Goal: Task Accomplishment & Management: Manage account settings

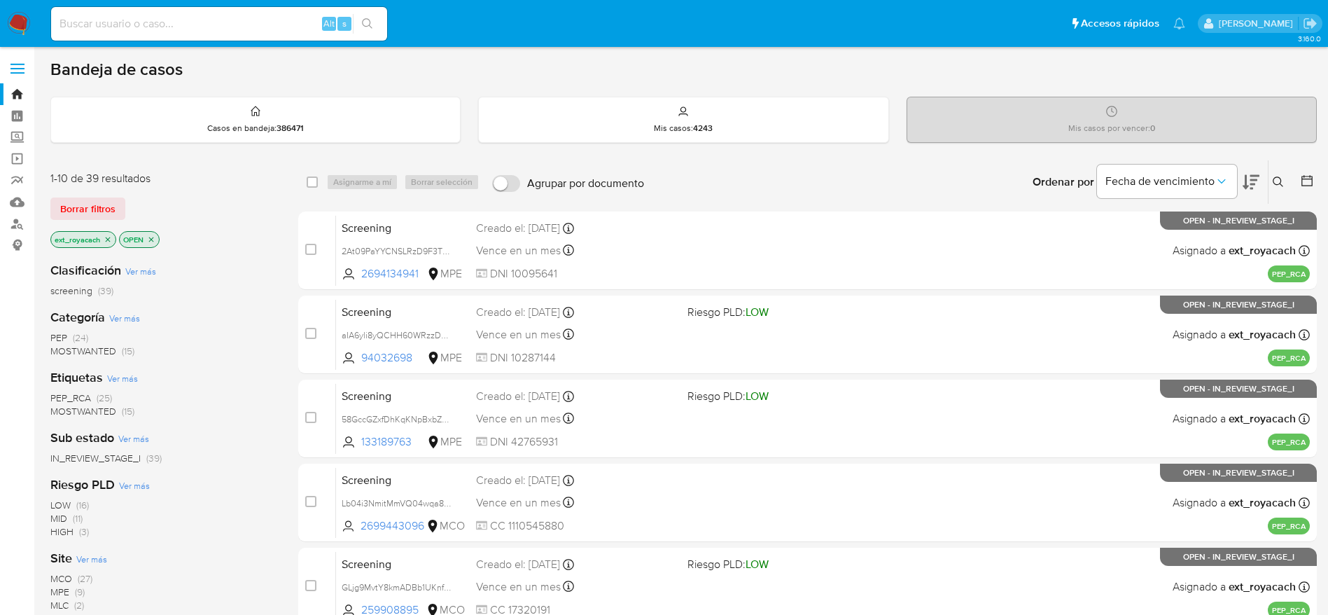
click at [55, 337] on span "PEP" at bounding box center [58, 337] width 17 height 14
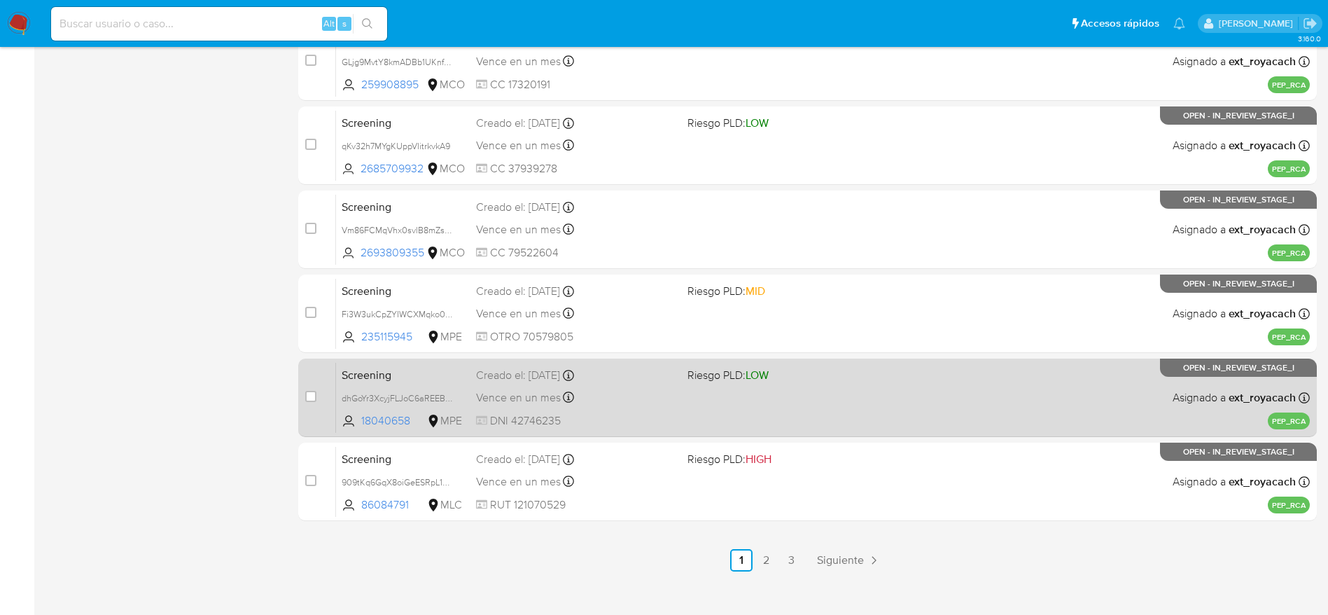
scroll to position [541, 0]
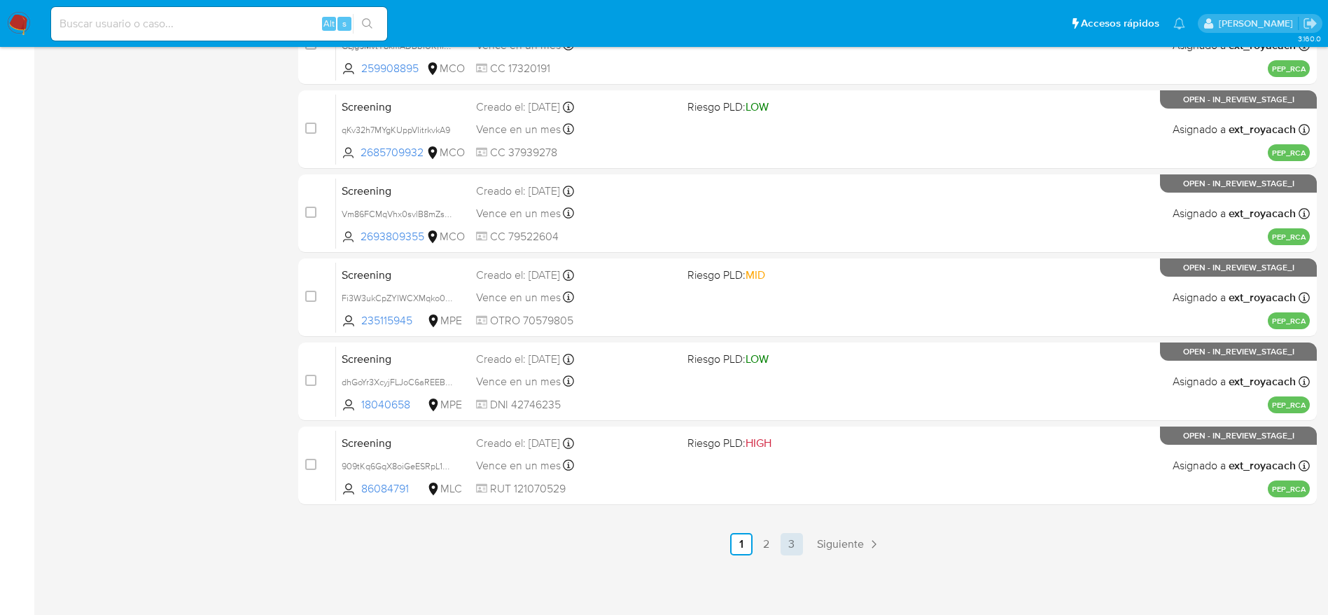
click at [789, 547] on link "3" at bounding box center [792, 544] width 22 height 22
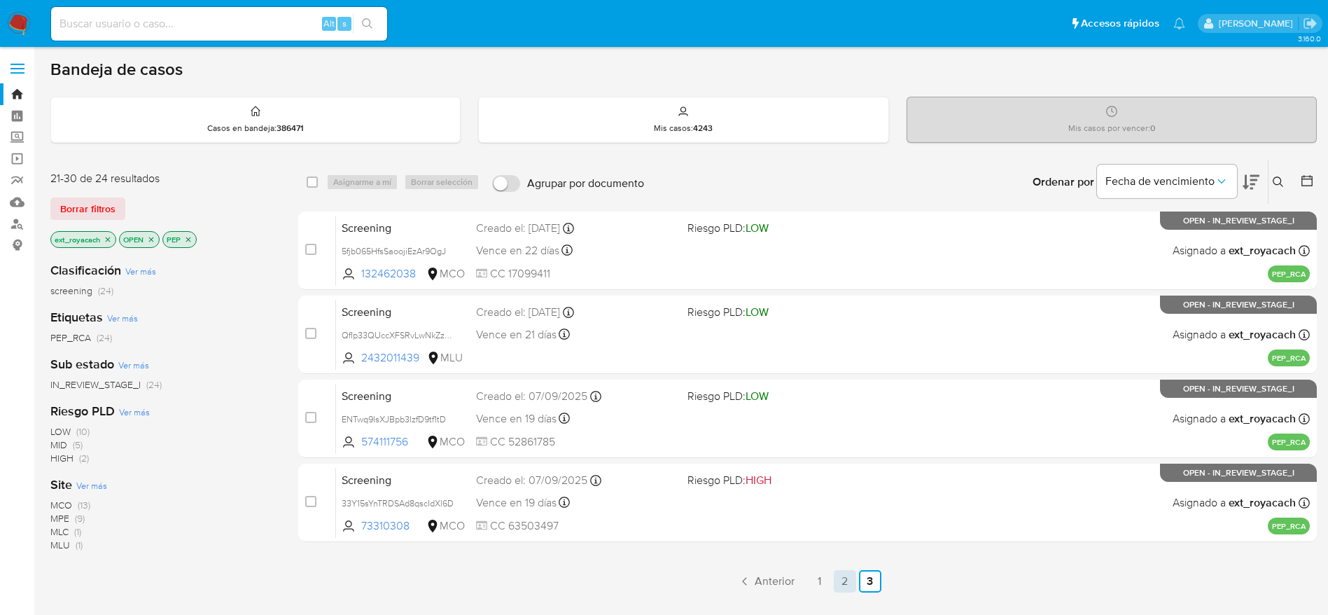
click at [835, 577] on link "2" at bounding box center [845, 581] width 22 height 22
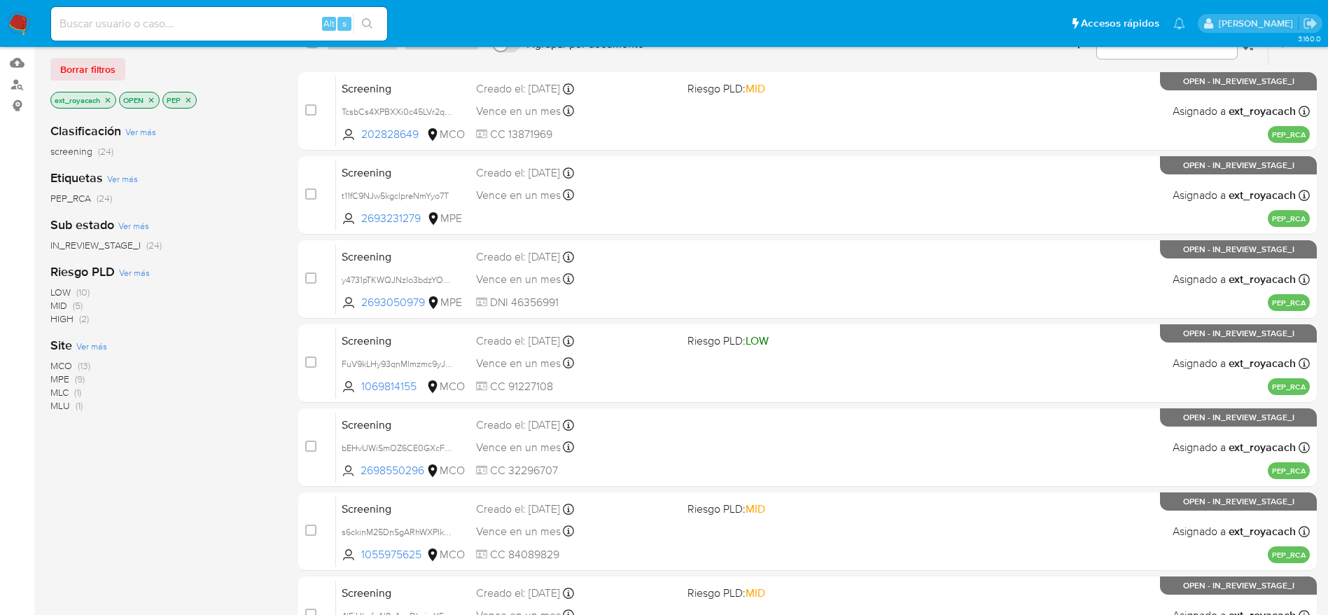
scroll to position [121, 0]
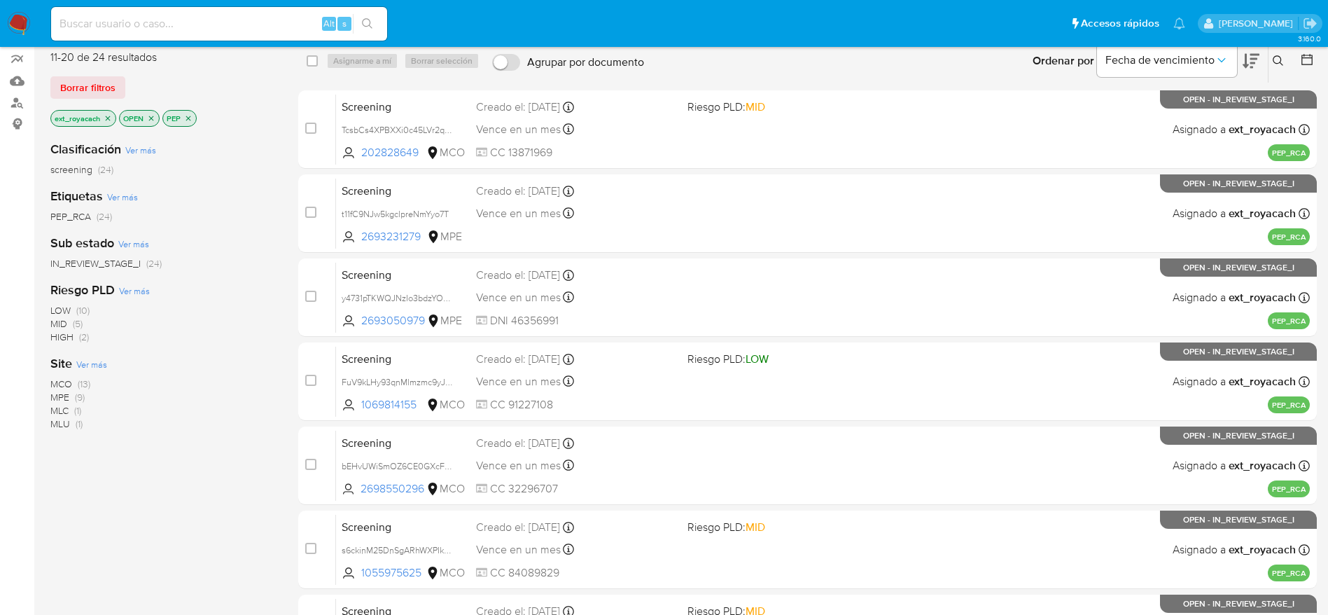
click at [66, 393] on span "MPE" at bounding box center [59, 397] width 19 height 14
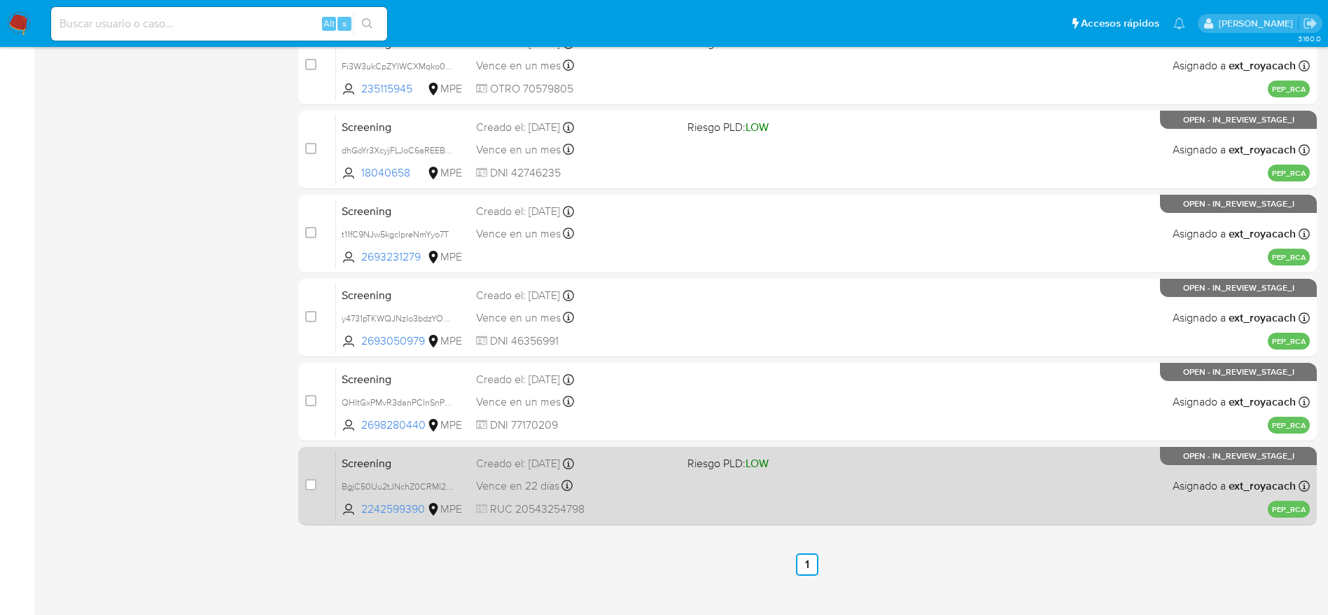
scroll to position [457, 0]
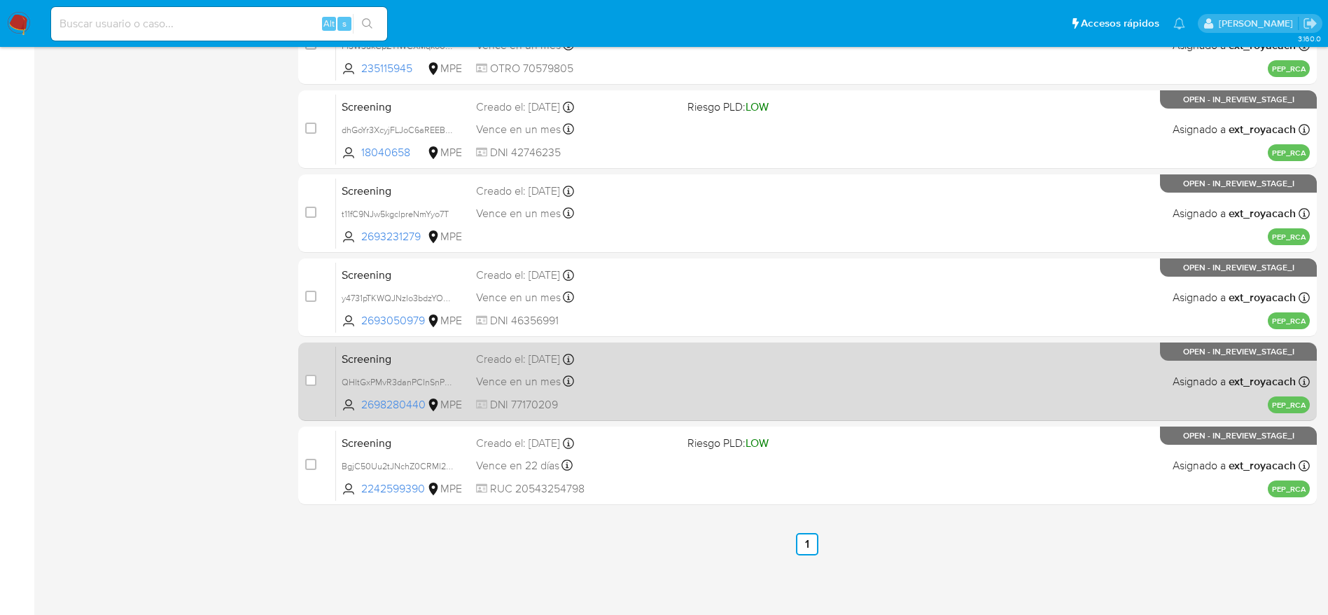
click at [666, 373] on div "Vence en un mes Vence el 17/10/2025 09:47:33" at bounding box center [576, 381] width 200 height 19
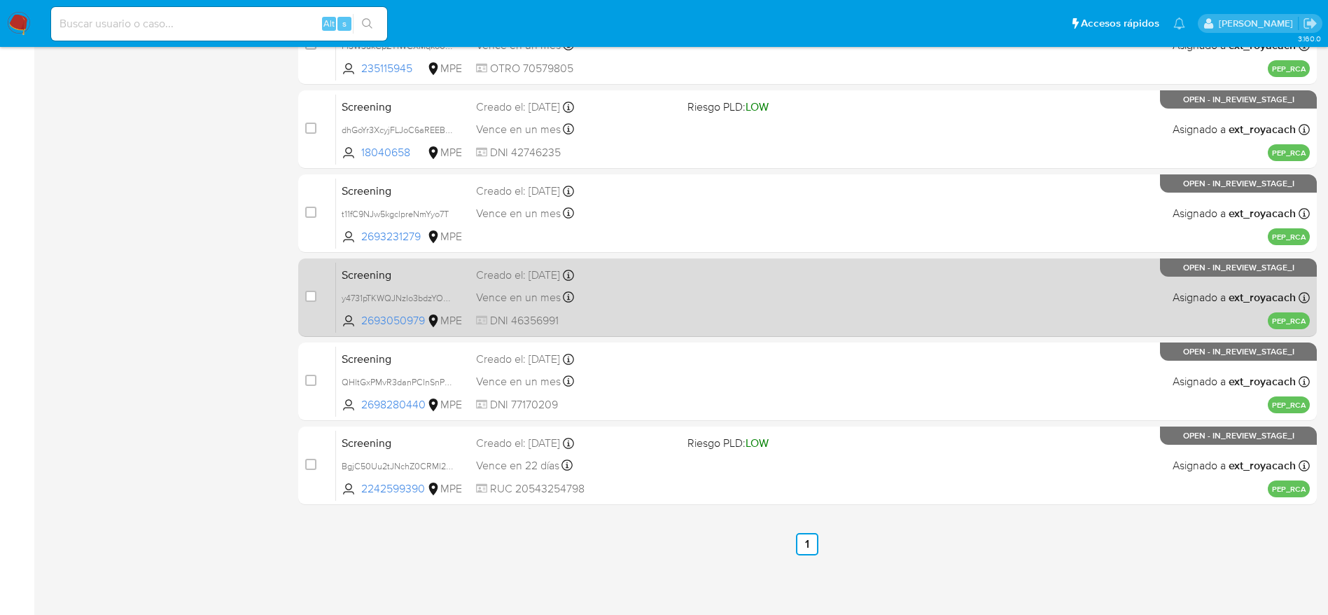
click at [629, 307] on div "Screening y4731pTKWQJNzIo3bdzYOaUZ 2693050979 MPE Creado el: 17/09/2025 Creado …" at bounding box center [823, 297] width 974 height 71
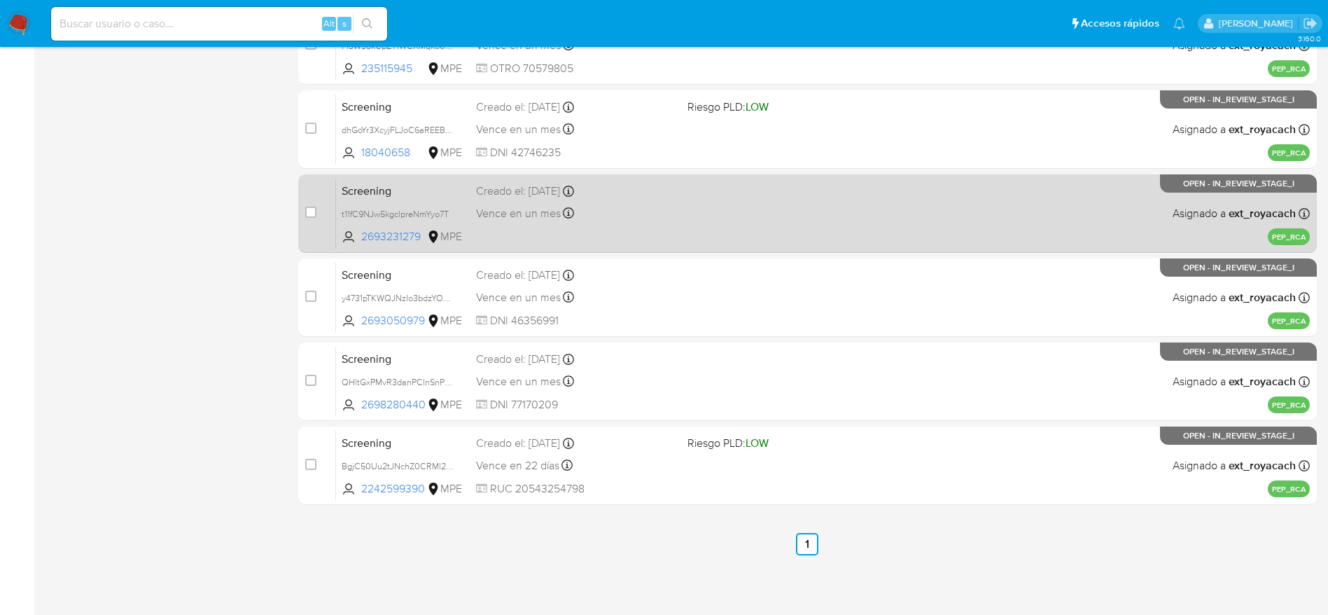
click at [655, 219] on div "Vence en un mes Vence el 17/10/2025 13:36:19" at bounding box center [576, 213] width 200 height 19
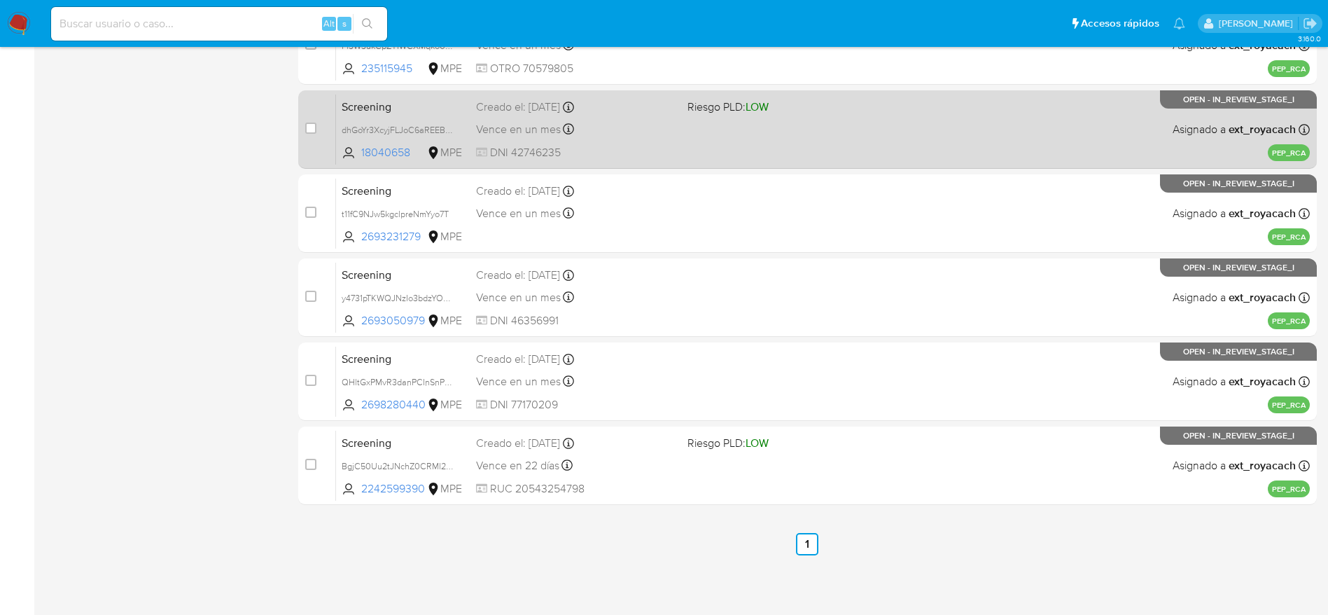
click at [585, 146] on span "DNI 42746235" at bounding box center [576, 152] width 200 height 15
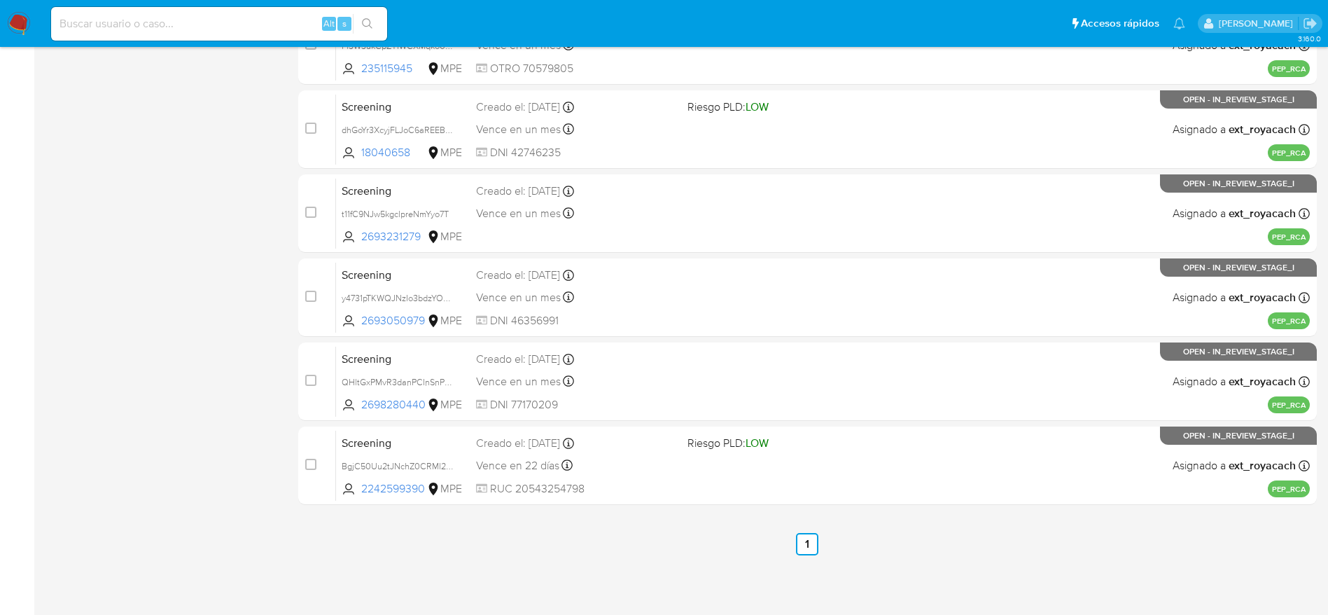
scroll to position [431, 0]
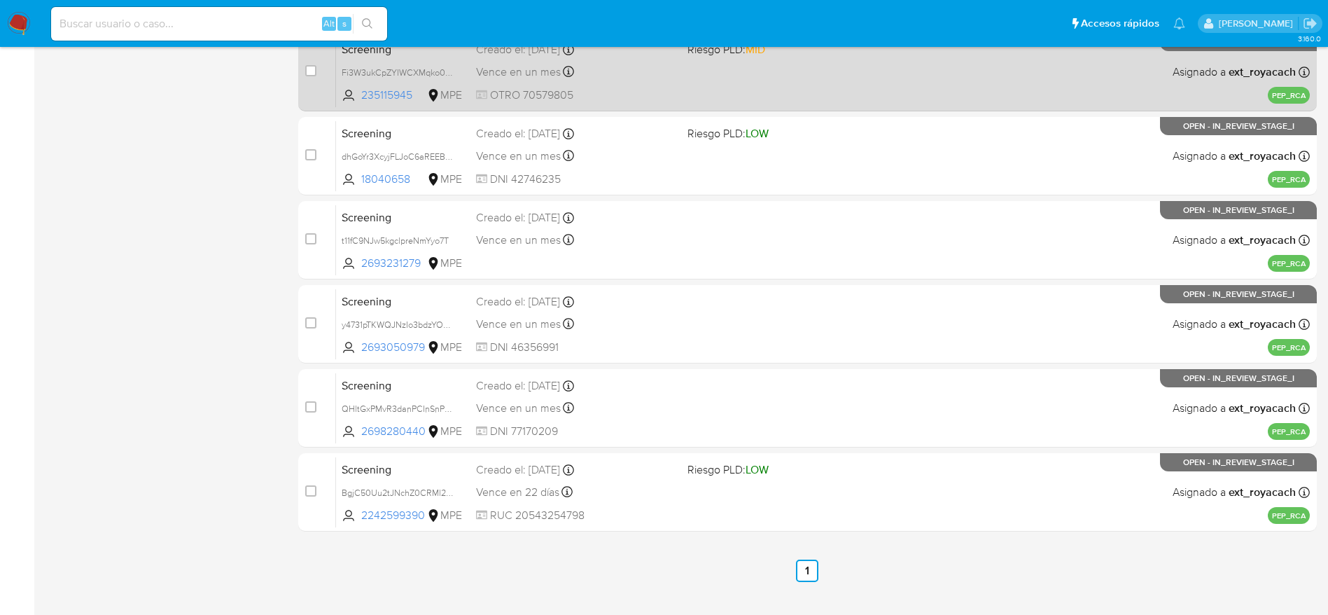
click at [620, 107] on div "Screening Fi3W3ukCpZYIWCXMqko0OryM 235115945 MPE Riesgo PLD: MID Creado el: 17/…" at bounding box center [823, 71] width 974 height 71
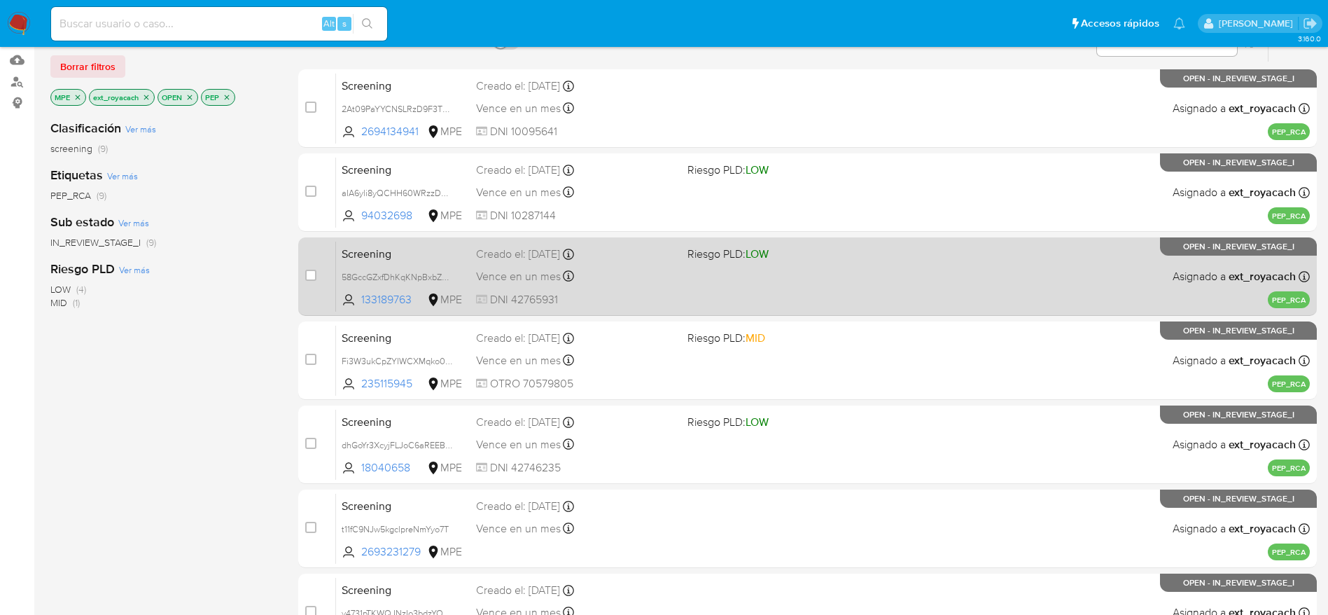
click at [576, 274] on div "Vence en un mes Vence el 17/10/2025 20:31:37" at bounding box center [576, 276] width 200 height 19
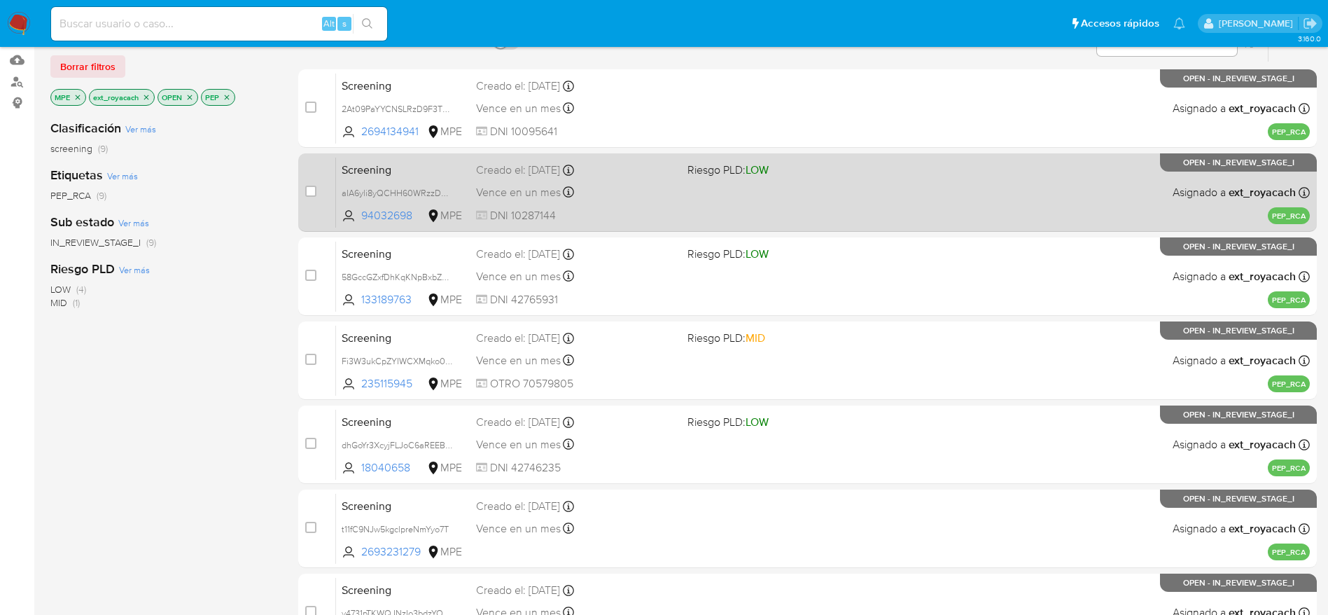
click at [538, 183] on div "Vence en un mes Vence el 17/10/2025 21:17:38" at bounding box center [576, 192] width 200 height 19
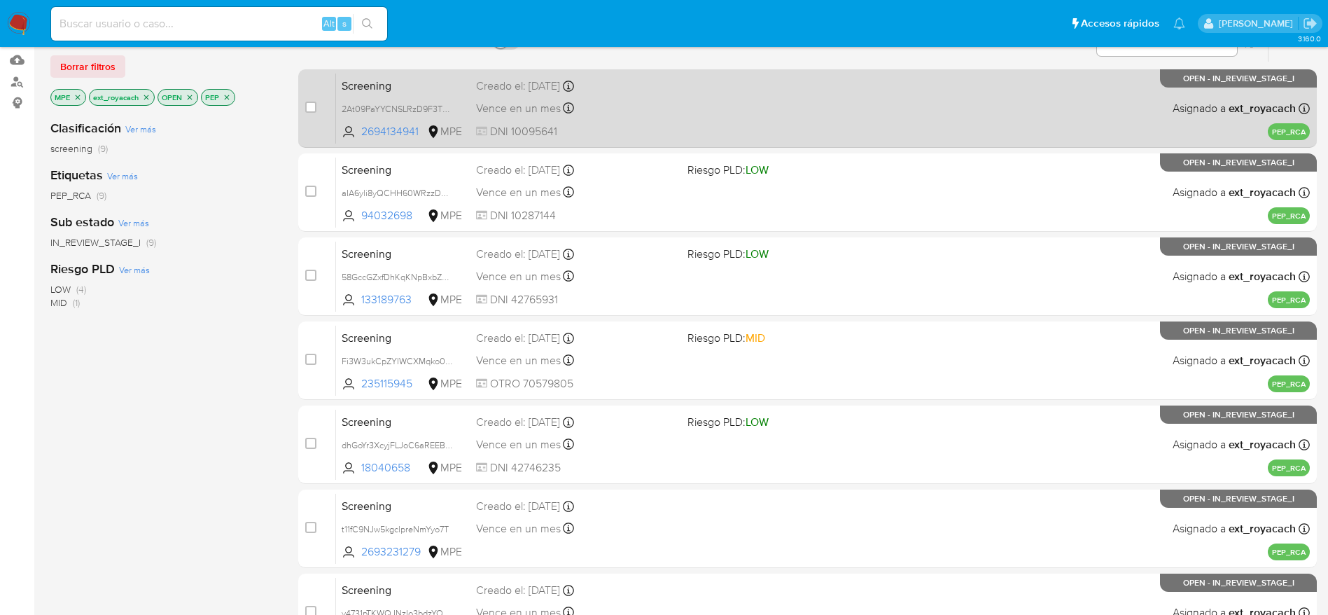
click at [851, 133] on div "Screening 2At09PaYYCNSLRzD9F3TCtaK 2694134941 MPE Creado el: 17/09/2025 Creado …" at bounding box center [823, 108] width 974 height 71
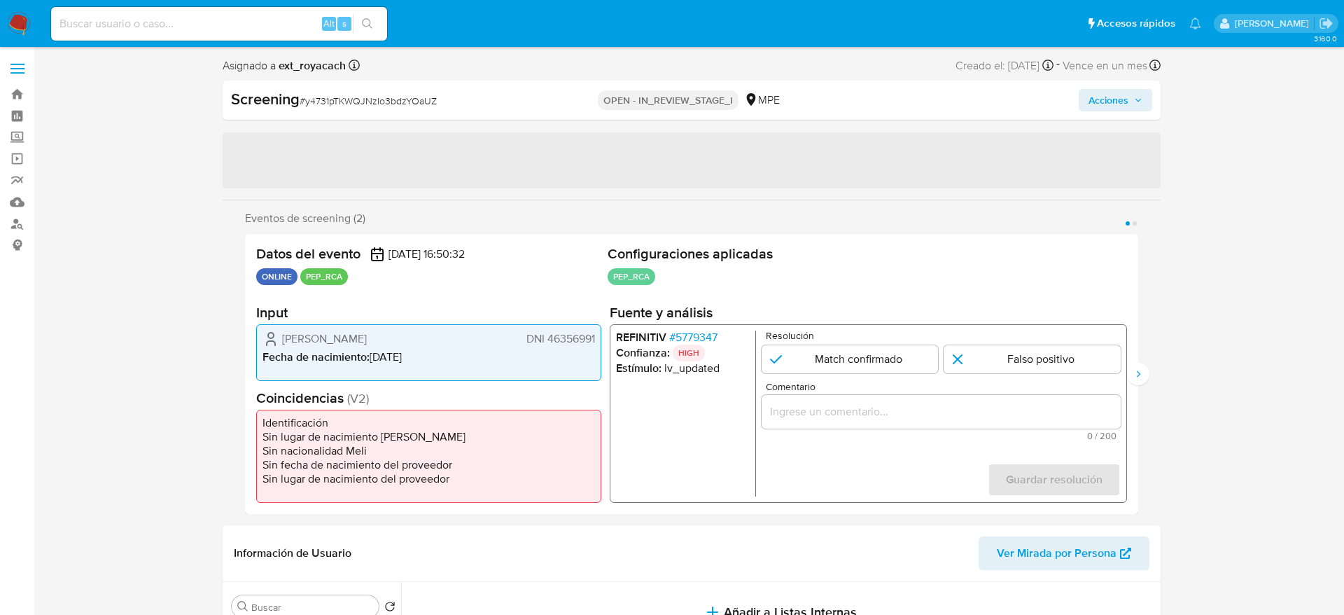
select select "10"
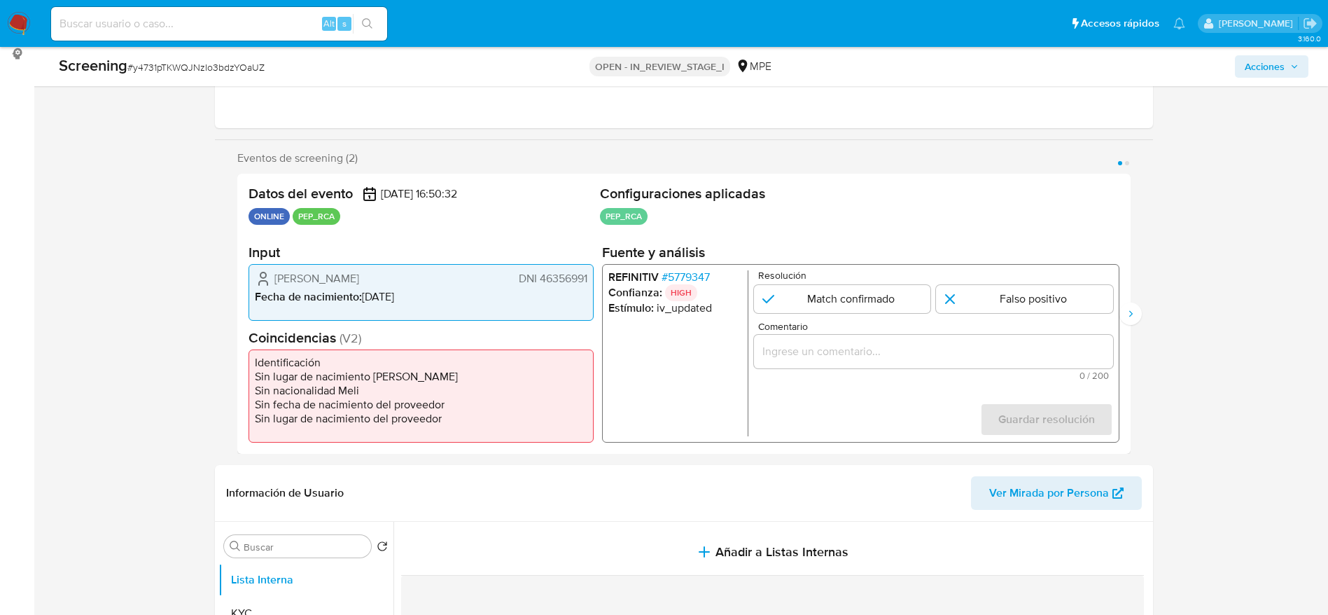
scroll to position [210, 0]
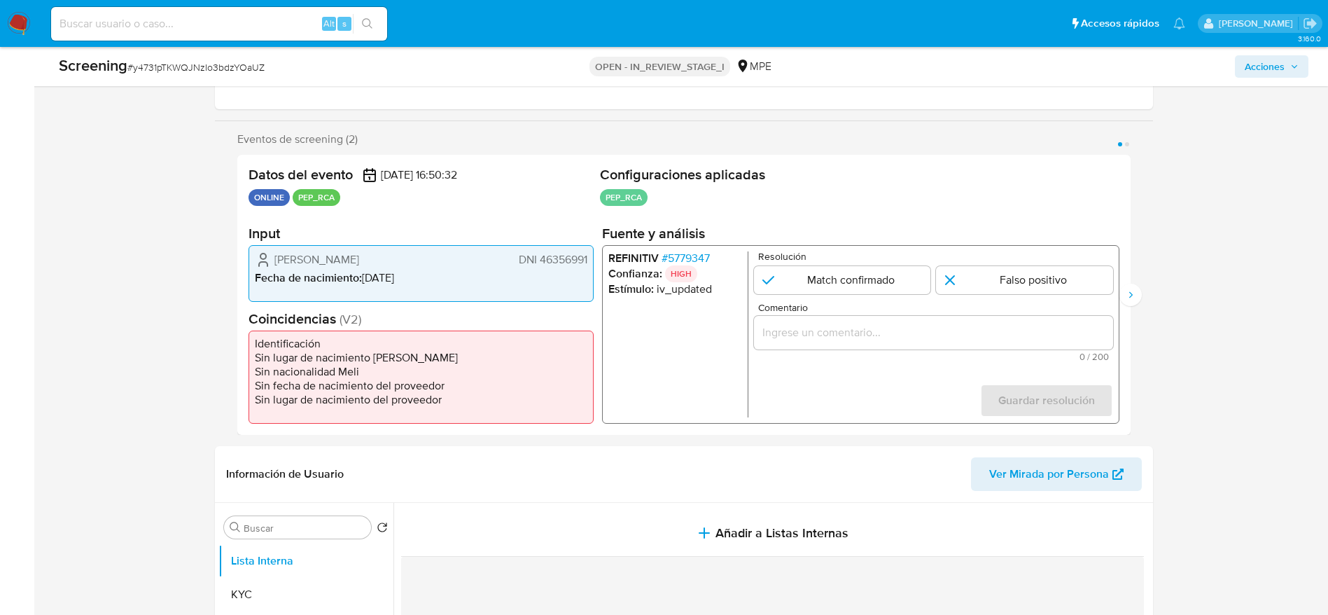
click at [677, 263] on span "# 5779347" at bounding box center [685, 258] width 48 height 14
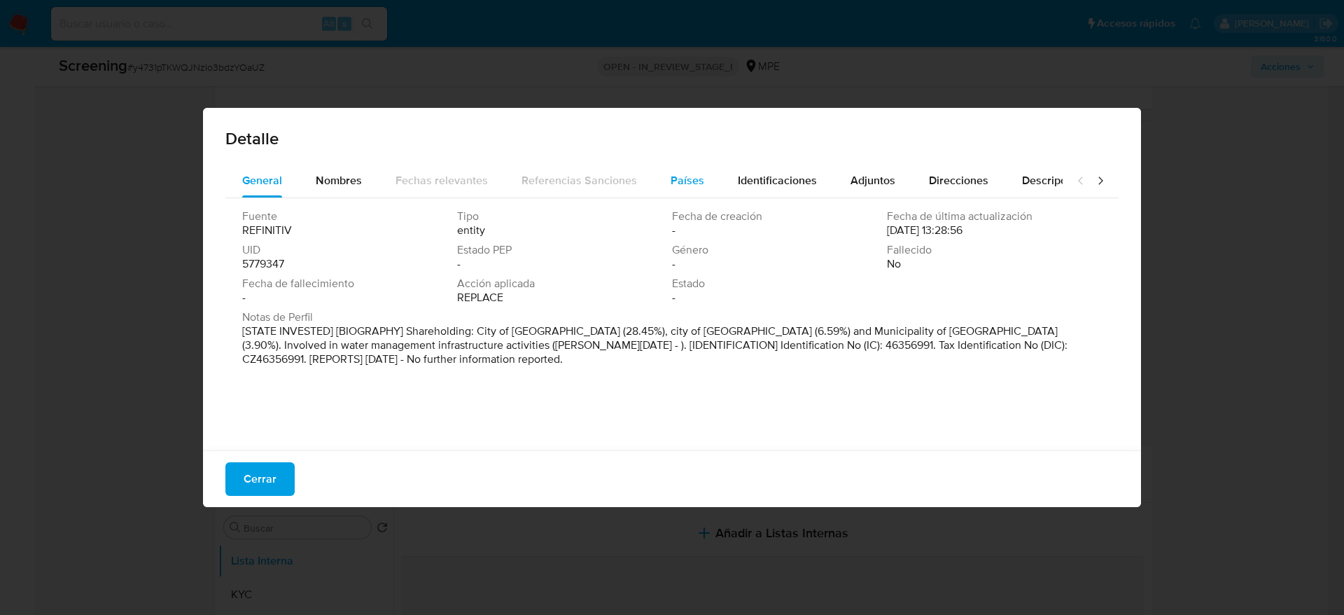
click at [656, 190] on button "Países" at bounding box center [687, 181] width 67 height 34
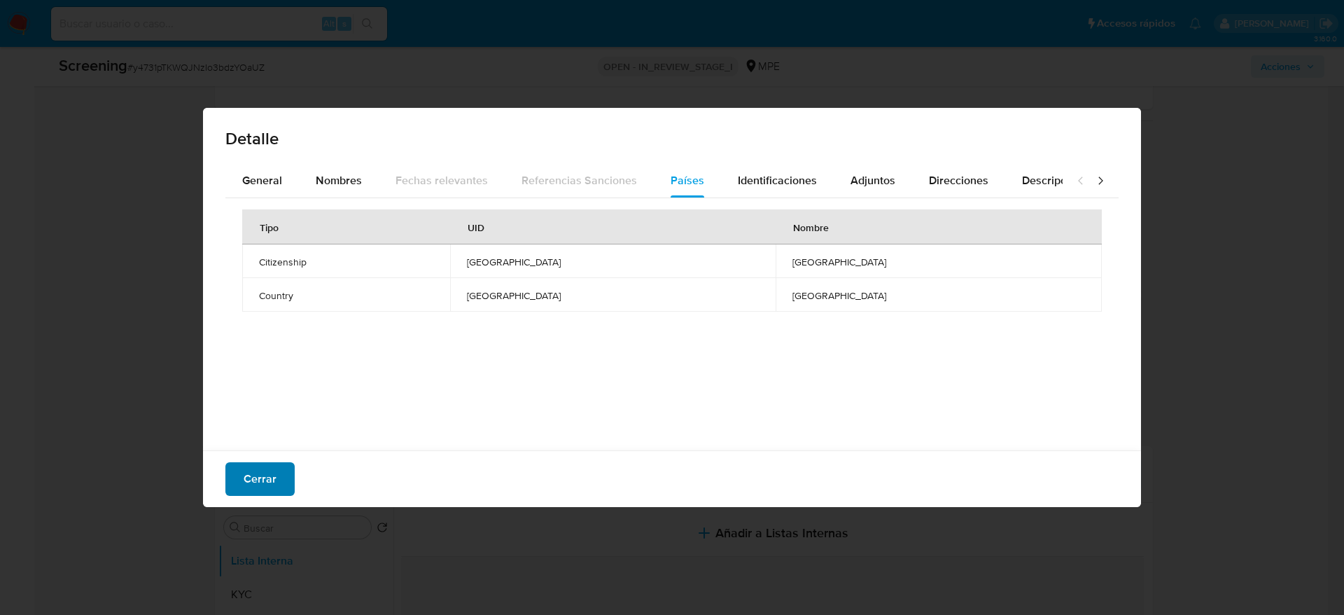
click at [288, 473] on div "Cerrar" at bounding box center [672, 478] width 938 height 57
click at [286, 478] on button "Cerrar" at bounding box center [259, 479] width 69 height 34
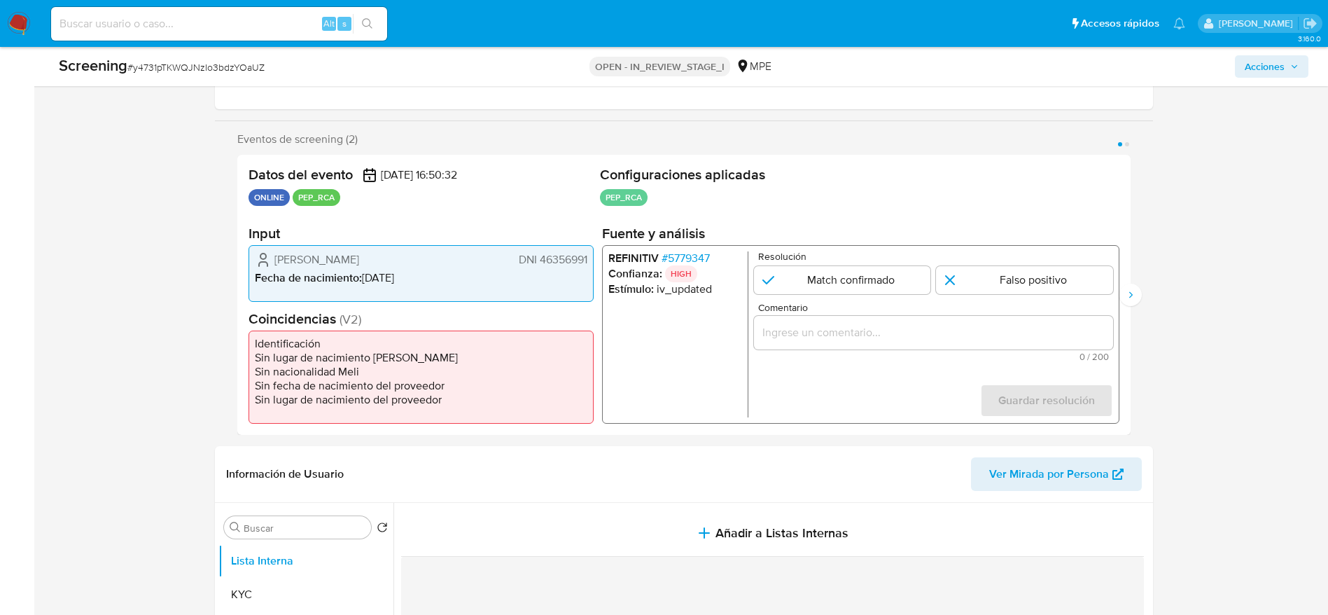
drag, startPoint x: 271, startPoint y: 253, endPoint x: 591, endPoint y: 256, distance: 320.0
click at [591, 256] on div "Fernando Alberto Ruiz Vilela DNI 46356991 Fecha de nacimiento : 15/10/1989" at bounding box center [421, 273] width 345 height 57
click at [685, 252] on span "# 5779347" at bounding box center [685, 258] width 48 height 14
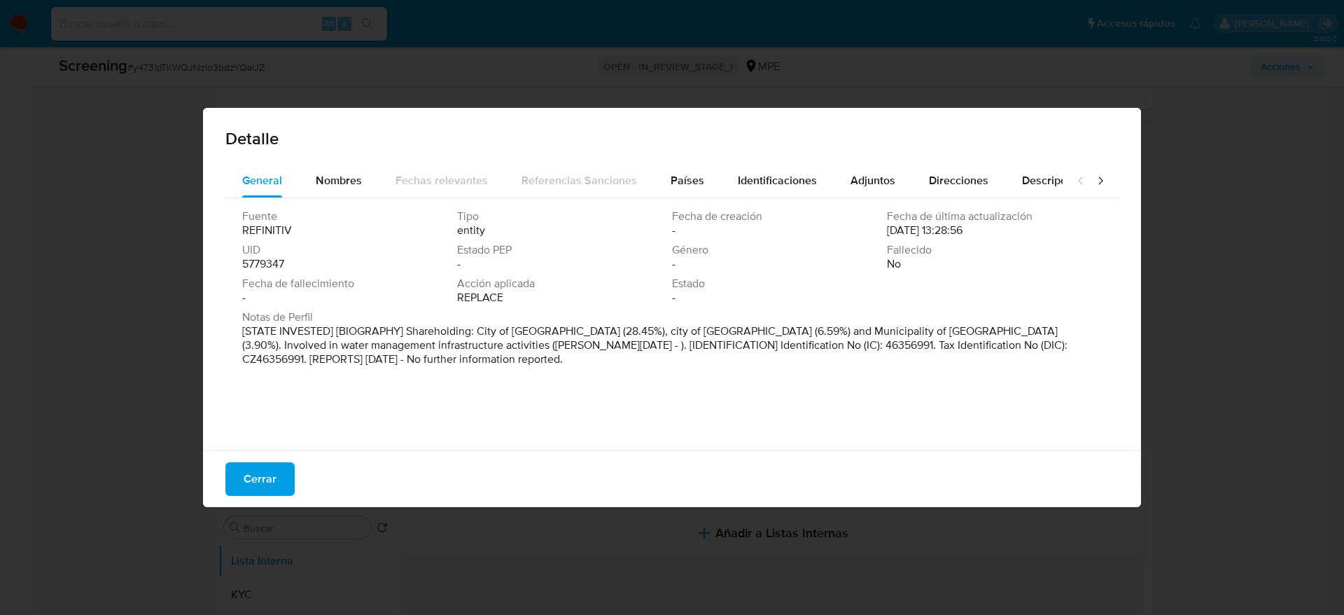
click at [333, 198] on div "Fuente REFINITIV Tipo entity Fecha de creación - Fecha de última actualización …" at bounding box center [671, 320] width 893 height 245
click at [335, 186] on span "Nombres" at bounding box center [339, 180] width 46 height 16
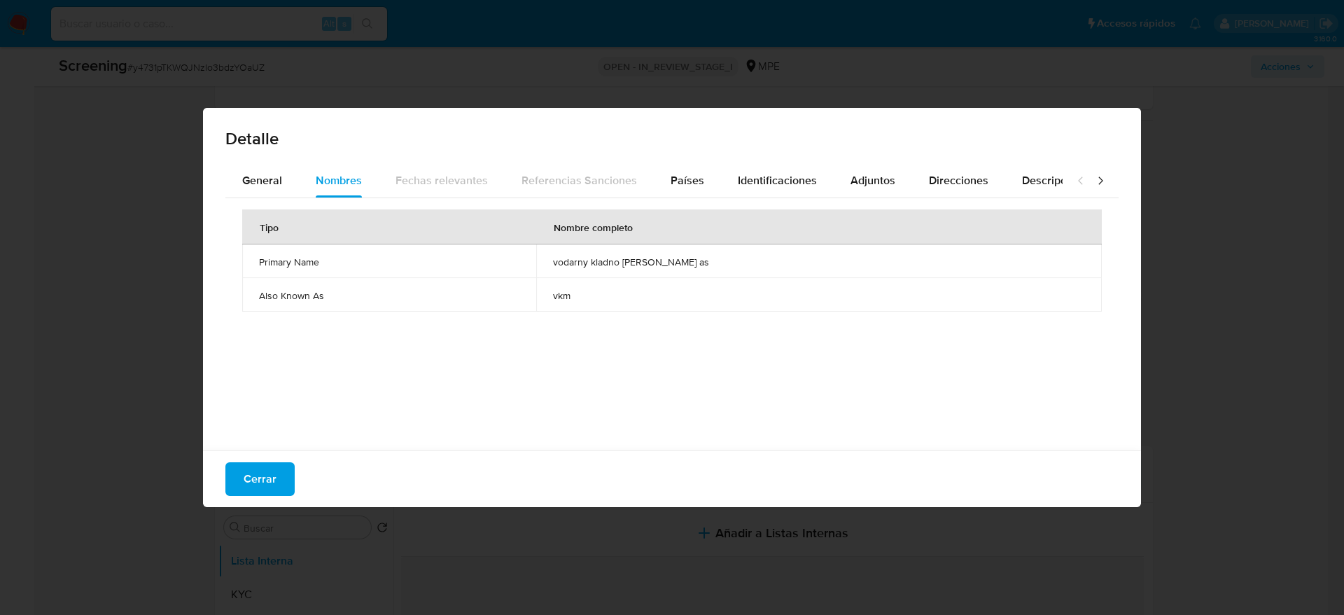
click at [654, 259] on span "vodarny kladno melnik as" at bounding box center [819, 262] width 532 height 13
click at [686, 185] on span "Países" at bounding box center [688, 180] width 34 height 16
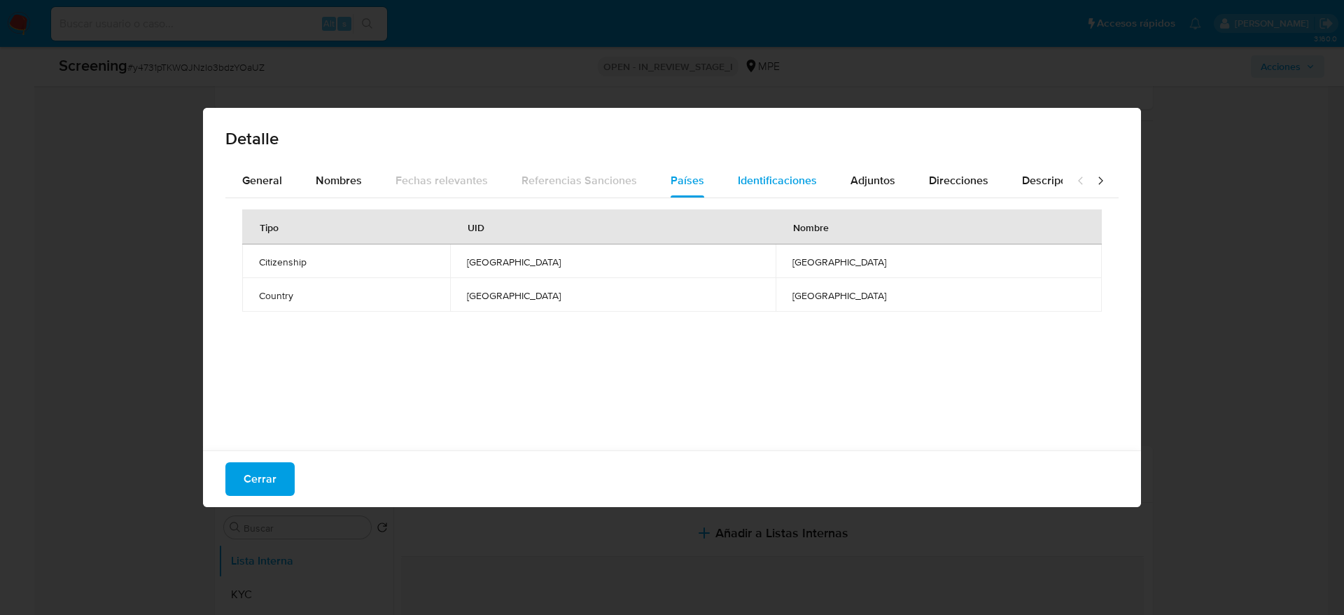
click at [744, 176] on span "Identificaciones" at bounding box center [777, 180] width 79 height 16
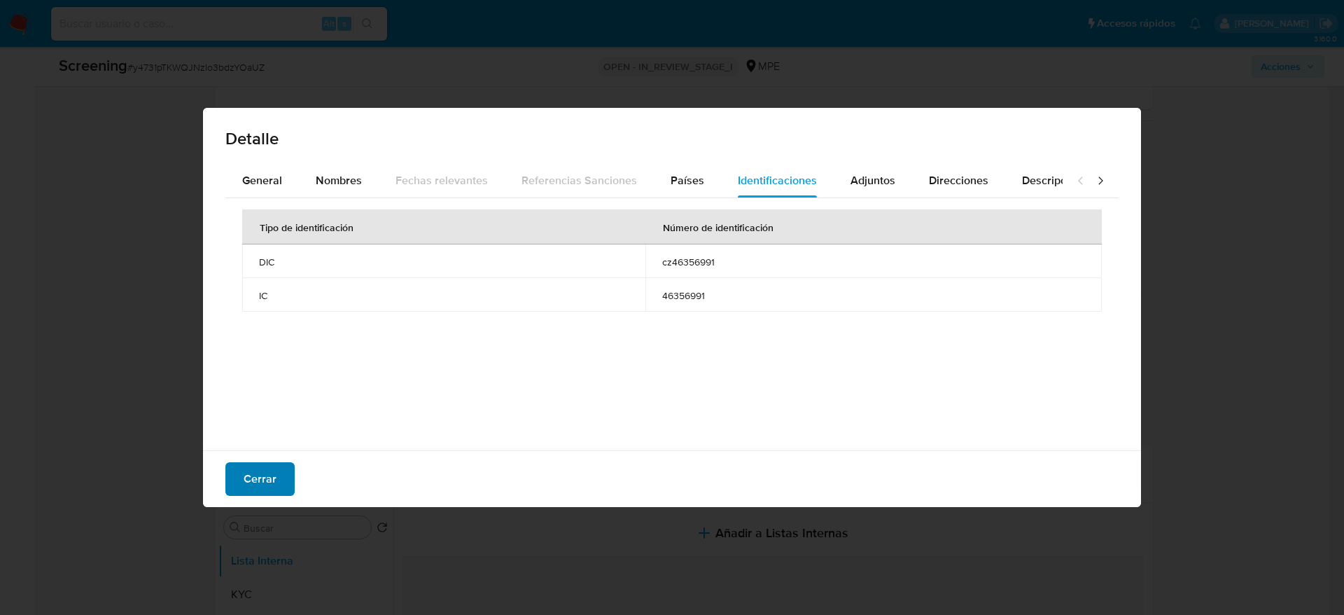
click at [274, 481] on span "Cerrar" at bounding box center [260, 479] width 33 height 31
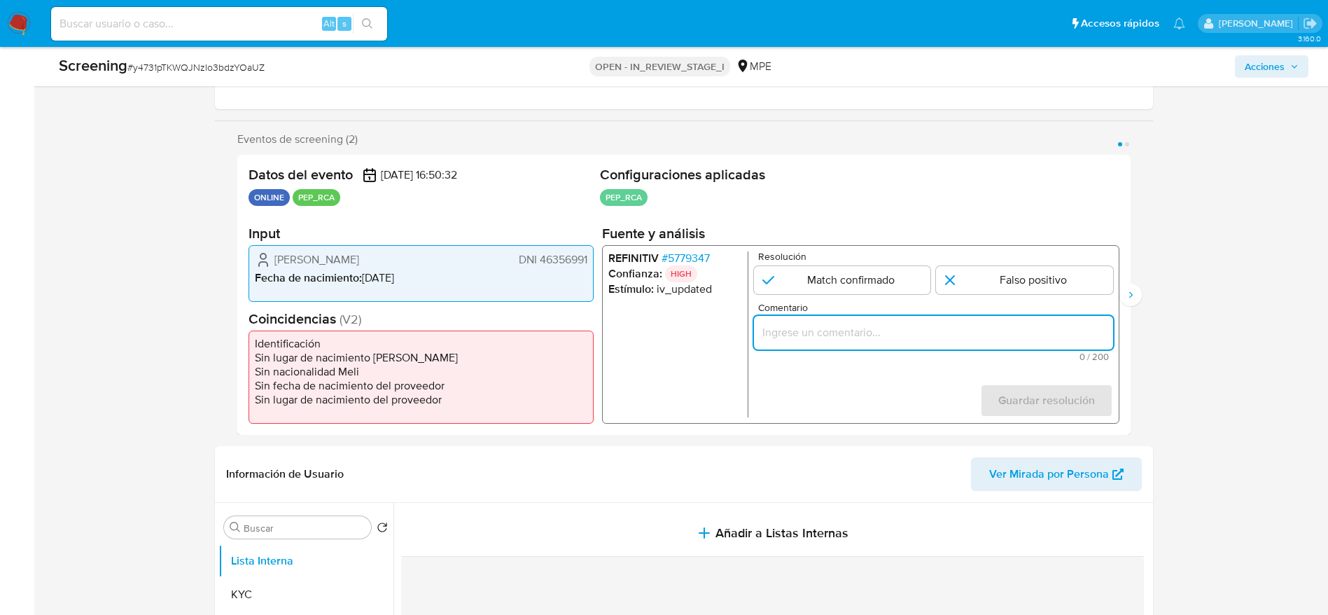
click at [793, 339] on input "Comentario" at bounding box center [932, 332] width 359 height 18
paste input "Compara al usuario Fernando Alberto Ruiz Vilela DNI 46356991 con el PEP "vodarn…"
type input "Compara al usuario Fernando Alberto Ruiz Vilela DNI 46356991 con el PEP "vodarn…"
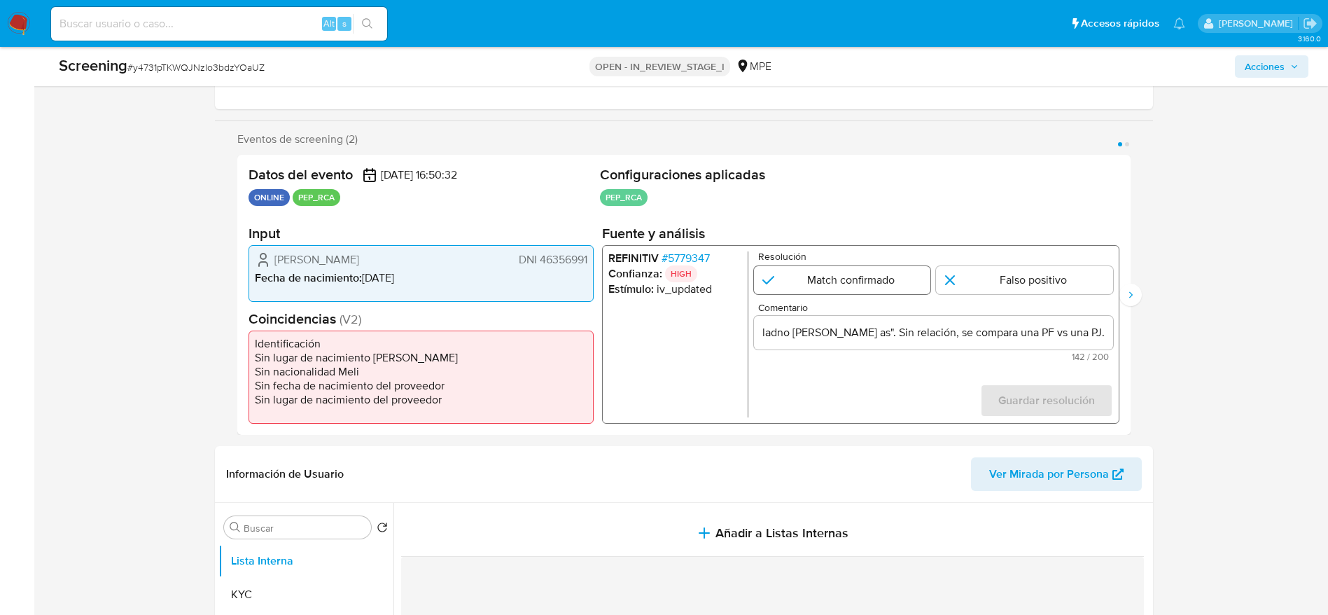
scroll to position [0, 0]
click at [931, 274] on input "1 de 2" at bounding box center [841, 280] width 177 height 28
radio input "true"
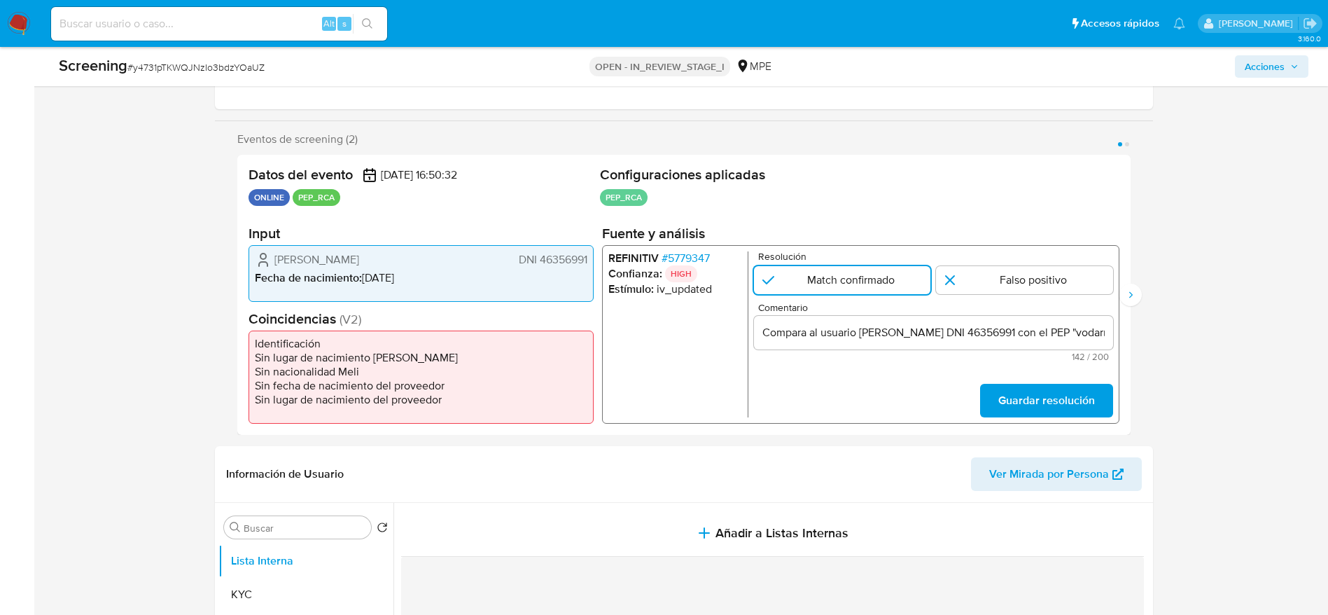
click at [1053, 302] on span "Comentario" at bounding box center [937, 307] width 359 height 11
click at [1053, 323] on input "Compara al usuario Fernando Alberto Ruiz Vilela DNI 46356991 con el PEP "vodarn…" at bounding box center [932, 332] width 359 height 18
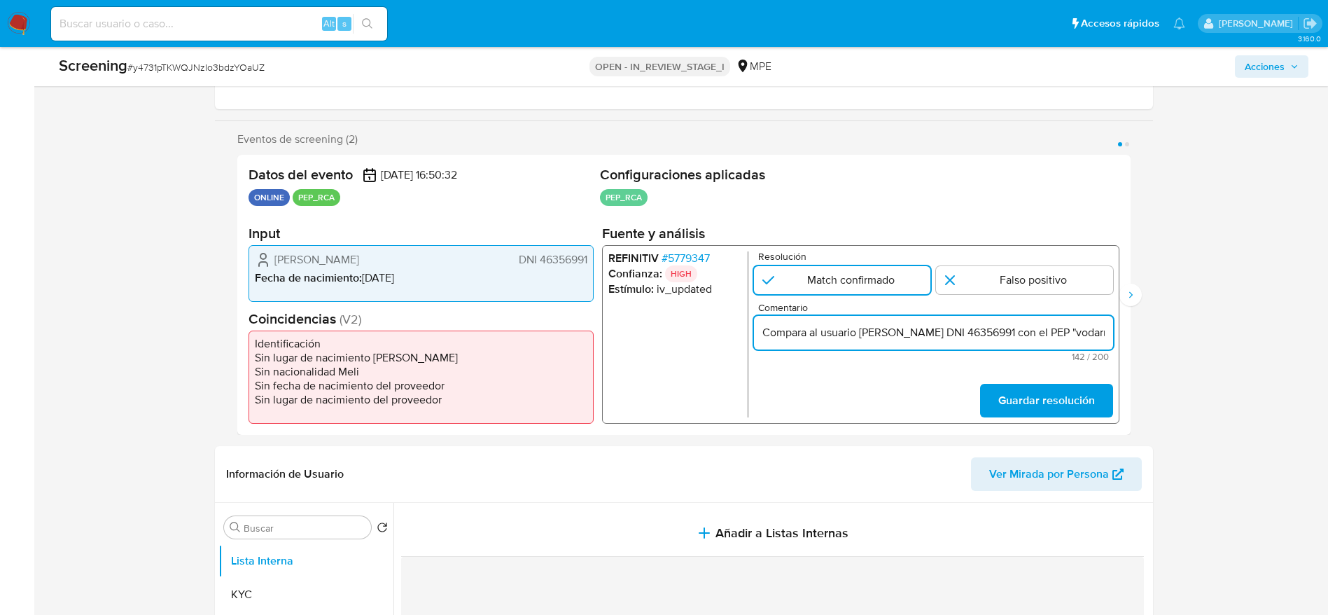
scroll to position [0, 372]
click at [1053, 295] on form "Resolución Match confirmado Falso positivo Comentario Compara al usuario Fernan…" at bounding box center [932, 334] width 359 height 166
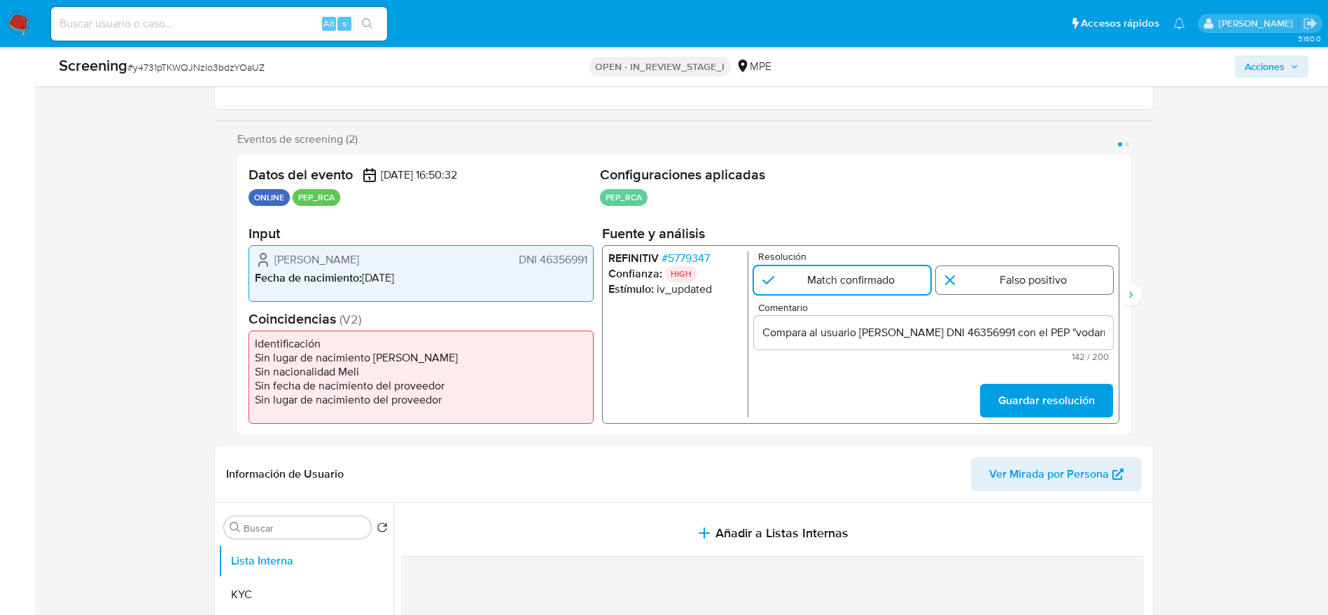
click at [1044, 290] on input "1 de 2" at bounding box center [1024, 280] width 177 height 28
radio input "true"
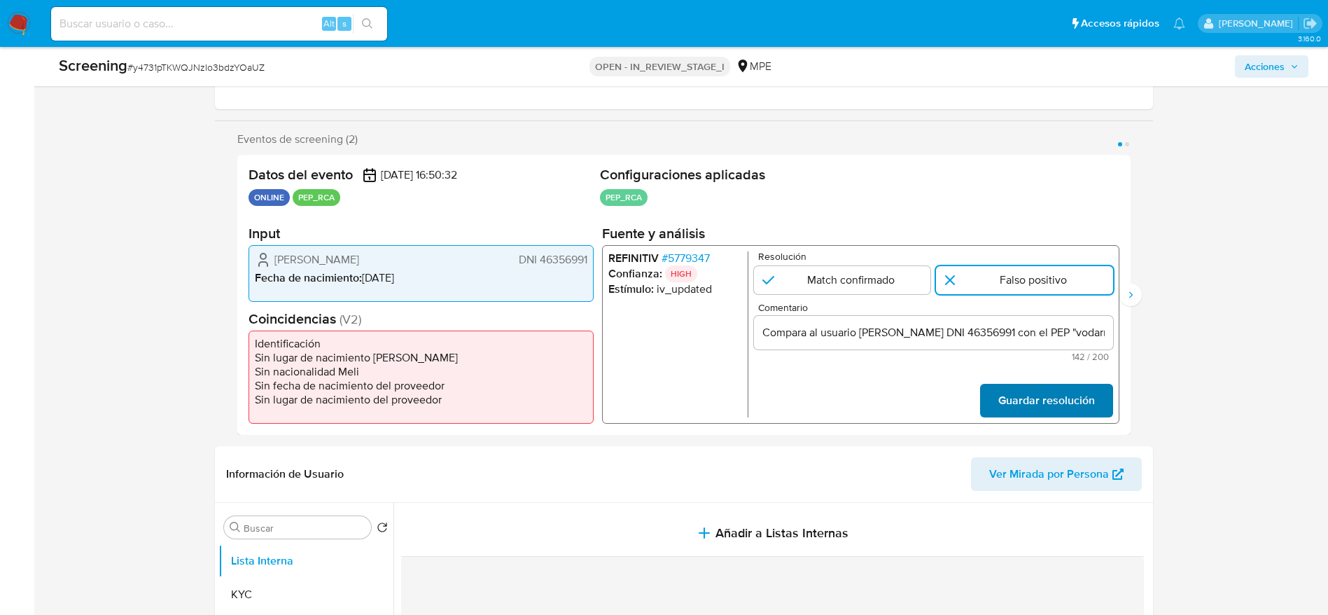
click at [1043, 386] on span "Guardar resolución" at bounding box center [1046, 400] width 97 height 31
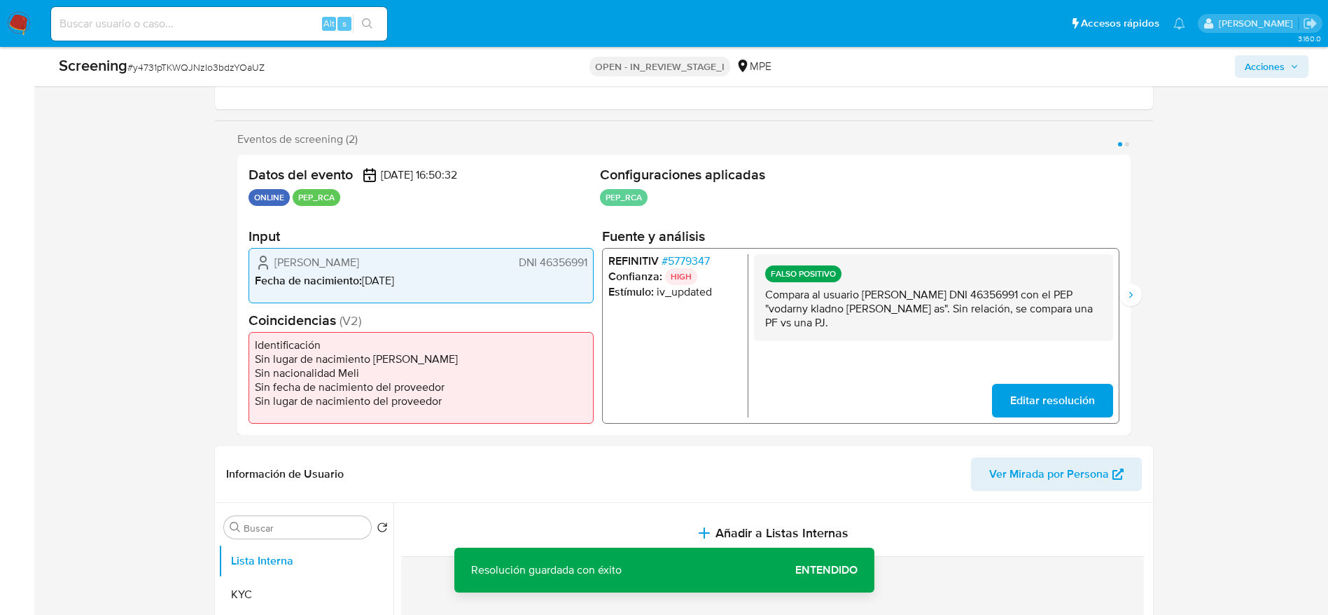
click at [935, 305] on p "Compara al usuario Fernando Alberto Ruiz Vilela DNI 46356991 con el PEP "vodarn…" at bounding box center [933, 308] width 337 height 42
click at [933, 305] on p "Compara al usuario Fernando Alberto Ruiz Vilela DNI 46356991 con el PEP "vodarn…" at bounding box center [933, 308] width 337 height 42
click at [1054, 290] on p "Compara al usuario Fernando Alberto Ruiz Vilela DNI 46356991 con el PEP "vodarn…" at bounding box center [933, 308] width 337 height 42
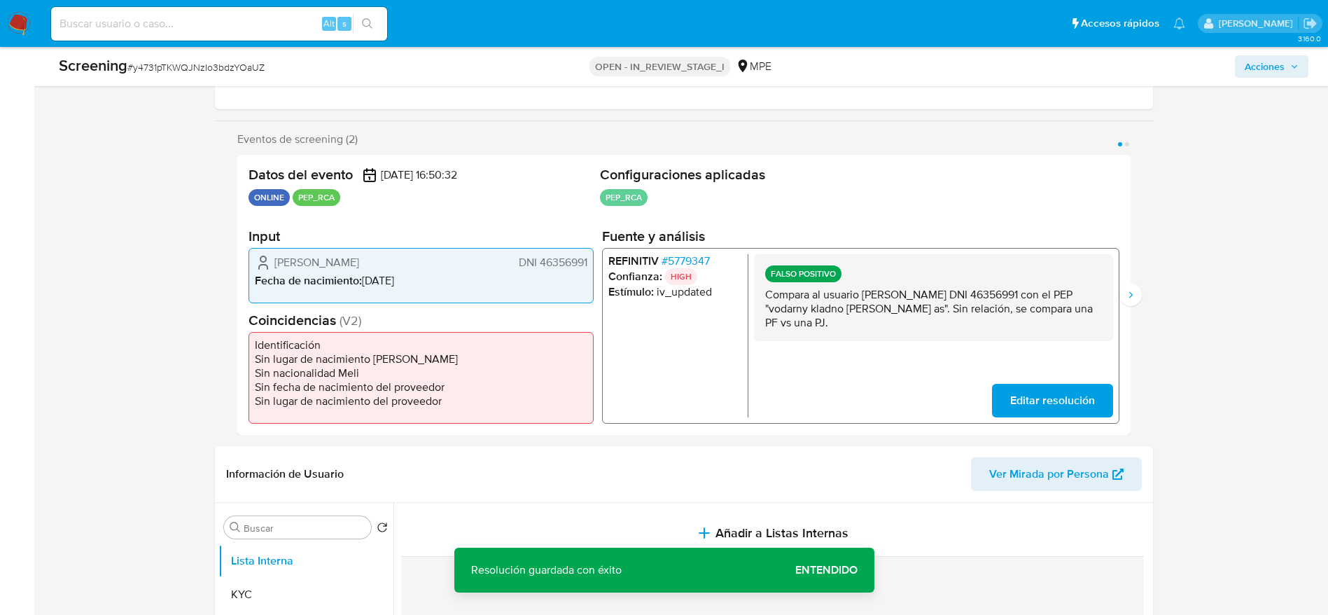
click at [1054, 290] on p "Compara al usuario Fernando Alberto Ruiz Vilela DNI 46356991 con el PEP "vodarn…" at bounding box center [933, 308] width 337 height 42
click at [1126, 286] on button "Siguiente" at bounding box center [1131, 295] width 22 height 22
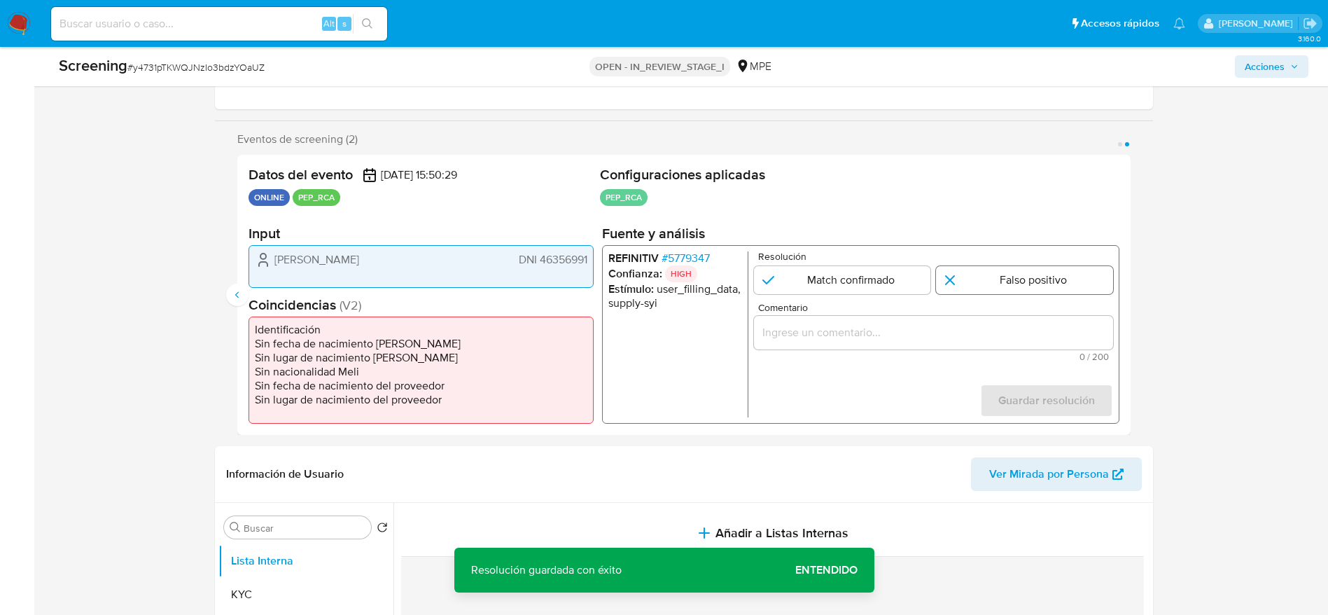
click at [1033, 268] on input "2 de 2" at bounding box center [1024, 280] width 177 height 28
radio input "true"
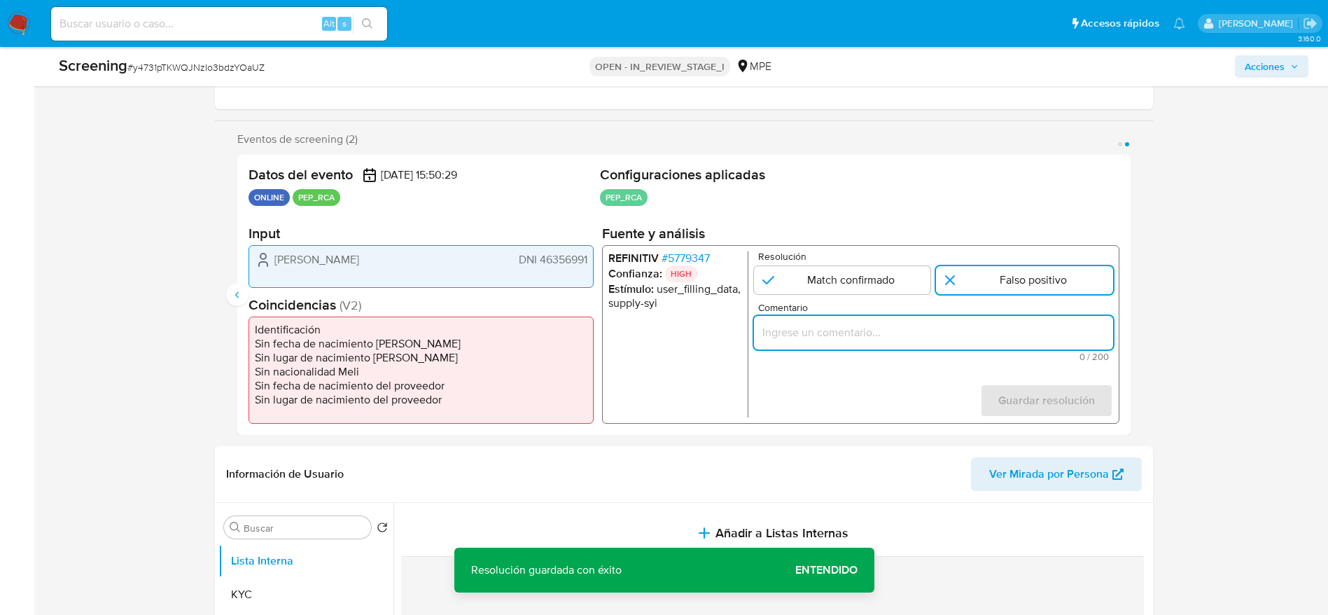
click at [1031, 326] on input "Comentario" at bounding box center [932, 332] width 359 height 18
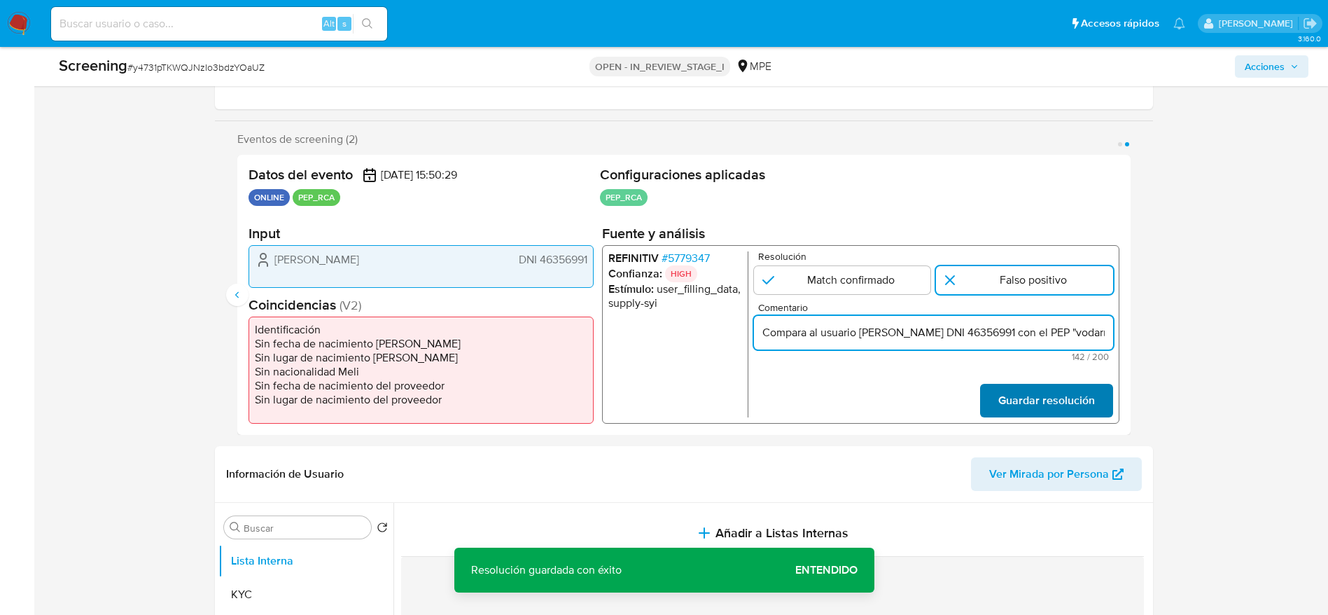
scroll to position [0, 372]
type input "Compara al usuario Fernando Alberto Ruiz Vilela DNI 46356991 con el PEP "vodarn…"
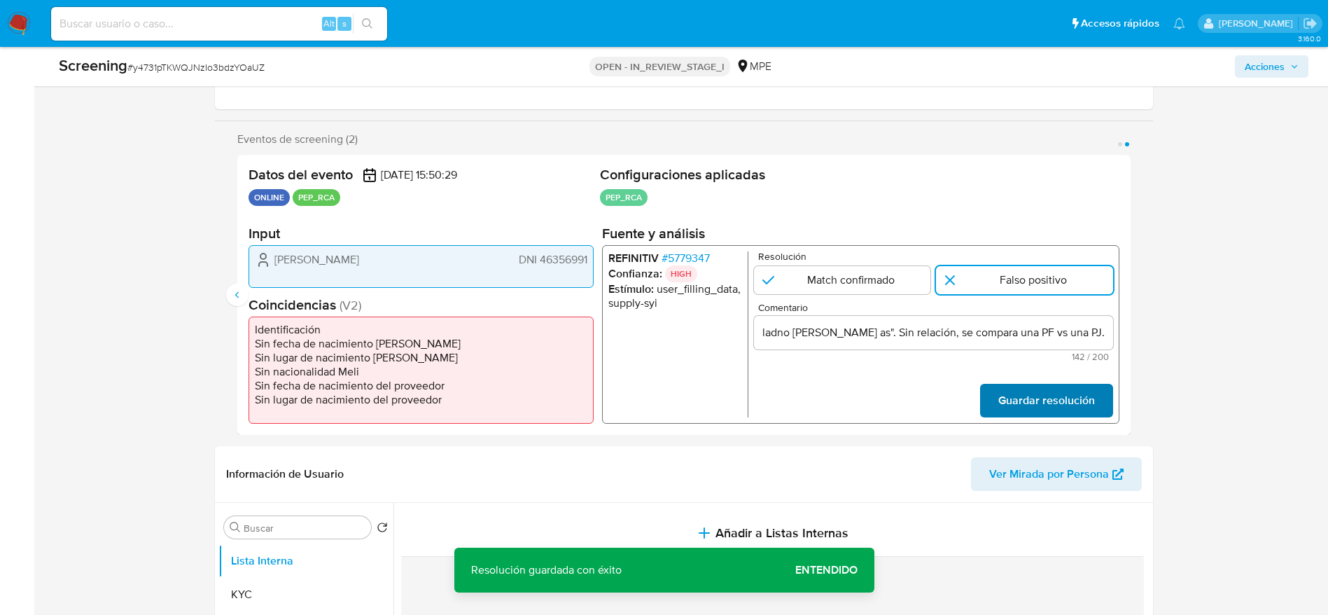
click at [1064, 404] on span "Guardar resolución" at bounding box center [1046, 400] width 97 height 31
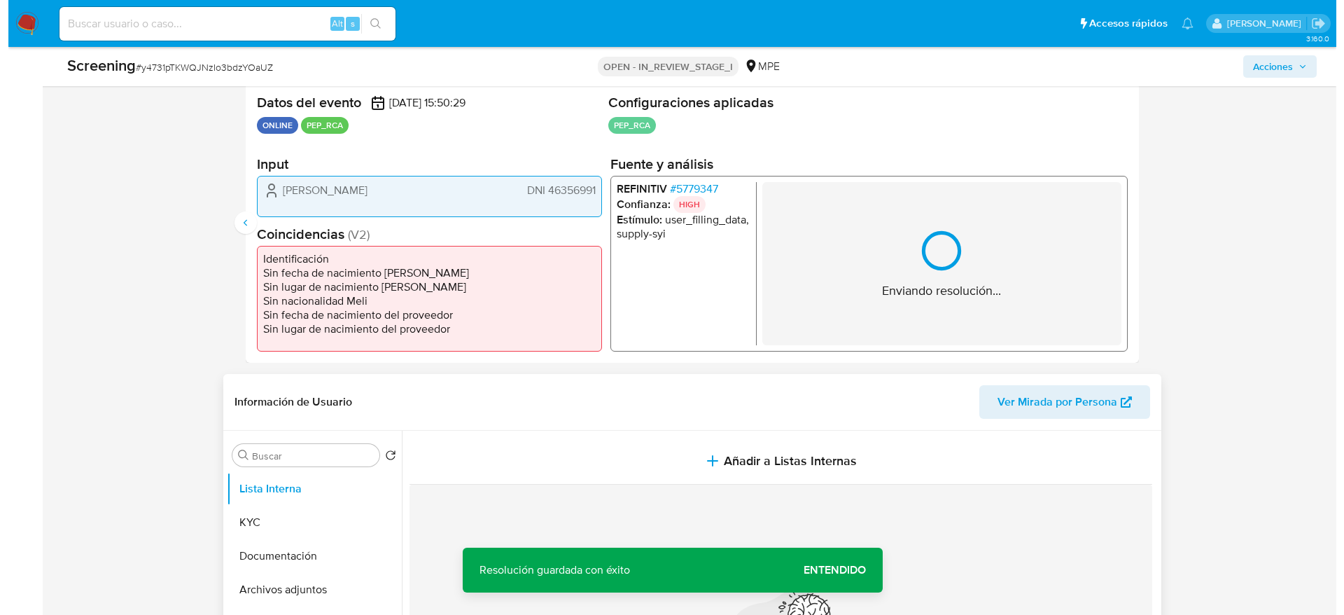
scroll to position [315, 0]
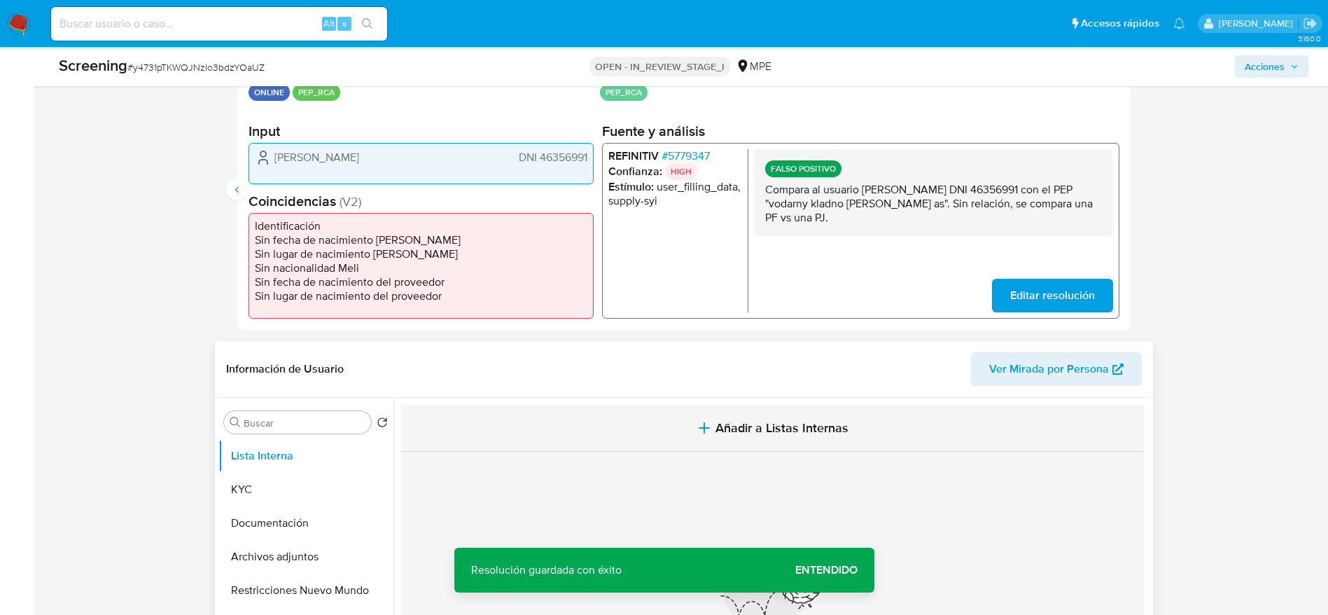
click at [706, 429] on icon "button" at bounding box center [704, 427] width 17 height 17
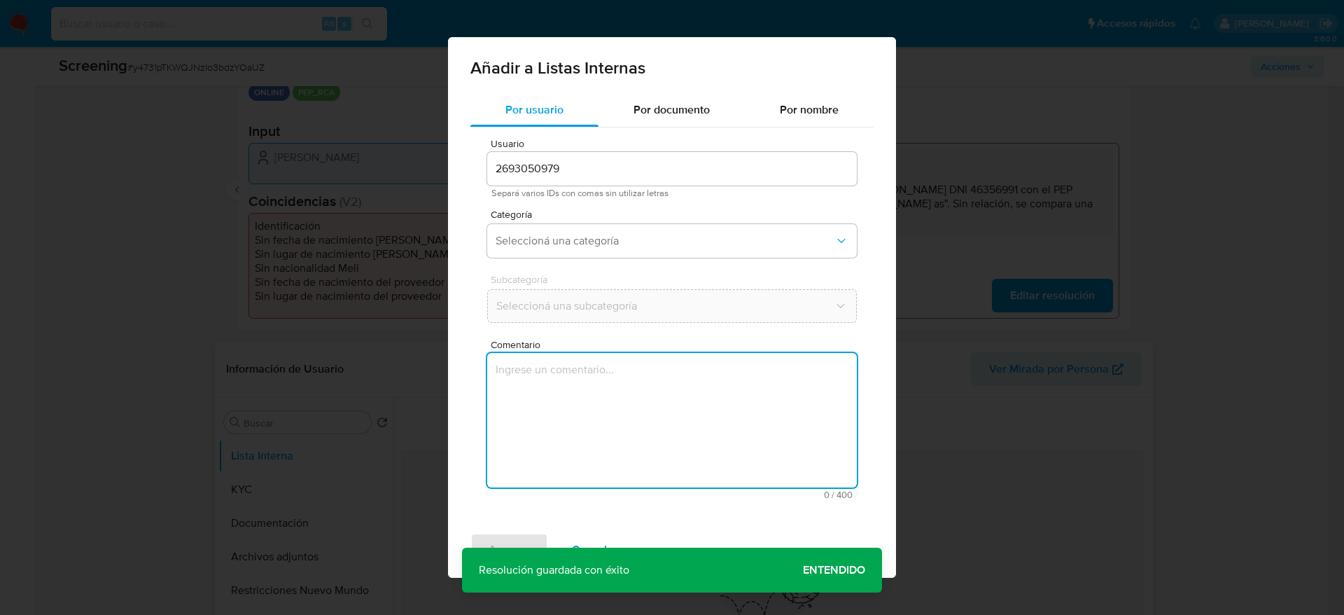
click at [706, 403] on textarea "Comentario" at bounding box center [672, 420] width 370 height 134
type textarea "Compara al usuario Fernando Alberto Ruiz Vilela DNI 46356991 con el PEP "vodarn…"
click at [674, 254] on button "Seleccioná una categoría" at bounding box center [672, 241] width 370 height 34
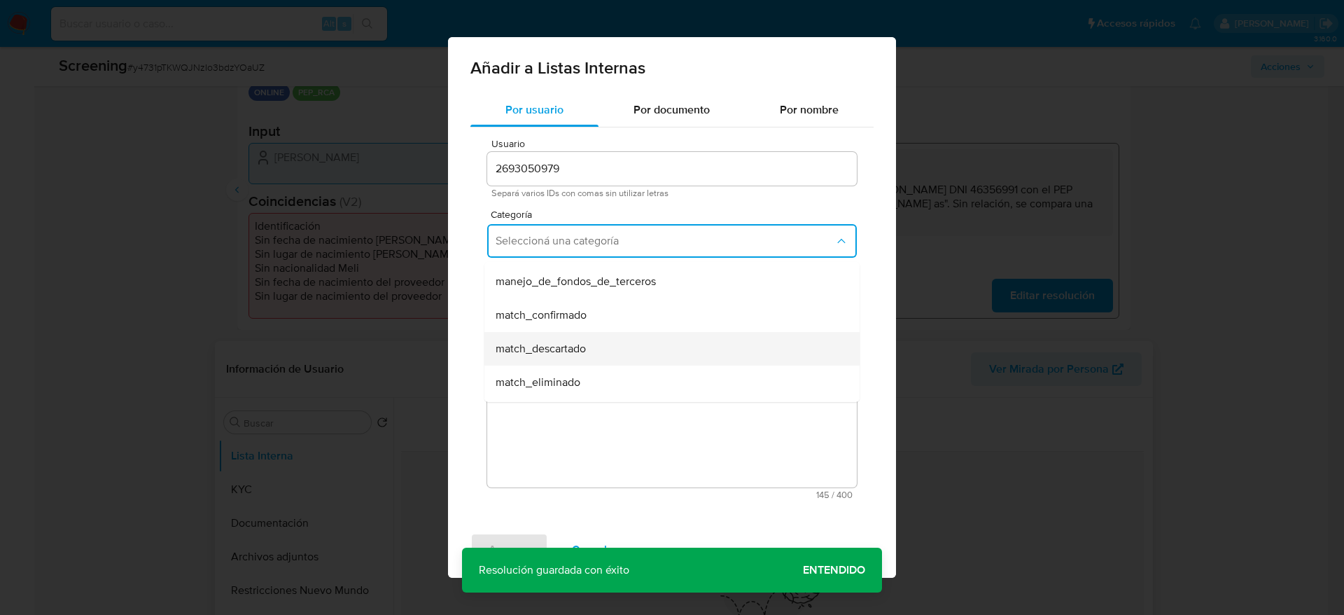
scroll to position [105, 0]
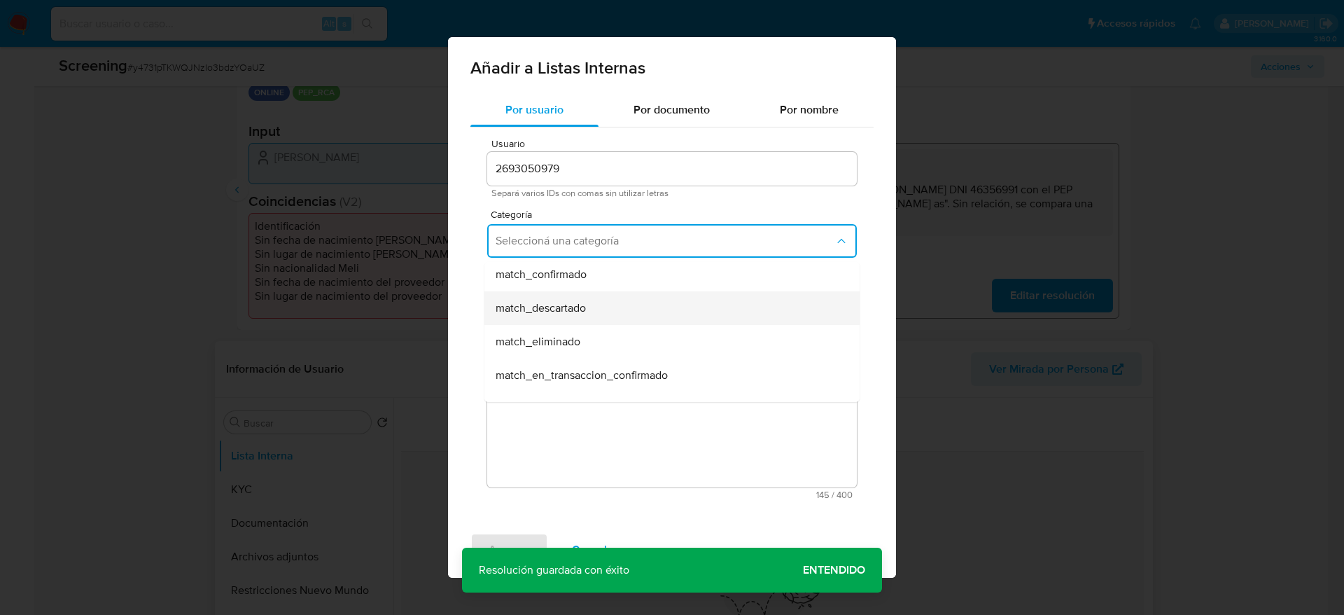
click at [599, 312] on div "match_descartado" at bounding box center [668, 308] width 344 height 34
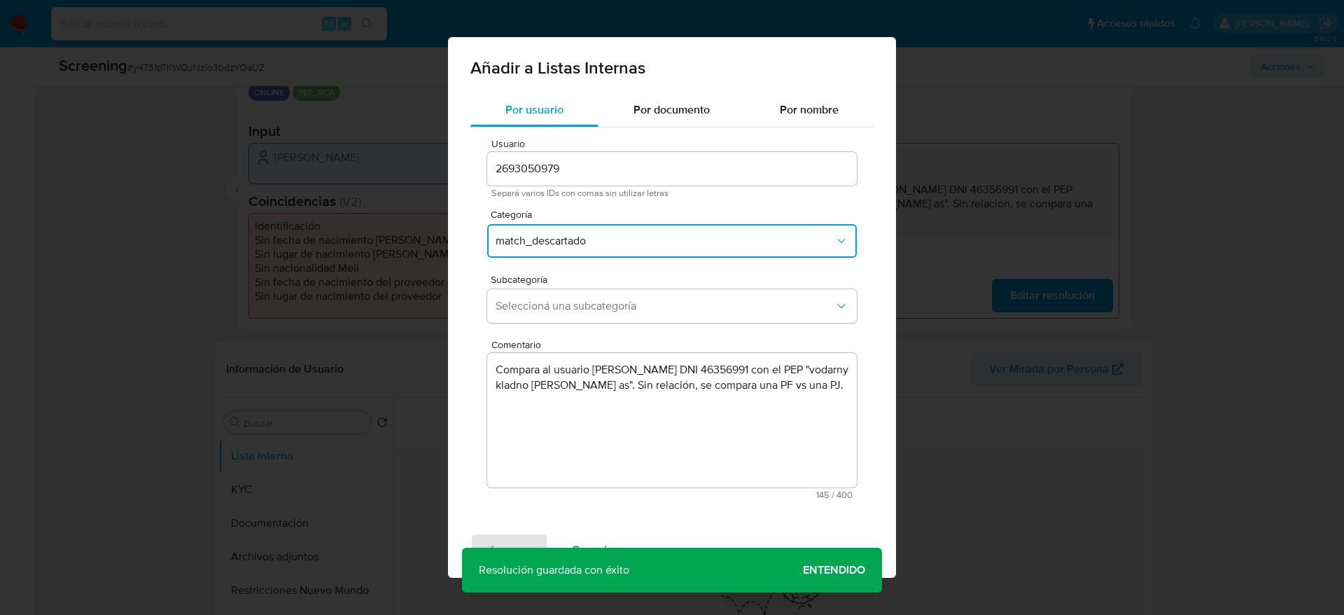
click at [599, 312] on span "Seleccioná una subcategoría" at bounding box center [665, 306] width 339 height 14
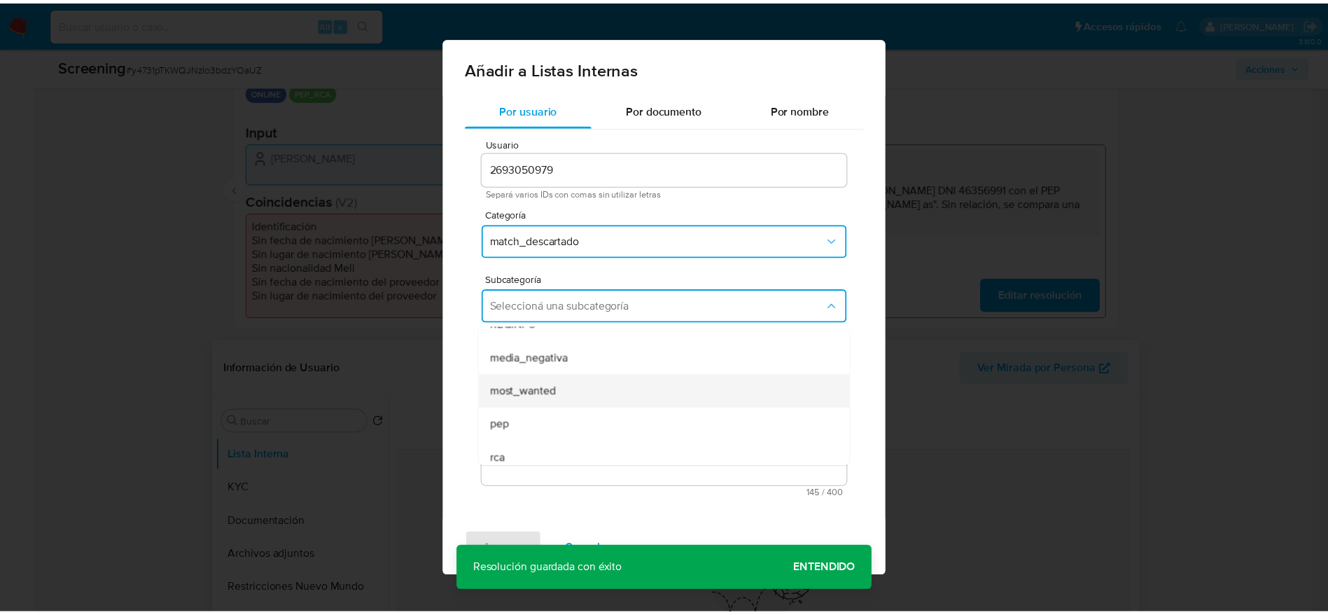
scroll to position [95, 0]
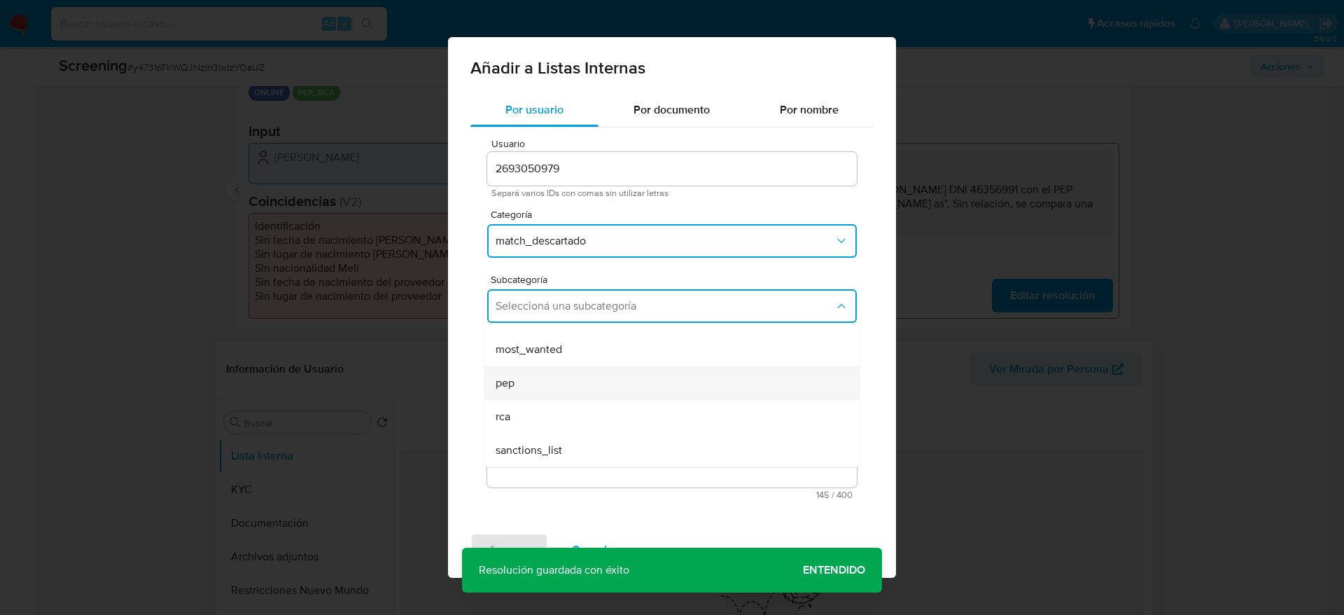
click at [583, 375] on div "pep" at bounding box center [668, 383] width 344 height 34
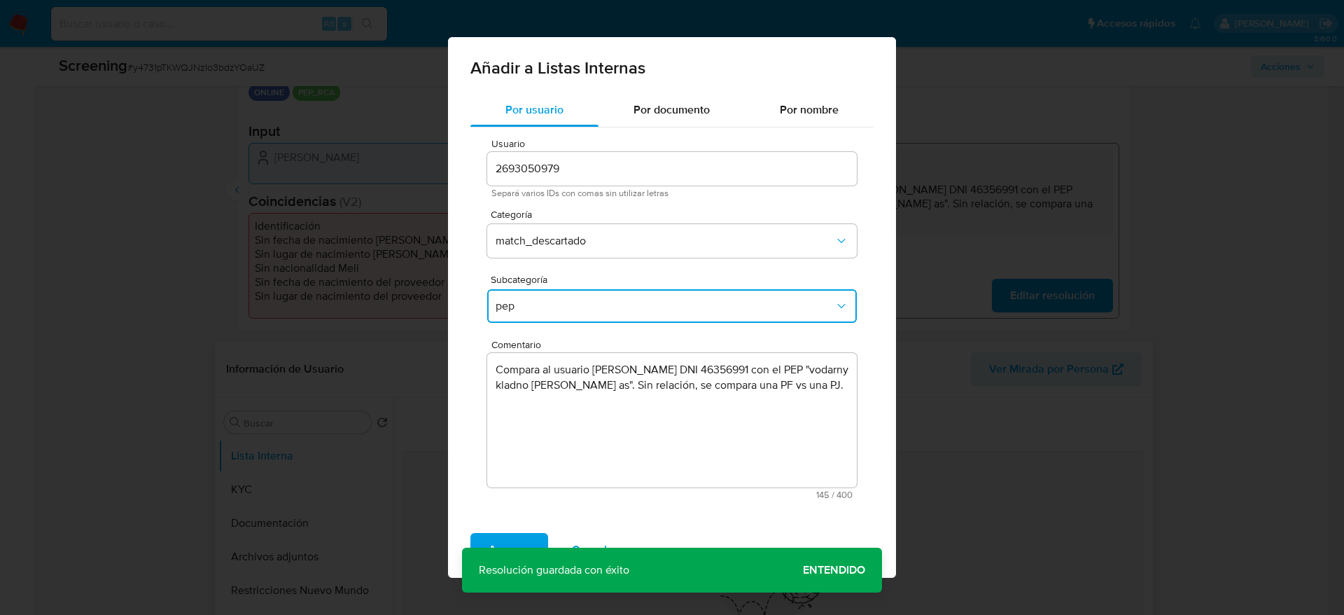
drag, startPoint x: 529, startPoint y: 533, endPoint x: 621, endPoint y: 476, distance: 108.4
click at [529, 533] on button "Agregar" at bounding box center [510, 550] width 78 height 34
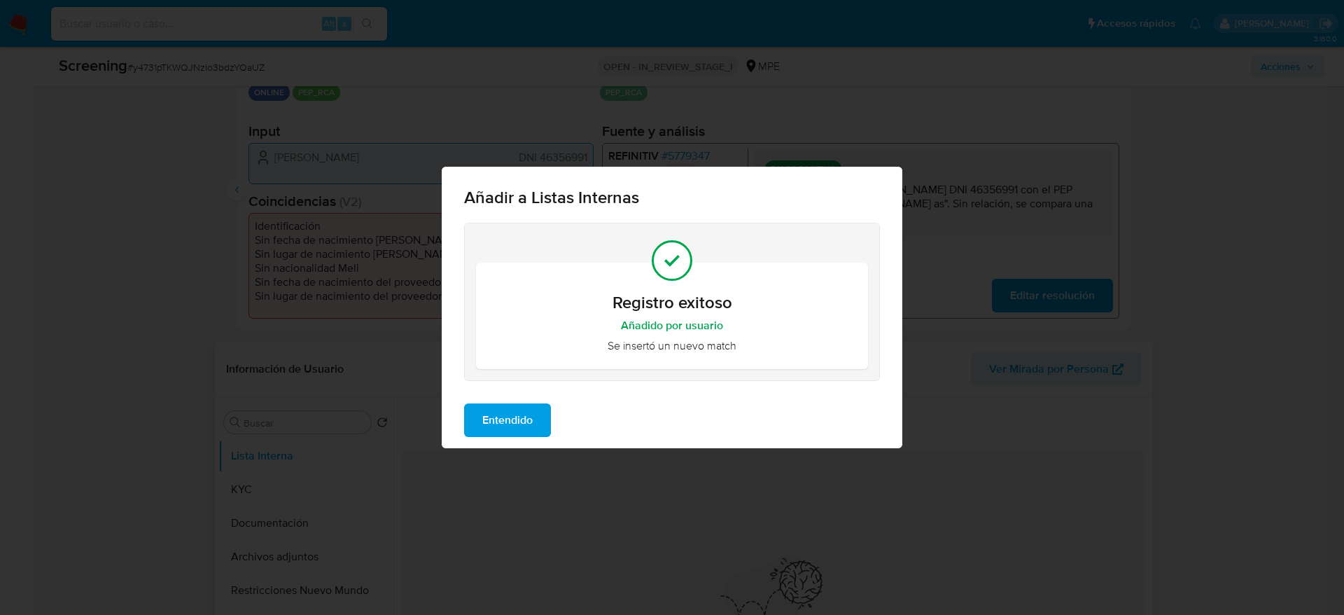
click at [525, 412] on span "Entendido" at bounding box center [507, 420] width 50 height 31
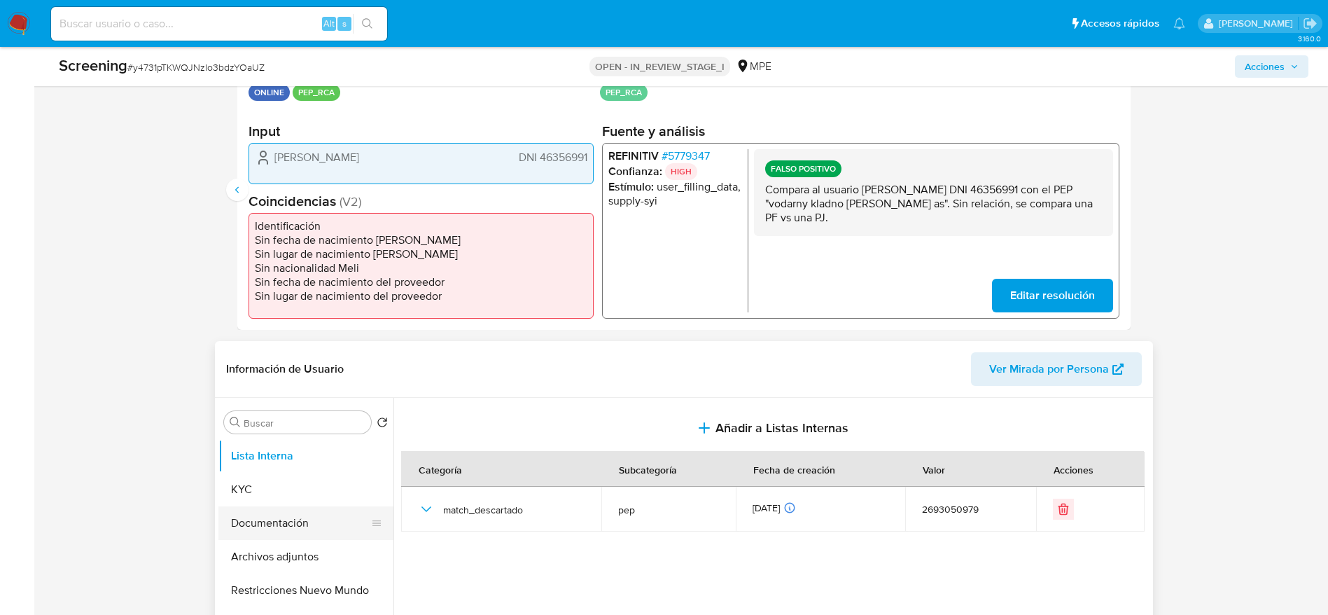
click at [297, 506] on button "Documentación" at bounding box center [300, 523] width 164 height 34
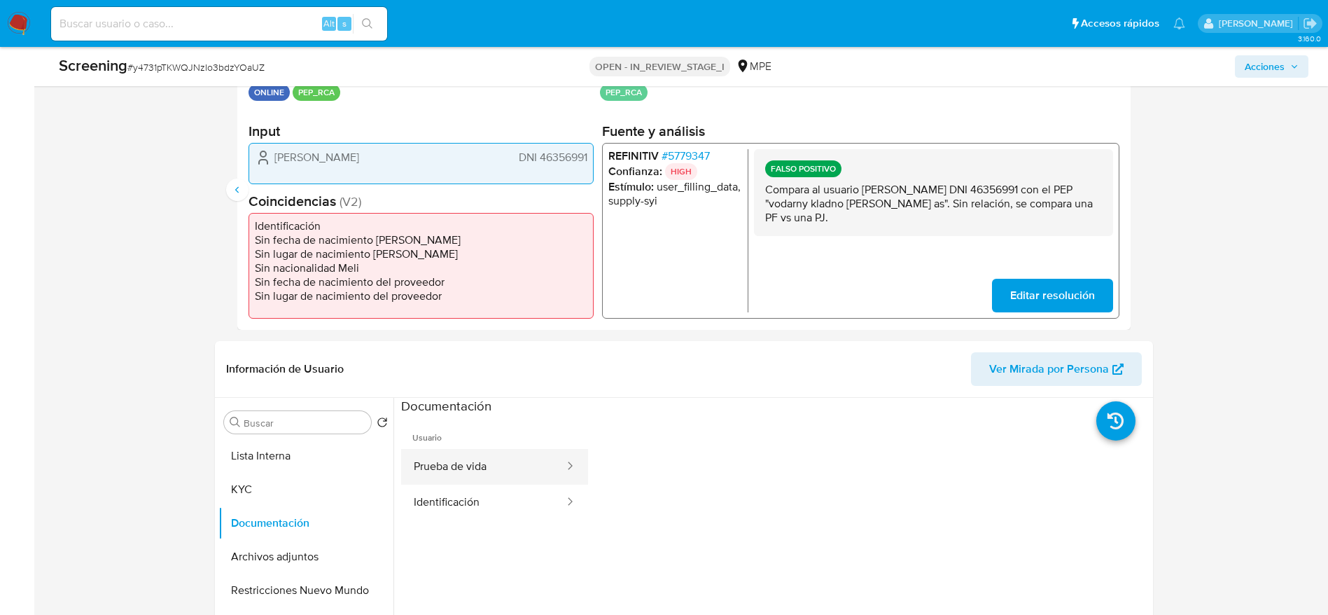
click at [555, 479] on div at bounding box center [566, 467] width 22 height 36
drag, startPoint x: 466, startPoint y: 509, endPoint x: 472, endPoint y: 484, distance: 26.0
click at [466, 508] on button "Identificación" at bounding box center [483, 503] width 165 height 36
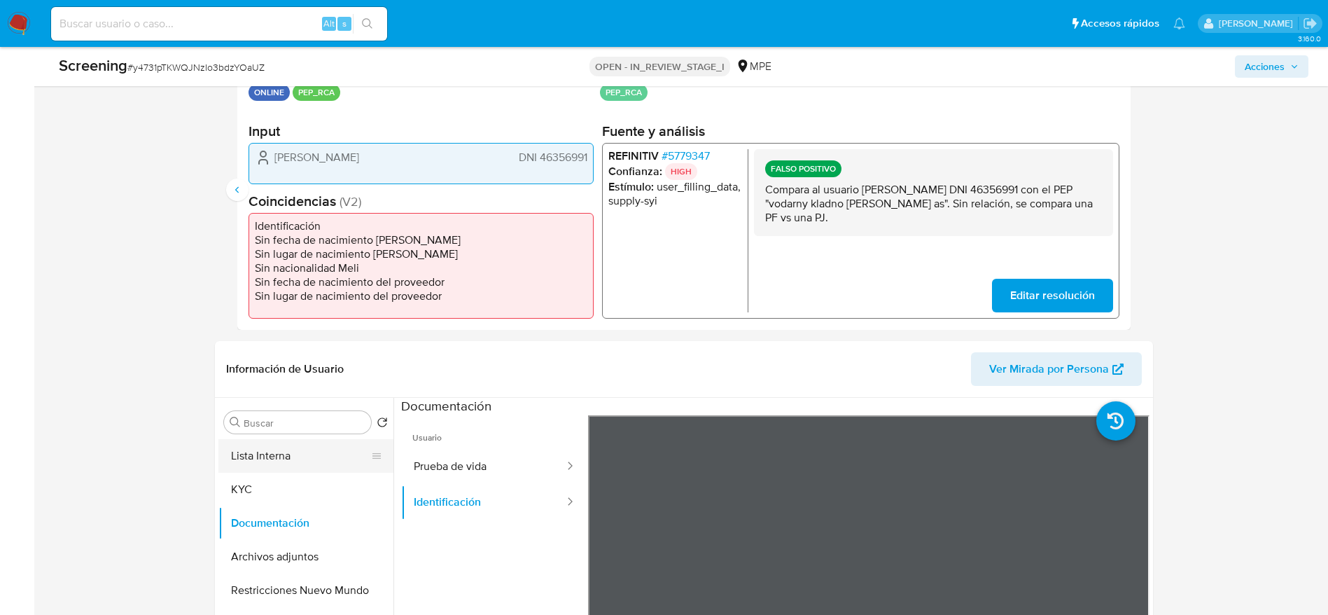
click at [283, 451] on button "Lista Interna" at bounding box center [300, 456] width 164 height 34
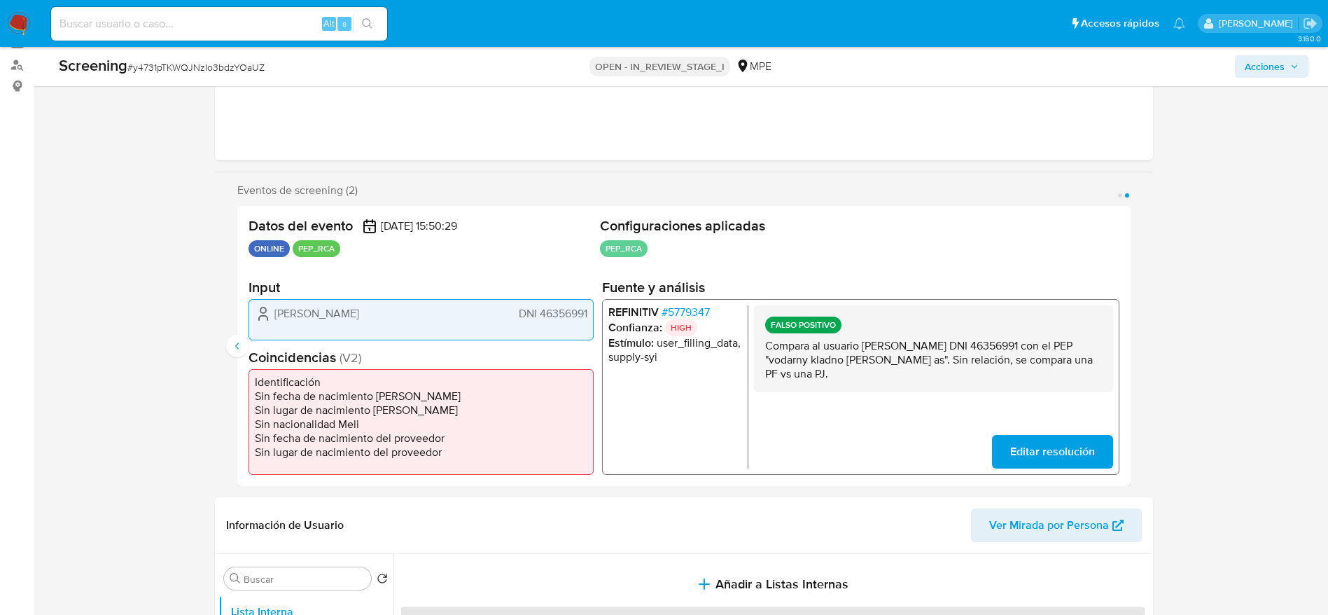
scroll to position [0, 0]
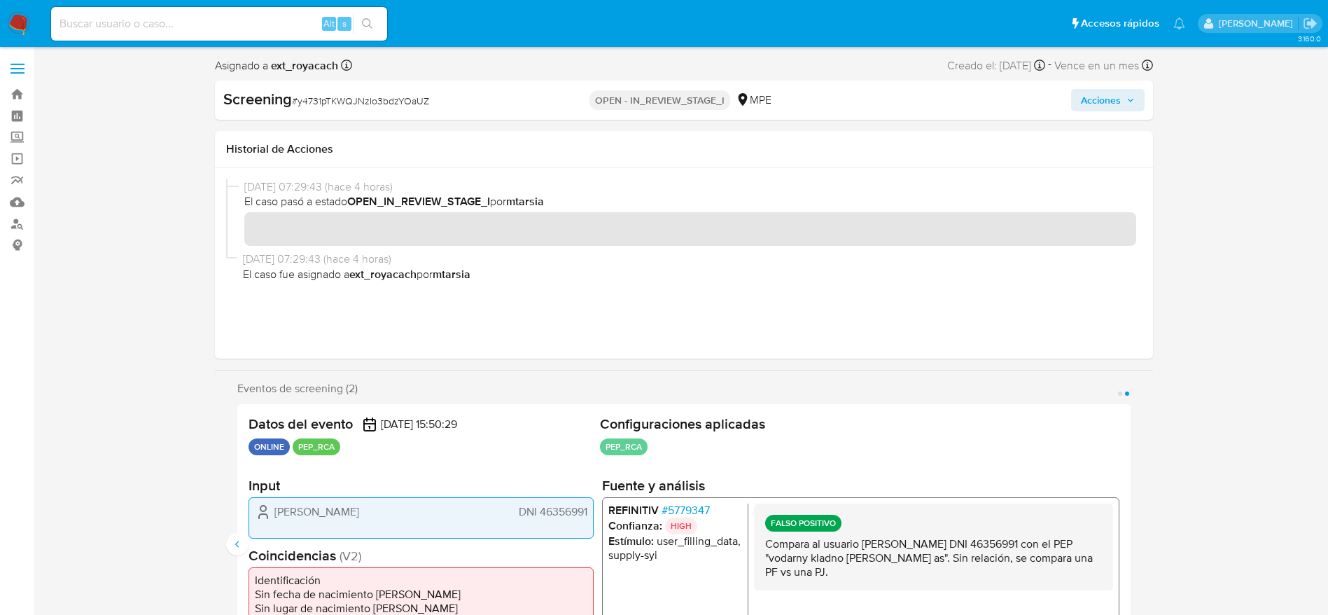
click at [1072, 103] on button "Acciones" at bounding box center [1108, 100] width 74 height 22
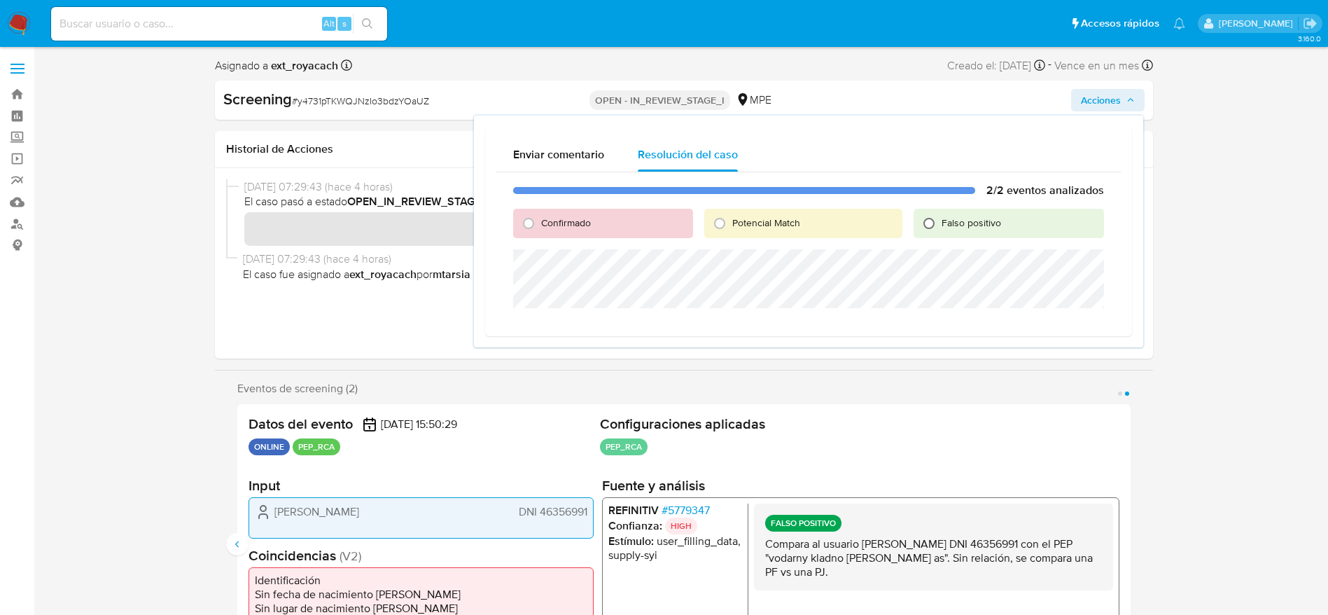
click at [921, 228] on div "Falso positivo" at bounding box center [1009, 223] width 190 height 29
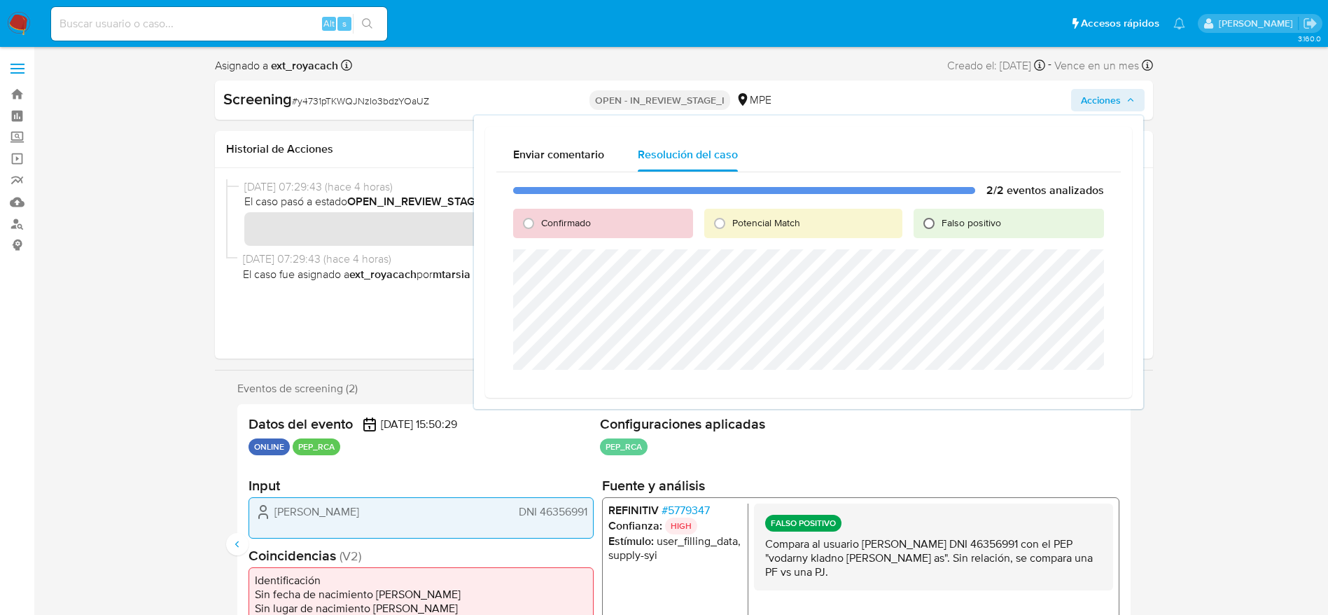
click at [925, 227] on input "Falso positivo" at bounding box center [929, 223] width 22 height 22
radio input "true"
click at [1042, 391] on span "Cerrar Caso" at bounding box center [1055, 387] width 67 height 20
click at [343, 105] on span "# y4731pTKWQJNzIo3bdzYOaUZ" at bounding box center [360, 101] width 137 height 14
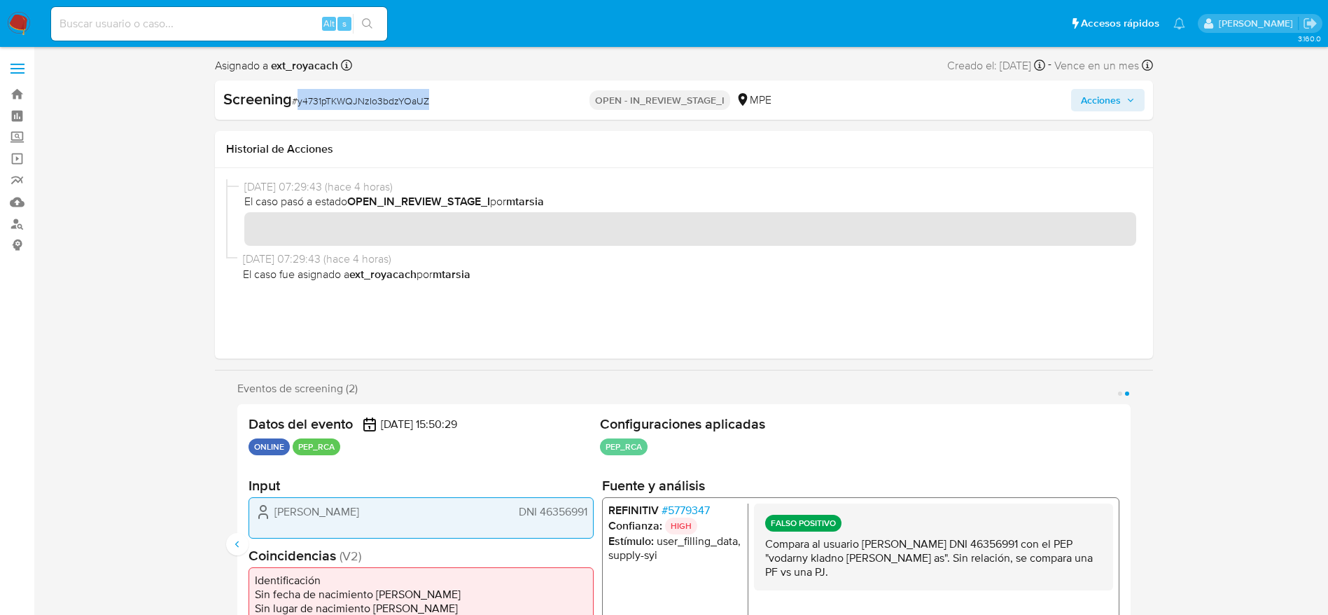
click at [343, 105] on span "# y4731pTKWQJNzIo3bdzYOaUZ" at bounding box center [360, 101] width 137 height 14
copy span "y4731pTKWQJNzIo3bdzYOaUZ"
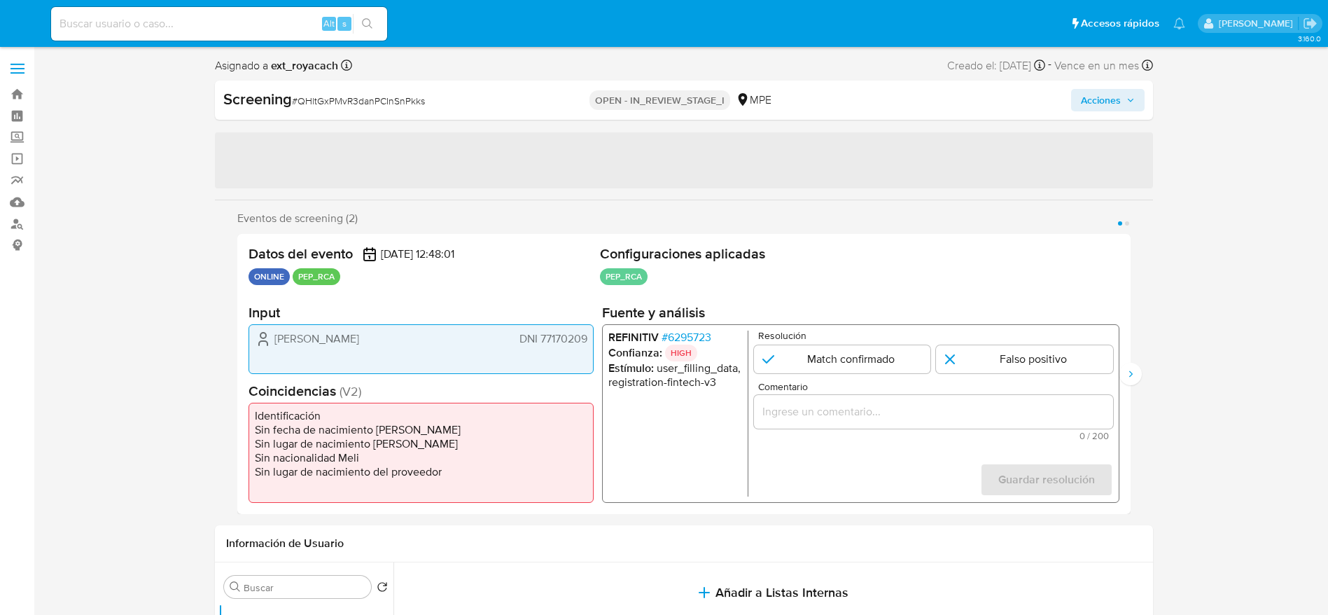
select select "10"
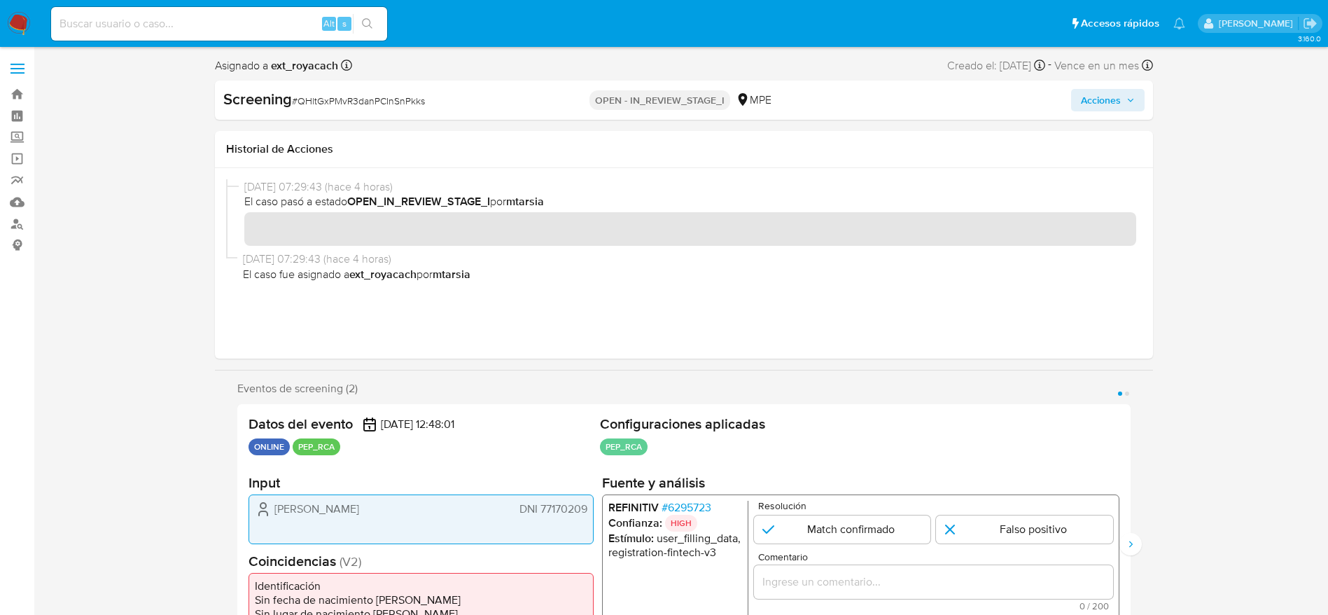
scroll to position [106, 0]
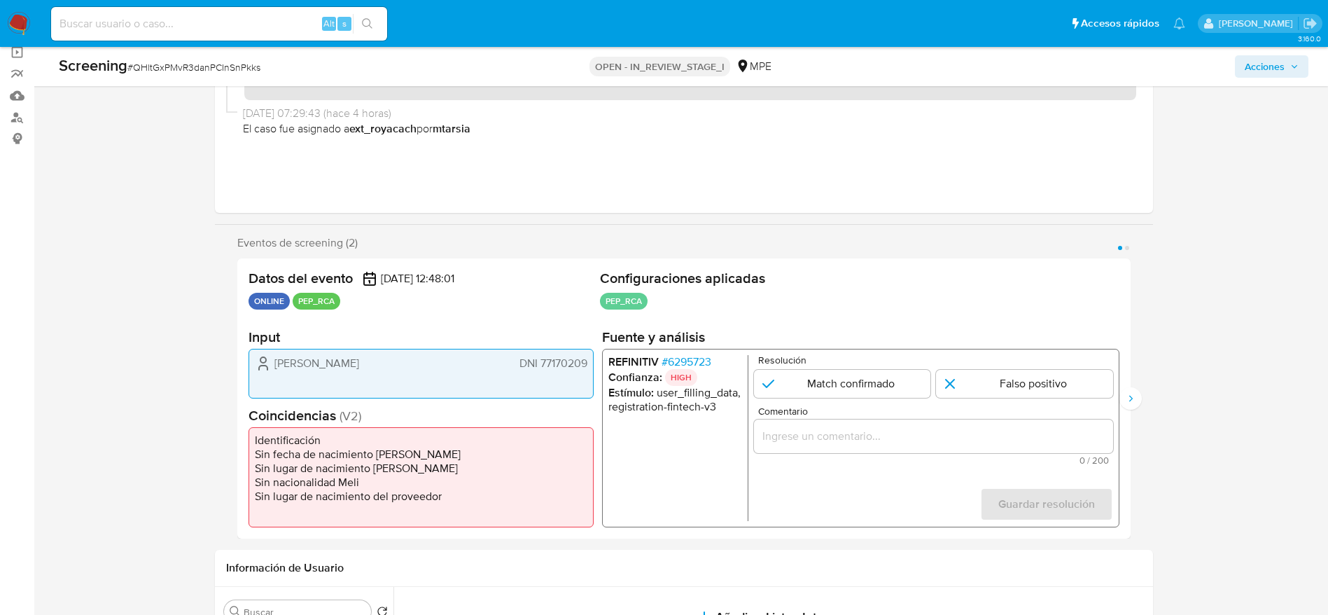
click at [697, 355] on span "# 6295723" at bounding box center [686, 362] width 50 height 14
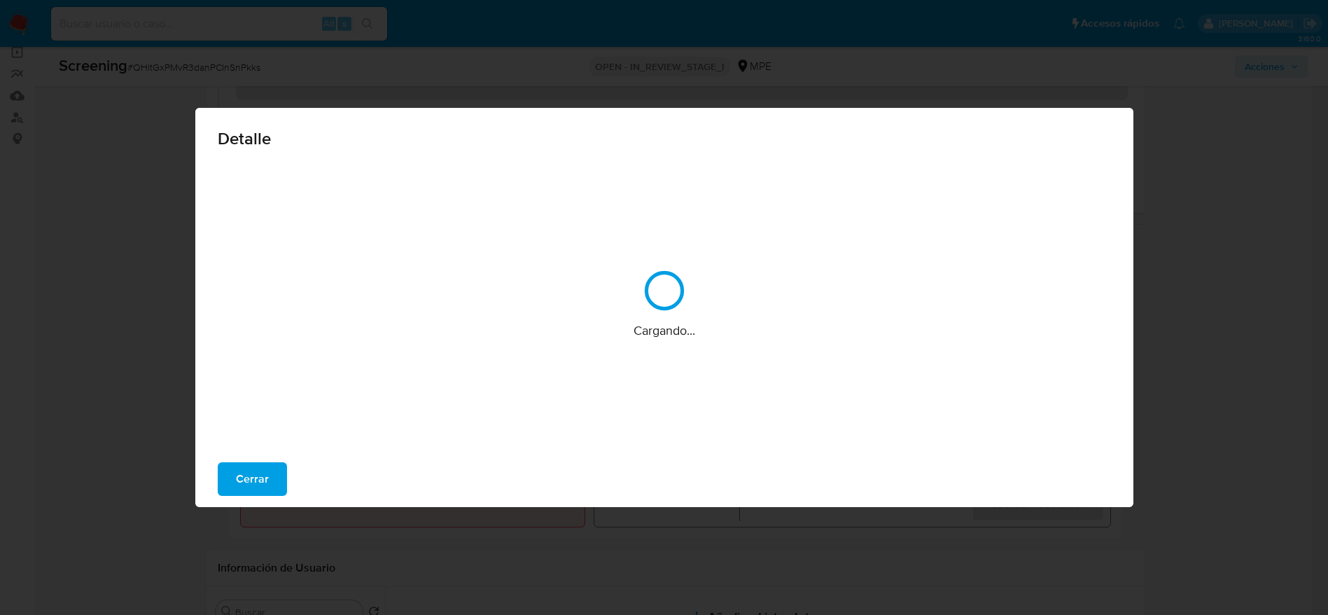
scroll to position [210, 0]
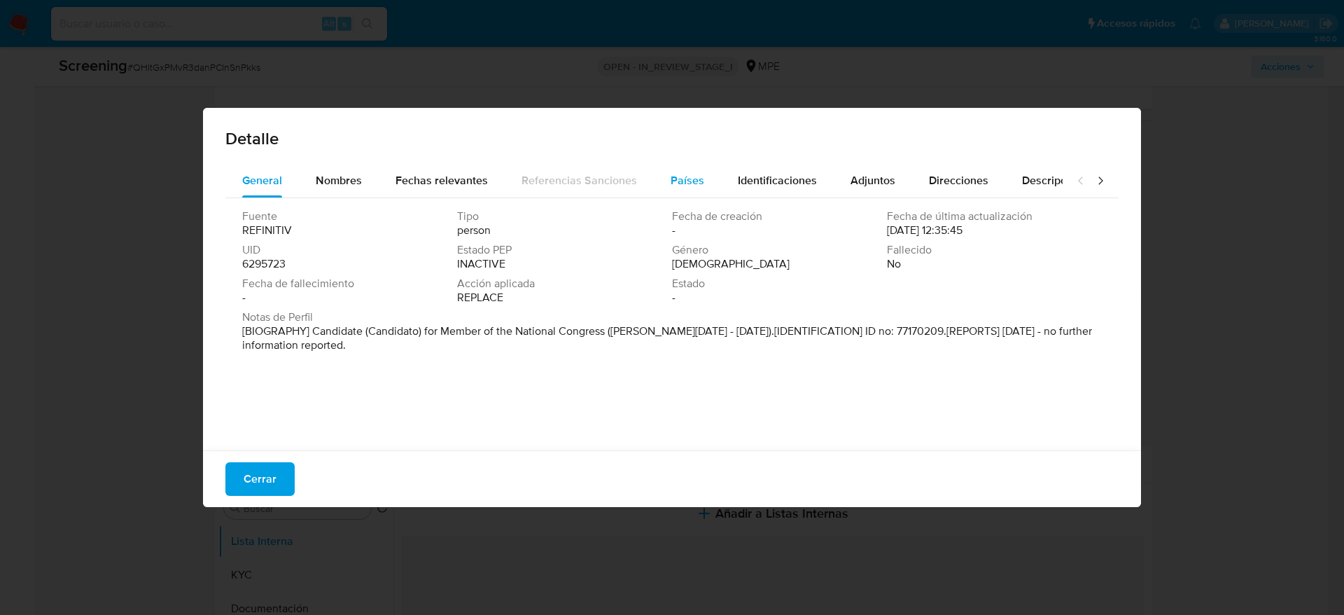
click at [705, 166] on button "Países" at bounding box center [687, 181] width 67 height 34
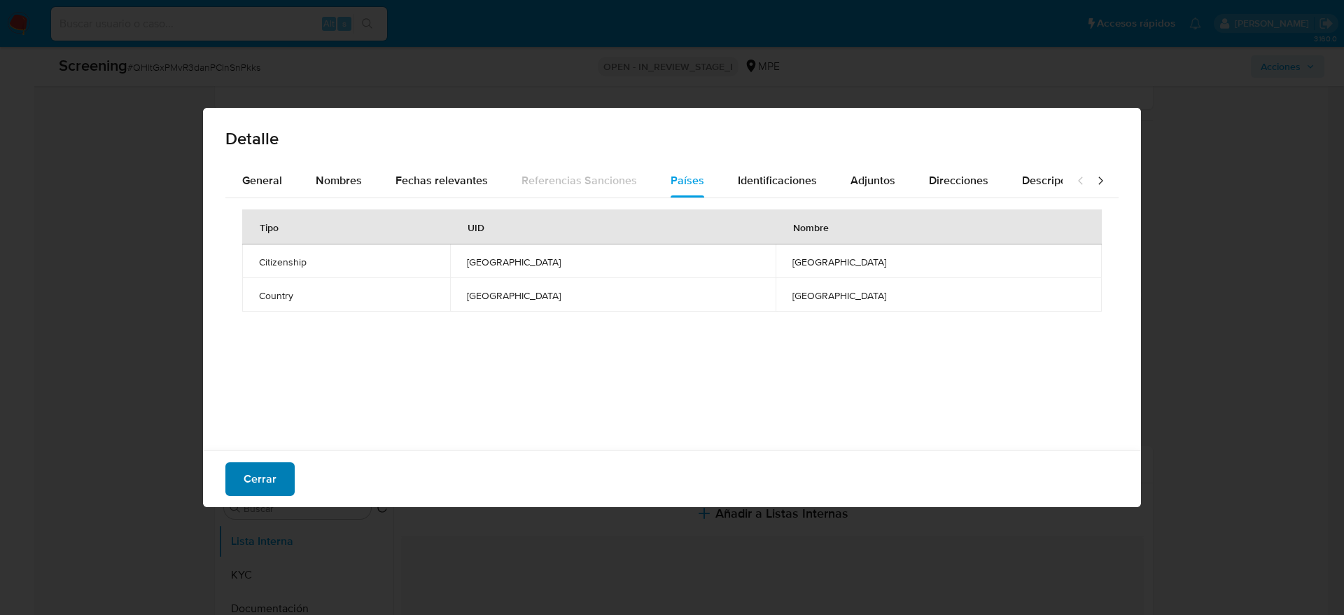
click at [288, 494] on button "Cerrar" at bounding box center [259, 479] width 69 height 34
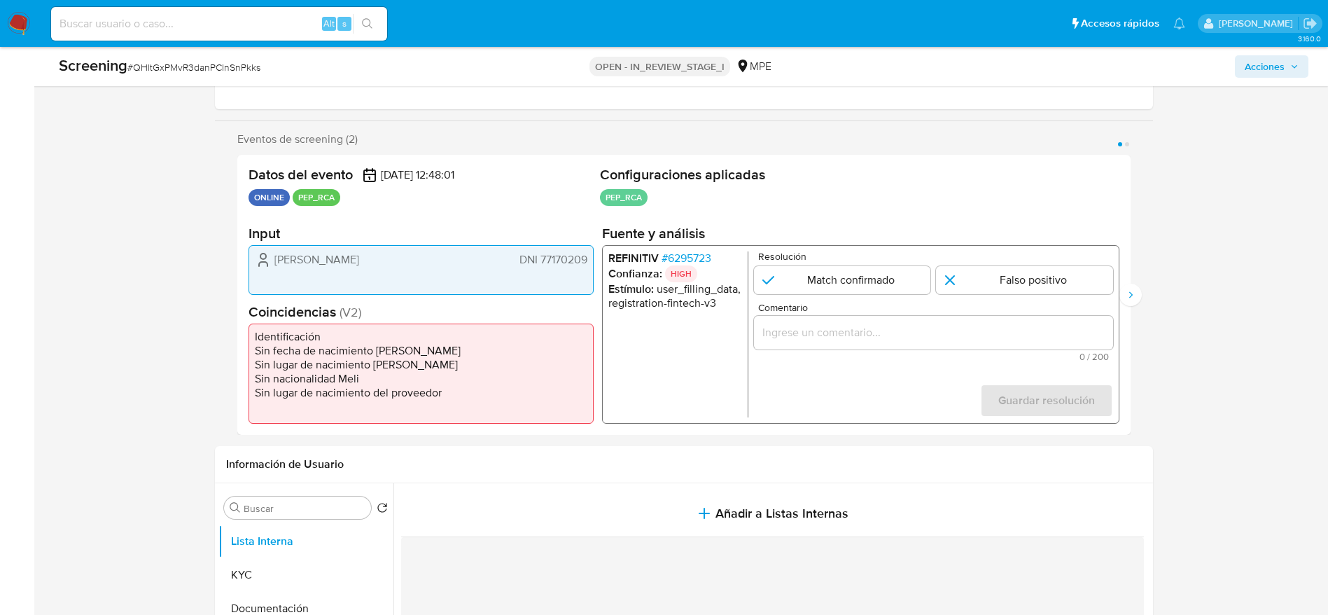
drag, startPoint x: 269, startPoint y: 256, endPoint x: 430, endPoint y: 257, distance: 161.0
click at [430, 257] on div "Brigitte Quispe Sanchez DNI 77170209" at bounding box center [421, 259] width 333 height 17
click at [664, 256] on span "# 6295723" at bounding box center [686, 258] width 50 height 14
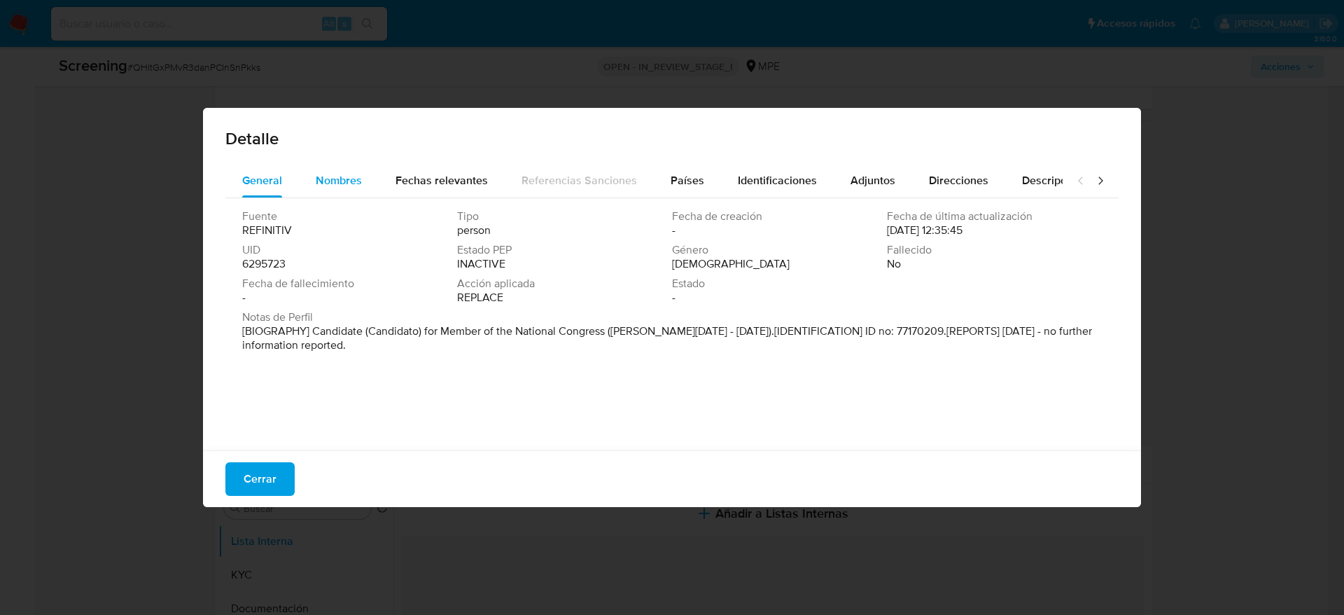
click at [336, 188] on span "Nombres" at bounding box center [339, 180] width 46 height 16
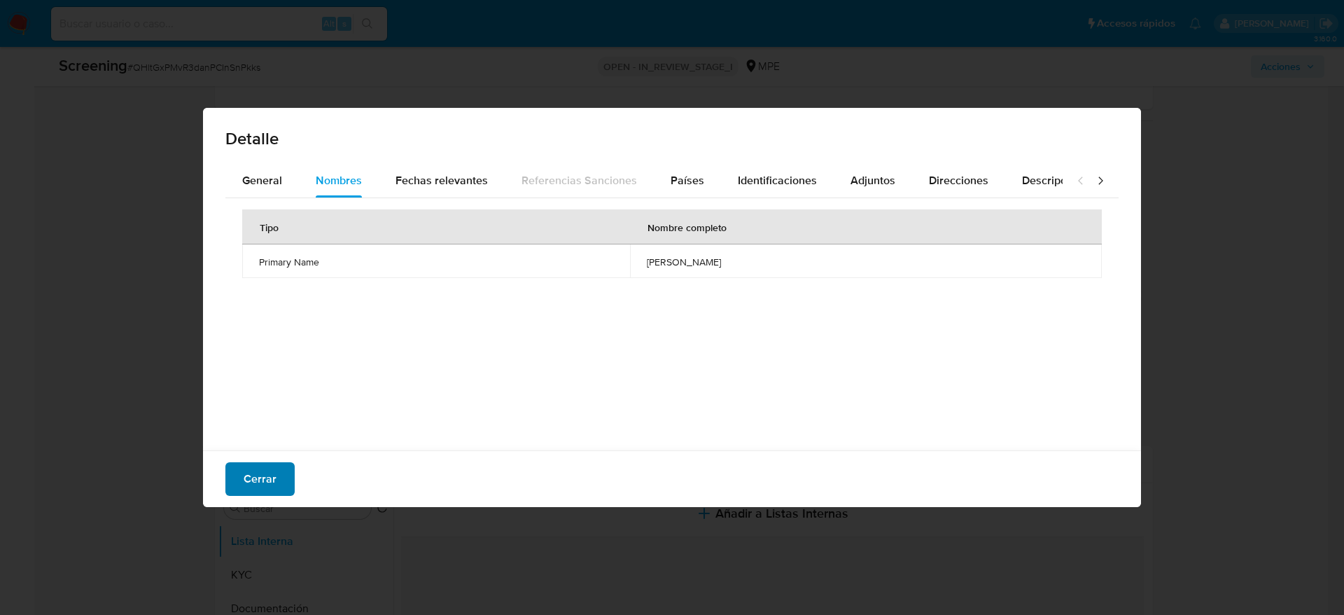
click at [274, 480] on span "Cerrar" at bounding box center [260, 479] width 33 height 31
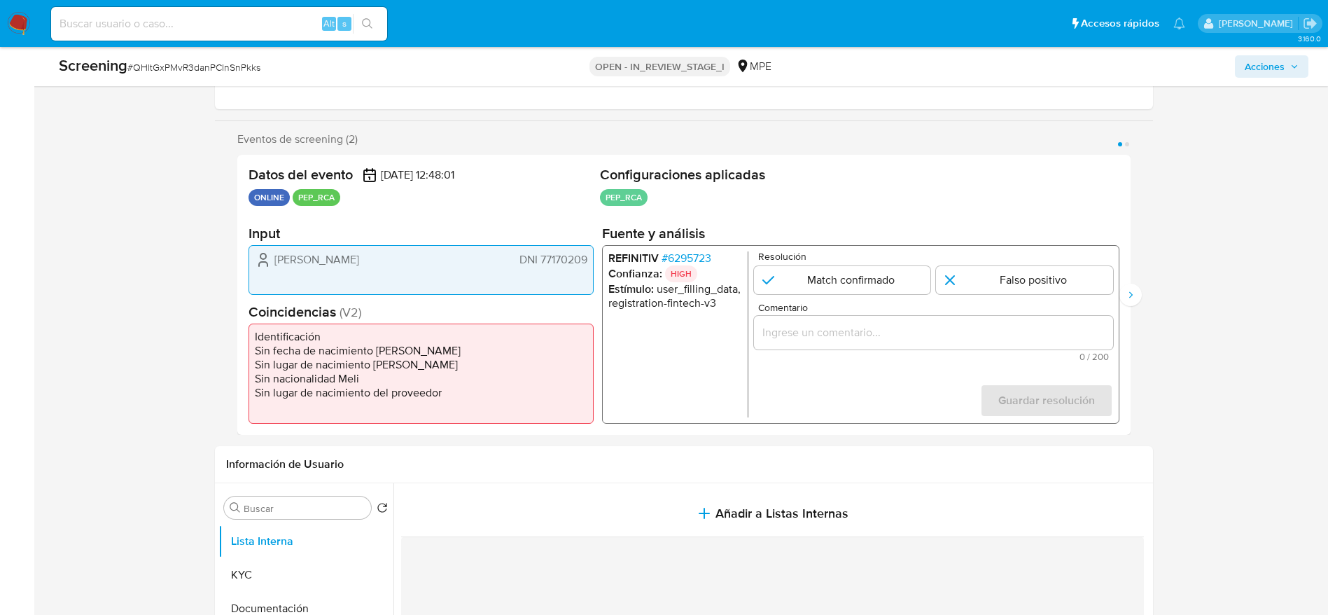
scroll to position [315, 0]
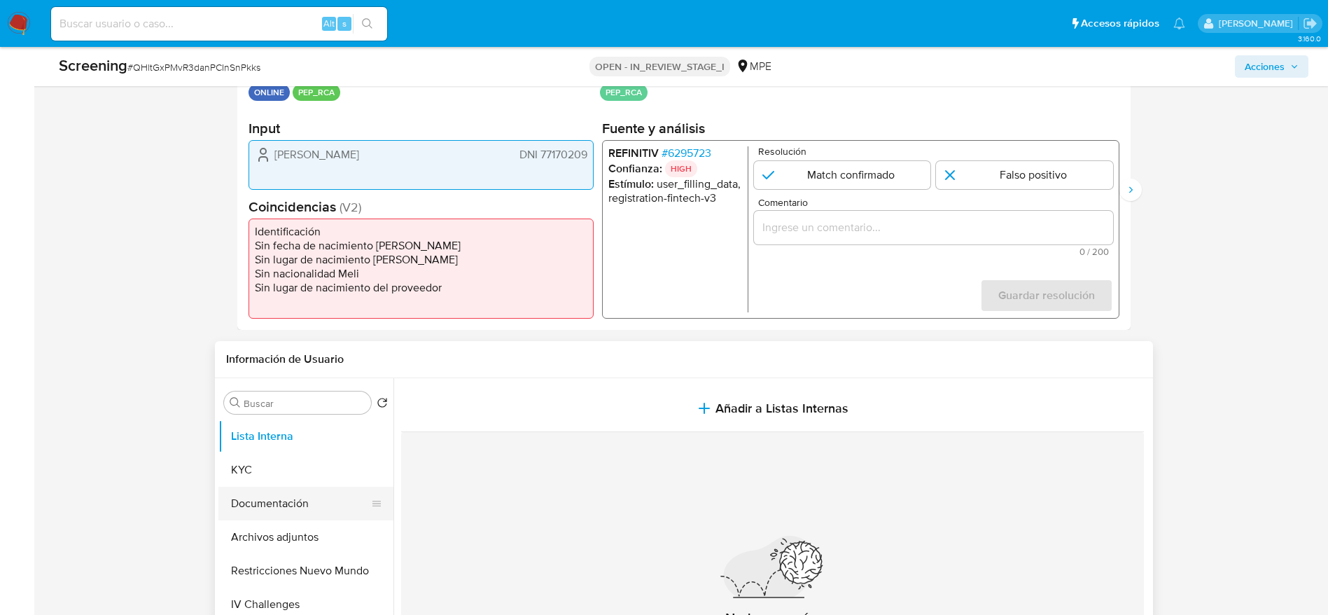
click at [313, 513] on button "Documentación" at bounding box center [300, 504] width 164 height 34
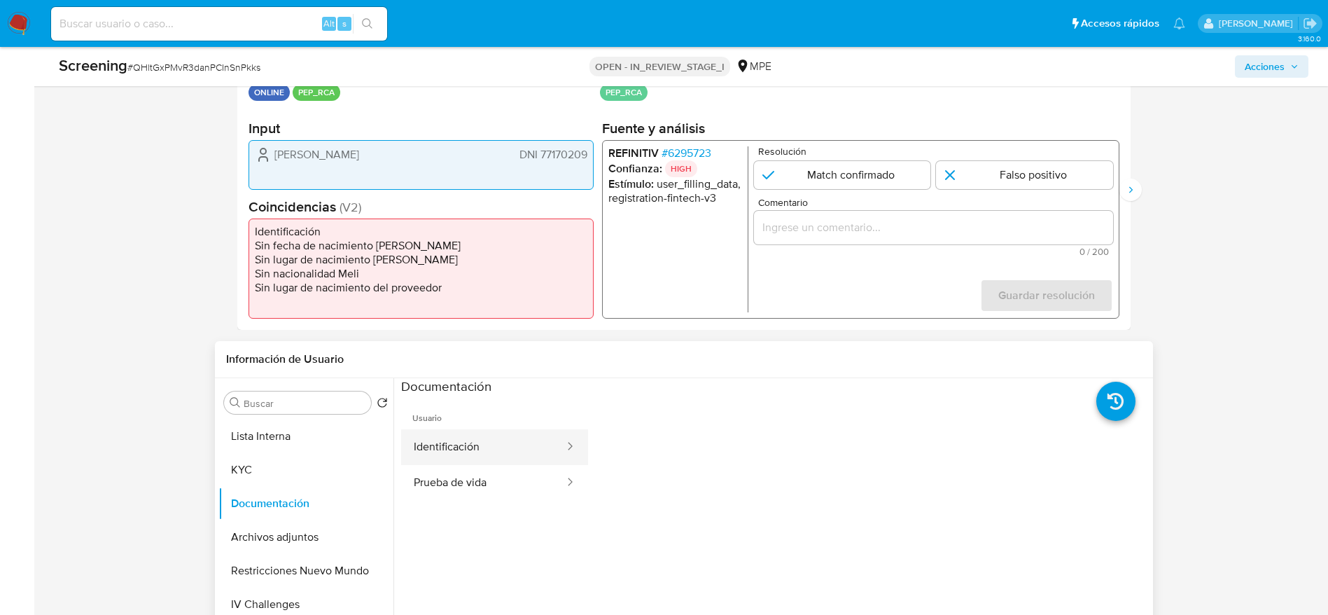
click at [485, 456] on button "Identificación" at bounding box center [483, 447] width 165 height 36
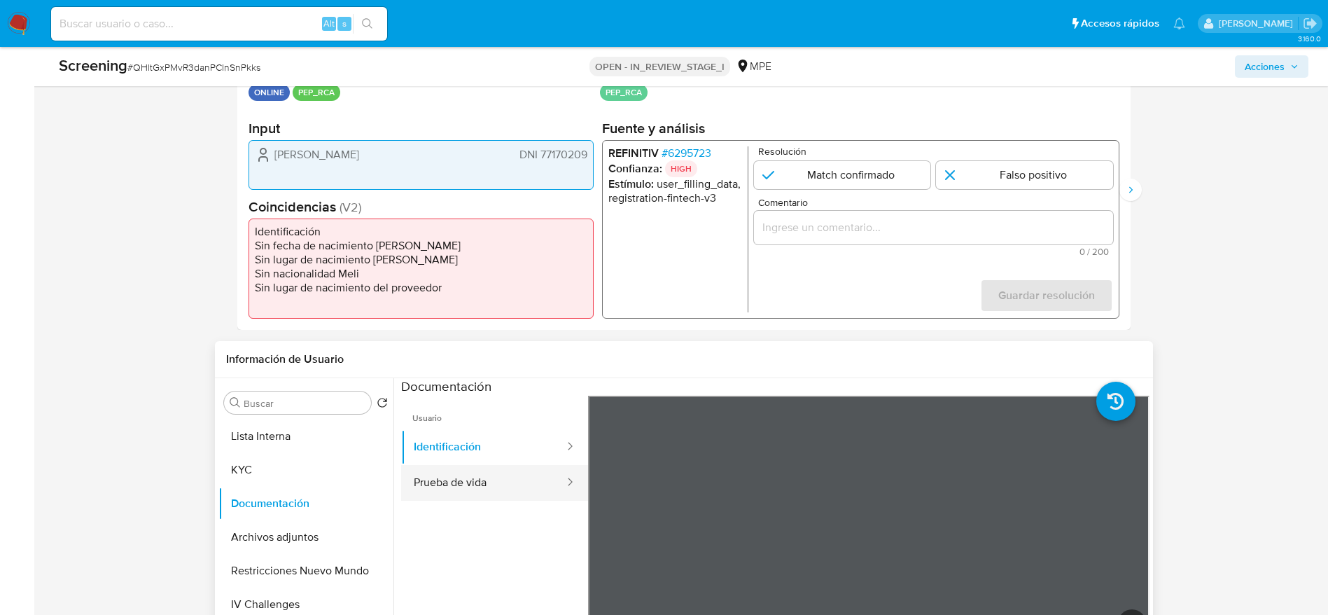
click at [488, 481] on button "Prueba de vida" at bounding box center [483, 483] width 165 height 36
click at [526, 430] on button "Identificación" at bounding box center [483, 447] width 165 height 36
click at [250, 477] on button "KYC" at bounding box center [300, 470] width 164 height 34
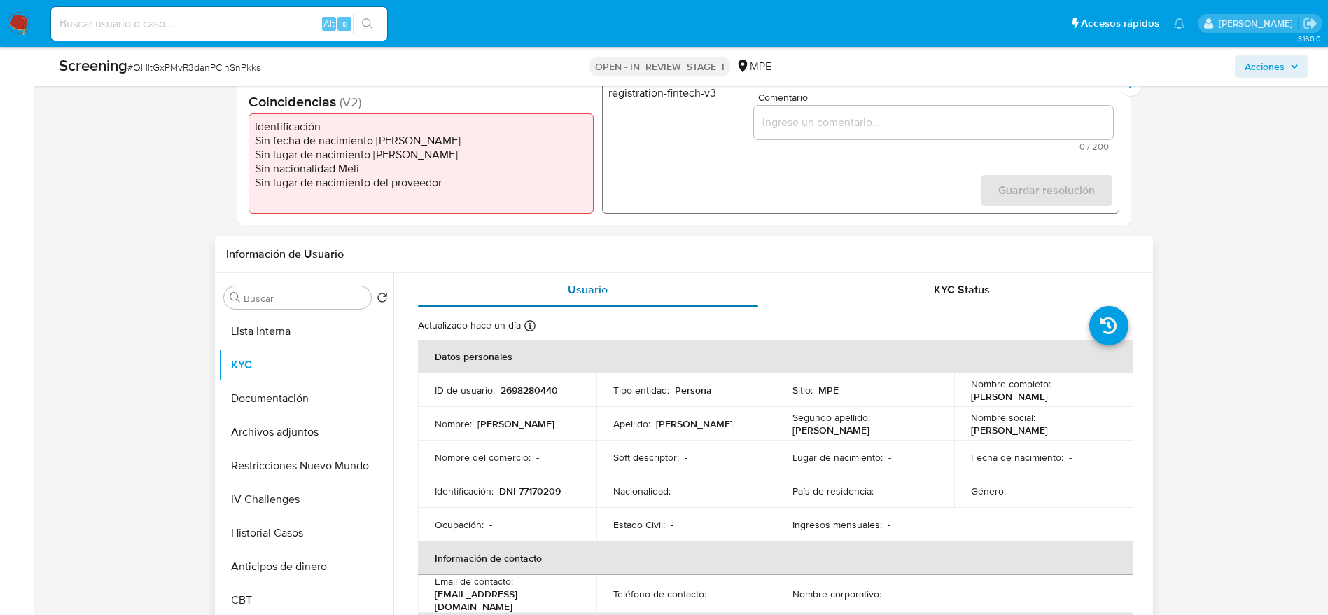
scroll to position [210, 0]
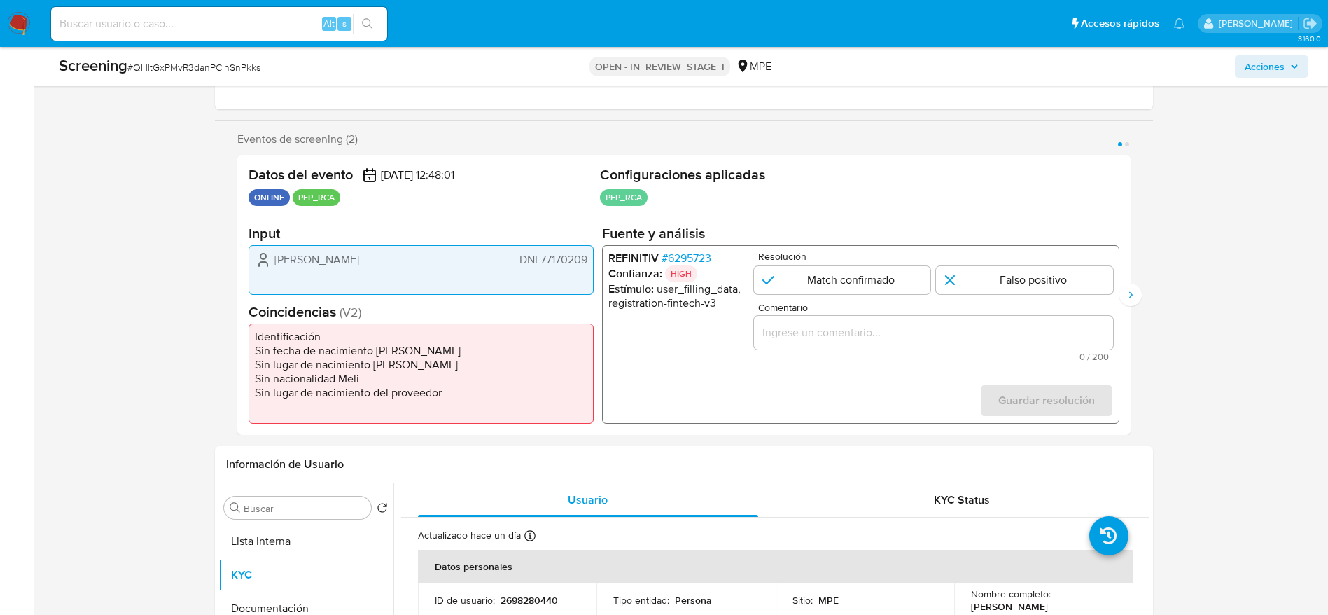
click at [692, 256] on span "# 6295723" at bounding box center [686, 258] width 50 height 14
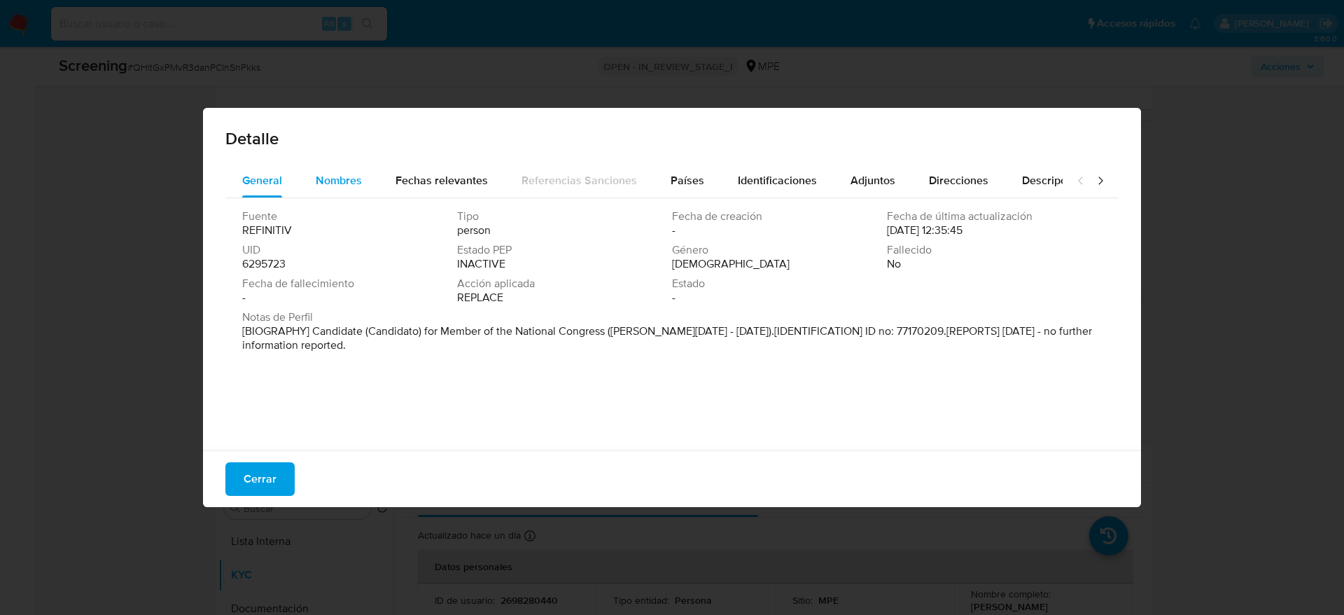
click at [343, 172] on span "Nombres" at bounding box center [339, 180] width 46 height 16
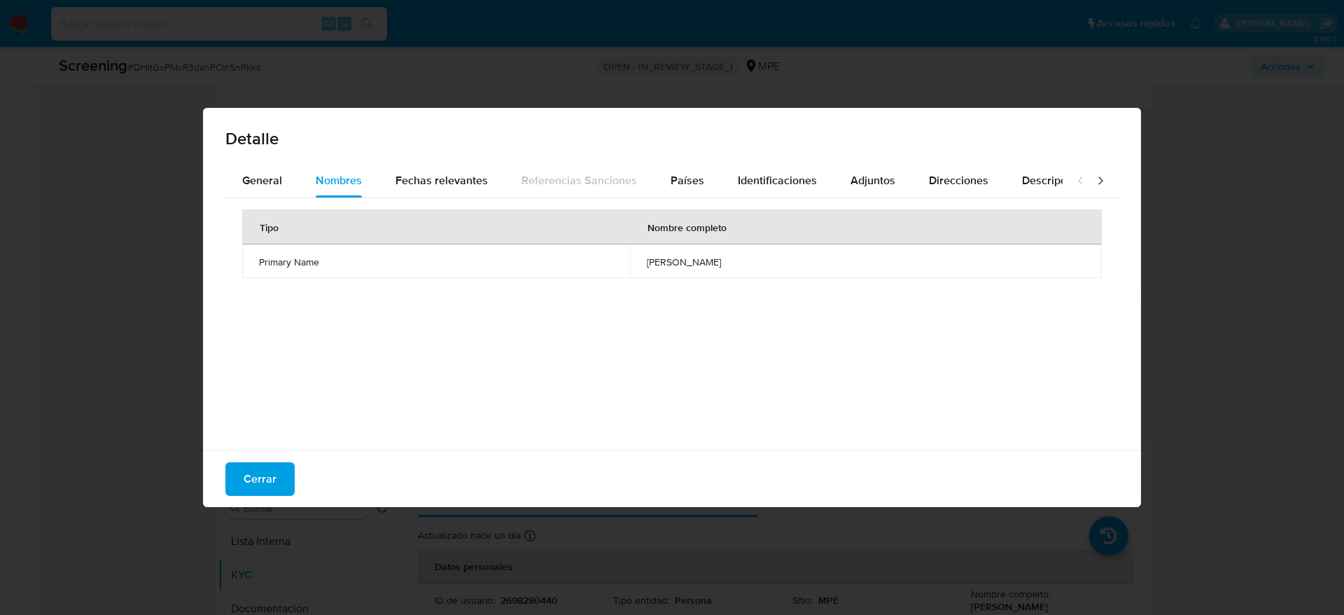
click at [647, 262] on span "kimberly brigitte quispe sanchez" at bounding box center [866, 262] width 438 height 13
click at [274, 475] on span "Cerrar" at bounding box center [260, 479] width 33 height 31
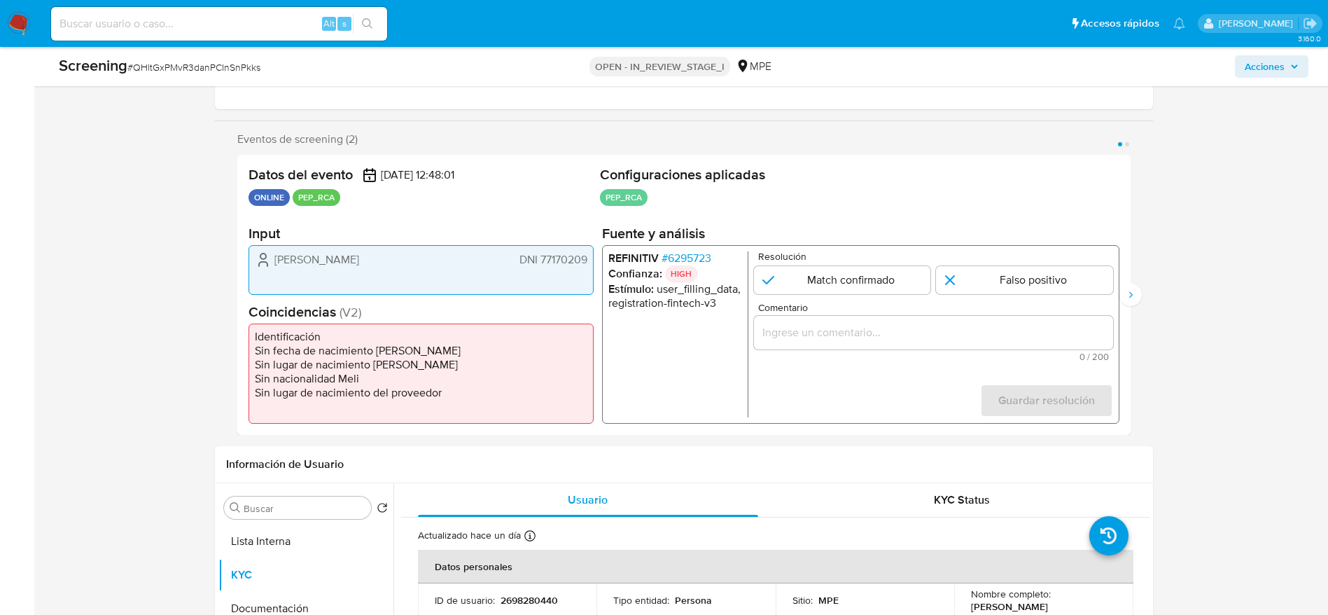
click at [174, 78] on div "Screening # QHltGxPMvR3danPCInSnPkks OPEN - IN_REVIEW_STAGE_I MPE Acciones" at bounding box center [683, 66] width 1267 height 39
copy span "QHltGxPMvR3danPCInSnPkks"
drag, startPoint x: 273, startPoint y: 263, endPoint x: 595, endPoint y: 256, distance: 322.2
click at [595, 256] on div "Datos del evento 17/09/2025 12:48:01 ONLINE PEP_RCA Configuraciones aplicadas P…" at bounding box center [683, 295] width 893 height 280
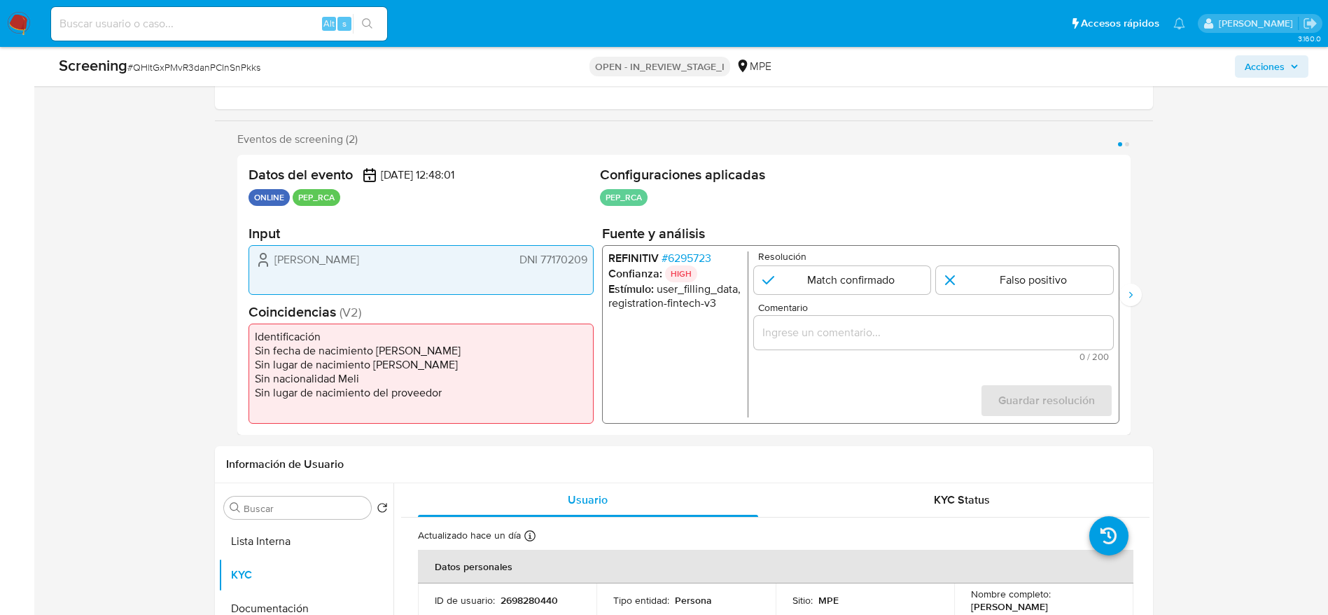
click at [698, 260] on span "# 6295723" at bounding box center [686, 258] width 50 height 14
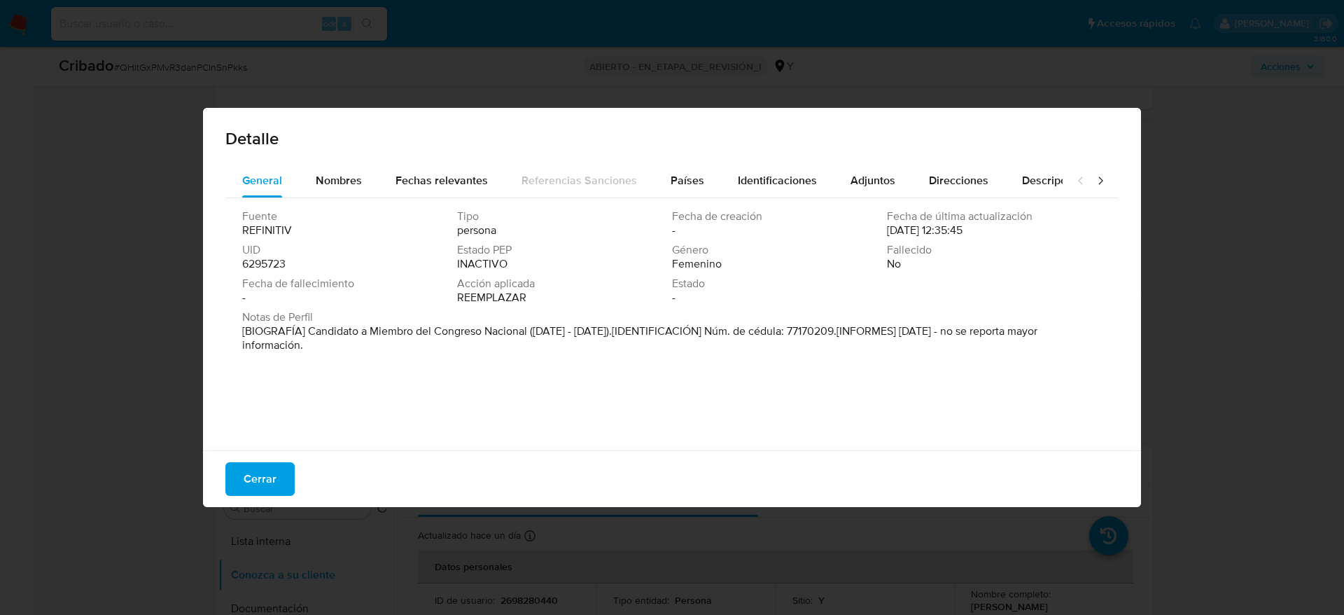
drag, startPoint x: 309, startPoint y: 333, endPoint x: 529, endPoint y: 339, distance: 219.9
click at [529, 337] on font "[BIOGRAFÍA] Candidato a Miembro del Congreso Nacional (Ene 2021 - Feb 2021).[ID…" at bounding box center [639, 338] width 795 height 30
click at [284, 478] on button "Cerrar" at bounding box center [259, 479] width 69 height 34
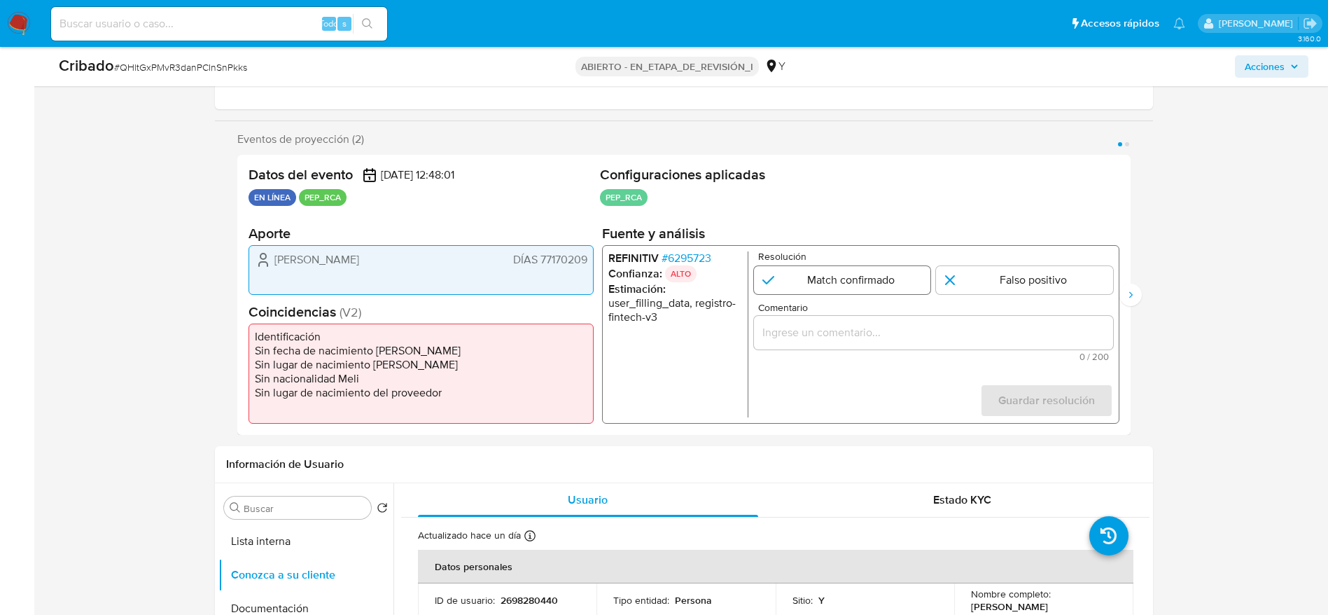
click at [851, 277] on input "1 de 2" at bounding box center [841, 280] width 177 height 28
radio input "true"
click at [868, 333] on input "Comentario" at bounding box center [932, 332] width 359 height 18
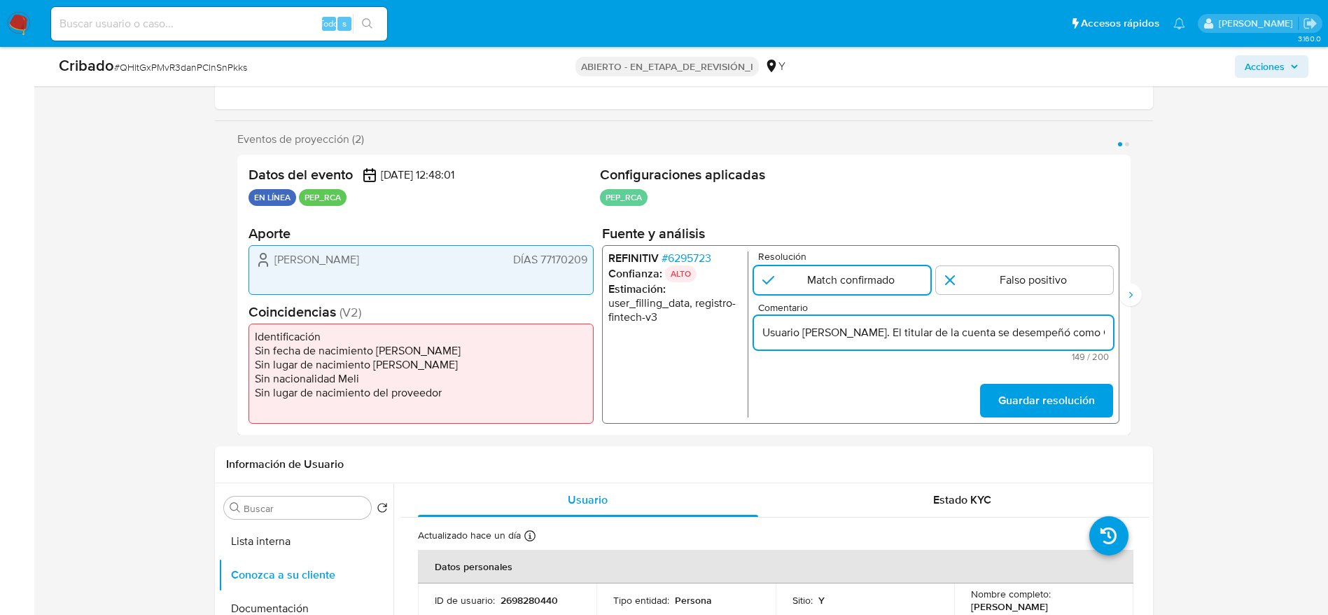
scroll to position [0, 419]
type input "Usuario Brigitte Quispe Sanchez. El titular de la cuenta se desempeñó como Cand…"
click at [1063, 382] on form "Resolución Match confirmado Falso positivo Comentario Usuario Brigitte Quispe S…" at bounding box center [932, 334] width 359 height 166
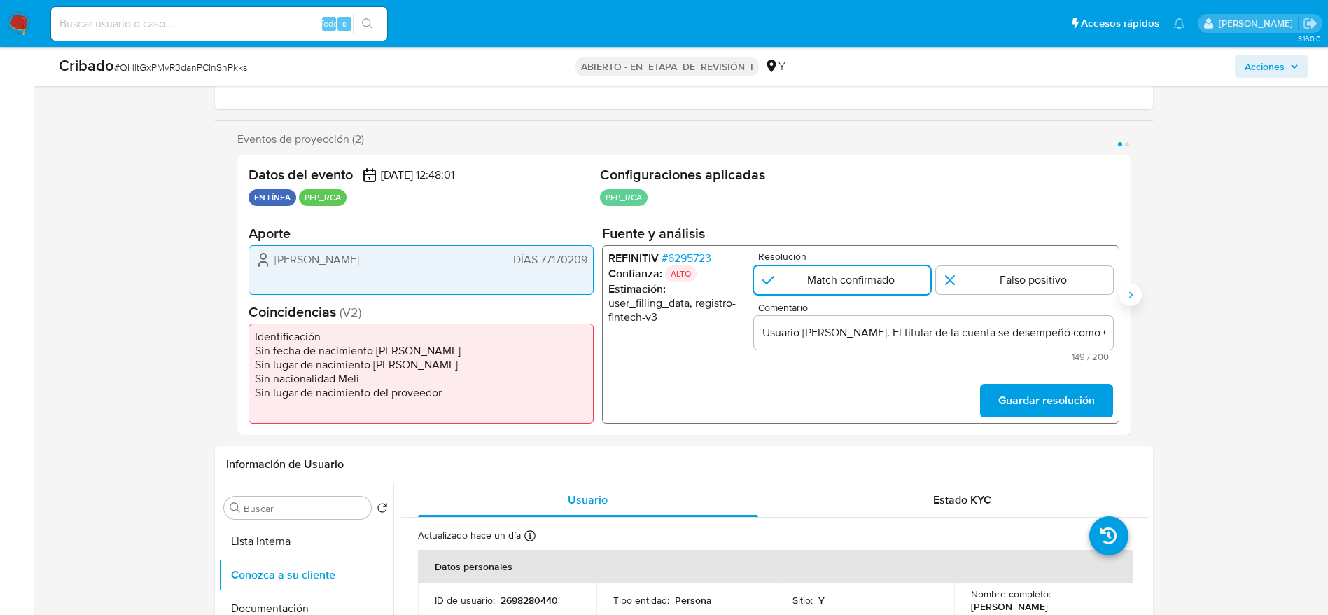
click at [1140, 291] on button "Siguiente" at bounding box center [1131, 295] width 22 height 22
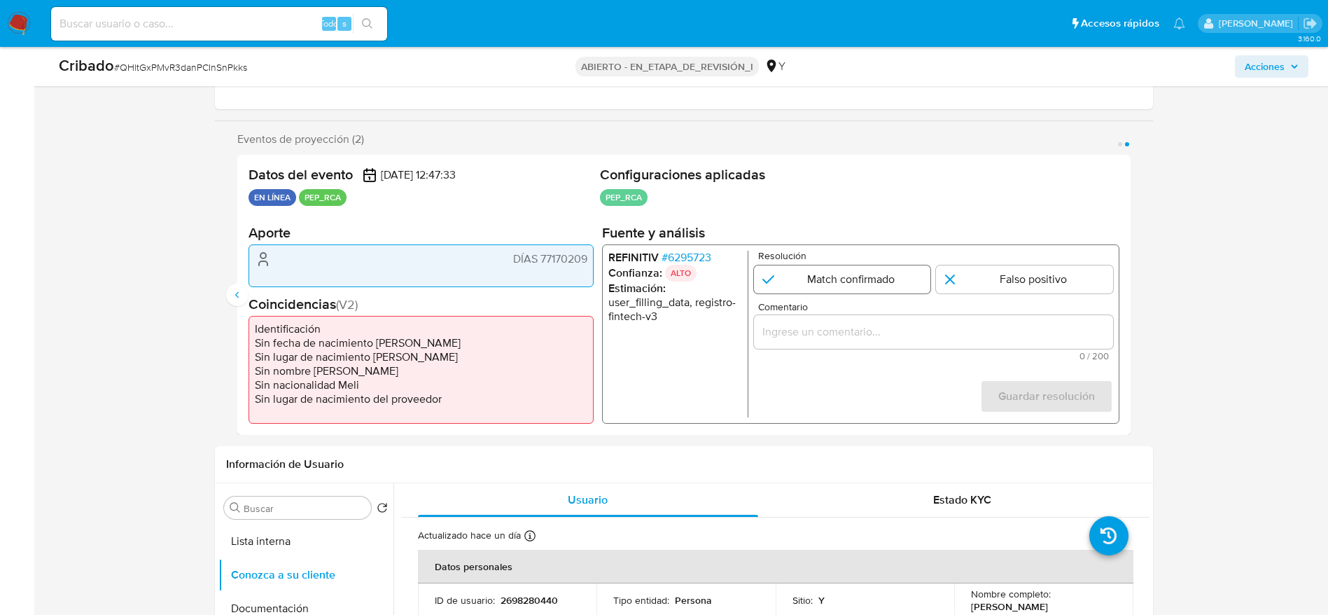
click at [914, 289] on input "2 de 2" at bounding box center [841, 279] width 177 height 28
radio input "true"
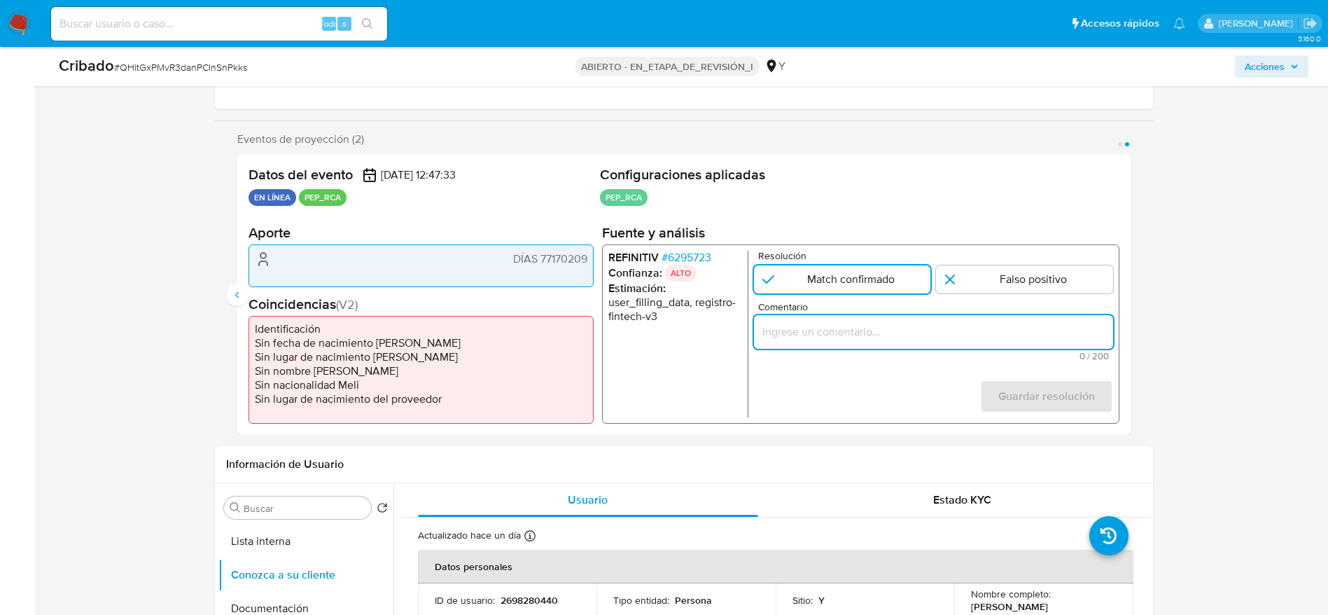
click at [914, 337] on input "Comentario" at bounding box center [932, 331] width 359 height 18
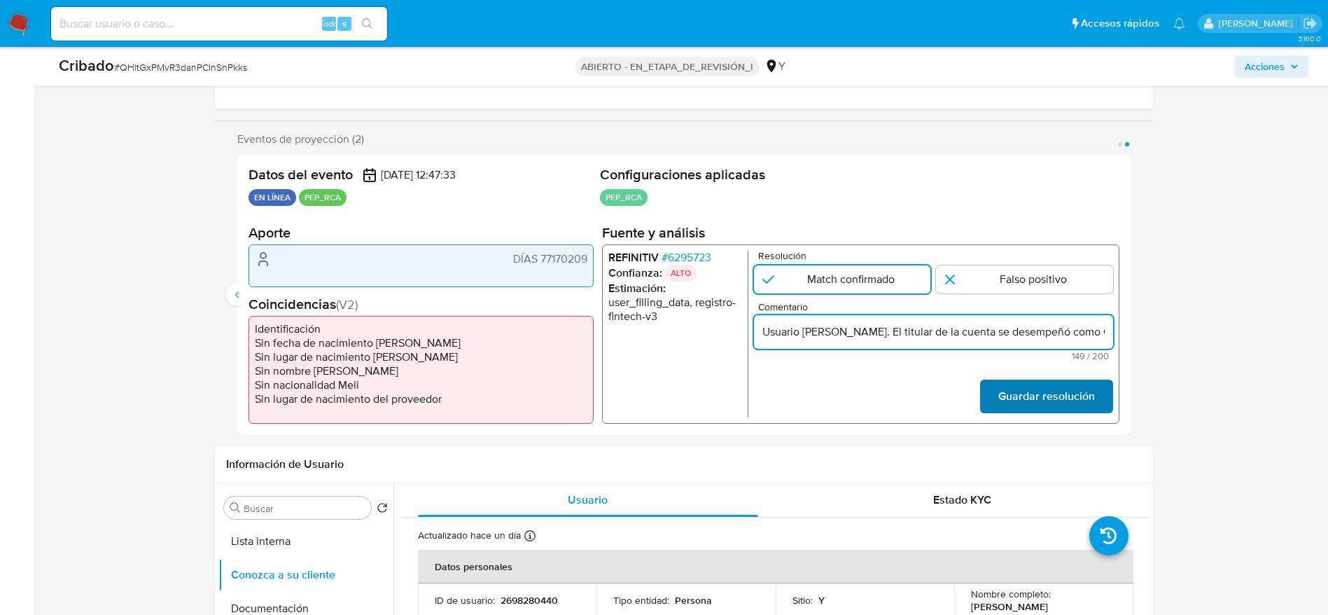
scroll to position [0, 419]
type input "Usuario Brigitte Quispe Sanchez. El titular de la cuenta se desempeñó como Cand…"
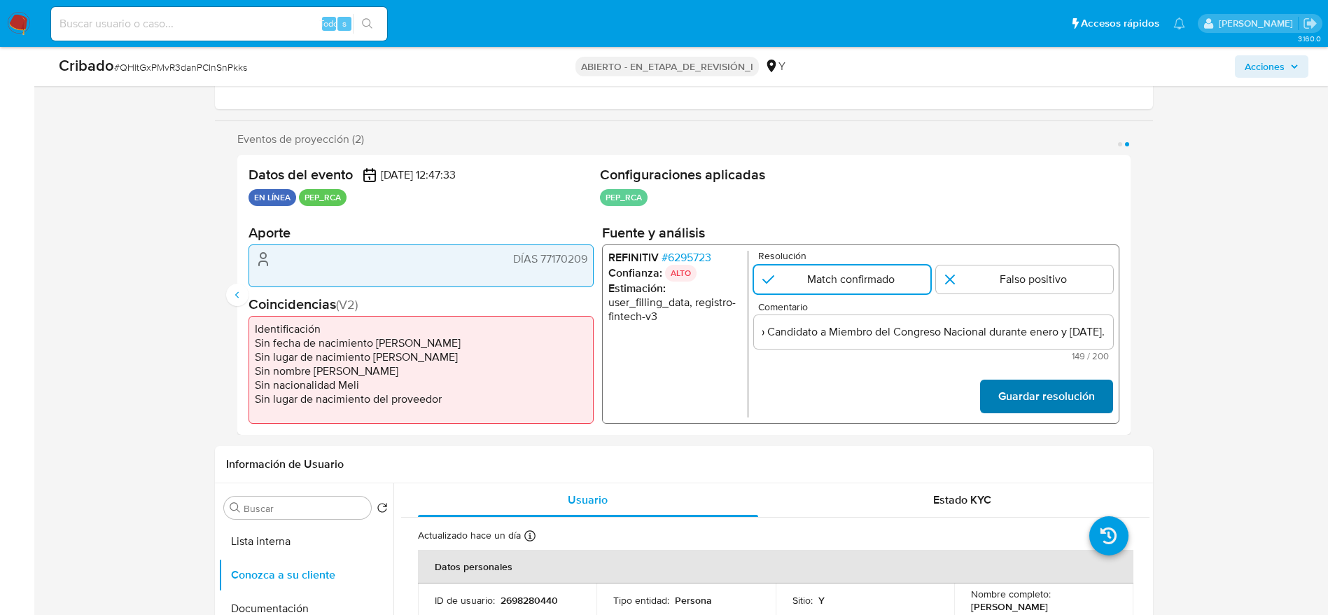
click at [1085, 394] on font "Guardar resolución" at bounding box center [1046, 397] width 97 height 34
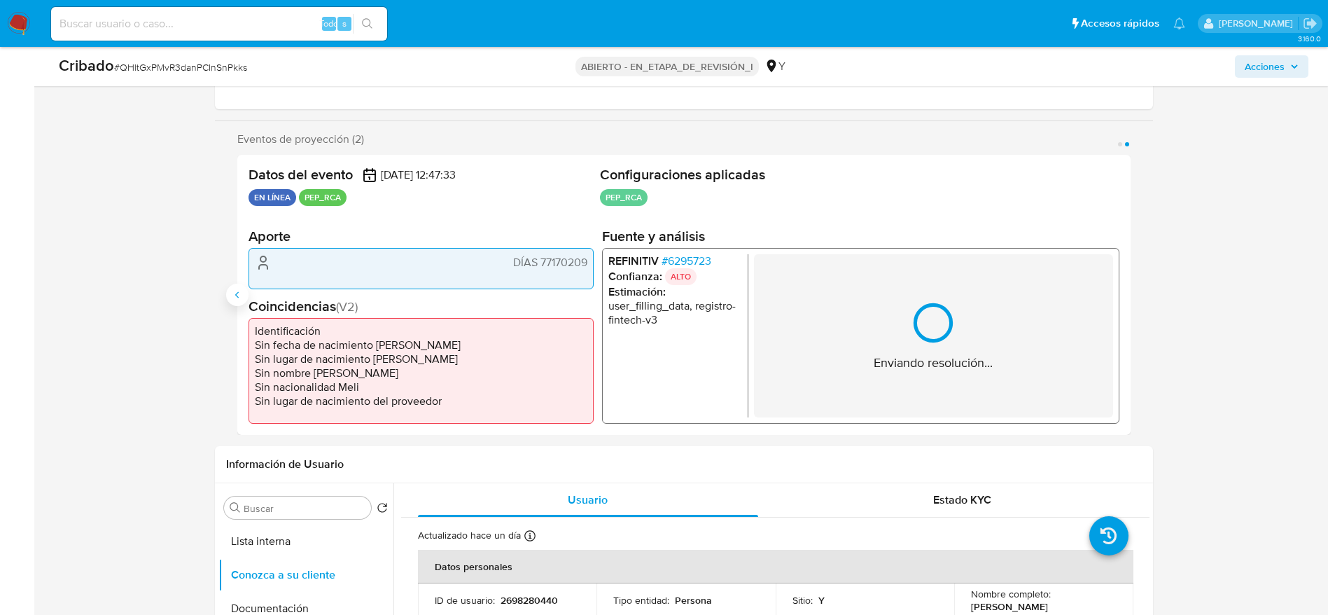
click at [230, 290] on button "Anterior" at bounding box center [237, 295] width 22 height 22
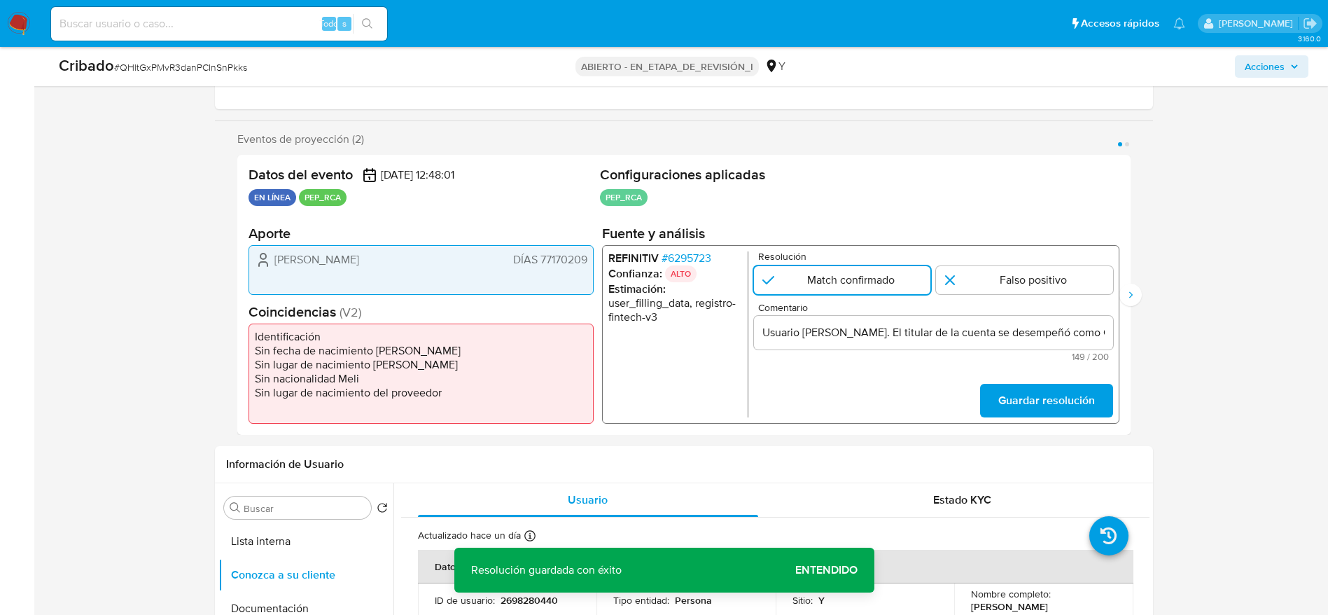
click at [1070, 389] on span "Guardar resolución" at bounding box center [1046, 400] width 97 height 31
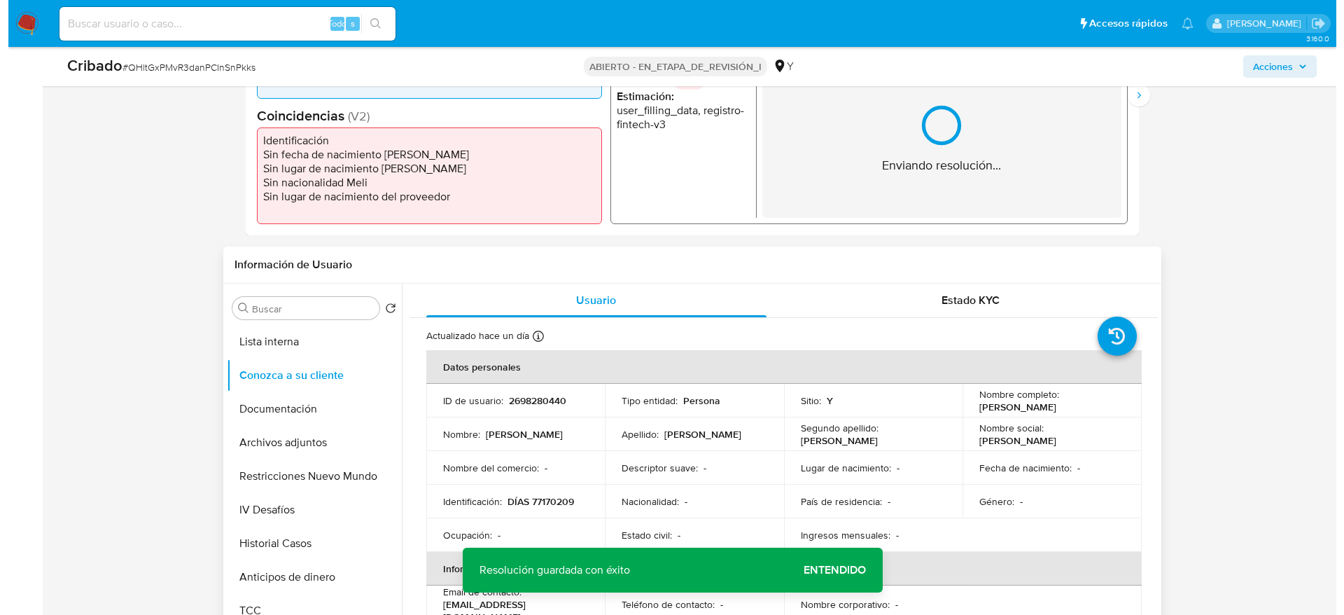
scroll to position [525, 0]
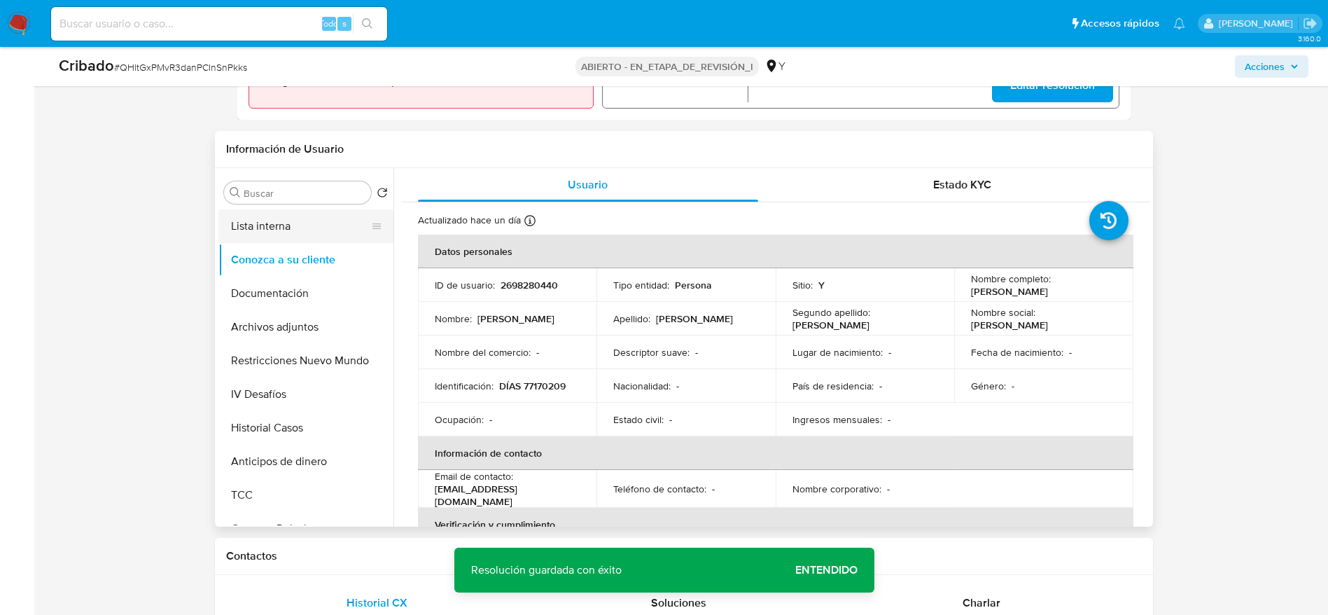
click at [263, 239] on ul "Lista interna Conozca a su cliente Documentación Archivos adjuntos Restriccione…" at bounding box center [305, 367] width 175 height 316
click at [363, 211] on button "Lista interna" at bounding box center [300, 226] width 164 height 34
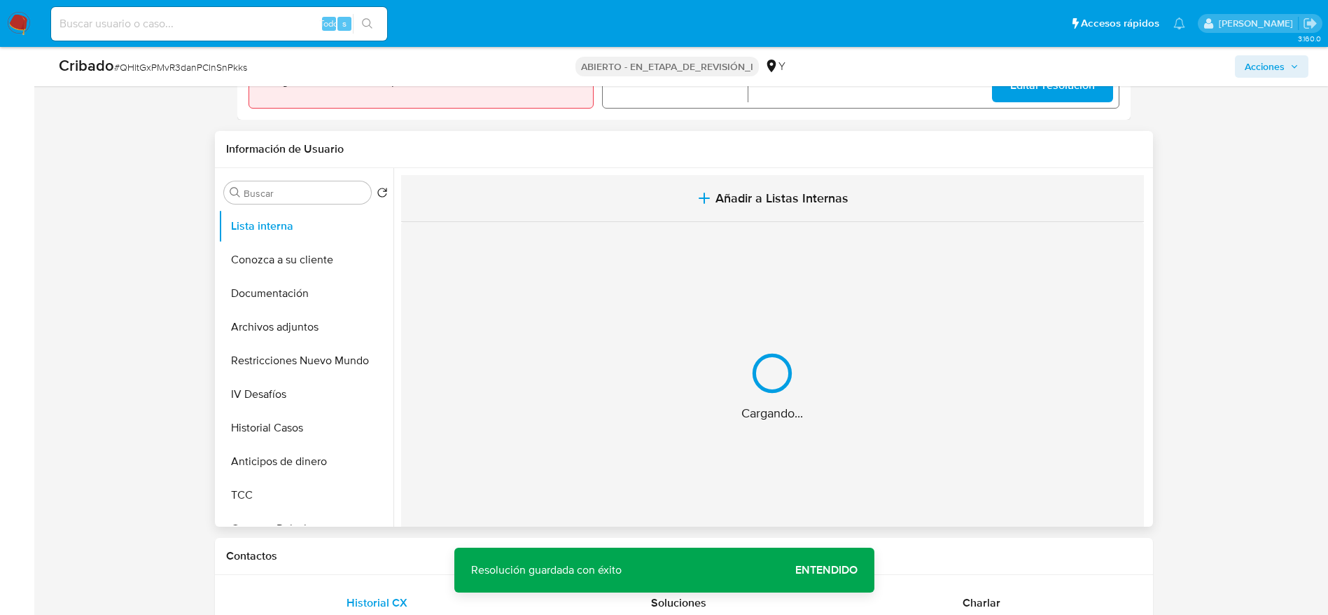
click at [529, 192] on button "Añadir a Listas Internas" at bounding box center [772, 198] width 743 height 47
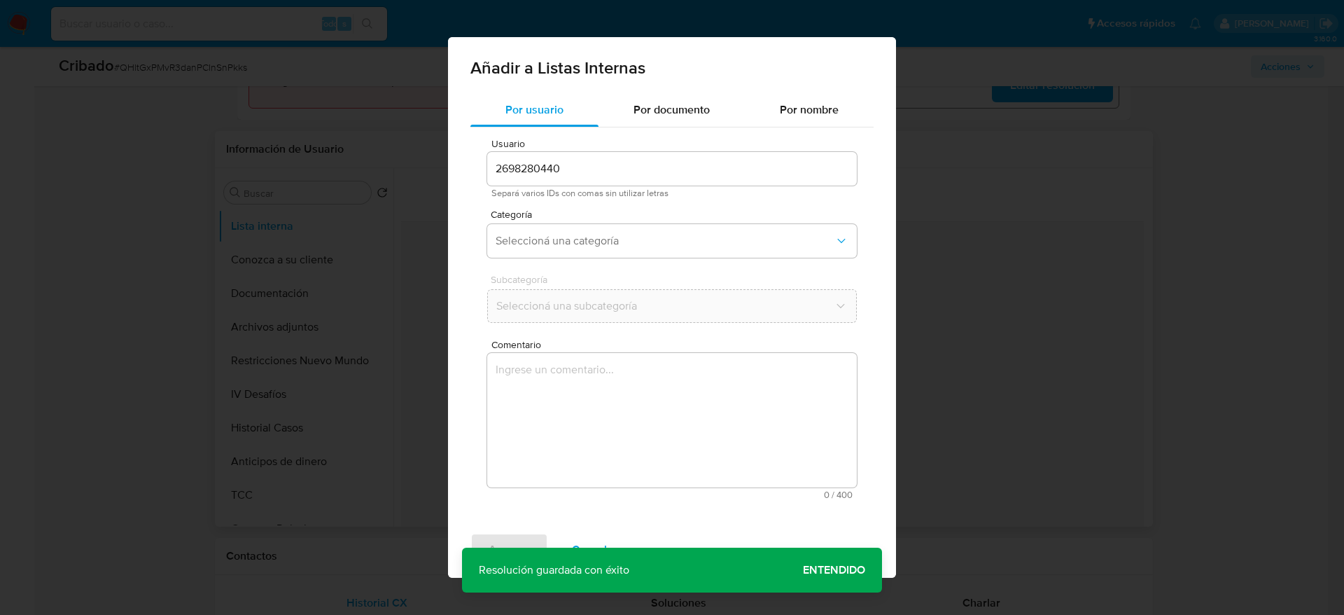
click at [557, 395] on textarea "Comentario" at bounding box center [672, 420] width 370 height 134
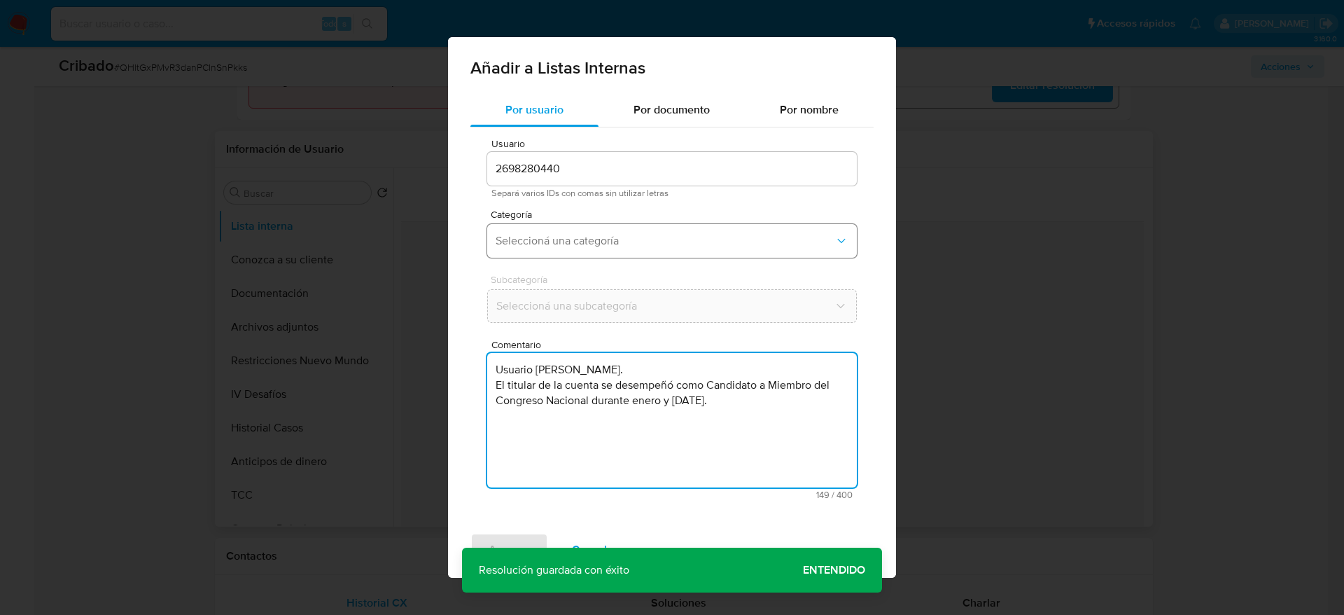
type textarea "Usuario Brigitte Quispe Sanchez. El titular de la cuenta se desempeñó como Cand…"
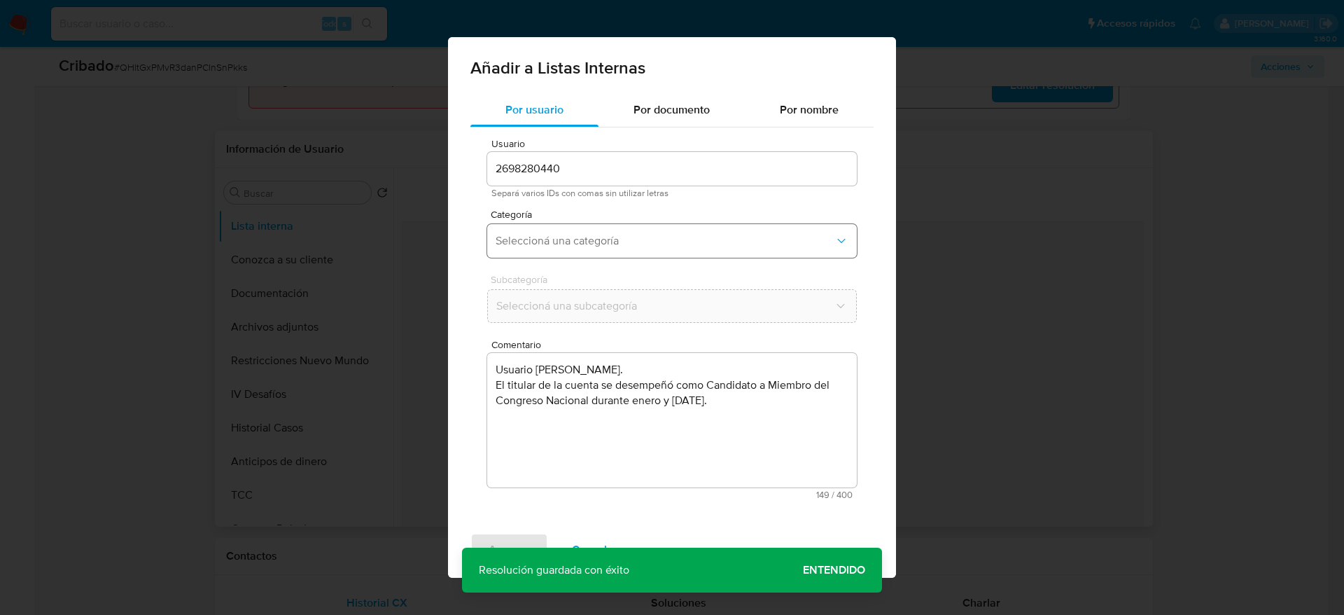
drag, startPoint x: 564, startPoint y: 228, endPoint x: 571, endPoint y: 246, distance: 19.5
click at [565, 228] on button "Seleccioná una categoría" at bounding box center [672, 241] width 370 height 34
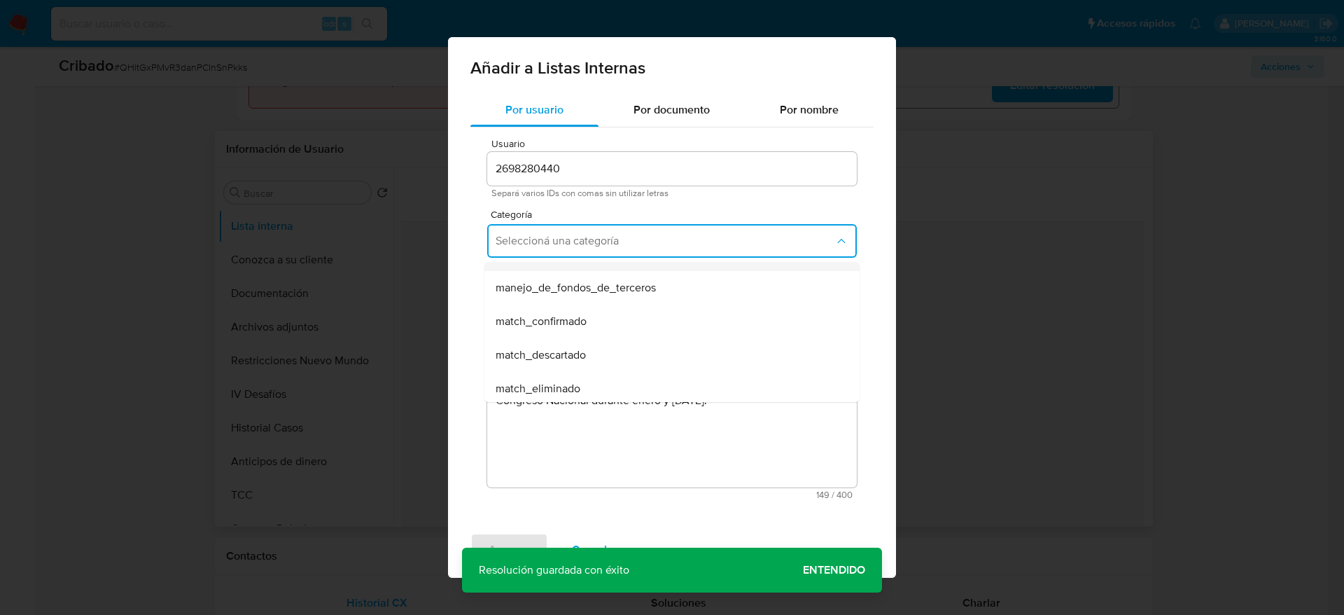
scroll to position [105, 0]
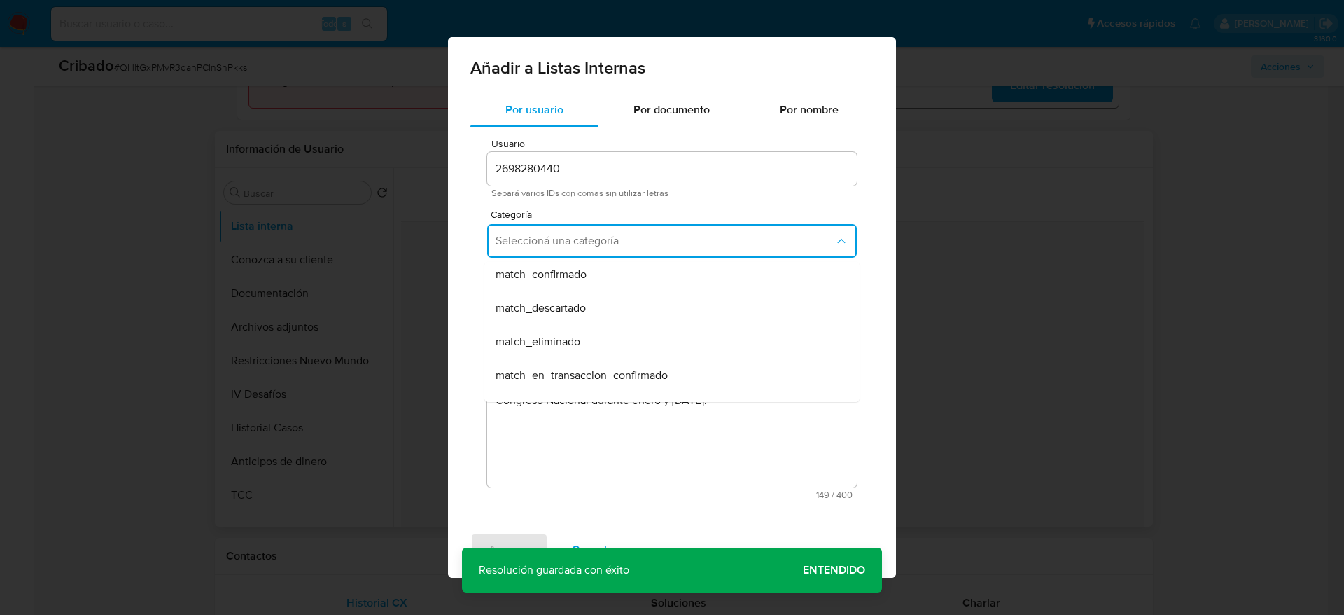
drag, startPoint x: 569, startPoint y: 292, endPoint x: 566, endPoint y: 275, distance: 17.0
click at [568, 292] on div "match_descartado" at bounding box center [668, 308] width 344 height 34
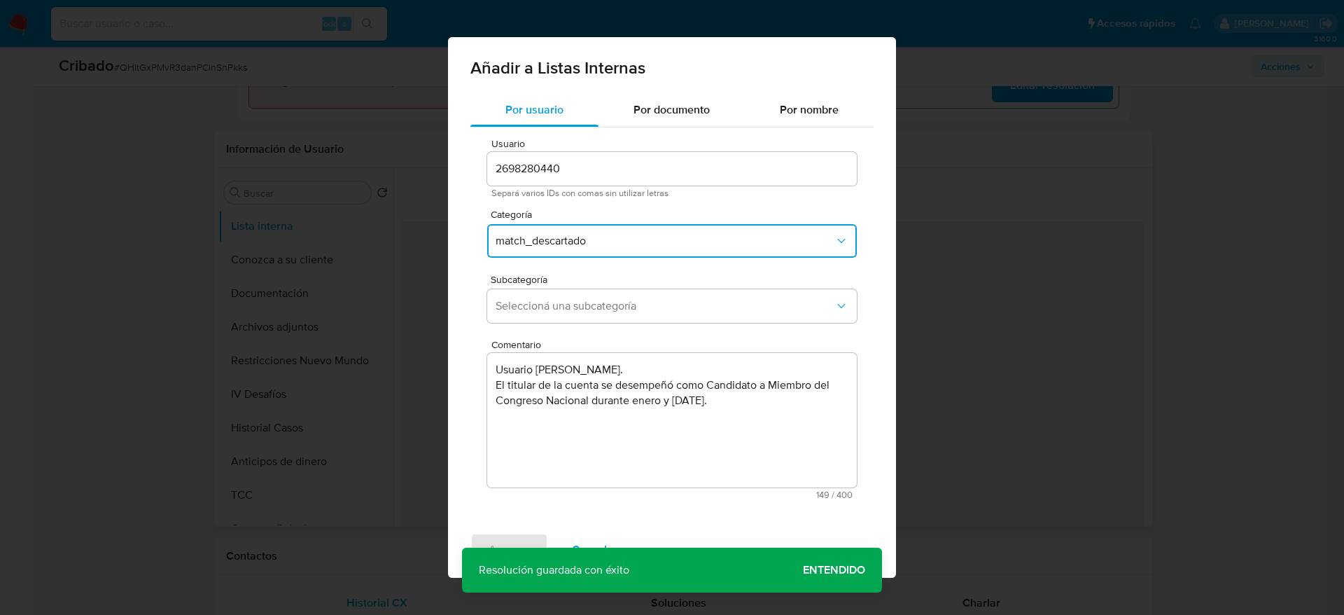
click at [571, 248] on button "match_descartado" at bounding box center [672, 241] width 370 height 34
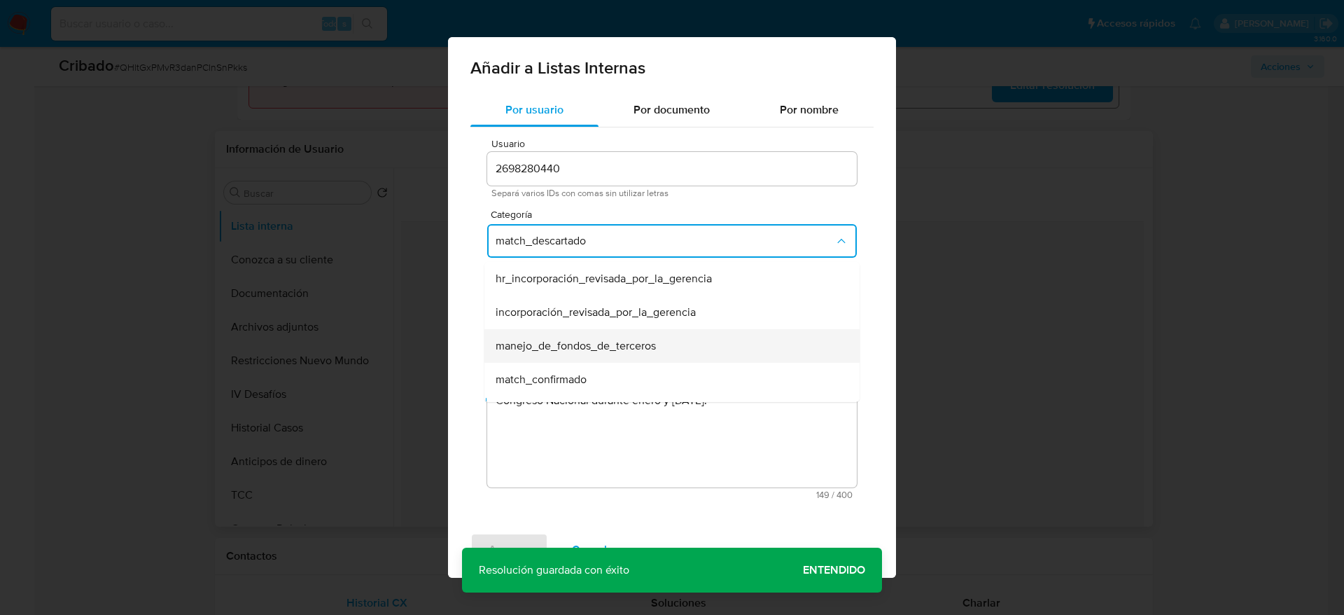
scroll to position [28, 0]
click at [550, 346] on span "match_confirmado" at bounding box center [541, 351] width 91 height 14
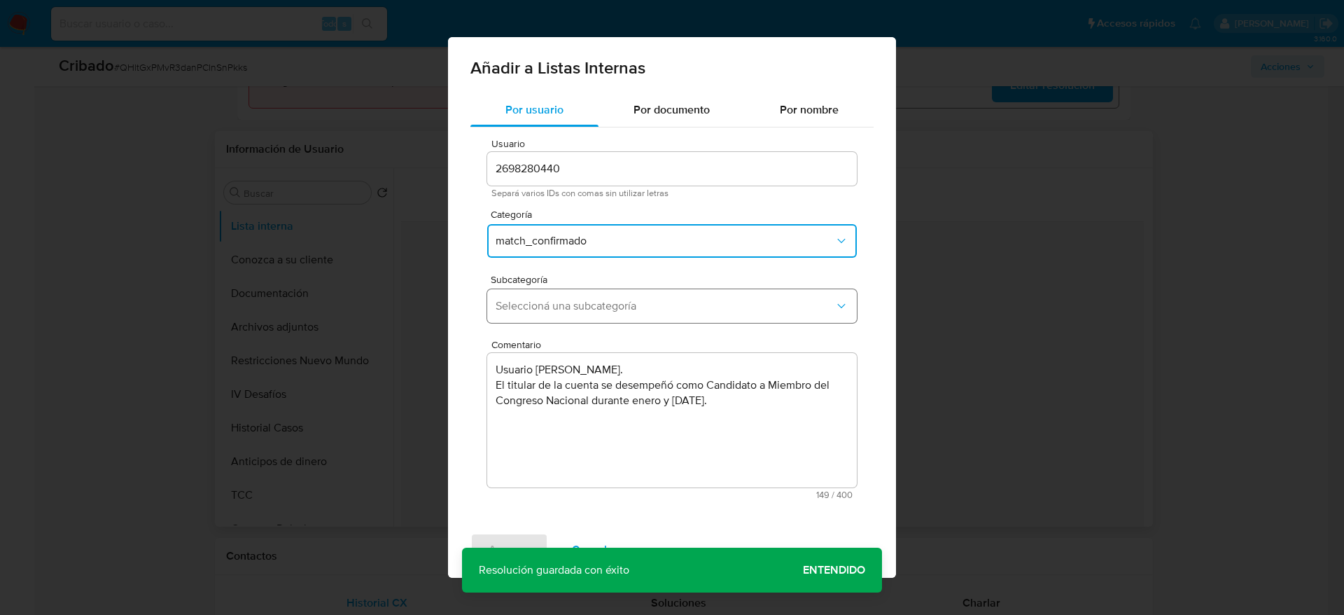
click at [570, 299] on span "Seleccioná una subcategoría" at bounding box center [665, 306] width 339 height 14
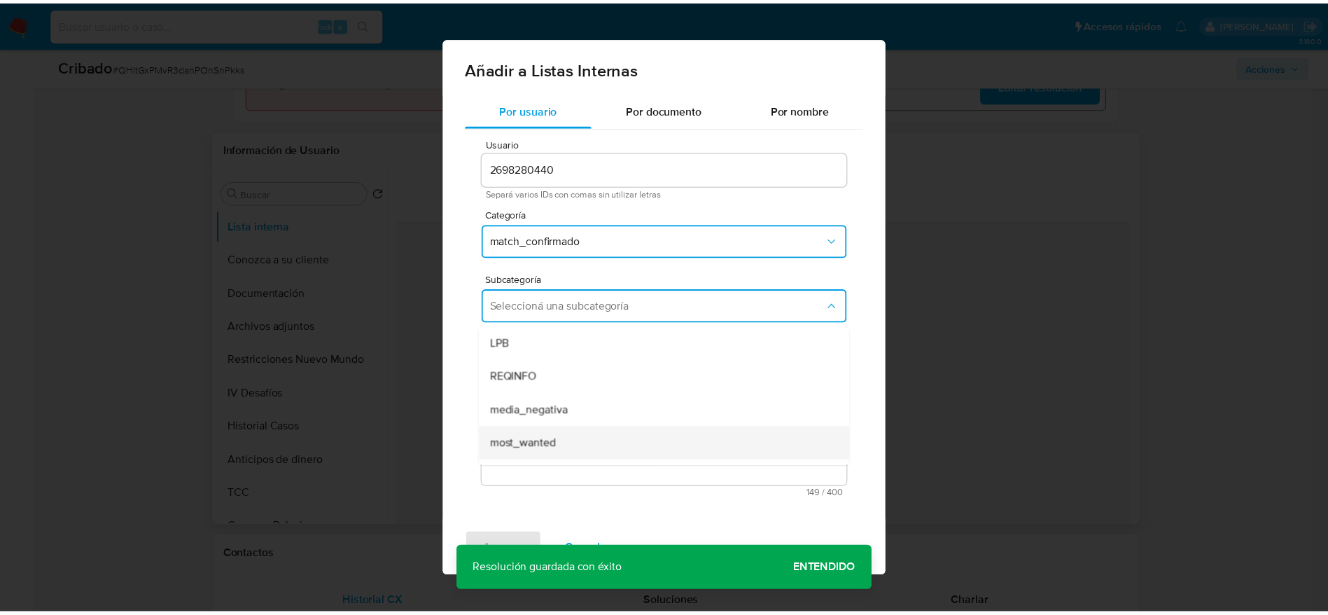
scroll to position [95, 0]
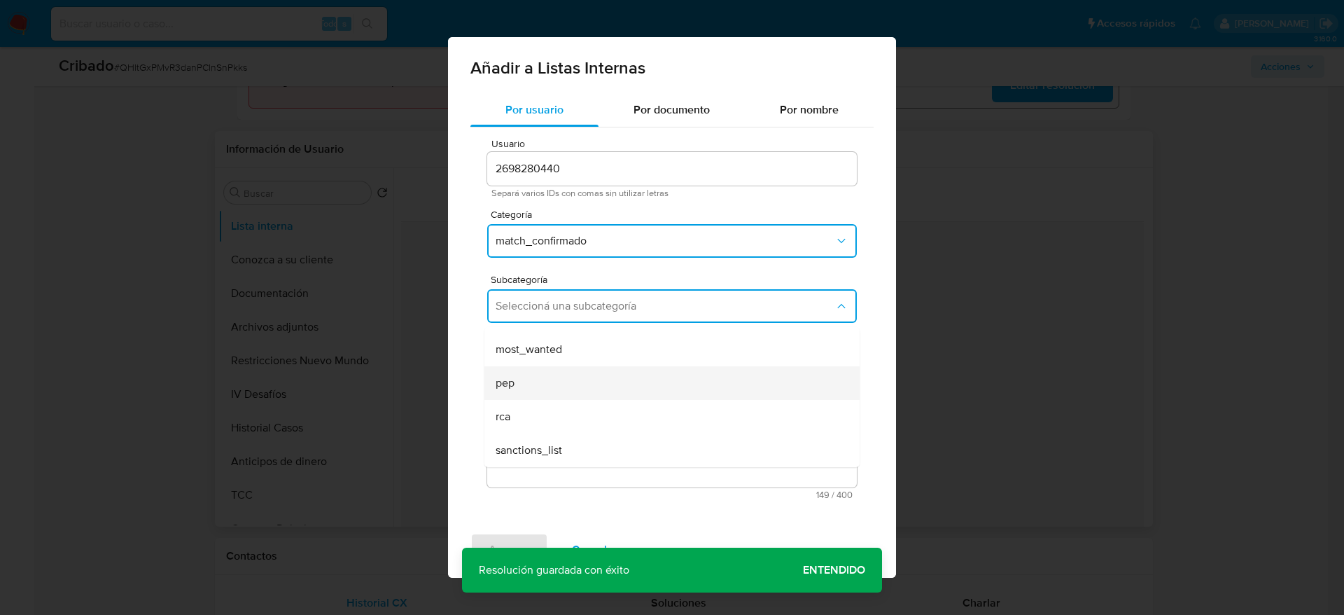
drag, startPoint x: 577, startPoint y: 359, endPoint x: 577, endPoint y: 373, distance: 14.0
click at [577, 373] on ul "LPB REQINFO media_negativa most_wanted pep rca sanctions_list" at bounding box center [672, 349] width 375 height 235
click at [577, 373] on div "pep" at bounding box center [668, 383] width 344 height 34
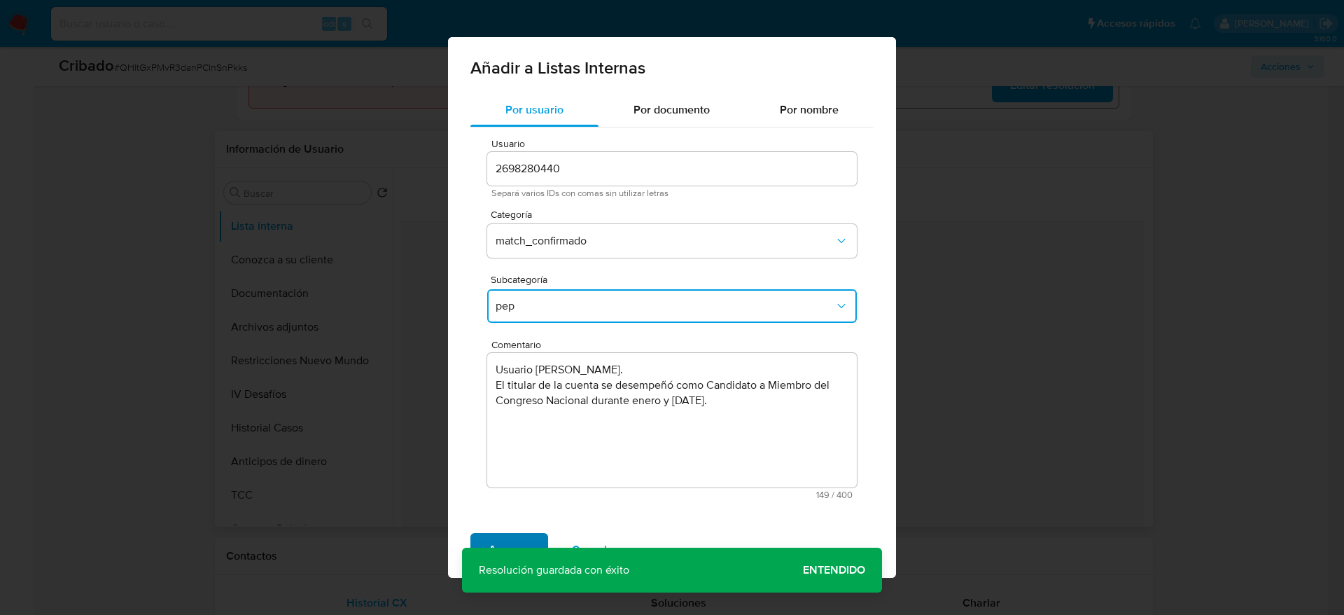
click at [526, 541] on span "Agregar" at bounding box center [509, 549] width 41 height 31
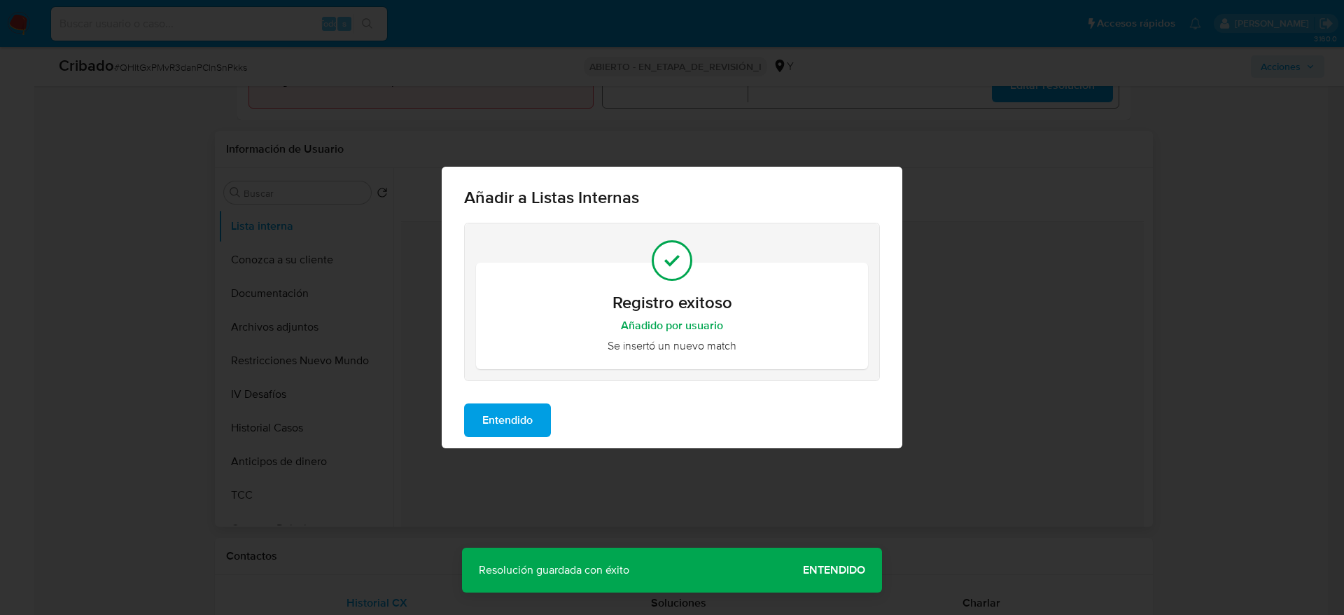
drag, startPoint x: 555, startPoint y: 393, endPoint x: 552, endPoint y: 403, distance: 10.2
click at [554, 394] on div "Entendido" at bounding box center [672, 420] width 461 height 56
click at [549, 412] on div "Entendido" at bounding box center [672, 420] width 461 height 56
click at [470, 418] on button "Entendido" at bounding box center [507, 420] width 87 height 34
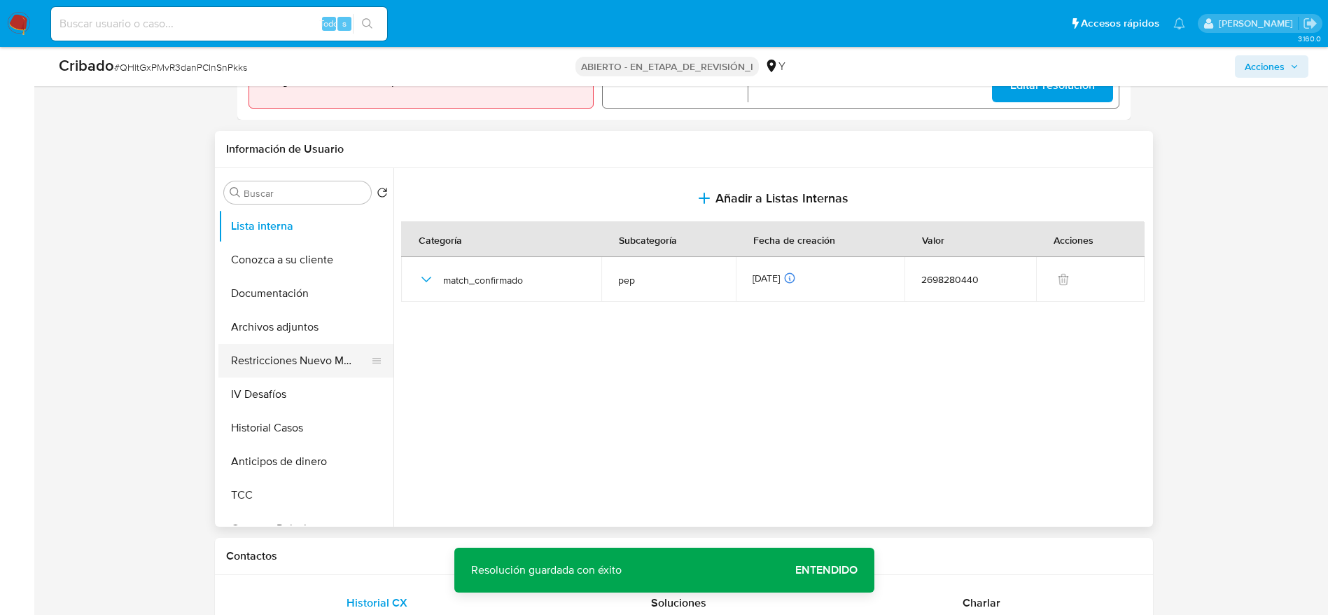
click at [281, 344] on button "Restricciones Nuevo Mundo" at bounding box center [300, 361] width 164 height 34
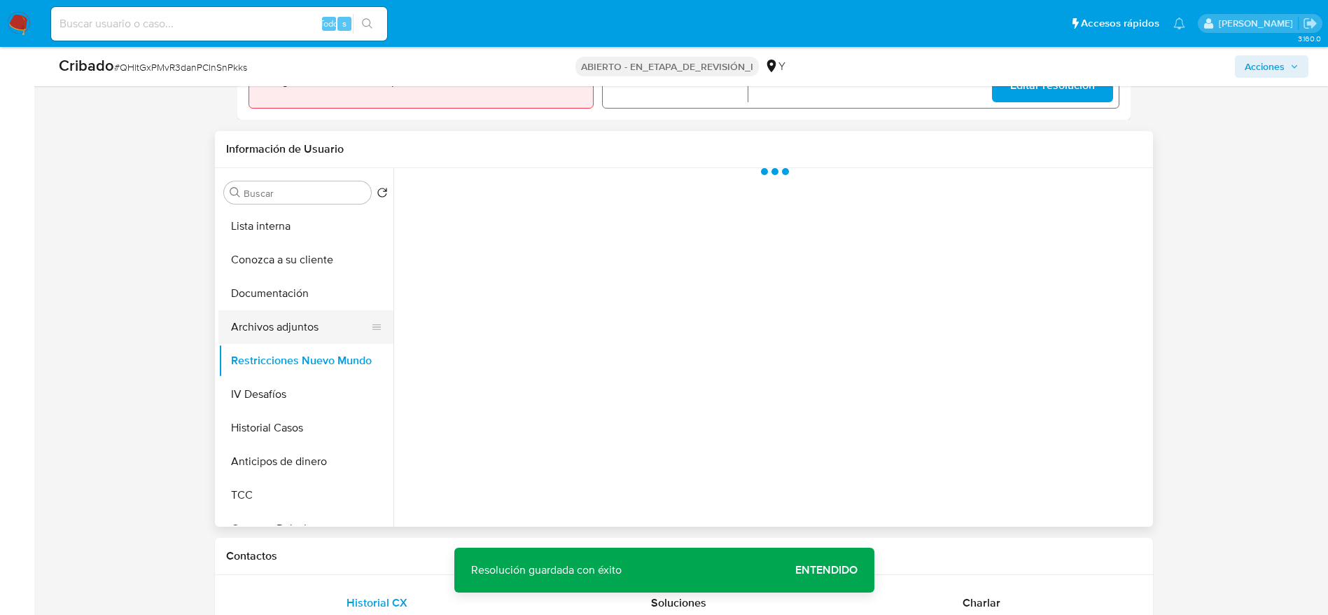
click at [284, 324] on button "Archivos adjuntos" at bounding box center [300, 327] width 164 height 34
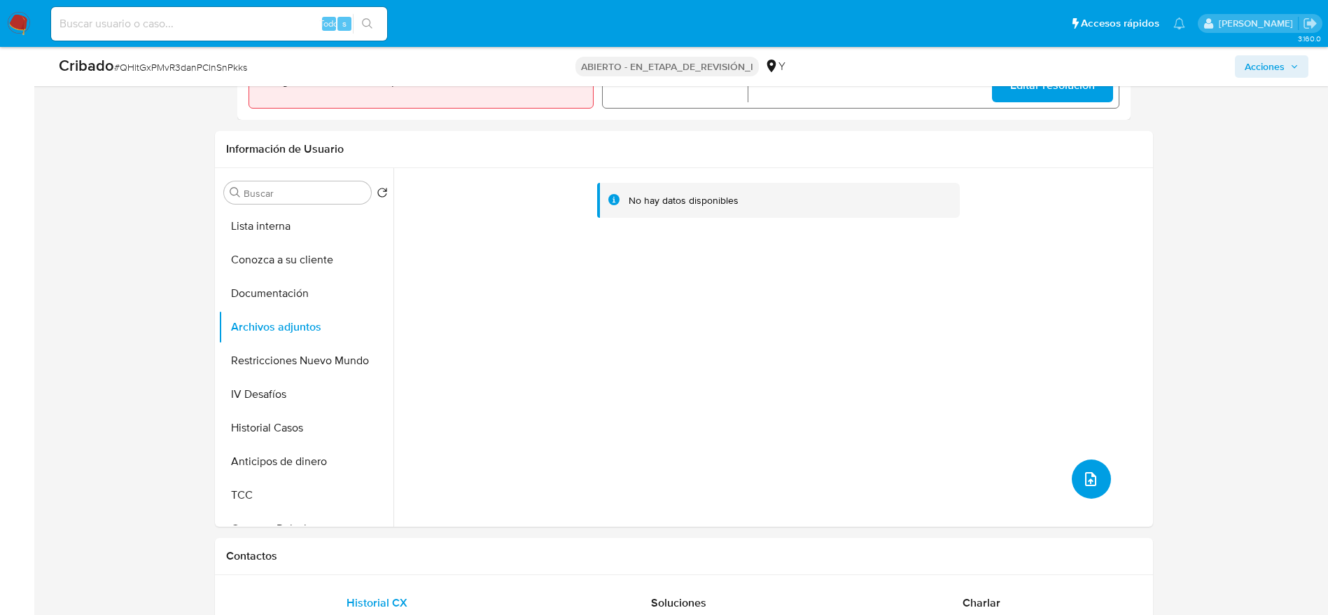
click at [1072, 471] on button "subir archivo" at bounding box center [1091, 478] width 39 height 39
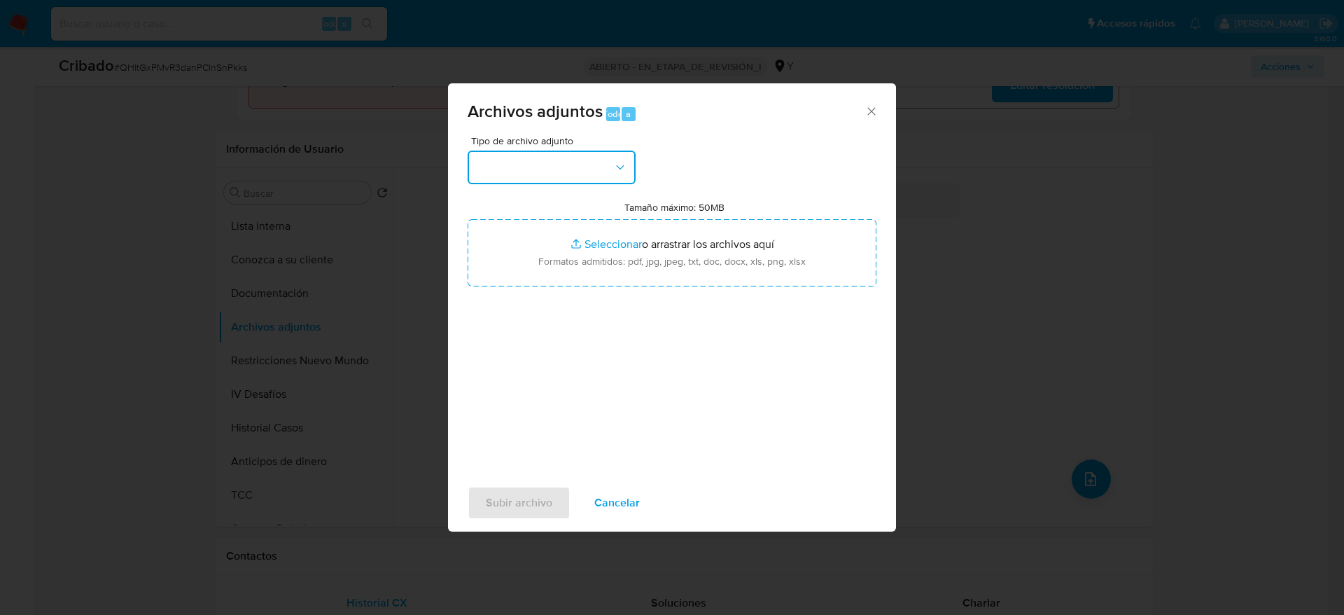
click at [588, 157] on button "button" at bounding box center [552, 168] width 168 height 34
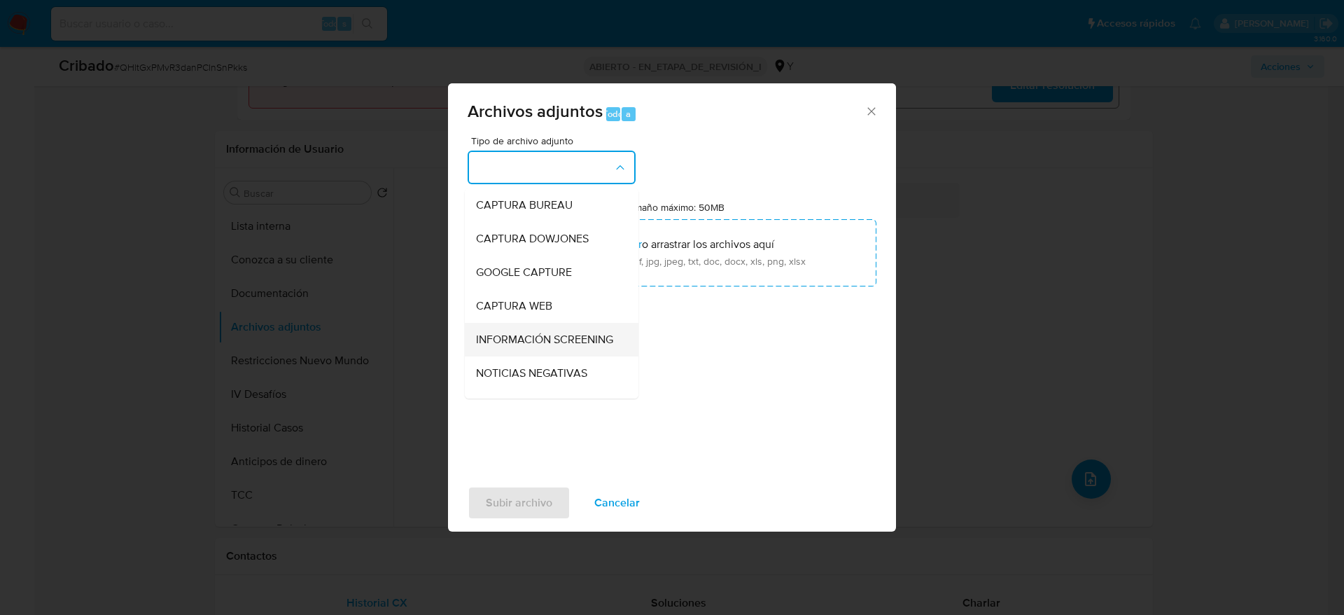
click at [545, 324] on div "INFORMACIÓN SCREENING" at bounding box center [547, 340] width 143 height 34
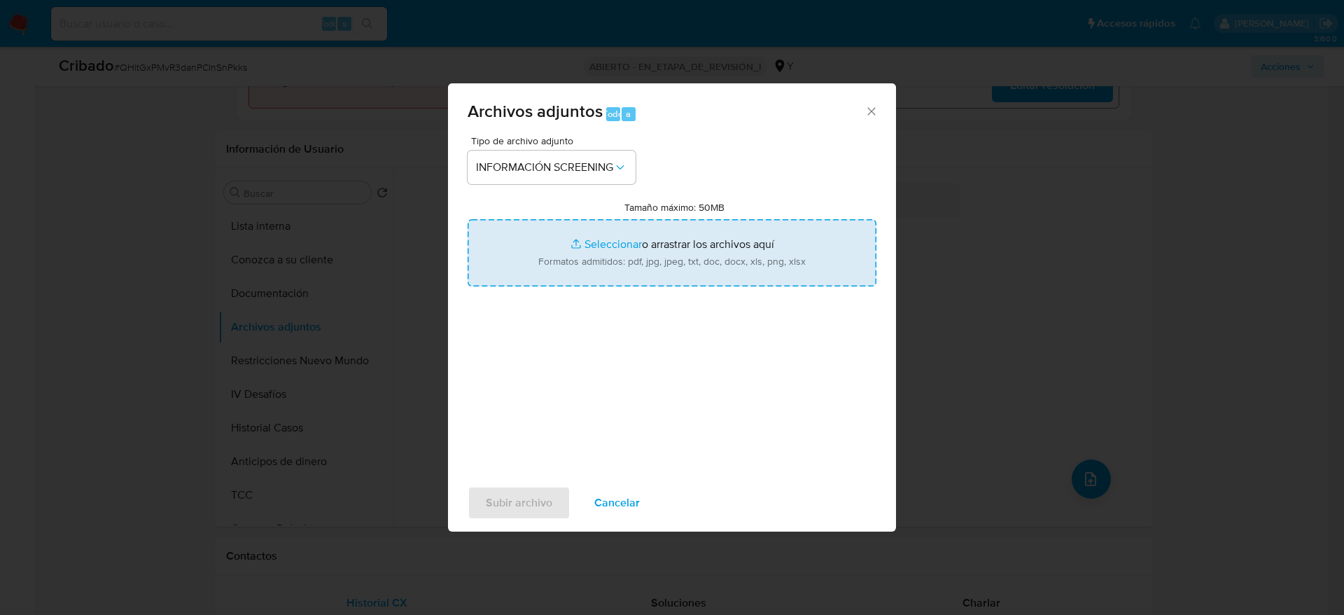
click at [570, 276] on input "Tamaño máximo: 50MB Seleccionar archivos" at bounding box center [672, 252] width 409 height 67
type input "C:\fakepath\_kimberly brigitte quispe sanchez_ lavado de dinero - Buscar con Go…"
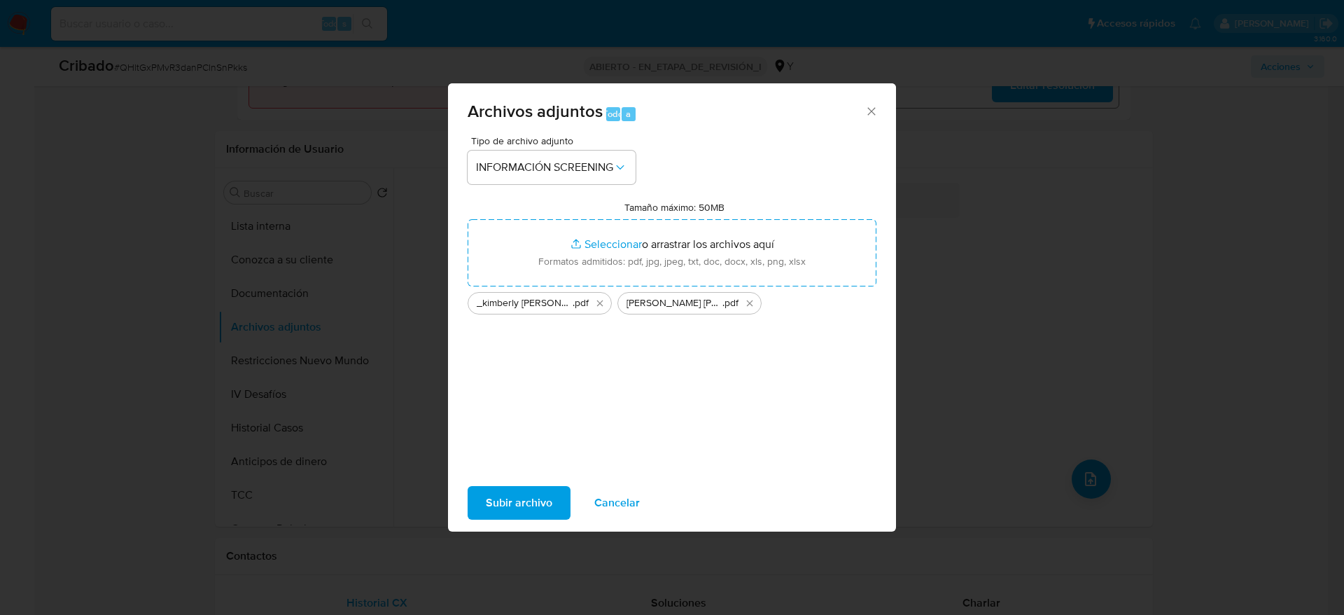
click at [522, 503] on span "Subir archivo" at bounding box center [519, 502] width 67 height 31
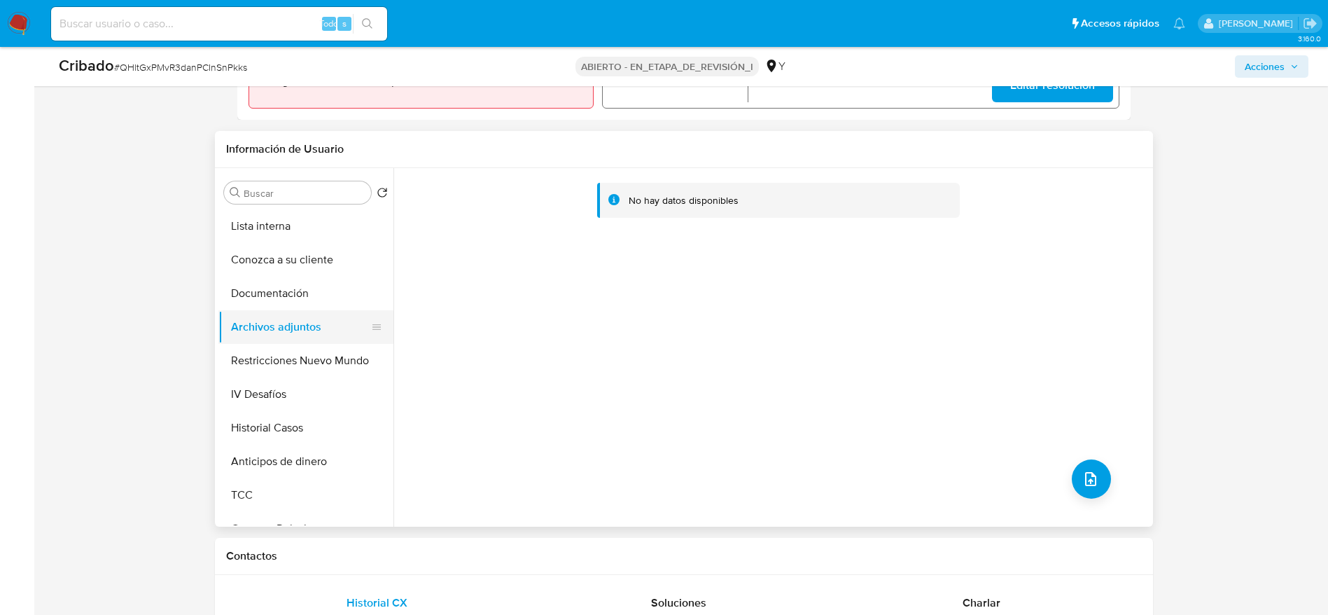
click at [328, 342] on button "Archivos adjuntos" at bounding box center [300, 327] width 164 height 34
click at [299, 341] on button "Archivos adjuntos" at bounding box center [300, 327] width 164 height 34
click at [299, 350] on button "Restricciones Nuevo Mundo" at bounding box center [300, 361] width 164 height 34
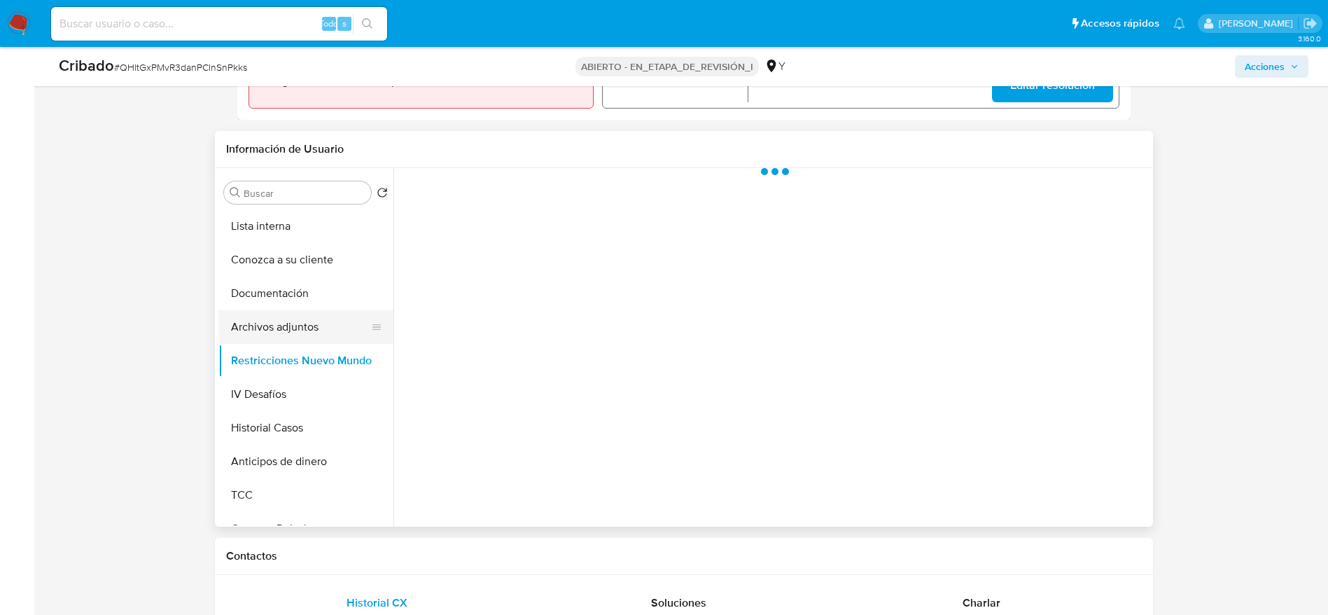
click at [298, 337] on button "Archivos adjuntos" at bounding box center [300, 327] width 164 height 34
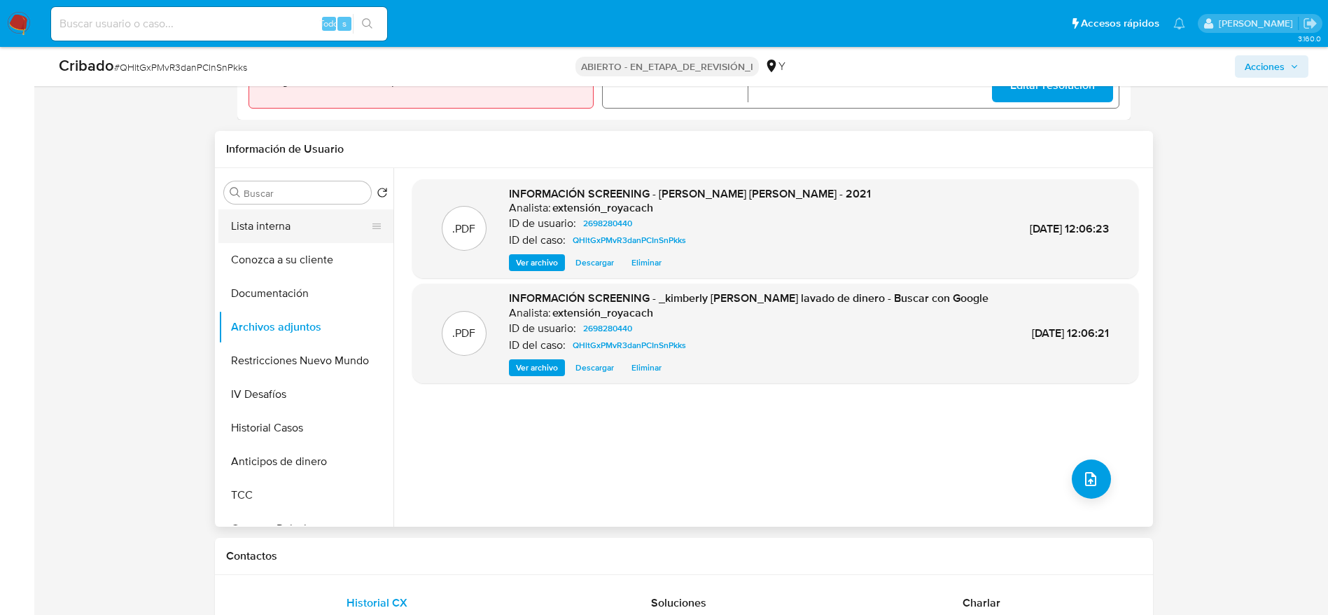
click at [307, 227] on button "Lista interna" at bounding box center [300, 226] width 164 height 34
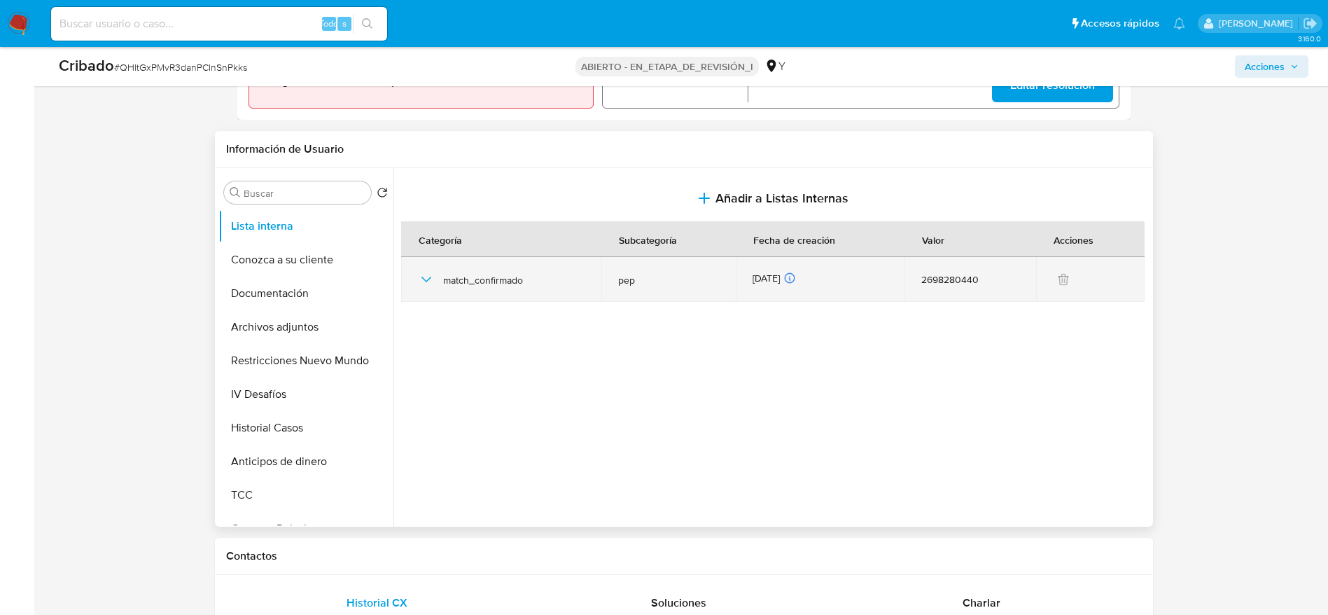
click at [426, 285] on icon "button" at bounding box center [426, 279] width 17 height 17
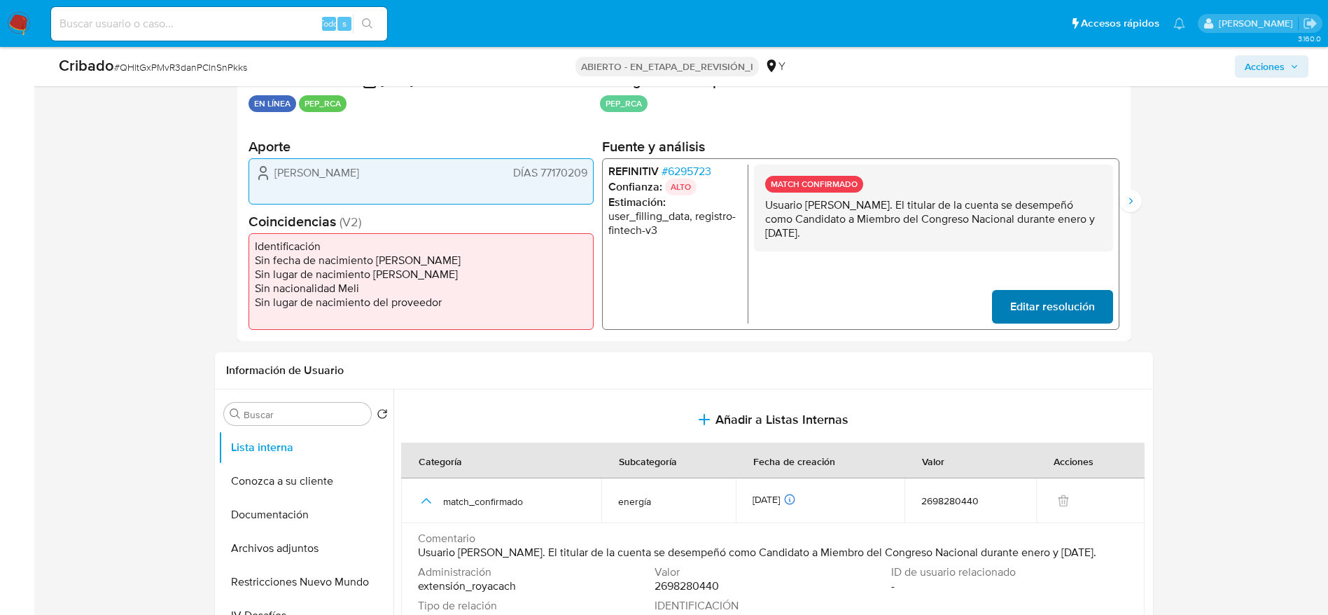
scroll to position [0, 0]
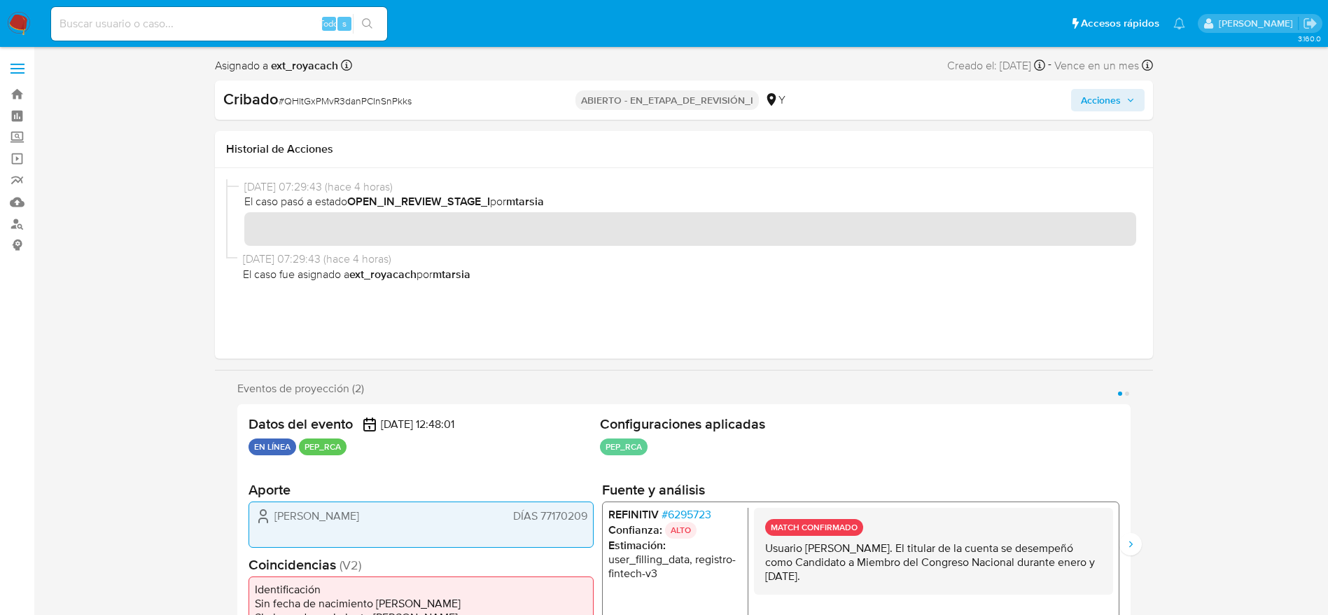
click at [1120, 99] on span "Acciones" at bounding box center [1108, 100] width 54 height 20
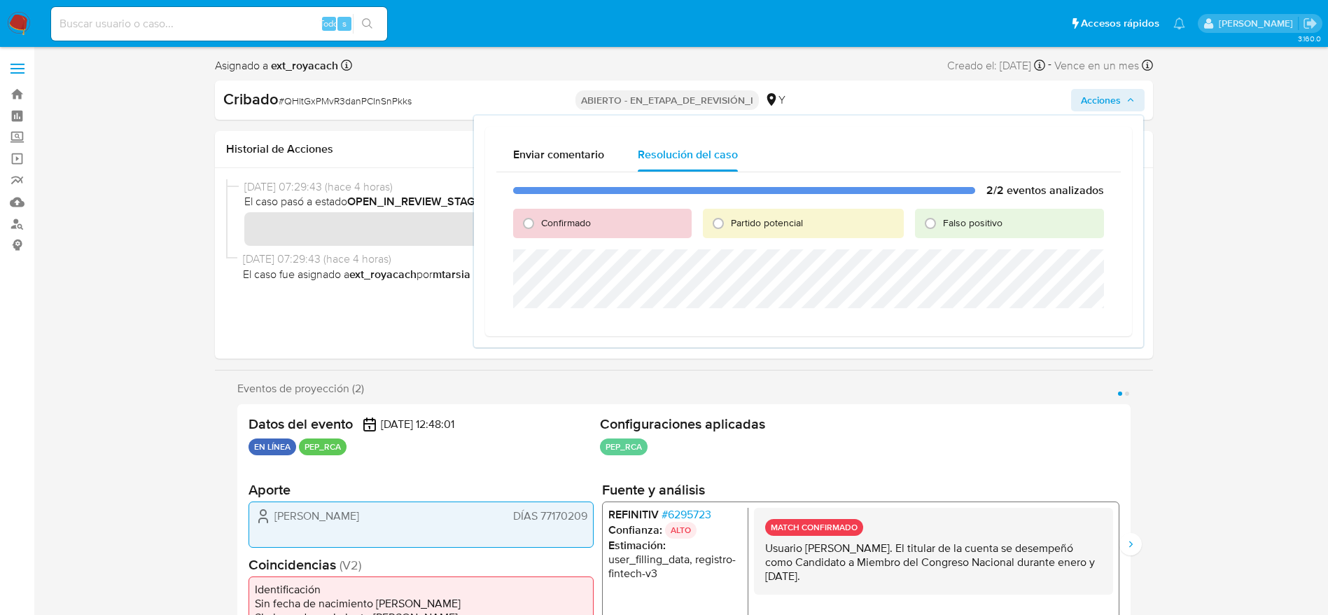
click at [561, 234] on div "Confirmado" at bounding box center [602, 223] width 179 height 29
click at [556, 225] on span "Confirmado" at bounding box center [566, 223] width 50 height 14
click at [540, 225] on input "Confirmado" at bounding box center [528, 223] width 22 height 22
radio input "true"
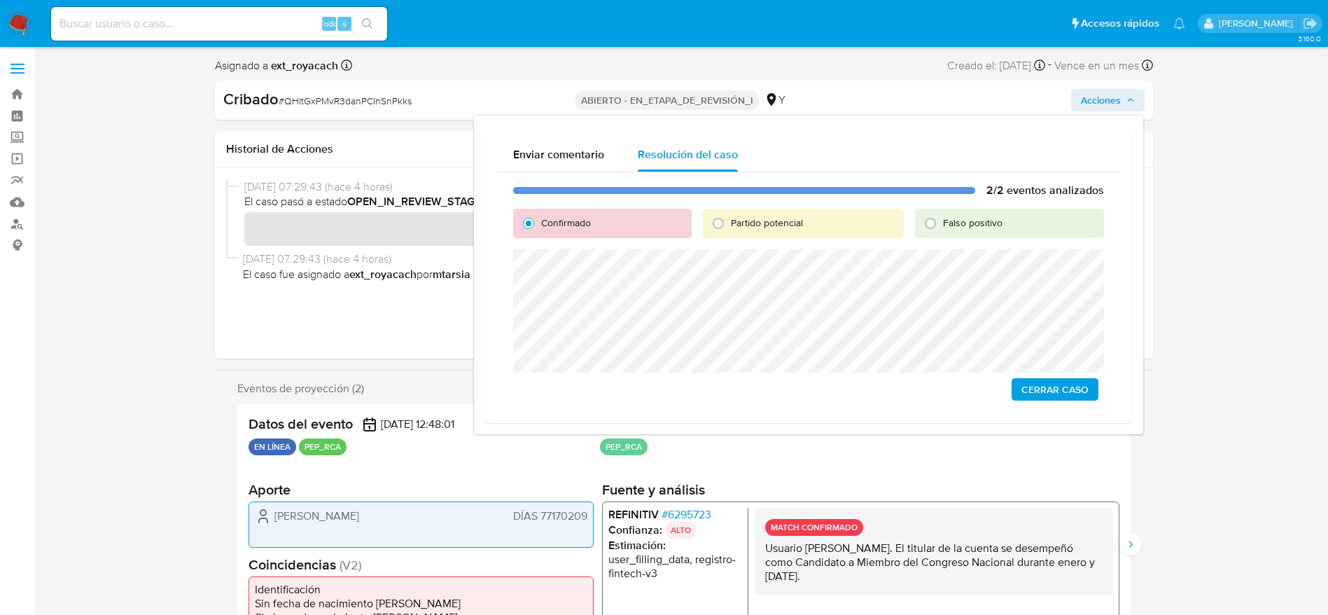
click at [1012, 380] on button "Cerrar Caso" at bounding box center [1055, 389] width 87 height 22
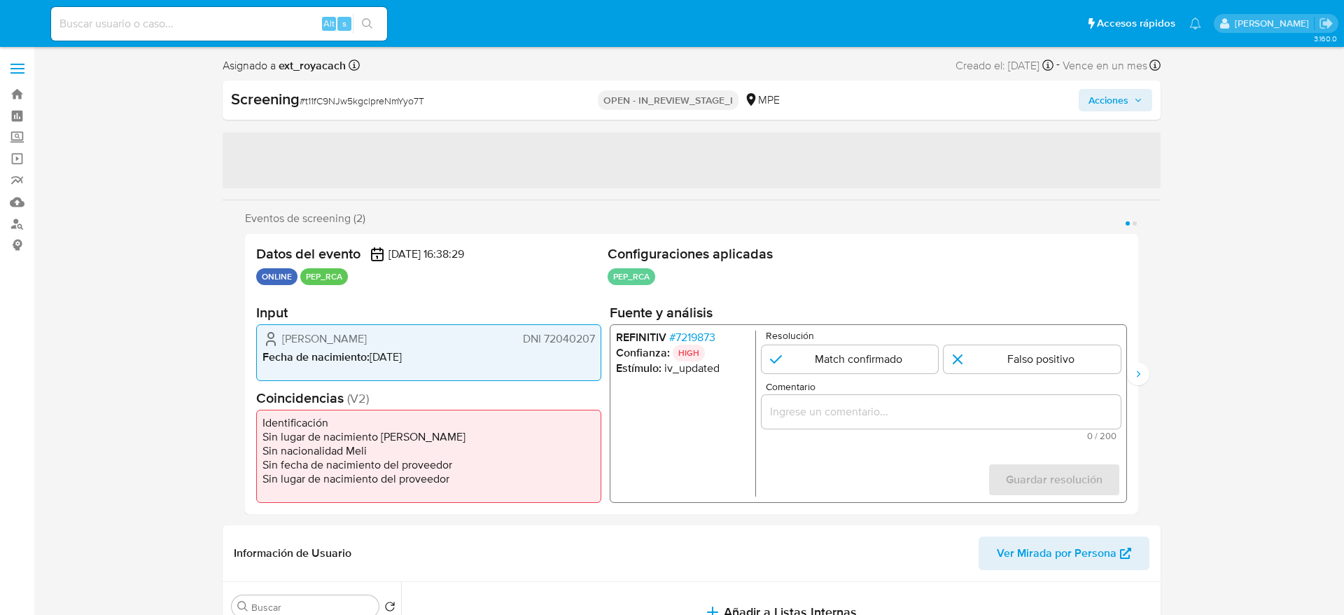
select select "10"
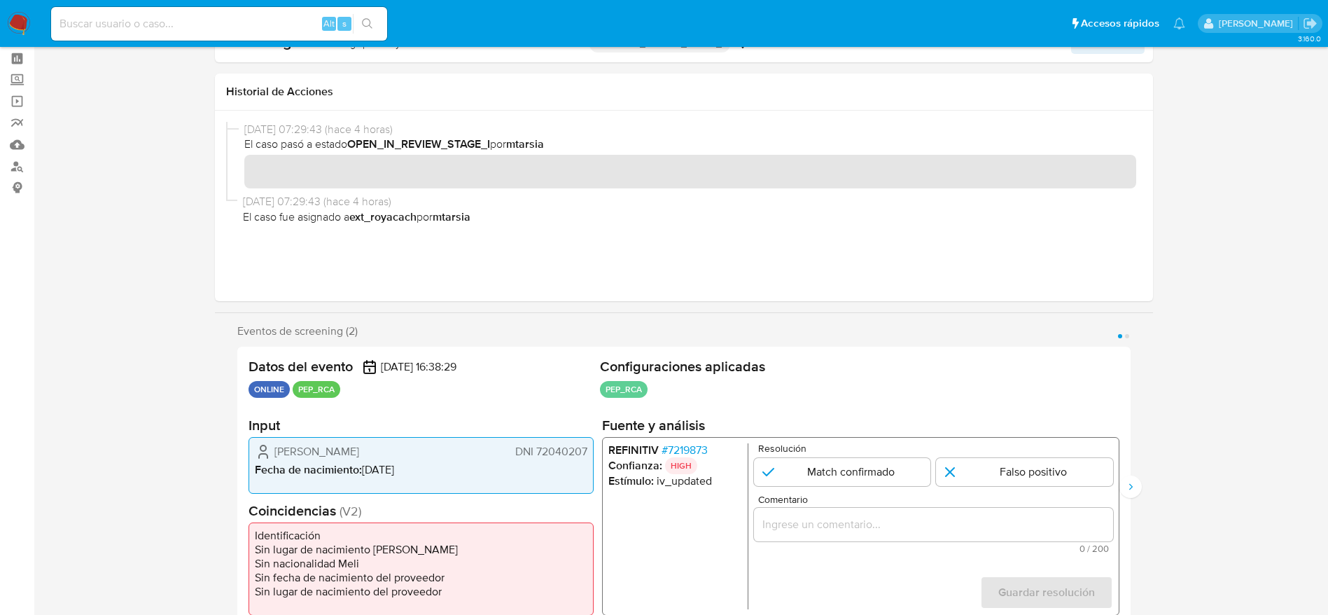
scroll to position [105, 0]
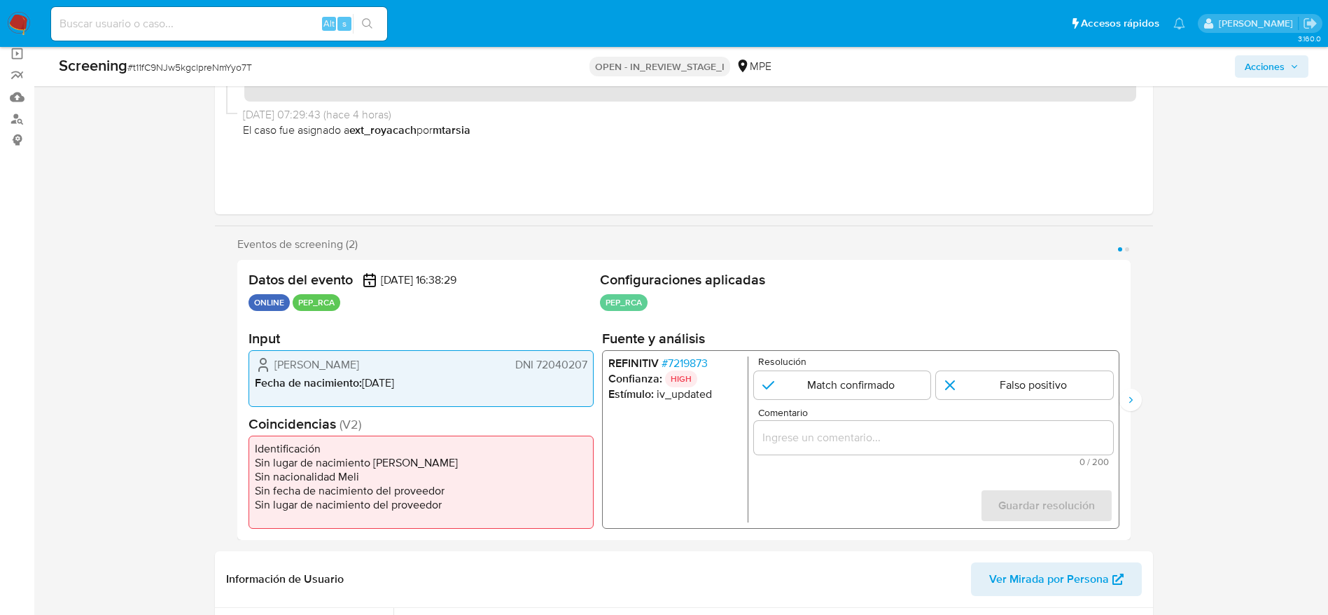
click at [677, 357] on span "# 7219873" at bounding box center [684, 363] width 46 height 14
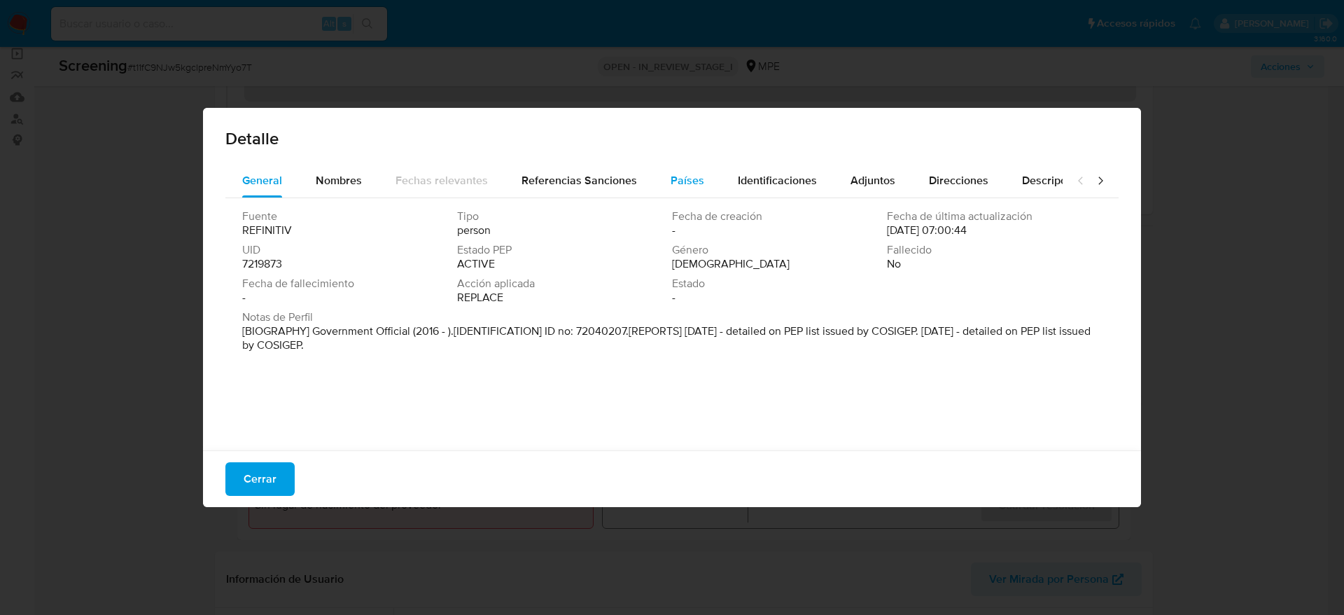
click at [658, 183] on button "Países" at bounding box center [687, 181] width 67 height 34
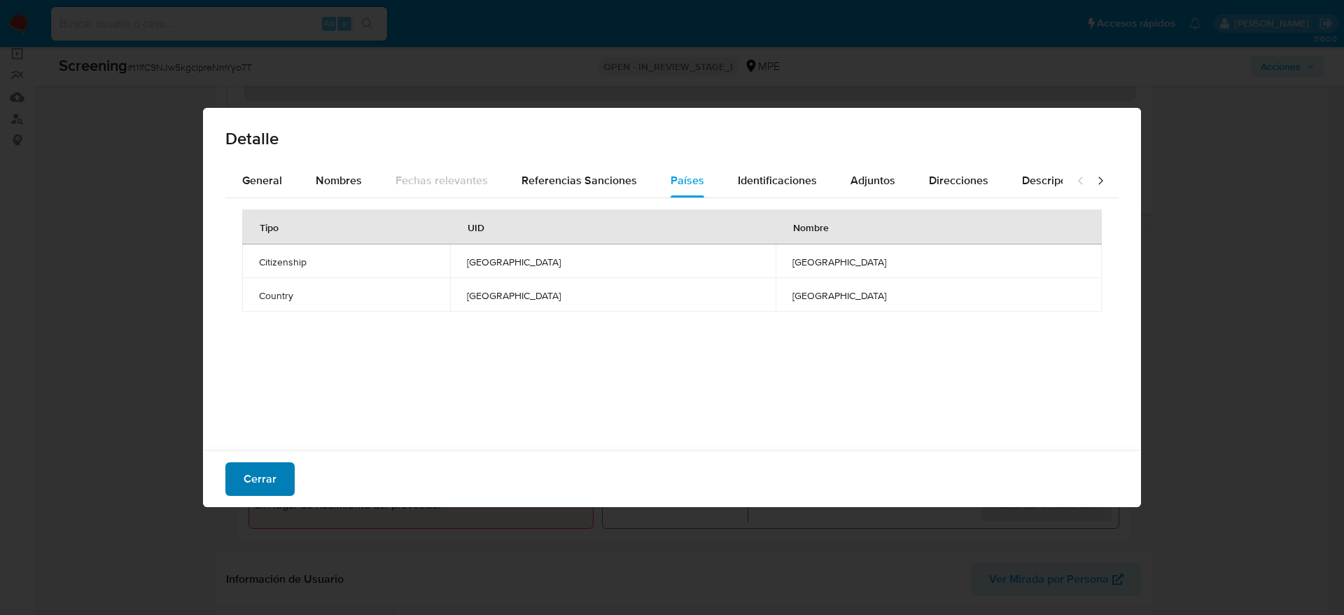
click at [249, 473] on span "Cerrar" at bounding box center [260, 479] width 33 height 31
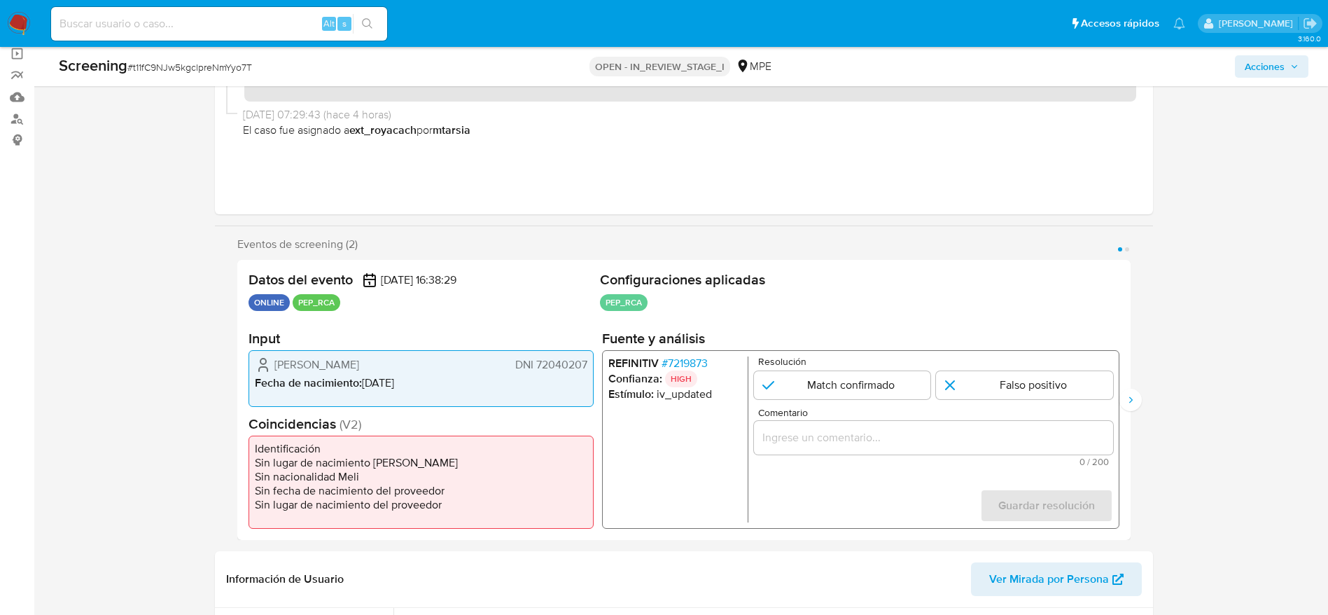
click at [214, 84] on div "Screening # t11fC9NJw5kgclpreNmYyo7T OPEN - IN_REVIEW_STAGE_I MPE Acciones" at bounding box center [683, 66] width 1267 height 39
click at [213, 69] on span "# t11fC9NJw5kgclpreNmYyo7T" at bounding box center [189, 67] width 125 height 14
copy span "t11fC9NJw5kgclpreNmYyo7T"
click at [667, 365] on span "# 7219873" at bounding box center [684, 363] width 46 height 14
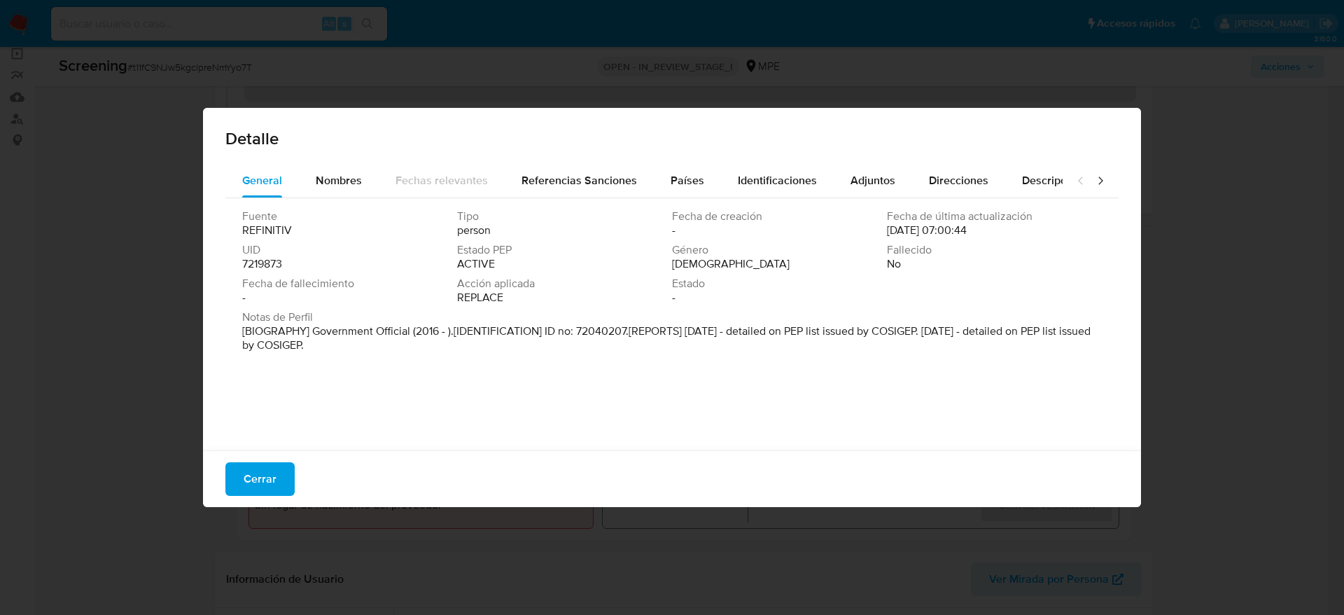
drag, startPoint x: 311, startPoint y: 156, endPoint x: 414, endPoint y: 122, distance: 108.5
click at [314, 156] on div "Detalle" at bounding box center [672, 136] width 938 height 56
click at [271, 503] on div "Cerrar" at bounding box center [672, 478] width 938 height 57
click at [284, 502] on div "Cerrar" at bounding box center [672, 478] width 938 height 57
click at [287, 485] on button "Cerrar" at bounding box center [259, 479] width 69 height 34
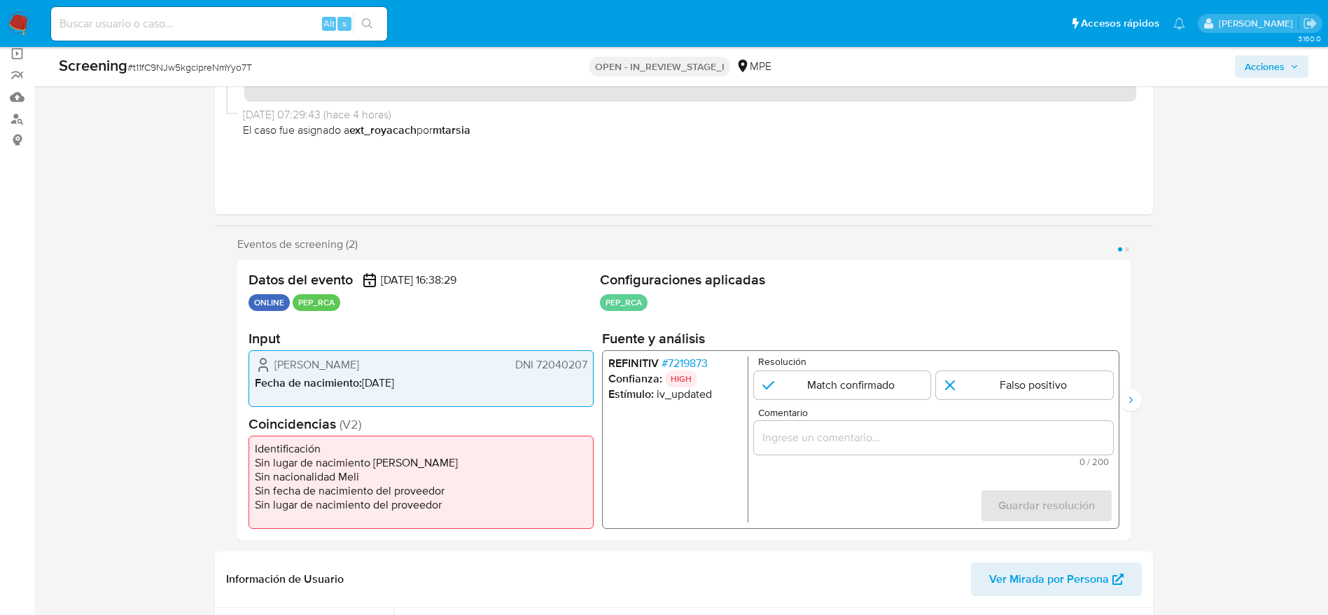
click at [237, 68] on span "# t11fC9NJw5kgclpreNmYyo7T" at bounding box center [189, 67] width 125 height 14
copy span "t11fC9NJw5kgclpreNmYyo7T"
drag, startPoint x: 235, startPoint y: 373, endPoint x: 538, endPoint y: 382, distance: 302.6
click at [545, 383] on div "Eventos de screening (2) Página 1 Página 2 Datos del evento 17/09/2025 16:38:29…" at bounding box center [684, 388] width 938 height 302
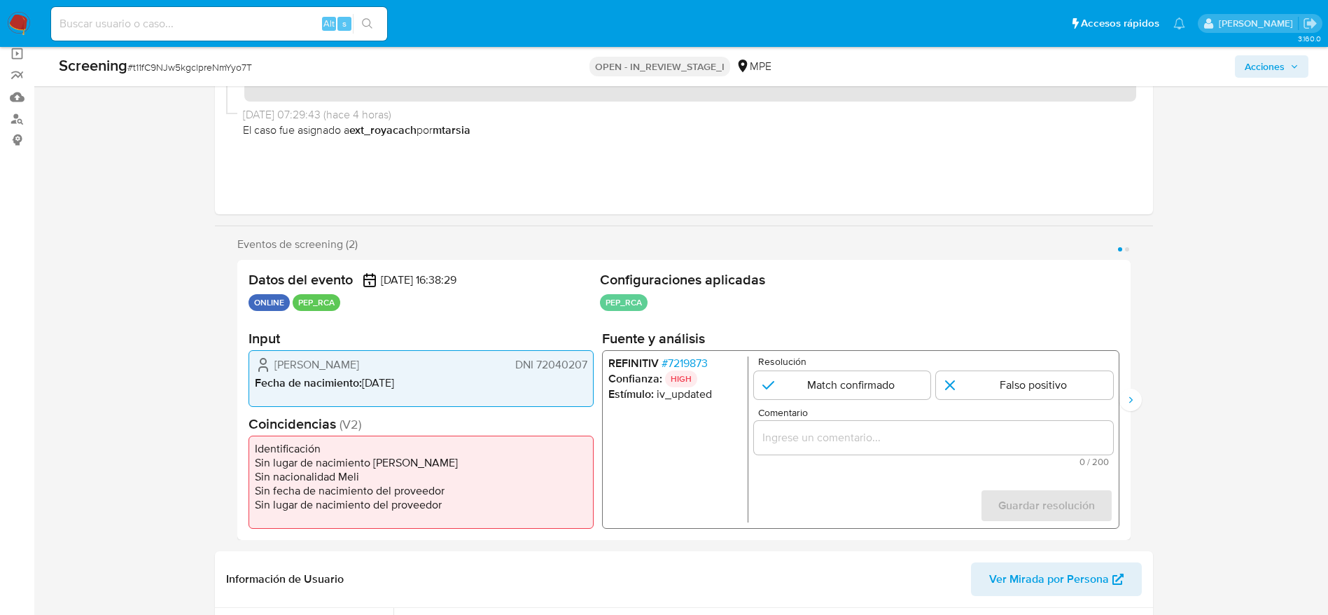
drag, startPoint x: 267, startPoint y: 364, endPoint x: 594, endPoint y: 365, distance: 326.3
click at [594, 365] on div "Datos del evento 17/09/2025 16:38:29 ONLINE PEP_RCA Configuraciones aplicadas P…" at bounding box center [683, 400] width 893 height 280
click at [690, 365] on span "# 7219873" at bounding box center [684, 363] width 46 height 14
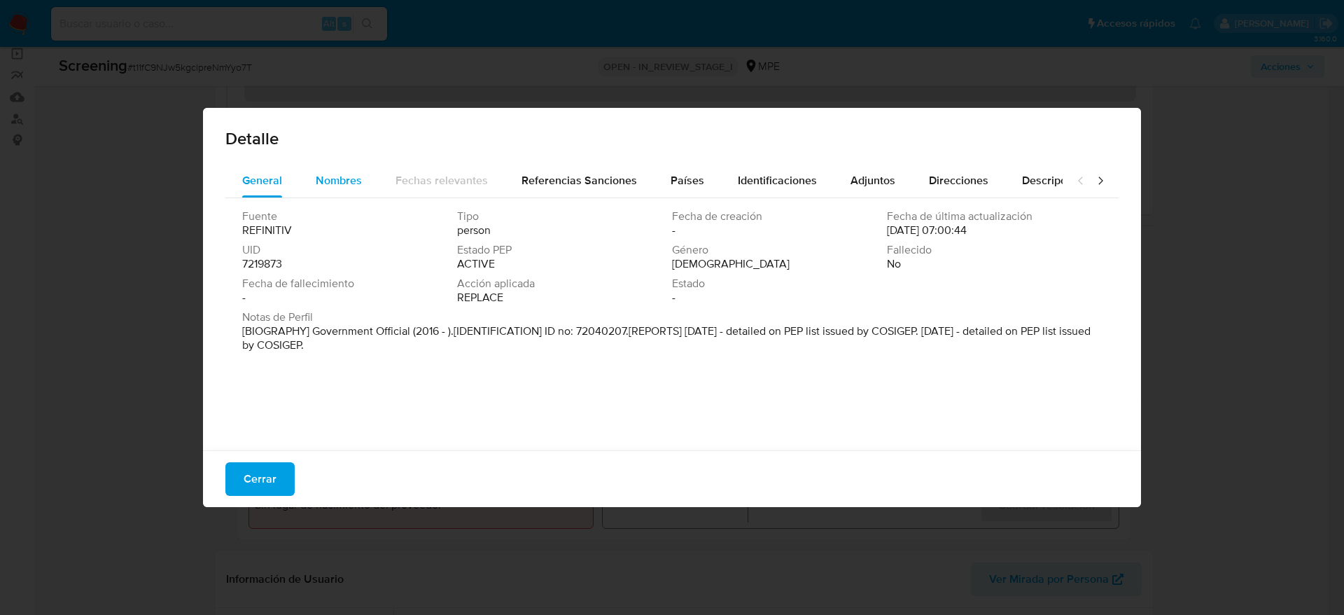
click at [309, 188] on button "Nombres" at bounding box center [339, 181] width 80 height 34
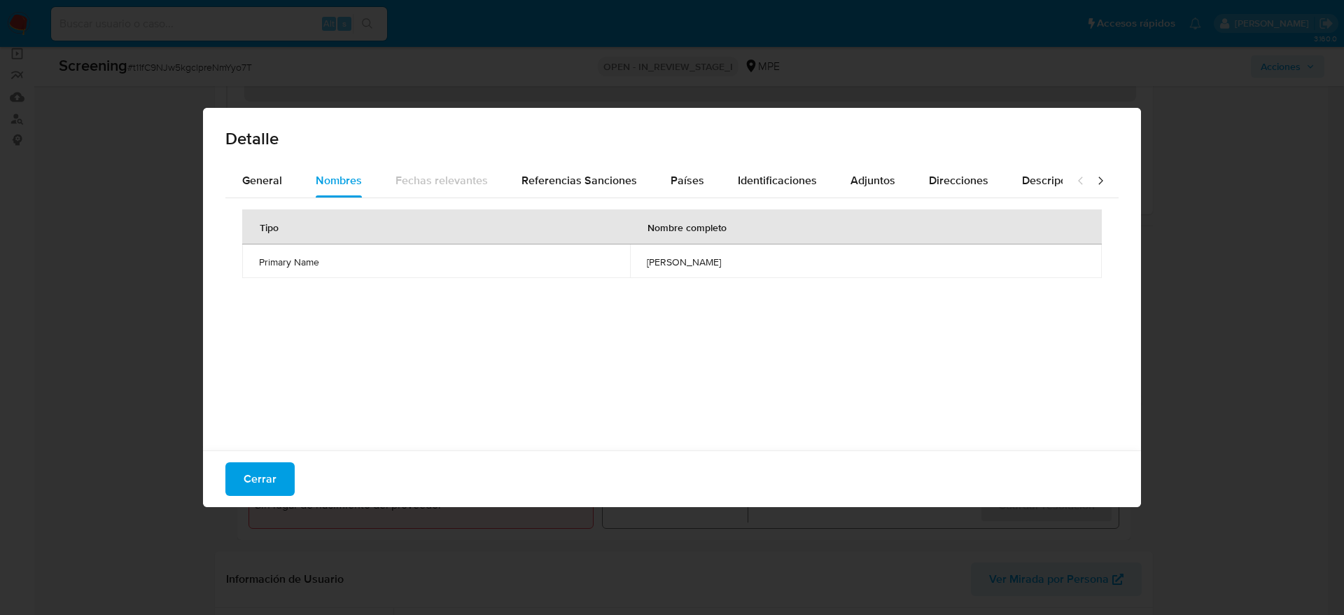
click at [630, 273] on td "nasser jose torres echeverria" at bounding box center [866, 261] width 472 height 34
click at [683, 176] on span "Países" at bounding box center [688, 180] width 34 height 16
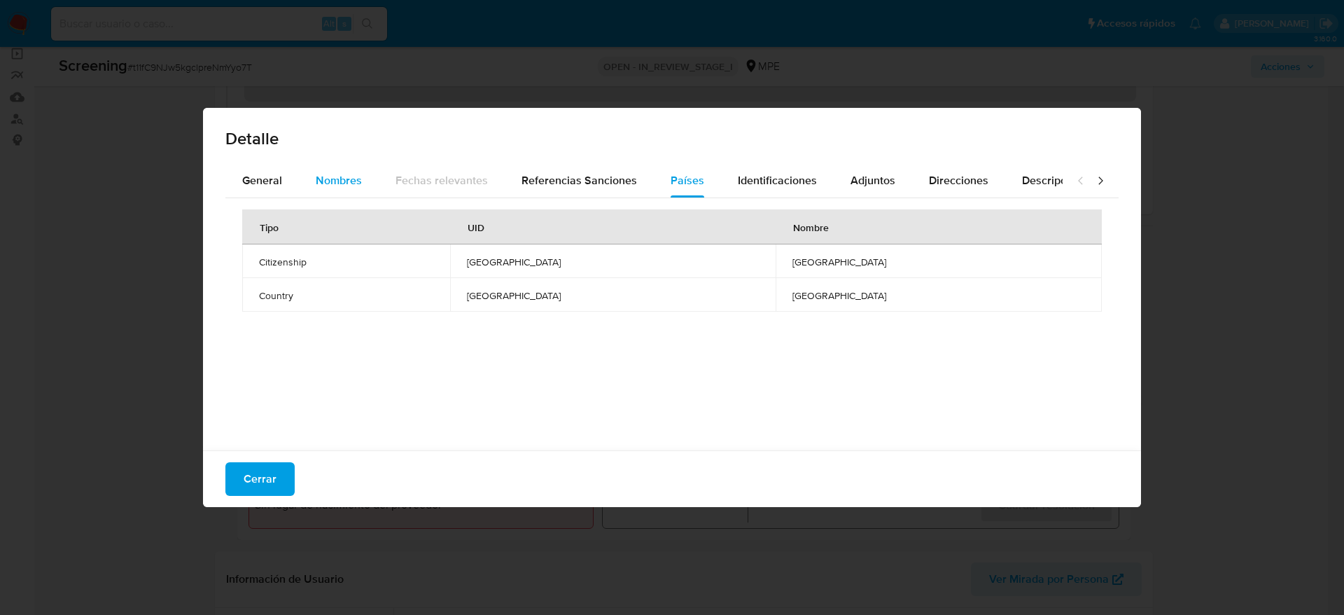
click at [320, 188] on span "Nombres" at bounding box center [339, 180] width 46 height 16
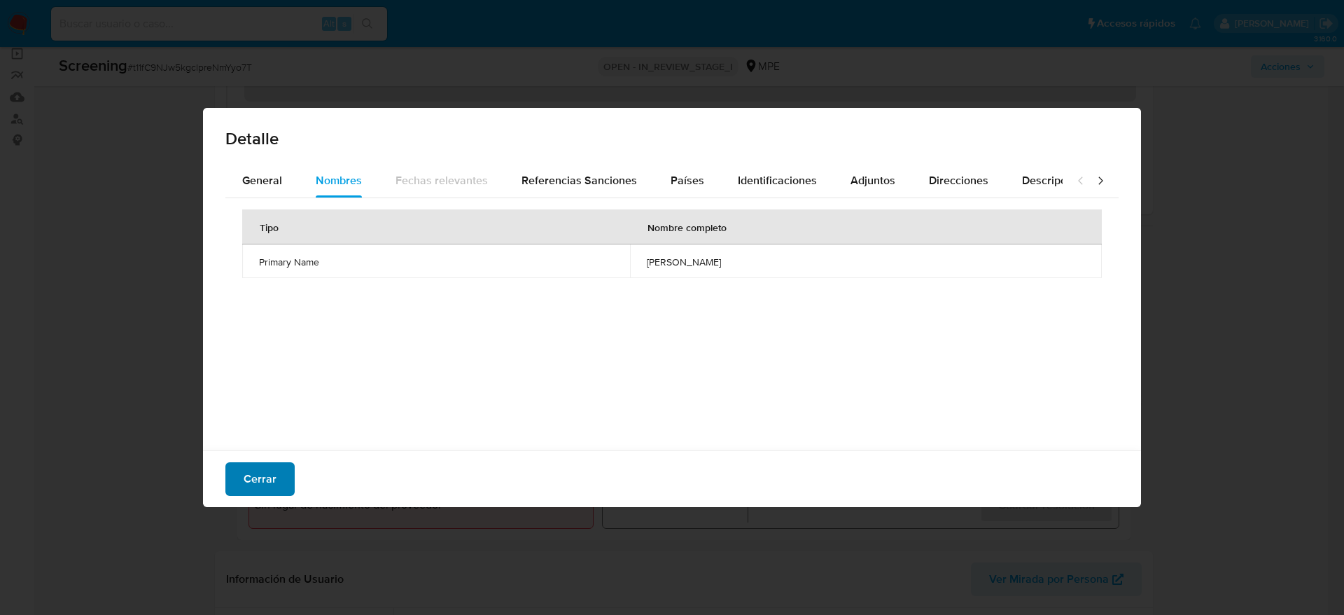
click at [239, 473] on button "Cerrar" at bounding box center [259, 479] width 69 height 34
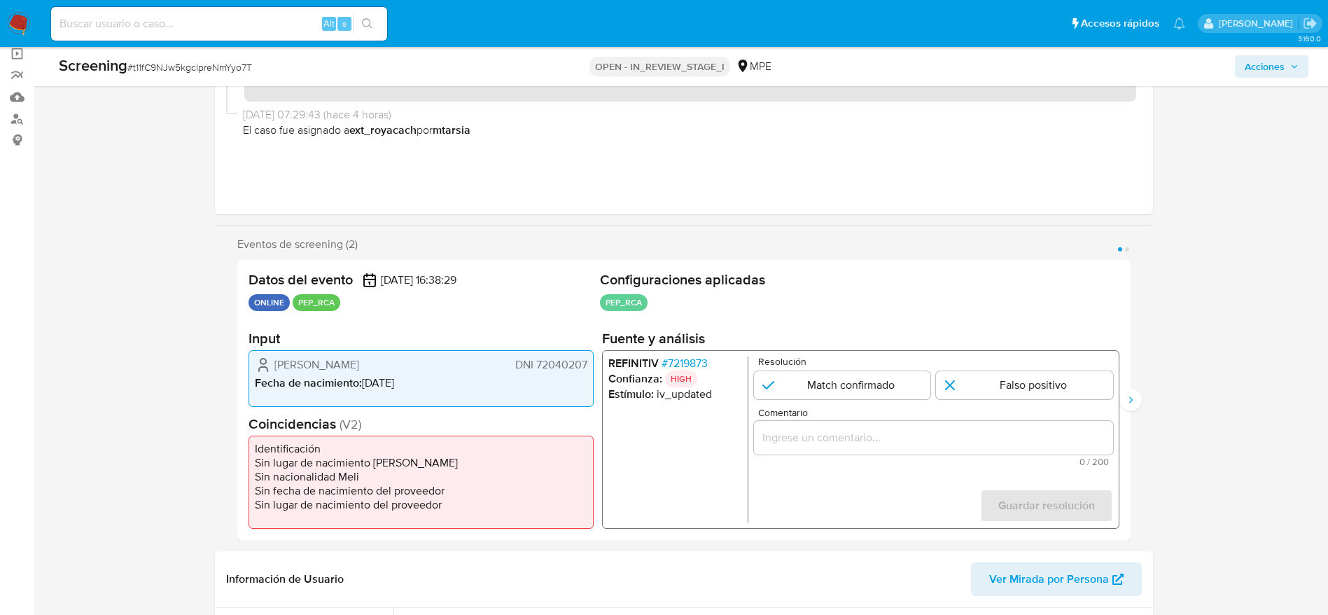
click at [826, 447] on div "1 de 2" at bounding box center [932, 438] width 359 height 34
click at [828, 432] on input "Comentario" at bounding box center [932, 438] width 359 height 18
paste input "Compara al usuario Jose Augusto Hidalgo Bayona DNI 72040207 con el PEP "nasser …"
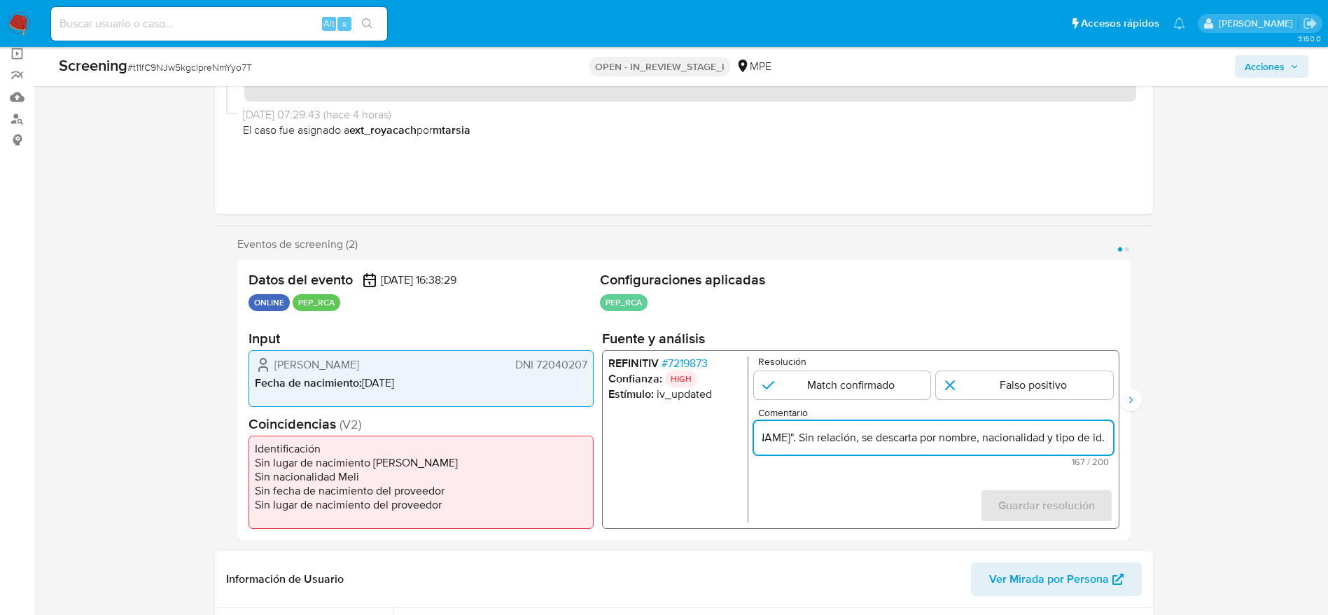
scroll to position [0, 500]
type input "Compara al usuario Jose Augusto Hidalgo Bayona DNI 72040207 con el PEP "nasser …"
click at [995, 381] on input "1 de 2" at bounding box center [1024, 385] width 177 height 28
radio input "true"
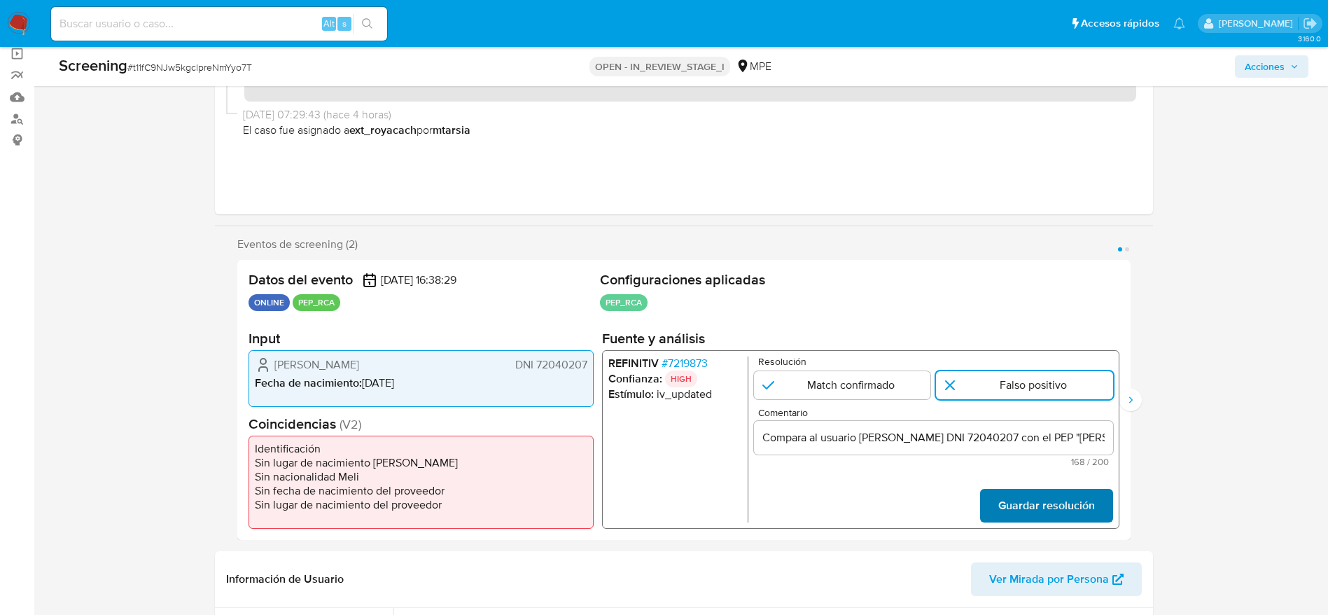
click at [1008, 499] on span "Guardar resolución" at bounding box center [1046, 505] width 97 height 31
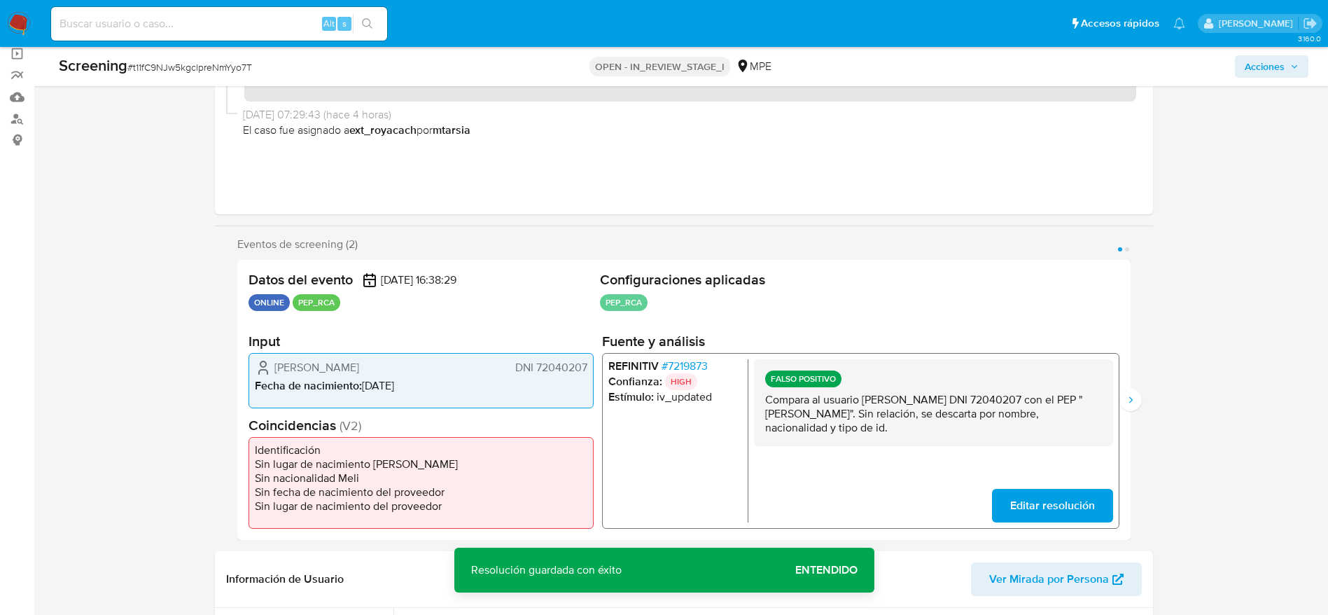
click at [942, 412] on p "Compara al usuario Jose Augusto Hidalgo Bayona DNI 72040207 con el PEP "nasser …" at bounding box center [933, 413] width 337 height 42
click at [1122, 395] on button "Siguiente" at bounding box center [1131, 400] width 22 height 22
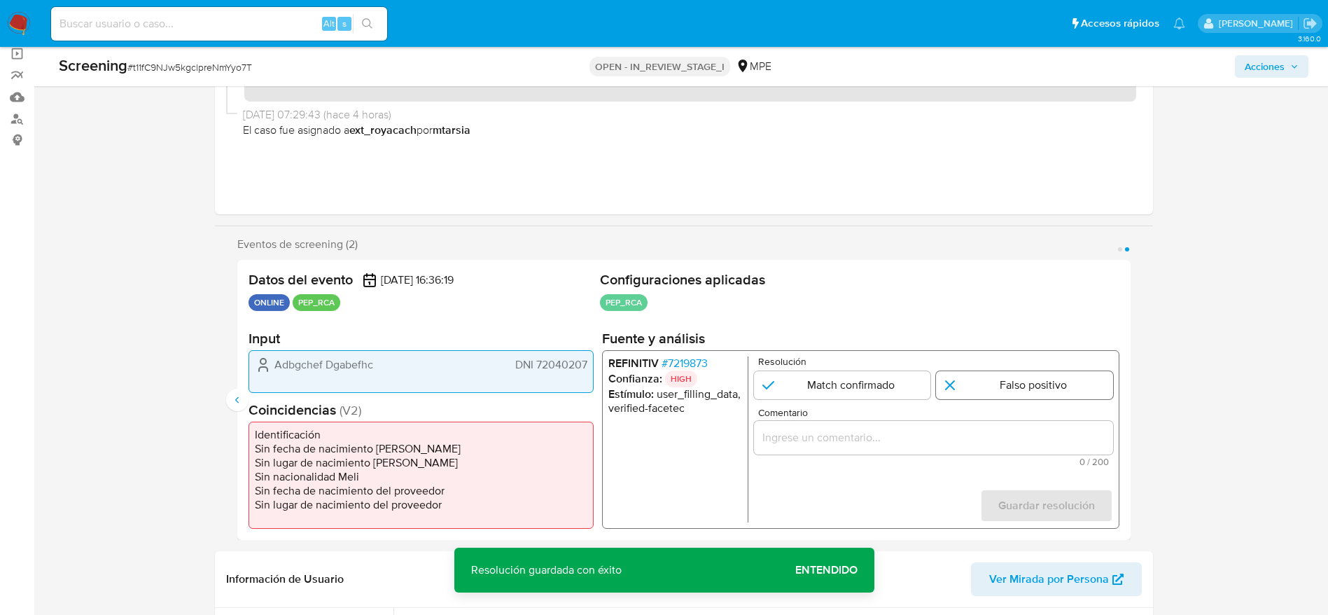
click at [1006, 377] on input "2 de 2" at bounding box center [1024, 385] width 177 height 28
radio input "true"
click at [1001, 439] on input "Comentario" at bounding box center [932, 438] width 359 height 18
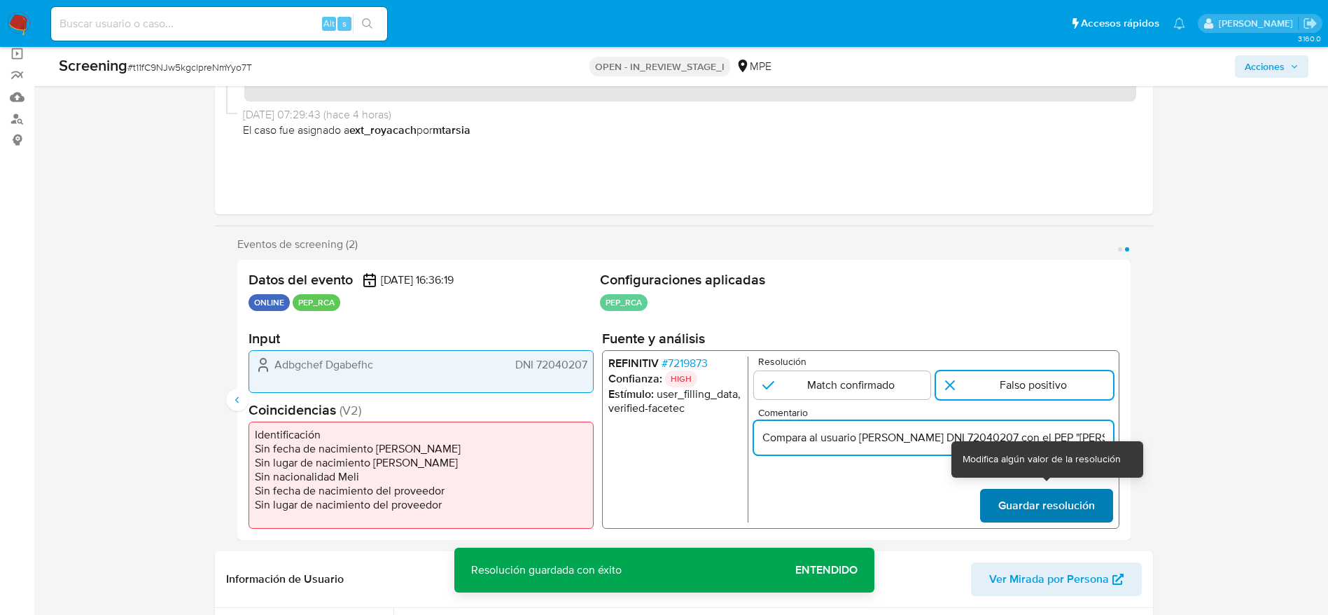
scroll to position [0, 500]
type input "Compara al usuario Jose Augusto Hidalgo Bayona DNI 72040207 con el PEP "nasser …"
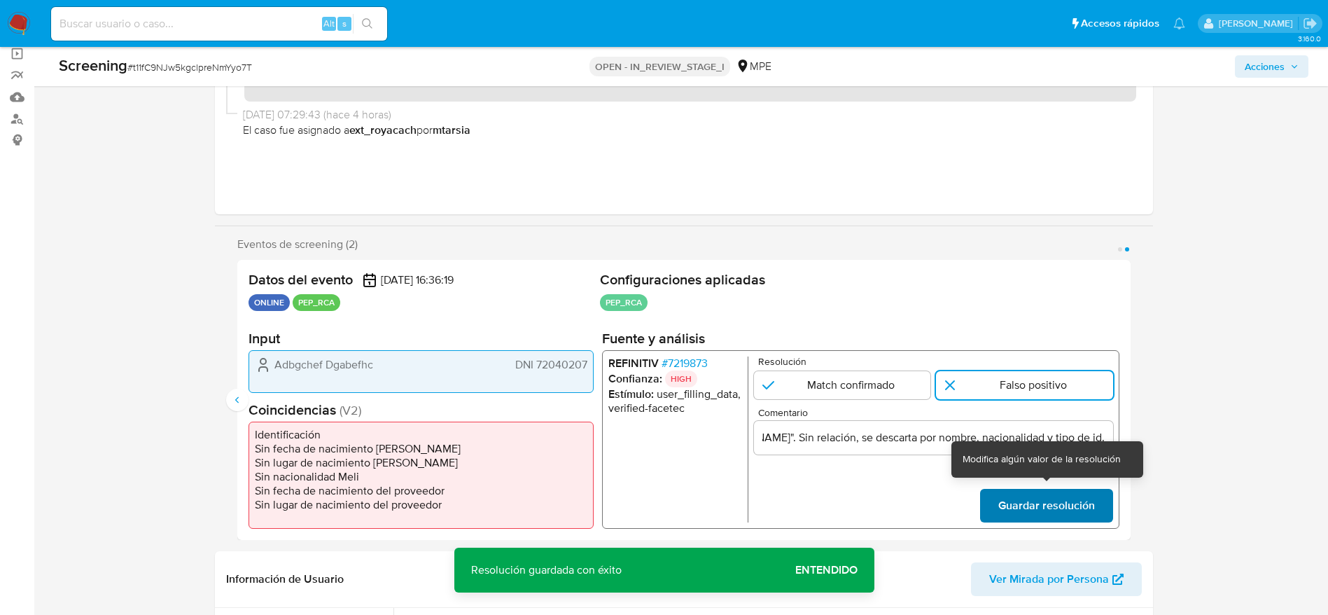
click at [1020, 497] on span "Guardar resolución" at bounding box center [1046, 505] width 97 height 31
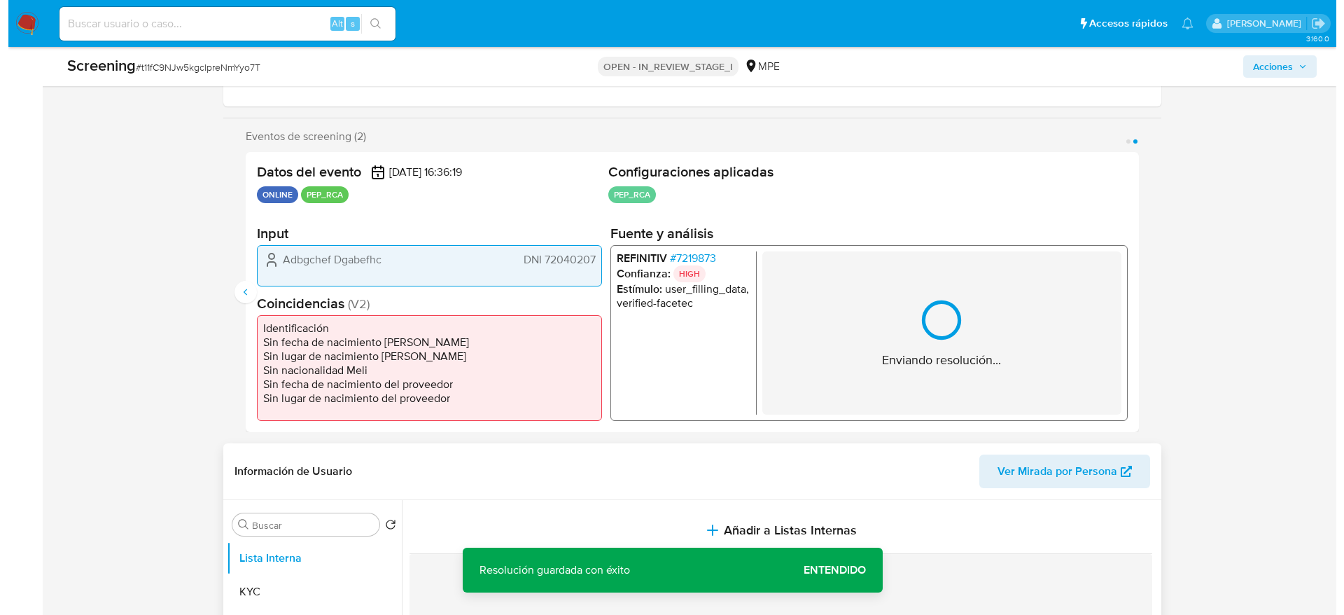
scroll to position [315, 0]
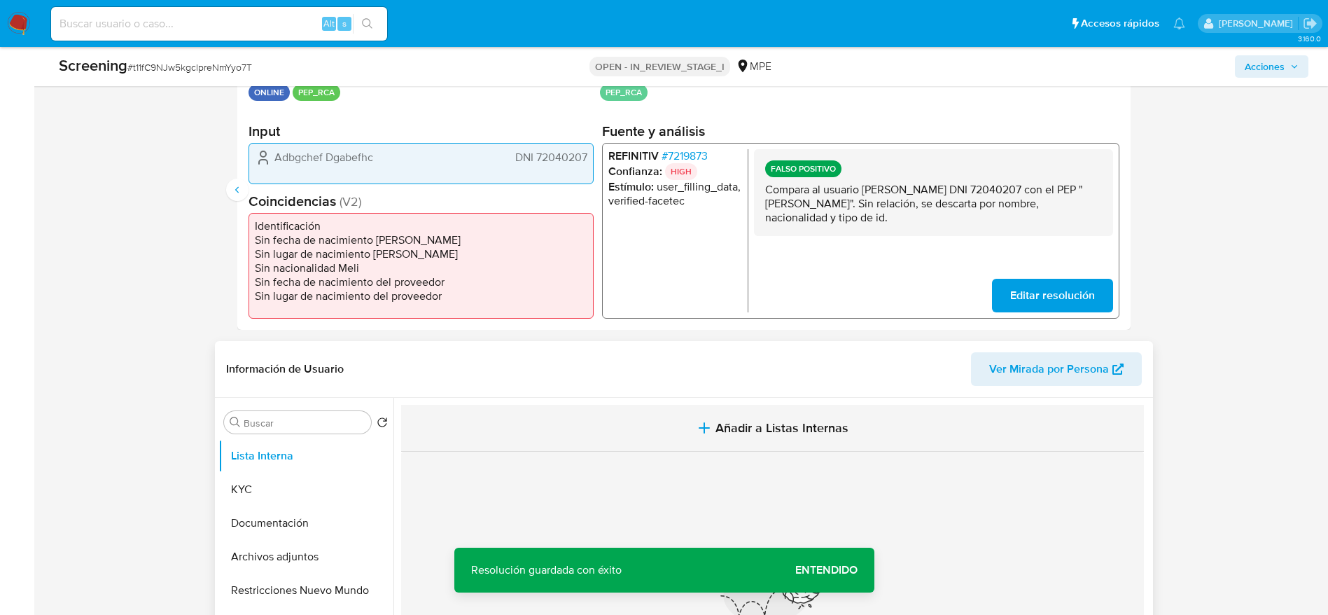
click at [679, 426] on button "Añadir a Listas Internas" at bounding box center [772, 428] width 743 height 47
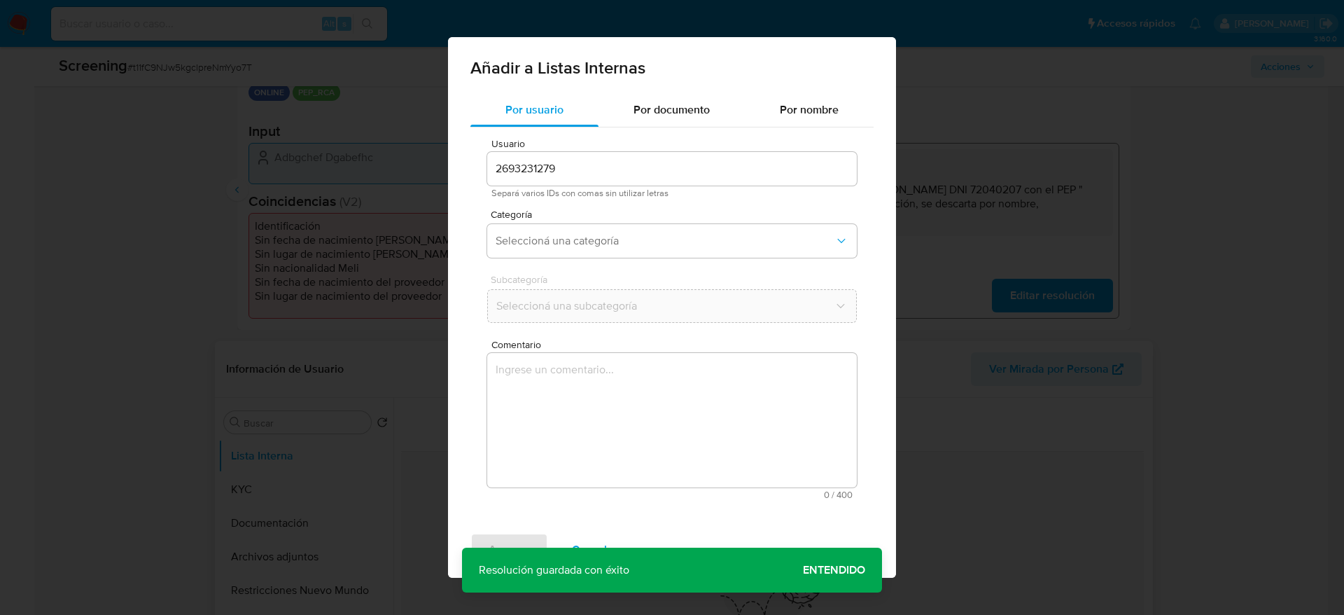
click at [675, 440] on textarea "Comentario" at bounding box center [672, 420] width 370 height 134
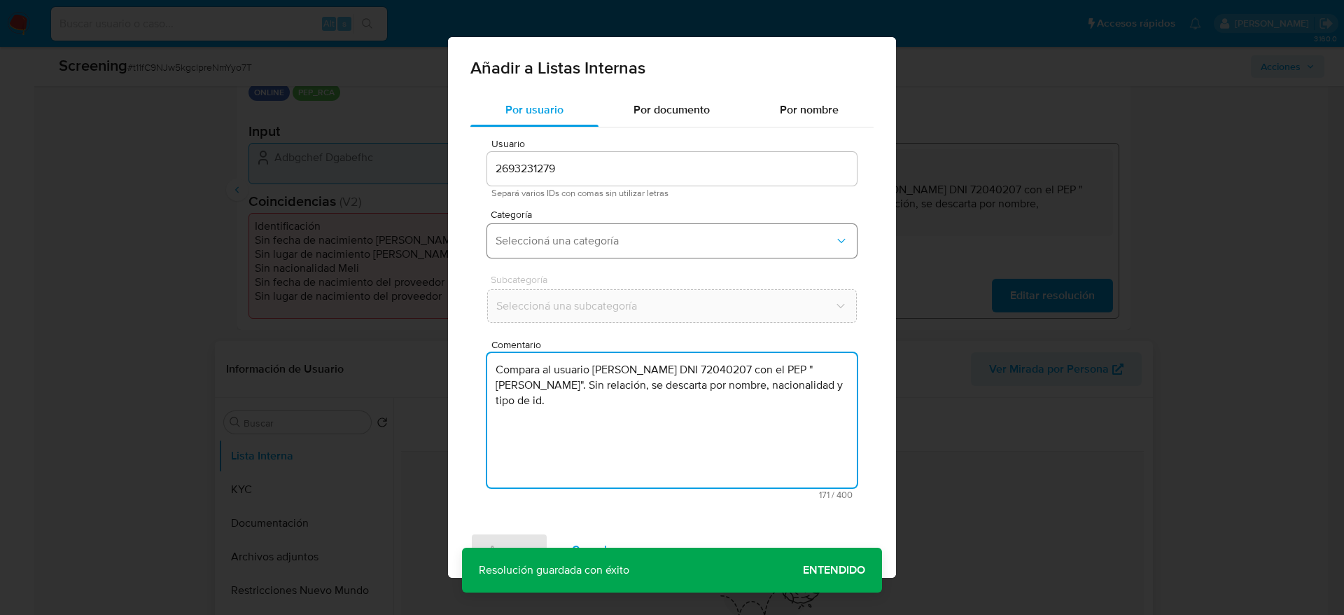
type textarea "Compara al usuario Jose Augusto Hidalgo Bayona DNI 72040207 con el PEP "nasser …"
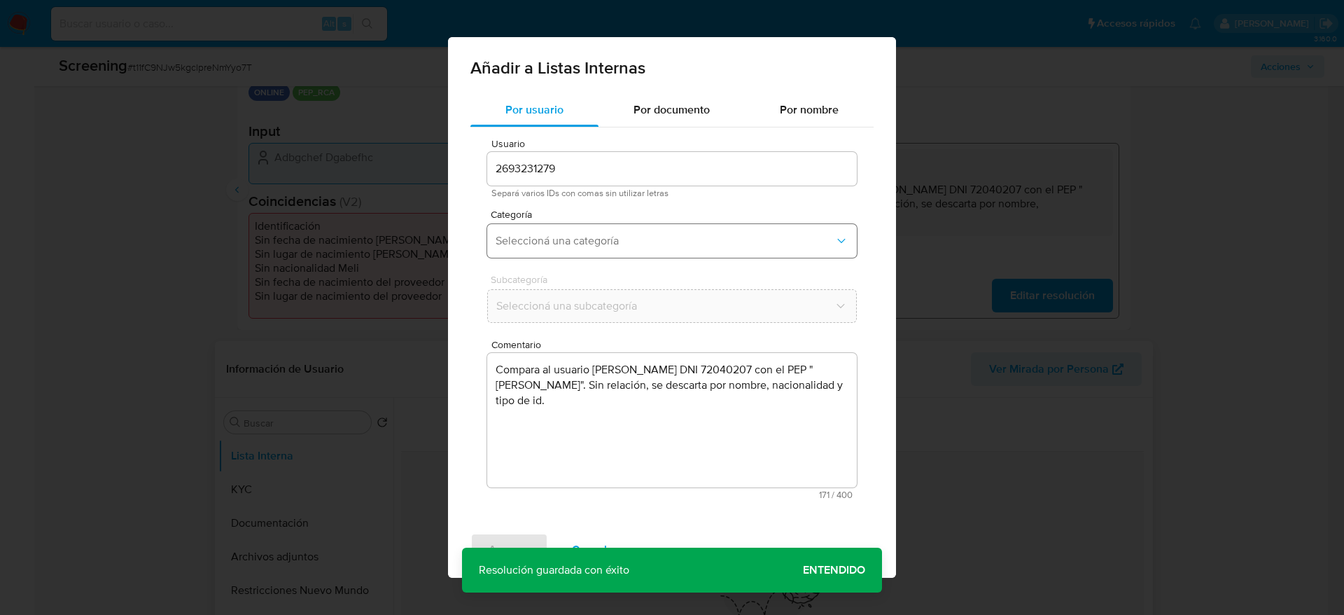
click at [655, 253] on button "Seleccioná una categoría" at bounding box center [672, 241] width 370 height 34
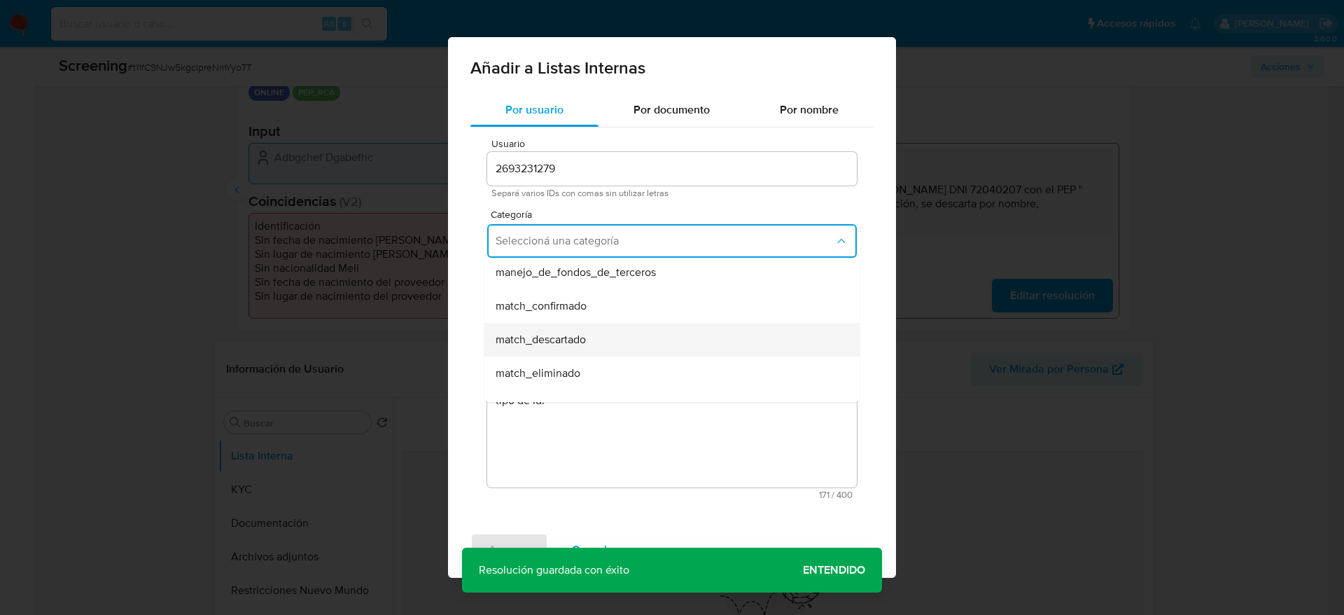
scroll to position [105, 0]
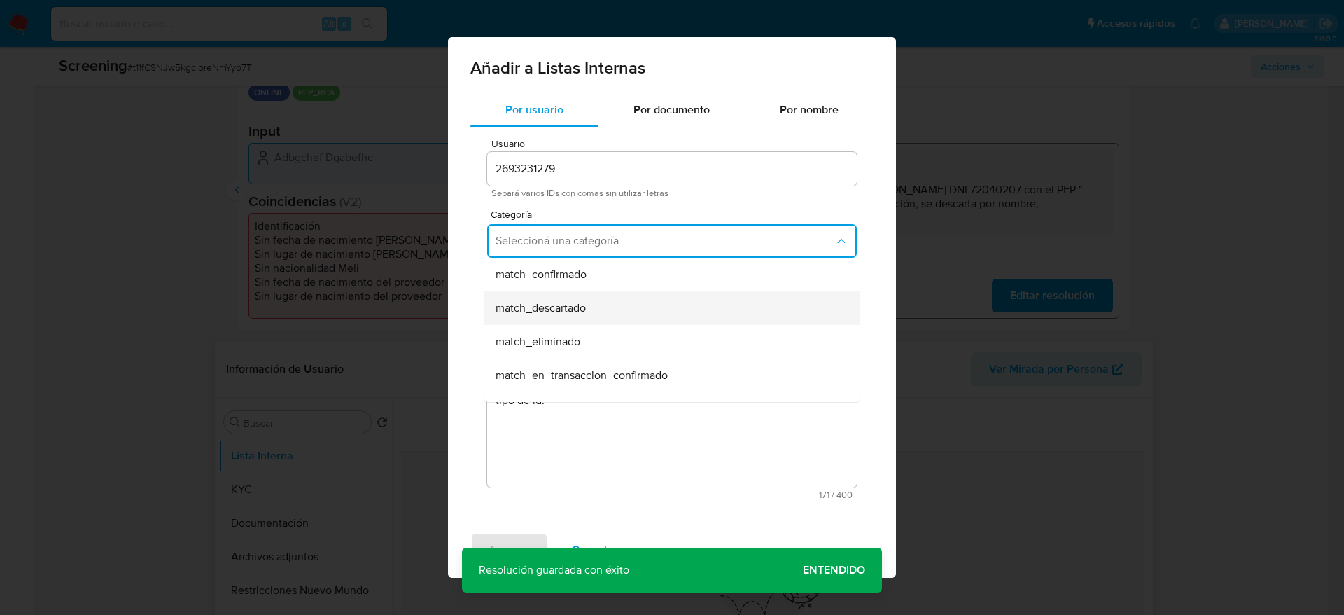
click at [620, 294] on div "match_descartado" at bounding box center [668, 308] width 344 height 34
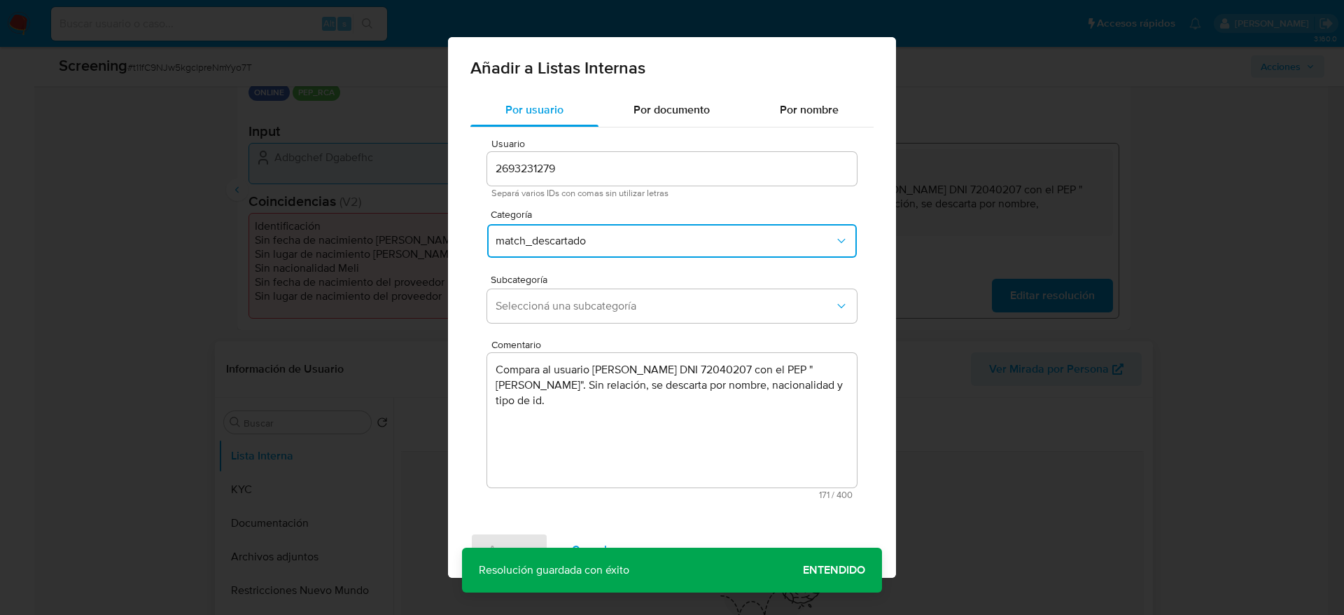
click at [620, 294] on button "Seleccioná una subcategoría" at bounding box center [672, 306] width 370 height 34
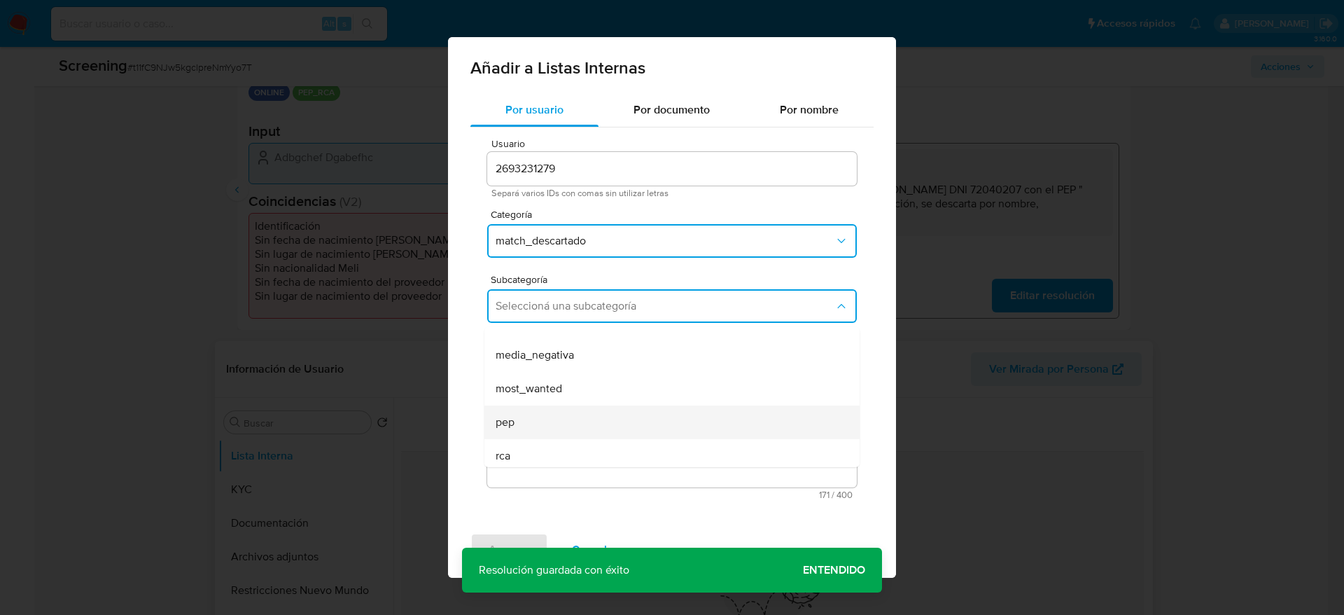
scroll to position [95, 0]
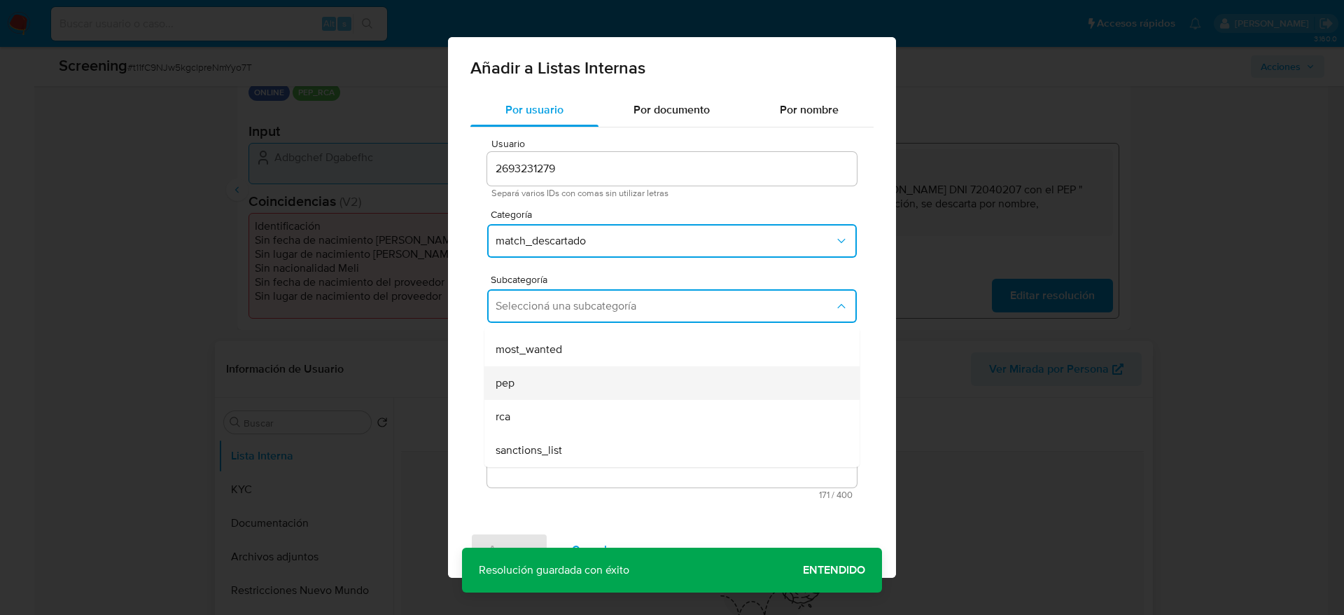
click at [527, 400] on div "rca" at bounding box center [668, 417] width 344 height 34
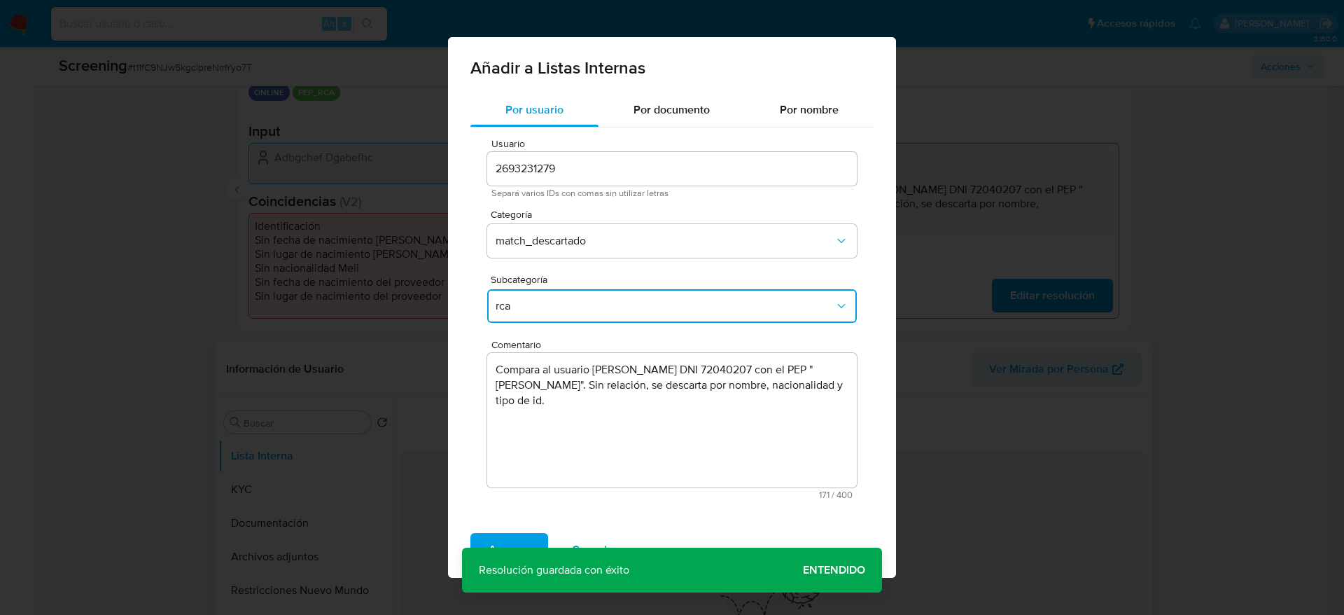
click at [543, 323] on div "Subcategoría rca" at bounding box center [672, 301] width 370 height 54
click at [555, 297] on button "rca" at bounding box center [672, 306] width 370 height 34
click at [527, 376] on div "pep" at bounding box center [668, 383] width 344 height 34
click at [513, 536] on span "Agregar" at bounding box center [509, 549] width 41 height 31
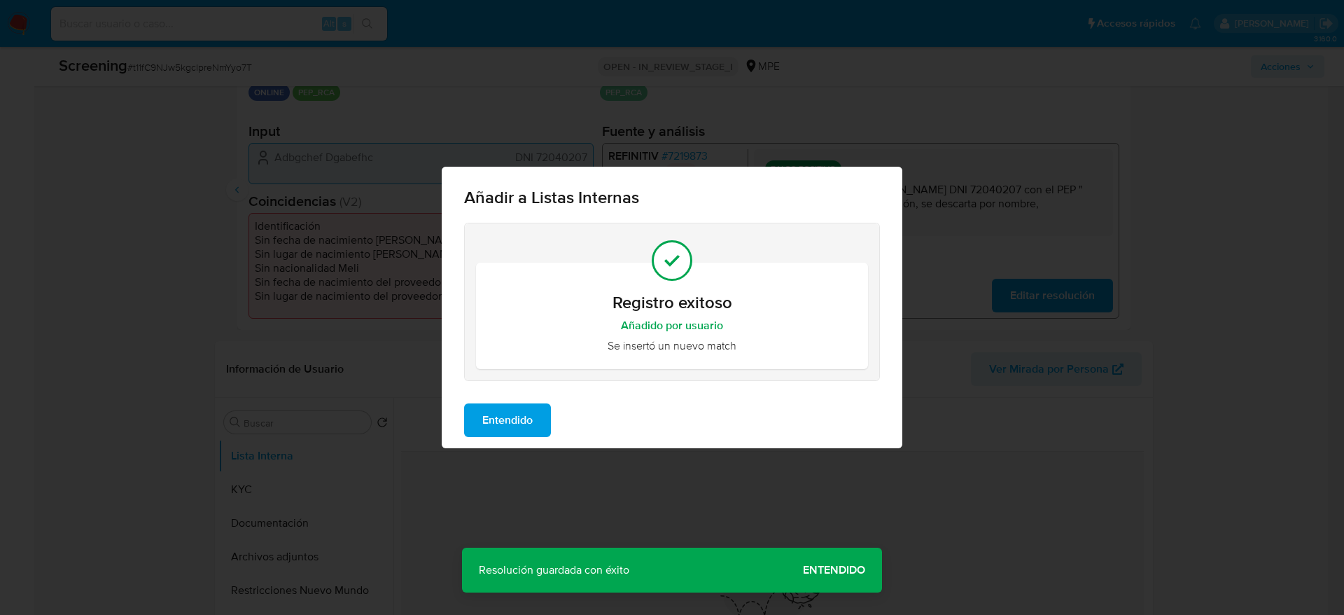
click at [505, 413] on span "Entendido" at bounding box center [507, 420] width 50 height 31
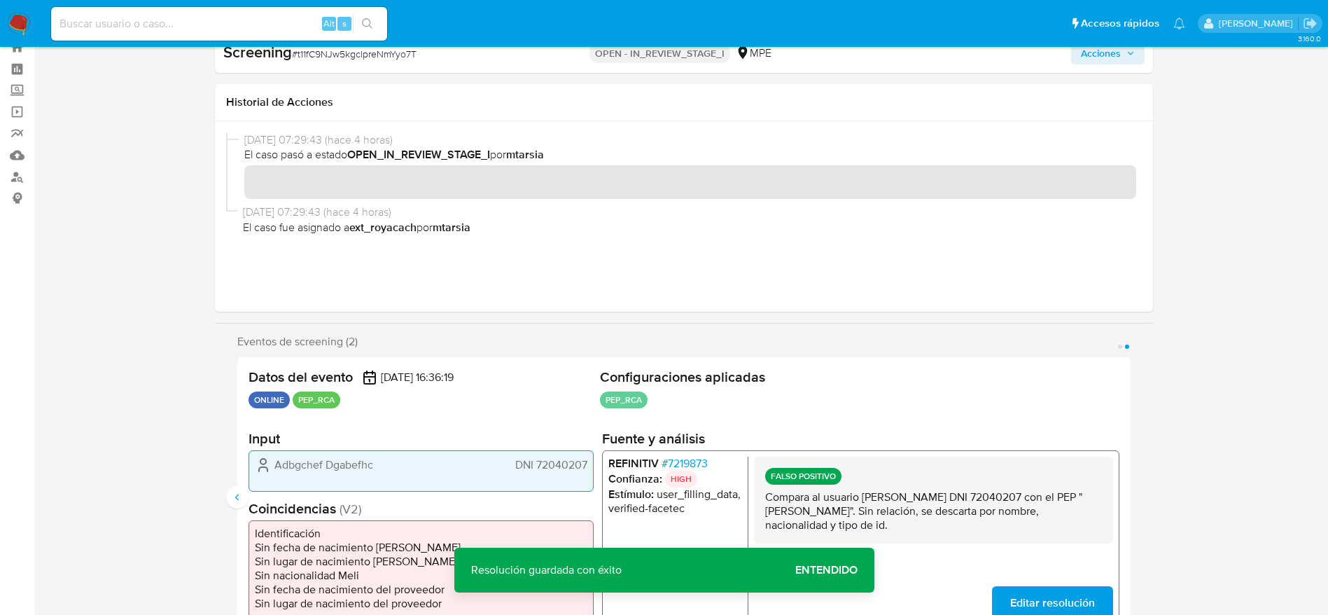
scroll to position [0, 0]
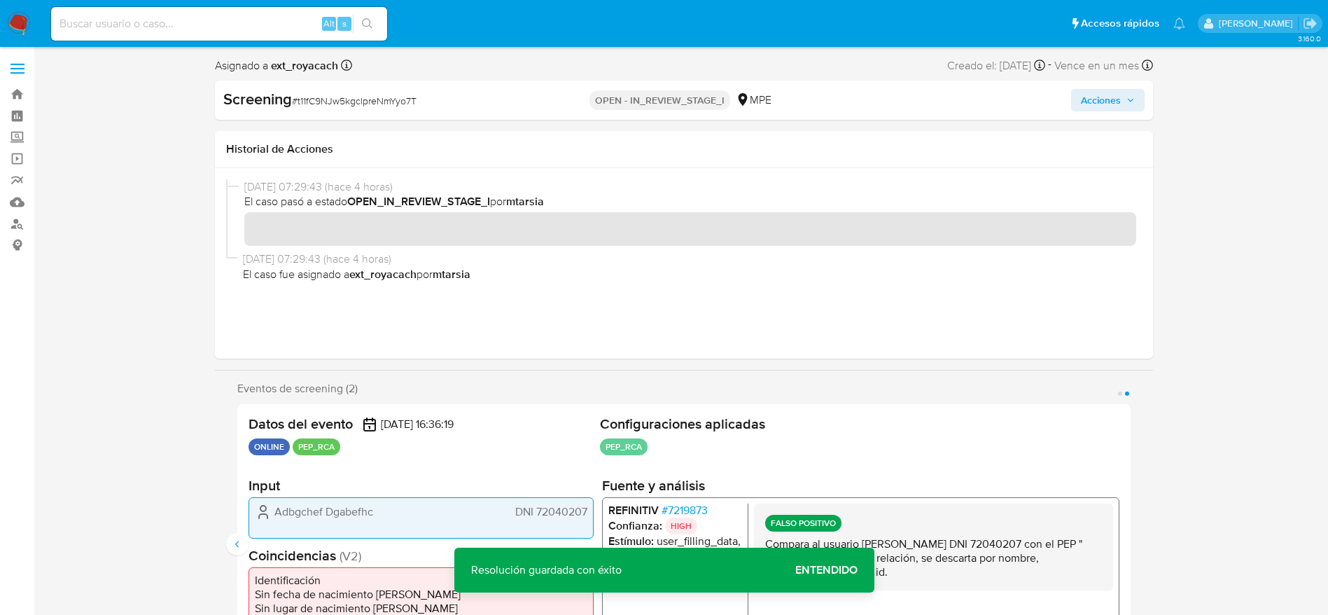
click at [1106, 101] on span "Acciones" at bounding box center [1101, 100] width 40 height 22
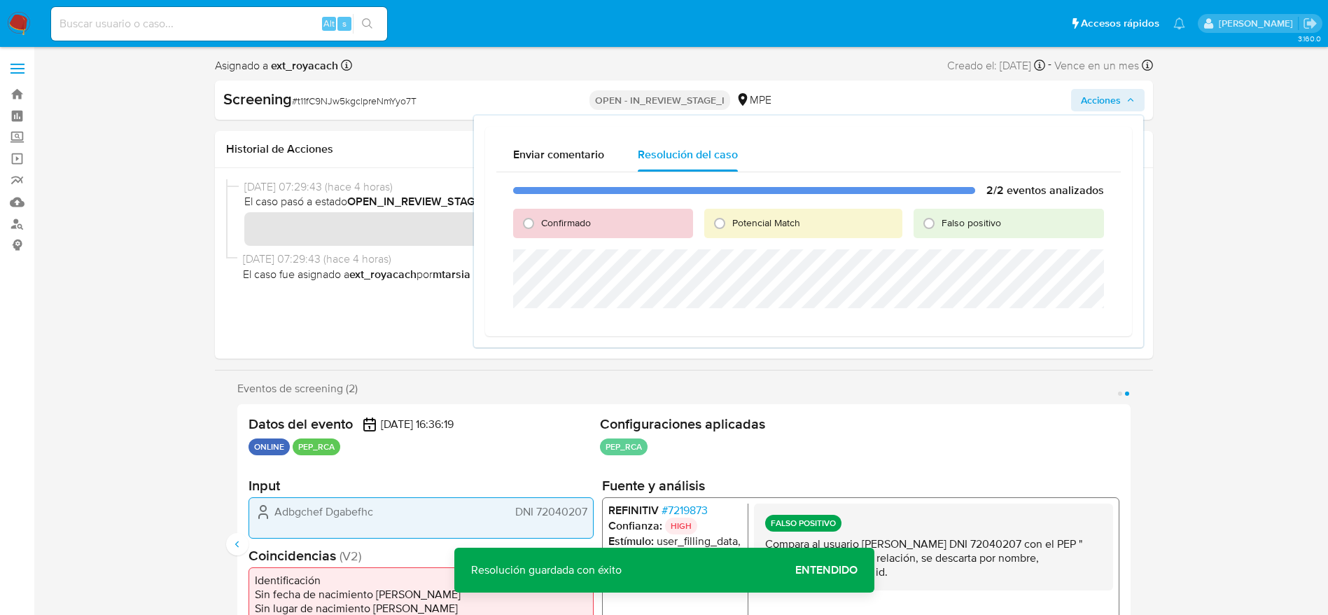
click at [953, 234] on div "Falso positivo" at bounding box center [1009, 223] width 190 height 29
click at [952, 225] on span "Falso positivo" at bounding box center [972, 223] width 60 height 14
click at [940, 225] on input "Falso positivo" at bounding box center [929, 223] width 22 height 22
radio input "true"
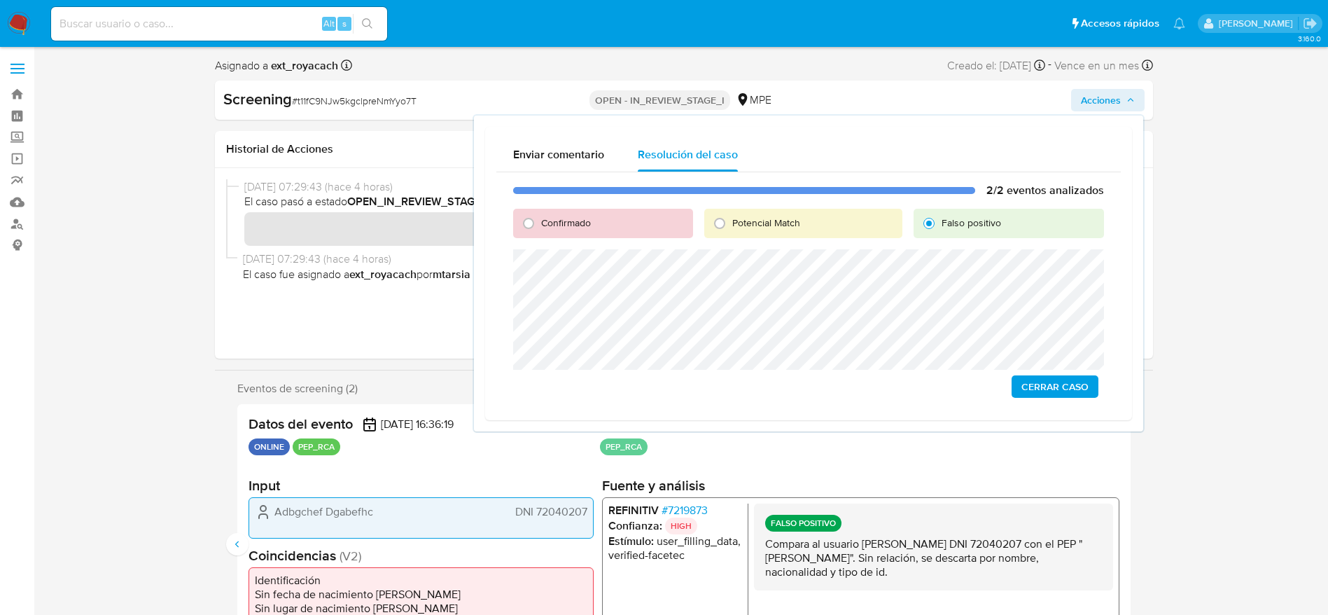
click at [1089, 377] on button "Cerrar Caso" at bounding box center [1055, 386] width 87 height 22
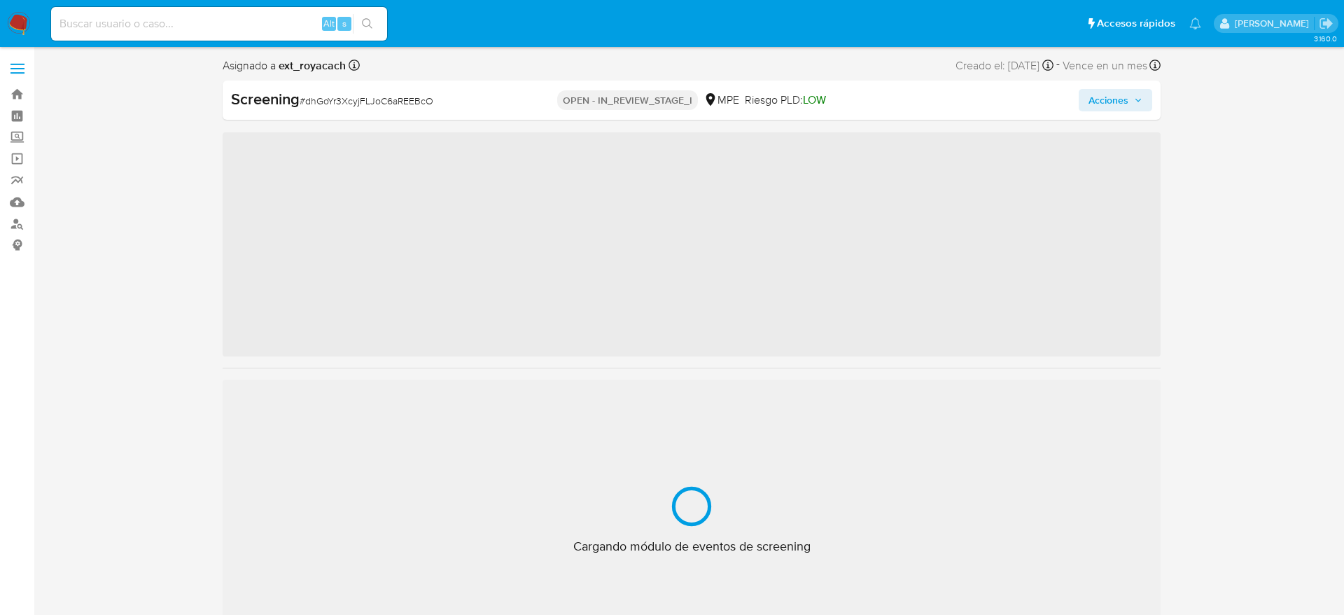
select select "10"
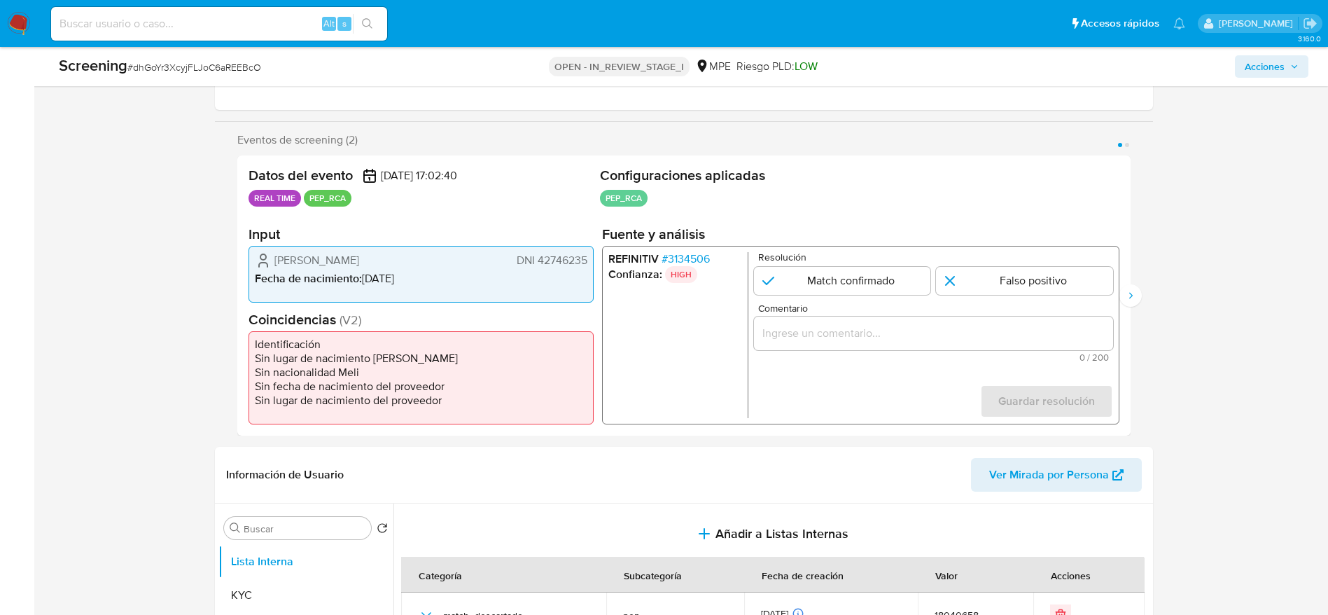
scroll to position [210, 0]
click at [671, 256] on span "# 3134506" at bounding box center [685, 258] width 48 height 14
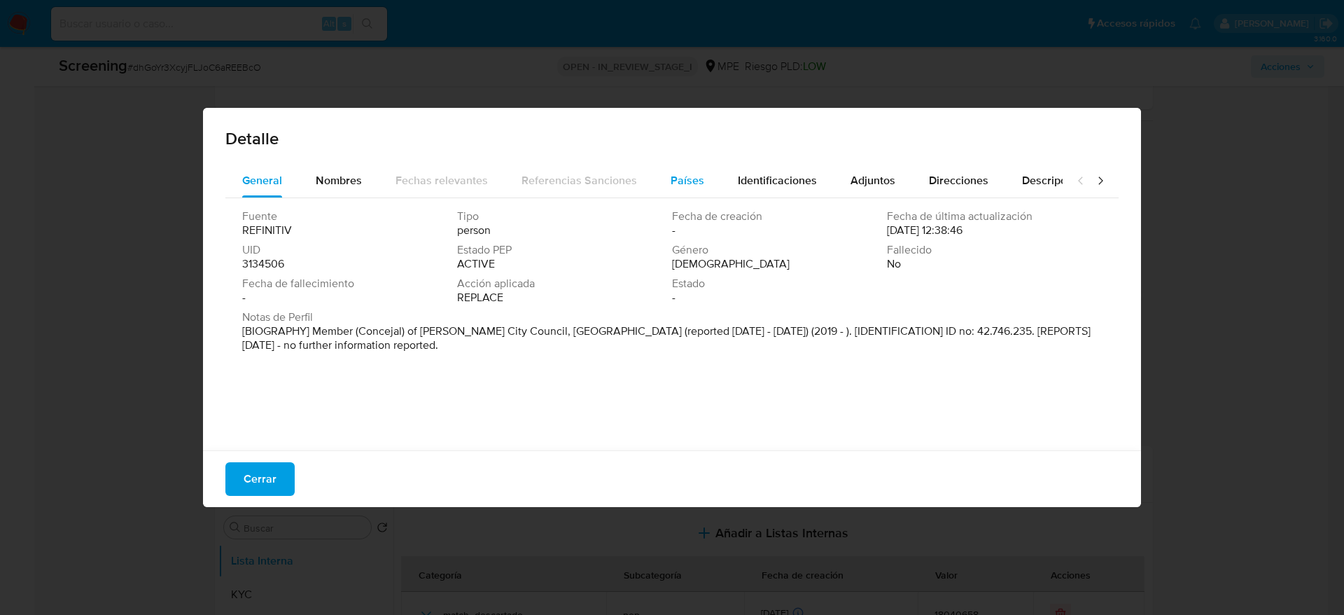
click at [681, 190] on div "Países" at bounding box center [688, 181] width 34 height 34
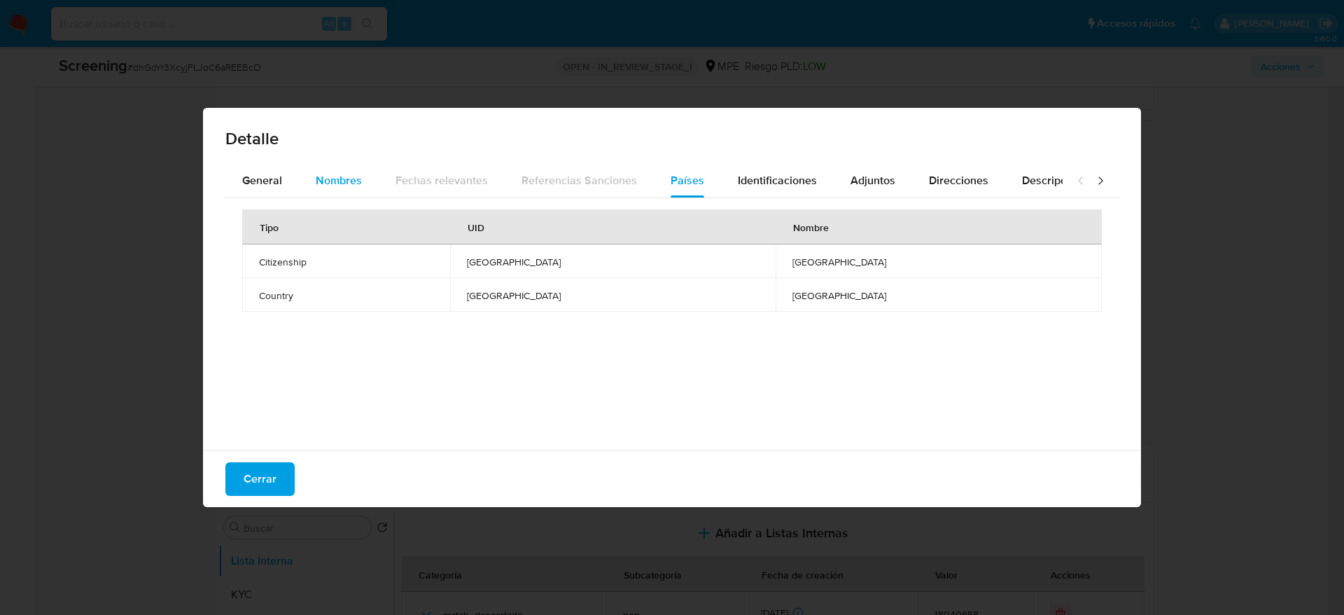
click at [322, 181] on span "Nombres" at bounding box center [339, 180] width 46 height 16
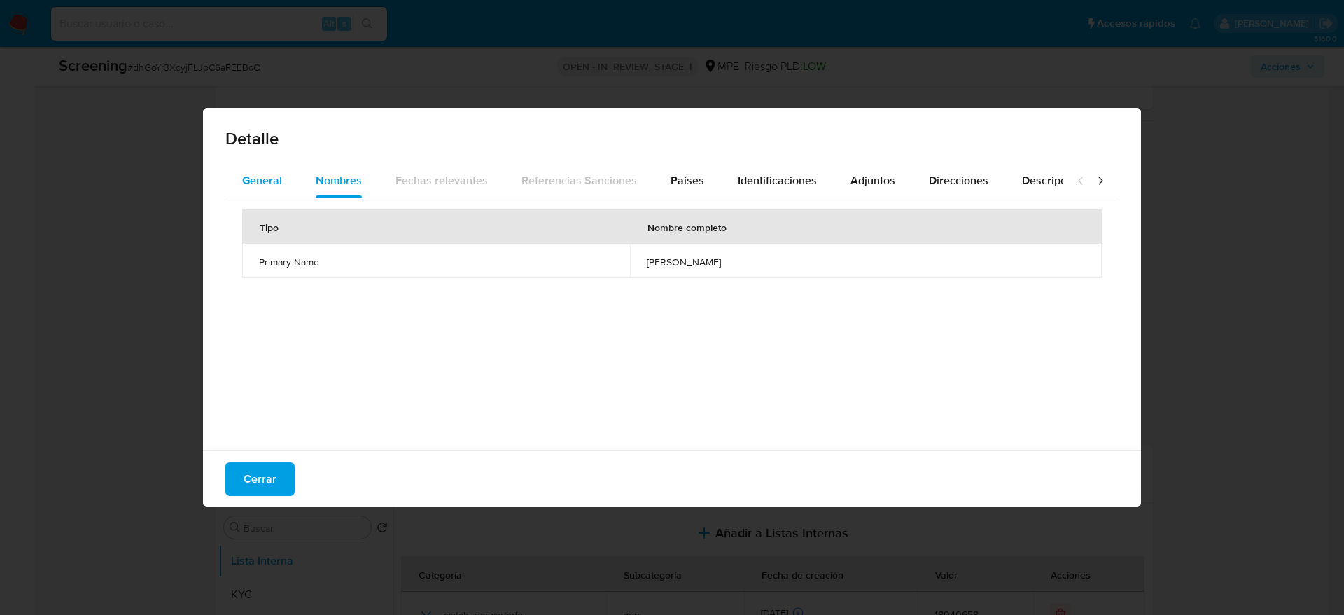
click at [227, 192] on button "General" at bounding box center [262, 181] width 74 height 34
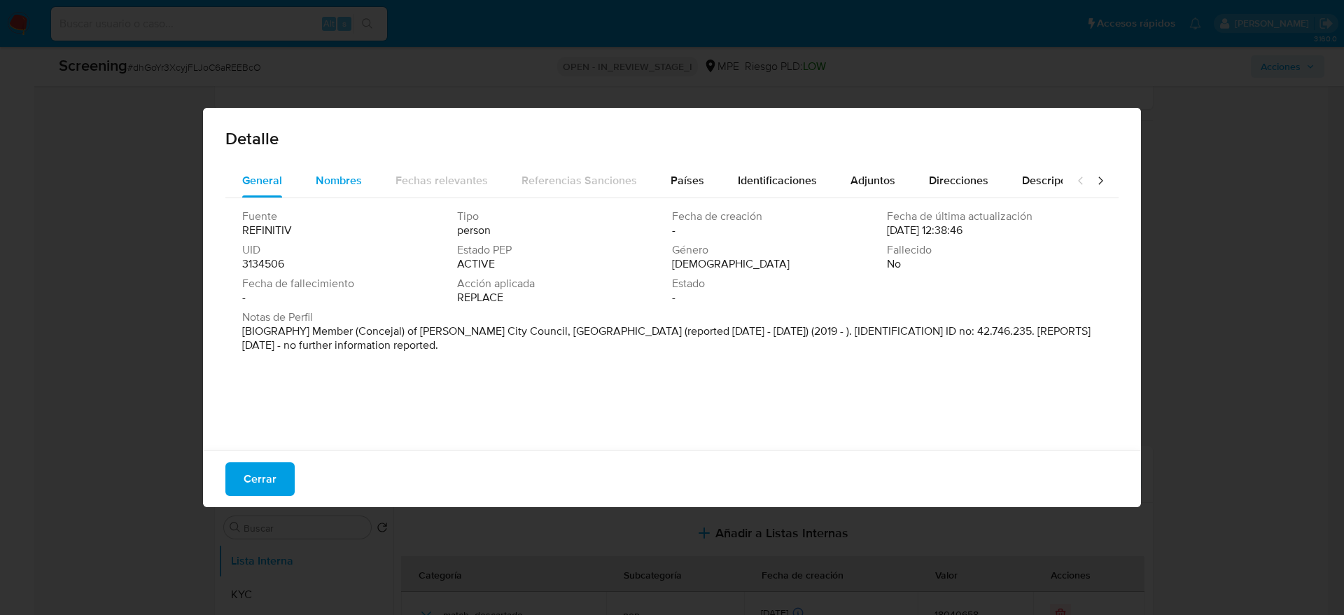
click at [343, 186] on span "Nombres" at bounding box center [339, 180] width 46 height 16
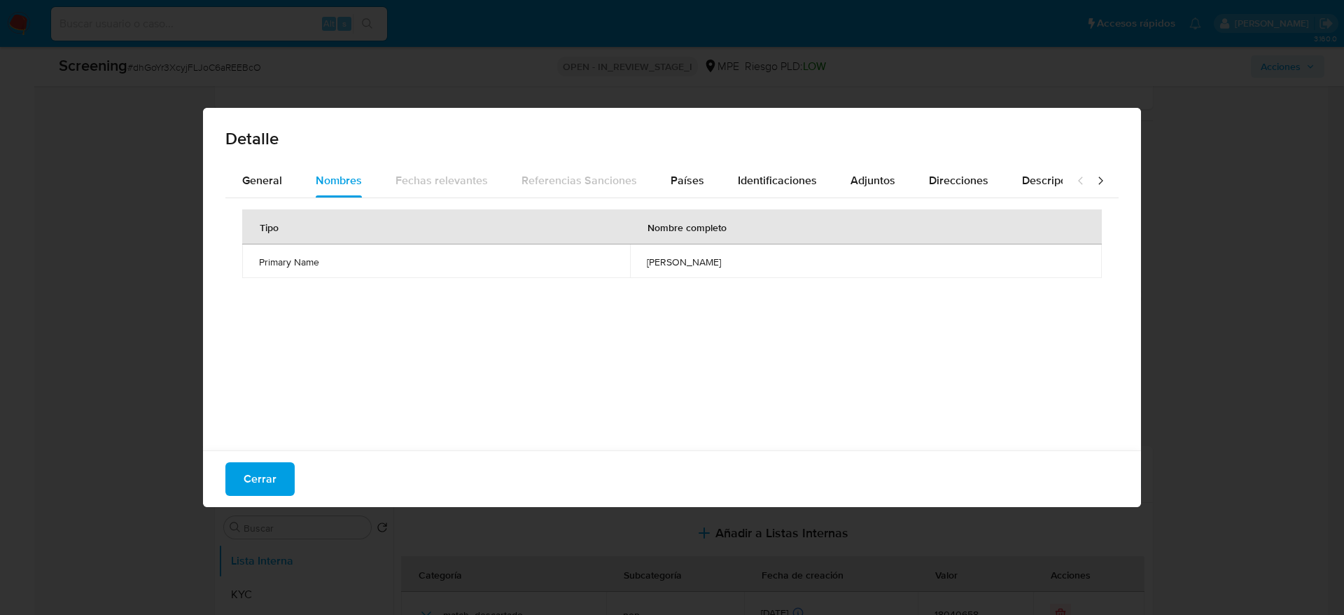
click at [641, 273] on td "[PERSON_NAME]" at bounding box center [866, 261] width 472 height 34
click at [266, 409] on span "Cerrar" at bounding box center [260, 479] width 33 height 31
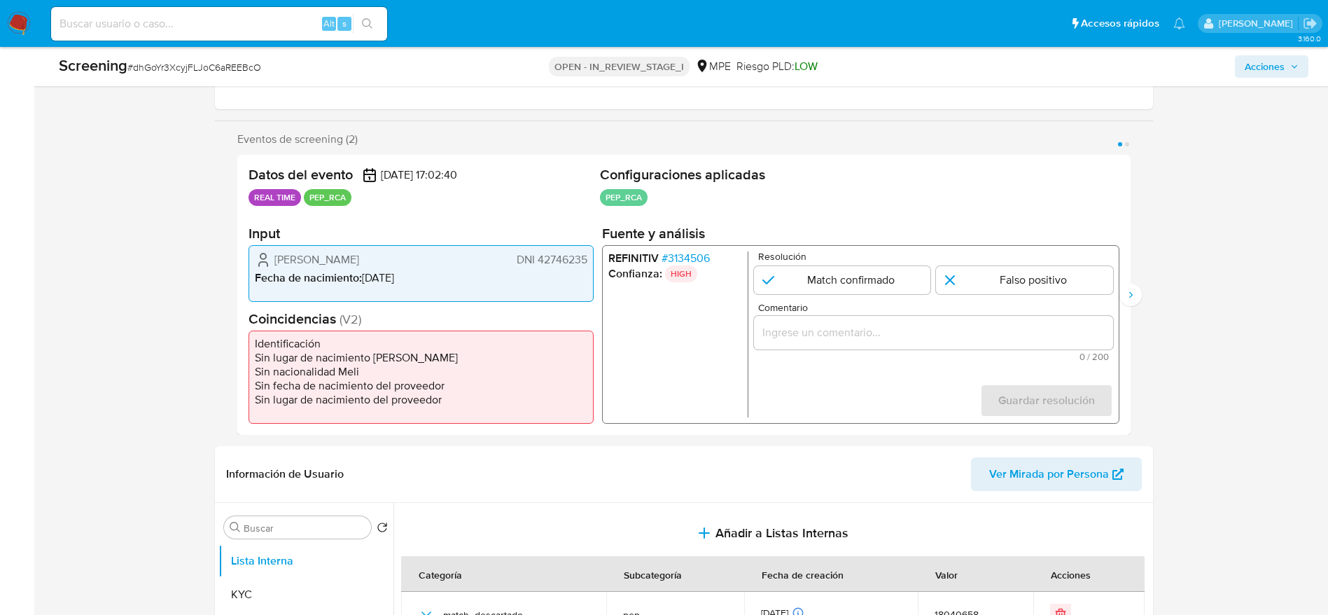
drag, startPoint x: 247, startPoint y: 251, endPoint x: 589, endPoint y: 264, distance: 341.9
click at [589, 264] on div "Datos del evento [DATE] 17:02:40 REAL TIME PEP_RCA Configuraciones aplicadas PE…" at bounding box center [683, 295] width 893 height 280
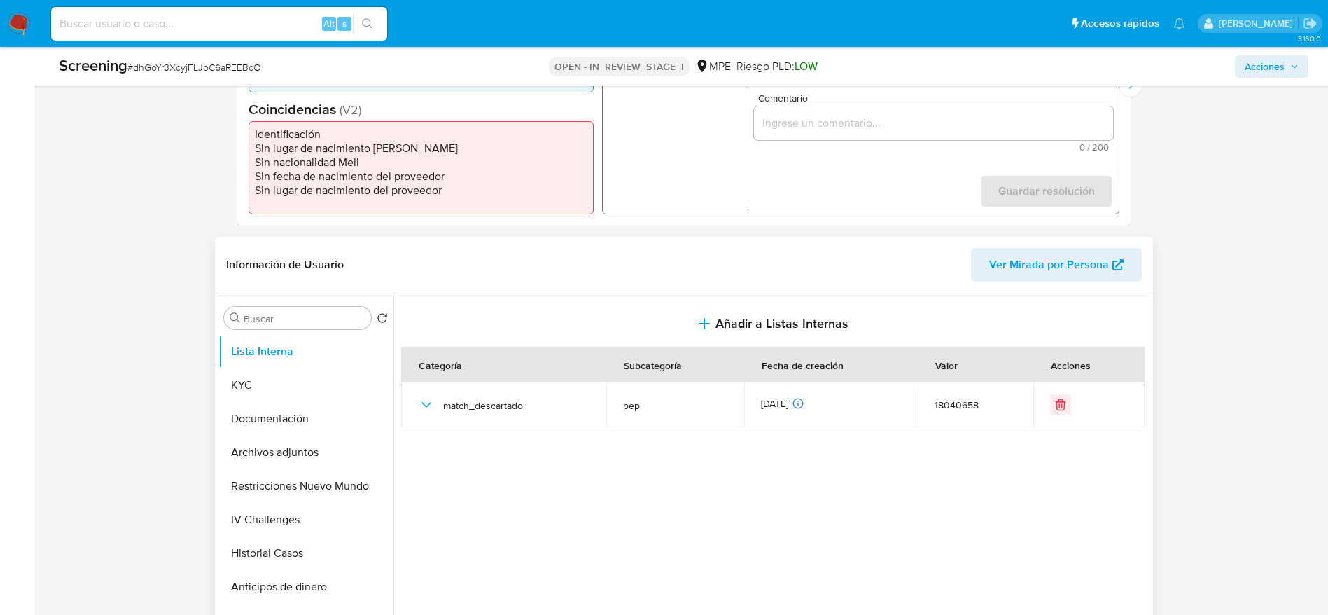
scroll to position [420, 0]
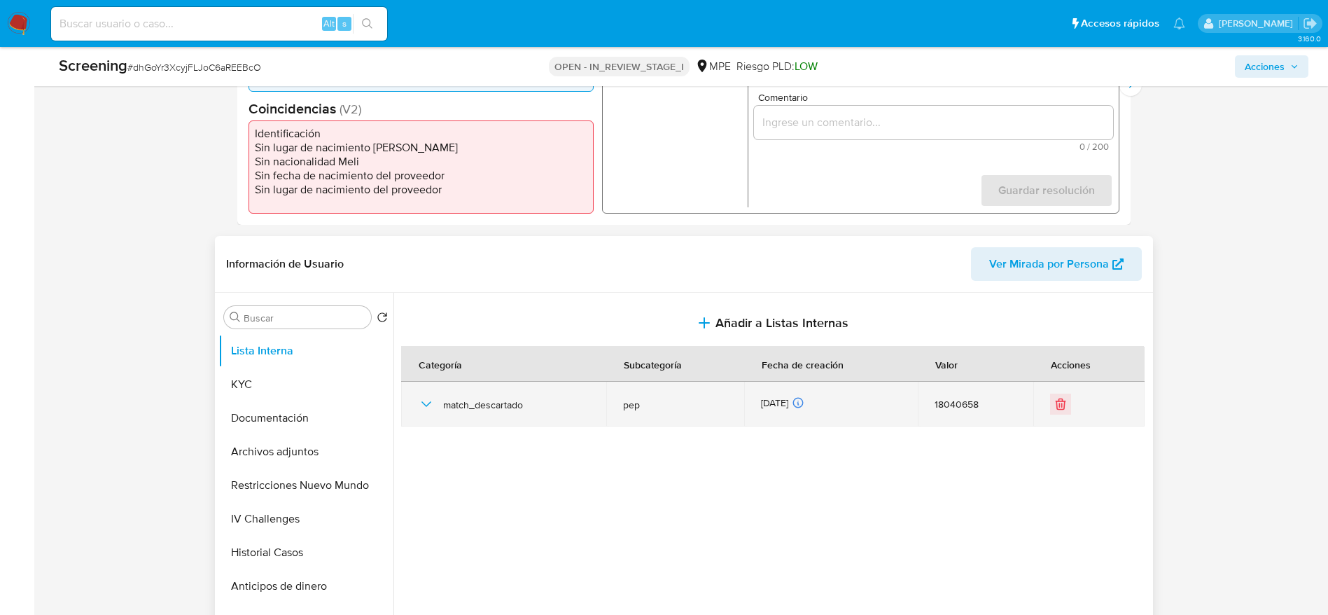
click at [434, 400] on icon "button" at bounding box center [426, 404] width 17 height 17
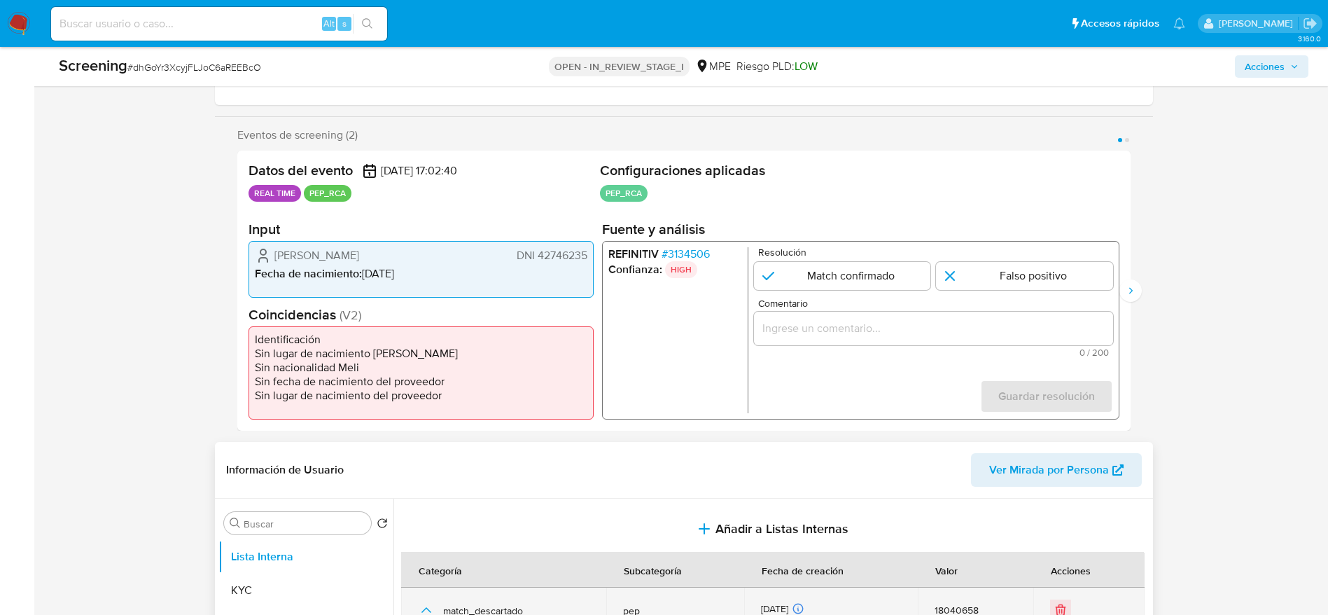
scroll to position [210, 0]
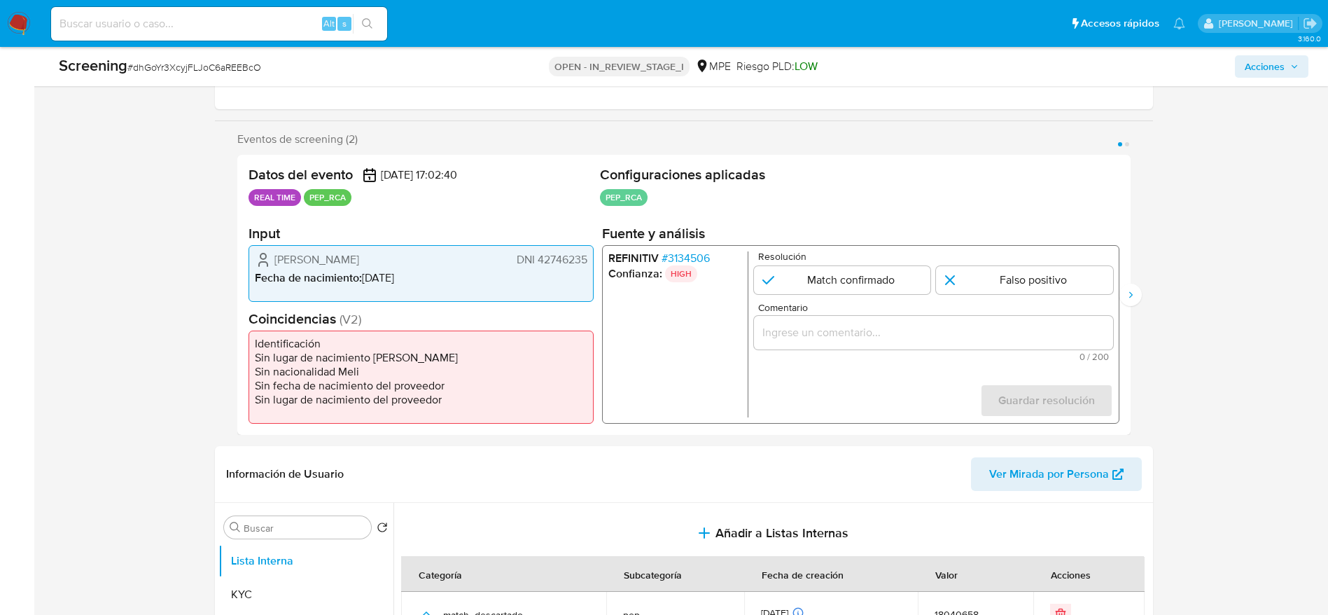
click at [681, 257] on span "# 3134506" at bounding box center [685, 258] width 48 height 14
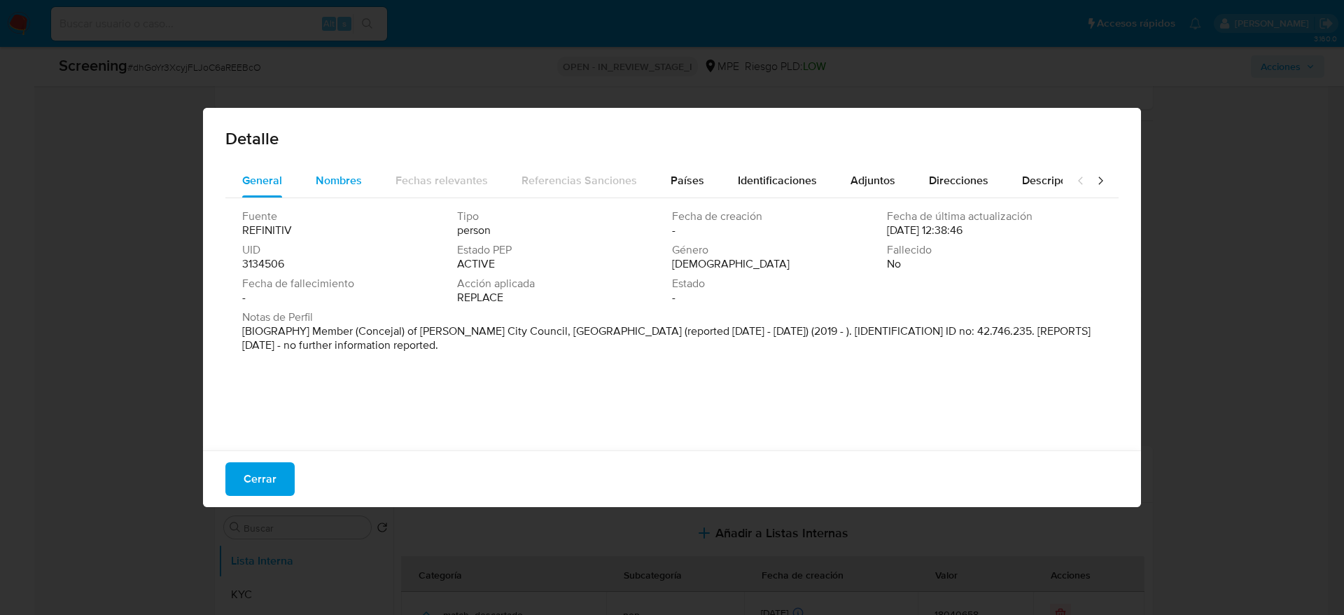
click at [343, 187] on span "Nombres" at bounding box center [339, 180] width 46 height 16
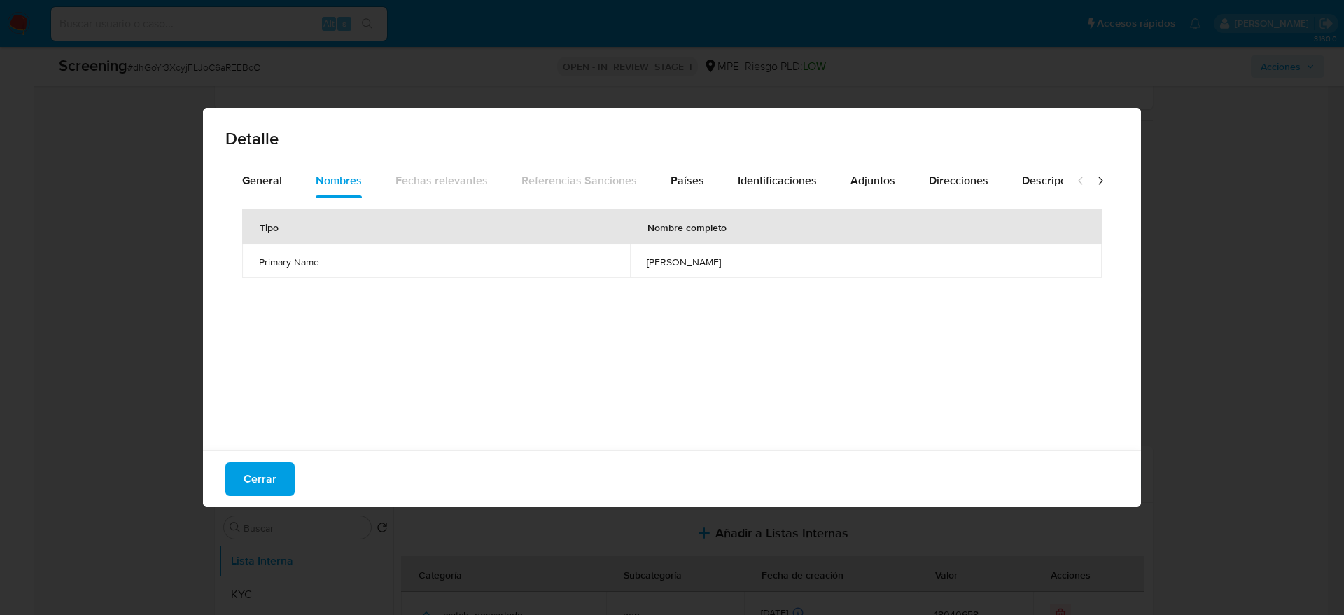
click at [263, 409] on div "Cerrar" at bounding box center [672, 478] width 938 height 57
click at [281, 409] on button "Cerrar" at bounding box center [259, 479] width 69 height 34
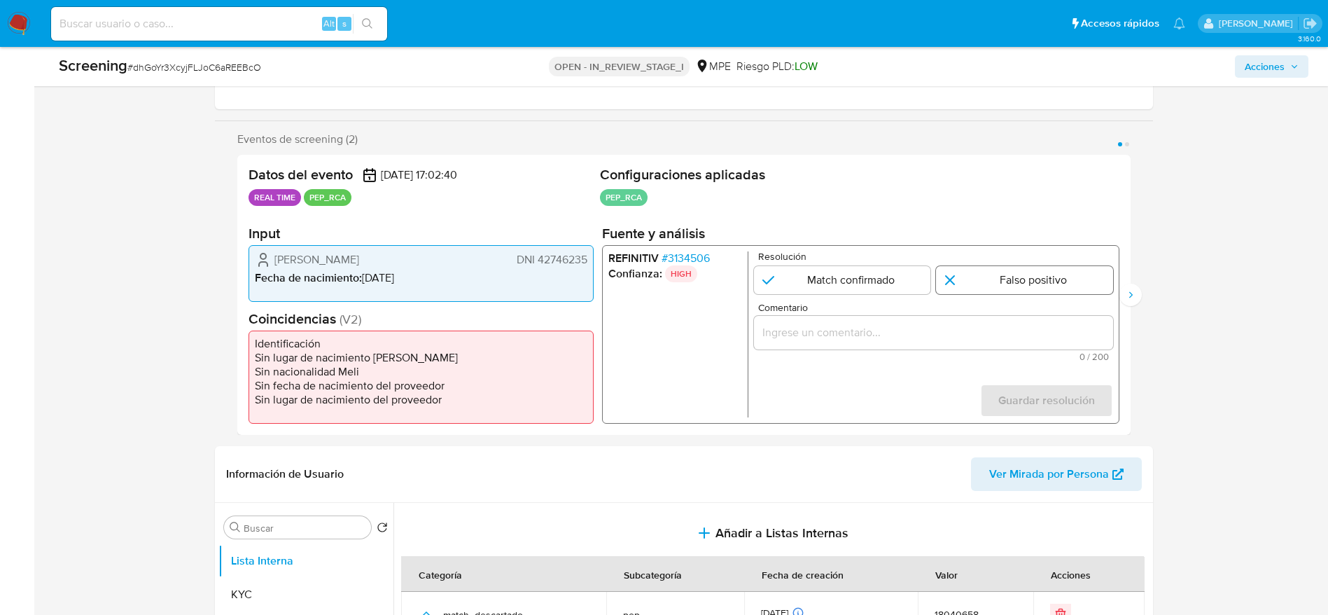
click at [896, 288] on input "1 de 2" at bounding box center [1024, 280] width 177 height 28
radio input "true"
drag, startPoint x: 1032, startPoint y: 285, endPoint x: 1018, endPoint y: 316, distance: 34.5
click at [896, 284] on input "1 de 2" at bounding box center [1024, 280] width 177 height 28
click at [896, 321] on div "1 de 2" at bounding box center [932, 333] width 359 height 34
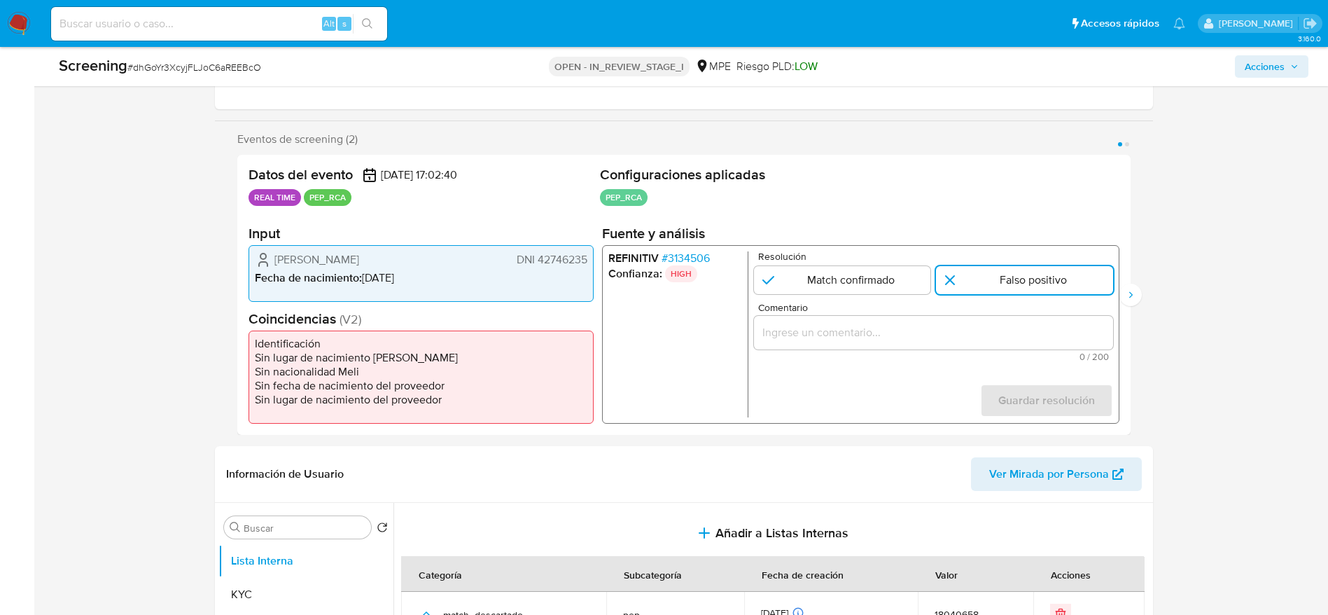
click at [896, 328] on input "Comentario" at bounding box center [932, 332] width 359 height 18
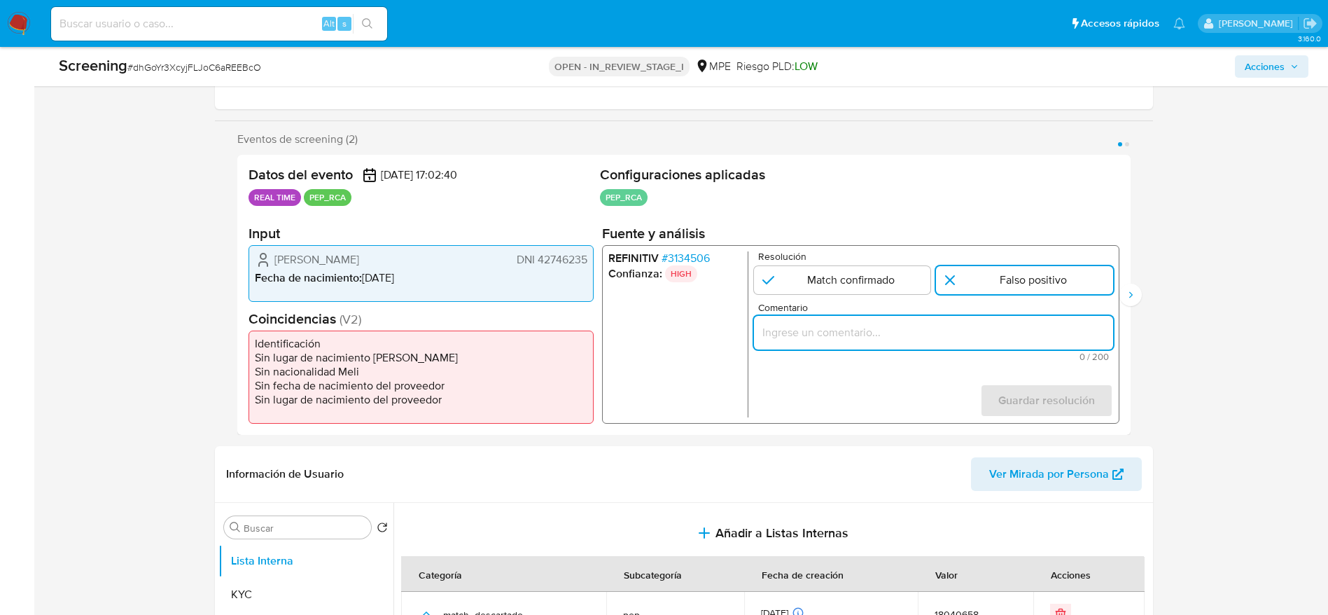
paste input "Compara al usuario [PERSON_NAME] DNI 42746235 con el PEP "[PERSON_NAME]". Sin r…"
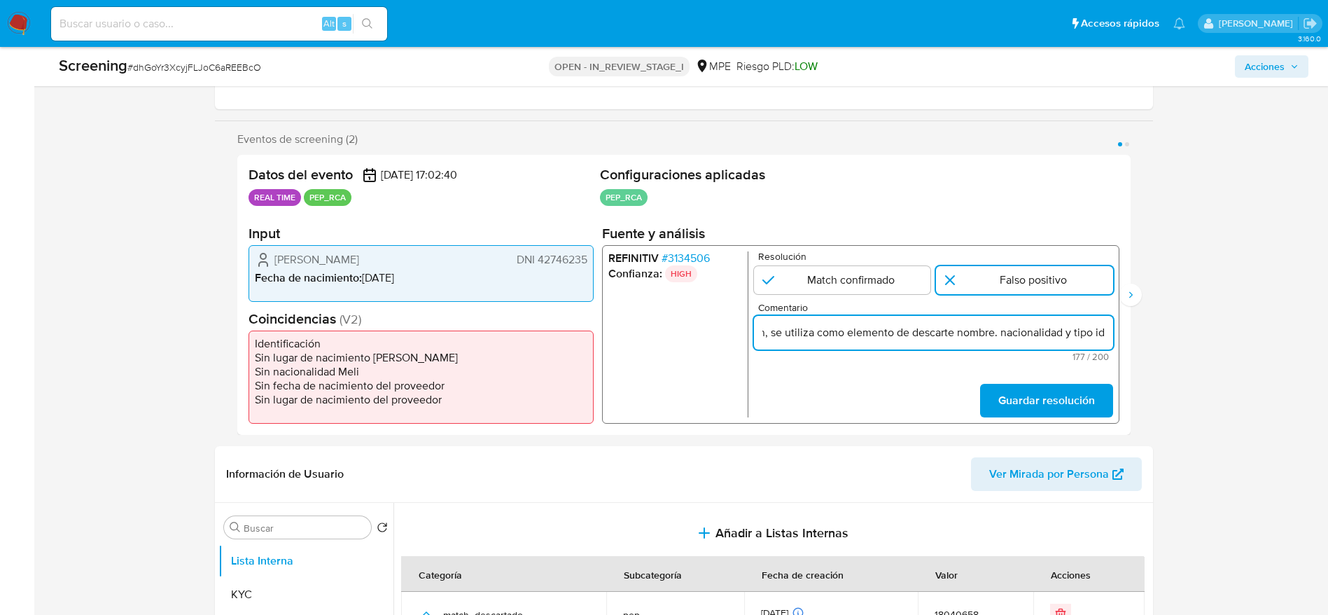
scroll to position [0, 556]
type input "Compara al usuario [PERSON_NAME] DNI 42746235 con el PEP "[PERSON_NAME]". Sin r…"
click at [896, 391] on span "Guardar resolución" at bounding box center [1046, 400] width 97 height 31
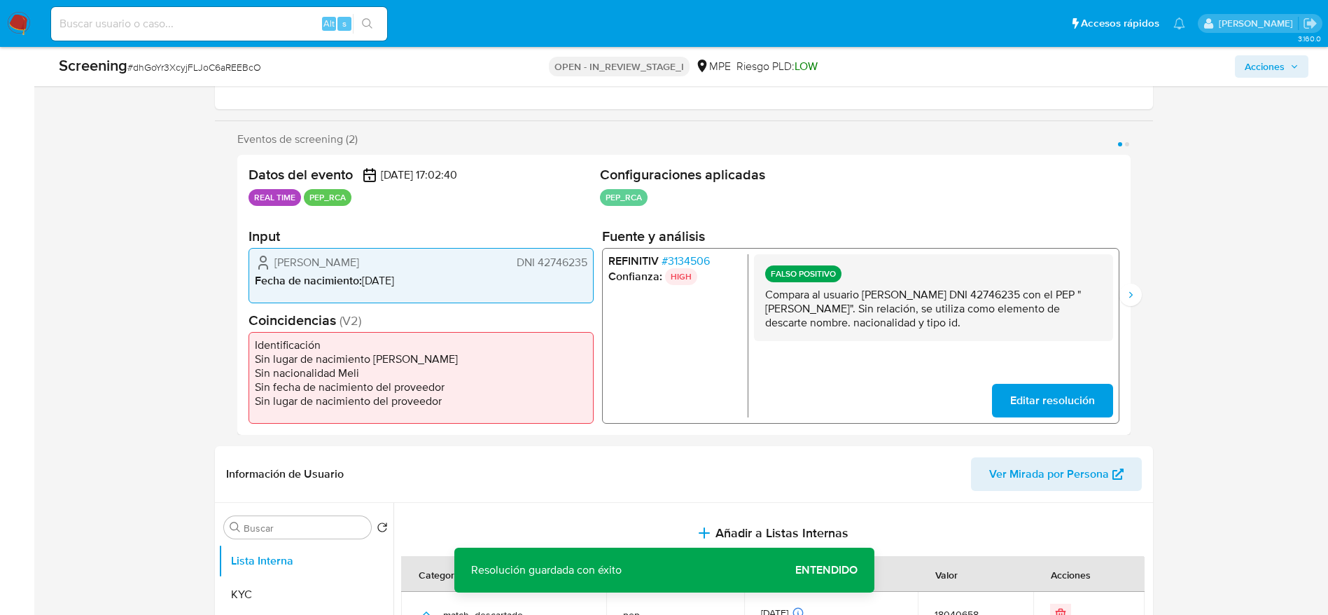
click at [896, 310] on p "Compara al usuario [PERSON_NAME] DNI 42746235 con el PEP "[PERSON_NAME]". Sin r…" at bounding box center [933, 308] width 337 height 42
click at [896, 293] on icon "Siguiente" at bounding box center [1130, 294] width 11 height 11
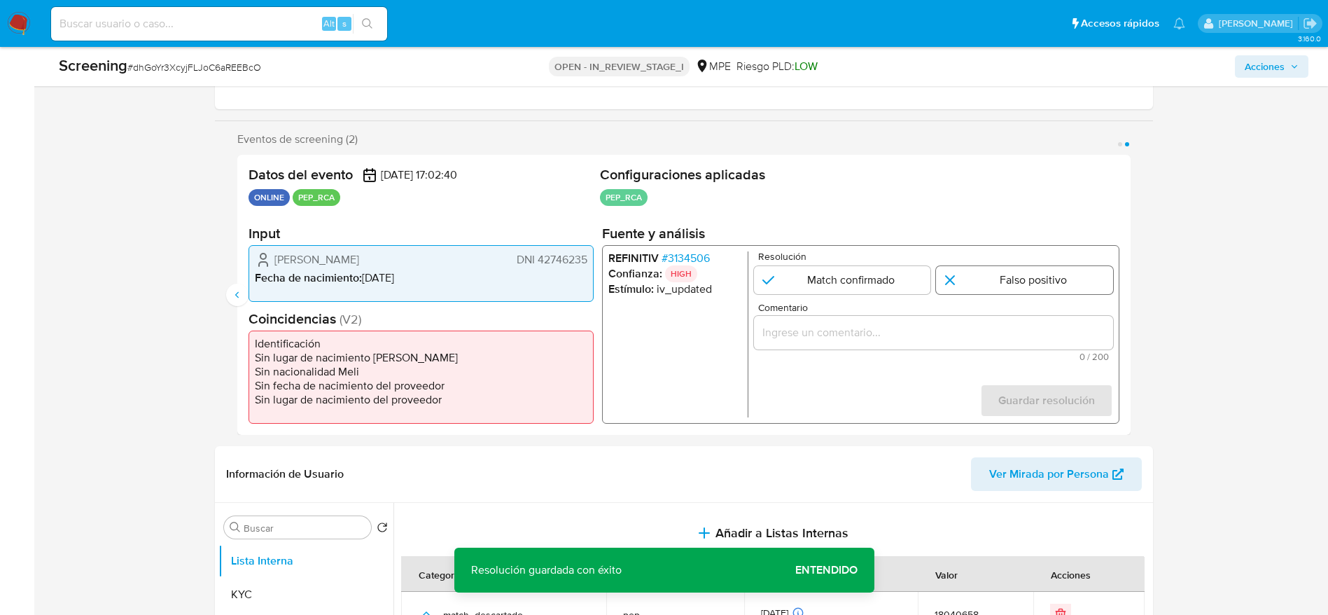
click at [896, 279] on input "2 de 2" at bounding box center [1024, 280] width 177 height 28
radio input "true"
click at [896, 349] on div "2 de 2" at bounding box center [932, 333] width 359 height 34
click at [896, 326] on input "Comentario" at bounding box center [932, 332] width 359 height 18
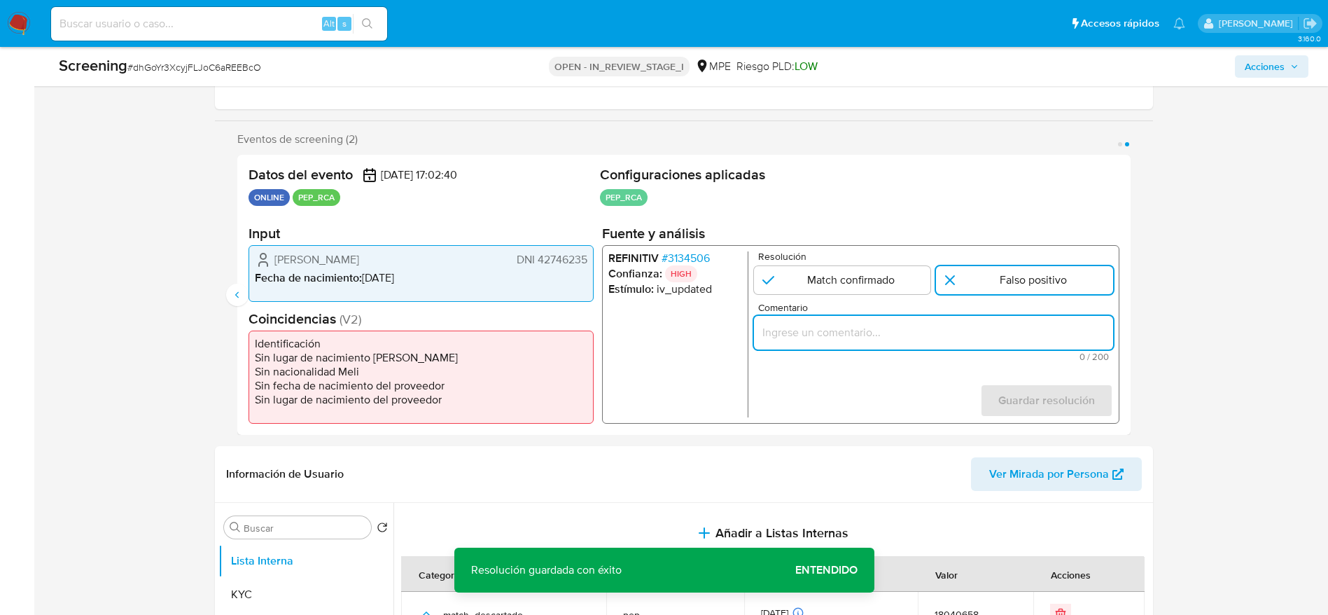
paste input "Compara al usuario [PERSON_NAME] DNI 42746235 con el PEP "[PERSON_NAME]". Sin r…"
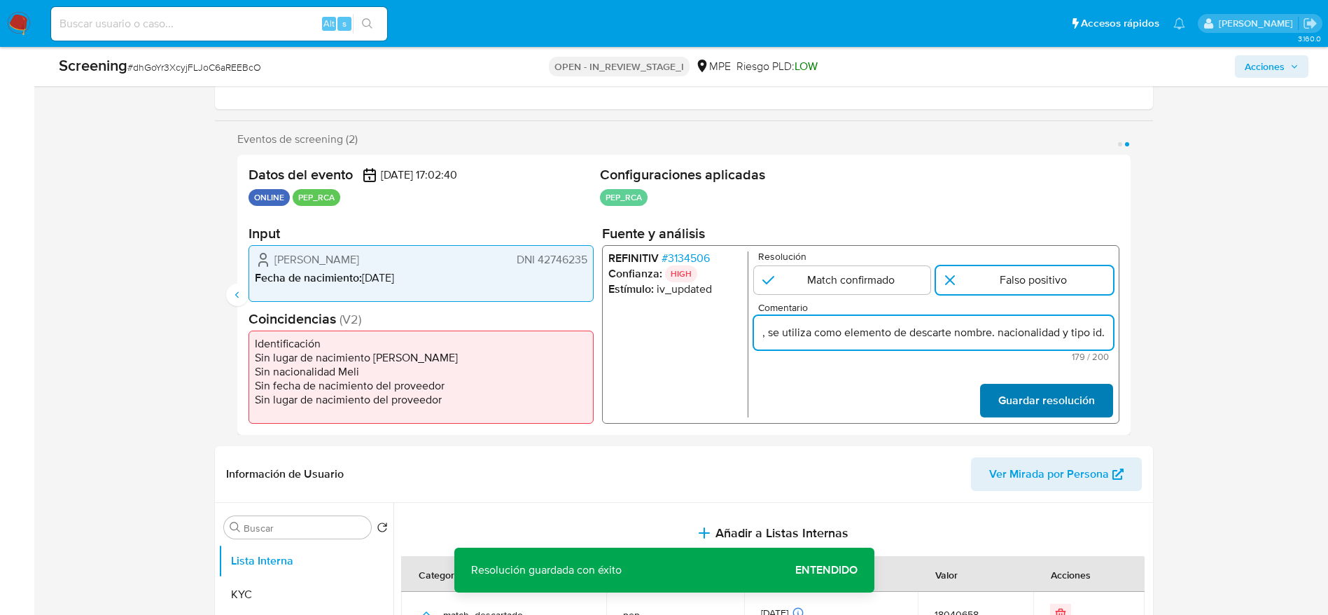
type input "Compara al usuario [PERSON_NAME] DNI 42746235 con el PEP "[PERSON_NAME]". Sin r…"
click at [896, 403] on span "Guardar resolución" at bounding box center [1046, 400] width 97 height 31
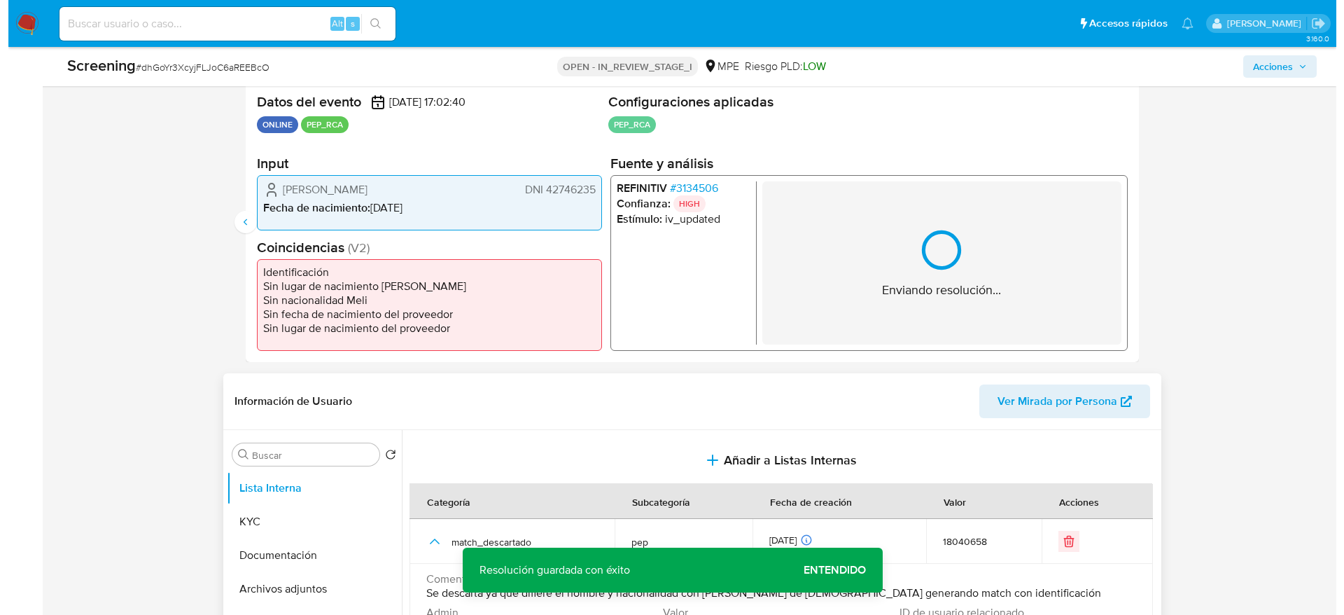
scroll to position [315, 0]
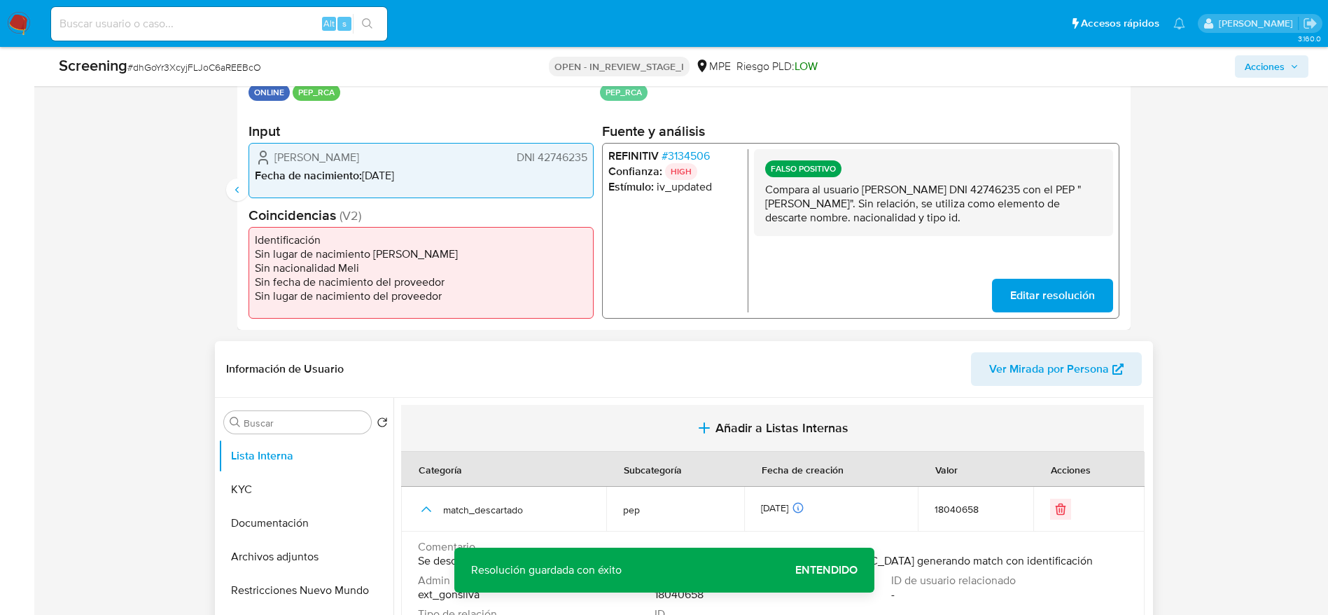
click at [636, 409] on button "Añadir a Listas Internas" at bounding box center [772, 428] width 743 height 47
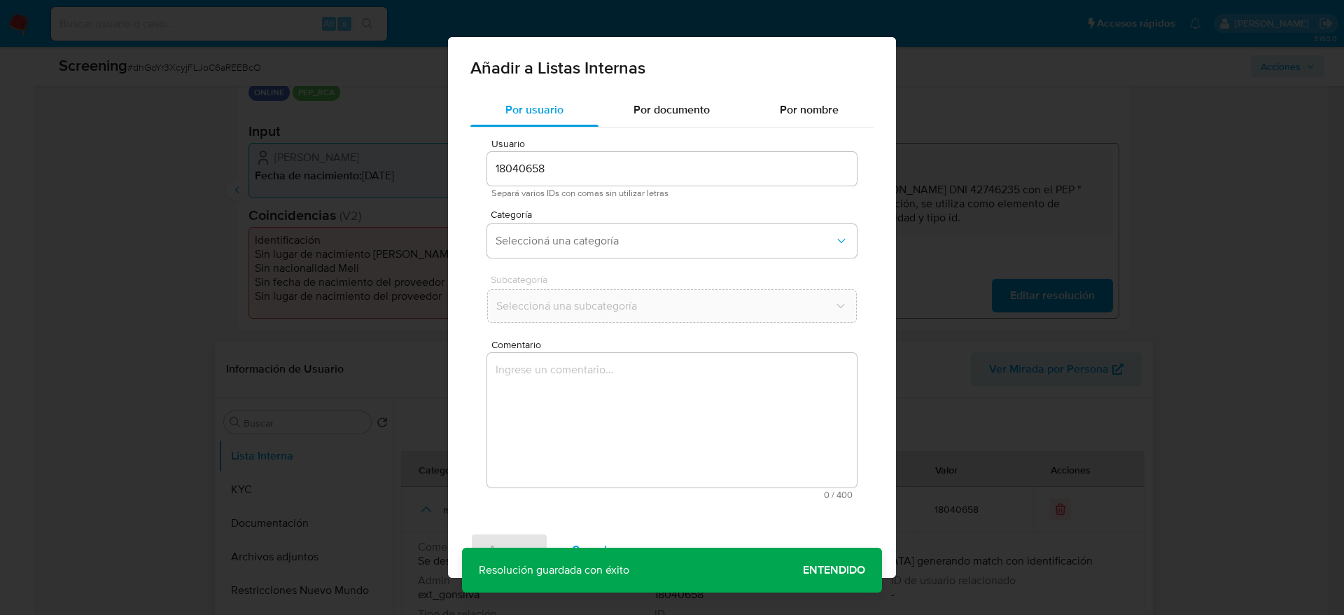
click at [630, 409] on textarea "Comentario" at bounding box center [672, 420] width 370 height 134
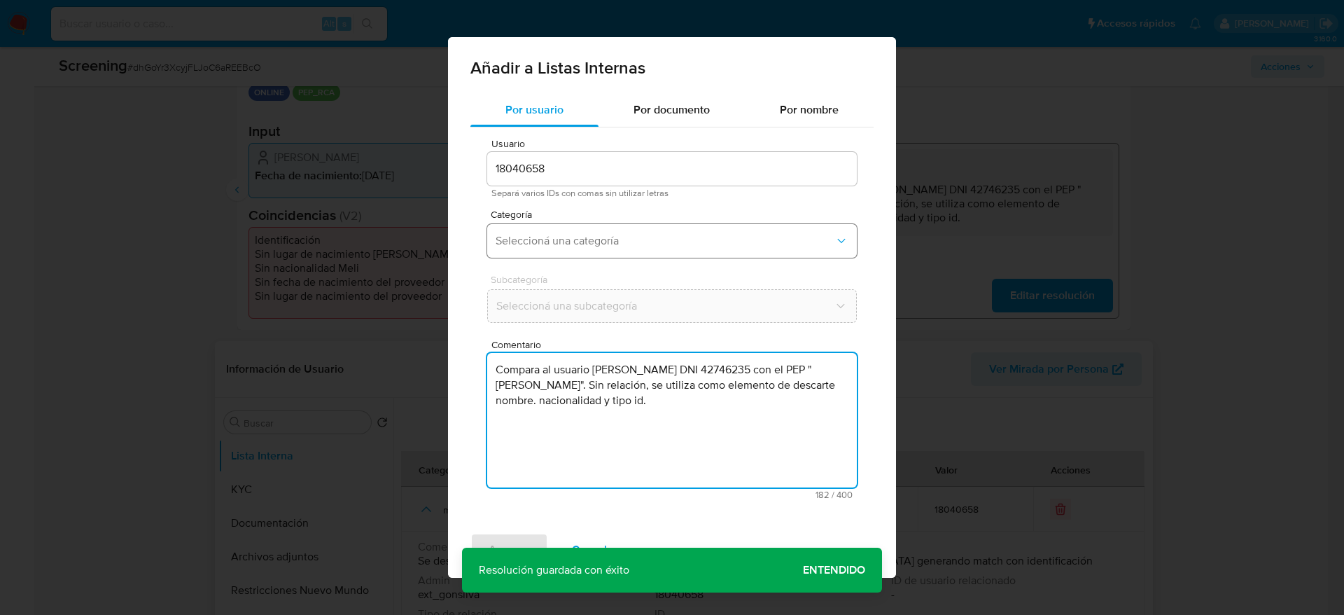
type textarea "Compara al usuario [PERSON_NAME] DNI 42746235 con el PEP "[PERSON_NAME]". Sin r…"
click at [628, 237] on span "Seleccioná una categoría" at bounding box center [665, 241] width 339 height 14
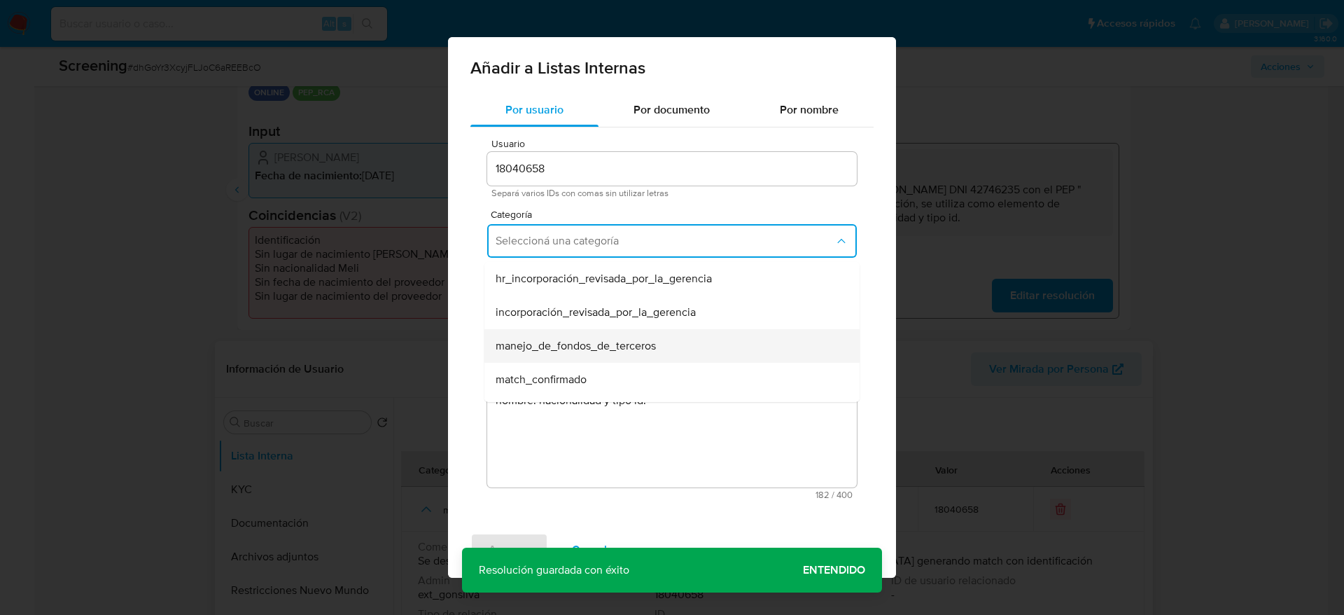
scroll to position [105, 0]
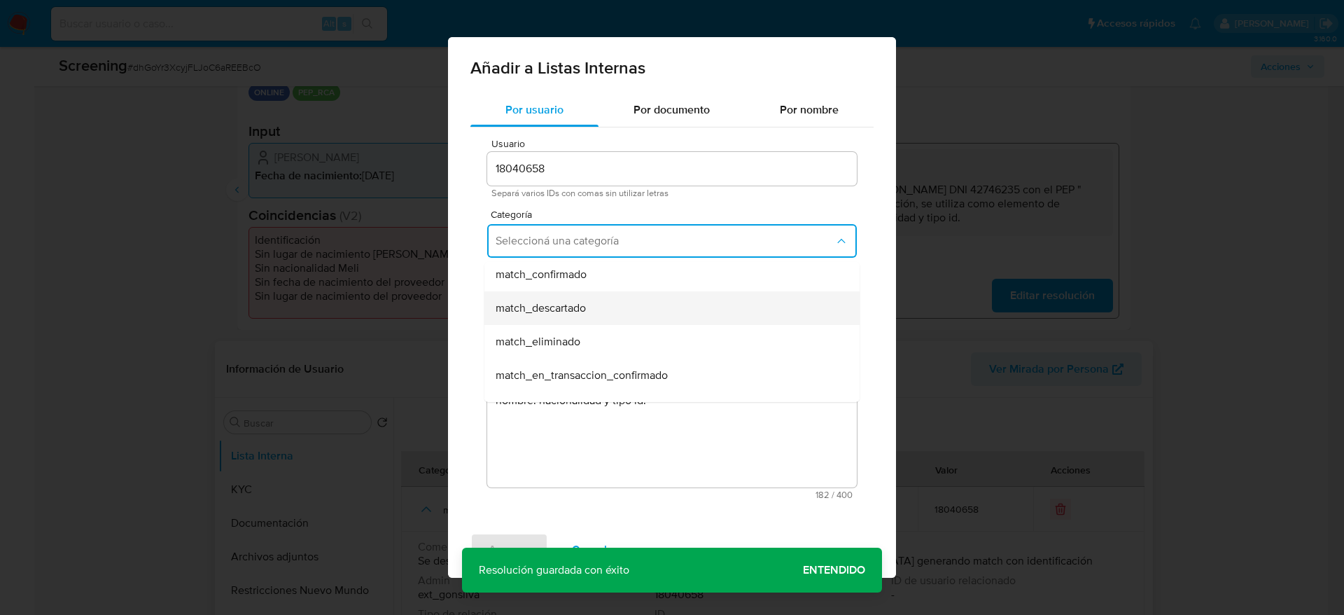
click at [586, 301] on span "match_descartado" at bounding box center [541, 308] width 90 height 14
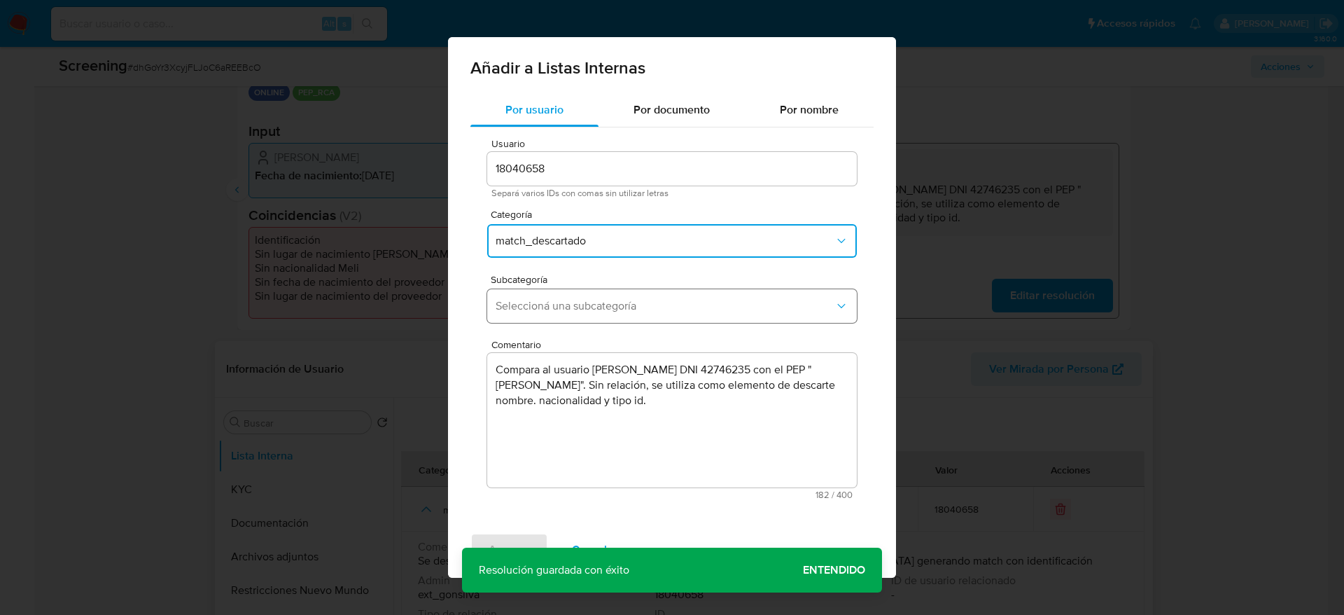
click at [586, 301] on span "Seleccioná una subcategoría" at bounding box center [665, 306] width 339 height 14
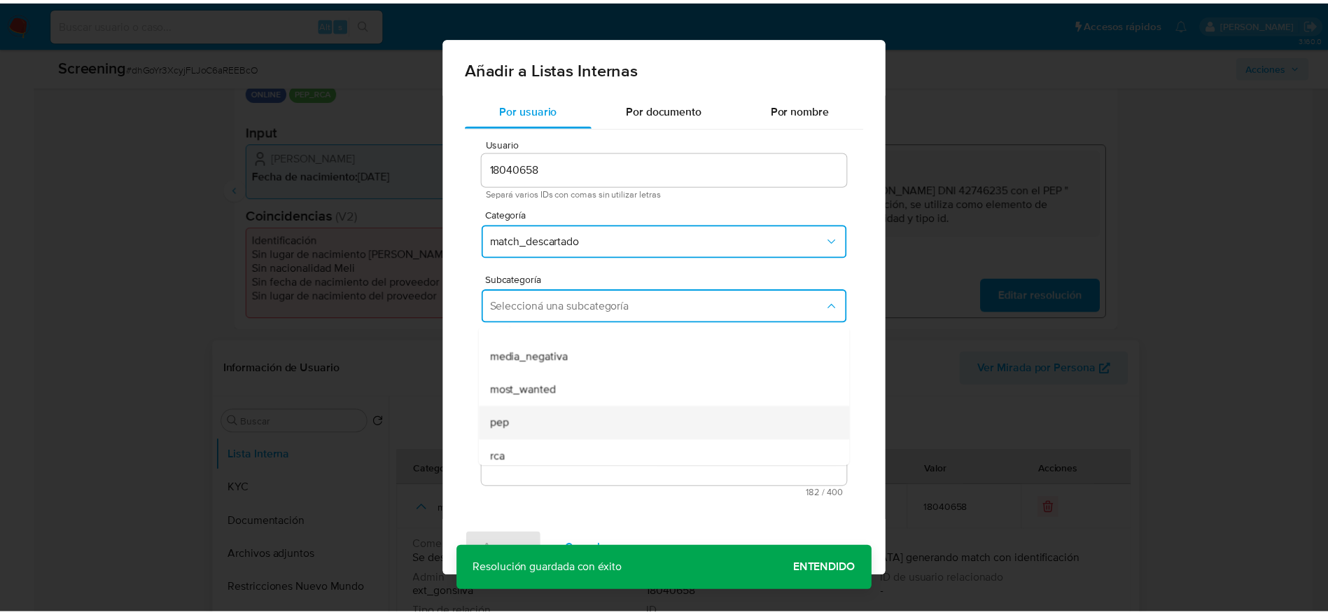
scroll to position [95, 0]
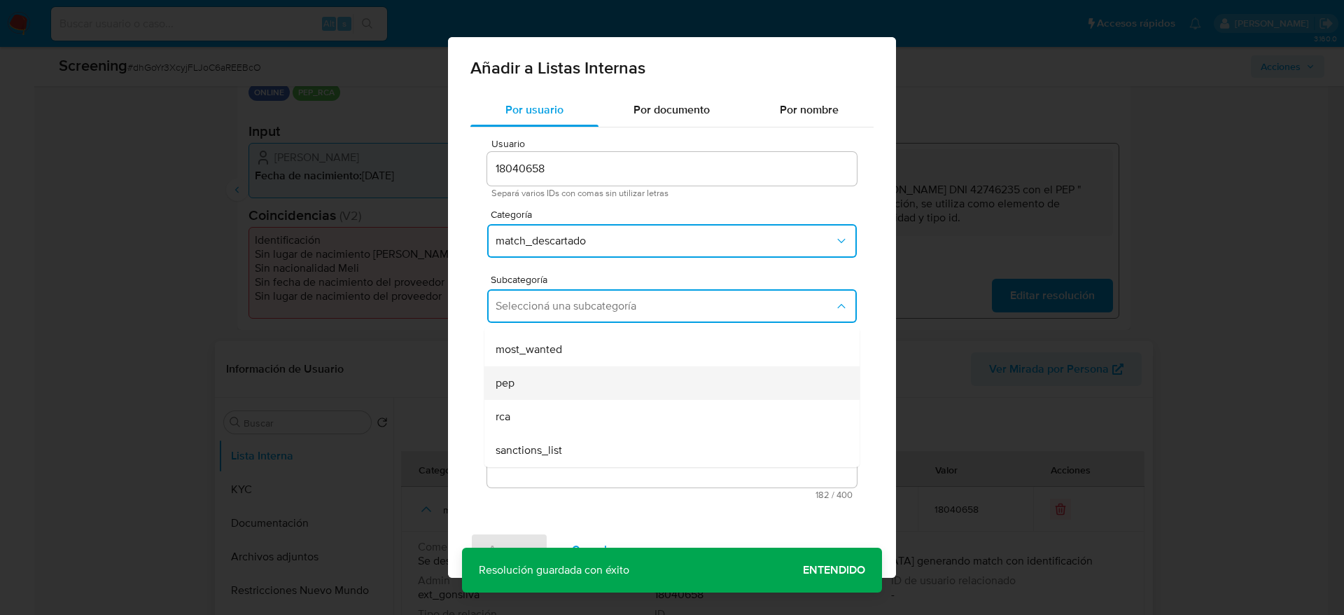
click at [560, 396] on div "pep" at bounding box center [668, 383] width 344 height 34
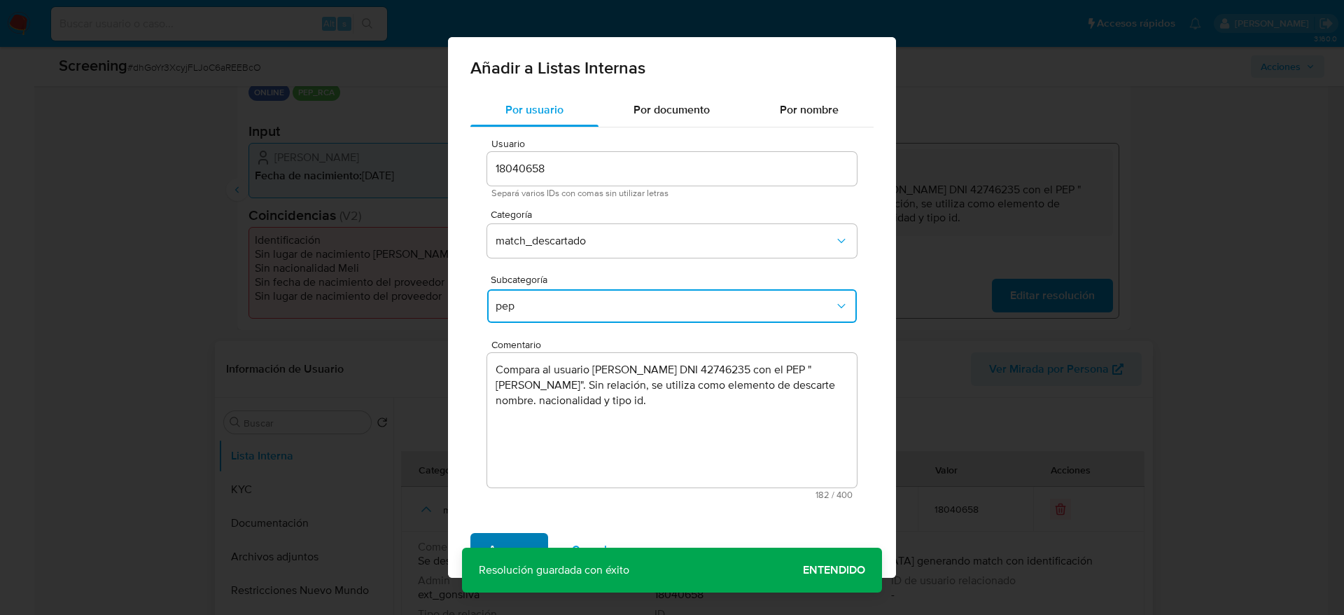
click at [515, 409] on span "Agregar" at bounding box center [509, 549] width 41 height 31
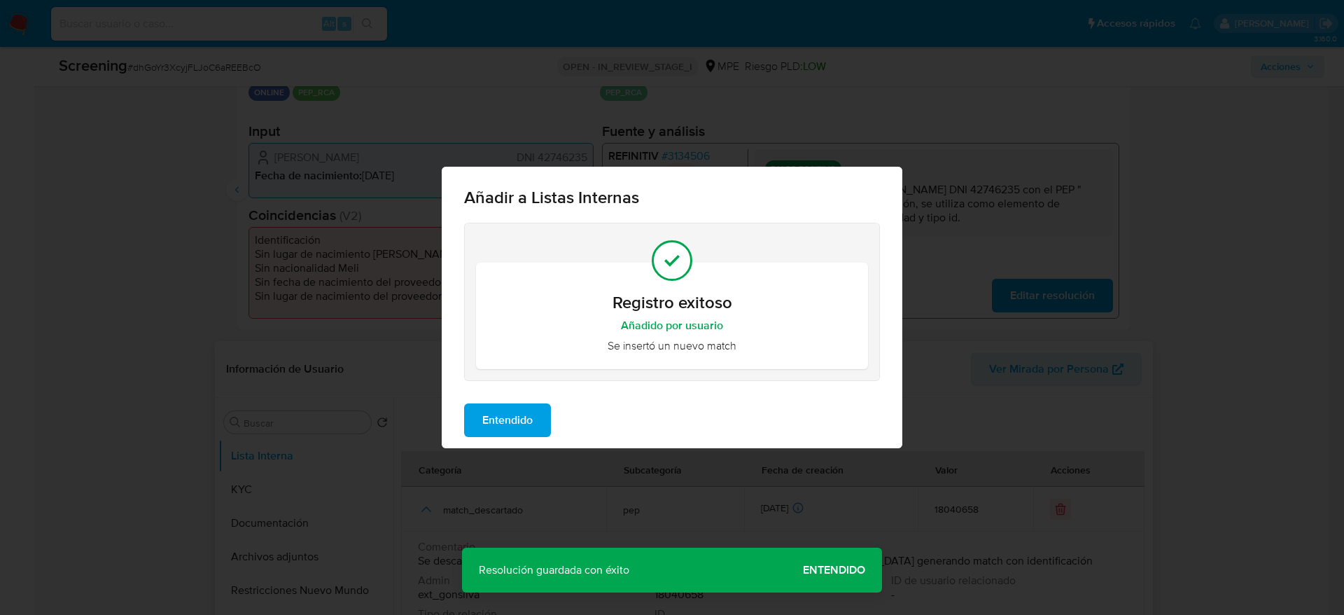
click at [535, 409] on button "Entendido" at bounding box center [507, 420] width 87 height 34
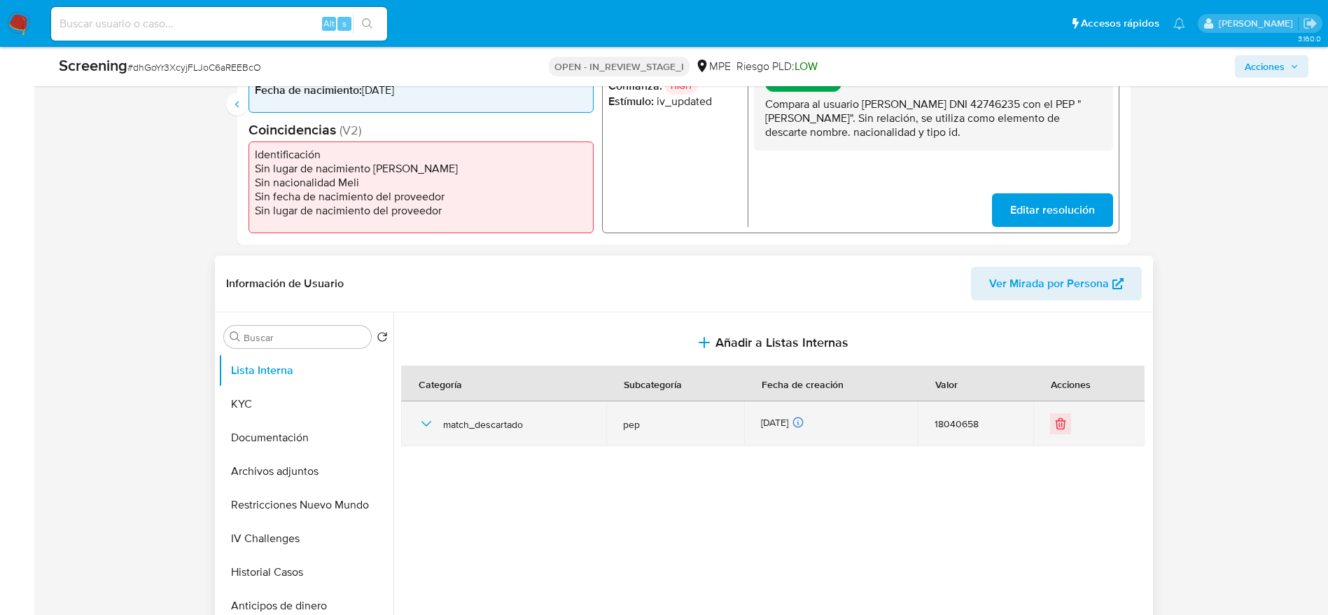
scroll to position [420, 0]
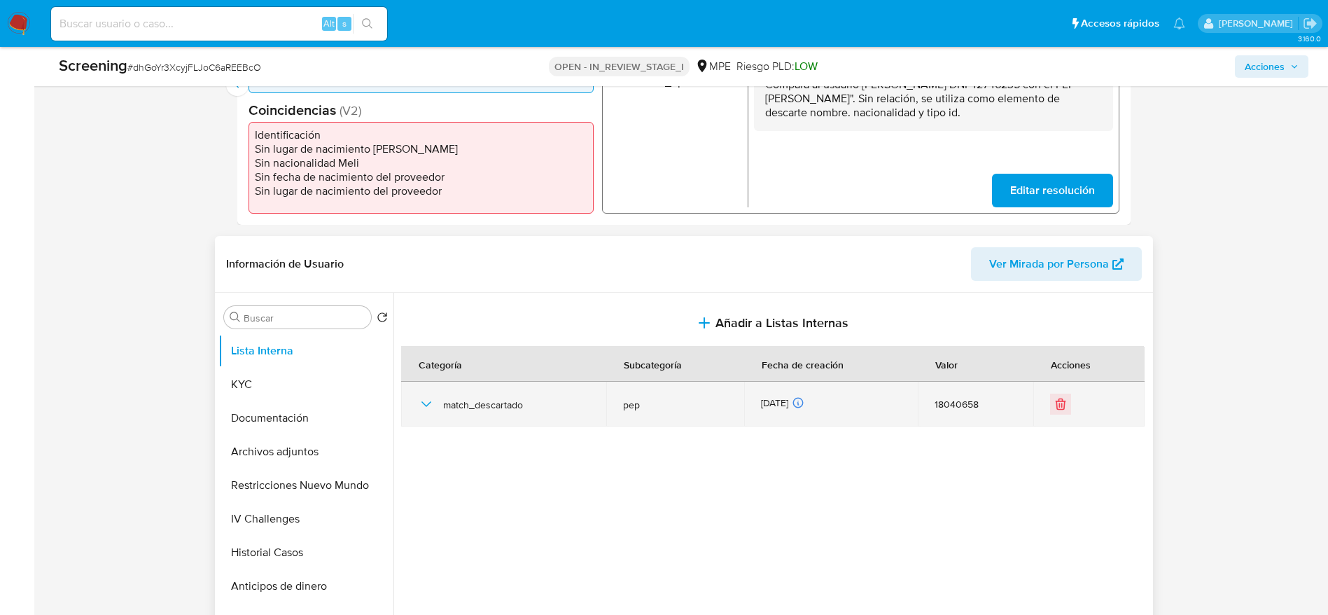
click at [432, 400] on icon "button" at bounding box center [426, 404] width 17 height 17
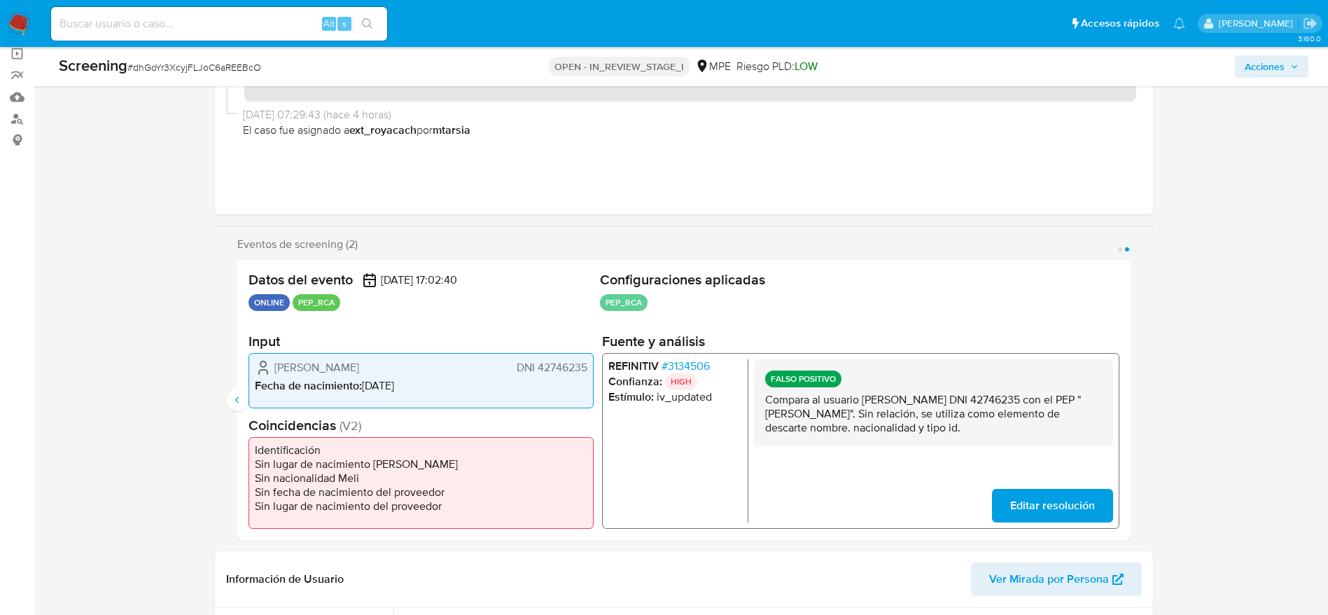
scroll to position [0, 0]
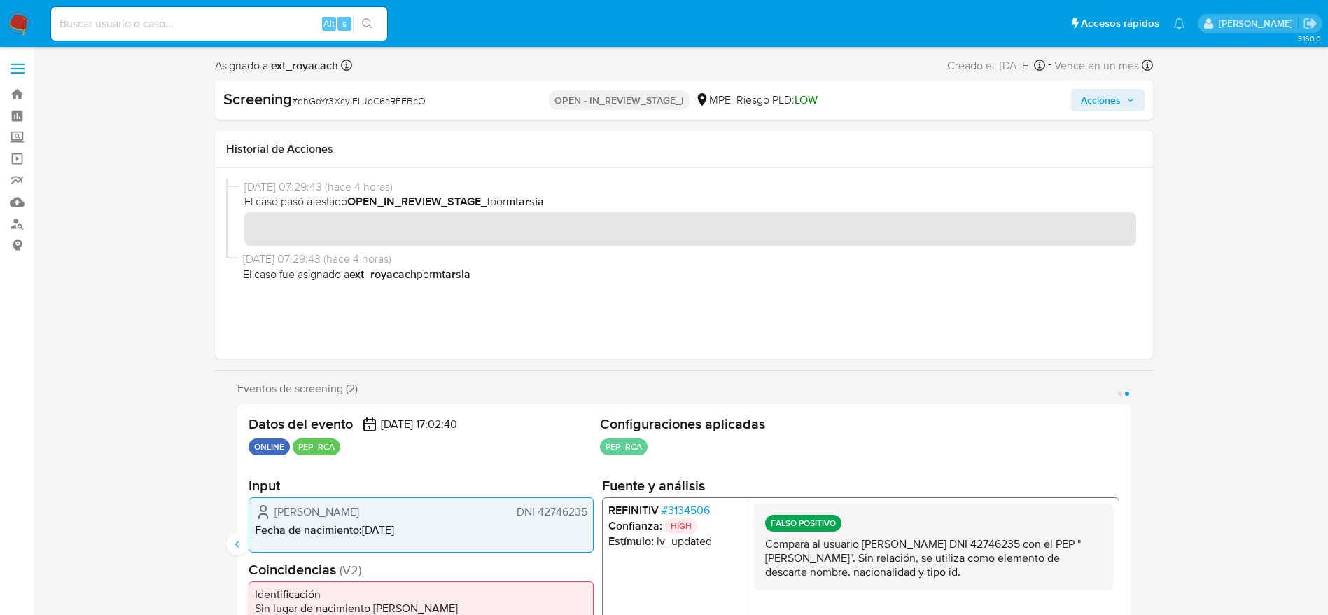
click at [896, 111] on div "Screening # dhGoYr3XcyjFLJoC6aREEBcO OPEN - IN_REVIEW_STAGE_I MPE Riesgo PLD: L…" at bounding box center [684, 100] width 938 height 39
click at [896, 108] on span "Acciones" at bounding box center [1101, 100] width 40 height 22
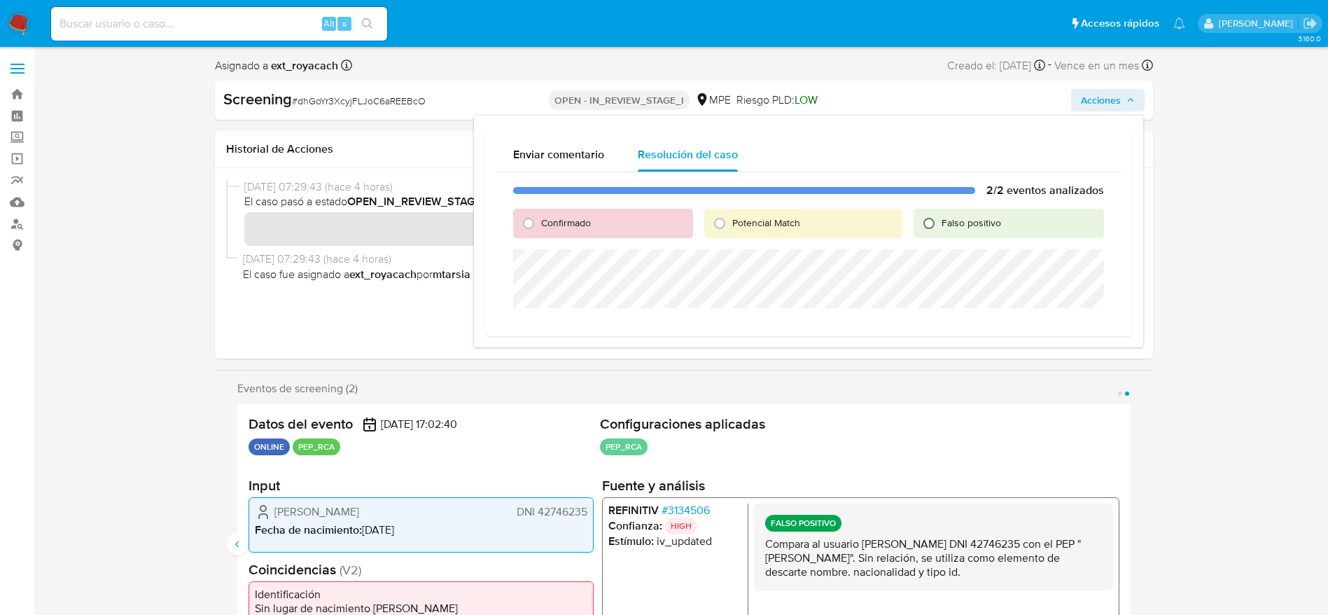
click at [896, 232] on input "Falso positivo" at bounding box center [929, 223] width 22 height 22
radio input "true"
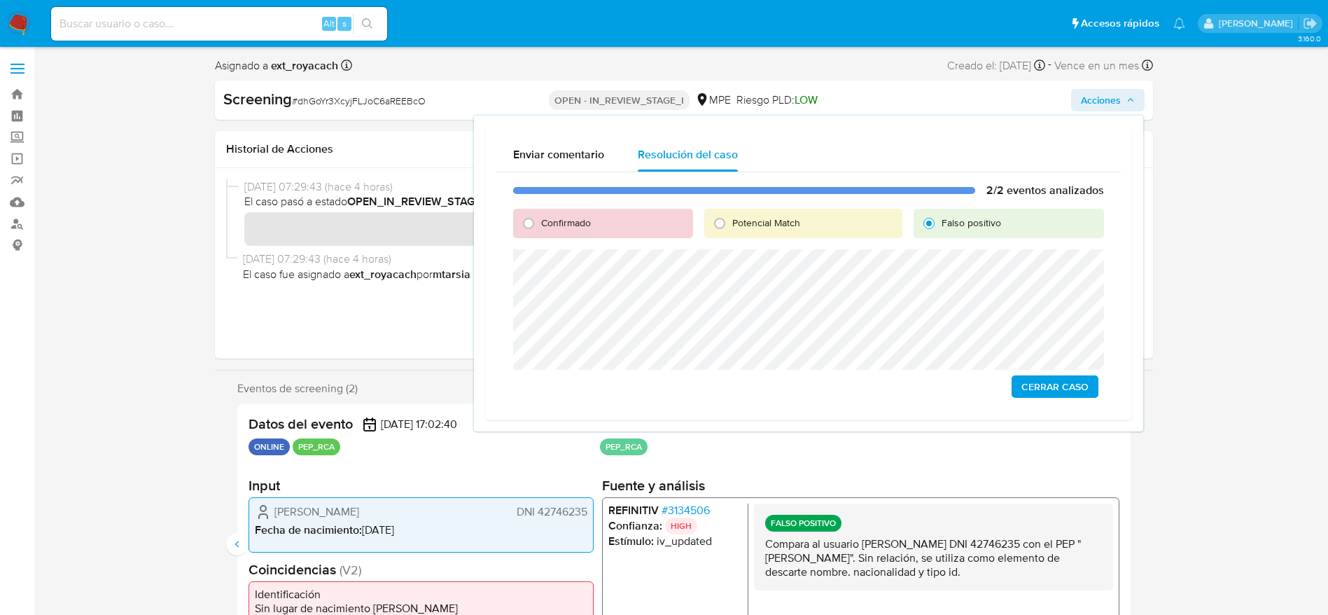
click at [896, 385] on span "Cerrar Caso" at bounding box center [1055, 387] width 67 height 20
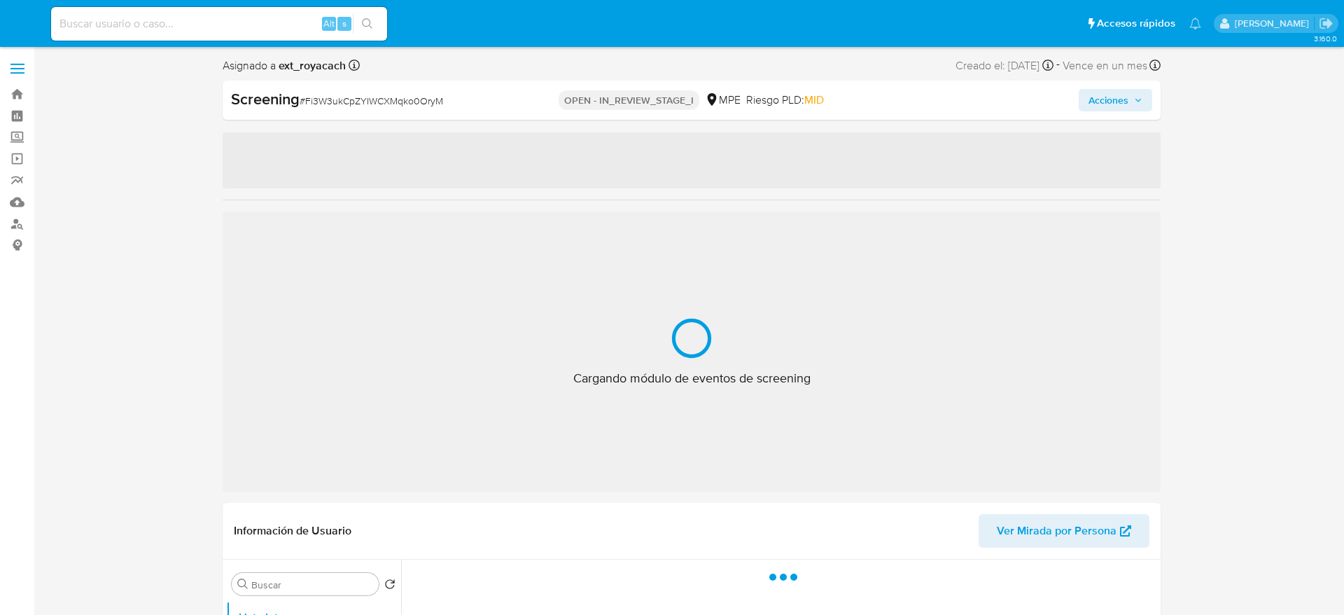
select select "10"
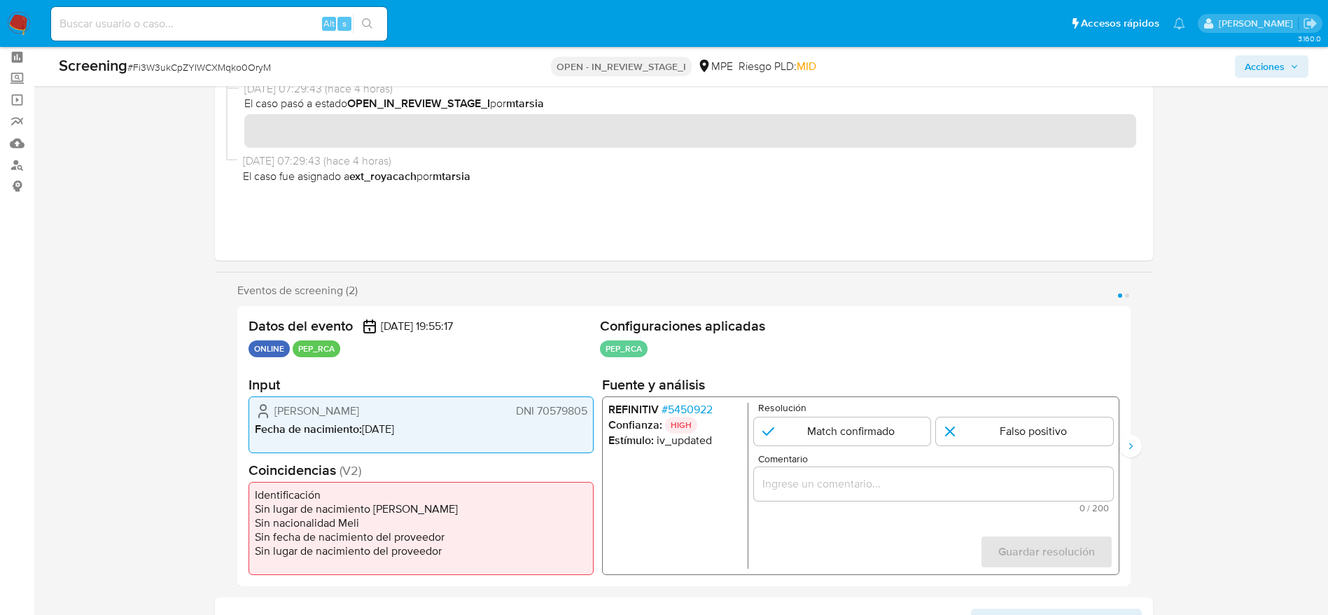
scroll to position [105, 0]
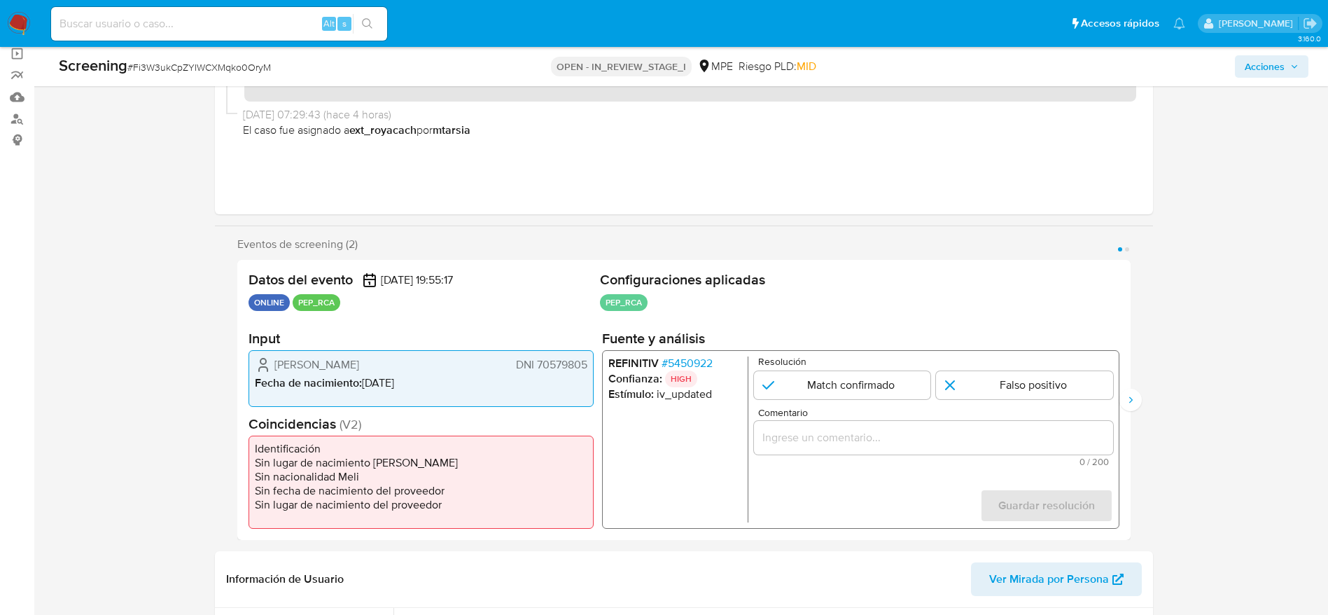
click at [671, 361] on span "# 5450922" at bounding box center [686, 363] width 51 height 14
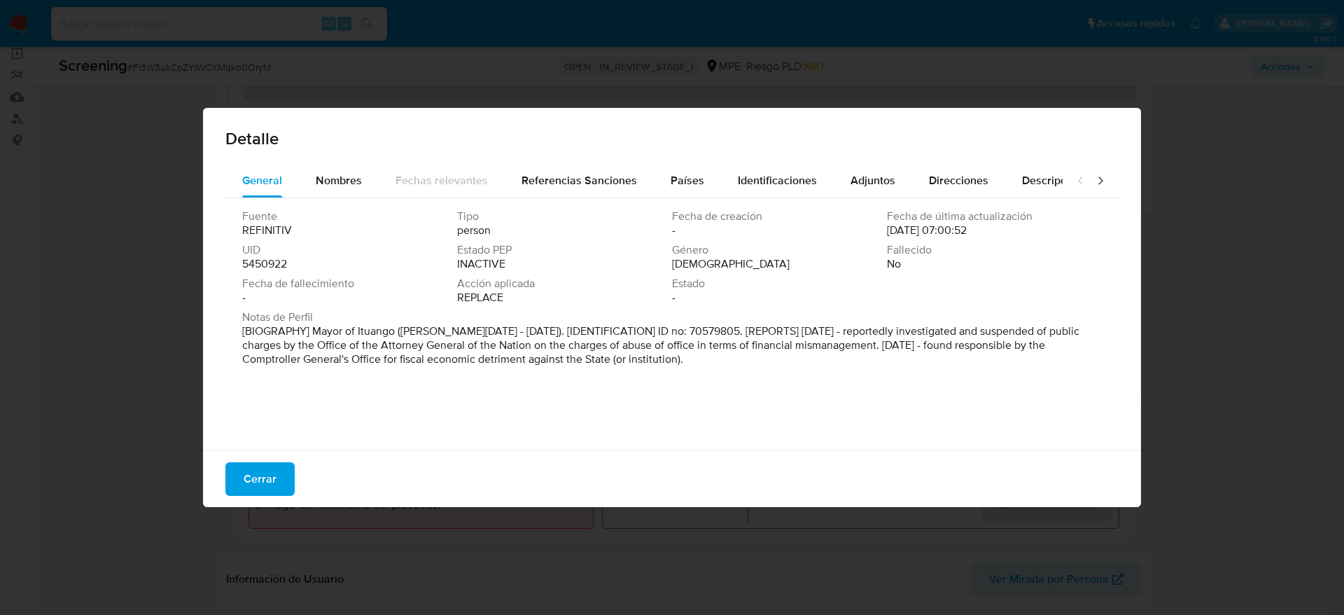
click at [664, 198] on div "Fuente REFINITIV Tipo person Fecha de creación - Fecha de última actualización …" at bounding box center [671, 320] width 893 height 245
click at [672, 183] on span "Países" at bounding box center [688, 180] width 34 height 16
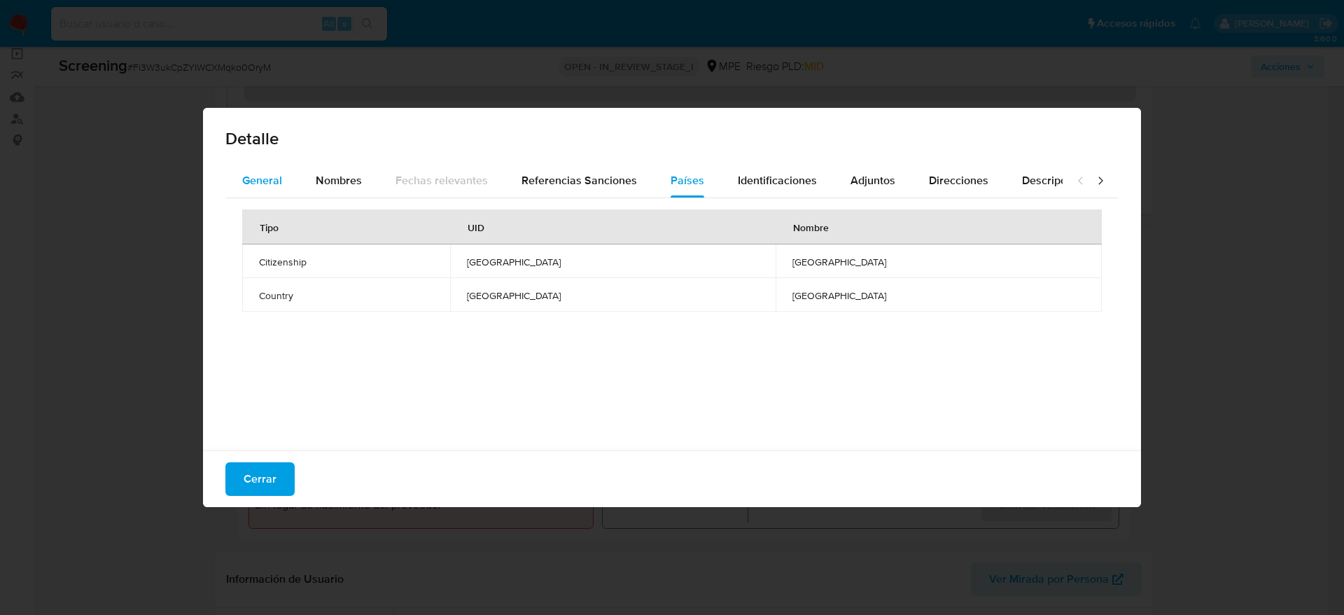
click at [278, 189] on div "General" at bounding box center [262, 181] width 40 height 34
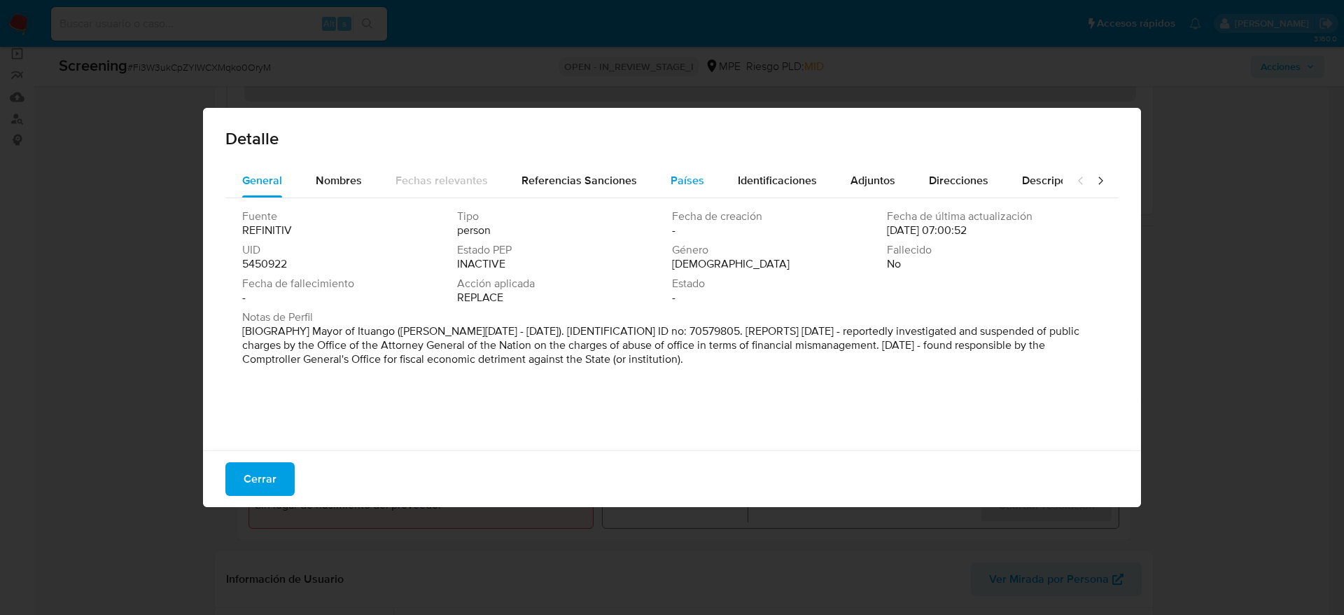
click at [686, 186] on span "Países" at bounding box center [688, 180] width 34 height 16
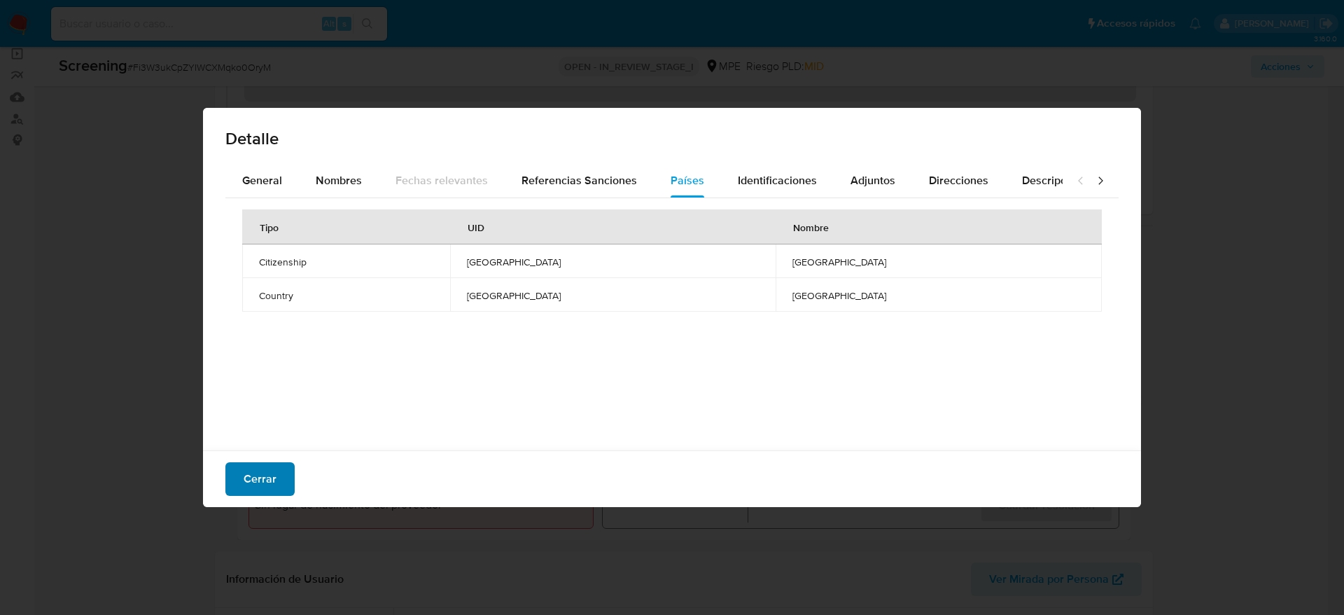
click at [227, 489] on button "Cerrar" at bounding box center [259, 479] width 69 height 34
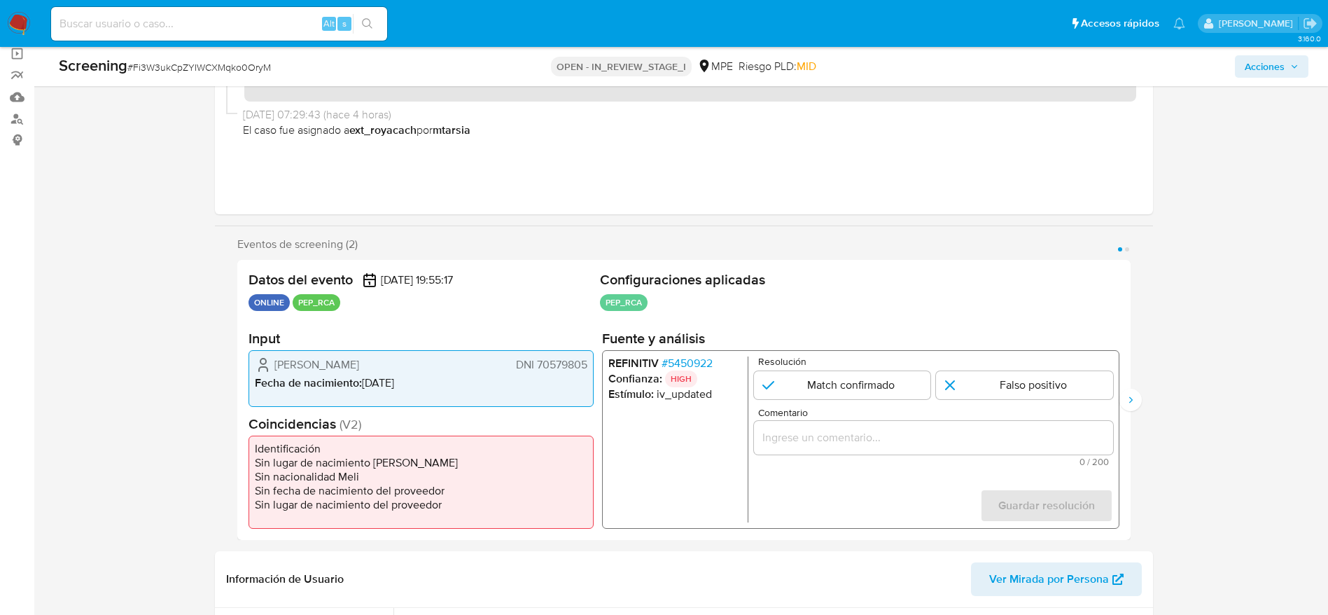
click at [206, 60] on span "# Fi3W3ukCpZYIWCXMqko0OryM" at bounding box center [199, 67] width 144 height 14
copy span "Fi3W3ukCpZYIWCXMqko0OryM"
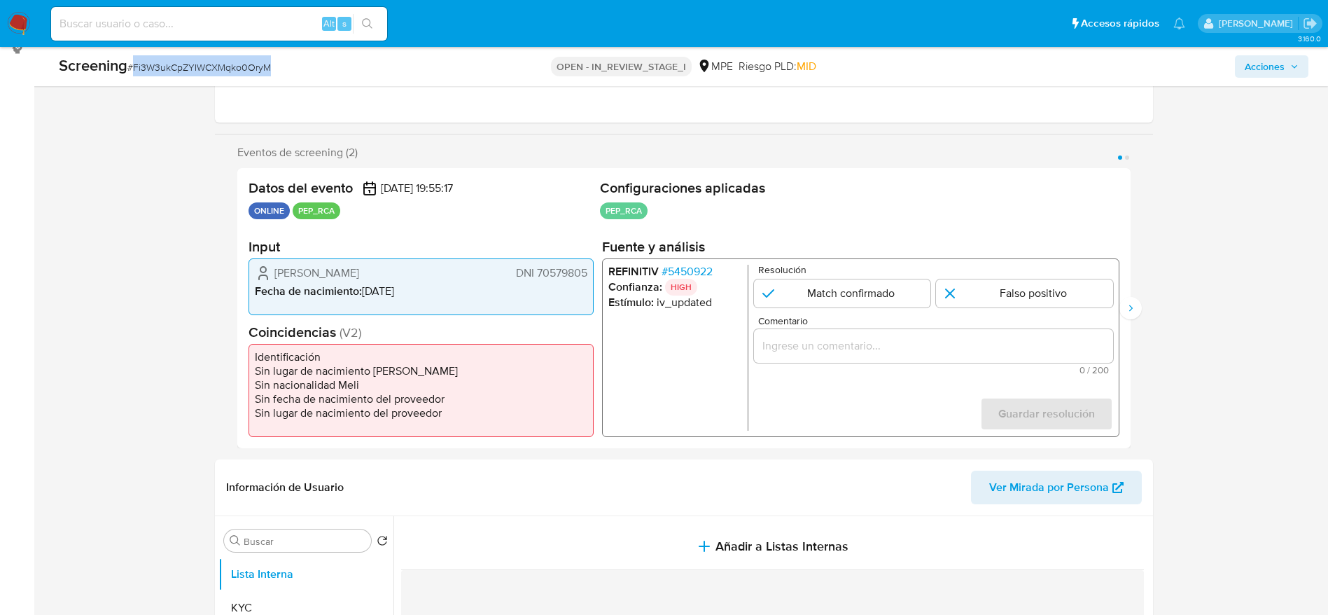
scroll to position [315, 0]
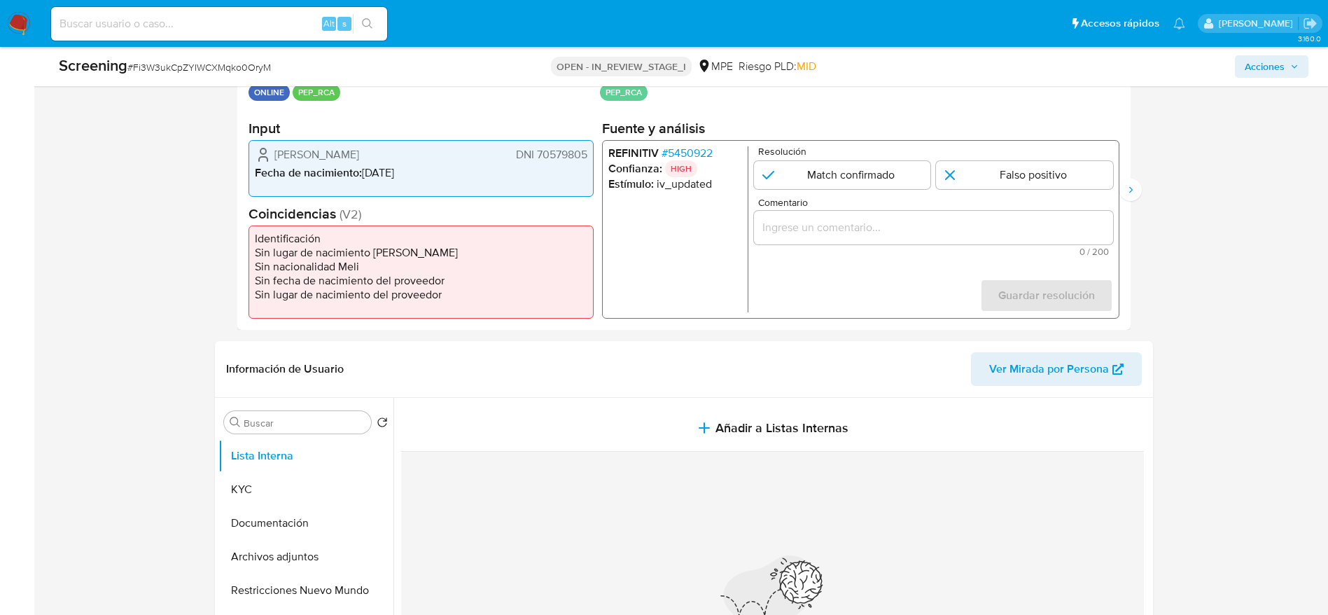
drag, startPoint x: 271, startPoint y: 158, endPoint x: 588, endPoint y: 156, distance: 317.2
click at [588, 156] on div "[PERSON_NAME] DNI 70579805 Fecha de nacimiento : [DEMOGRAPHIC_DATA]" at bounding box center [421, 168] width 345 height 57
click at [688, 148] on span "# 5450922" at bounding box center [686, 153] width 51 height 14
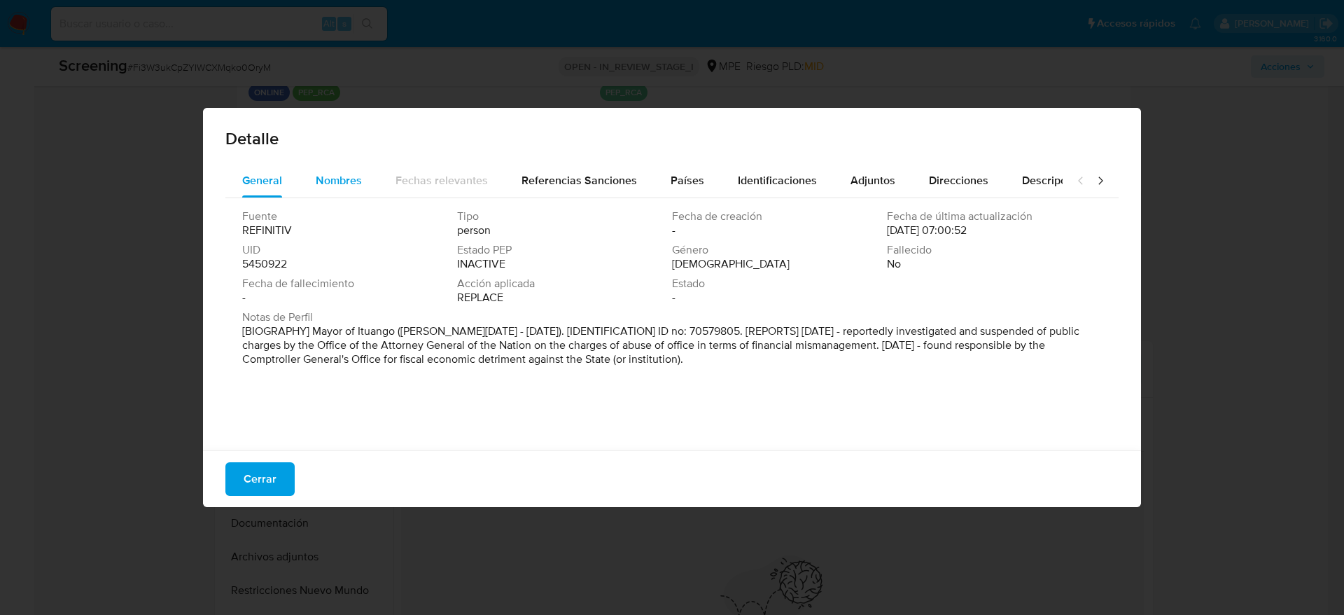
click at [337, 168] on div "Nombres" at bounding box center [339, 181] width 46 height 34
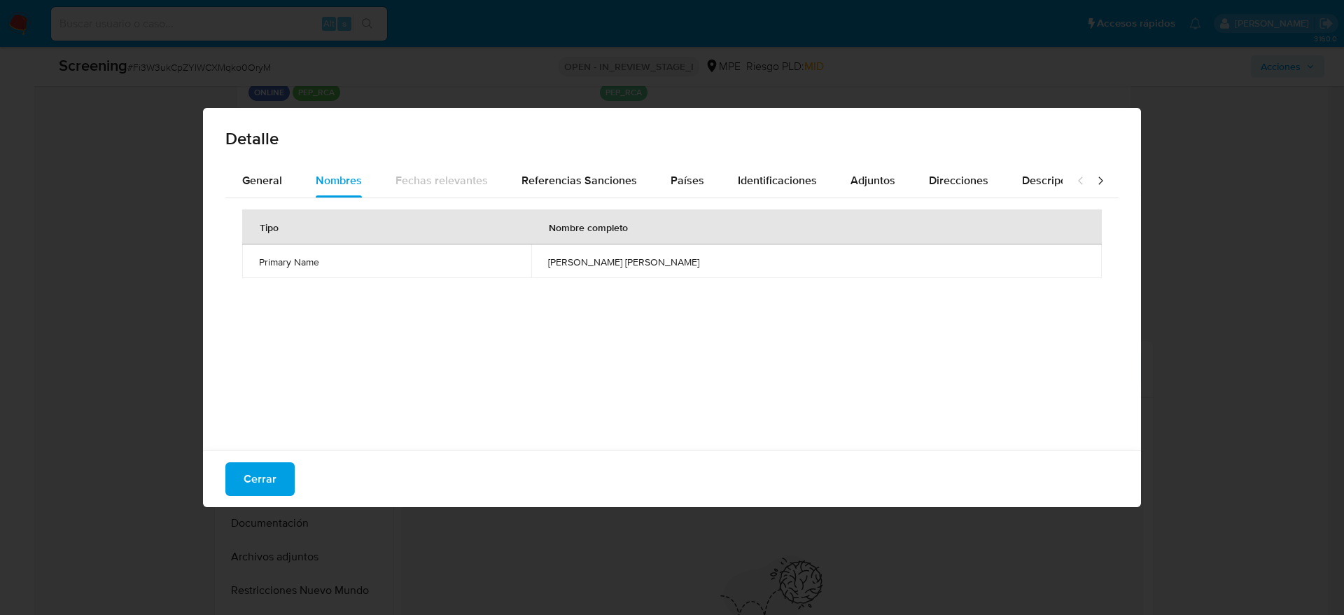
click at [676, 277] on td "[PERSON_NAME] [PERSON_NAME]" at bounding box center [816, 261] width 571 height 34
click at [681, 197] on div "Países" at bounding box center [688, 181] width 34 height 34
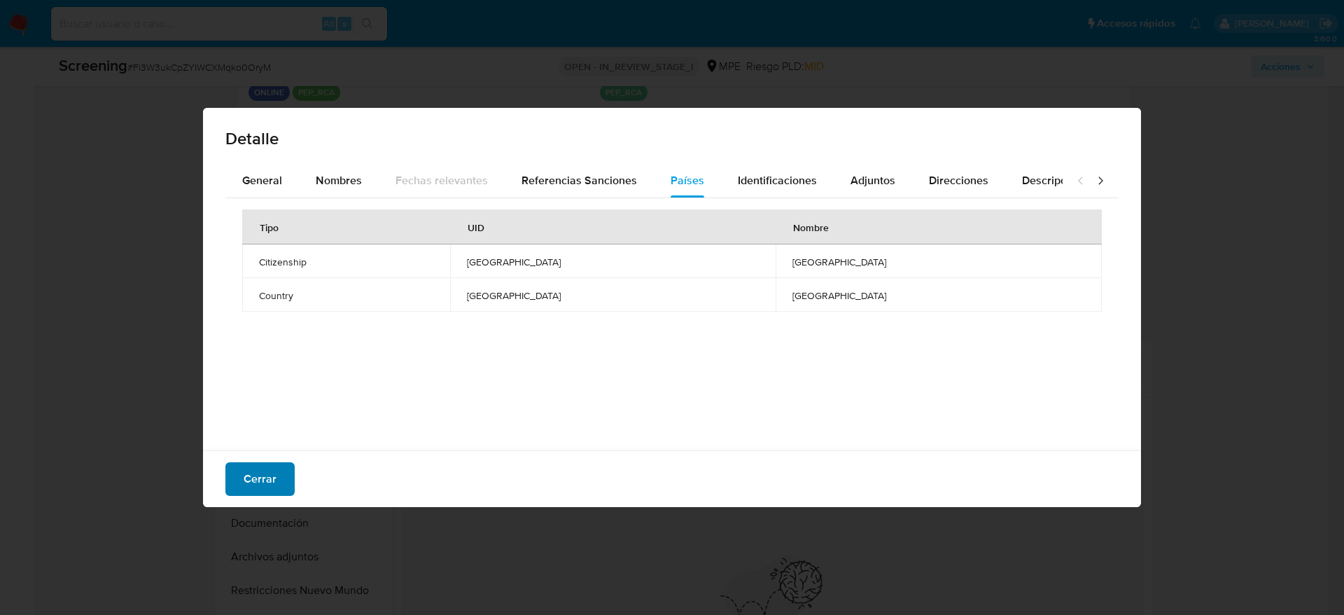
click at [260, 469] on span "Cerrar" at bounding box center [260, 479] width 33 height 31
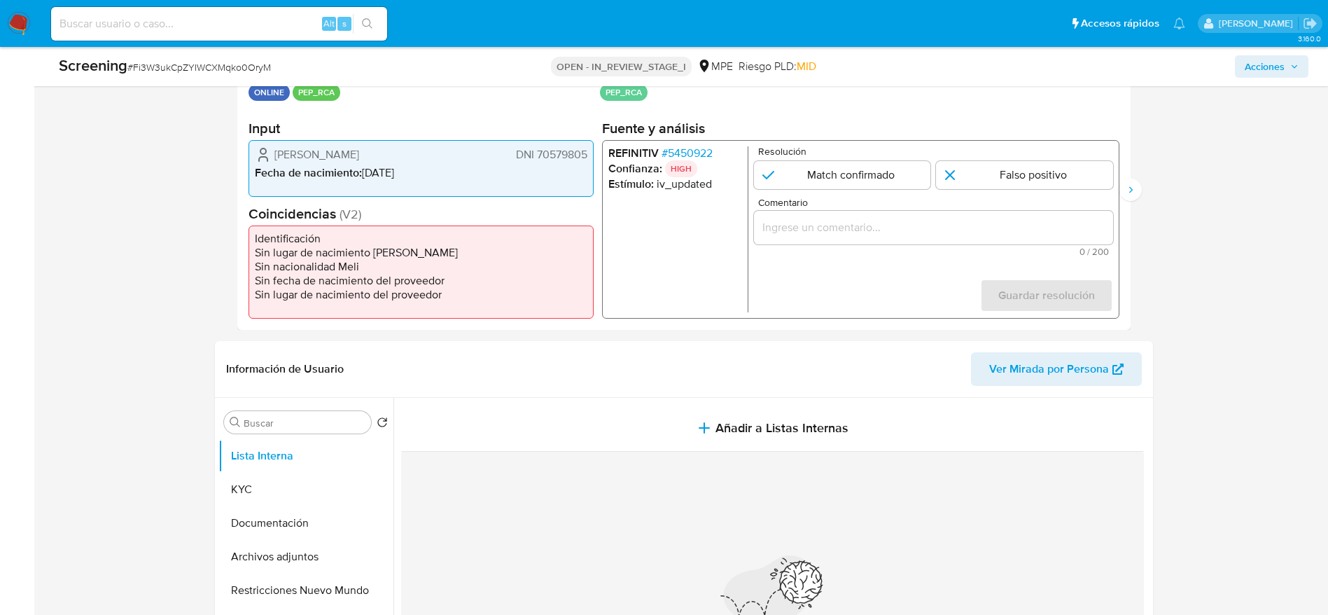
click at [984, 203] on span "Comentario" at bounding box center [937, 202] width 359 height 11
click at [984, 218] on input "Comentario" at bounding box center [932, 227] width 359 height 18
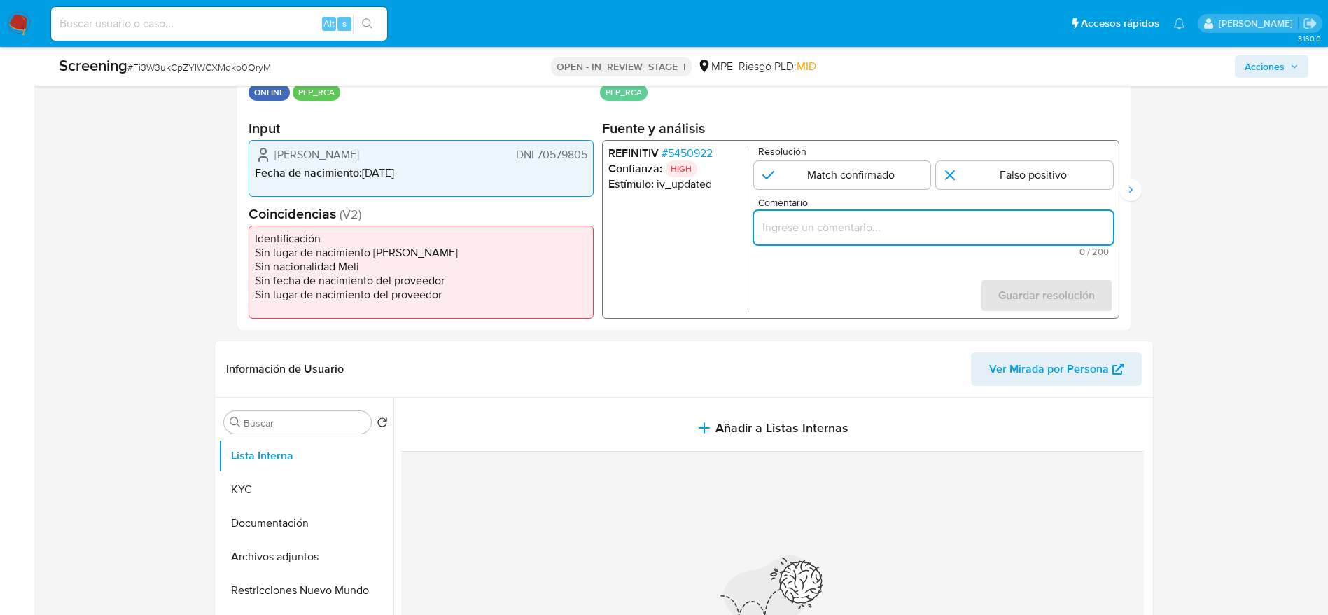
paste input "Compara al usuario [PERSON_NAME] DNI 70579805 con el PEP "[PERSON_NAME] [PERSON…"
type input "Compara al usuario [PERSON_NAME] DNI 70579805 con el PEP "[PERSON_NAME] [PERSON…"
click at [1090, 176] on input "1 de 2" at bounding box center [1024, 175] width 177 height 28
radio input "true"
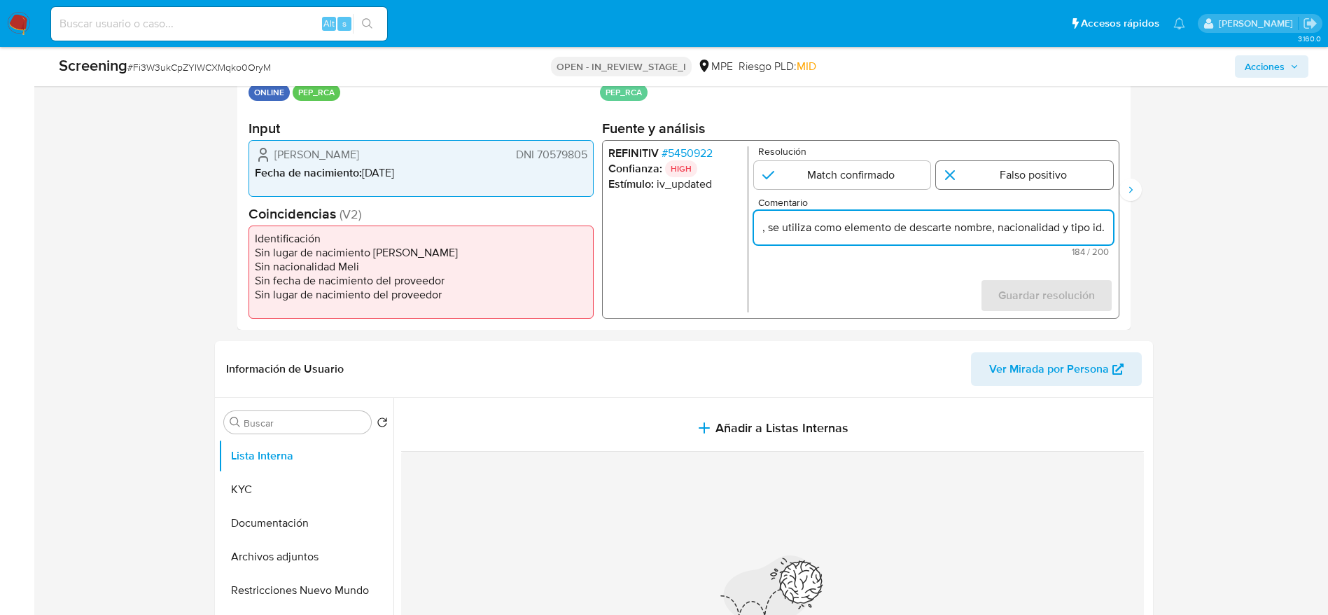
scroll to position [0, 0]
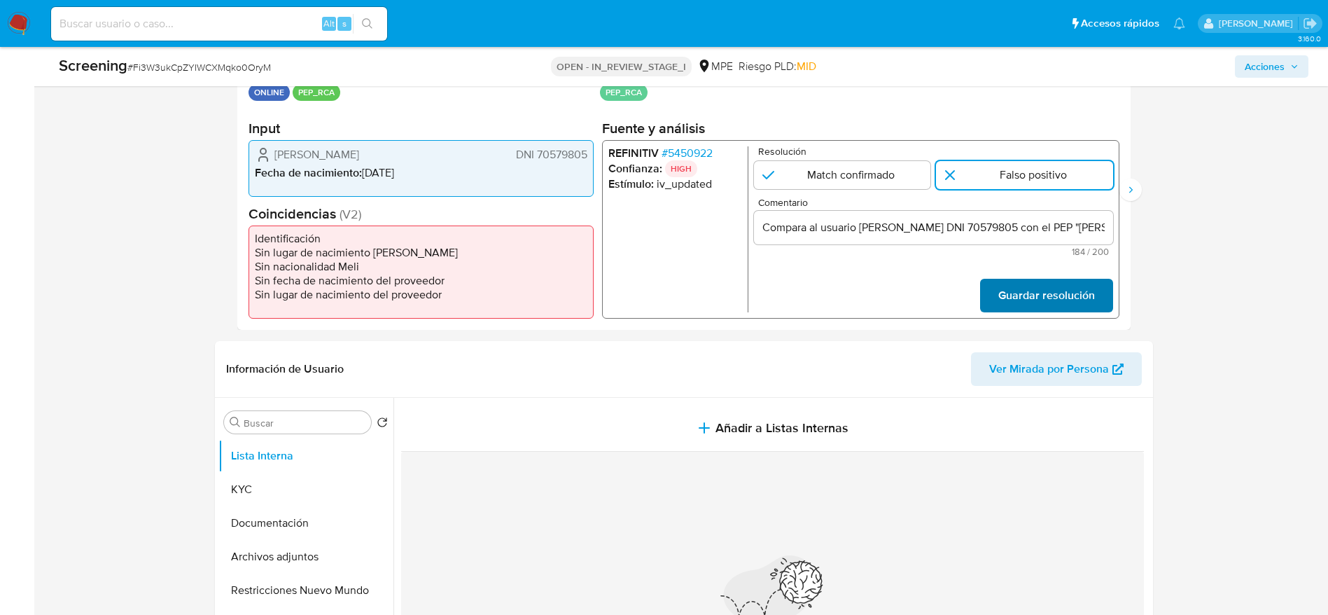
click at [1090, 301] on span "Guardar resolución" at bounding box center [1046, 295] width 97 height 31
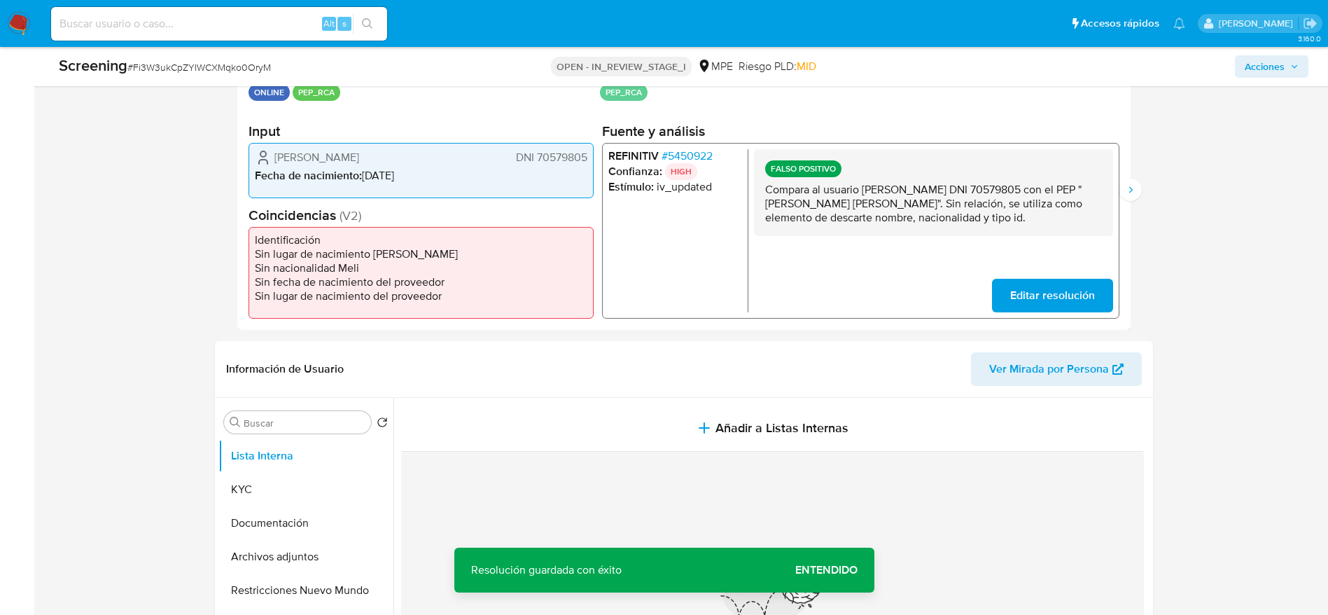
click at [1044, 231] on div "FALSO POSITIVO Compara al usuario [PERSON_NAME] DNI 70579805 con el PEP "[PERSO…" at bounding box center [932, 191] width 359 height 87
click at [1125, 198] on button "Siguiente" at bounding box center [1131, 190] width 22 height 22
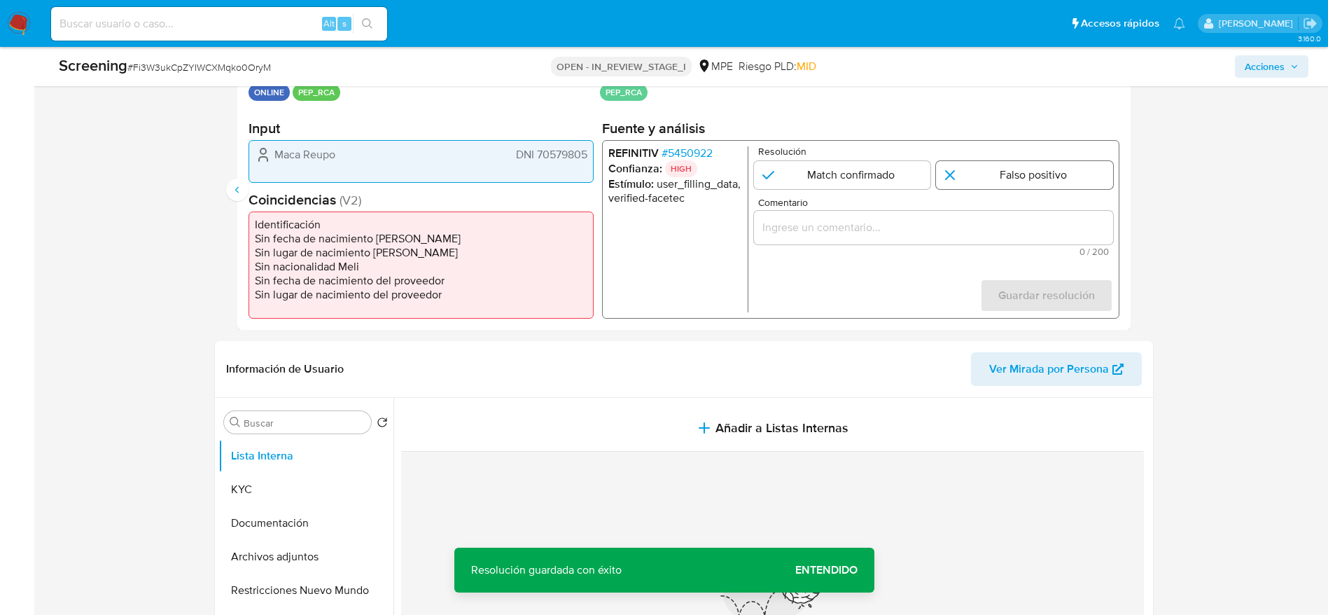
click at [1047, 175] on input "2 de 2" at bounding box center [1024, 175] width 177 height 28
radio input "true"
click at [1036, 212] on div "2 de 2" at bounding box center [932, 228] width 359 height 34
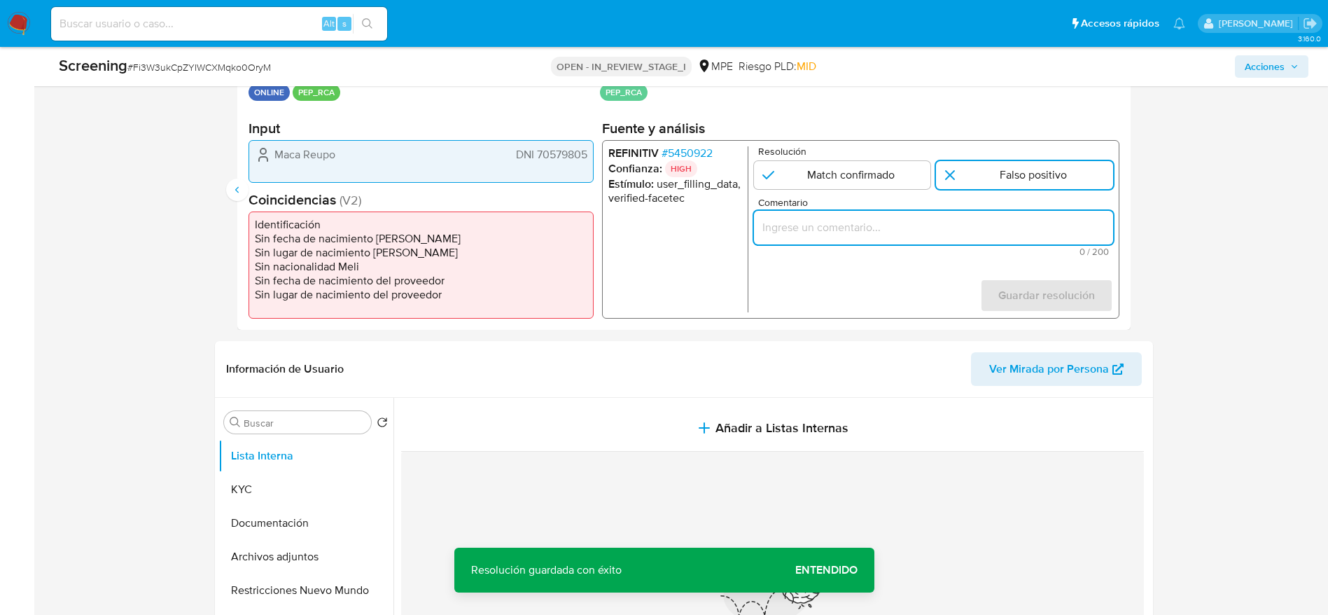
drag, startPoint x: 1035, startPoint y: 232, endPoint x: 1037, endPoint y: 249, distance: 17.6
click at [1035, 233] on input "Comentario" at bounding box center [932, 227] width 359 height 18
paste input "Compara al usuario [PERSON_NAME] DNI 70579805 con el PEP "[PERSON_NAME] [PERSON…"
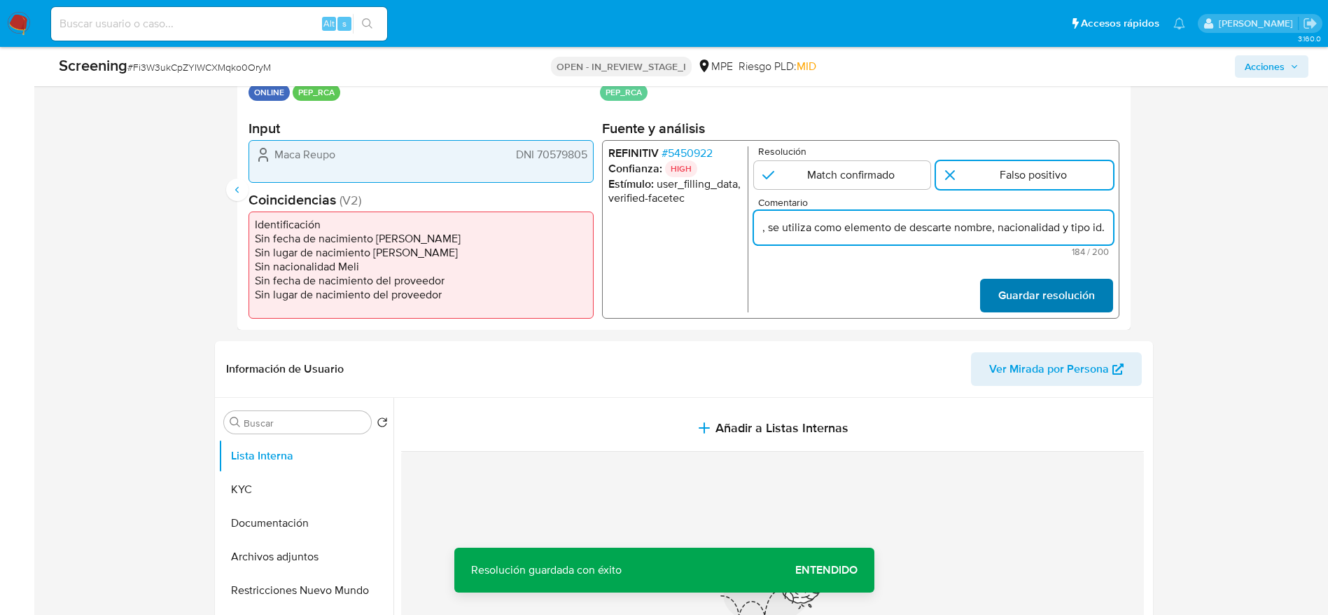
type input "Compara al usuario [PERSON_NAME] DNI 70579805 con el PEP "[PERSON_NAME] [PERSON…"
click at [1045, 292] on span "Guardar resolución" at bounding box center [1046, 295] width 97 height 31
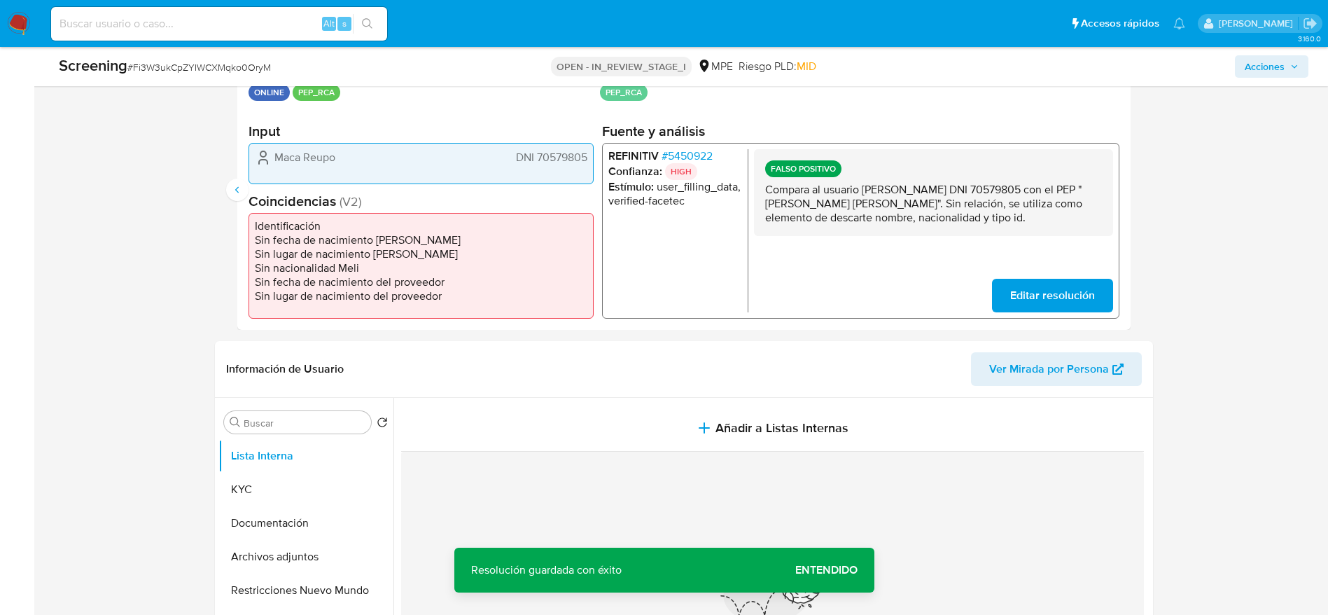
click at [250, 195] on h2 "Coincidencias ( V2 )" at bounding box center [421, 201] width 345 height 18
click at [249, 193] on h2 "Coincidencias ( V2 )" at bounding box center [421, 201] width 345 height 18
click at [245, 194] on button "Anterior" at bounding box center [237, 190] width 22 height 22
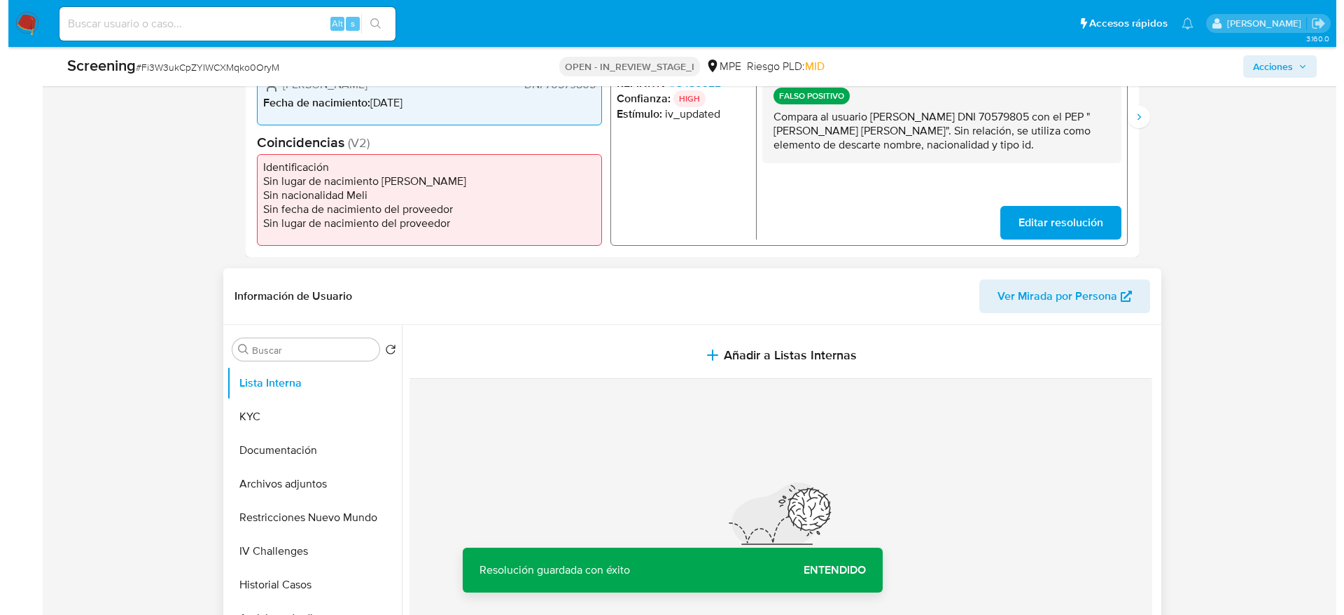
scroll to position [420, 0]
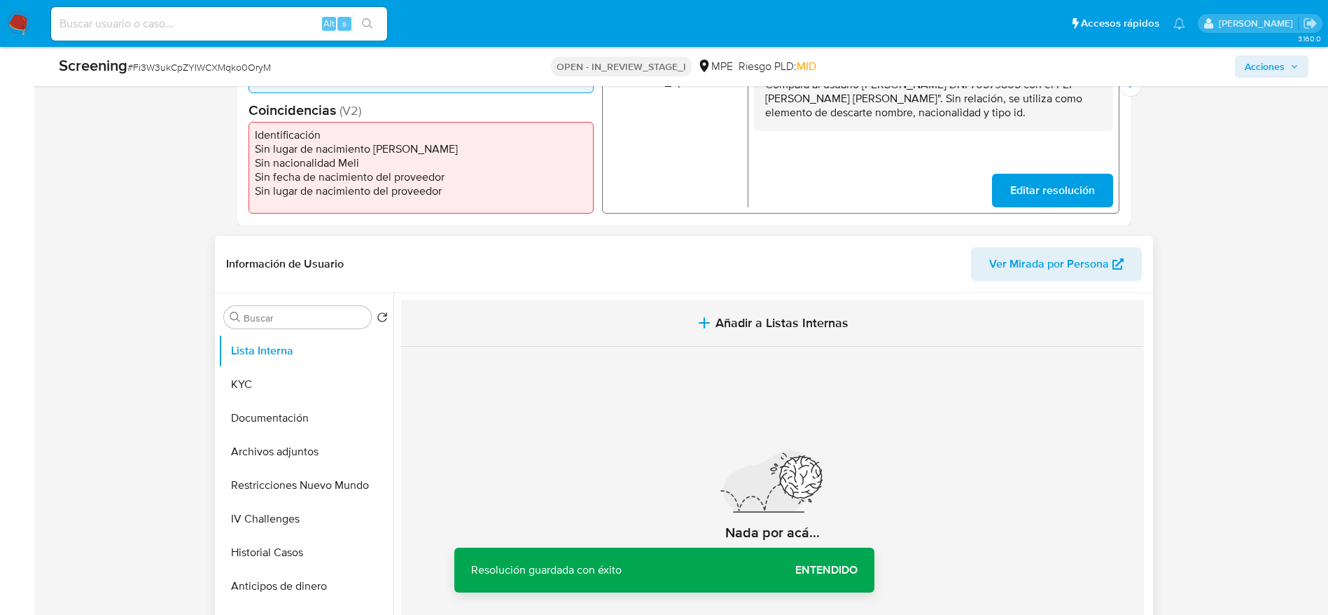
click at [730, 328] on span "Añadir a Listas Internas" at bounding box center [782, 322] width 133 height 15
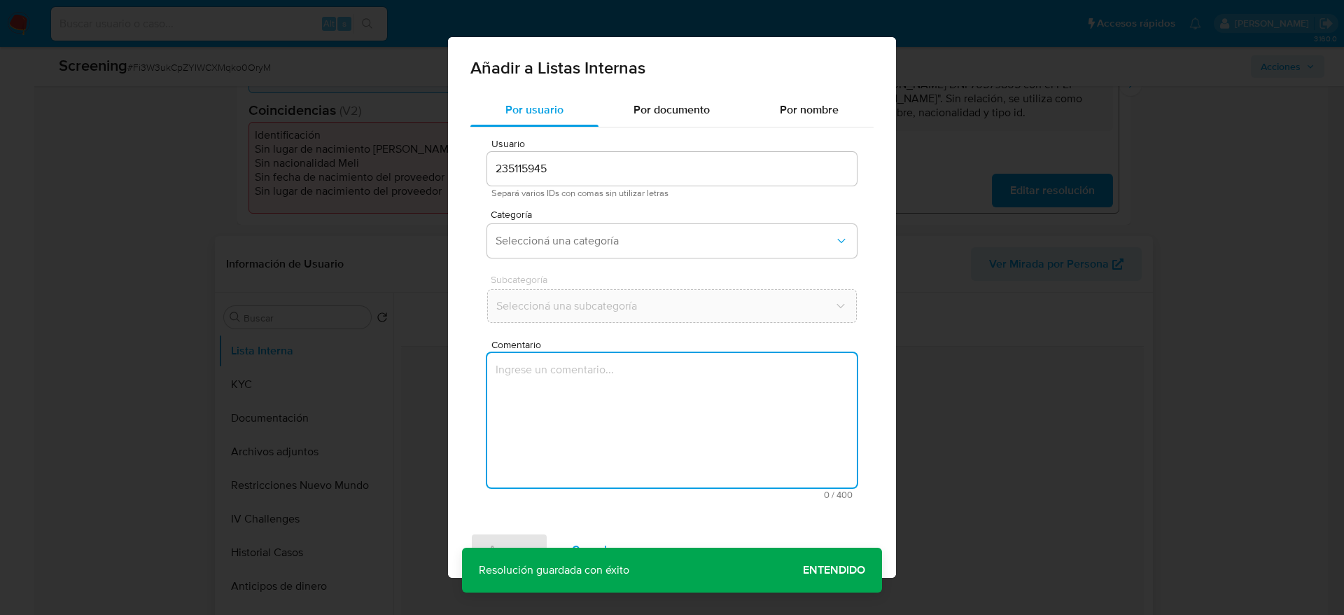
click at [723, 373] on textarea "Comentario" at bounding box center [672, 420] width 370 height 134
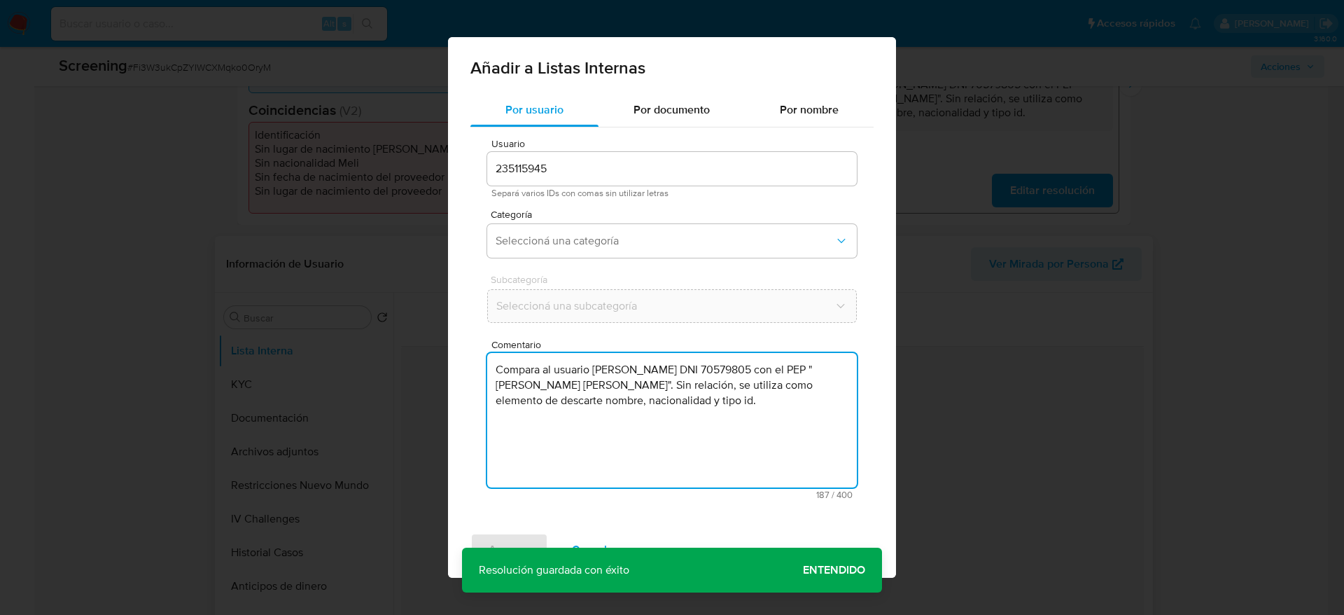
type textarea "Compara al usuario [PERSON_NAME] DNI 70579805 con el PEP "[PERSON_NAME] [PERSON…"
click at [662, 212] on span "Categoría" at bounding box center [676, 214] width 370 height 10
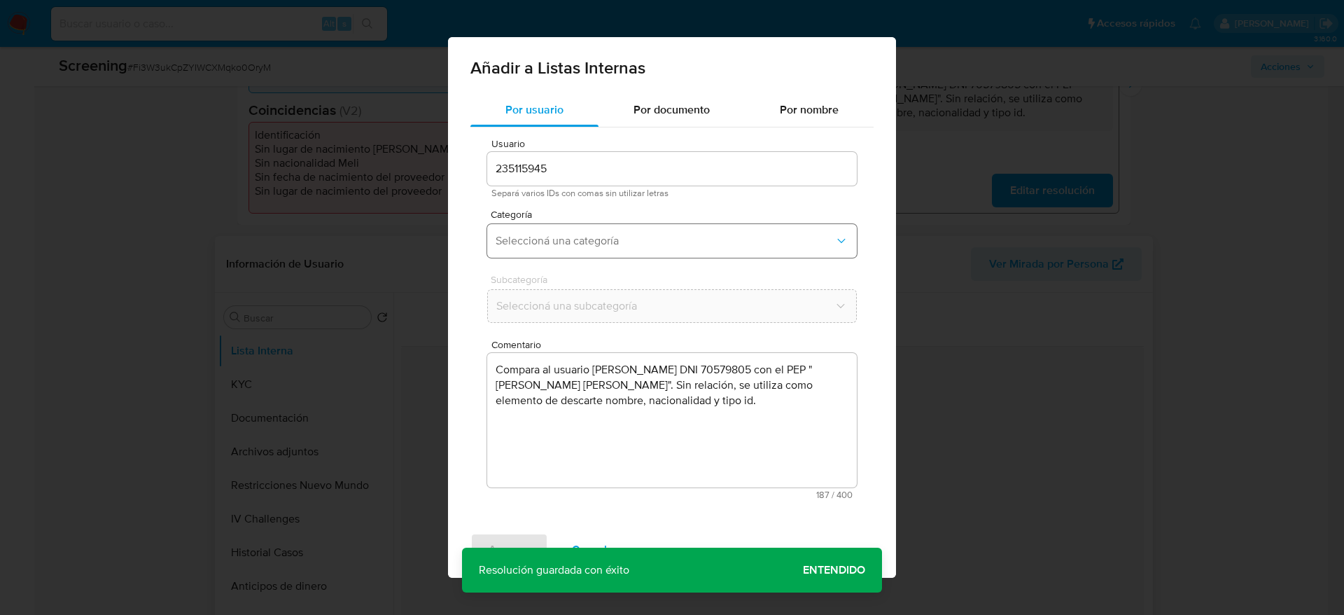
click at [697, 239] on span "Seleccioná una categoría" at bounding box center [665, 241] width 339 height 14
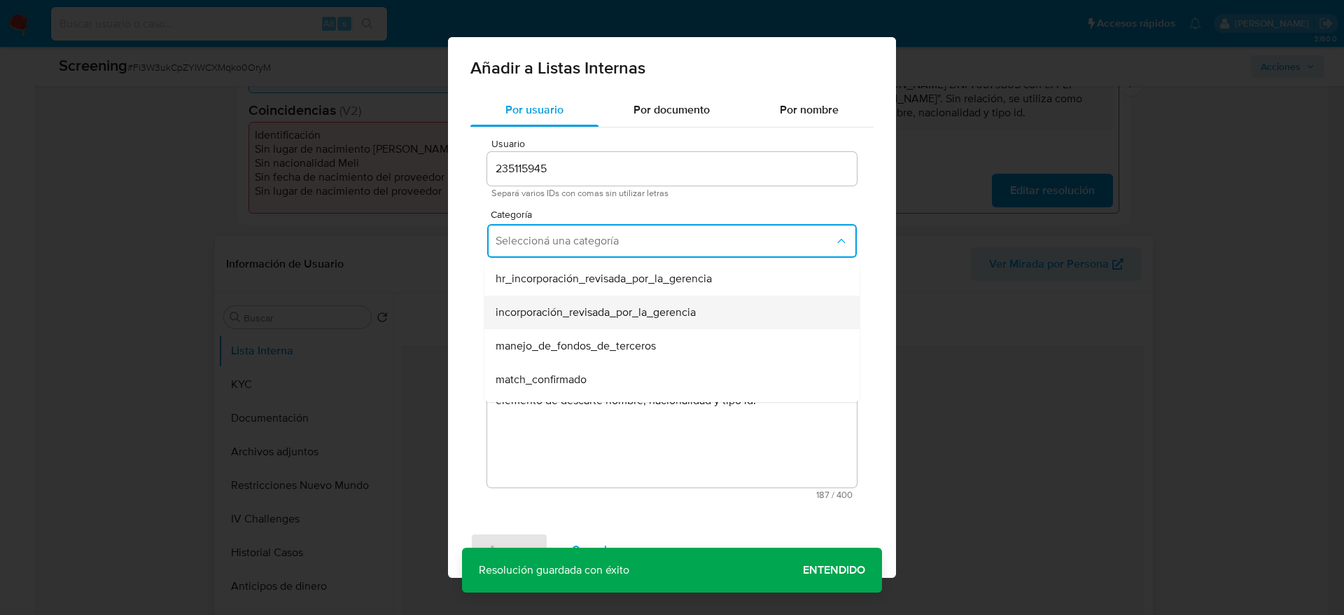
scroll to position [105, 0]
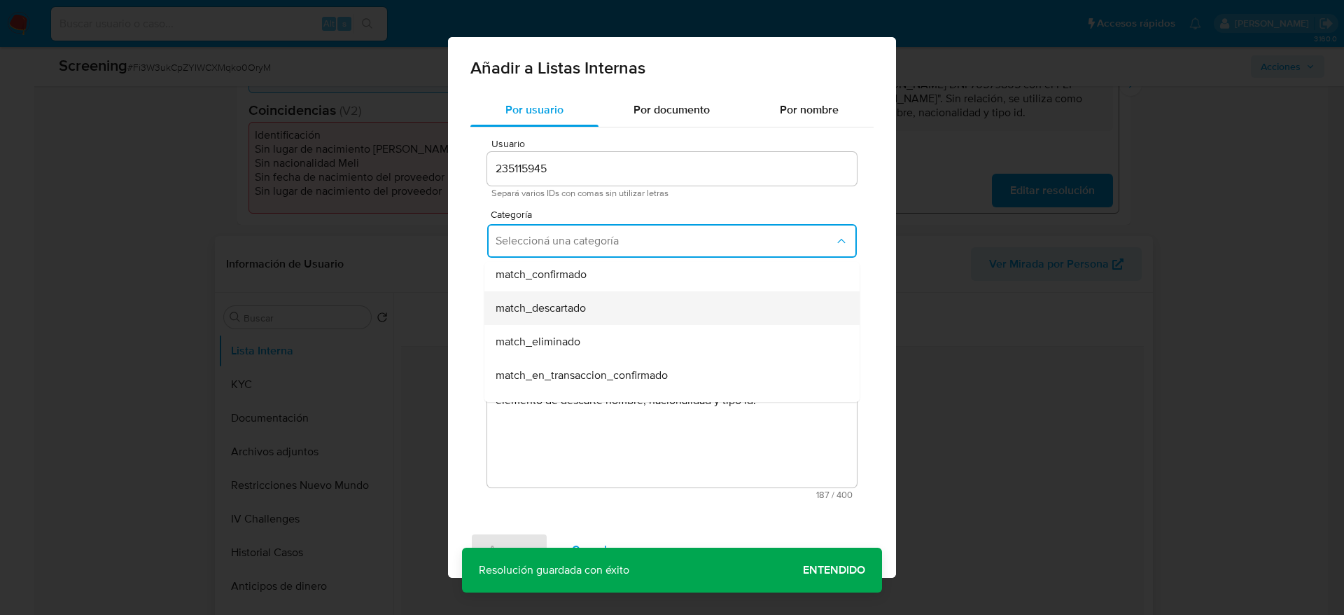
click at [639, 307] on div "match_descartado" at bounding box center [668, 308] width 344 height 34
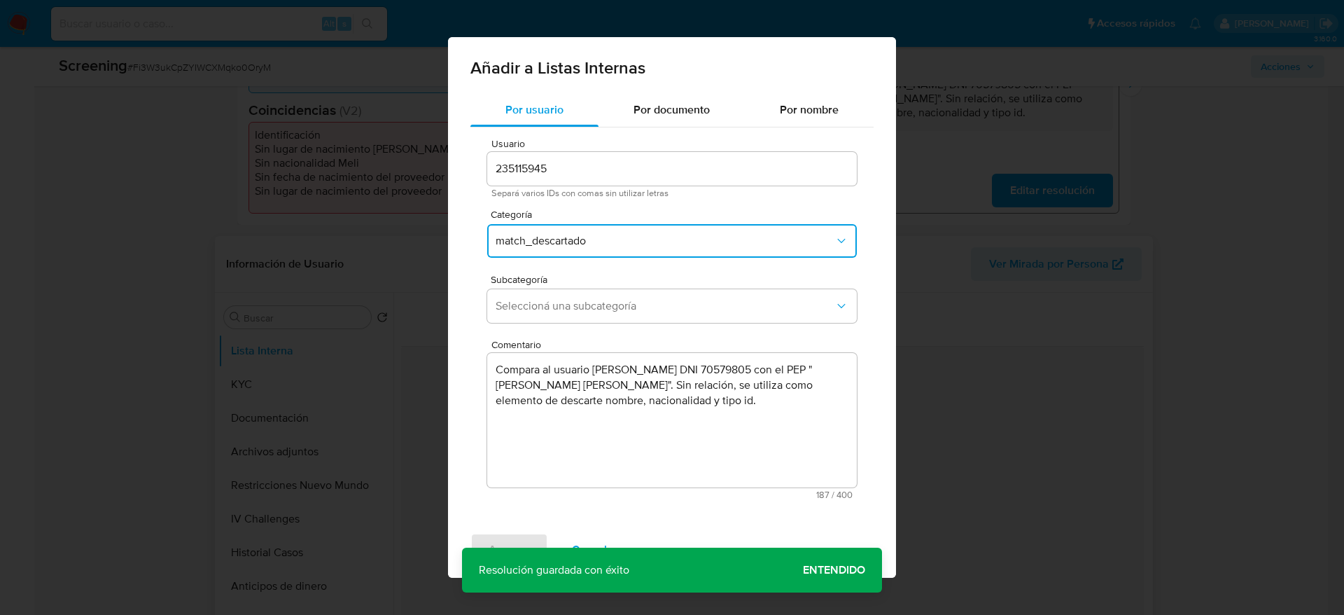
click at [639, 307] on span "Seleccioná una subcategoría" at bounding box center [665, 306] width 339 height 14
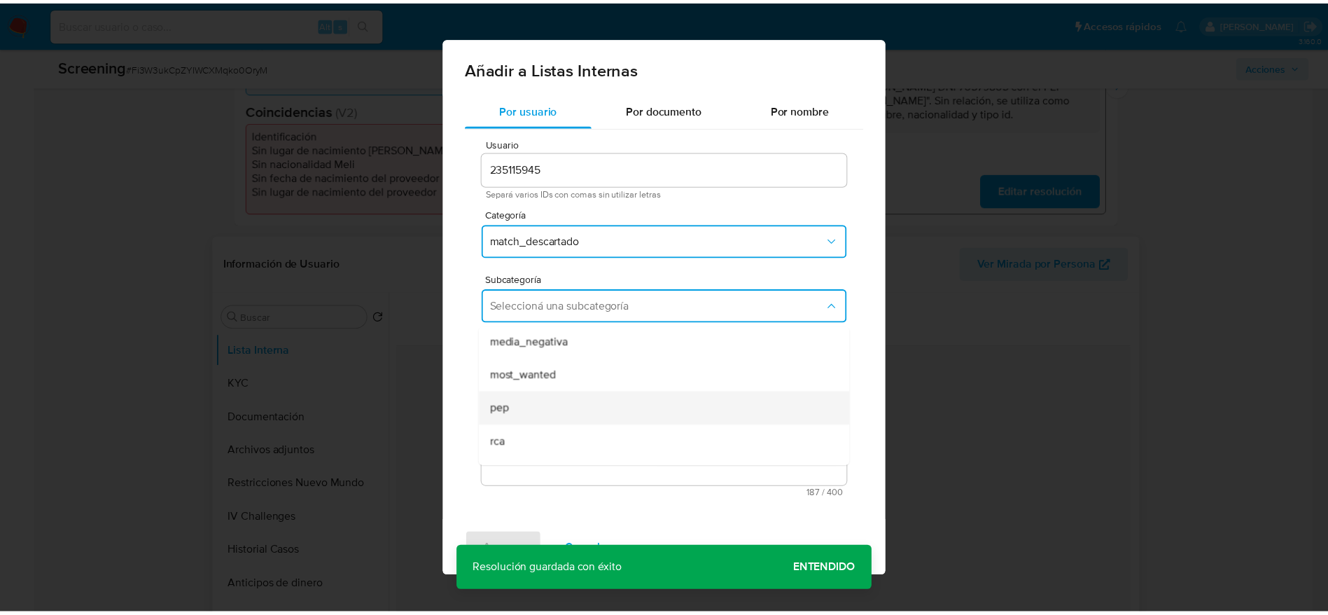
scroll to position [95, 0]
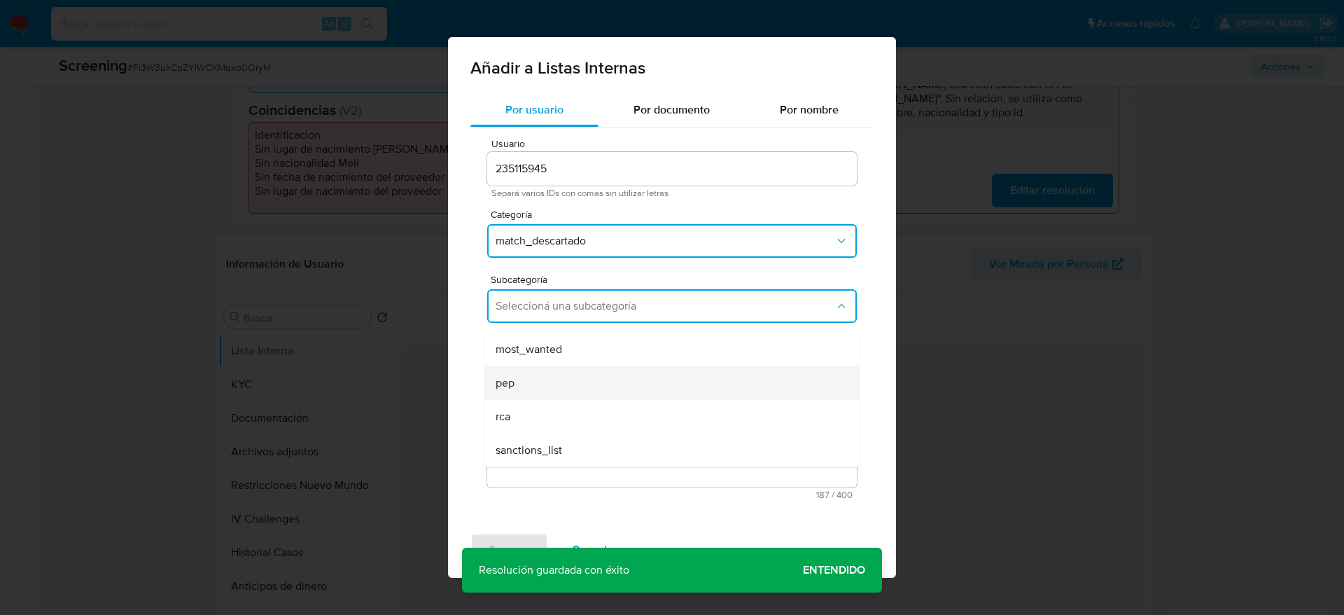
click at [579, 388] on div "pep" at bounding box center [668, 383] width 344 height 34
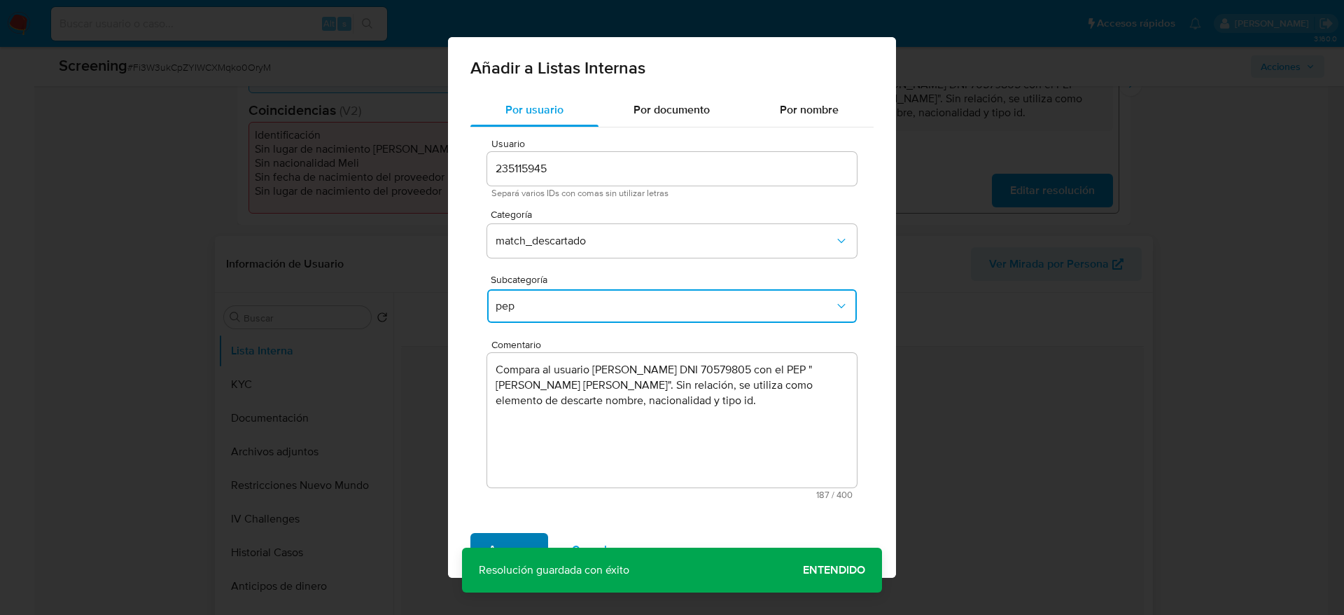
click at [525, 535] on span "Agregar" at bounding box center [509, 549] width 41 height 31
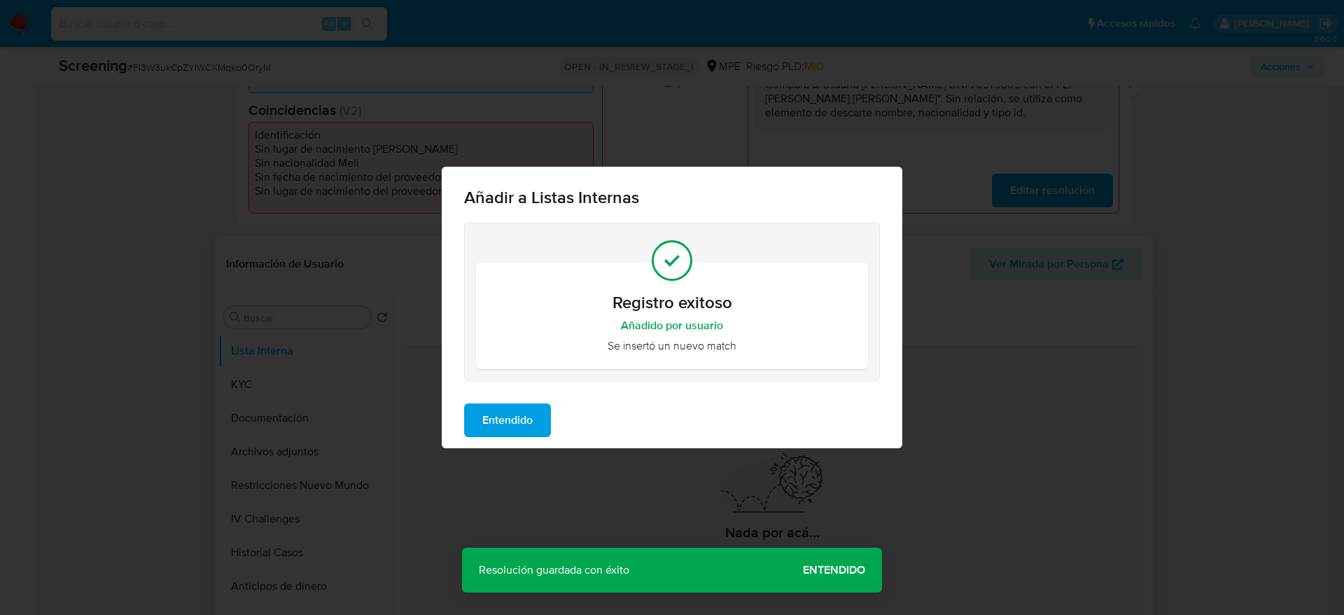
click at [529, 431] on span "Entendido" at bounding box center [507, 420] width 50 height 31
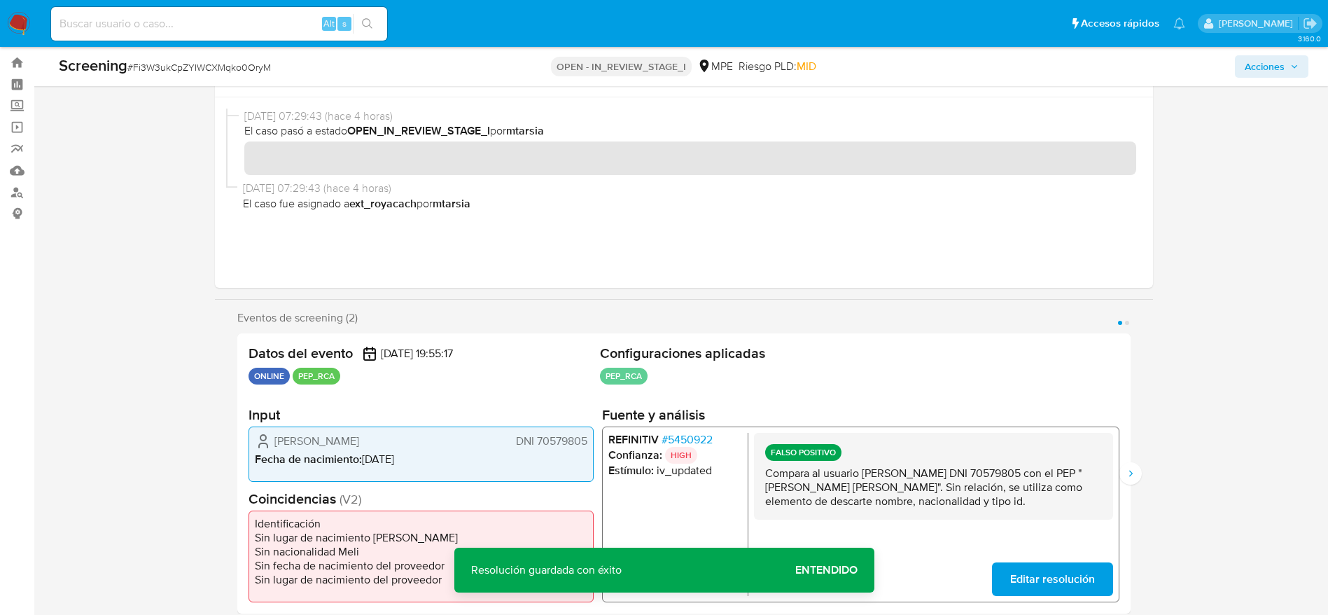
scroll to position [0, 0]
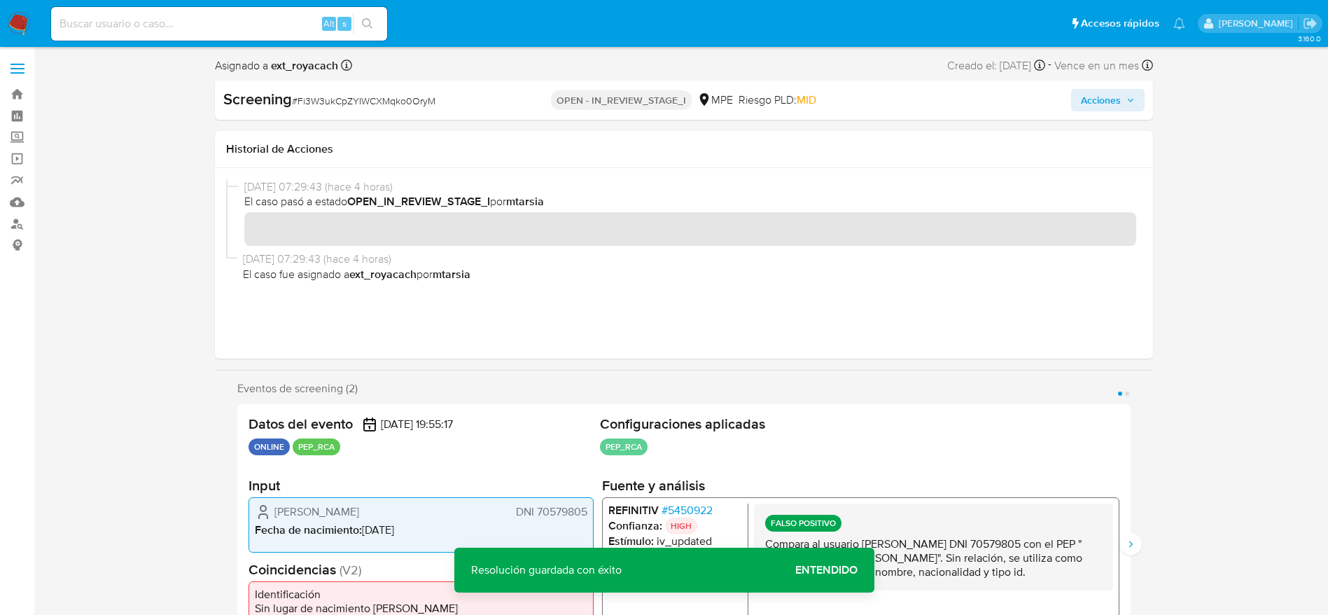
click at [1099, 100] on span "Acciones" at bounding box center [1101, 100] width 40 height 22
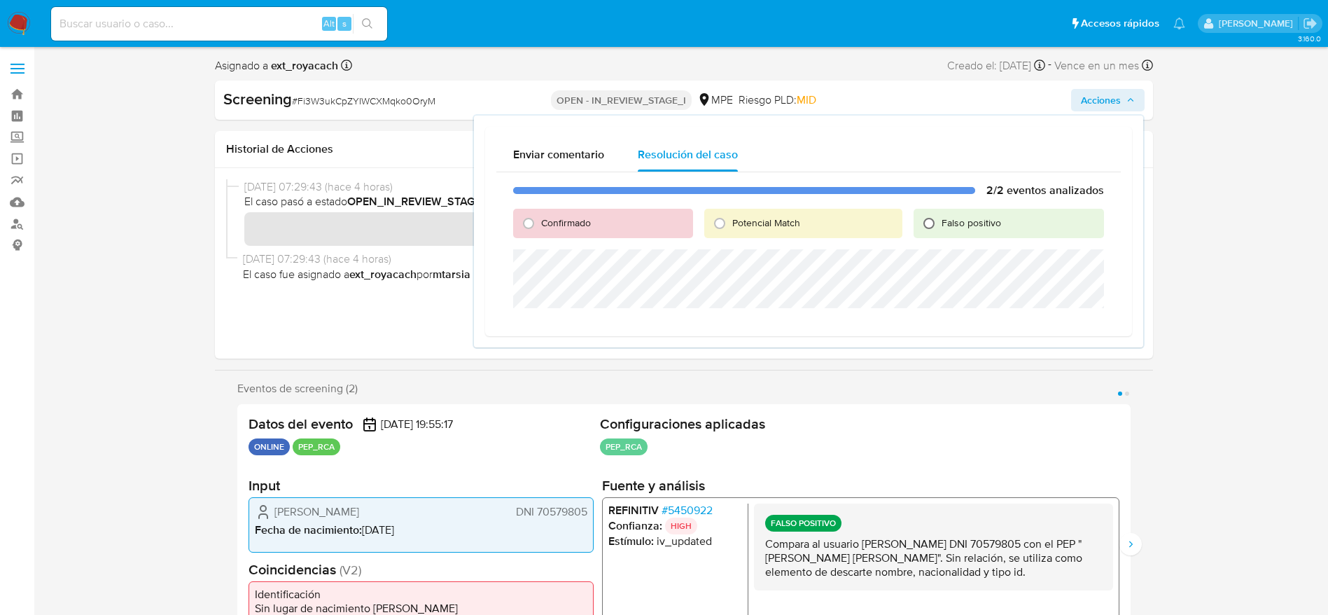
click at [931, 218] on input "Falso positivo" at bounding box center [929, 223] width 22 height 22
radio input "true"
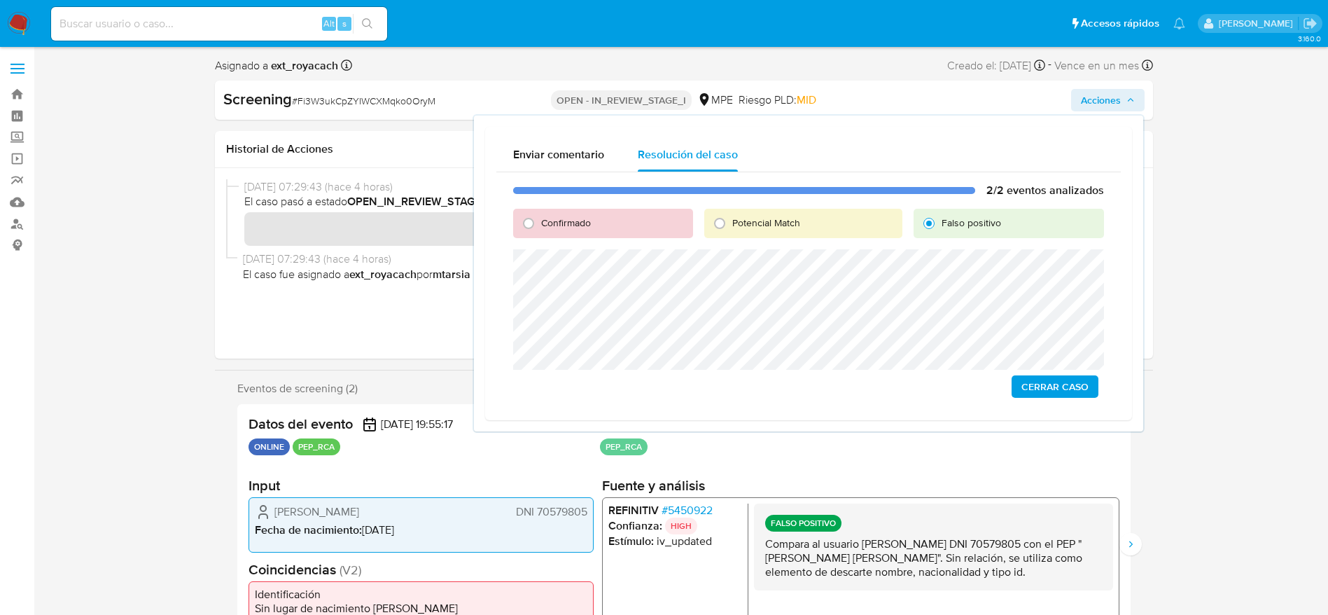
click at [1077, 388] on span "Cerrar Caso" at bounding box center [1055, 387] width 67 height 20
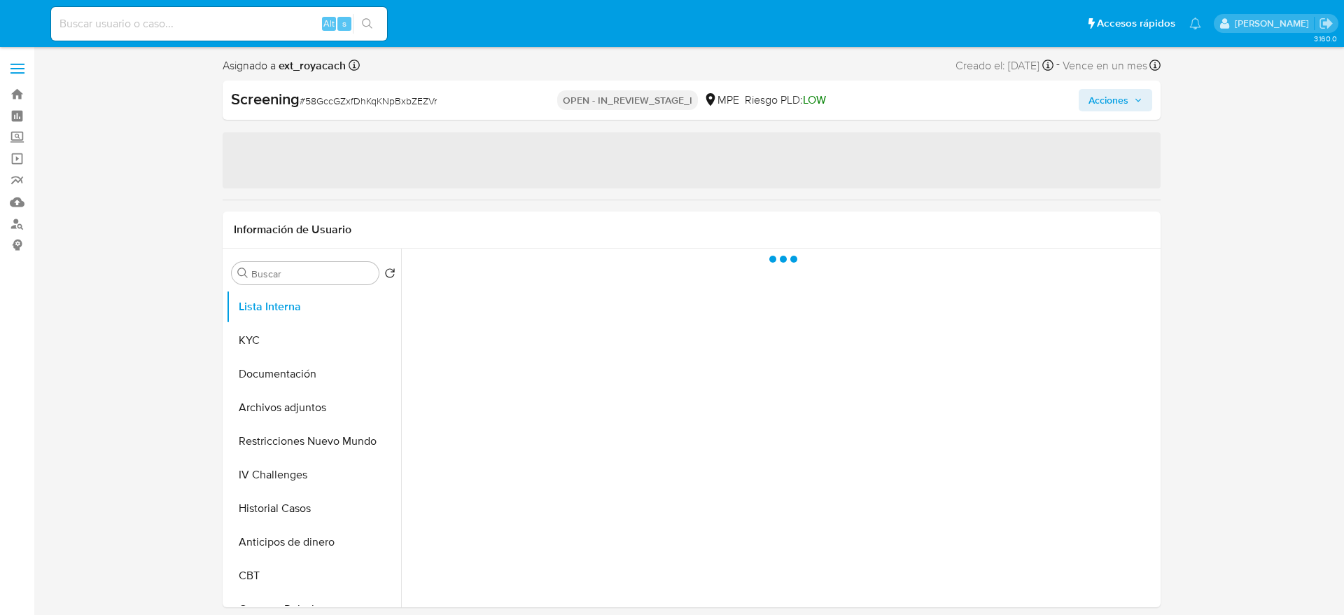
select select "10"
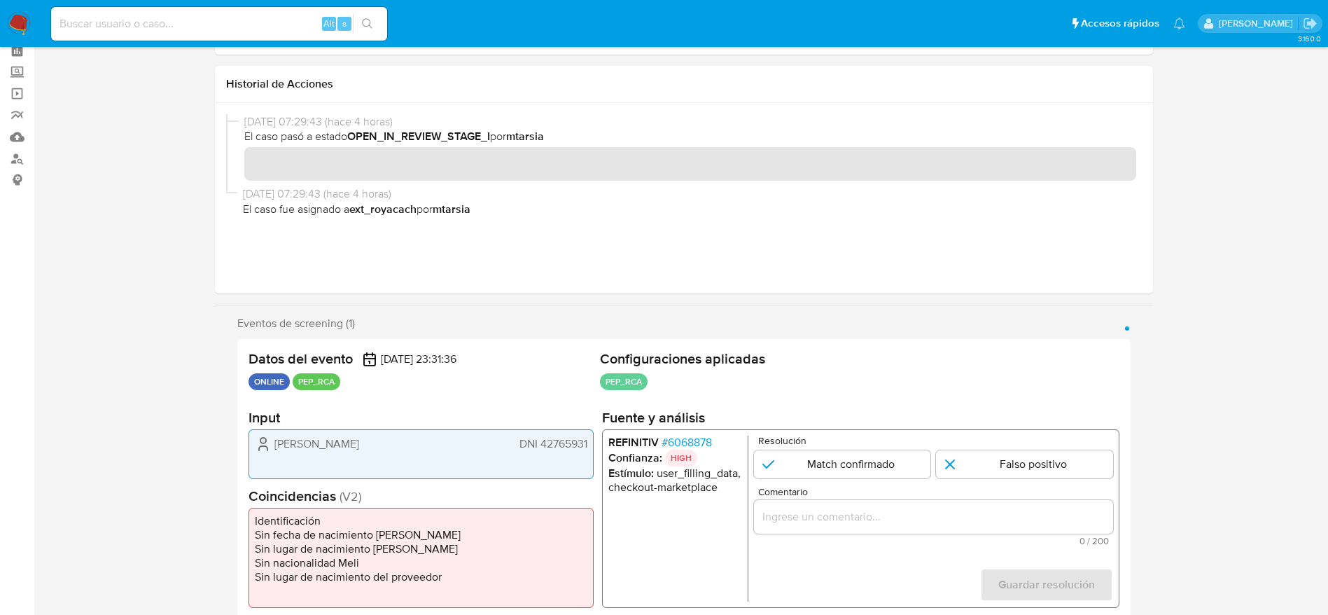
scroll to position [210, 0]
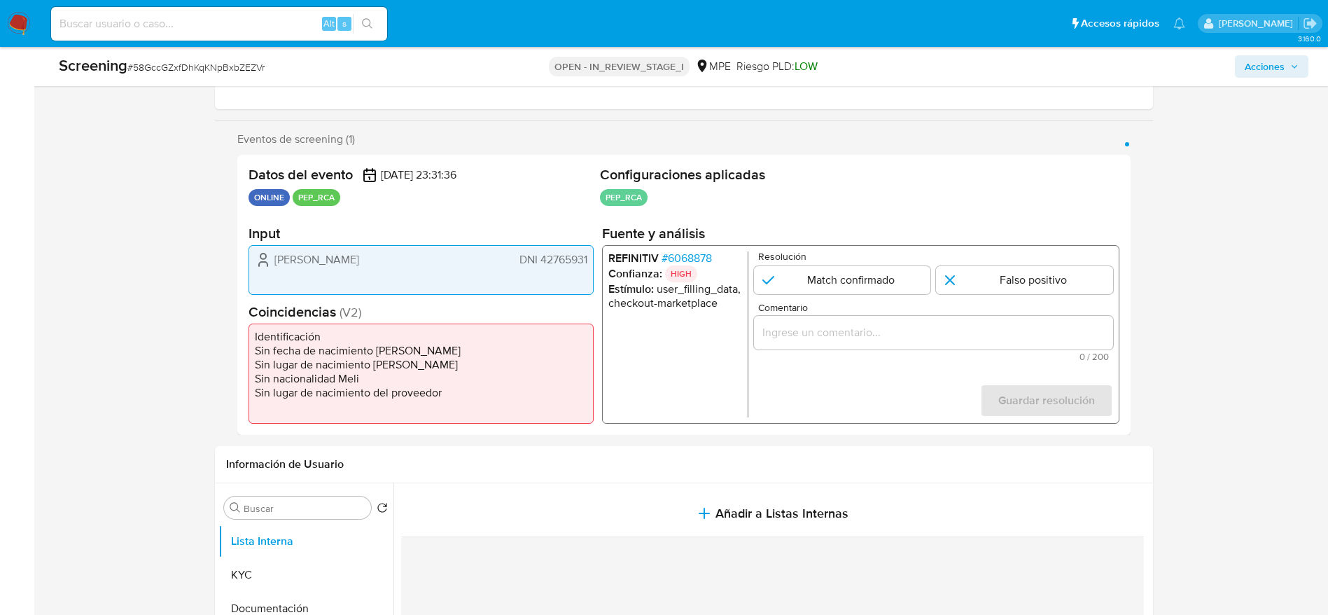
click at [682, 251] on span "# 6068878" at bounding box center [686, 258] width 50 height 14
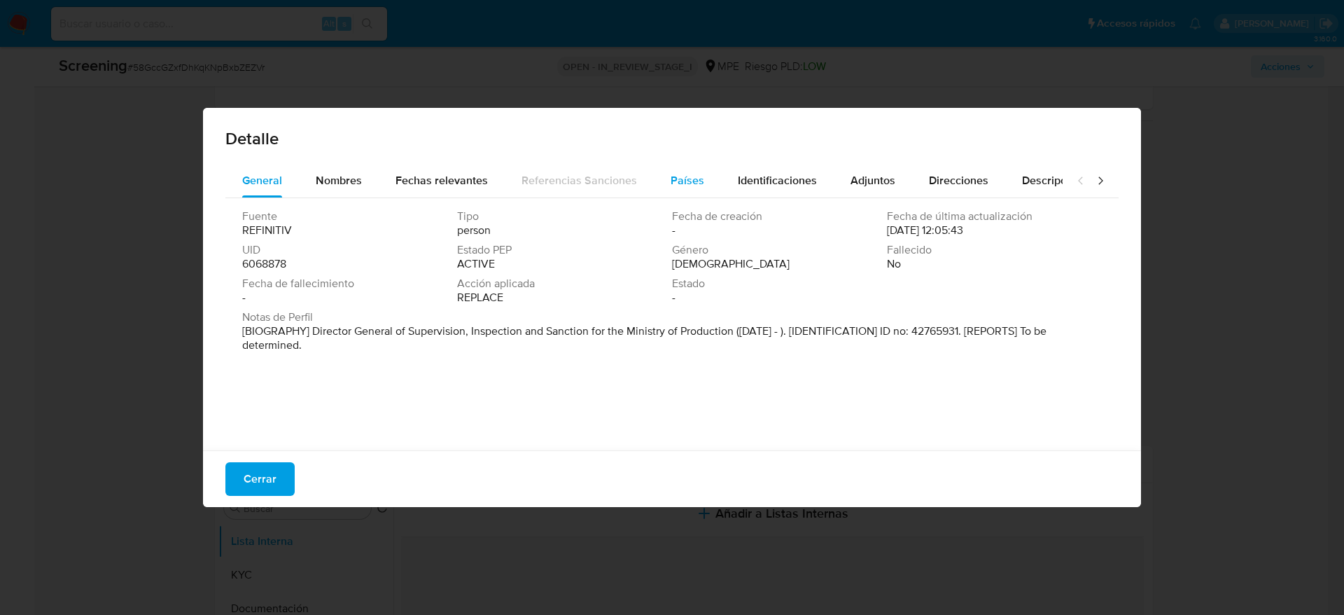
click at [689, 186] on span "Países" at bounding box center [688, 180] width 34 height 16
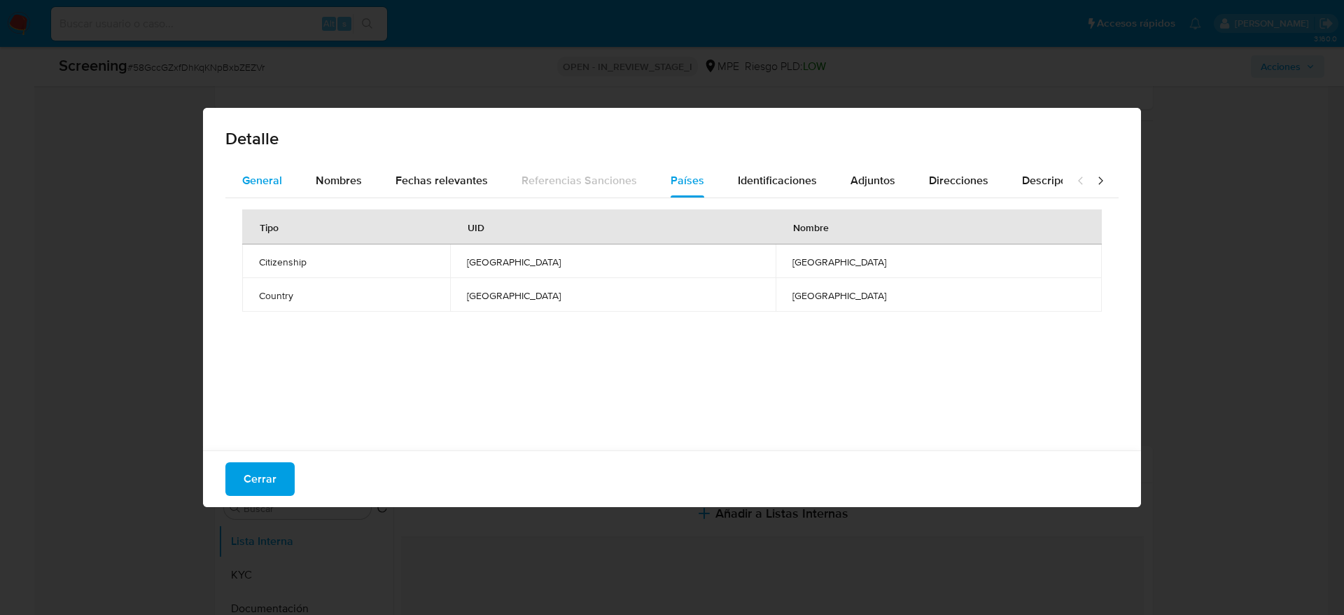
click at [293, 188] on button "General" at bounding box center [262, 181] width 74 height 34
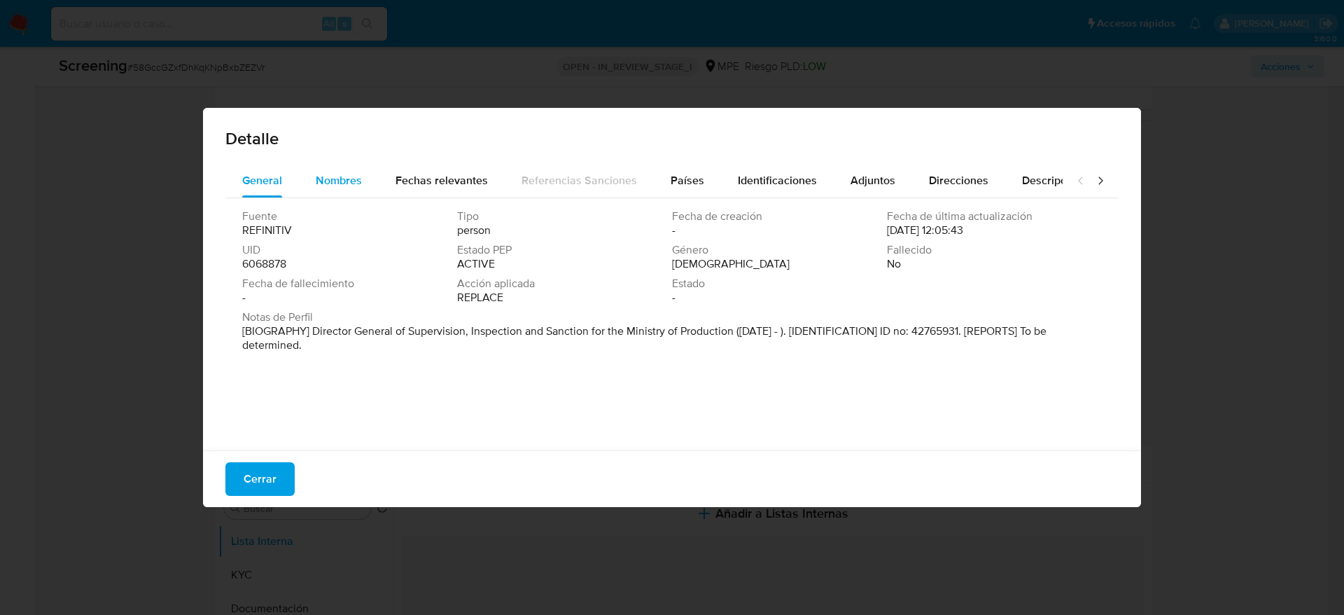
click at [340, 179] on span "Nombres" at bounding box center [339, 180] width 46 height 16
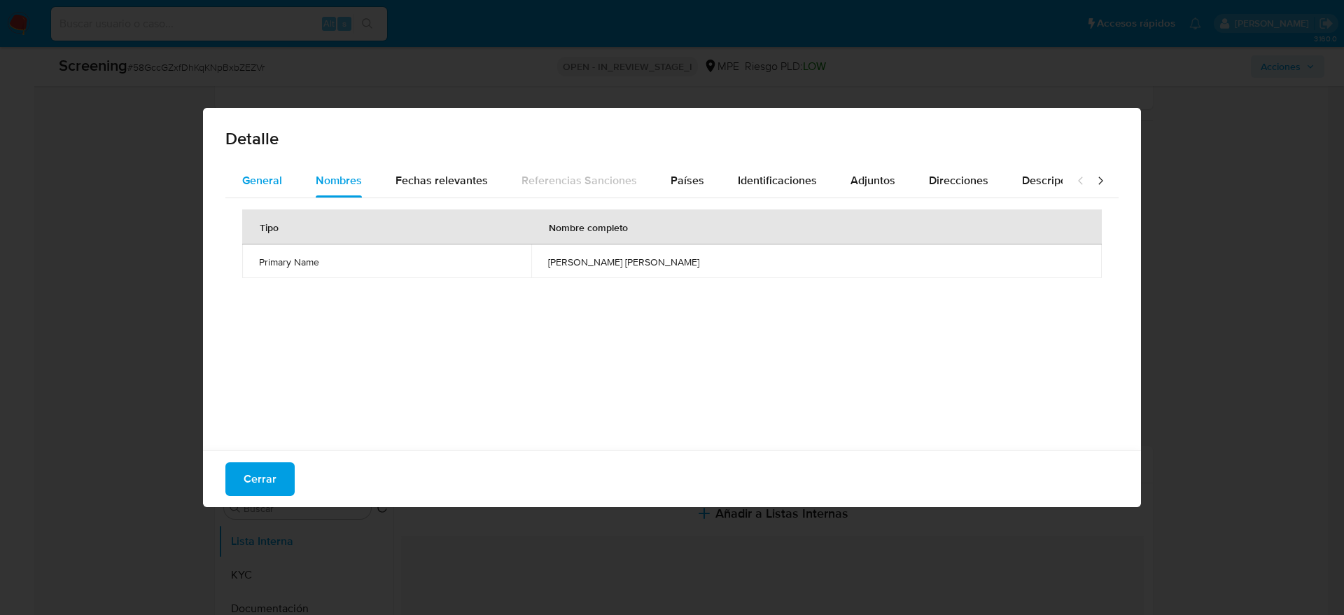
click at [277, 177] on span "General" at bounding box center [262, 180] width 40 height 16
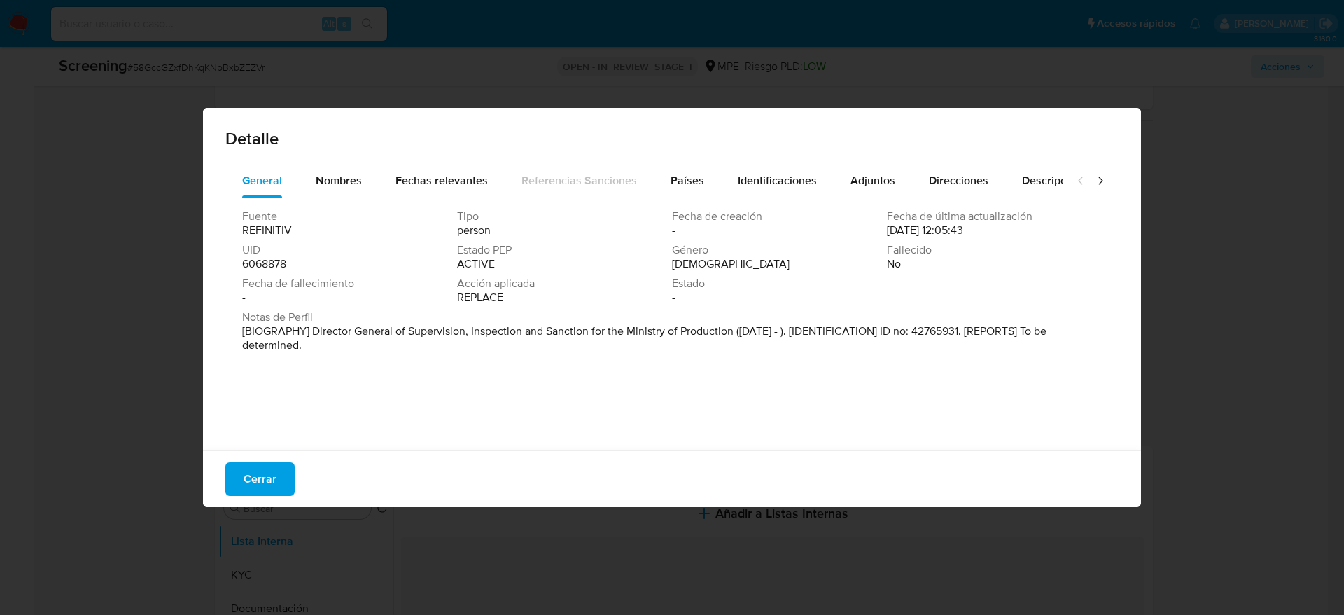
click at [295, 470] on div "Cerrar" at bounding box center [672, 478] width 938 height 57
click at [284, 475] on button "Cerrar" at bounding box center [259, 479] width 69 height 34
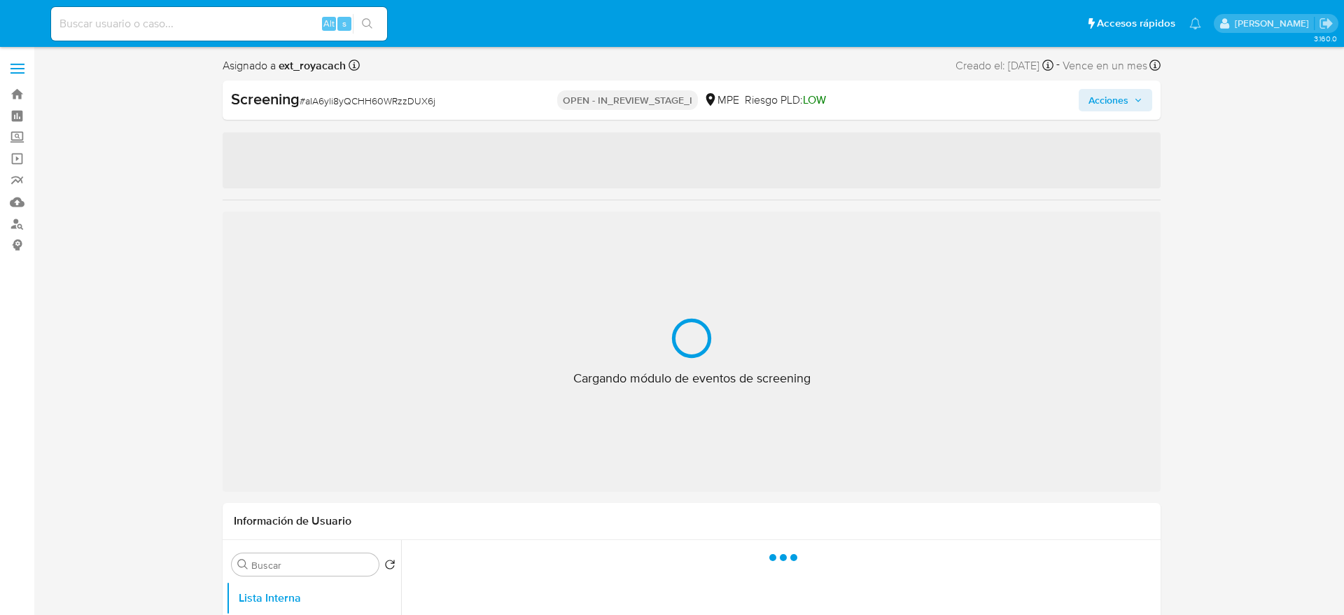
select select "10"
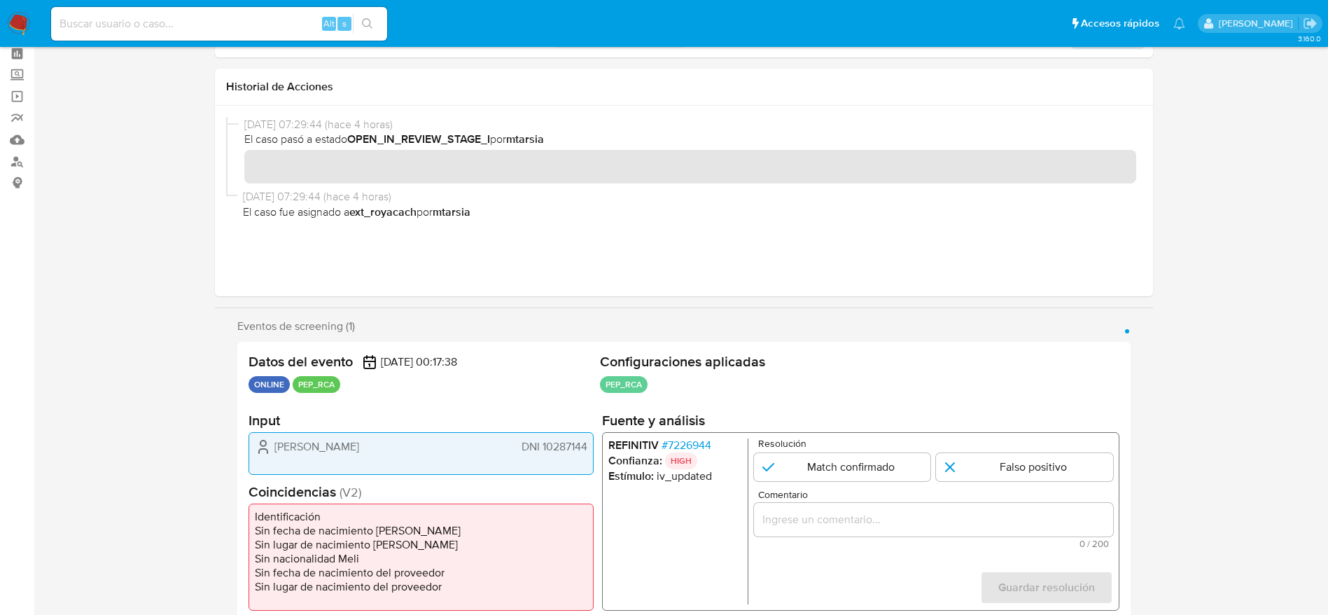
scroll to position [105, 0]
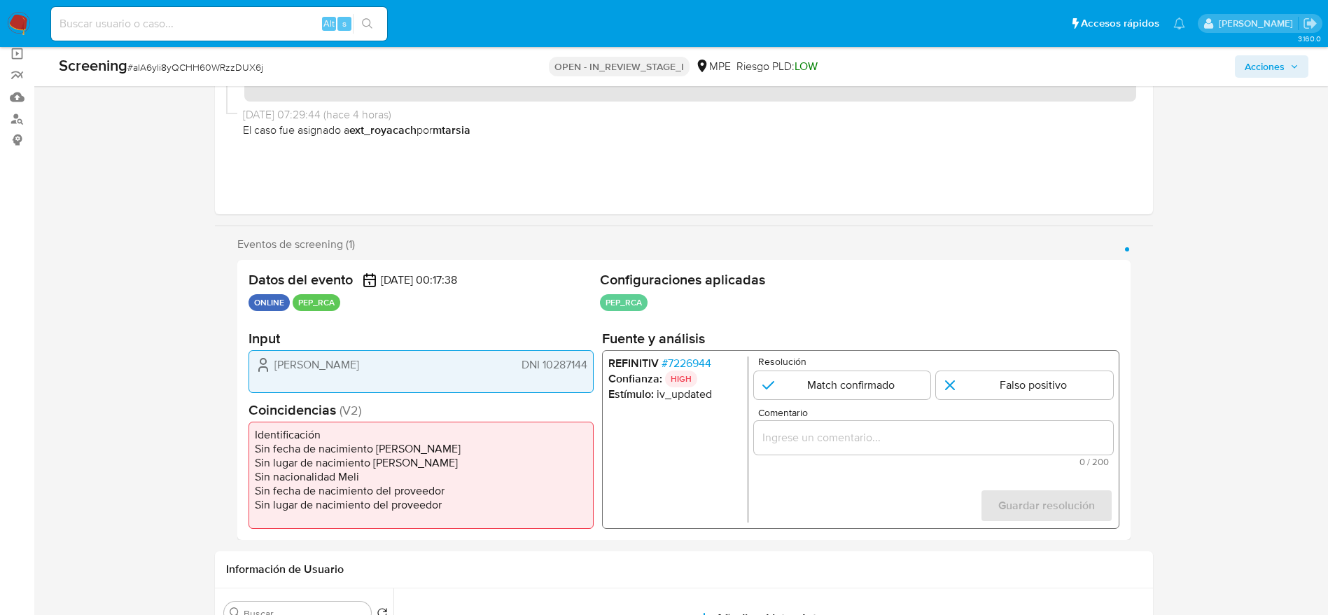
click at [702, 361] on span "# 7226944" at bounding box center [686, 363] width 50 height 14
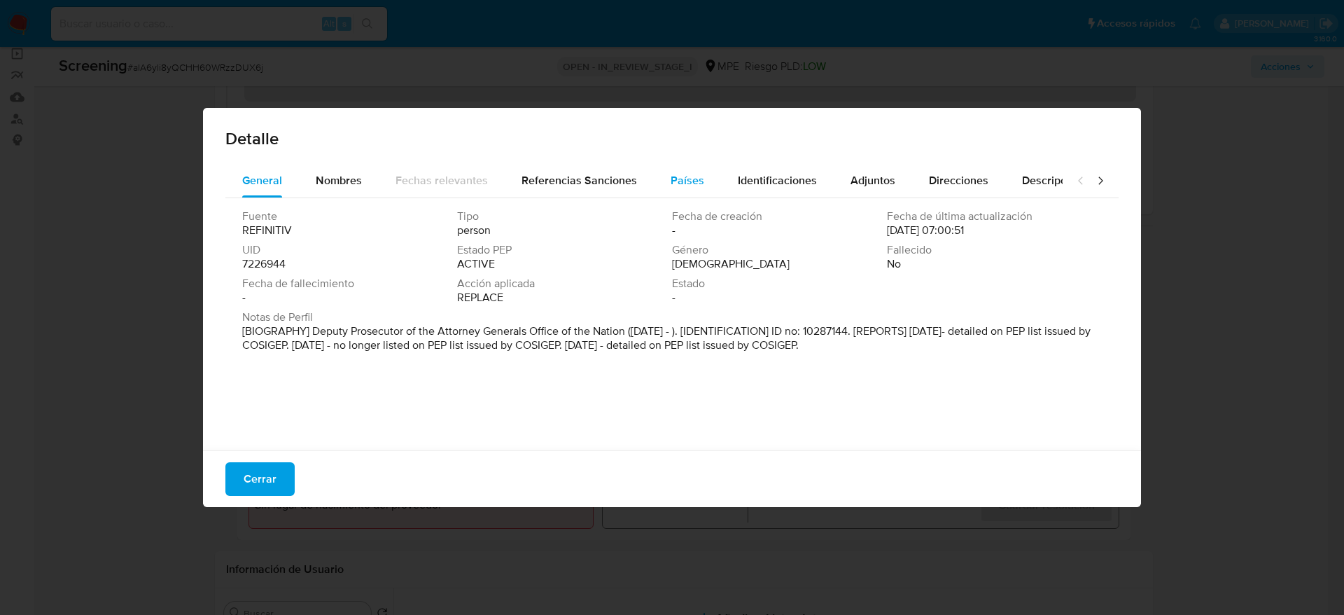
click at [695, 195] on div "Países" at bounding box center [688, 181] width 34 height 34
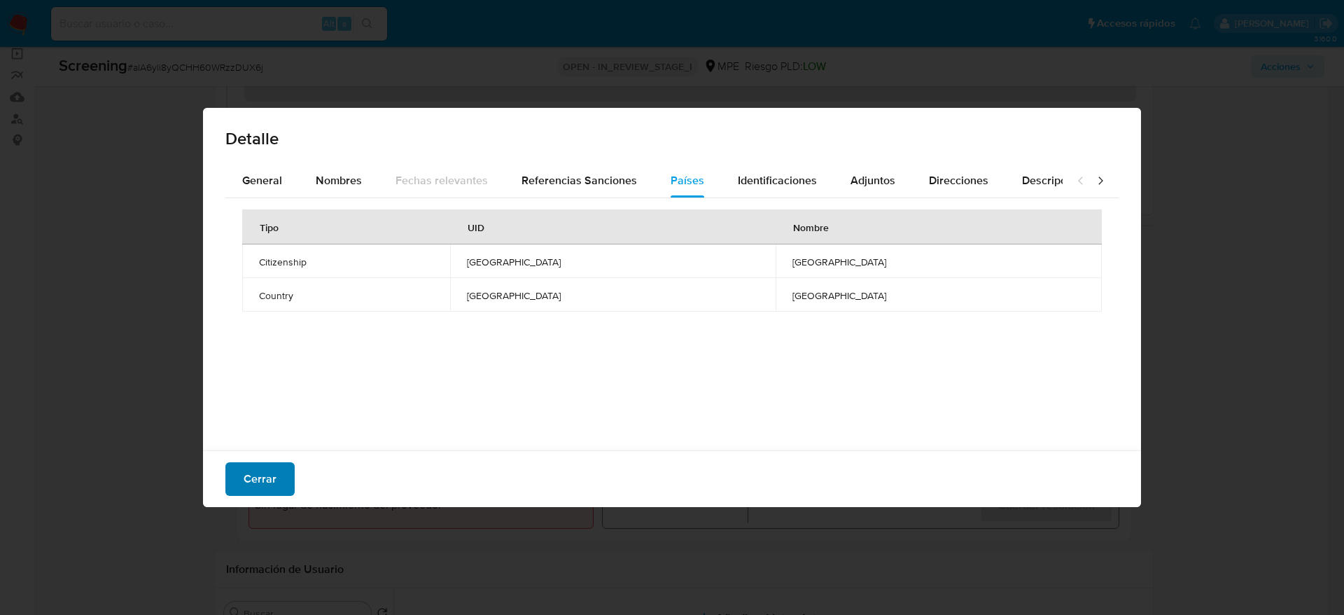
click at [288, 481] on button "Cerrar" at bounding box center [259, 479] width 69 height 34
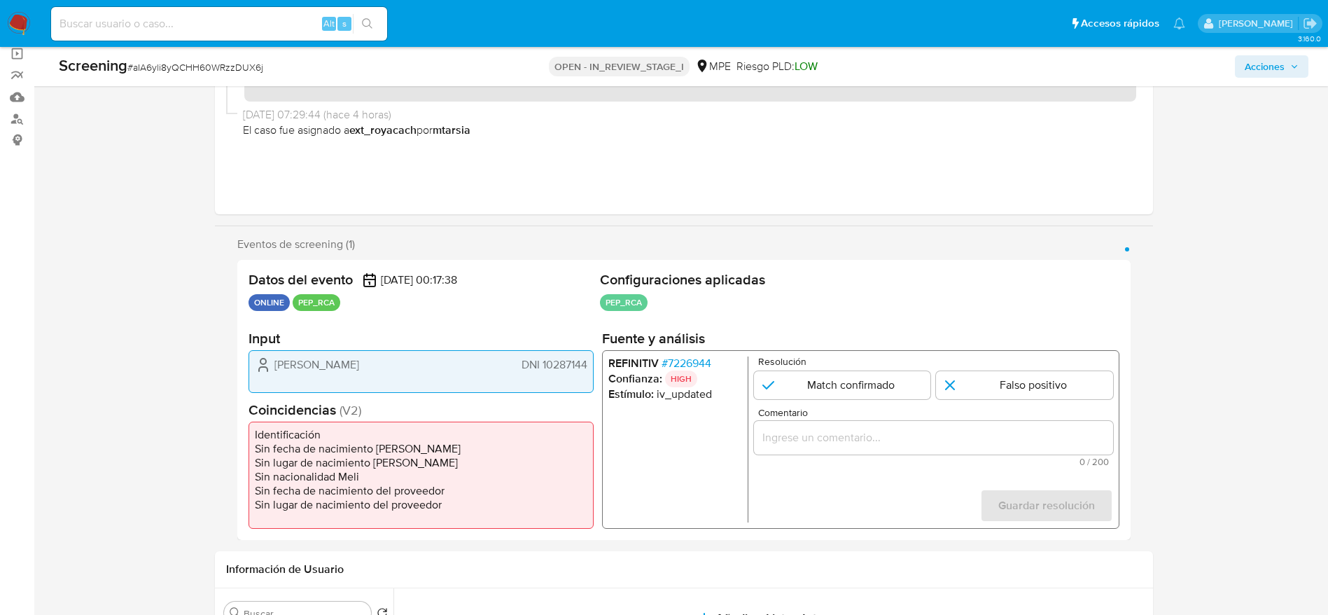
click at [658, 365] on li "REFINITIV # 7226944" at bounding box center [675, 363] width 134 height 14
click at [671, 363] on span "# 7226944" at bounding box center [686, 363] width 50 height 14
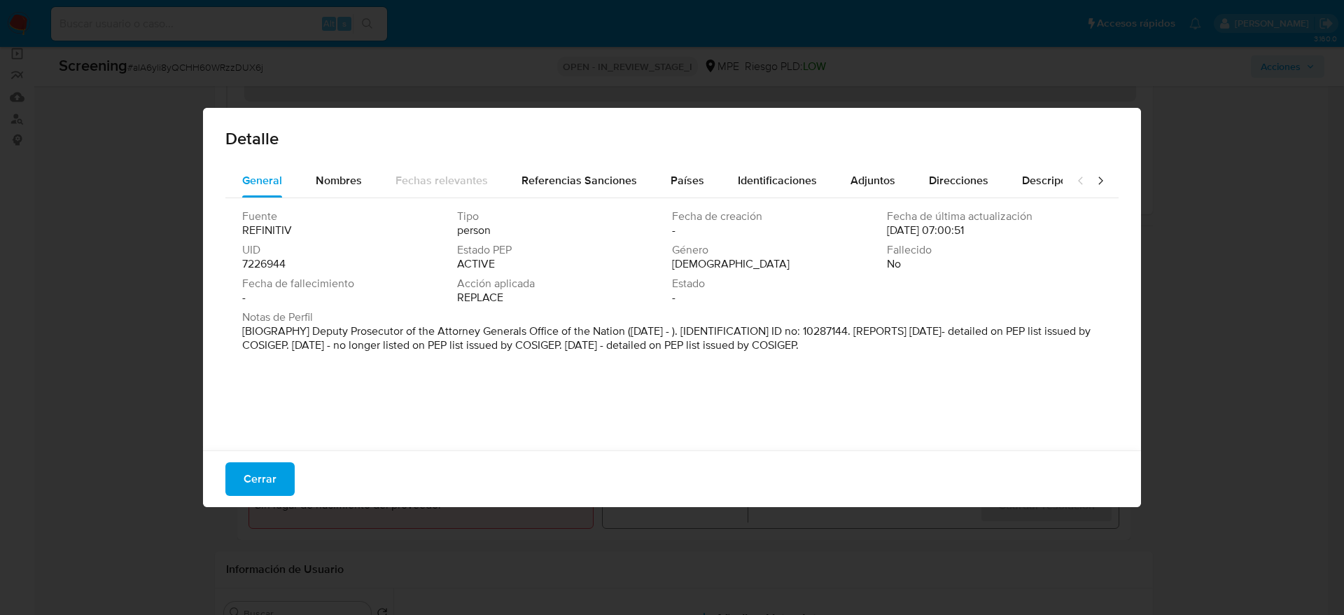
click at [256, 487] on span "Cerrar" at bounding box center [260, 479] width 33 height 31
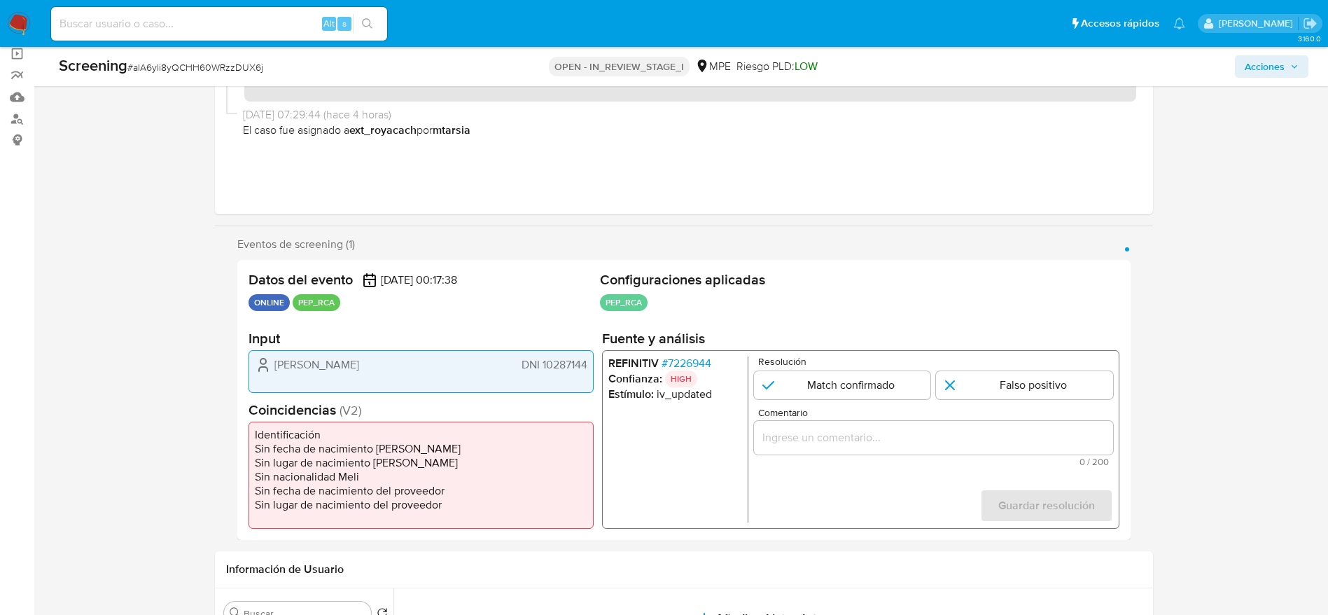
click at [253, 70] on span "# aIA6yli8yQCHH60WRzzDUX6j" at bounding box center [195, 67] width 136 height 14
copy span "aIA6yli8yQCHH60WRzzDUX6j"
drag, startPoint x: 267, startPoint y: 358, endPoint x: 566, endPoint y: 362, distance: 299.0
click at [564, 362] on div "[PERSON_NAME] DNI 10287144" at bounding box center [421, 364] width 333 height 17
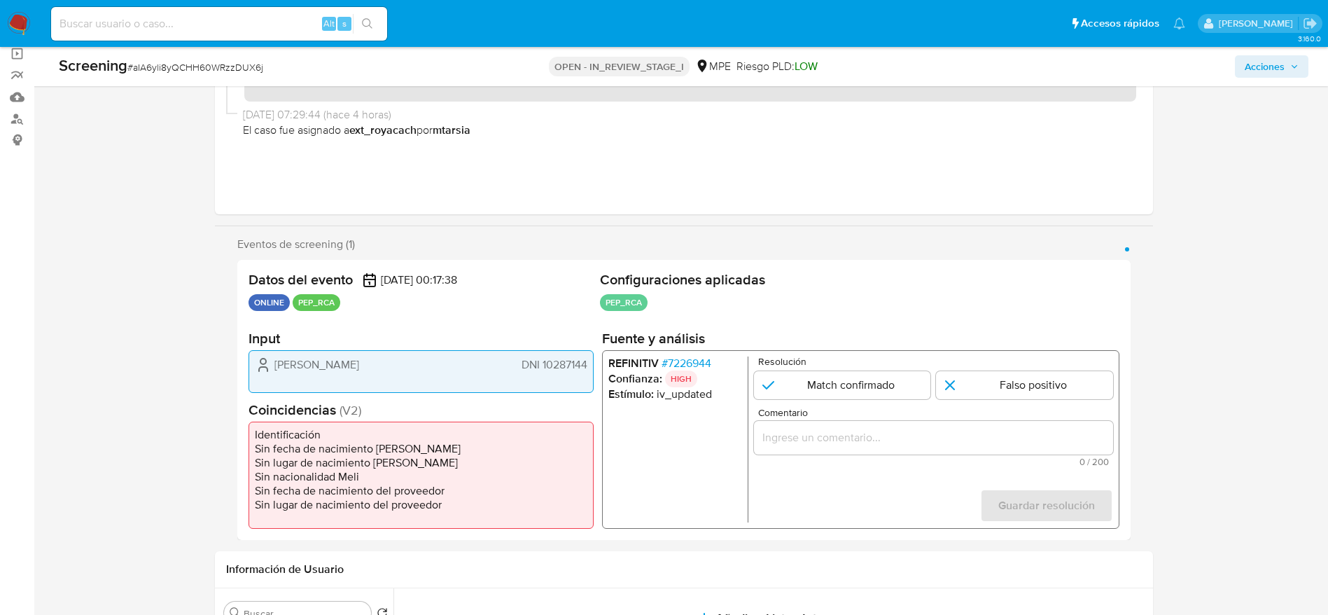
drag, startPoint x: 579, startPoint y: 363, endPoint x: 590, endPoint y: 365, distance: 11.4
click at [590, 365] on div "[PERSON_NAME] DNI 10287144" at bounding box center [421, 371] width 345 height 43
drag, startPoint x: 268, startPoint y: 361, endPoint x: 585, endPoint y: 363, distance: 317.2
click at [585, 363] on div "[PERSON_NAME] DNI 10287144" at bounding box center [421, 364] width 333 height 17
click at [659, 358] on li "REFINITIV # 7226944" at bounding box center [675, 363] width 134 height 14
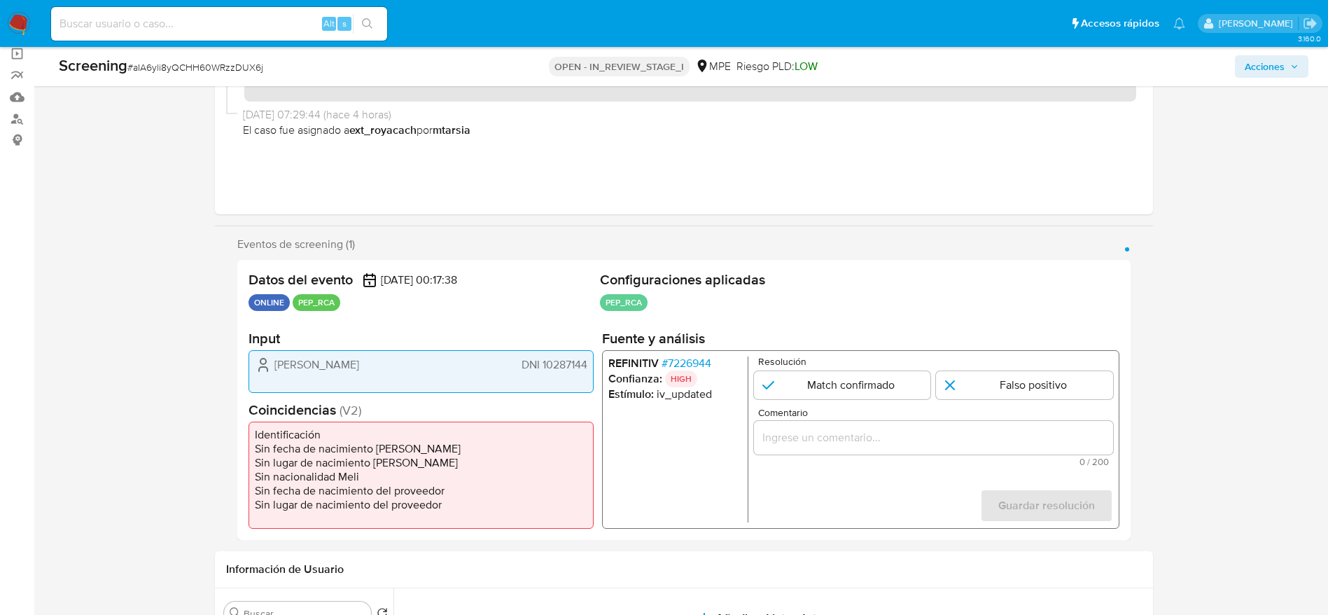
click at [662, 359] on span "# 7226944" at bounding box center [686, 363] width 50 height 14
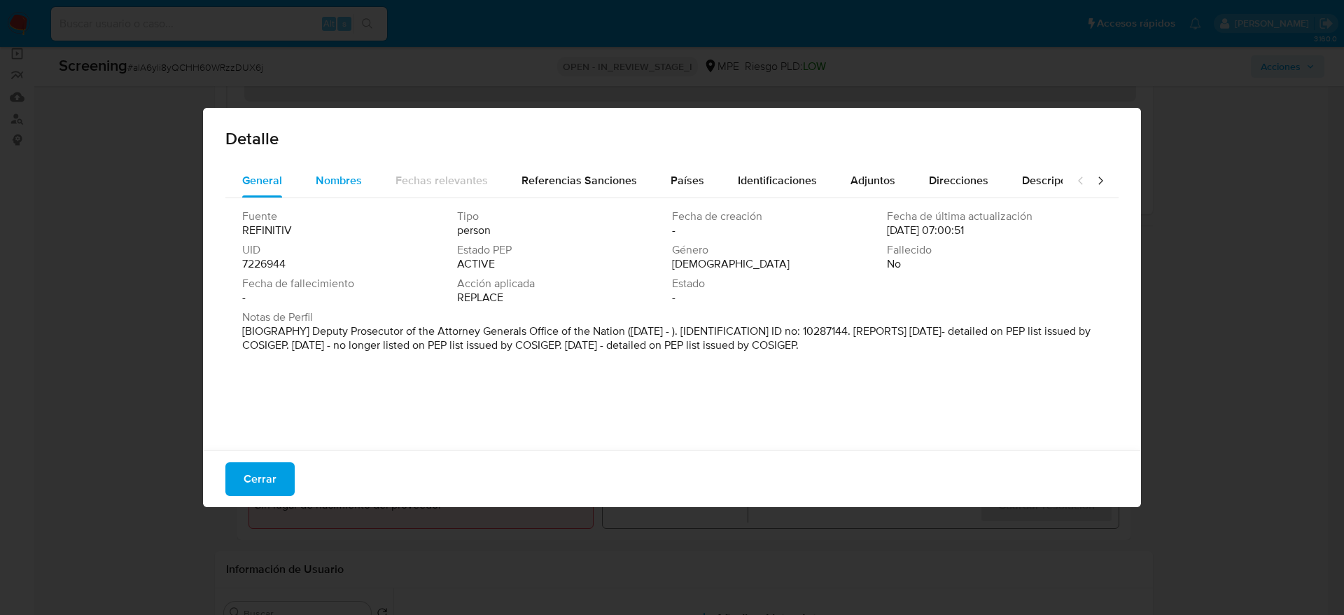
click at [325, 181] on span "Nombres" at bounding box center [339, 180] width 46 height 16
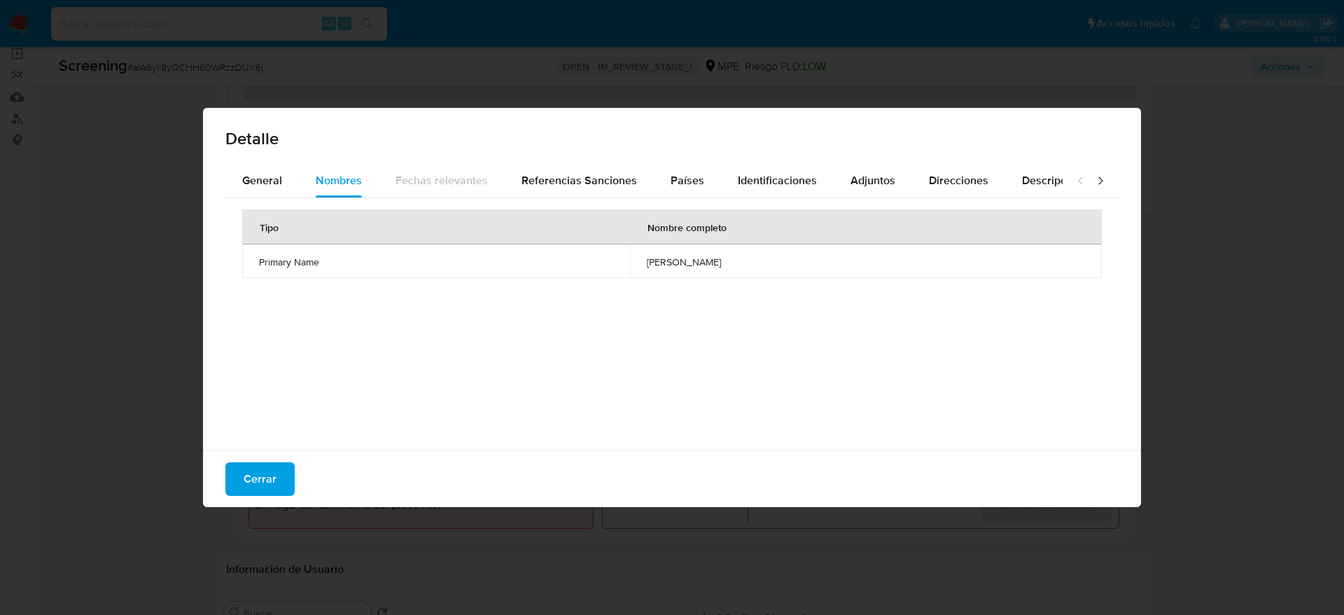
click at [630, 251] on td "[PERSON_NAME]" at bounding box center [866, 261] width 472 height 34
click at [691, 181] on span "Países" at bounding box center [688, 180] width 34 height 16
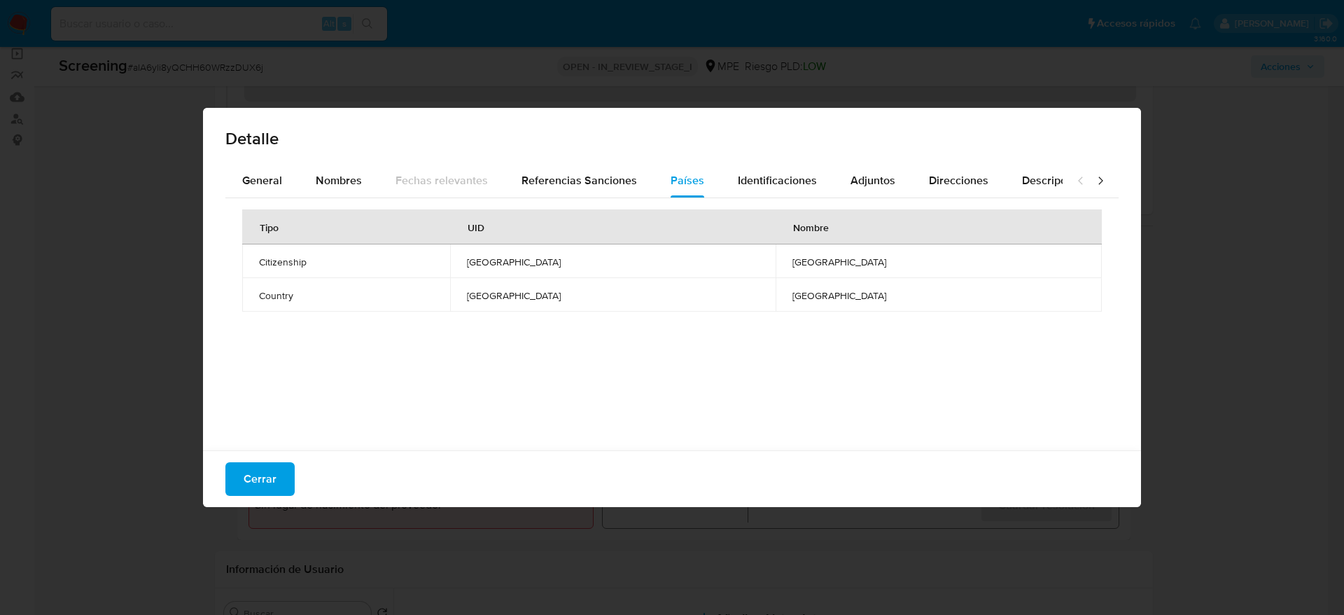
click at [298, 470] on div "Cerrar" at bounding box center [672, 478] width 938 height 57
click at [270, 470] on span "Cerrar" at bounding box center [260, 479] width 33 height 31
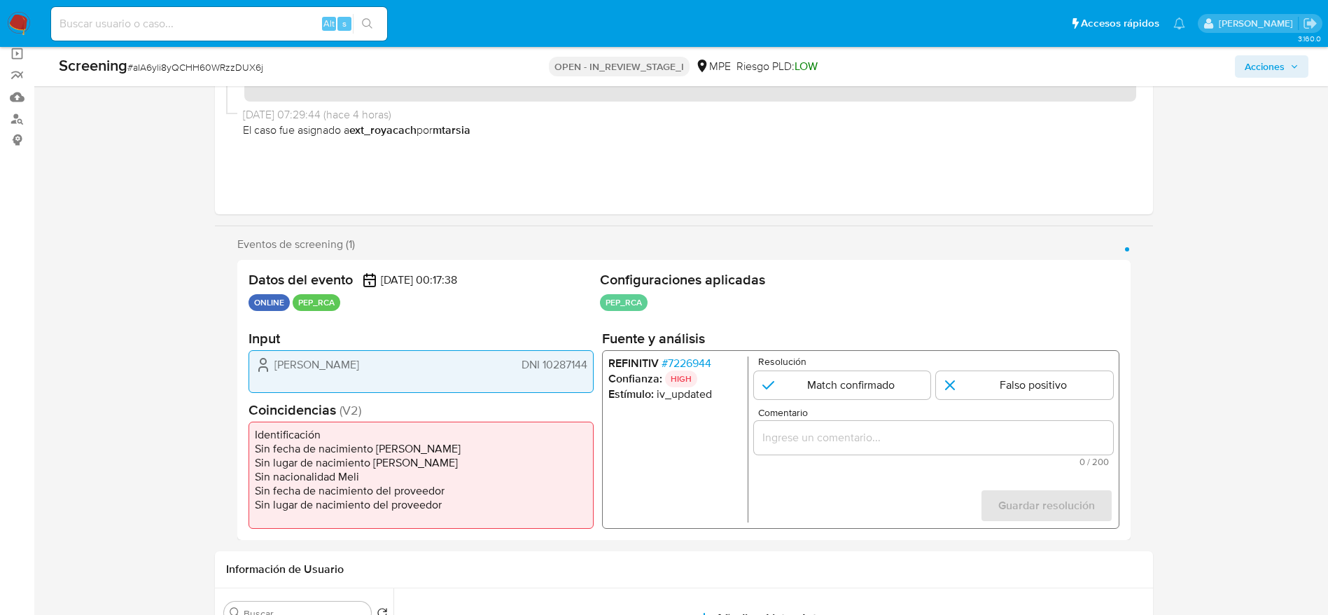
click at [1013, 443] on input "Comentario" at bounding box center [932, 438] width 359 height 18
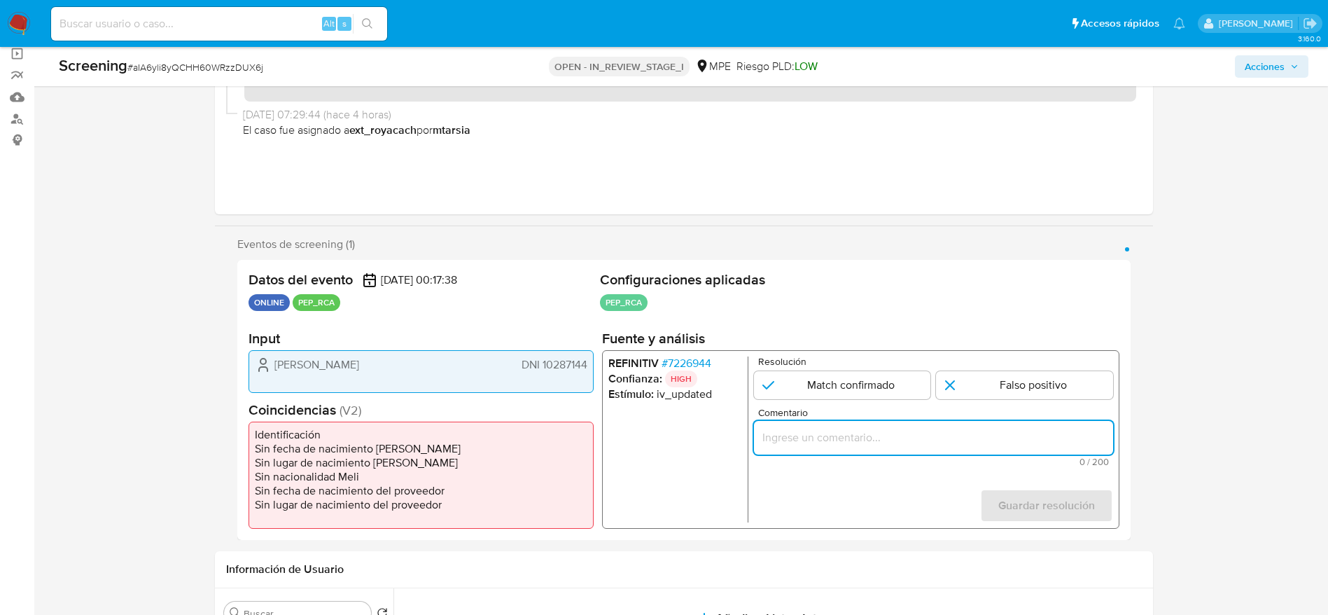
paste input "Compara al usuario [PERSON_NAME] DNI 10287144 con el PEP "[PERSON_NAME]". Sin r…"
type input "Compara al usuario [PERSON_NAME] DNI 10287144 con el PEP "[PERSON_NAME]". Sin r…"
click at [1032, 376] on input "1 de 1" at bounding box center [1024, 385] width 177 height 28
radio input "true"
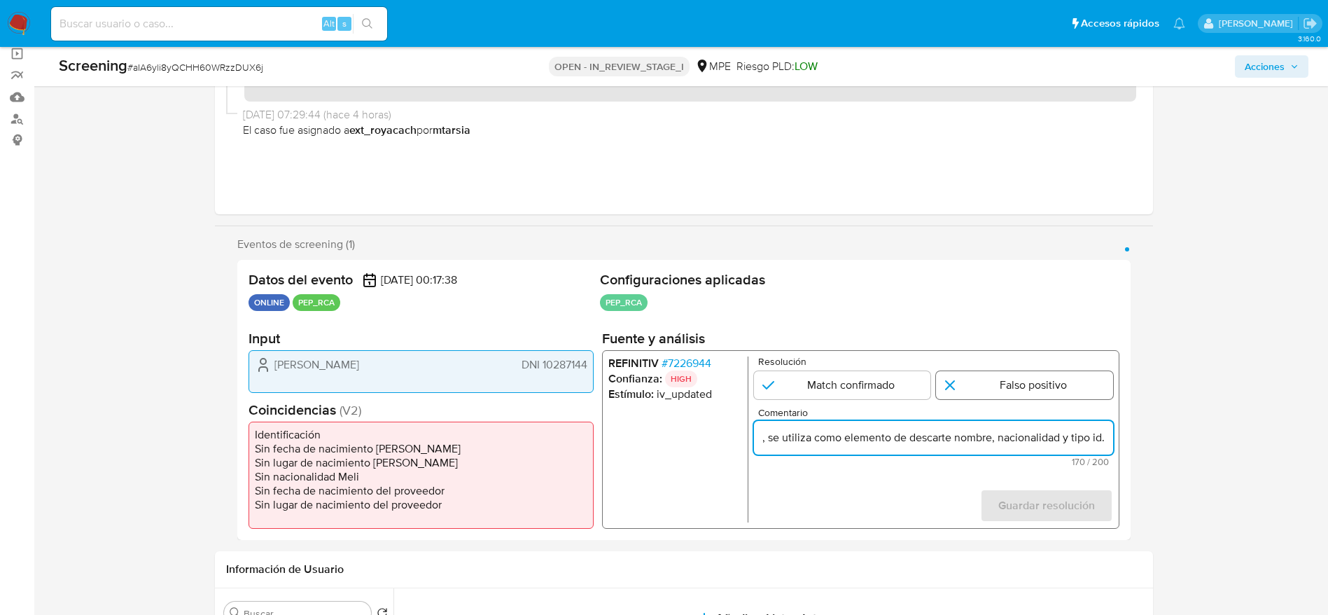
scroll to position [0, 0]
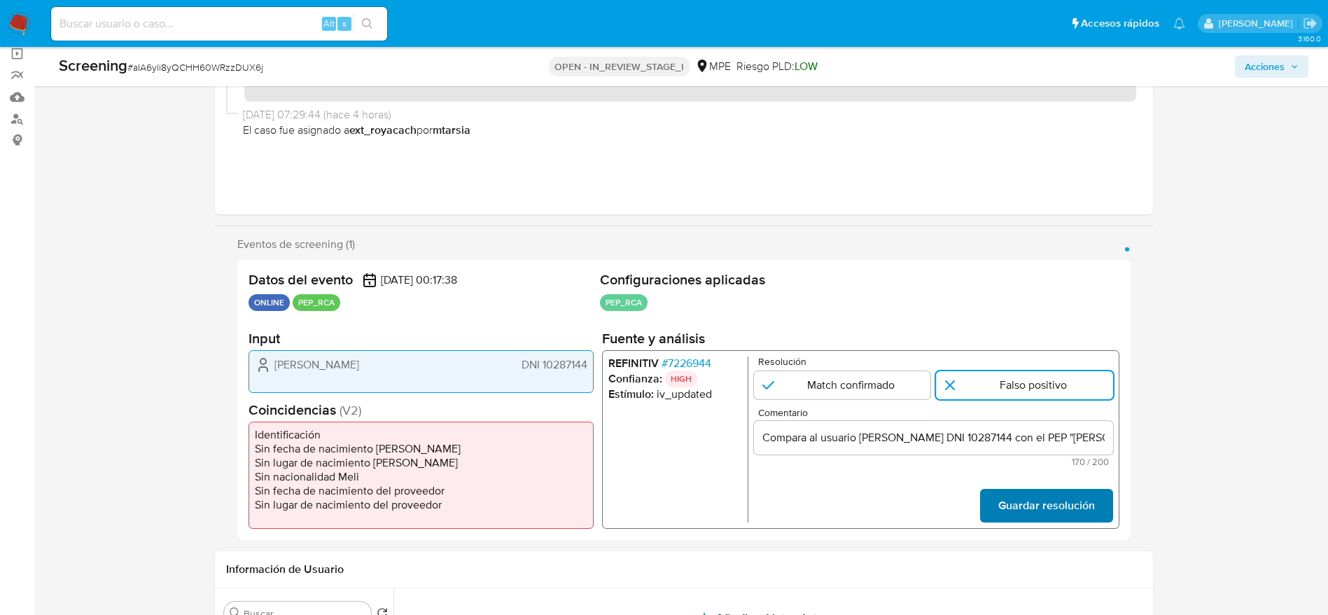
click at [1036, 511] on span "Guardar resolución" at bounding box center [1046, 505] width 97 height 31
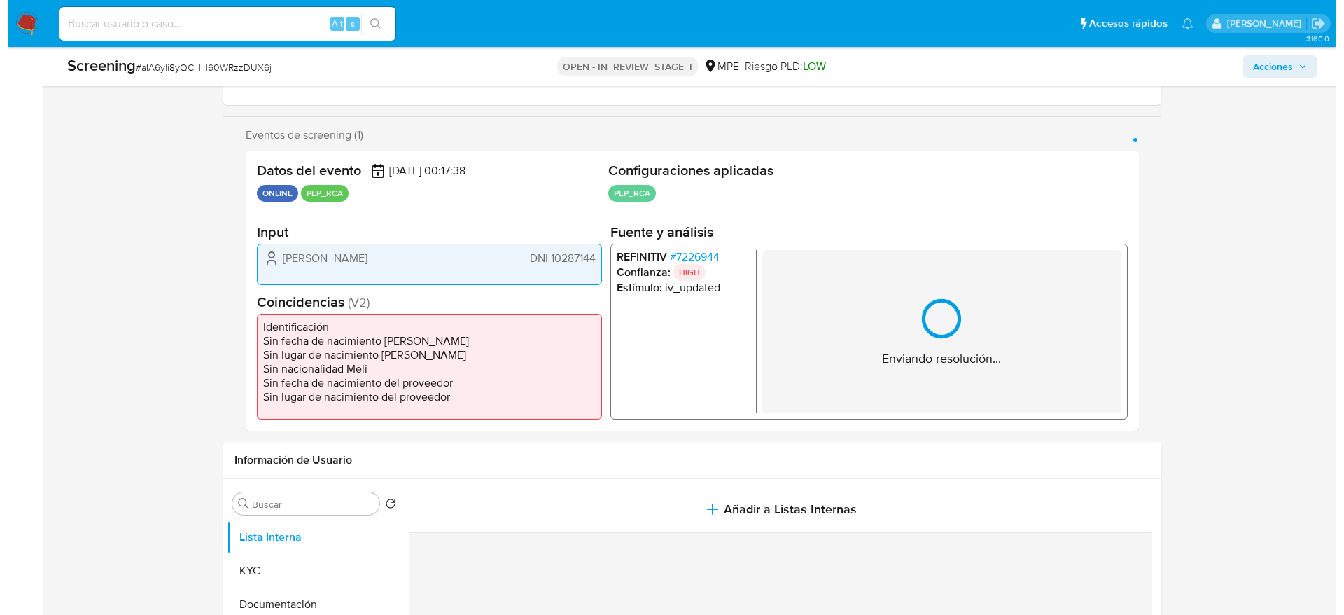
scroll to position [315, 0]
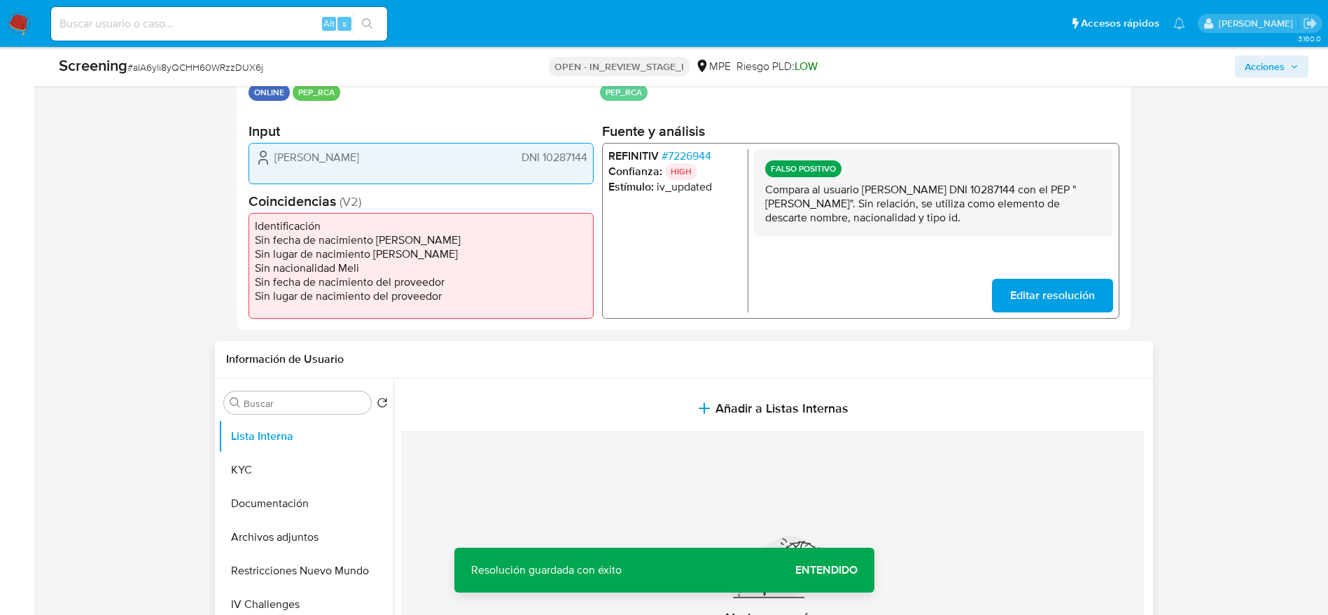
click at [606, 384] on section at bounding box center [775, 569] width 749 height 383
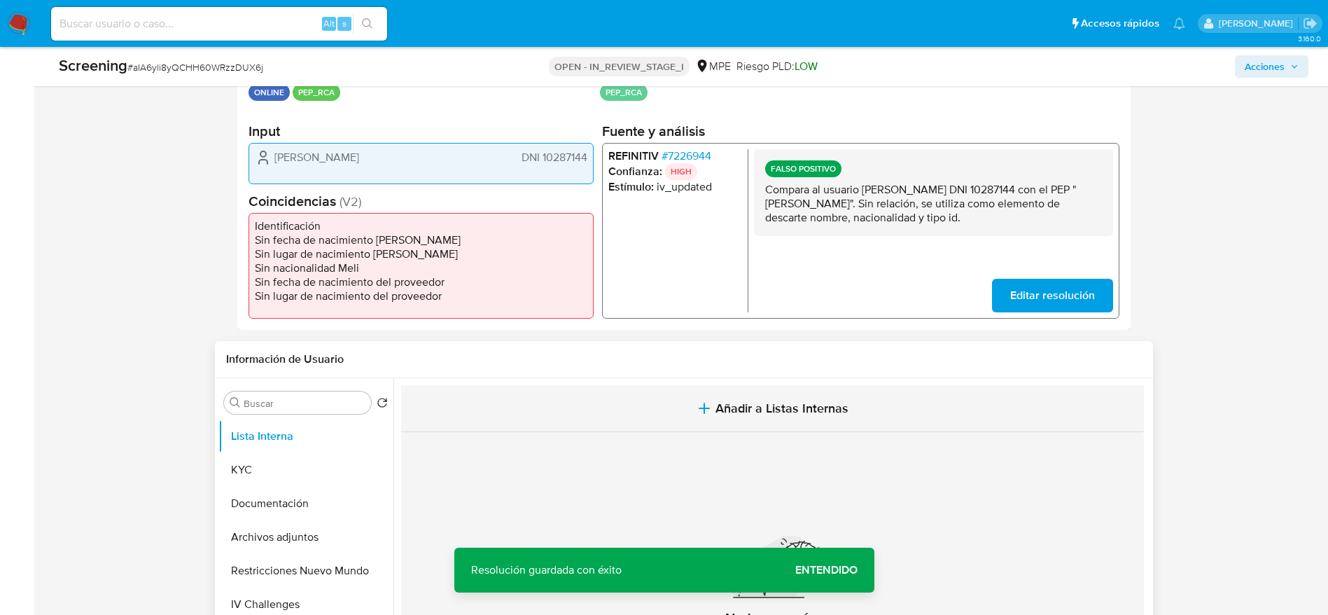
click at [606, 393] on button "Añadir a Listas Internas" at bounding box center [772, 408] width 743 height 47
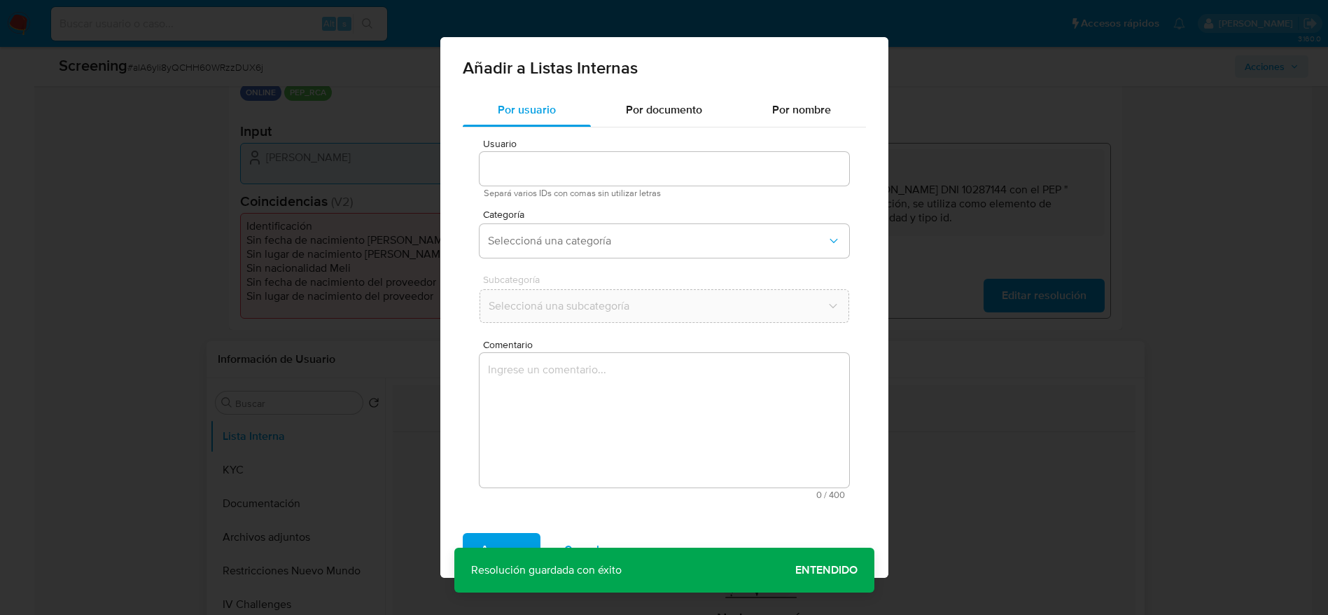
type input "94032698"
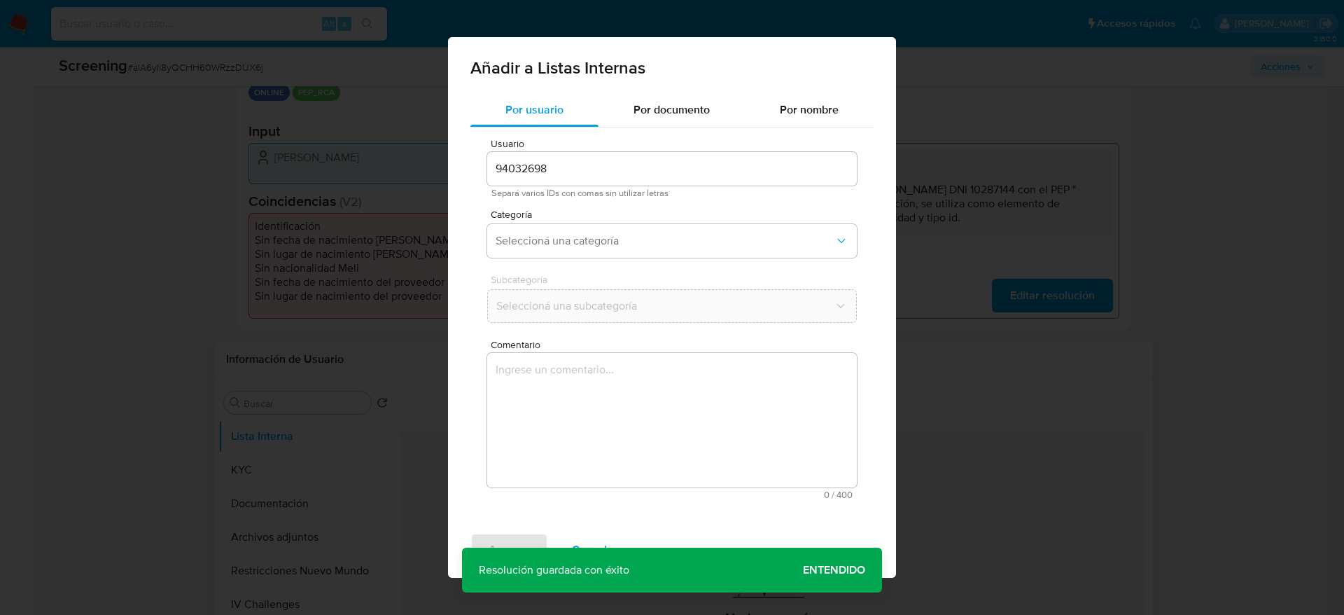
click at [606, 387] on textarea "Comentario" at bounding box center [672, 420] width 370 height 134
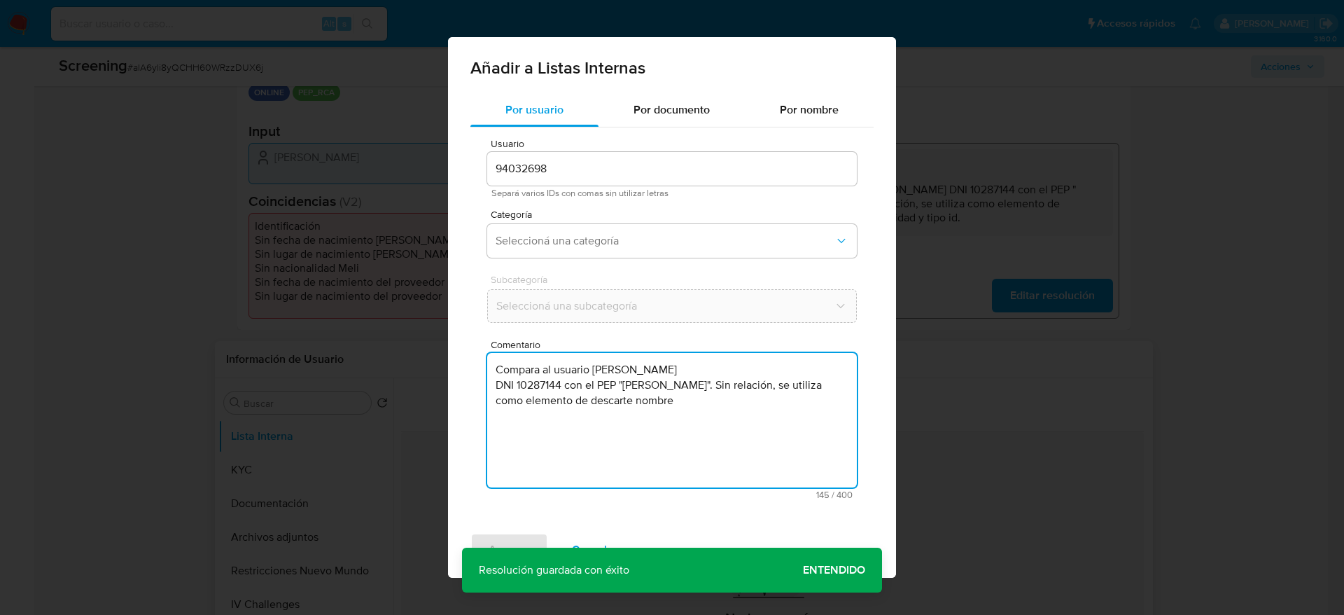
click at [593, 258] on div "Categoría Seleccioná una categoría" at bounding box center [672, 236] width 370 height 54
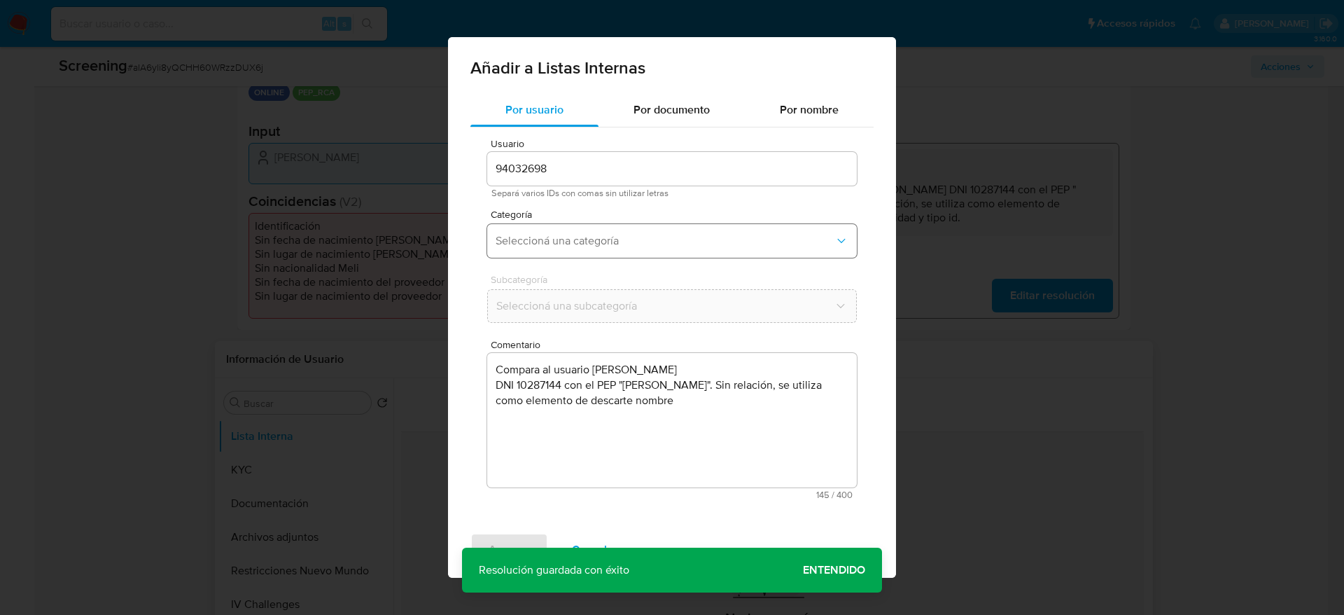
drag, startPoint x: 592, startPoint y: 240, endPoint x: 592, endPoint y: 255, distance: 14.7
click at [592, 242] on span "Seleccioná una categoría" at bounding box center [665, 241] width 339 height 14
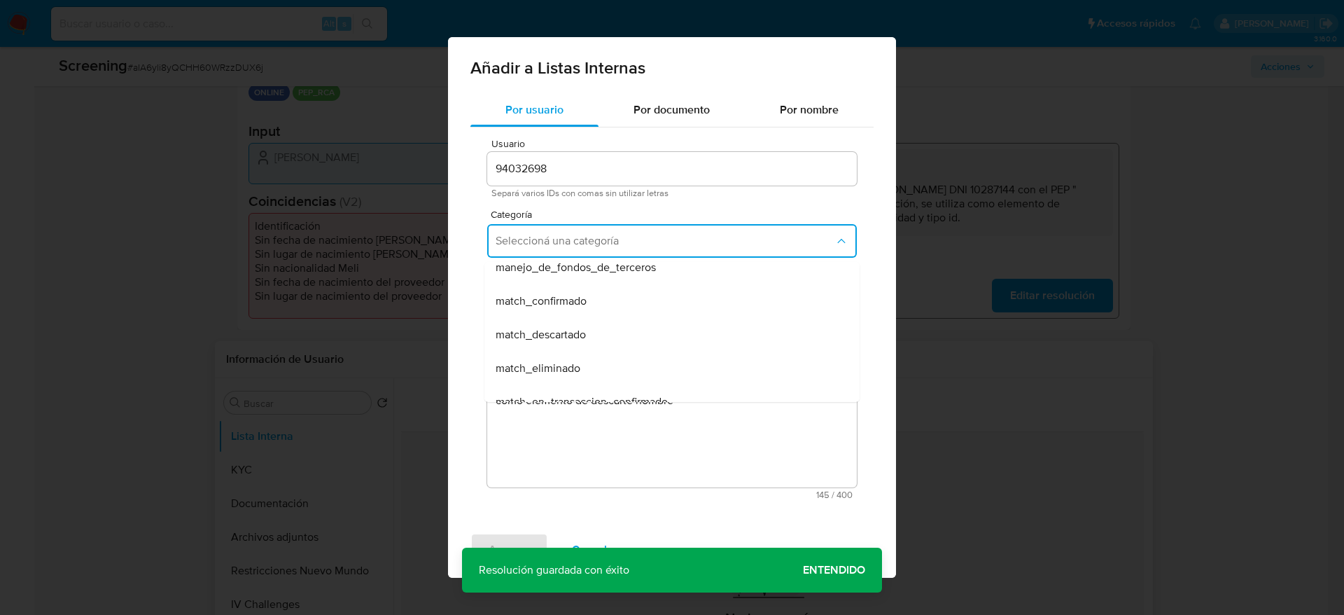
scroll to position [105, 0]
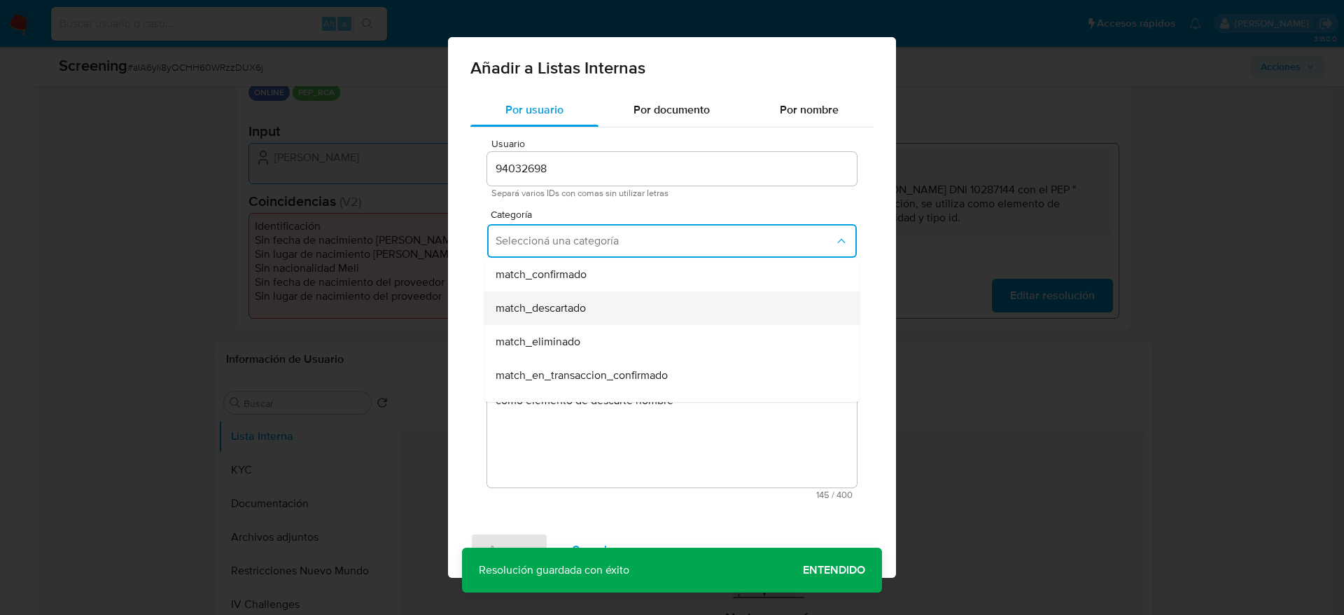
click at [584, 303] on span "match_descartado" at bounding box center [541, 308] width 90 height 14
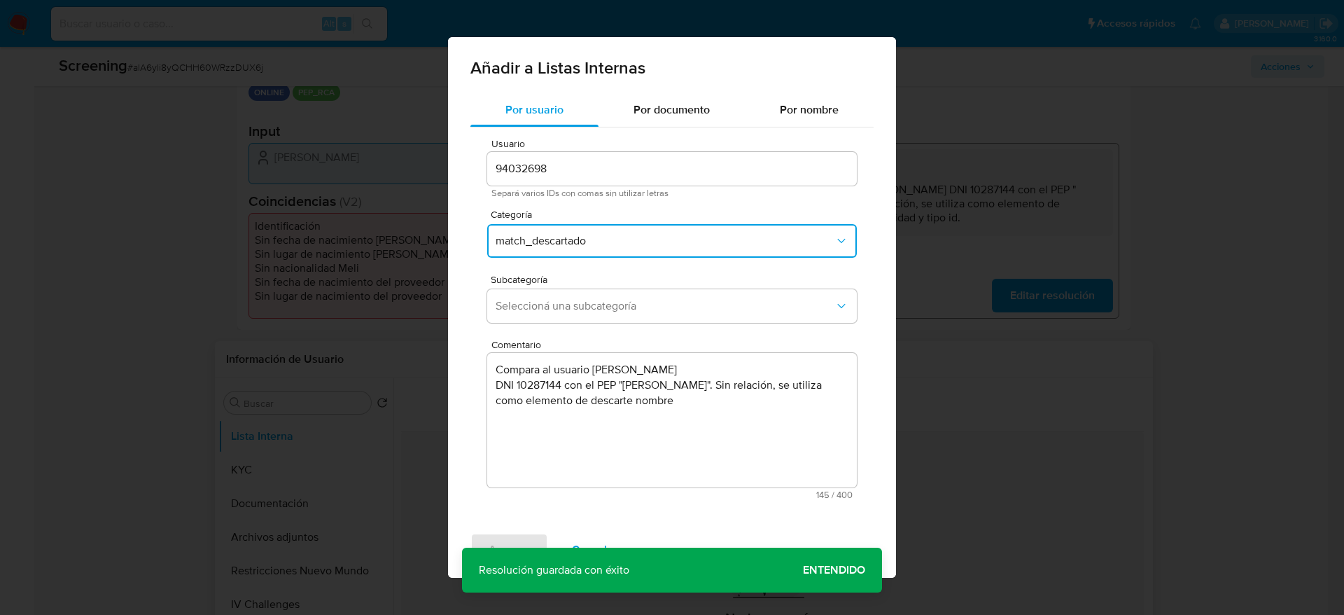
click at [584, 303] on span "Seleccioná una subcategoría" at bounding box center [665, 306] width 339 height 14
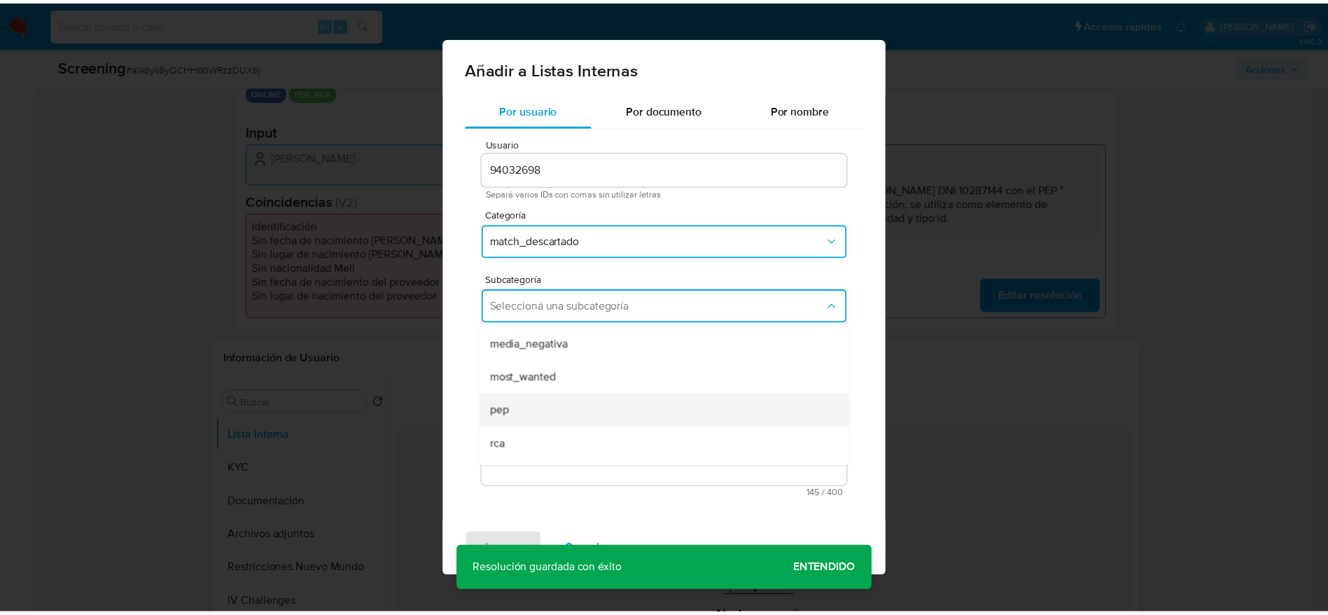
scroll to position [95, 0]
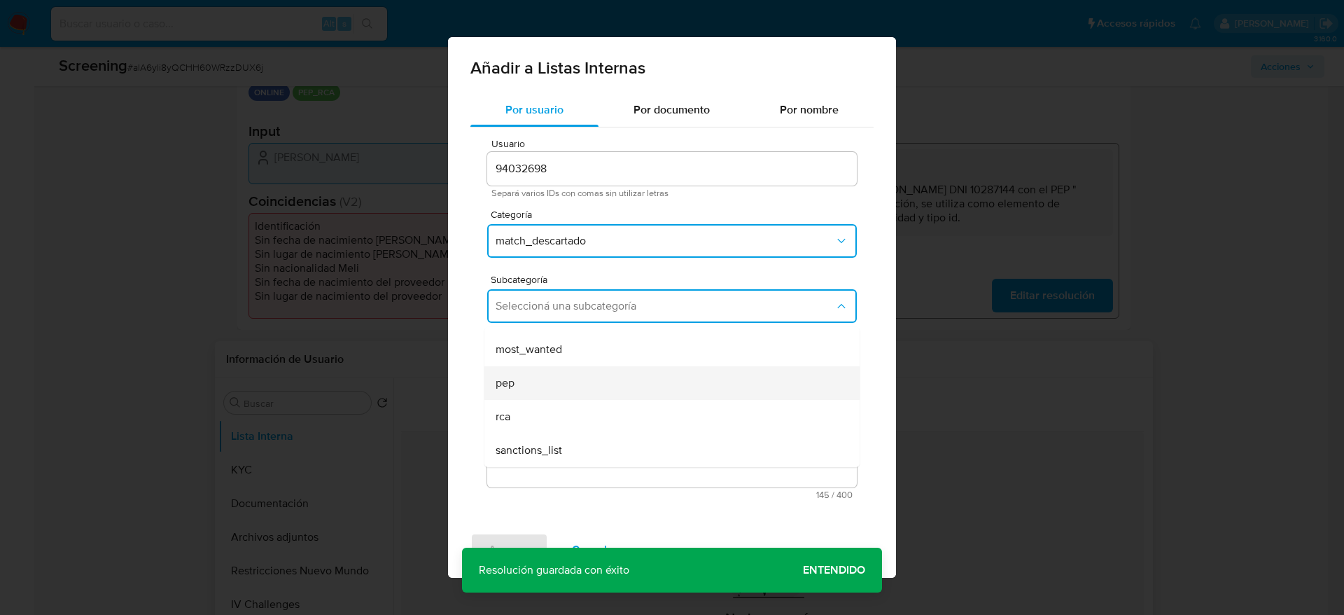
click at [554, 375] on div "pep" at bounding box center [668, 383] width 344 height 34
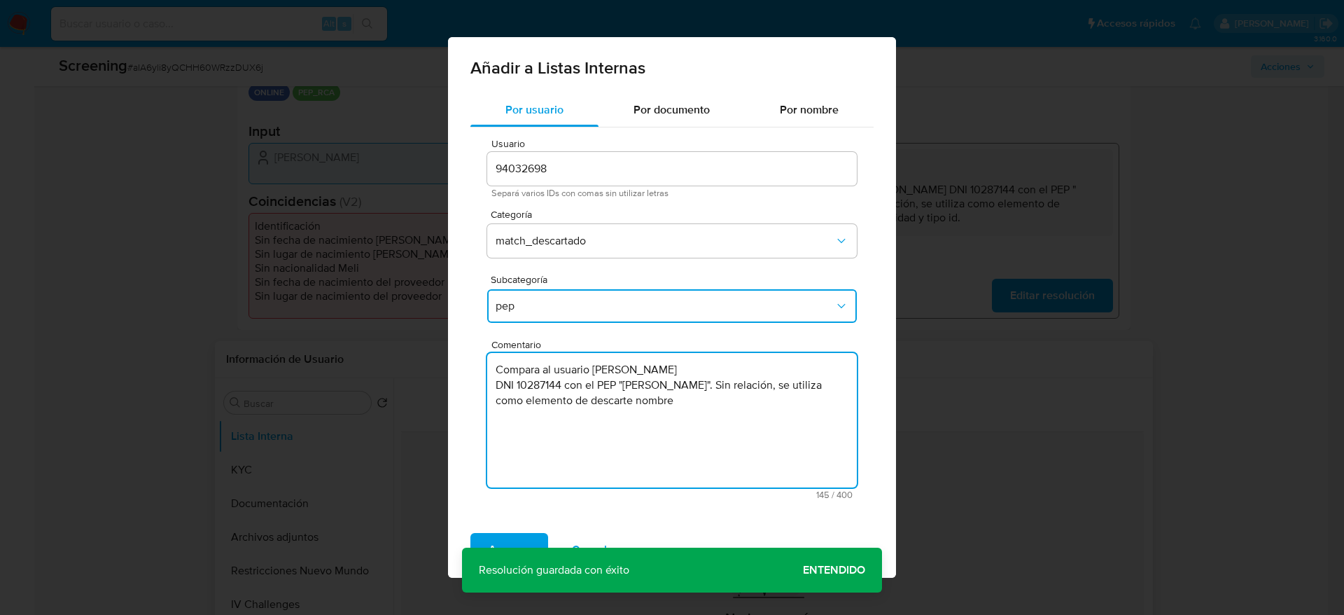
click at [765, 415] on textarea "Compara al usuario [PERSON_NAME] DNI 10287144 con el PEP "[PERSON_NAME]". Sin r…" at bounding box center [672, 420] width 370 height 134
type textarea "Compara al usuario [PERSON_NAME] DNI 10287144 con el PEP "[PERSON_NAME]". Sin r…"
click at [511, 537] on span "Agregar" at bounding box center [509, 549] width 41 height 31
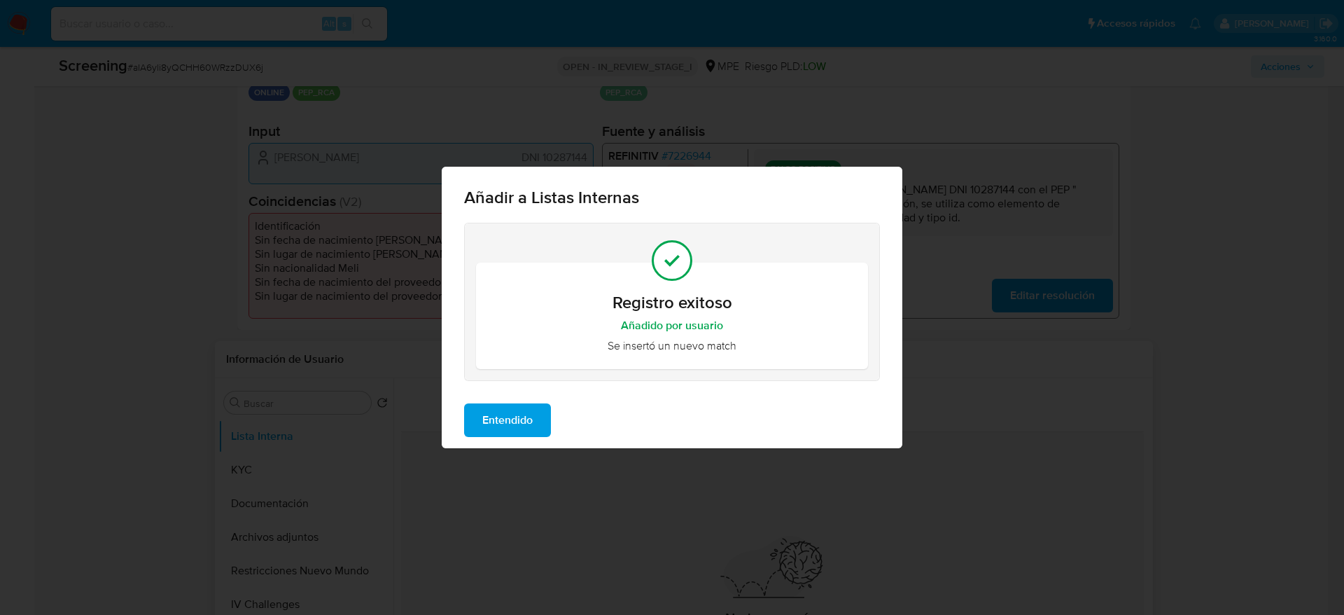
click at [481, 444] on div "Entendido" at bounding box center [672, 420] width 461 height 56
click at [482, 436] on button "Entendido" at bounding box center [507, 420] width 87 height 34
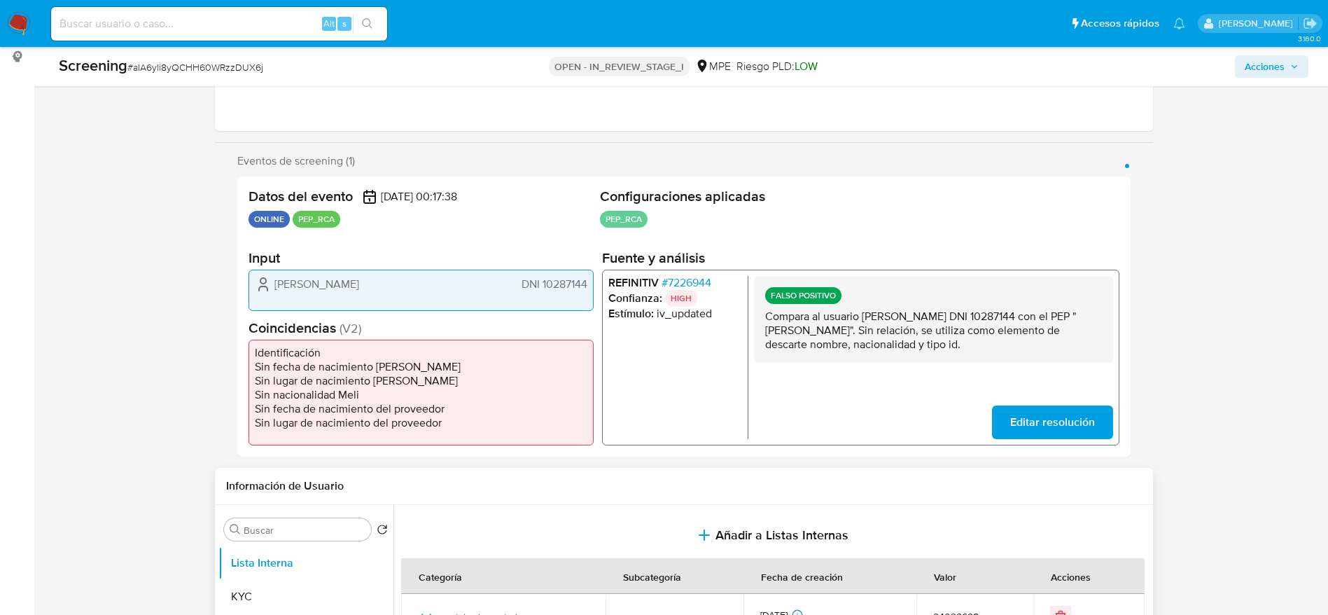
scroll to position [0, 0]
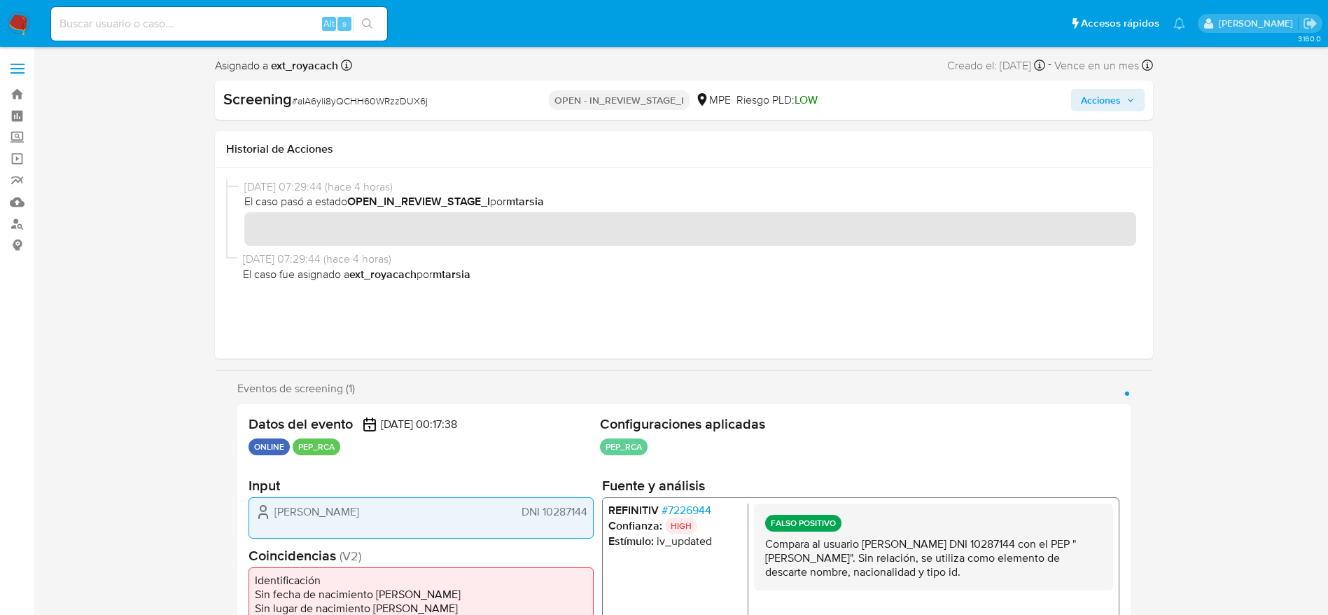
click at [1107, 107] on span "Acciones" at bounding box center [1101, 100] width 40 height 22
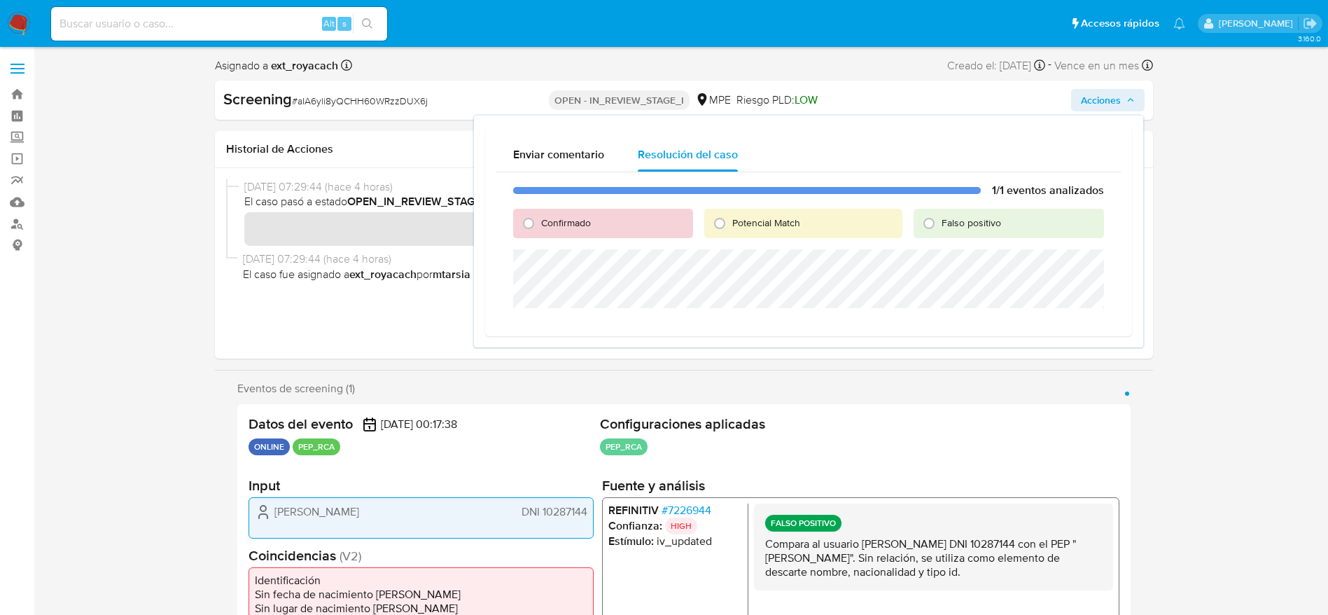
click at [942, 239] on div "1/1 eventos analizados Confirmado Potencial Match Falso positivo" at bounding box center [808, 248] width 625 height 153
click at [944, 233] on div "Falso positivo" at bounding box center [1009, 223] width 190 height 29
click at [944, 228] on span "Falso positivo" at bounding box center [972, 223] width 60 height 14
click at [940, 228] on input "Falso positivo" at bounding box center [929, 223] width 22 height 22
radio input "true"
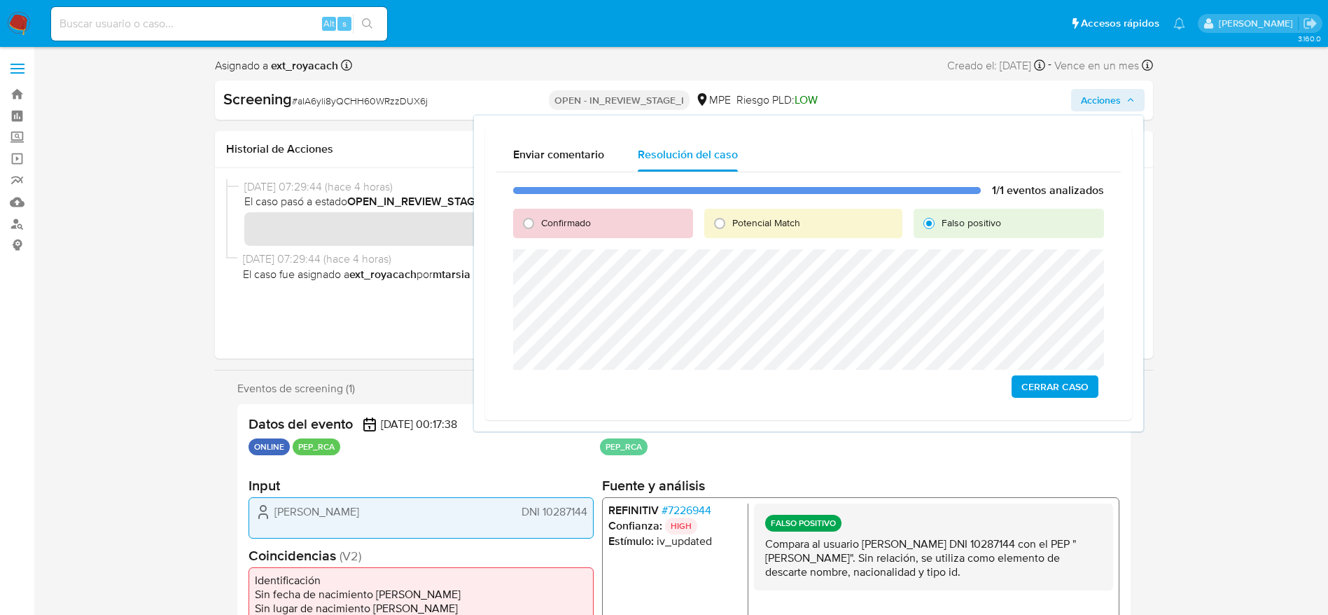
click at [1036, 382] on span "Cerrar Caso" at bounding box center [1055, 387] width 67 height 20
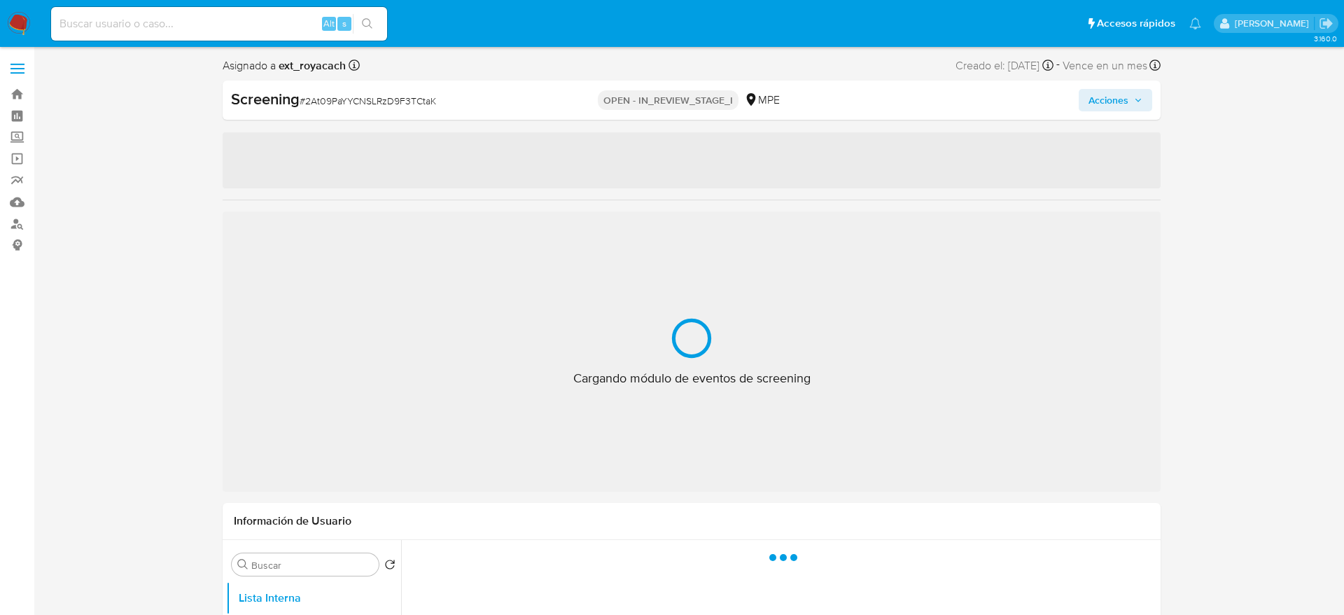
select select "10"
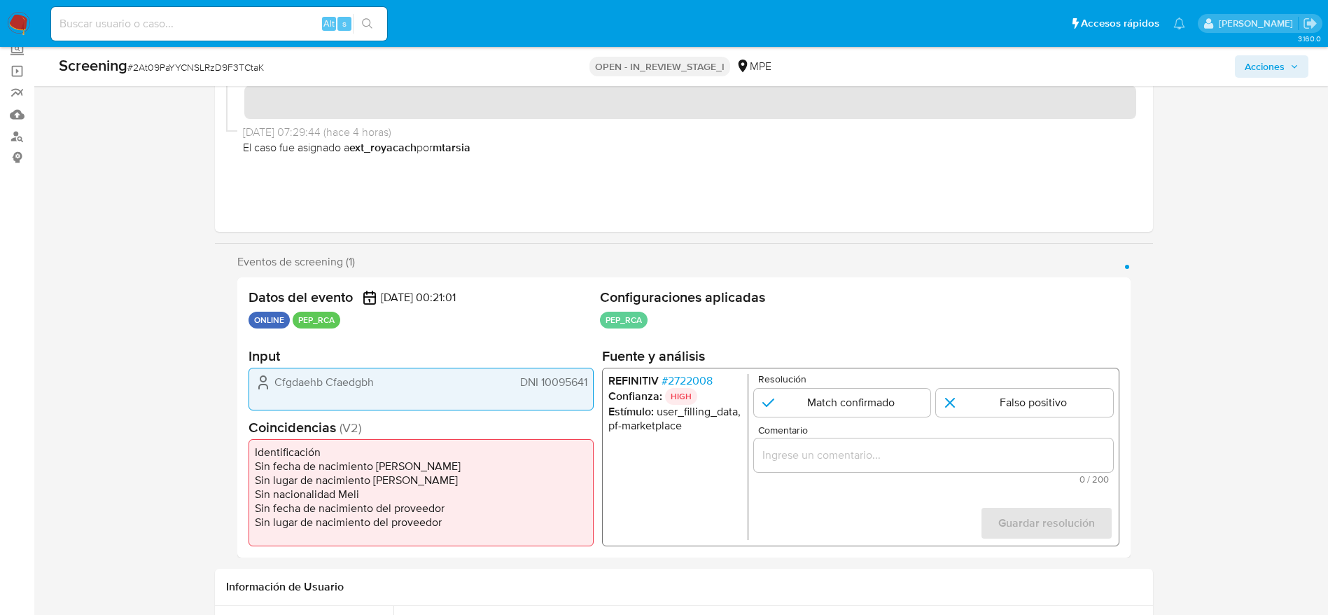
scroll to position [105, 0]
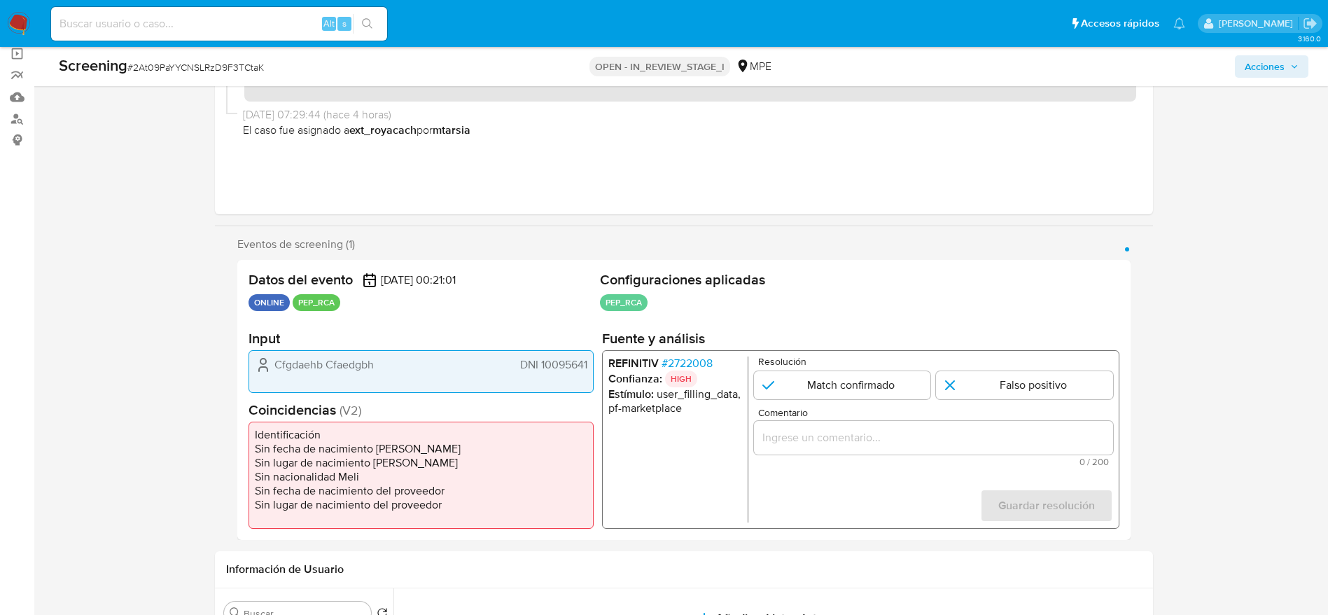
click at [678, 365] on span "# 2722008" at bounding box center [686, 363] width 51 height 14
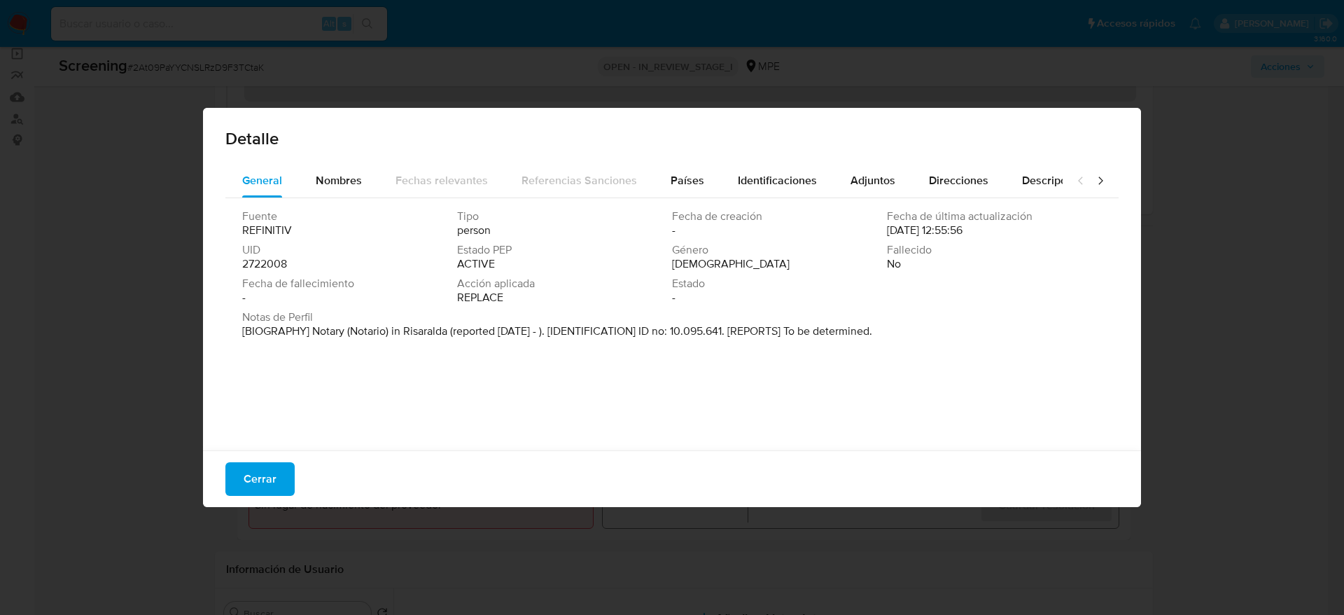
click at [697, 156] on div "Detalle" at bounding box center [672, 136] width 938 height 56
click at [697, 184] on span "Países" at bounding box center [688, 180] width 34 height 16
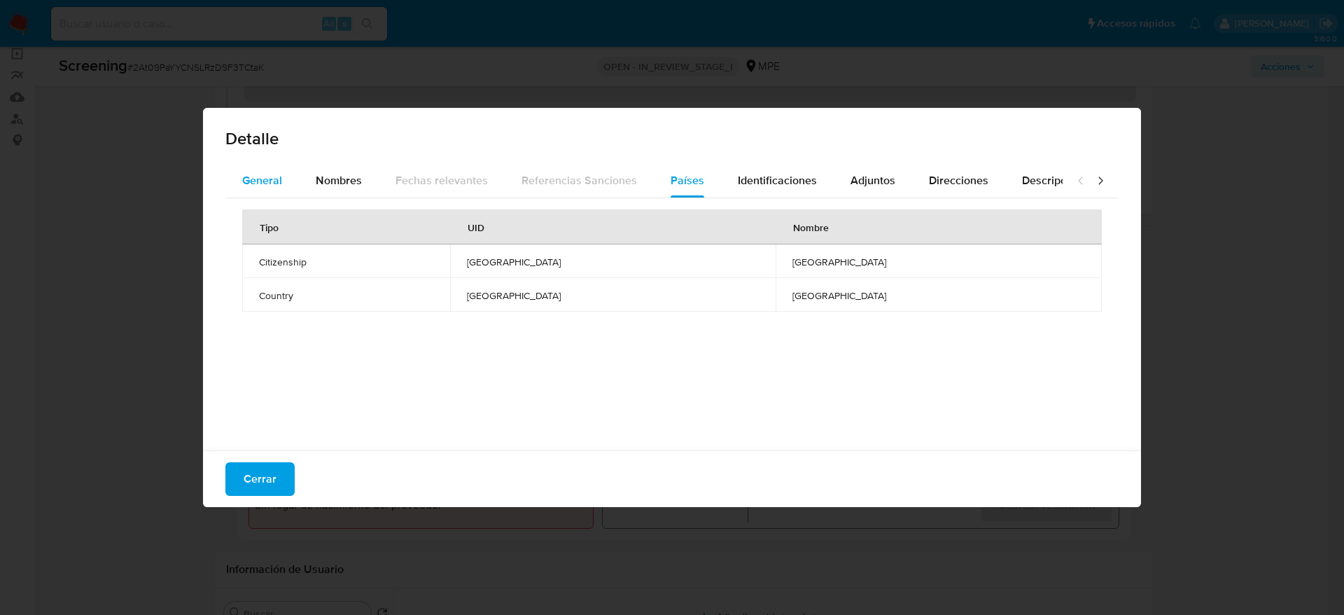
click at [270, 184] on span "General" at bounding box center [262, 180] width 40 height 16
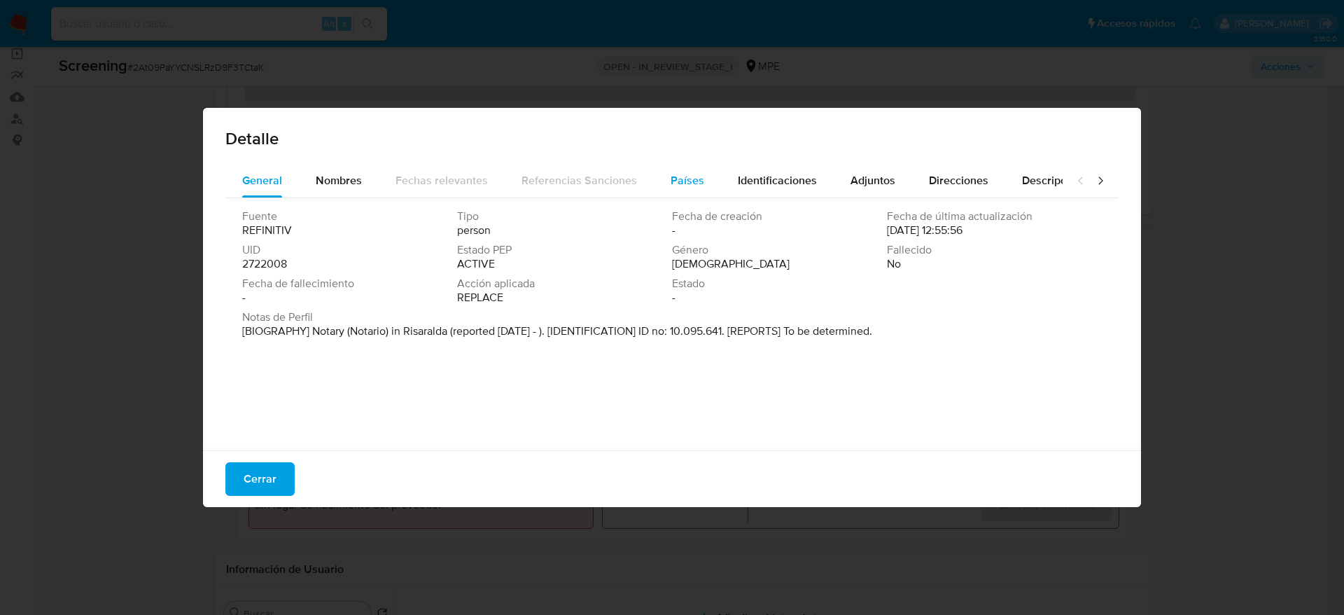
click at [689, 174] on span "Países" at bounding box center [688, 180] width 34 height 16
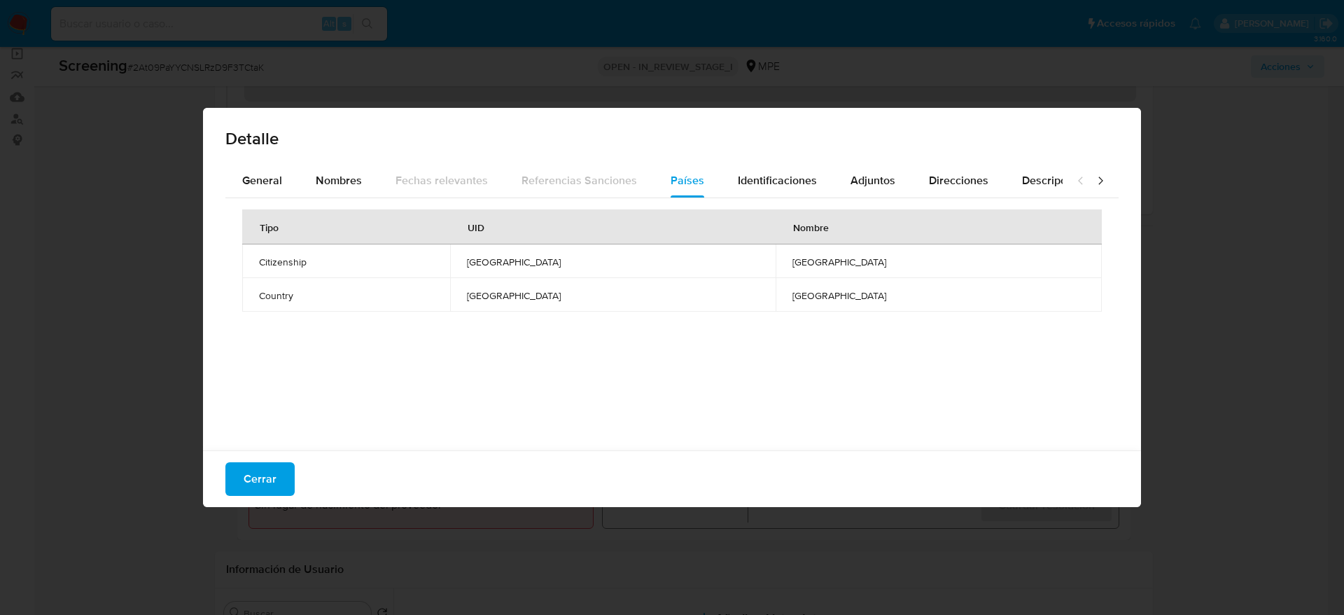
click at [284, 461] on div "Cerrar" at bounding box center [672, 478] width 938 height 57
click at [281, 466] on button "Cerrar" at bounding box center [259, 479] width 69 height 34
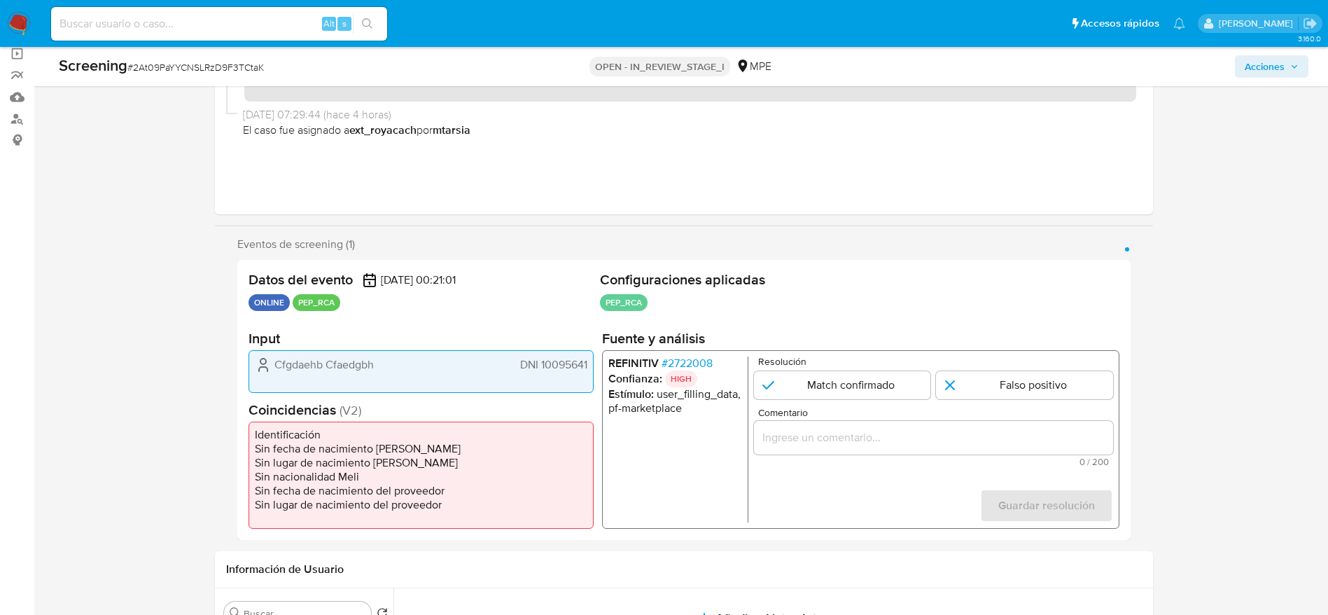
click at [245, 69] on span "# 2At09PaYYCNSLRzD9F3TCtaK" at bounding box center [195, 67] width 137 height 14
copy span "2At09PaYYCNSLRzD9F3TCtaK"
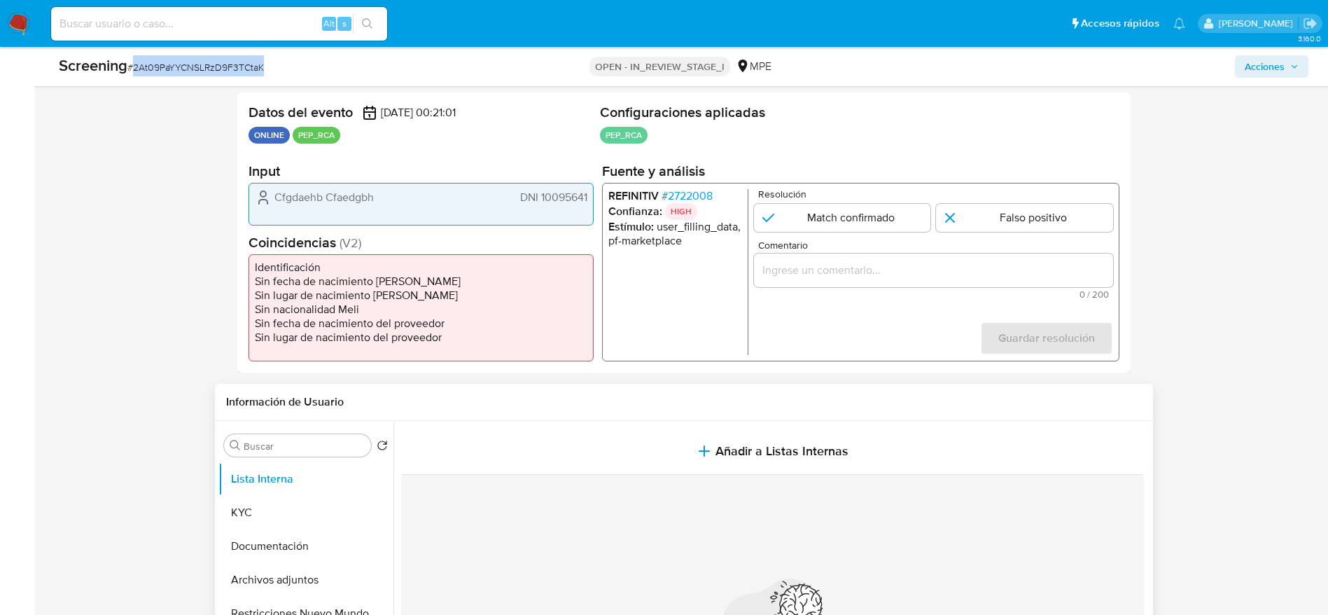
scroll to position [420, 0]
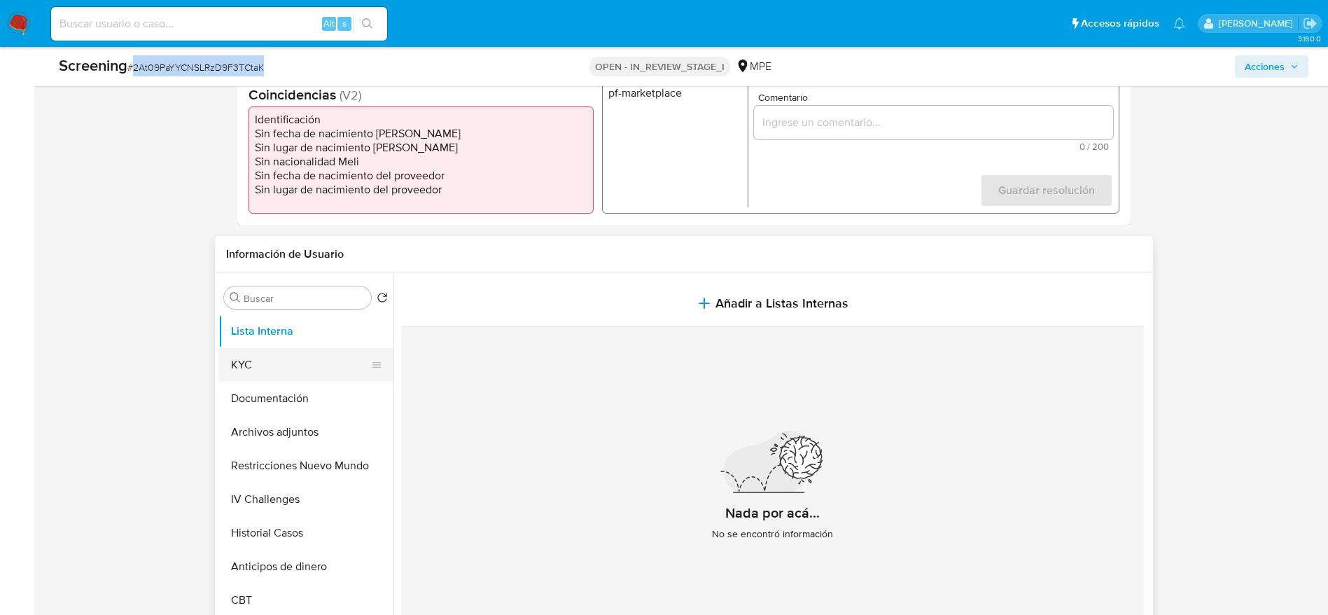
click at [276, 363] on button "KYC" at bounding box center [300, 365] width 164 height 34
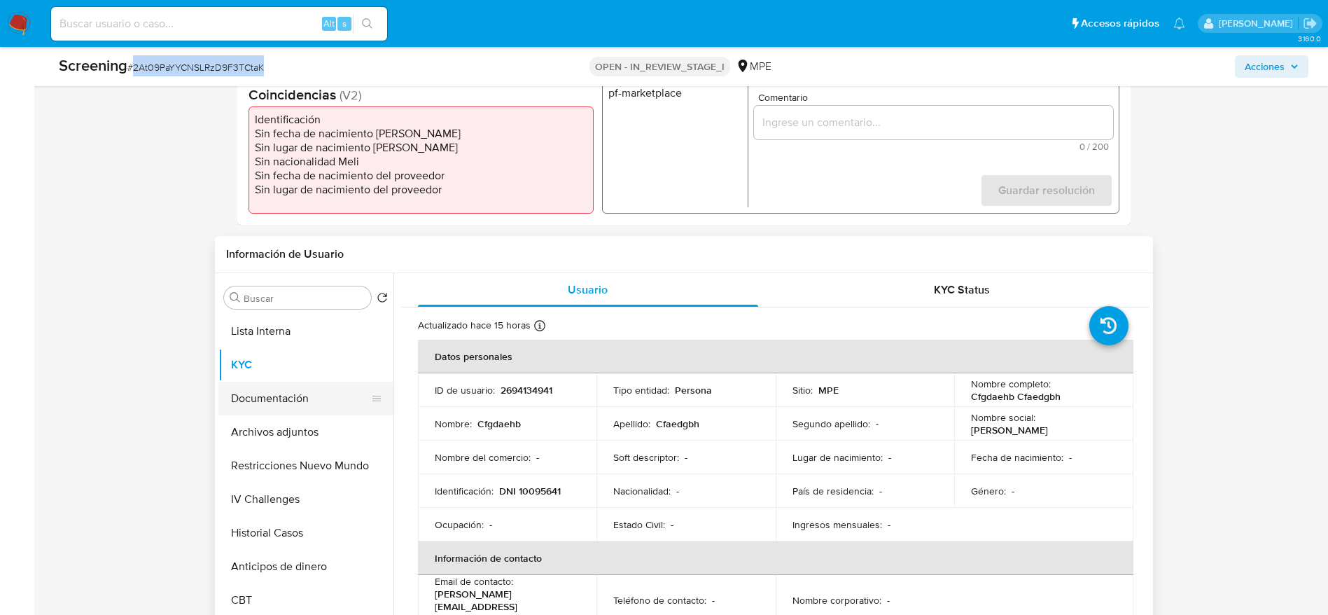
click at [268, 394] on button "Documentación" at bounding box center [300, 399] width 164 height 34
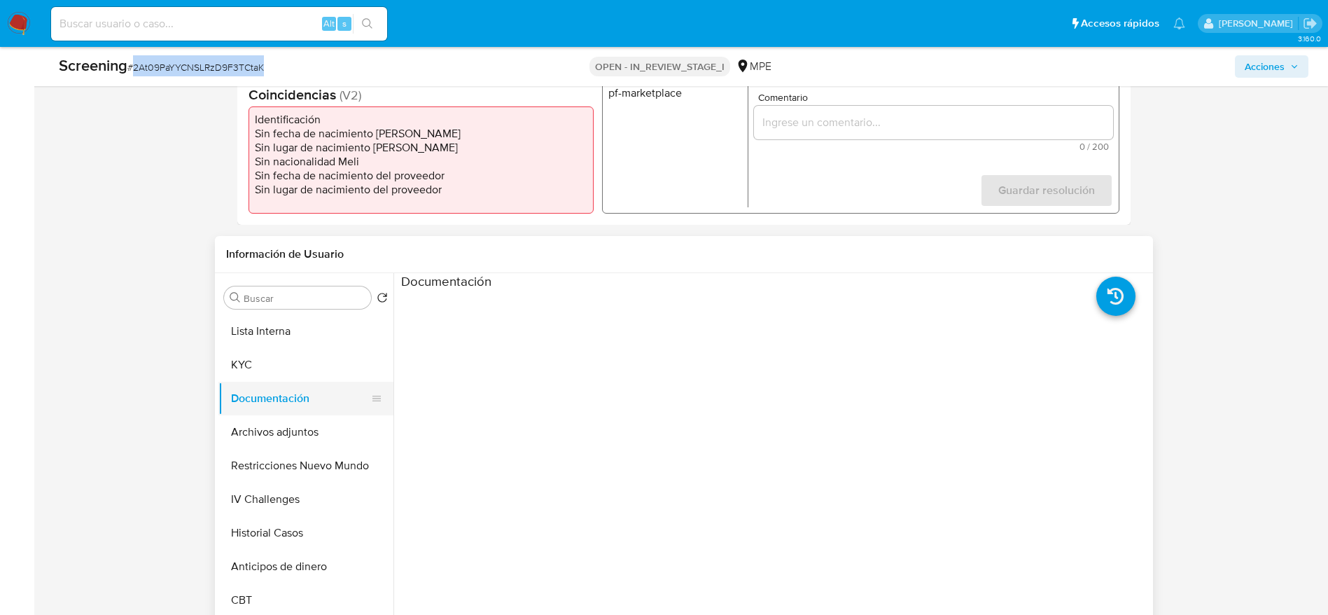
click at [255, 396] on button "Documentación" at bounding box center [300, 399] width 164 height 34
click at [253, 377] on button "KYC" at bounding box center [300, 365] width 164 height 34
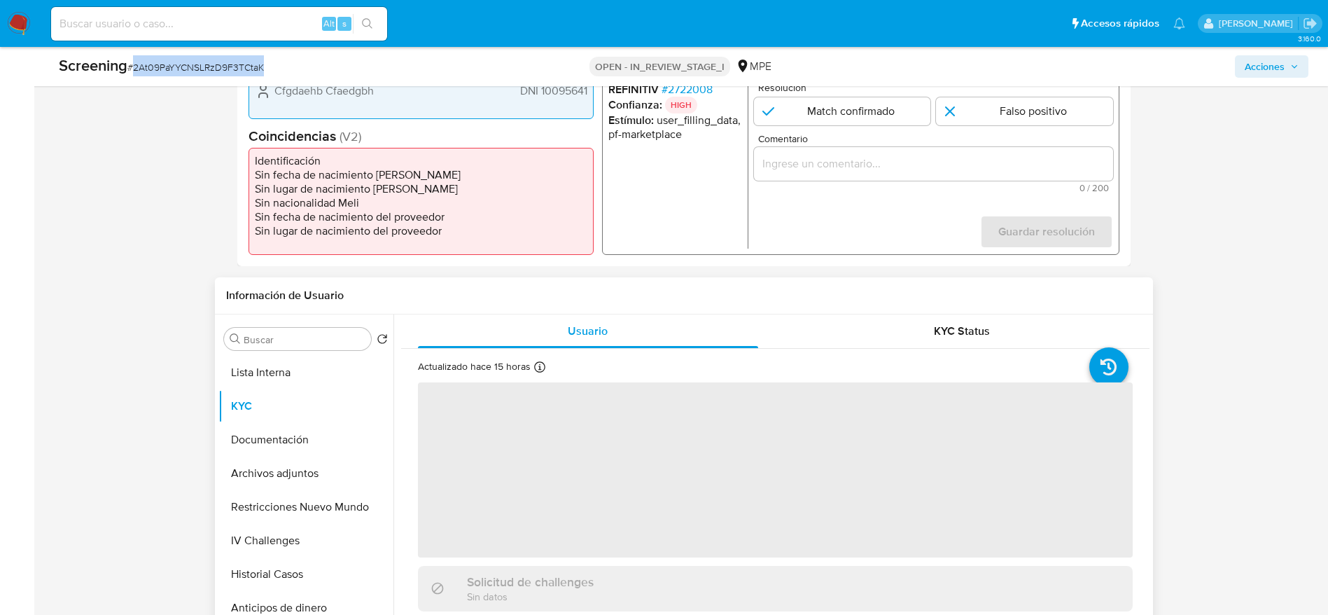
scroll to position [315, 0]
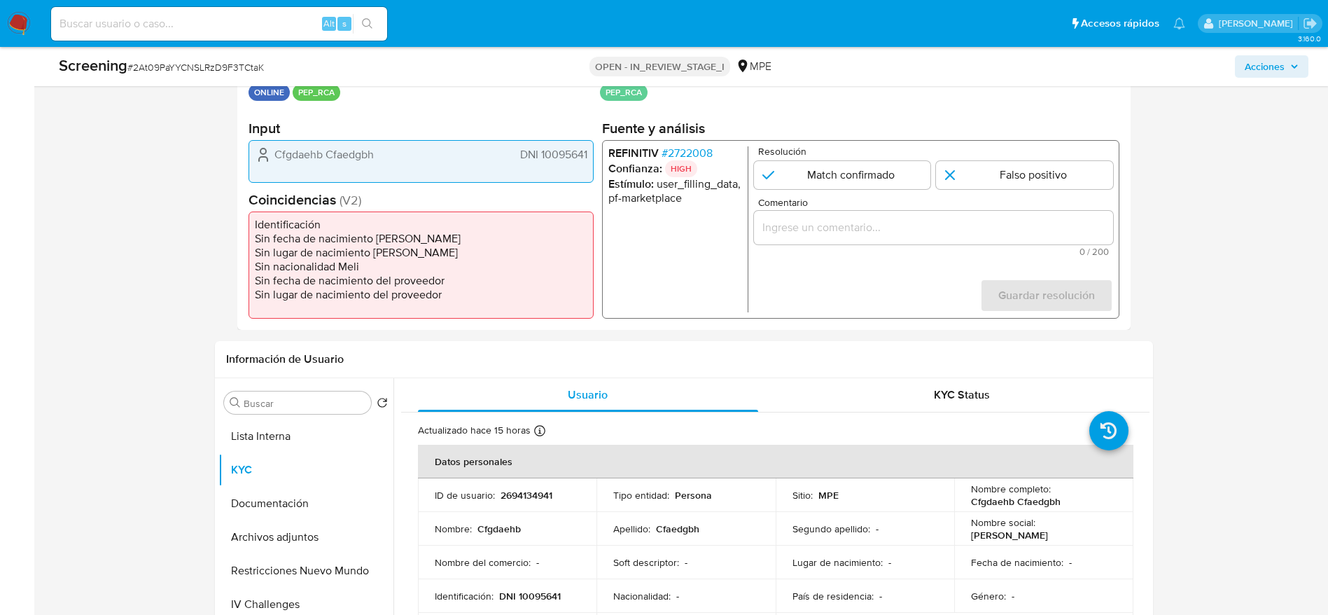
drag, startPoint x: 503, startPoint y: 157, endPoint x: 589, endPoint y: 152, distance: 85.6
click at [589, 152] on div "Cfgdaehb Cfaedgbh DNI 10095641" at bounding box center [421, 161] width 345 height 43
click at [700, 153] on span "# 2722008" at bounding box center [686, 153] width 51 height 14
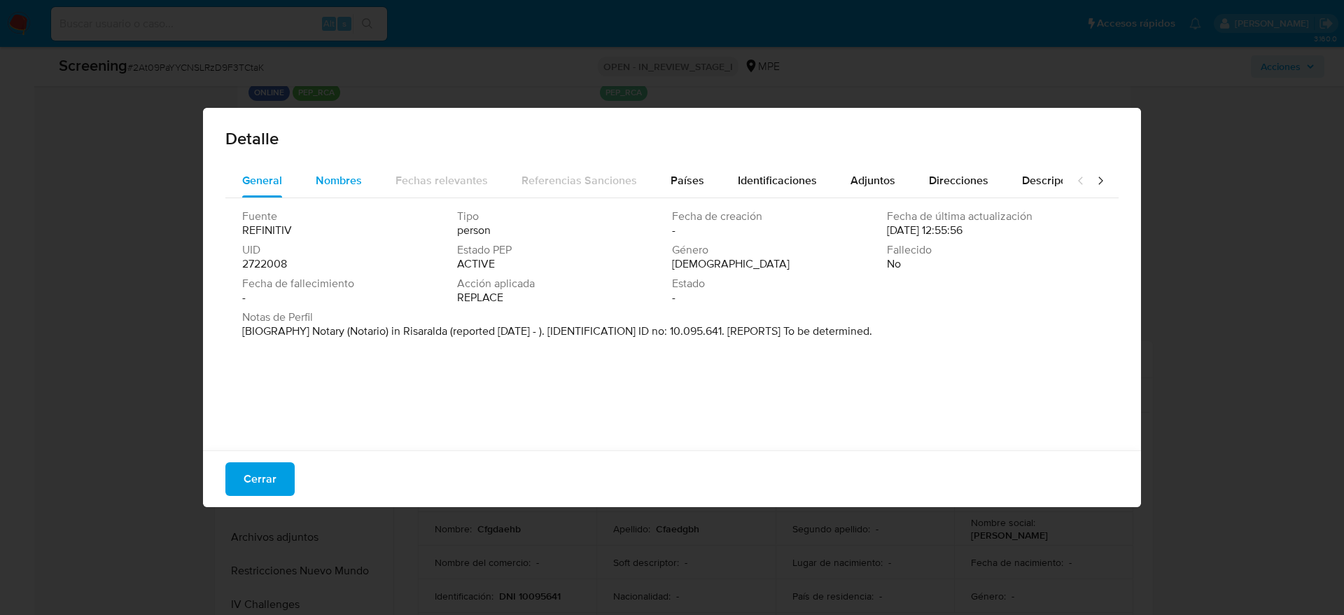
click at [321, 164] on div "Nombres" at bounding box center [339, 181] width 46 height 34
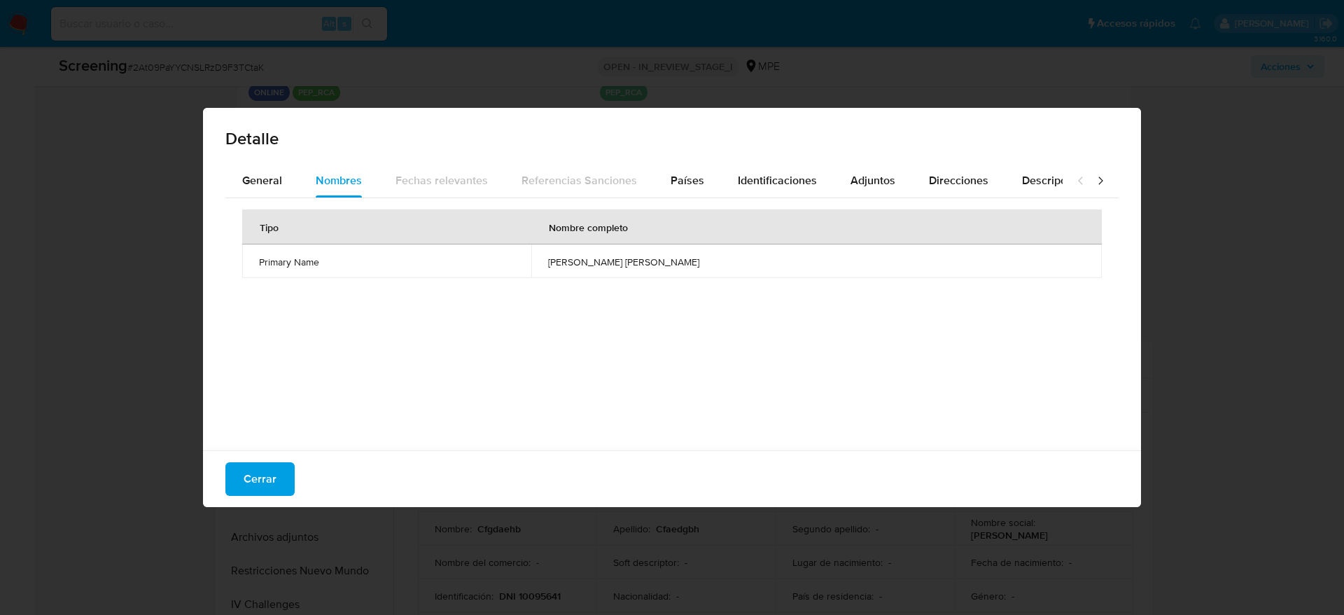
click at [696, 251] on td "jorge elicer sabas bedoya" at bounding box center [816, 261] width 571 height 34
click at [684, 171] on div "Países" at bounding box center [688, 181] width 34 height 34
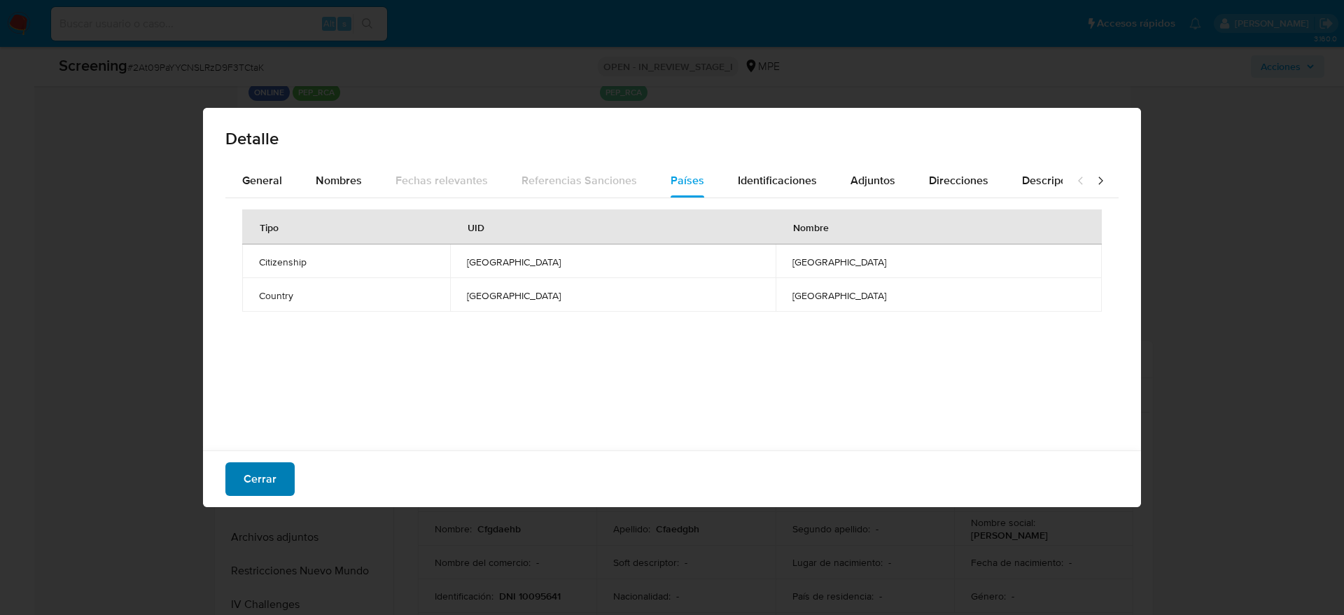
click at [230, 477] on button "Cerrar" at bounding box center [259, 479] width 69 height 34
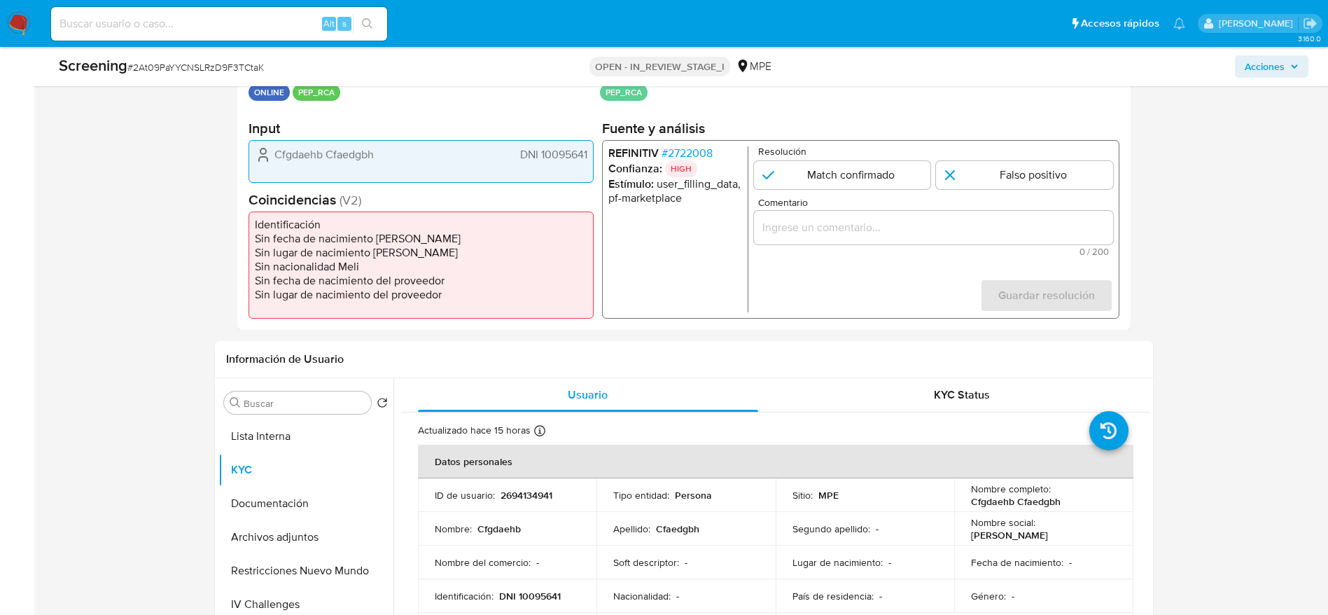
click at [847, 244] on div "1 de 1" at bounding box center [932, 228] width 359 height 34
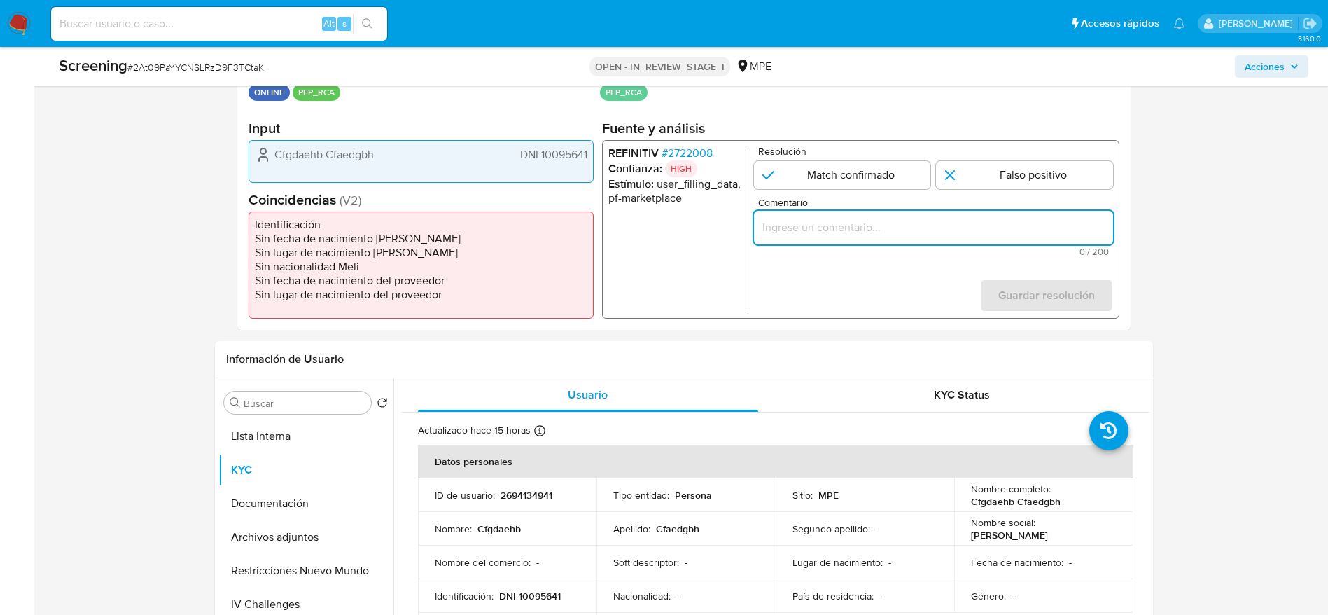
click at [847, 233] on input "Comentario" at bounding box center [932, 227] width 359 height 18
paste input "Compara al usuario que declara en KYC DNI 10095641 con el PEP "jorge elicer sab…"
type input "Compara al usuario que declara en KYC DNI 10095641 con el PEP "jorge elicer sab…"
click at [1010, 152] on p "Resolución" at bounding box center [935, 151] width 355 height 11
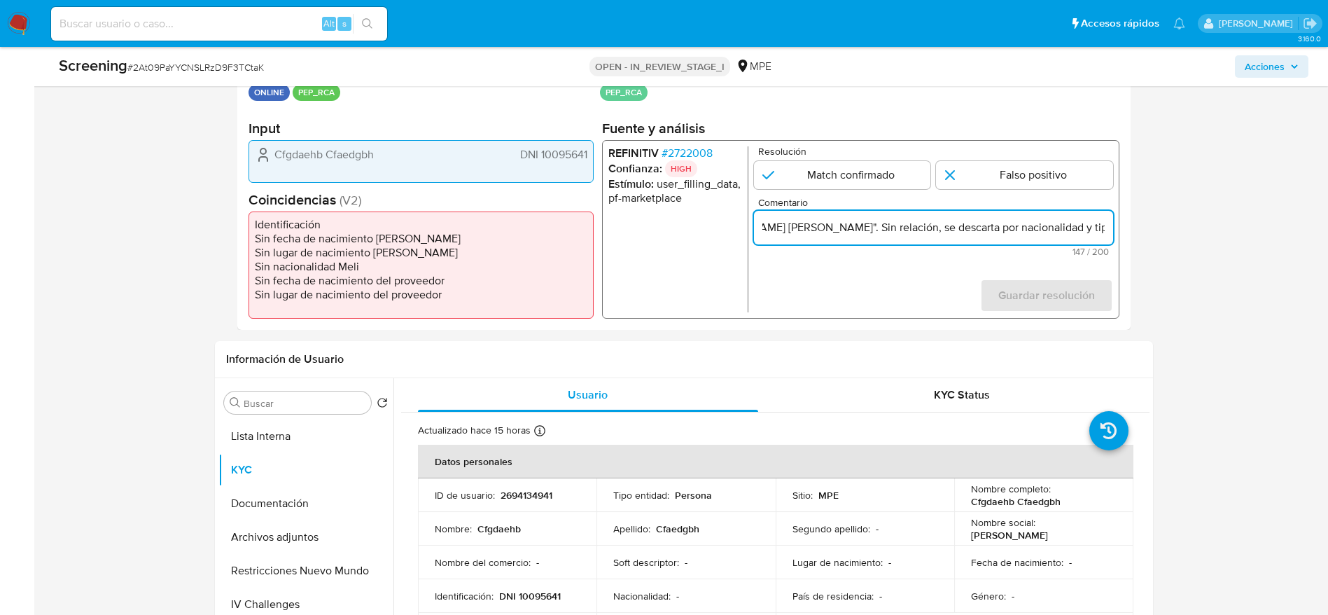
scroll to position [0, 0]
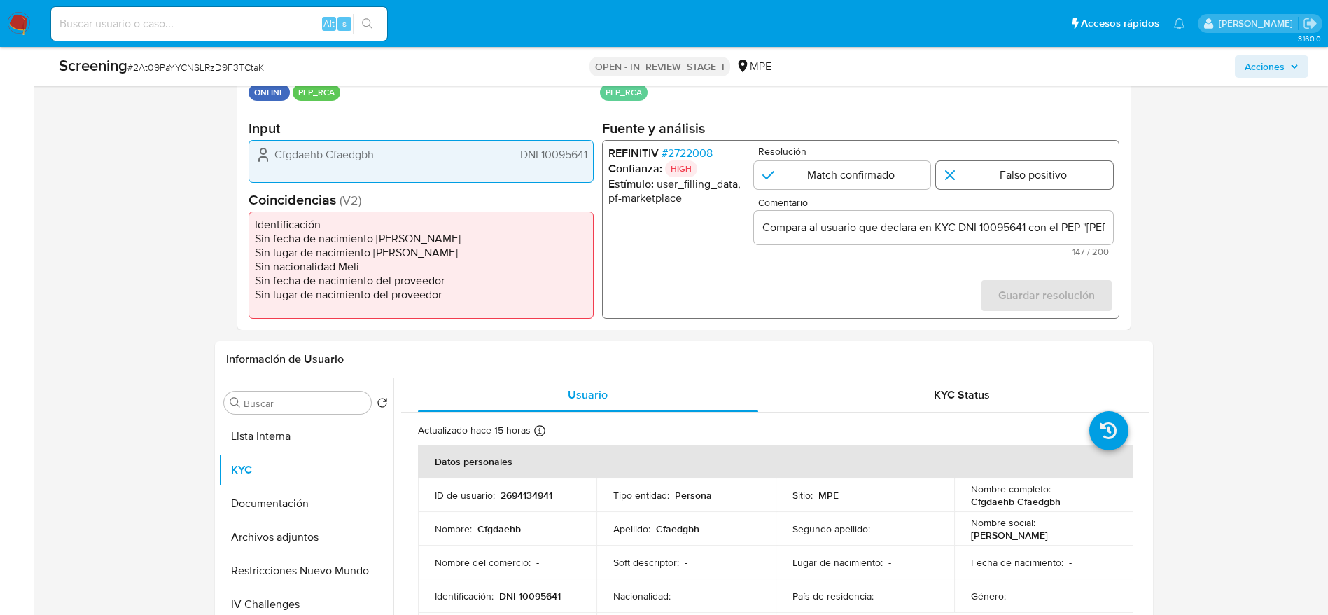
click at [1012, 168] on input "1 de 1" at bounding box center [1024, 175] width 177 height 28
radio input "true"
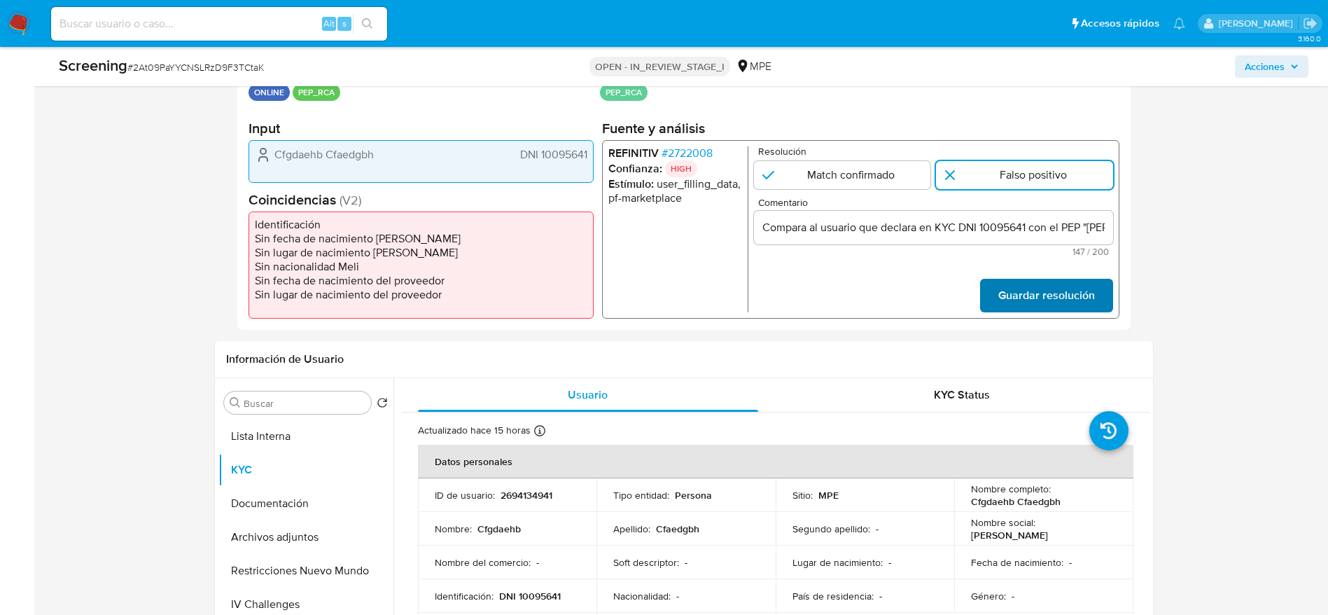
click at [1012, 288] on span "Guardar resolución" at bounding box center [1046, 295] width 97 height 31
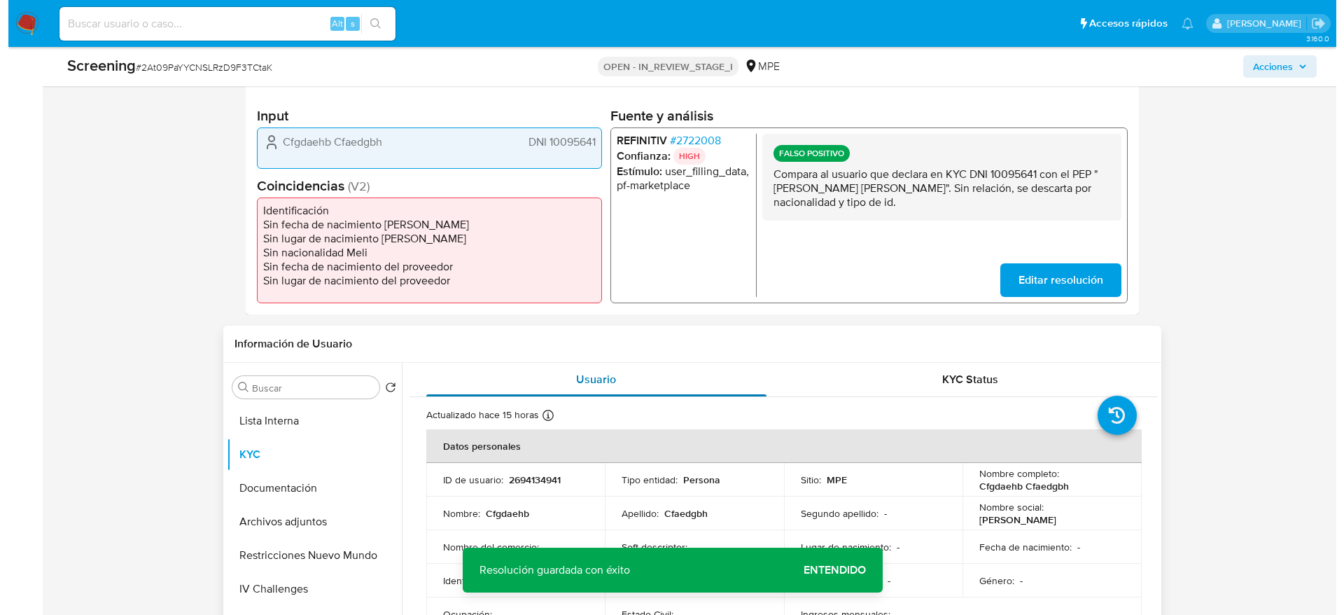
scroll to position [420, 0]
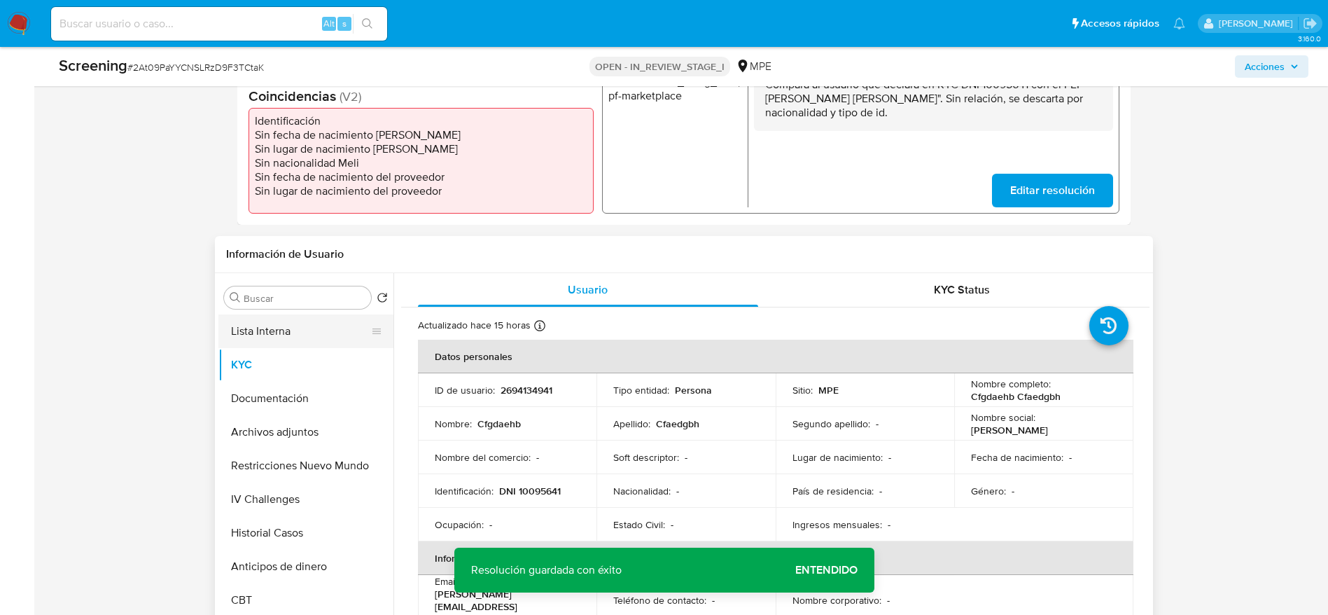
click at [322, 335] on button "Lista Interna" at bounding box center [300, 331] width 164 height 34
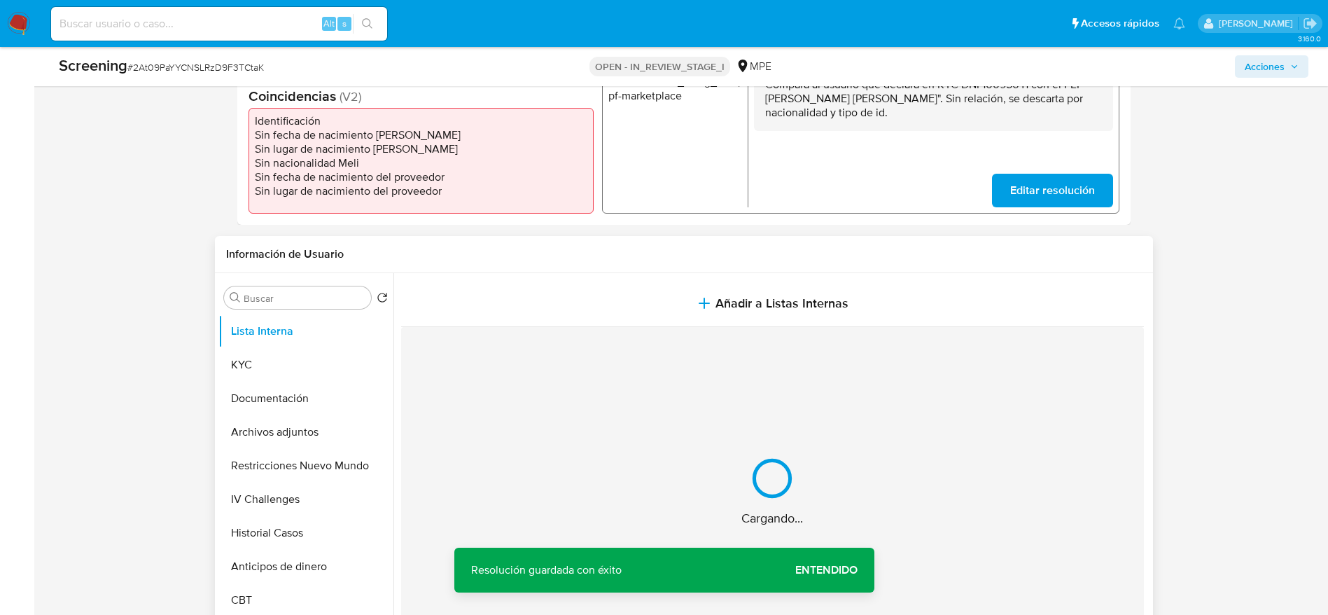
click at [569, 321] on button "Añadir a Listas Internas" at bounding box center [772, 303] width 743 height 47
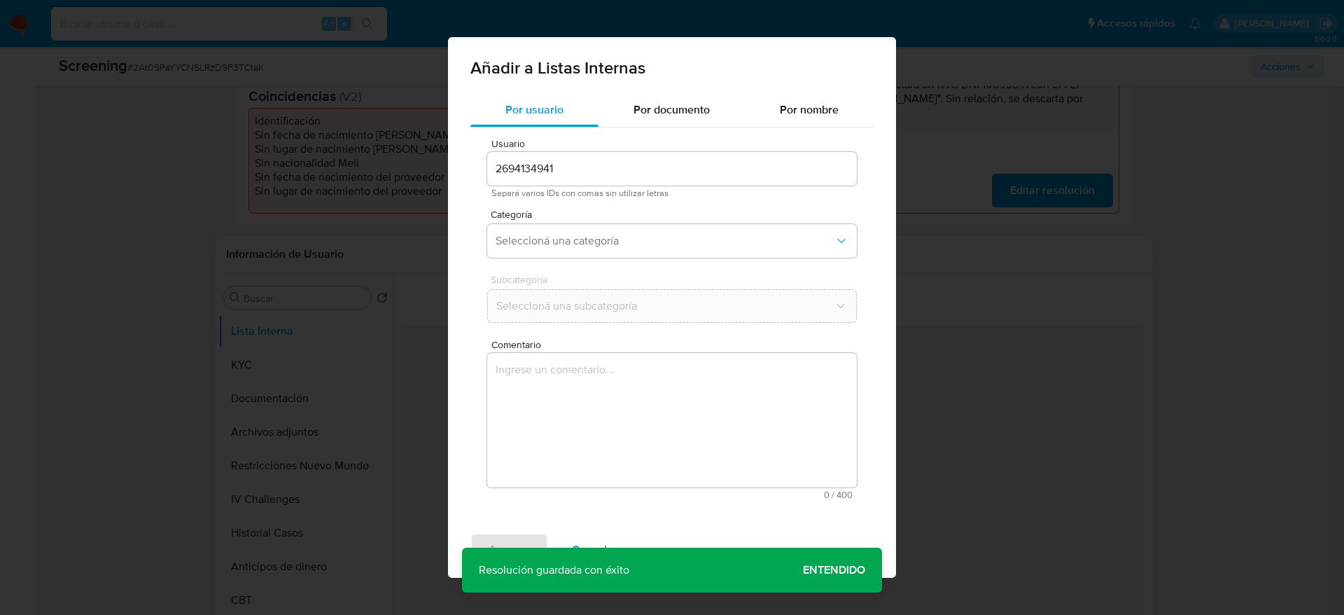
click at [593, 363] on textarea "Comentario" at bounding box center [672, 420] width 370 height 134
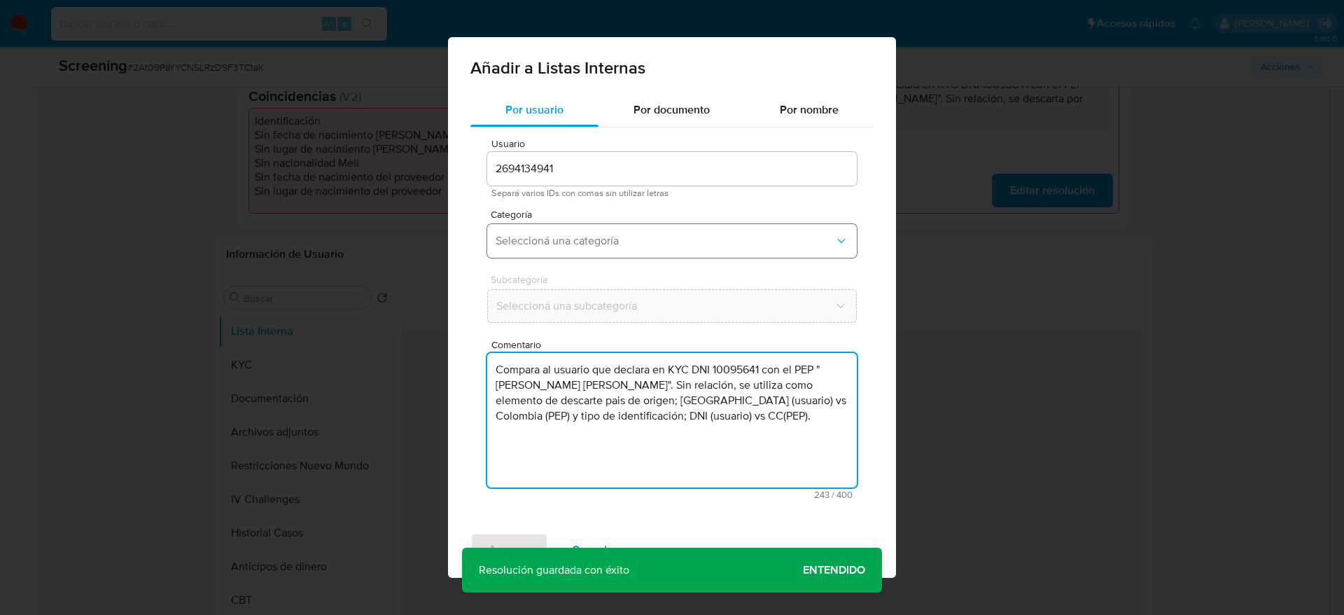
type textarea "Compara al usuario que declara en KYC DNI 10095641 con el PEP "jorge elicer sab…"
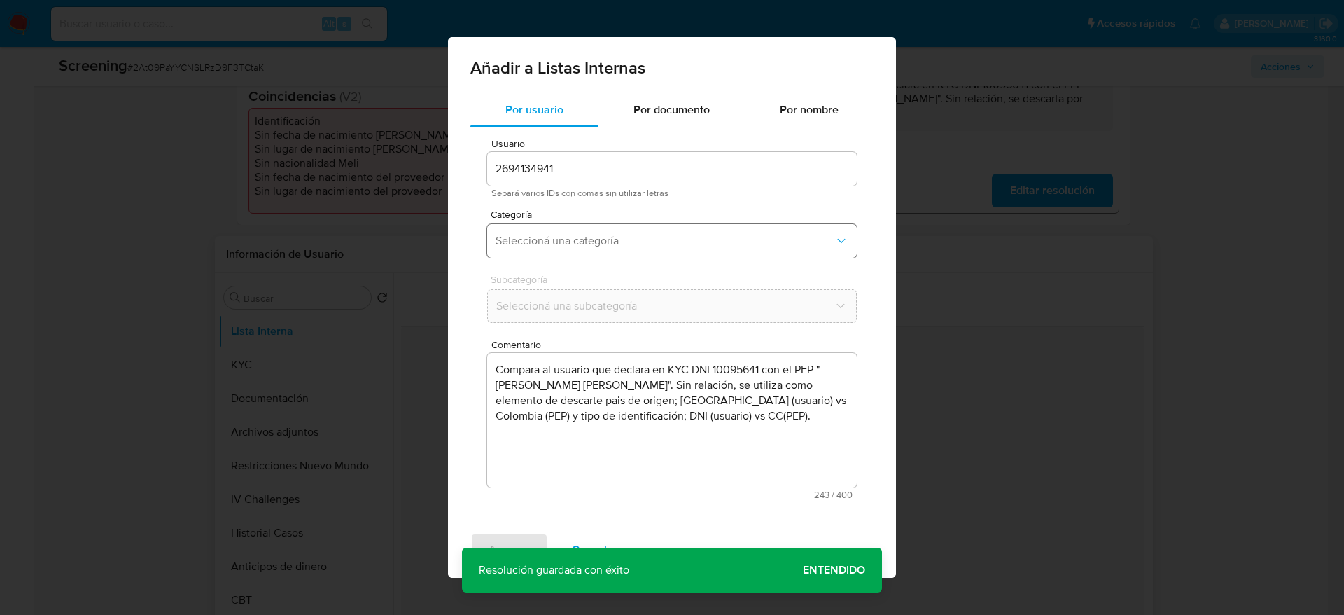
click at [603, 243] on span "Seleccioná una categoría" at bounding box center [665, 241] width 339 height 14
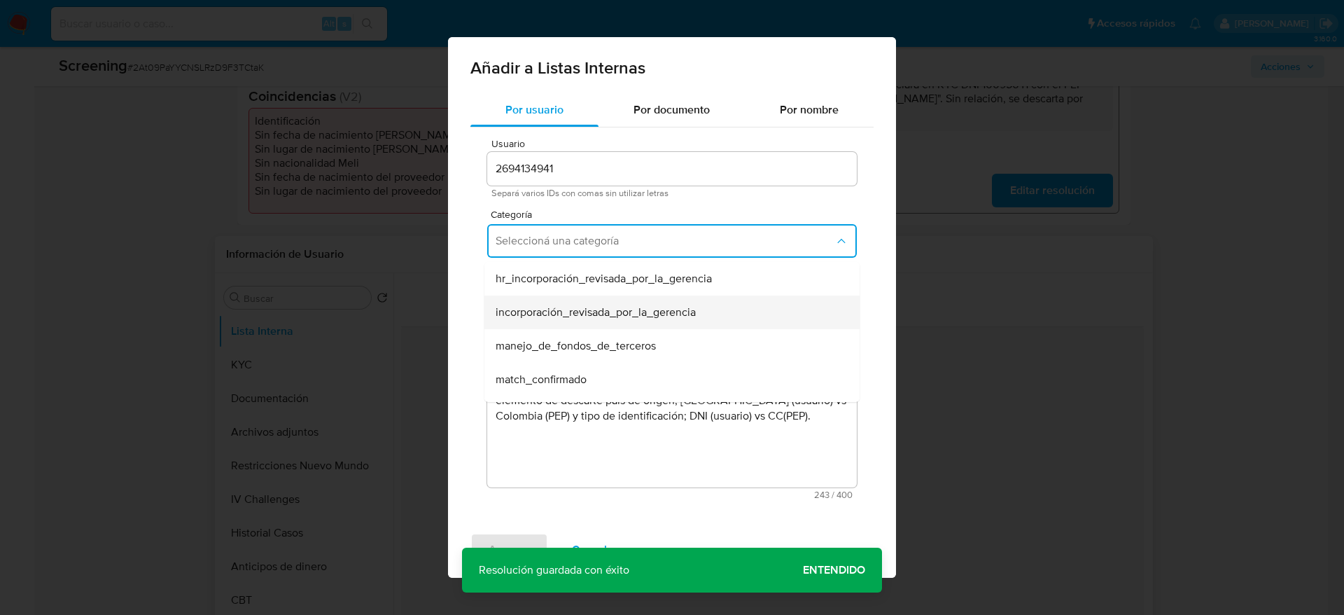
scroll to position [105, 0]
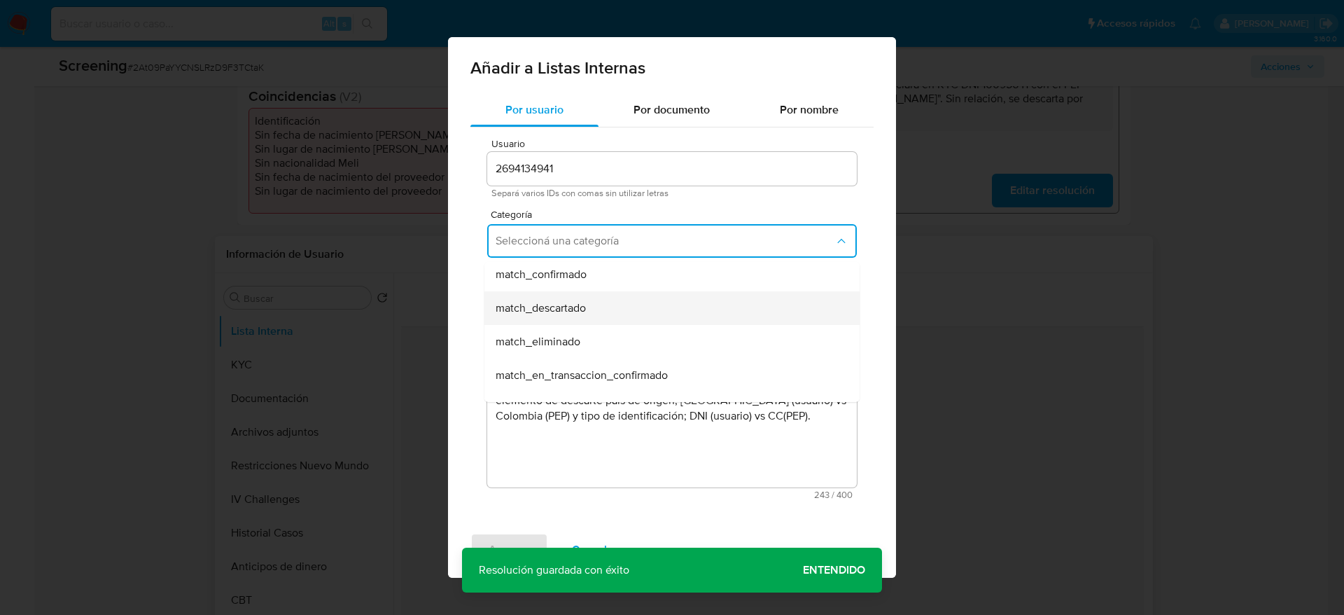
click at [576, 309] on span "match_descartado" at bounding box center [541, 308] width 90 height 14
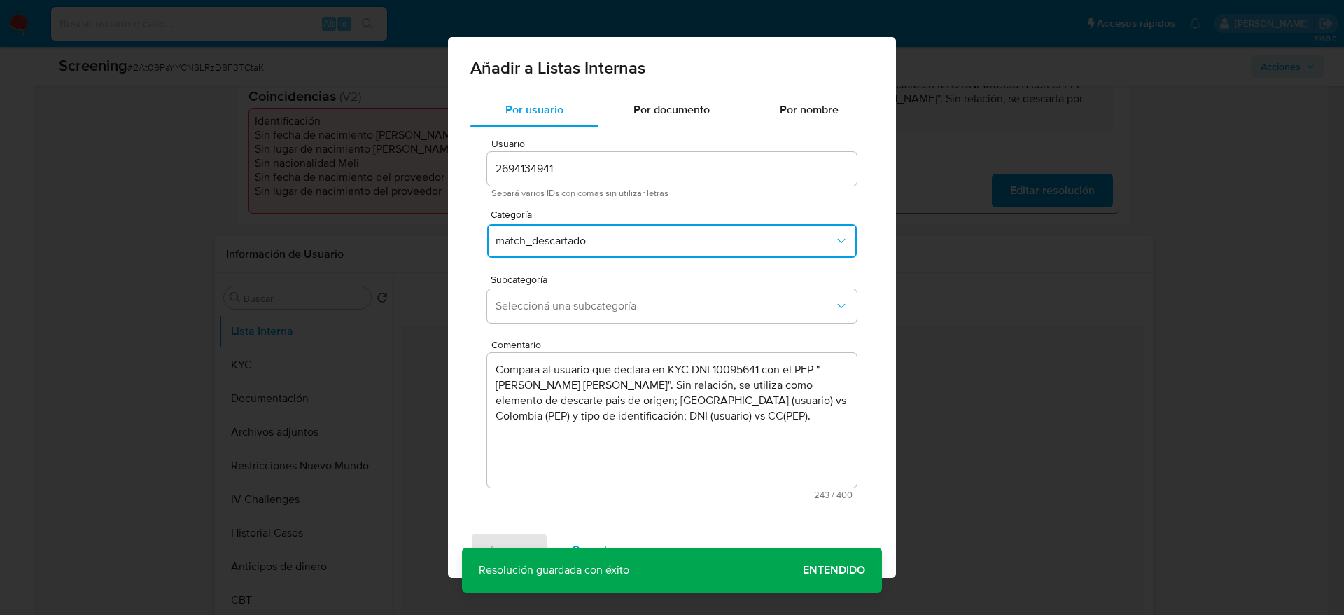
click at [576, 309] on span "Seleccioná una subcategoría" at bounding box center [665, 306] width 339 height 14
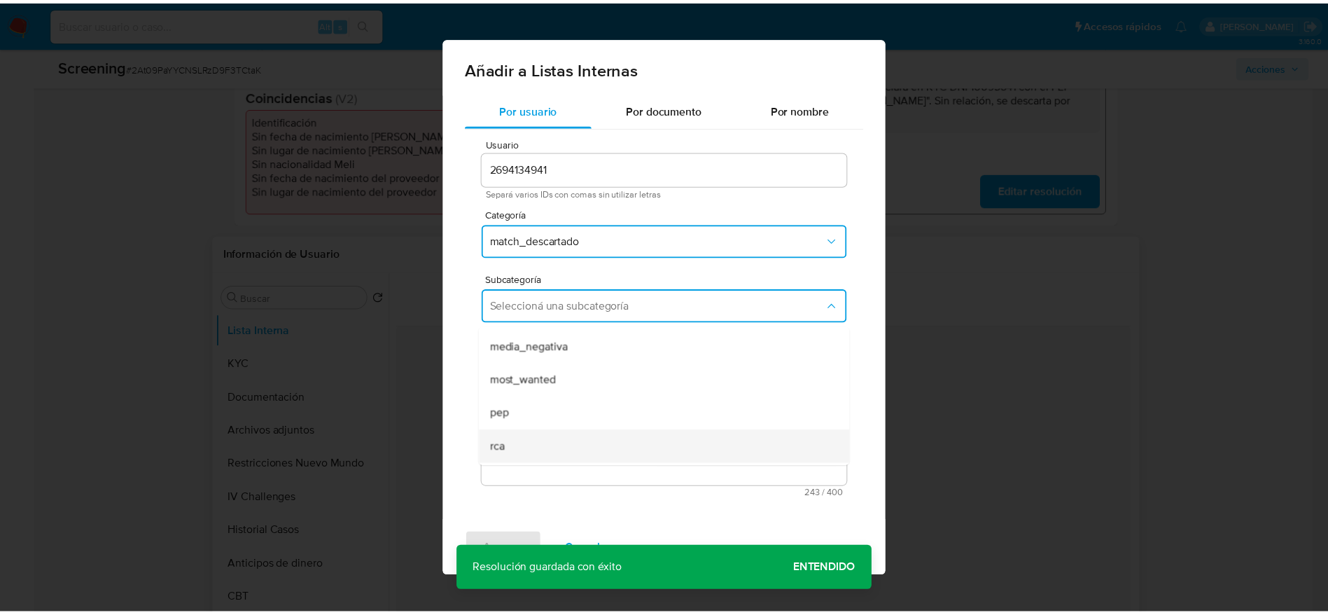
scroll to position [95, 0]
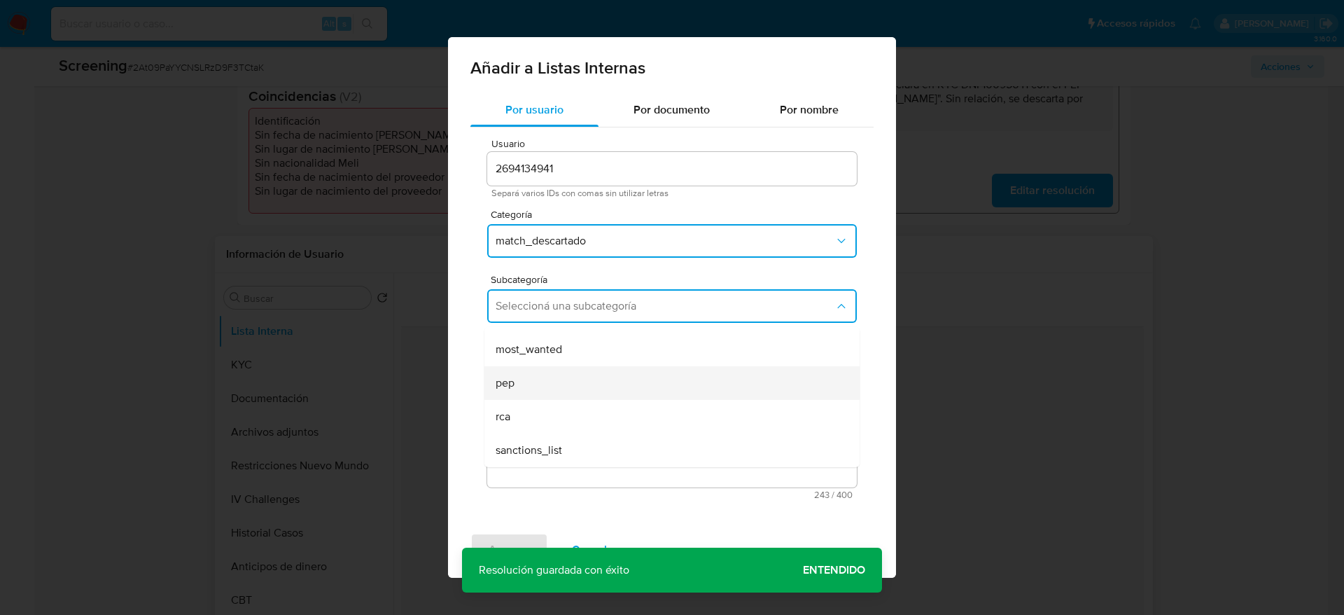
click at [549, 394] on div "pep" at bounding box center [668, 383] width 344 height 34
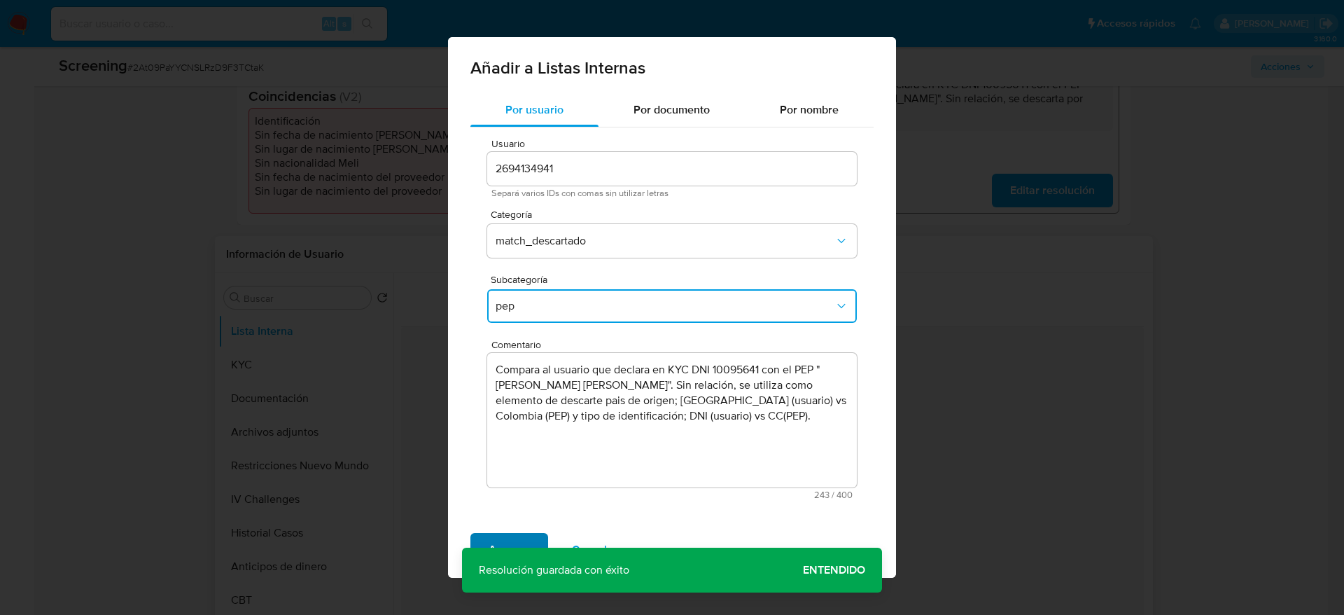
click at [516, 538] on span "Agregar" at bounding box center [509, 549] width 41 height 31
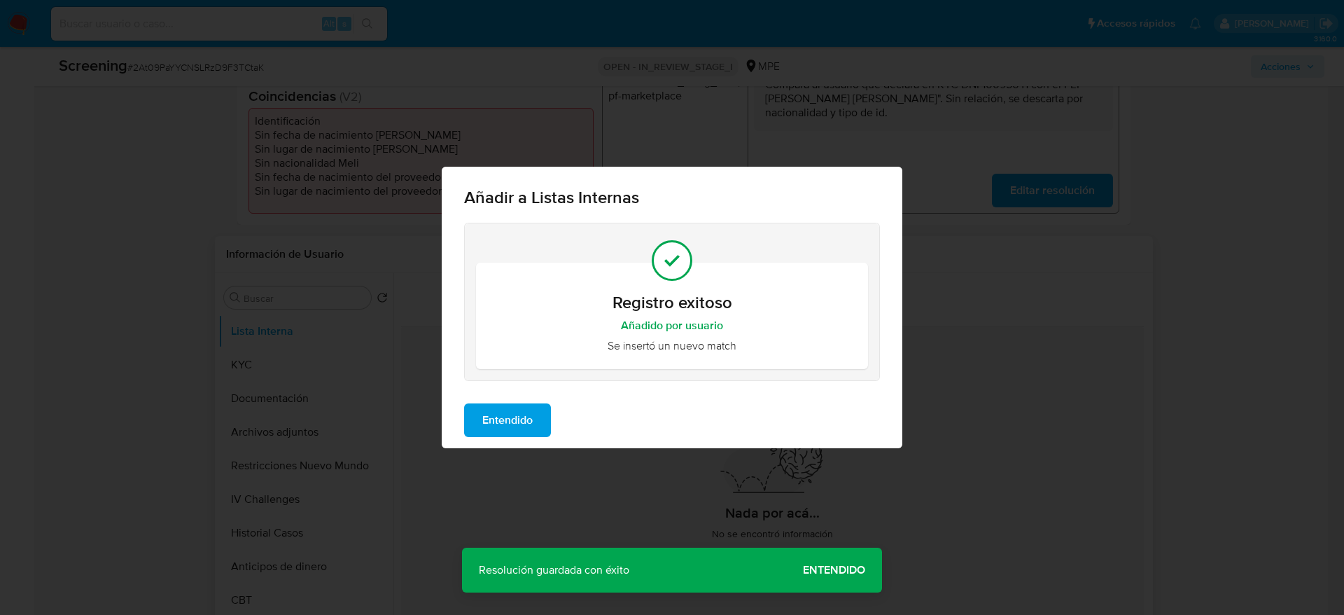
click at [520, 420] on span "Entendido" at bounding box center [507, 420] width 50 height 31
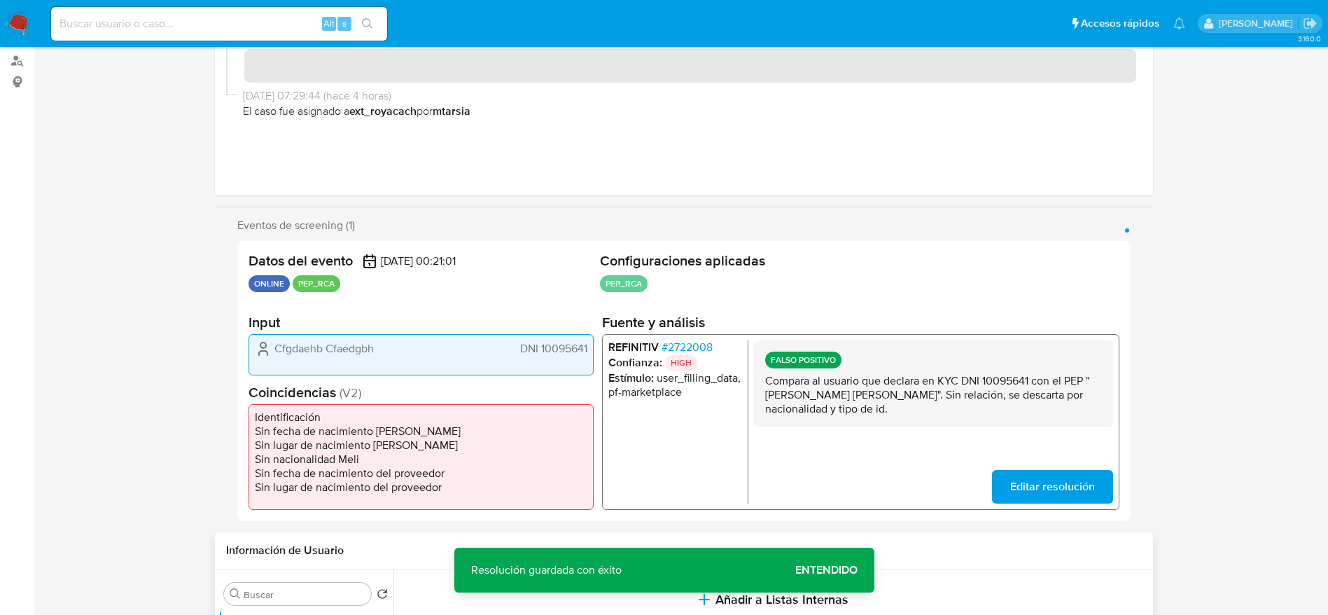
scroll to position [0, 0]
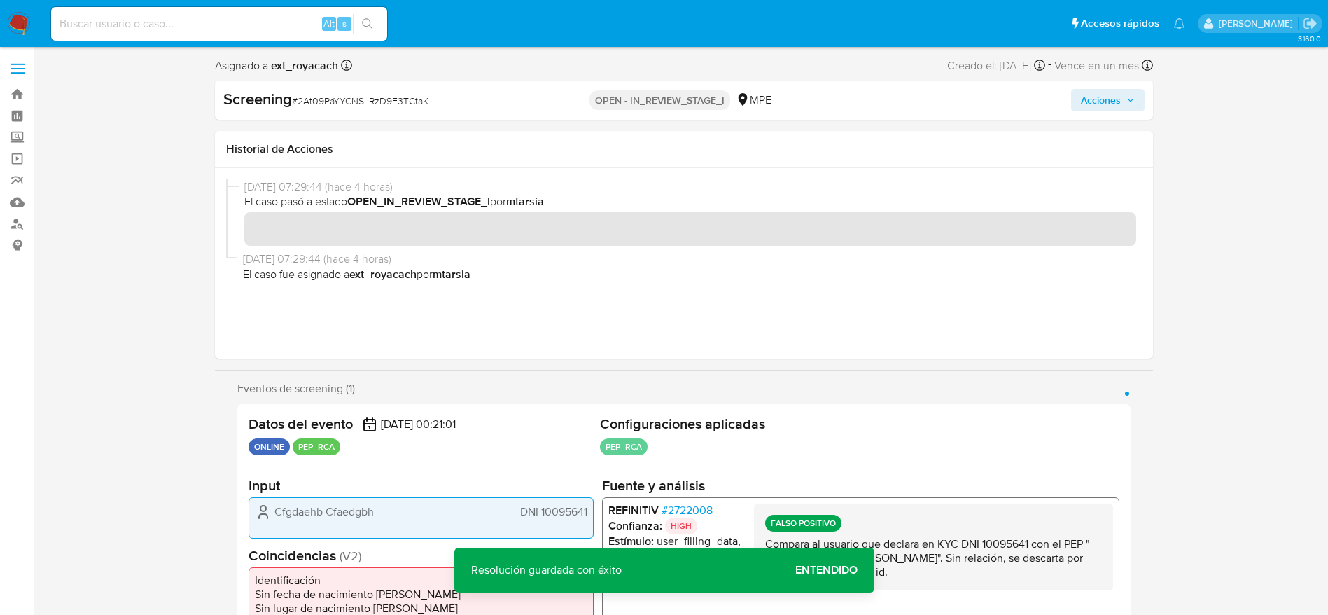
click at [1099, 108] on span "Acciones" at bounding box center [1101, 100] width 40 height 22
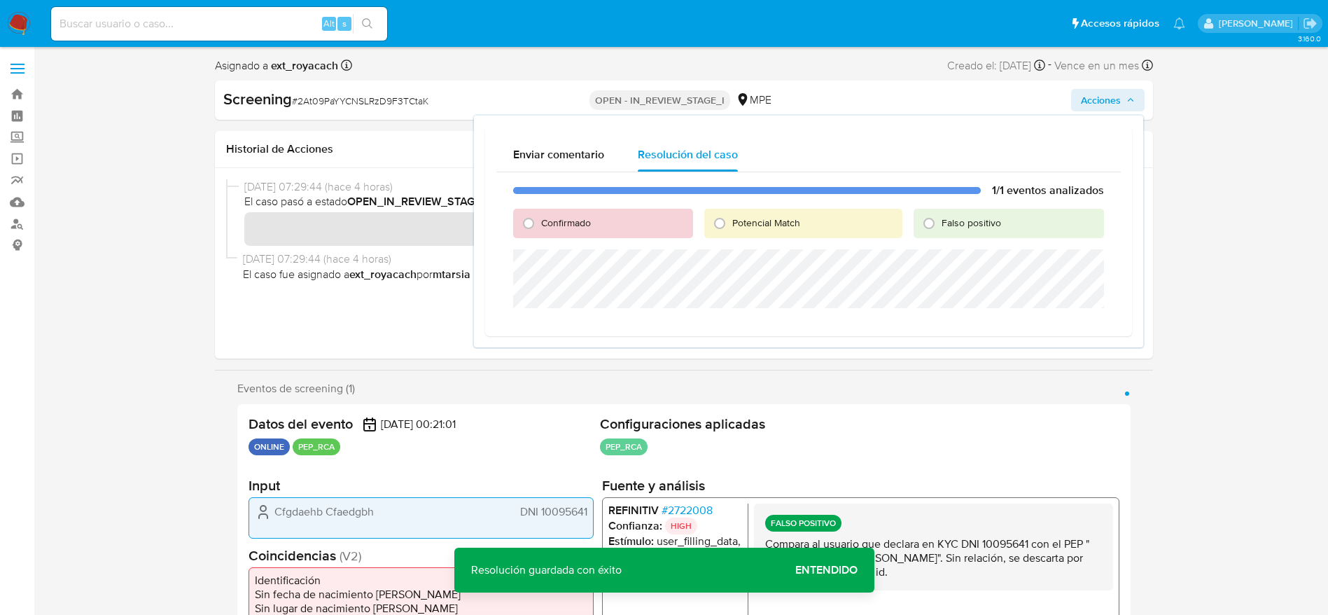
click at [944, 218] on span "Falso positivo" at bounding box center [972, 223] width 60 height 14
click at [940, 218] on input "Falso positivo" at bounding box center [929, 223] width 22 height 22
radio input "true"
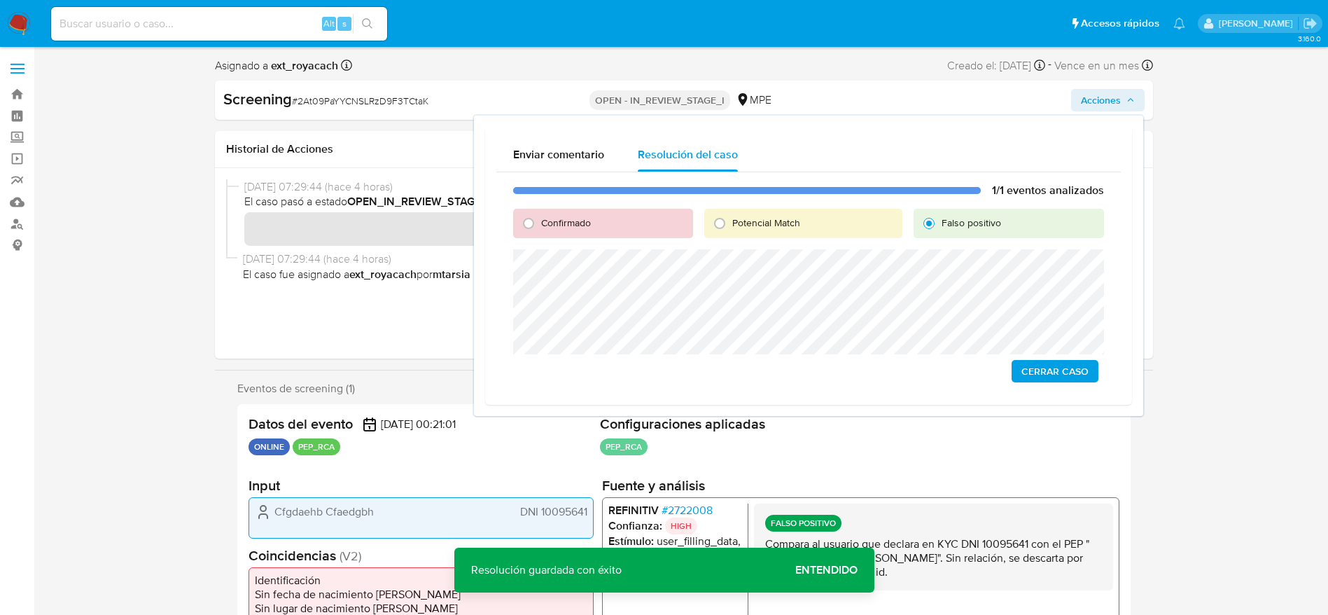
click at [1059, 373] on span "Cerrar Caso" at bounding box center [1055, 371] width 67 height 20
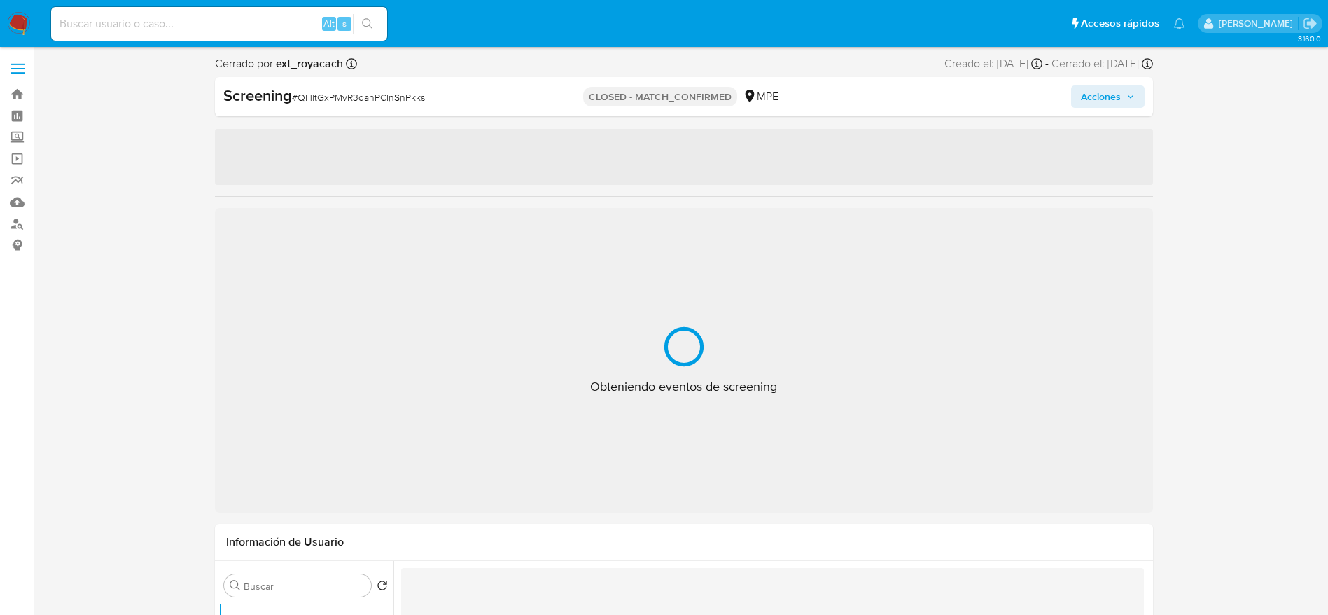
select select "10"
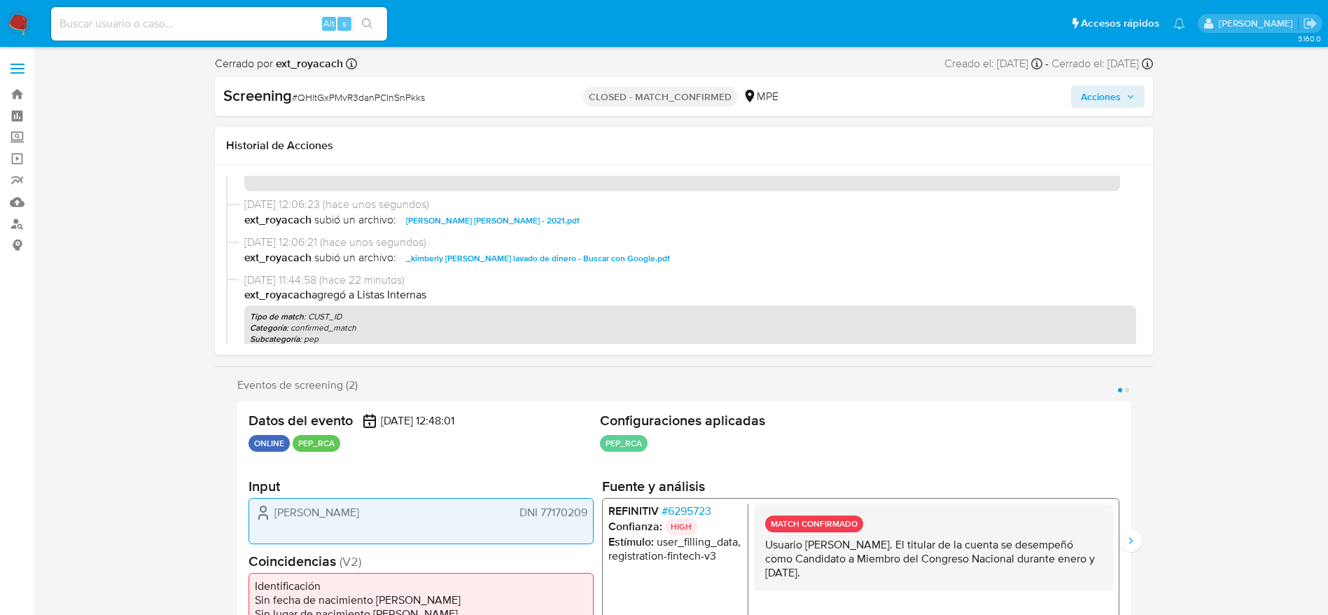
scroll to position [105, 0]
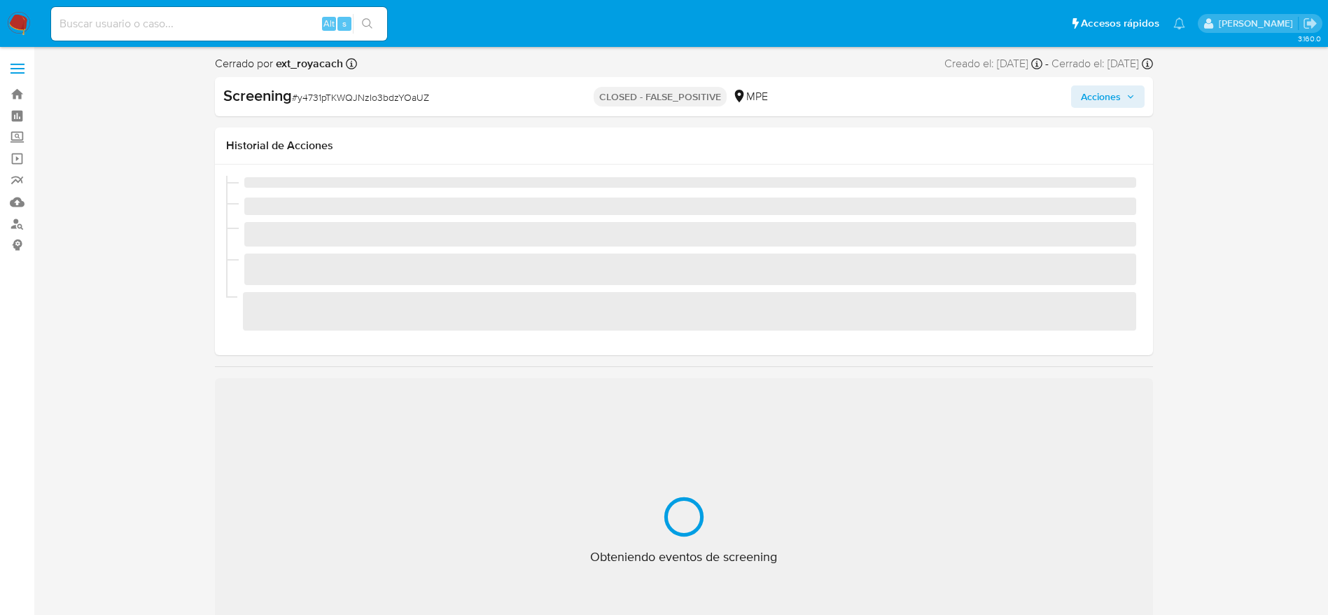
select select "10"
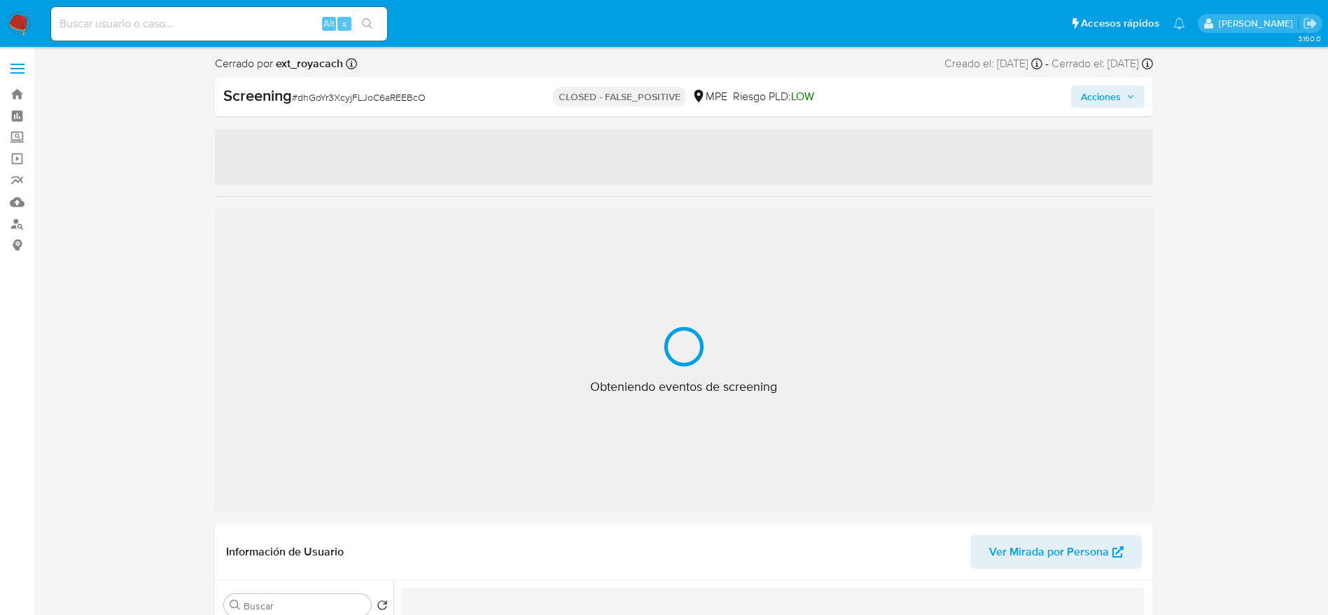
select select "10"
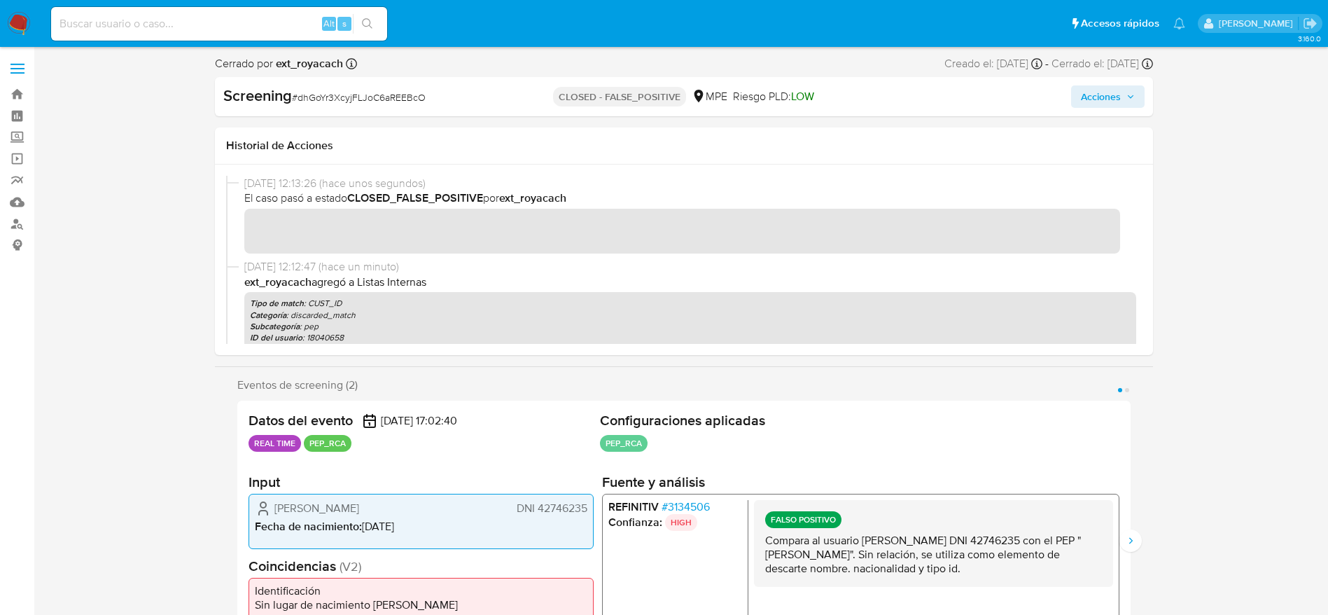
click at [344, 98] on span "# dhGoYr3XcyjFLJoC6aREEBcO" at bounding box center [359, 97] width 134 height 14
copy span "dhGoYr3XcyjFLJoC6aREEBcO"
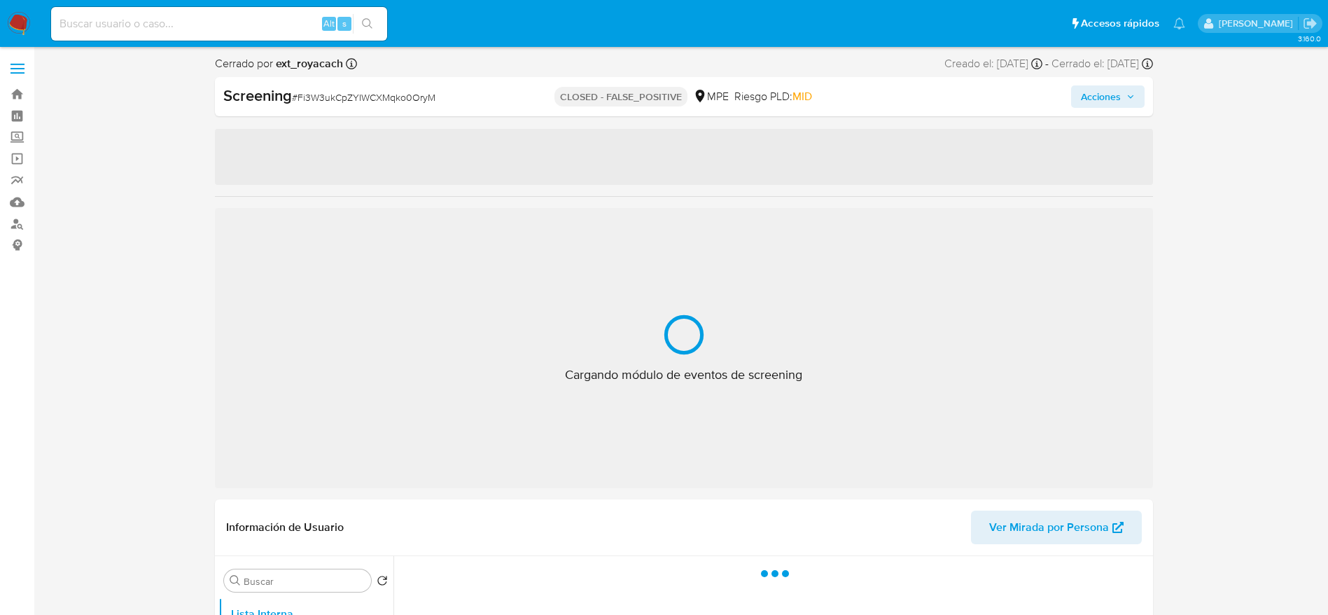
select select "10"
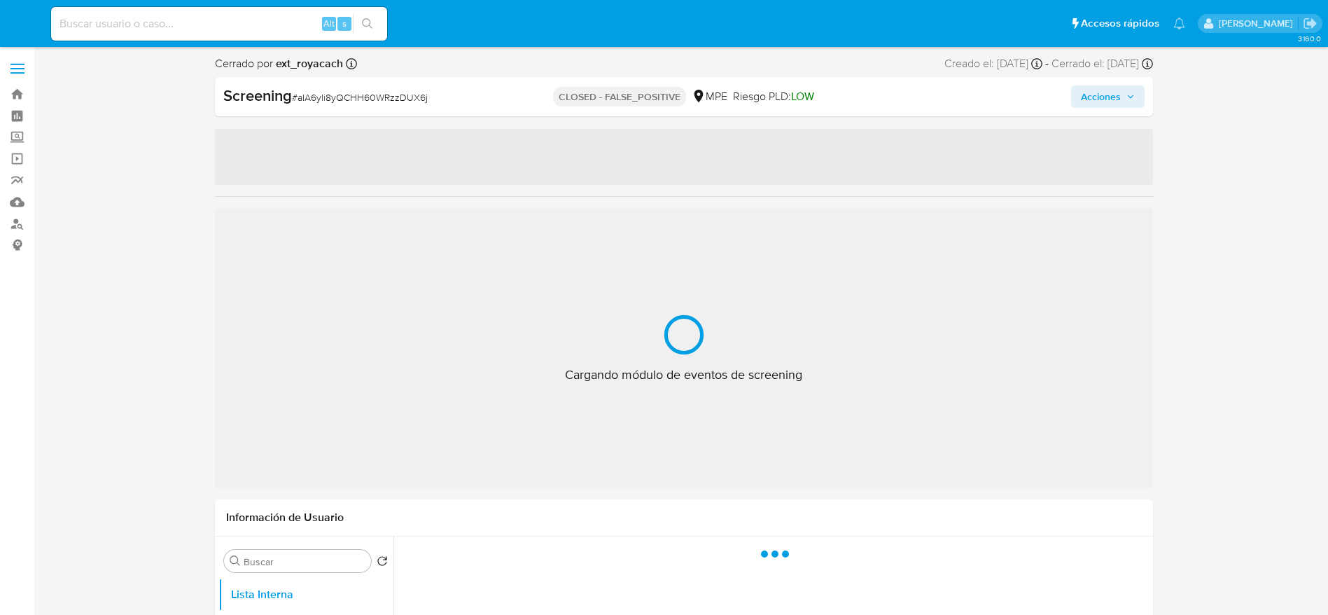
select select "10"
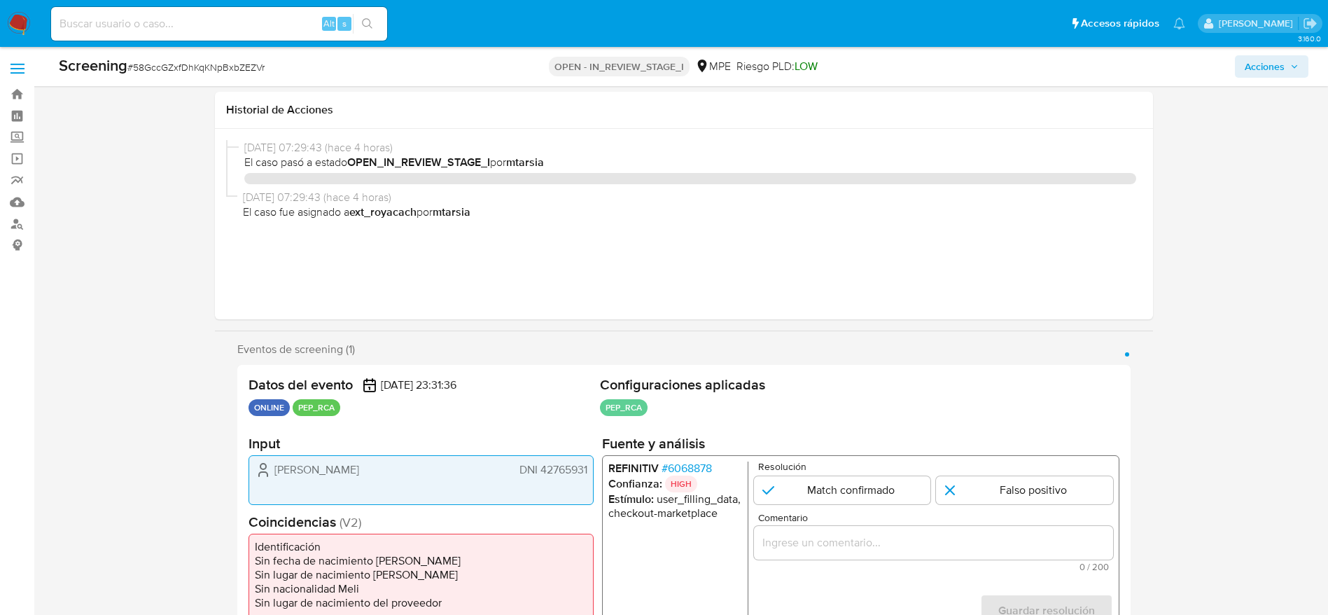
select select "10"
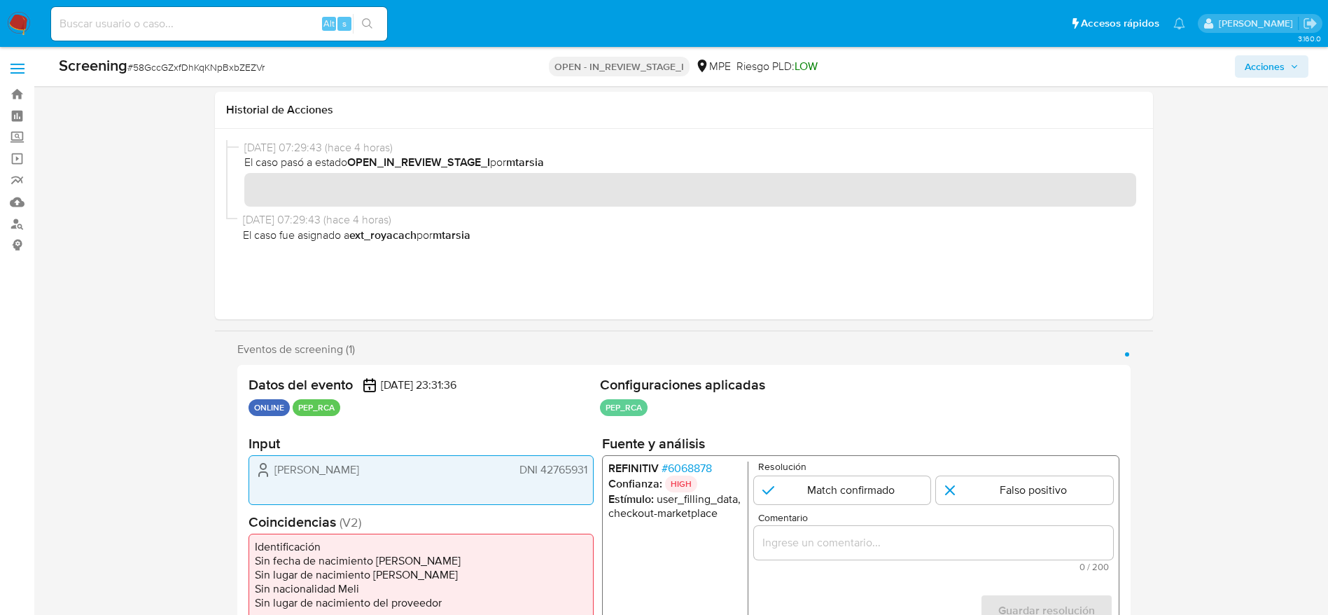
scroll to position [210, 0]
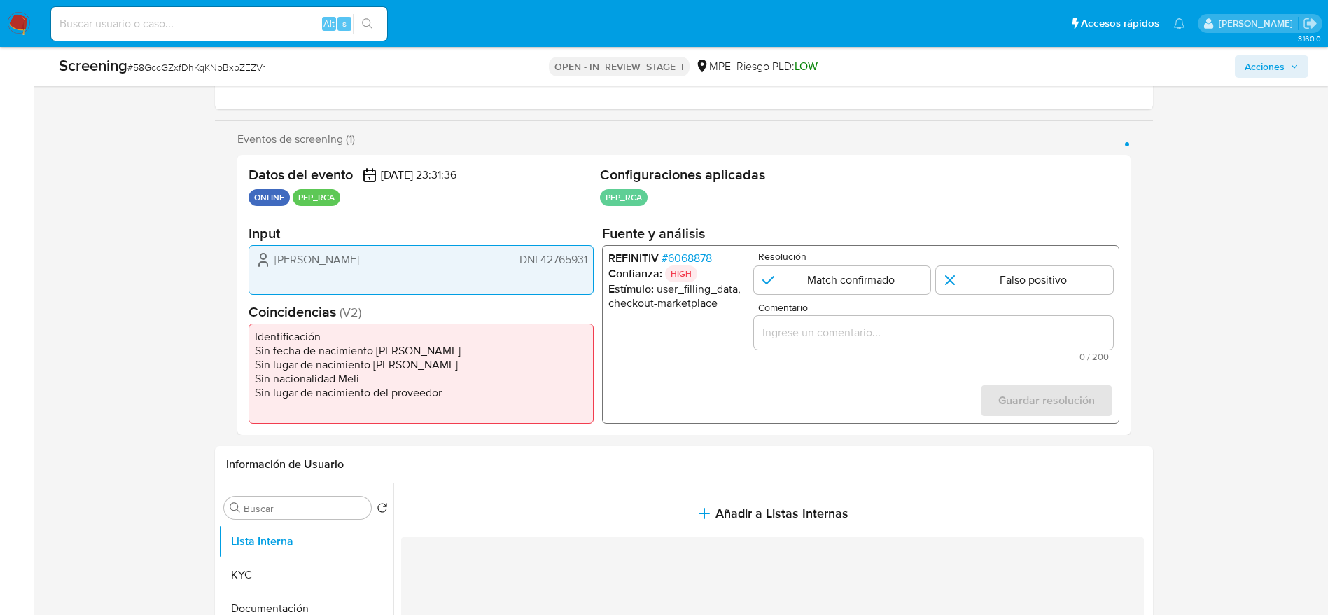
click at [705, 260] on span "# 6068878" at bounding box center [686, 258] width 50 height 14
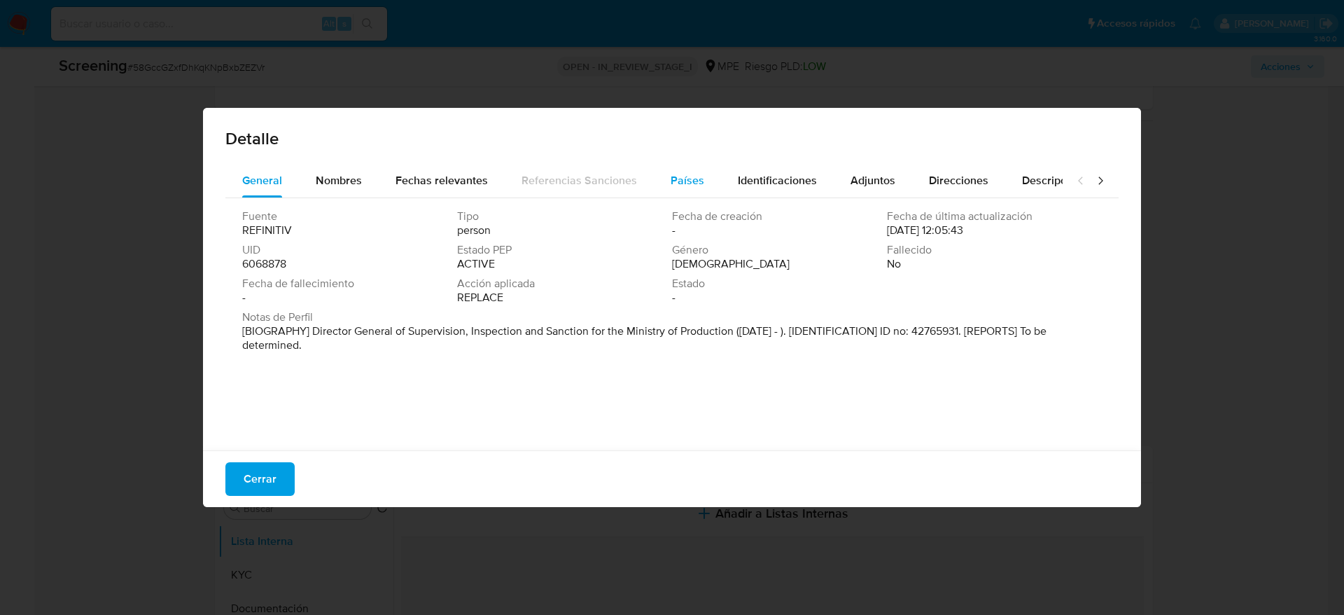
click at [696, 180] on span "Países" at bounding box center [688, 180] width 34 height 16
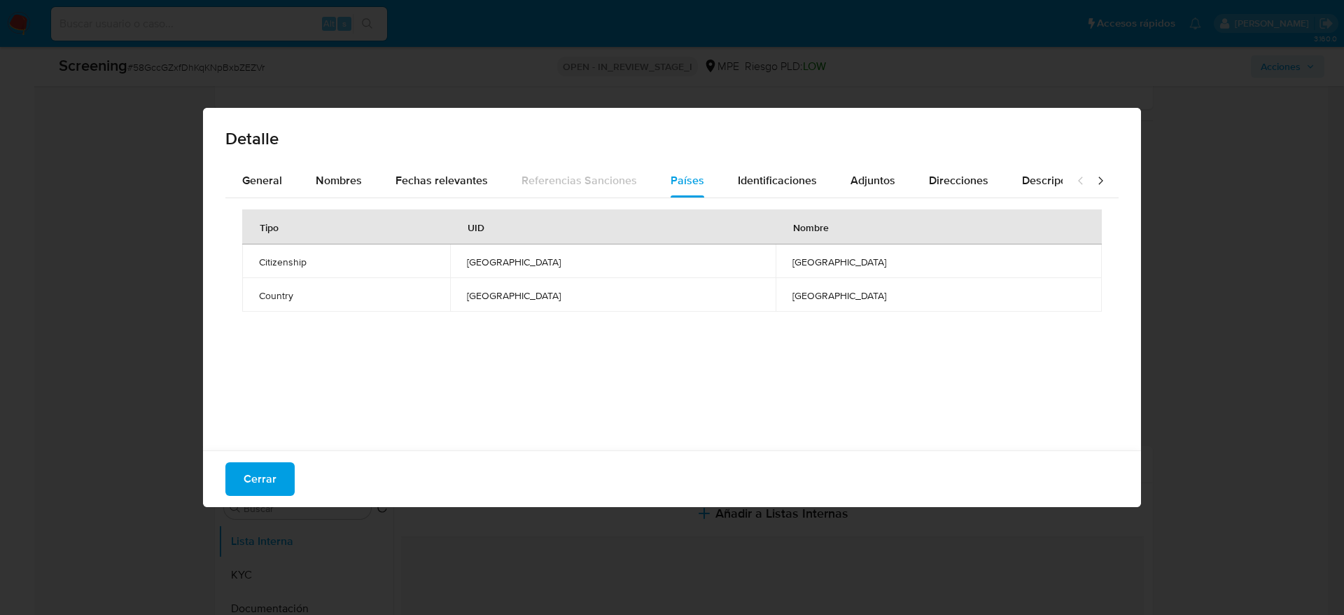
click at [330, 202] on div "Tipo UID Nombre Citizenship PERU PERU Country PERU PERU" at bounding box center [671, 320] width 893 height 245
click at [294, 169] on button "General" at bounding box center [262, 181] width 74 height 34
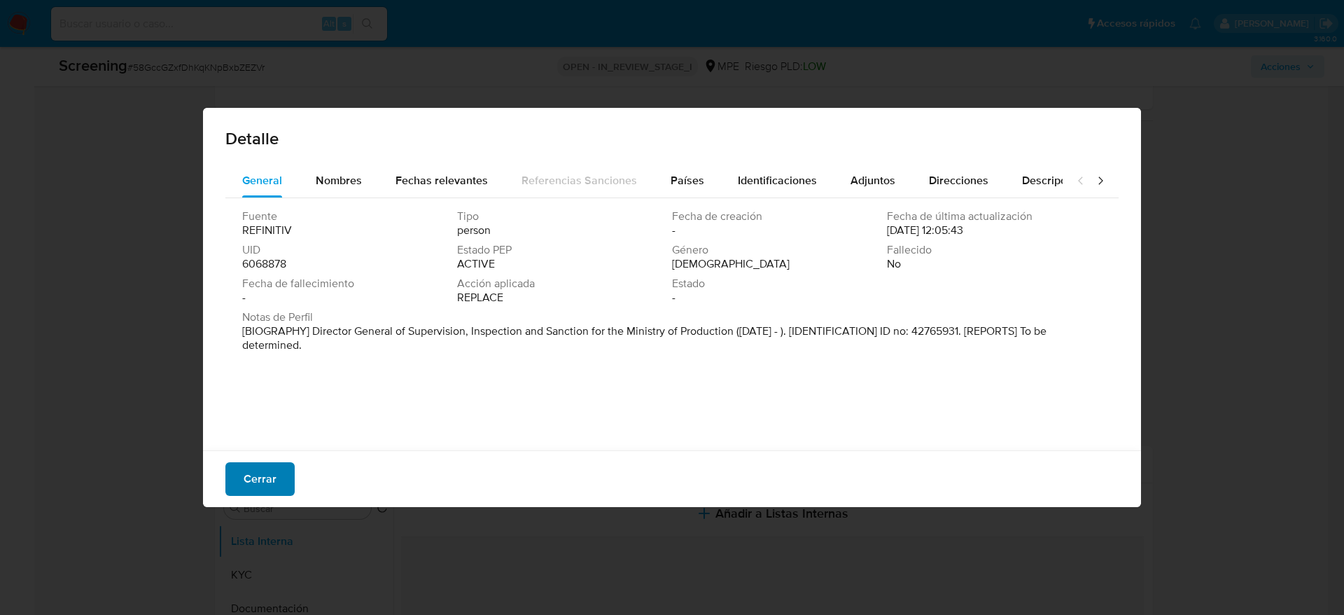
click at [290, 479] on button "Cerrar" at bounding box center [259, 479] width 69 height 34
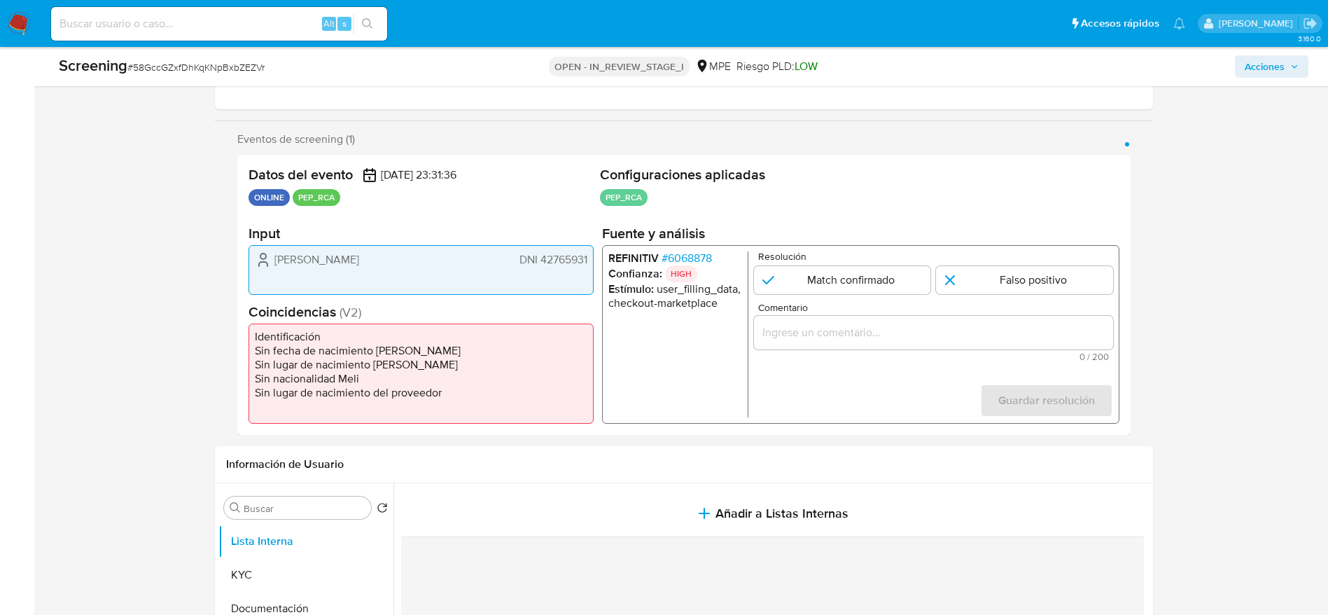
click at [294, 260] on span "Luis Alfaro" at bounding box center [316, 260] width 85 height 14
click at [678, 262] on span "# 6068878" at bounding box center [686, 258] width 50 height 14
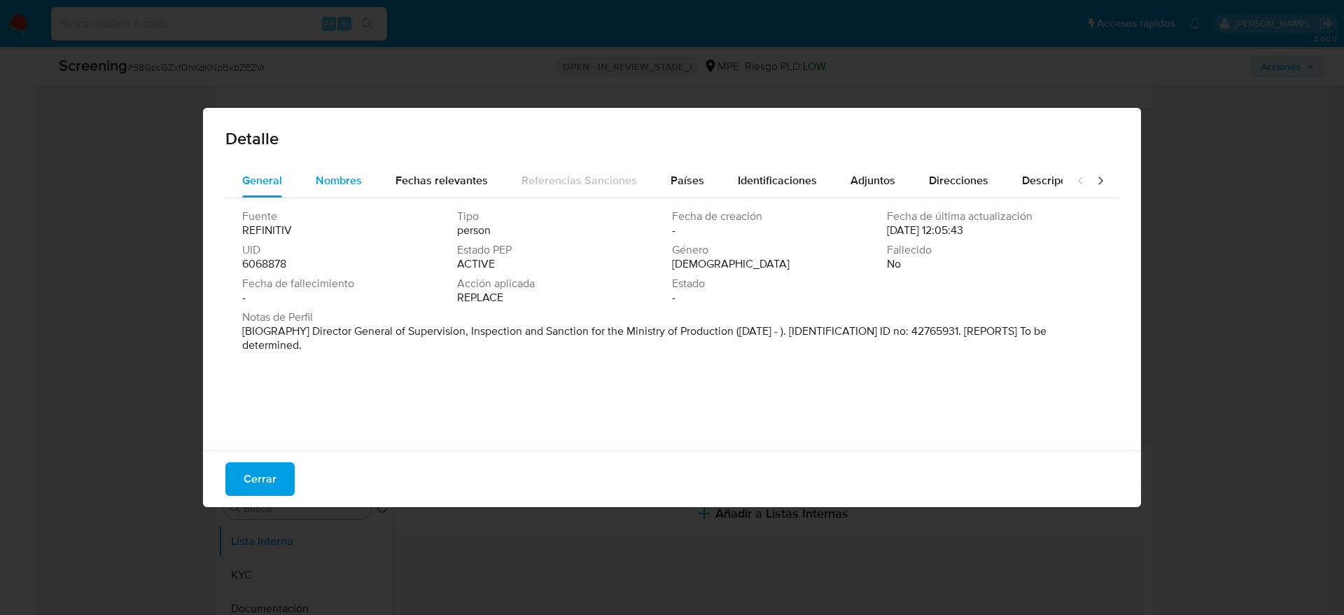
click at [360, 176] on span "Nombres" at bounding box center [339, 180] width 46 height 16
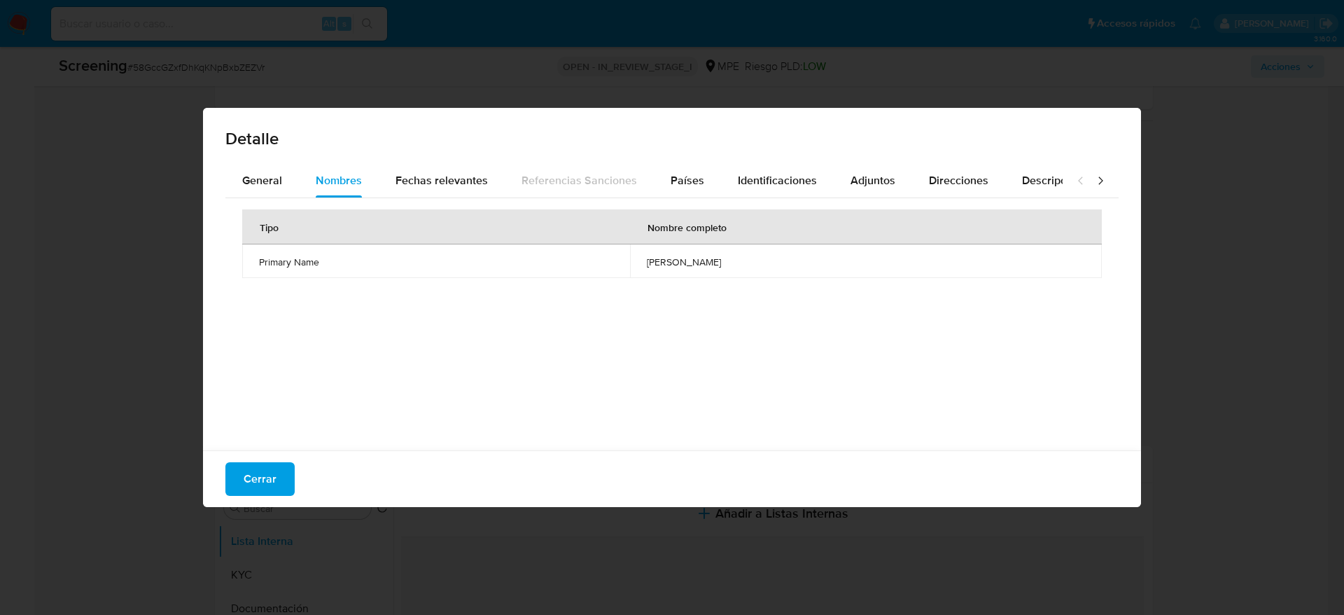
click at [652, 276] on td "luis alberto alfaro garfias" at bounding box center [866, 261] width 472 height 34
click at [250, 174] on span "General" at bounding box center [262, 180] width 40 height 16
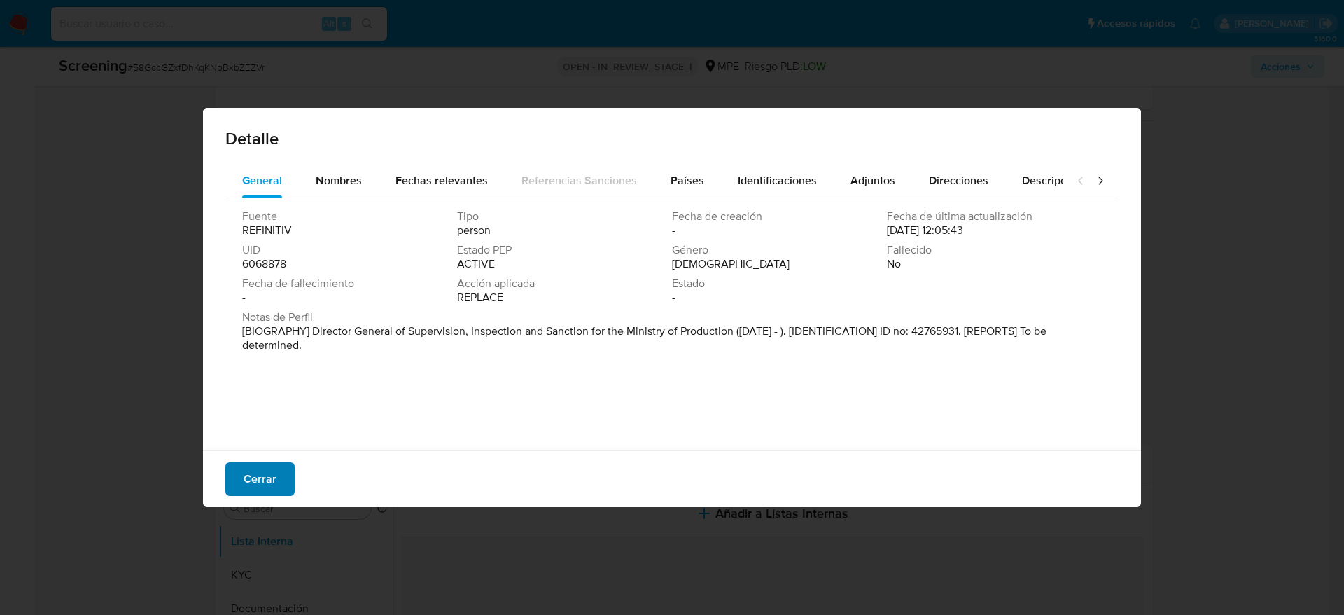
click at [266, 479] on span "Cerrar" at bounding box center [260, 479] width 33 height 31
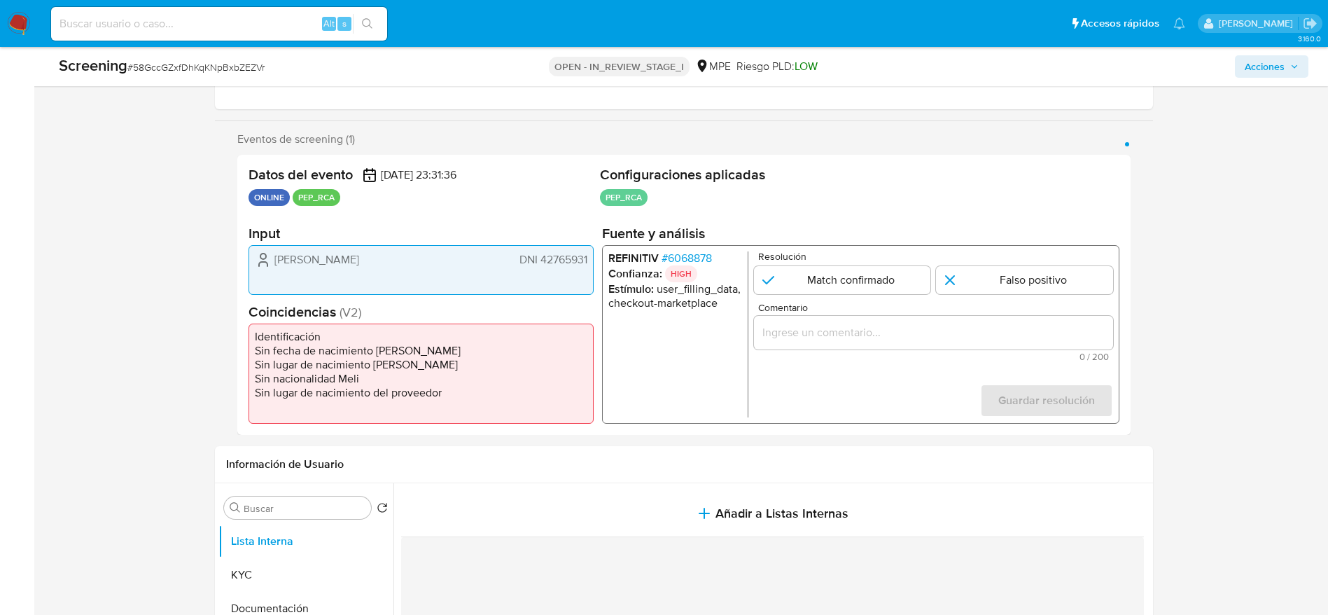
drag, startPoint x: 251, startPoint y: 255, endPoint x: 588, endPoint y: 261, distance: 337.6
click at [588, 261] on div "Luis Alfaro DNI 42765931" at bounding box center [421, 270] width 345 height 50
click at [667, 262] on span "# 6068878" at bounding box center [686, 258] width 50 height 14
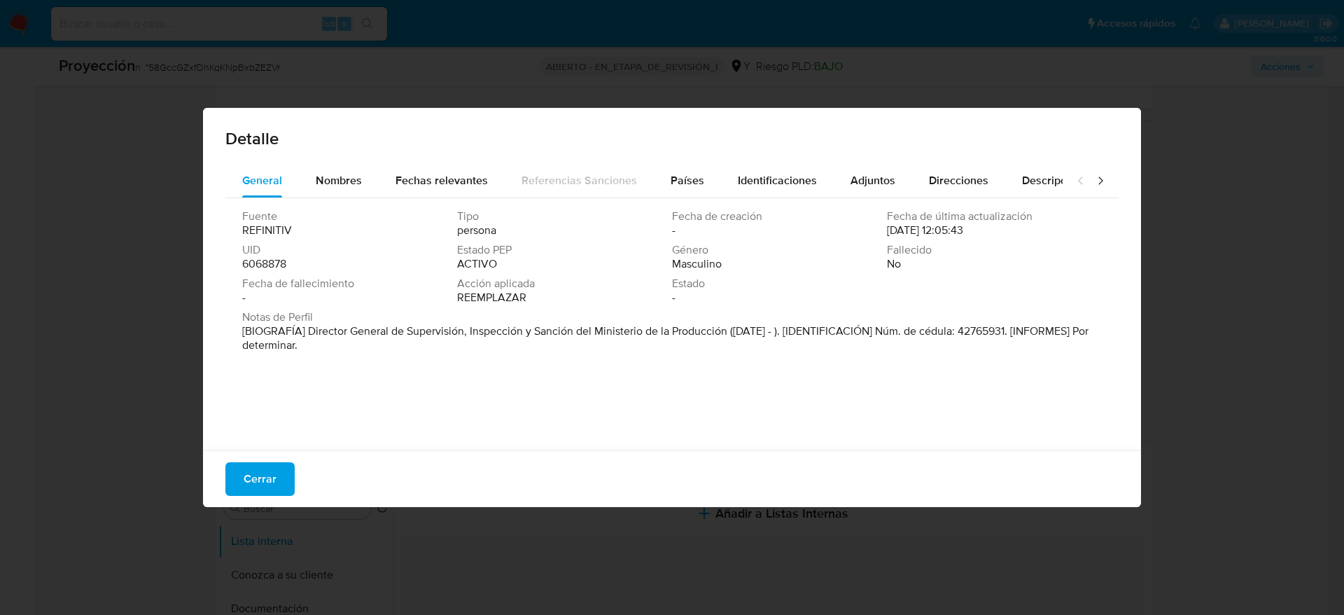
drag, startPoint x: 309, startPoint y: 326, endPoint x: 725, endPoint y: 330, distance: 415.9
click at [725, 330] on font "[BIOGRAFÍA] Director General de Supervisión, Inspección y Sanción del Ministeri…" at bounding box center [665, 338] width 847 height 30
click at [727, 330] on font "[BIOGRAFÍA] Director General de Supervisión, Inspección y Sanción del Ministeri…" at bounding box center [665, 338] width 847 height 30
drag, startPoint x: 309, startPoint y: 331, endPoint x: 727, endPoint y: 331, distance: 418.0
click at [727, 331] on font "[BIOGRAFÍA] Director General de Supervisión, Inspección y Sanción del Ministeri…" at bounding box center [665, 338] width 847 height 30
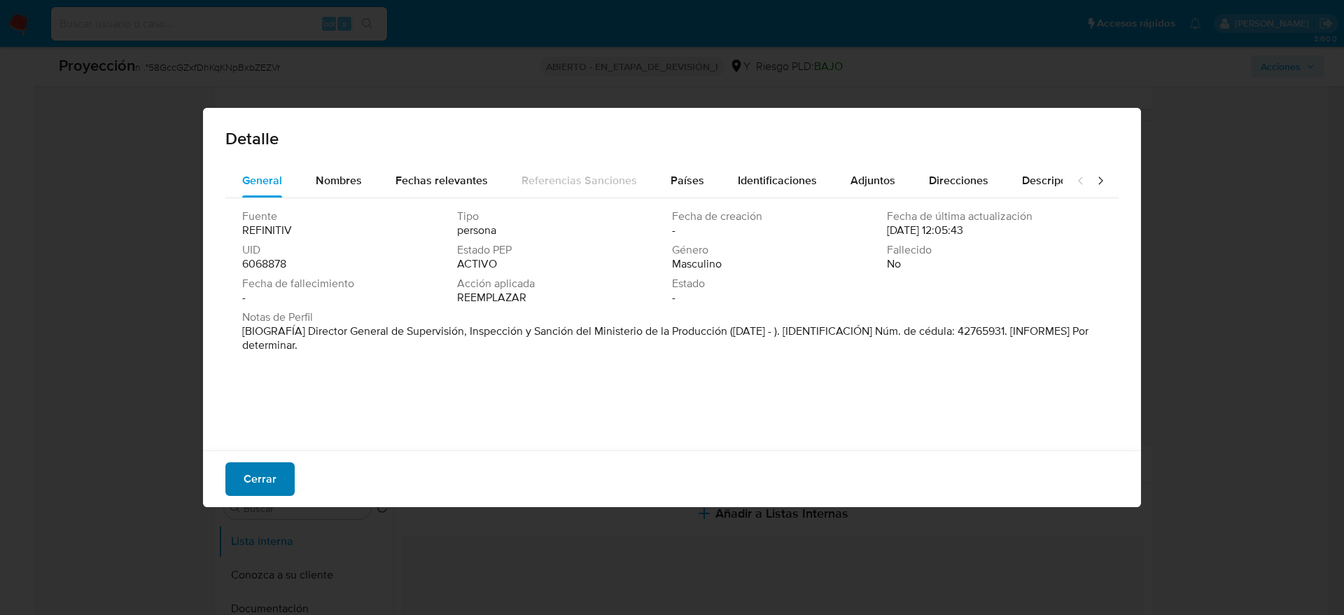
click at [249, 466] on span "Cerrar" at bounding box center [260, 479] width 33 height 31
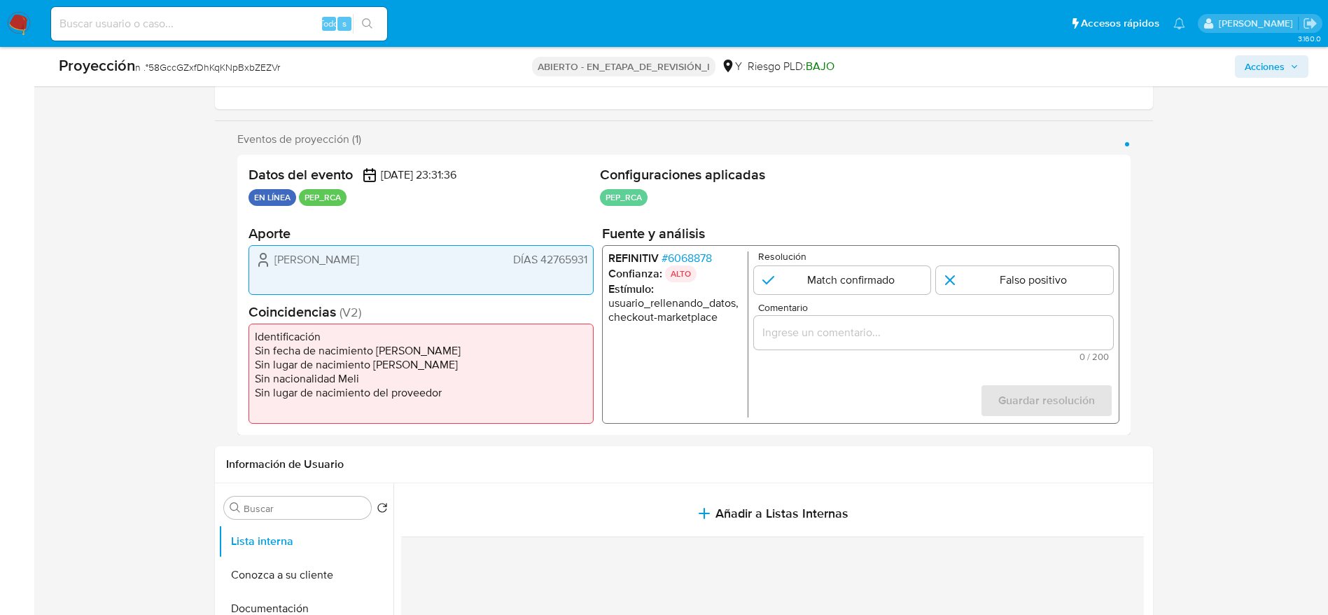
click at [210, 66] on font "58GccGZxfDhKqKNpBxbZEZVr" at bounding box center [214, 67] width 132 height 14
copy font "58GccGZxfDhKqKNpBxbZEZVr"
click at [950, 338] on input "Comentario" at bounding box center [932, 332] width 359 height 18
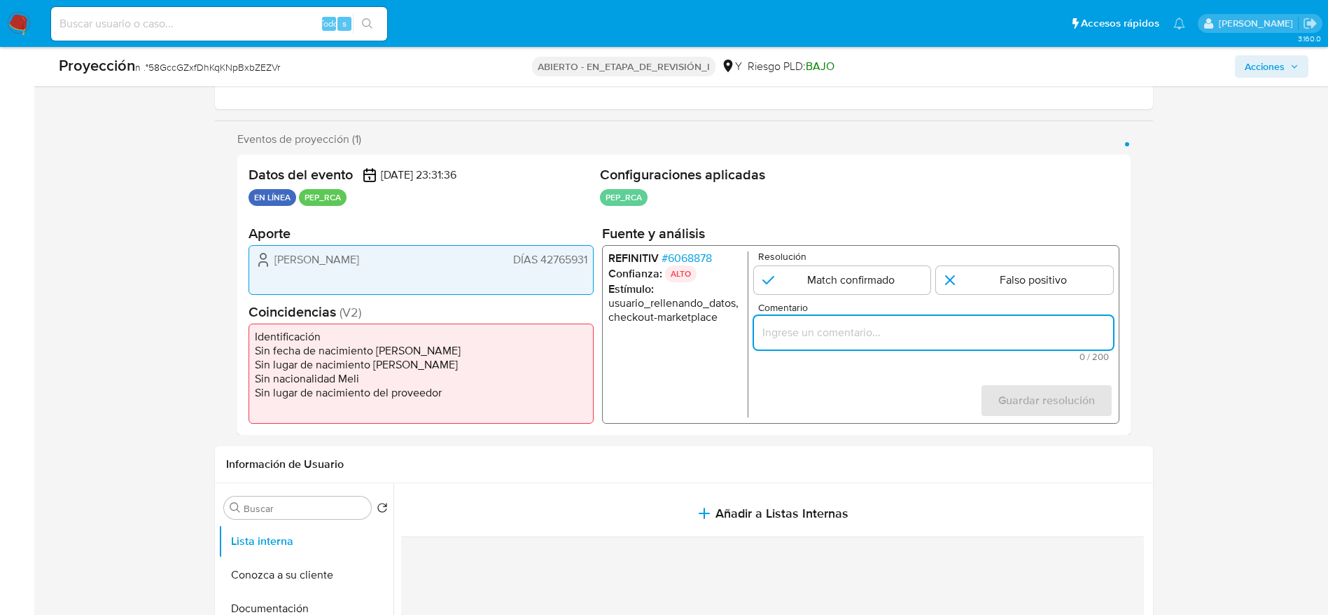
paste input "Usuario Luis Alfaro DNI 42765931, se desempeñó como Director General de Supervi…"
type input "Usuario Luis Alfaro DNI 42765931, se desempeñó como Director General de Supervi…"
click at [872, 278] on input "1 de 1" at bounding box center [841, 280] width 177 height 28
radio input "true"
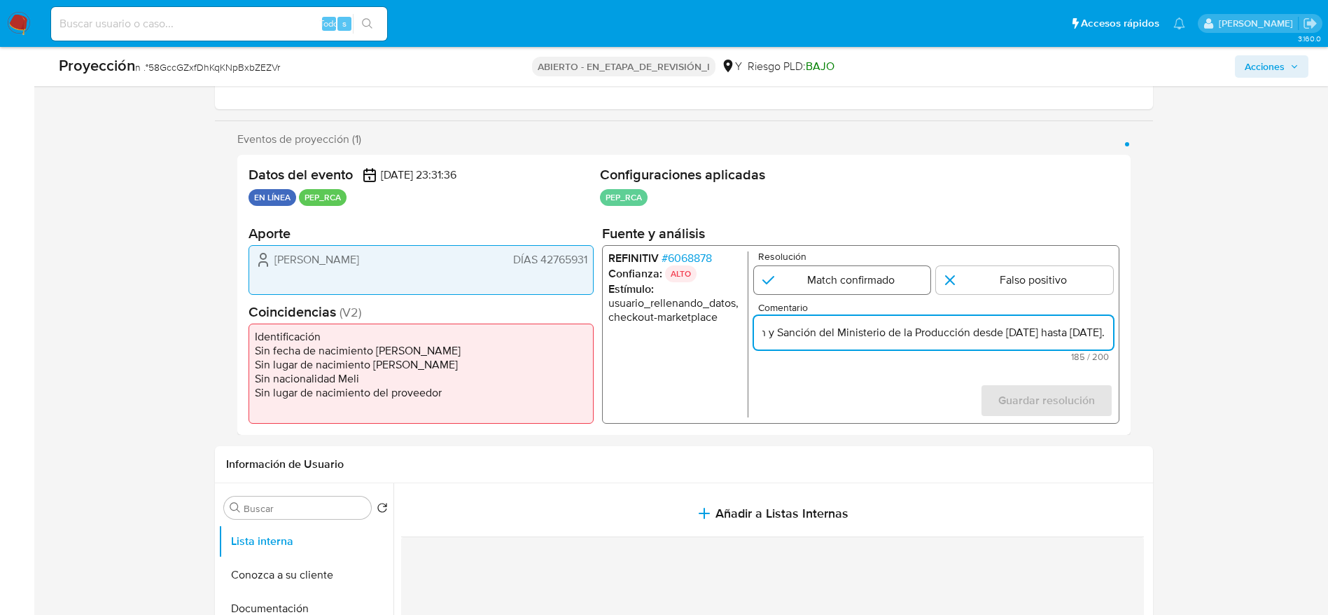
scroll to position [0, 0]
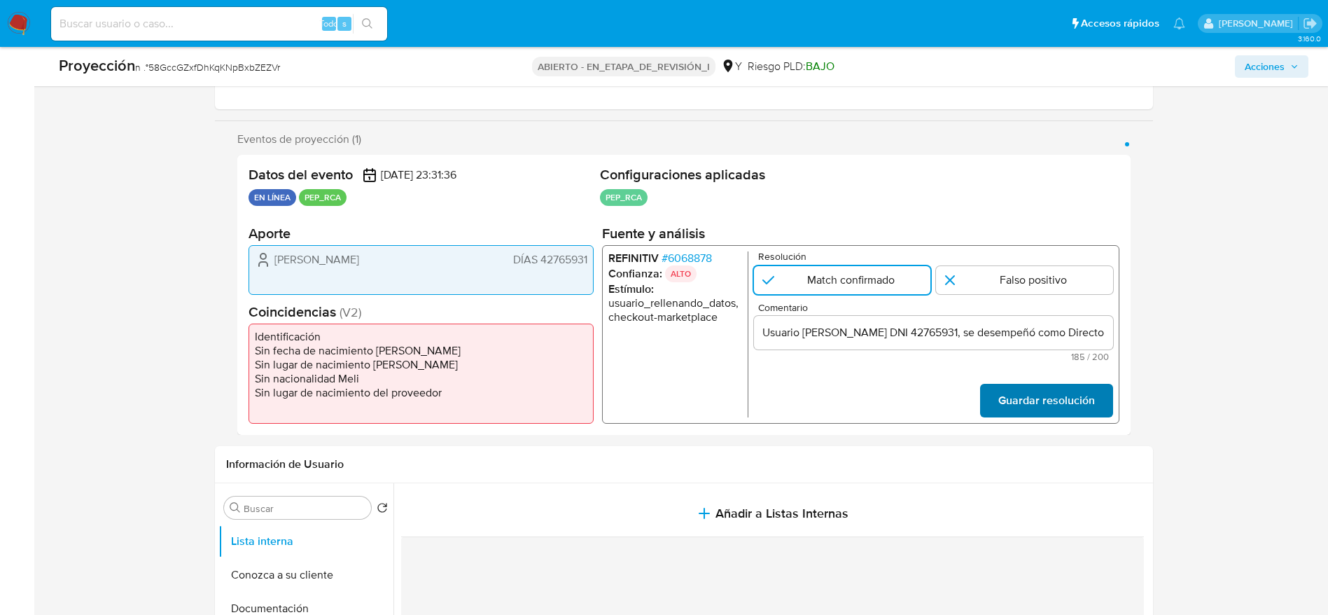
click at [1020, 392] on span "Guardar resolución" at bounding box center [1046, 400] width 97 height 31
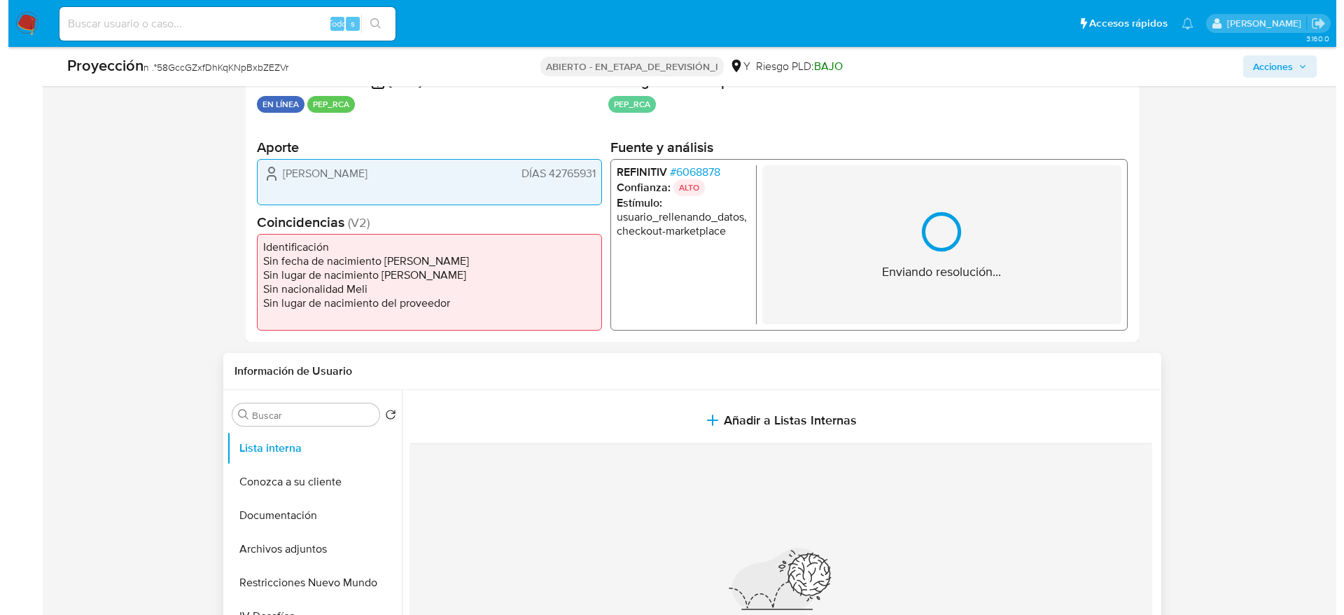
scroll to position [420, 0]
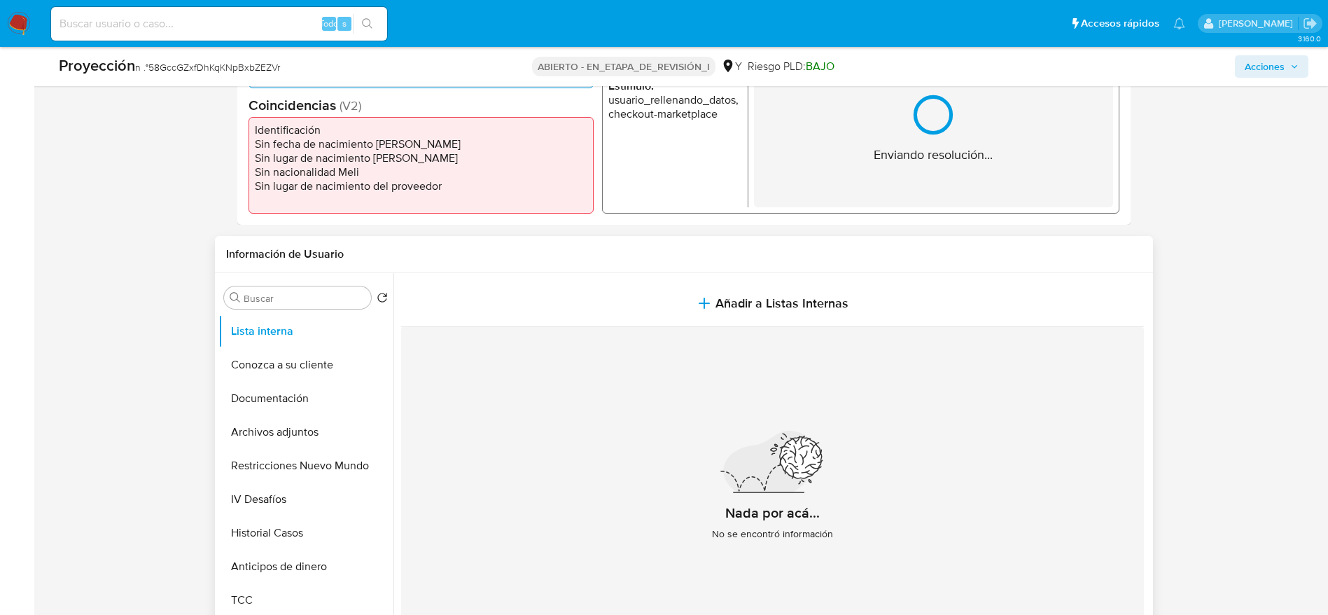
click at [654, 340] on div "Nada por acá... No se encontró información" at bounding box center [772, 491] width 743 height 329
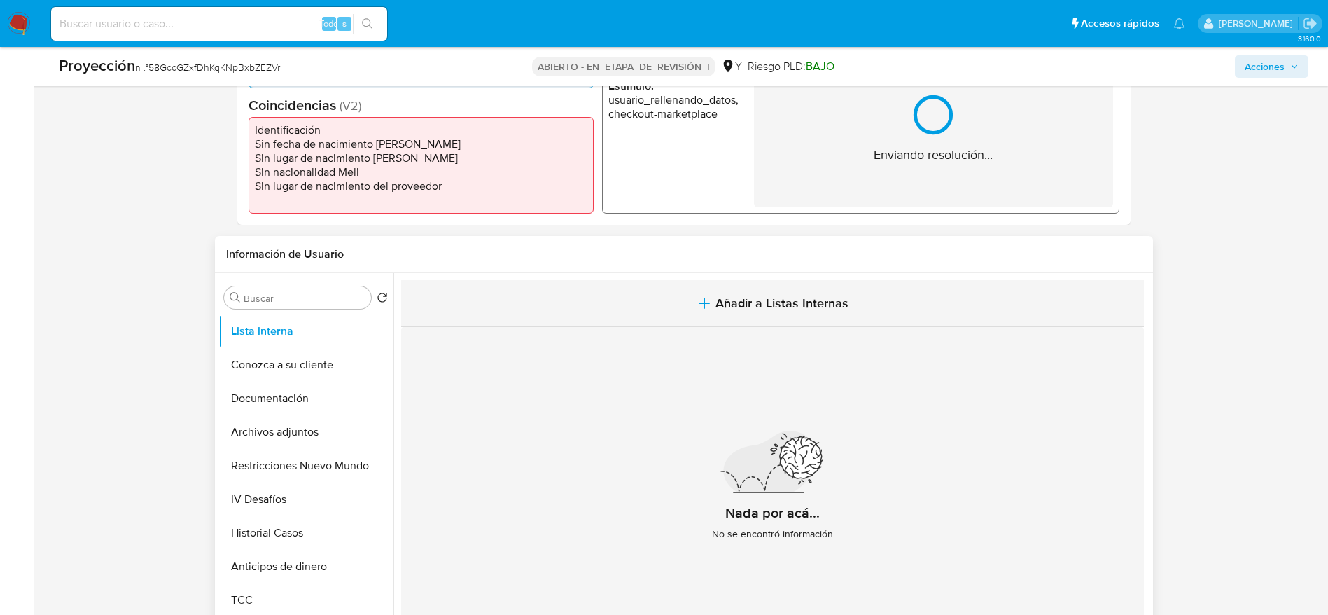
click at [654, 321] on button "Añadir a Listas Internas" at bounding box center [772, 303] width 743 height 47
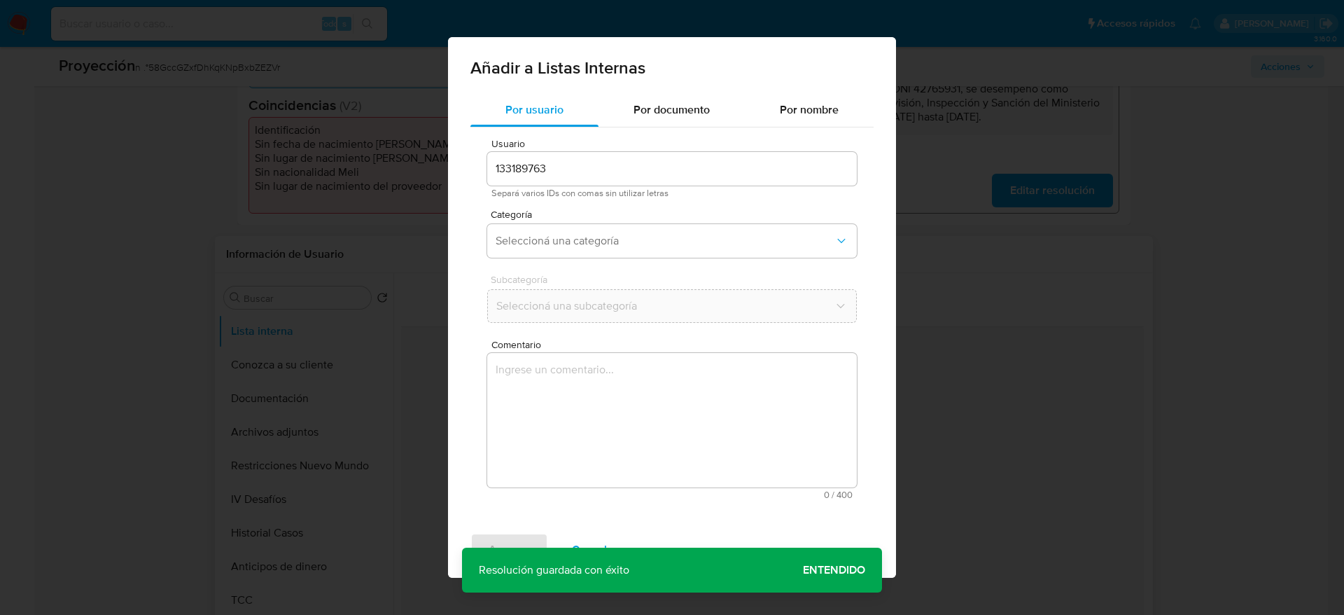
click at [644, 397] on textarea "Comentario" at bounding box center [672, 420] width 370 height 134
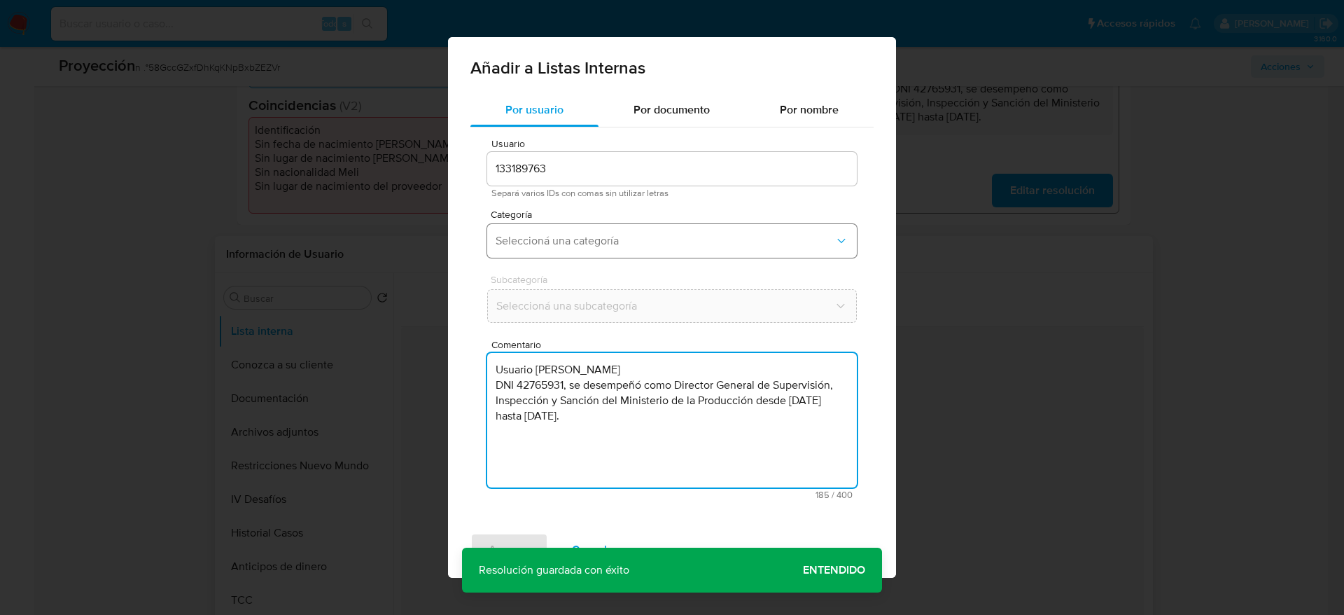
type textarea "Usuario Luis Alfaro DNI 42765931, se desempeñó como Director General de Supervi…"
click at [709, 241] on span "Seleccioná una categoría" at bounding box center [665, 241] width 339 height 14
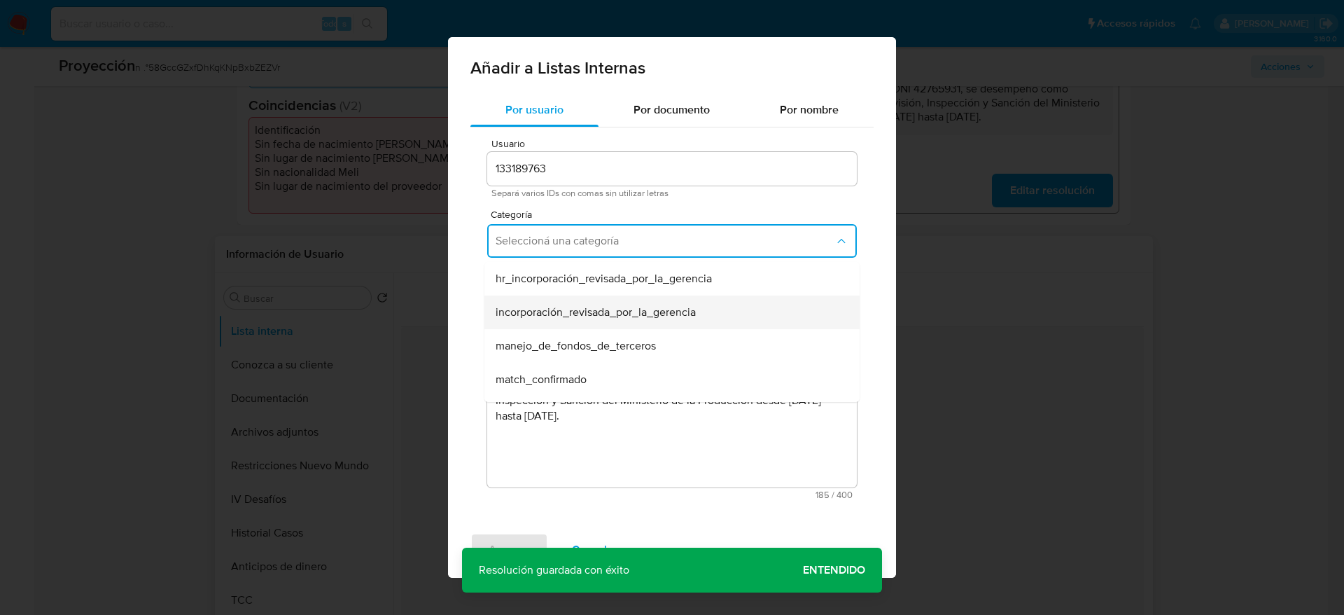
scroll to position [105, 0]
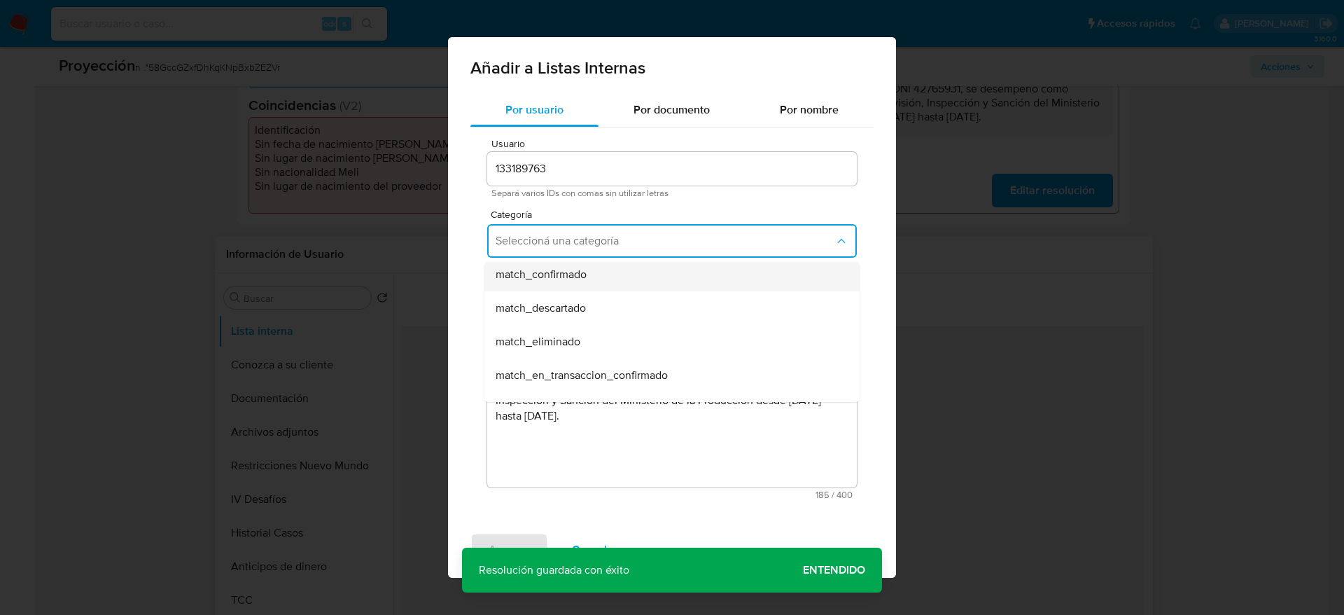
click at [614, 272] on div "match_confirmado" at bounding box center [668, 275] width 344 height 34
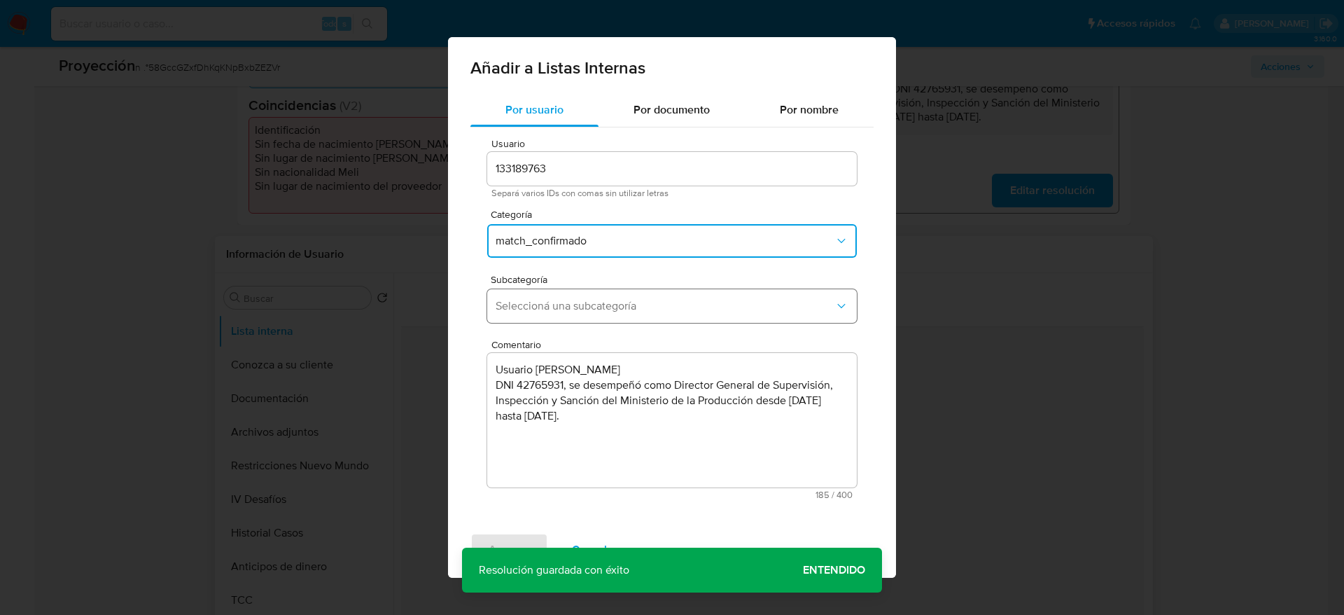
click at [611, 293] on button "Seleccioná una subcategoría" at bounding box center [672, 306] width 370 height 34
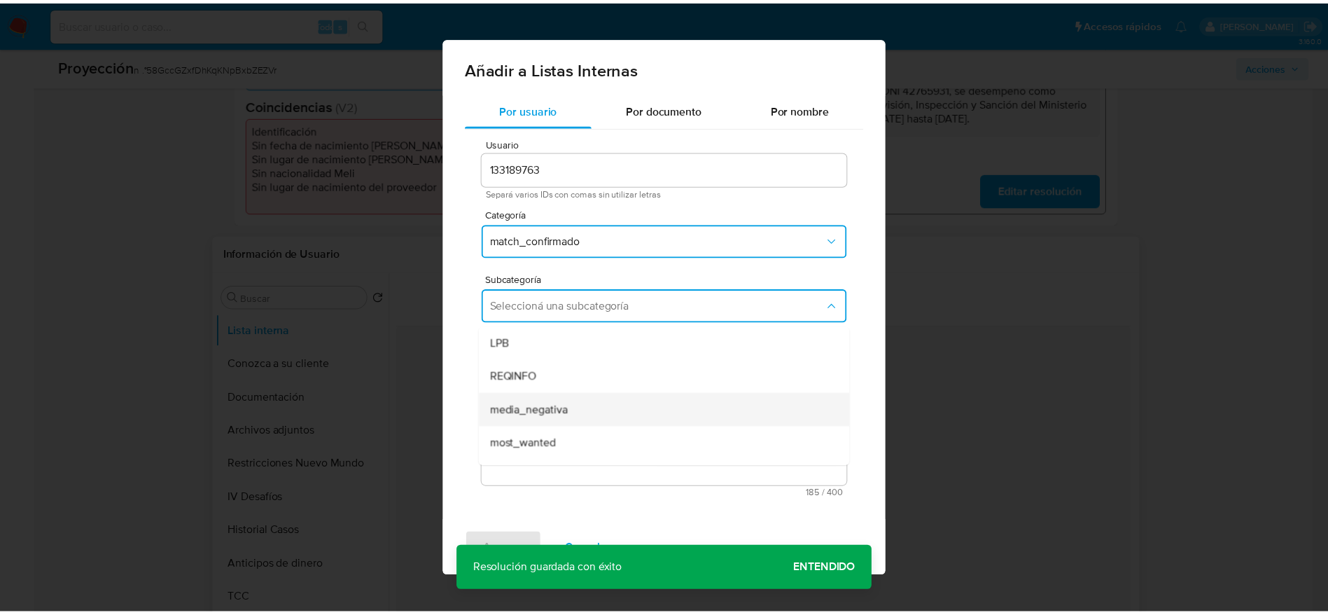
scroll to position [95, 0]
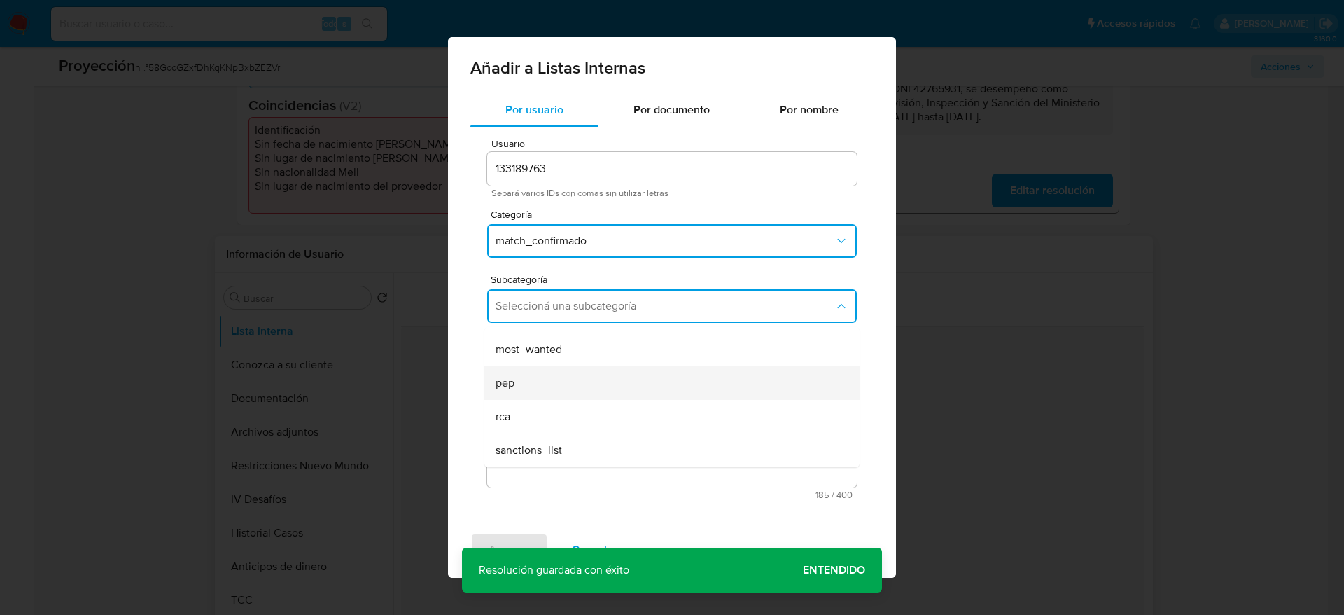
click at [601, 384] on div "pep" at bounding box center [668, 383] width 344 height 34
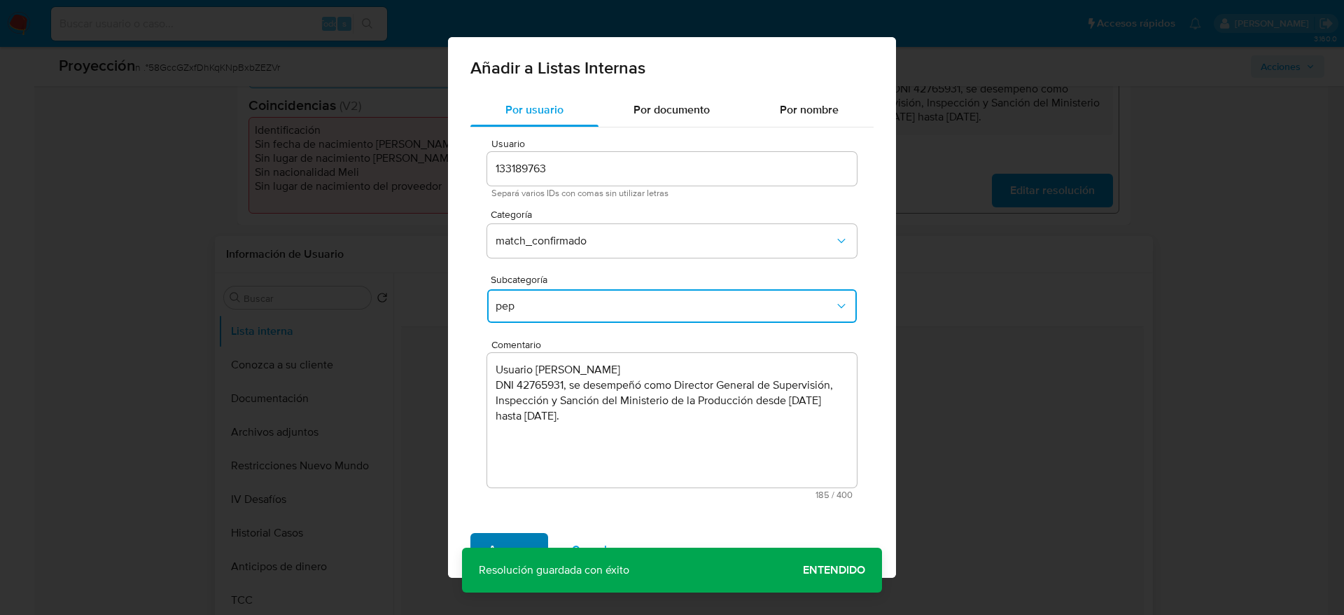
click at [500, 539] on span "Agregar" at bounding box center [509, 549] width 41 height 31
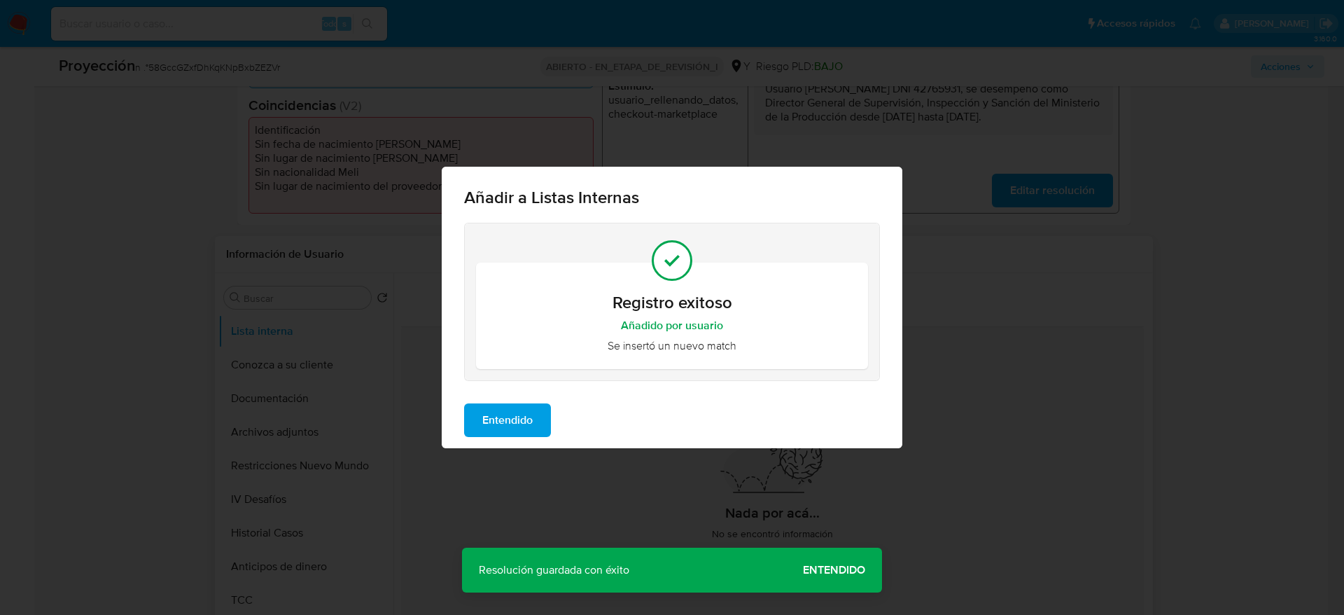
click at [487, 424] on span "Entendido" at bounding box center [507, 420] width 50 height 31
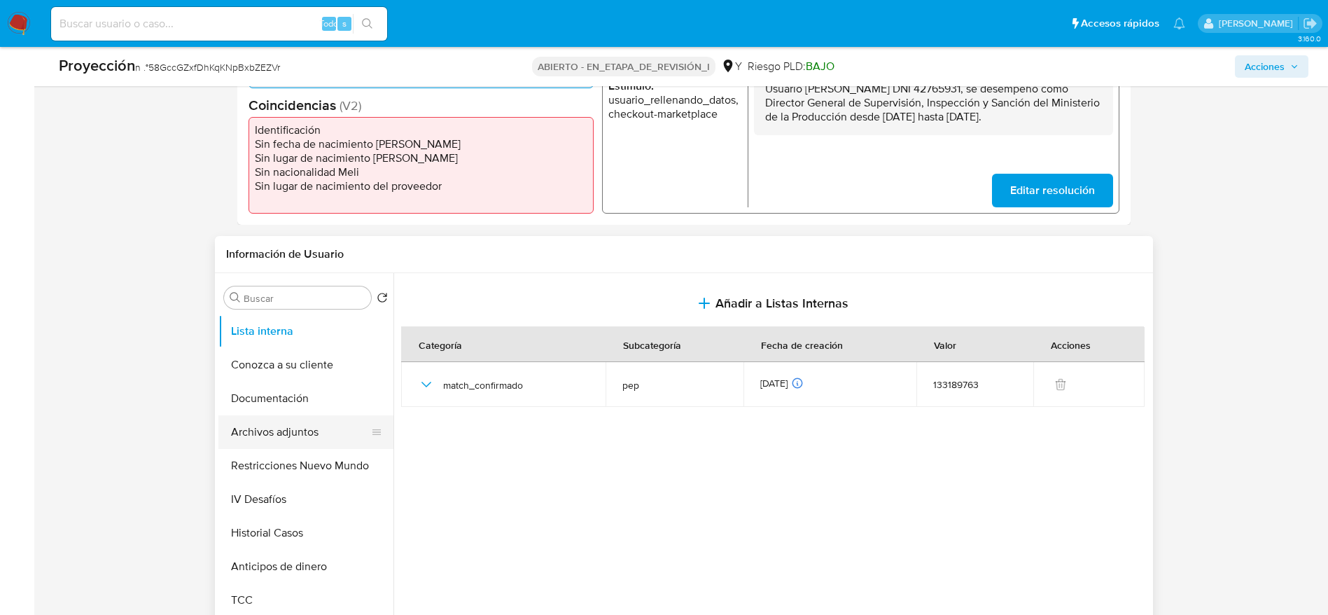
click at [306, 436] on button "Archivos adjuntos" at bounding box center [300, 432] width 164 height 34
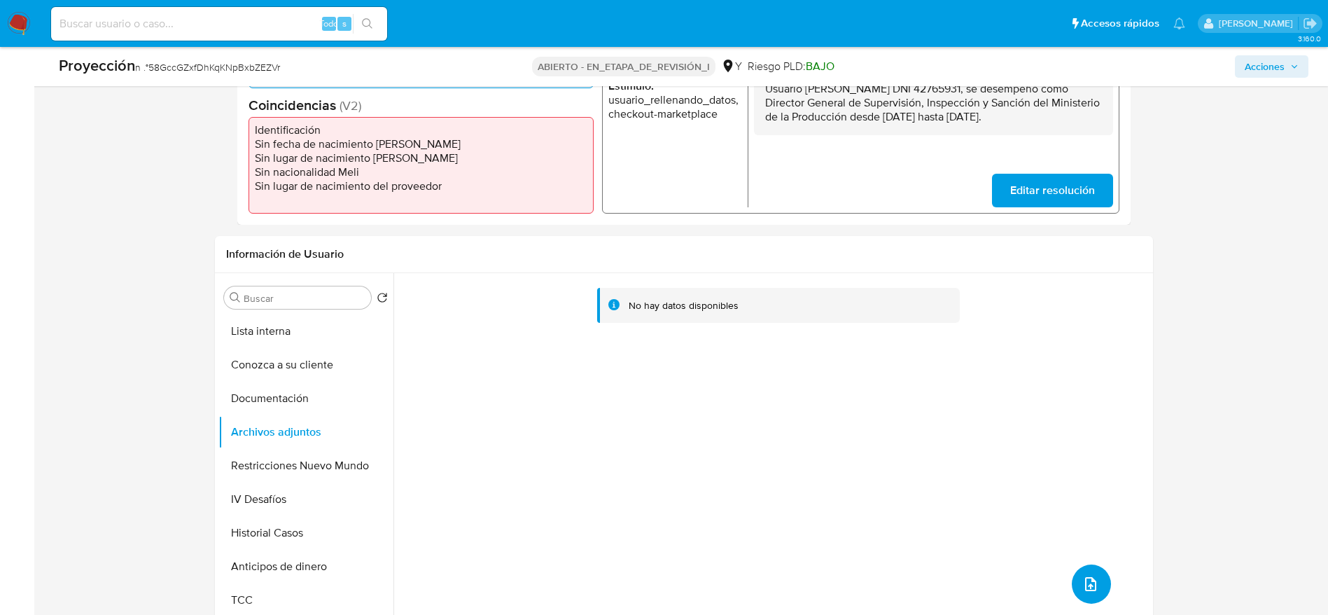
click at [1092, 573] on button "subir archivo" at bounding box center [1091, 583] width 39 height 39
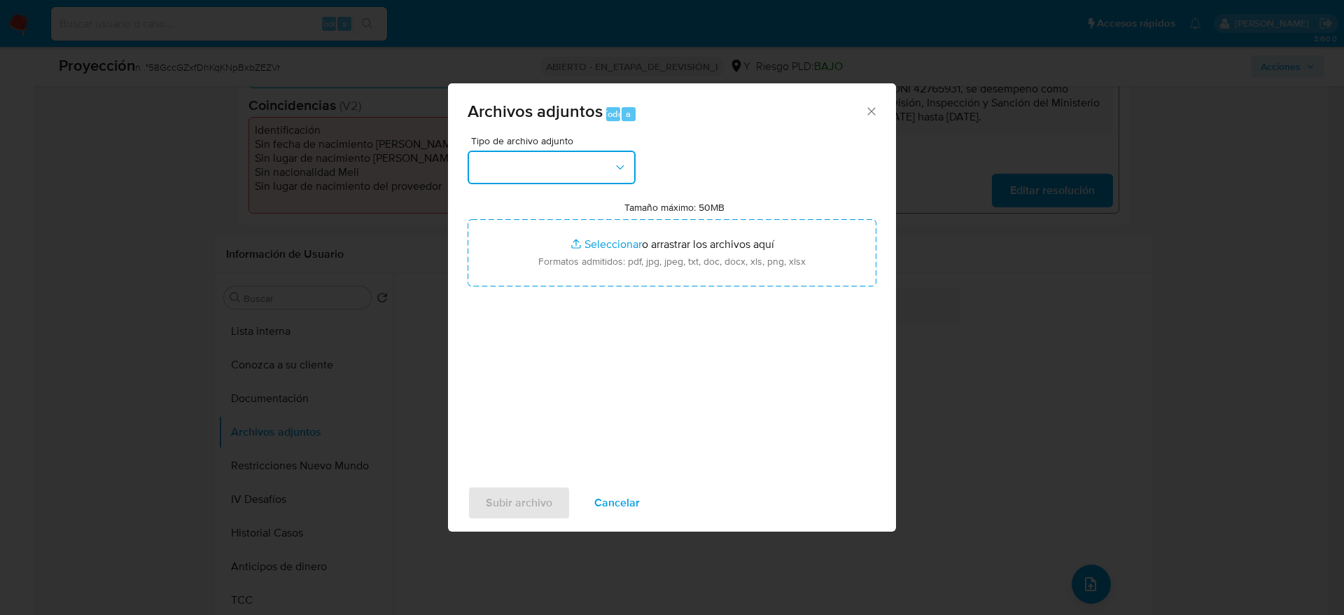
click at [544, 168] on button "button" at bounding box center [552, 168] width 168 height 34
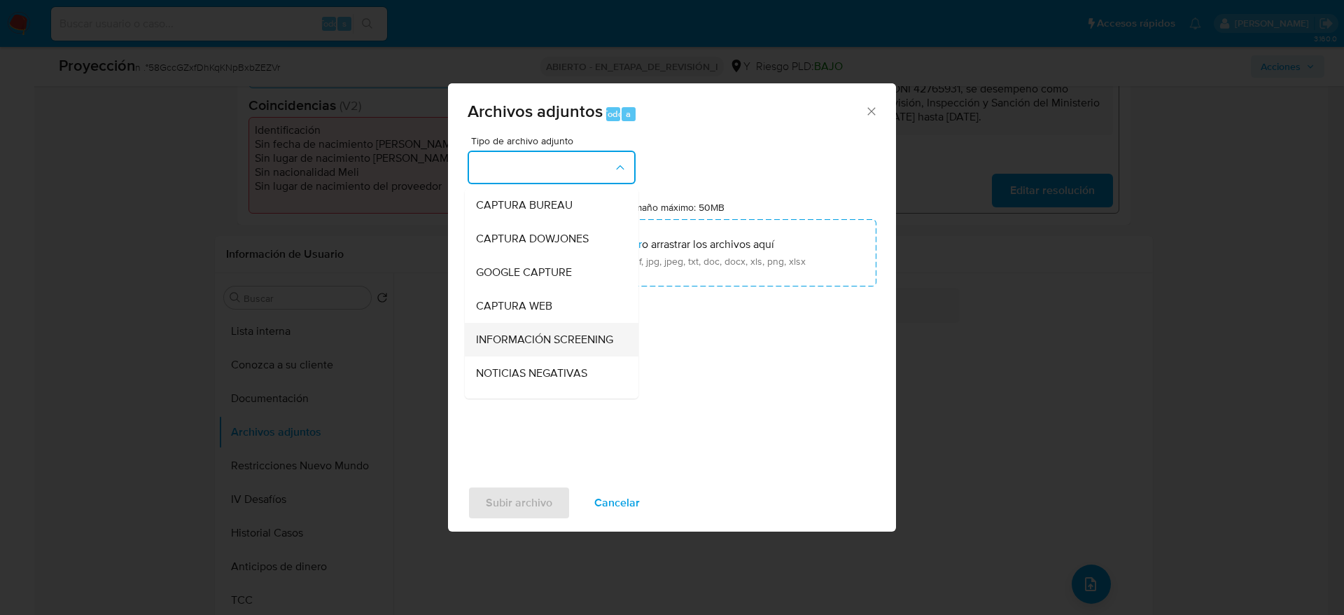
click at [513, 347] on span "INFORMACIÓN SCREENING" at bounding box center [544, 340] width 137 height 14
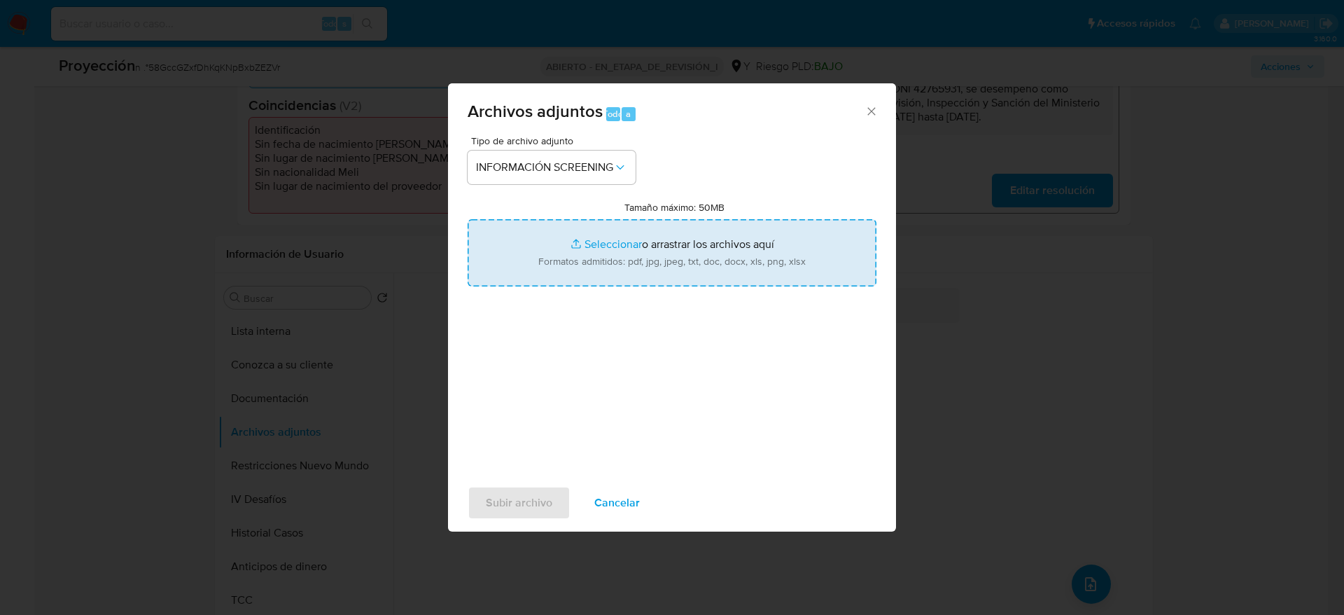
click at [541, 260] on input "Tamaño máximo: 50MB Seleccionar archivos" at bounding box center [672, 252] width 409 height 67
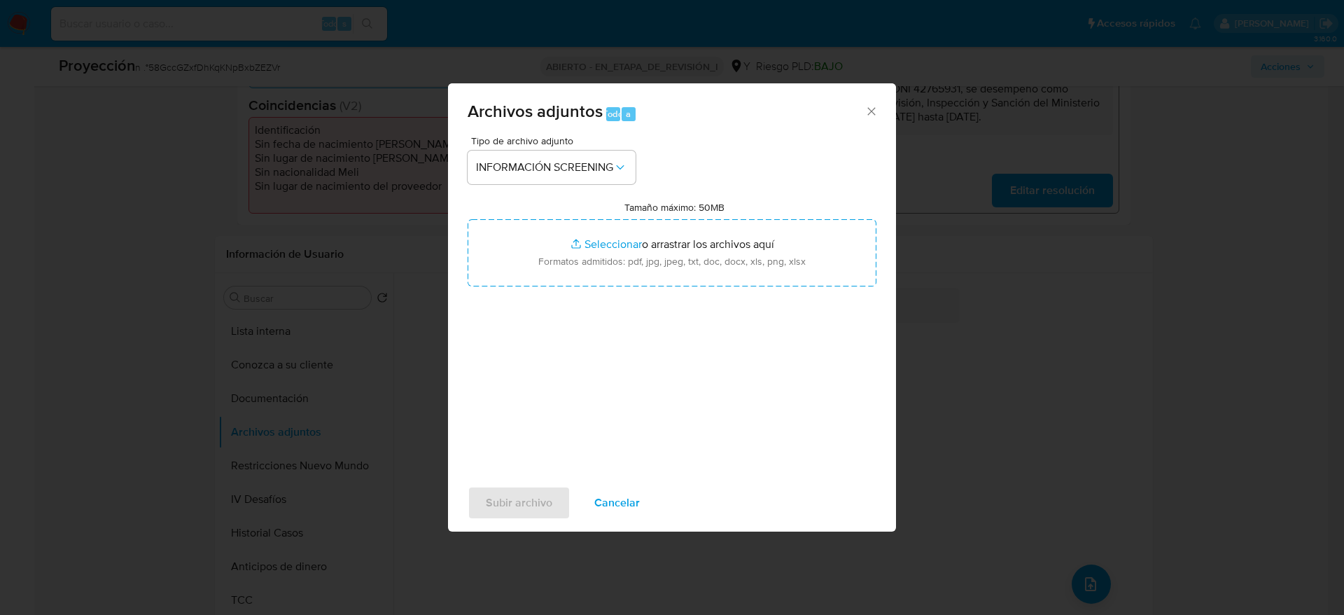
click at [609, 501] on font "Cancelar" at bounding box center [617, 503] width 46 height 34
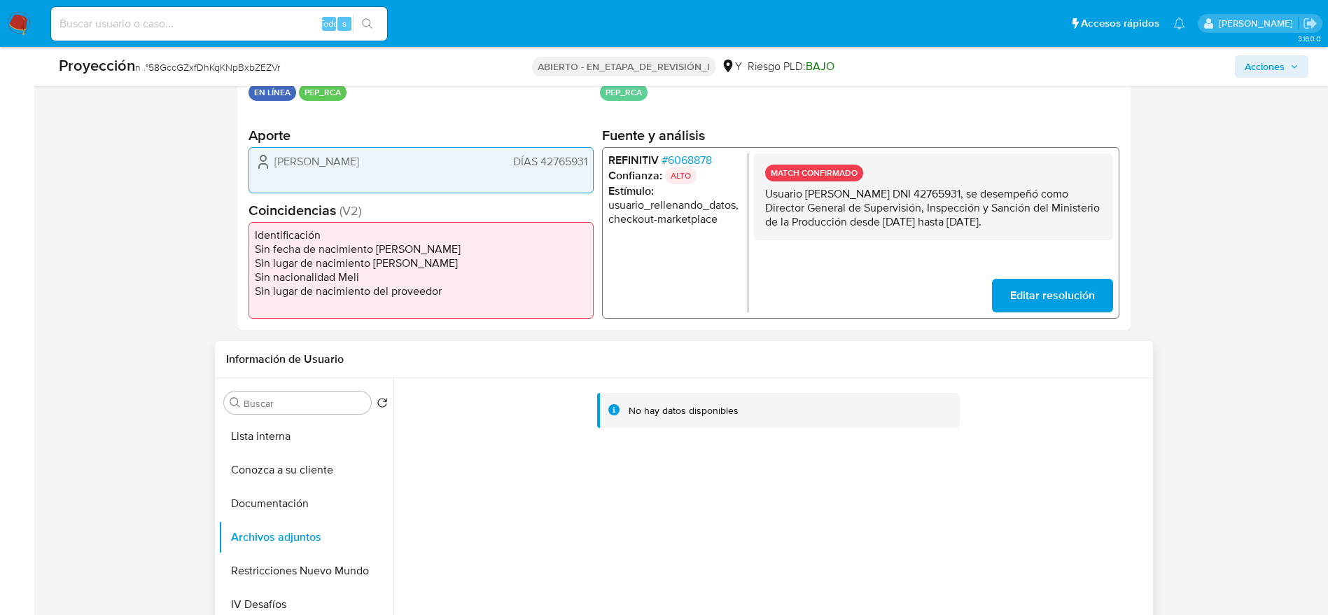
scroll to position [525, 0]
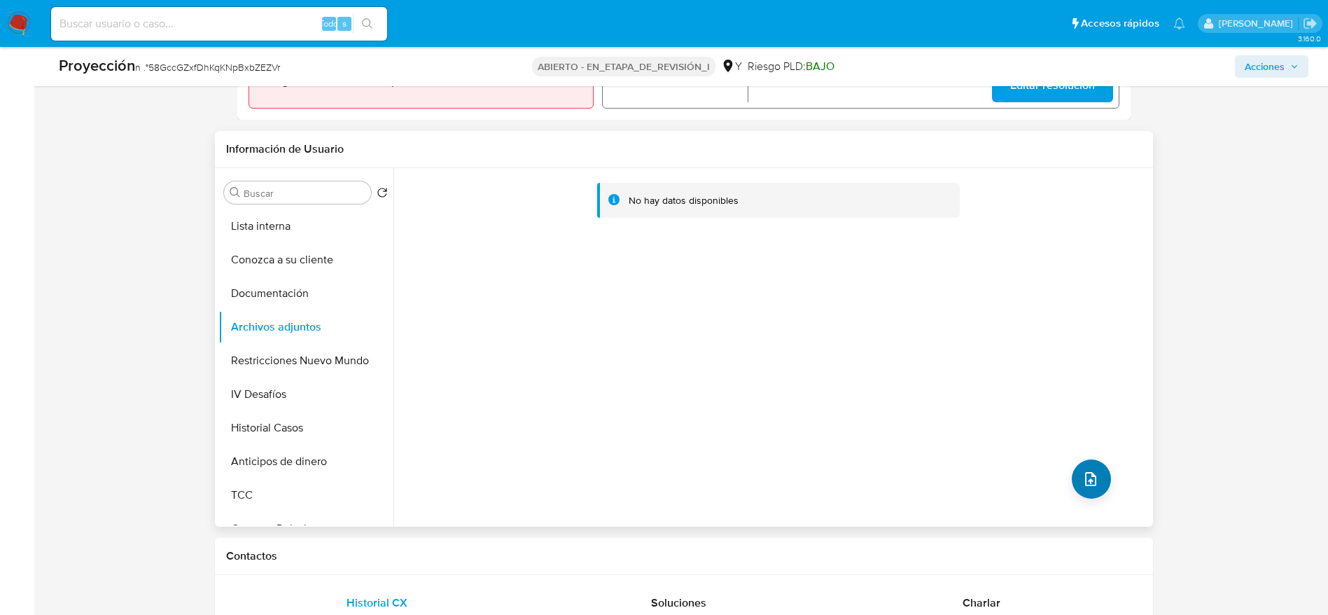
click at [1068, 471] on div "No hay datos disponibles" at bounding box center [772, 347] width 756 height 358
click at [1072, 478] on button "subir archivo" at bounding box center [1091, 478] width 39 height 39
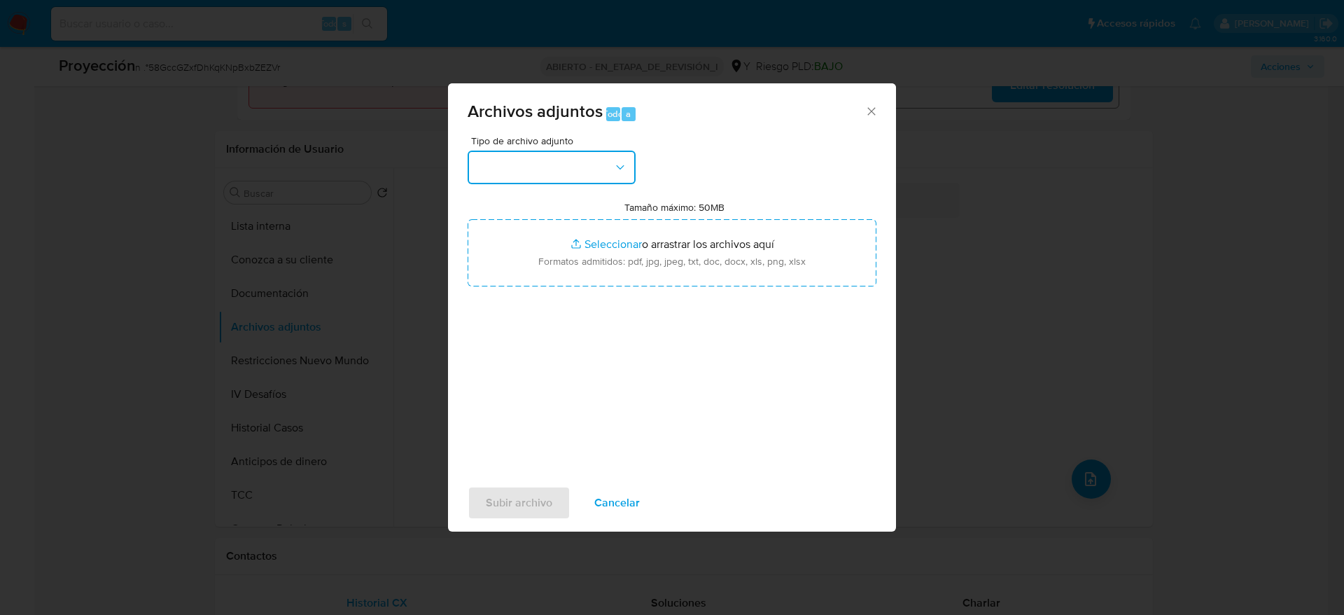
click at [562, 151] on button "button" at bounding box center [552, 168] width 168 height 34
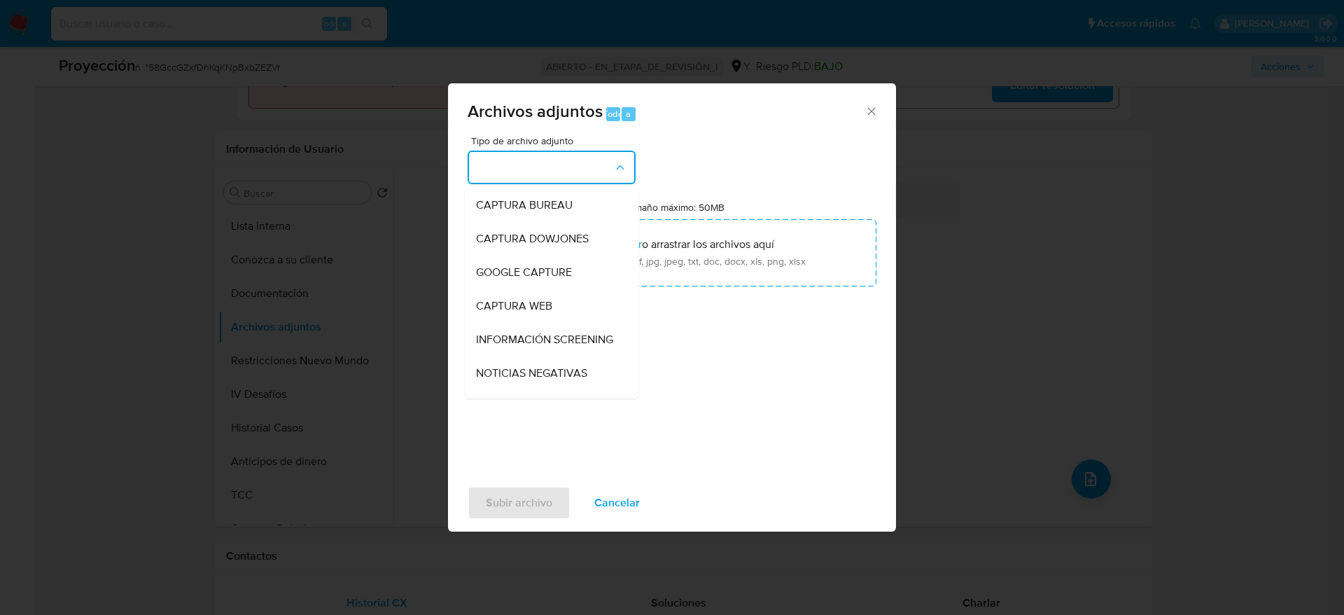
click at [570, 328] on div "INFORMACIÓN SCREENING" at bounding box center [547, 340] width 143 height 34
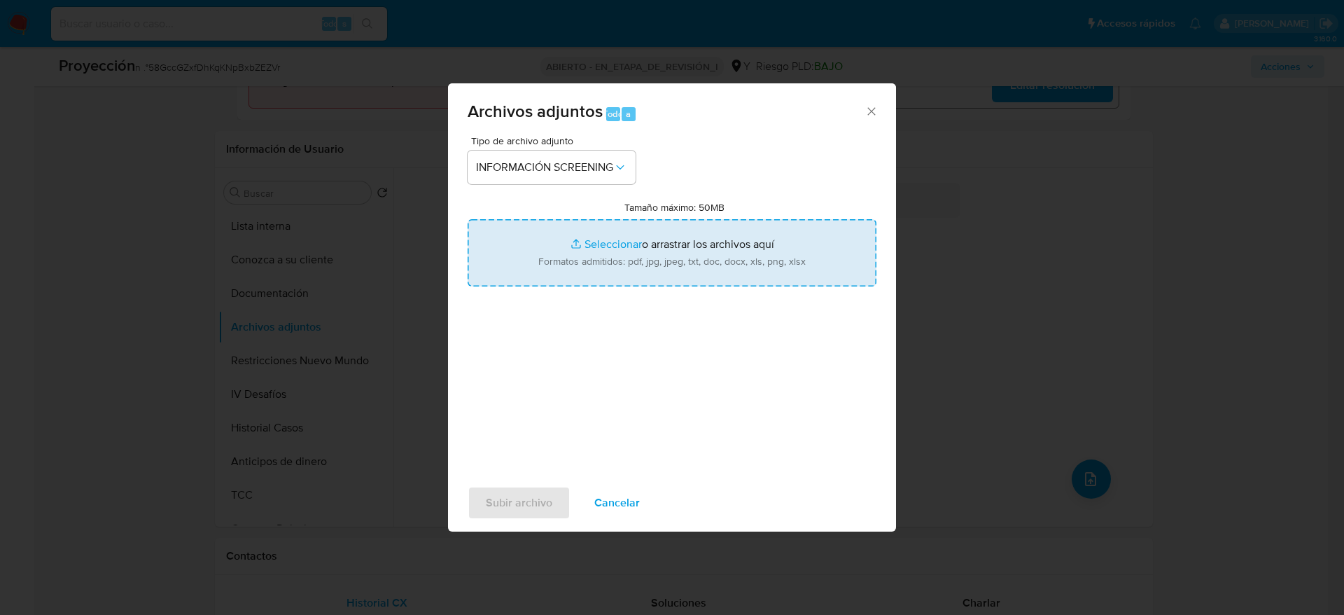
click at [599, 242] on input "Tamaño máximo: 50MB Seleccionar archivos" at bounding box center [672, 252] width 409 height 67
type input "C:\fakepath\_luis alberto alfaro garfias_ lavado de dinero - Buscar con Google.…"
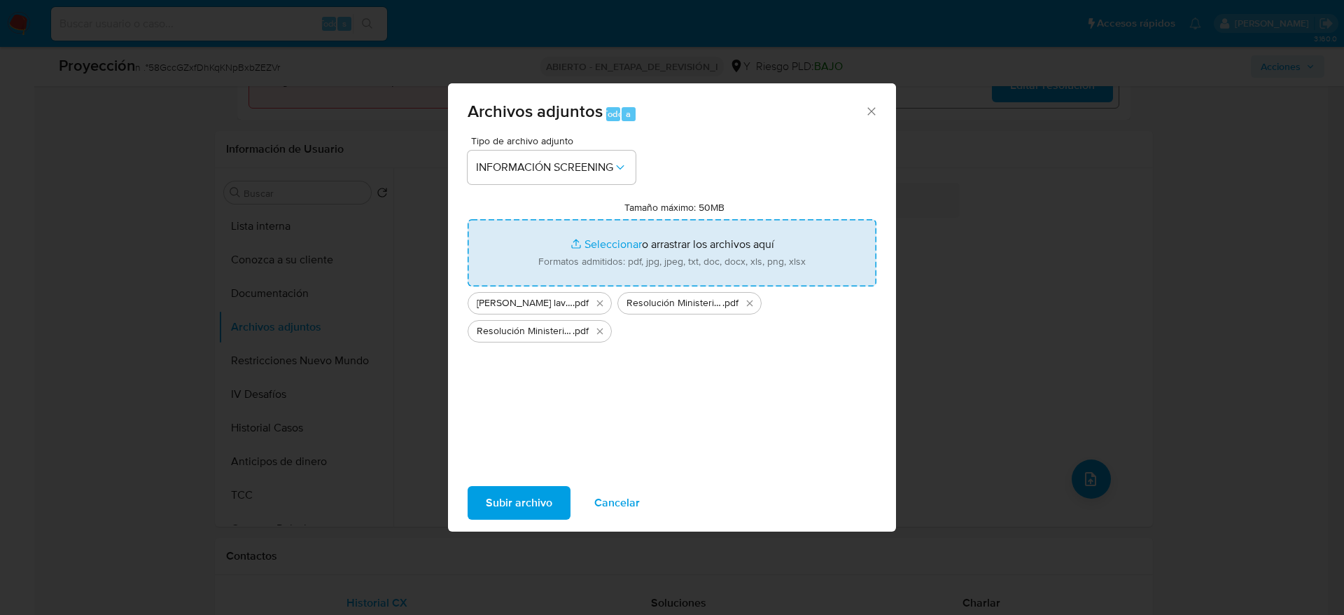
click at [534, 502] on font "Subir archivo" at bounding box center [519, 503] width 67 height 34
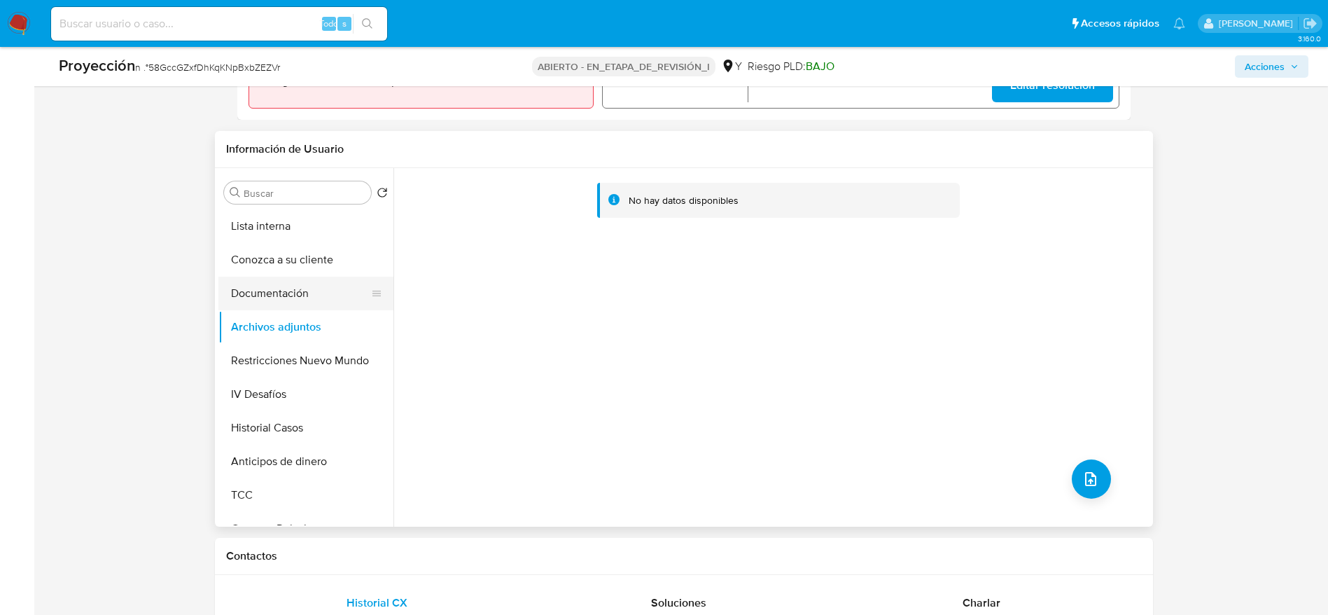
click at [293, 295] on button "Documentación" at bounding box center [300, 294] width 164 height 34
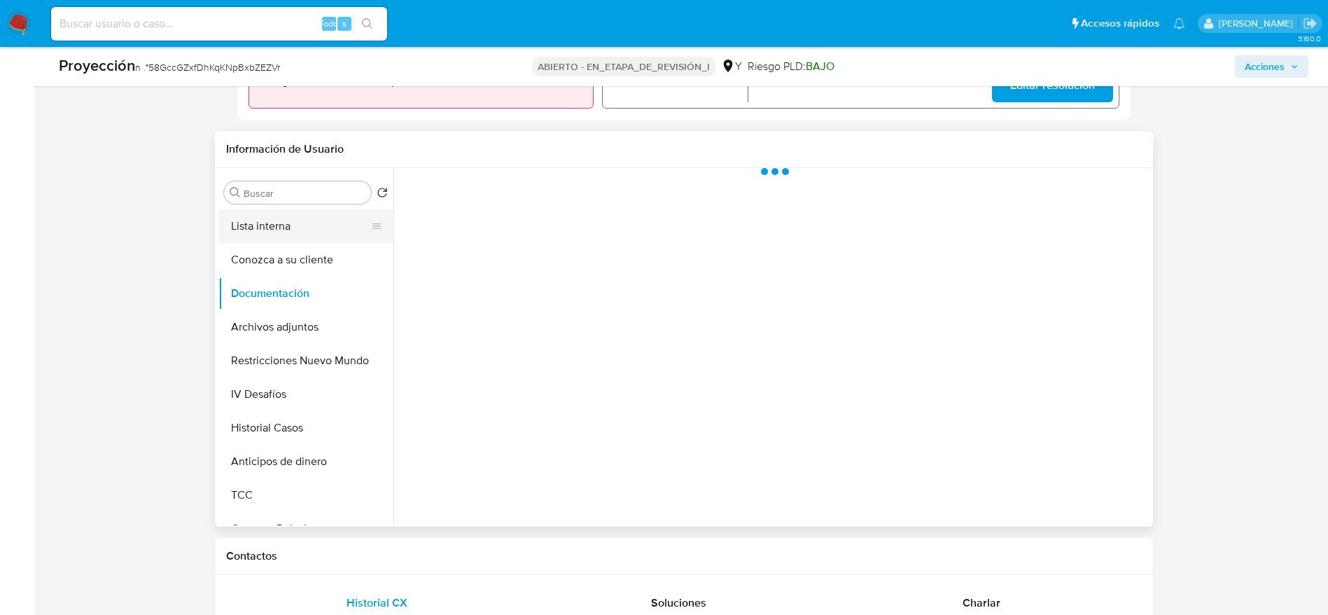
click at [327, 216] on button "Lista interna" at bounding box center [300, 226] width 164 height 34
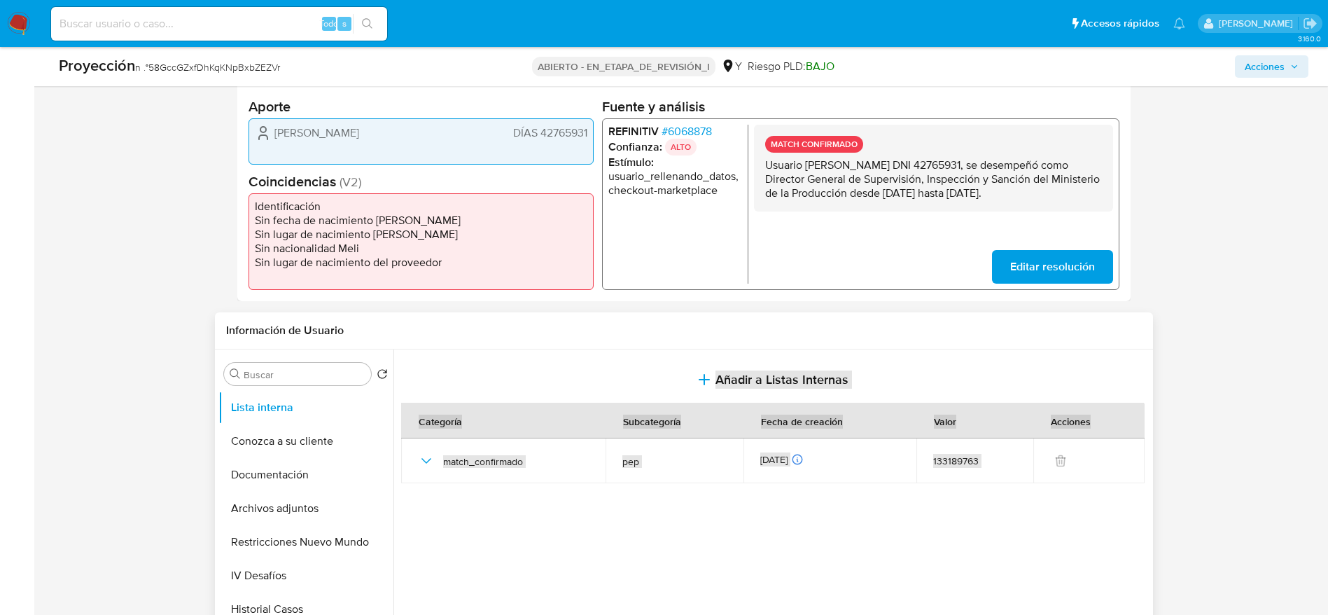
scroll to position [315, 0]
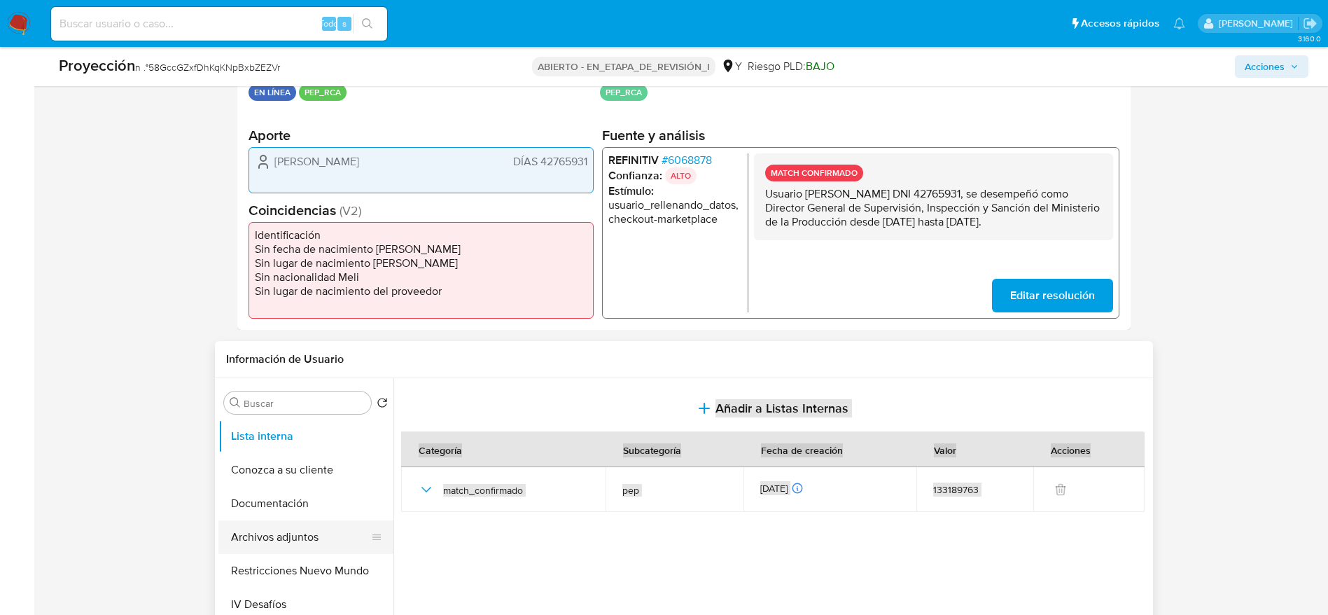
click at [259, 522] on button "Archivos adjuntos" at bounding box center [300, 537] width 164 height 34
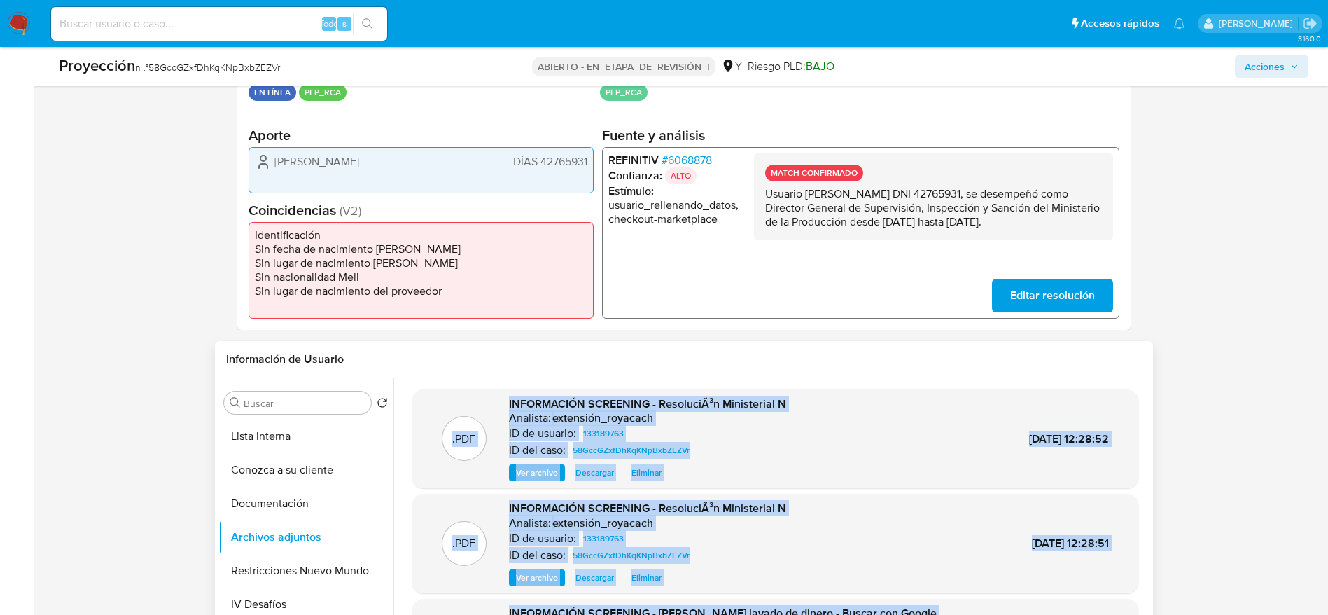
scroll to position [0, 0]
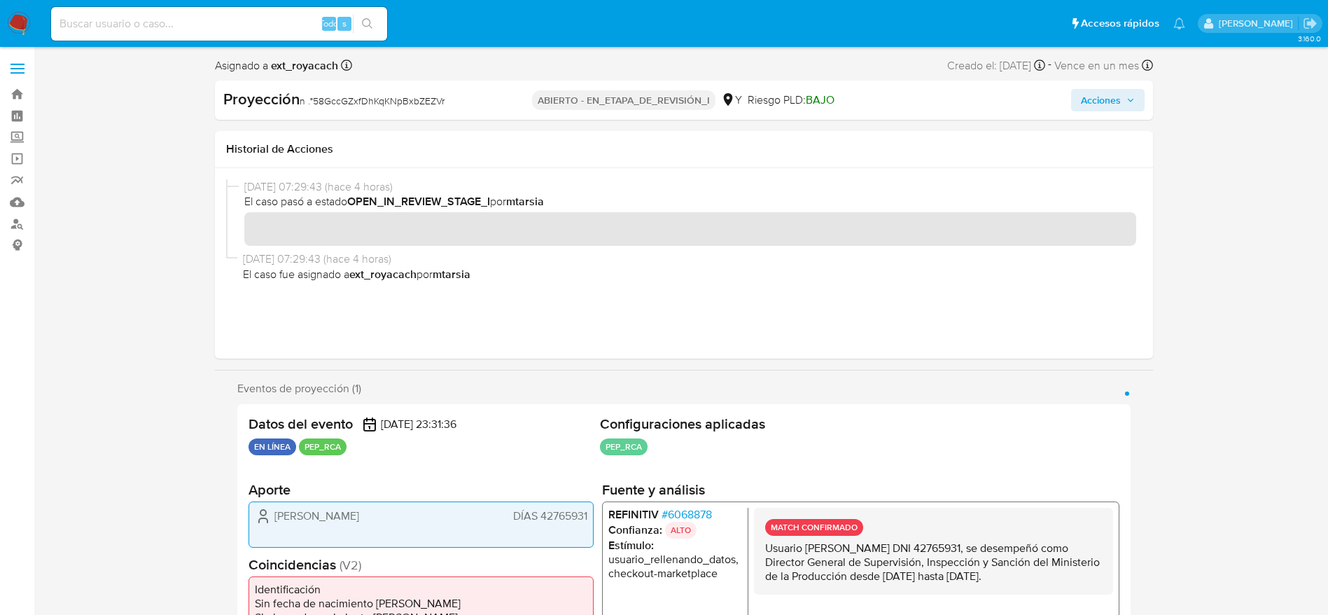
click at [1077, 85] on div "Proyección n .° 58GccGZxfDhKqKNpBxbZEZVr ABIERTO - EN_ETAPA_DE_REVISIÓN_I Y Rie…" at bounding box center [684, 100] width 938 height 39
click at [1080, 94] on div "Acciones" at bounding box center [992, 100] width 303 height 22
click at [1094, 111] on span "Acciones" at bounding box center [1101, 100] width 40 height 22
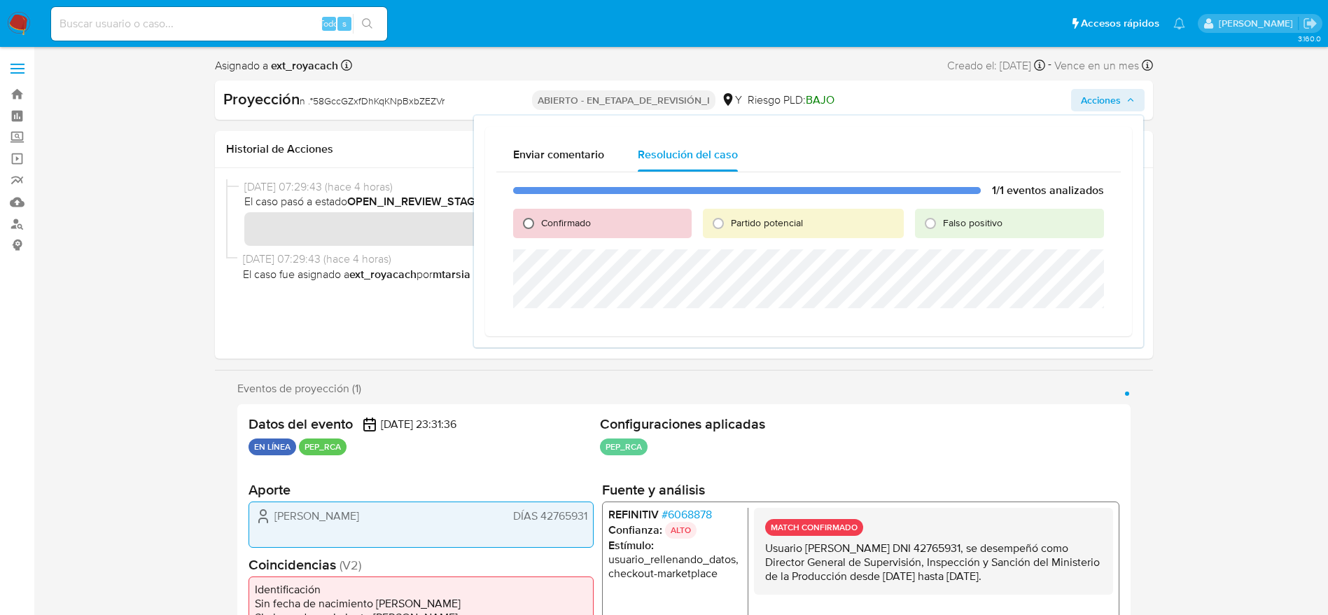
drag, startPoint x: 502, startPoint y: 220, endPoint x: 519, endPoint y: 225, distance: 17.5
click at [502, 221] on div "1/1 eventos analizados Confirmado Partido potencial Falso positivo" at bounding box center [808, 248] width 625 height 153
click at [523, 226] on input "Confirmado" at bounding box center [528, 223] width 22 height 22
radio input "true"
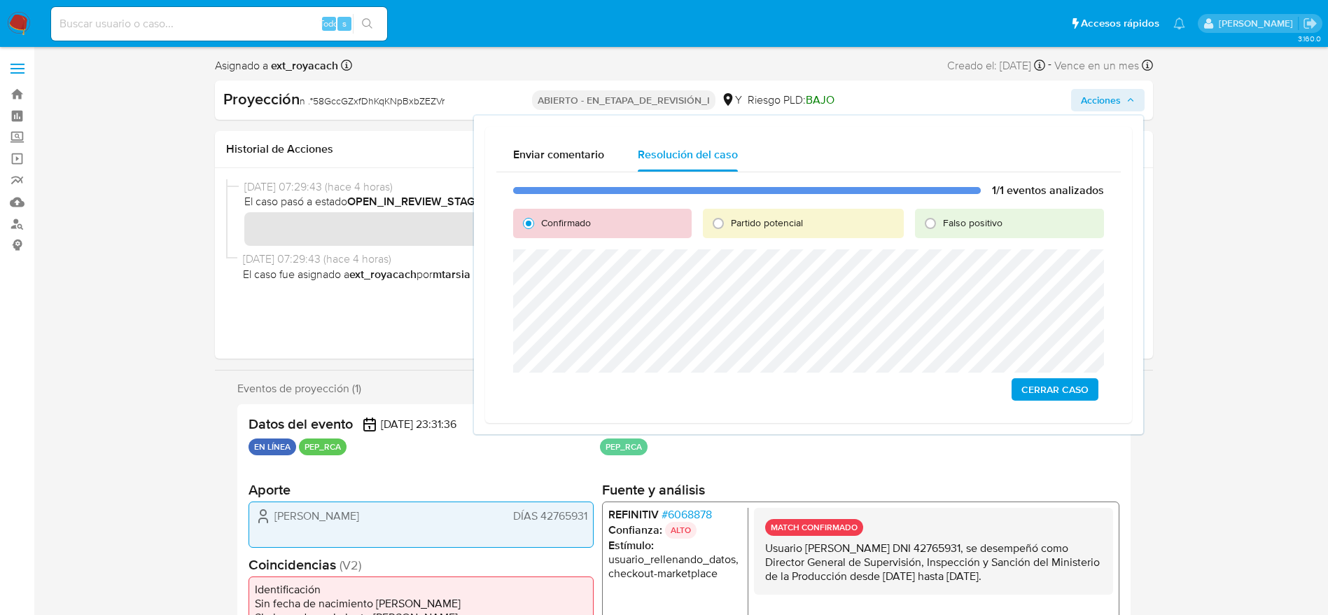
click at [1057, 396] on span "Cerrar Caso" at bounding box center [1055, 390] width 67 height 20
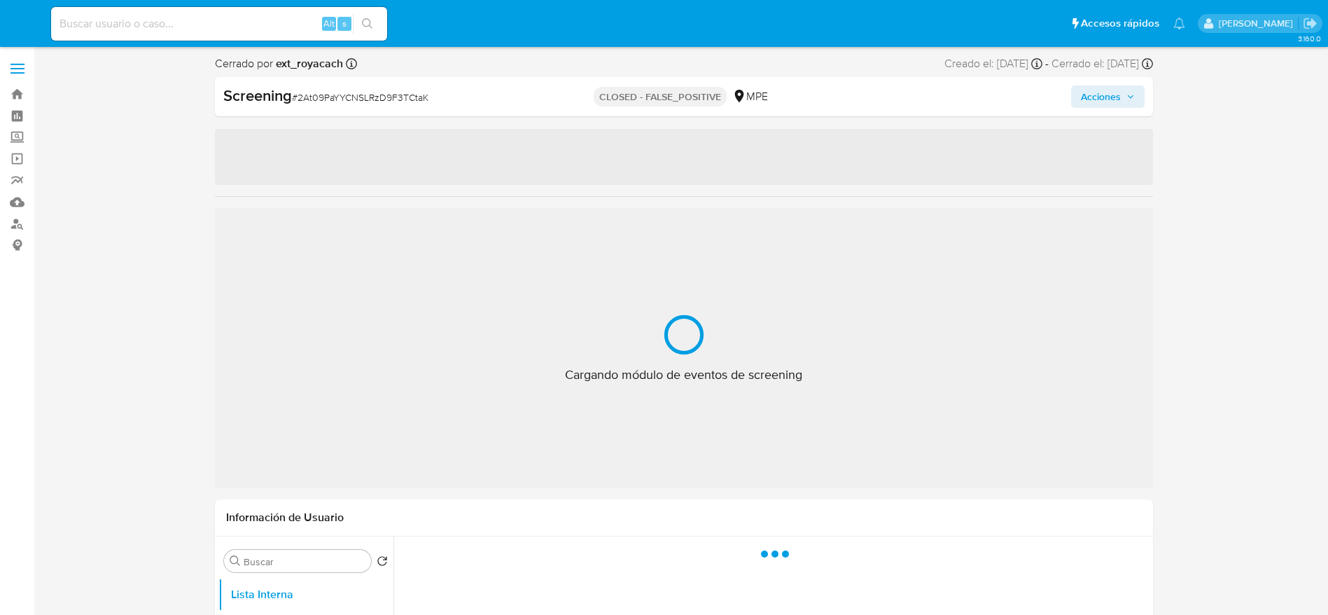
select select "10"
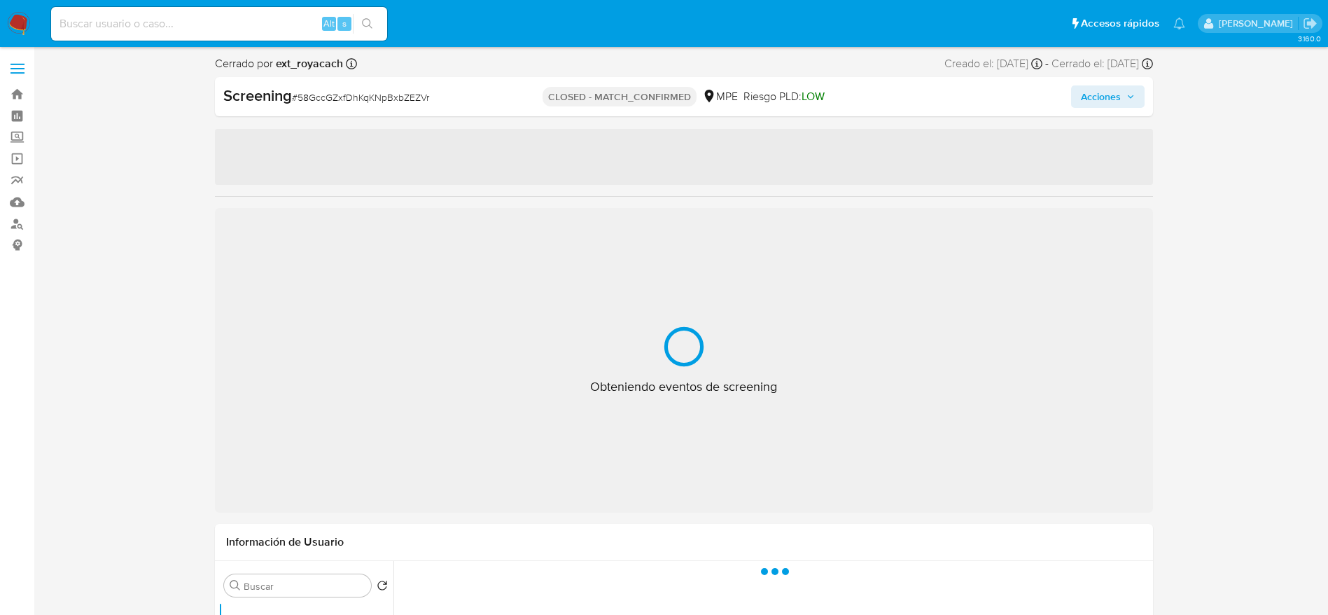
select select "10"
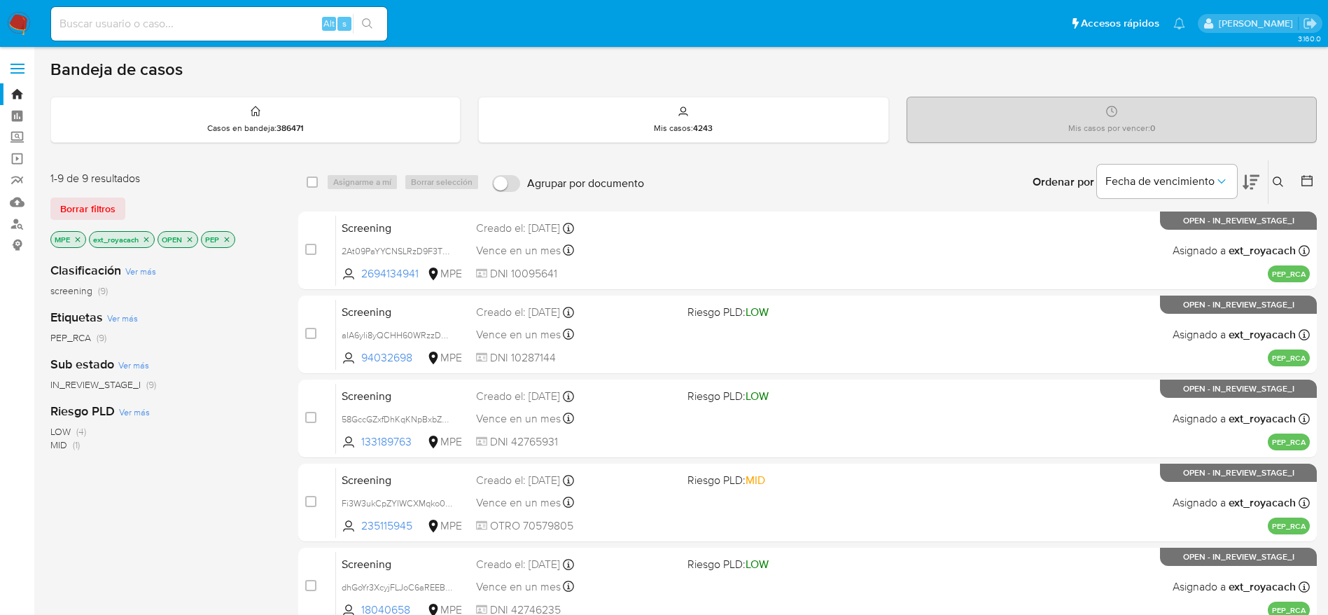
scroll to position [142, 0]
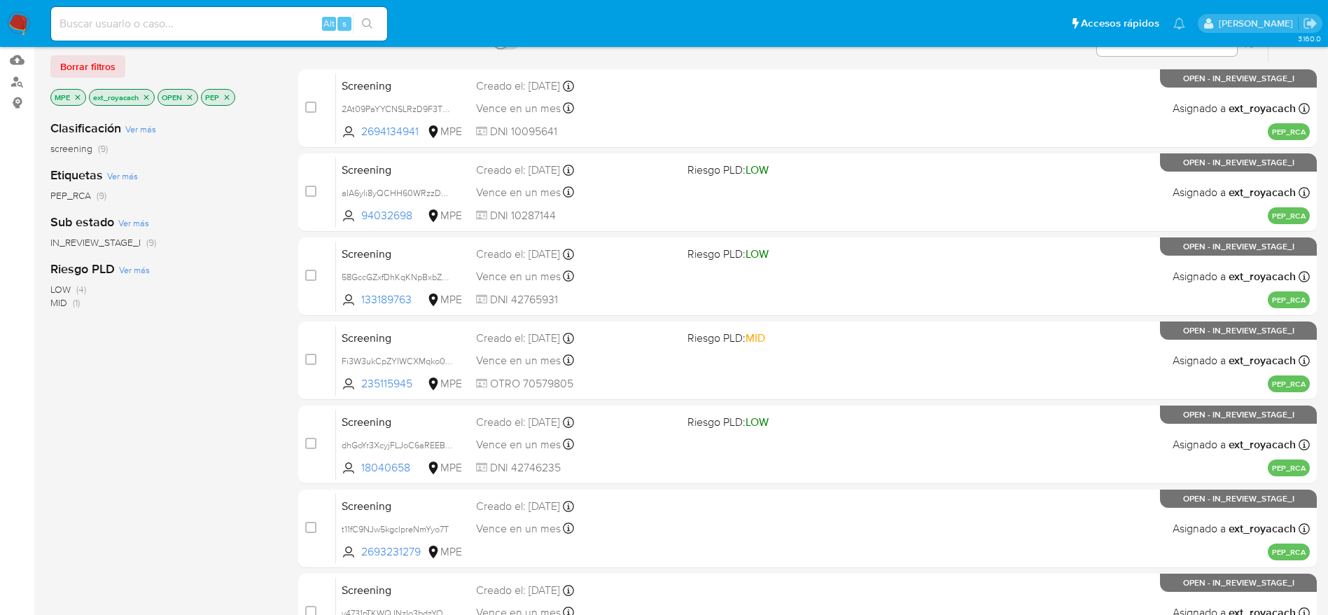
click at [24, 15] on img at bounding box center [19, 24] width 24 height 24
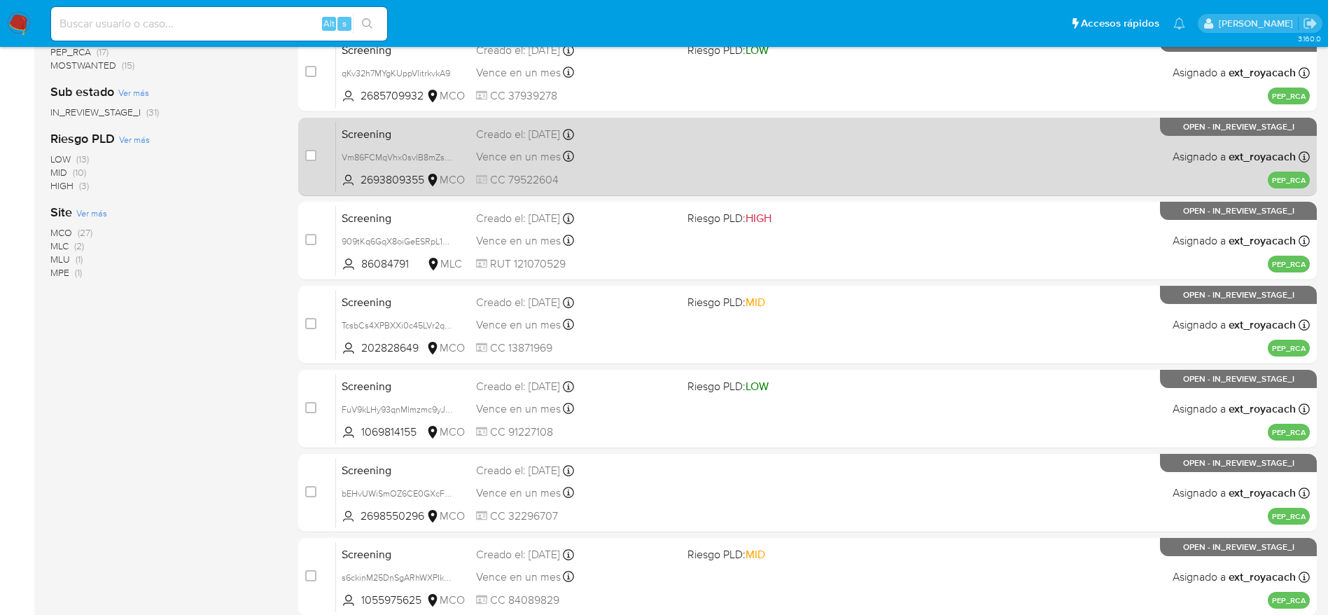
scroll to position [121, 0]
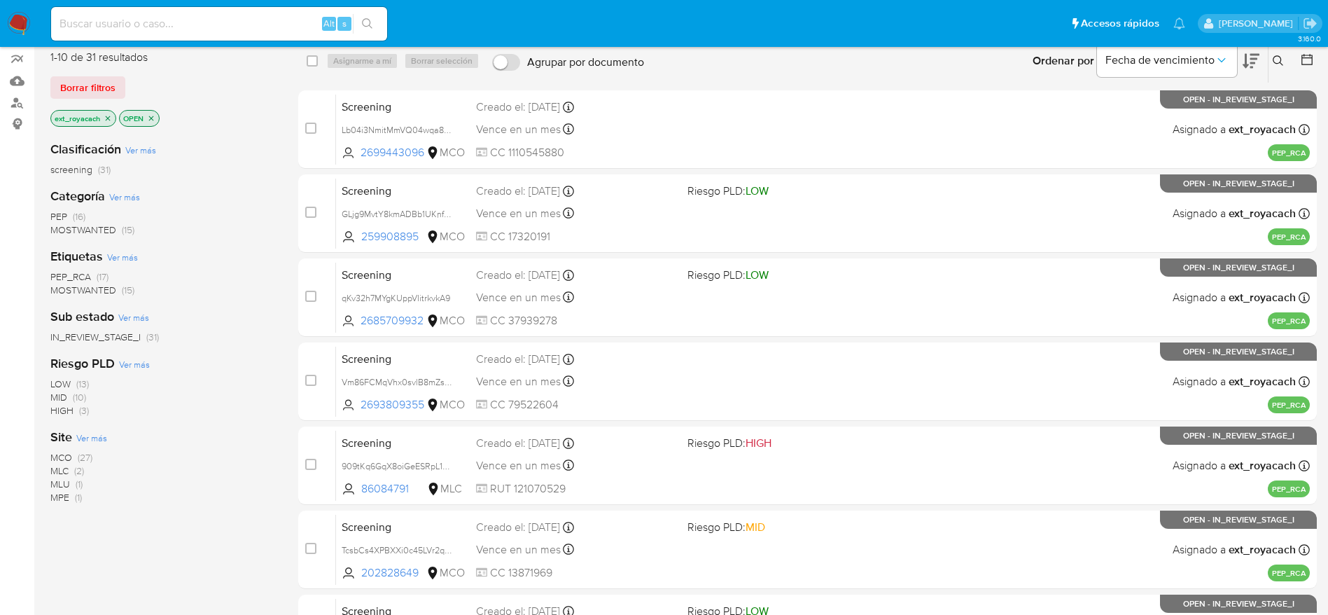
click at [76, 216] on span "(16)" at bounding box center [79, 216] width 13 height 14
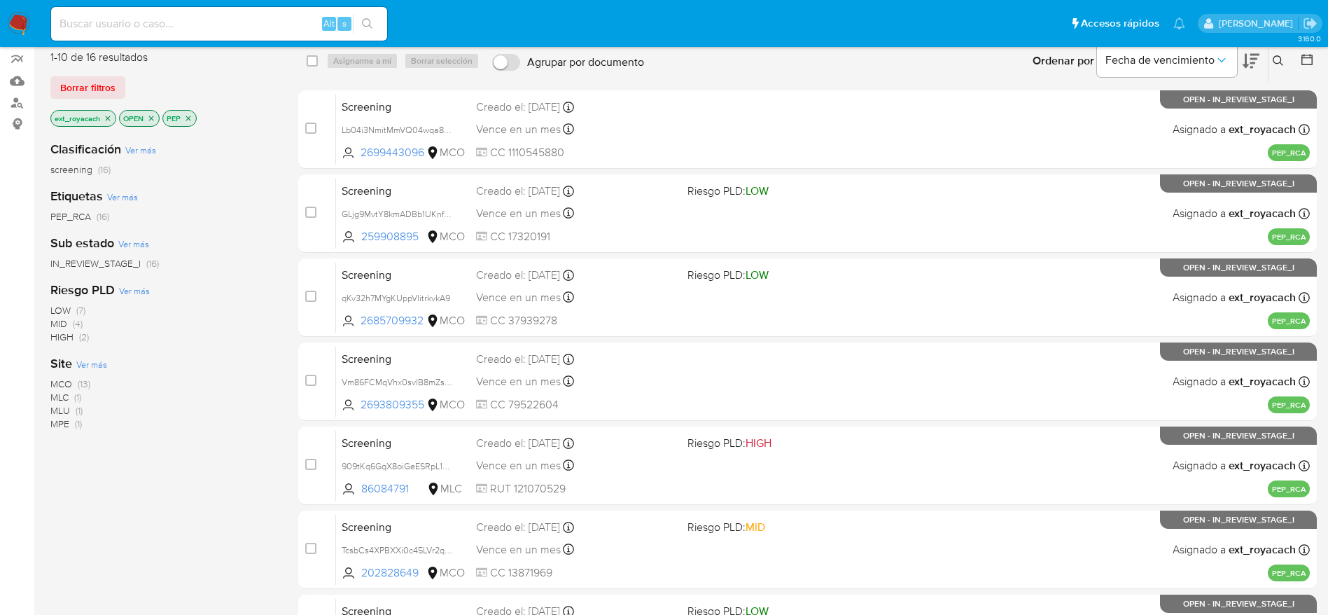
scroll to position [541, 0]
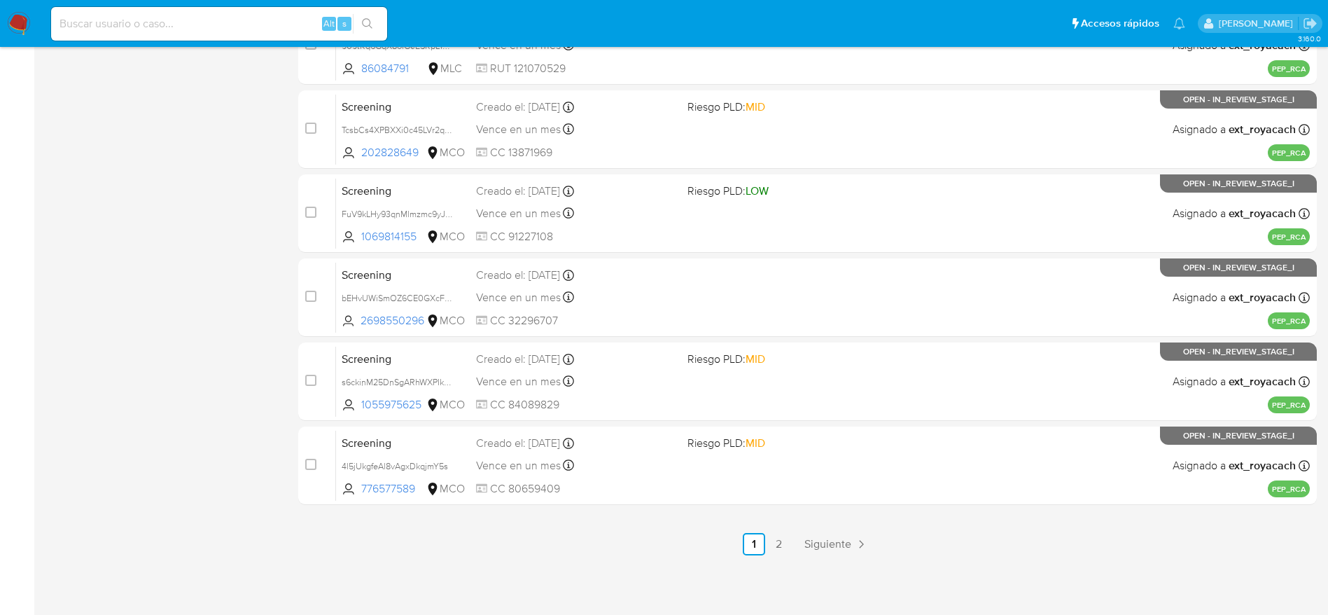
click at [773, 563] on div "3.160.0" at bounding box center [683, 60] width 1267 height 1091
click at [778, 555] on link "2" at bounding box center [779, 544] width 22 height 22
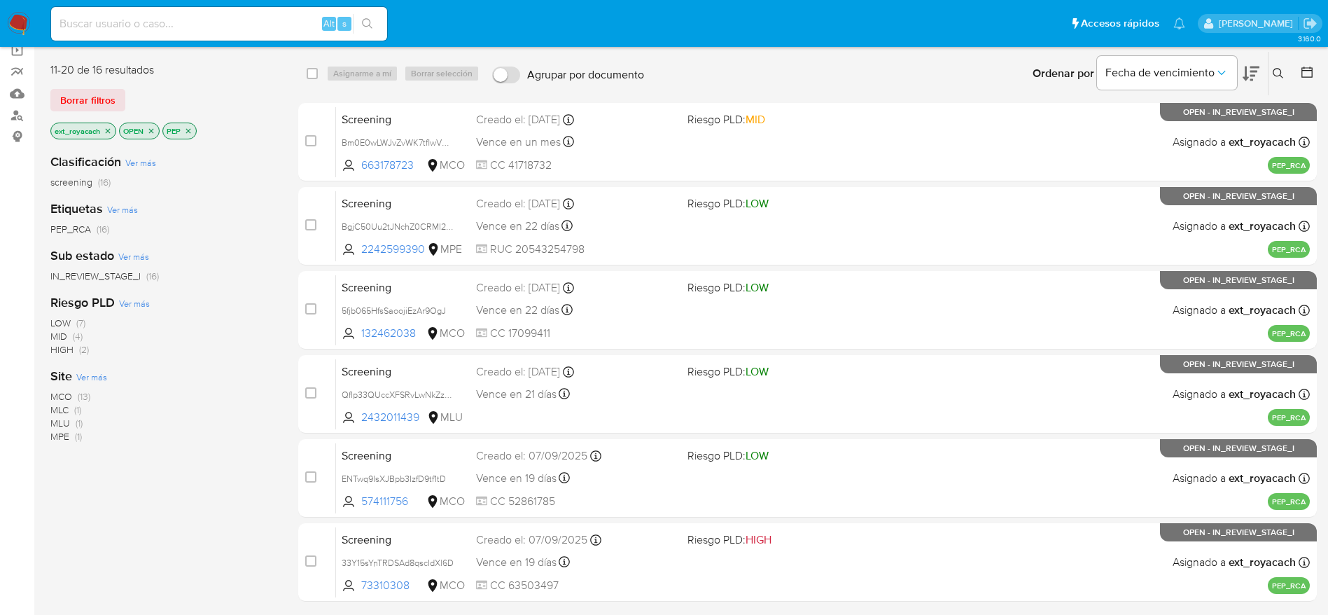
scroll to position [210, 0]
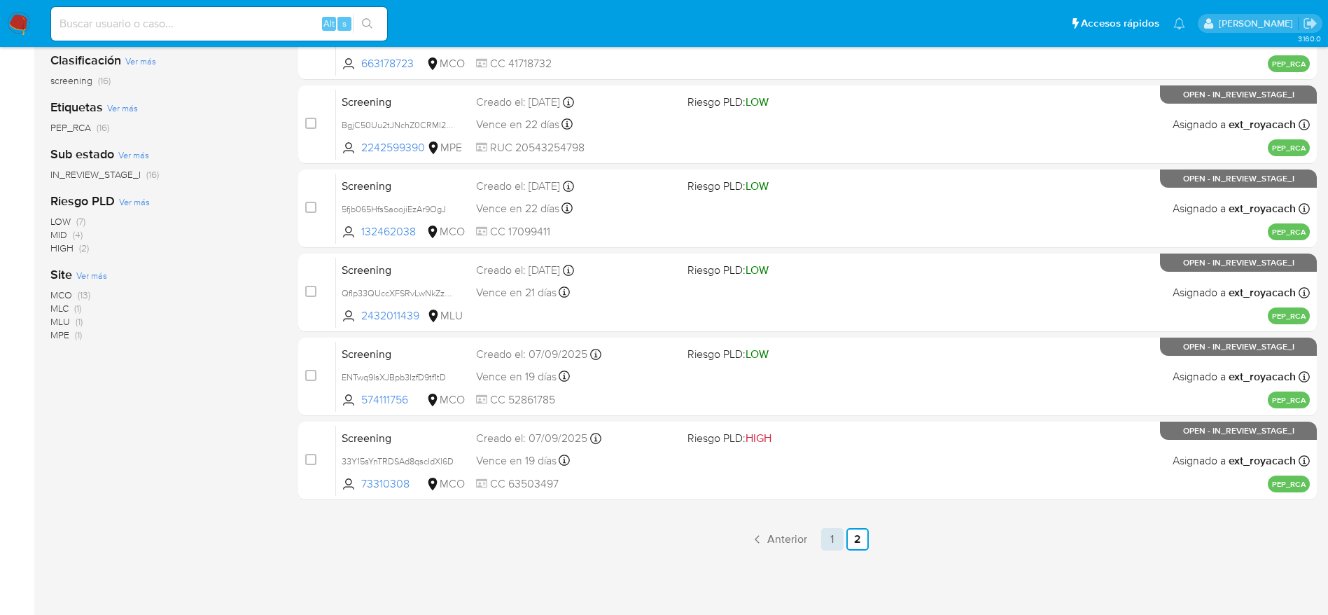
click at [837, 532] on link "1" at bounding box center [832, 539] width 22 height 22
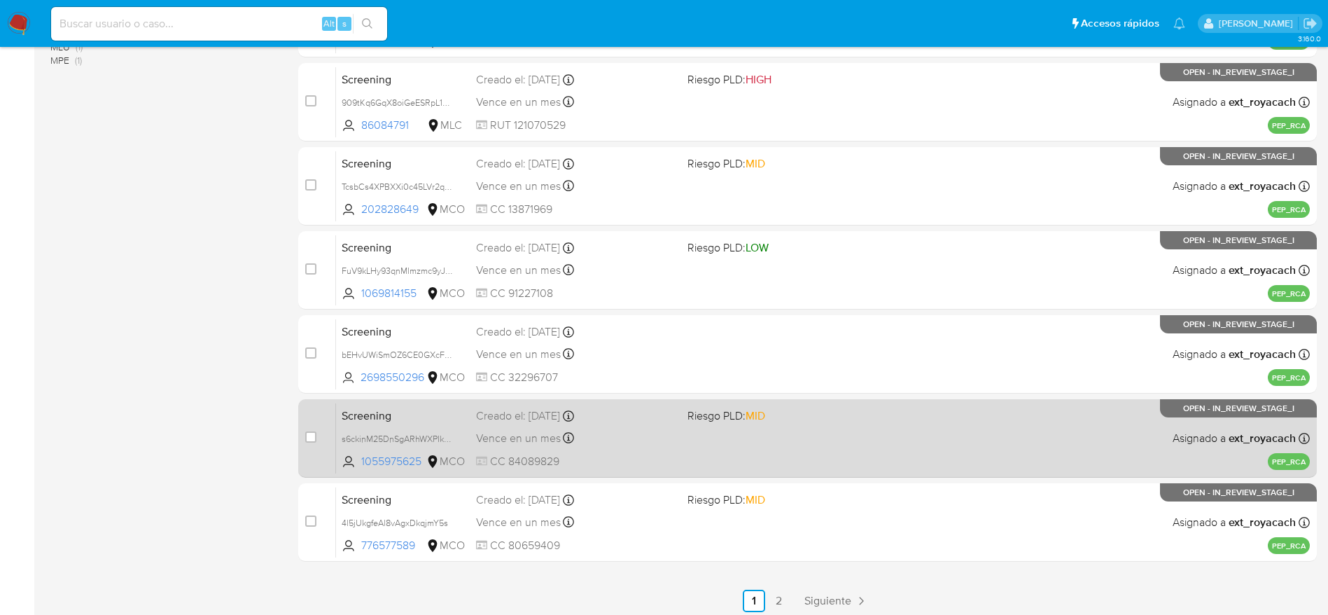
scroll to position [541, 0]
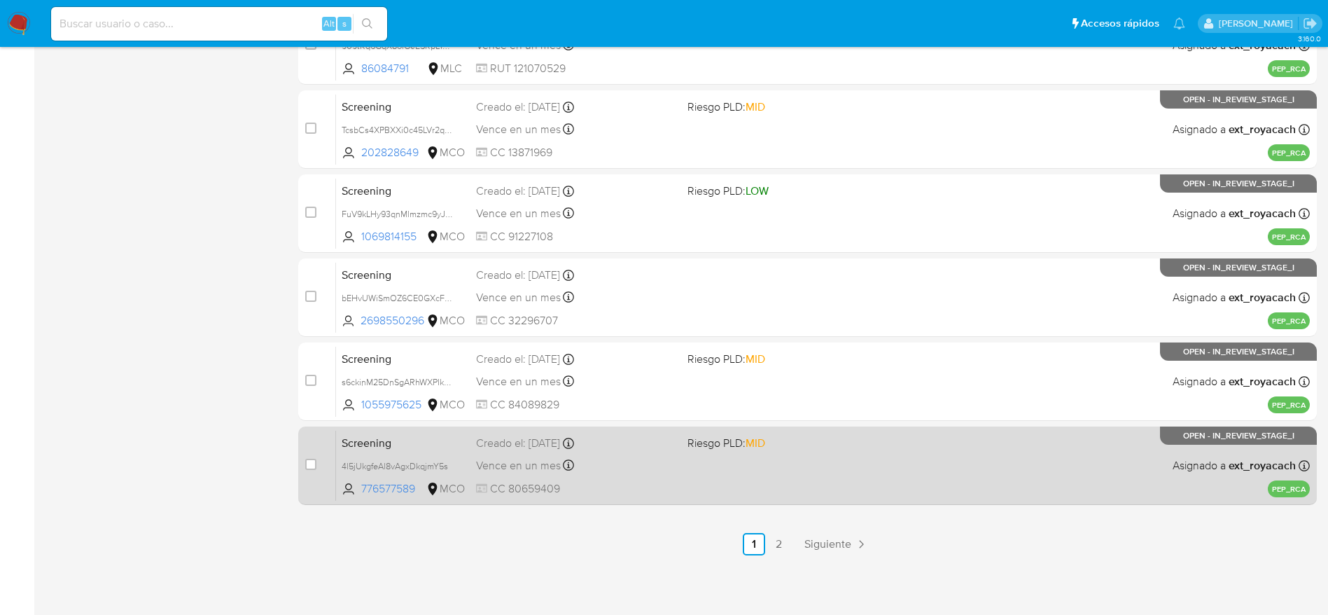
click at [727, 477] on div "Screening 4l5jUkgfeAl8vAgxDkqjmY5s 776577589 MCO Riesgo PLD: MID Creado el: [DA…" at bounding box center [823, 465] width 974 height 71
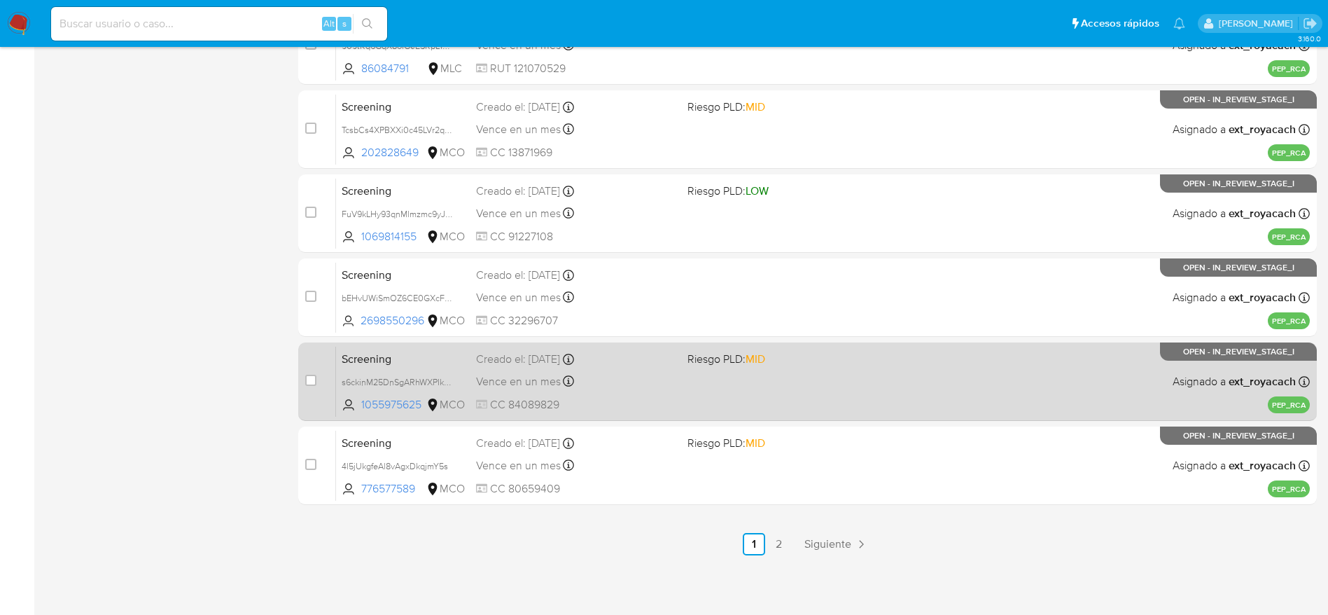
click at [514, 389] on div "Vence en un mes Vence el [DATE] 10:45:44" at bounding box center [576, 381] width 200 height 19
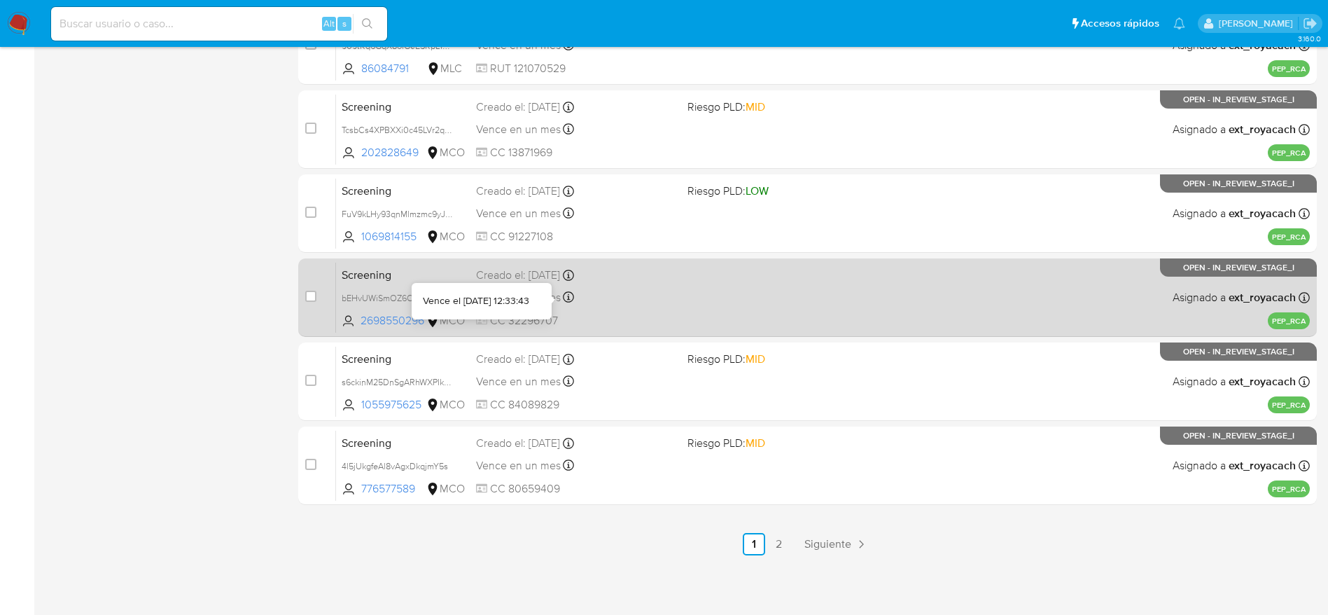
click at [565, 298] on icon at bounding box center [568, 296] width 11 height 11
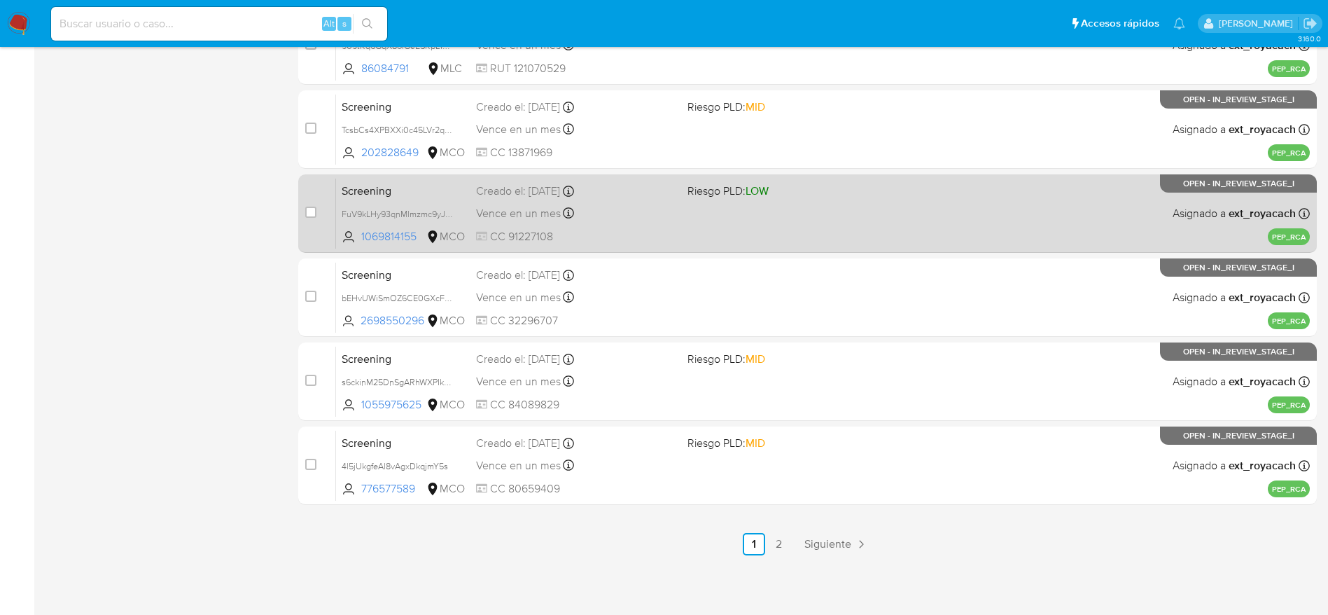
click at [639, 206] on div "Vence en un mes Vence el [DATE] 12:42:35" at bounding box center [576, 213] width 200 height 19
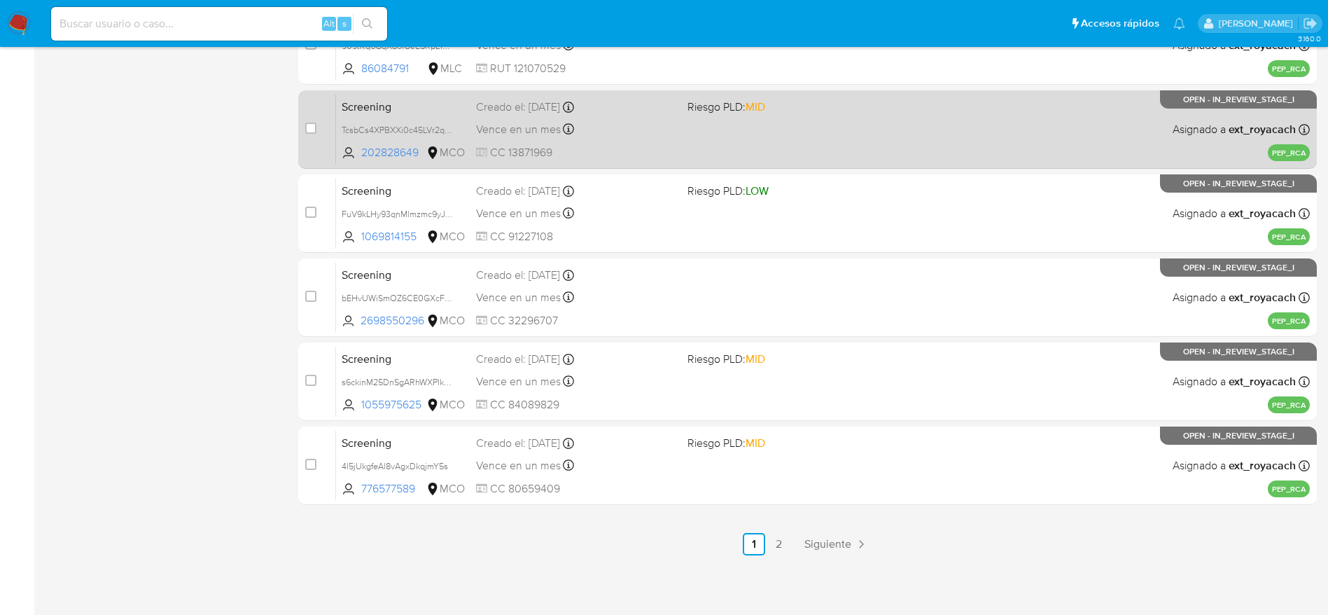
click at [582, 99] on div "Creado el: [DATE] Creado el: [DATE] 13:43:31" at bounding box center [576, 106] width 200 height 15
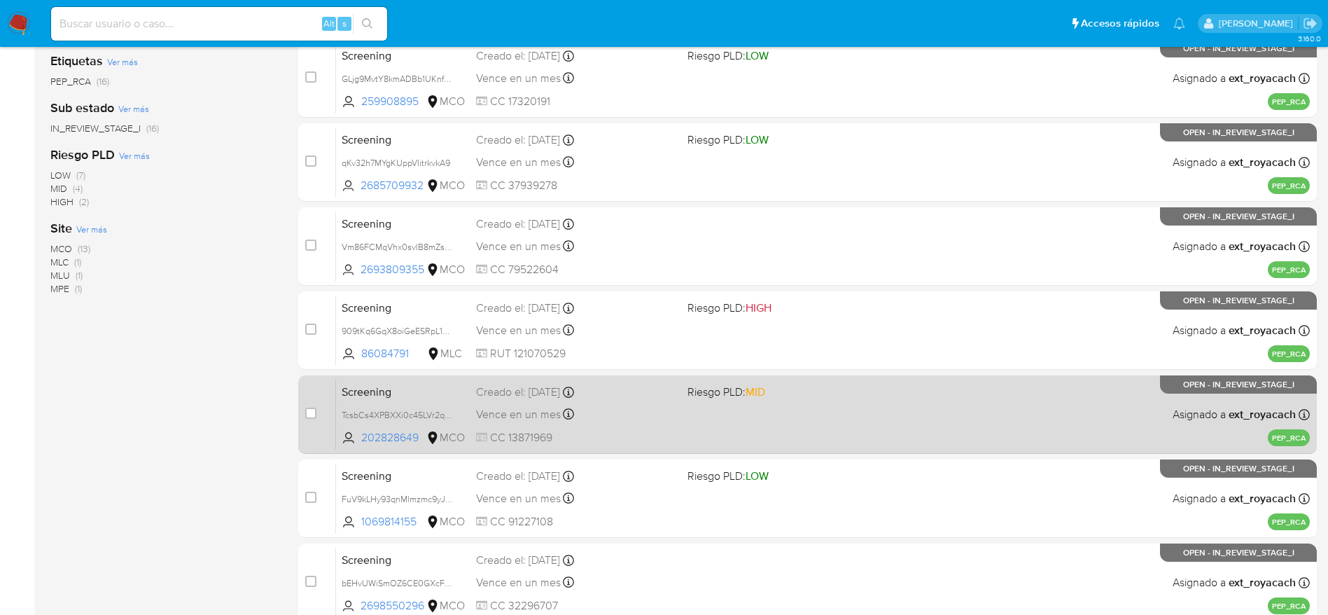
scroll to position [226, 0]
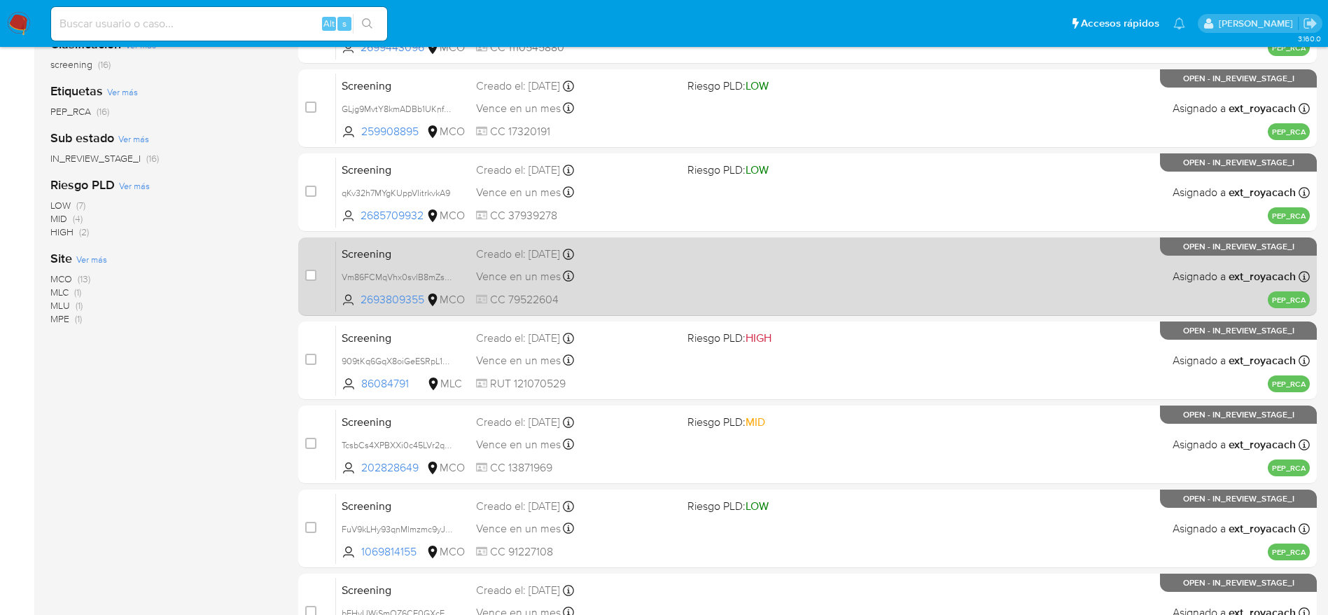
click at [520, 276] on span "Vence en un mes" at bounding box center [518, 276] width 85 height 15
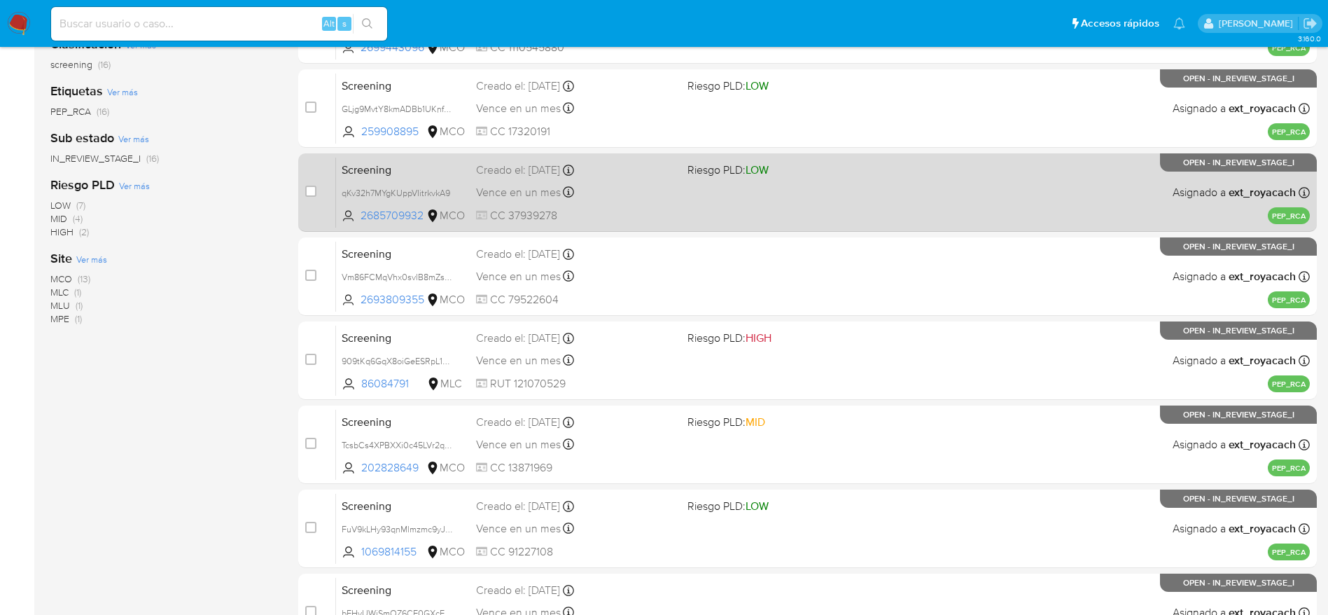
click at [559, 188] on span "Vence en un mes" at bounding box center [518, 192] width 85 height 15
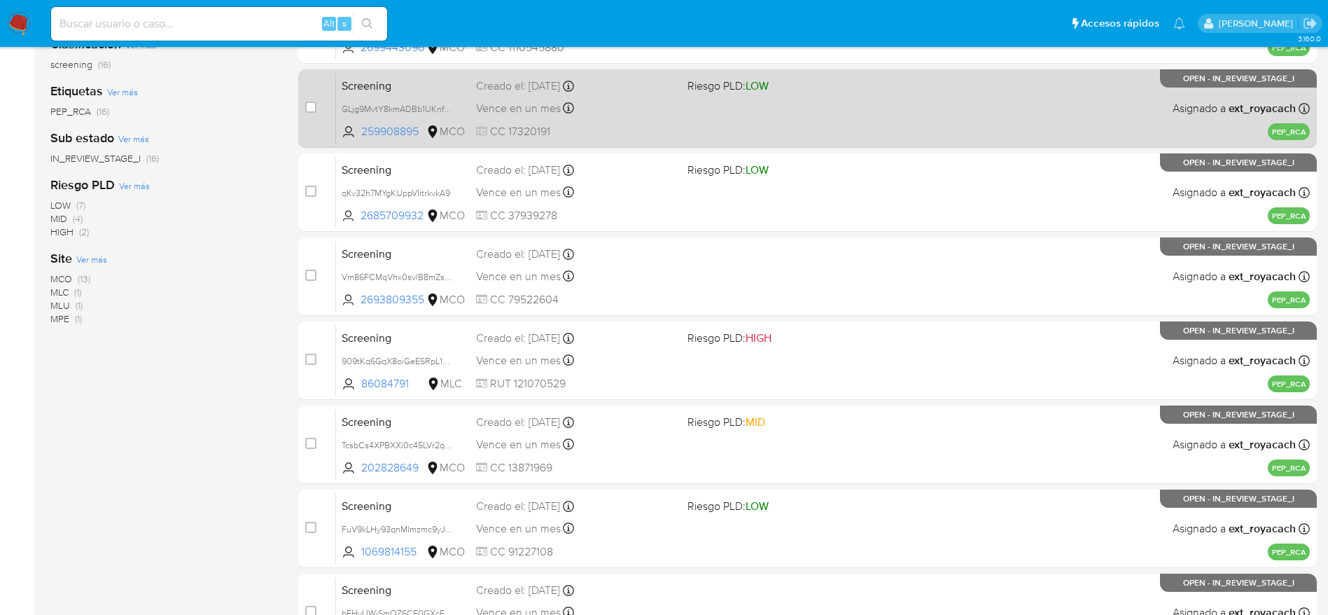
click at [523, 115] on span "Vence en un mes" at bounding box center [518, 108] width 85 height 15
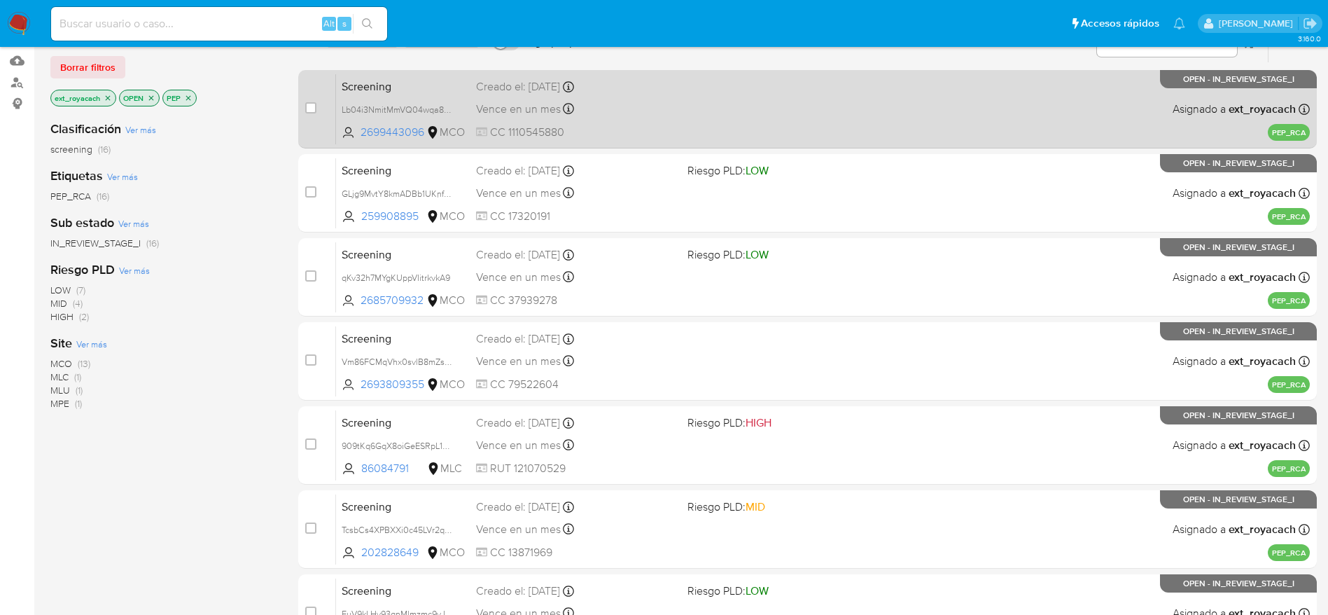
scroll to position [121, 0]
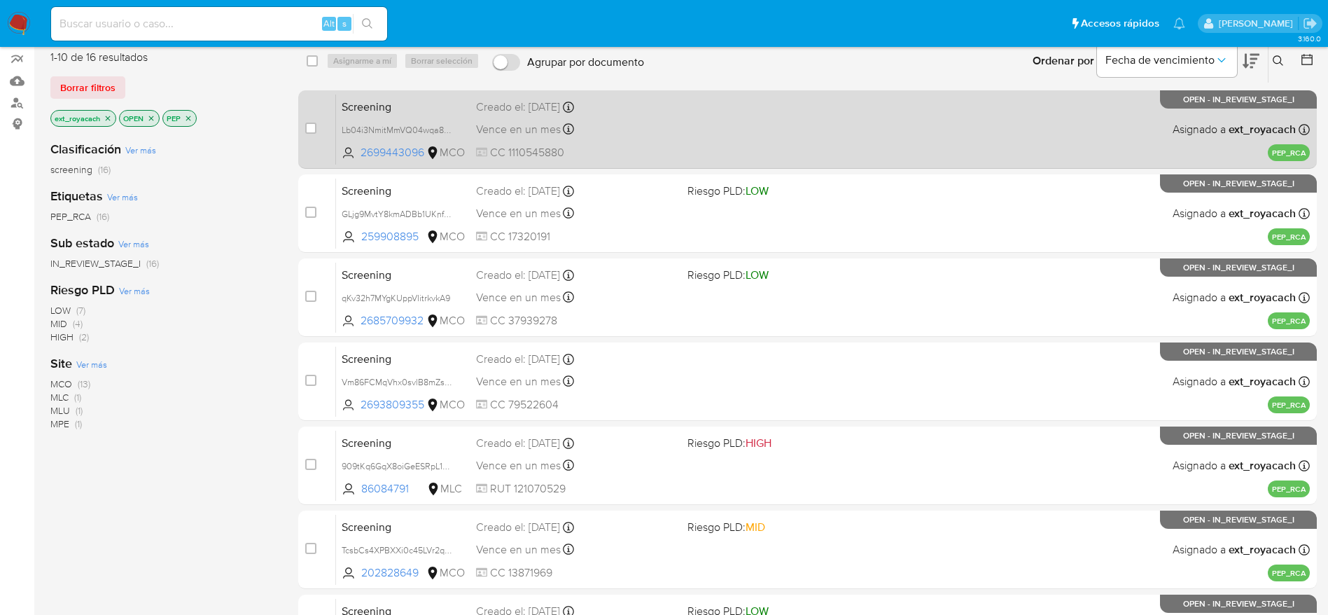
click at [579, 138] on div "Vence en un mes Vence el [DATE] 20:00:03" at bounding box center [576, 129] width 200 height 19
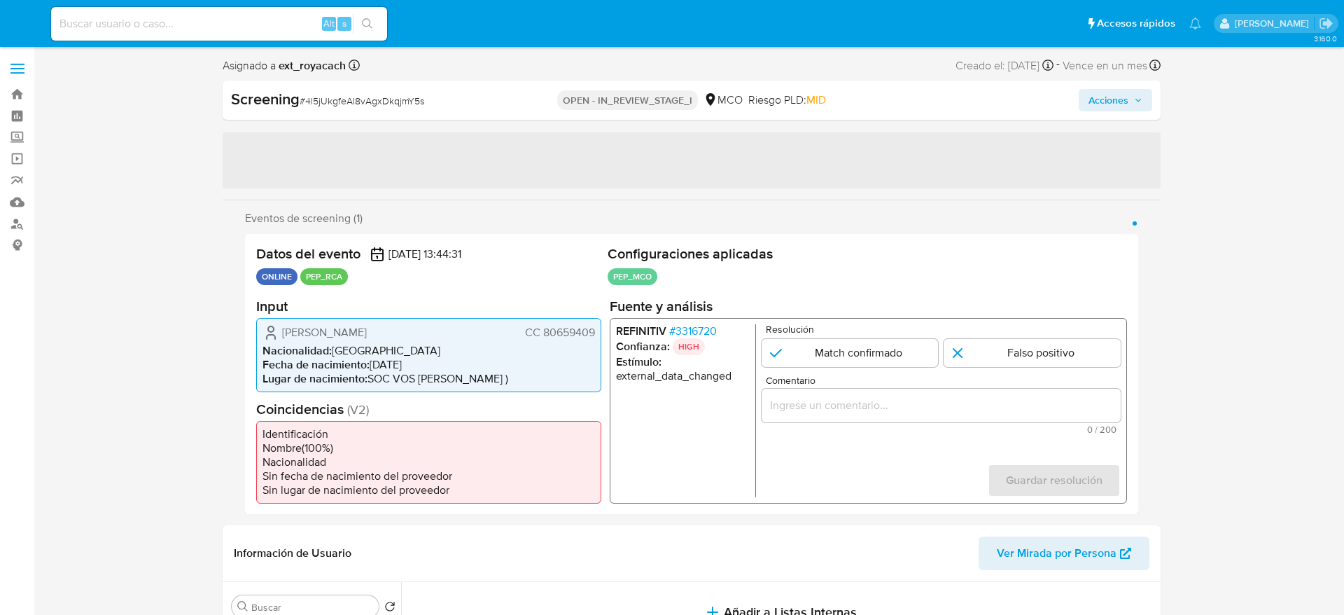
select select "10"
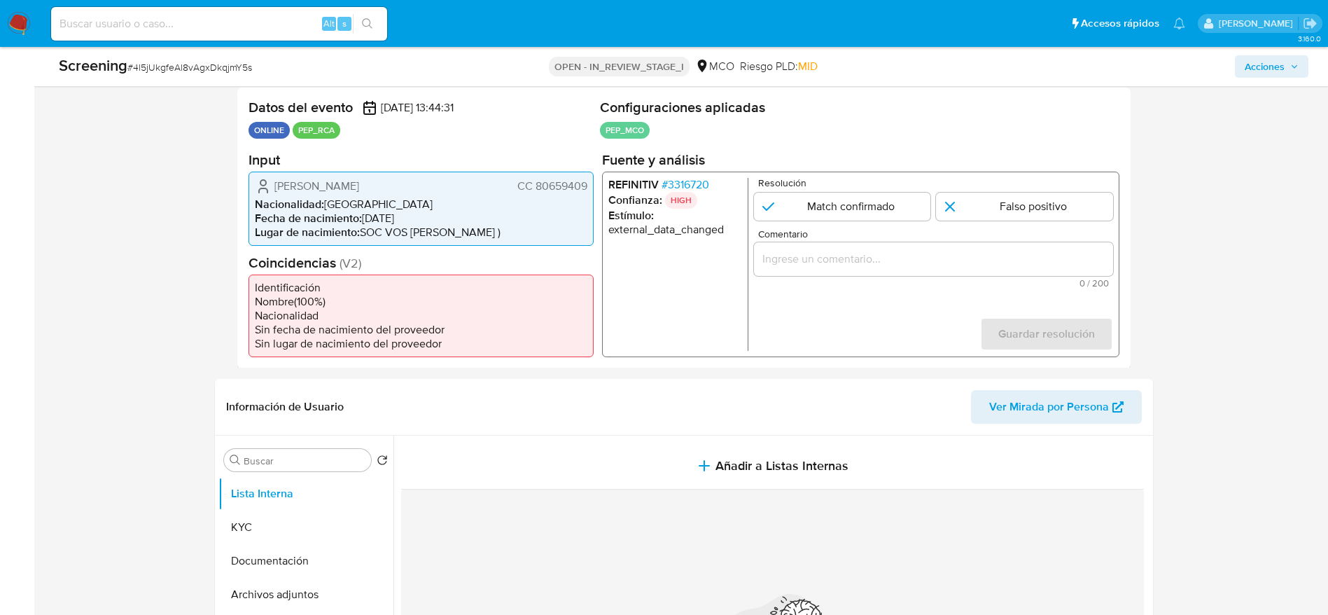
scroll to position [315, 0]
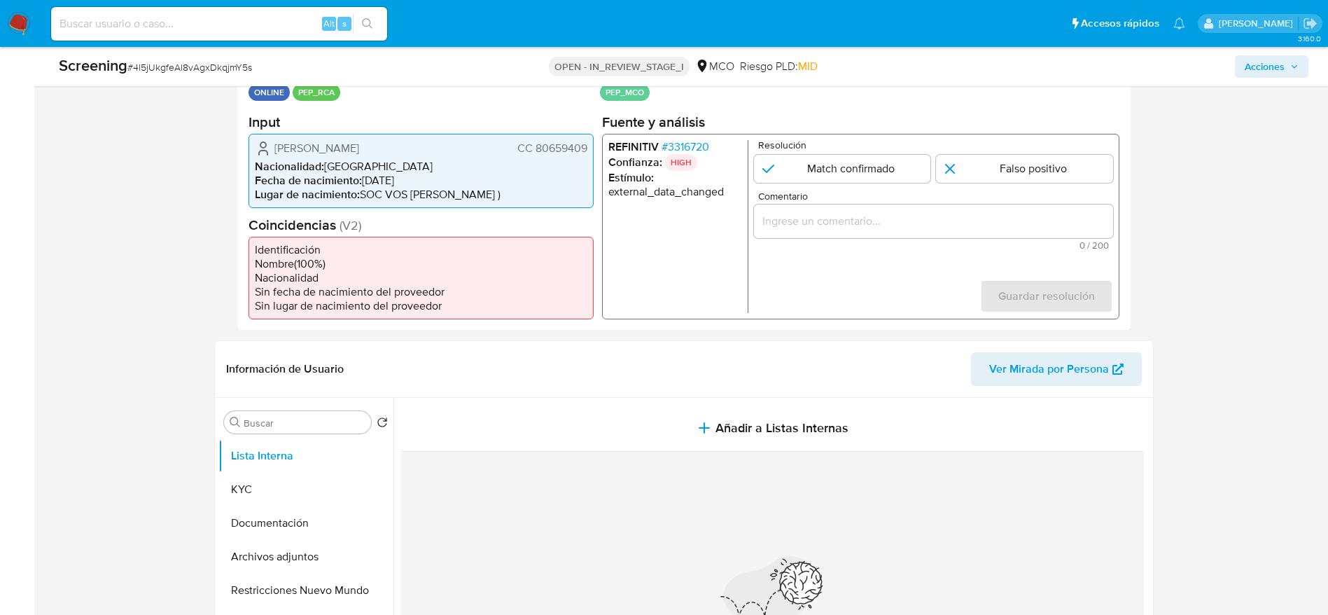
click at [694, 157] on li "Confianza: HIGH" at bounding box center [675, 161] width 134 height 17
click at [697, 149] on span "# 3316720" at bounding box center [685, 146] width 48 height 14
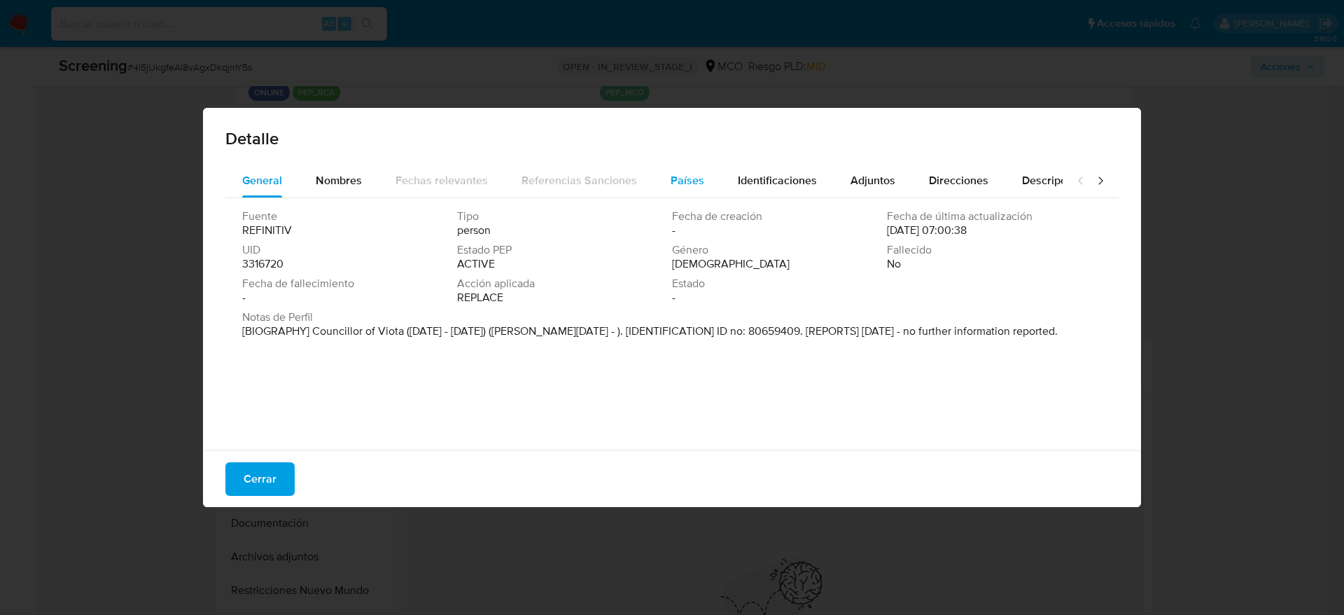
click at [707, 183] on button "Países" at bounding box center [687, 181] width 67 height 34
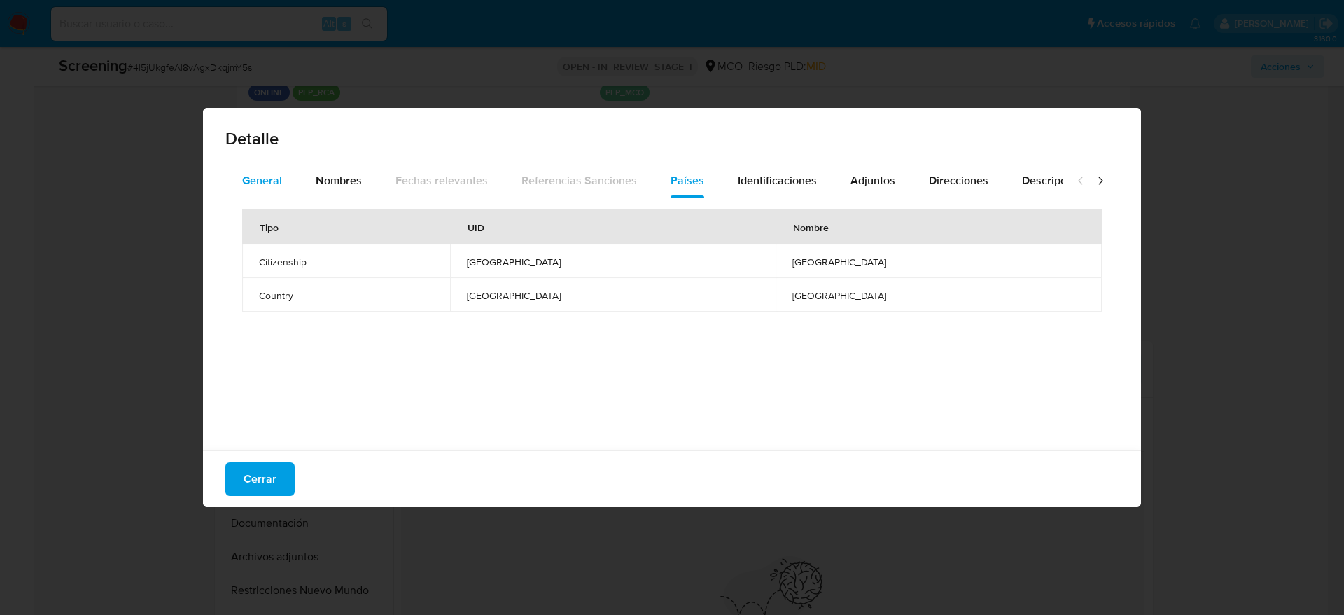
click at [298, 190] on button "General" at bounding box center [262, 181] width 74 height 34
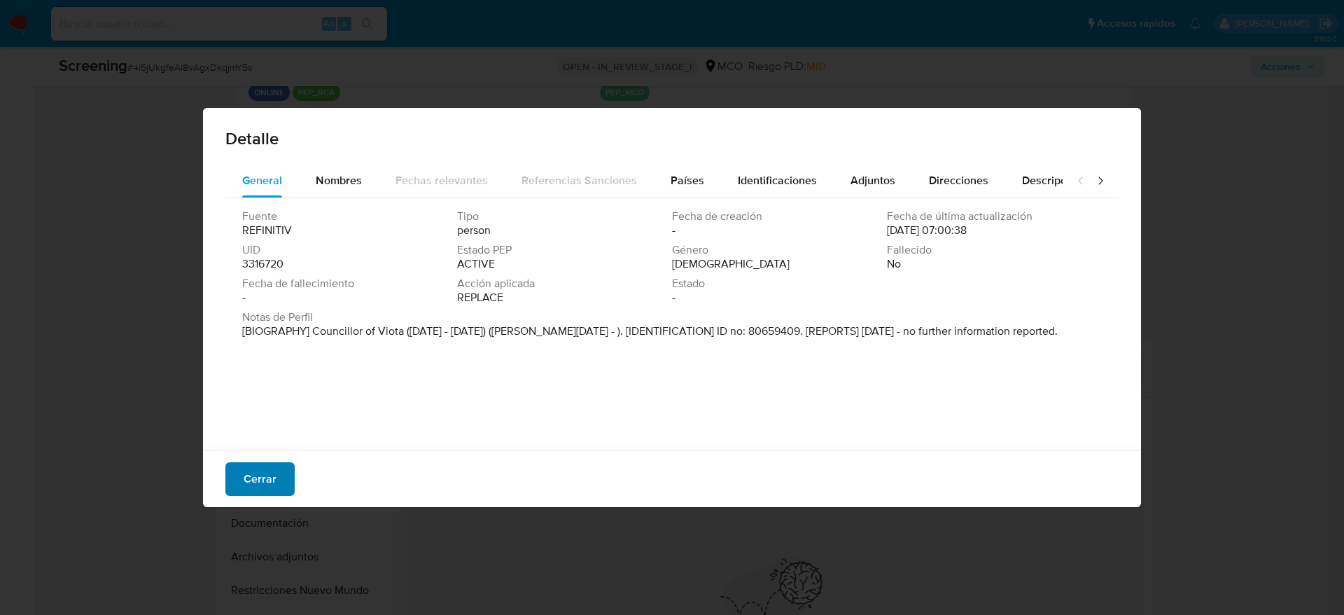
click at [263, 478] on span "Cerrar" at bounding box center [260, 479] width 33 height 31
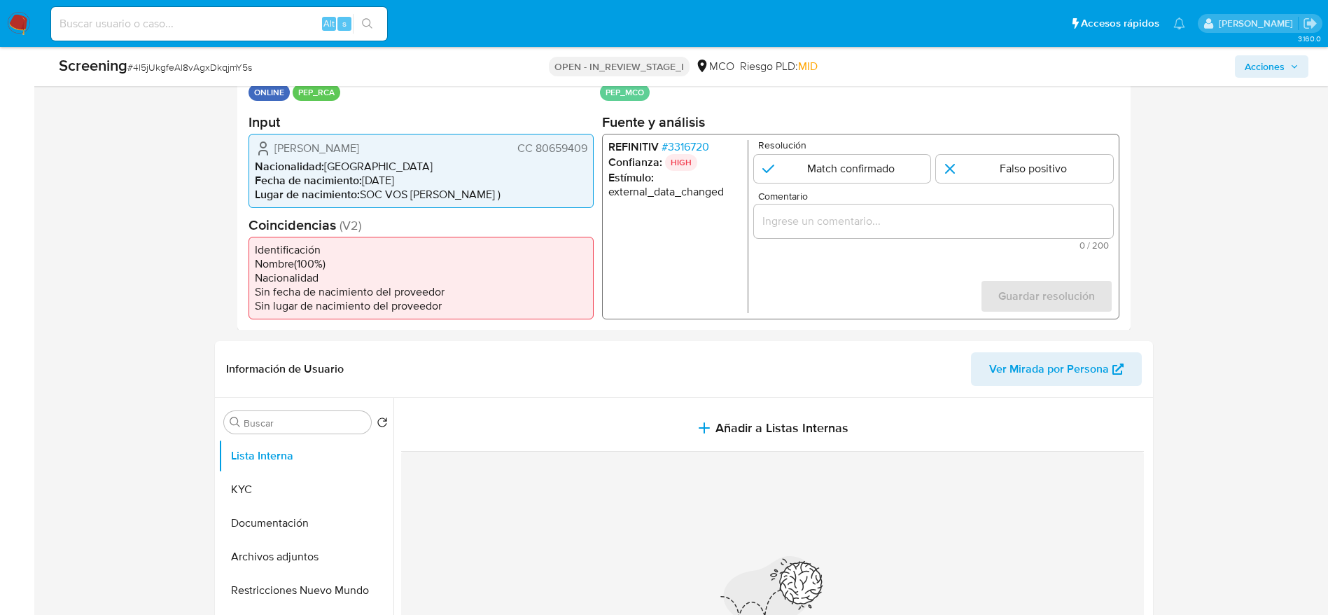
click at [162, 60] on span "# 4l5jUkgfeAl8vAgxDkqjmY5s" at bounding box center [189, 67] width 125 height 14
copy span "4l5jUkgfeAl8vAgxDkqjmY5s"
drag, startPoint x: 267, startPoint y: 144, endPoint x: 586, endPoint y: 144, distance: 318.6
click at [586, 144] on div "Edwin Humberto Alarcon Abril CC 80659409" at bounding box center [421, 147] width 333 height 17
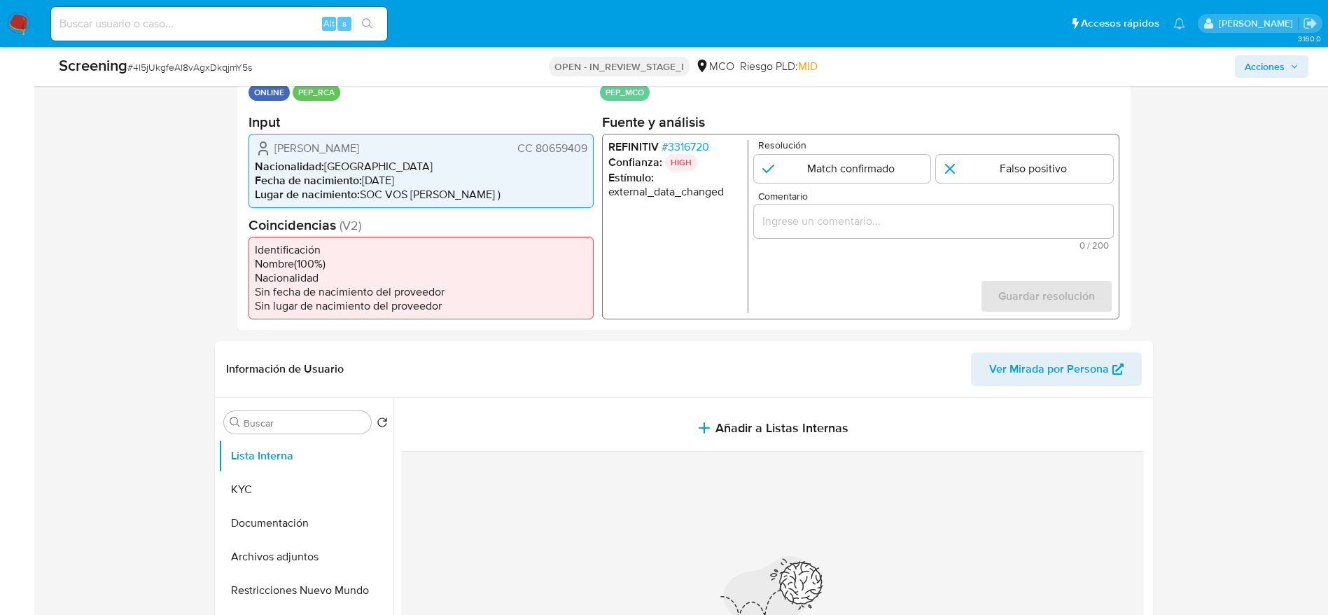
click at [698, 142] on span "# 3316720" at bounding box center [685, 146] width 48 height 14
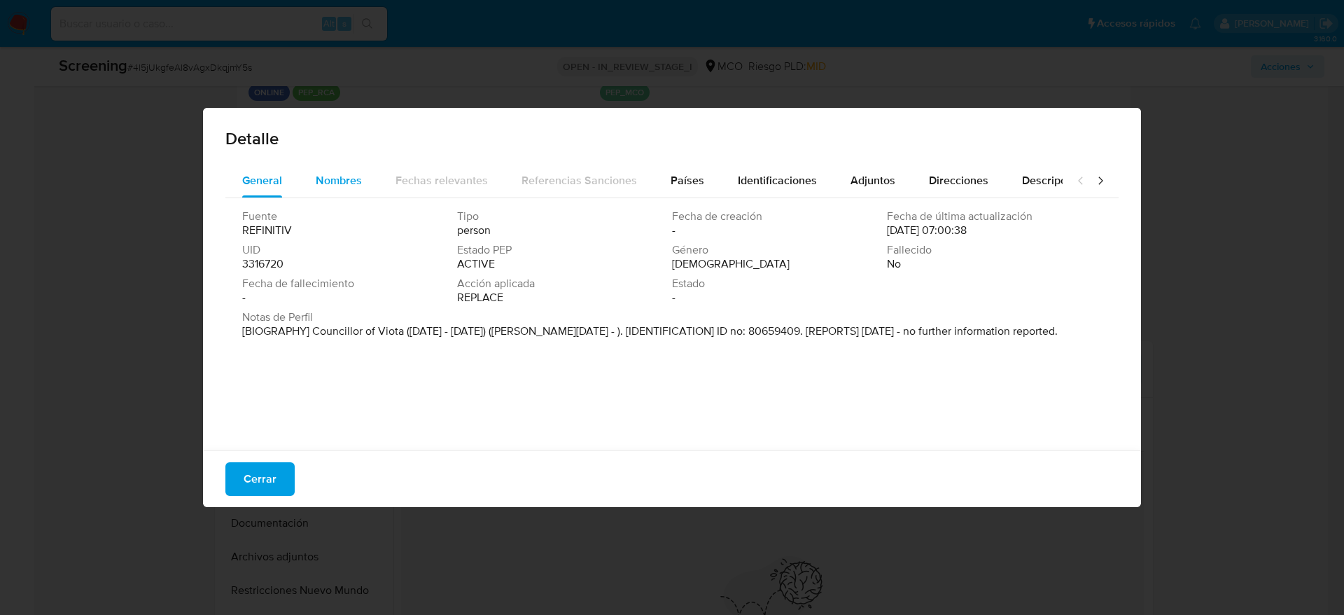
drag, startPoint x: 340, startPoint y: 202, endPoint x: 344, endPoint y: 172, distance: 30.4
click at [344, 205] on div "Fuente REFINITIV Tipo person Fecha de creación - Fecha de última actualización …" at bounding box center [671, 320] width 893 height 245
click at [344, 169] on div "Nombres" at bounding box center [339, 181] width 46 height 34
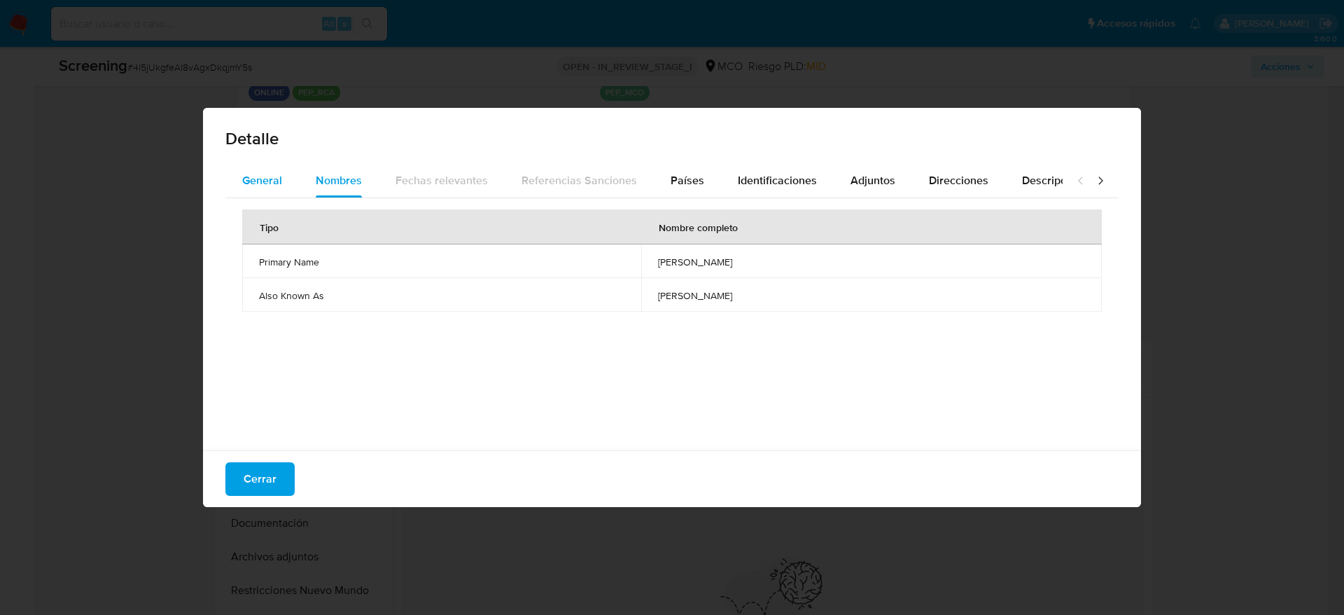
click at [270, 181] on span "General" at bounding box center [262, 180] width 40 height 16
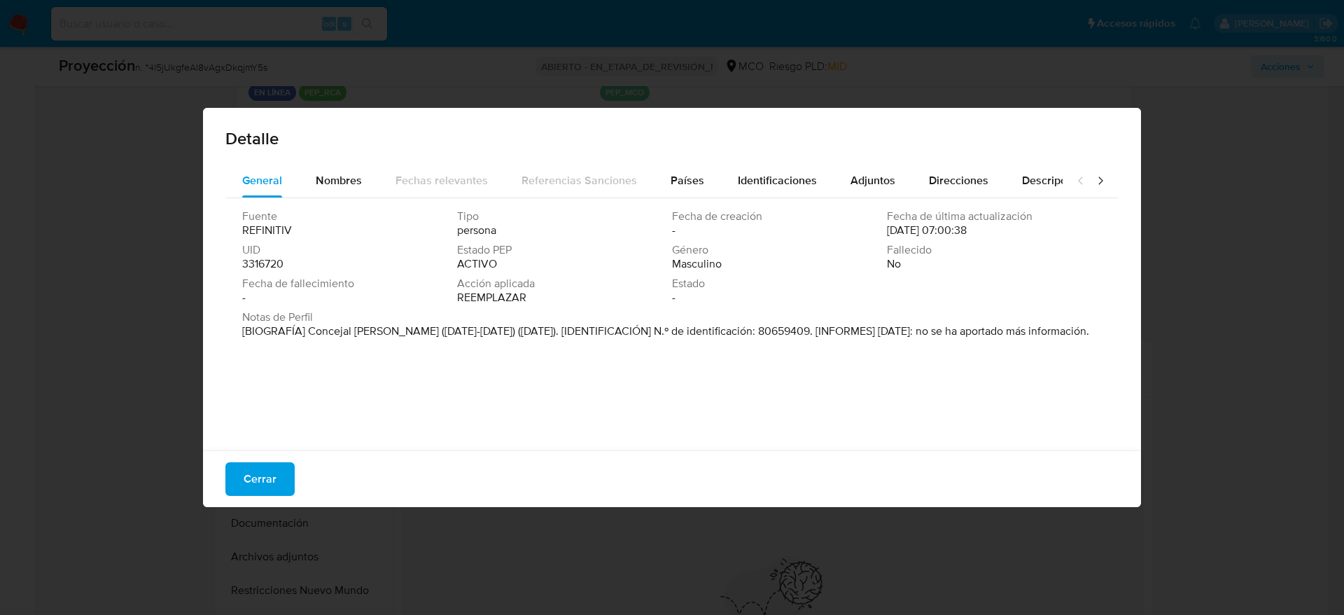
drag, startPoint x: 306, startPoint y: 327, endPoint x: 394, endPoint y: 333, distance: 87.7
click at [394, 333] on font "[BIOGRAFÍA] Concejal de Viota (2016-2019) (enero de 2024). [IDENTIFICACIÓN] N.º…" at bounding box center [665, 331] width 847 height 16
click at [351, 181] on span "Nombres" at bounding box center [339, 180] width 46 height 16
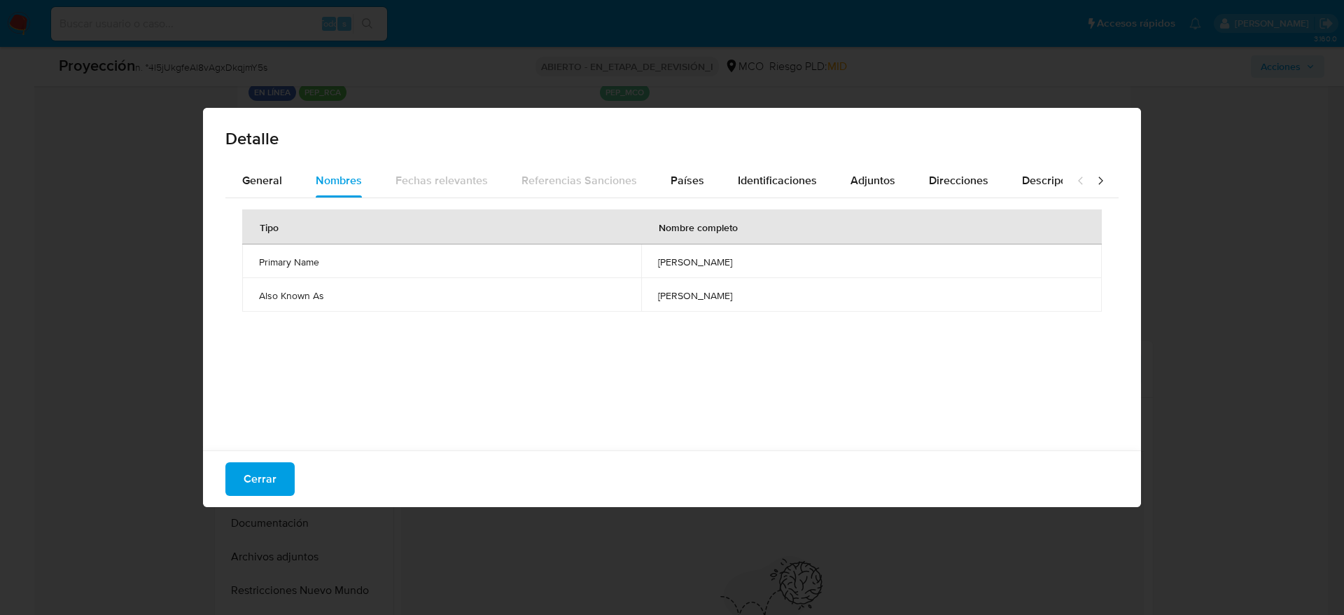
click at [311, 443] on div "Tipo Nombre completo Primary Name edwin humberto alarcon abril Also Known As ed…" at bounding box center [671, 320] width 893 height 245
click at [279, 464] on button "Cerrar" at bounding box center [259, 479] width 69 height 34
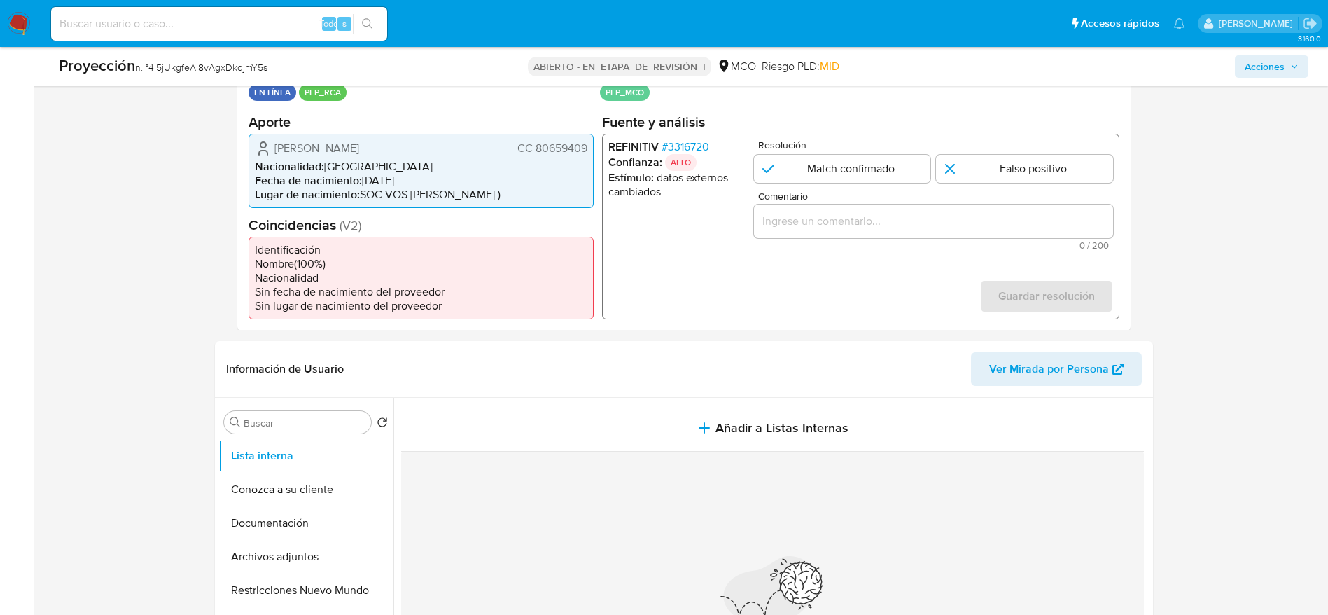
click at [835, 237] on div "1 de 1" at bounding box center [932, 221] width 359 height 34
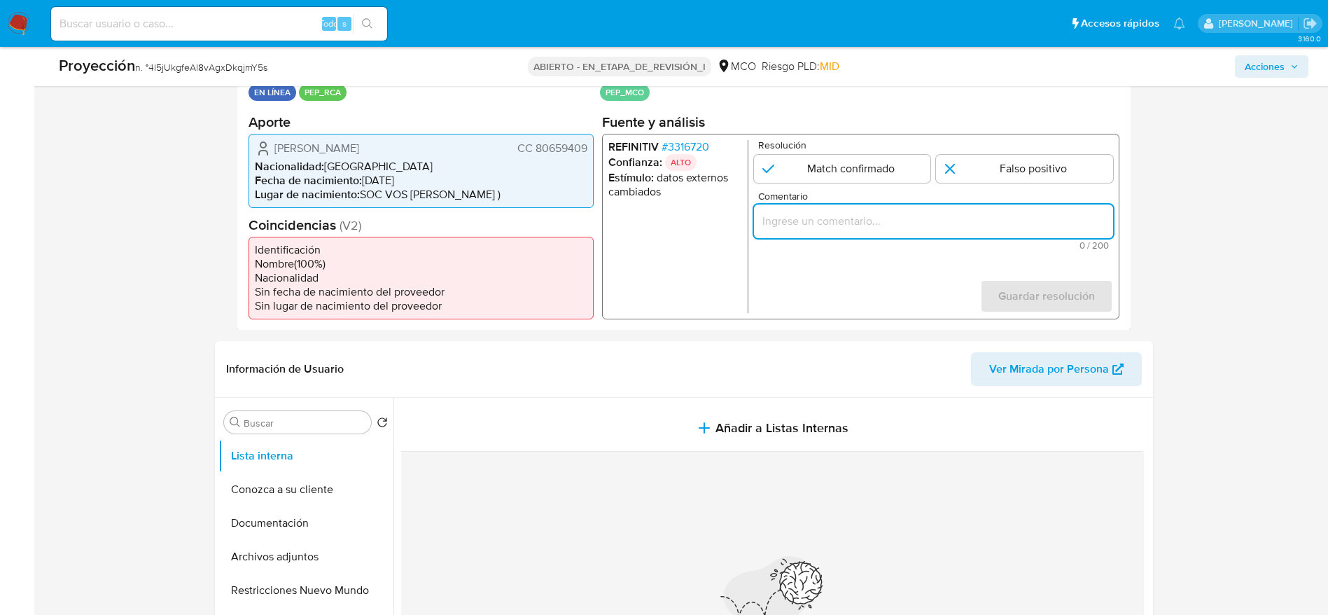
click at [837, 228] on input "Comentario" at bounding box center [932, 220] width 359 height 18
paste input "Usuario Edwin Humberto Alarcon Abril. El titular de la cuenta se desempeñó como…"
type input "Usuario Edwin Humberto Alarcon Abril. El titular de la cuenta se desempeñó como…"
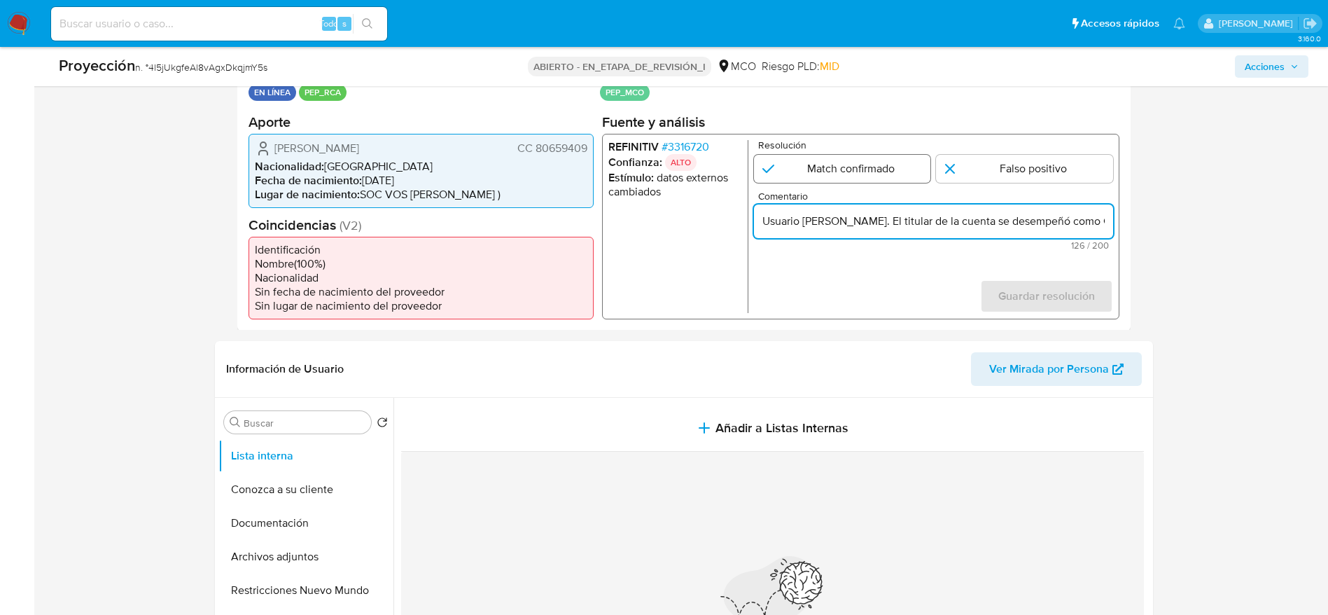
click at [842, 172] on input "1 de 1" at bounding box center [841, 168] width 177 height 28
radio input "true"
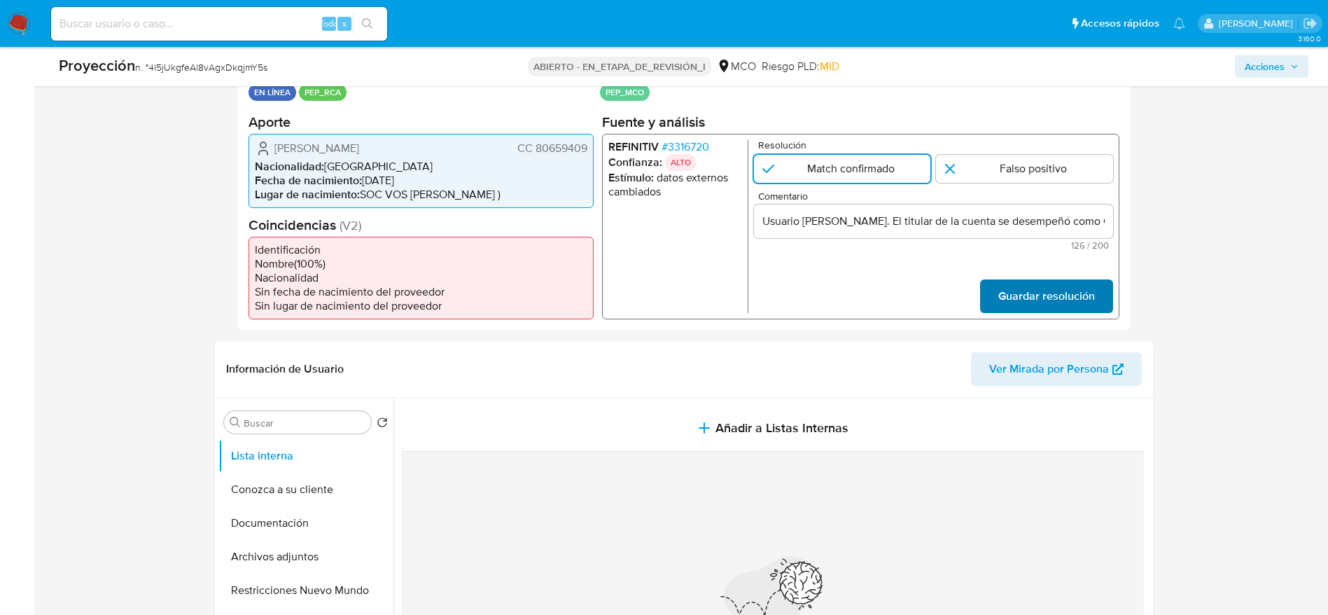
click at [1005, 287] on span "Guardar resolución" at bounding box center [1046, 295] width 97 height 31
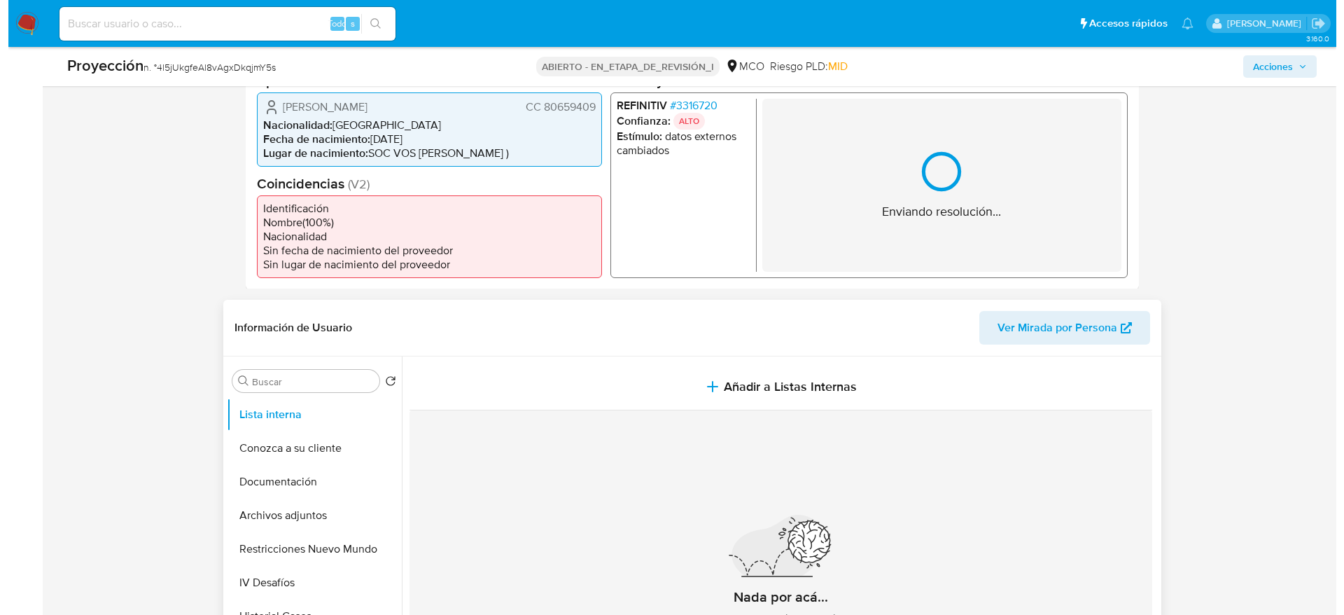
scroll to position [420, 0]
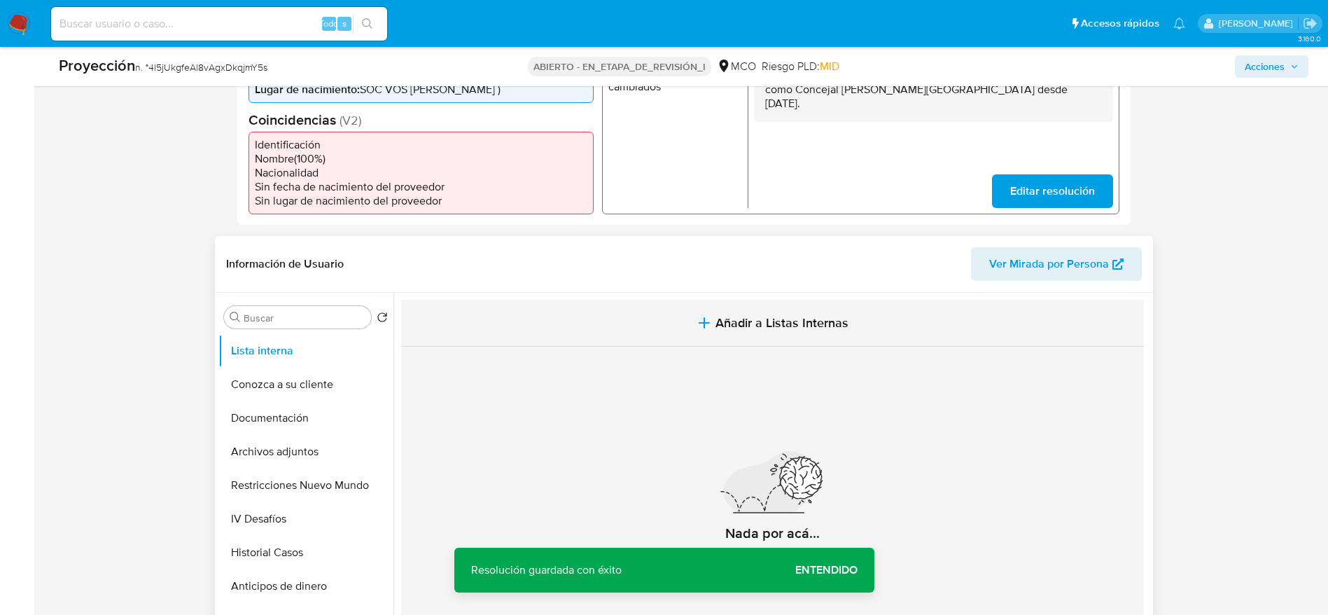
click at [643, 316] on button "Añadir a Listas Internas" at bounding box center [772, 323] width 743 height 47
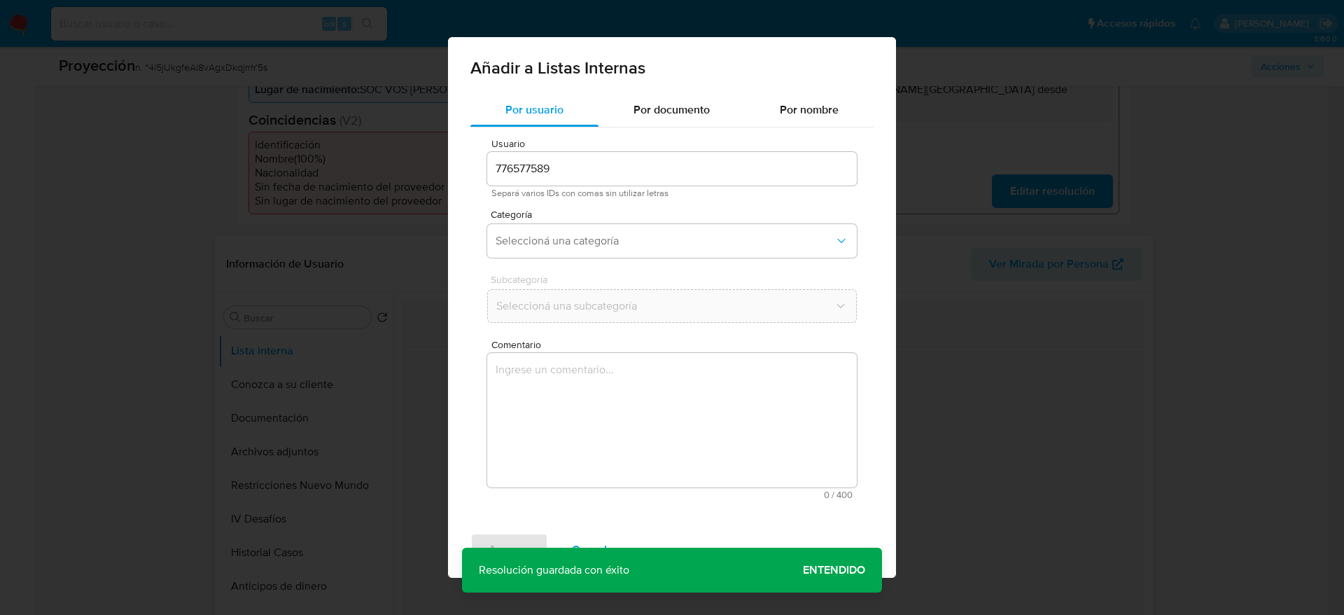
click at [641, 330] on div "Usuario 776577589 Separá varios IDs con comas sin utilizar letras Categoría Sel…" at bounding box center [672, 318] width 403 height 383
click at [618, 387] on textarea "Comentario" at bounding box center [672, 420] width 370 height 134
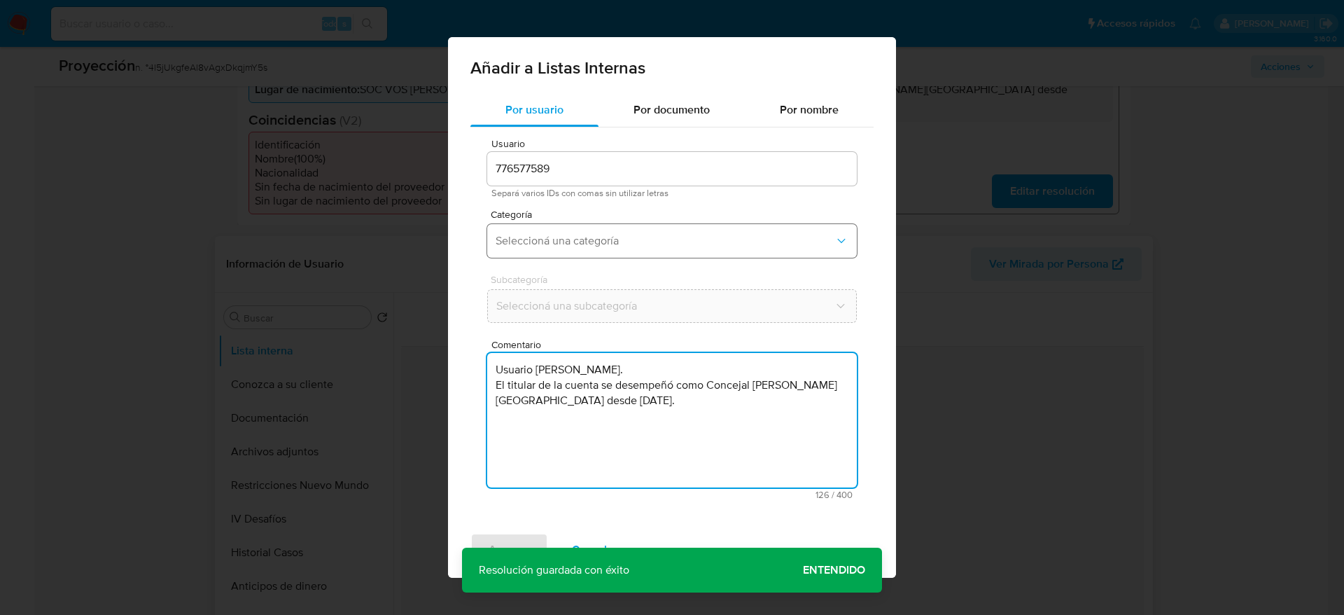
type textarea "Usuario Edwin Humberto Alarcon Abril. El titular de la cuenta se desempeñó como…"
click at [618, 234] on span "Seleccioná una categoría" at bounding box center [665, 241] width 339 height 14
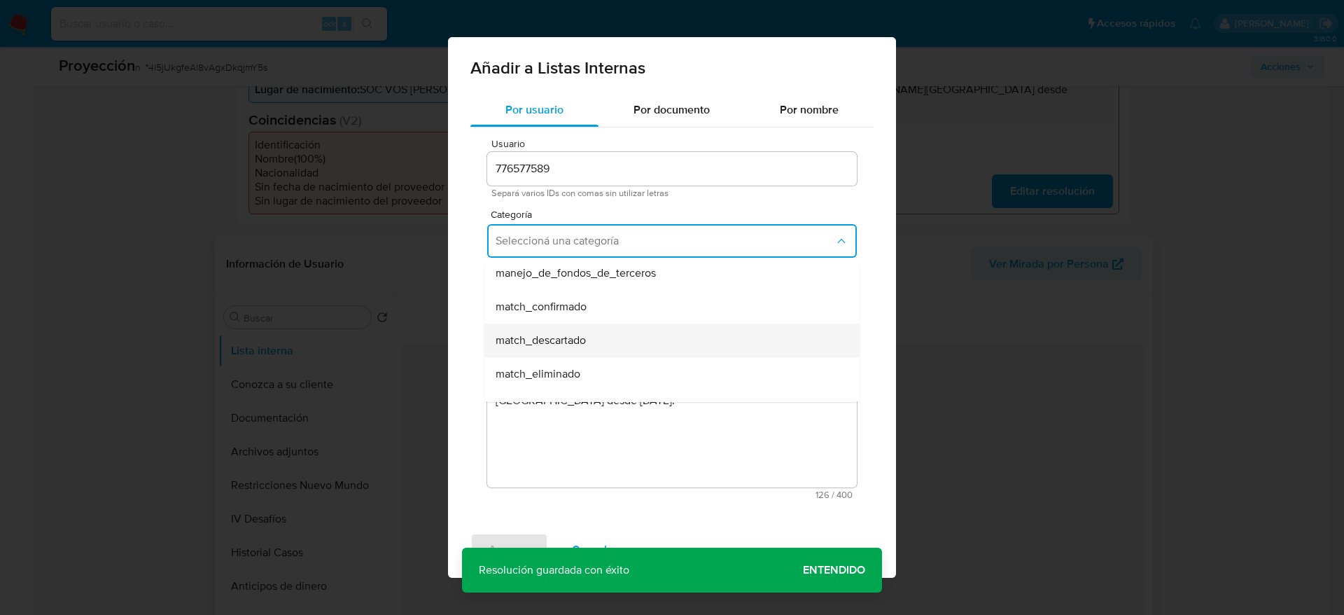
scroll to position [105, 0]
click at [592, 280] on div "match_confirmado" at bounding box center [668, 275] width 344 height 34
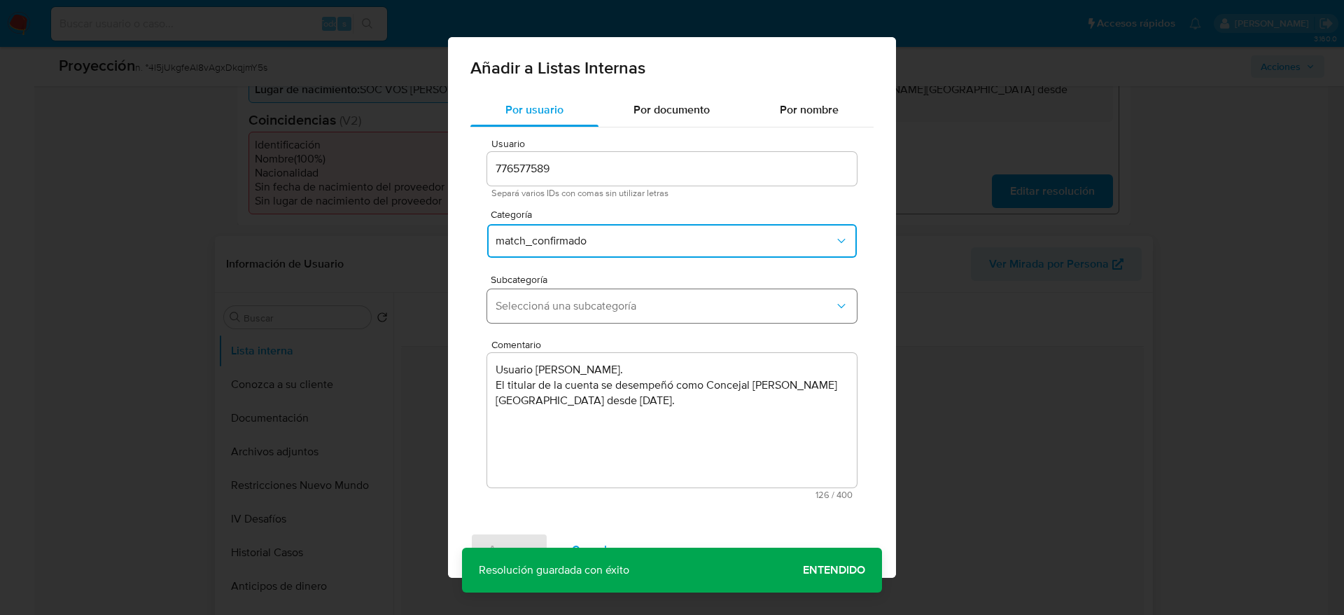
click at [587, 302] on span "Seleccioná una subcategoría" at bounding box center [665, 306] width 339 height 14
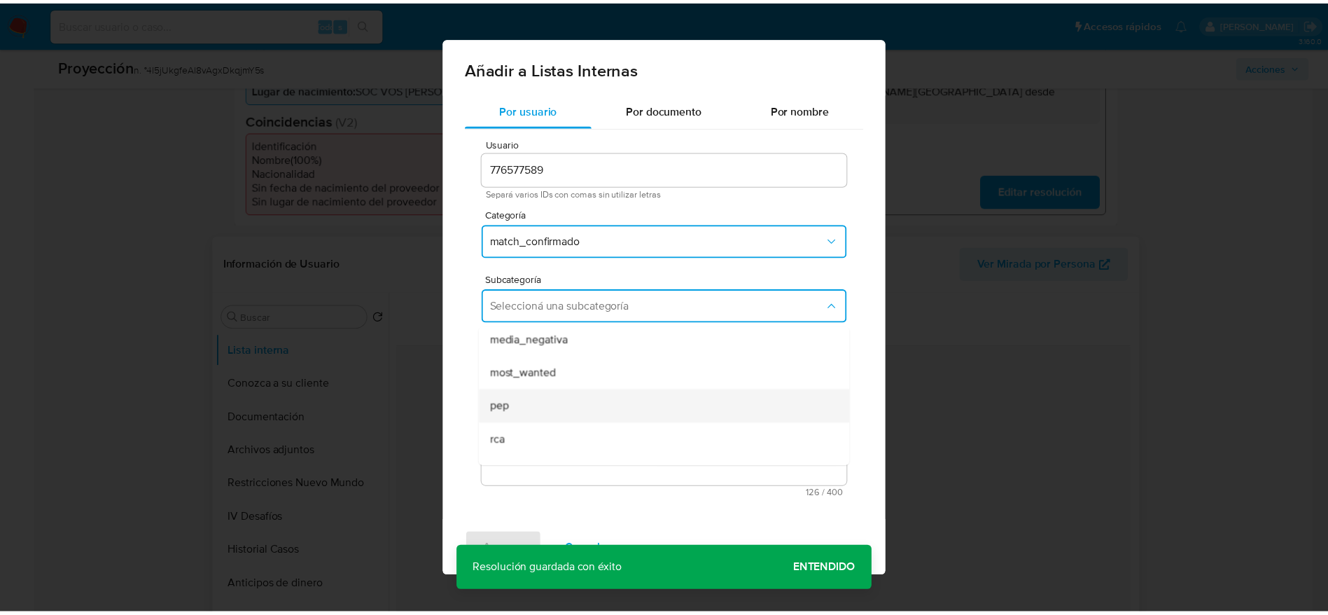
scroll to position [95, 0]
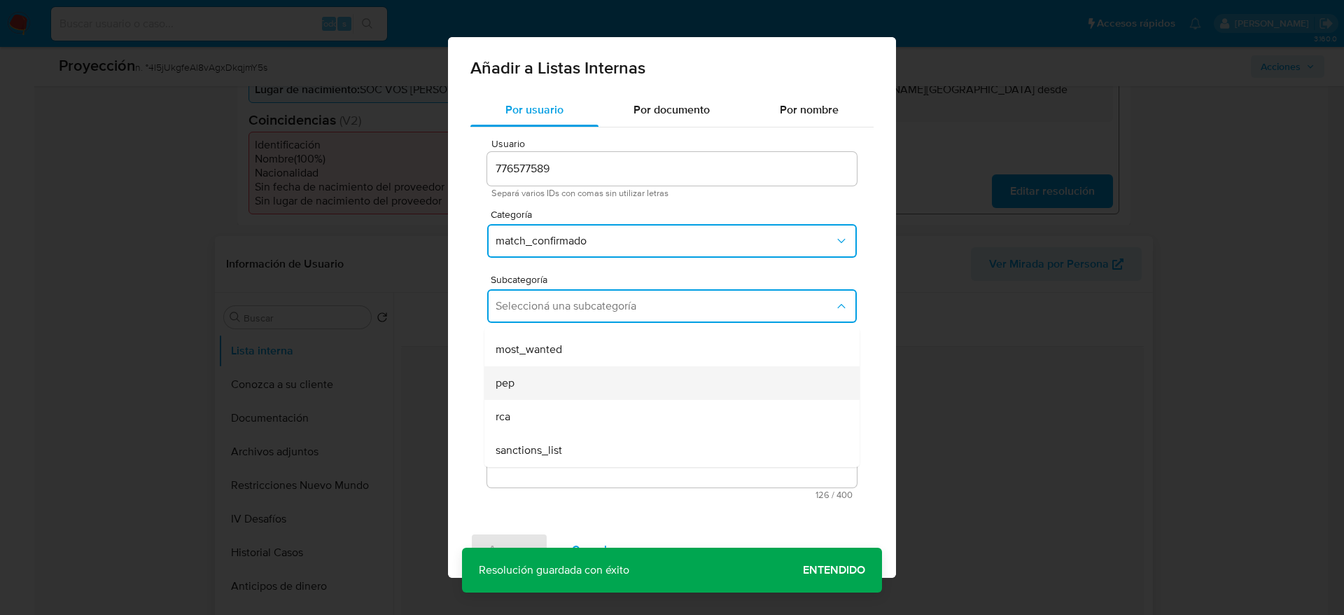
click at [556, 371] on div "pep" at bounding box center [668, 383] width 344 height 34
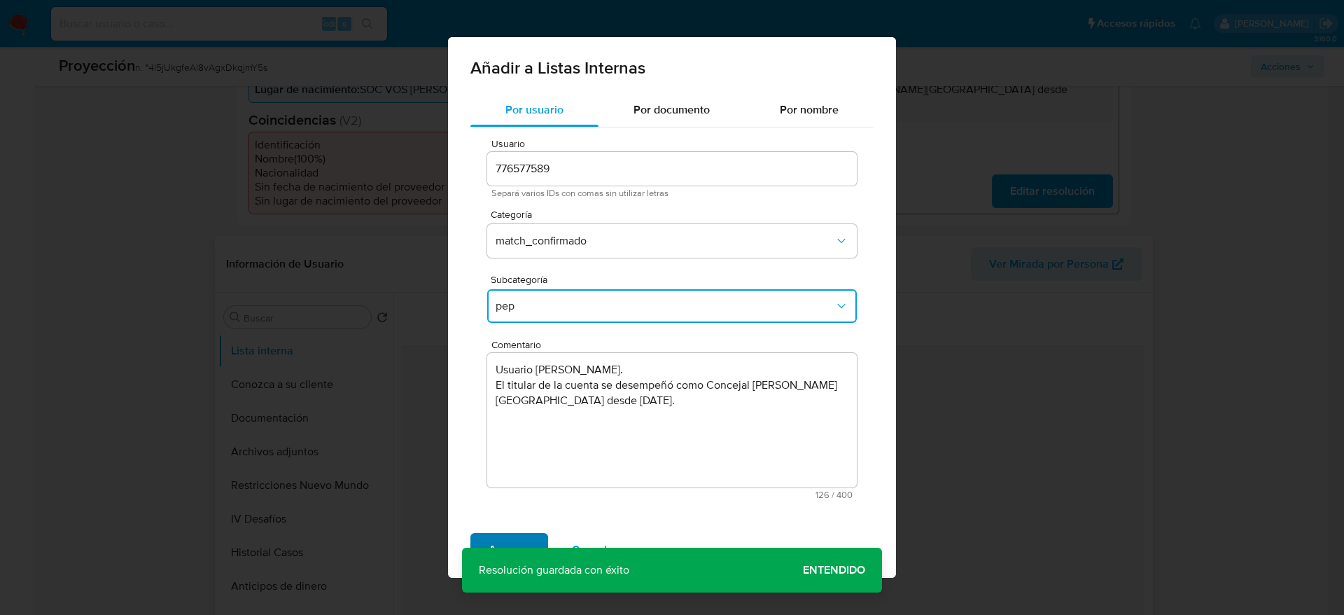
click at [517, 541] on span "Agregar" at bounding box center [509, 549] width 41 height 31
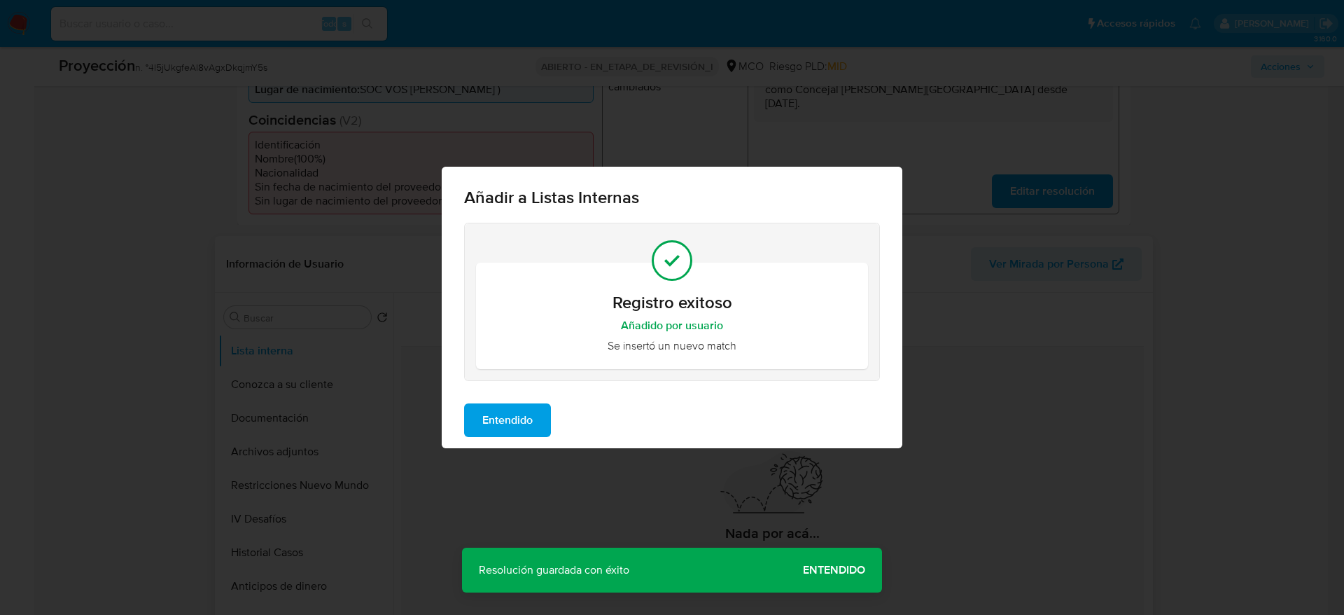
click at [509, 432] on span "Entendido" at bounding box center [507, 420] width 50 height 31
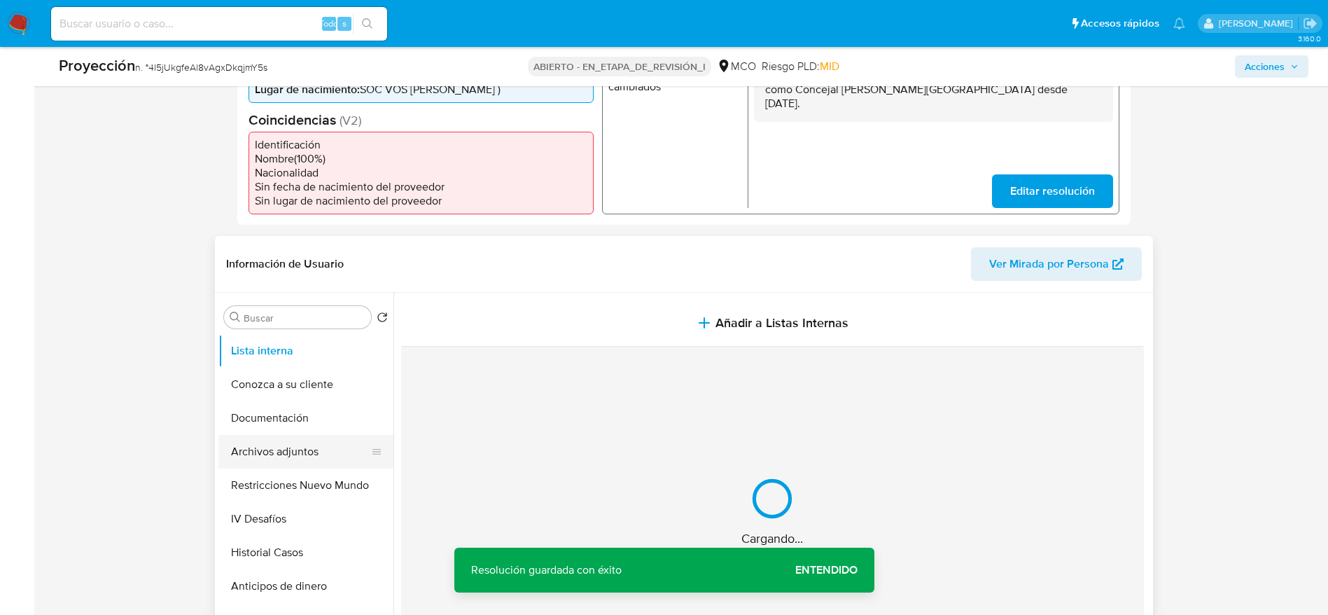
click at [347, 444] on button "Archivos adjuntos" at bounding box center [300, 452] width 164 height 34
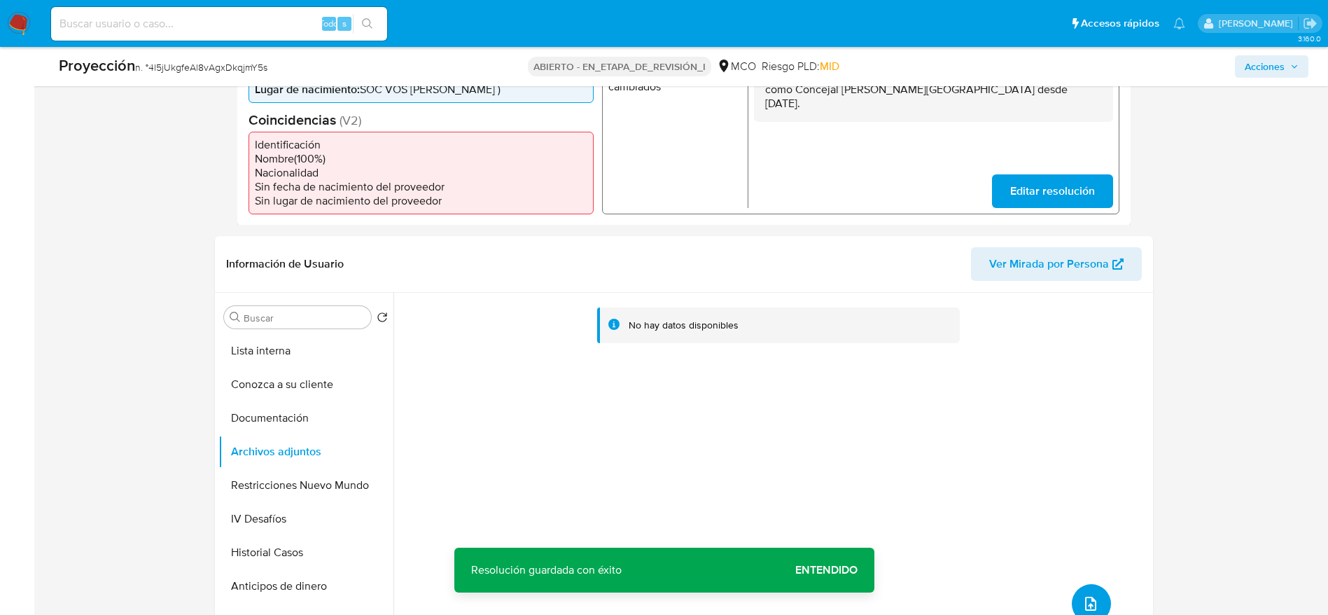
click at [1089, 595] on icon "subir archivo" at bounding box center [1090, 603] width 17 height 17
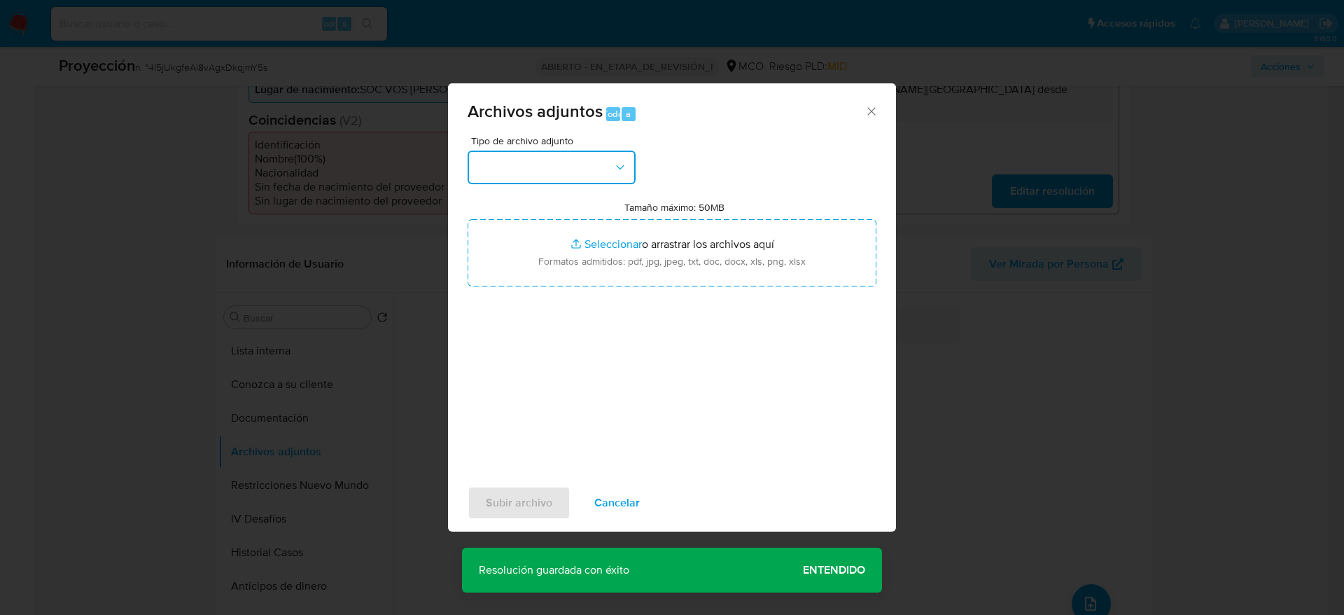
click at [580, 169] on button "button" at bounding box center [552, 168] width 168 height 34
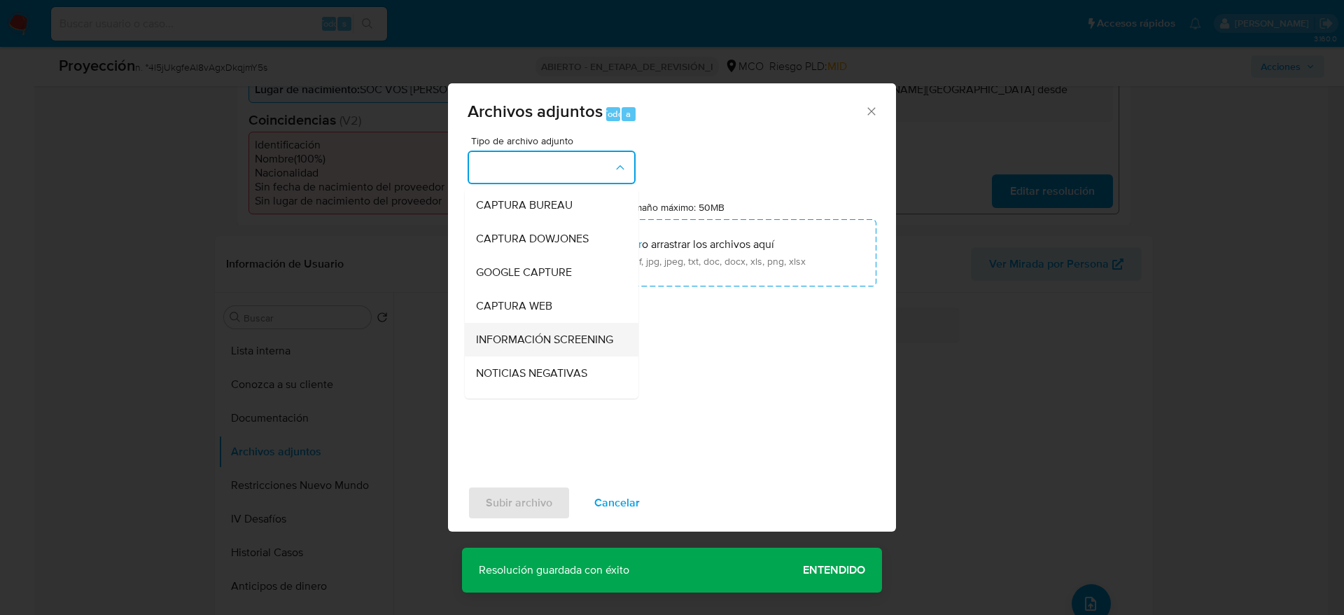
click at [512, 333] on span "INFORMACIÓN SCREENING" at bounding box center [544, 340] width 137 height 14
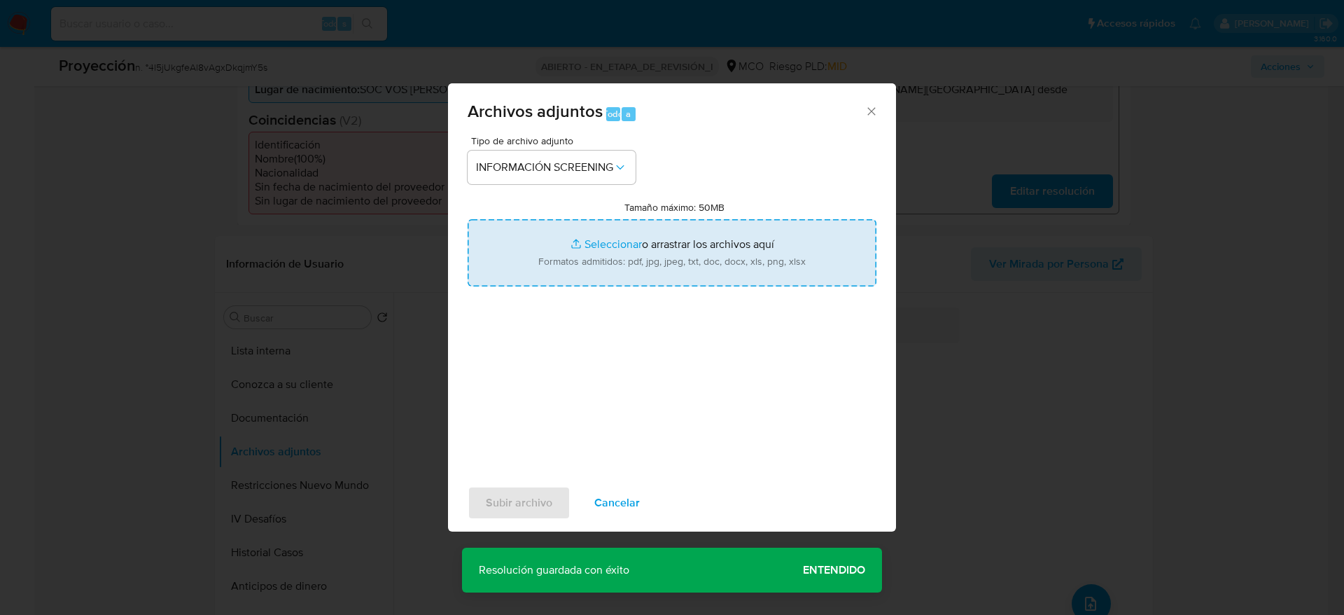
click at [558, 254] on input "Tamaño máximo: 50MB Seleccionar archivos" at bounding box center [672, 252] width 409 height 67
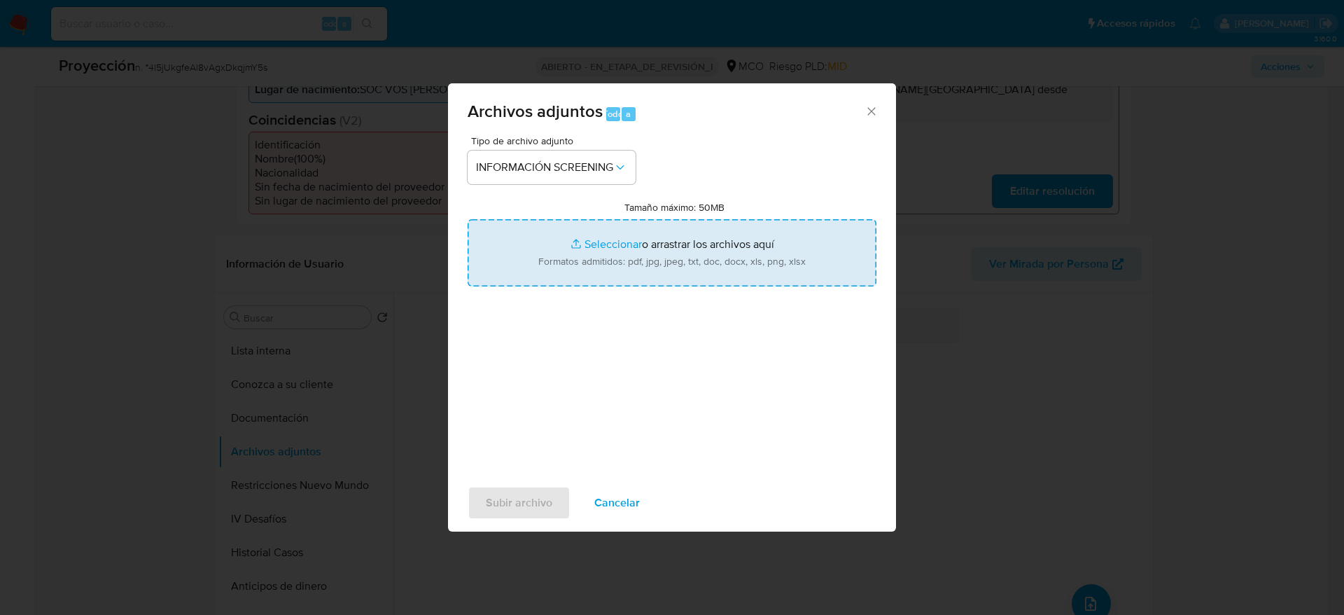
type input "C:\fakepath\_Edwin Humberto Alarcon Abril_ - Buscar con Google.pdf"
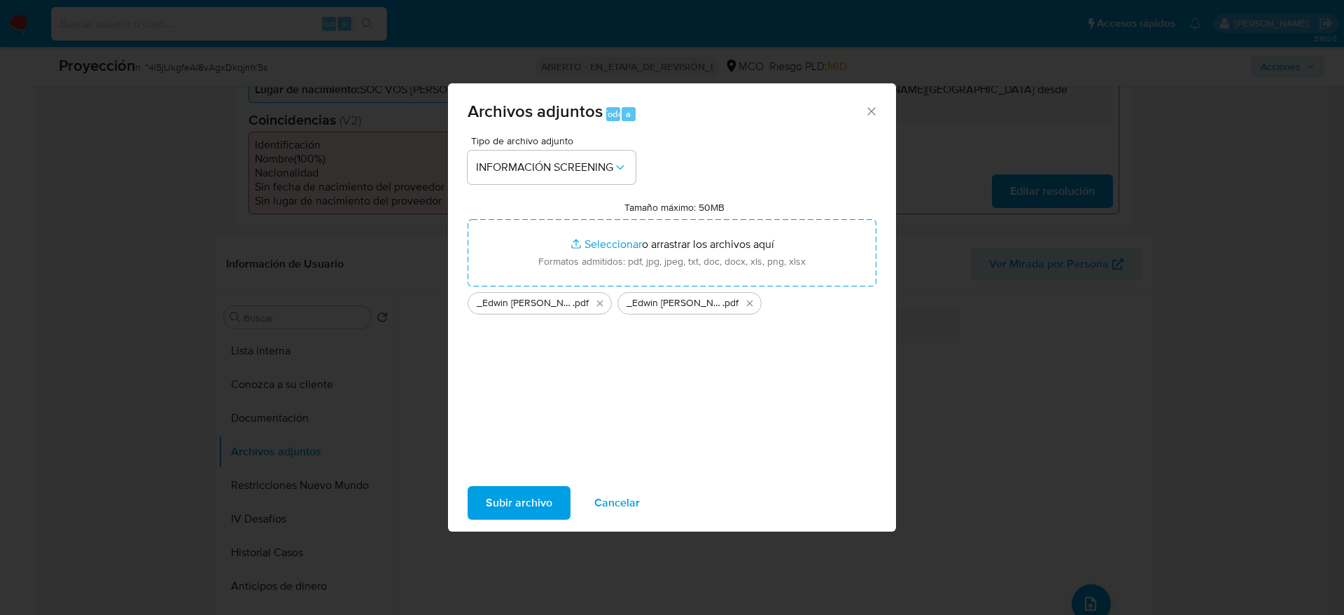
click at [491, 500] on span "Subir archivo" at bounding box center [519, 502] width 67 height 31
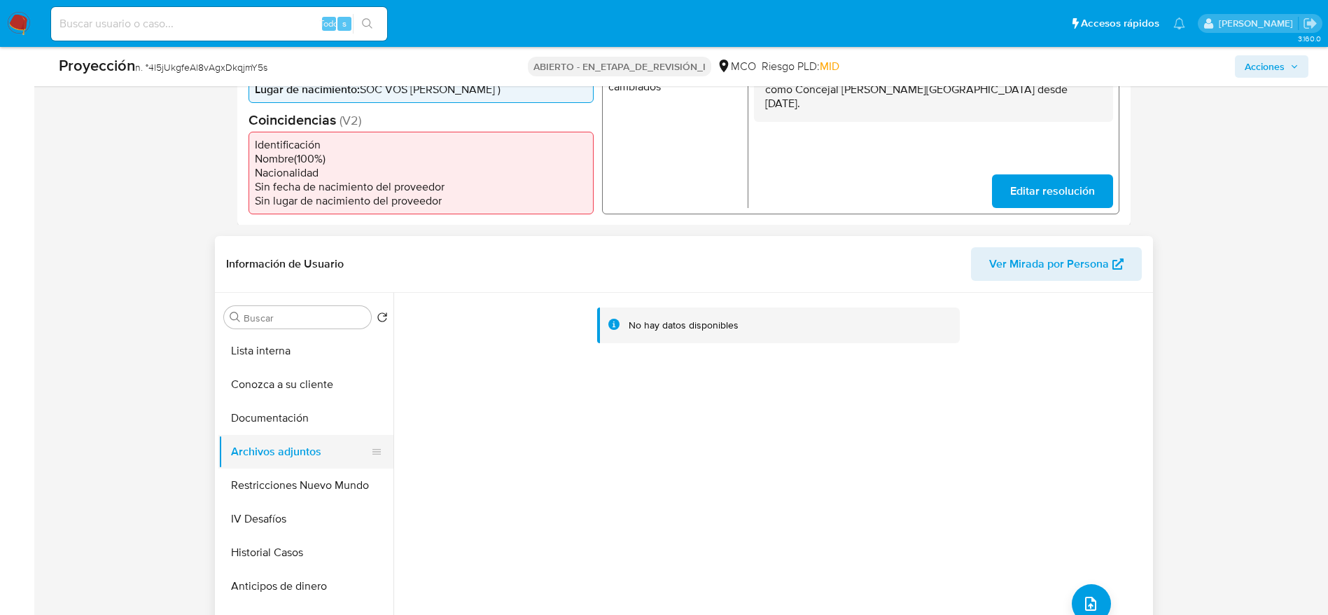
click at [267, 463] on button "Archivos adjuntos" at bounding box center [300, 452] width 164 height 34
click at [267, 471] on button "Restricciones Nuevo Mundo" at bounding box center [300, 485] width 164 height 34
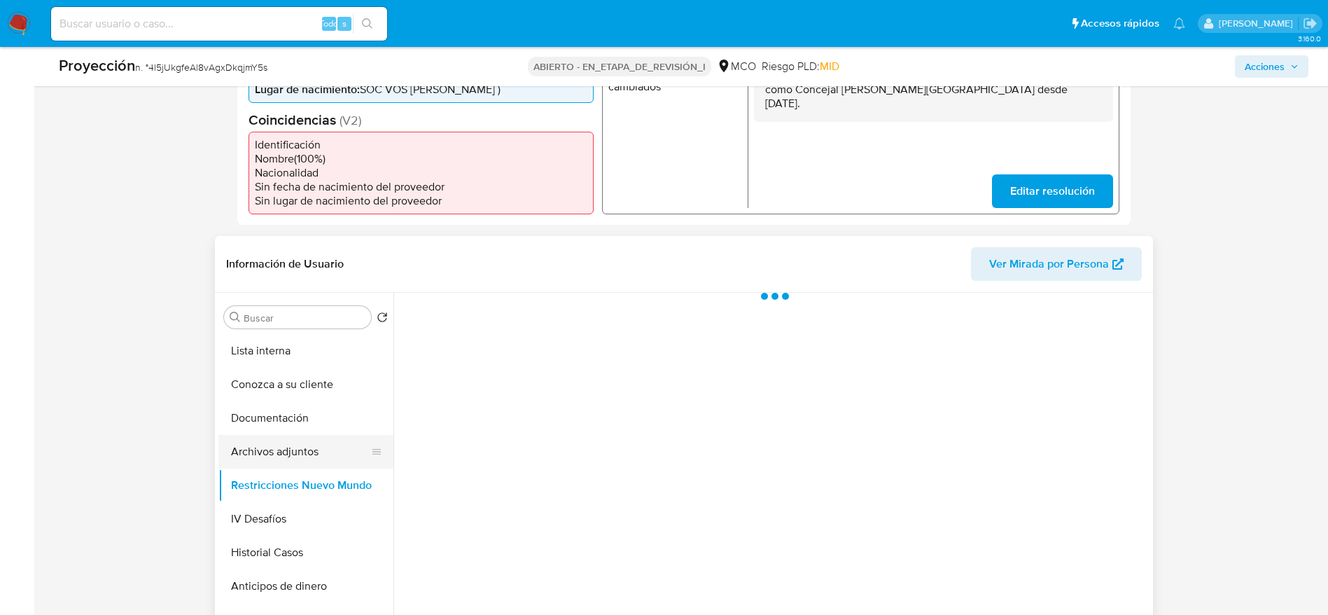
click at [273, 438] on button "Archivos adjuntos" at bounding box center [300, 452] width 164 height 34
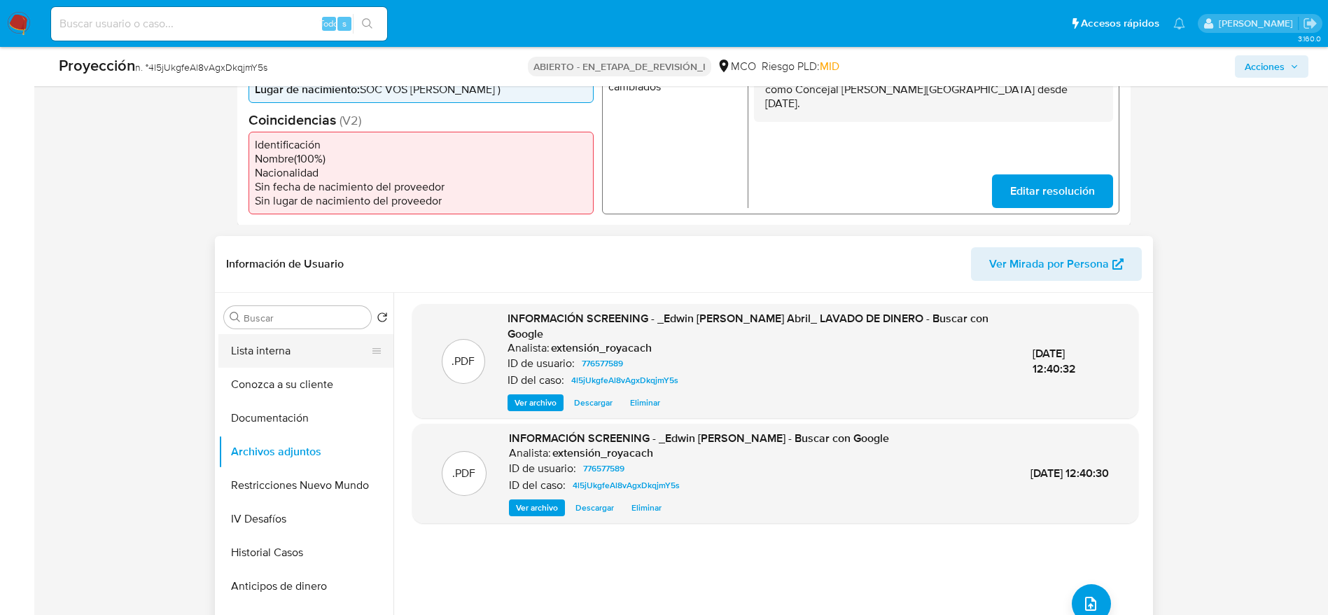
click at [285, 340] on button "Lista interna" at bounding box center [300, 351] width 164 height 34
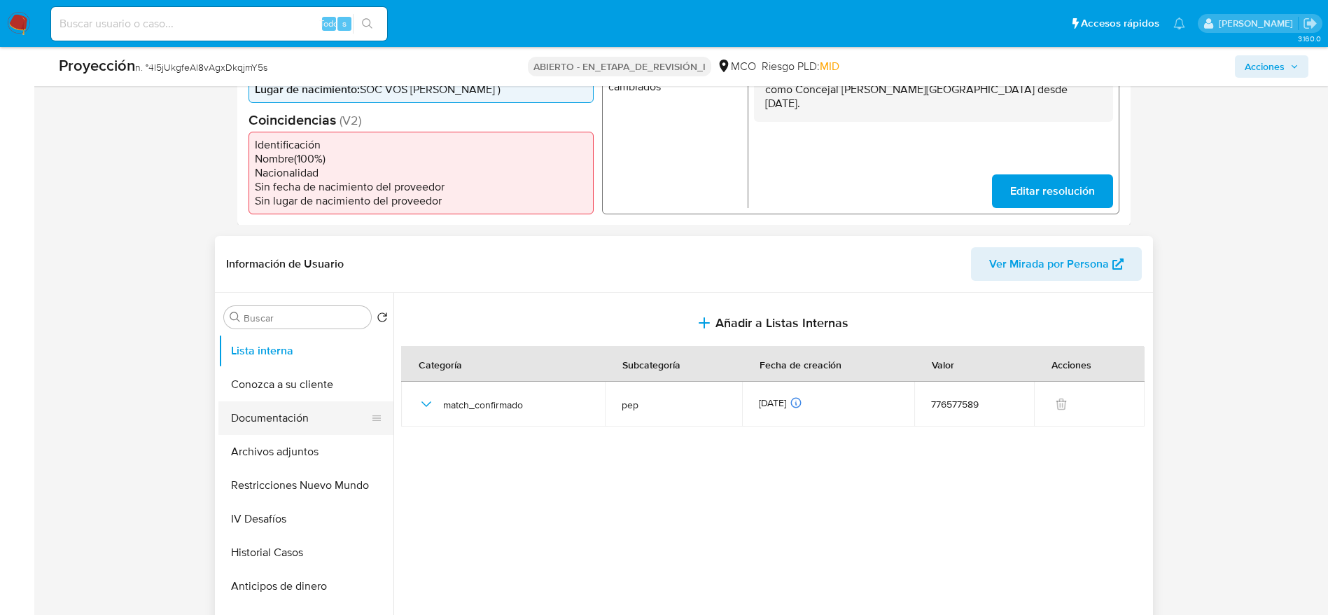
click at [293, 426] on button "Documentación" at bounding box center [300, 418] width 164 height 34
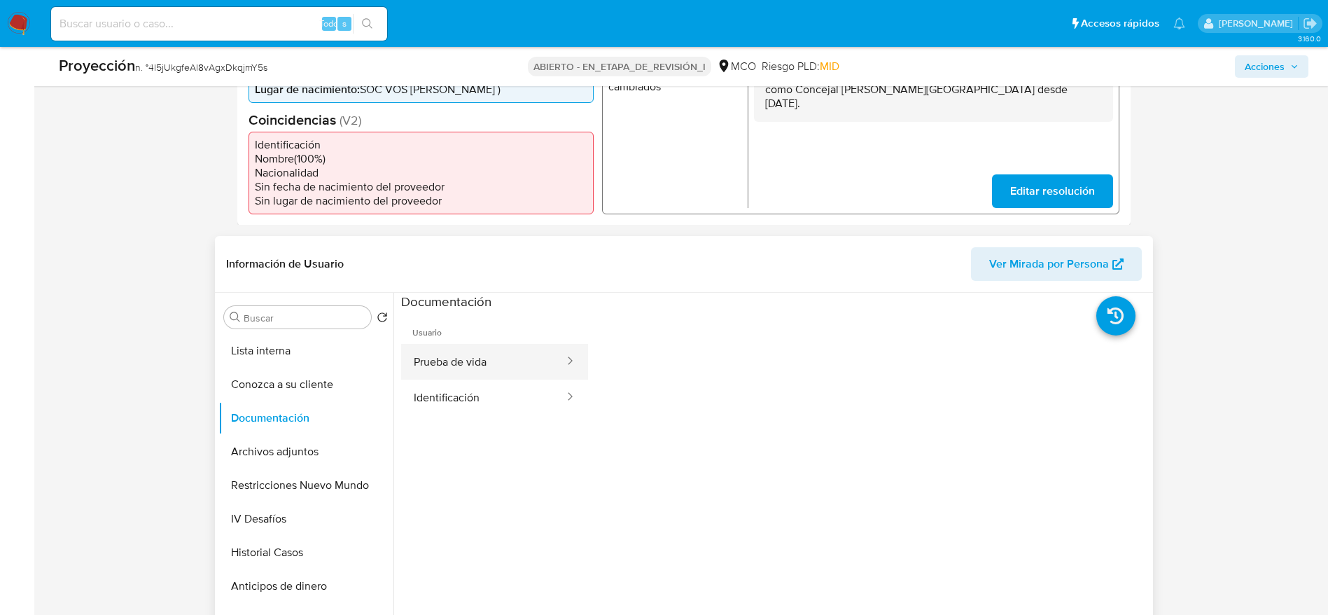
click at [563, 362] on icon at bounding box center [570, 361] width 14 height 14
click at [531, 372] on button "Prueba de vida" at bounding box center [483, 362] width 165 height 36
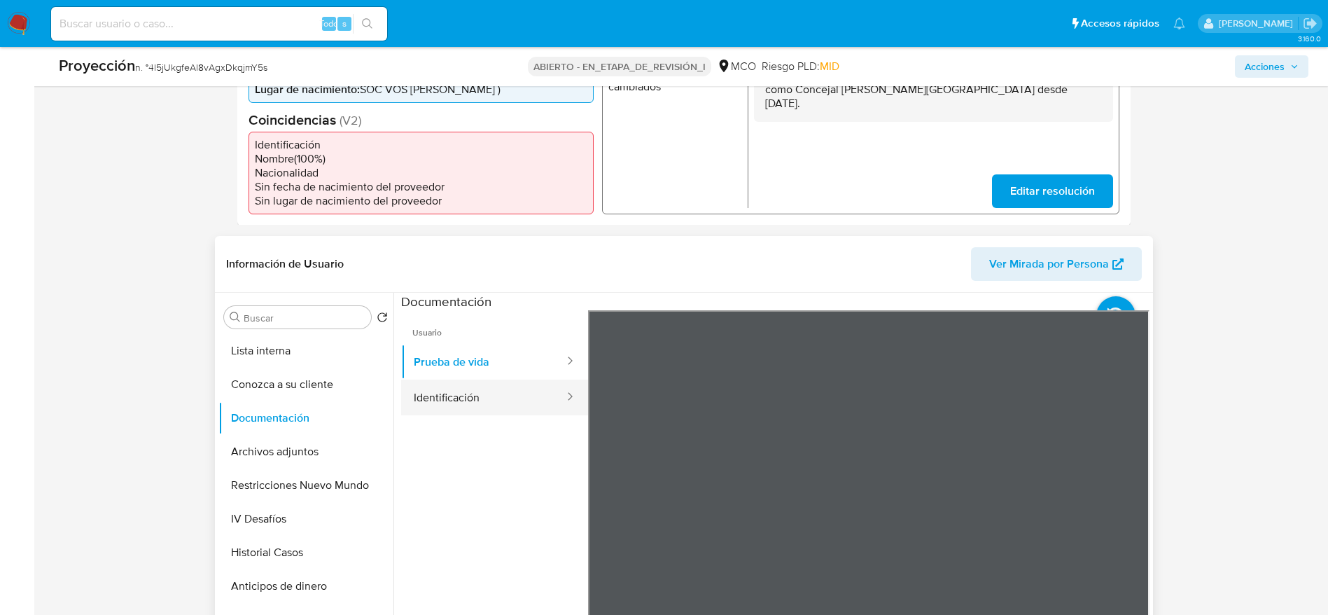
click at [535, 394] on button "Identificación" at bounding box center [483, 398] width 165 height 36
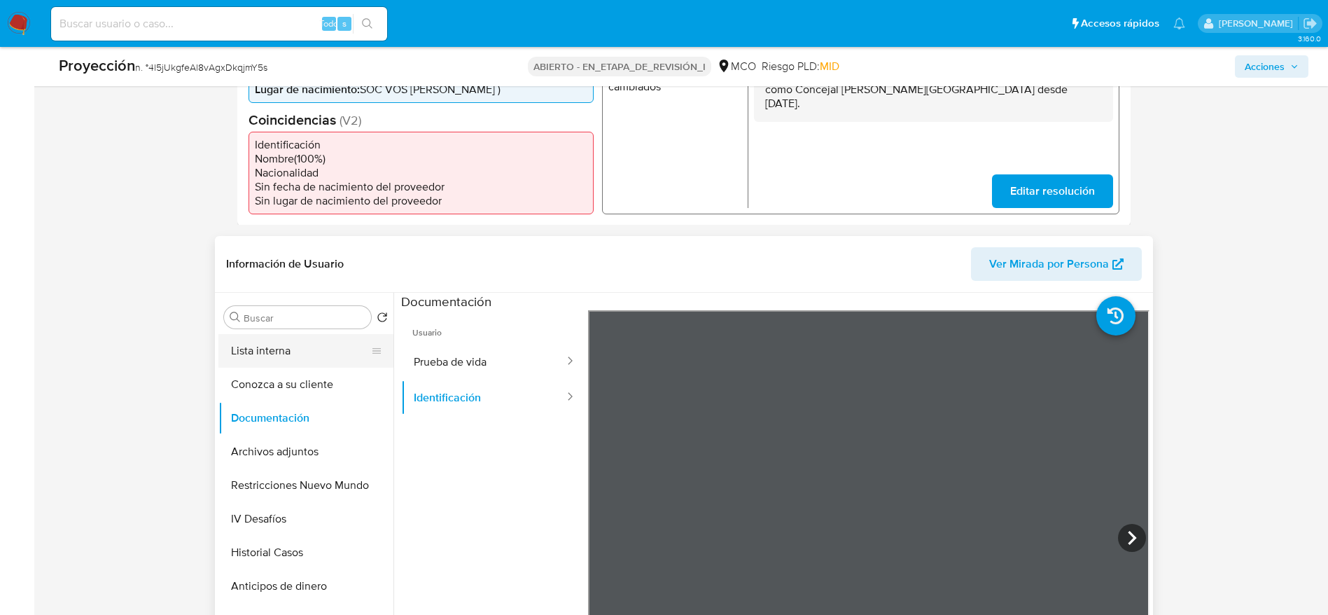
click at [289, 335] on button "Lista interna" at bounding box center [300, 351] width 164 height 34
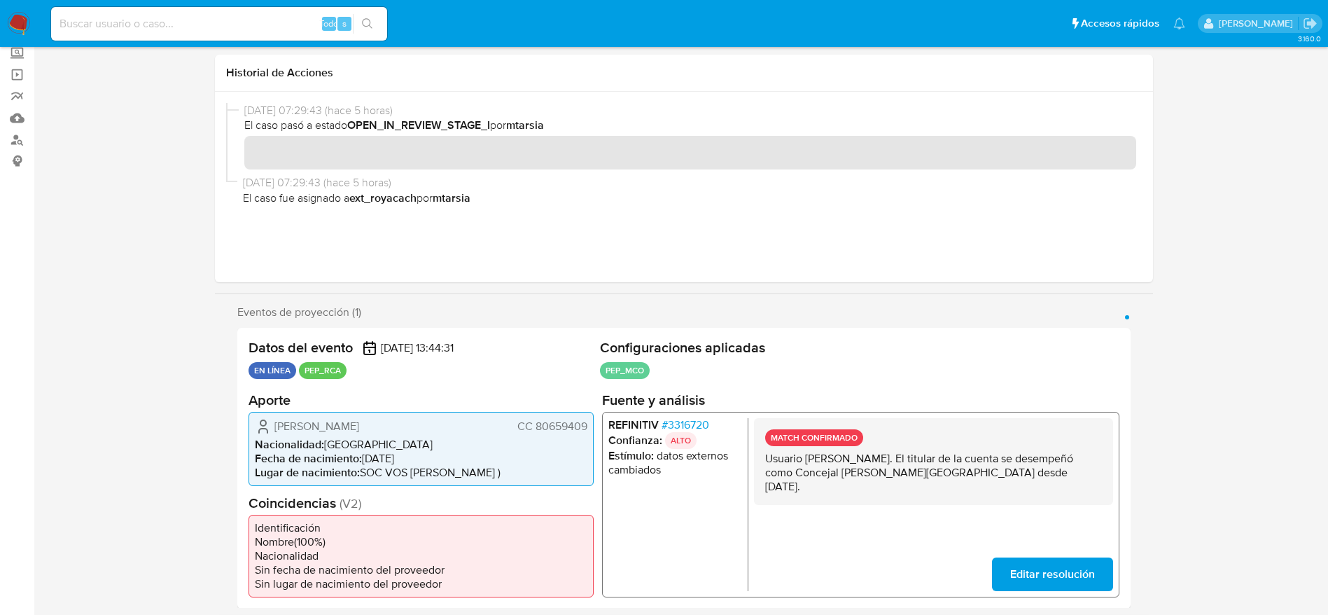
scroll to position [0, 0]
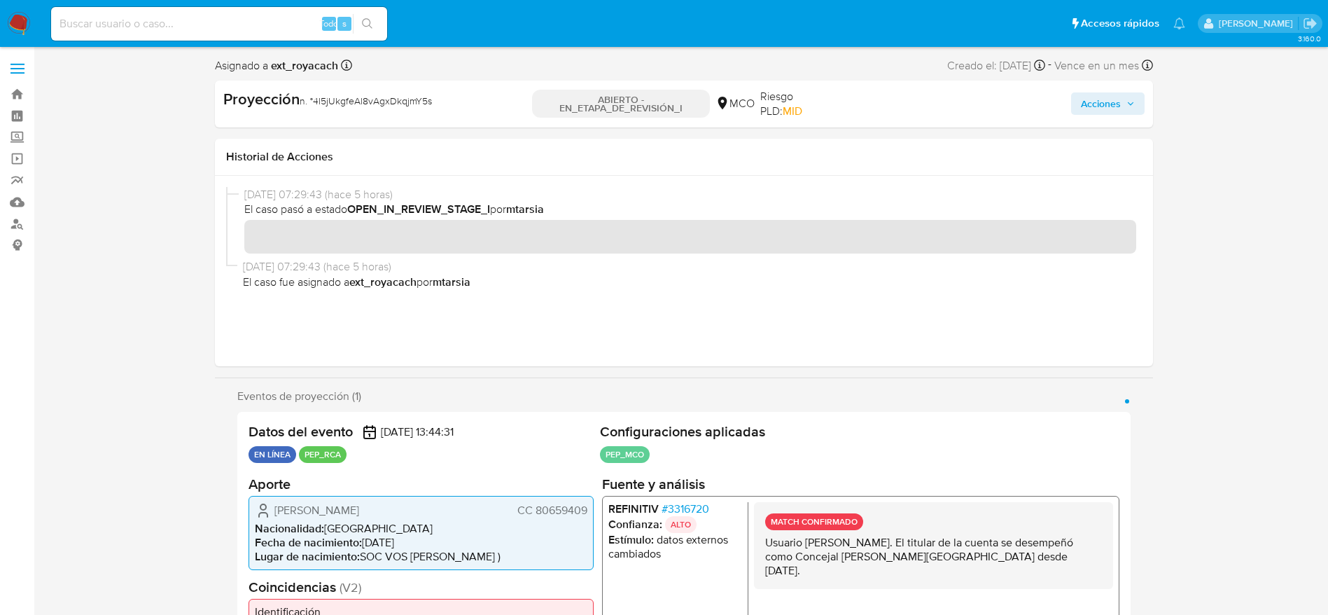
click at [1123, 94] on span "Acciones" at bounding box center [1108, 104] width 54 height 20
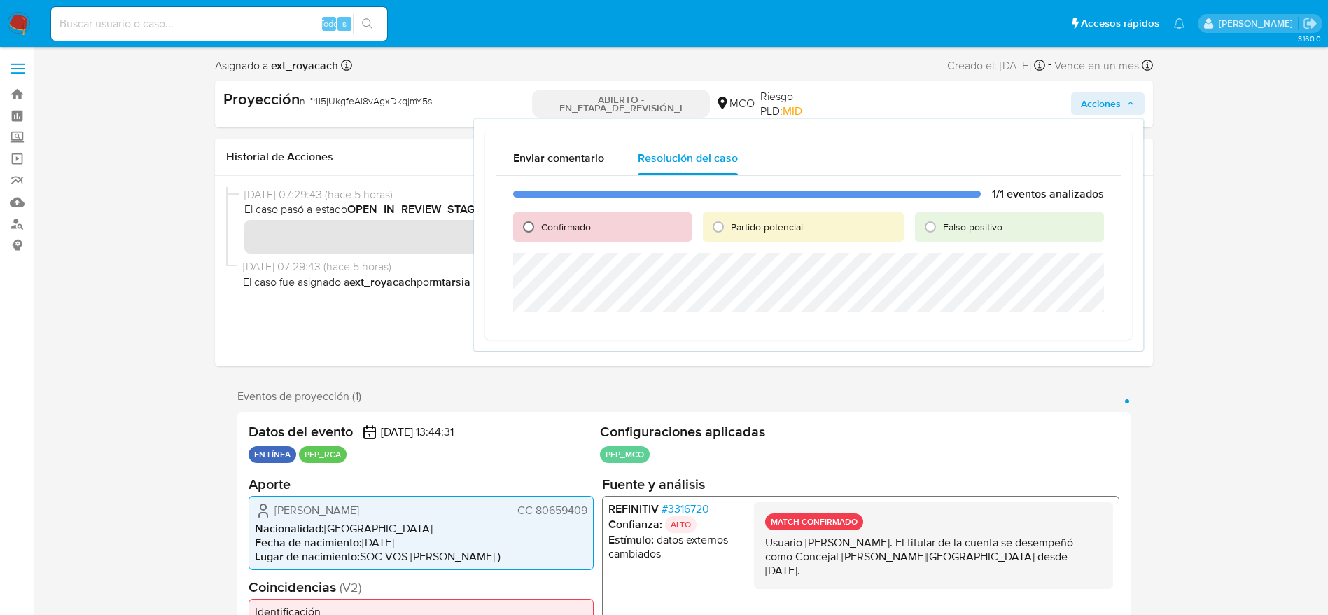
click at [534, 223] on input "Confirmado" at bounding box center [528, 227] width 22 height 22
radio input "true"
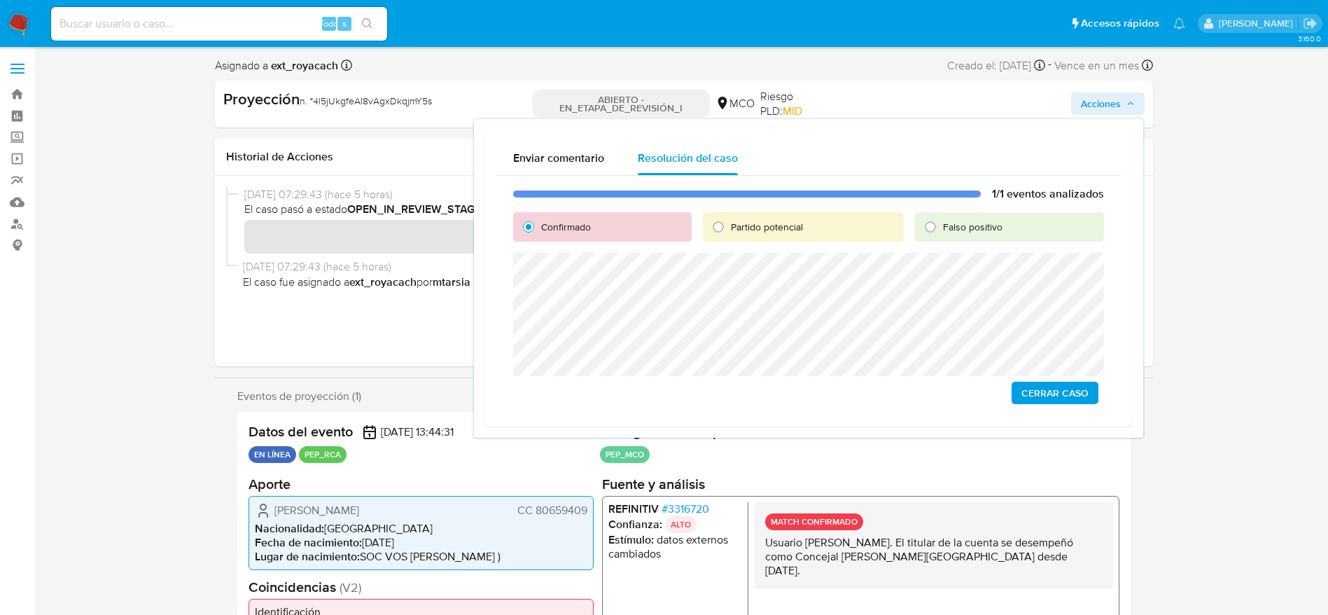
click at [1032, 383] on span "Cerrar Caso" at bounding box center [1055, 393] width 67 height 20
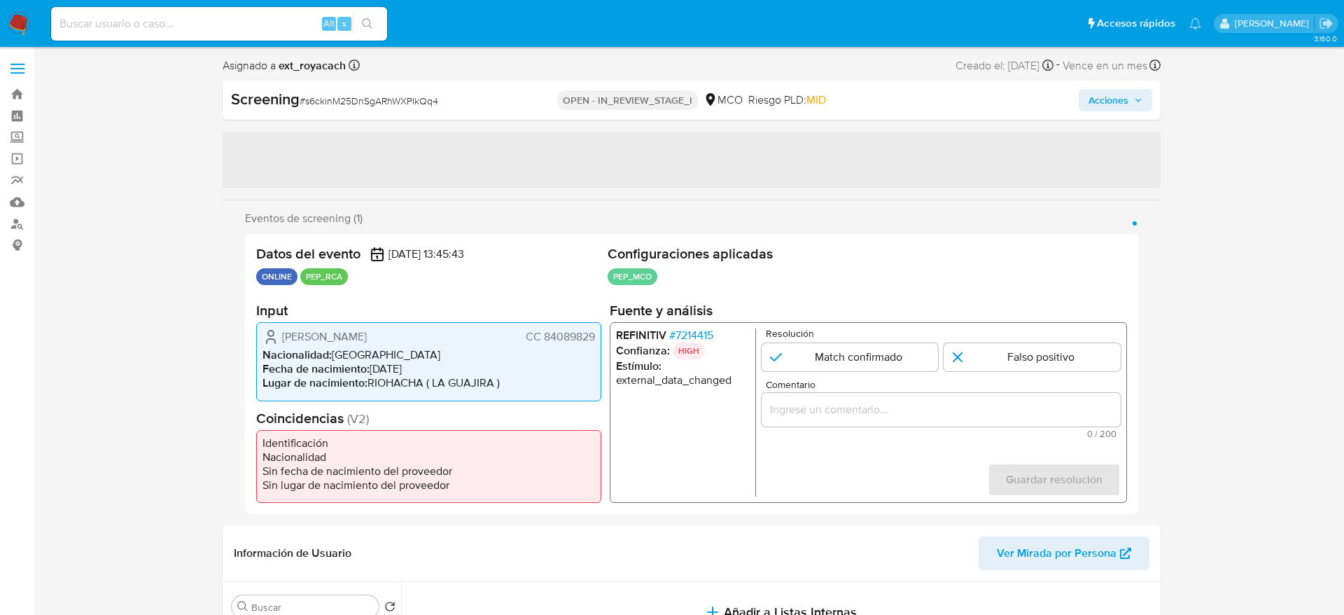
select select "10"
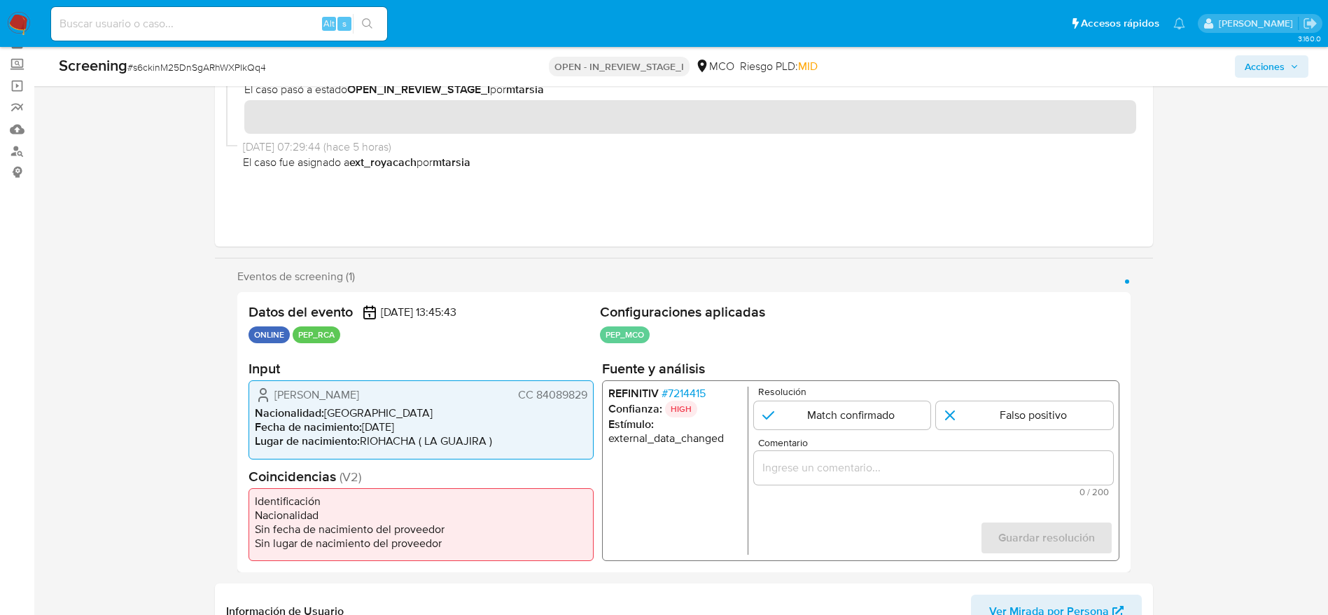
scroll to position [105, 0]
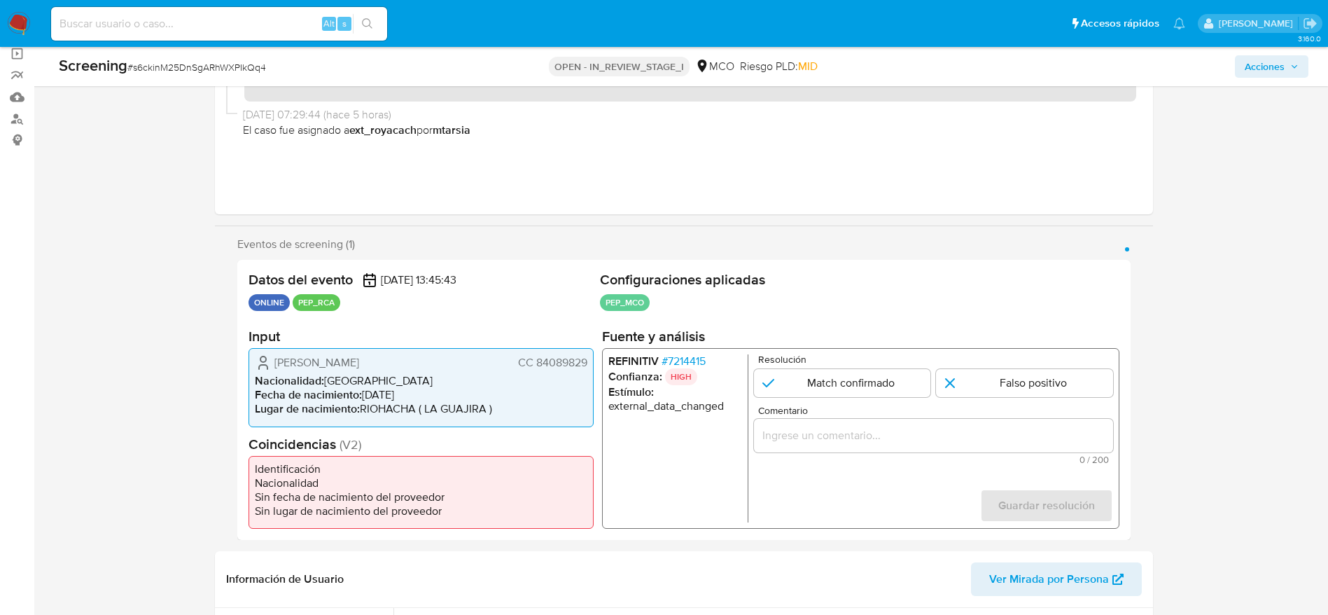
click at [683, 361] on span "# 7214415" at bounding box center [683, 361] width 44 height 14
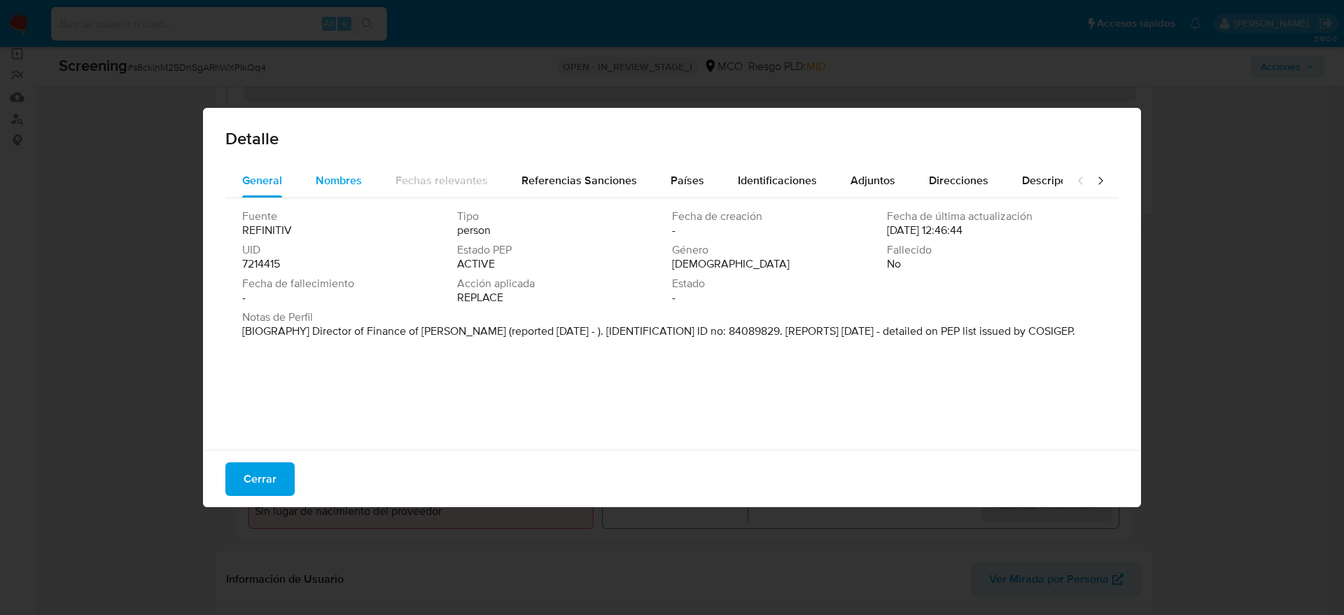
click at [326, 193] on div "Nombres" at bounding box center [339, 181] width 46 height 34
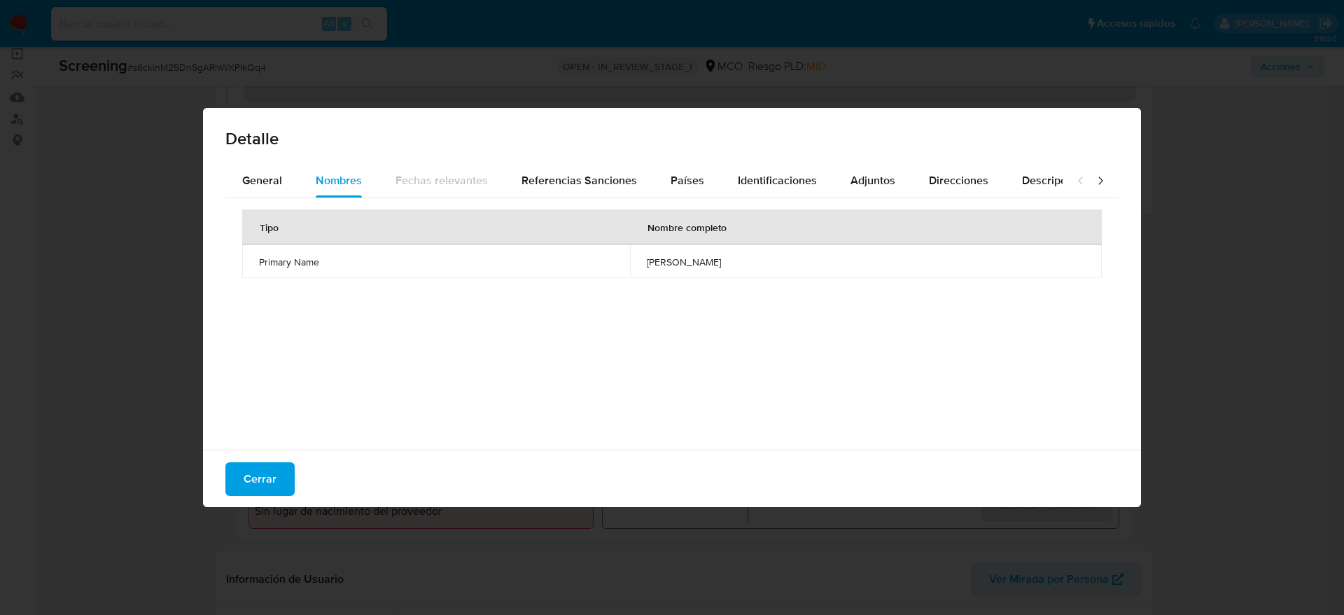
click at [287, 199] on div "Tipo Nombre completo Primary Name [PERSON_NAME]" at bounding box center [671, 320] width 893 height 245
click at [284, 188] on button "General" at bounding box center [262, 181] width 74 height 34
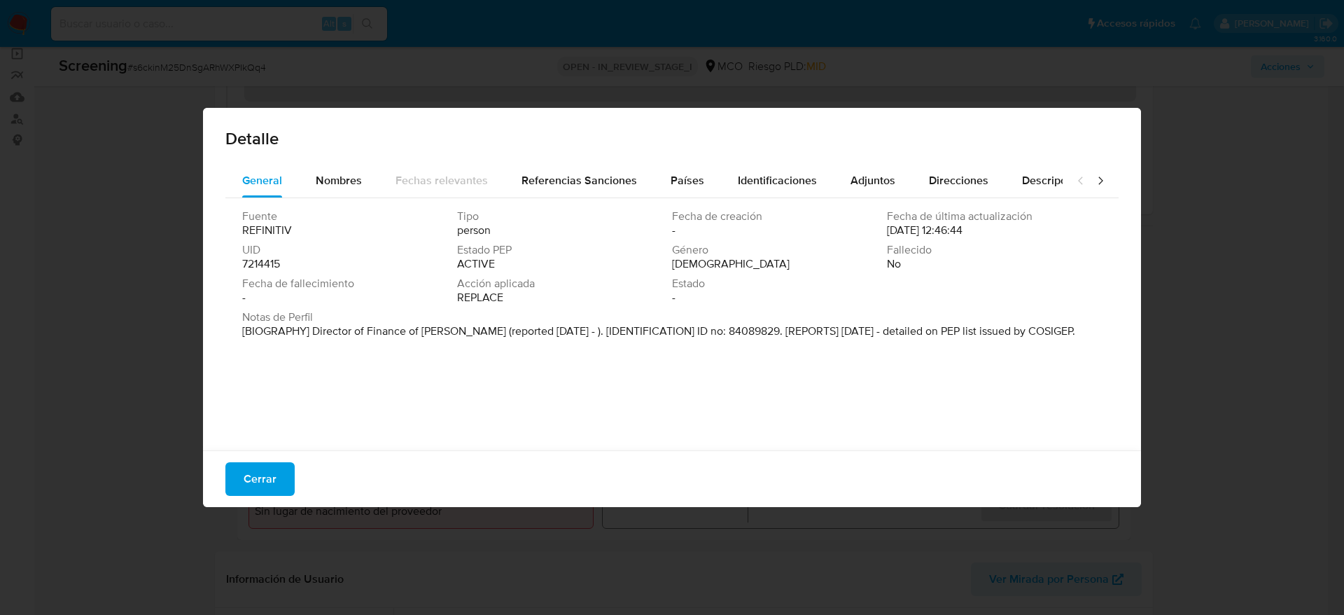
click at [702, 144] on span "Detalle" at bounding box center [671, 138] width 893 height 17
click at [705, 165] on button "Países" at bounding box center [687, 181] width 67 height 34
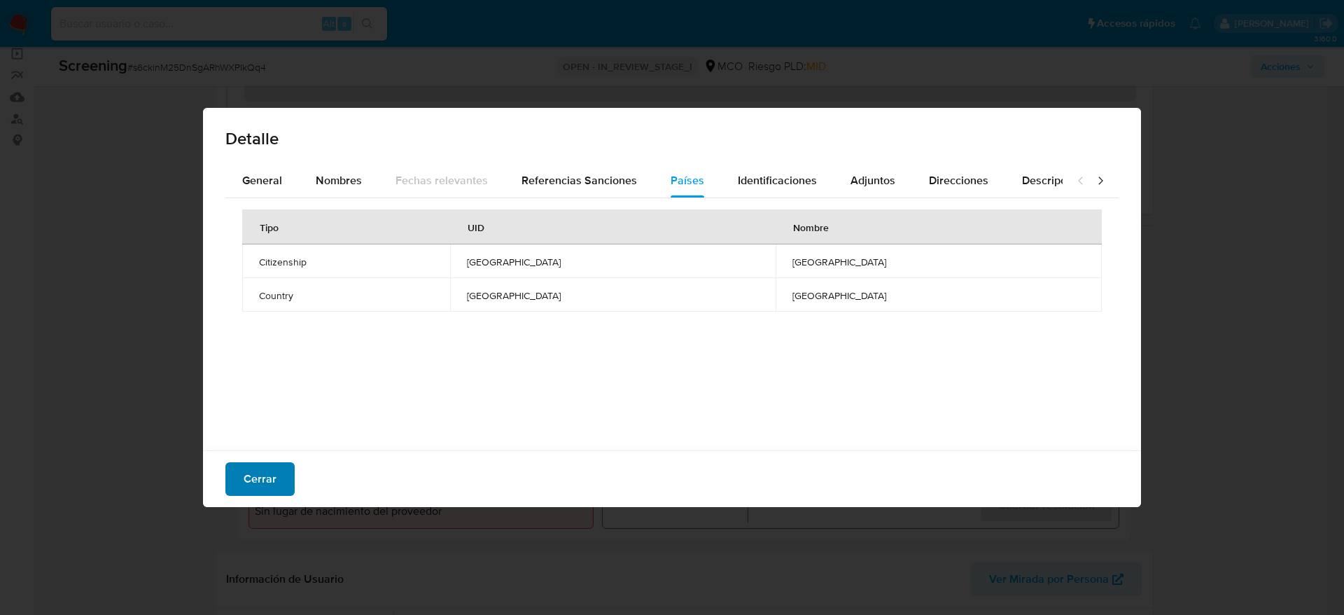
click at [281, 477] on button "Cerrar" at bounding box center [259, 479] width 69 height 34
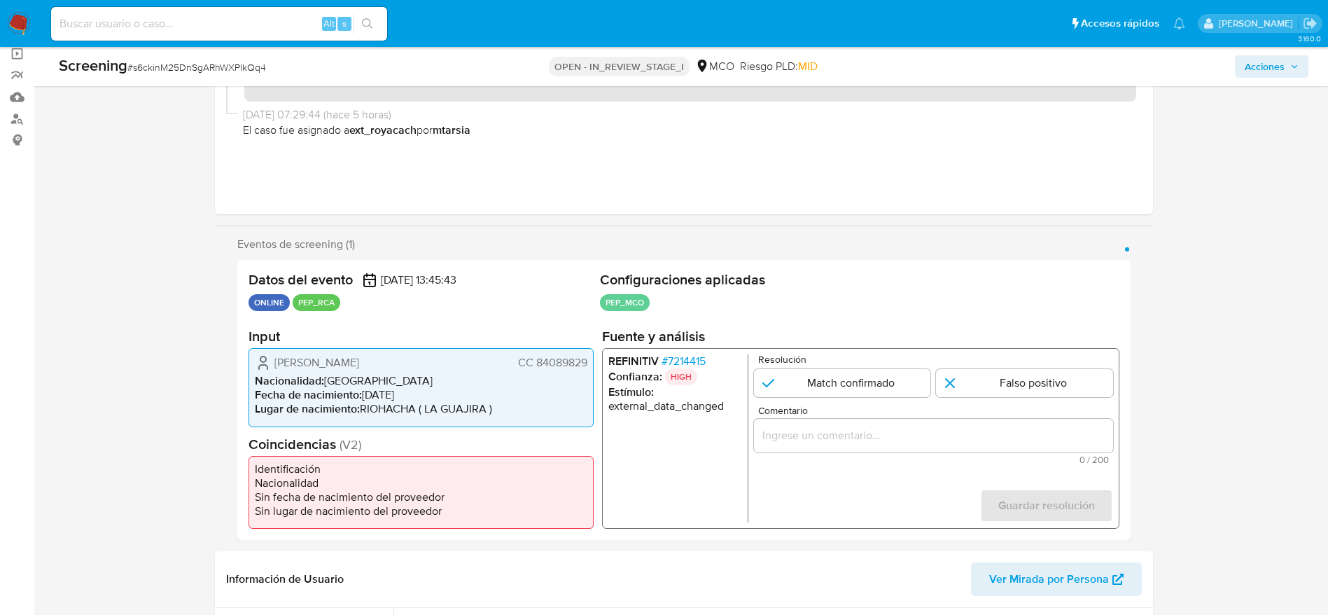
click at [258, 70] on span "# s6ckinM25DnSgARhWXPIkQq4" at bounding box center [196, 67] width 139 height 14
copy span "s6ckinM25DnSgARhWXPIkQq4"
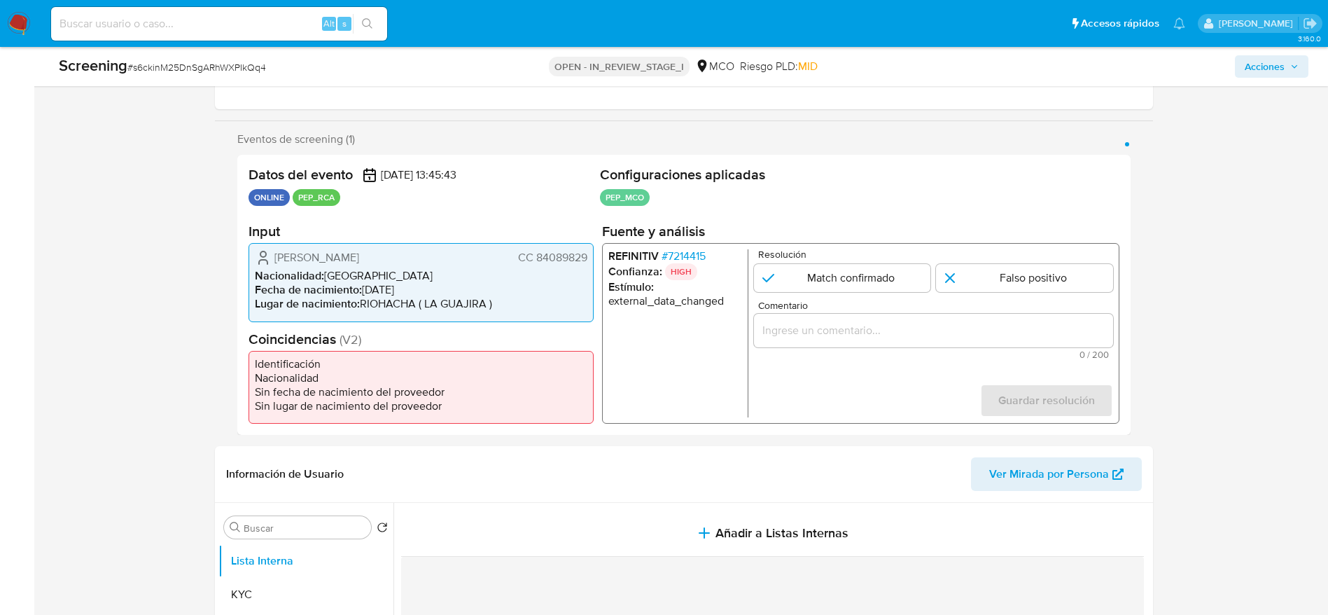
click at [701, 253] on span "# 7214415" at bounding box center [683, 256] width 44 height 14
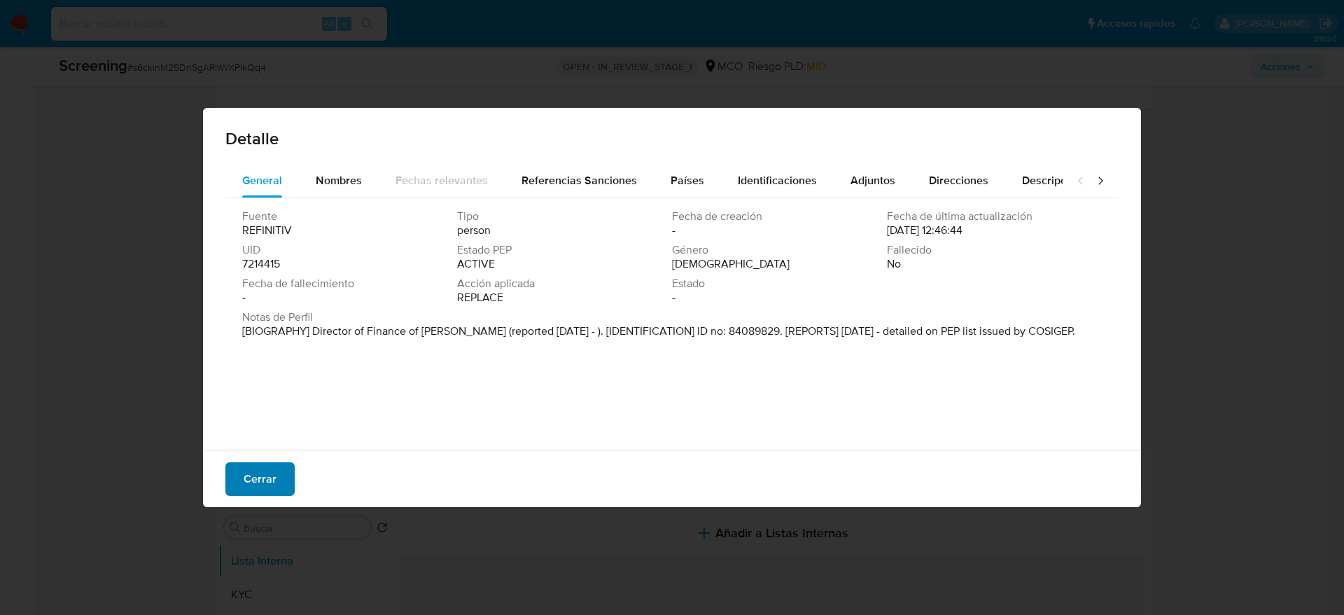
click at [259, 482] on span "Cerrar" at bounding box center [260, 479] width 33 height 31
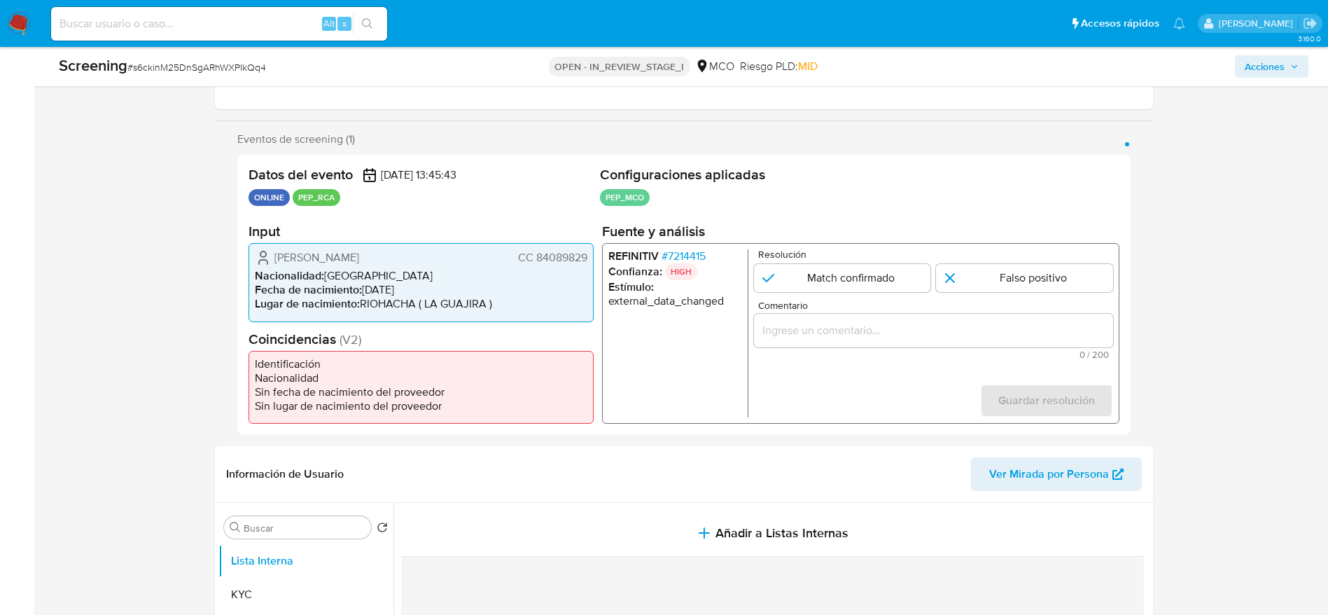
click at [316, 263] on span "[PERSON_NAME]" at bounding box center [316, 258] width 85 height 14
click at [284, 256] on span "[PERSON_NAME]" at bounding box center [316, 258] width 85 height 14
click at [263, 258] on icon "1 de 1" at bounding box center [263, 257] width 17 height 17
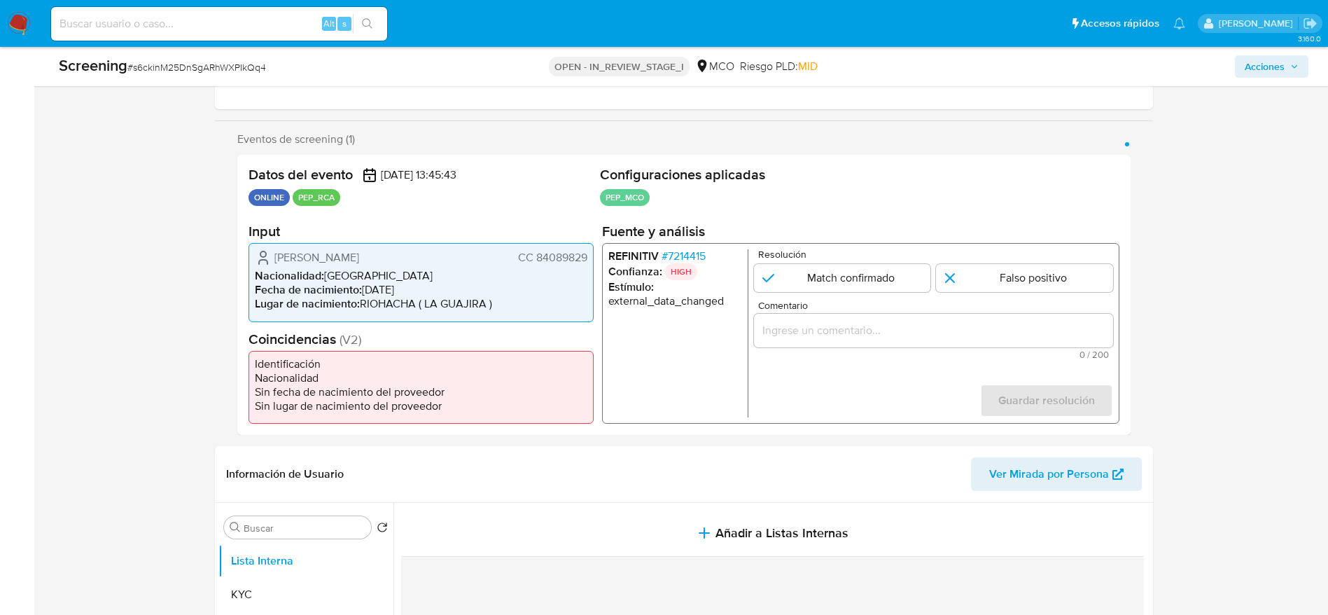
drag, startPoint x: 263, startPoint y: 258, endPoint x: 586, endPoint y: 260, distance: 322.8
click at [586, 260] on div "[PERSON_NAME] CC 84089829" at bounding box center [421, 257] width 333 height 17
click at [701, 256] on span "# 7214415" at bounding box center [683, 256] width 44 height 14
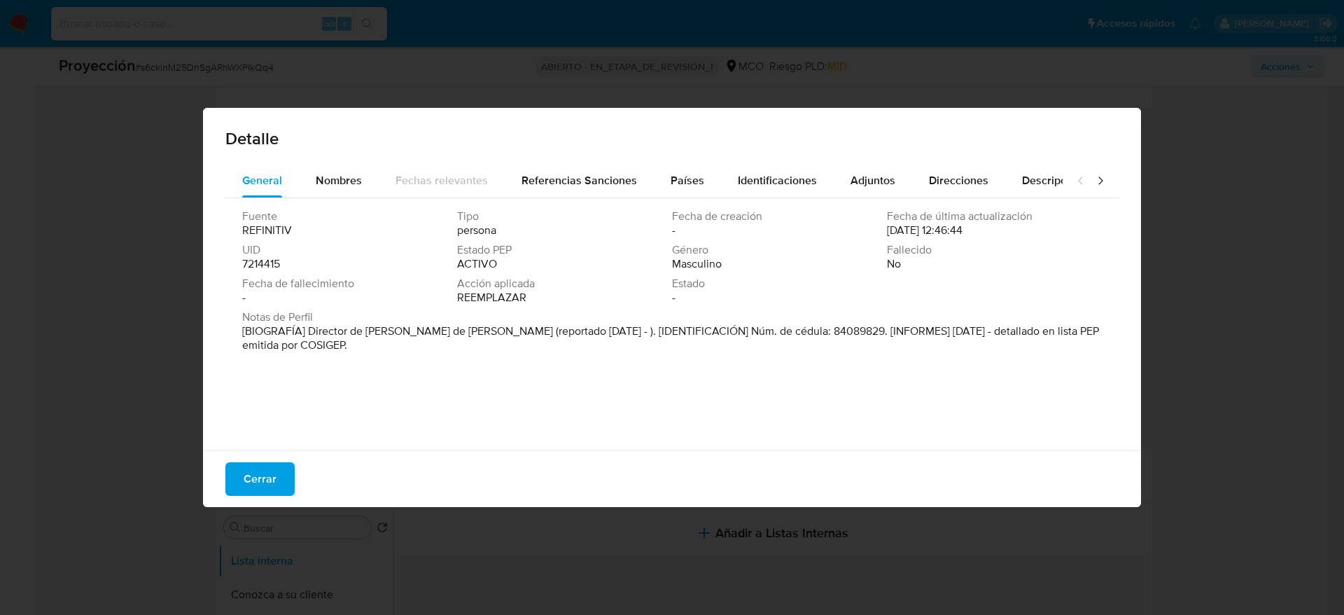
drag, startPoint x: 306, startPoint y: 334, endPoint x: 472, endPoint y: 334, distance: 165.9
click at [472, 334] on font "[BIOGRAFÍA] Director de [PERSON_NAME] de [PERSON_NAME] (reportado [DATE] - ). […" at bounding box center [670, 338] width 857 height 30
click at [272, 490] on span "Cerrar" at bounding box center [260, 479] width 33 height 31
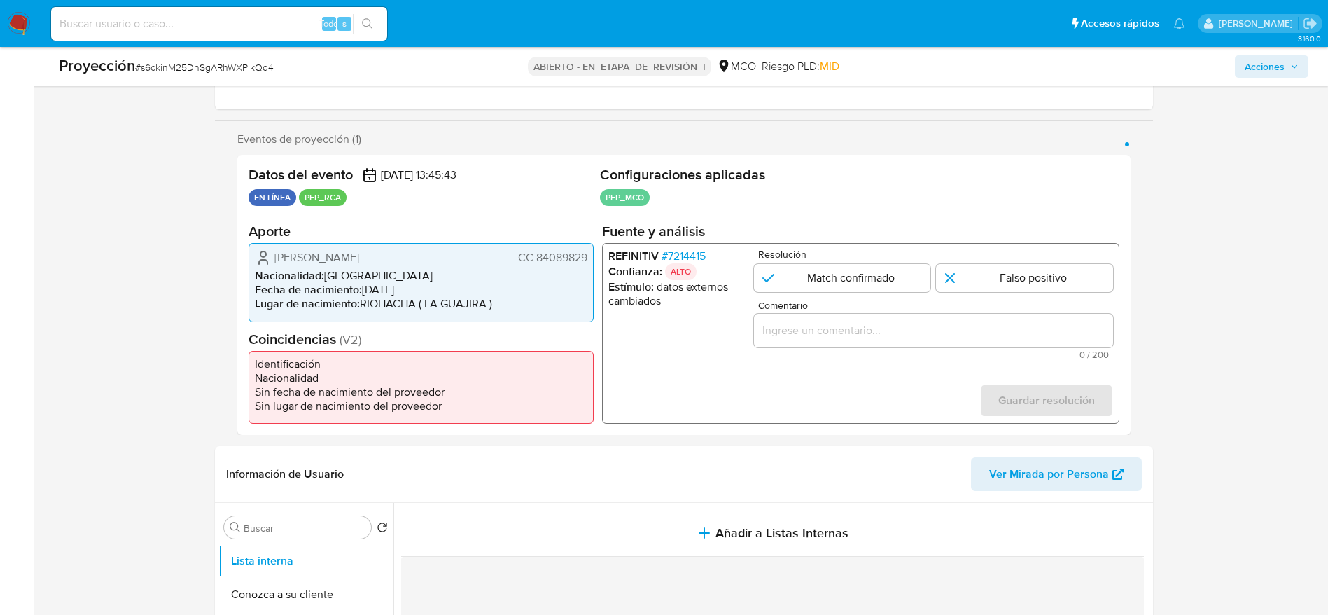
drag, startPoint x: 779, startPoint y: 313, endPoint x: 779, endPoint y: 321, distance: 8.4
click at [779, 319] on div "1 de 1" at bounding box center [932, 331] width 359 height 34
click at [779, 321] on input "Comentario" at bounding box center [932, 330] width 359 height 18
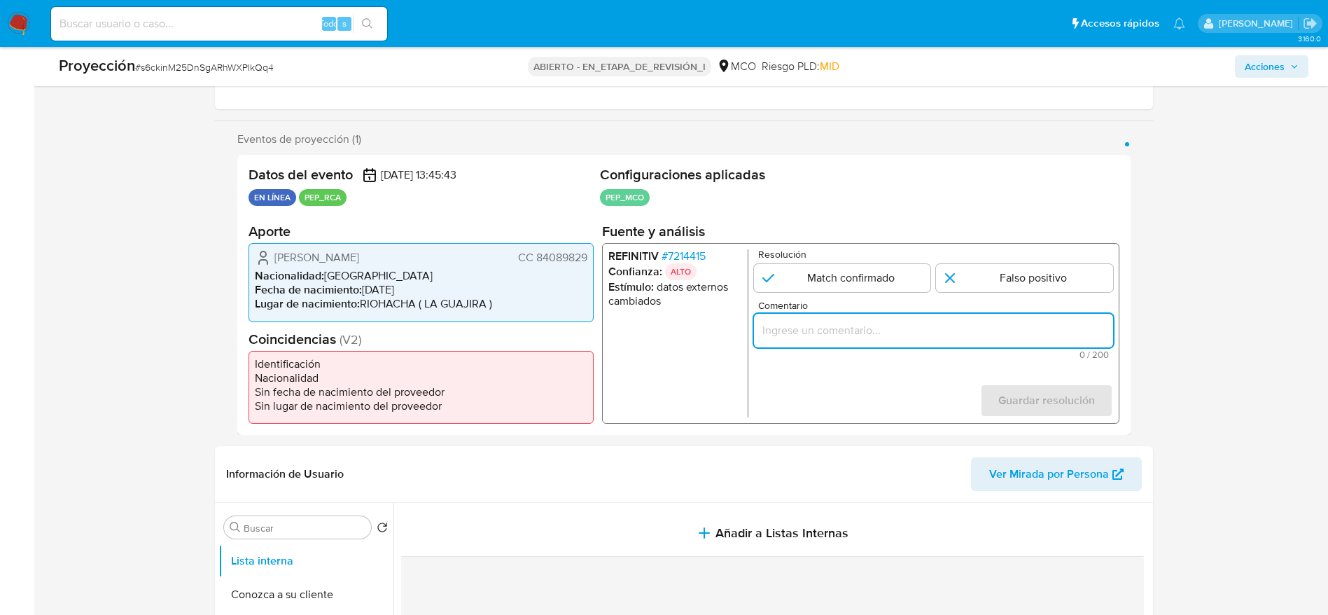
paste input "Usuario [PERSON_NAME]. El titular de la cuenta se desempeñó como Director de Fi…"
type input "Usuario [PERSON_NAME]. El titular de la cuenta se desempeñó como Director de Fi…"
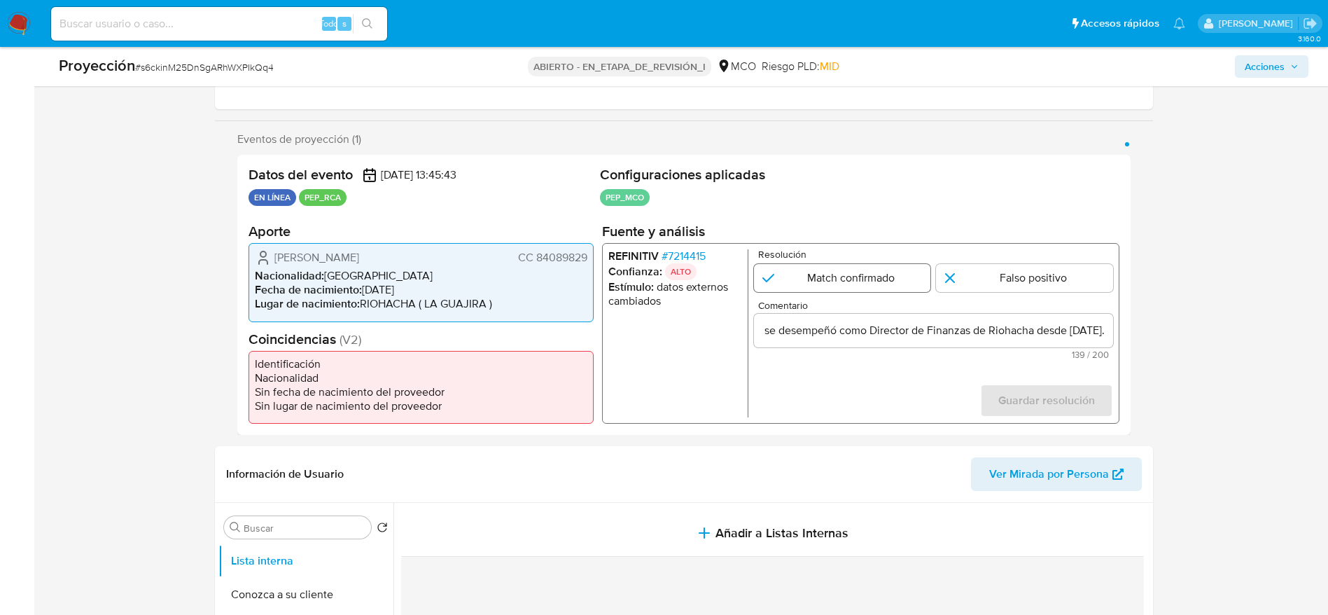
click at [788, 273] on input "1 de 1" at bounding box center [841, 278] width 177 height 28
radio input "true"
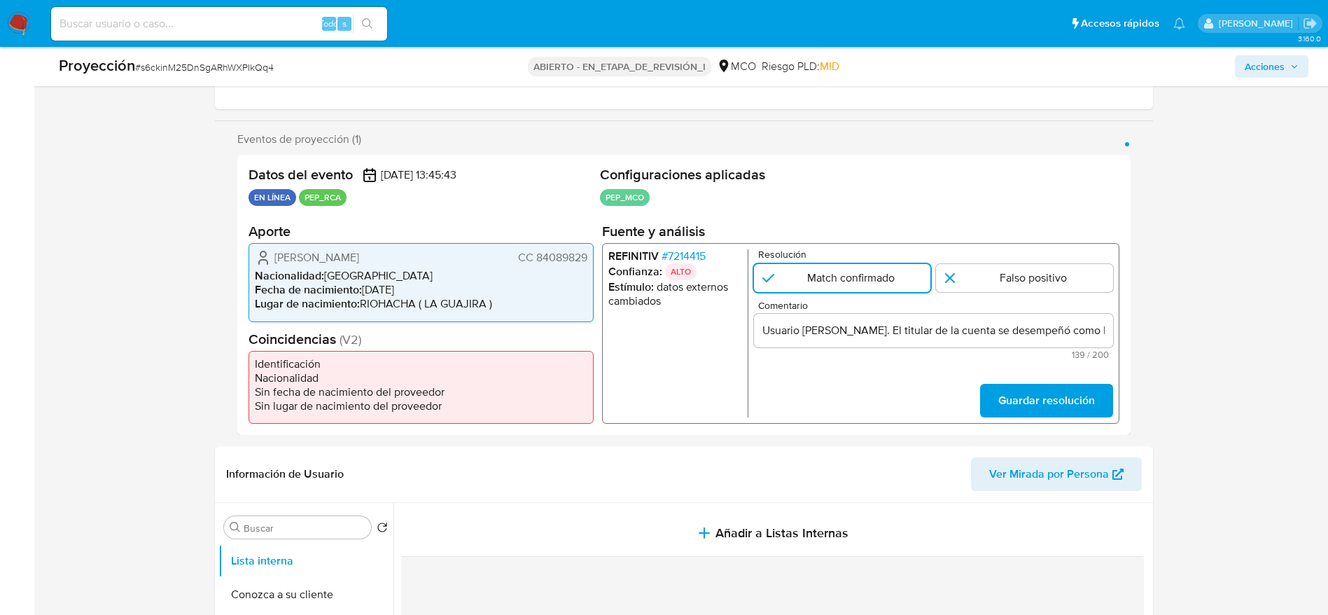
click at [1093, 379] on form "Resolución Match confirmado Falso positivo Comentario Usuario [PERSON_NAME]. El…" at bounding box center [932, 333] width 359 height 168
click at [1090, 401] on span "Guardar resolución" at bounding box center [1046, 400] width 97 height 31
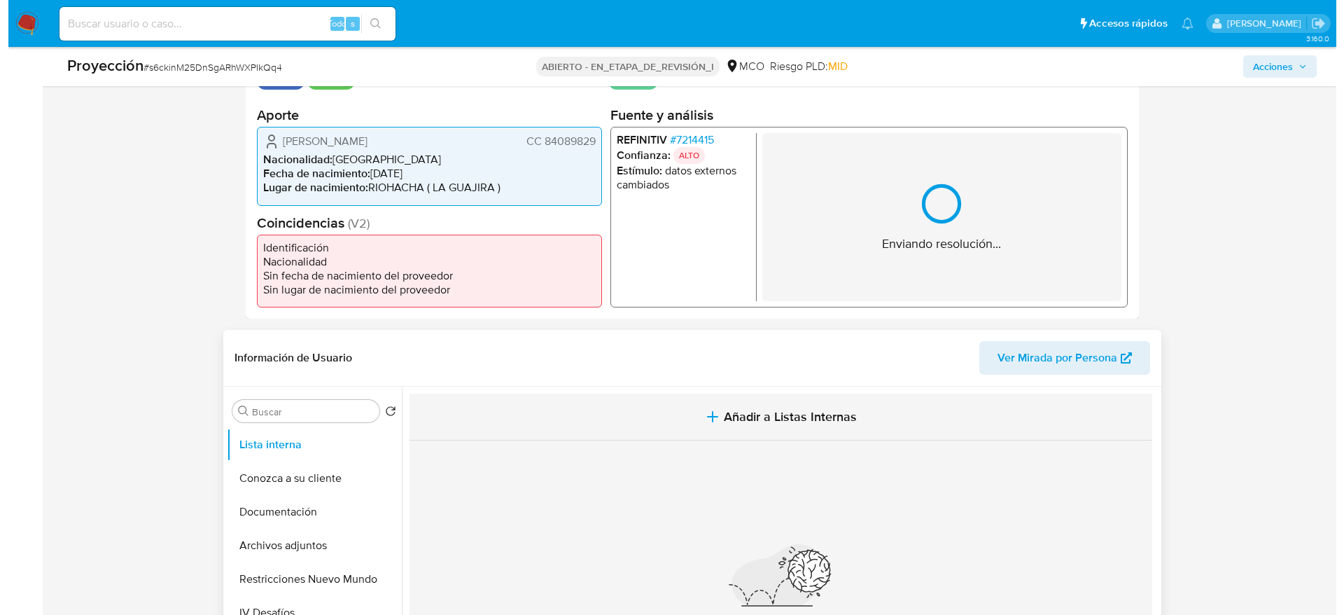
scroll to position [420, 0]
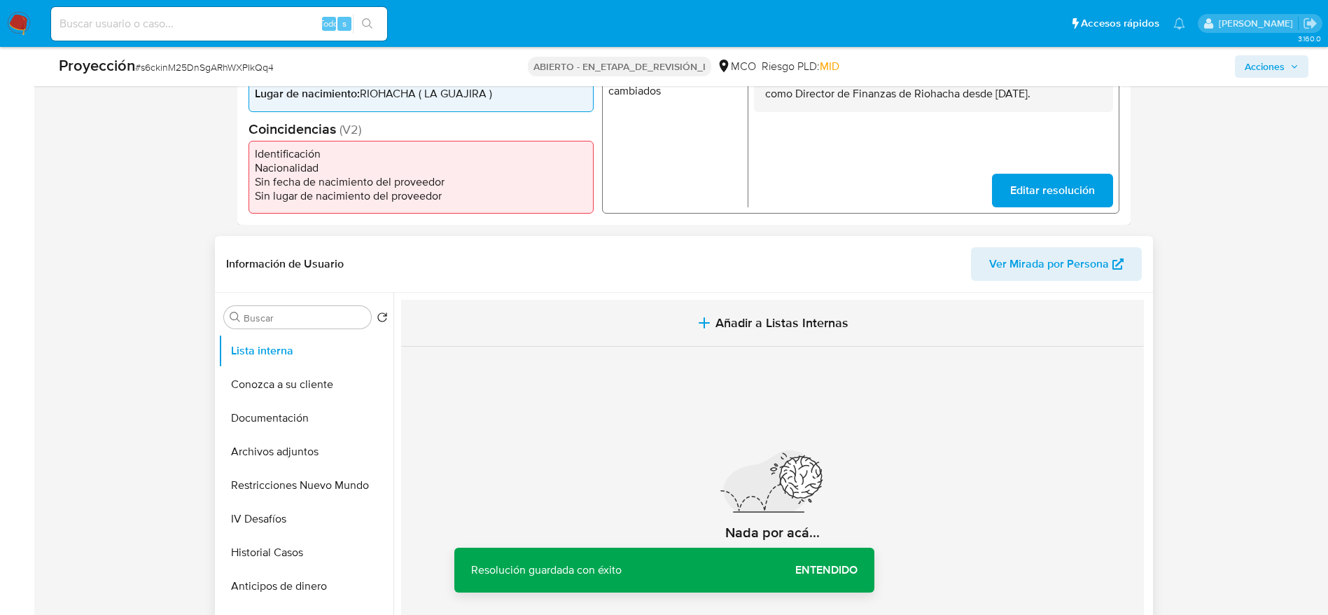
click at [702, 316] on icon "button" at bounding box center [704, 322] width 17 height 17
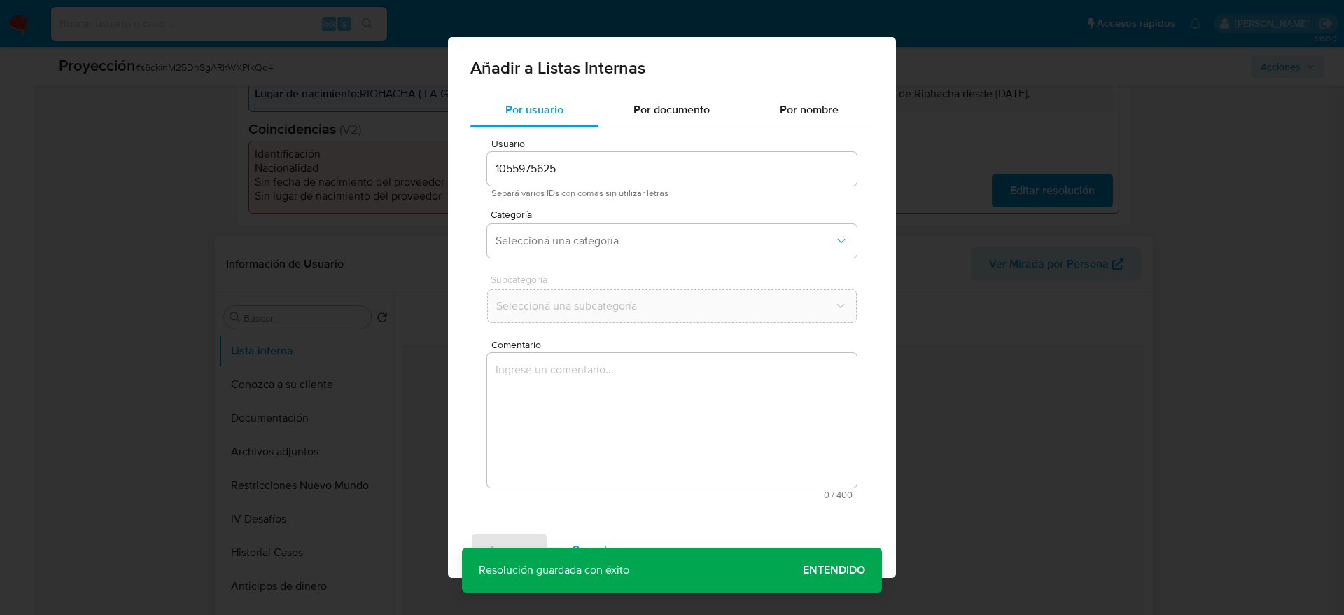
drag, startPoint x: 702, startPoint y: 316, endPoint x: 661, endPoint y: 321, distance: 41.5
click at [677, 382] on textarea "Comentario" at bounding box center [672, 420] width 370 height 134
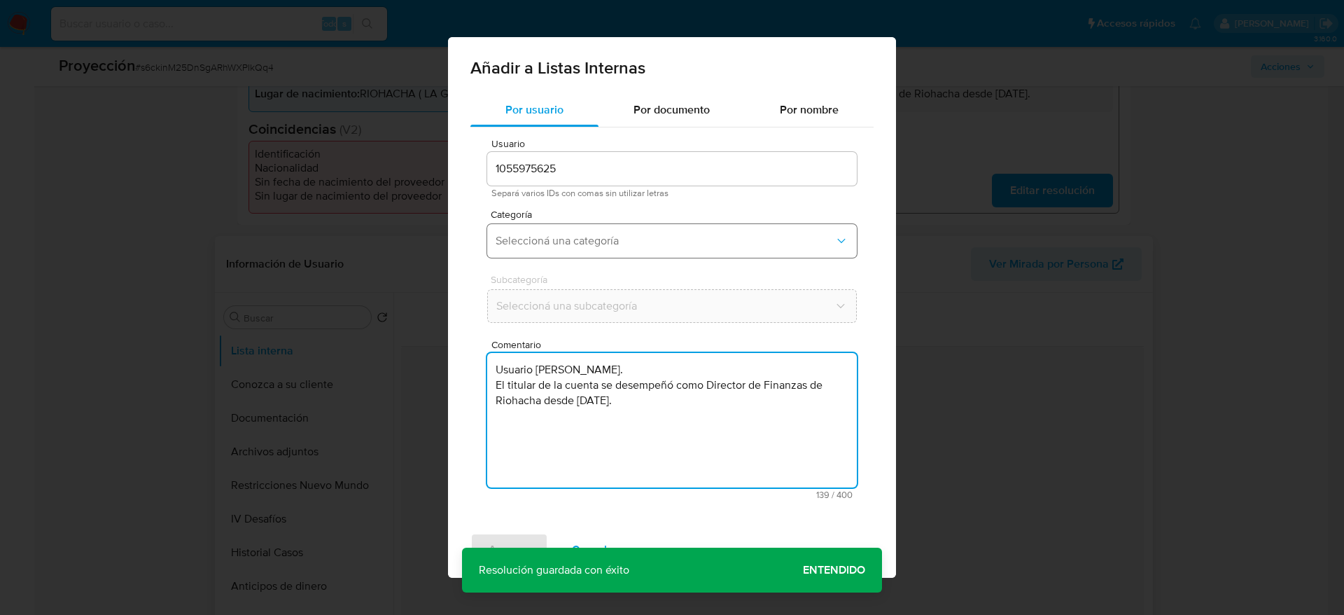
type textarea "Usuario [PERSON_NAME]. El titular de la cuenta se desempeñó como Director de Fi…"
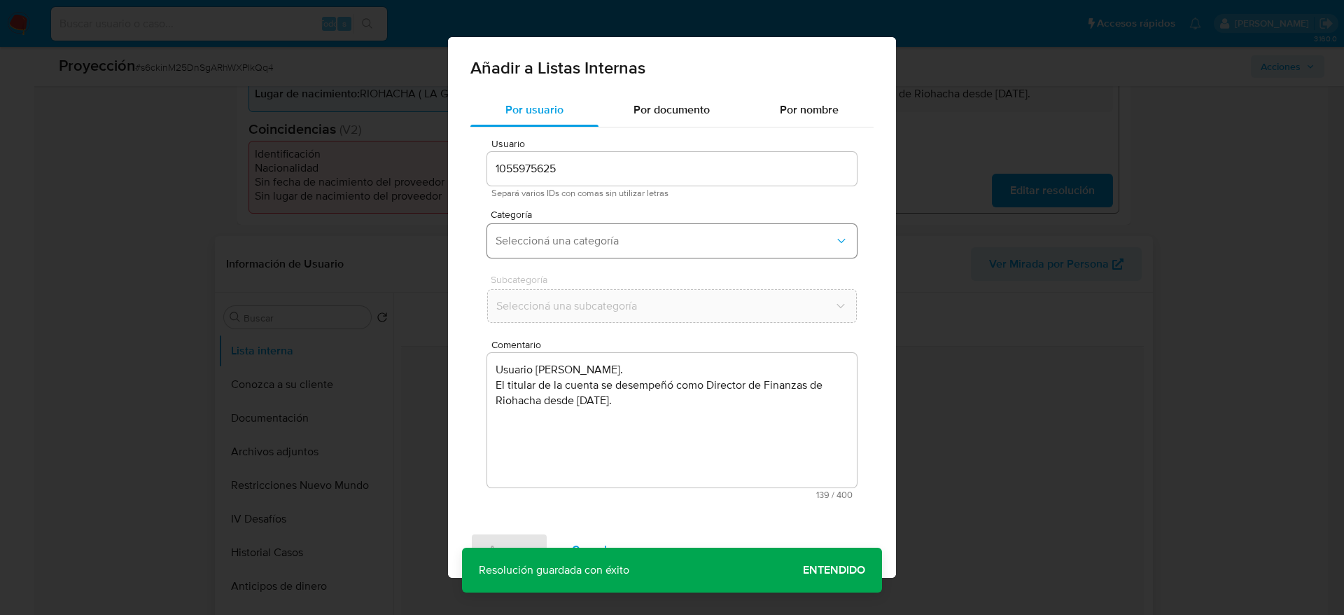
click at [658, 237] on span "Seleccioná una categoría" at bounding box center [665, 241] width 339 height 14
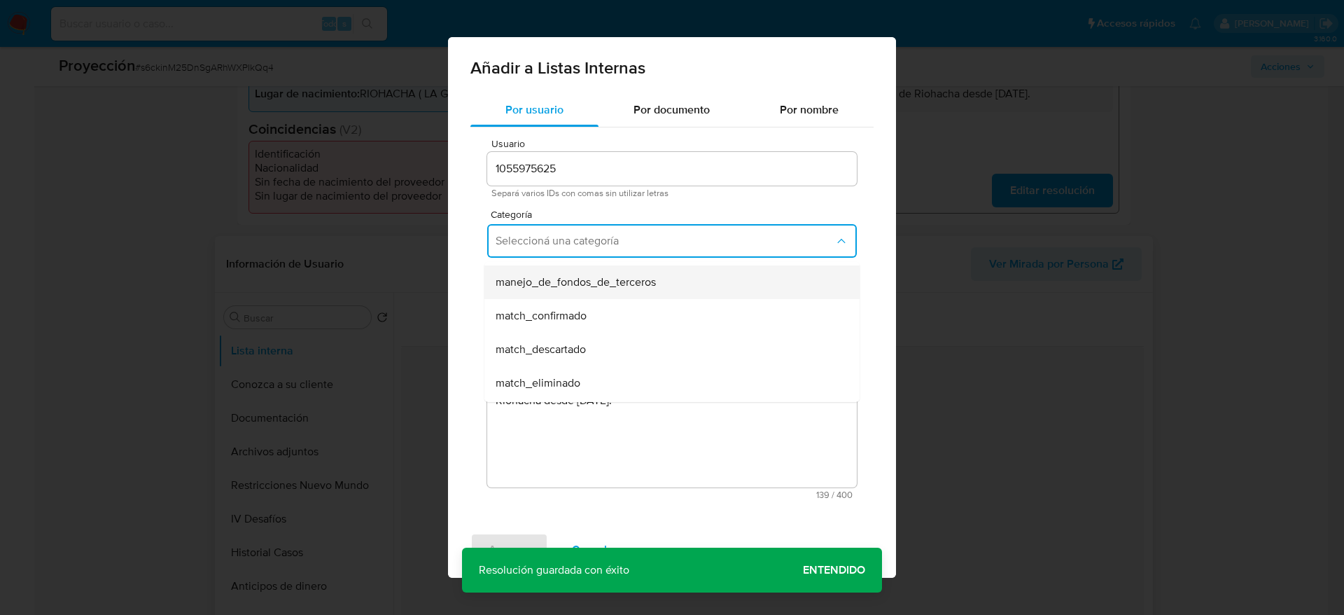
scroll to position [105, 0]
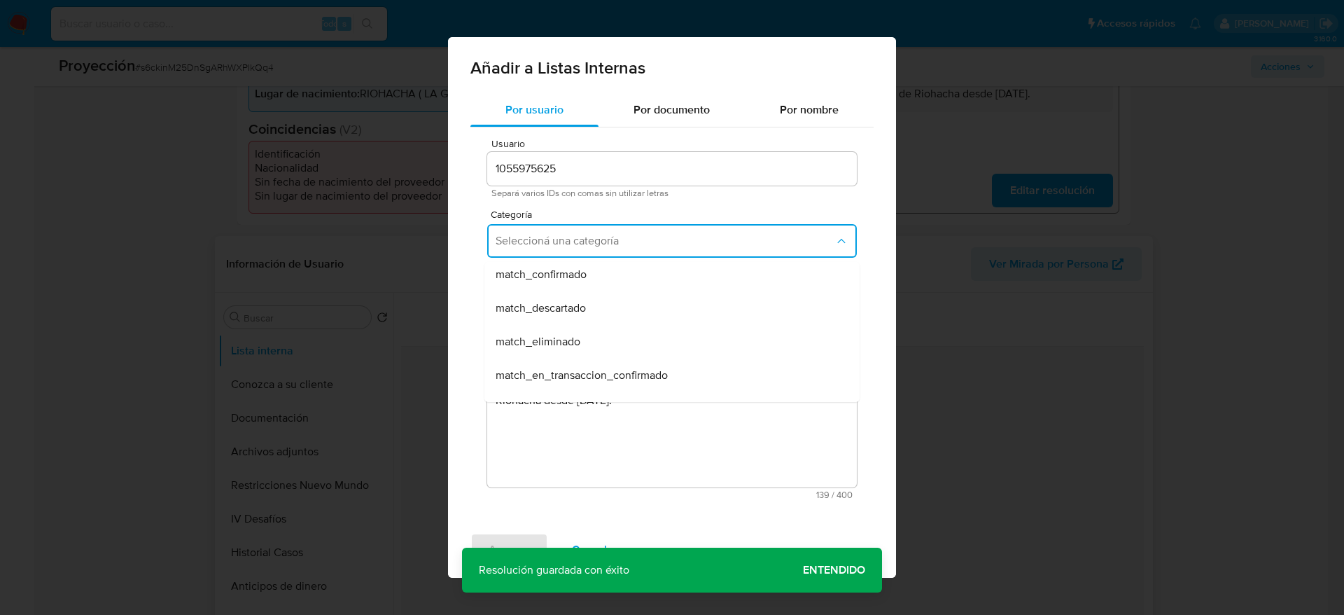
drag, startPoint x: 613, startPoint y: 281, endPoint x: 609, endPoint y: 314, distance: 33.2
click at [612, 281] on div "match_confirmado" at bounding box center [668, 275] width 344 height 34
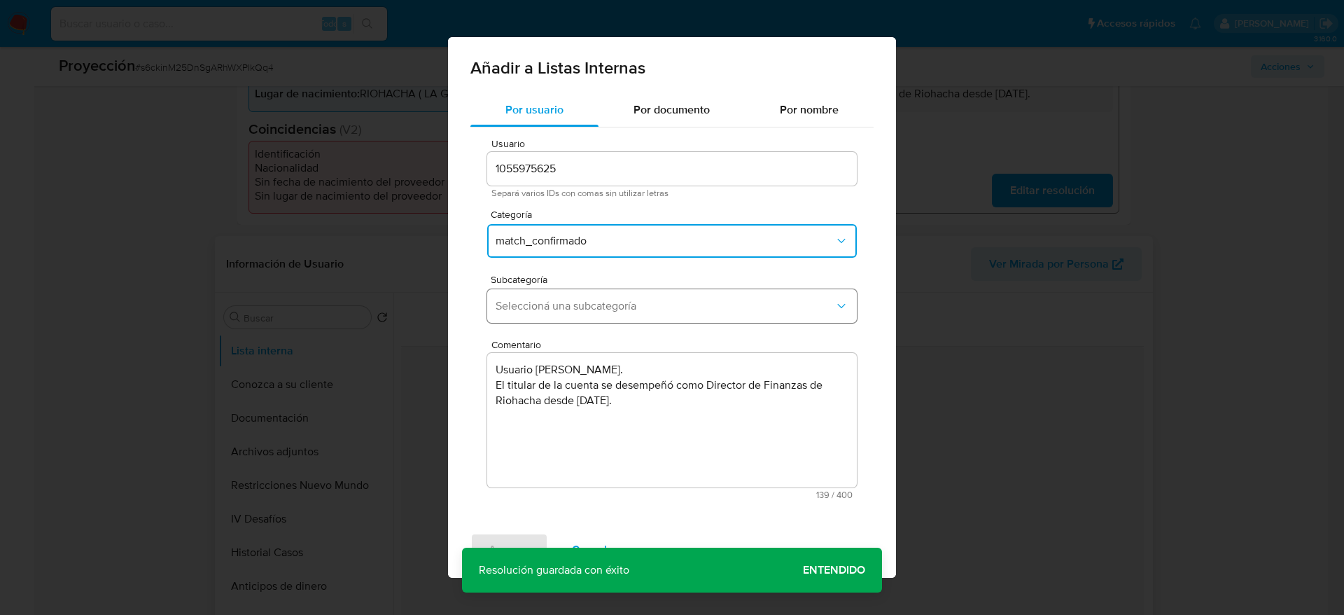
click at [609, 315] on button "Seleccioná una subcategoría" at bounding box center [672, 306] width 370 height 34
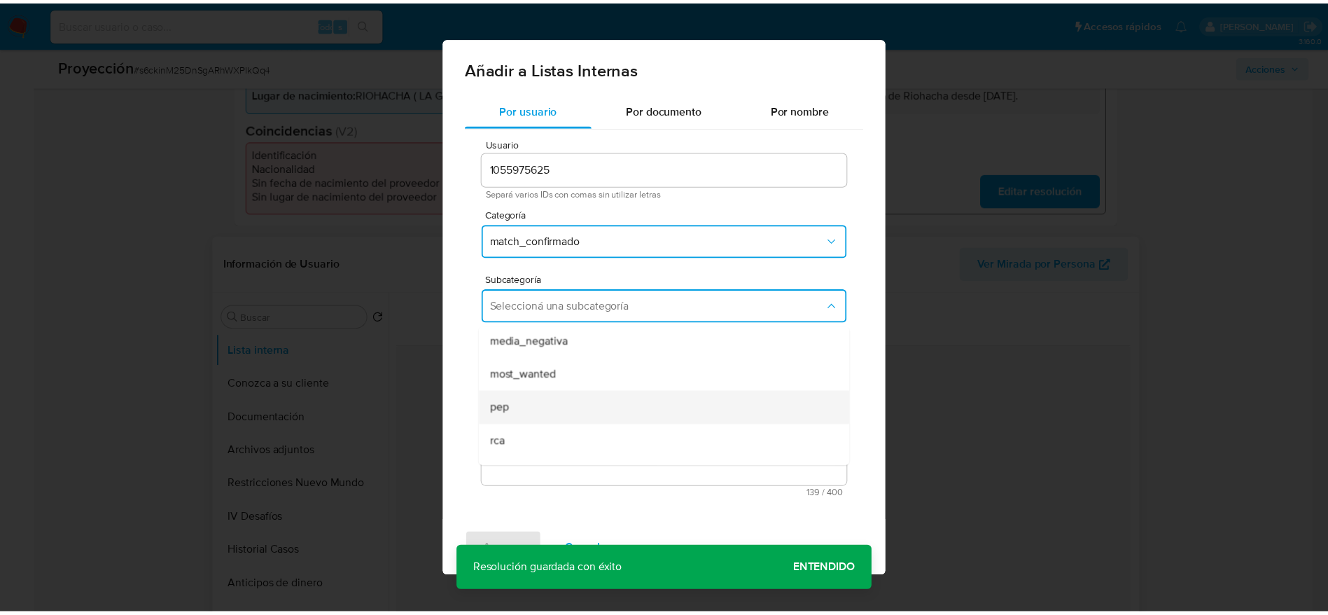
scroll to position [95, 0]
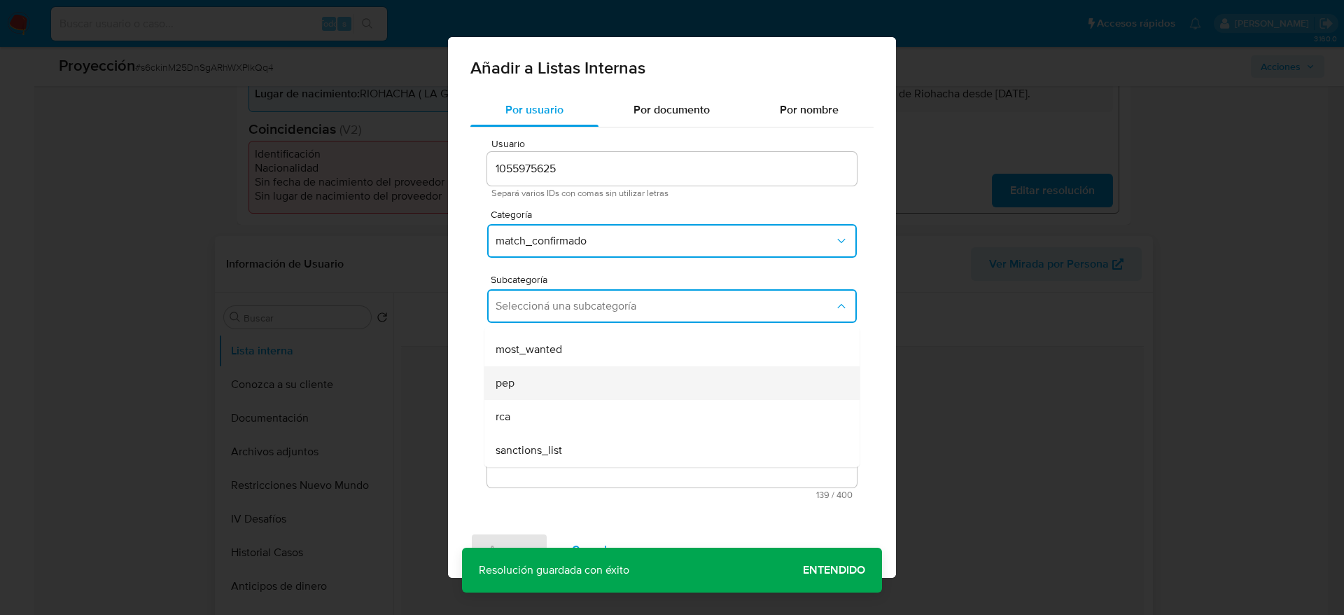
click at [536, 378] on div "pep" at bounding box center [668, 383] width 344 height 34
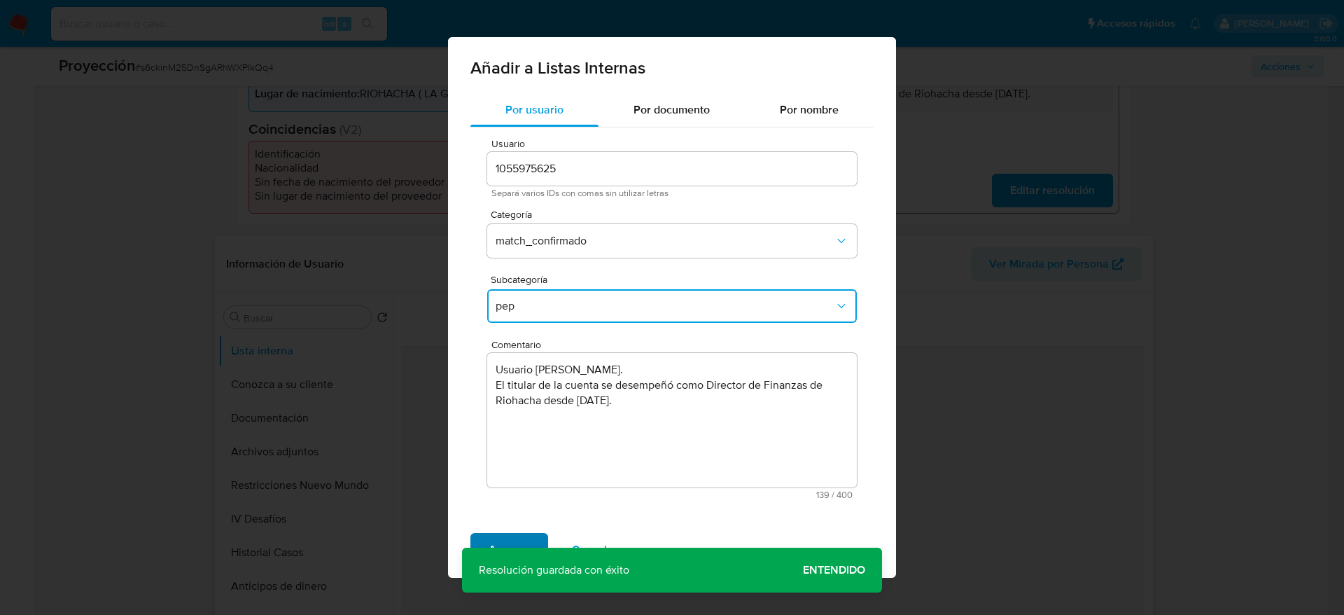
click at [513, 534] on span "Agregar" at bounding box center [509, 549] width 41 height 31
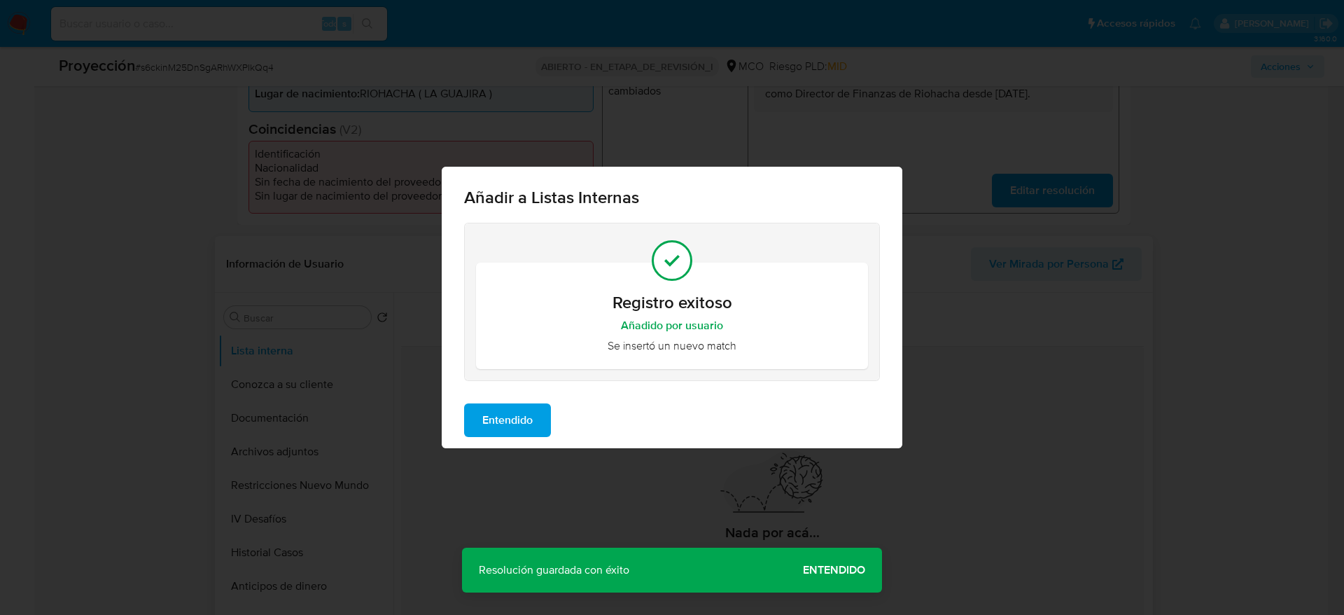
click at [517, 413] on span "Entendido" at bounding box center [507, 420] width 50 height 31
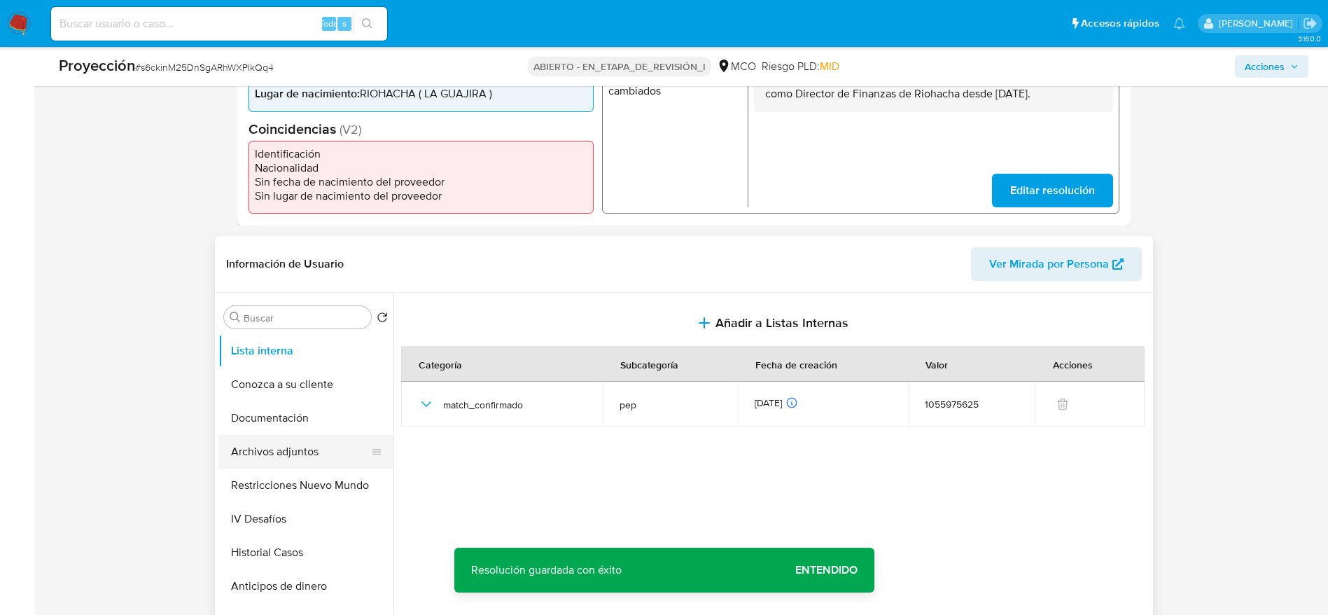
click at [270, 453] on button "Archivos adjuntos" at bounding box center [300, 452] width 164 height 34
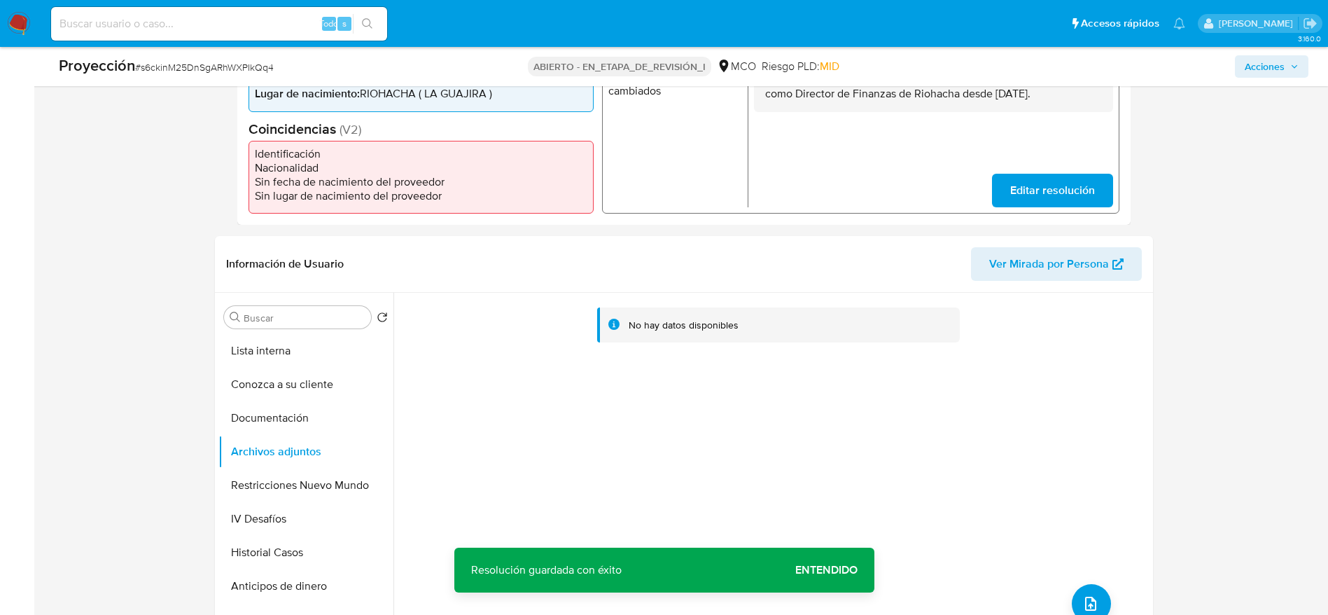
drag, startPoint x: 1108, startPoint y: 610, endPoint x: 1108, endPoint y: 597, distance: 12.6
click at [1108, 609] on div "No hay datos disponibles" at bounding box center [772, 472] width 756 height 358
click at [1107, 597] on div "No hay datos disponibles" at bounding box center [772, 472] width 756 height 358
click at [1092, 601] on icon "subir archivo" at bounding box center [1090, 603] width 17 height 17
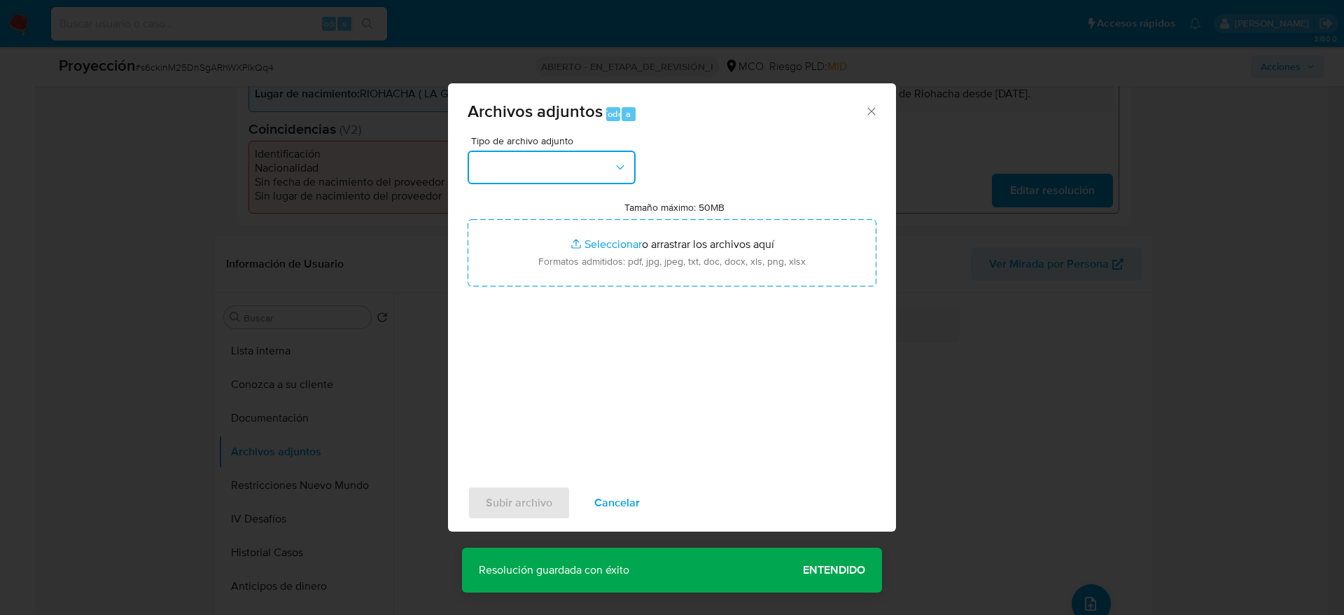
click at [585, 168] on button "button" at bounding box center [552, 168] width 168 height 34
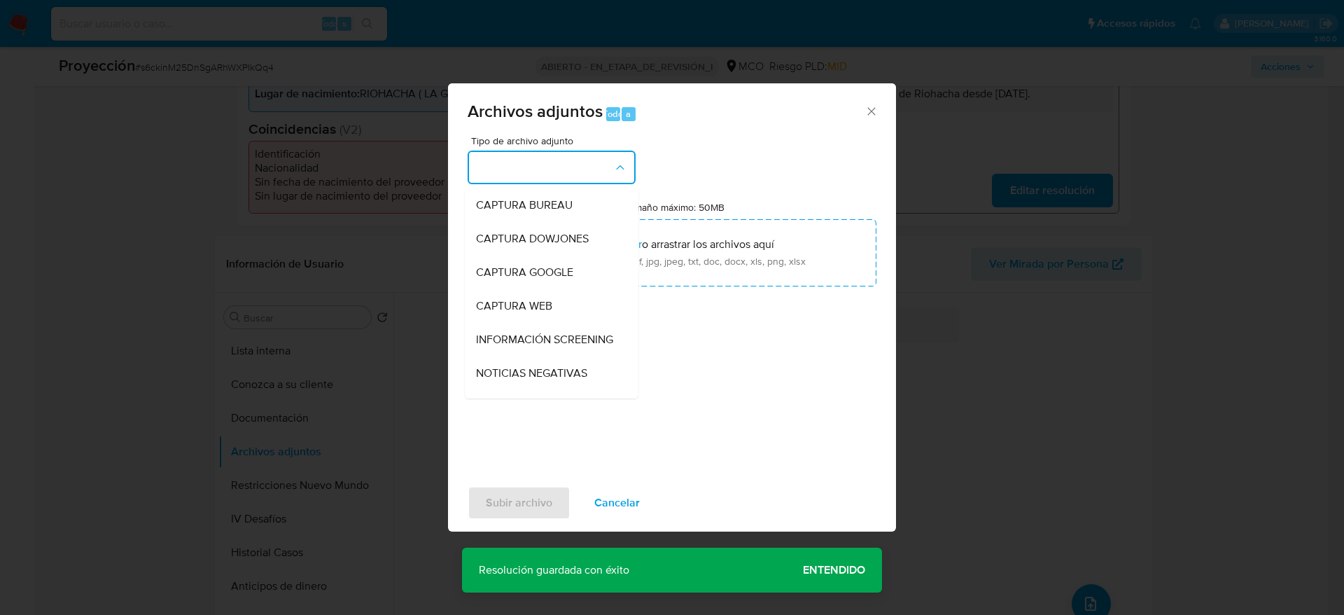
drag, startPoint x: 548, startPoint y: 345, endPoint x: 548, endPoint y: 330, distance: 15.4
click at [548, 347] on span "INFORMACIÓN SCREENING" at bounding box center [544, 340] width 137 height 14
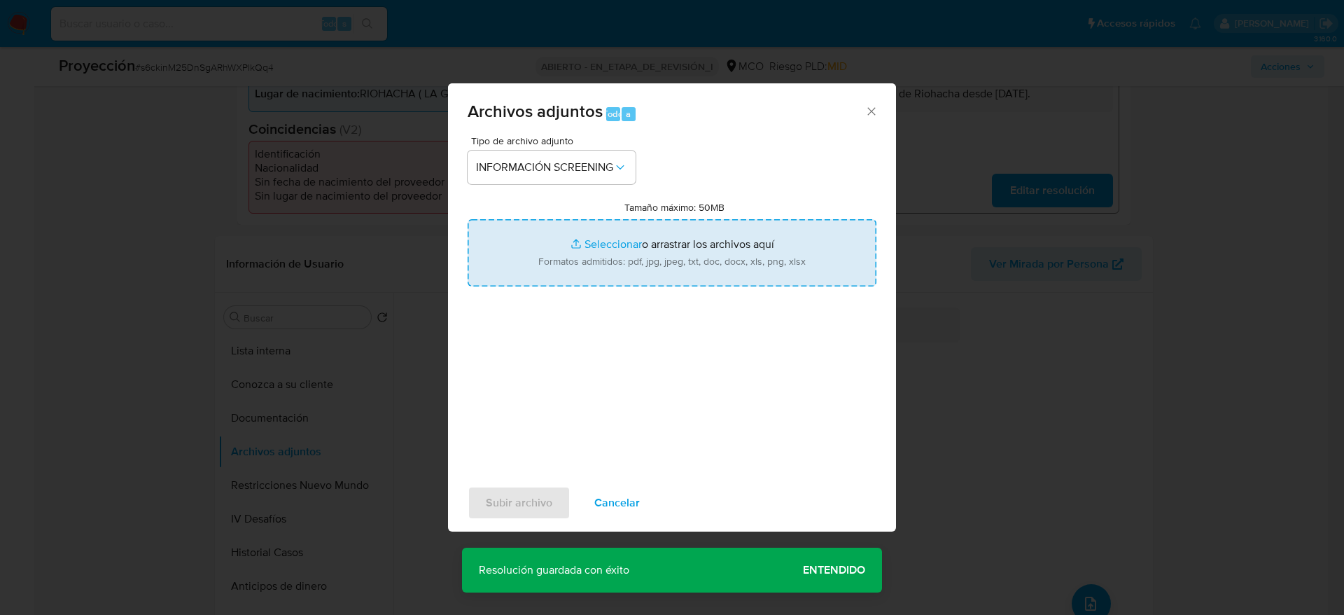
click at [580, 263] on input "Tamaño máximo: 50MB Seleccionar archivos" at bounding box center [672, 252] width 409 height 67
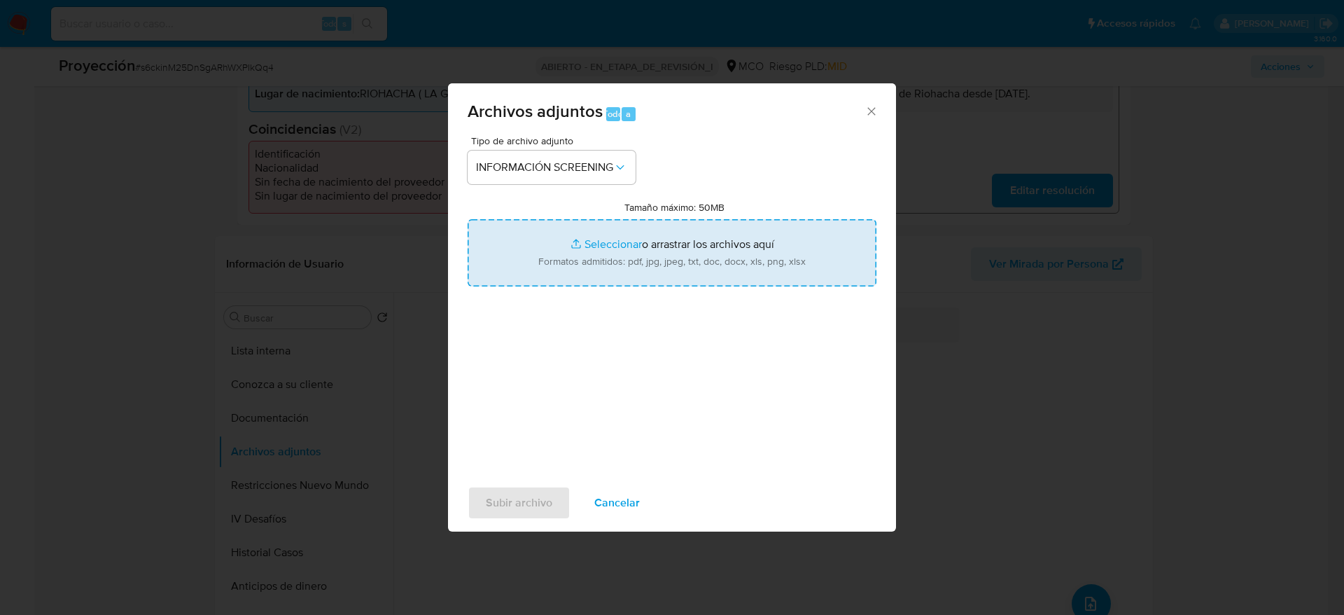
type input "C:\fakepath\_Jair [PERSON_NAME] - Buscar con Google.pdf"
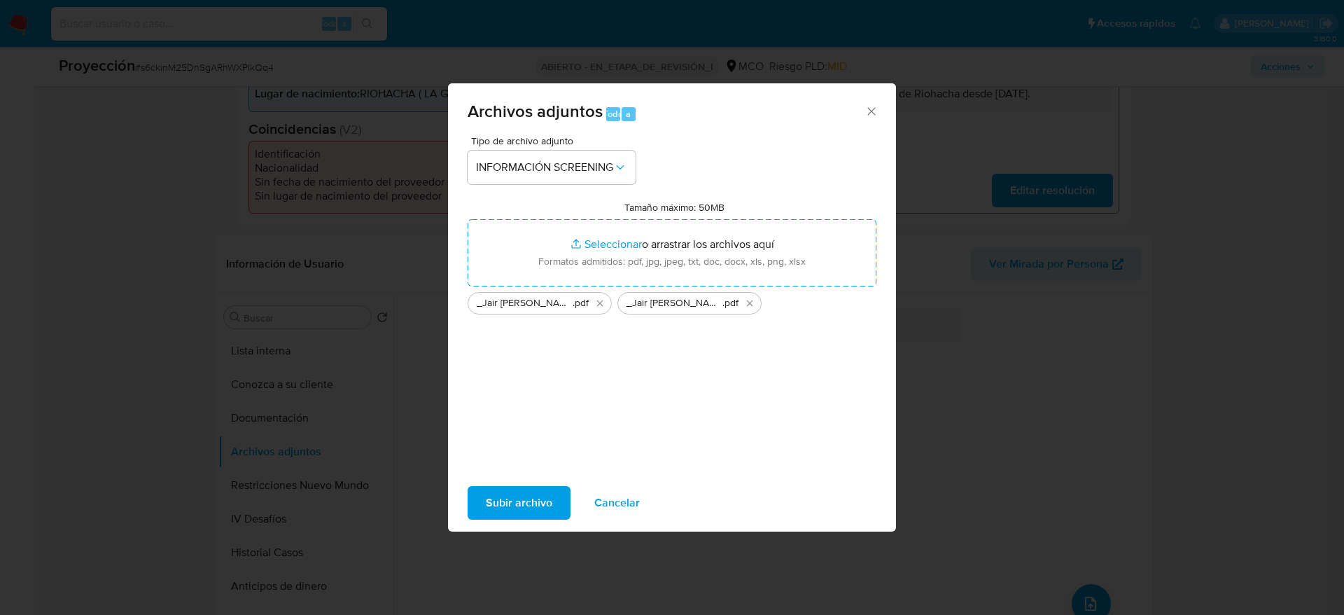
click at [524, 496] on span "Subir archivo" at bounding box center [519, 502] width 67 height 31
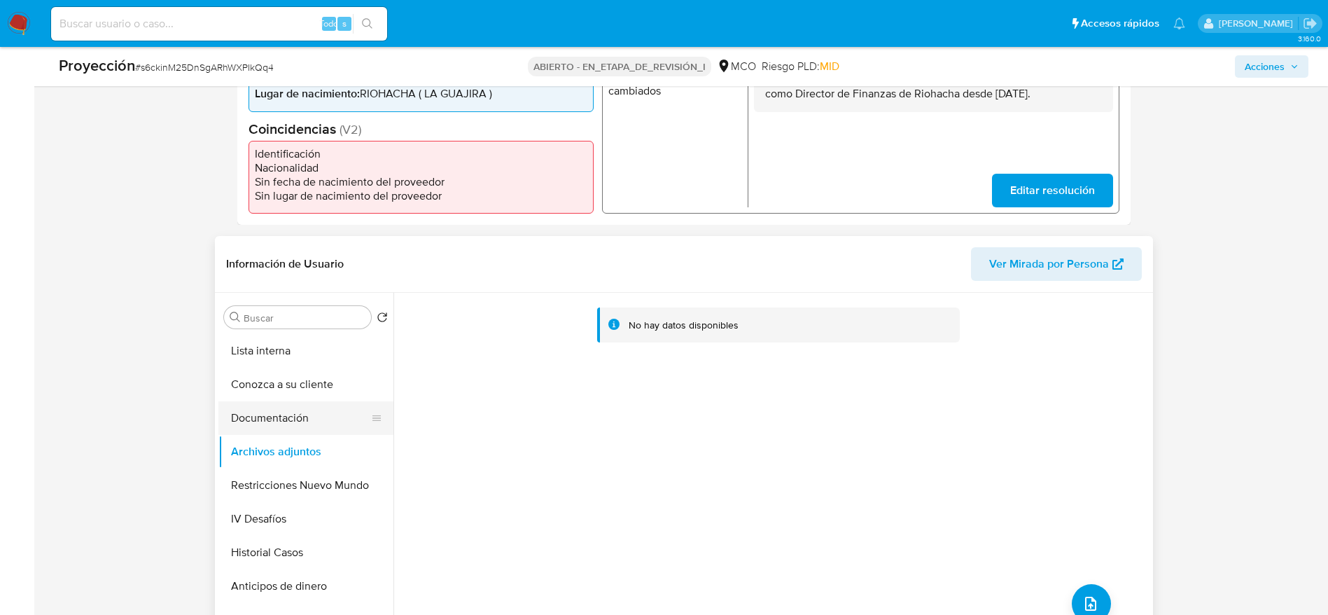
click at [330, 409] on button "Documentación" at bounding box center [300, 418] width 164 height 34
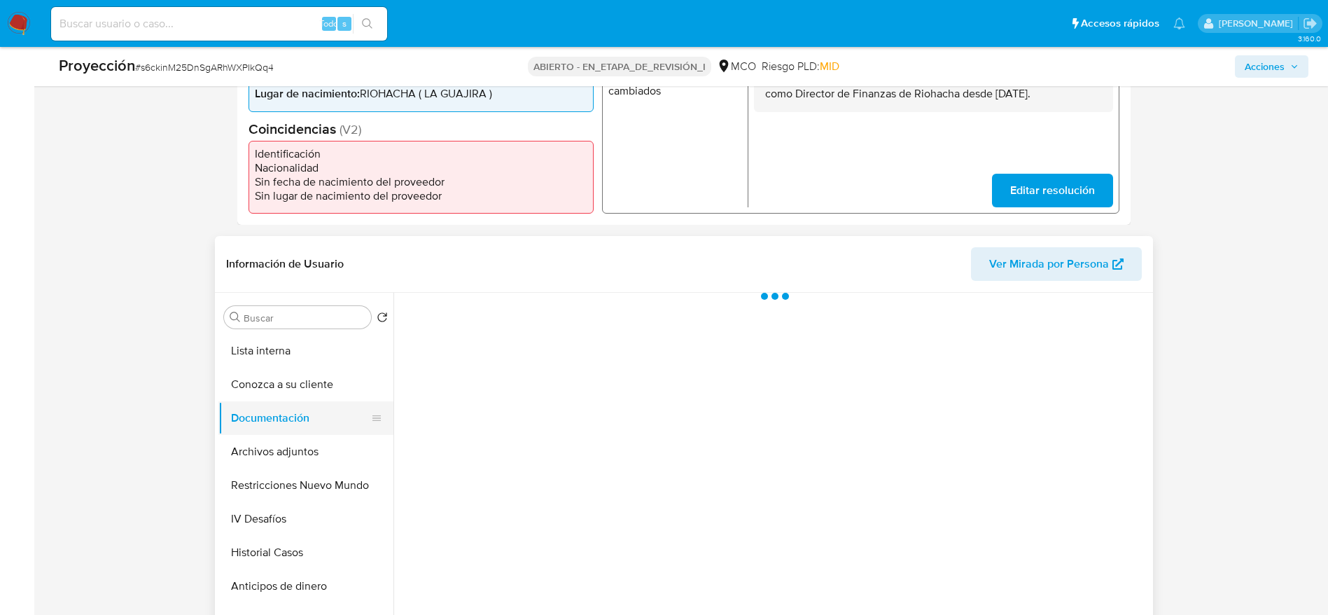
click at [330, 427] on button "Documentación" at bounding box center [300, 418] width 164 height 34
click at [326, 432] on button "Documentación" at bounding box center [300, 418] width 164 height 34
click at [319, 443] on button "Archivos adjuntos" at bounding box center [300, 452] width 164 height 34
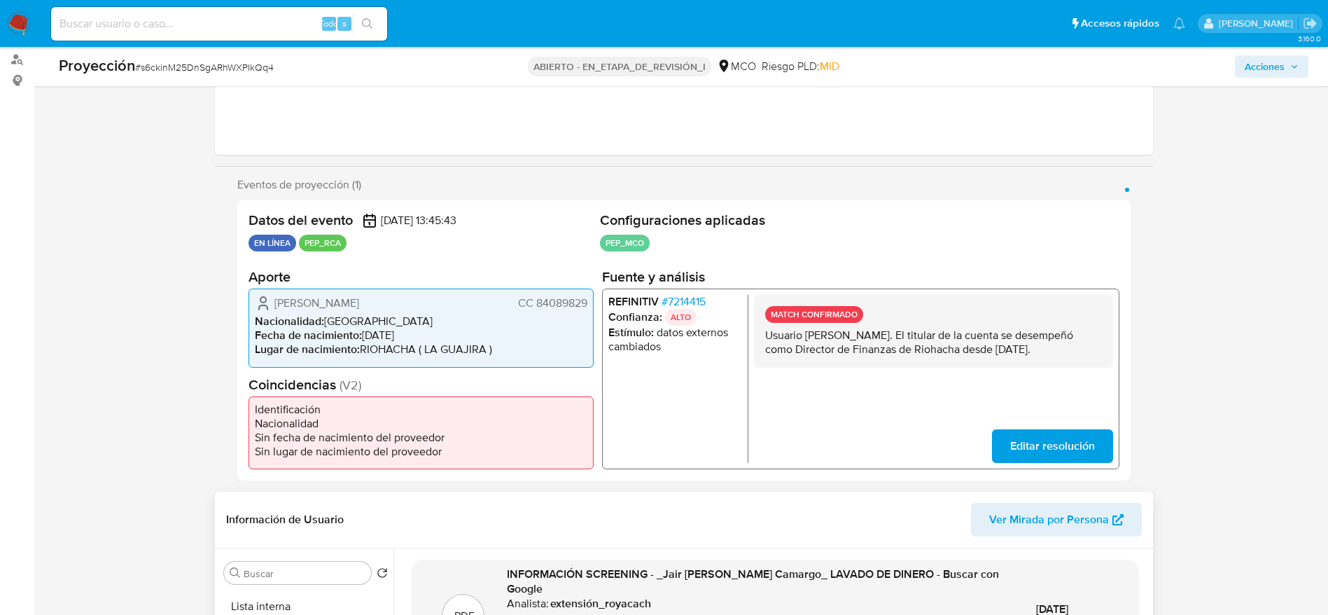
scroll to position [315, 0]
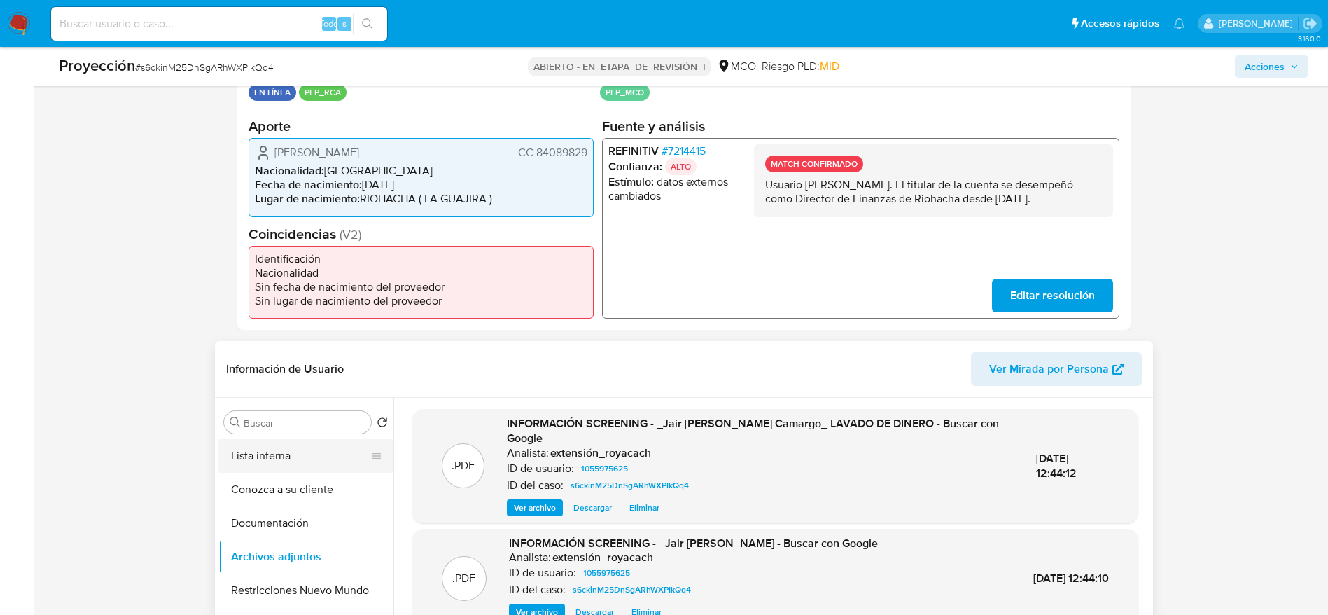
click at [316, 460] on button "Lista interna" at bounding box center [300, 456] width 164 height 34
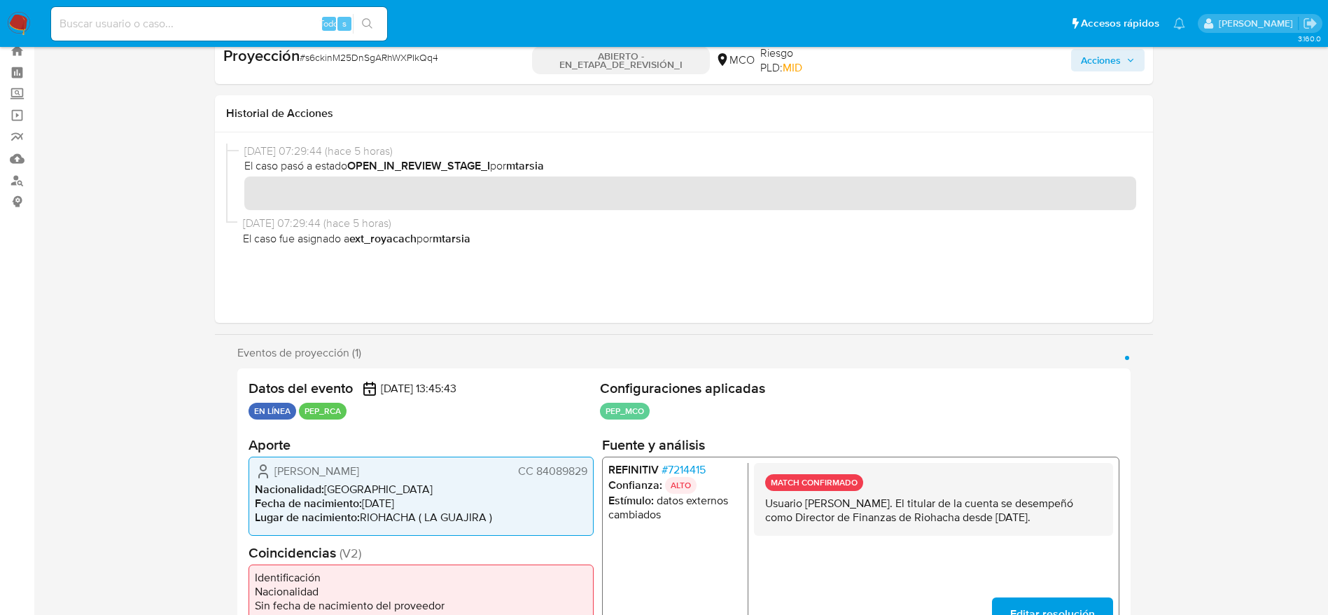
scroll to position [0, 0]
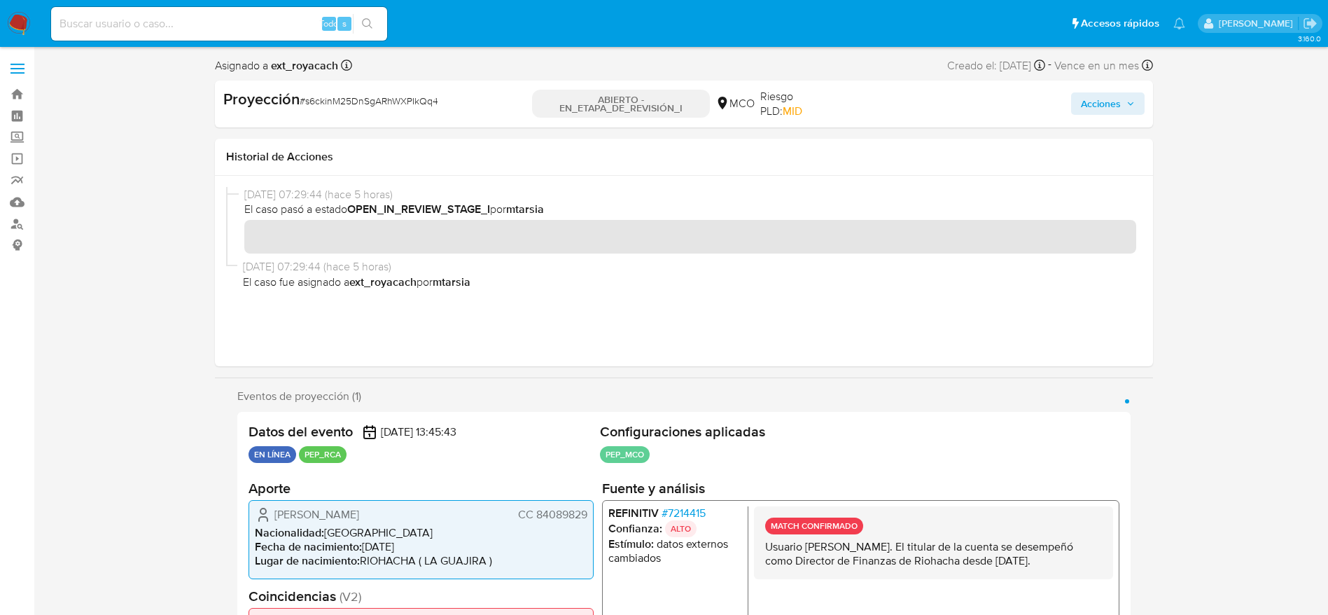
click at [1134, 99] on icon "button" at bounding box center [1131, 103] width 8 height 8
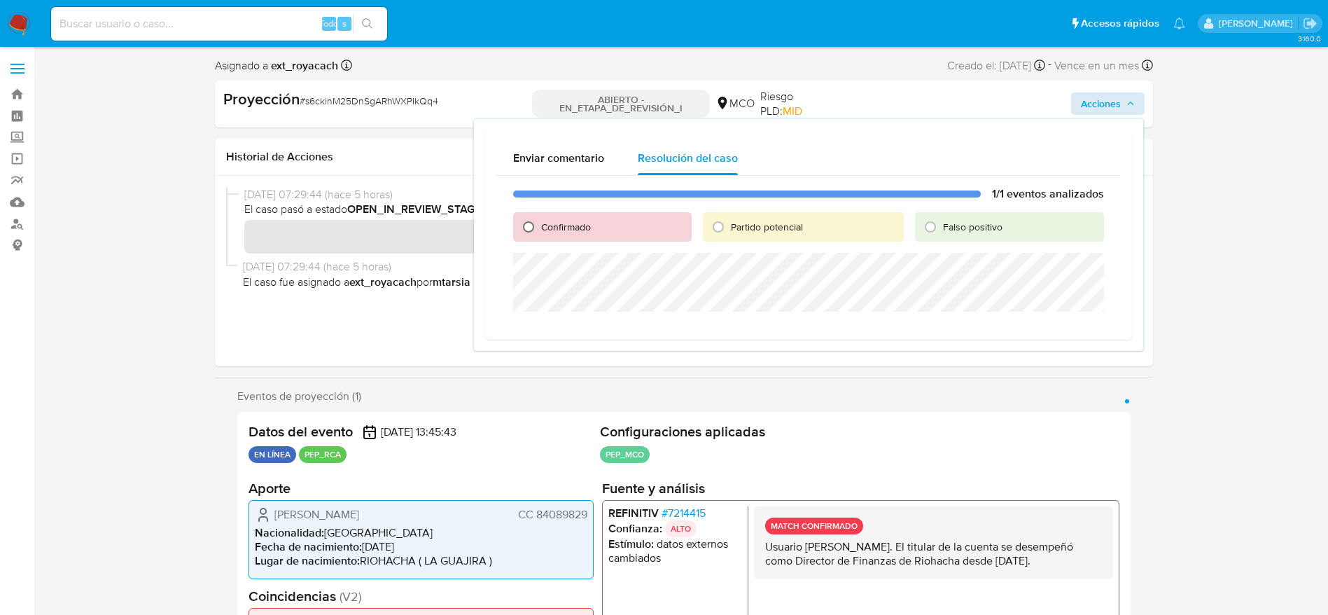
click at [534, 216] on input "Confirmado" at bounding box center [528, 227] width 22 height 22
radio input "true"
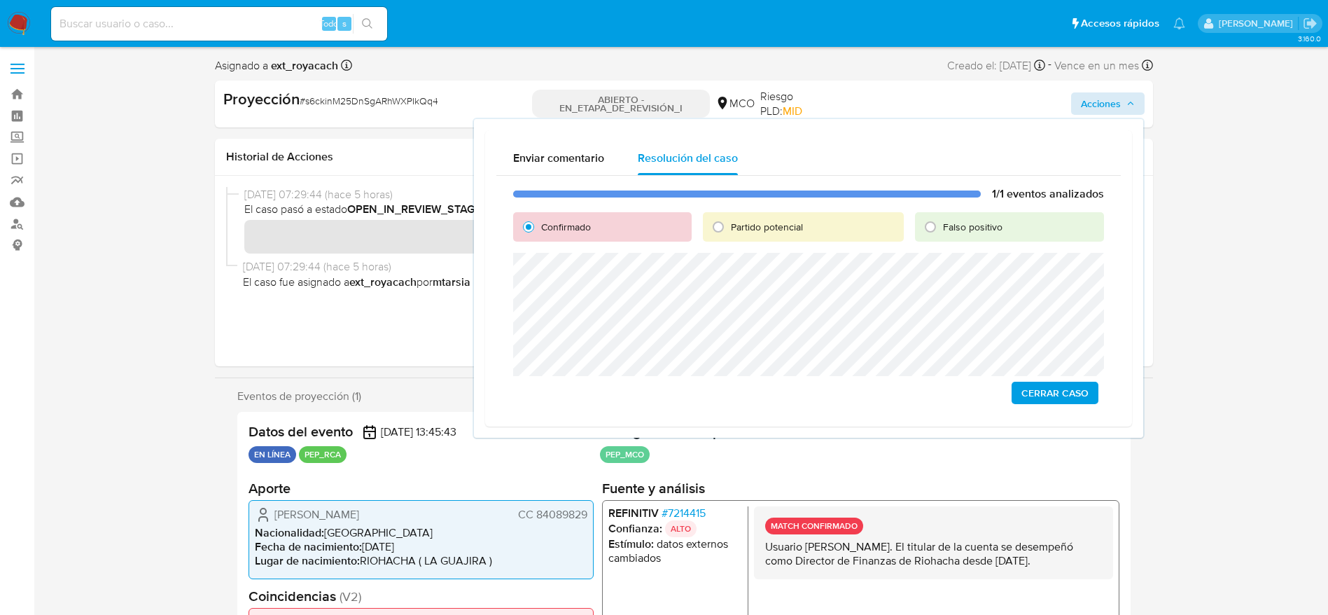
click at [1036, 380] on div "1/1 eventos analizados Confirmado Partido potencial Falso positivo Cerrar Caso" at bounding box center [808, 295] width 625 height 239
click at [1035, 405] on div "1/1 eventos analizados Confirmado Partido potencial Falso positivo Cerrar Caso" at bounding box center [808, 295] width 625 height 239
click at [1035, 396] on span "Cerrar Caso" at bounding box center [1055, 393] width 67 height 20
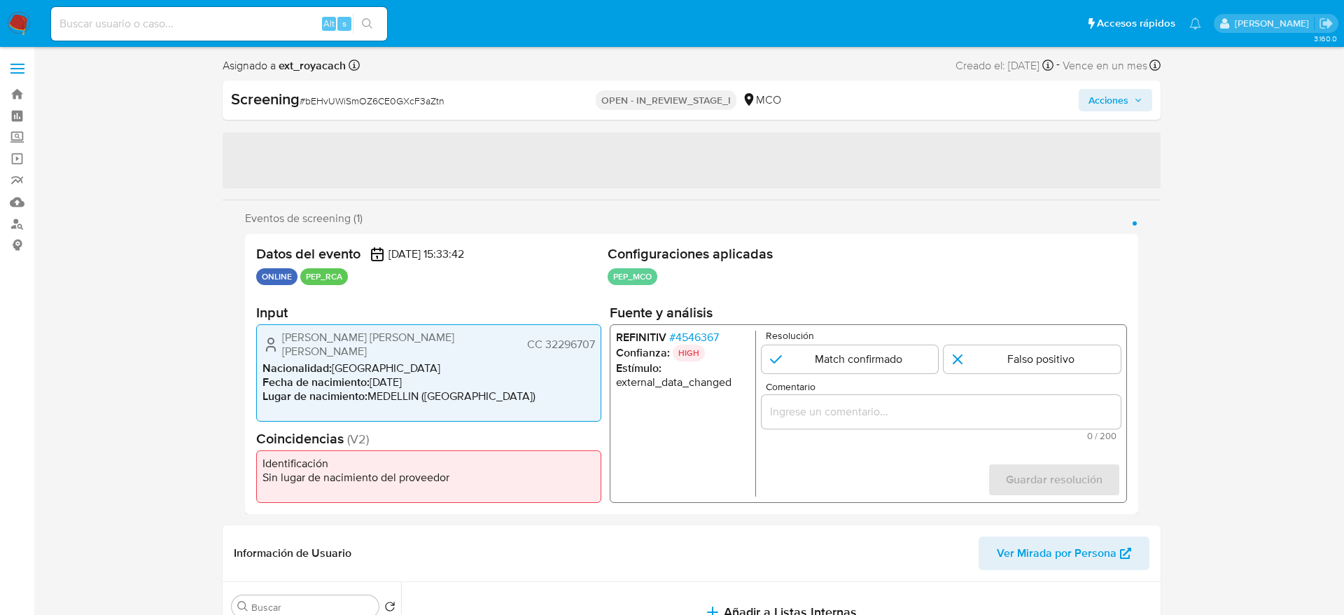
select select "10"
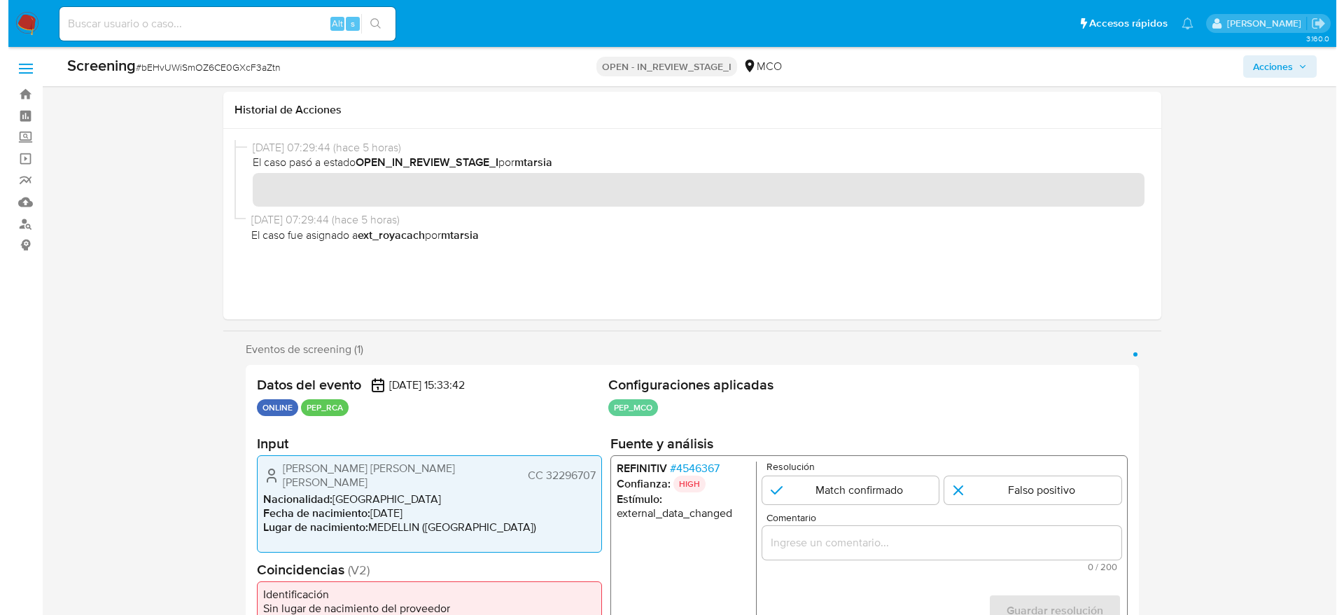
scroll to position [105, 0]
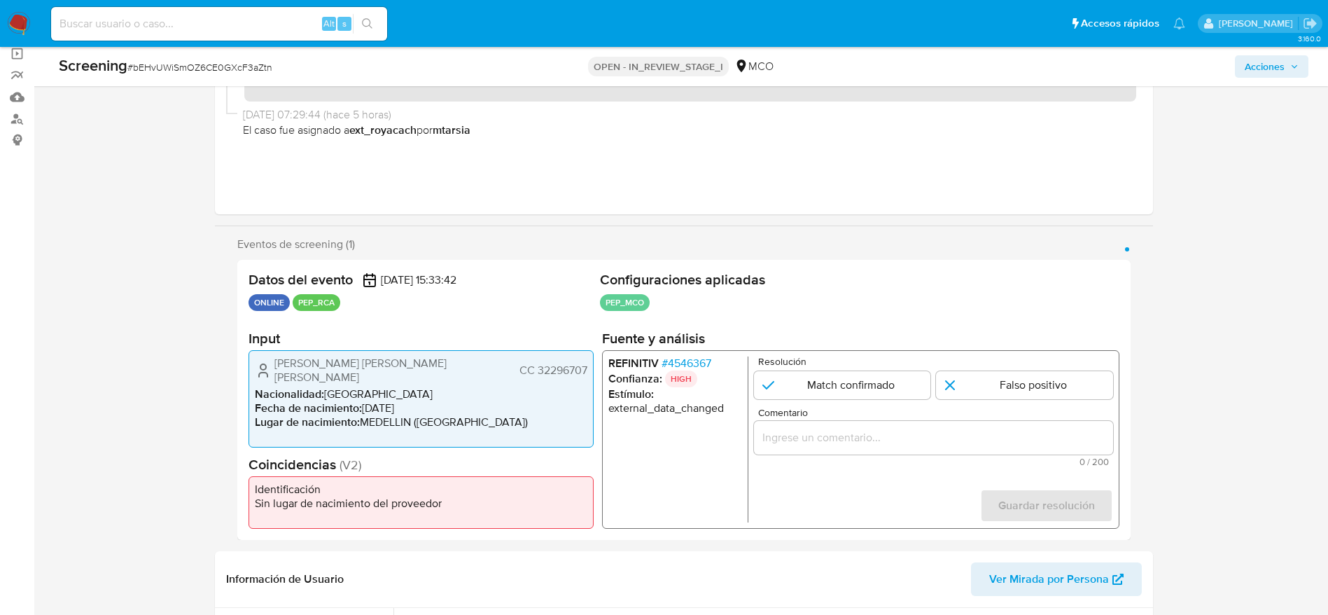
click at [703, 360] on span "# 4546367" at bounding box center [686, 363] width 50 height 14
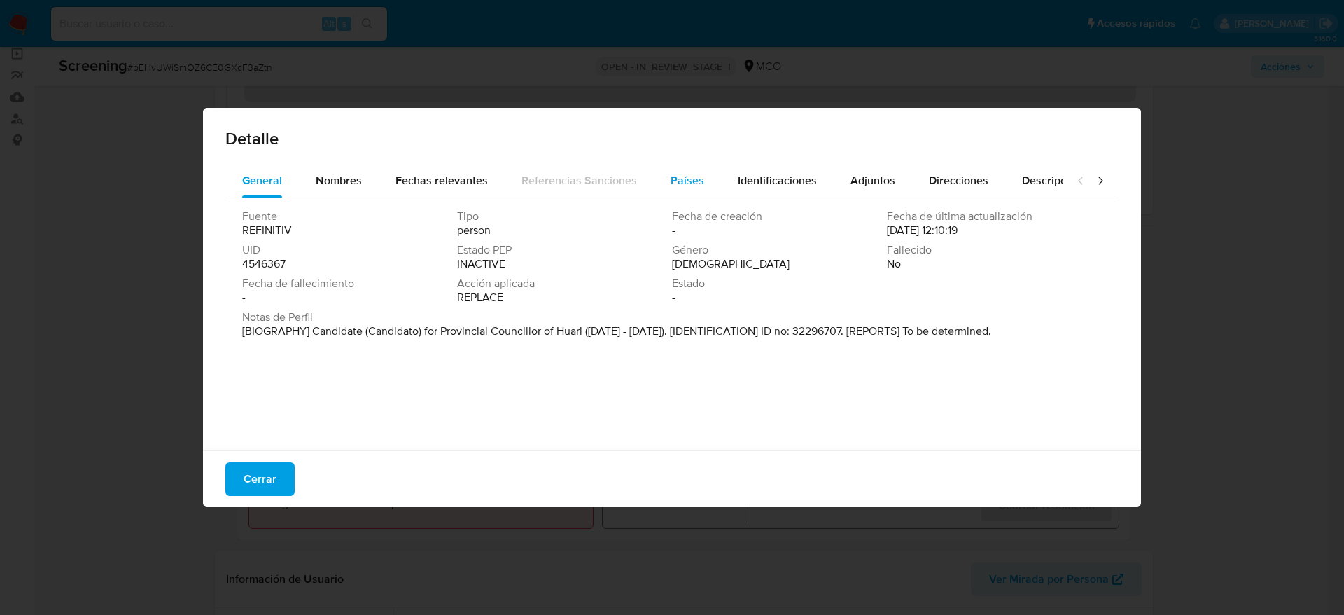
click at [671, 169] on div "Países" at bounding box center [688, 181] width 34 height 34
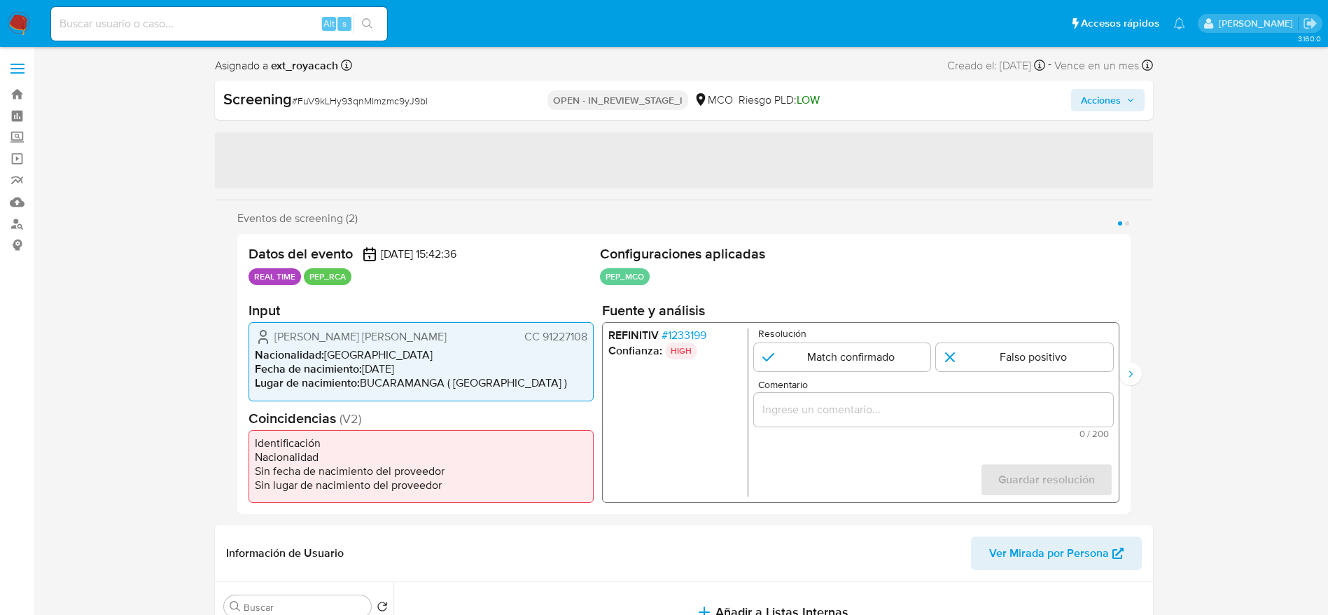
select select "10"
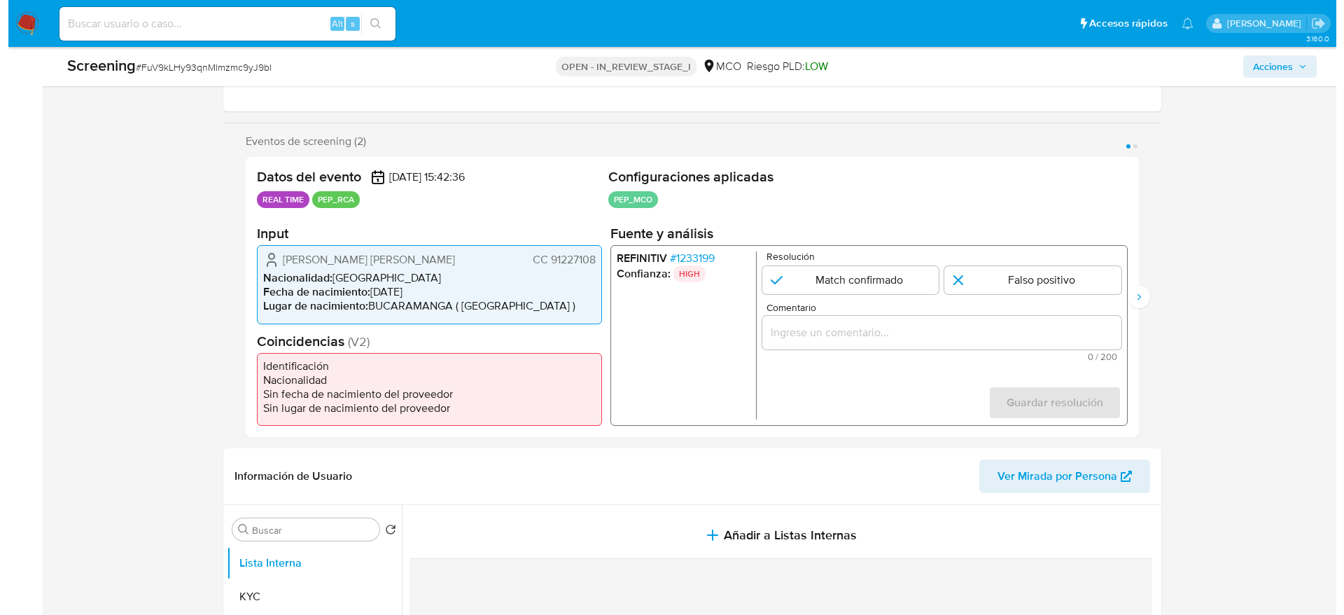
scroll to position [210, 0]
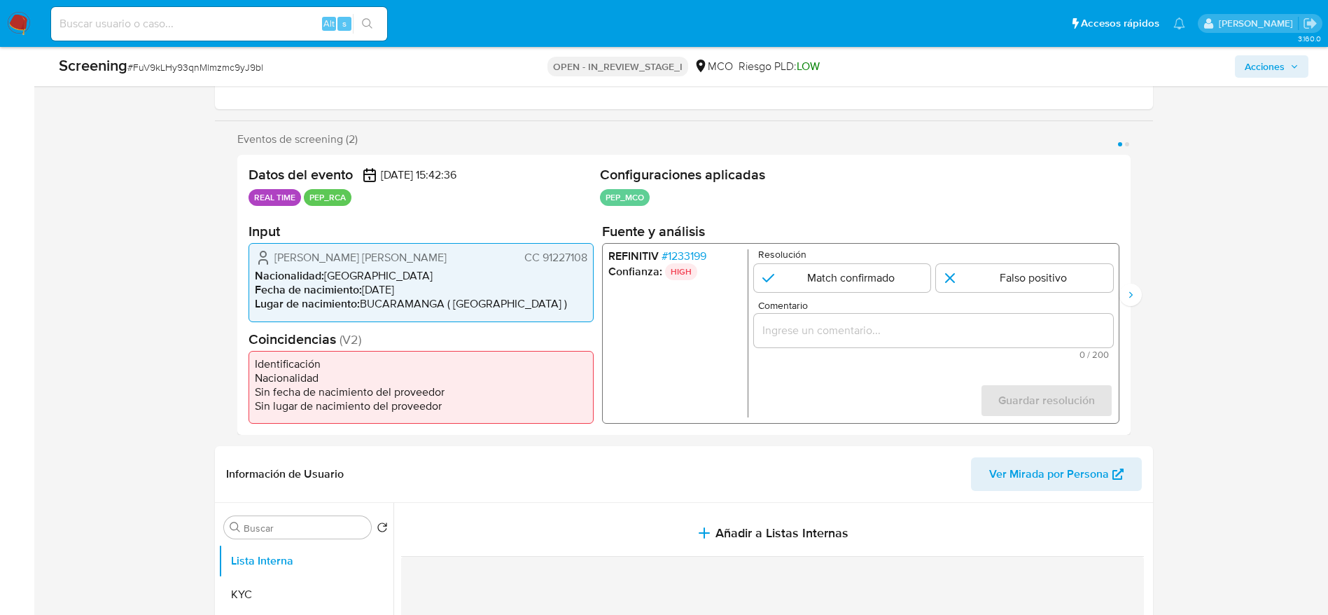
click at [688, 256] on span "# 1233199" at bounding box center [683, 256] width 45 height 14
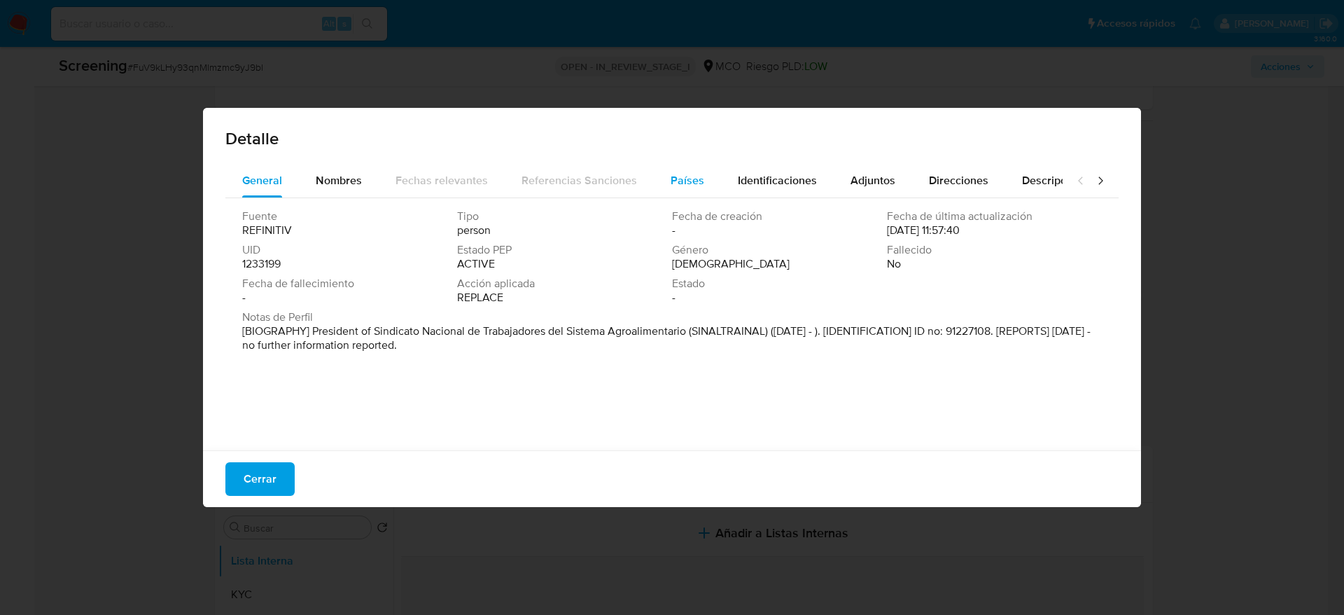
click at [674, 195] on div "Países" at bounding box center [688, 181] width 34 height 34
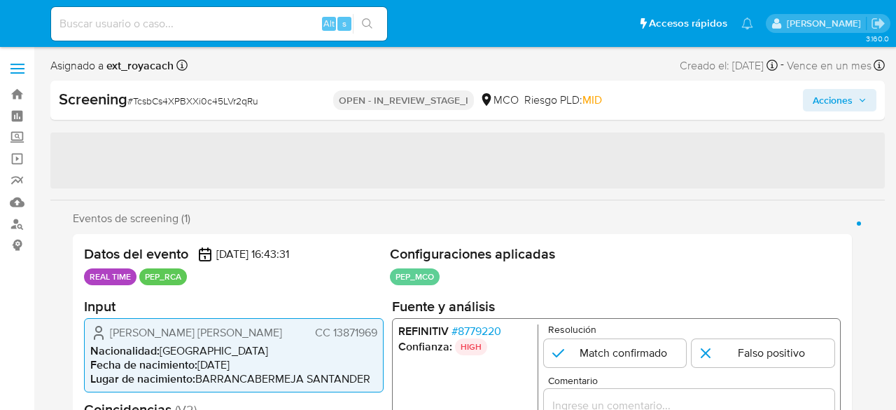
select select "10"
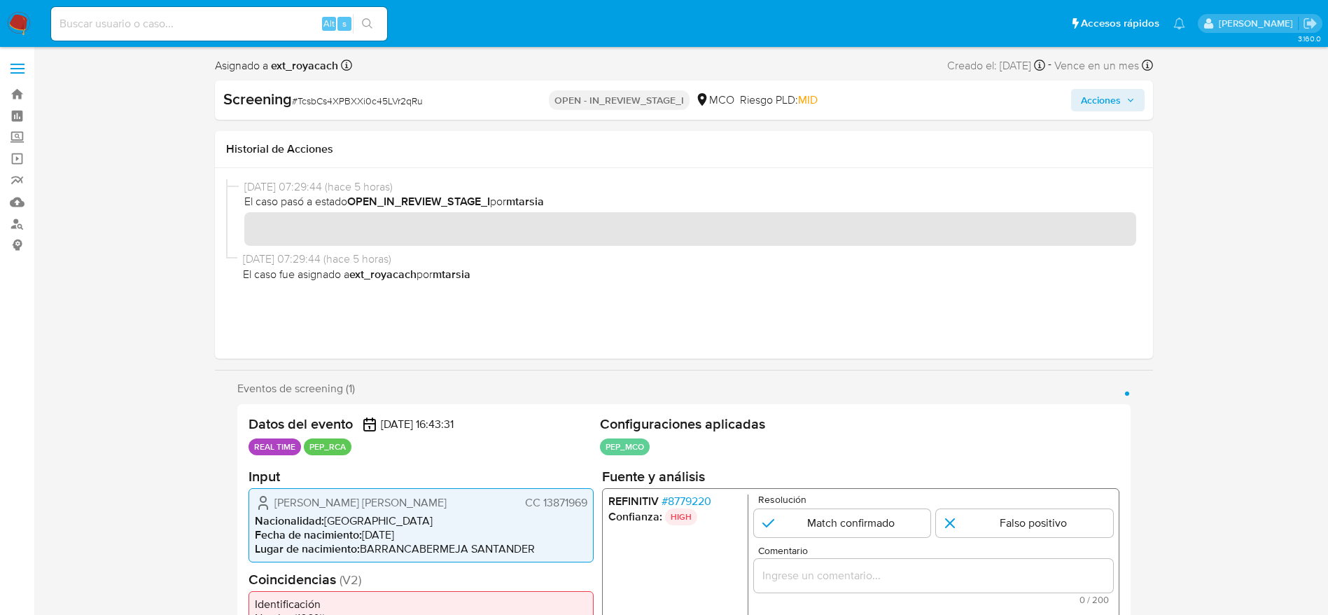
click at [684, 409] on span "# 8779220" at bounding box center [686, 501] width 50 height 14
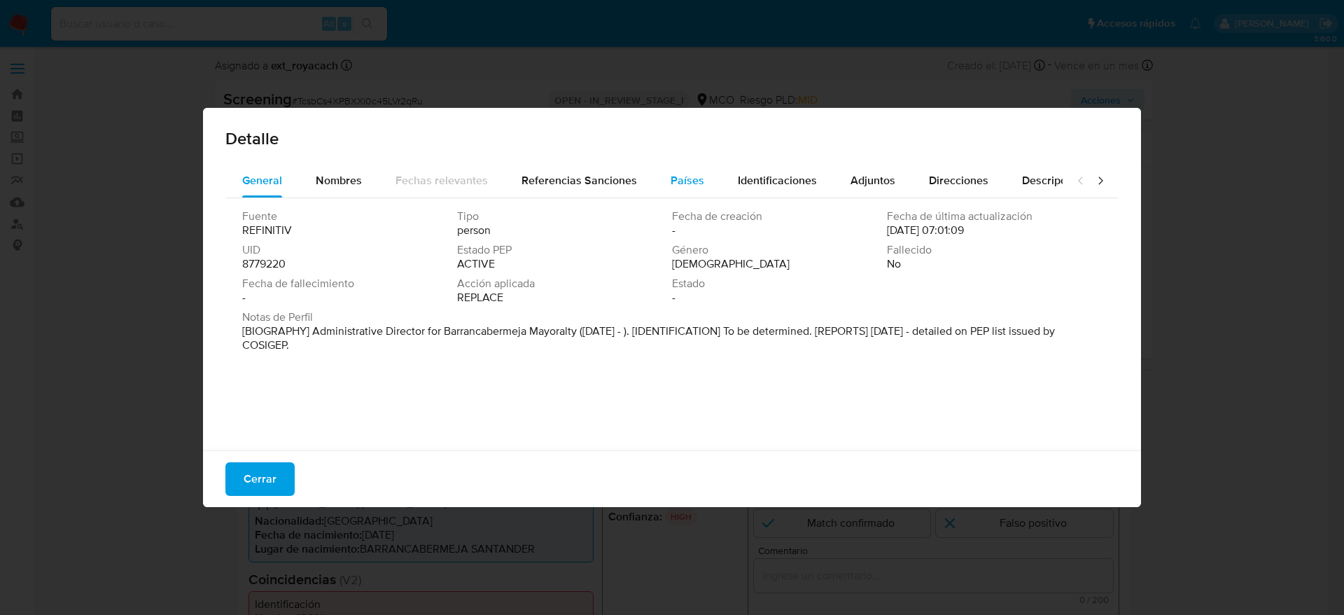
click at [665, 179] on button "Países" at bounding box center [687, 181] width 67 height 34
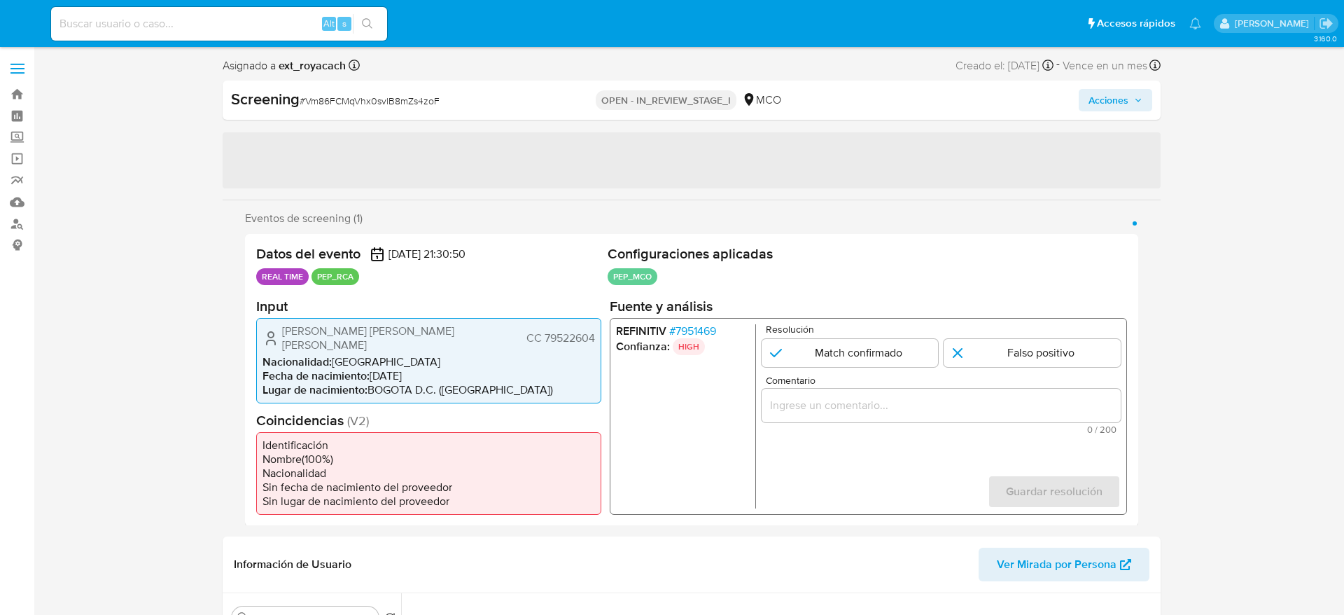
select select "10"
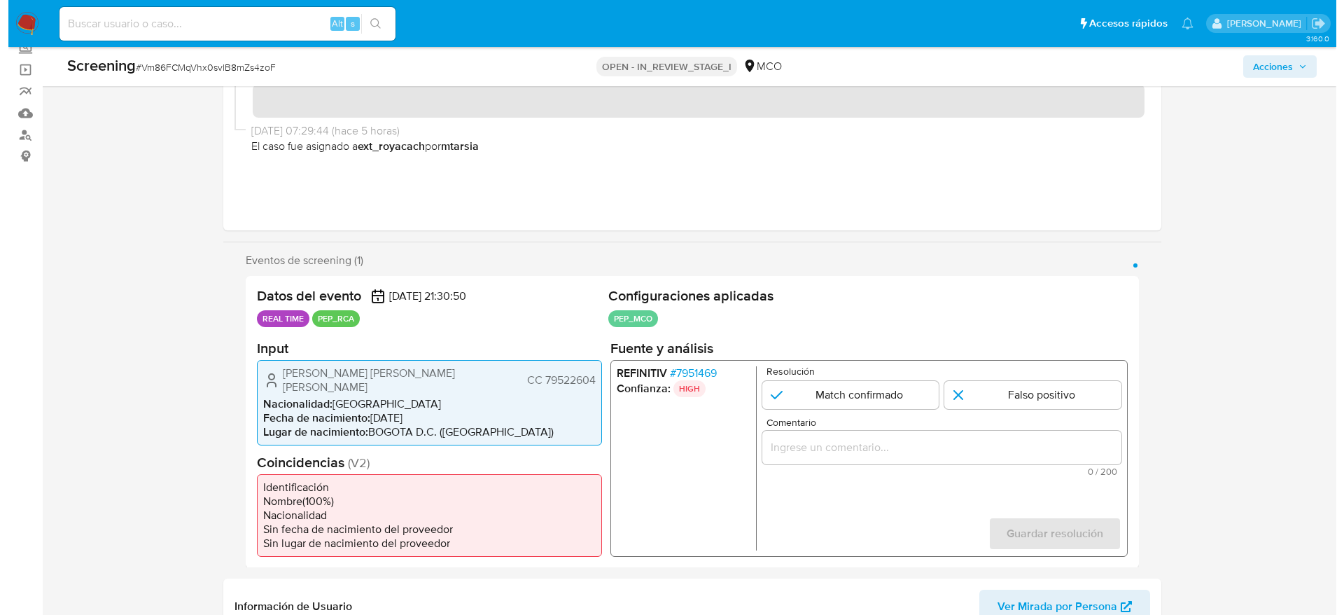
scroll to position [210, 0]
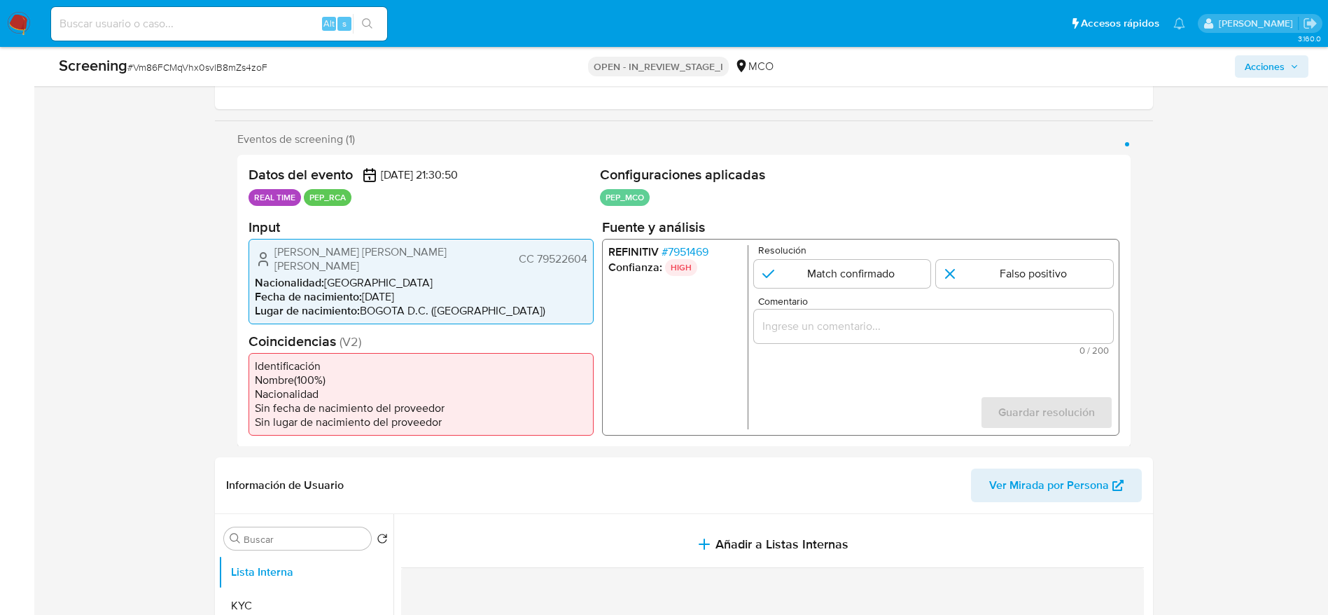
click at [686, 251] on span "# 7951469" at bounding box center [684, 251] width 47 height 14
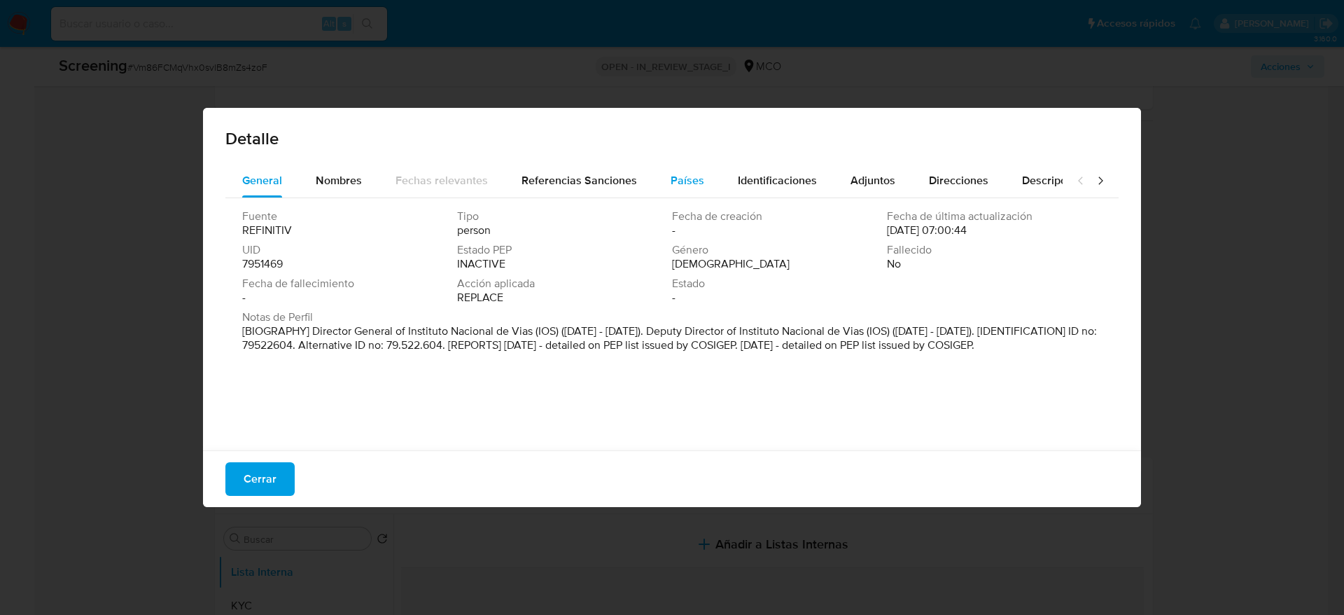
click at [689, 183] on span "Países" at bounding box center [688, 180] width 34 height 16
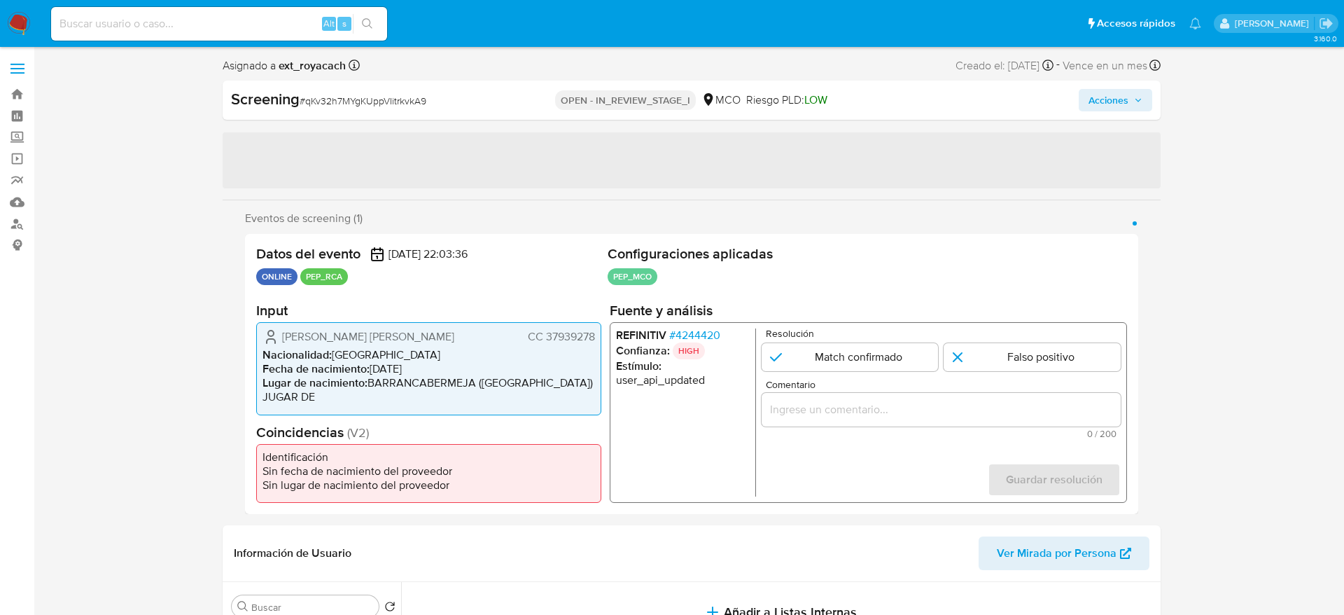
select select "10"
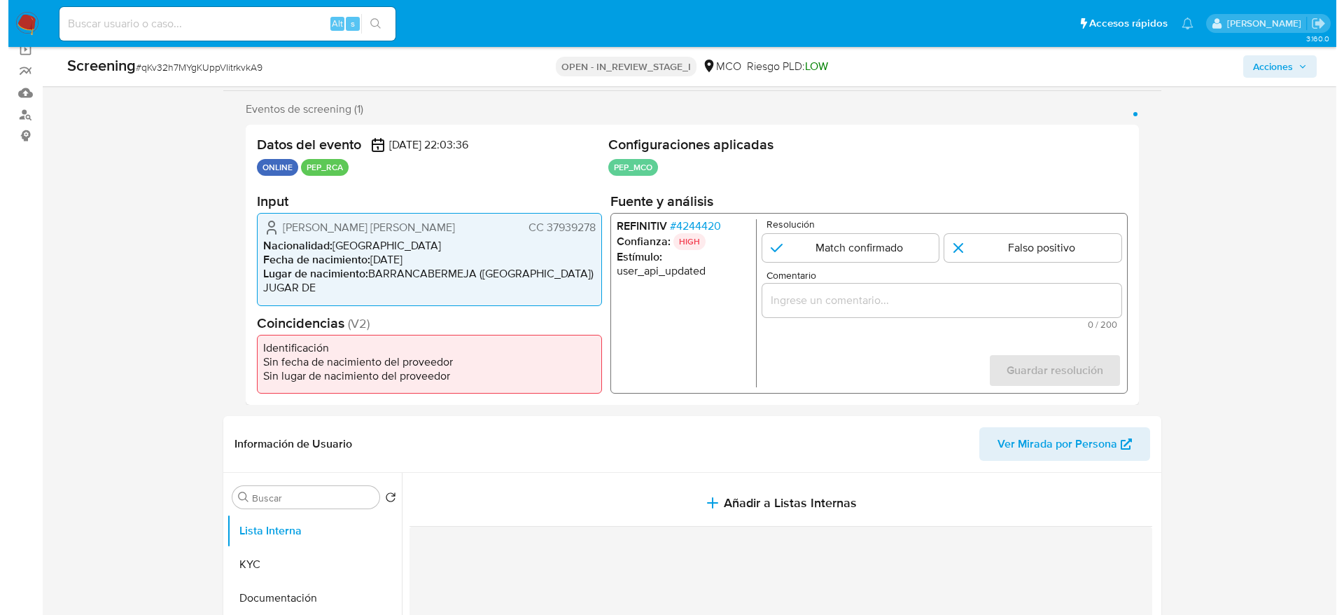
scroll to position [210, 0]
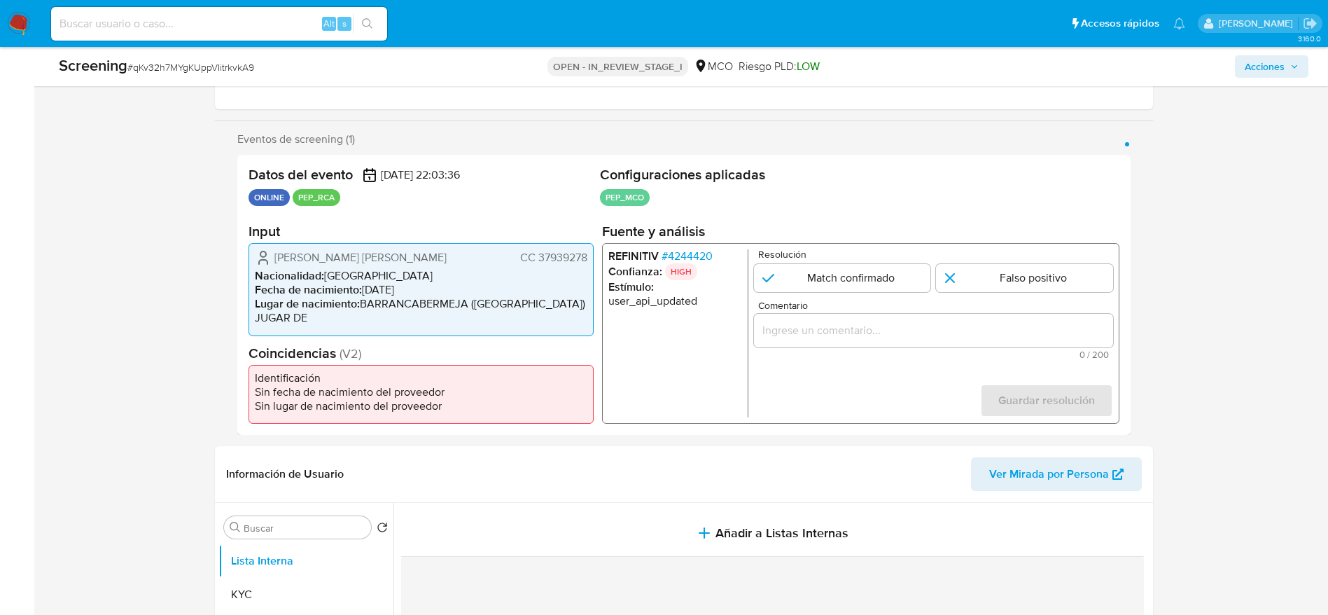
click at [698, 256] on span "# 4244420" at bounding box center [686, 256] width 51 height 14
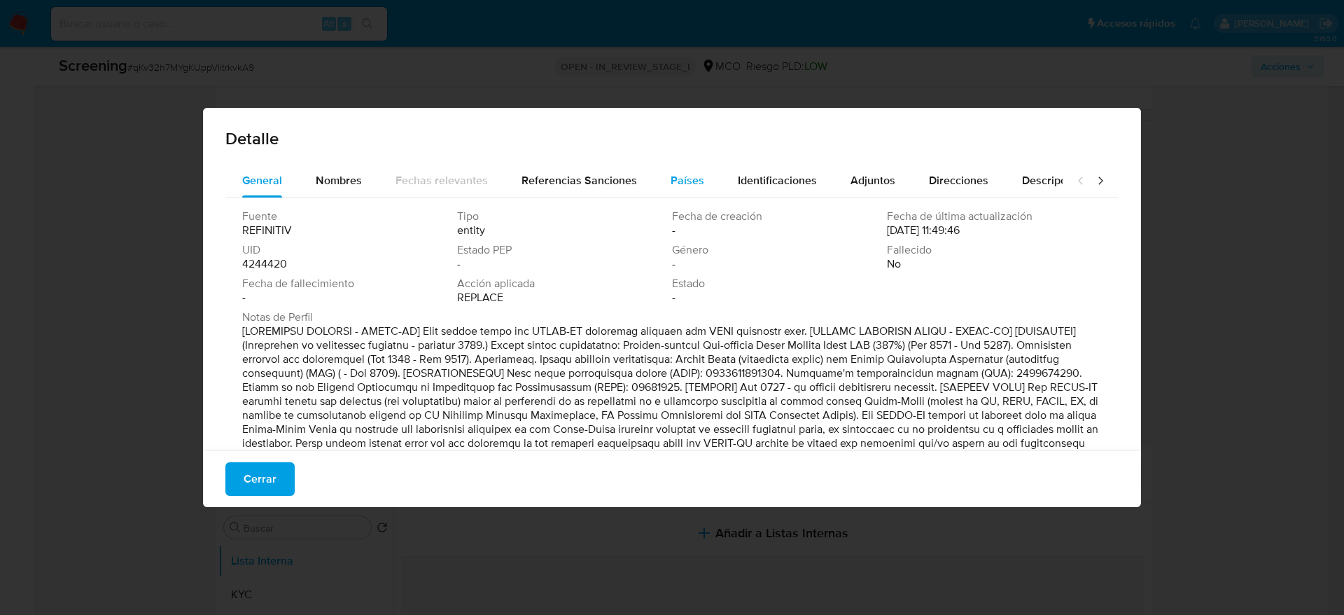
click at [663, 191] on button "Países" at bounding box center [687, 181] width 67 height 34
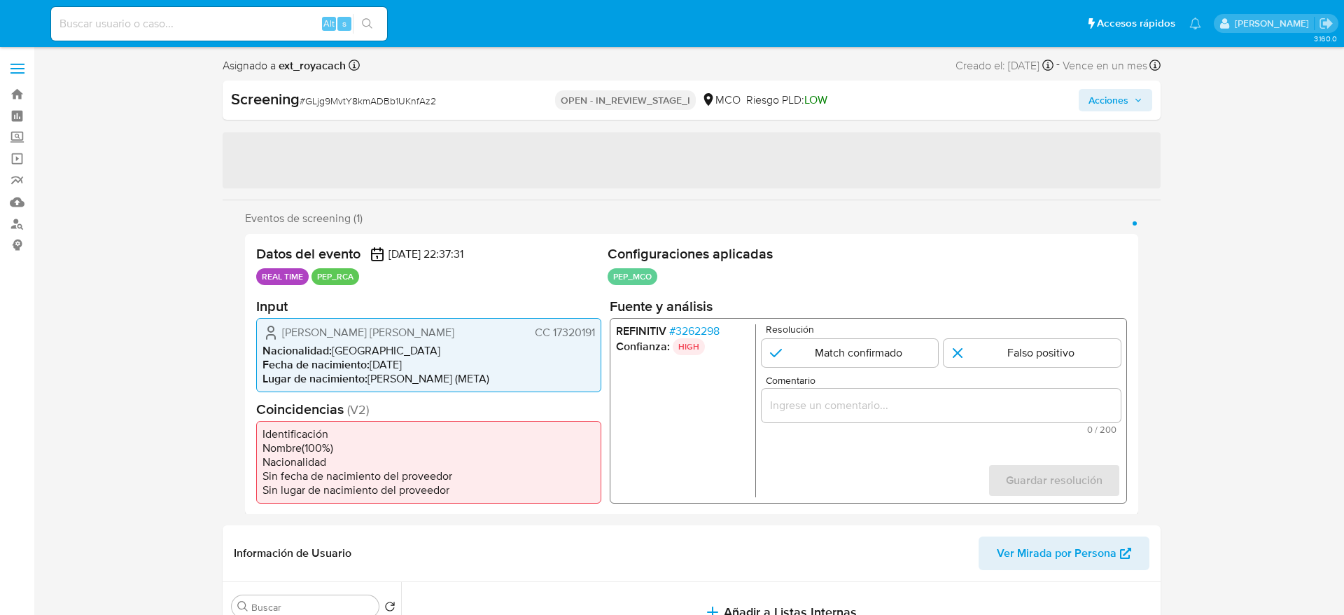
select select "10"
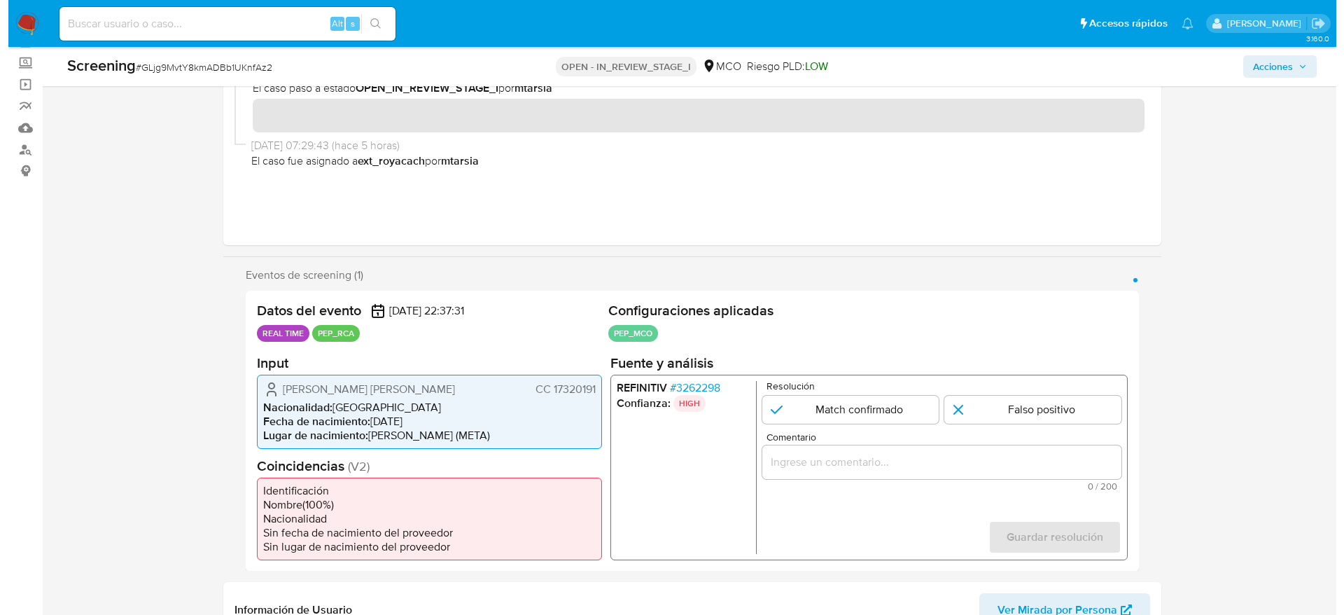
scroll to position [105, 0]
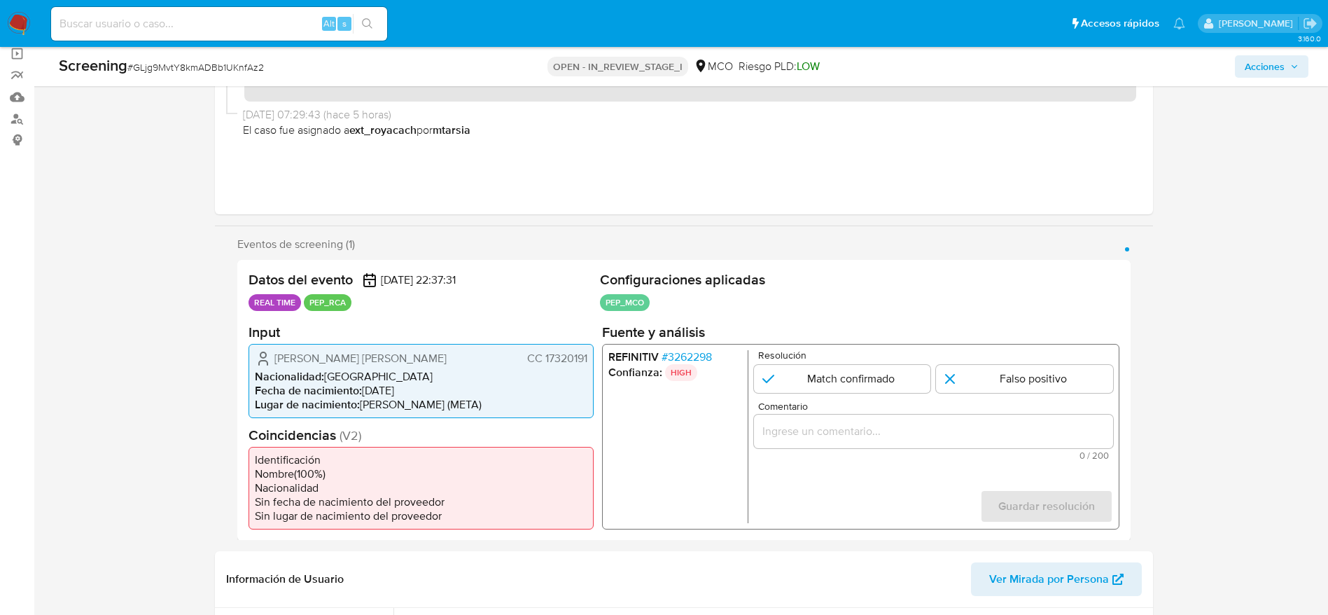
click at [703, 358] on span "# 3262298" at bounding box center [686, 356] width 50 height 14
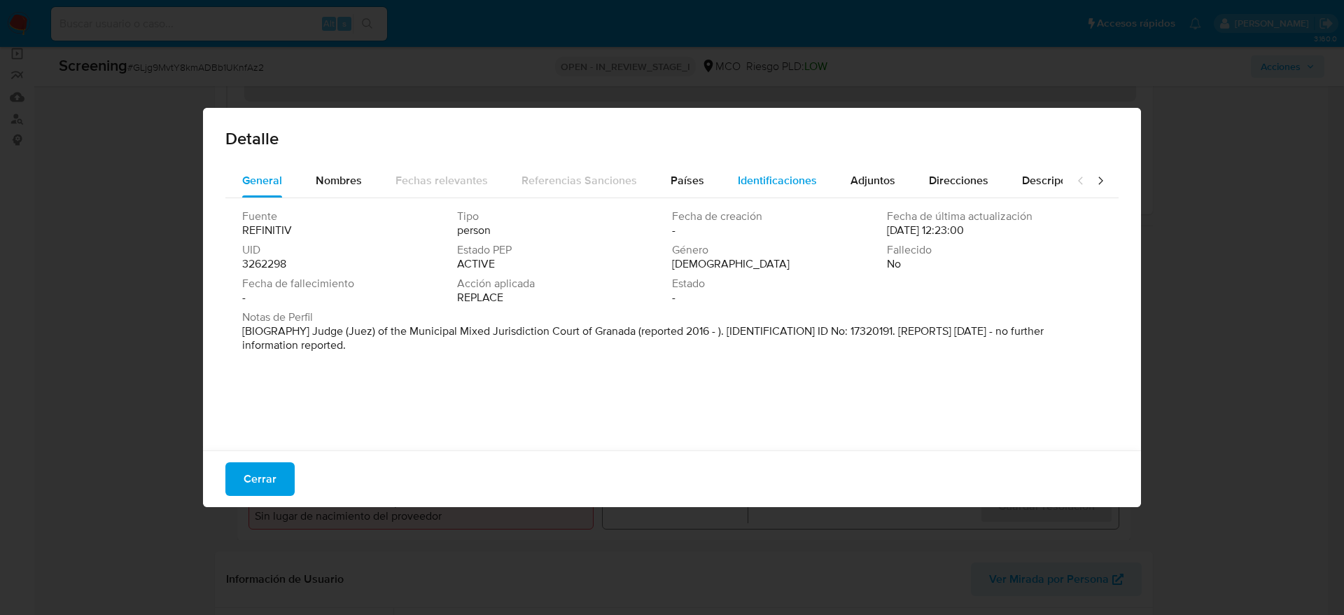
click at [721, 178] on button "Identificaciones" at bounding box center [777, 181] width 113 height 34
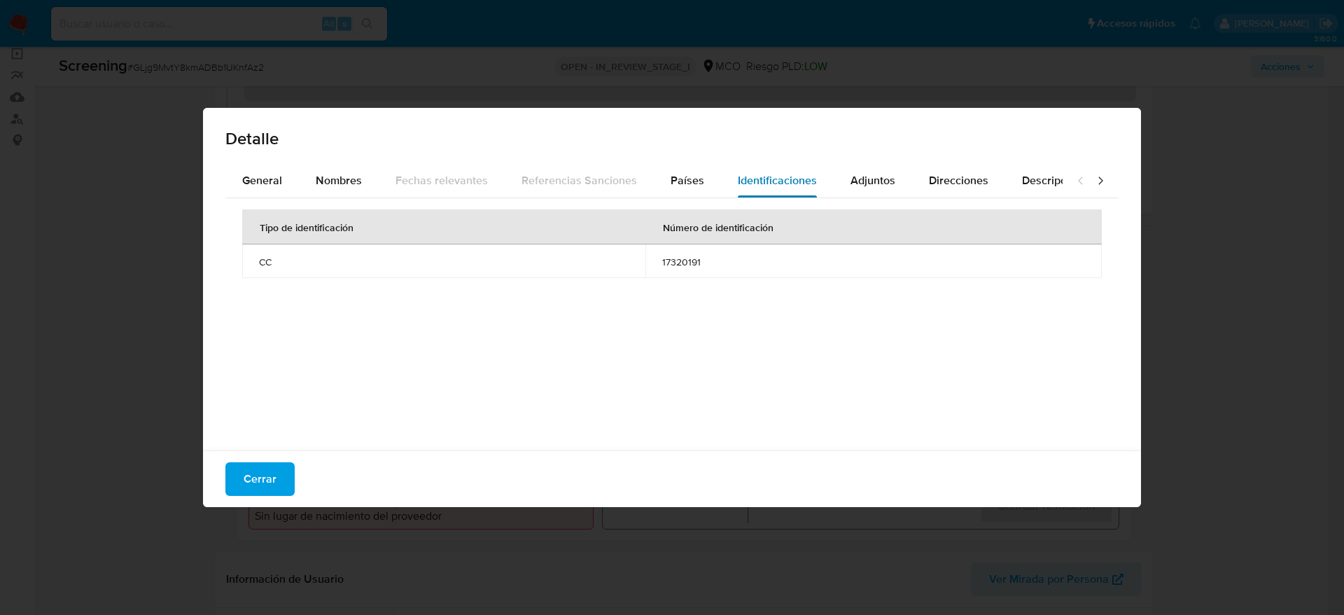
click at [721, 167] on button "Identificaciones" at bounding box center [777, 181] width 113 height 34
click at [712, 173] on div "General Nombres Fechas relevantes Referencias Sanciones Países Identificaciones…" at bounding box center [643, 181] width 837 height 34
click at [711, 174] on button "Países" at bounding box center [687, 181] width 67 height 34
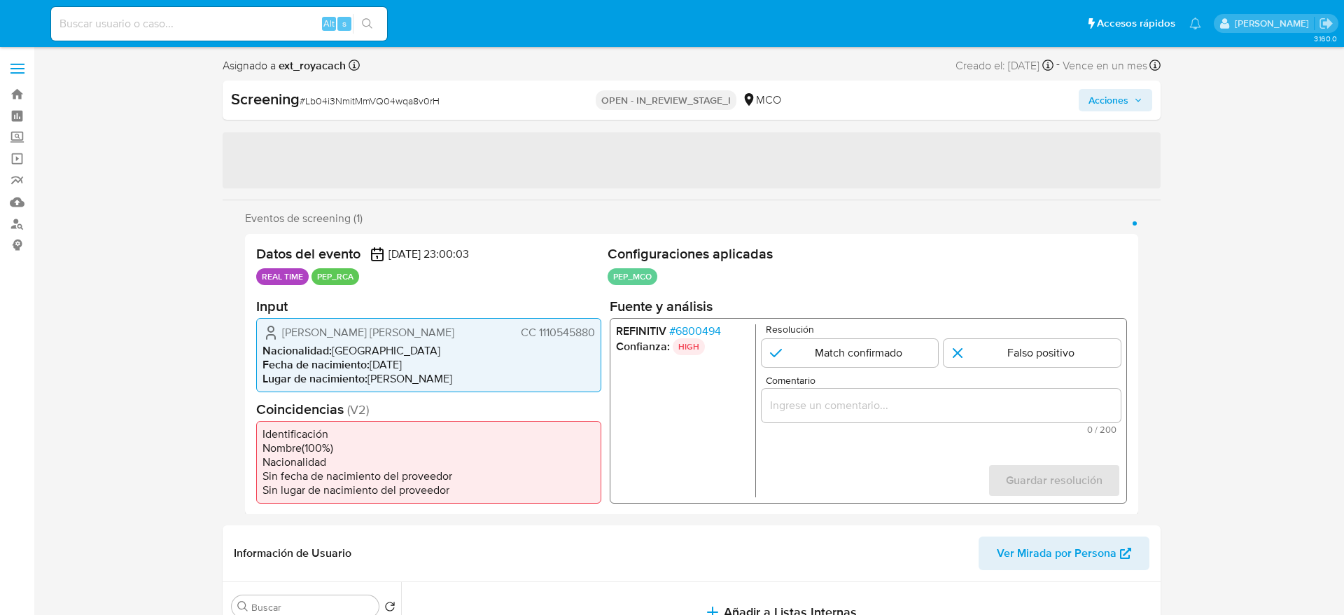
select select "10"
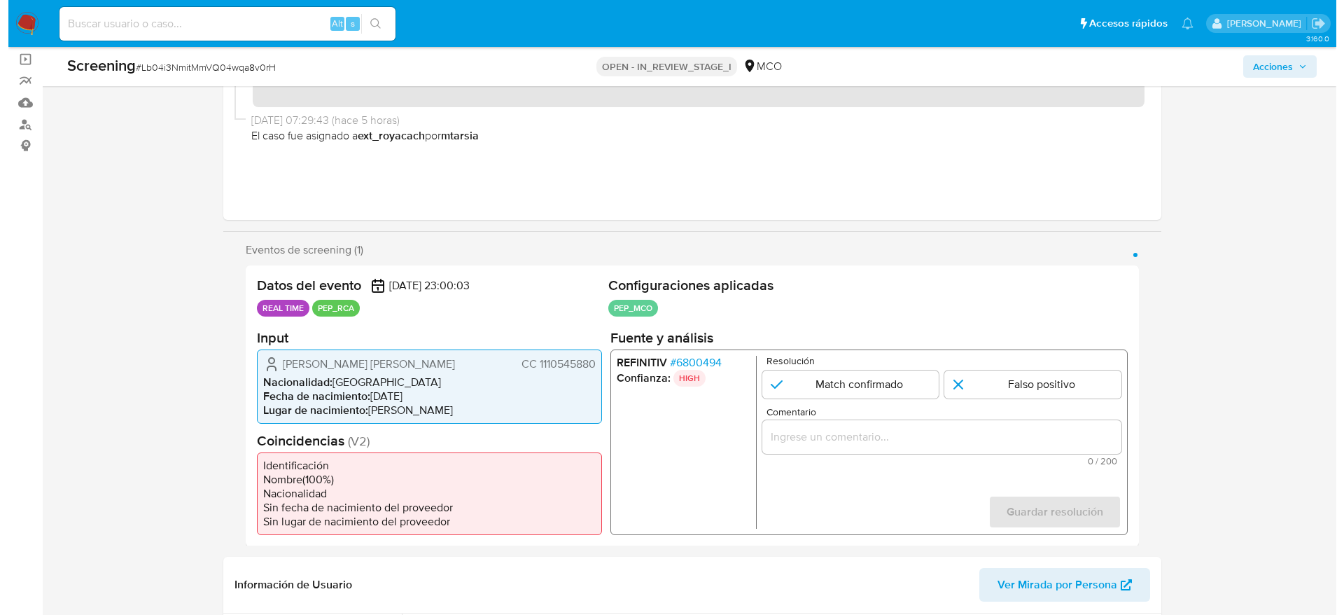
scroll to position [210, 0]
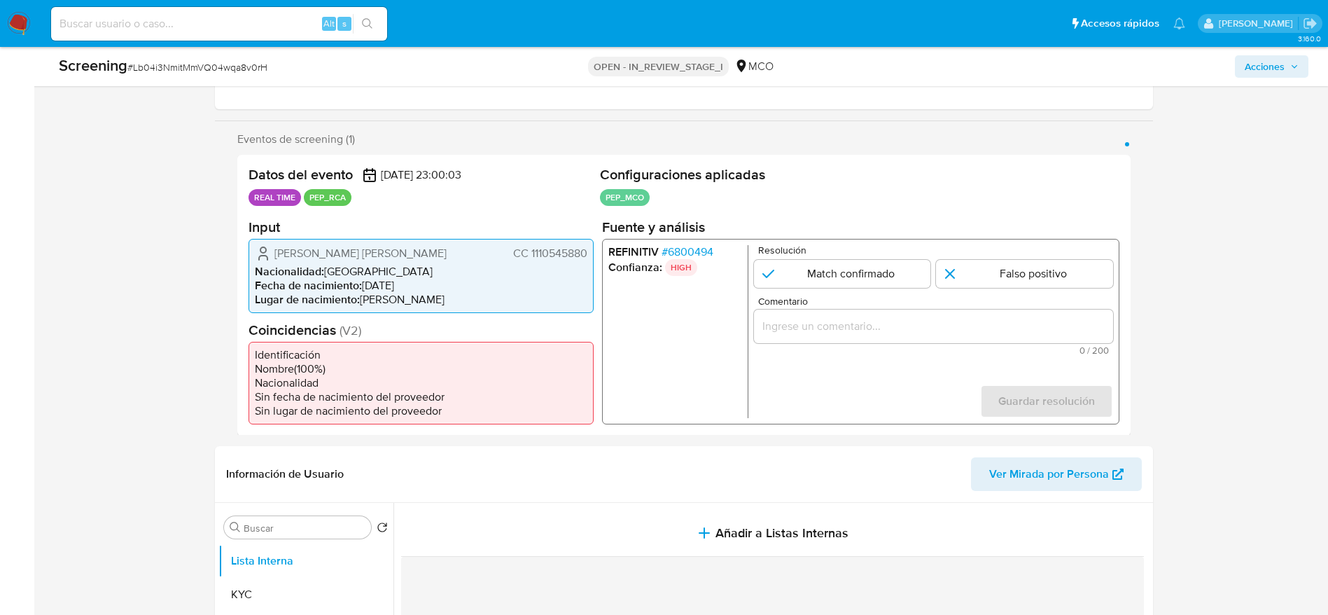
click at [708, 246] on span "# 6800494" at bounding box center [687, 251] width 52 height 14
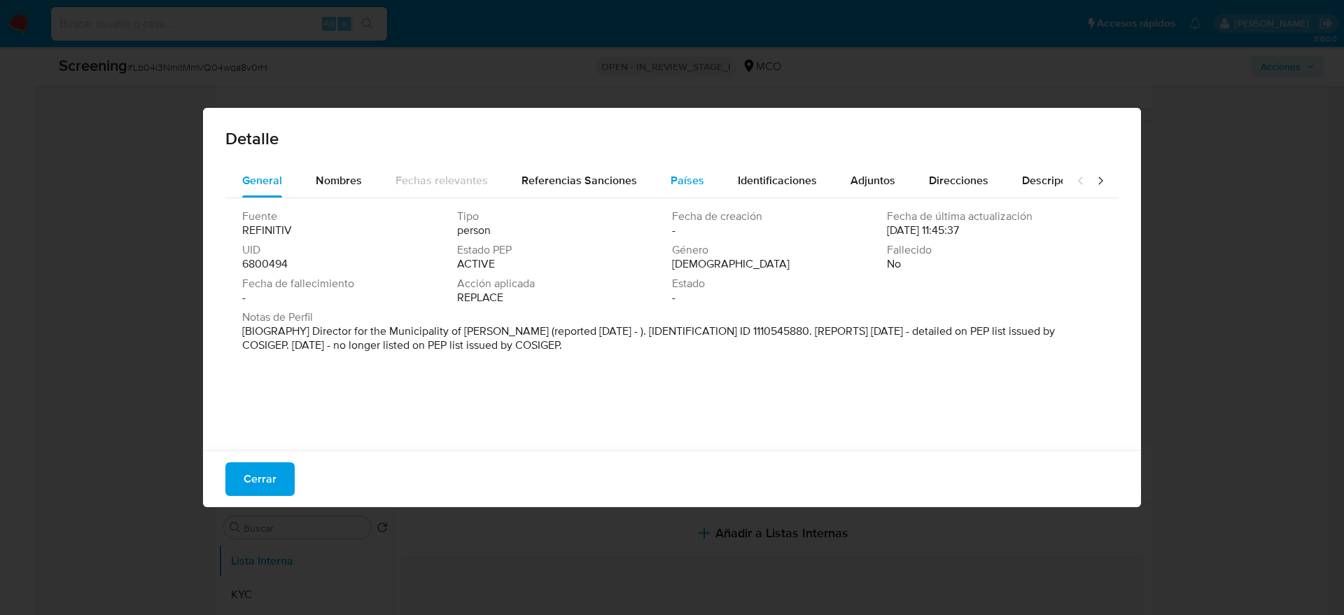
click at [692, 171] on div "Países" at bounding box center [688, 181] width 34 height 34
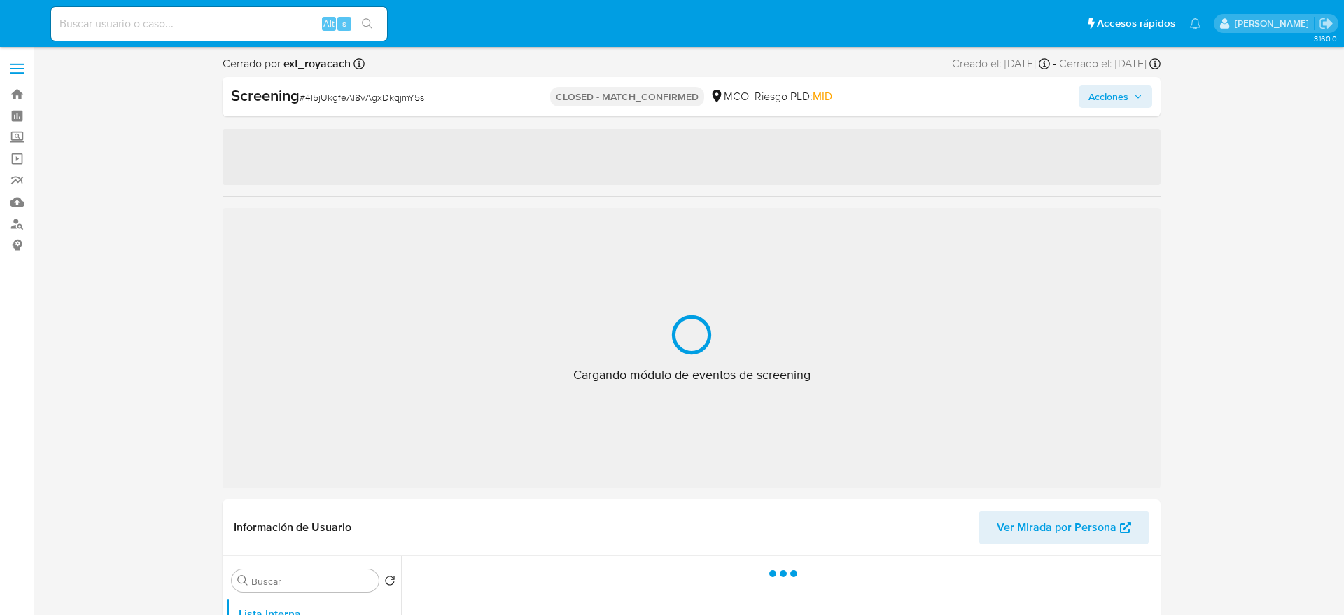
select select "10"
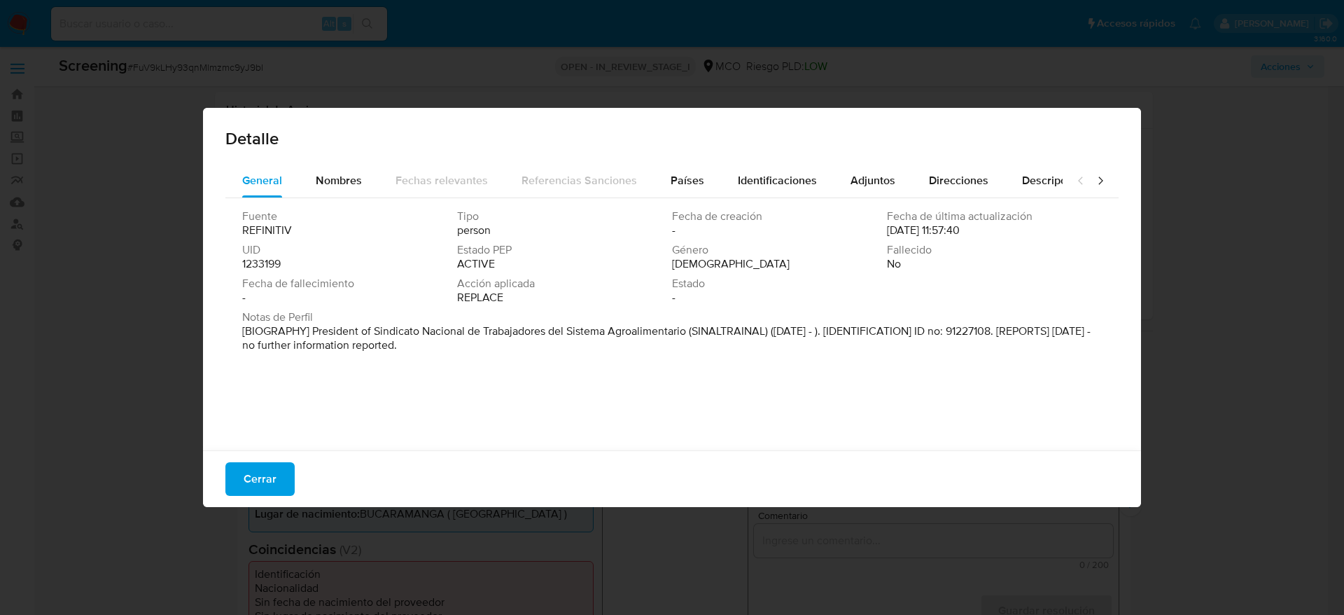
select select "10"
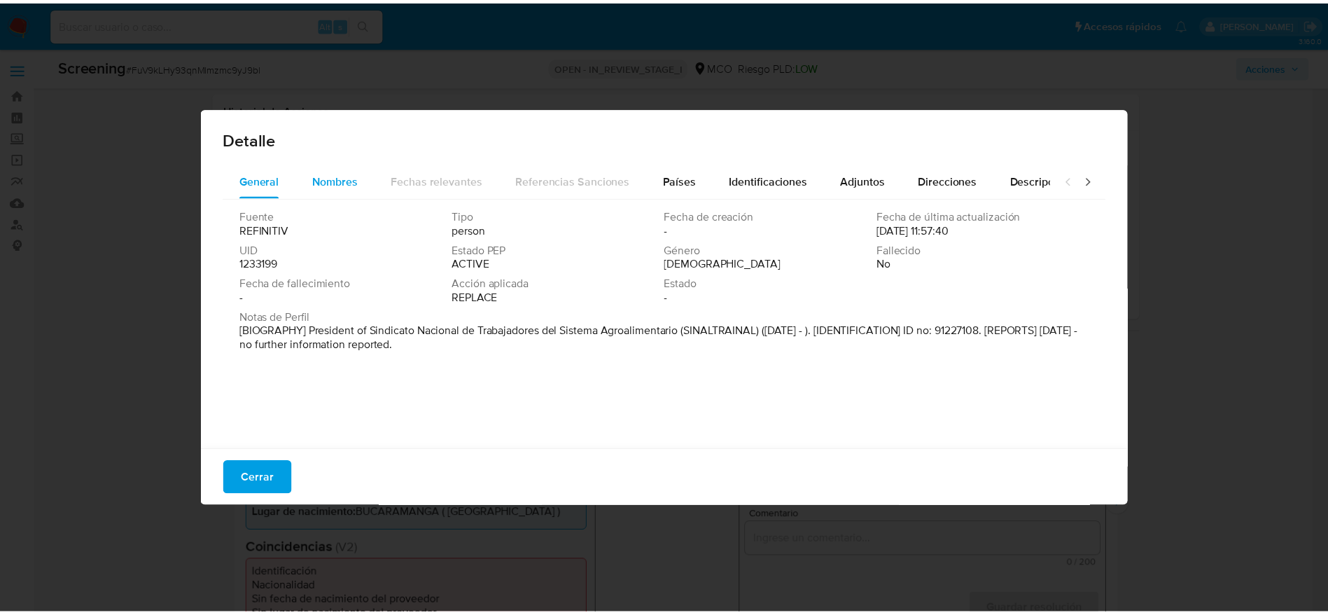
scroll to position [210, 0]
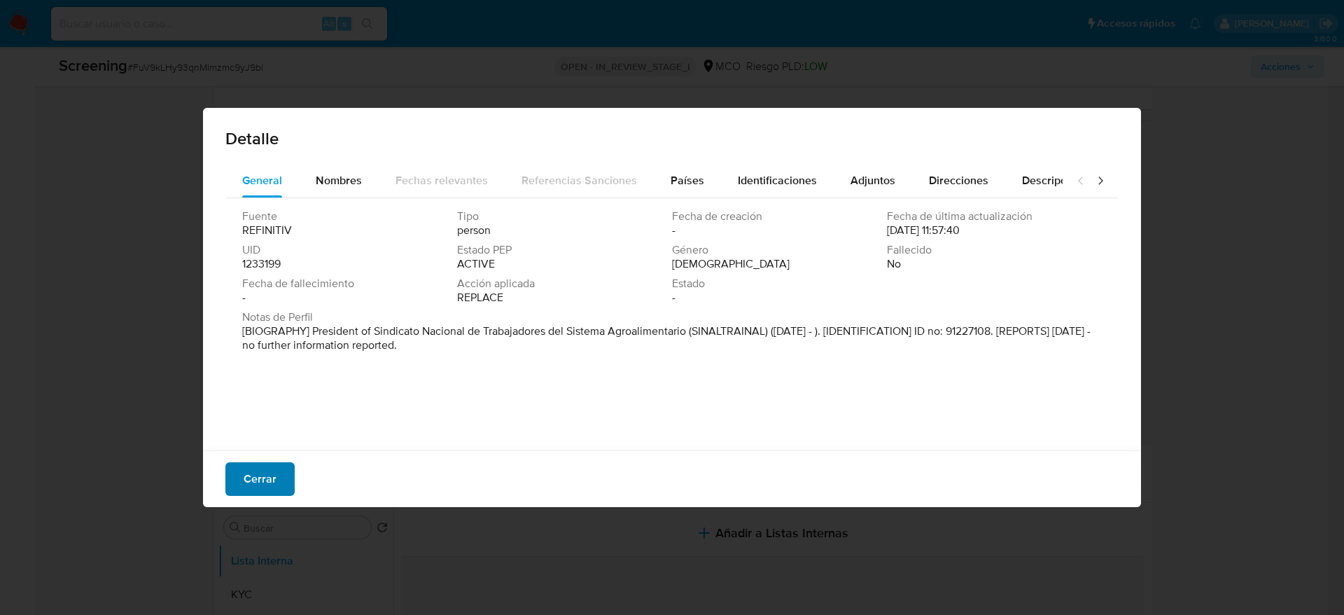
click at [283, 470] on button "Cerrar" at bounding box center [259, 479] width 69 height 34
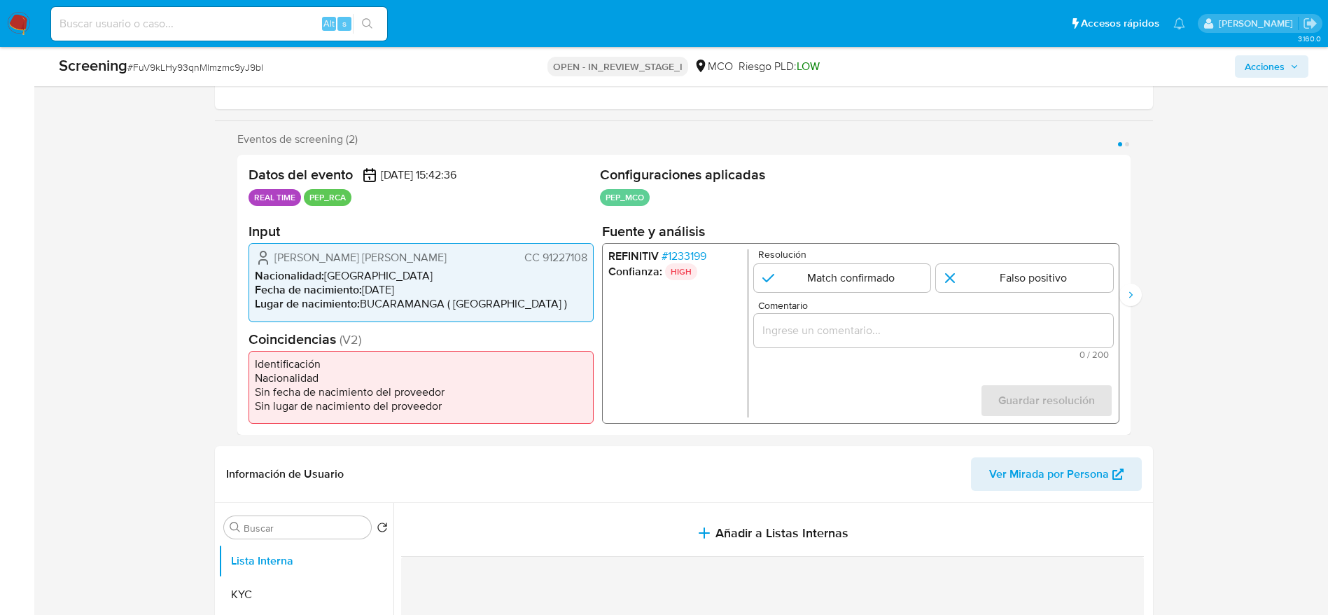
click at [323, 262] on span "[PERSON_NAME] [PERSON_NAME]" at bounding box center [360, 258] width 172 height 14
click at [323, 261] on span "[PERSON_NAME] [PERSON_NAME]" at bounding box center [360, 258] width 172 height 14
drag, startPoint x: 323, startPoint y: 262, endPoint x: 480, endPoint y: 229, distance: 159.6
click at [323, 260] on span "[PERSON_NAME] [PERSON_NAME]" at bounding box center [360, 258] width 172 height 14
click at [375, 257] on span "[PERSON_NAME] [PERSON_NAME]" at bounding box center [360, 258] width 172 height 14
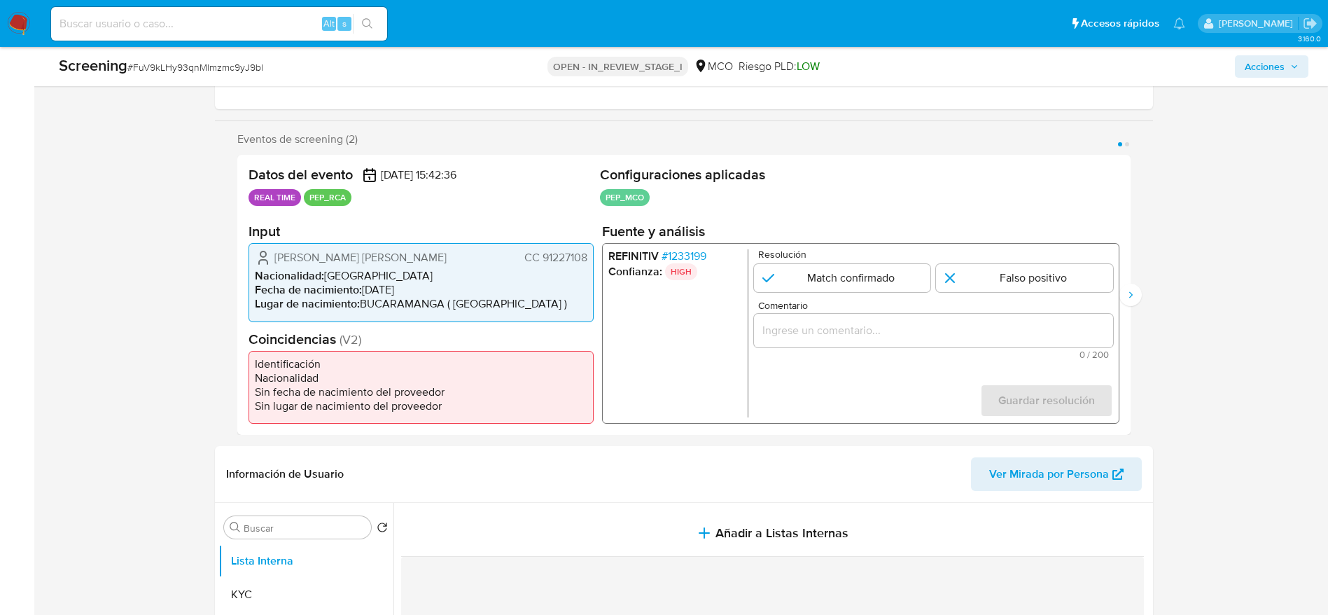
click at [375, 257] on span "[PERSON_NAME] [PERSON_NAME]" at bounding box center [360, 258] width 172 height 14
click at [249, 76] on div "Screening # FuV9kLHy93qnMlmzmc9yJ9bl" at bounding box center [265, 66] width 413 height 22
copy span "FuV9kLHy93qnMlmzmc9yJ9bl"
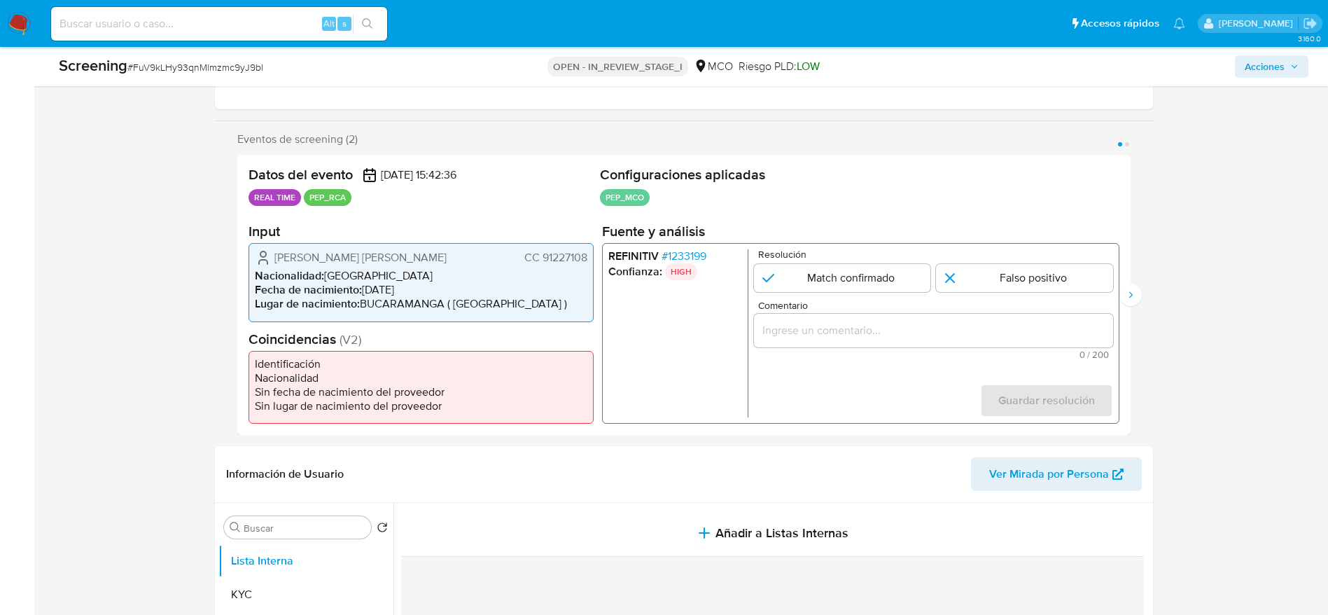
drag, startPoint x: 273, startPoint y: 250, endPoint x: 587, endPoint y: 249, distance: 314.4
click at [587, 249] on div "[PERSON_NAME] [PERSON_NAME] CC 91227108 Nacionalidad : [DEMOGRAPHIC_DATA] Fecha…" at bounding box center [421, 282] width 345 height 78
click at [667, 250] on span "# 1233199" at bounding box center [683, 256] width 45 height 14
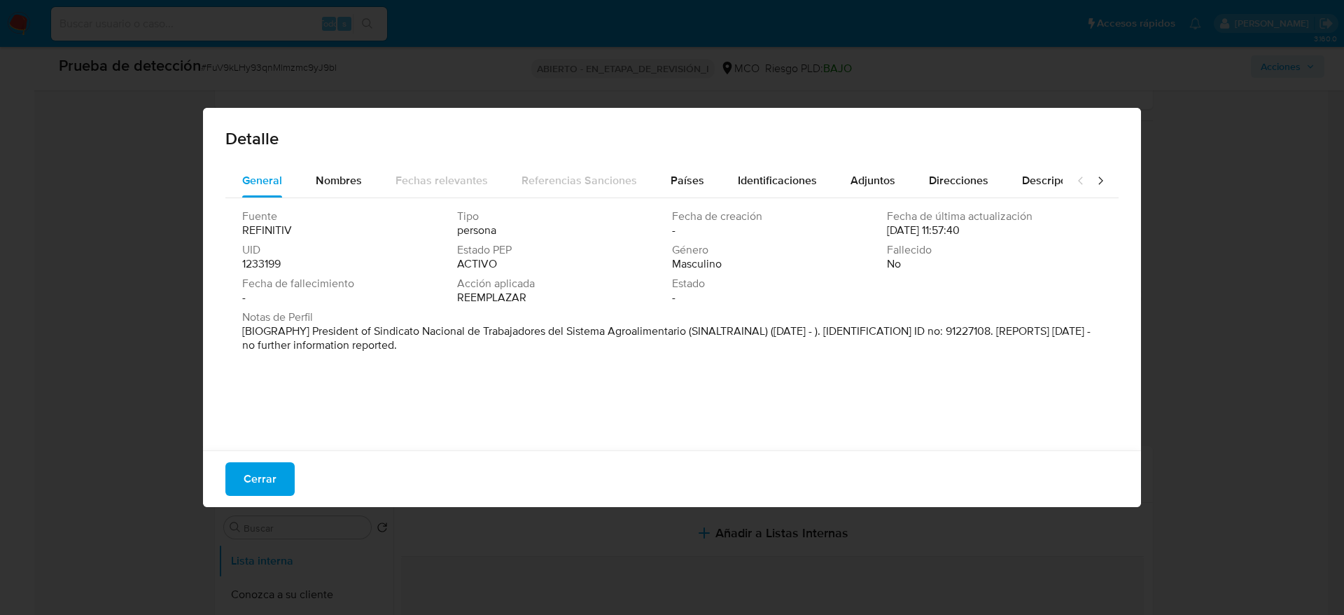
drag, startPoint x: 313, startPoint y: 331, endPoint x: 692, endPoint y: 330, distance: 378.8
click at [692, 330] on font "[BIOGRAPHY] President of Sindicato Nacional de Trabajadores del Sistema Agroali…" at bounding box center [666, 338] width 849 height 30
click at [258, 461] on div "Cerrar" at bounding box center [672, 478] width 938 height 57
click at [258, 471] on font "Cerrar" at bounding box center [260, 479] width 33 height 34
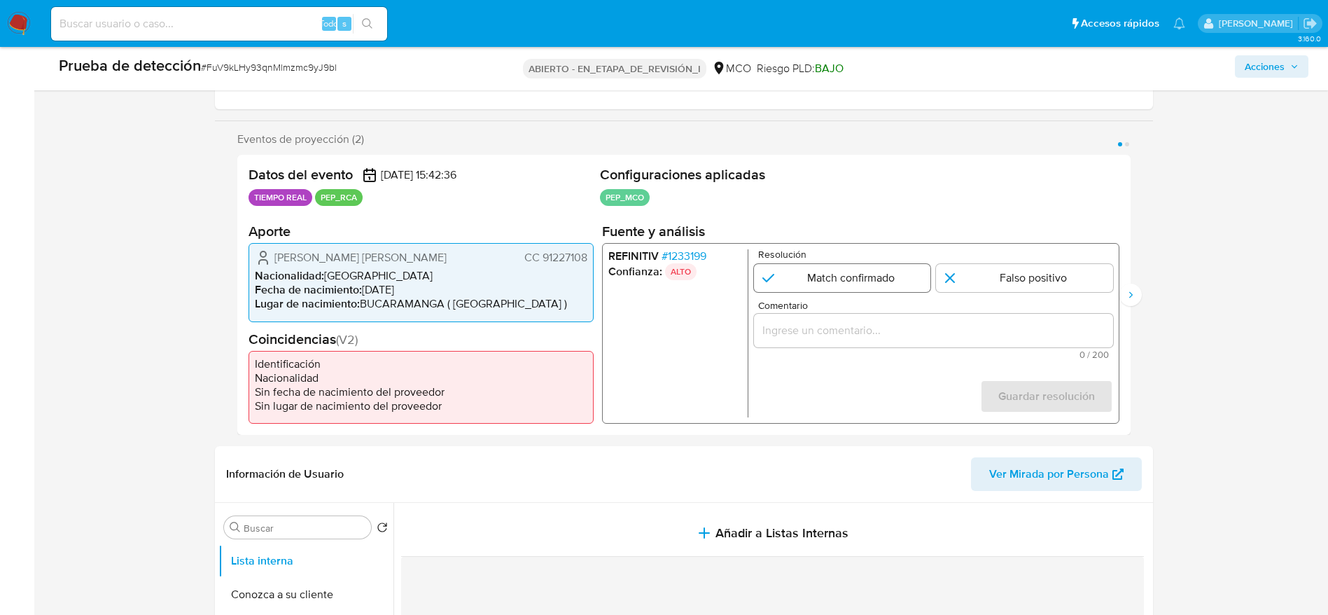
click at [863, 272] on input "1 de 2" at bounding box center [841, 278] width 177 height 28
radio input "true"
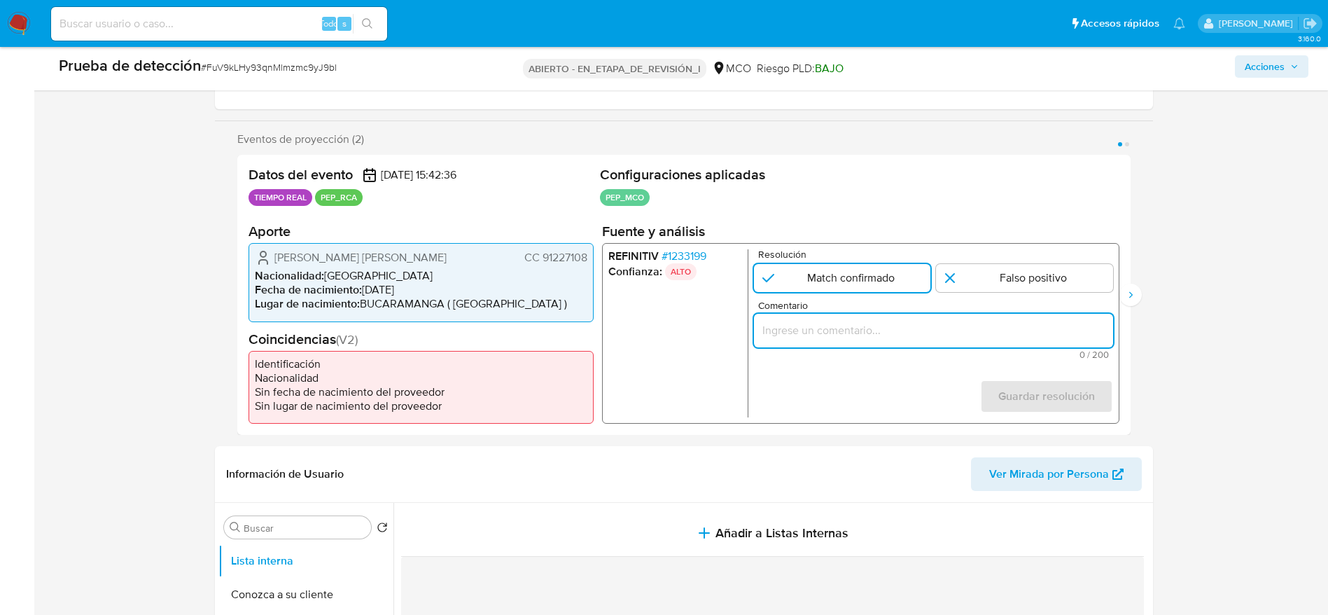
click at [896, 327] on input "Comentario" at bounding box center [932, 330] width 359 height 18
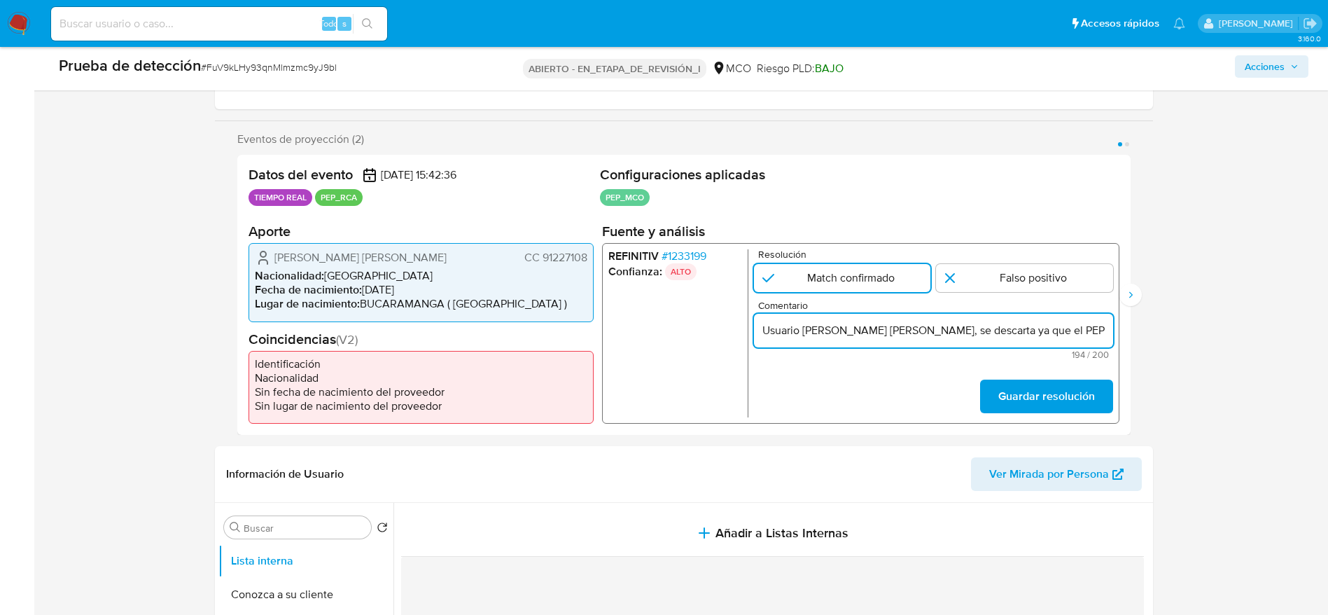
scroll to position [0, 642]
type input "Usuario [PERSON_NAME] [PERSON_NAME], se descarta ya que el PEP se desempeñó com…"
click at [986, 266] on input "1 de 2" at bounding box center [1024, 278] width 177 height 28
radio input "true"
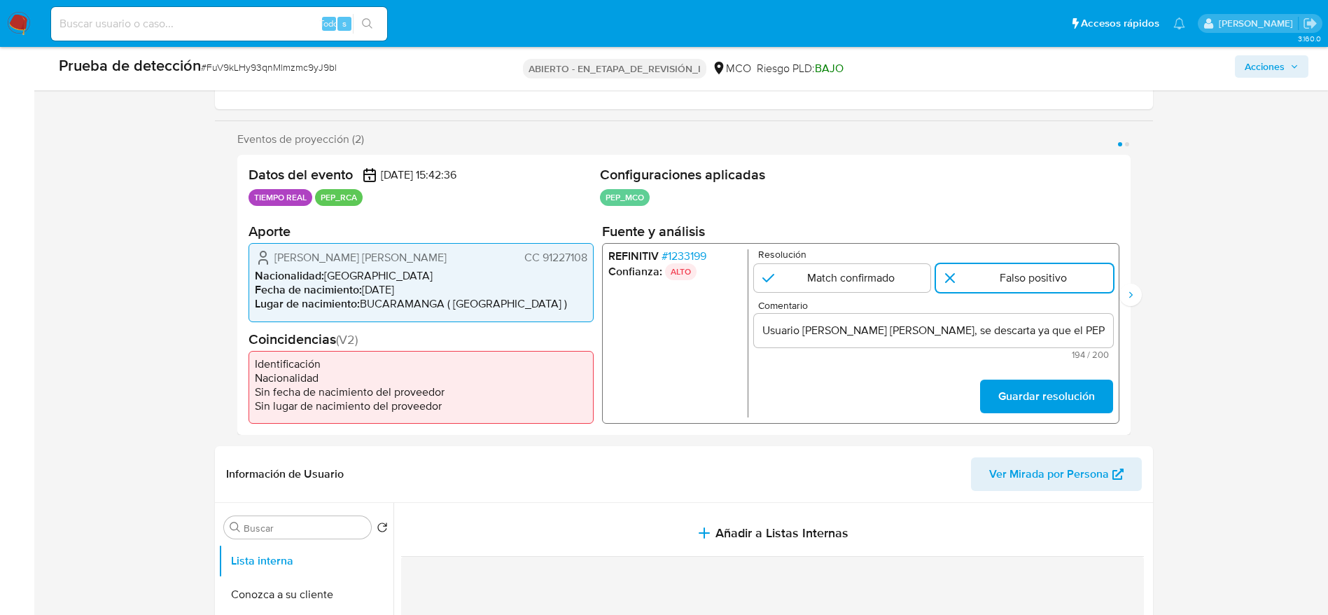
click at [1032, 374] on form "Resolución Match confirmado Falso positivo Comentario Usuario [PERSON_NAME] [PE…" at bounding box center [932, 333] width 359 height 168
click at [1032, 385] on font "Guardar resolución" at bounding box center [1046, 397] width 97 height 34
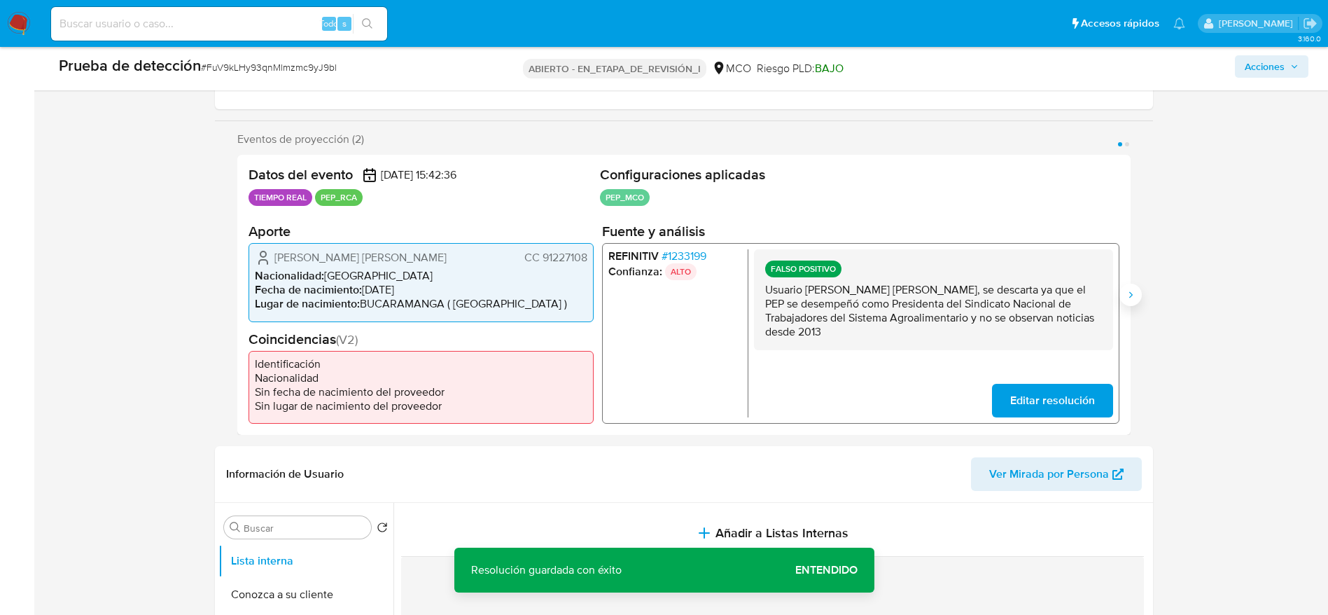
click at [1125, 298] on icon "Siguiente" at bounding box center [1130, 294] width 11 height 11
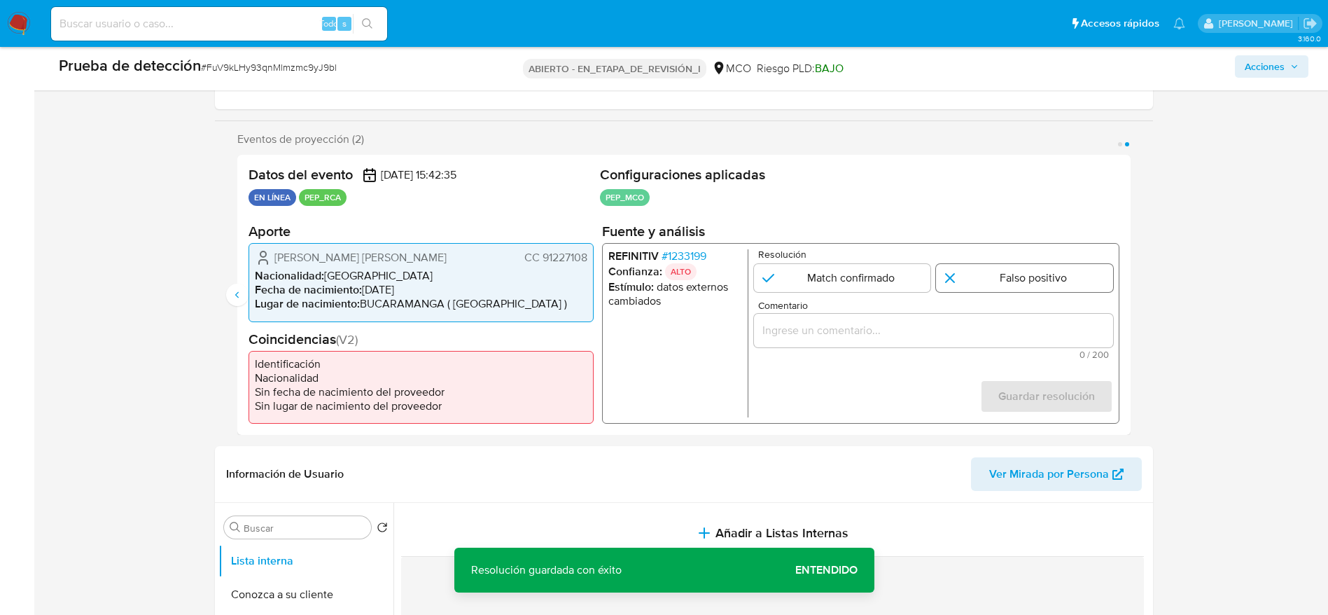
click at [994, 262] on div "Resolución Match confirmado Falso positivo" at bounding box center [932, 270] width 359 height 43
click at [994, 274] on input "2 de 2" at bounding box center [1024, 278] width 177 height 28
radio input "true"
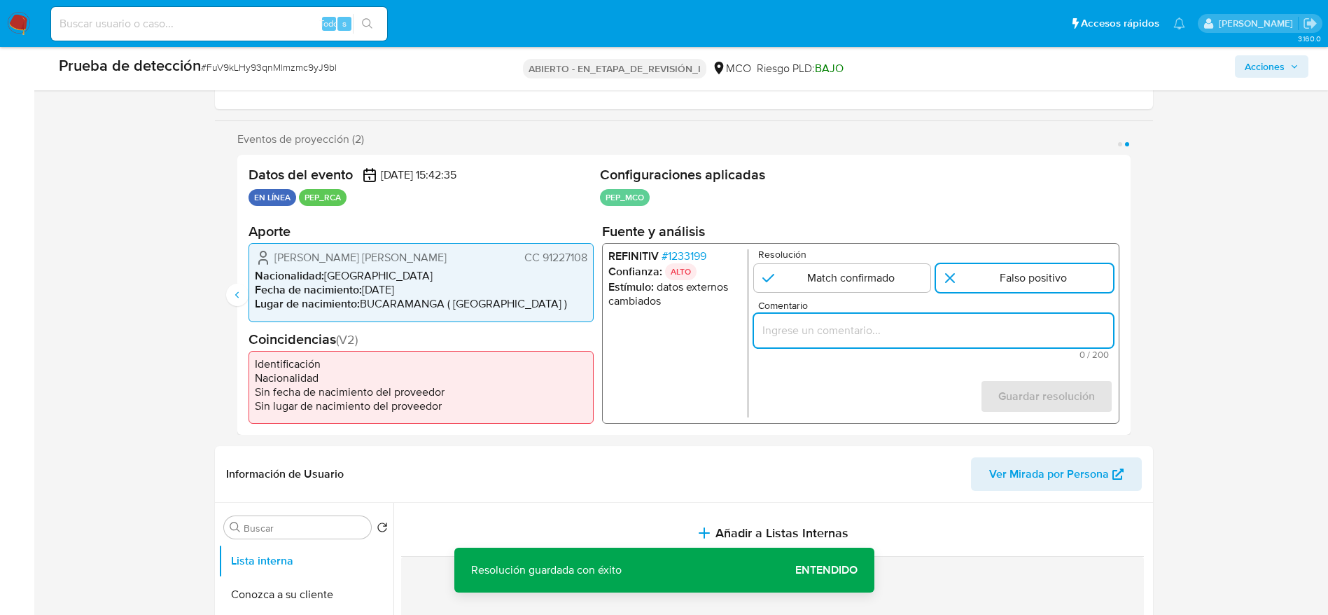
click at [984, 322] on input "Comentario" at bounding box center [932, 330] width 359 height 18
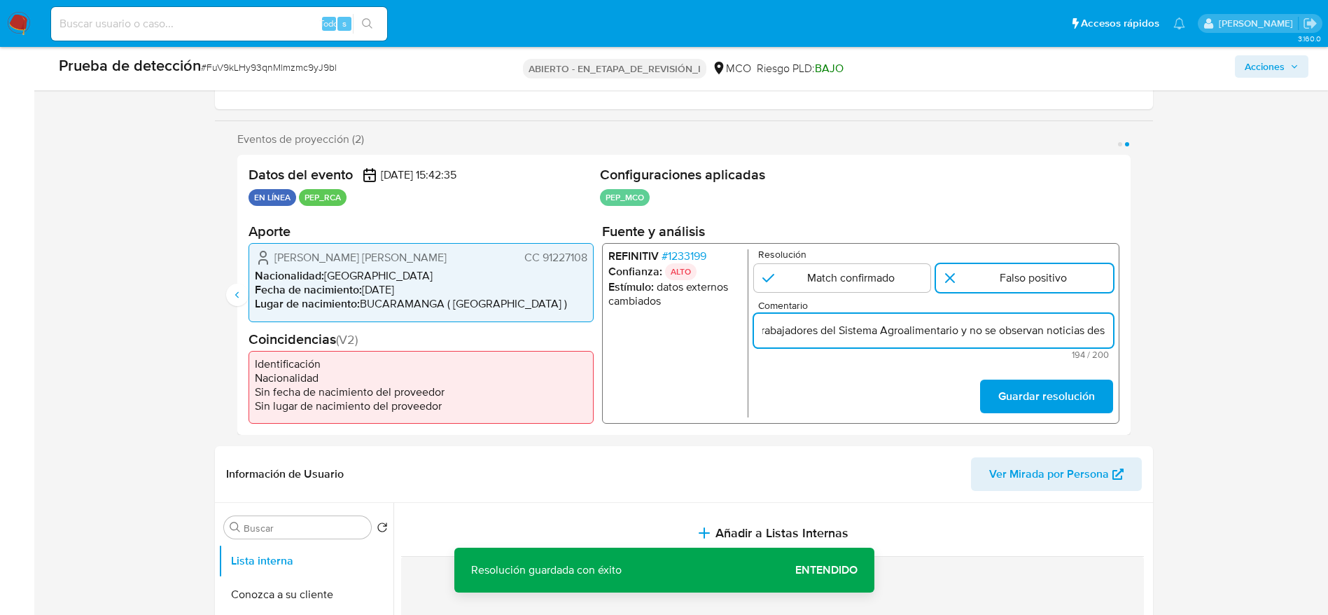
scroll to position [0, 644]
type input "Usuario [PERSON_NAME] [PERSON_NAME], se descarta ya que el PEP se desempeñó com…"
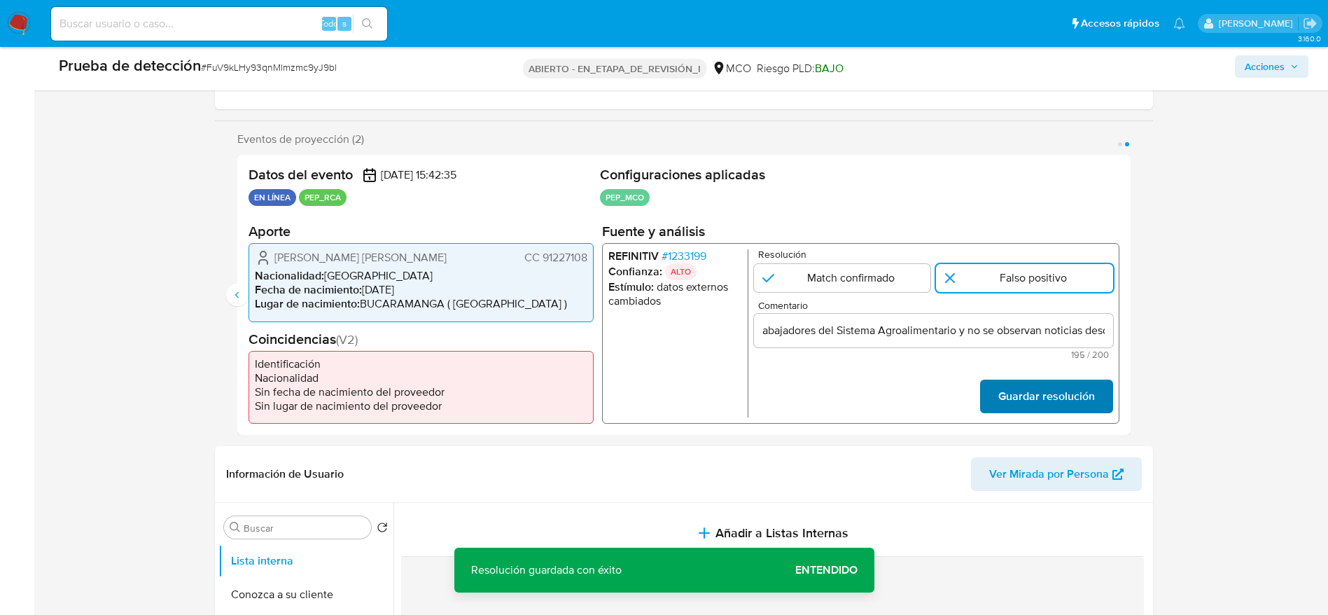
click at [1081, 401] on font "Guardar resolución" at bounding box center [1046, 397] width 97 height 34
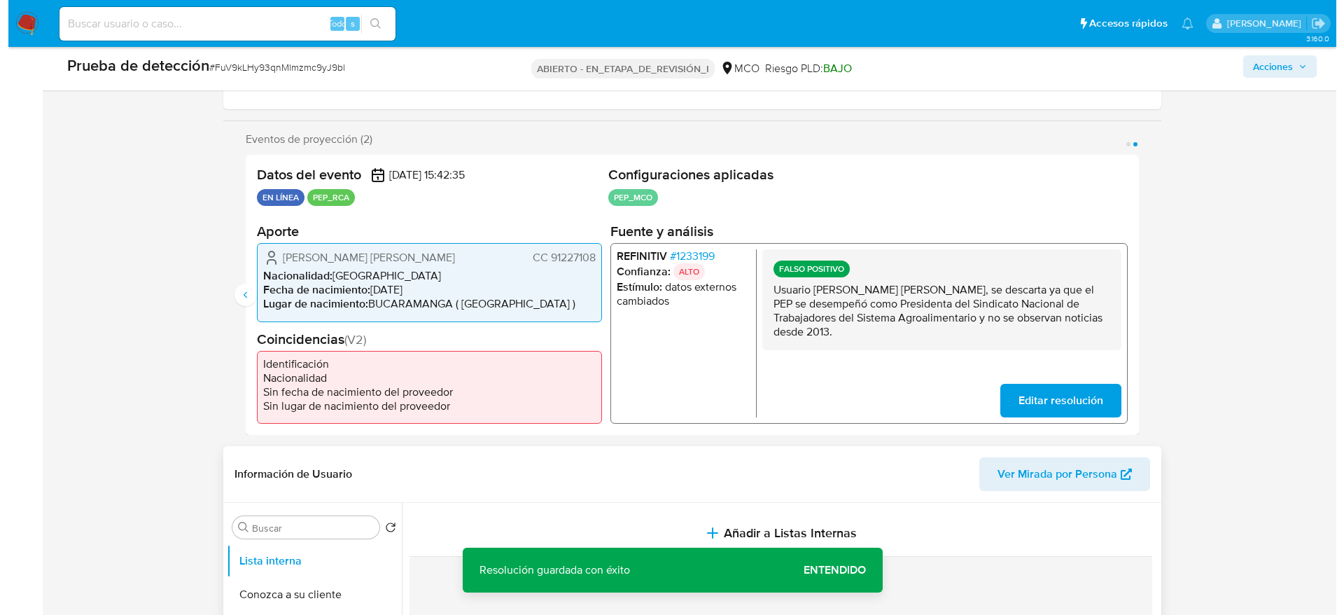
scroll to position [315, 0]
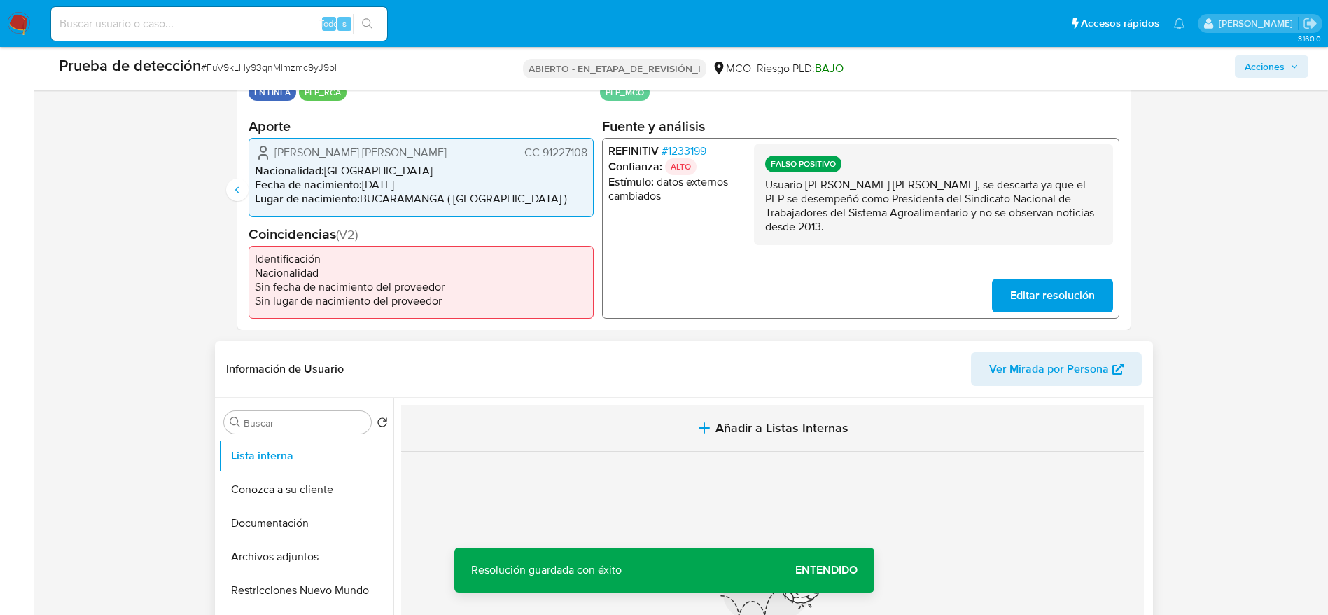
click at [732, 449] on button "Añadir a Listas Internas" at bounding box center [772, 428] width 743 height 47
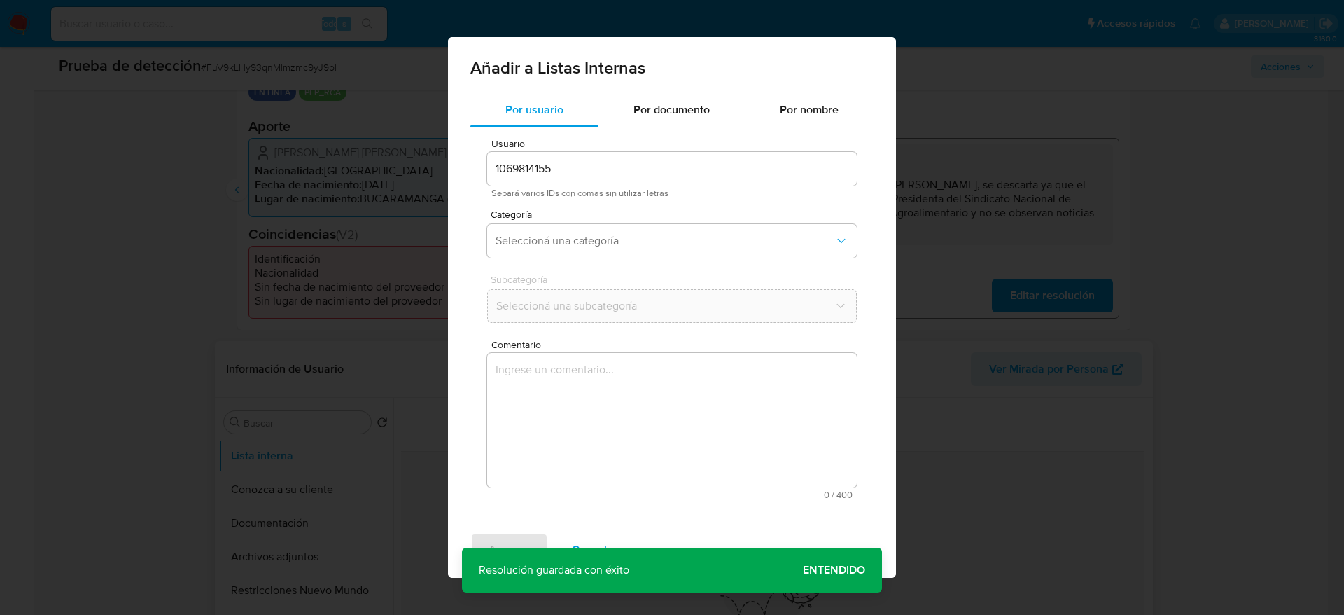
click at [730, 401] on textarea "Comentario" at bounding box center [672, 420] width 370 height 134
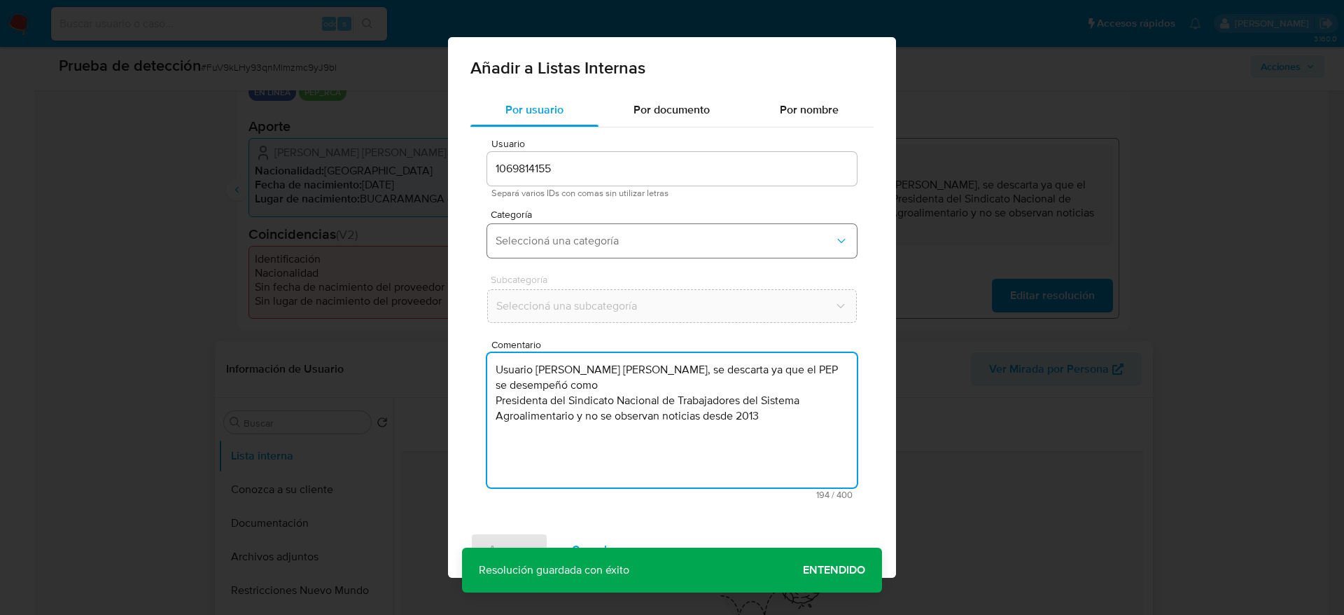
type textarea "Usuario [PERSON_NAME] [PERSON_NAME], se descarta ya que el PEP se desempeñó com…"
click at [494, 247] on button "Seleccioná una categoría" at bounding box center [672, 241] width 370 height 34
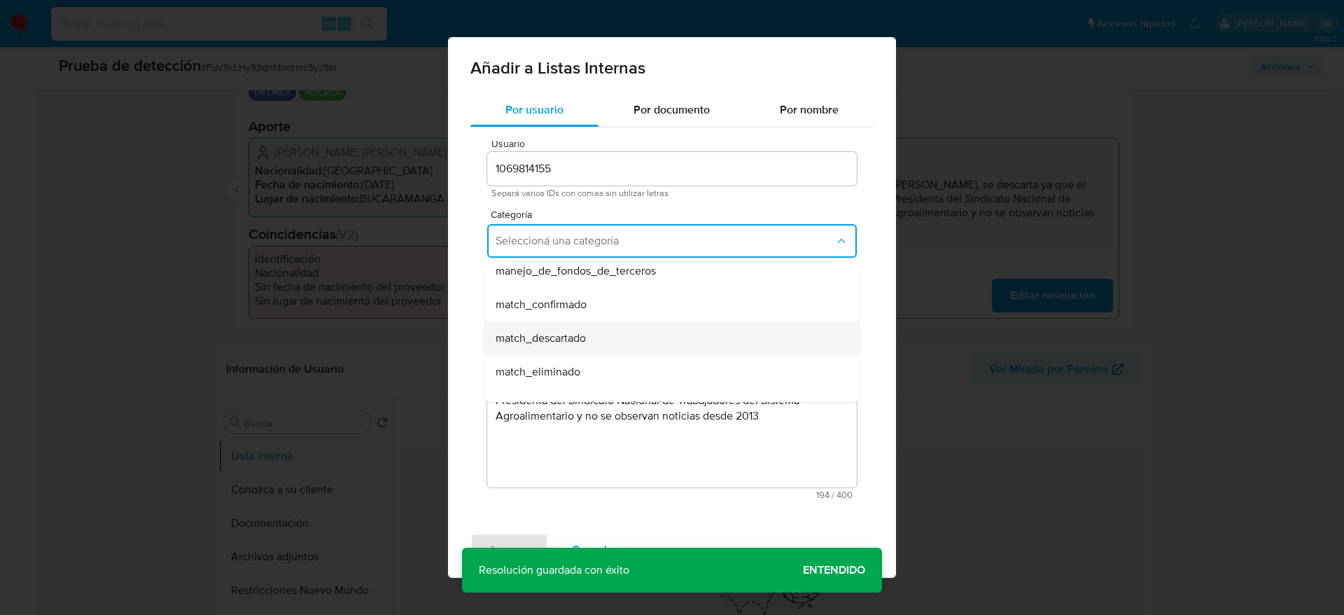
scroll to position [105, 0]
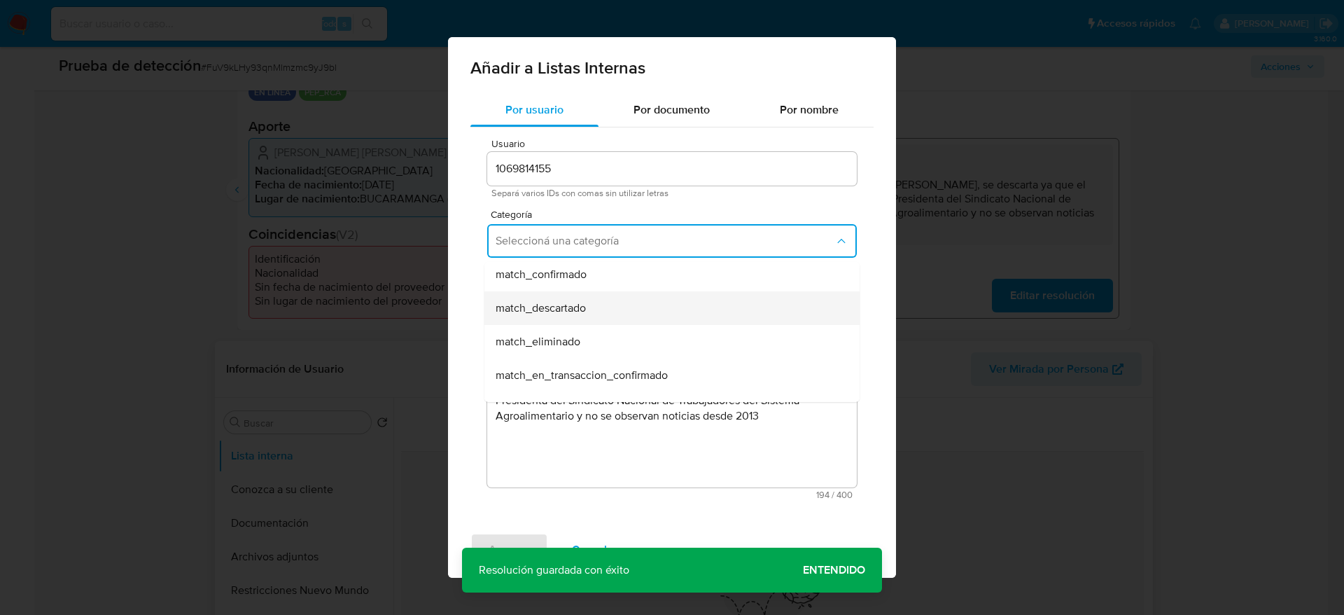
click at [548, 298] on div "match_descartado" at bounding box center [668, 308] width 344 height 34
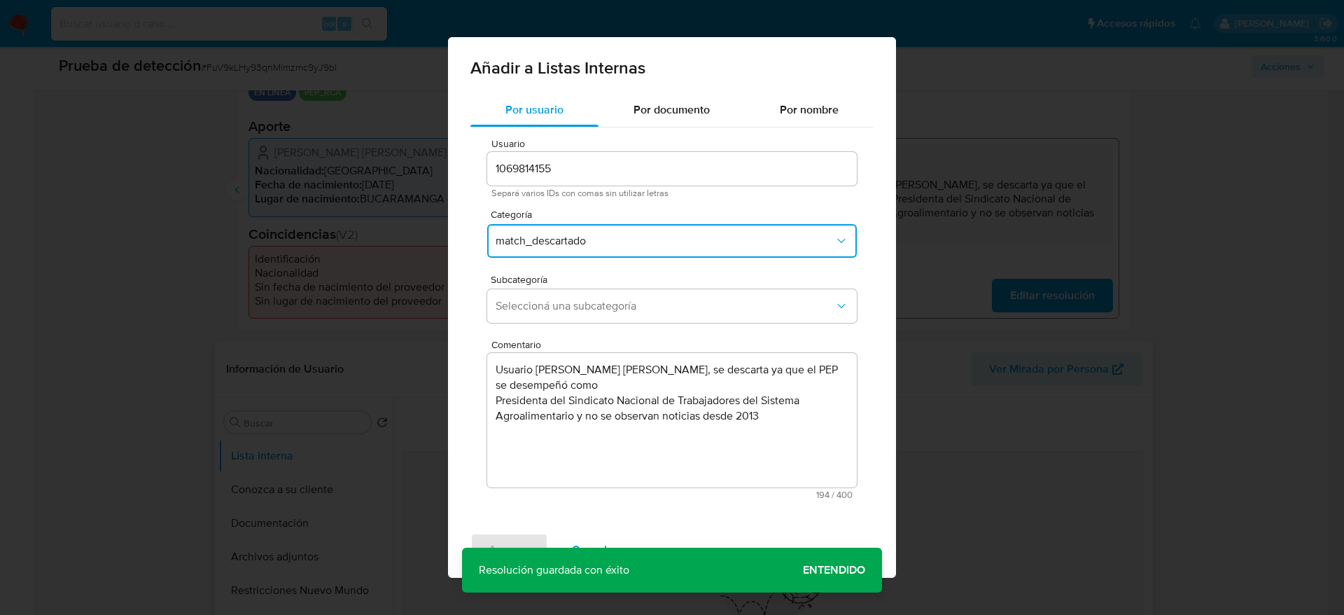
click at [548, 299] on span "Seleccioná una subcategoría" at bounding box center [665, 306] width 339 height 14
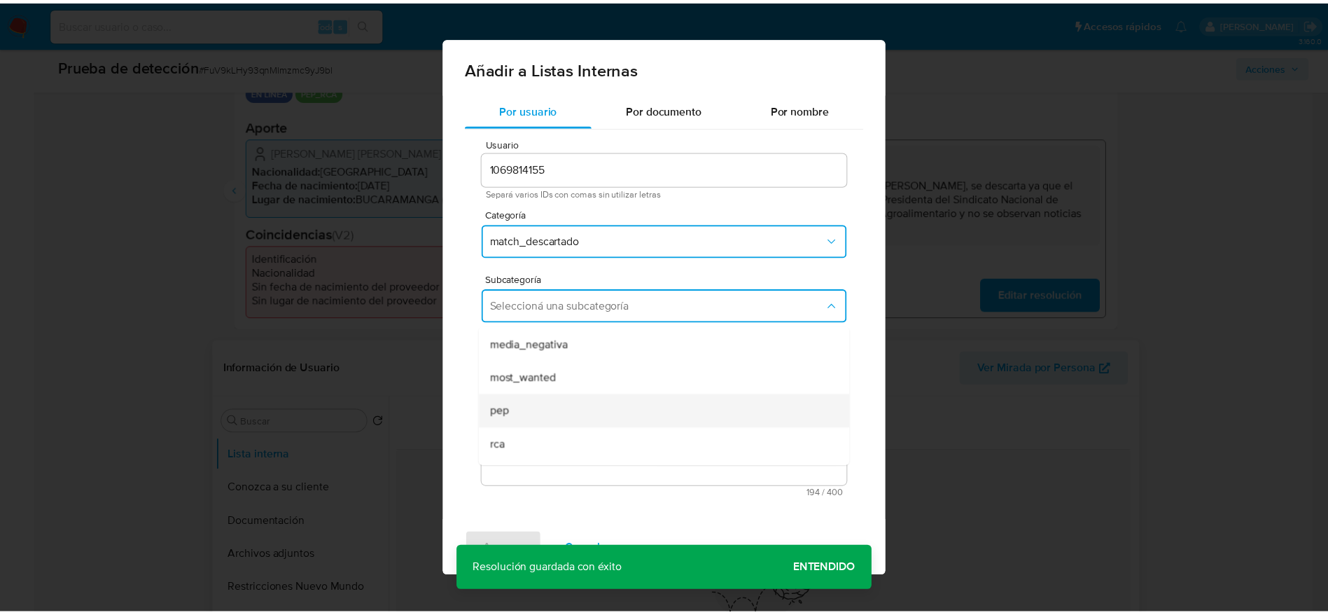
scroll to position [95, 0]
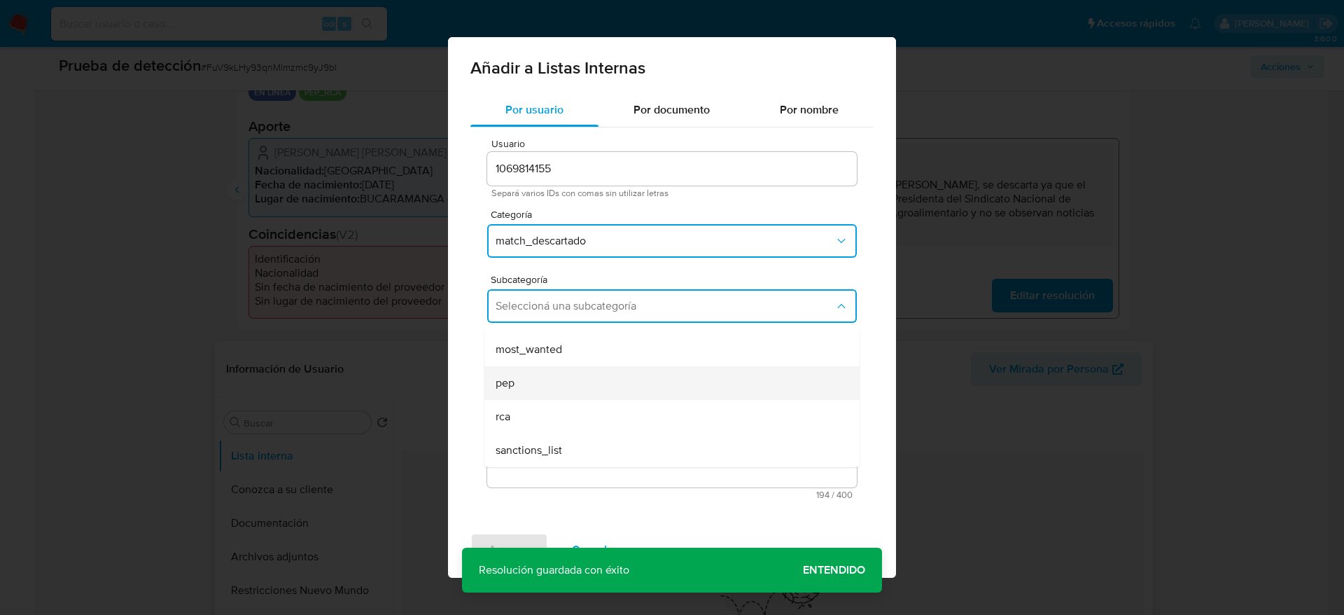
click at [533, 387] on div "pep" at bounding box center [668, 383] width 344 height 34
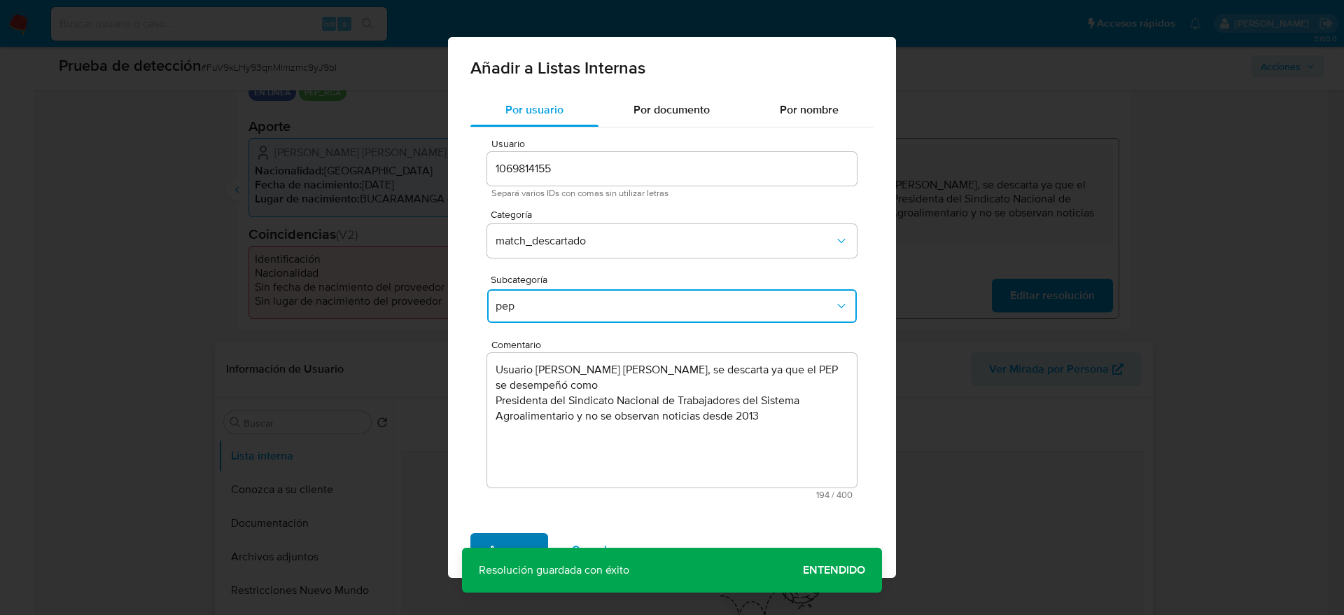
click at [514, 541] on span "Agregar" at bounding box center [509, 549] width 41 height 31
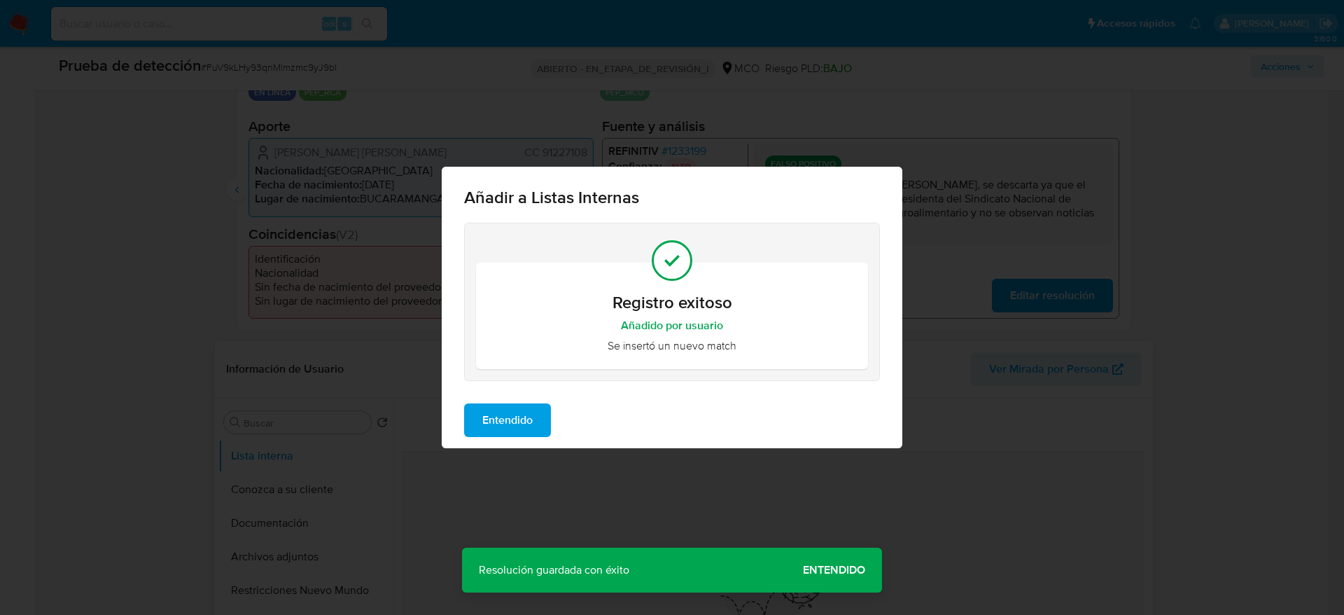
click at [521, 410] on span "Entendido" at bounding box center [507, 420] width 50 height 31
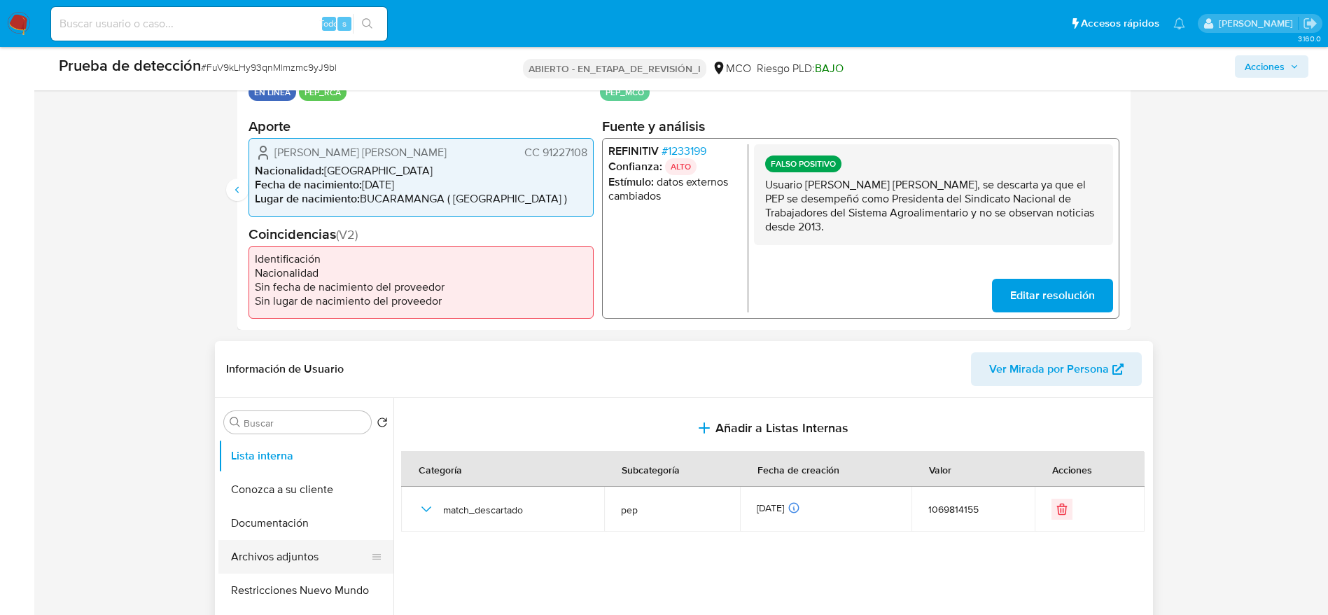
click at [249, 562] on button "Archivos adjuntos" at bounding box center [300, 557] width 164 height 34
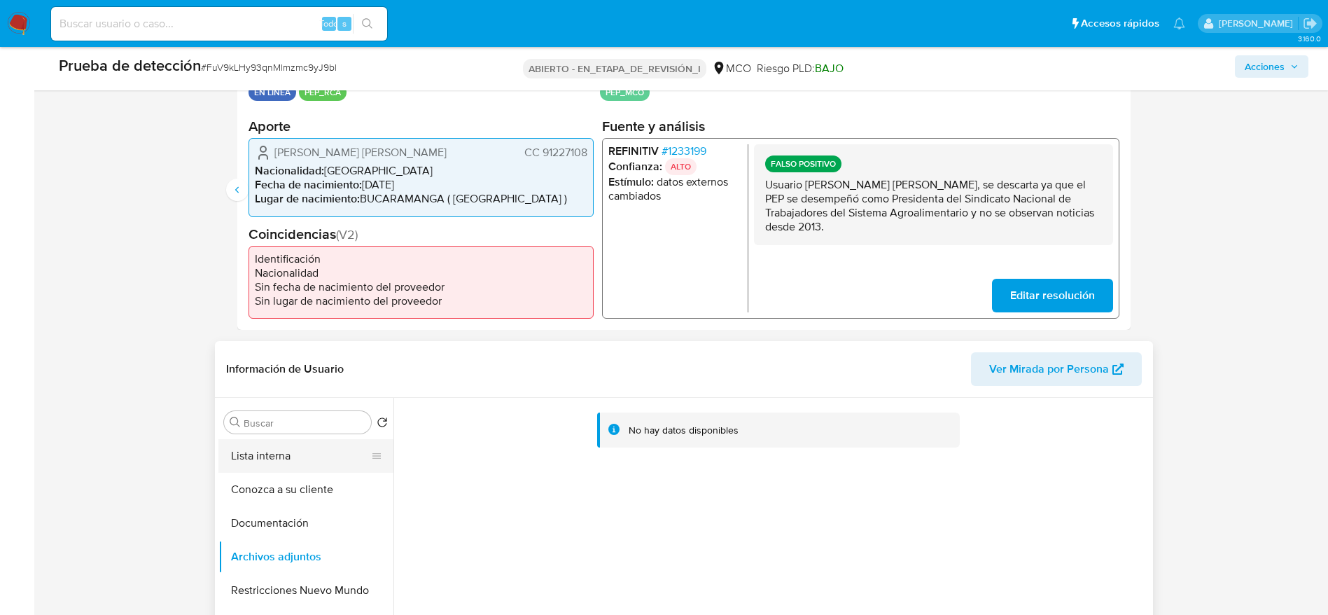
click at [284, 456] on button "Lista interna" at bounding box center [300, 456] width 164 height 34
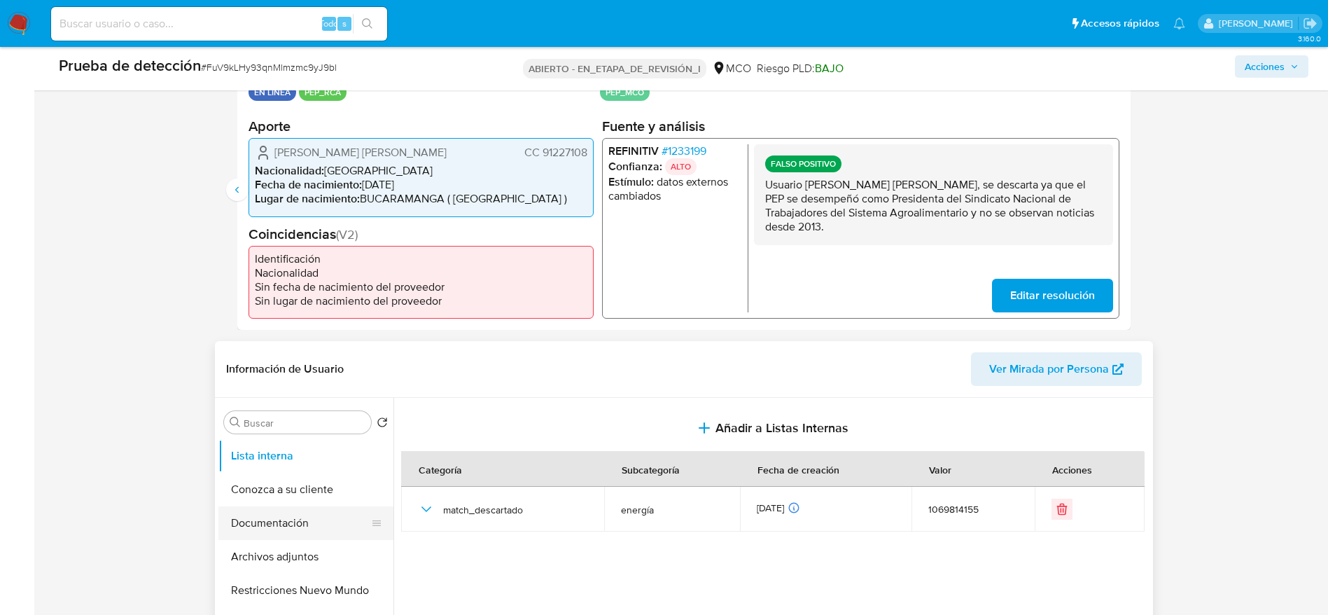
click at [279, 515] on button "Documentación" at bounding box center [300, 523] width 164 height 34
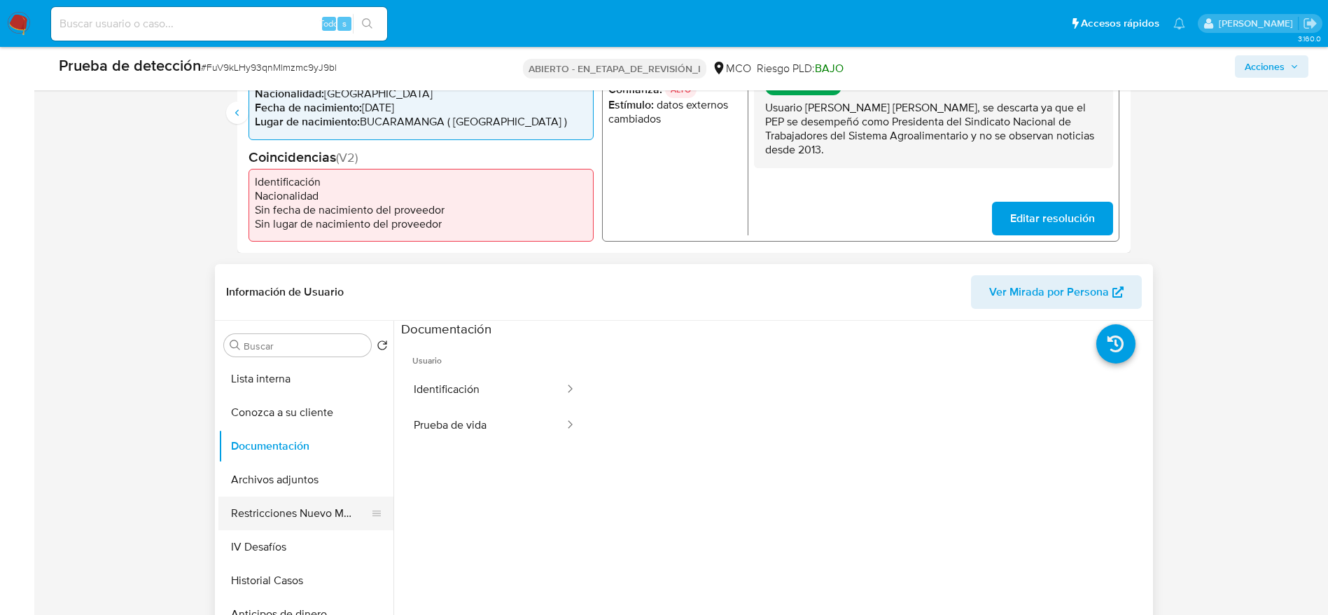
scroll to position [420, 0]
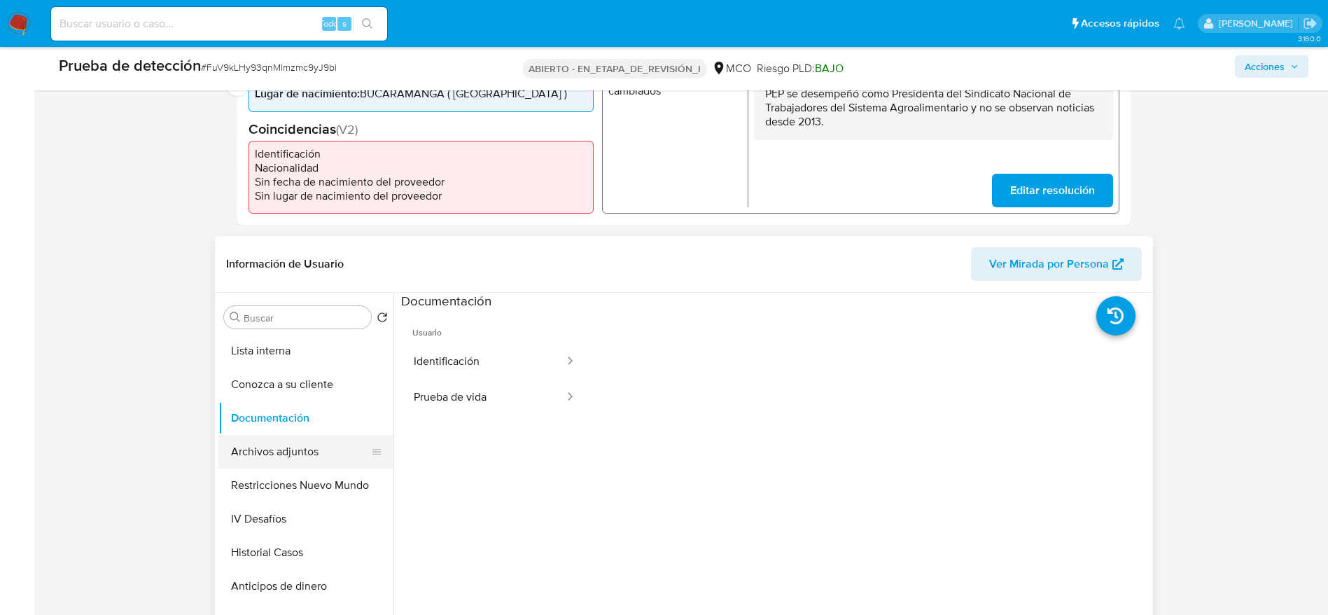
click at [293, 446] on button "Archivos adjuntos" at bounding box center [300, 452] width 164 height 34
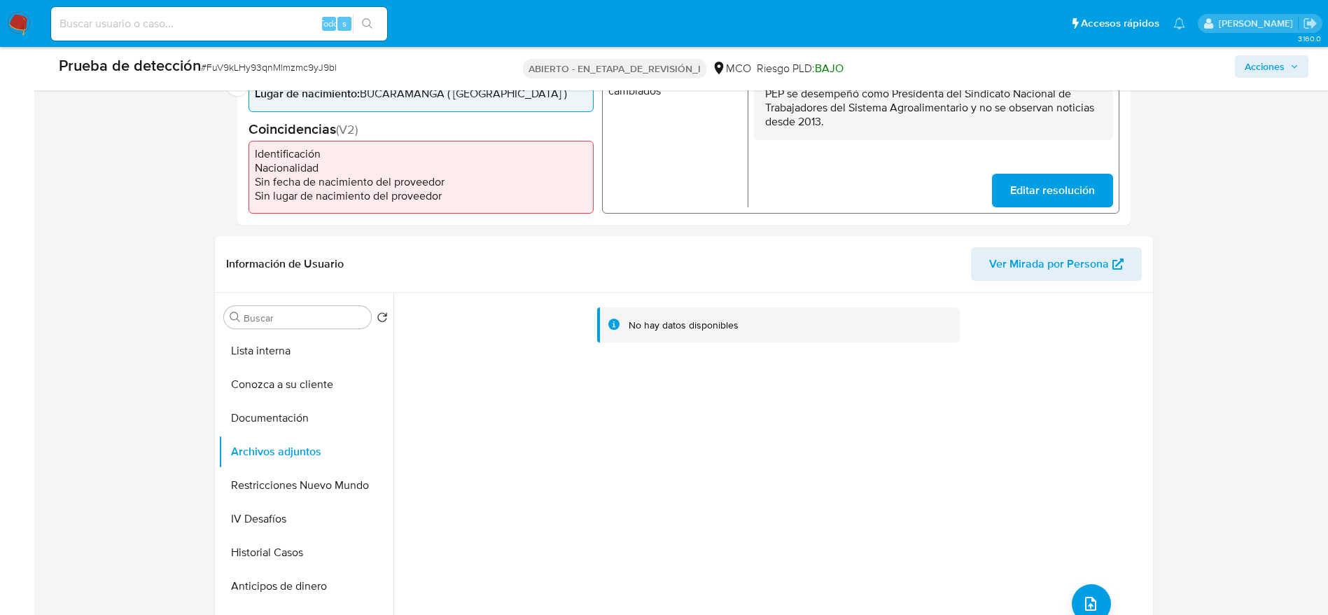
scroll to position [315, 0]
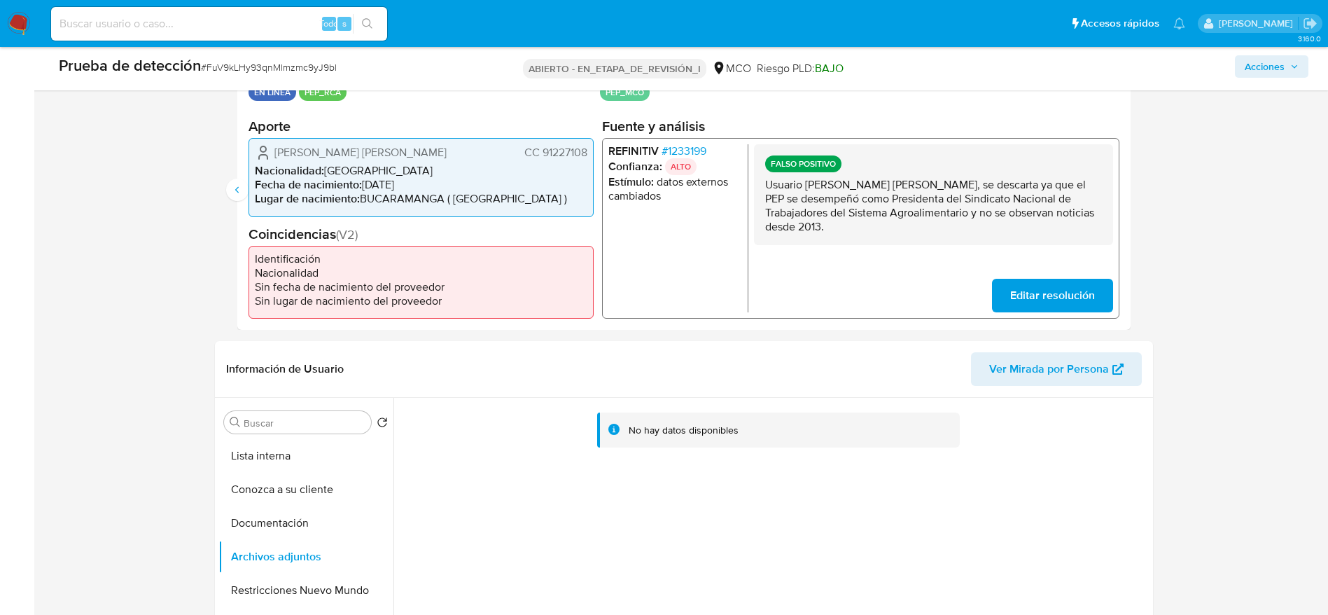
click at [382, 146] on font "Correa Suarez Luis Javier" at bounding box center [360, 152] width 172 height 16
click at [288, 541] on button "Archivos adjuntos" at bounding box center [300, 557] width 164 height 34
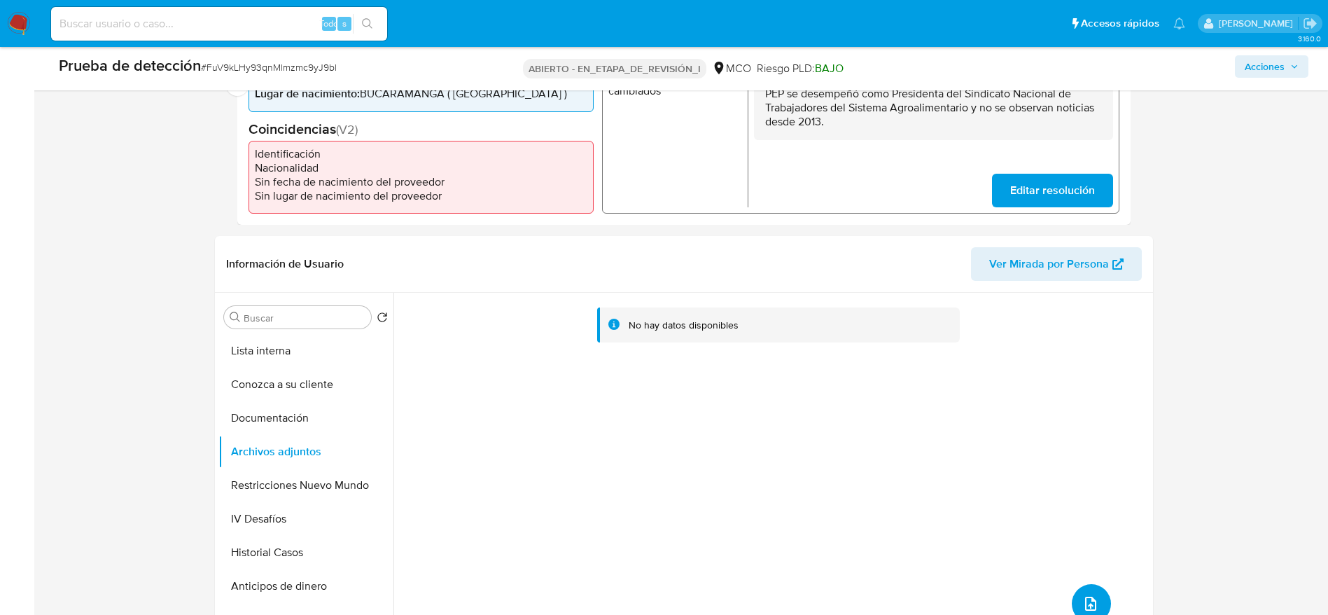
click at [1085, 602] on icon "subir archivo" at bounding box center [1090, 603] width 17 height 17
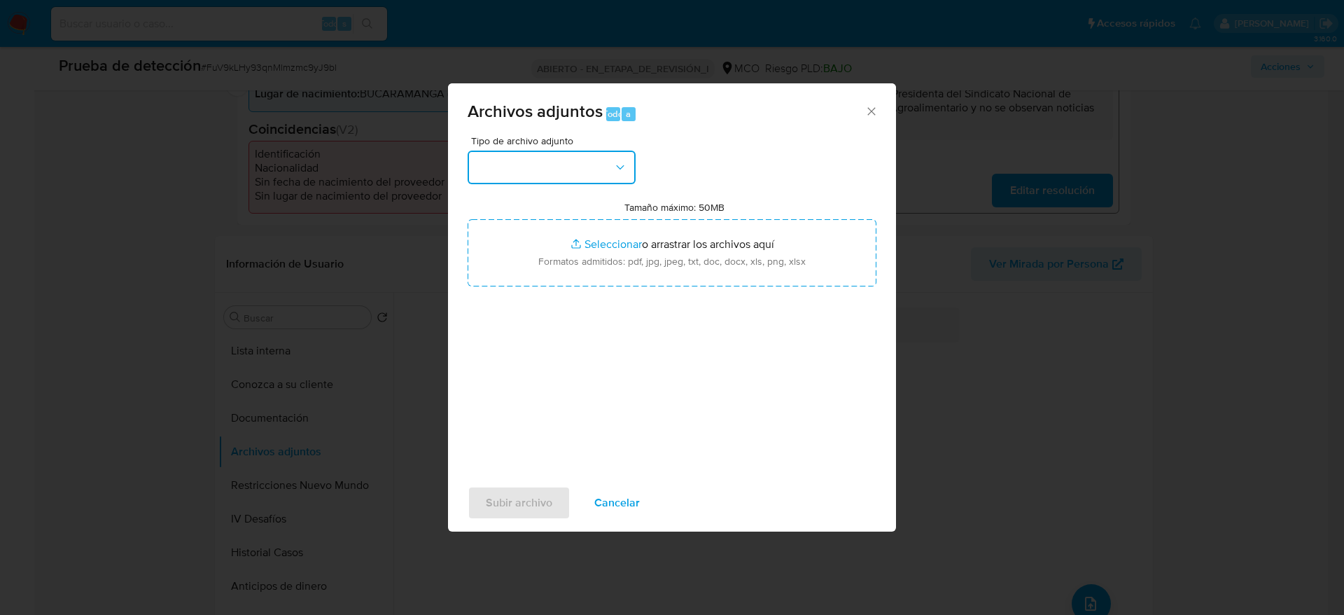
click at [573, 160] on button "button" at bounding box center [552, 168] width 168 height 34
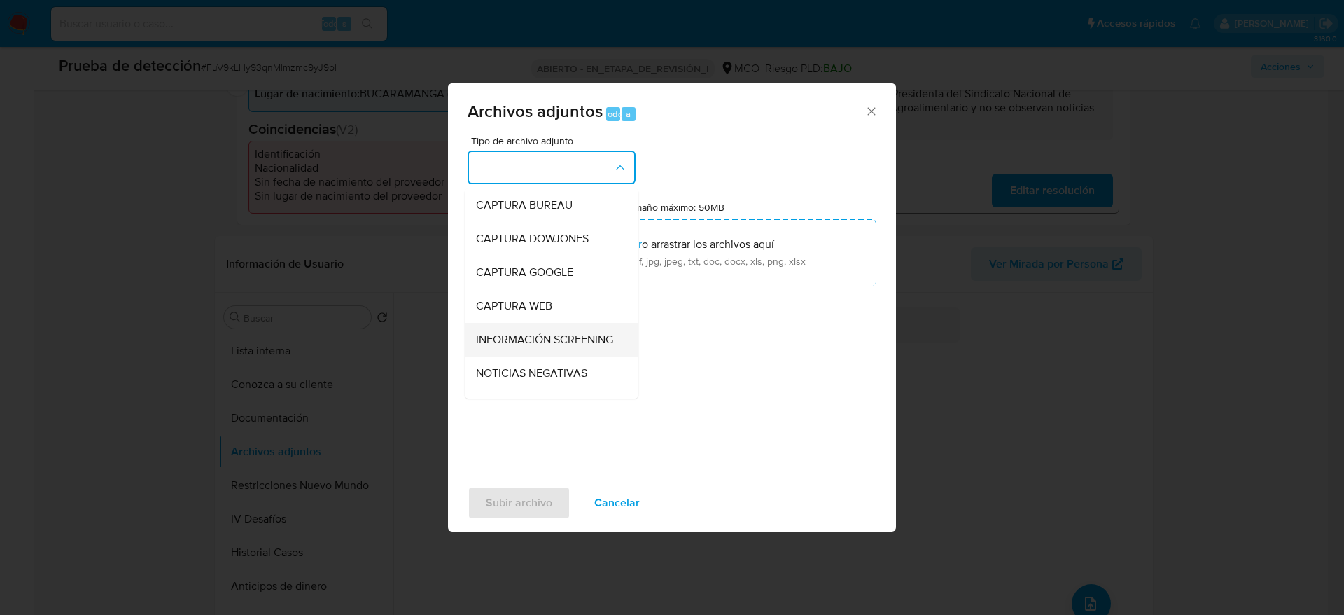
click at [568, 347] on span "INFORMACIÓN SCREENING" at bounding box center [544, 340] width 137 height 14
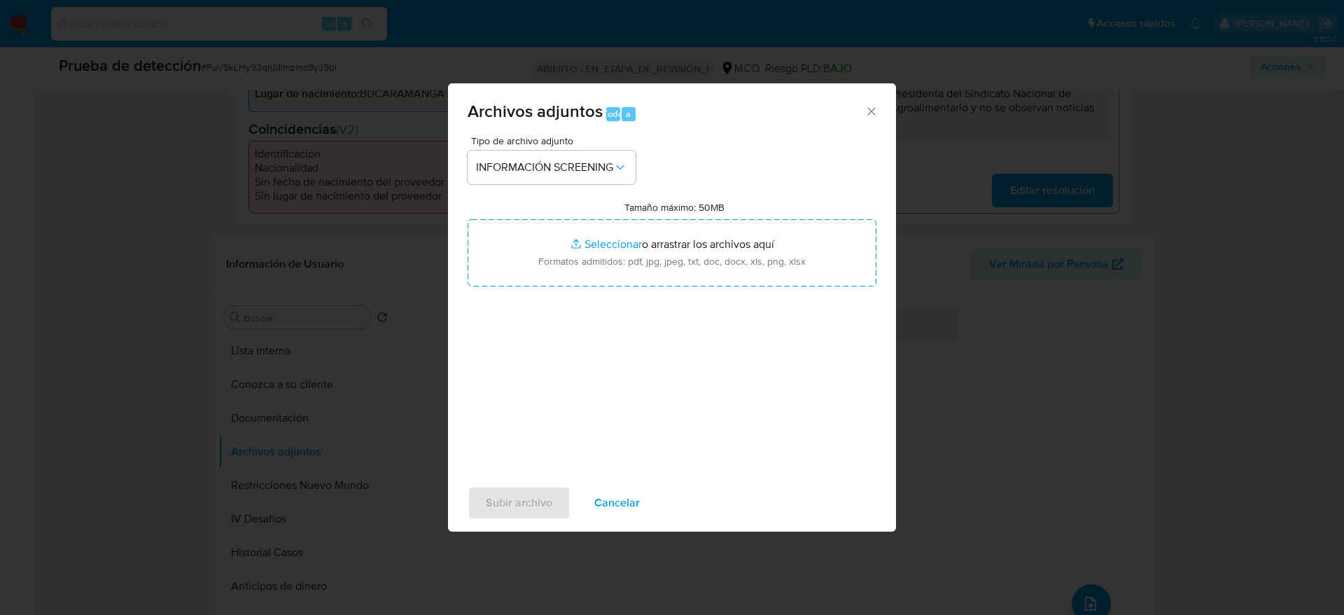
click at [606, 204] on div "Tamaño máximo: 50MB Seleccionar archivos Seleccionar o arrastrar los archivos a…" at bounding box center [672, 243] width 409 height 85
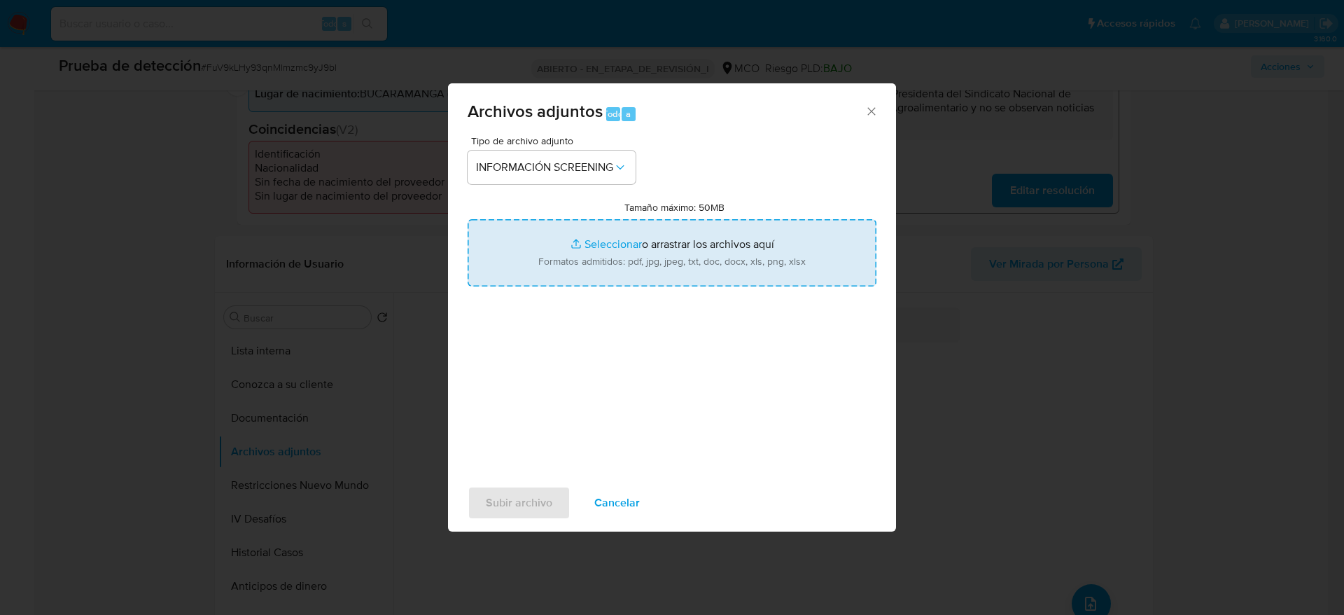
click at [615, 263] on input "Tamaño máximo: 50MB Seleccionar archivos" at bounding box center [672, 252] width 409 height 67
type input "C:\fakepath\_Correa Suarez Luis Javier_ - Buscar con Google.pdf"
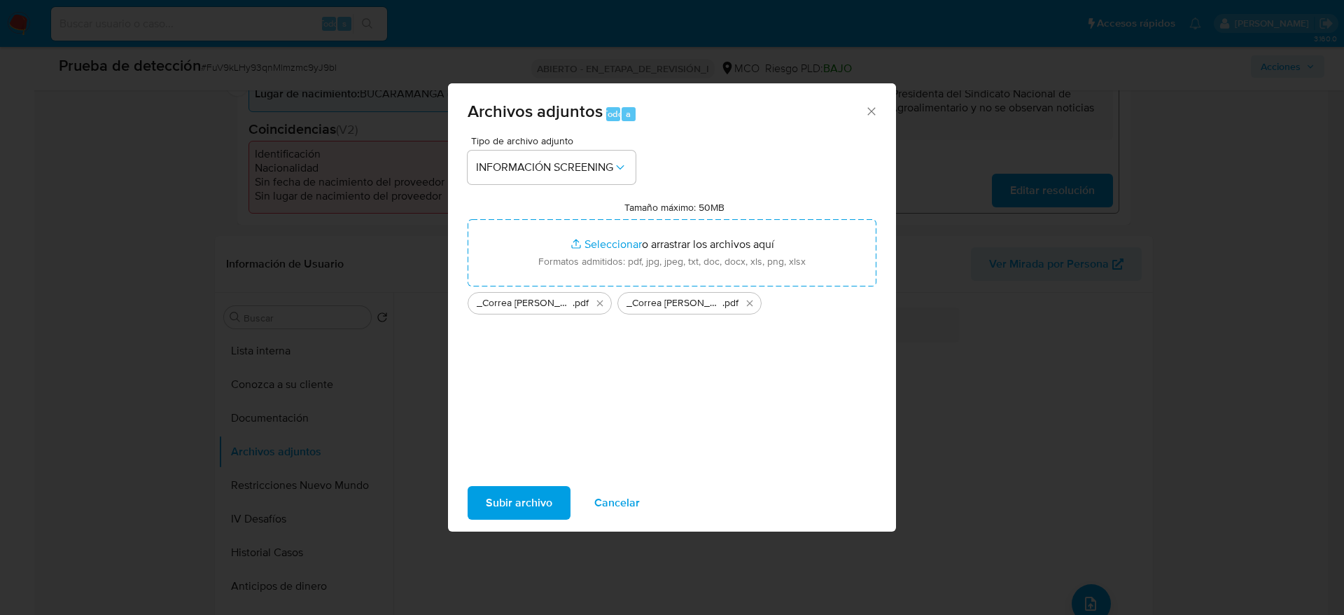
click at [524, 508] on span "Subir archivo" at bounding box center [519, 502] width 67 height 31
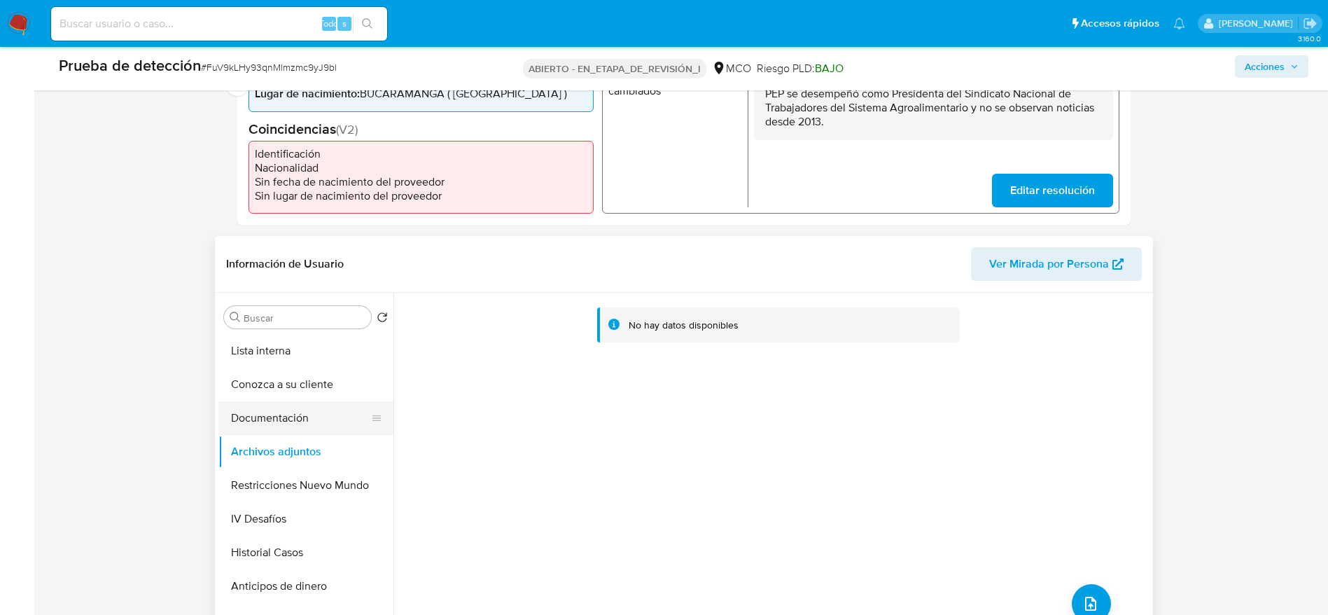
click at [291, 417] on button "Documentación" at bounding box center [300, 418] width 164 height 34
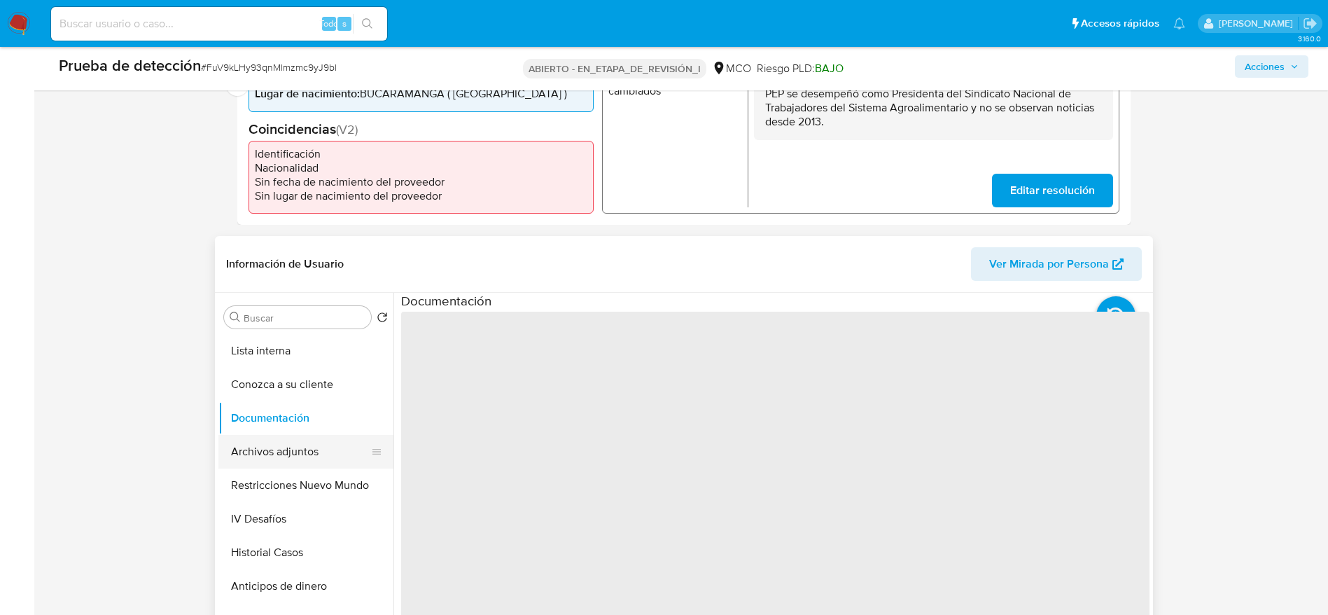
click at [291, 436] on button "Archivos adjuntos" at bounding box center [300, 452] width 164 height 34
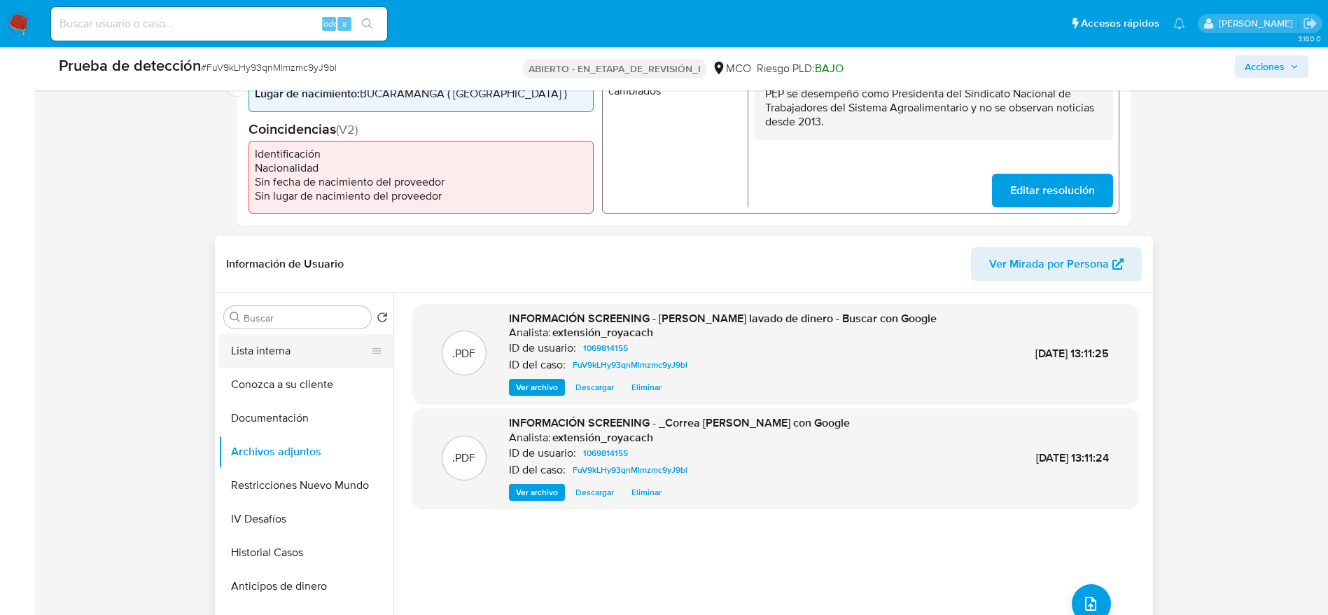
click at [255, 352] on button "Lista interna" at bounding box center [300, 351] width 164 height 34
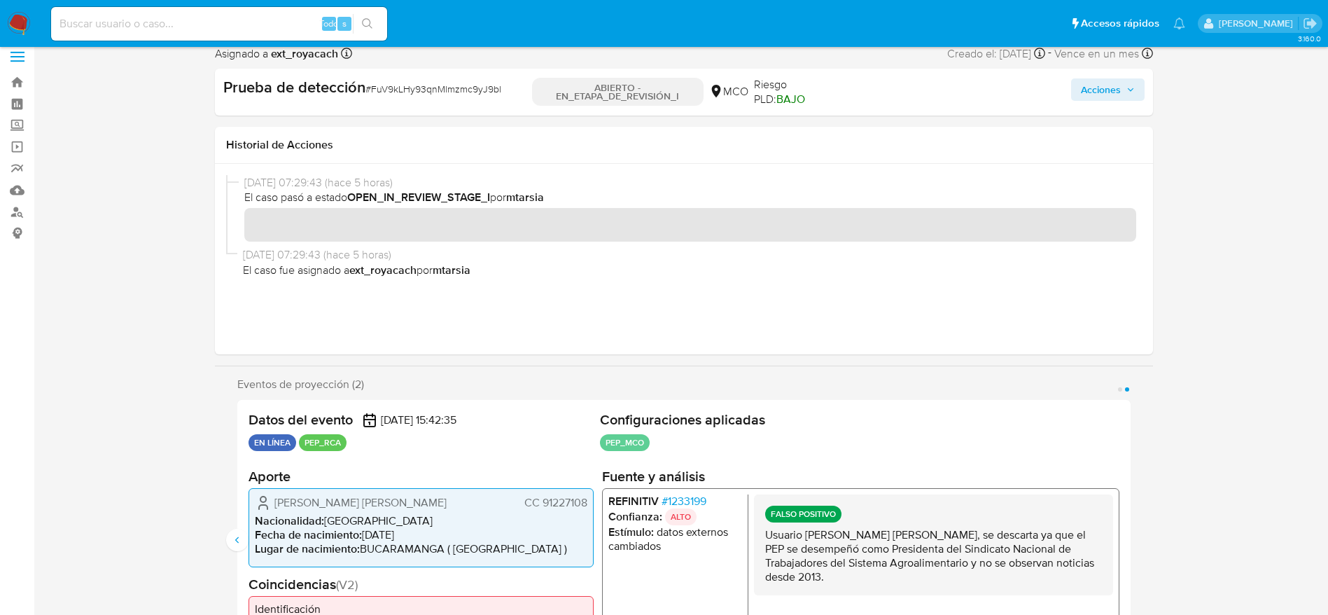
scroll to position [0, 0]
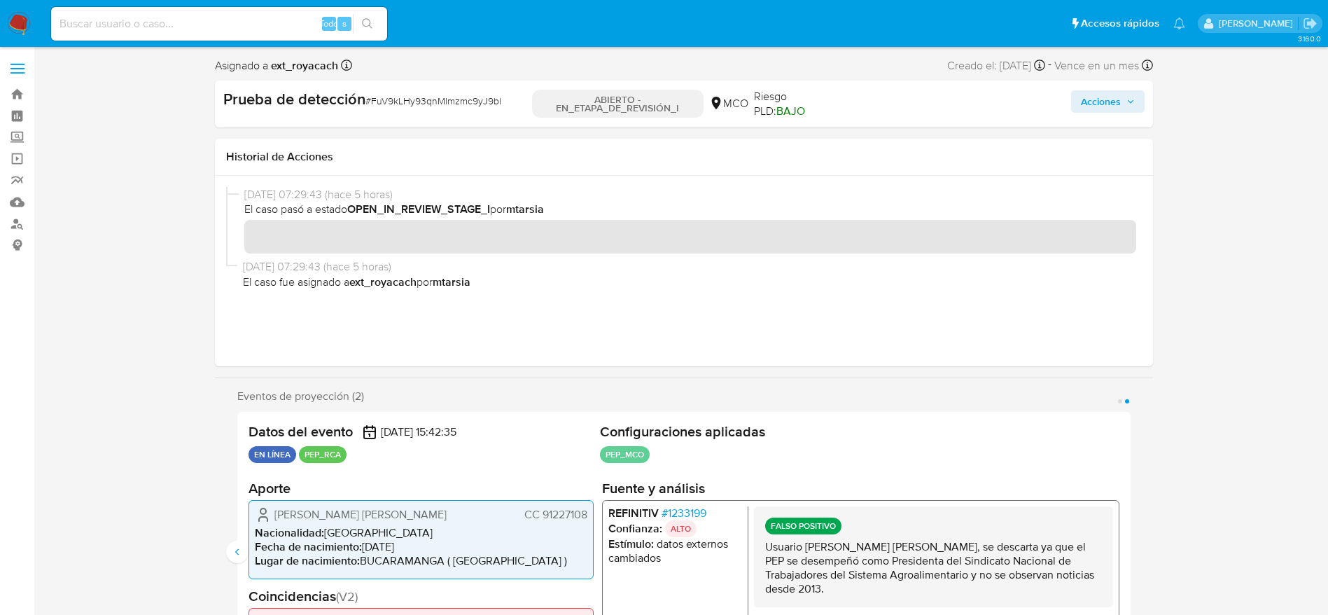
drag, startPoint x: 1120, startPoint y: 91, endPoint x: 1120, endPoint y: 99, distance: 7.7
click at [1120, 92] on font "Acciones" at bounding box center [1101, 101] width 40 height 22
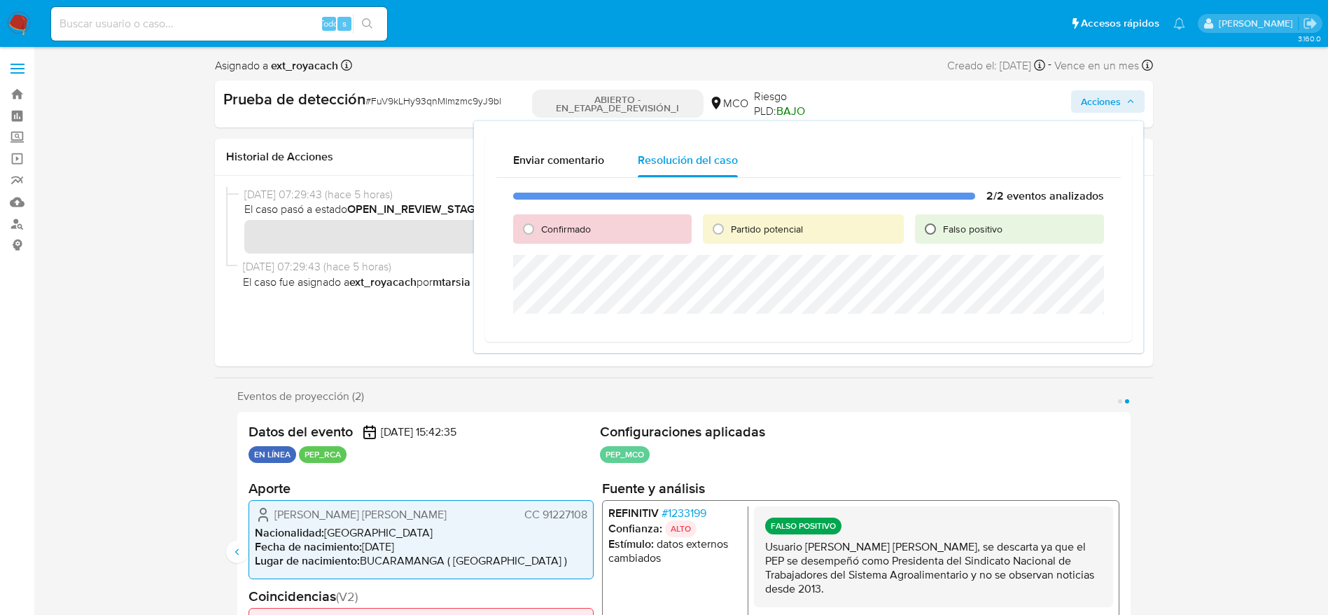
click at [926, 229] on input "Falso positivo" at bounding box center [930, 229] width 22 height 22
radio input "true"
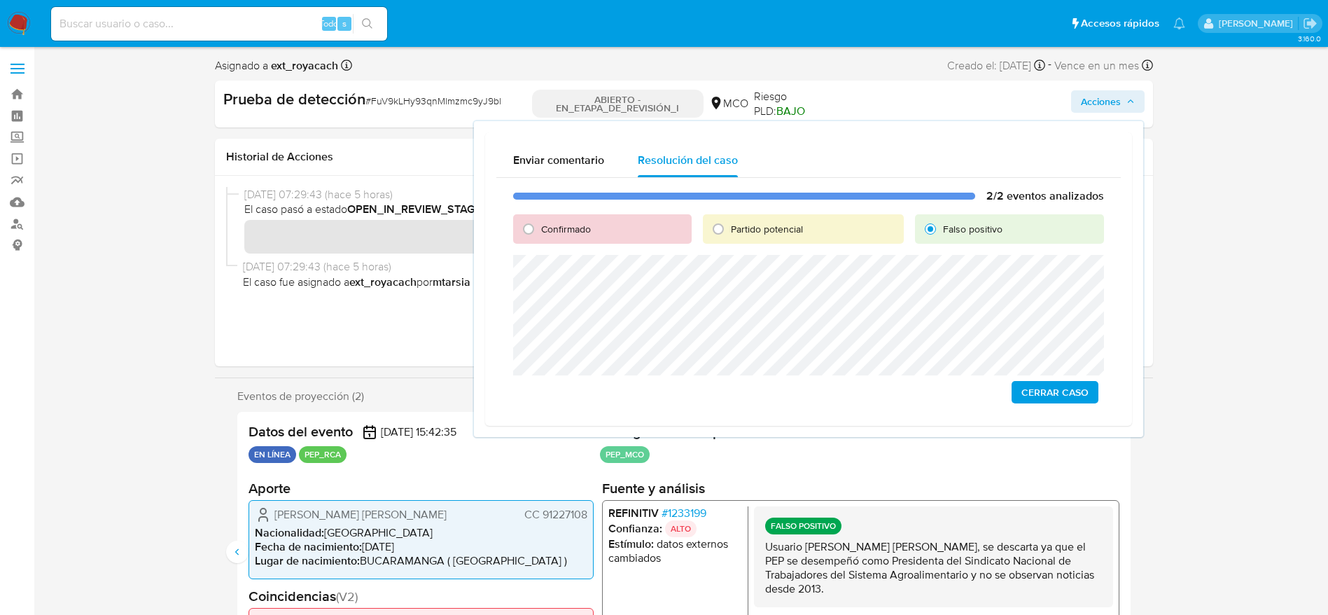
click at [541, 431] on div "Enviar comentario Resolución del caso 2/2 eventos analizados Confirmado Partido…" at bounding box center [808, 279] width 669 height 316
click at [1090, 395] on button "Cerrar Caso" at bounding box center [1055, 392] width 87 height 22
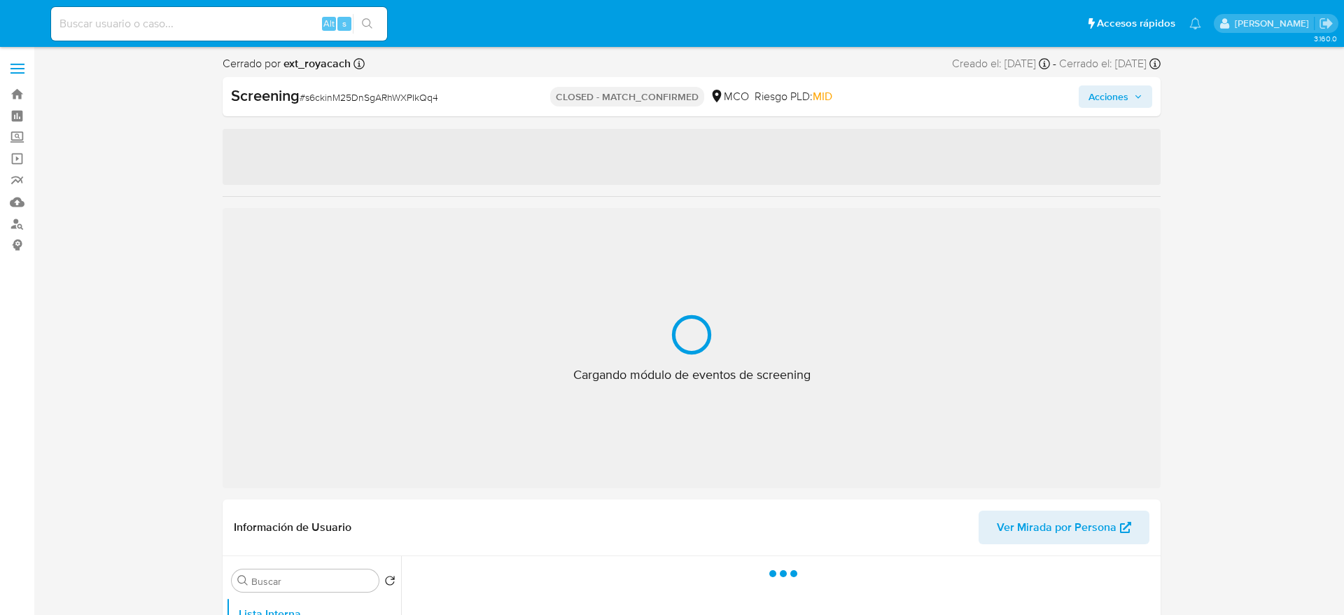
select select "10"
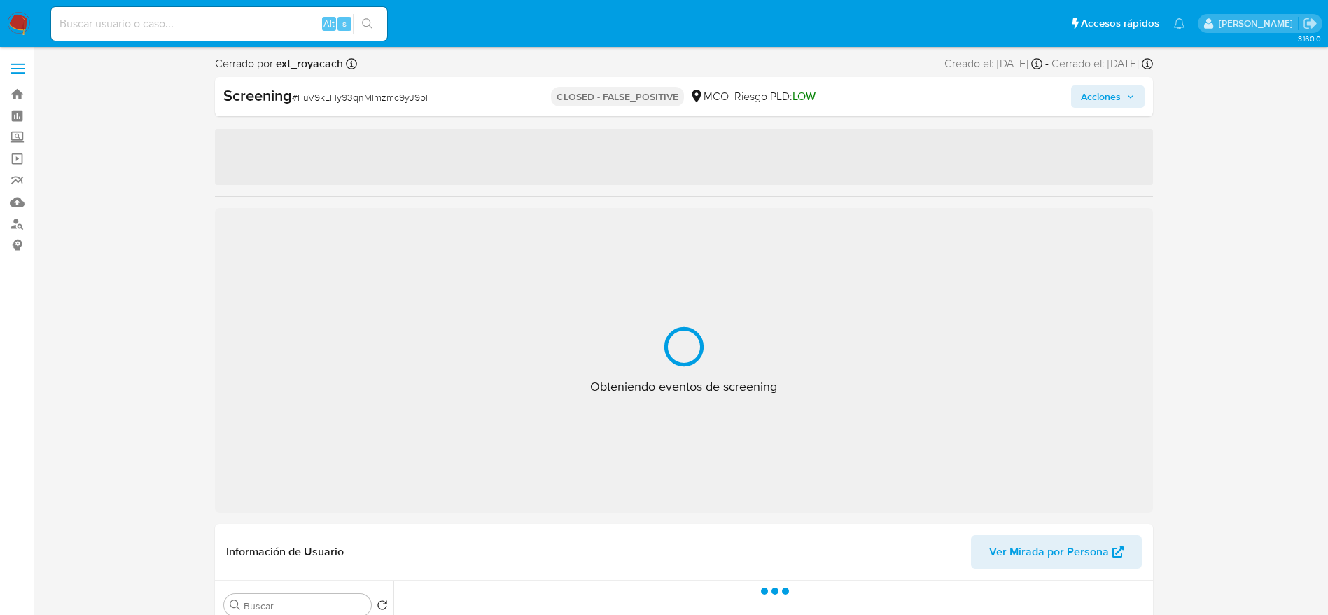
select select "10"
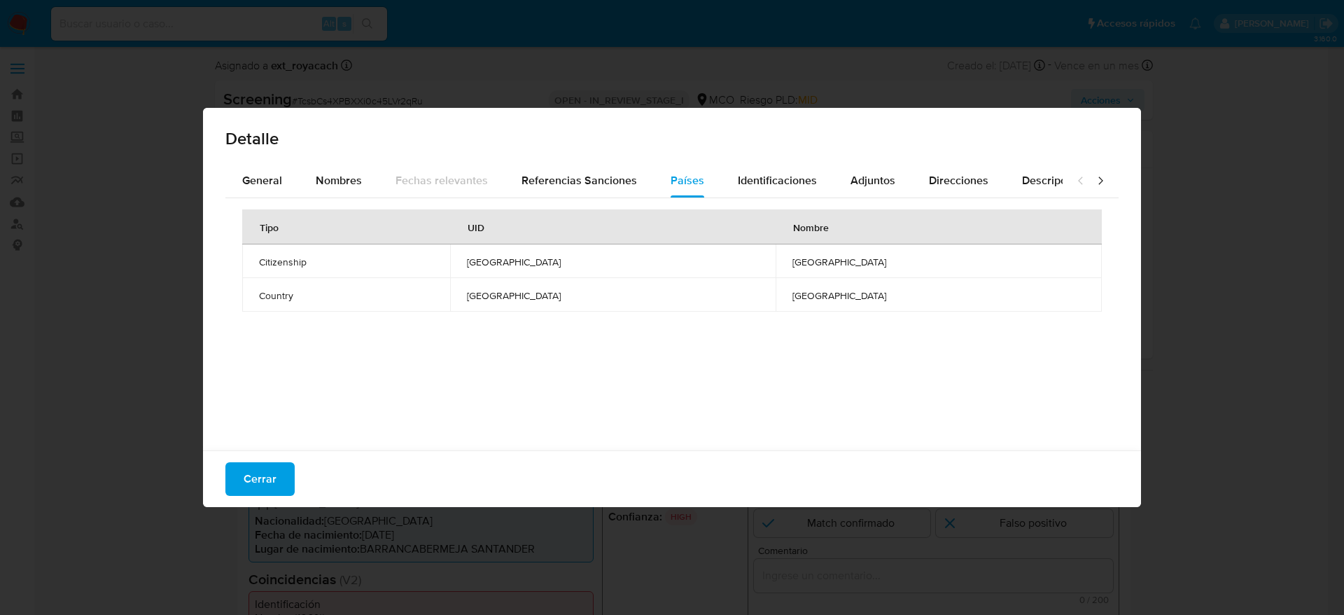
select select "10"
click at [351, 172] on span "Nombres" at bounding box center [339, 180] width 46 height 16
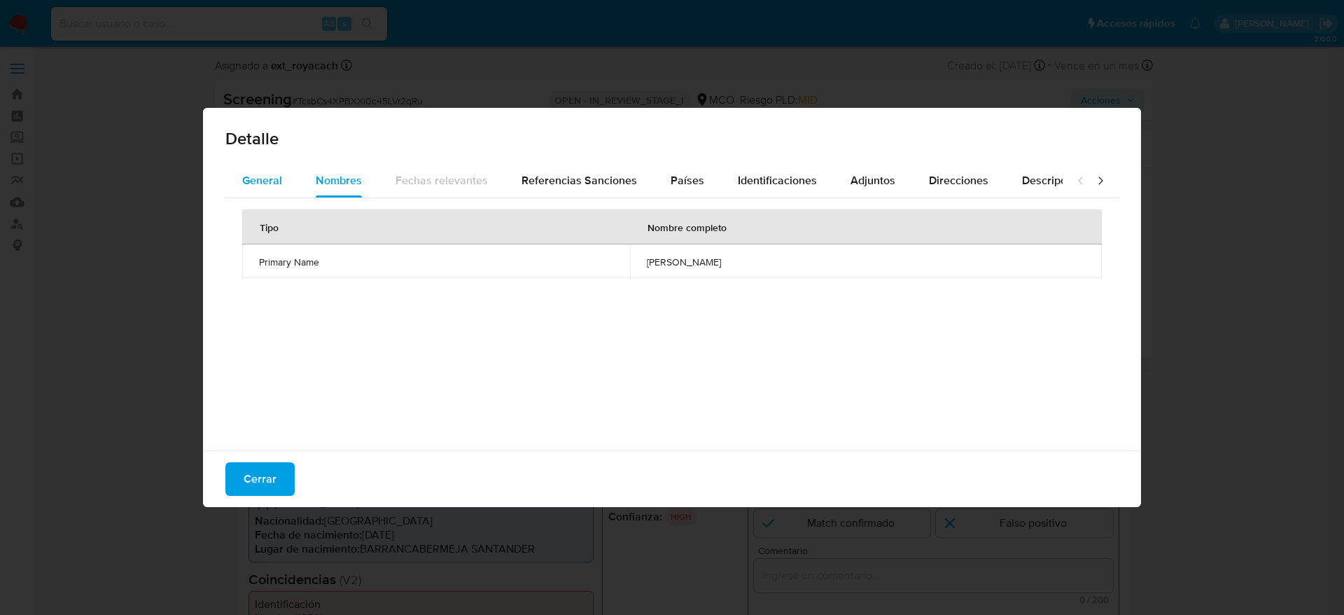
click at [263, 178] on span "General" at bounding box center [262, 180] width 40 height 16
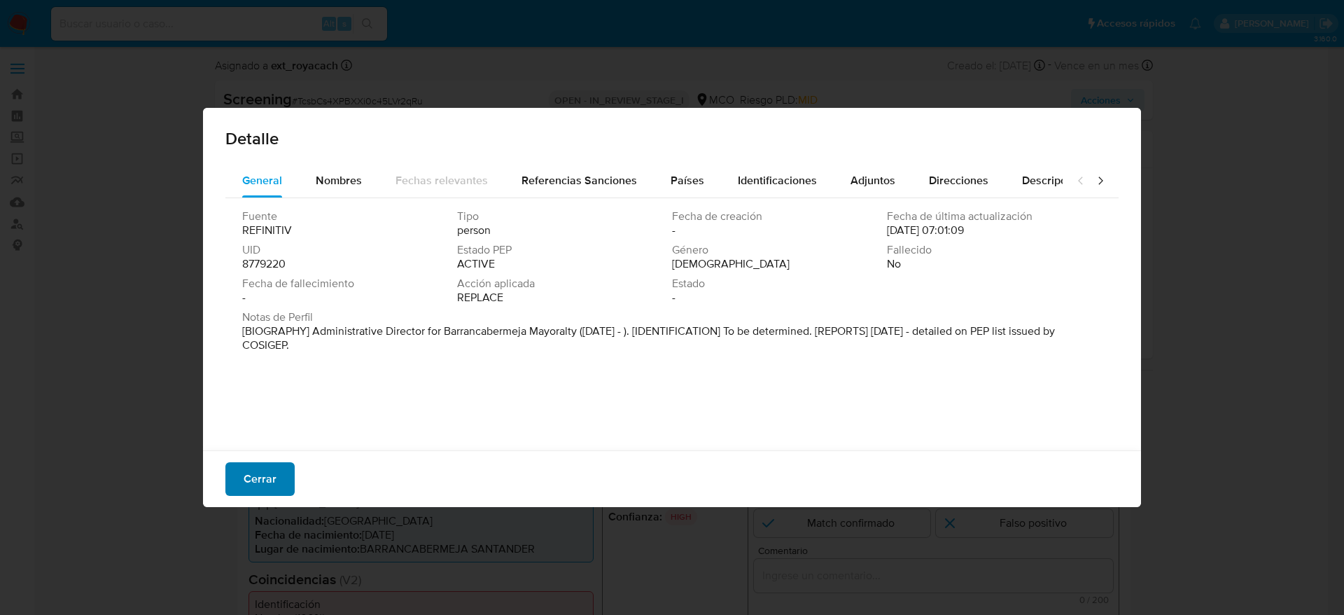
click at [292, 475] on button "Cerrar" at bounding box center [259, 479] width 69 height 34
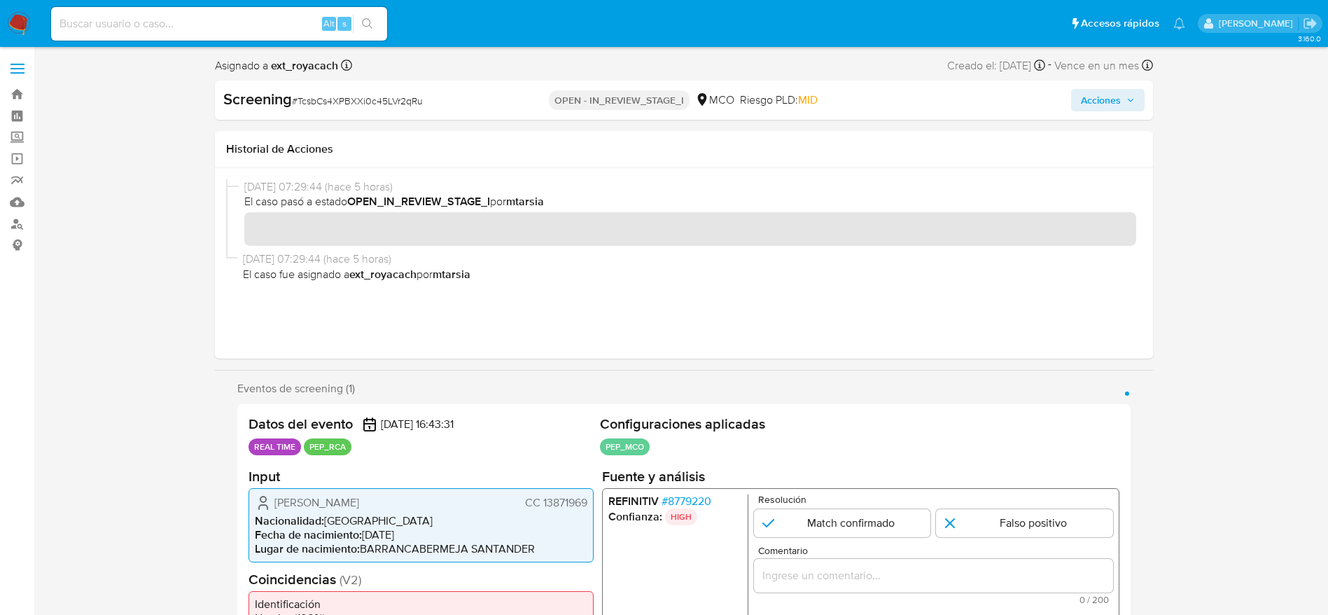
click at [368, 95] on span "# TcsbCs4XPBXXi0c45LVr2qRu" at bounding box center [357, 101] width 131 height 14
copy span "TcsbCs4XPBXXi0c45LVr2qRu"
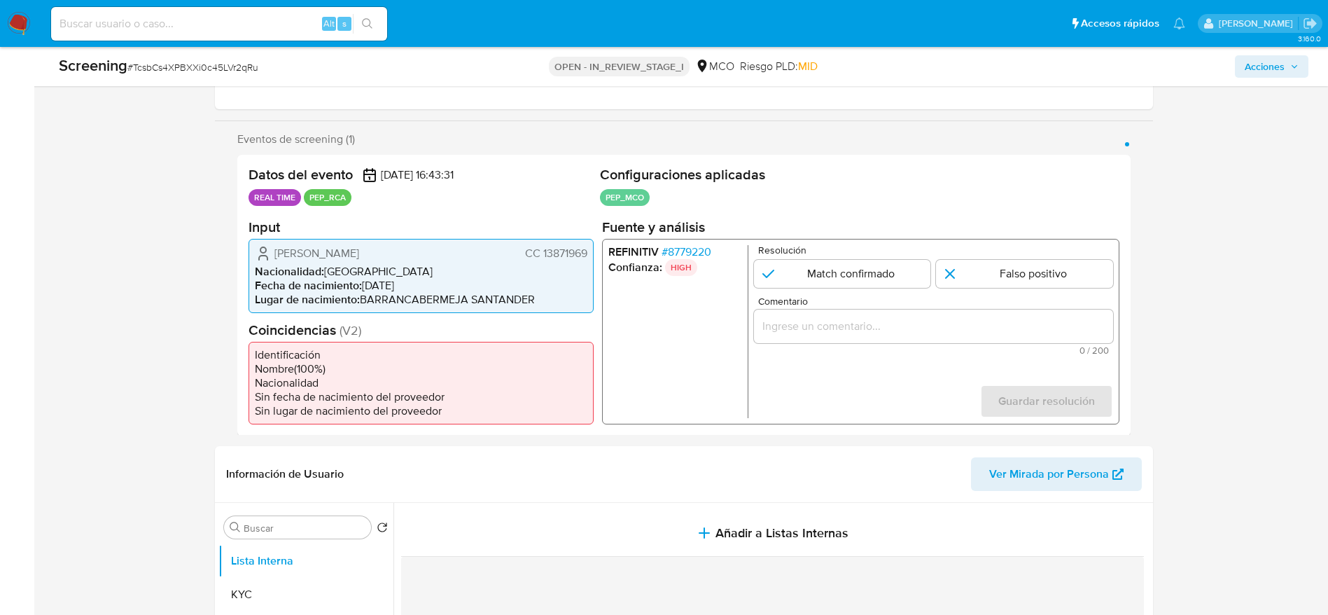
drag, startPoint x: 271, startPoint y: 244, endPoint x: 592, endPoint y: 240, distance: 320.7
click at [592, 240] on div "[PERSON_NAME] CC 13871969 Nacionalidad : [DEMOGRAPHIC_DATA] Fecha de nacimiento…" at bounding box center [421, 275] width 345 height 74
click at [686, 262] on p "HIGH" at bounding box center [680, 266] width 32 height 17
click at [688, 249] on span "# 8779220" at bounding box center [686, 251] width 50 height 14
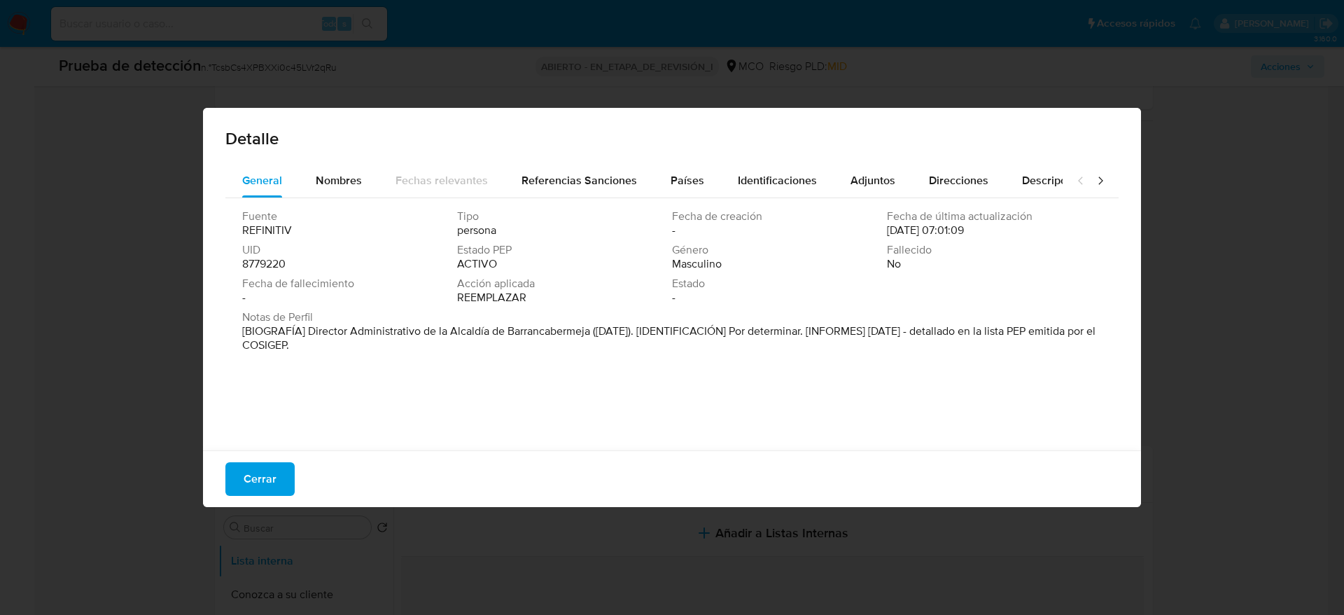
drag, startPoint x: 308, startPoint y: 329, endPoint x: 750, endPoint y: 321, distance: 441.9
click at [589, 331] on font "[BIOGRAFÍA] Director Administrativo de la Alcaldía de Barrancabermeja ([DATE]).…" at bounding box center [669, 338] width 854 height 30
click at [234, 477] on button "Cerrar" at bounding box center [259, 479] width 69 height 34
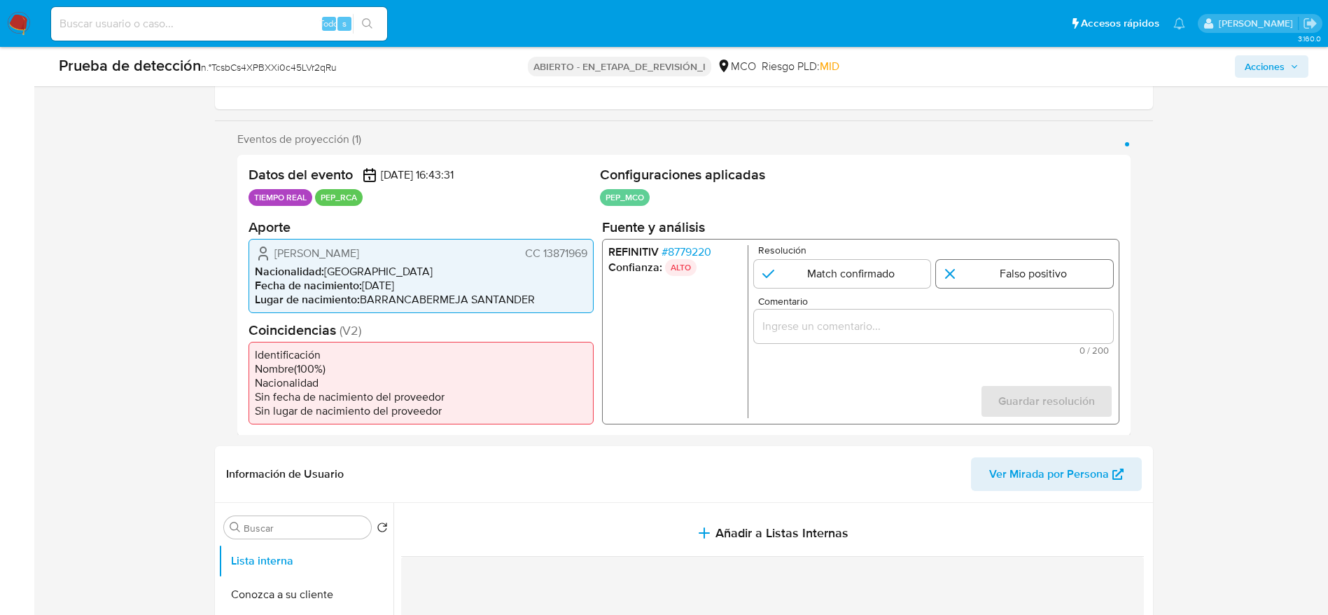
click at [971, 271] on input "1 de 1" at bounding box center [1024, 273] width 177 height 28
radio input "true"
click at [969, 321] on input "Comentario" at bounding box center [932, 325] width 359 height 18
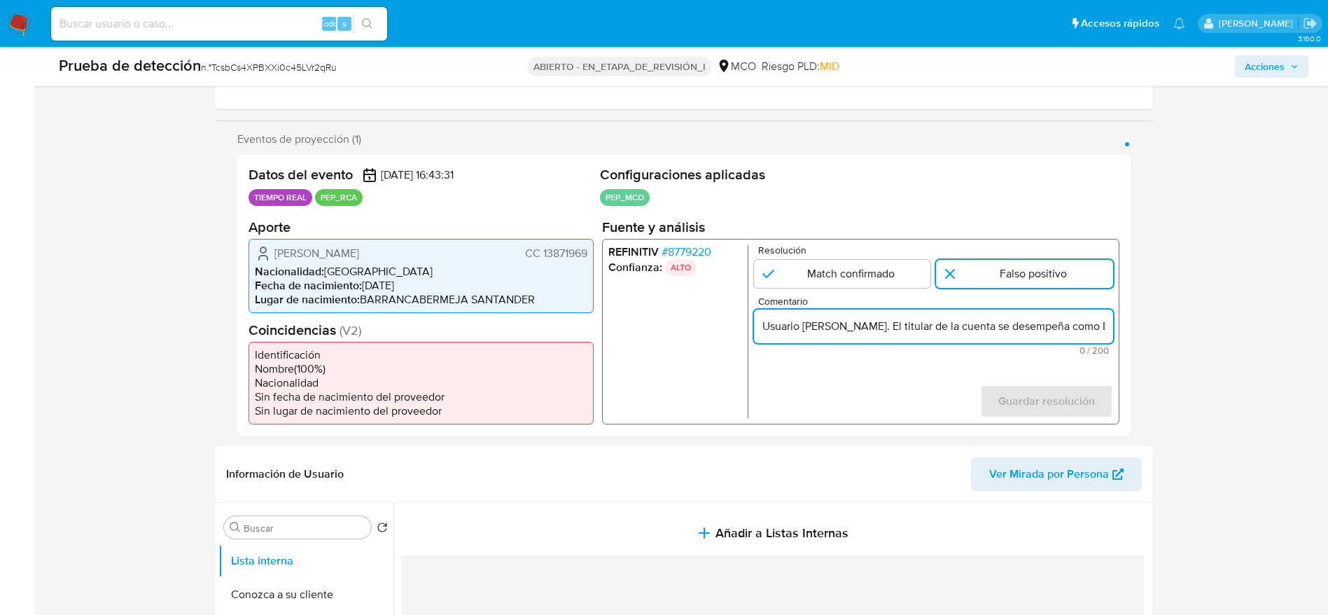
scroll to position [0, 440]
type input "Usuario [PERSON_NAME]. El titular de la cuenta se desempeña como Director Admin…"
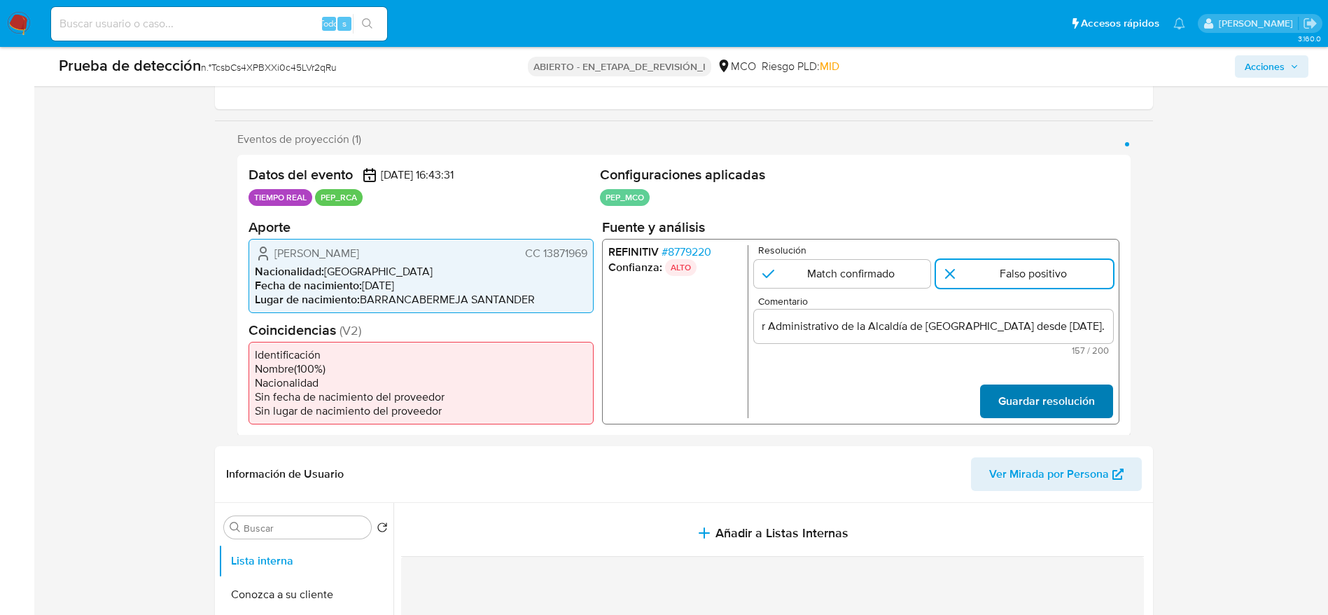
scroll to position [0, 0]
click at [1015, 397] on span "Guardar resolución" at bounding box center [1046, 400] width 97 height 31
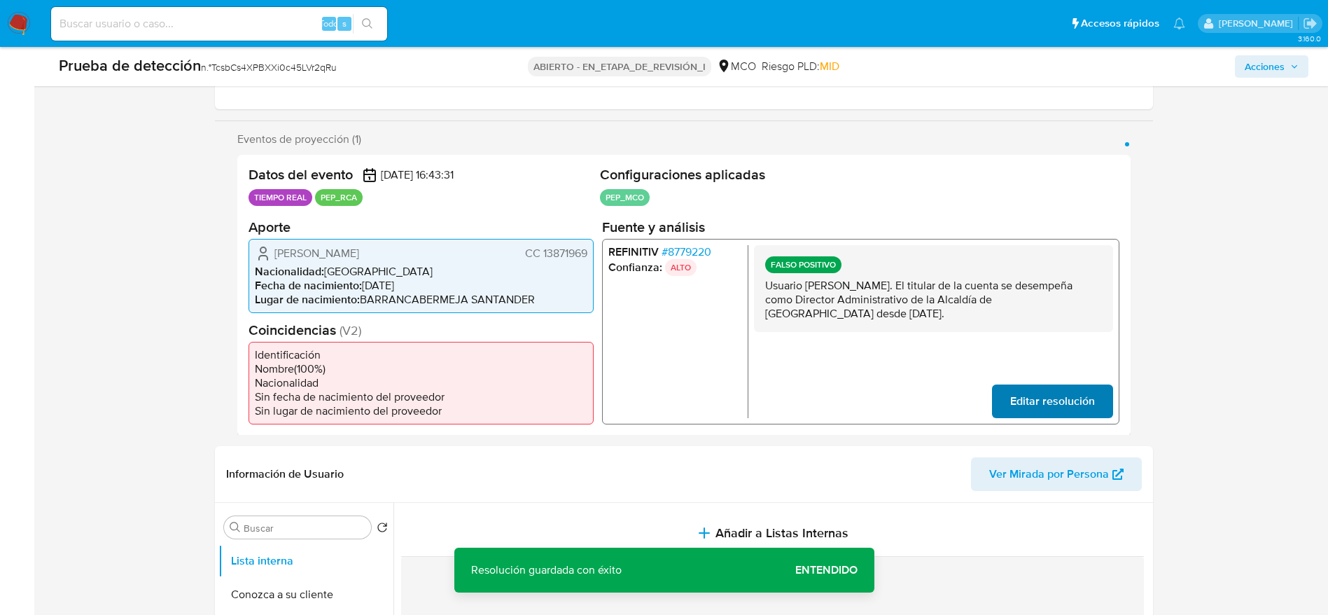
click at [1059, 381] on div "FALSO POSITIVO Usuario [PERSON_NAME]. El titular de la cuenta se desempeña como…" at bounding box center [932, 330] width 359 height 173
click at [1059, 388] on span "Editar resolución" at bounding box center [1052, 400] width 85 height 31
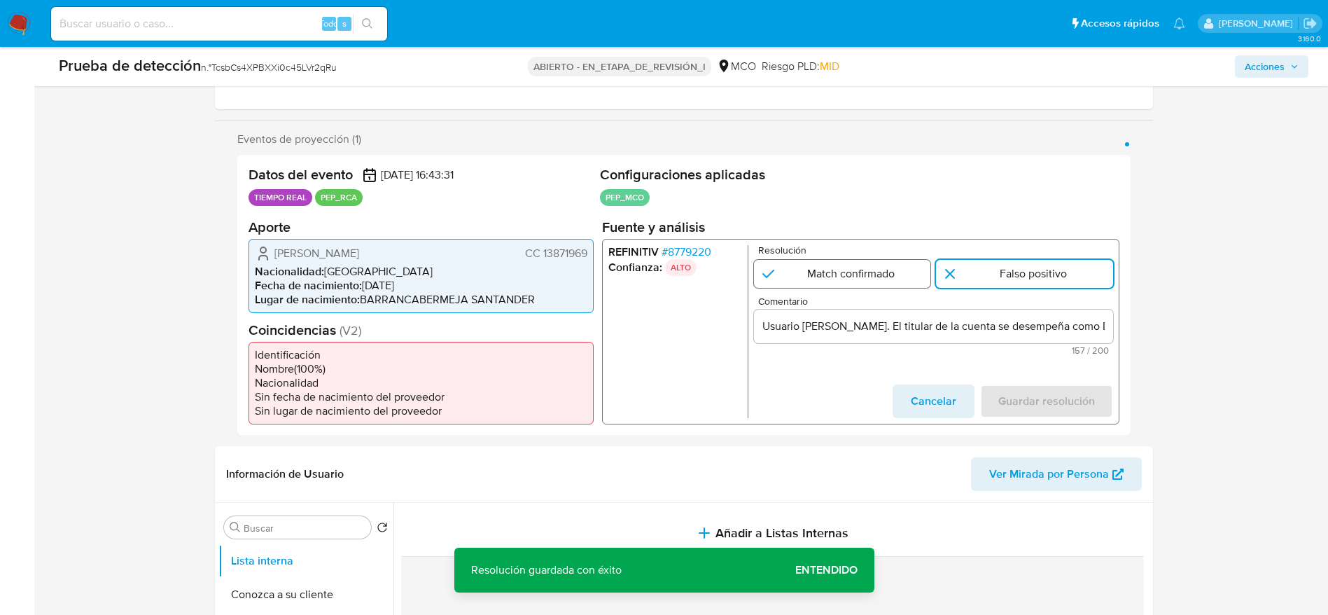
click at [827, 285] on input "1 de 1" at bounding box center [841, 273] width 177 height 28
radio input "true"
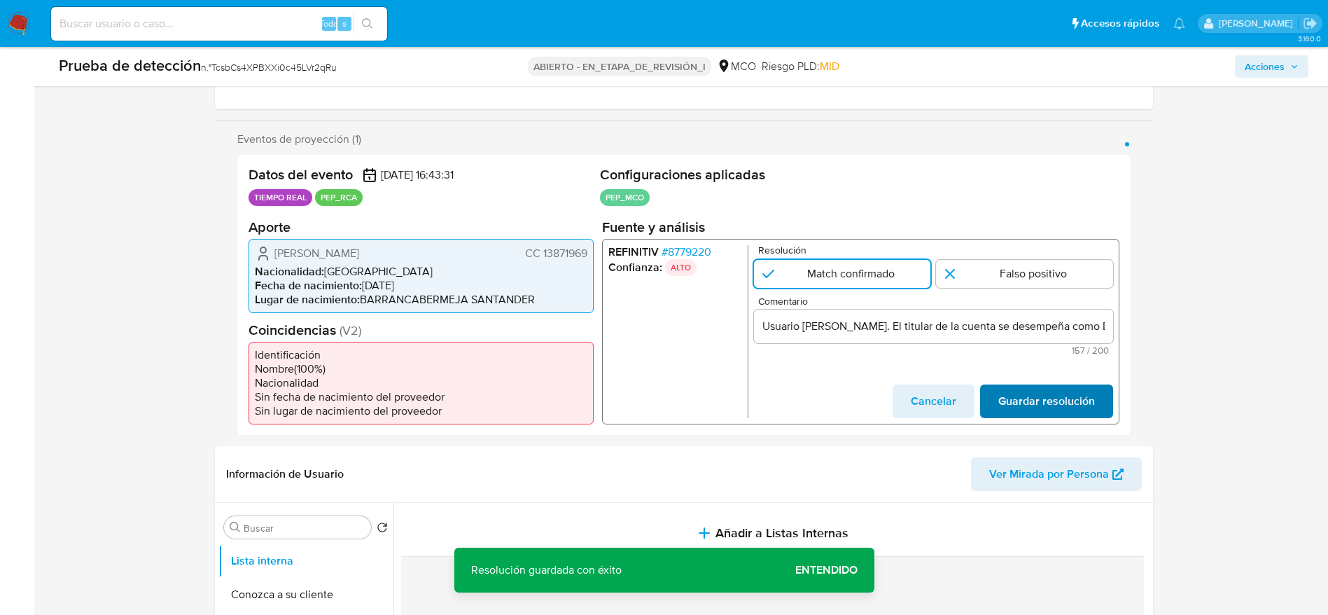
click at [1048, 411] on span "Guardar resolución" at bounding box center [1046, 400] width 97 height 31
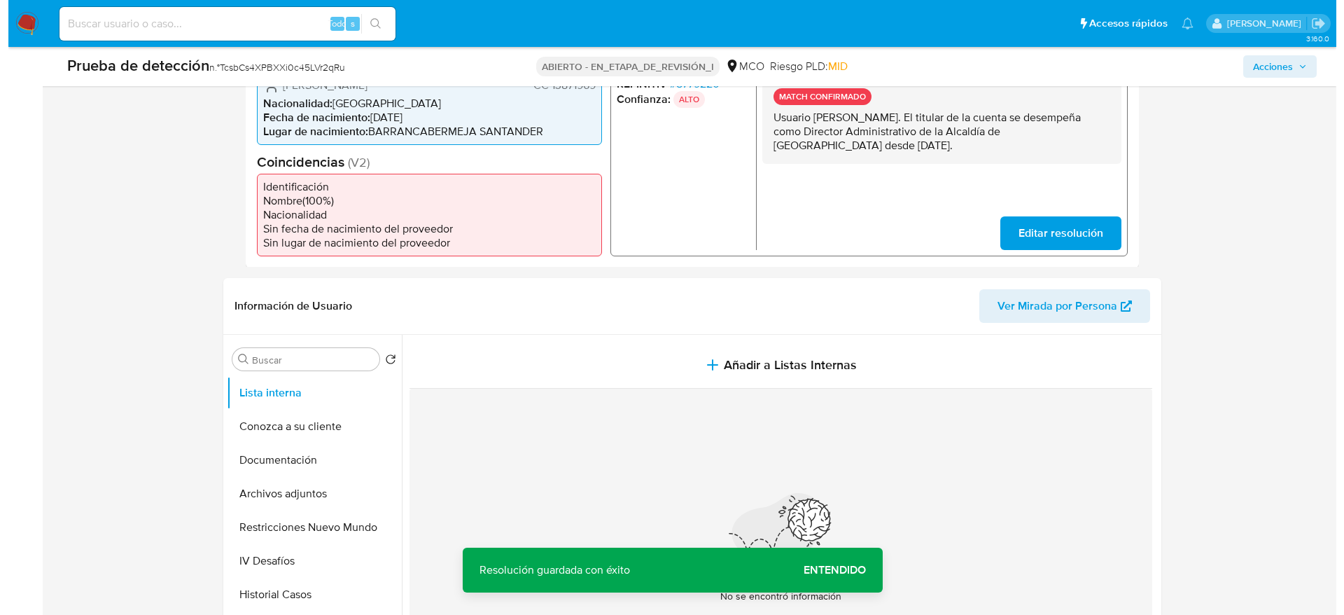
scroll to position [420, 0]
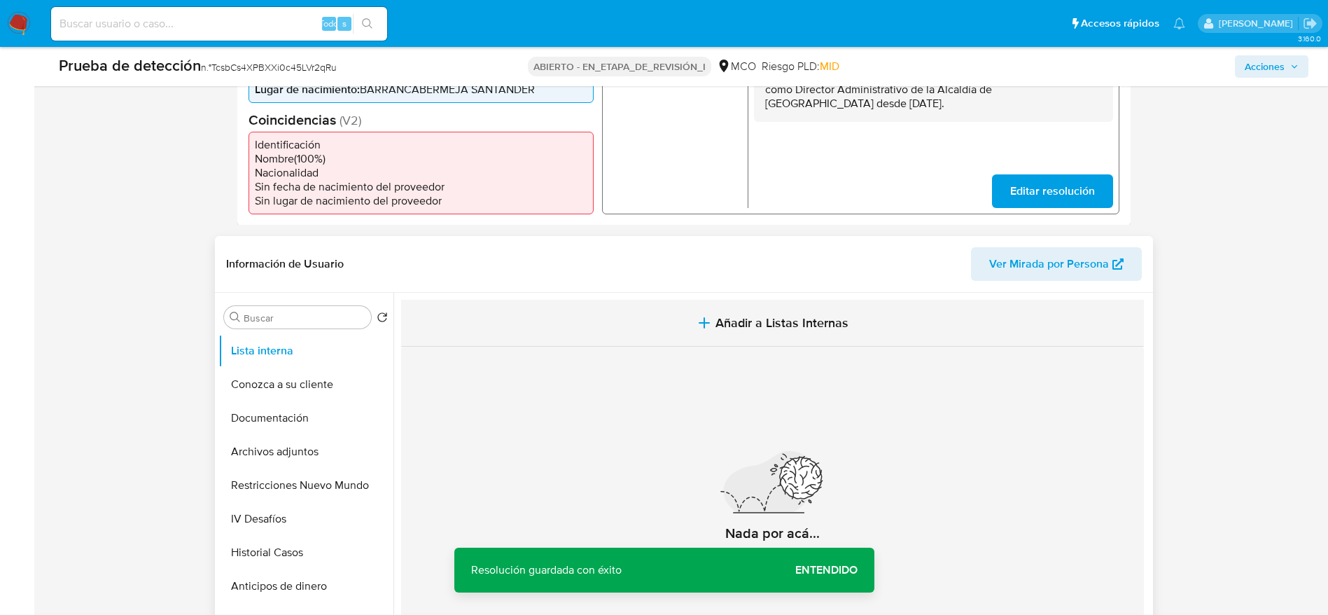
click at [657, 328] on button "Añadir a Listas Internas" at bounding box center [772, 323] width 743 height 47
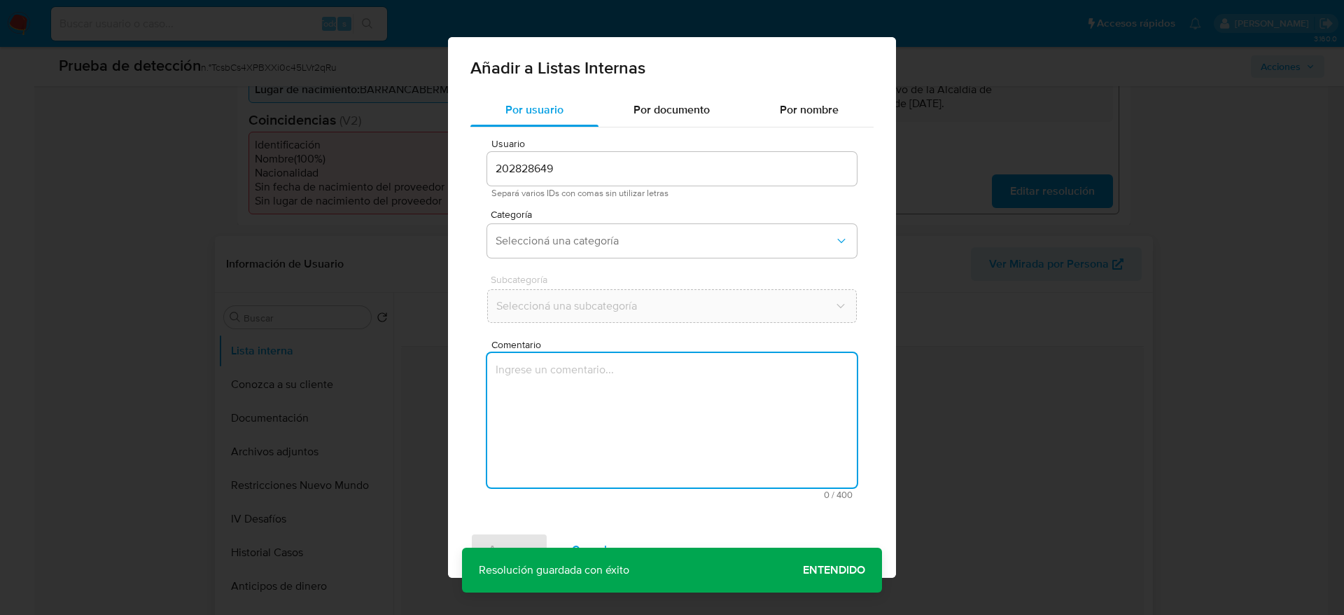
click at [662, 362] on textarea "Comentario" at bounding box center [672, 420] width 370 height 134
type textarea "Usuario [PERSON_NAME]. El titular de la cuenta se desempeña como Director Admin…"
click at [650, 242] on span "Seleccioná una categoría" at bounding box center [665, 241] width 339 height 14
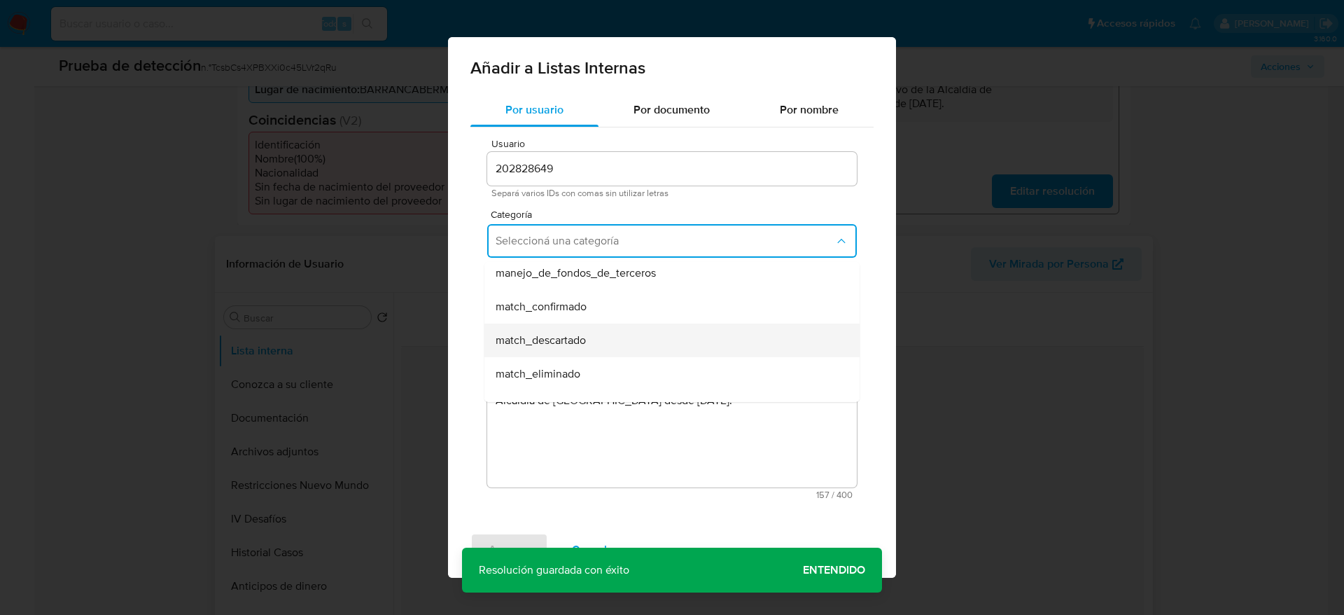
scroll to position [105, 0]
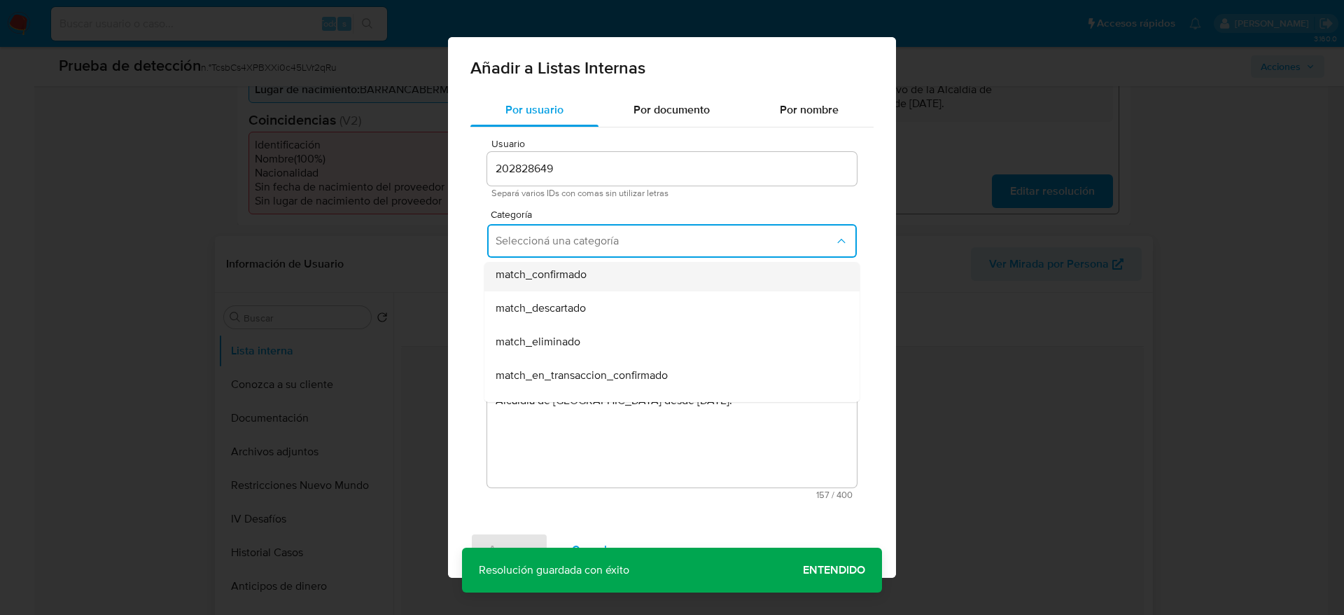
click at [591, 274] on div "match_confirmado" at bounding box center [668, 275] width 344 height 34
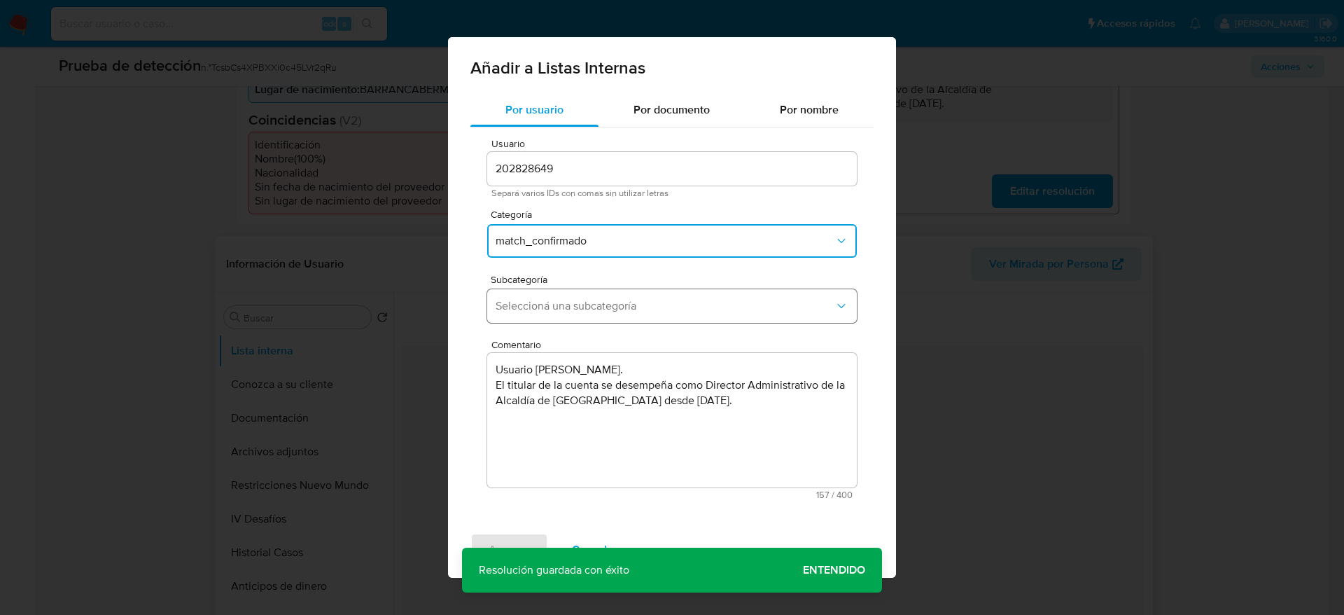
click at [591, 299] on span "Seleccioná una subcategoría" at bounding box center [665, 306] width 339 height 14
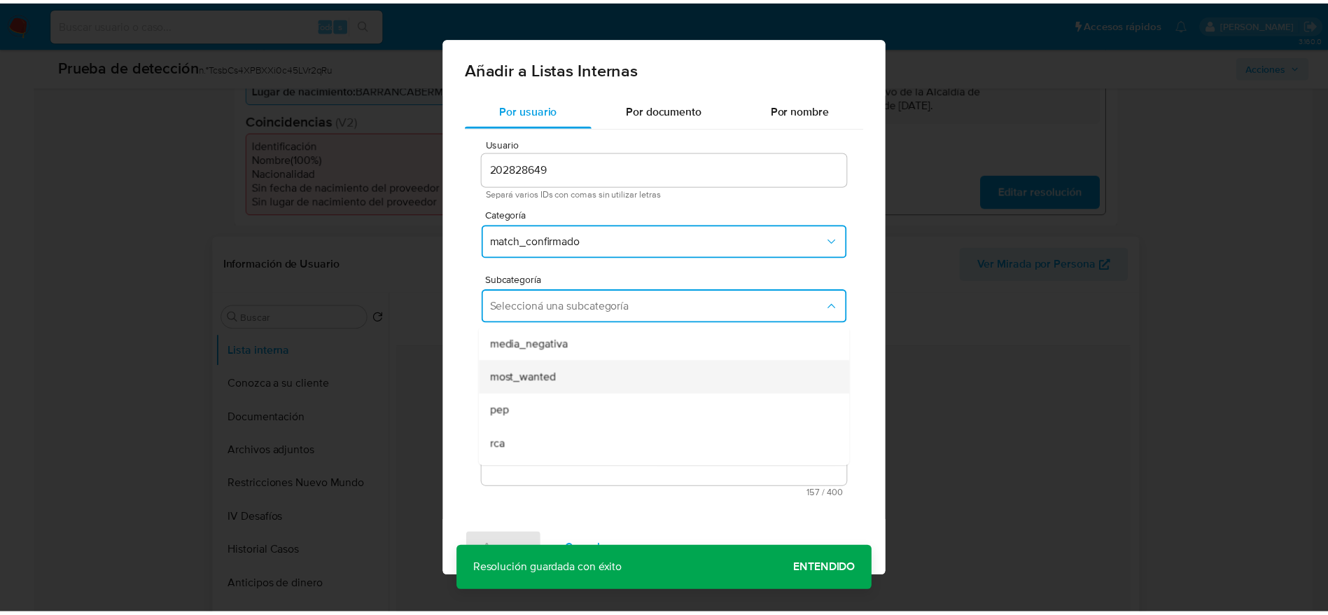
scroll to position [95, 0]
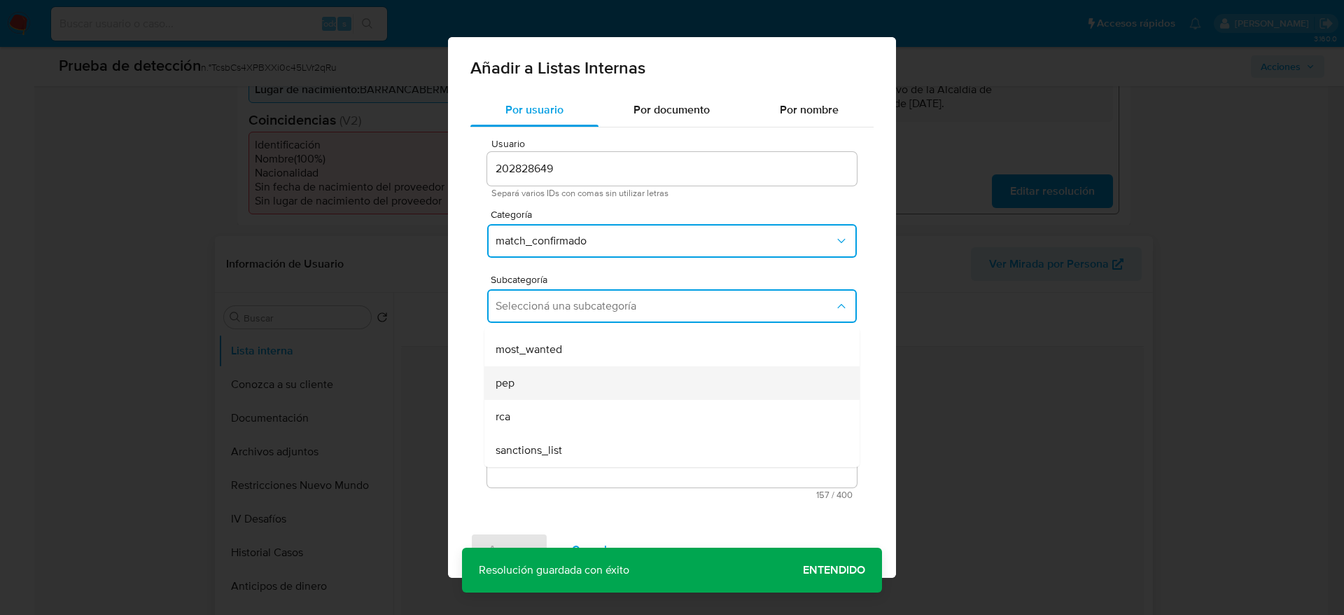
click at [583, 379] on div "pep" at bounding box center [668, 383] width 344 height 34
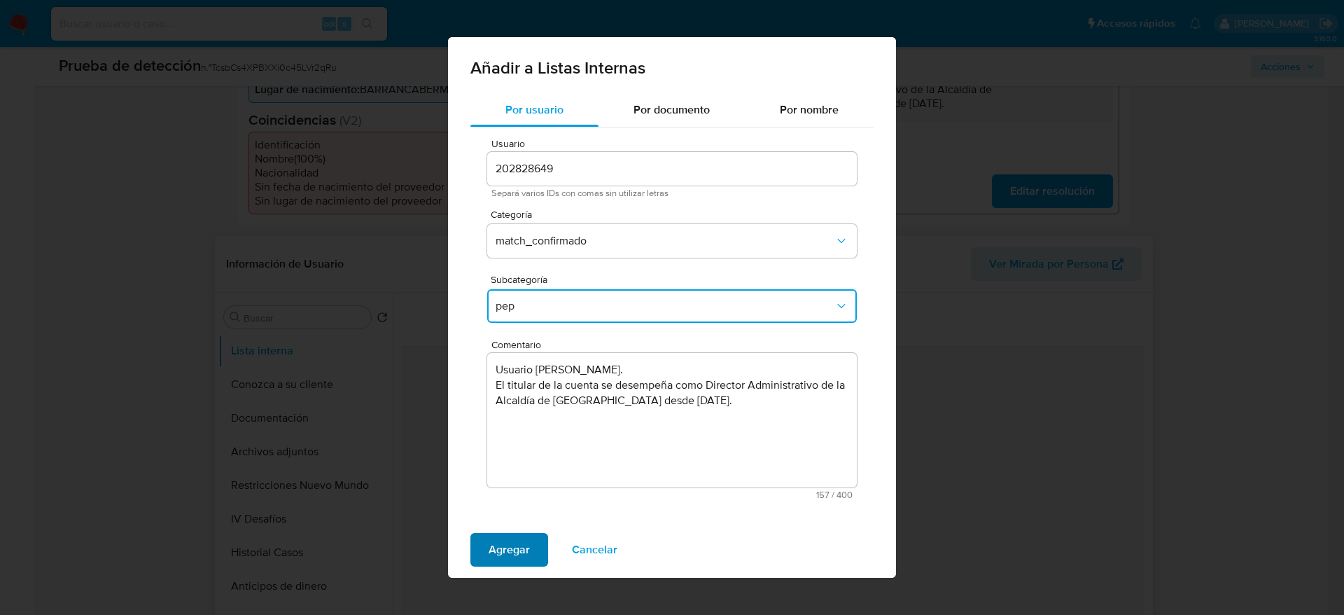
click at [532, 541] on button "Agregar" at bounding box center [510, 550] width 78 height 34
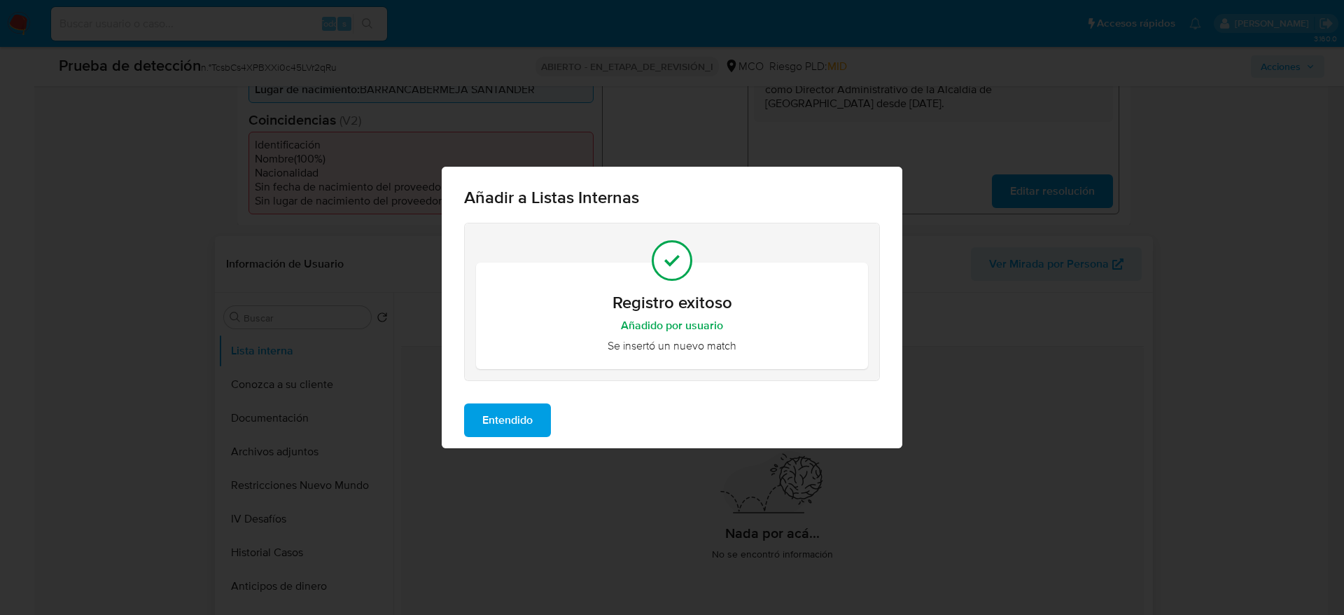
click at [471, 417] on button "Entendido" at bounding box center [507, 420] width 87 height 34
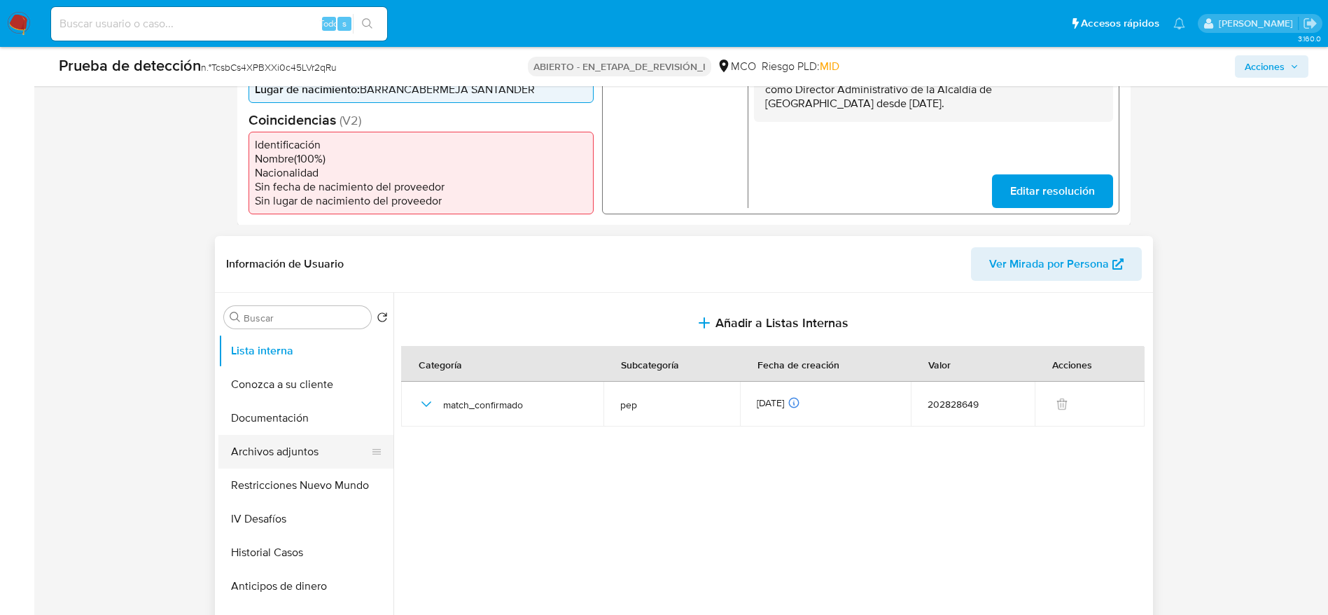
click at [297, 463] on button "Archivos adjuntos" at bounding box center [300, 452] width 164 height 34
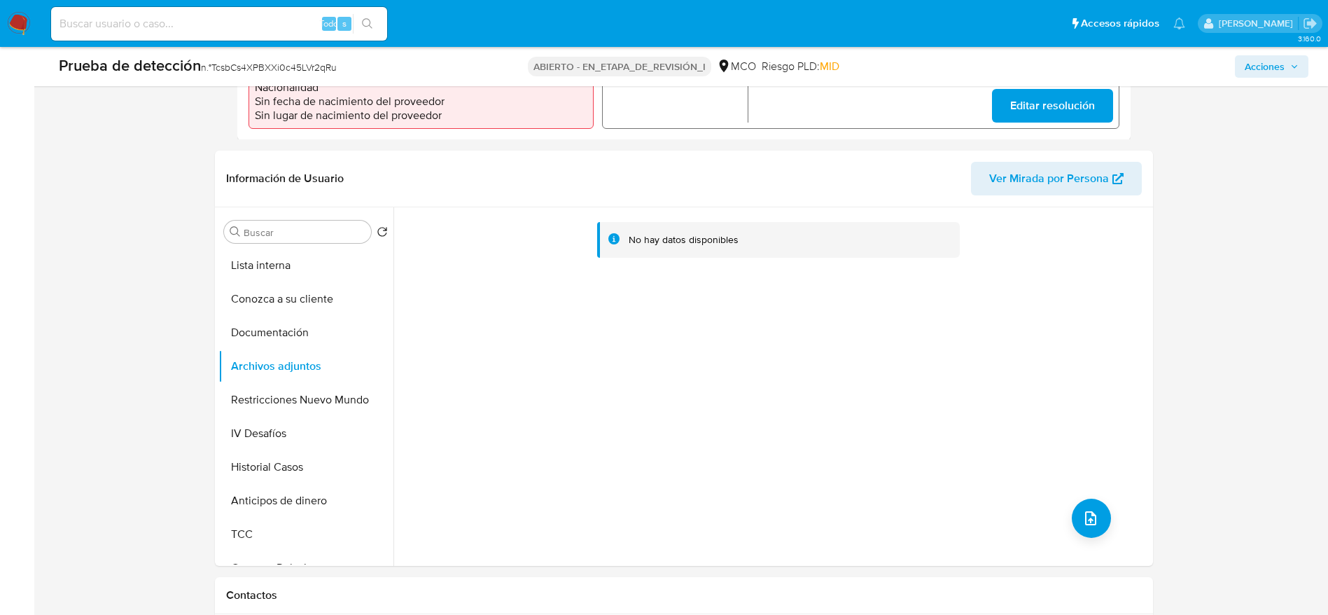
scroll to position [525, 0]
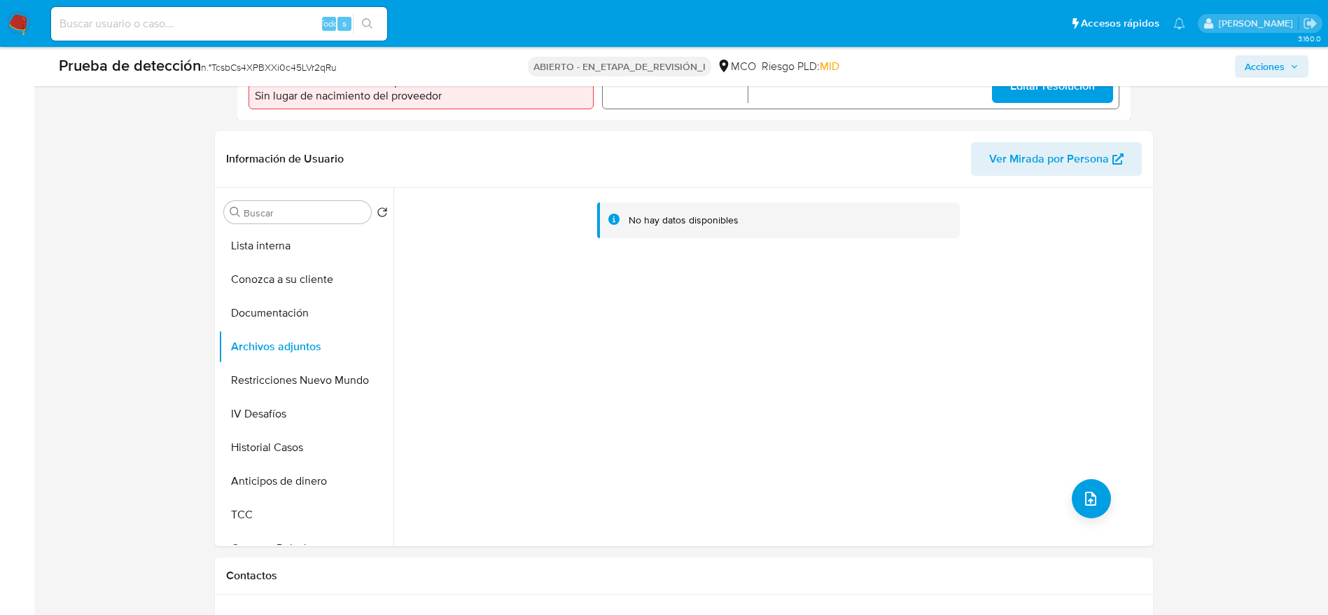
click at [1067, 508] on div "No hay datos disponibles" at bounding box center [772, 367] width 756 height 358
click at [1085, 499] on icon "subir archivo" at bounding box center [1090, 499] width 11 height 14
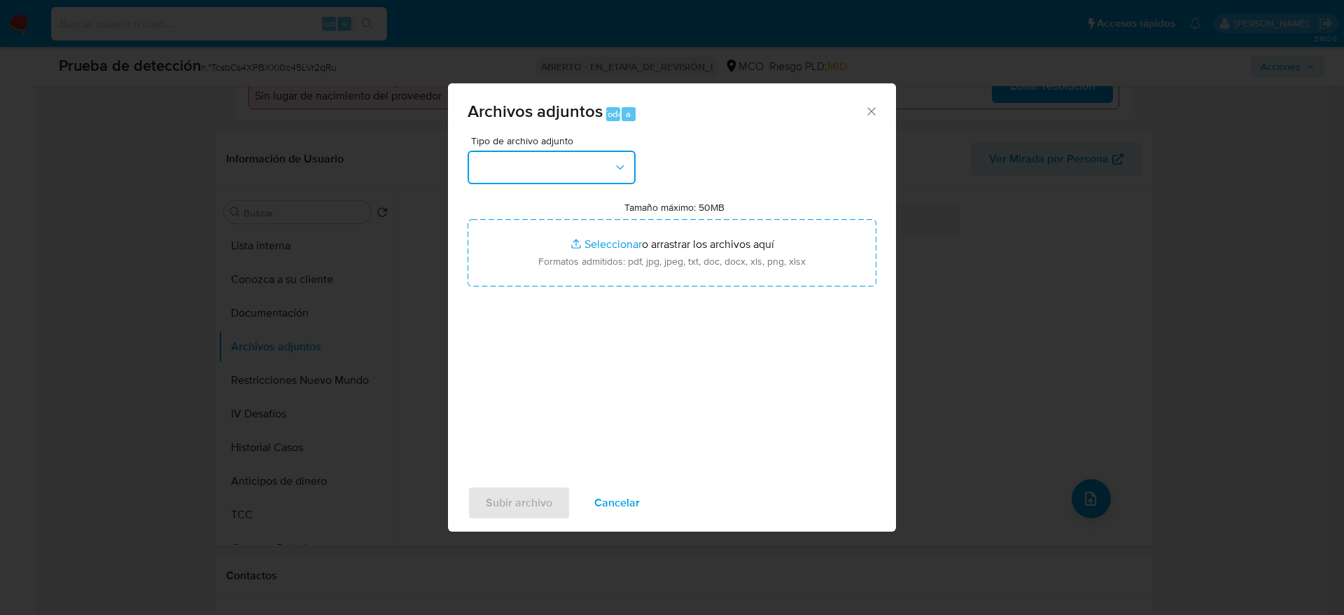
click at [635, 158] on button "button" at bounding box center [552, 168] width 168 height 34
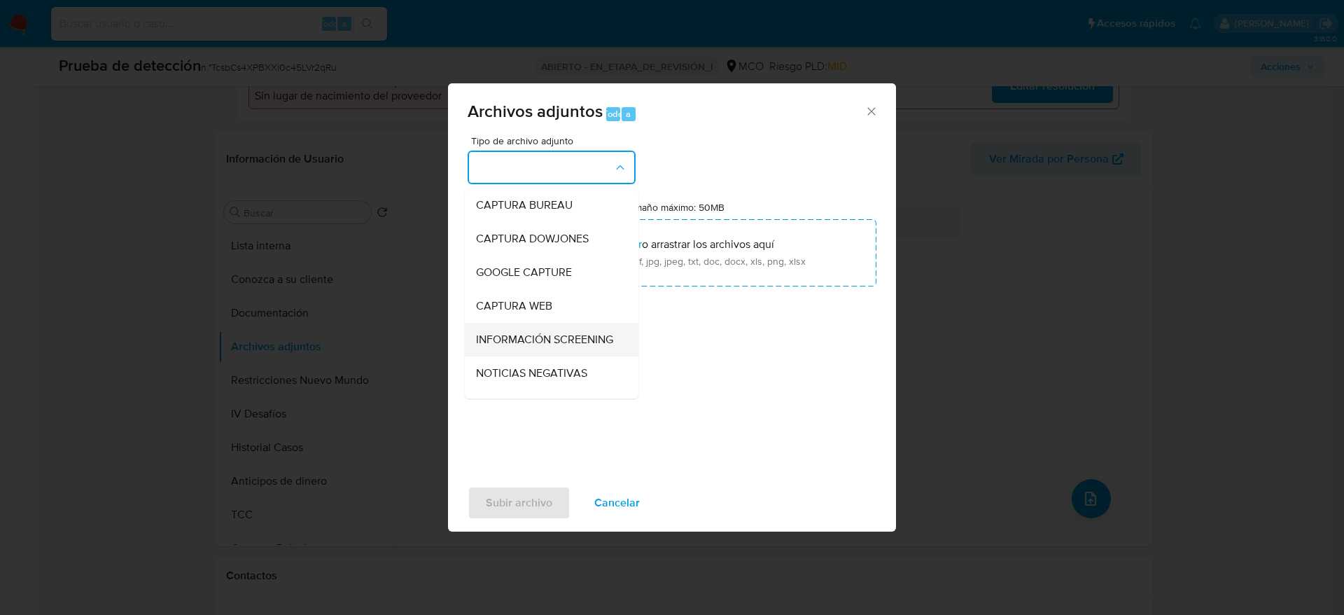
click at [591, 347] on span "INFORMACIÓN SCREENING" at bounding box center [544, 340] width 137 height 14
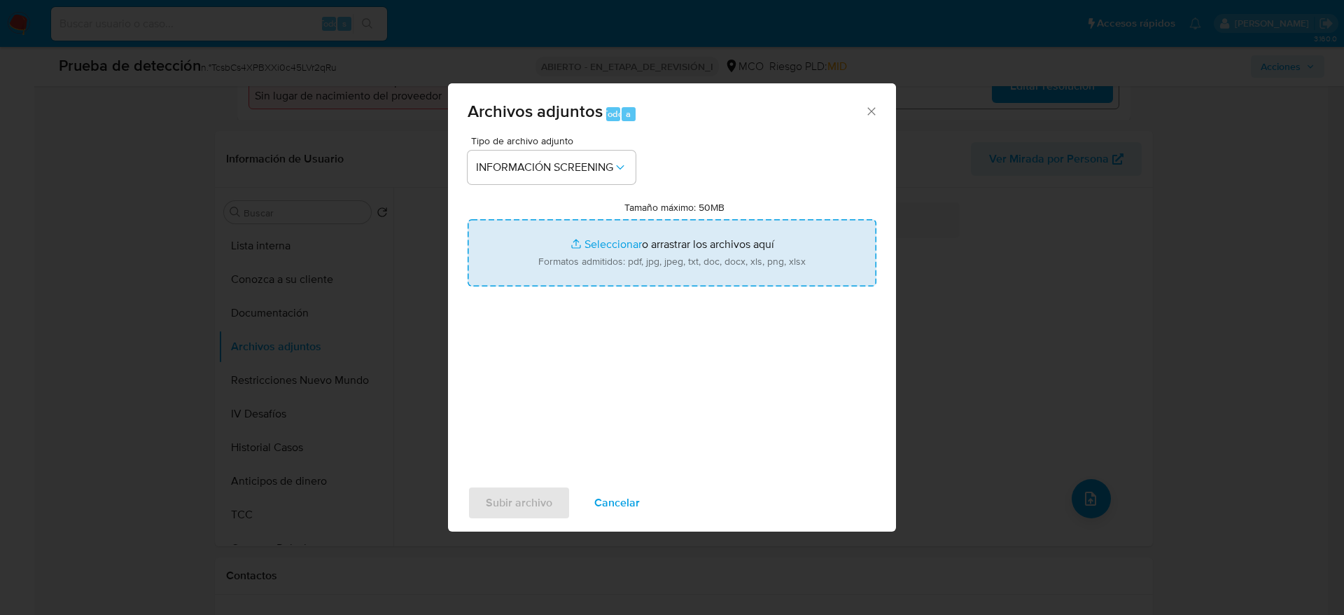
click at [612, 259] on input "Tamaño máximo: 50MB Seleccionar archivos" at bounding box center [672, 252] width 409 height 67
type input "C:\fakepath\_Oscar [PERSON_NAME] - Buscar con Google.pdf"
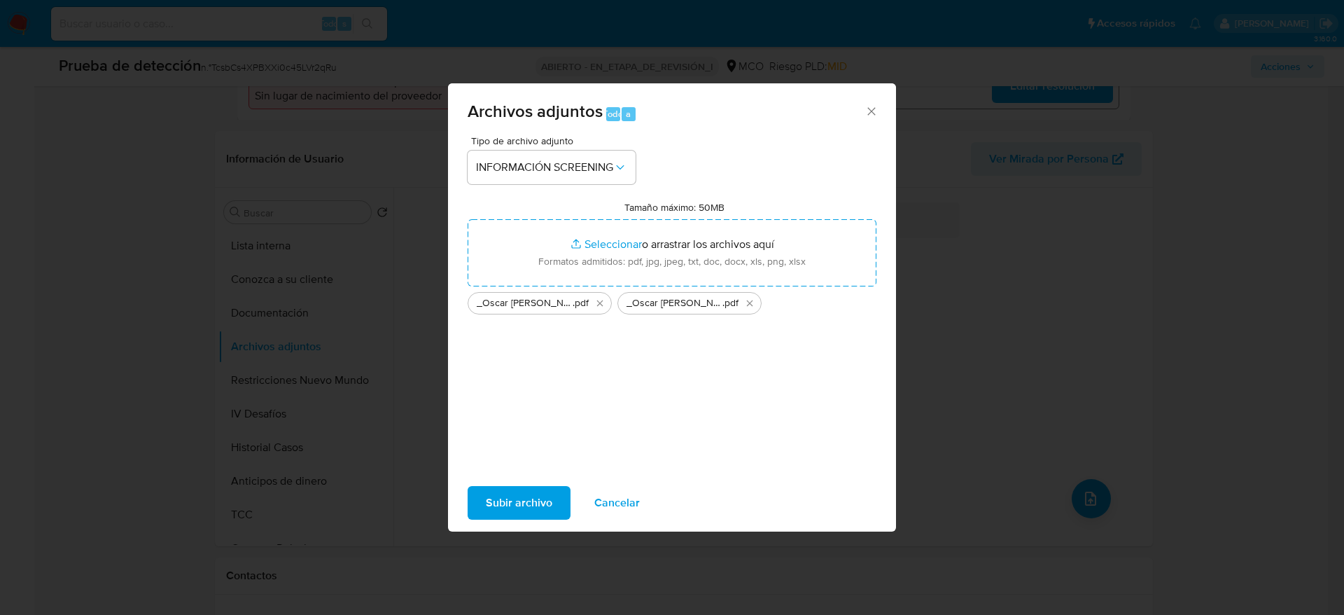
click at [542, 512] on span "Subir archivo" at bounding box center [519, 502] width 67 height 31
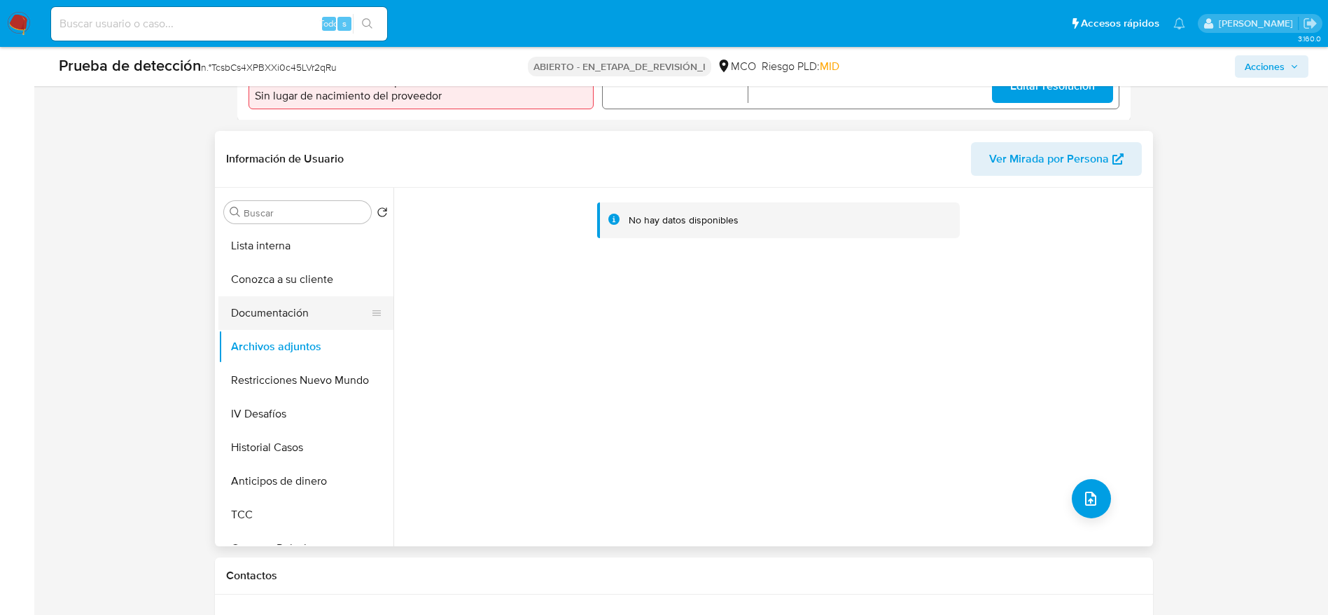
click at [317, 305] on button "Documentación" at bounding box center [300, 313] width 164 height 34
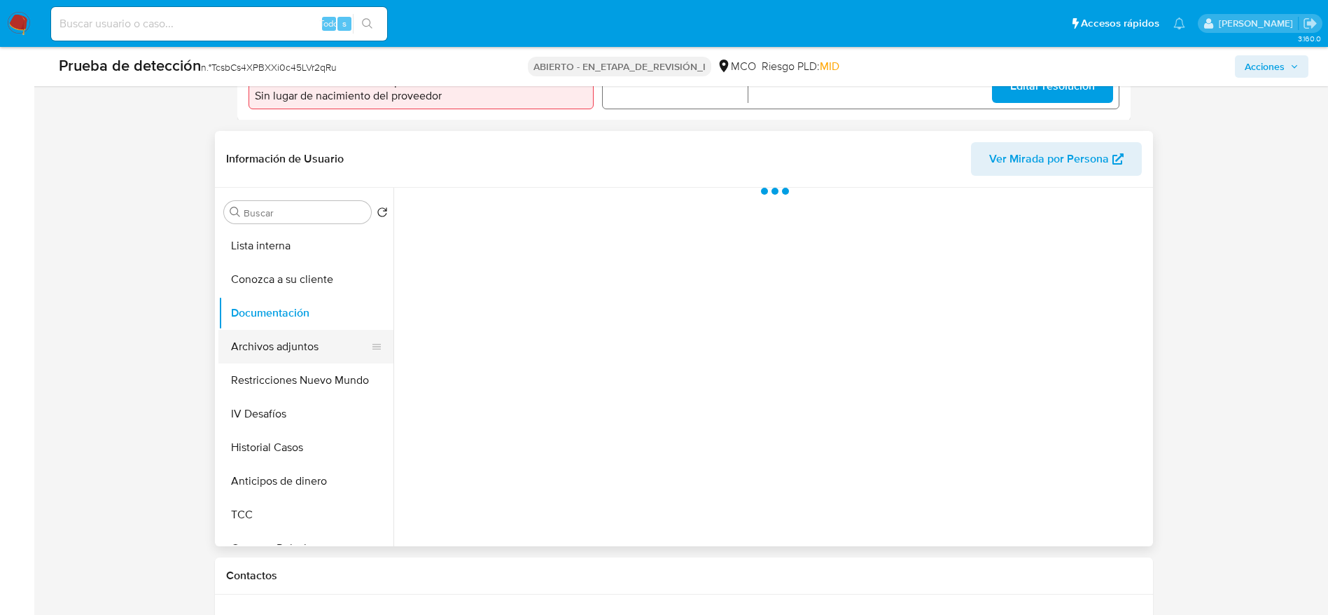
click at [307, 340] on button "Archivos adjuntos" at bounding box center [300, 347] width 164 height 34
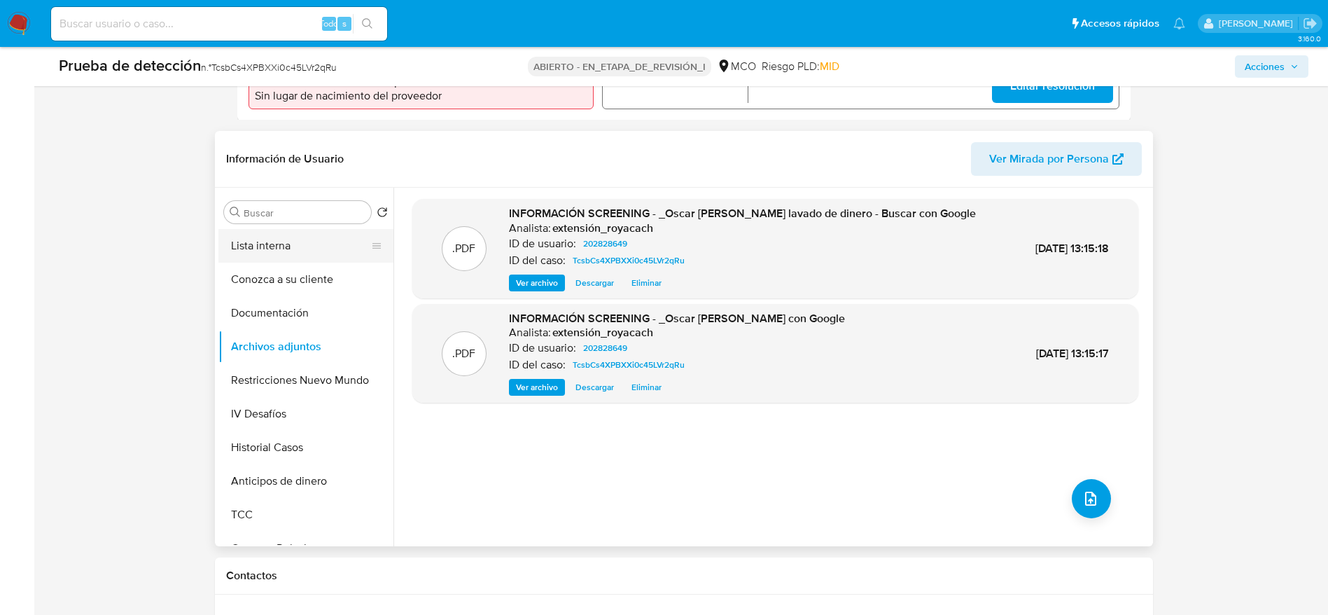
click at [286, 252] on button "Lista interna" at bounding box center [300, 246] width 164 height 34
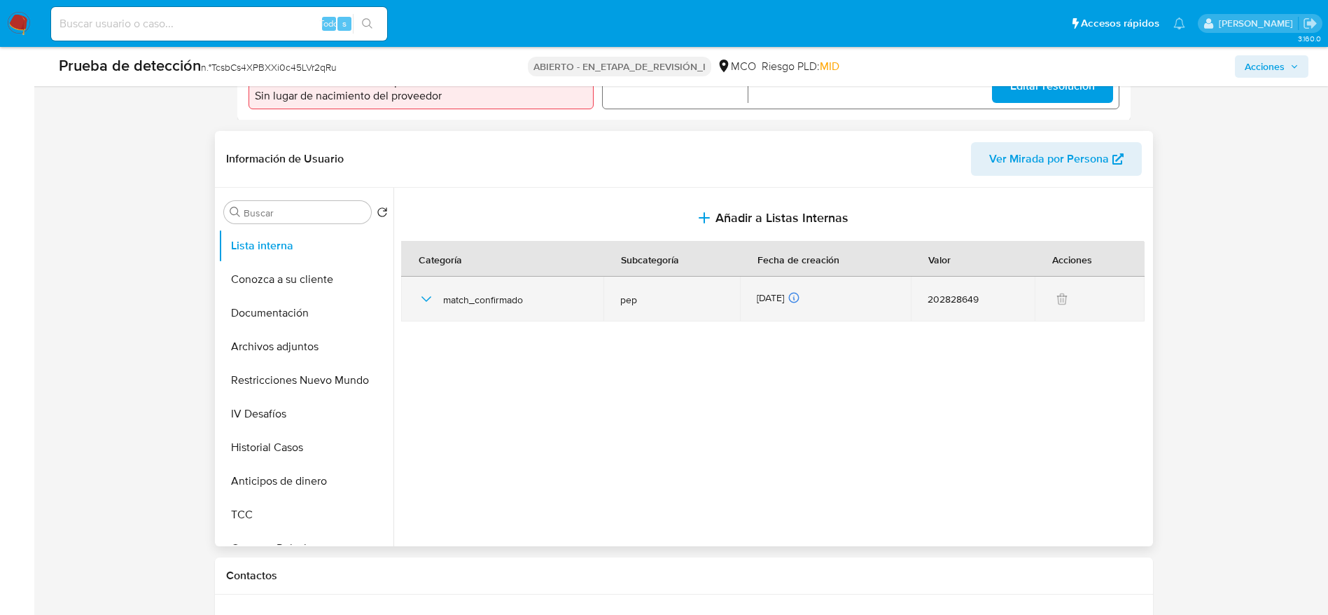
click at [437, 305] on div "match_confirmado" at bounding box center [502, 299] width 169 height 45
click at [430, 307] on icon "button" at bounding box center [426, 299] width 17 height 17
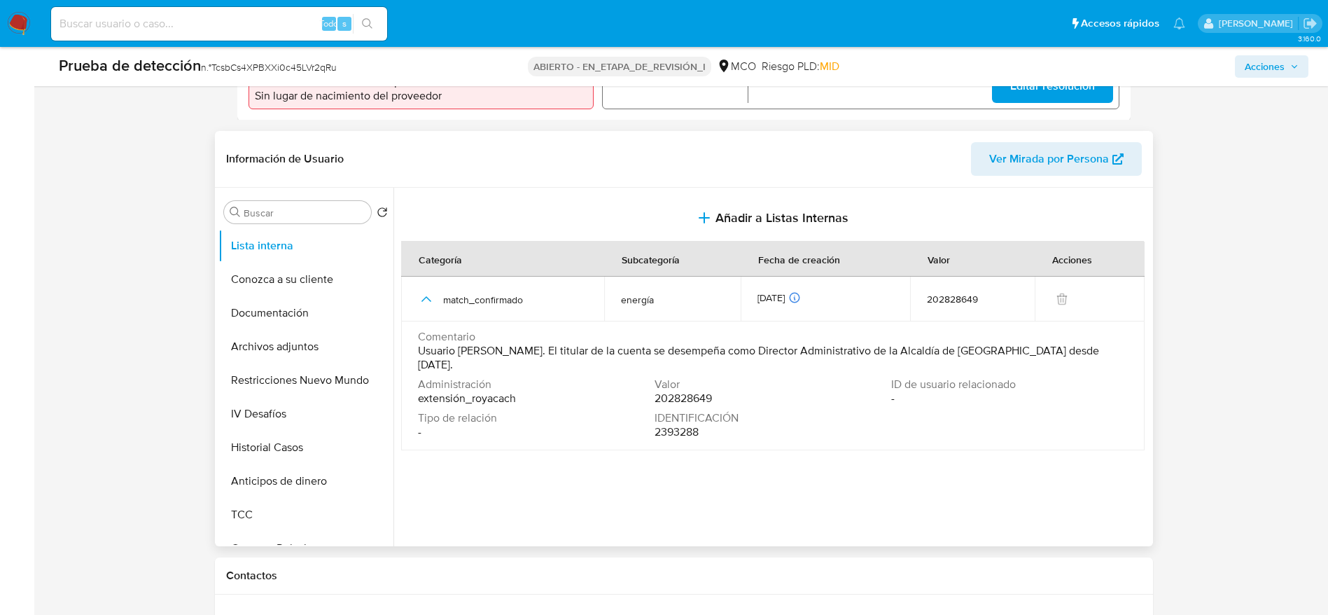
drag, startPoint x: 446, startPoint y: 356, endPoint x: 842, endPoint y: 359, distance: 396.3
click at [842, 359] on span "Usuario [PERSON_NAME]. El titular de la cuenta se desempeña como Director Admin…" at bounding box center [771, 358] width 707 height 28
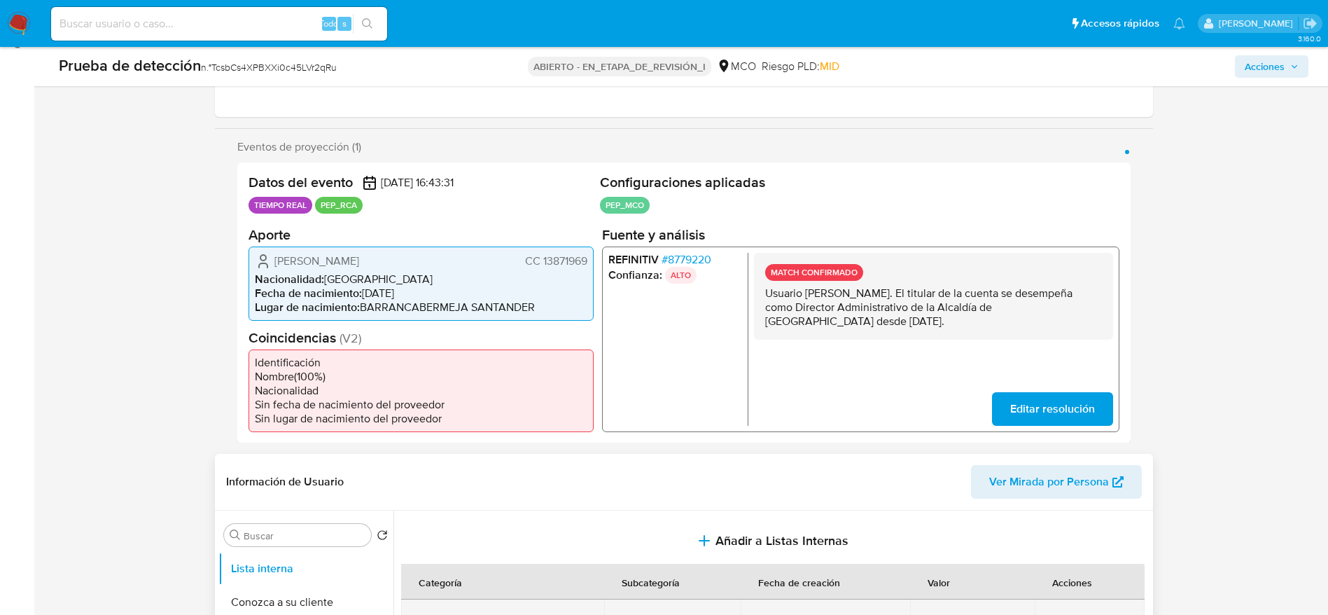
scroll to position [0, 0]
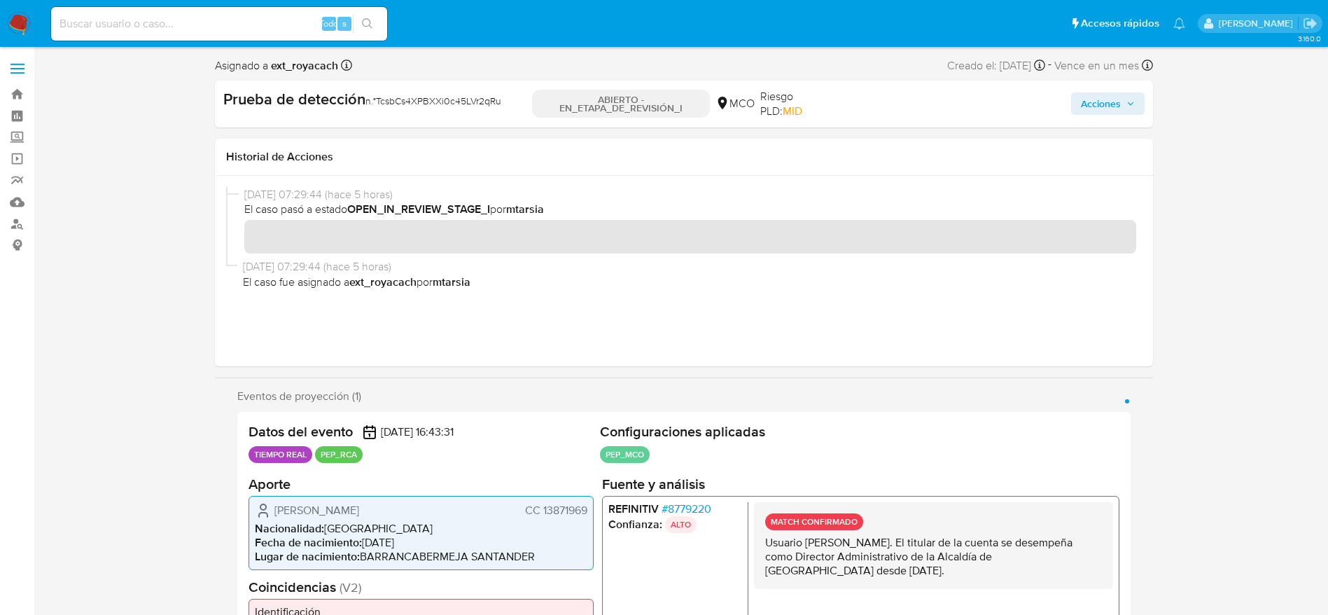
drag, startPoint x: 1111, startPoint y: 98, endPoint x: 1111, endPoint y: 111, distance: 13.3
click at [1111, 99] on span "Acciones" at bounding box center [1101, 103] width 40 height 22
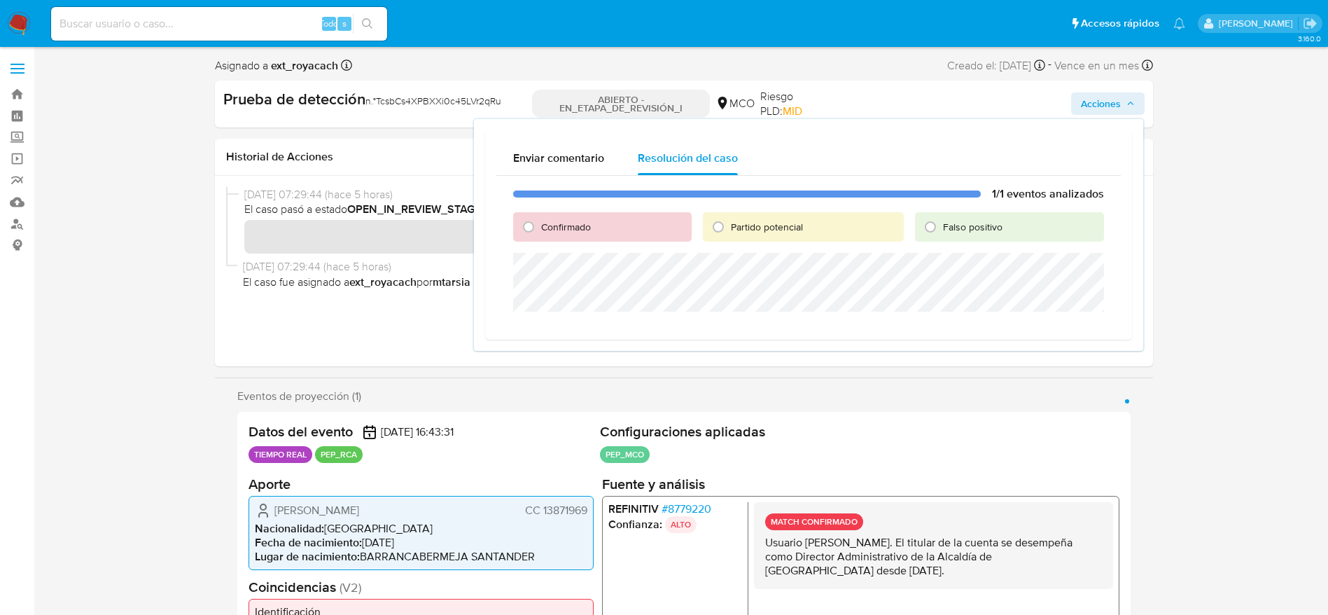
click at [580, 228] on span "Confirmado" at bounding box center [566, 227] width 50 height 14
click at [540, 228] on input "Confirmado" at bounding box center [528, 227] width 22 height 22
radio input "true"
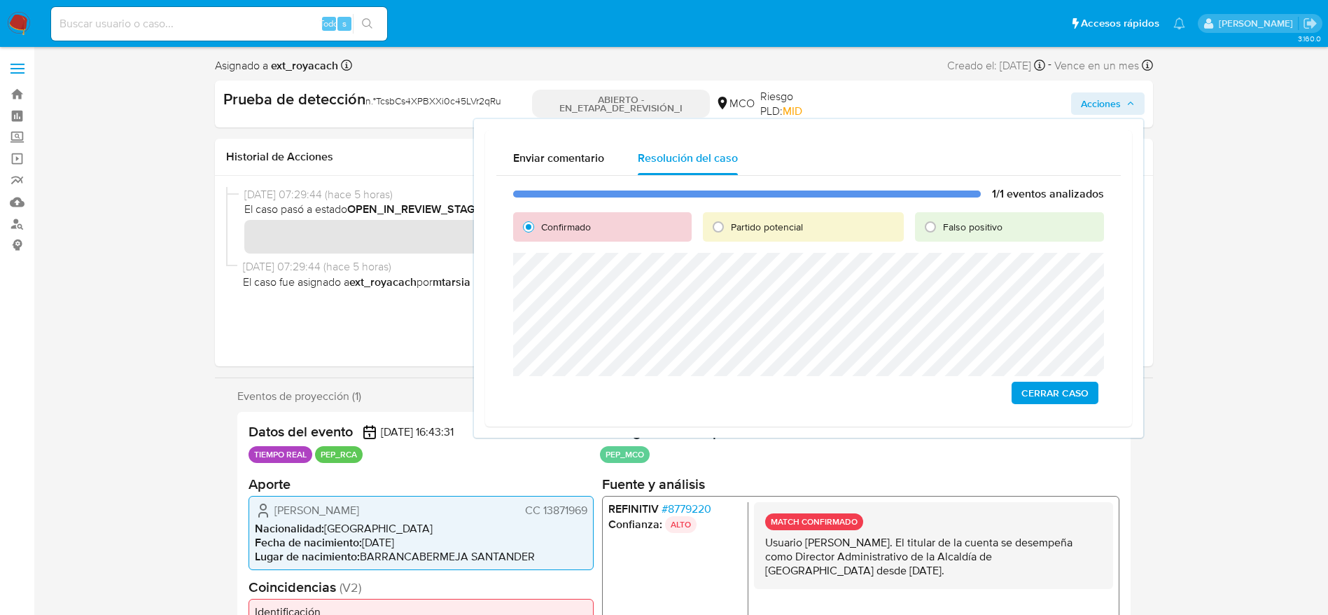
click at [1012, 387] on button "Cerrar Caso" at bounding box center [1055, 393] width 87 height 22
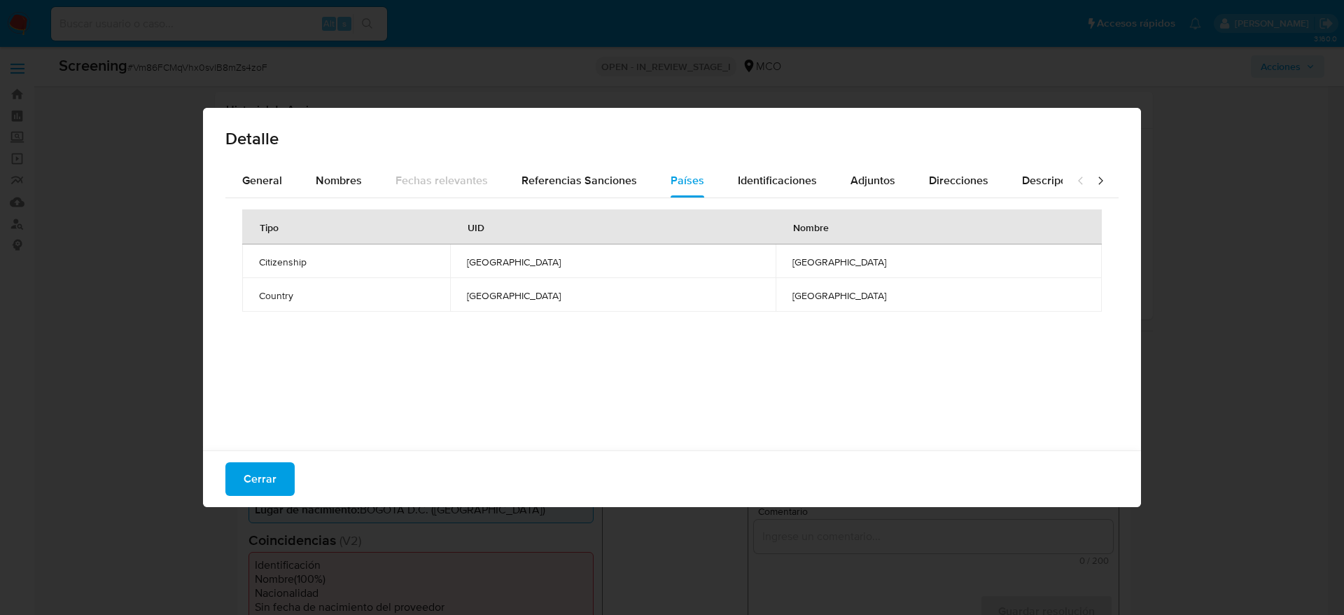
select select "10"
click at [260, 182] on span "General" at bounding box center [262, 180] width 40 height 16
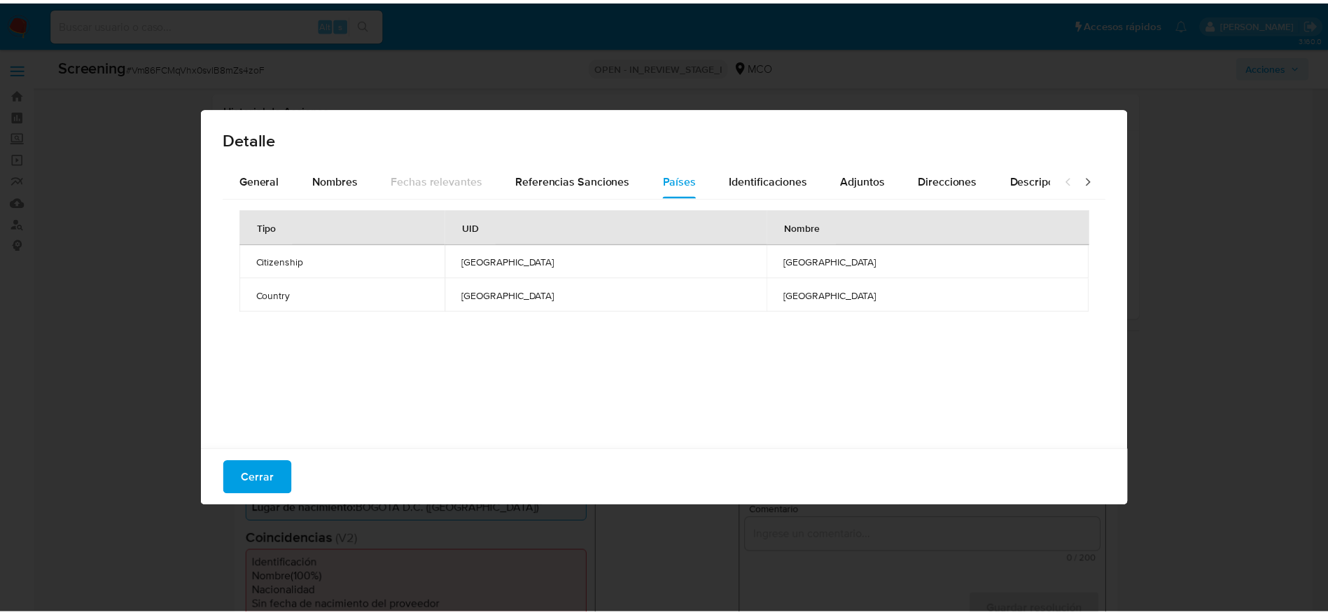
scroll to position [210, 0]
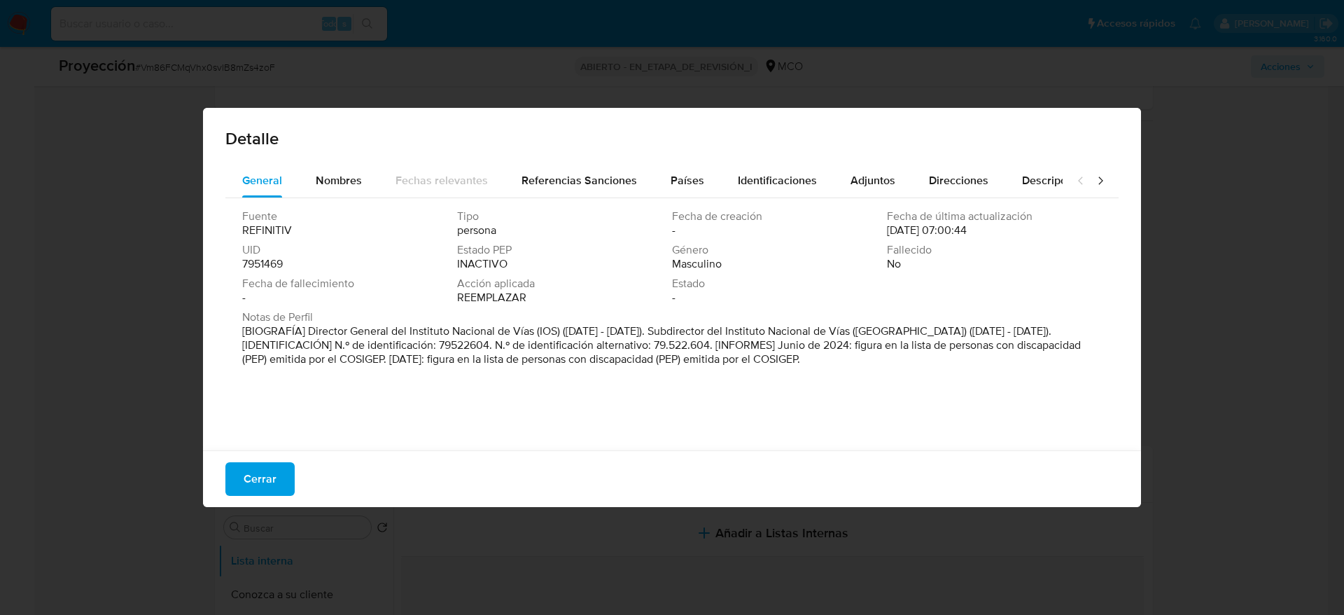
drag, startPoint x: 306, startPoint y: 331, endPoint x: 531, endPoint y: 331, distance: 224.8
click at [531, 331] on font "[BIOGRAFÍA] Director General del Instituto Nacional de Vías (IOS) ([DATE] - [DA…" at bounding box center [661, 345] width 839 height 44
click at [321, 361] on font "[BIOGRAFÍA] Director General del Instituto Nacional de Vías (IOS) ([DATE] - [DA…" at bounding box center [661, 345] width 839 height 44
drag, startPoint x: 305, startPoint y: 330, endPoint x: 534, endPoint y: 332, distance: 228.3
click at [534, 332] on font "[BIOGRAFÍA] Director General del Instituto Nacional de Vías (IOS) ([DATE] - [DA…" at bounding box center [661, 345] width 839 height 44
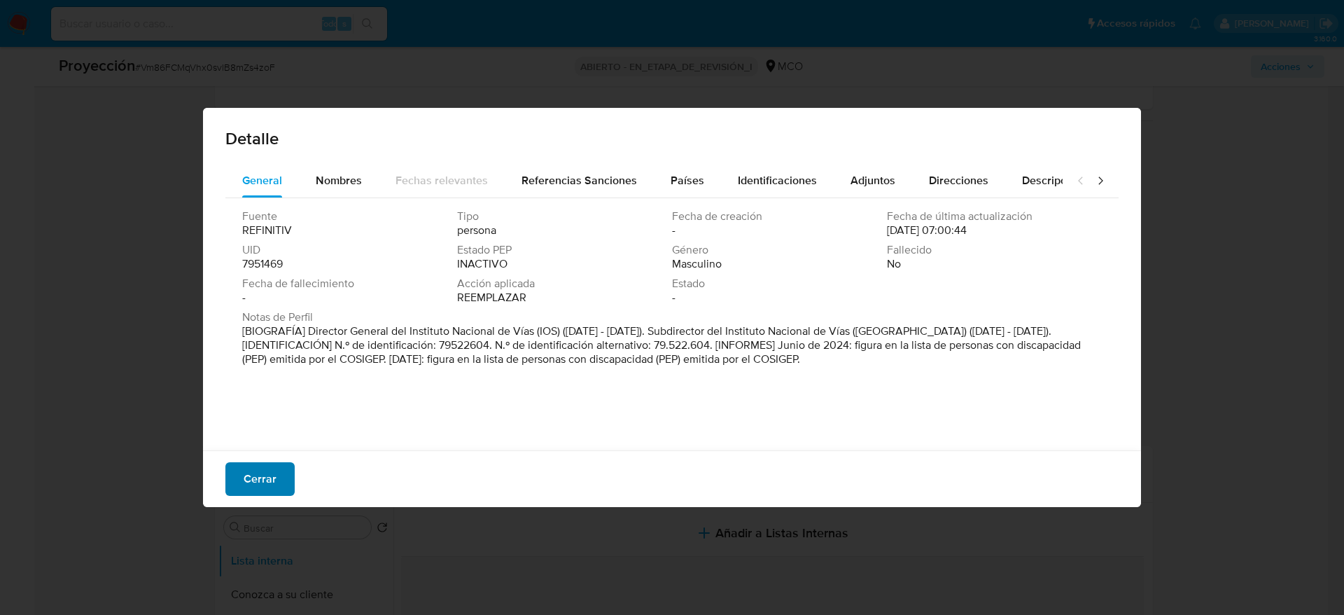
click at [249, 466] on span "Cerrar" at bounding box center [260, 479] width 33 height 31
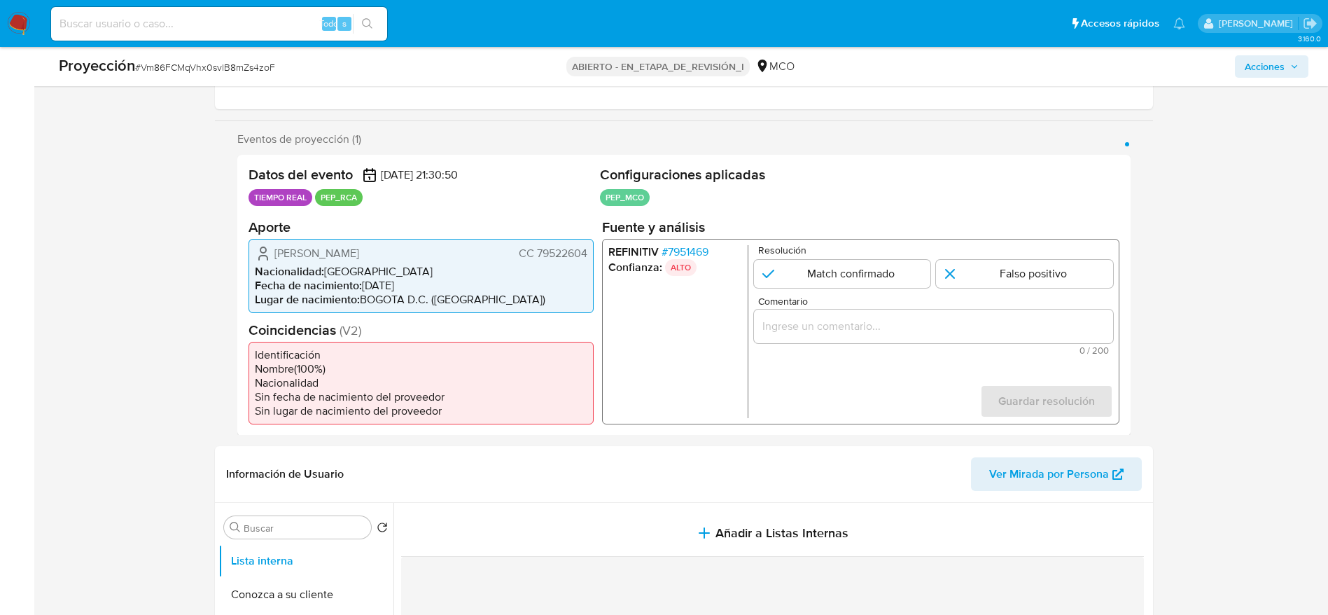
drag, startPoint x: 275, startPoint y: 246, endPoint x: 590, endPoint y: 252, distance: 314.4
click at [590, 252] on div "[PERSON_NAME][DEMOGRAPHIC_DATA] CC 79522604 Nacionalidad : [DEMOGRAPHIC_DATA] F…" at bounding box center [421, 275] width 345 height 74
click at [269, 71] on font "Vm86FCMqVhx0svlB8mZs4zoF" at bounding box center [208, 67] width 134 height 14
copy font "Vm86FCMqVhx0svlB8mZs4zoF"
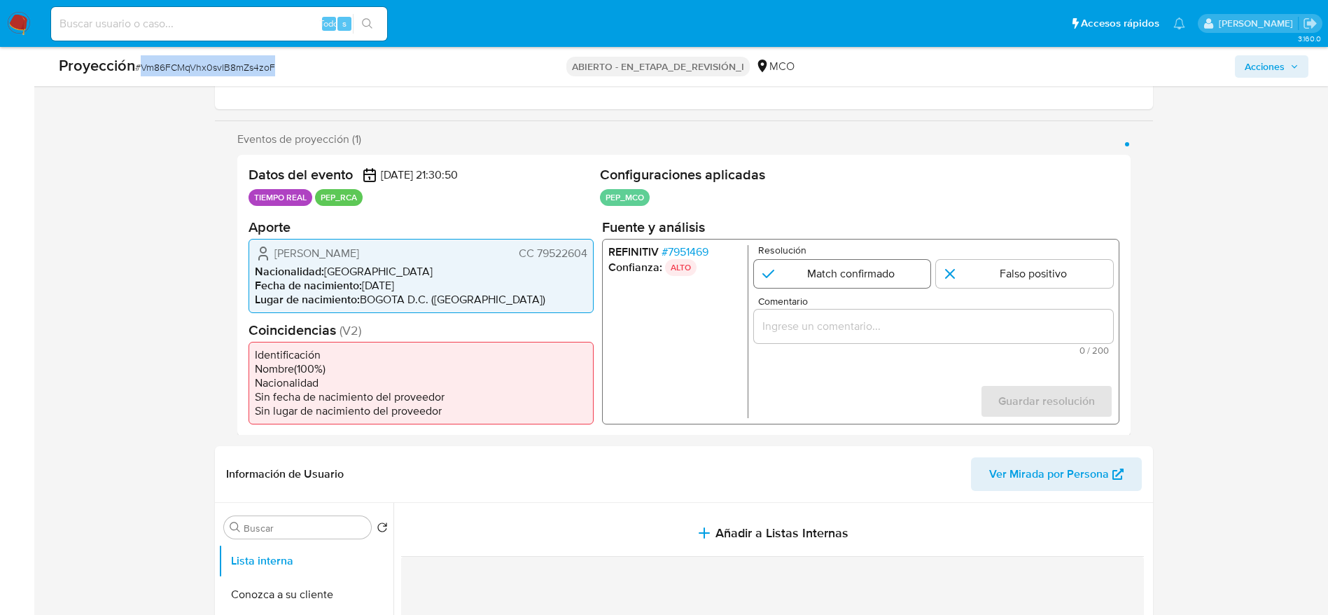
click at [875, 280] on input "1 de 1" at bounding box center [841, 273] width 177 height 28
radio input "true"
click at [866, 317] on input "Comentario" at bounding box center [932, 325] width 359 height 18
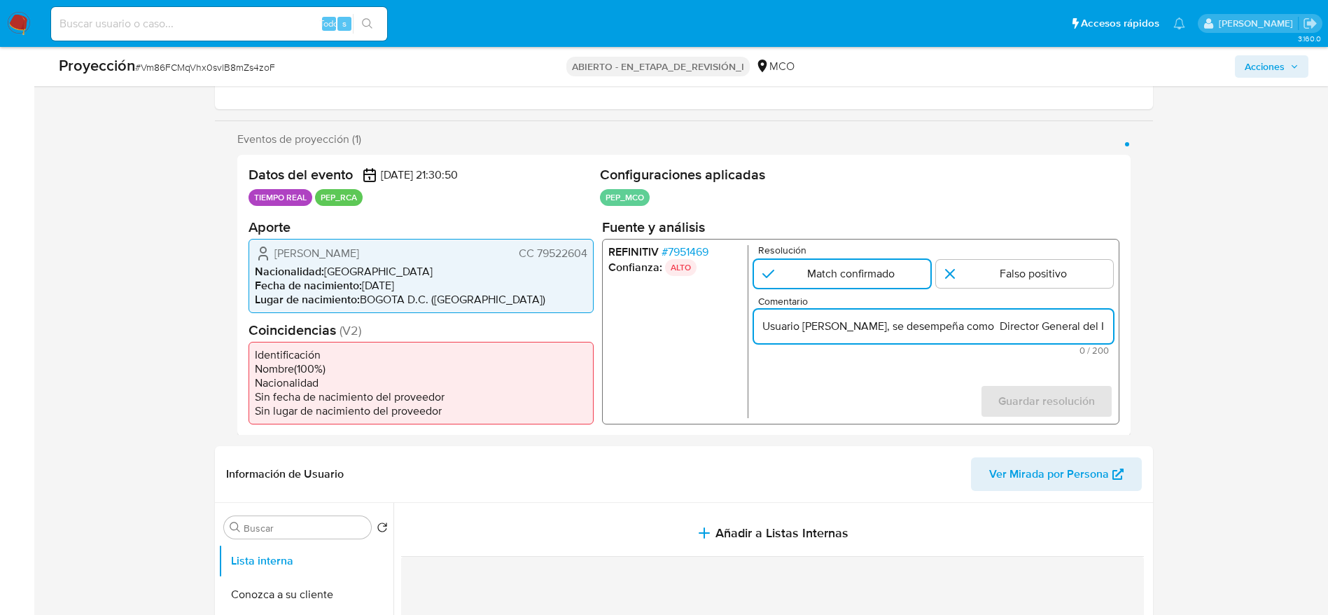
scroll to position [0, 410]
type input "Usuario Juan Carlos Montenegro Arjona, se desempeña como Director General del I…"
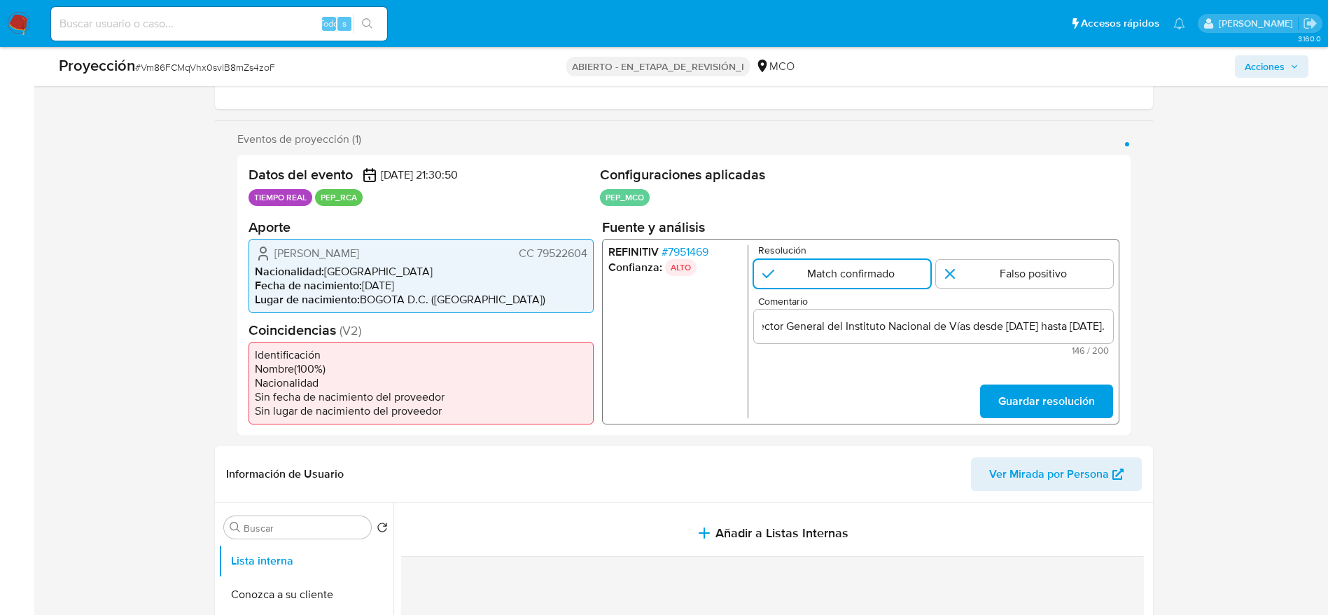
scroll to position [0, 0]
click at [1035, 365] on form "Resolución Match confirmado Falso positivo Comentario Usuario Juan Carlos Monte…" at bounding box center [932, 330] width 359 height 173
click at [1036, 380] on form "Resolución Match confirmado Falso positivo Comentario Usuario Juan Carlos Monte…" at bounding box center [932, 330] width 359 height 173
click at [1038, 386] on span "Guardar resolución" at bounding box center [1046, 400] width 97 height 31
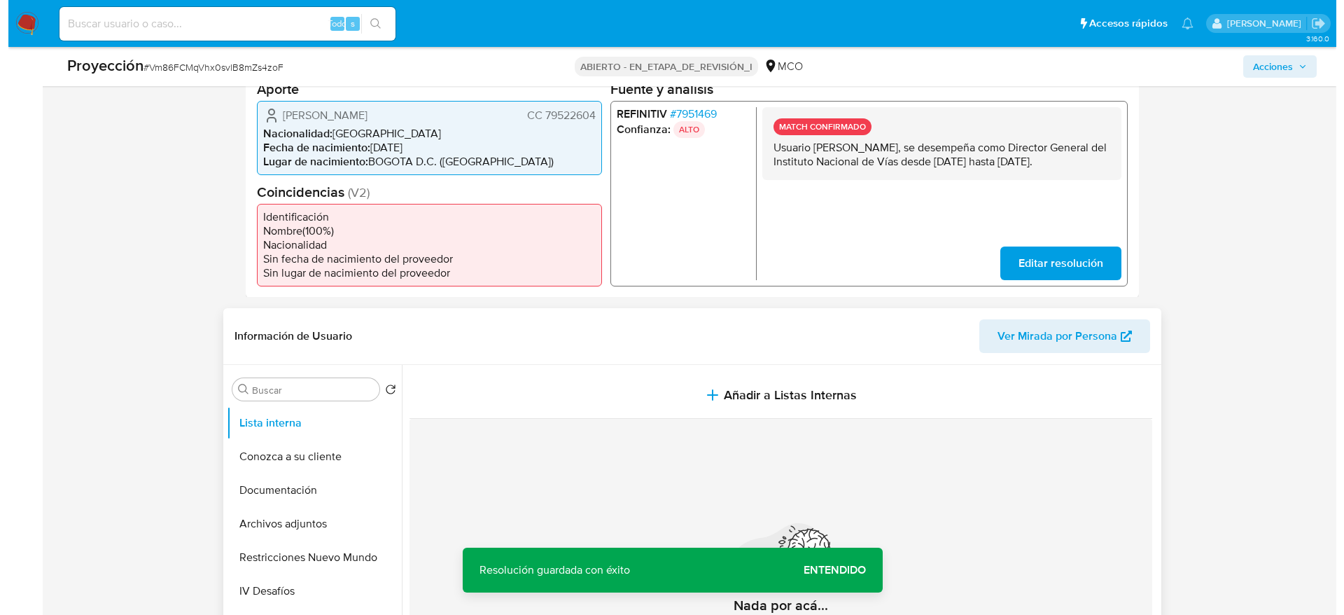
scroll to position [420, 0]
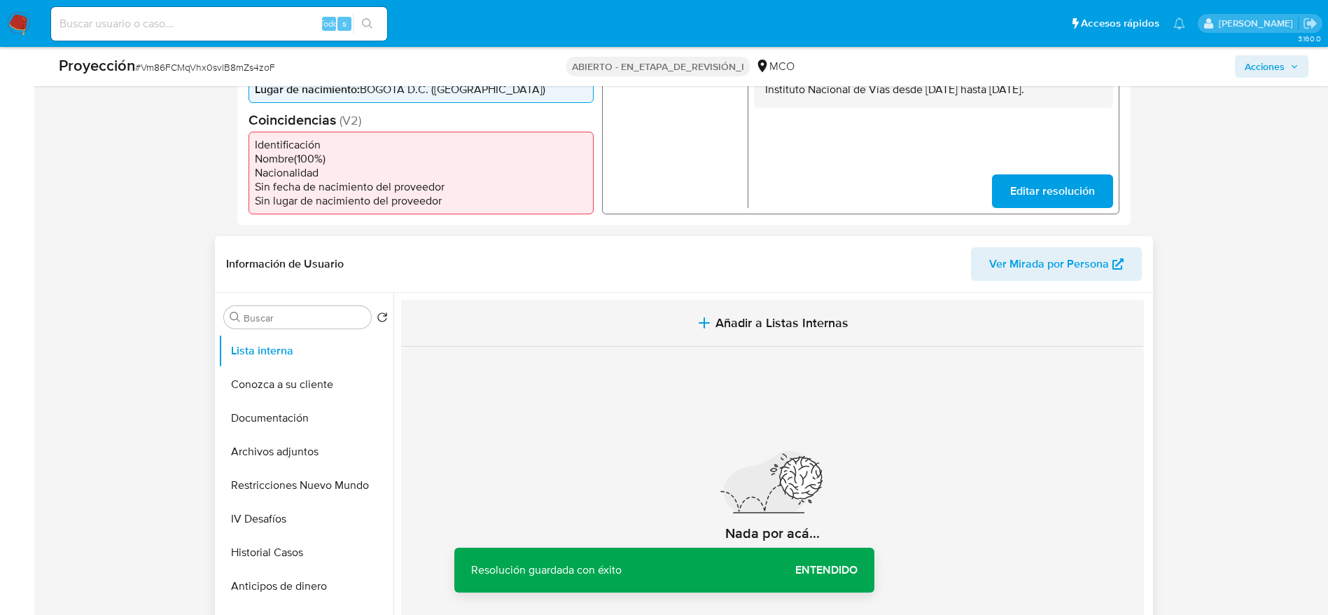
click at [573, 316] on button "Añadir a Listas Internas" at bounding box center [772, 323] width 743 height 47
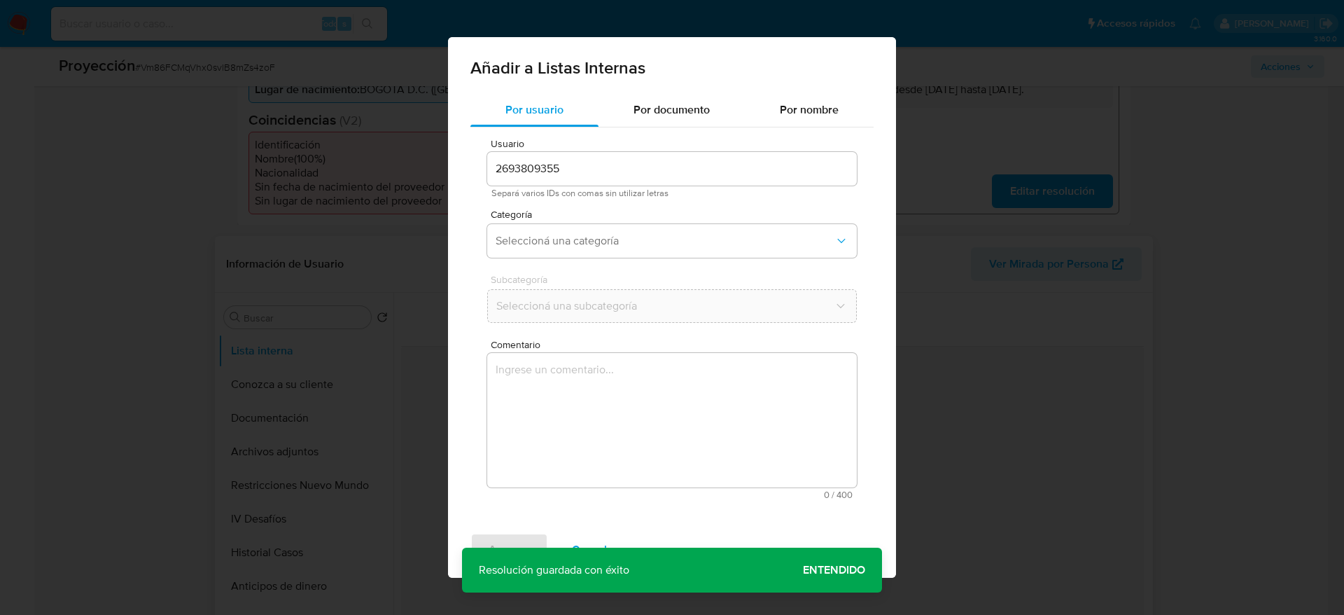
click at [581, 392] on textarea "Comentario" at bounding box center [672, 420] width 370 height 134
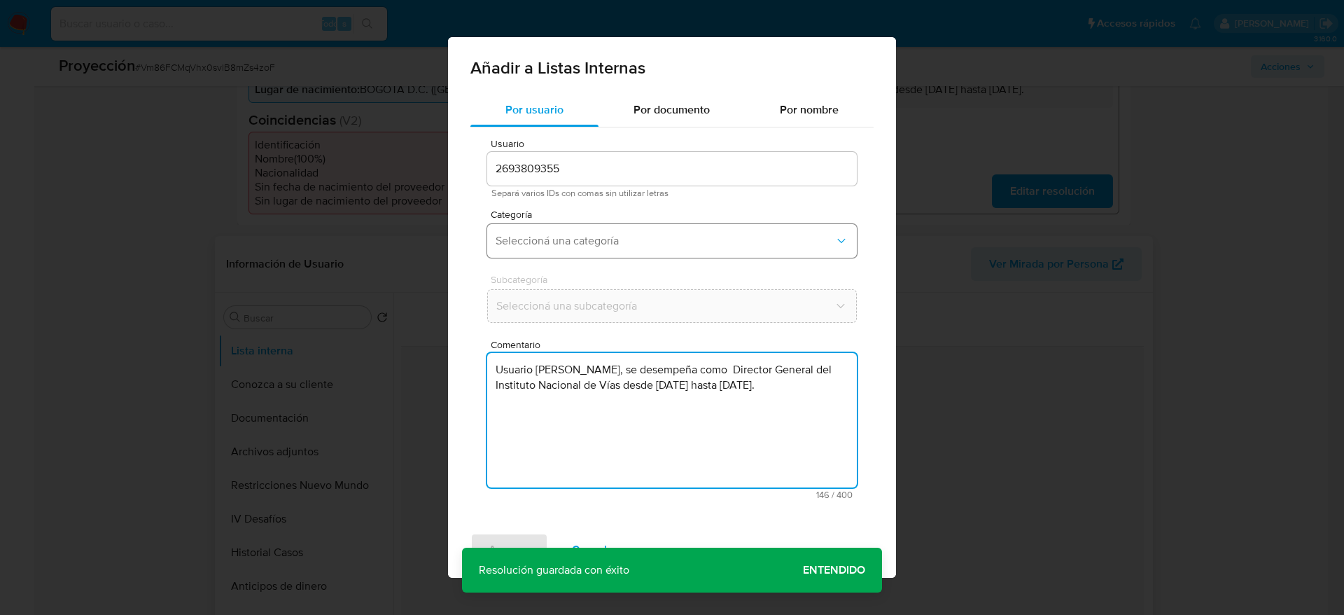
type textarea "Usuario [PERSON_NAME], se desempeña como Director General del Instituto Naciona…"
click at [580, 239] on span "Seleccioná una categoría" at bounding box center [665, 241] width 339 height 14
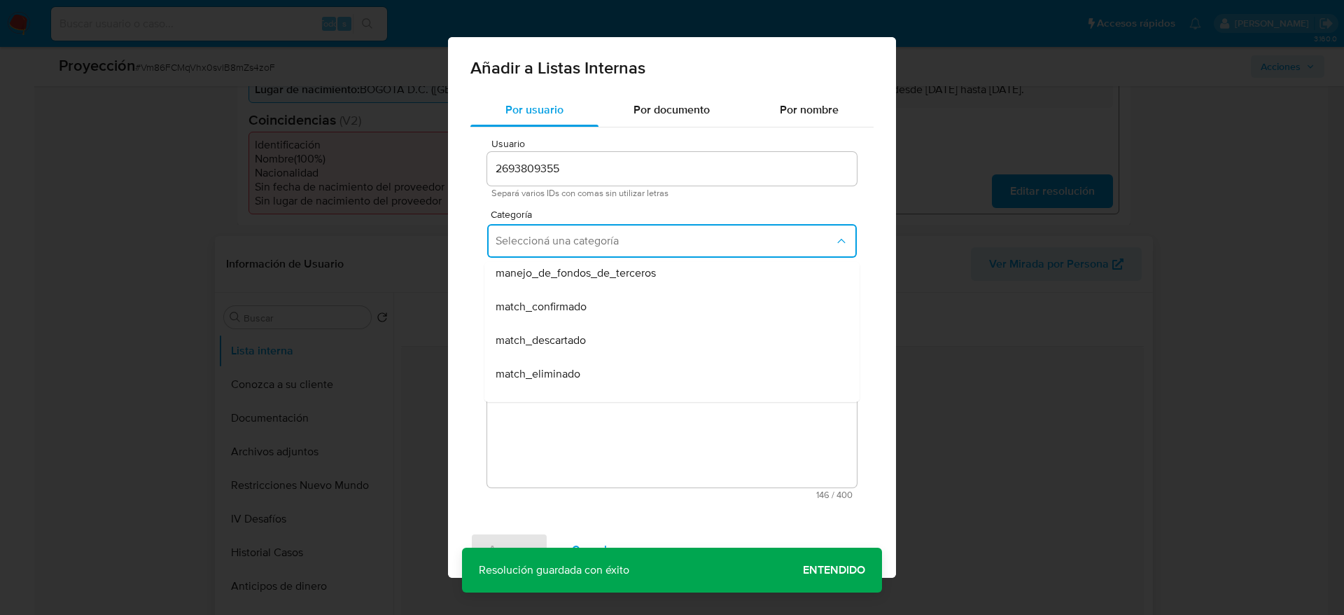
scroll to position [105, 0]
click at [571, 284] on div "match_confirmado" at bounding box center [668, 275] width 344 height 34
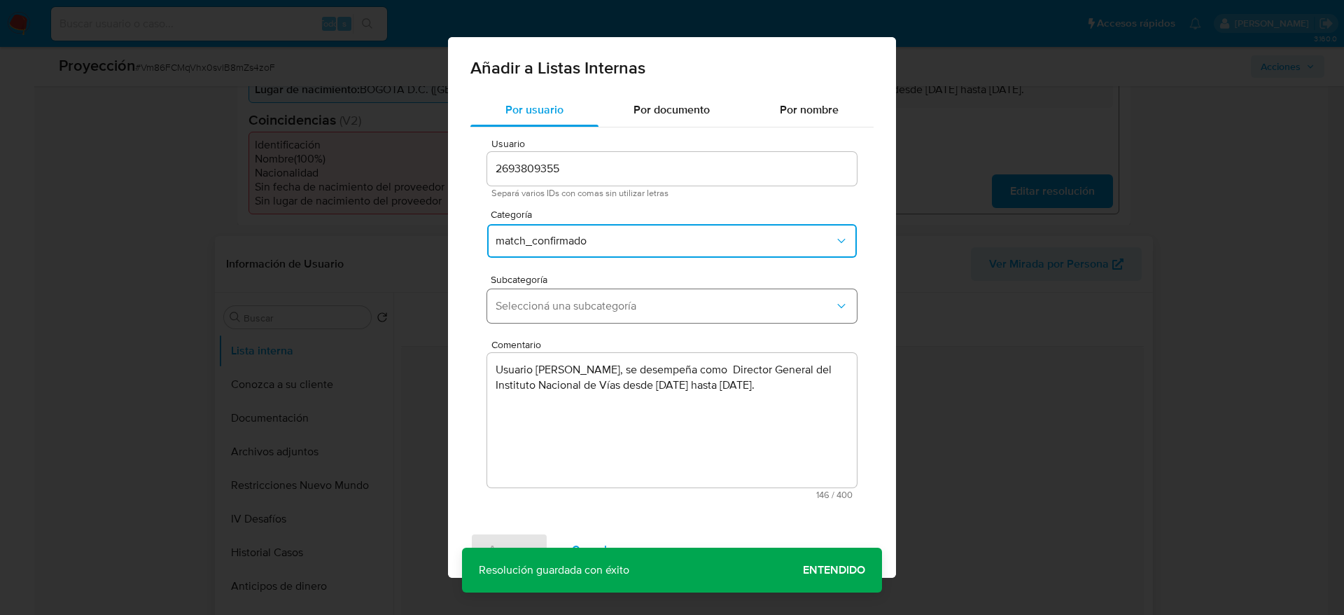
click at [570, 300] on span "Seleccioná una subcategoría" at bounding box center [665, 306] width 339 height 14
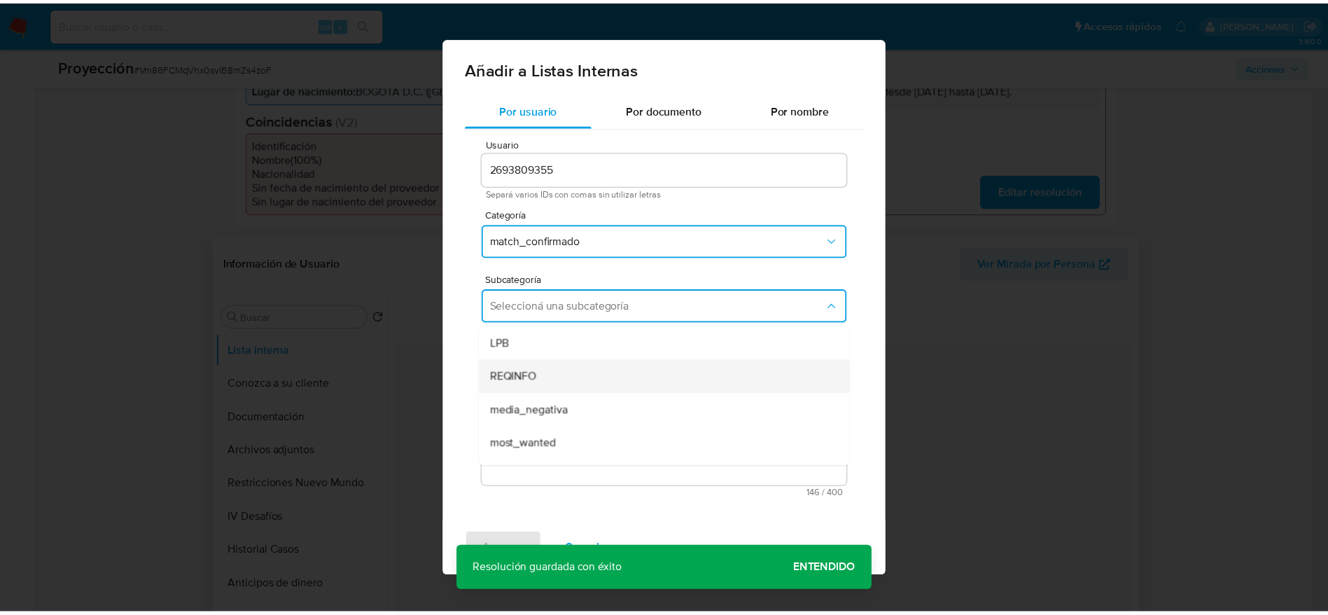
scroll to position [95, 0]
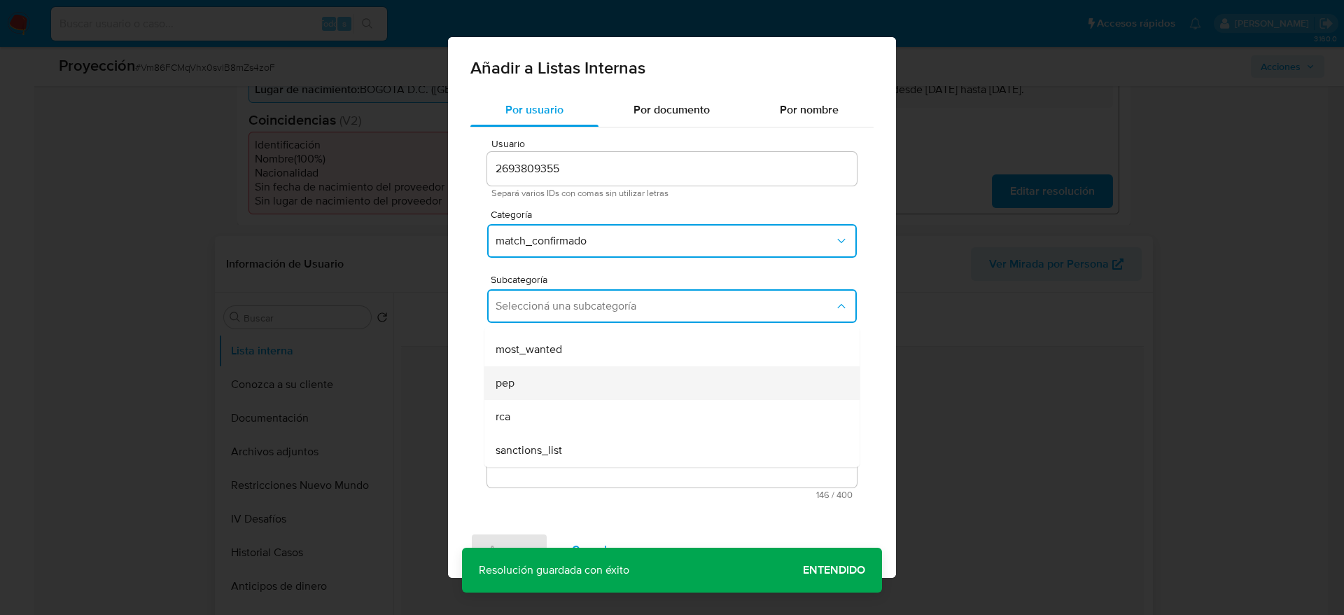
click at [551, 389] on div "pep" at bounding box center [668, 383] width 344 height 34
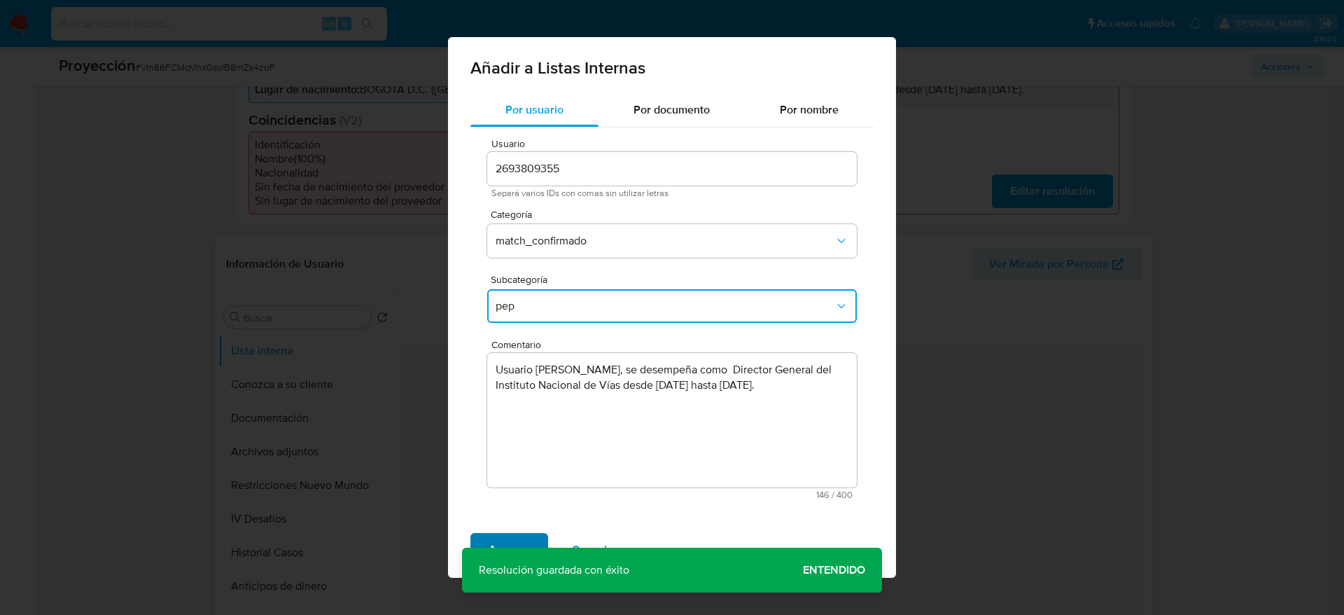
click at [520, 536] on span "Agregar" at bounding box center [509, 549] width 41 height 31
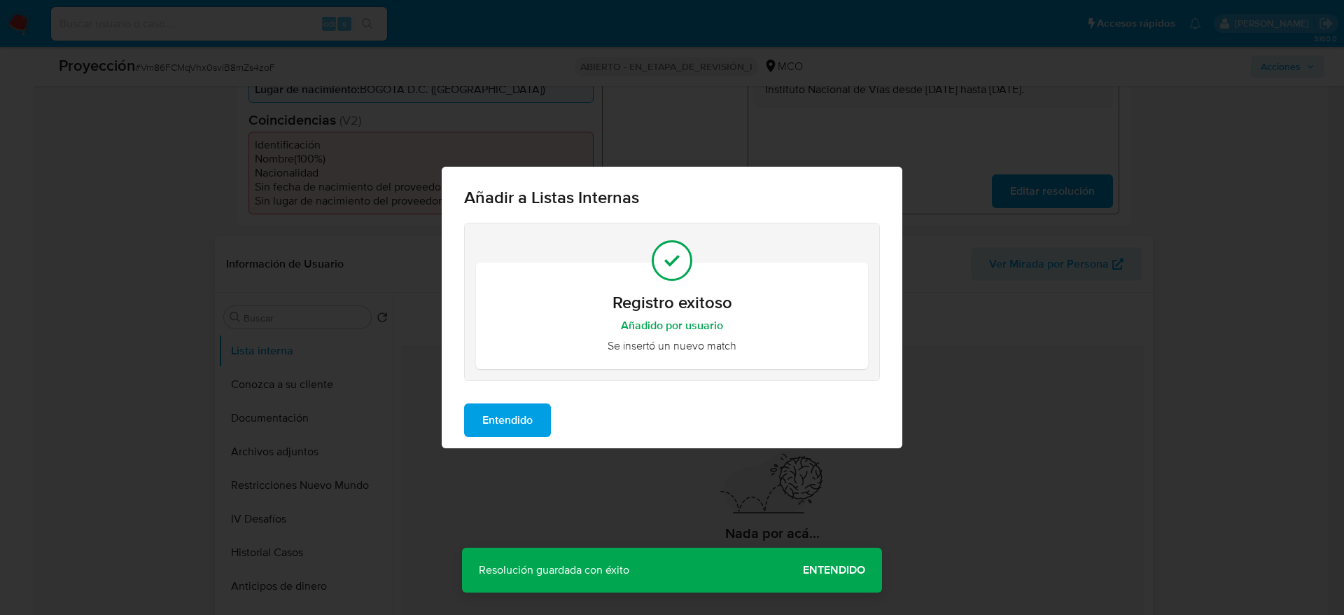
click at [548, 415] on button "Entendido" at bounding box center [507, 420] width 87 height 34
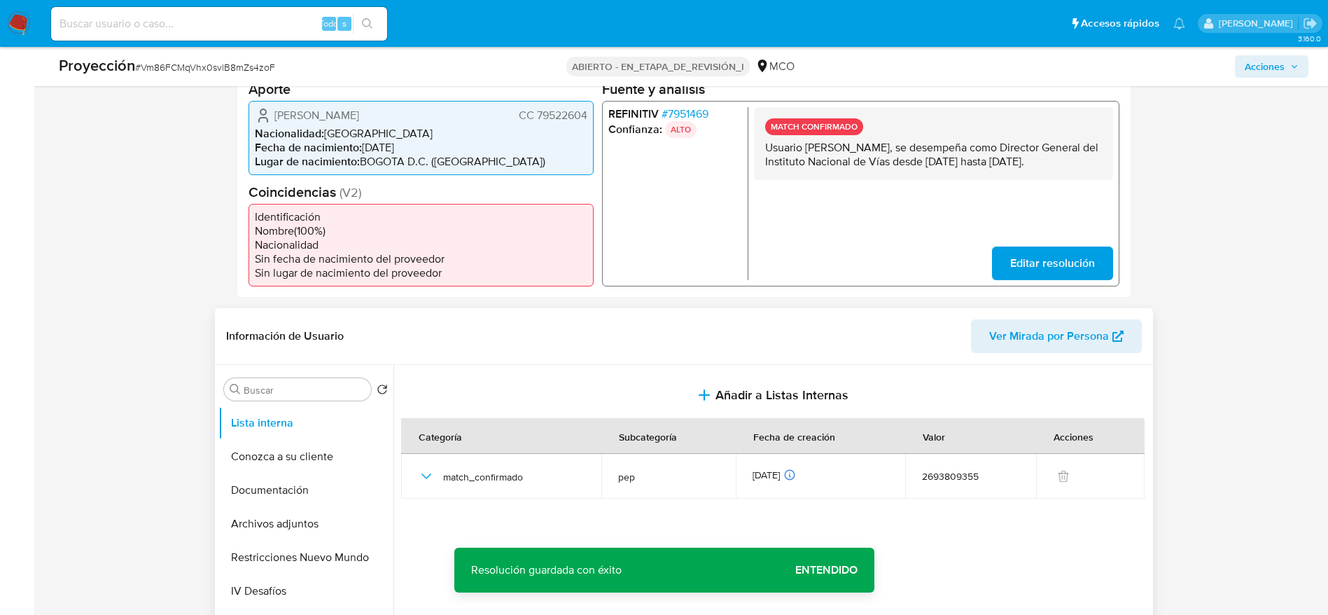
scroll to position [315, 0]
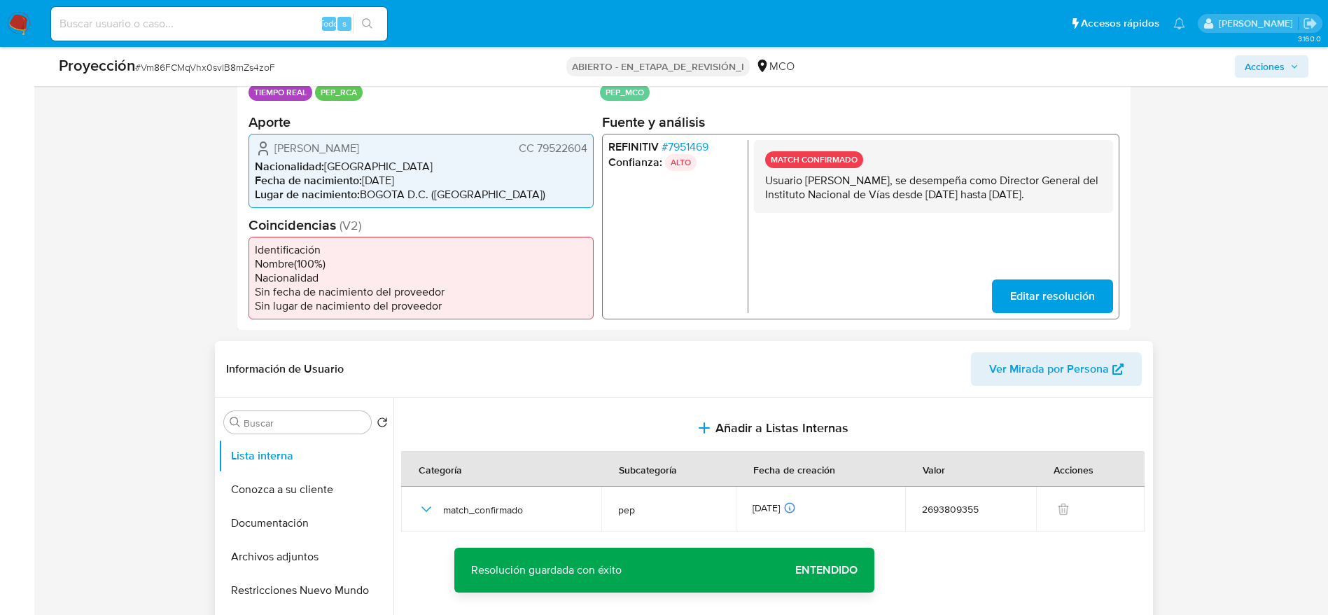
click at [359, 155] on span "Juan Carlos Montenegro Arjona" at bounding box center [316, 148] width 85 height 14
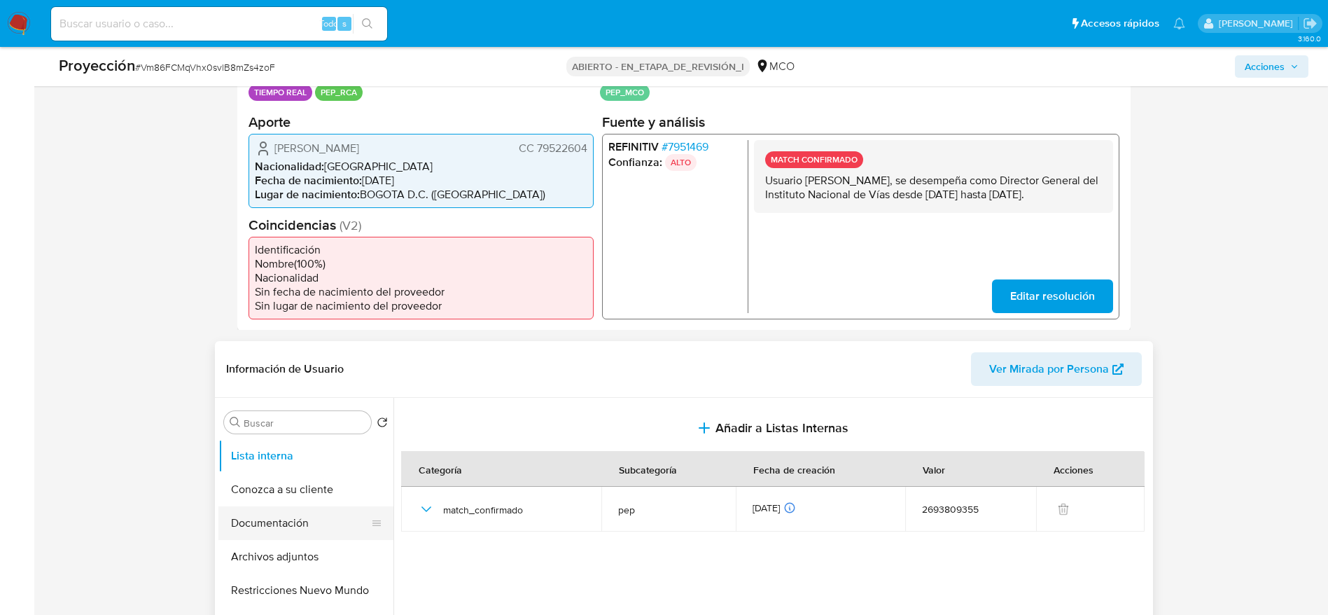
click at [253, 515] on button "Documentación" at bounding box center [300, 523] width 164 height 34
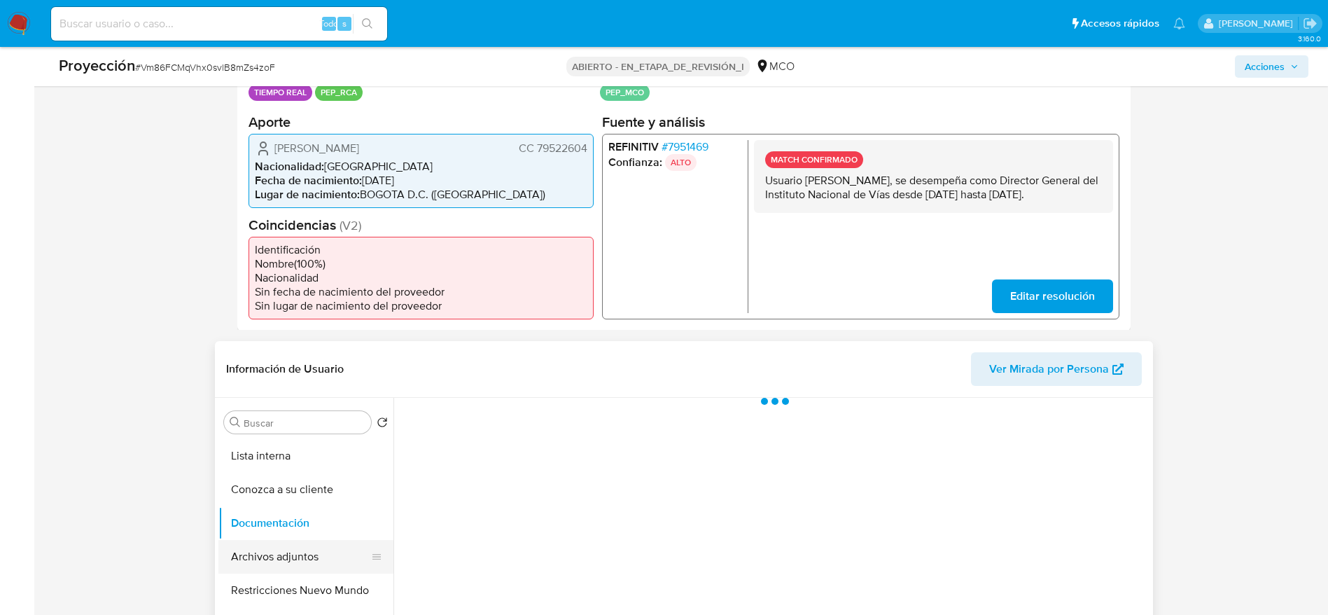
click at [265, 559] on button "Archivos adjuntos" at bounding box center [300, 557] width 164 height 34
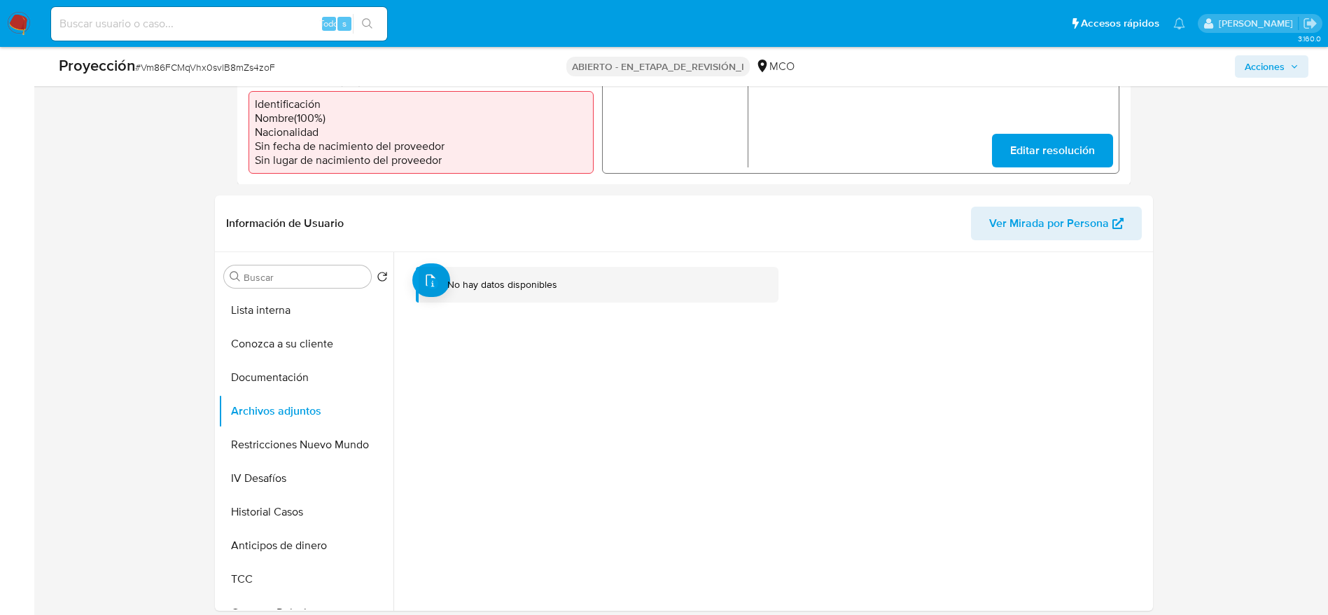
scroll to position [525, 0]
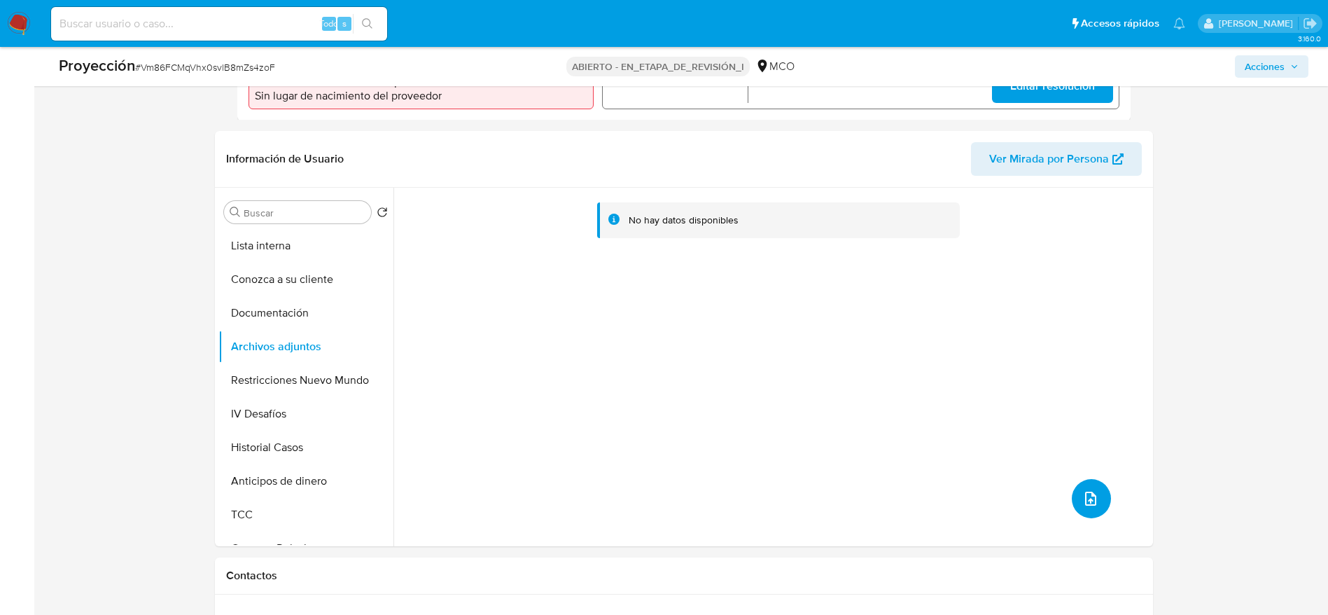
click at [1089, 497] on icon "subir archivo" at bounding box center [1090, 499] width 11 height 14
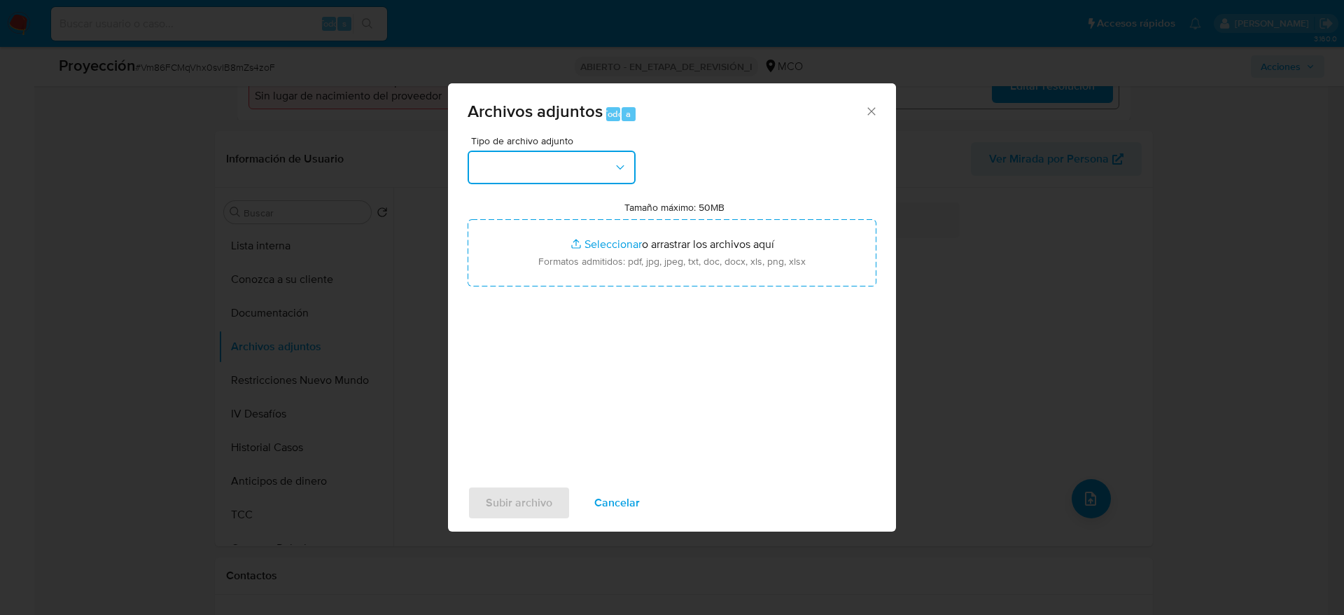
click at [470, 162] on button "button" at bounding box center [552, 168] width 168 height 34
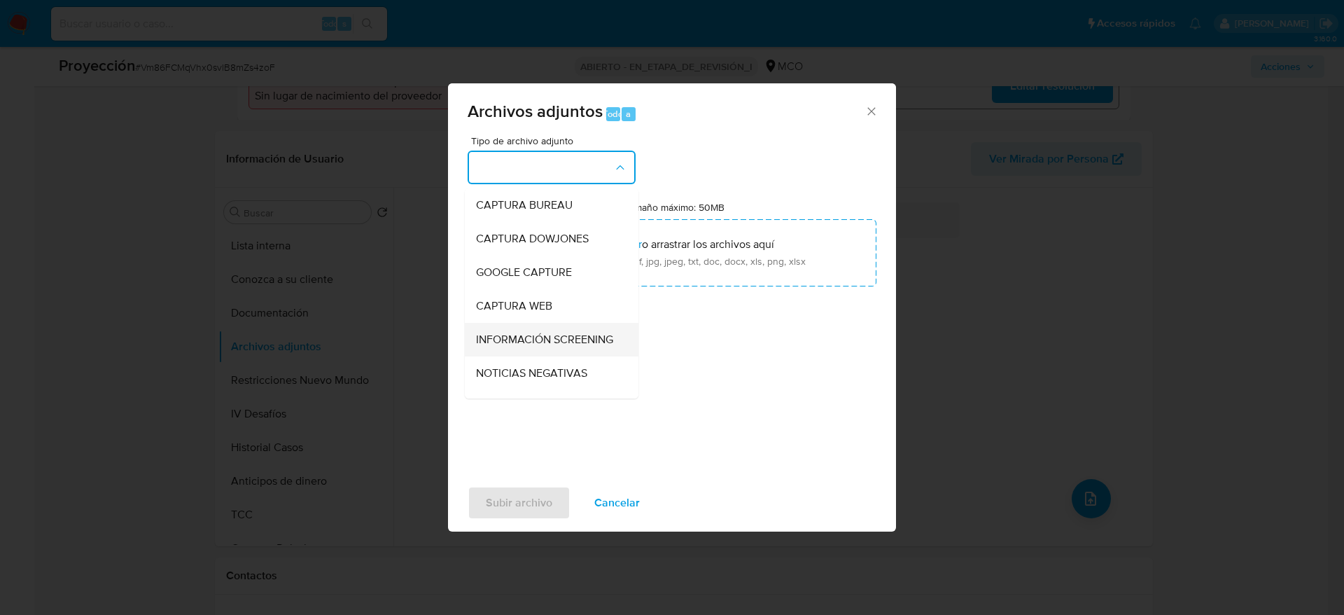
click at [505, 340] on span "INFORMACIÓN SCREENING" at bounding box center [544, 340] width 137 height 14
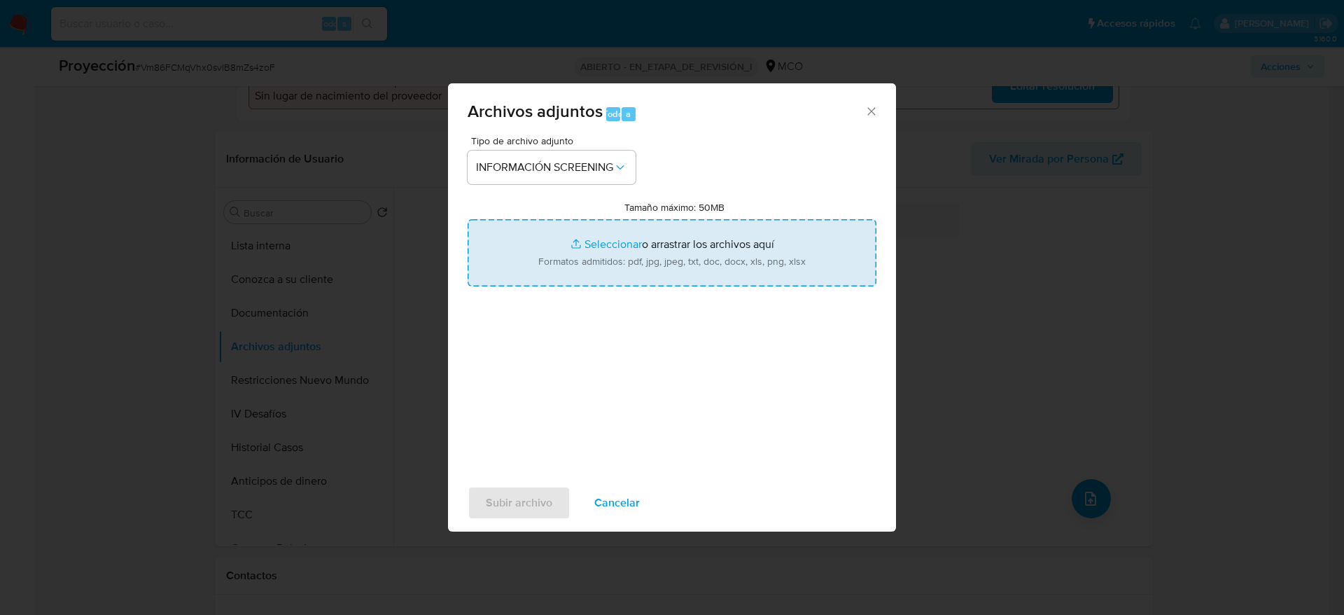
click at [512, 265] on input "Tamaño máximo: 50MB Seleccionar archivos" at bounding box center [672, 252] width 409 height 67
type input "C:\fakepath\_Juan Carlos Montenegro Arjona_ - Buscar con Google.pdf"
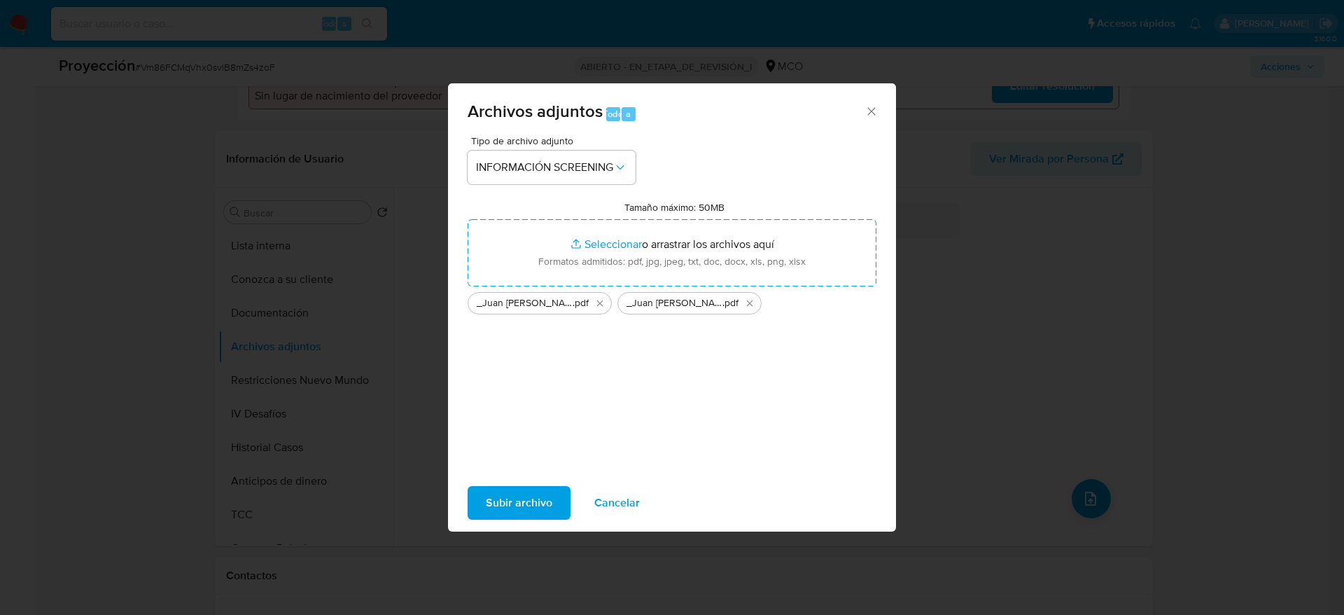
click at [489, 515] on span "Subir archivo" at bounding box center [519, 502] width 67 height 31
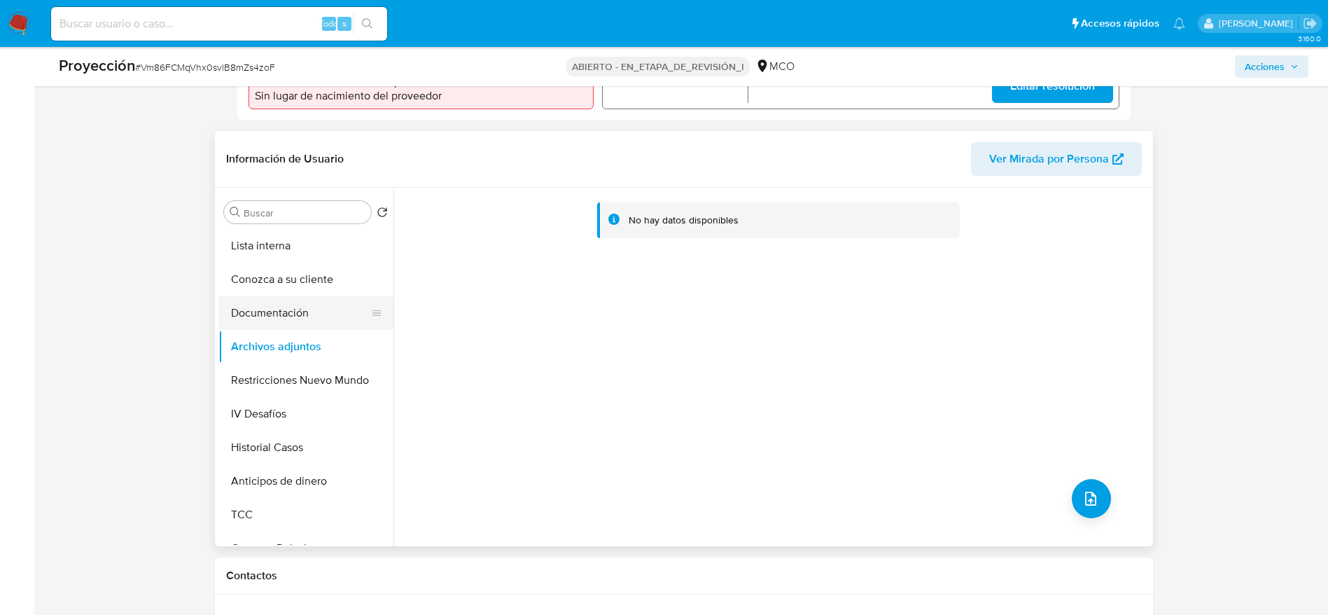
click at [252, 323] on button "Documentación" at bounding box center [300, 313] width 164 height 34
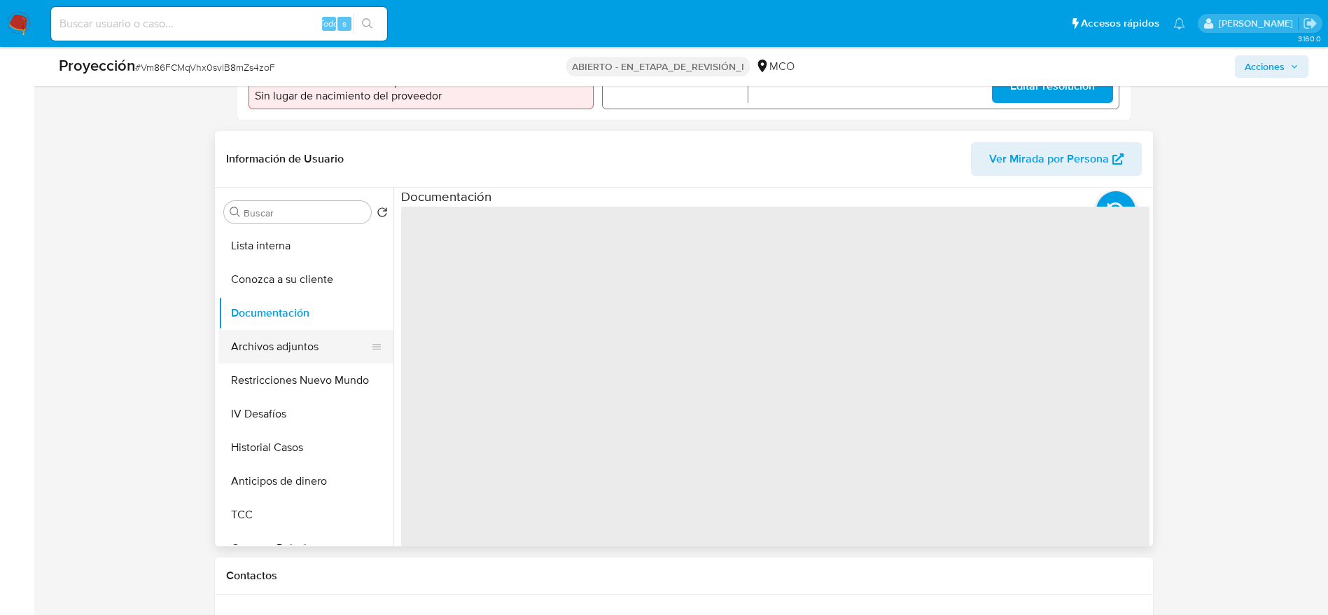
click at [266, 349] on button "Archivos adjuntos" at bounding box center [300, 347] width 164 height 34
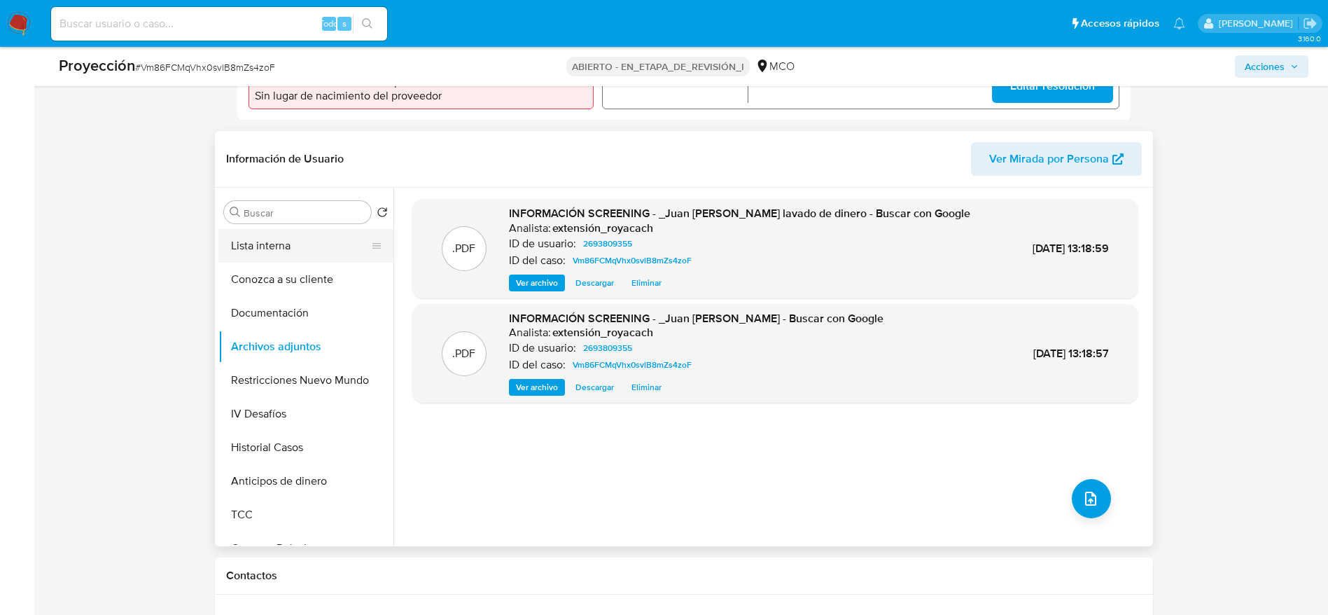
click at [316, 239] on button "Lista interna" at bounding box center [300, 246] width 164 height 34
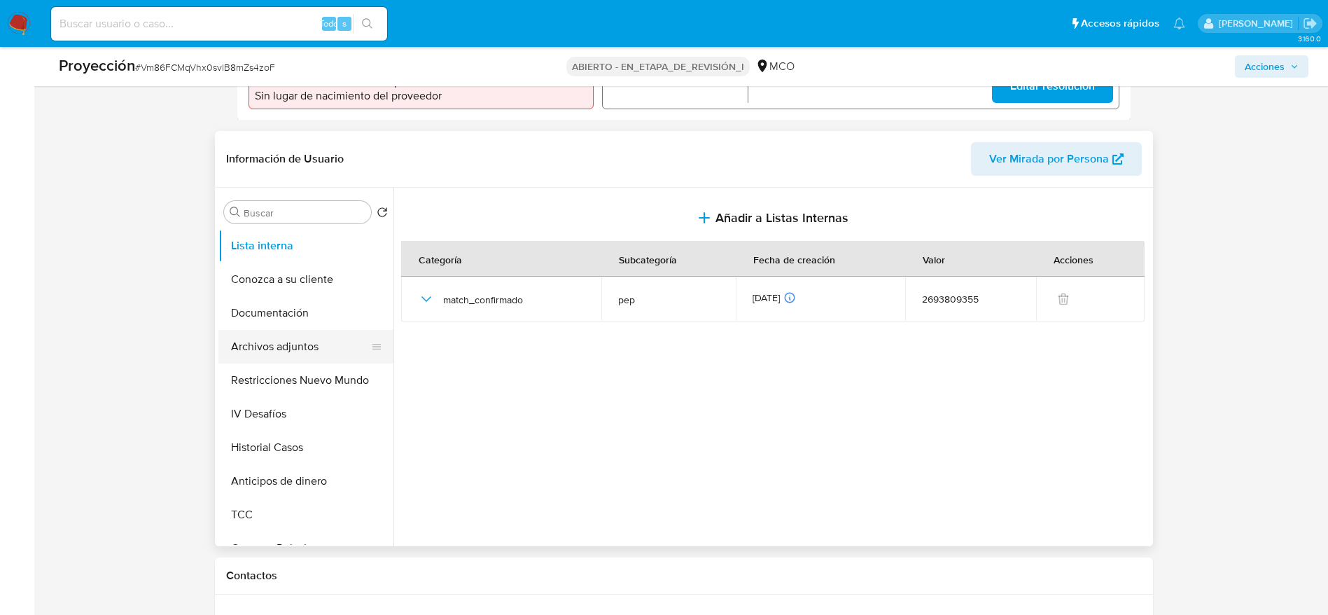
click at [308, 347] on button "Archivos adjuntos" at bounding box center [300, 347] width 164 height 34
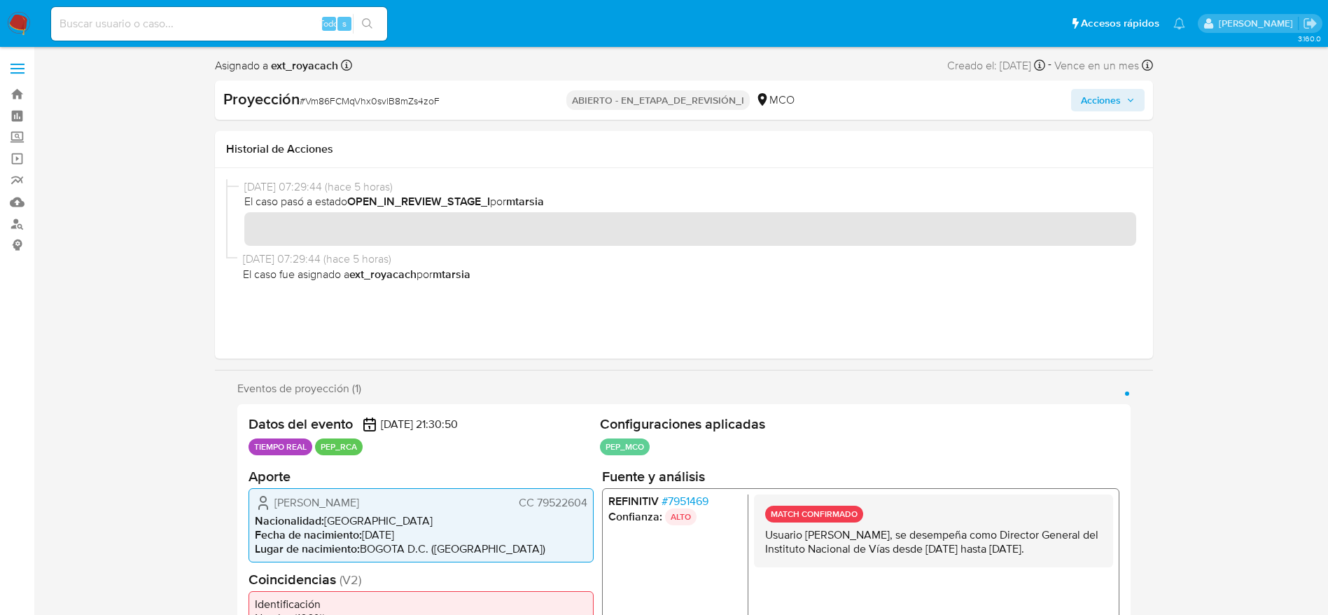
scroll to position [315, 0]
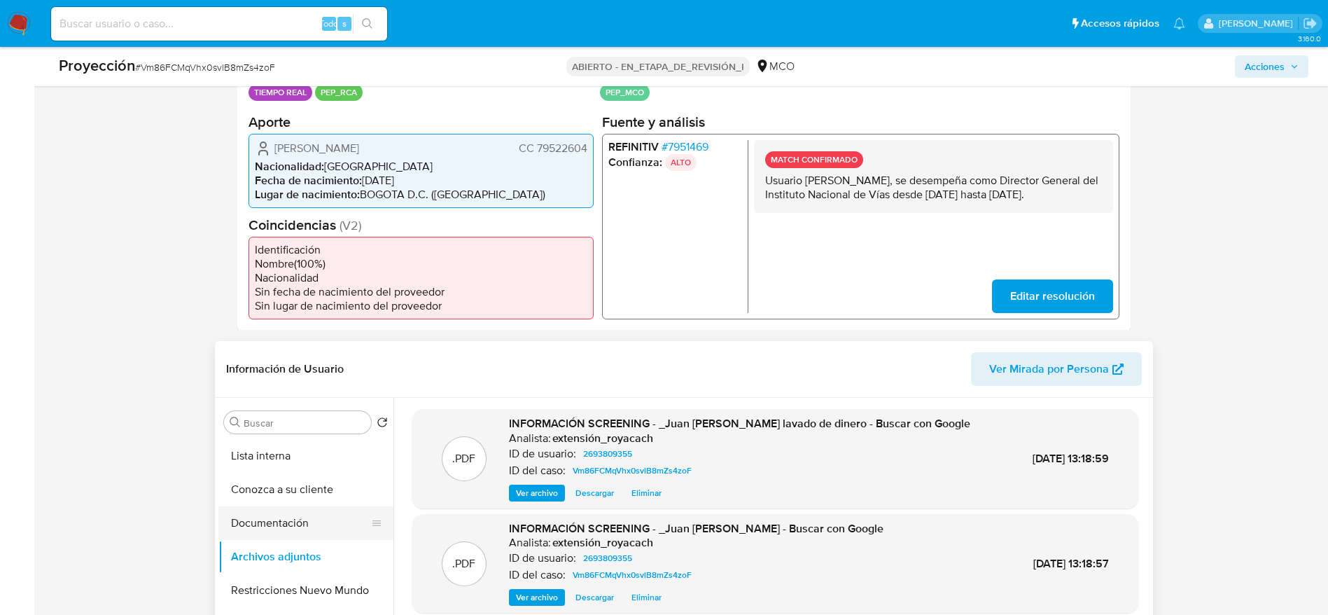
click at [293, 531] on button "Documentación" at bounding box center [300, 523] width 164 height 34
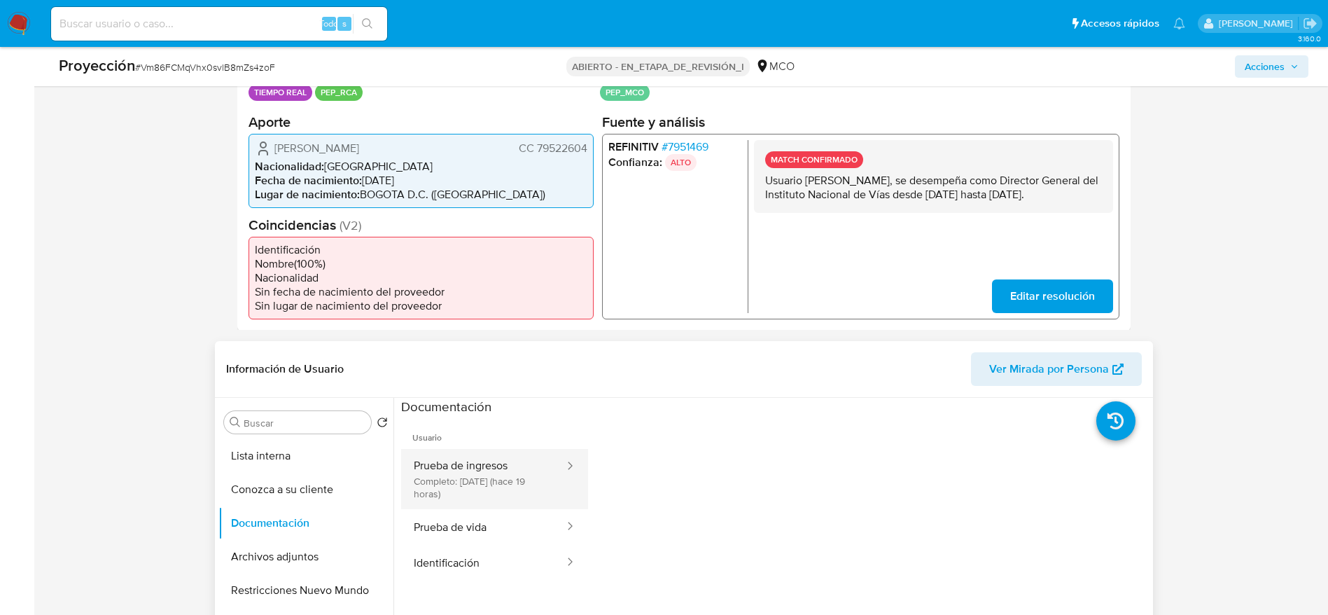
click at [452, 483] on button "Prueba de ingresos Completo: 17/09/2025 (hace 19 horas)" at bounding box center [483, 479] width 165 height 60
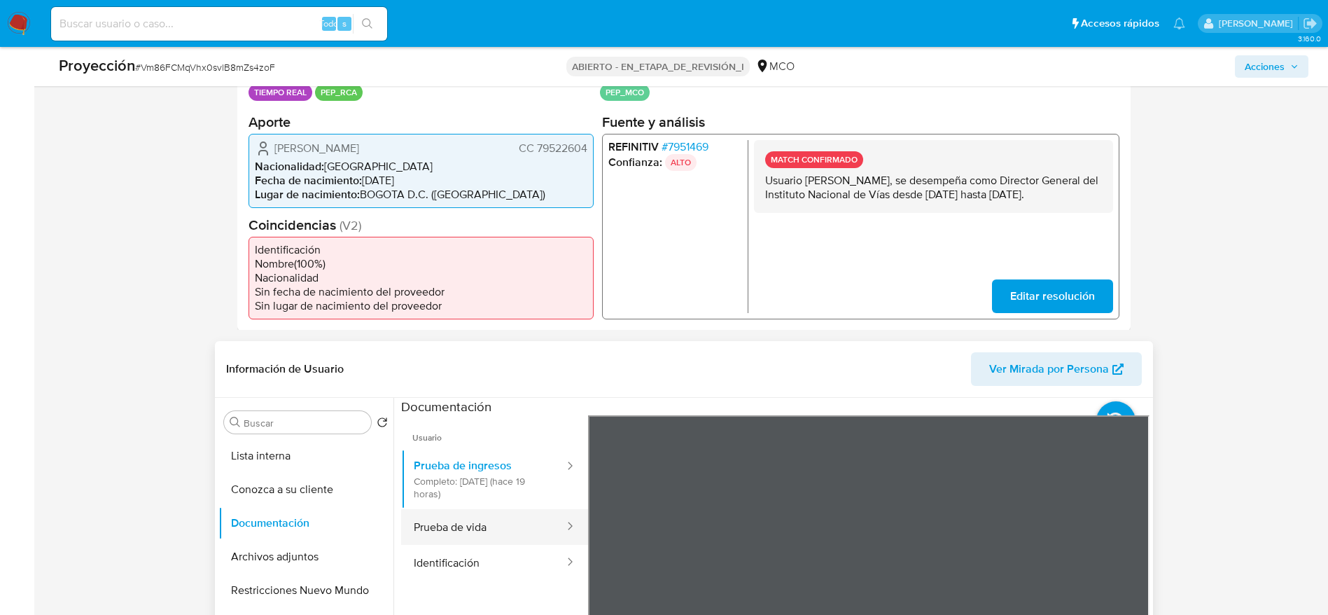
click at [452, 520] on button "Prueba de vida" at bounding box center [483, 527] width 165 height 36
click at [530, 564] on button "Identificación" at bounding box center [483, 563] width 165 height 36
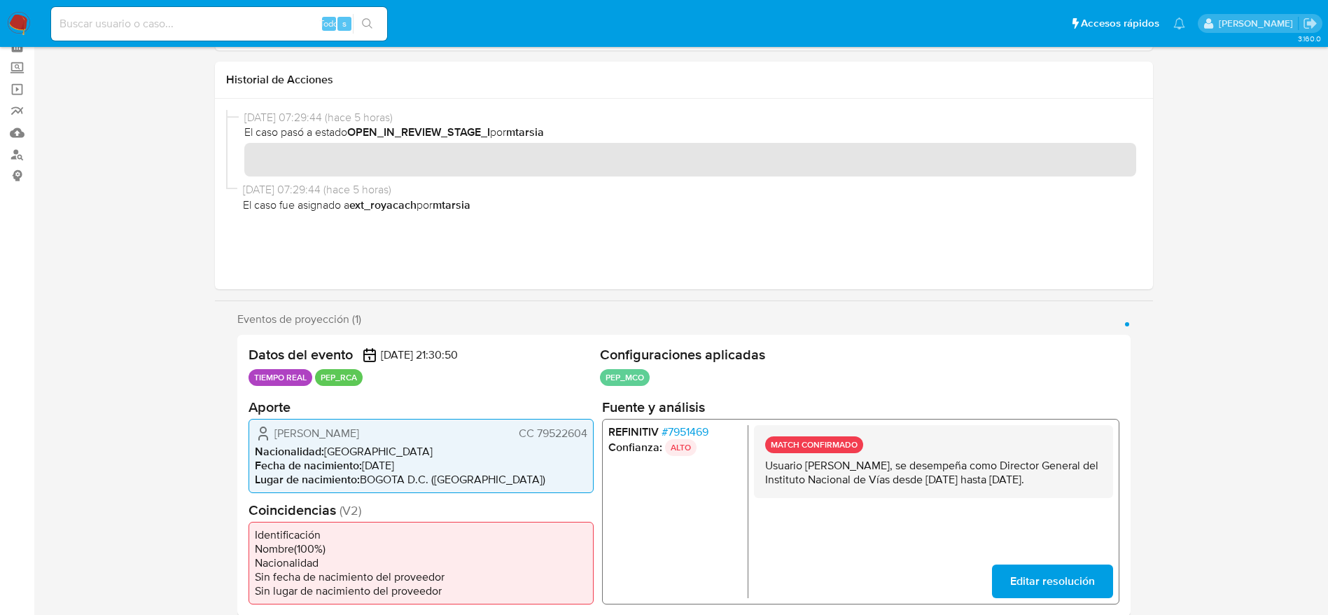
scroll to position [0, 0]
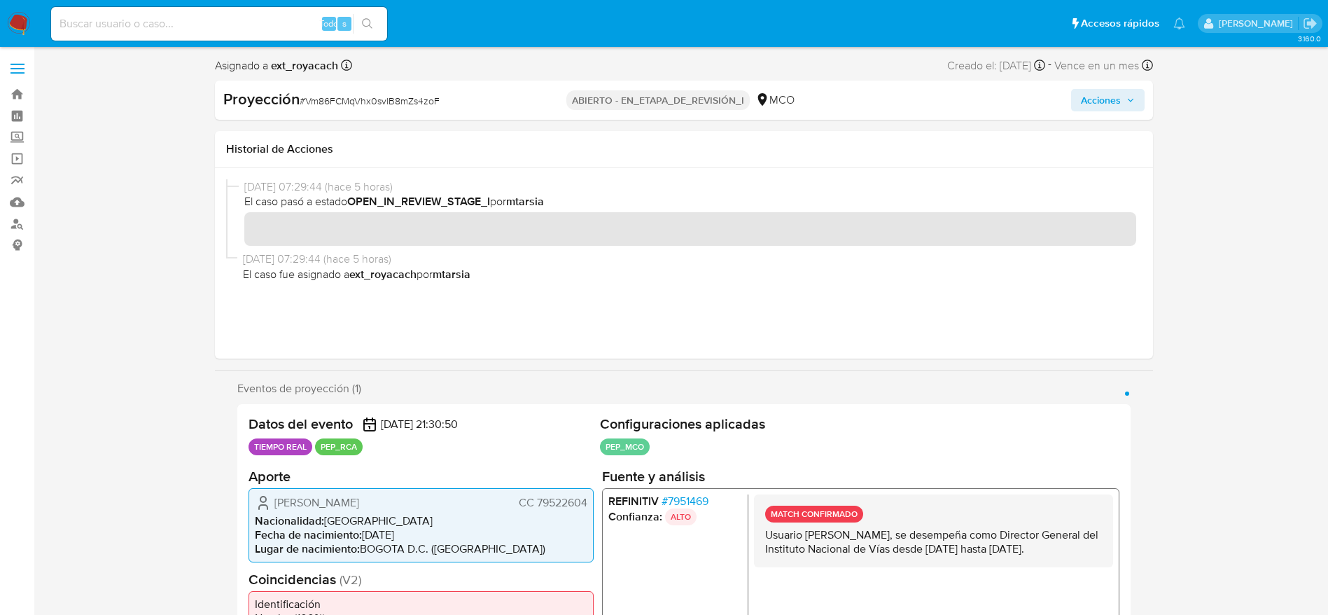
click at [1076, 111] on div "Proyección # Vm86FCMqVhx0svlB8mZs4zoF ABIERTO - EN_ETAPA_DE_REVISIÓN_I MCO Acci…" at bounding box center [684, 100] width 938 height 39
click at [1080, 108] on button "Acciones" at bounding box center [1108, 100] width 74 height 22
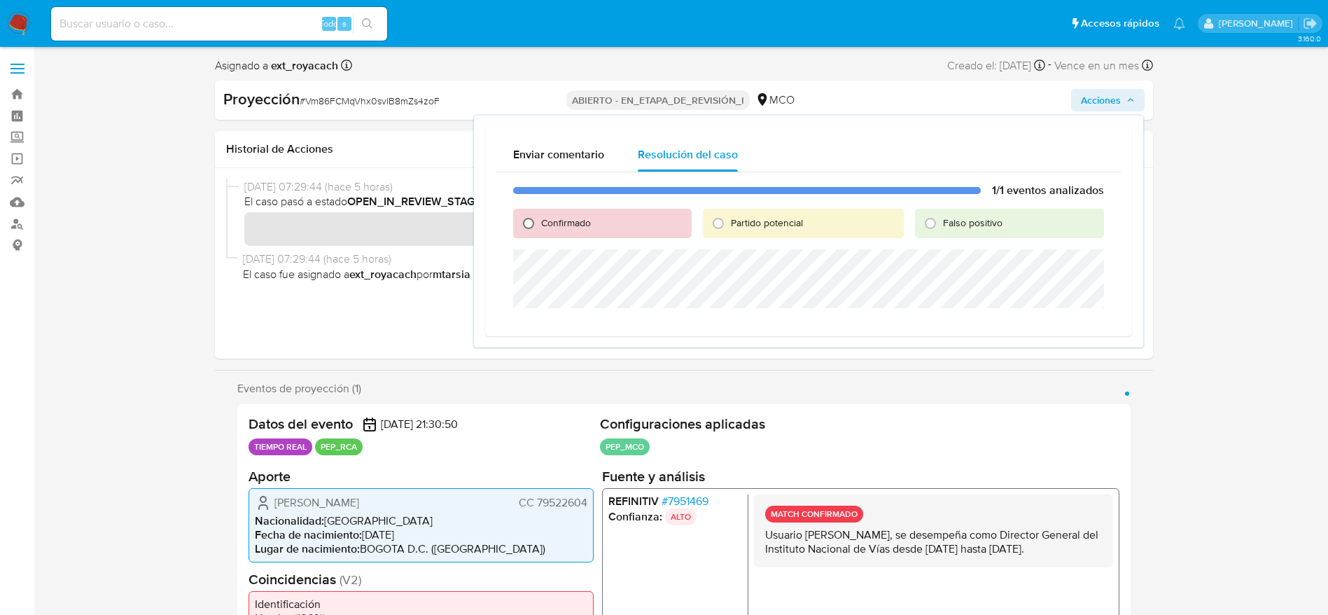
click at [536, 230] on input "Confirmado" at bounding box center [528, 223] width 22 height 22
radio input "true"
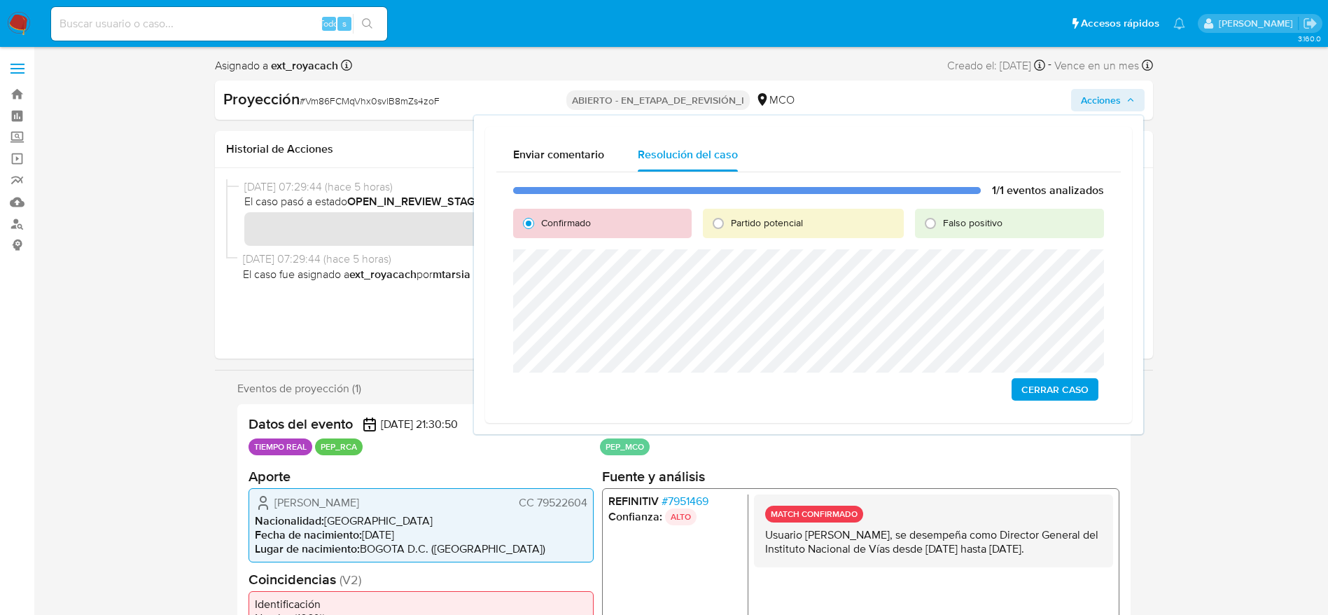
click at [1046, 401] on div "1/1 eventos analizados Confirmado Partido potencial Falso positivo Cerrar Caso" at bounding box center [808, 291] width 625 height 239
click at [1046, 392] on span "Cerrar Caso" at bounding box center [1055, 390] width 67 height 20
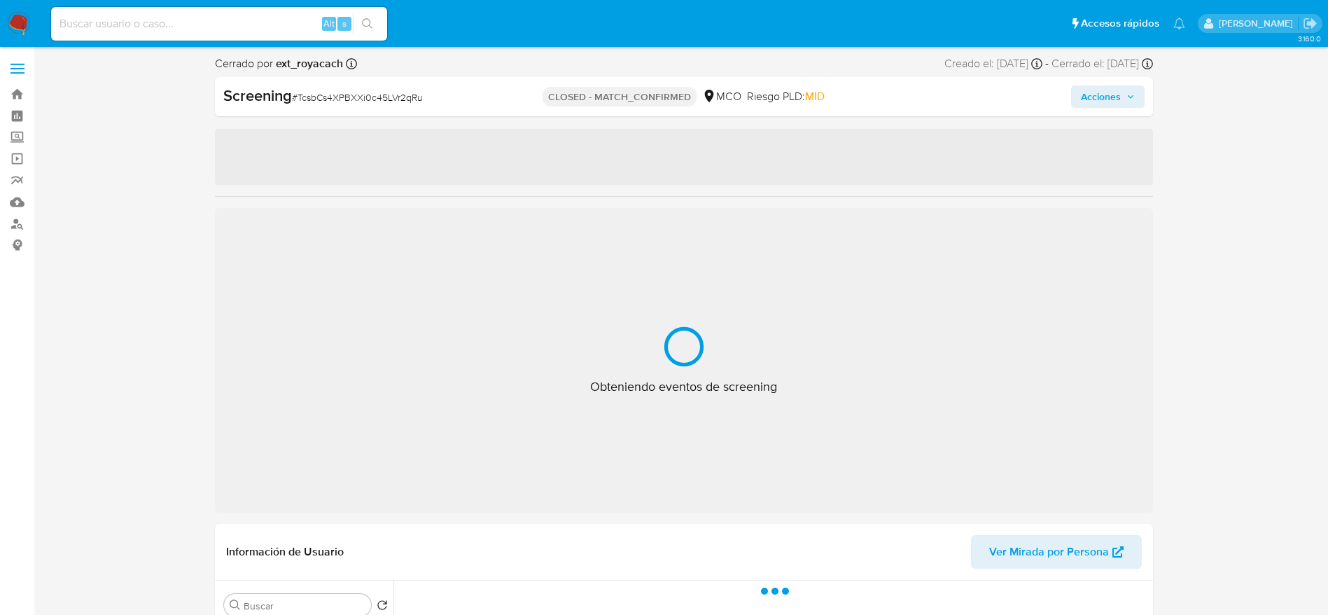
select select "10"
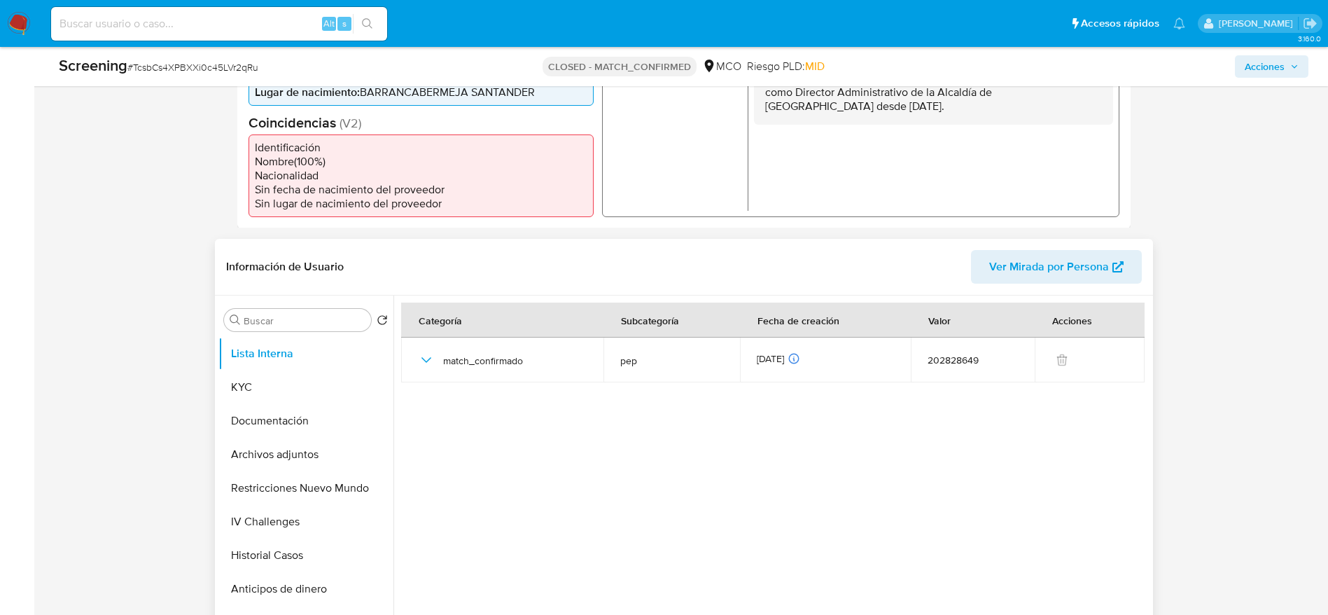
scroll to position [525, 0]
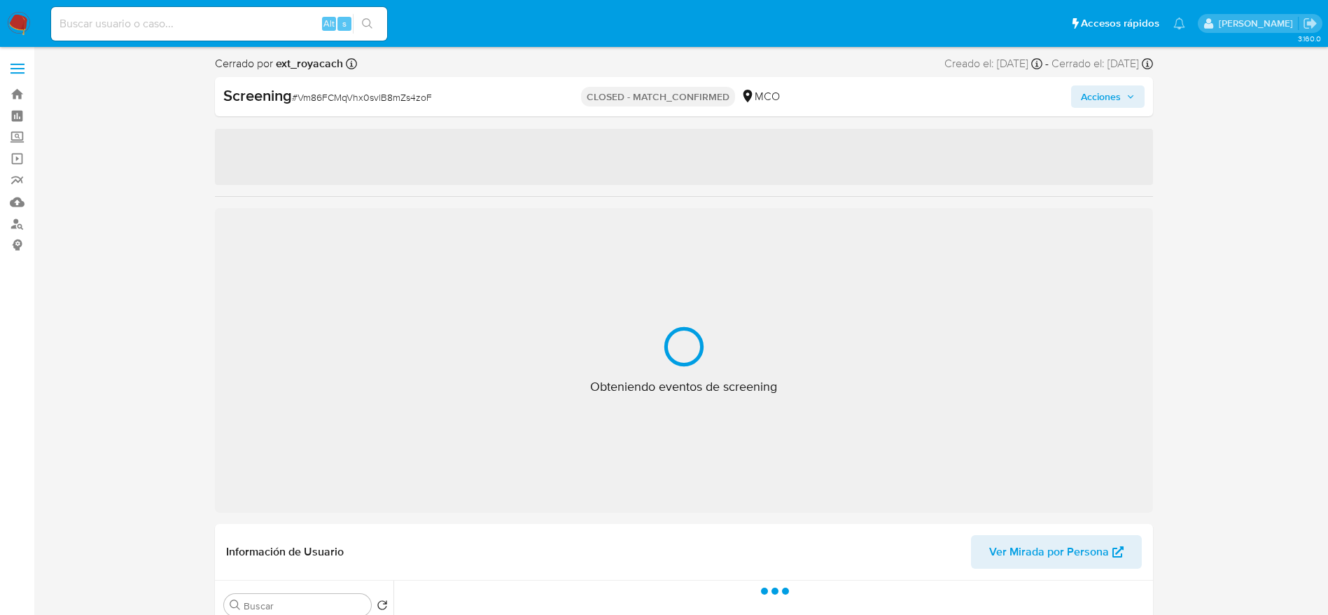
select select "10"
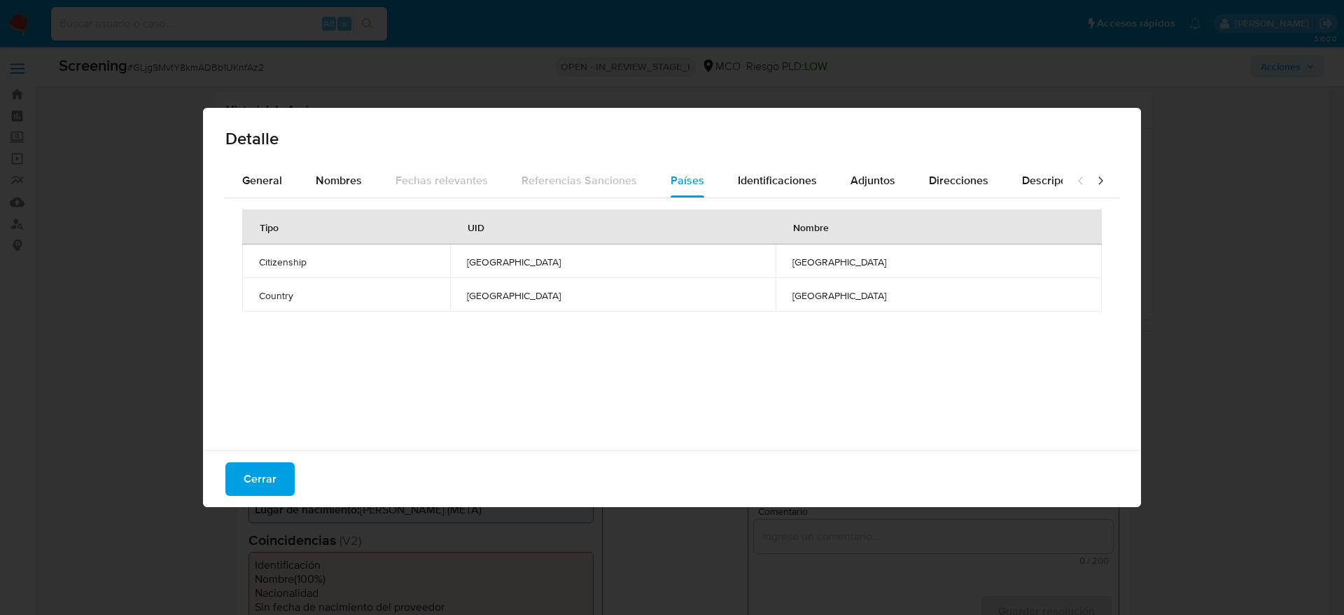
select select "10"
click at [248, 147] on span "Detalle" at bounding box center [671, 138] width 893 height 17
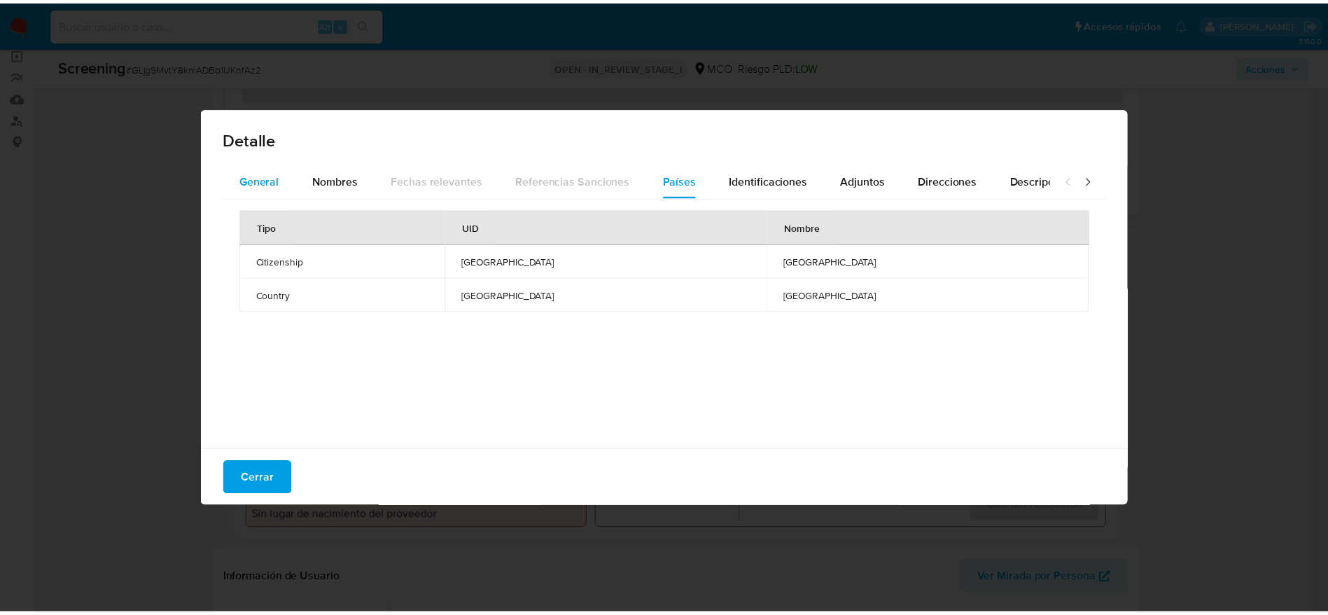
scroll to position [105, 0]
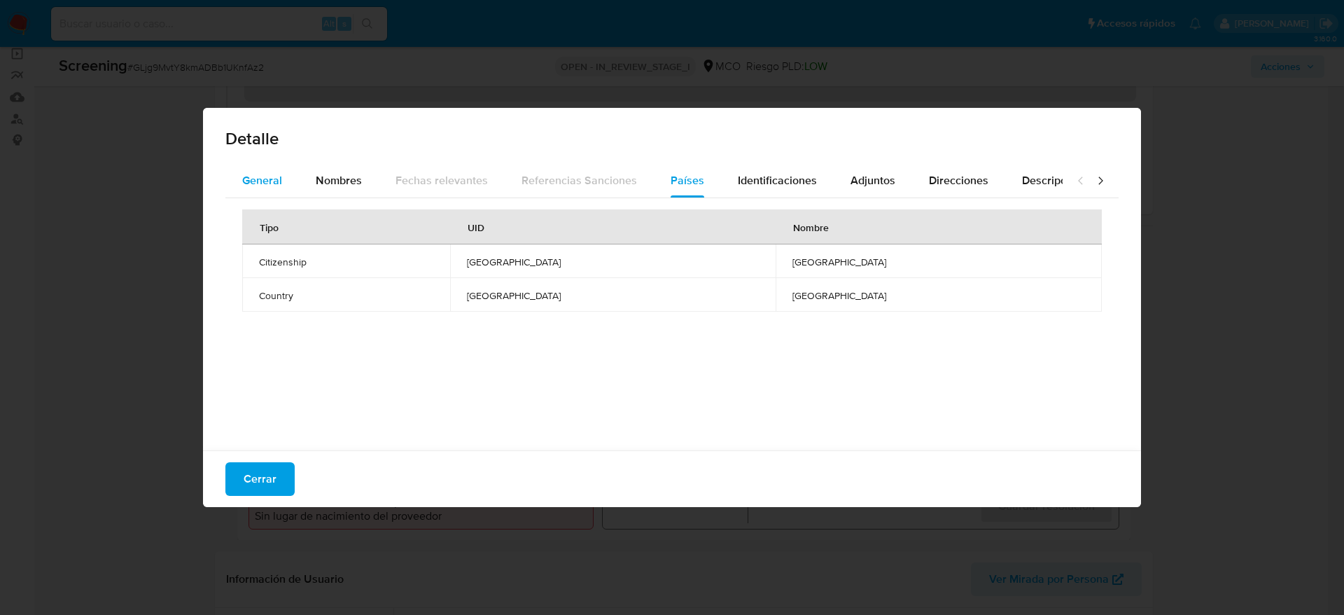
click at [251, 176] on span "General" at bounding box center [262, 180] width 40 height 16
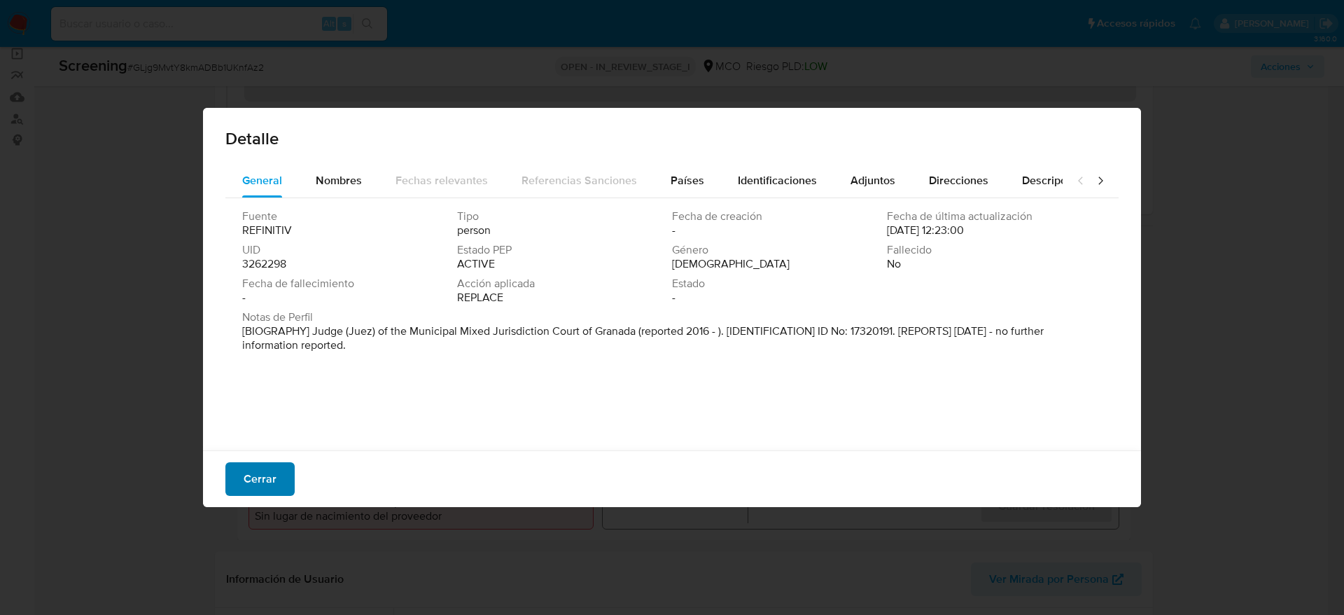
click at [285, 474] on button "Cerrar" at bounding box center [259, 479] width 69 height 34
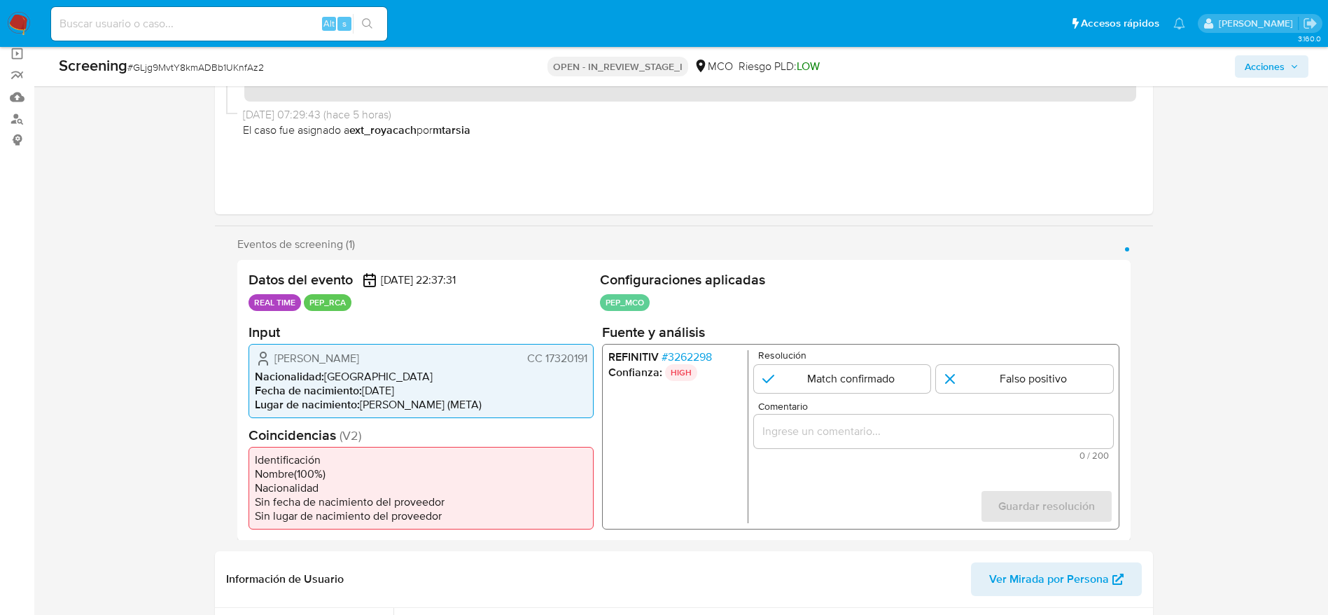
click at [365, 346] on div "[PERSON_NAME] CC 17320191 Nacionalidad : [DEMOGRAPHIC_DATA] Fecha de nacimiento…" at bounding box center [421, 380] width 345 height 74
click at [181, 78] on div "Screening # GLjg9MvtY8kmADBb1UKnfAz2 OPEN - IN_REVIEW_STAGE_I MCO Riesgo PLD: L…" at bounding box center [683, 66] width 1267 height 39
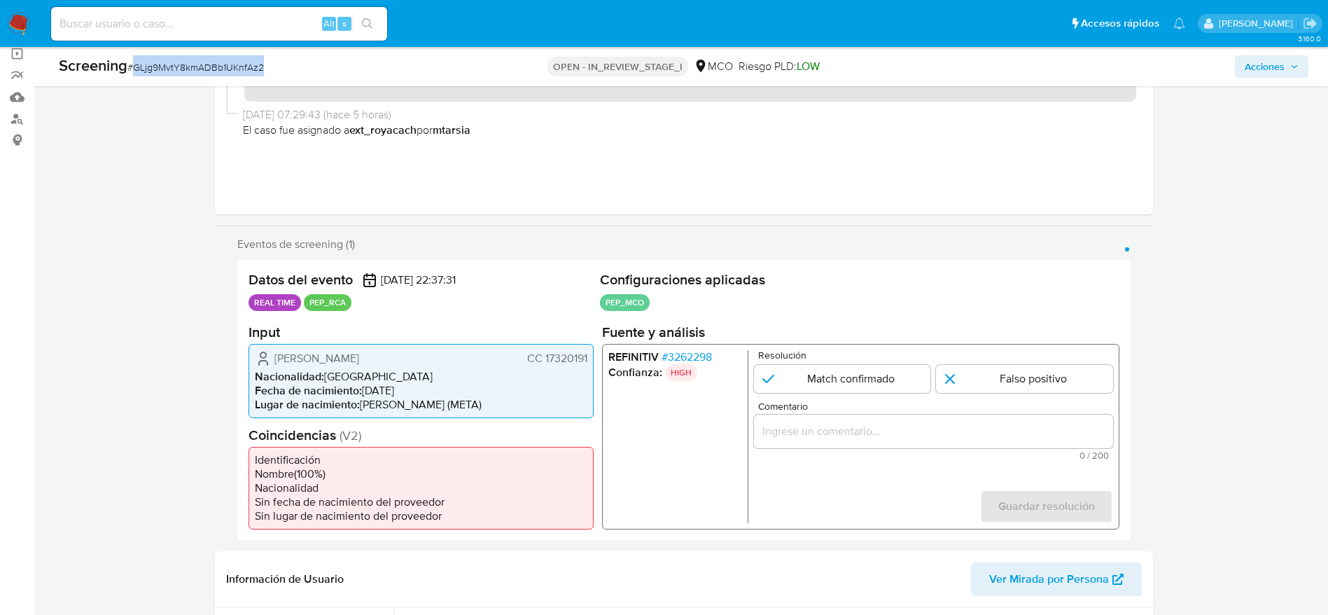
copy span "GLjg9MvtY8kmADBb1UKnfAz2"
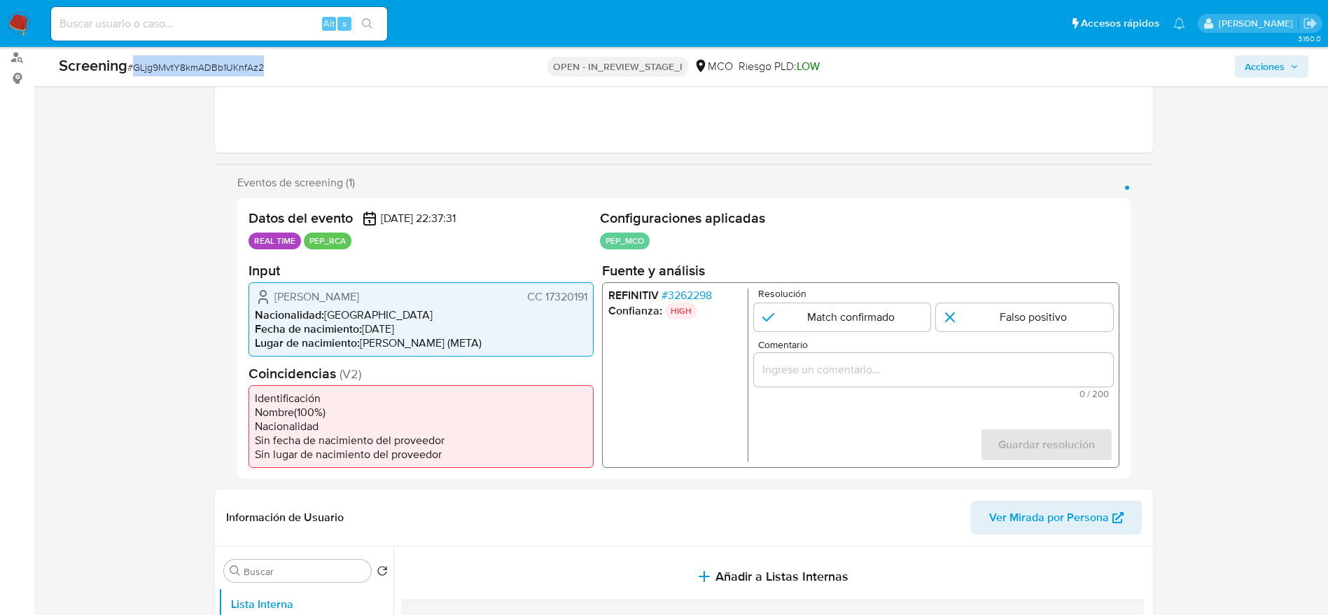
scroll to position [210, 0]
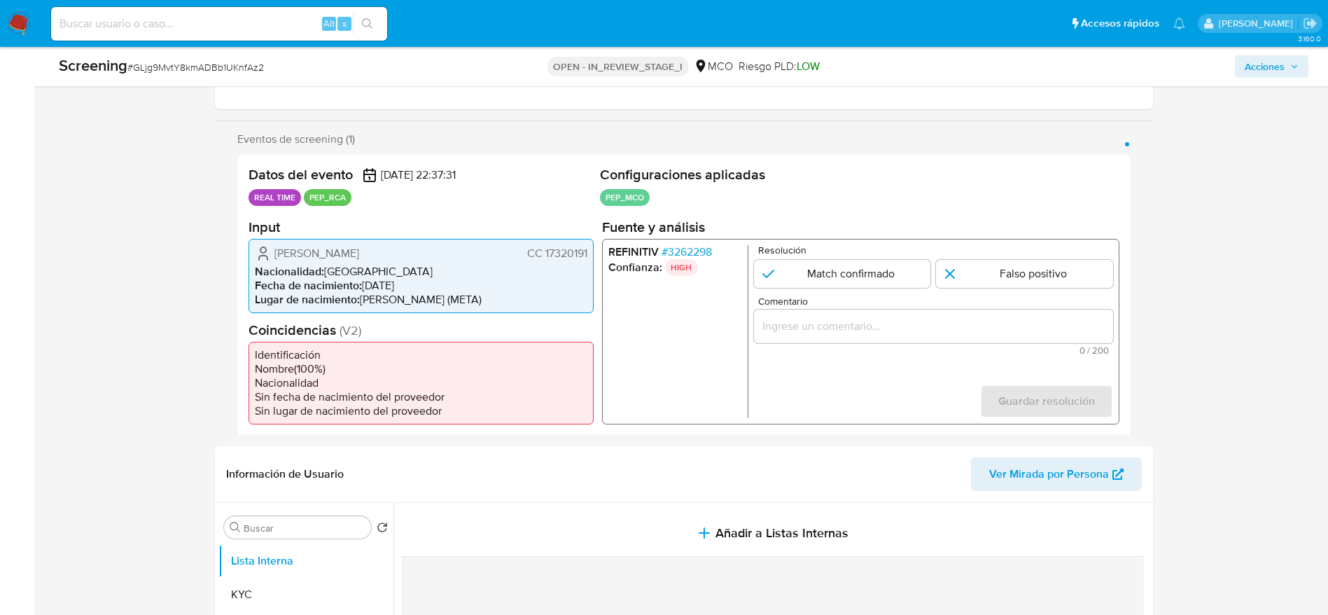
drag, startPoint x: 274, startPoint y: 249, endPoint x: 592, endPoint y: 254, distance: 317.9
click at [592, 254] on div "[PERSON_NAME] CC 17320191 Nacionalidad : [DEMOGRAPHIC_DATA] Fecha de nacimiento…" at bounding box center [421, 275] width 345 height 74
click at [695, 244] on span "# 3262298" at bounding box center [686, 251] width 50 height 14
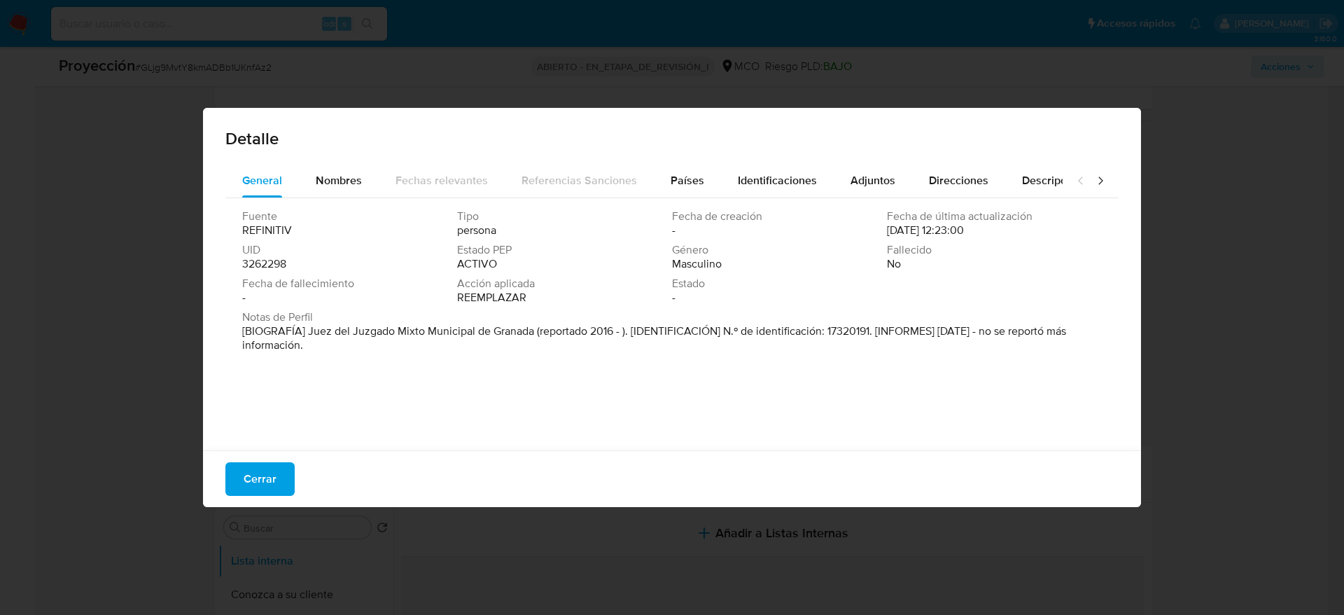
drag, startPoint x: 307, startPoint y: 334, endPoint x: 531, endPoint y: 337, distance: 224.8
click at [531, 337] on font "[BIOGRAFÍA] Juez del Juzgado Mixto Municipal de Granada (reportado 2016 - ). [I…" at bounding box center [654, 338] width 824 height 30
click at [249, 474] on span "Cerrar" at bounding box center [260, 479] width 33 height 31
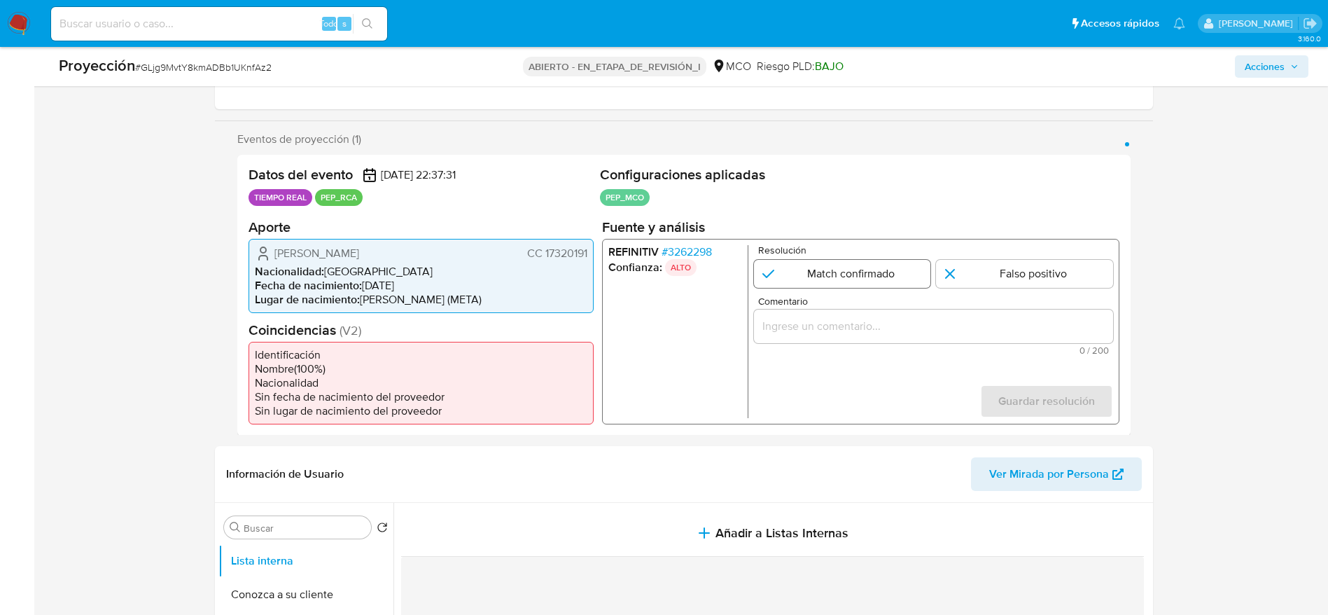
click at [903, 275] on input "1 de 1" at bounding box center [841, 273] width 177 height 28
radio input "true"
click at [903, 308] on div "Comentario 0 / 200 200 caracteres restantes" at bounding box center [932, 324] width 359 height 59
click at [903, 318] on input "Comentario" at bounding box center [932, 325] width 359 height 18
paste input "Usuario [PERSON_NAME]. El titular de la cuenta se desempeña como Juez del Juzga…"
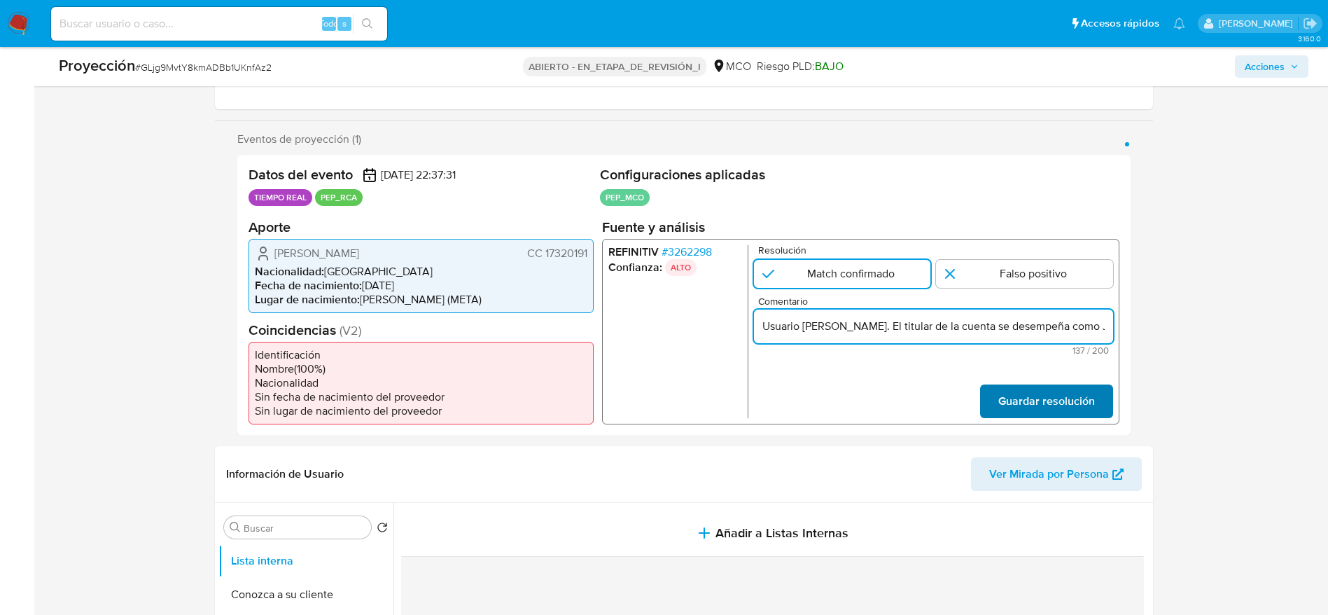
scroll to position [0, 365]
type input "Usuario [PERSON_NAME]. El titular de la cuenta se desempeña como Juez del Juzga…"
click at [1038, 396] on span "Guardar resolución" at bounding box center [1046, 400] width 97 height 31
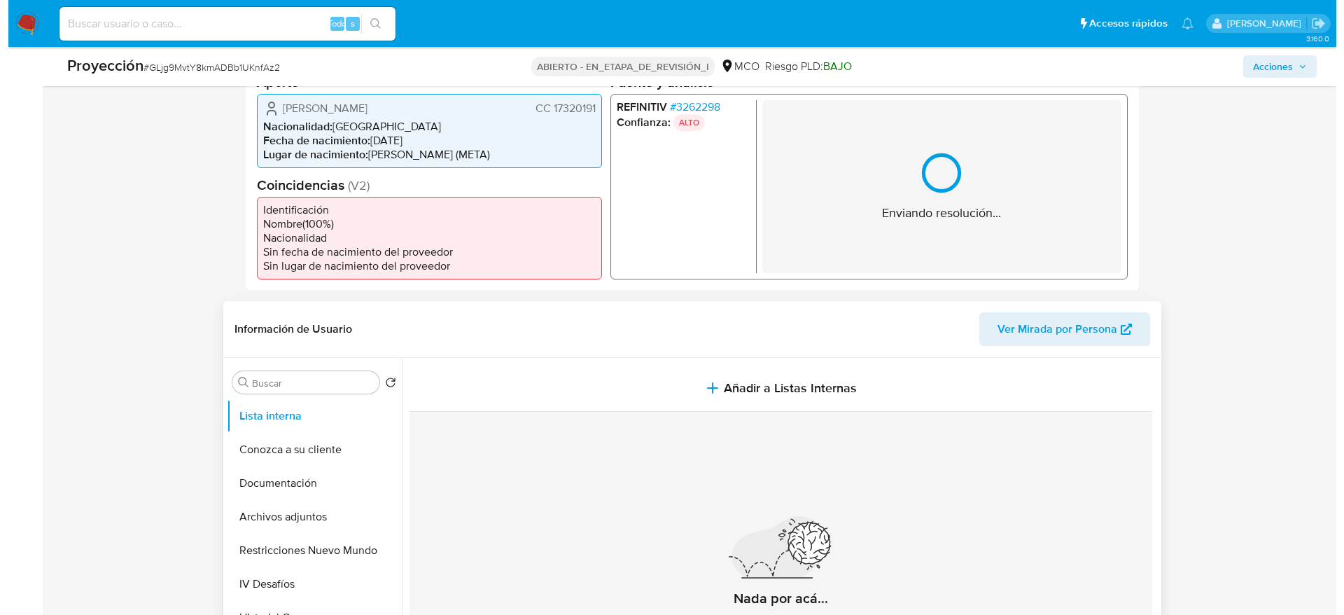
scroll to position [525, 0]
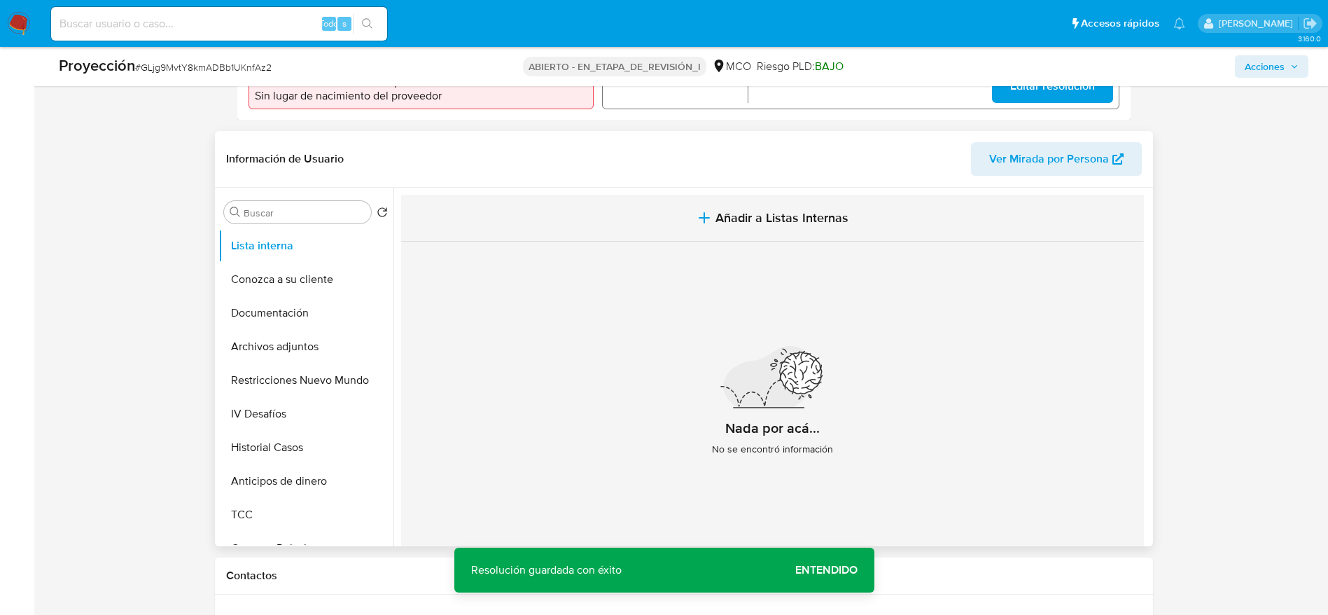
click at [690, 223] on button "Añadir a Listas Internas" at bounding box center [772, 218] width 743 height 47
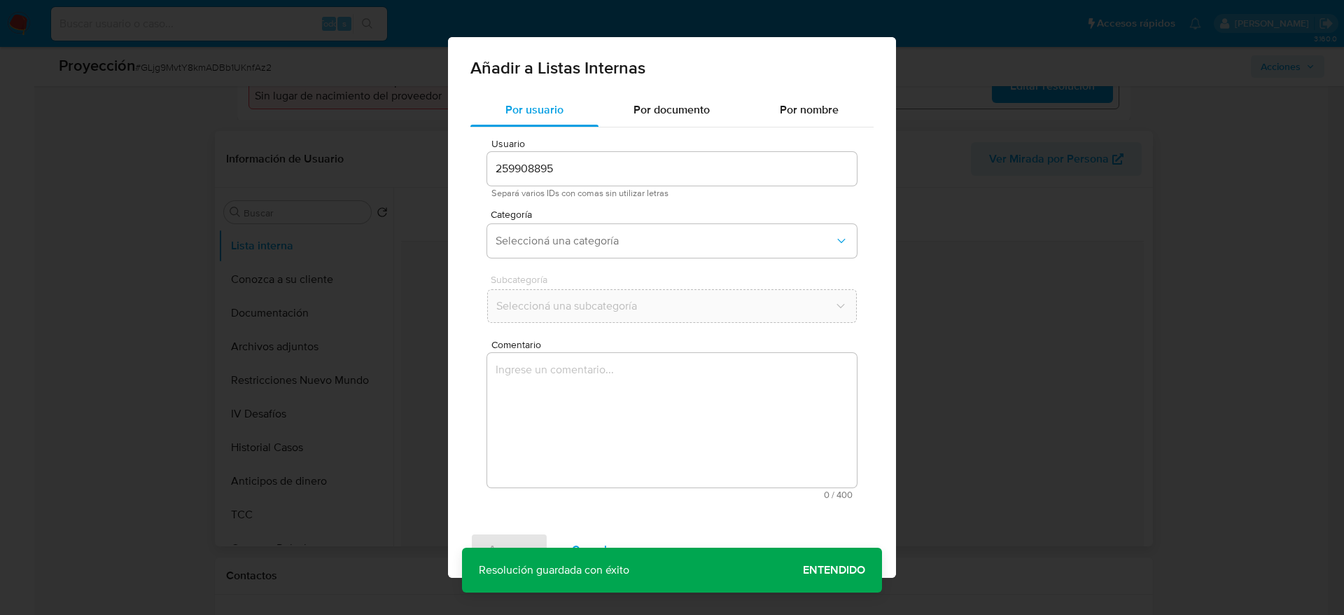
click at [667, 419] on textarea "Comentario" at bounding box center [672, 420] width 370 height 134
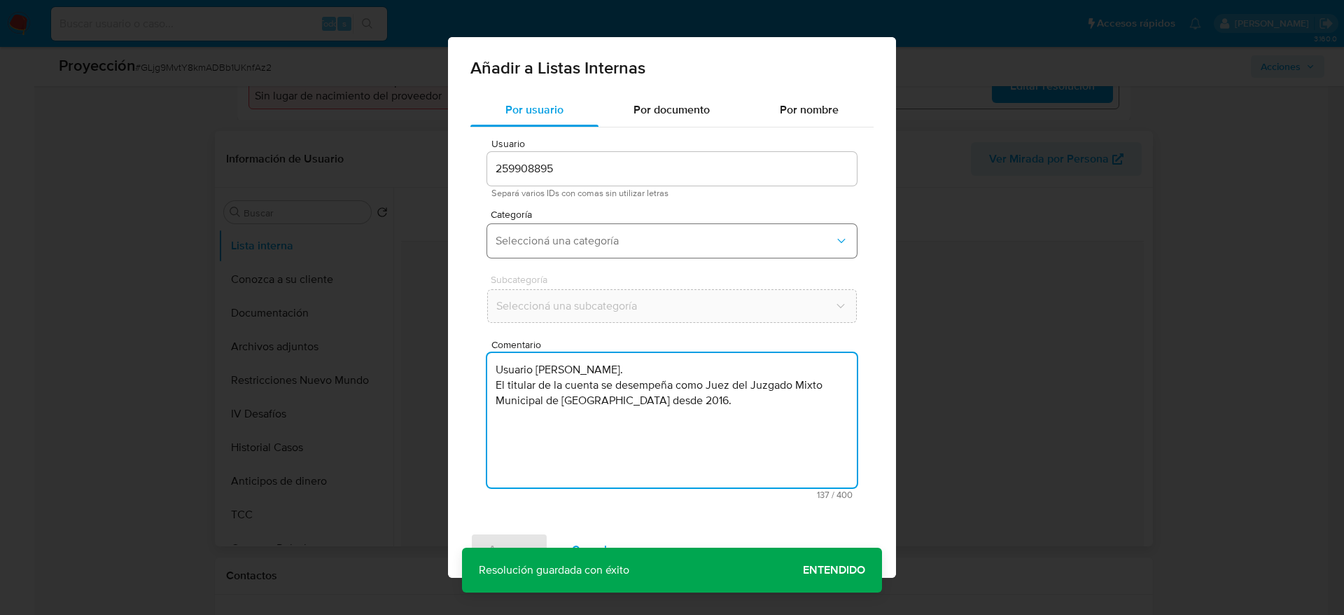
type textarea "Usuario [PERSON_NAME]. El titular de la cuenta se desempeña como Juez del Juzga…"
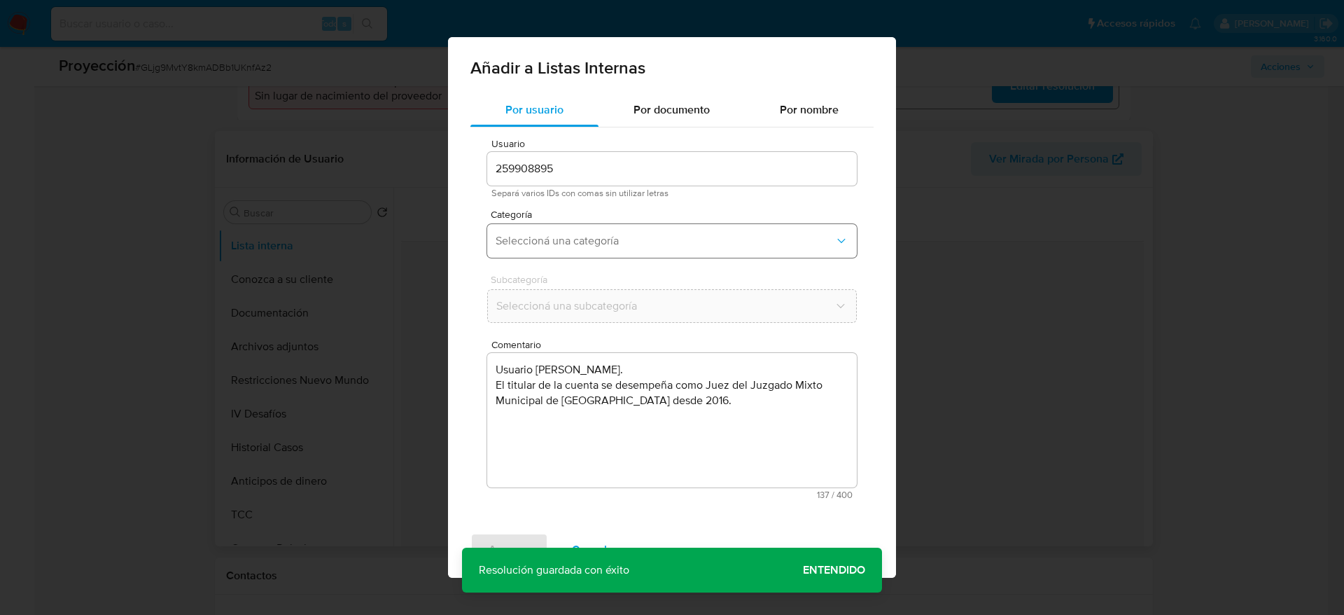
click at [650, 244] on span "Seleccioná una categoría" at bounding box center [665, 241] width 339 height 14
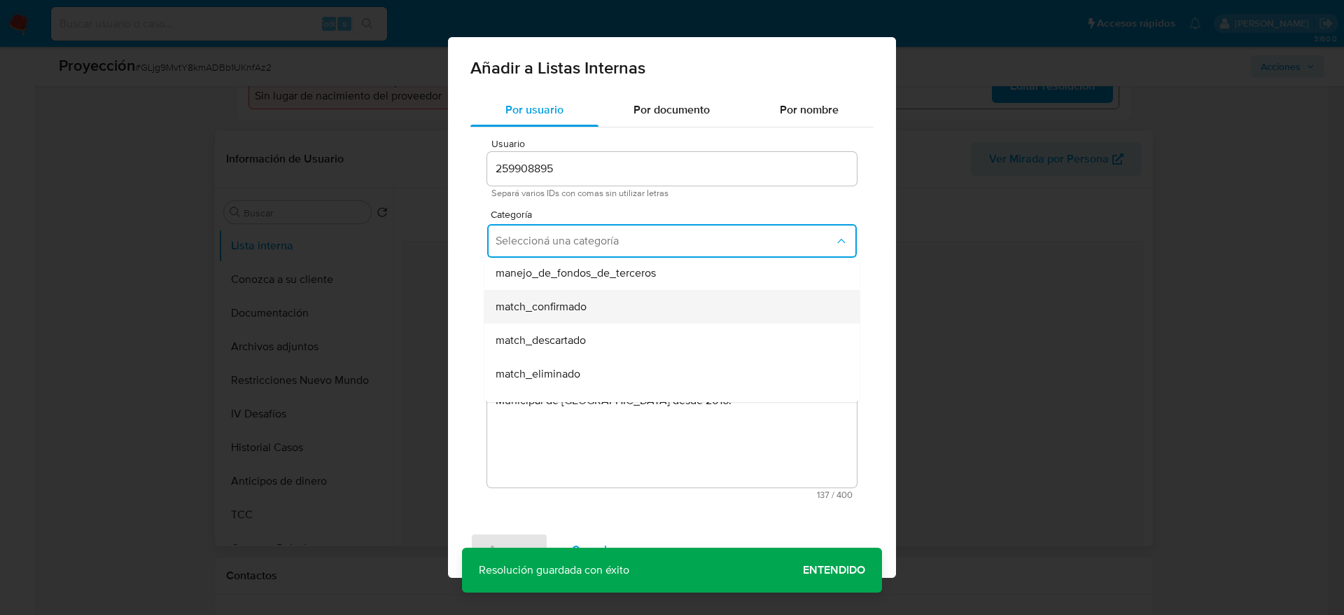
scroll to position [105, 0]
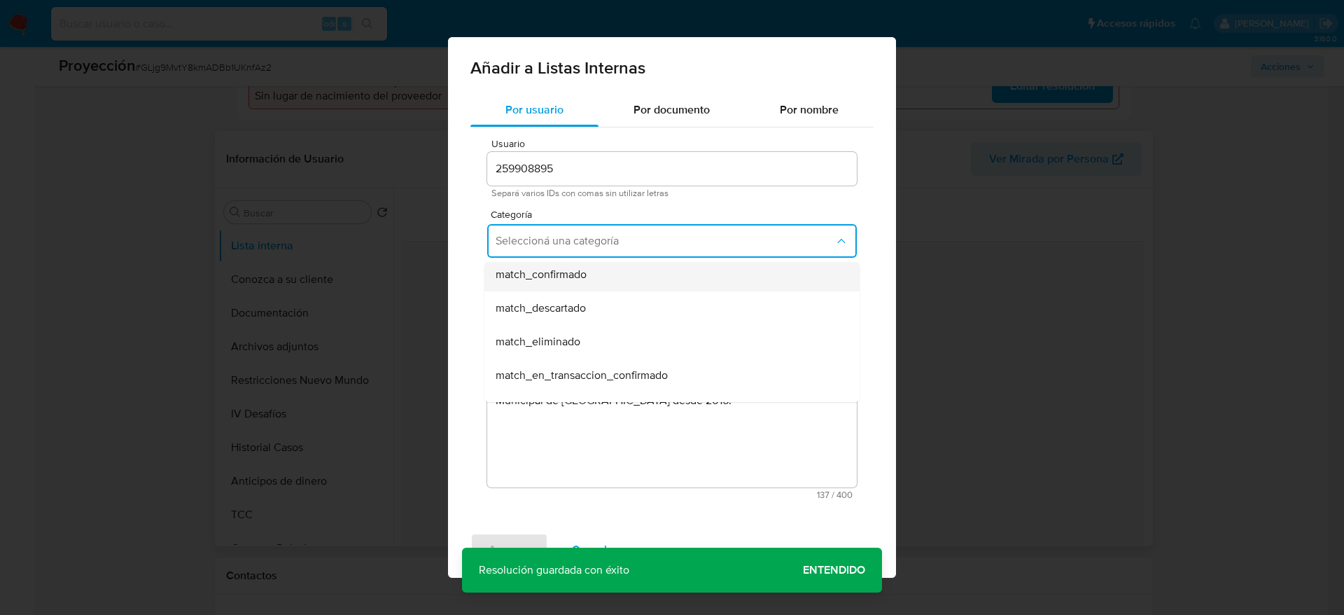
click at [581, 276] on span "match_confirmado" at bounding box center [541, 274] width 91 height 14
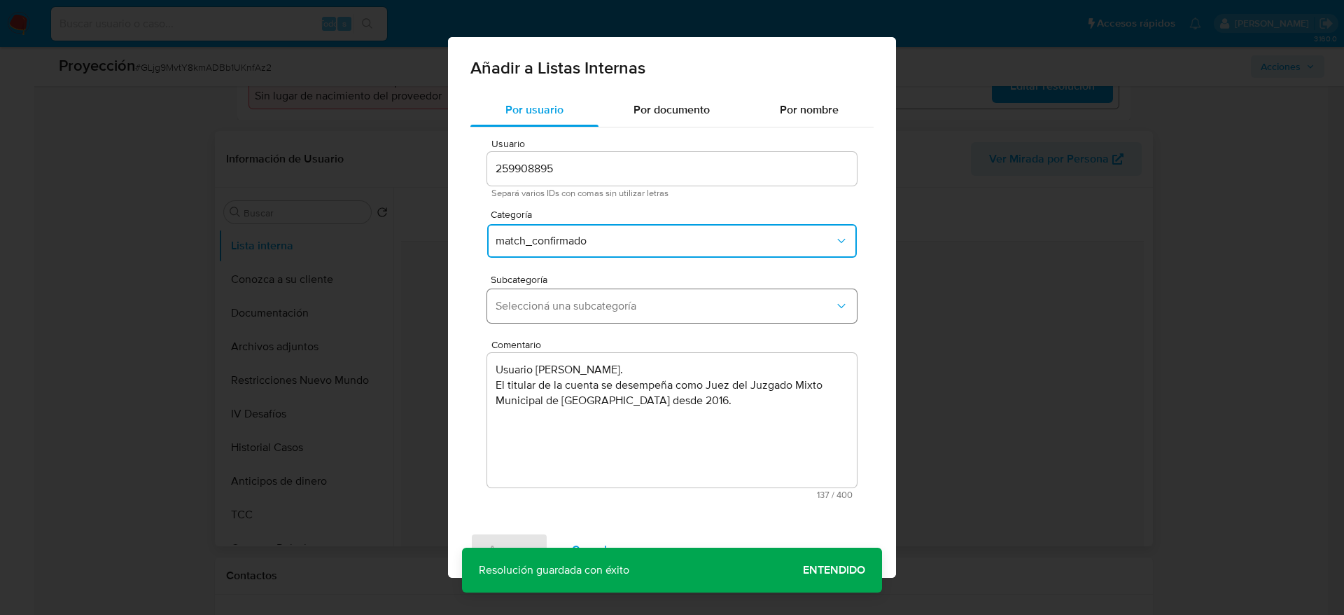
click at [577, 299] on span "Seleccioná una subcategoría" at bounding box center [665, 306] width 339 height 14
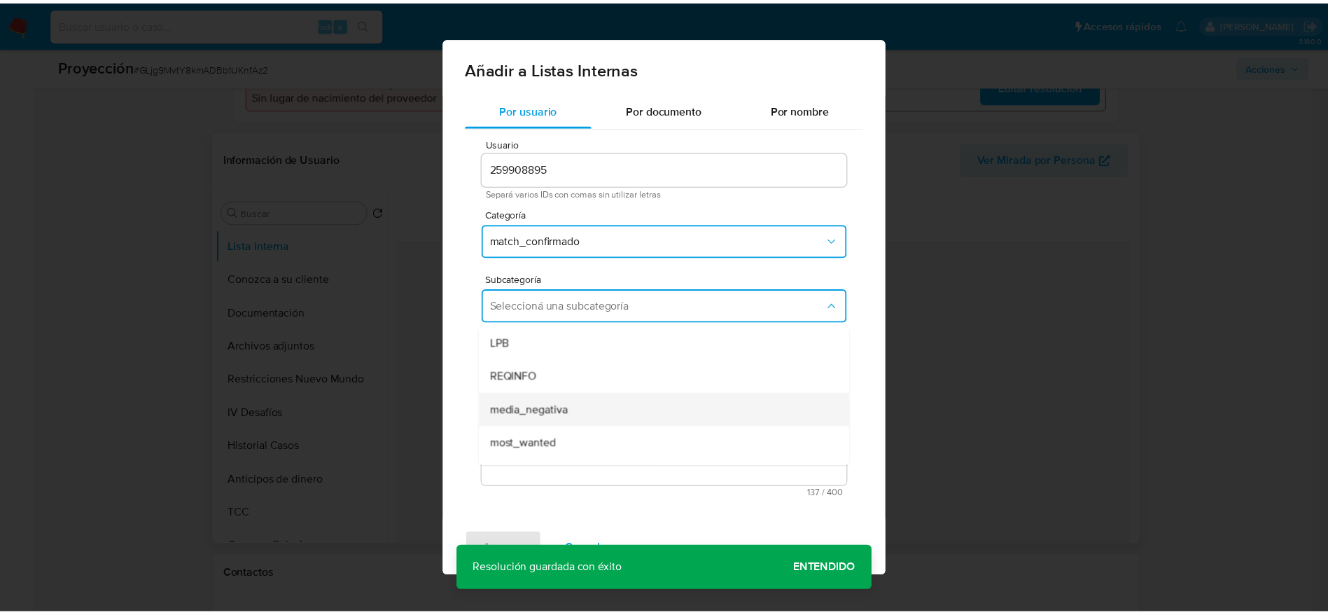
scroll to position [95, 0]
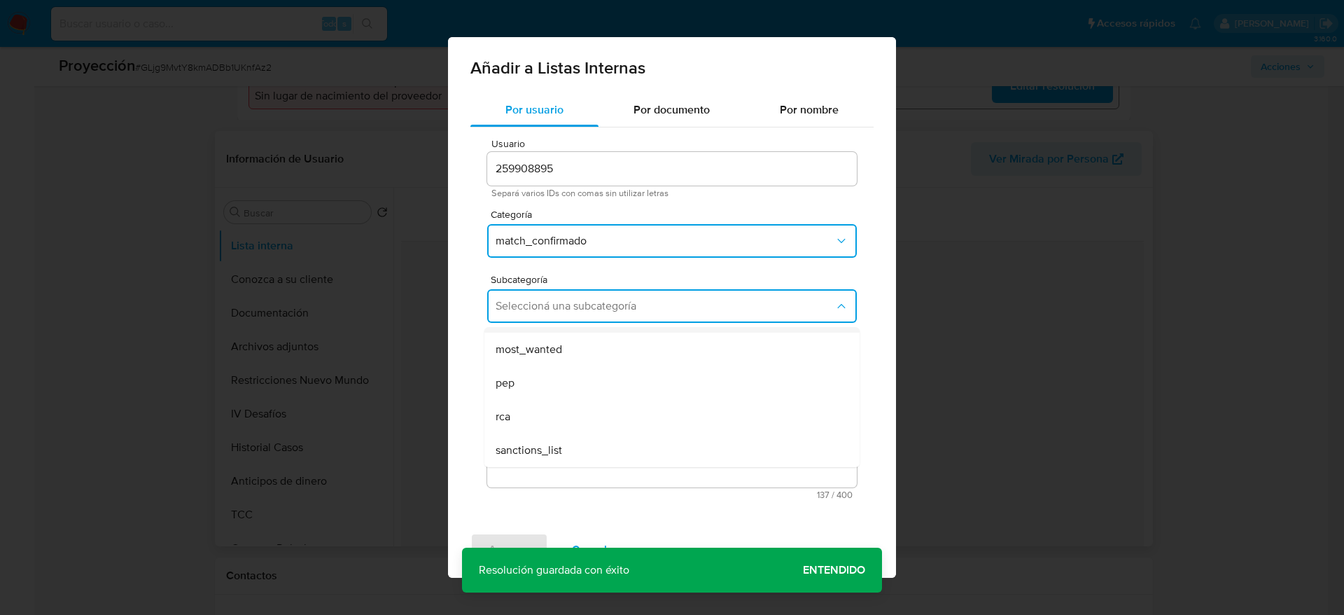
click at [555, 391] on div "pep" at bounding box center [668, 383] width 344 height 34
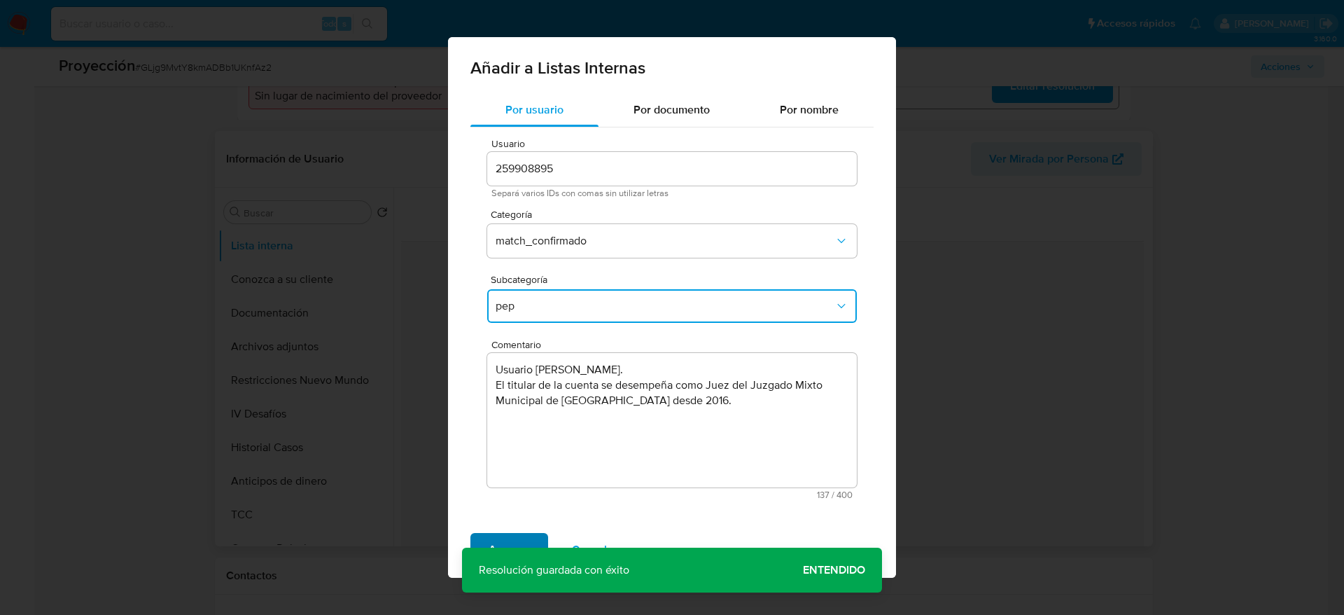
click at [520, 541] on span "Agregar" at bounding box center [509, 549] width 41 height 31
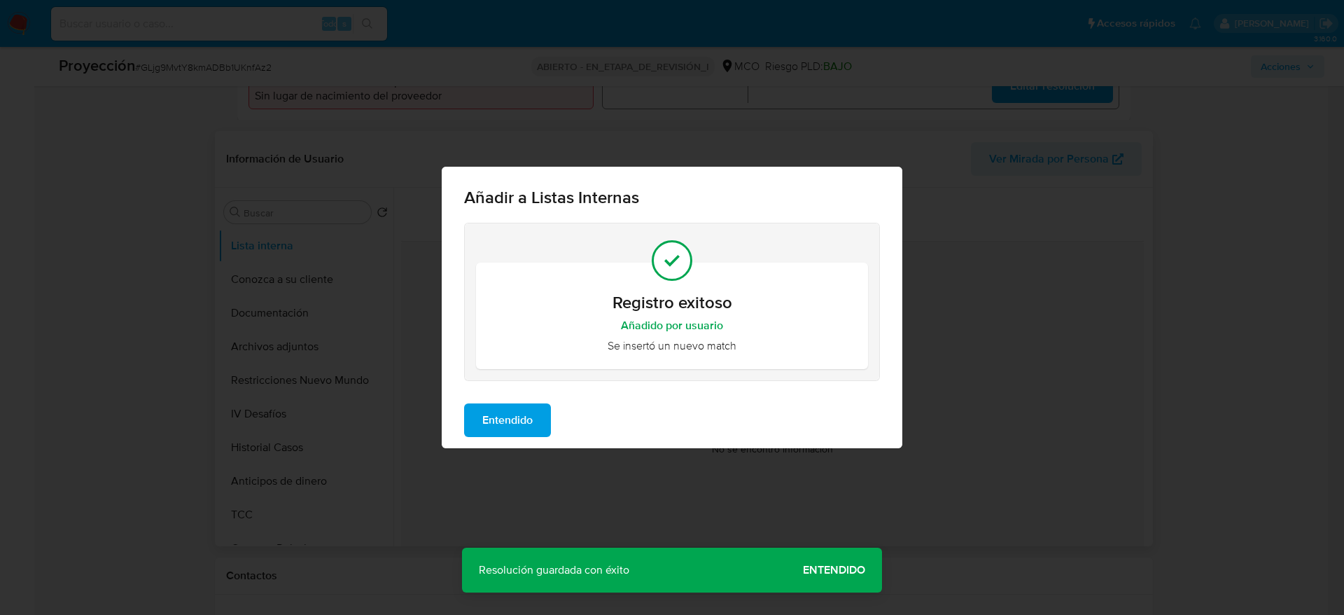
drag, startPoint x: 549, startPoint y: 410, endPoint x: 430, endPoint y: 417, distance: 119.3
click at [549, 411] on button "Entendido" at bounding box center [507, 420] width 87 height 34
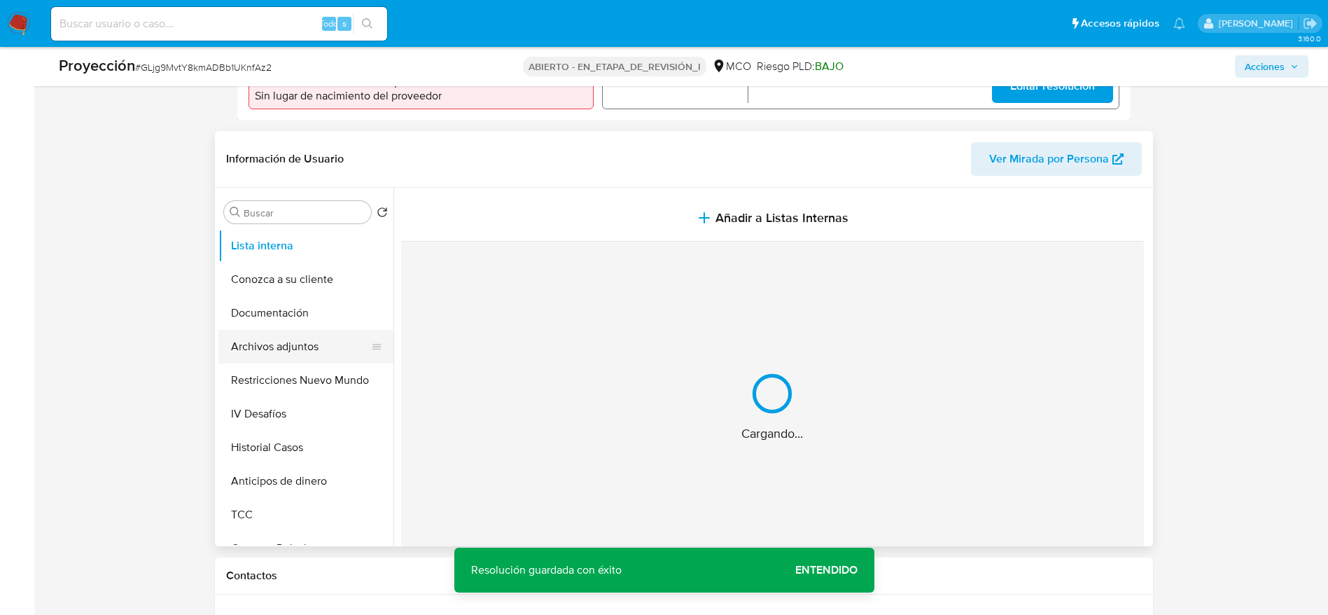
click at [237, 361] on button "Archivos adjuntos" at bounding box center [300, 347] width 164 height 34
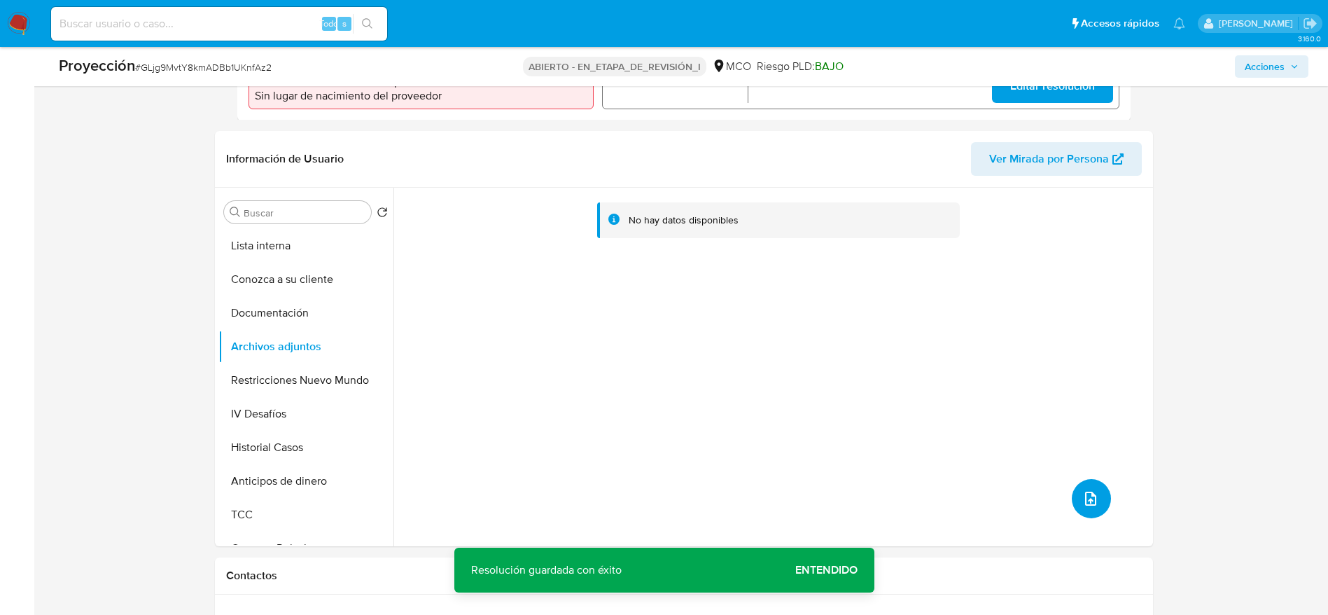
click at [1094, 506] on button "subir archivo" at bounding box center [1091, 498] width 39 height 39
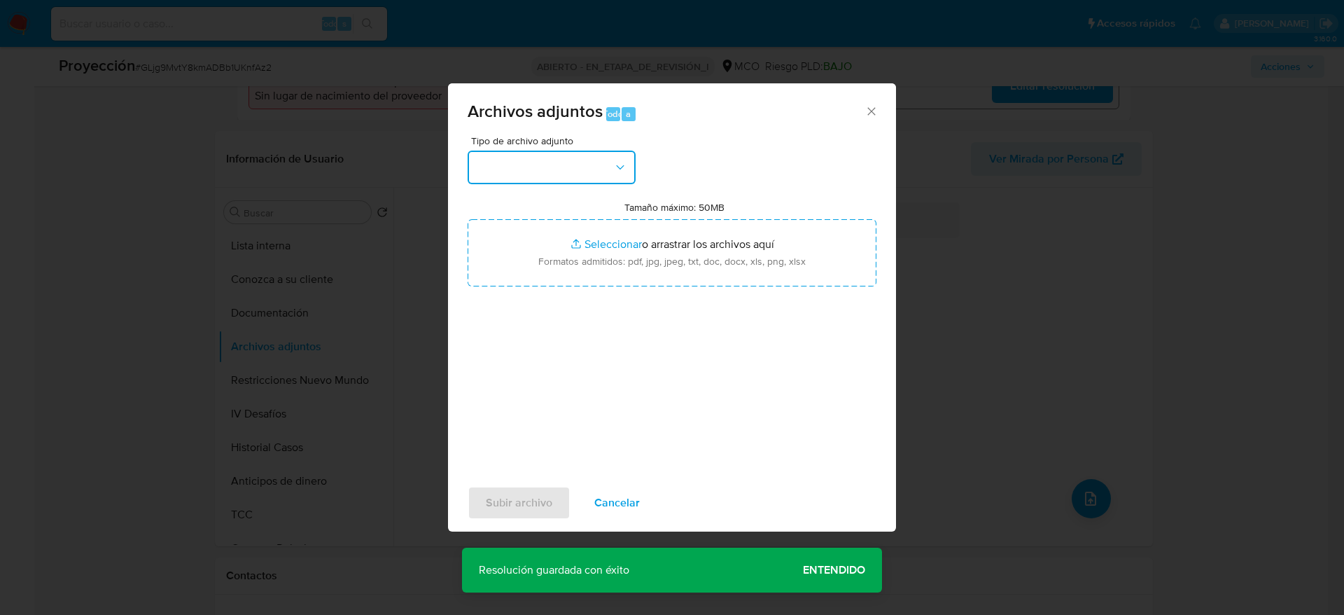
click at [580, 172] on button "button" at bounding box center [552, 168] width 168 height 34
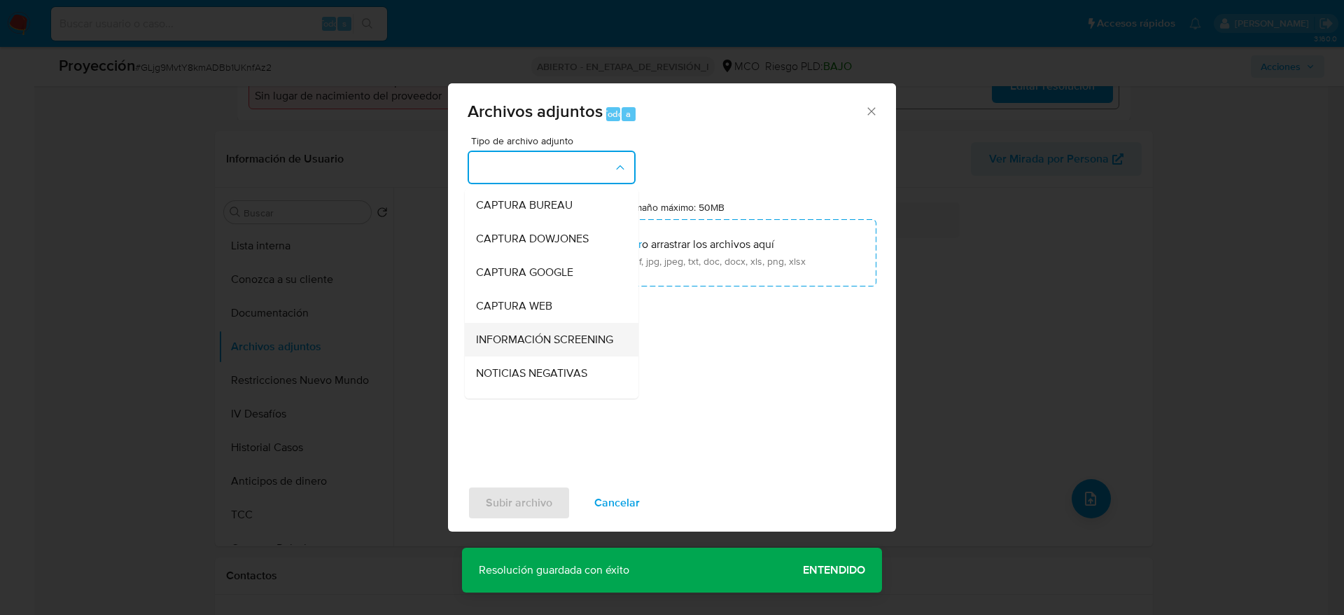
click at [570, 331] on div "INFORMACIÓN SCREENING" at bounding box center [547, 340] width 143 height 34
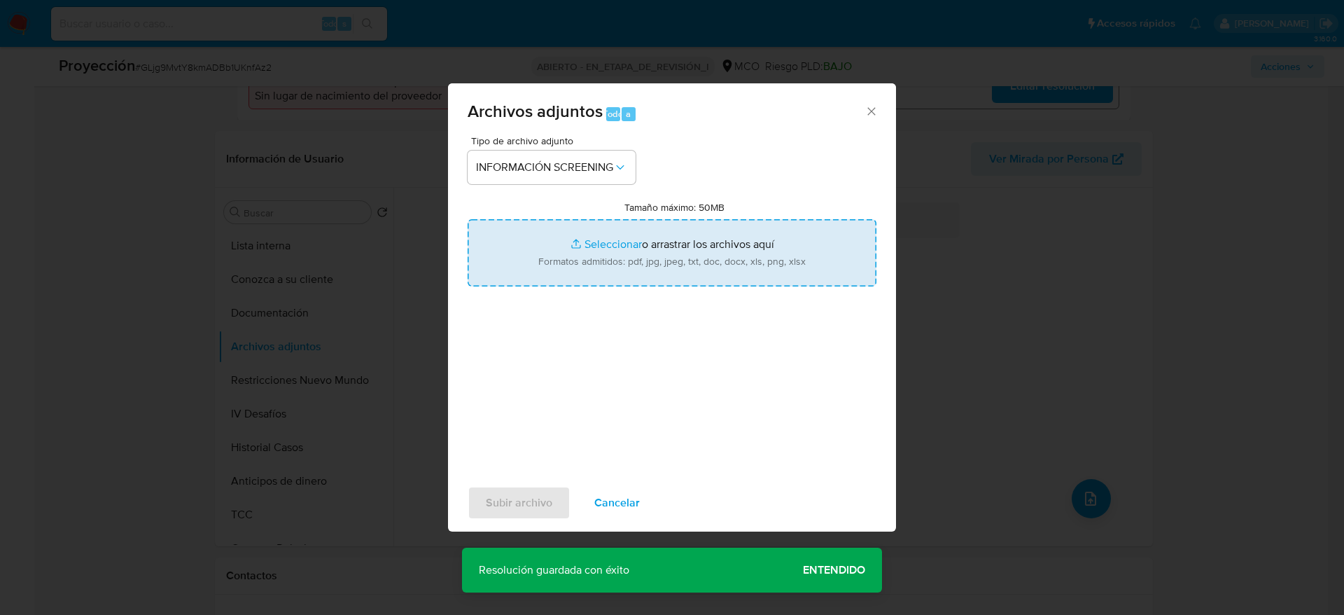
click at [576, 284] on input "Tamaño máximo: 50MB Seleccionar archivos" at bounding box center [672, 252] width 409 height 67
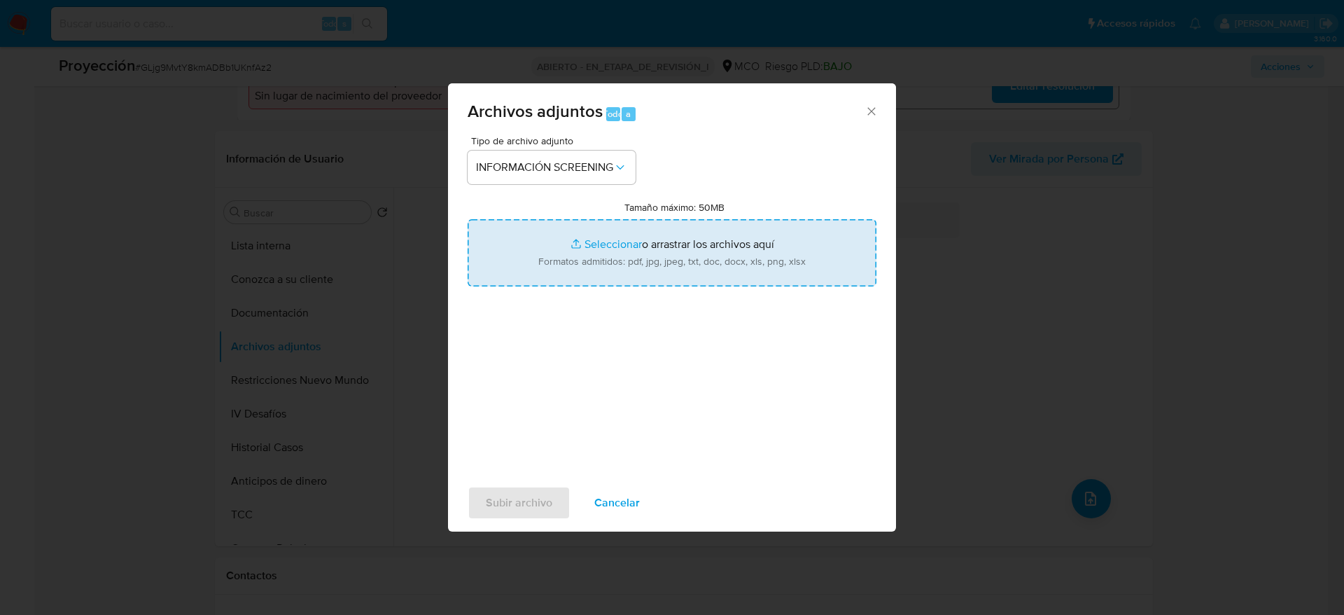
type input "C:\fakepath\_Jaime [PERSON_NAME] - Buscar con Google.pdf"
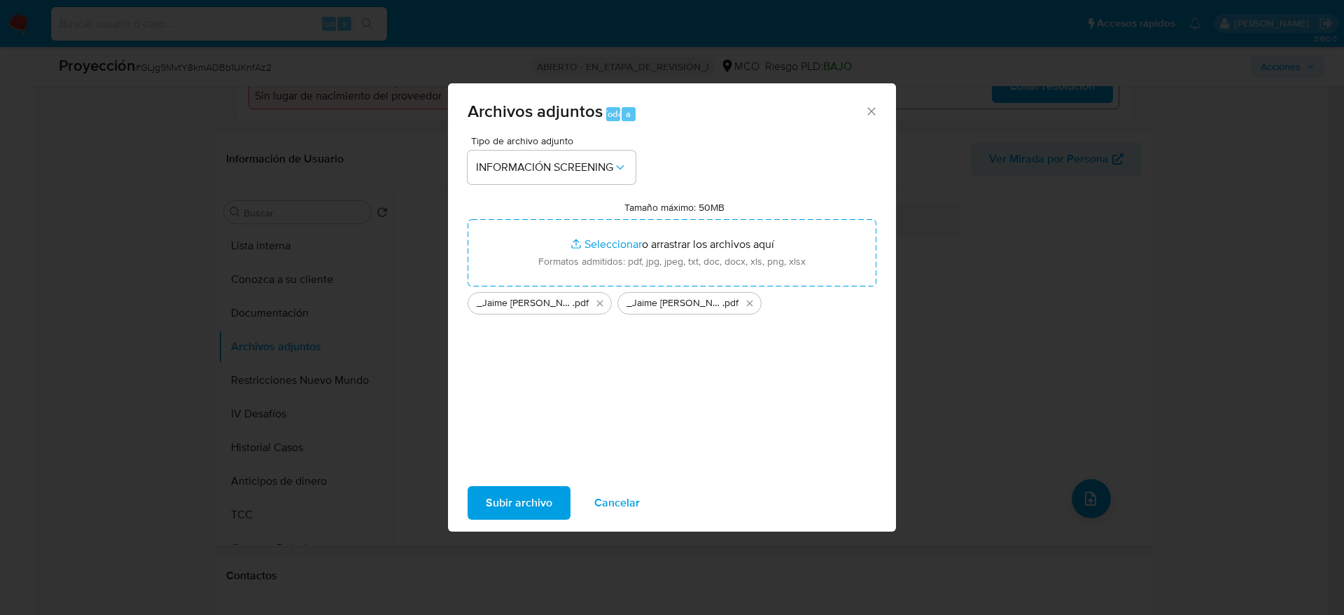
click at [487, 509] on span "Subir archivo" at bounding box center [519, 502] width 67 height 31
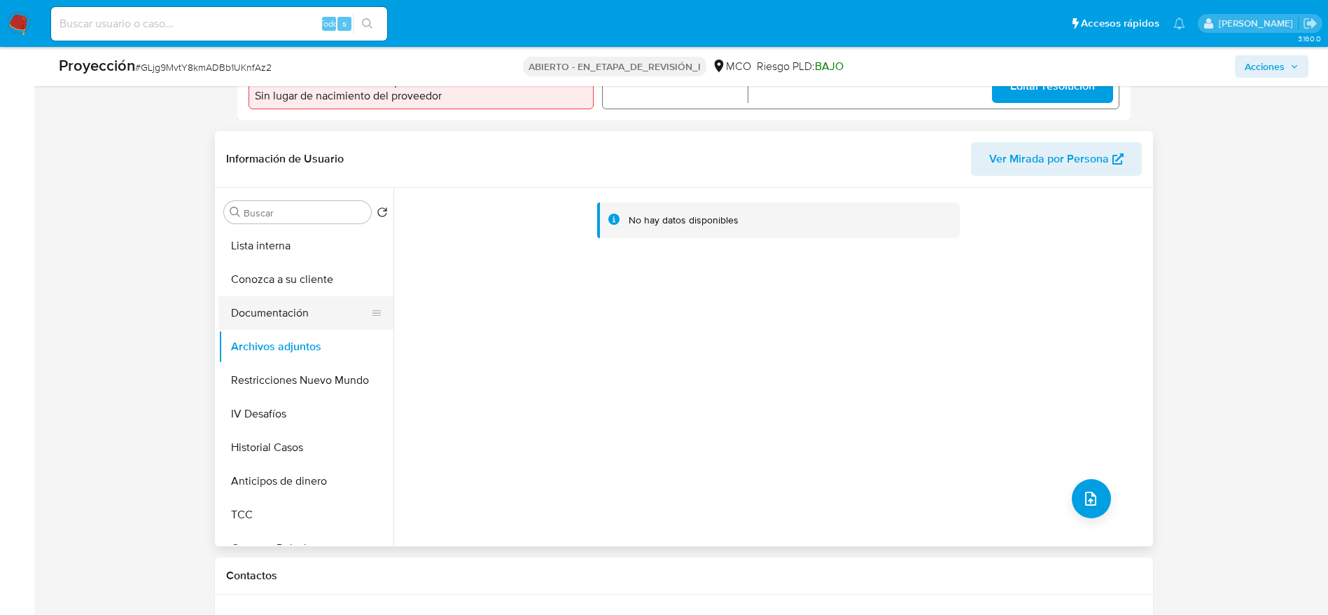
click at [314, 303] on button "Documentación" at bounding box center [300, 313] width 164 height 34
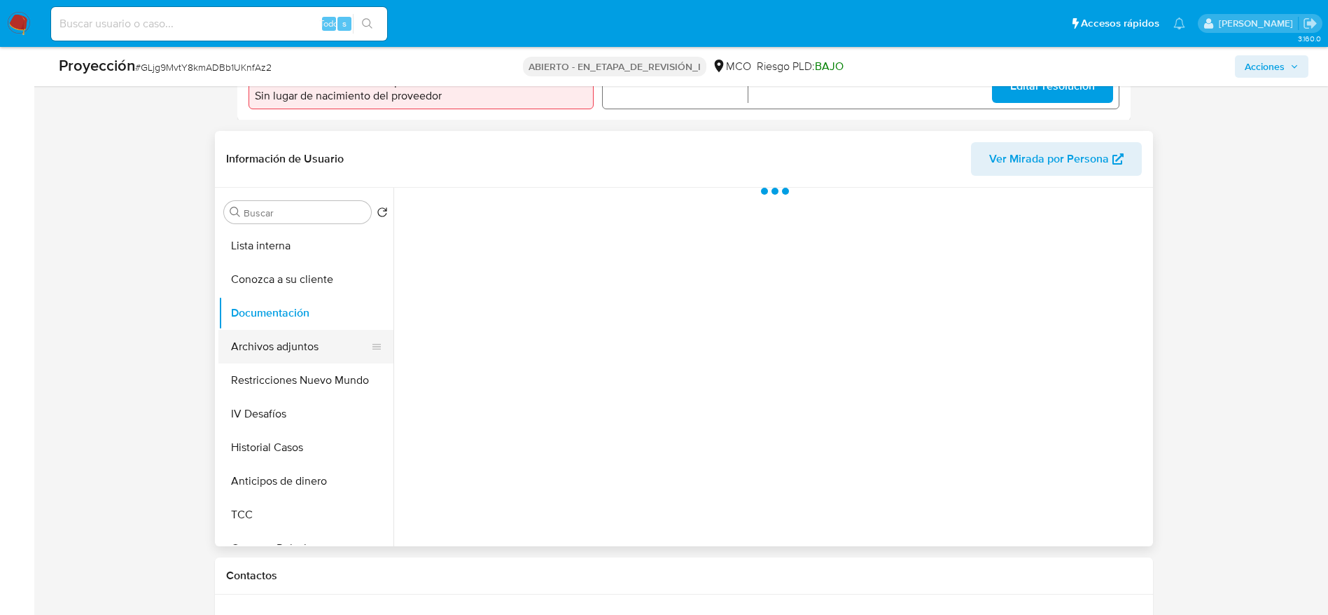
click at [314, 335] on button "Archivos adjuntos" at bounding box center [300, 347] width 164 height 34
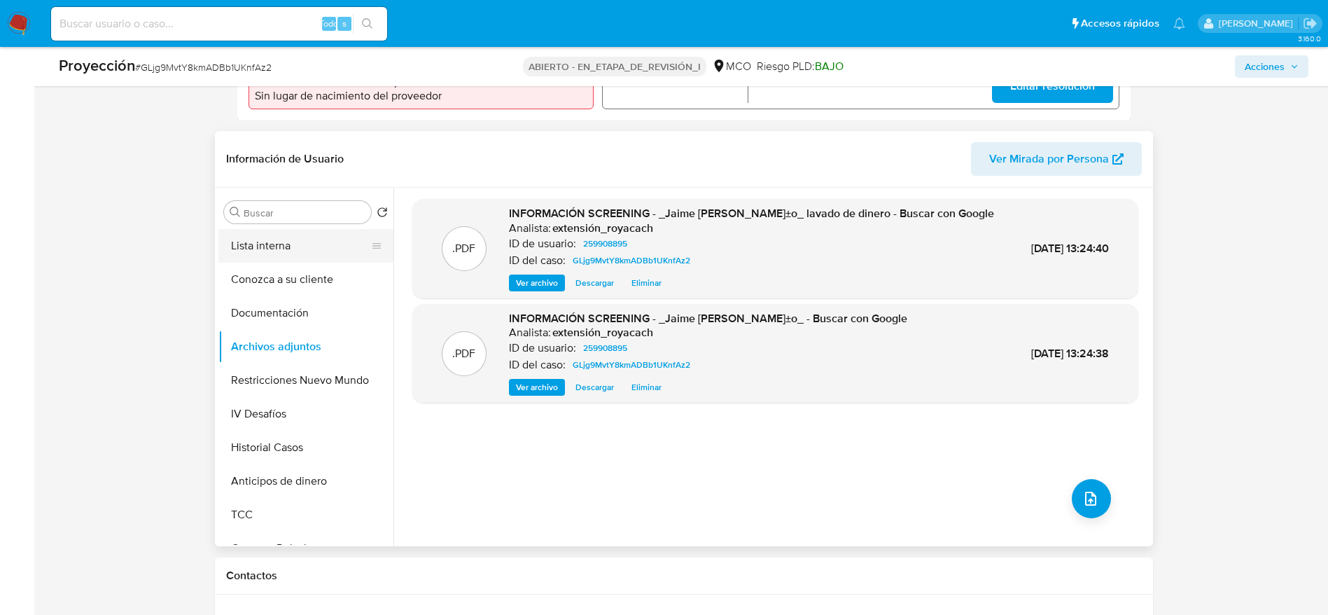
click at [333, 237] on button "Lista interna" at bounding box center [300, 246] width 164 height 34
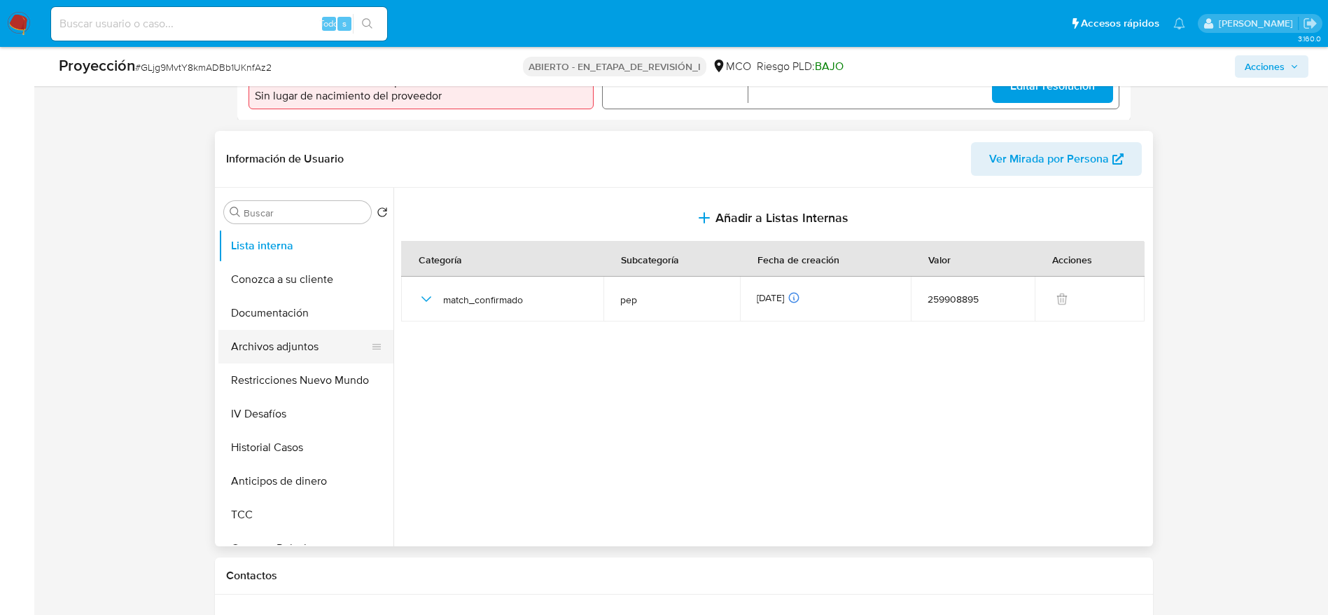
click at [309, 334] on button "Archivos adjuntos" at bounding box center [300, 347] width 164 height 34
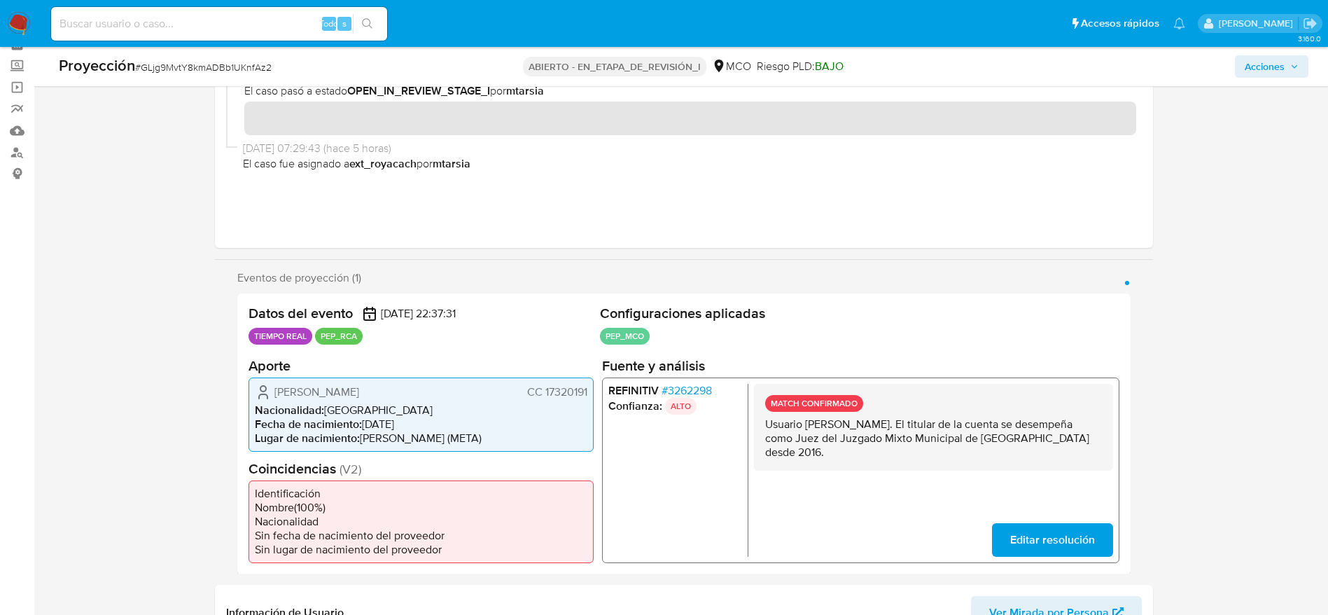
scroll to position [0, 0]
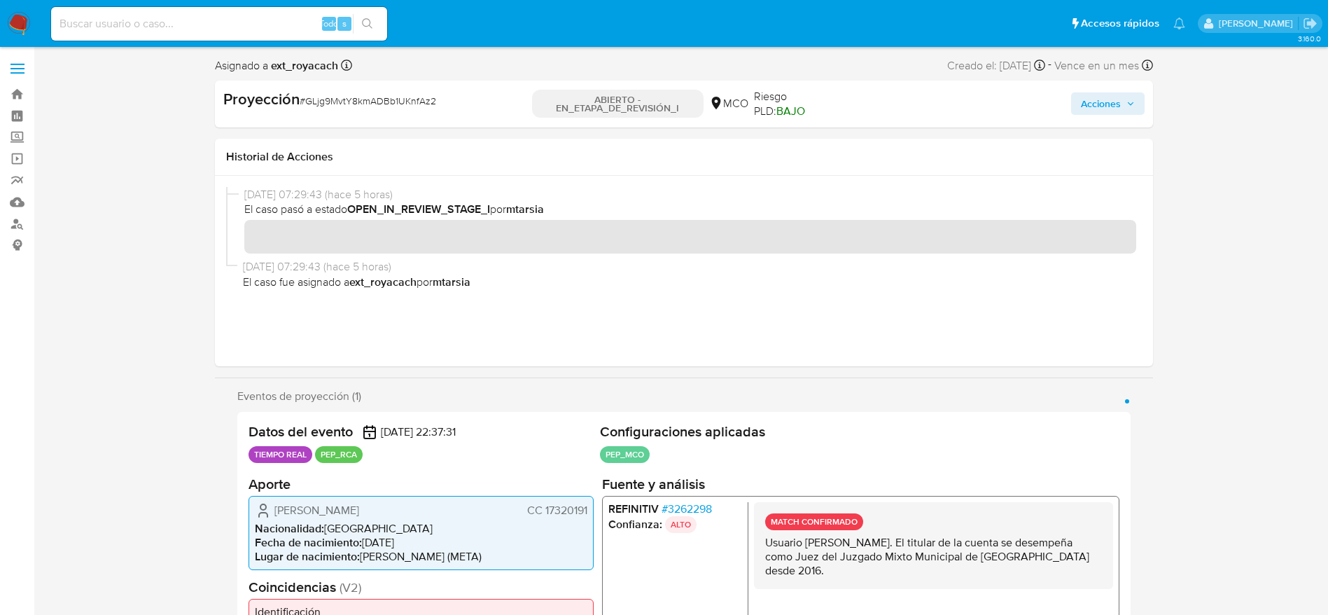
click at [1130, 107] on icon "button" at bounding box center [1131, 103] width 8 height 8
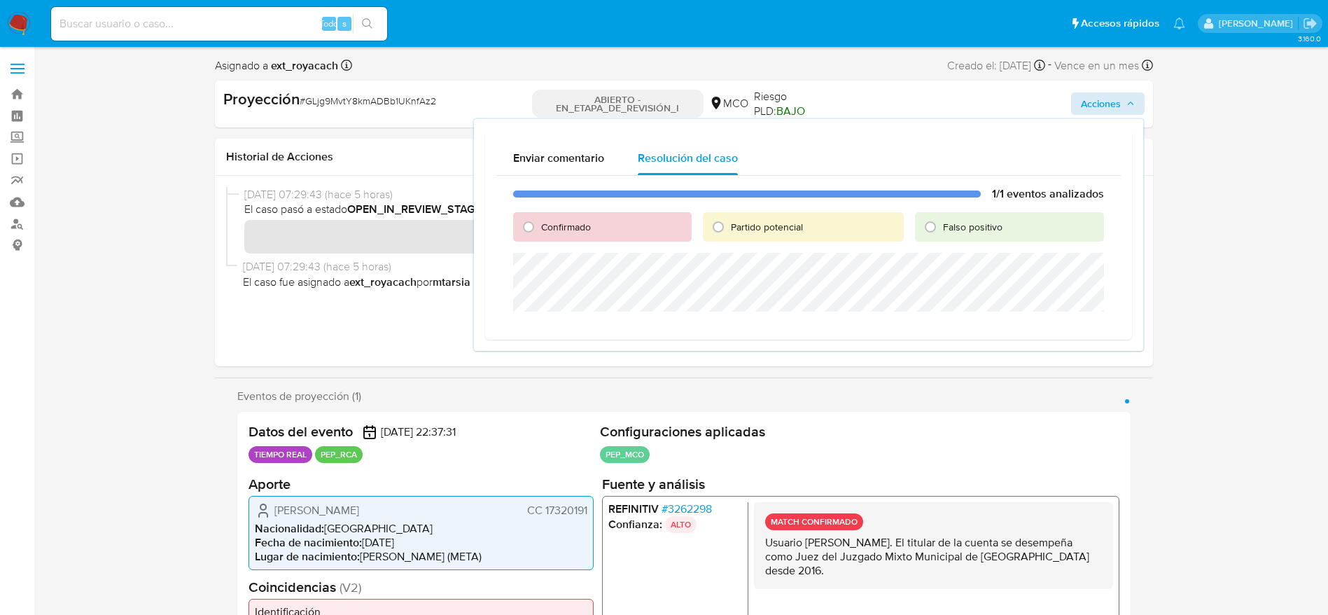
click at [557, 228] on span "Confirmado" at bounding box center [566, 227] width 50 height 14
click at [540, 228] on input "Confirmado" at bounding box center [528, 227] width 22 height 22
radio input "true"
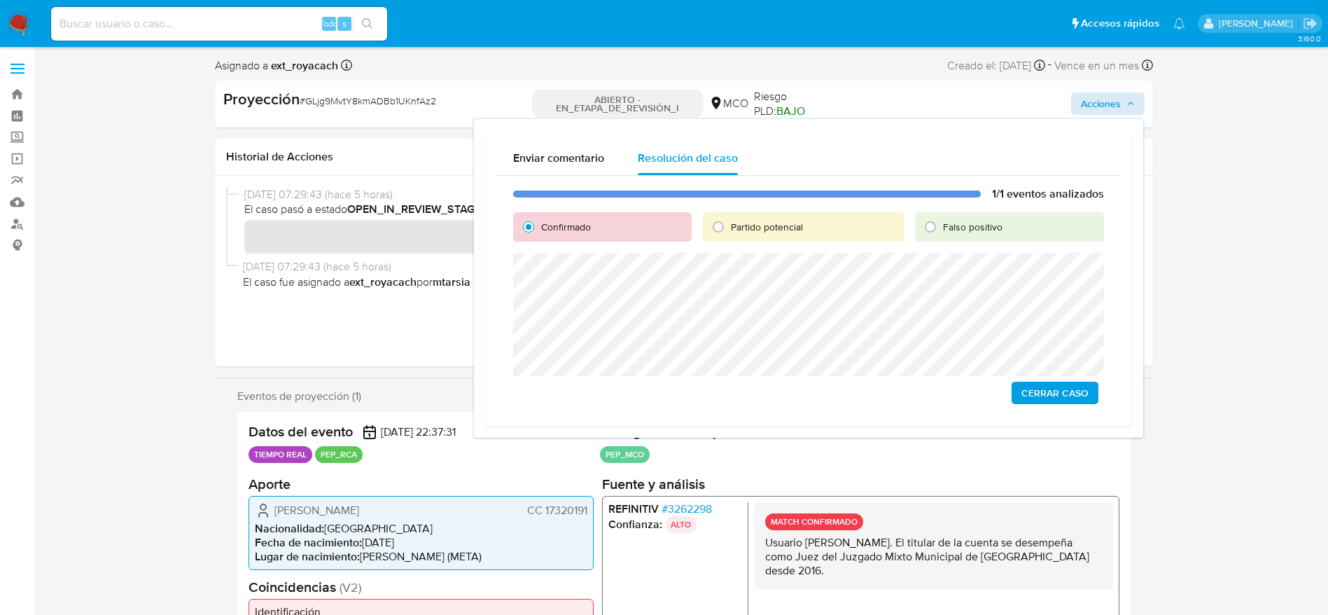
click at [1026, 378] on div "1/1 eventos analizados Confirmado Partido potencial Falso positivo Cerrar Caso" at bounding box center [808, 295] width 625 height 239
click at [1026, 389] on span "Cerrar Caso" at bounding box center [1055, 393] width 67 height 20
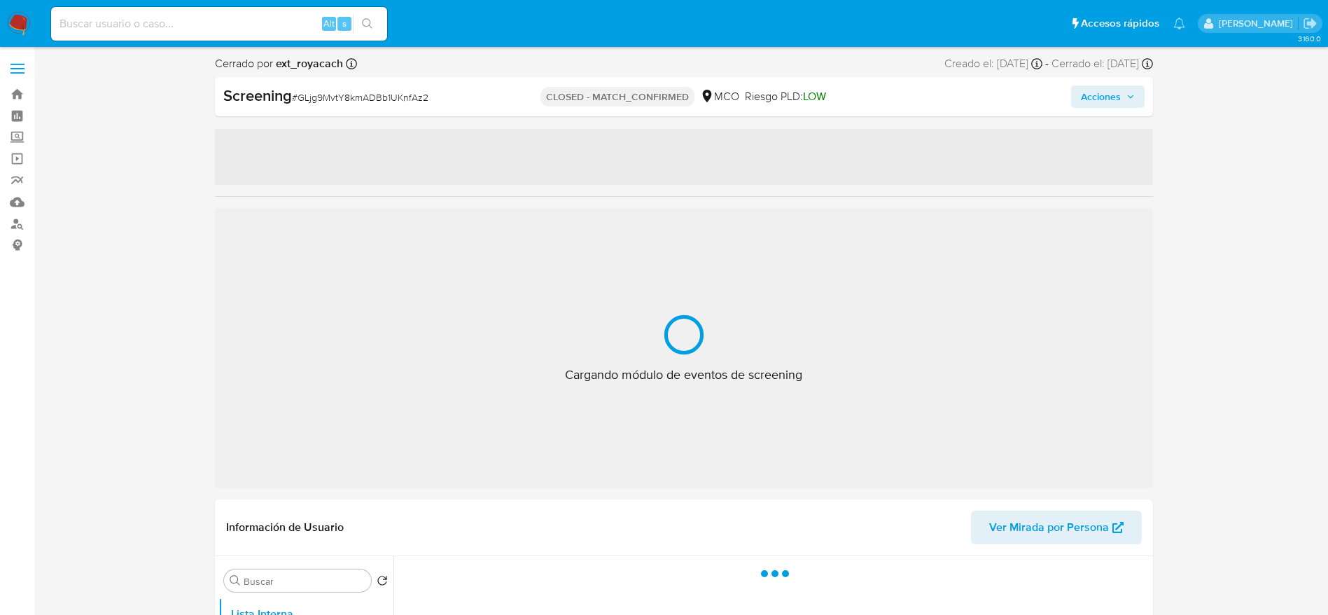
select select "10"
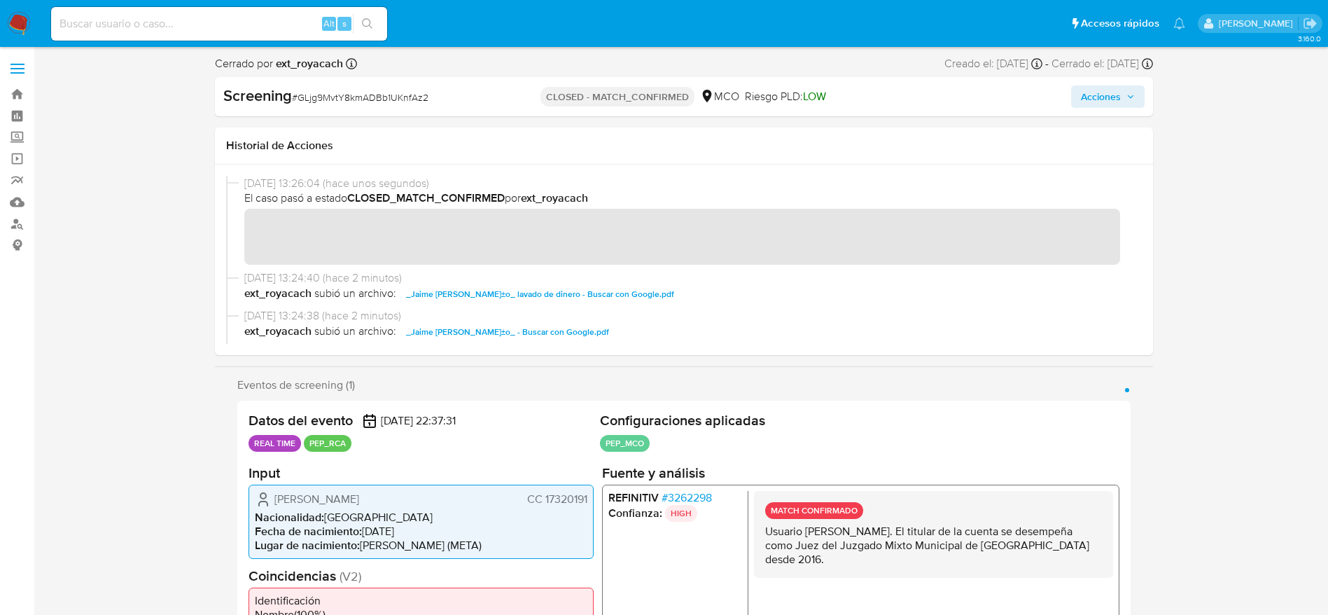
scroll to position [210, 0]
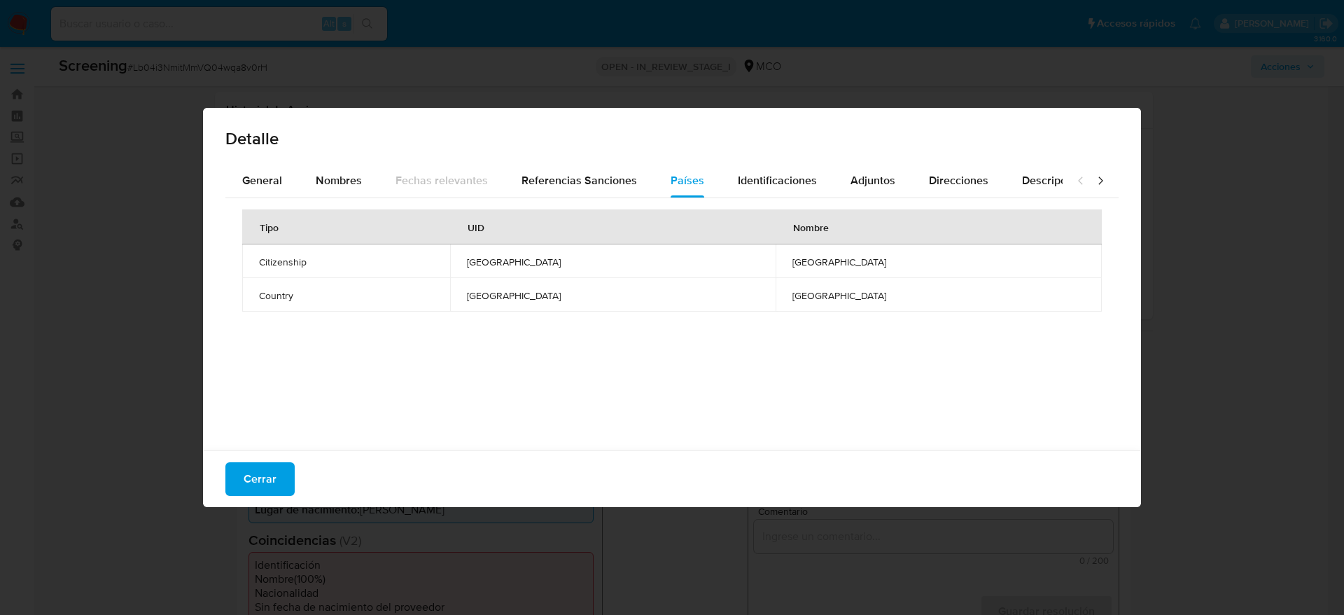
select select "10"
click at [207, 195] on div "General Nombres Fechas relevantes Referencias Sanciones Países Identificaciones…" at bounding box center [672, 309] width 938 height 291
click at [255, 189] on div "General" at bounding box center [262, 181] width 40 height 34
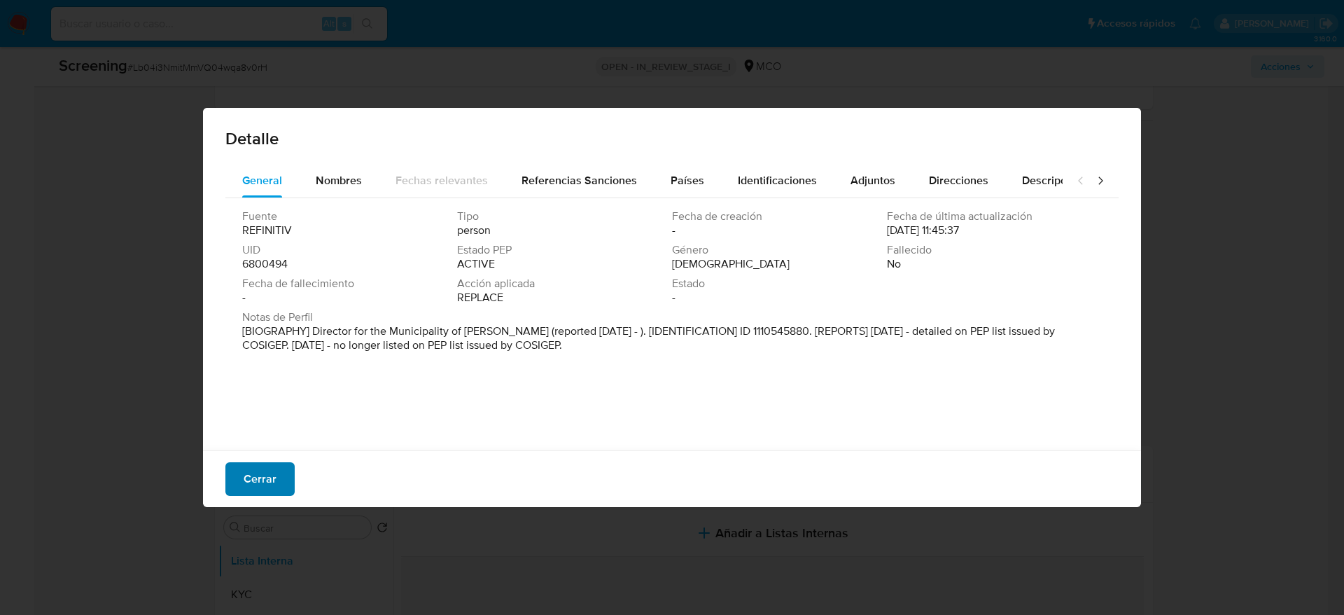
click at [281, 489] on button "Cerrar" at bounding box center [259, 479] width 69 height 34
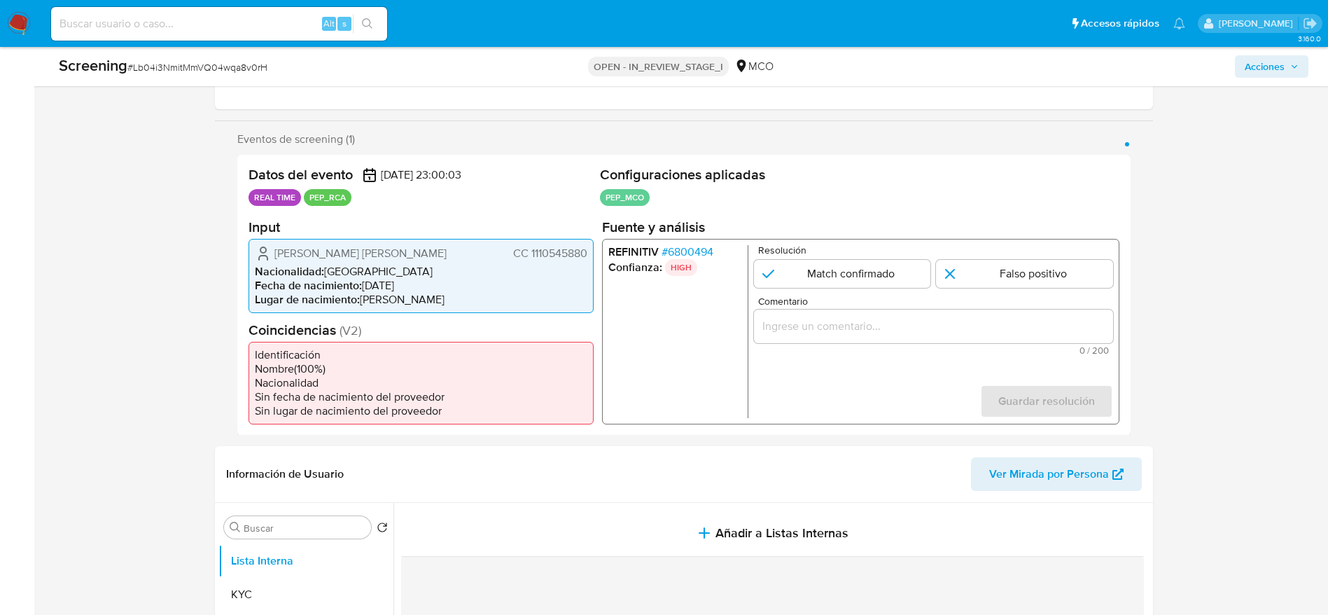
click at [361, 243] on div "Juan Sebastian Rangel Sanchez CC 1110545880 Nacionalidad : Colombia Fecha de na…" at bounding box center [421, 275] width 345 height 74
click at [362, 248] on div "Juan Sebastian Rangel Sanchez CC 1110545880 Nacionalidad : Colombia Fecha de na…" at bounding box center [421, 275] width 345 height 74
click at [362, 248] on span "Juan Sebastian Rangel Sanchez" at bounding box center [360, 253] width 172 height 14
click at [362, 251] on span "Juan Sebastian Rangel Sanchez" at bounding box center [360, 253] width 172 height 14
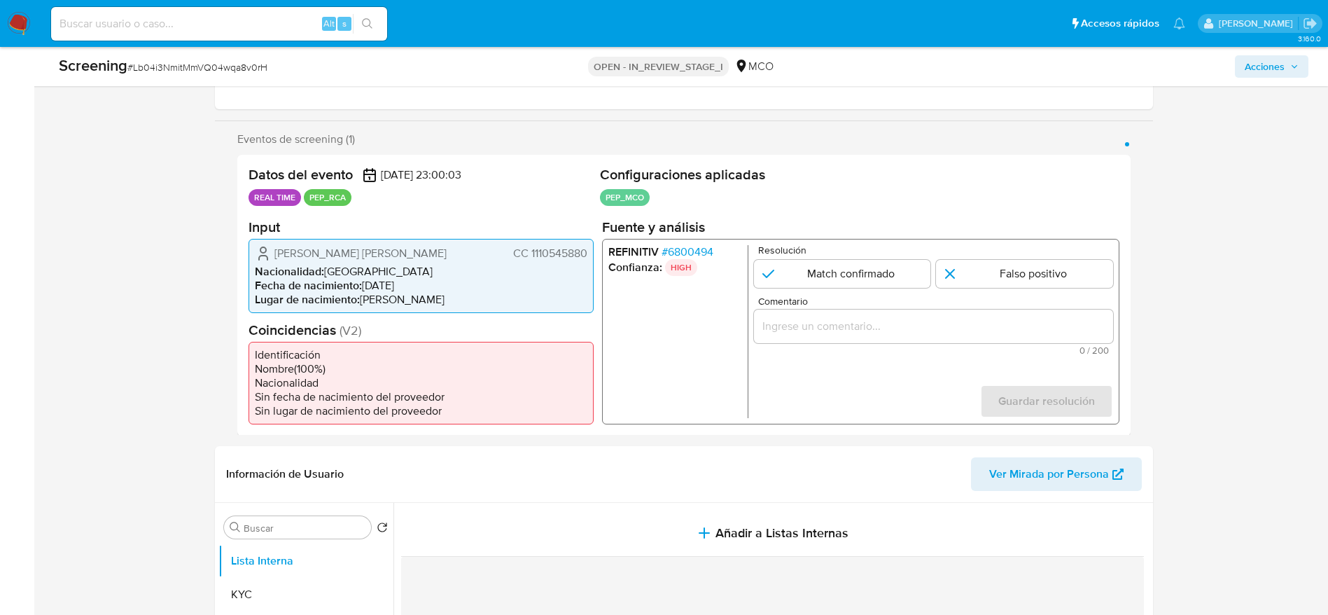
click at [362, 251] on span "Juan Sebastian Rangel Sanchez" at bounding box center [360, 253] width 172 height 14
click at [680, 244] on span "# 6800494" at bounding box center [687, 251] width 52 height 14
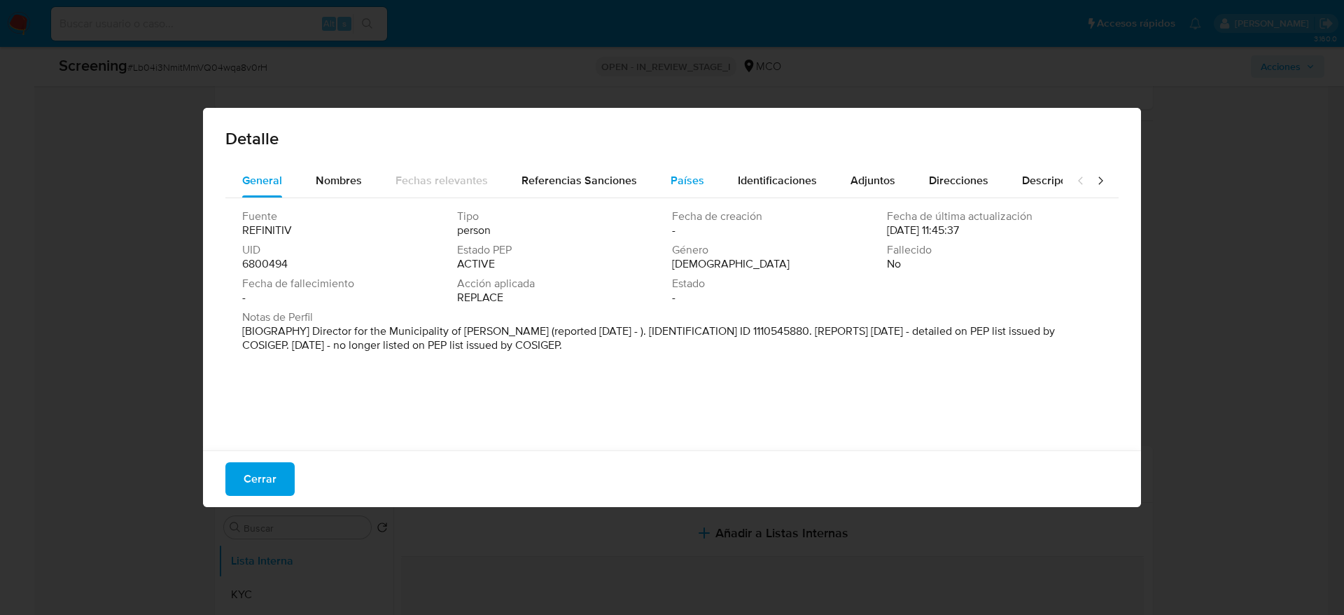
click at [662, 182] on button "Países" at bounding box center [687, 181] width 67 height 34
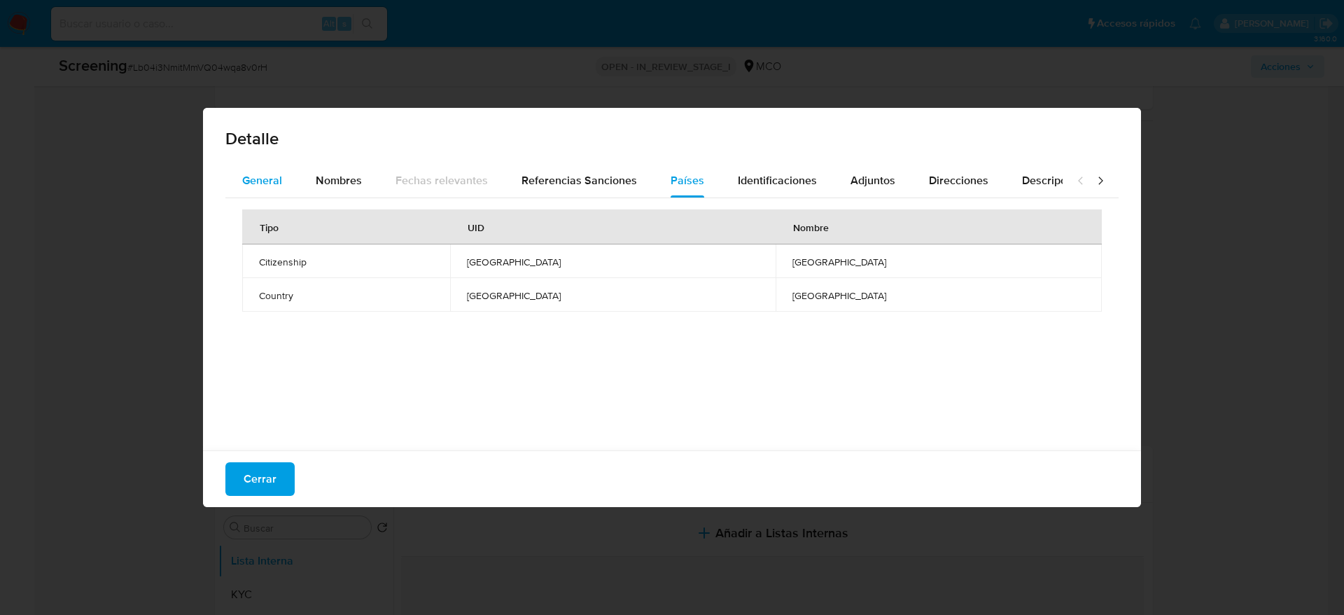
click at [242, 179] on button "General" at bounding box center [262, 181] width 74 height 34
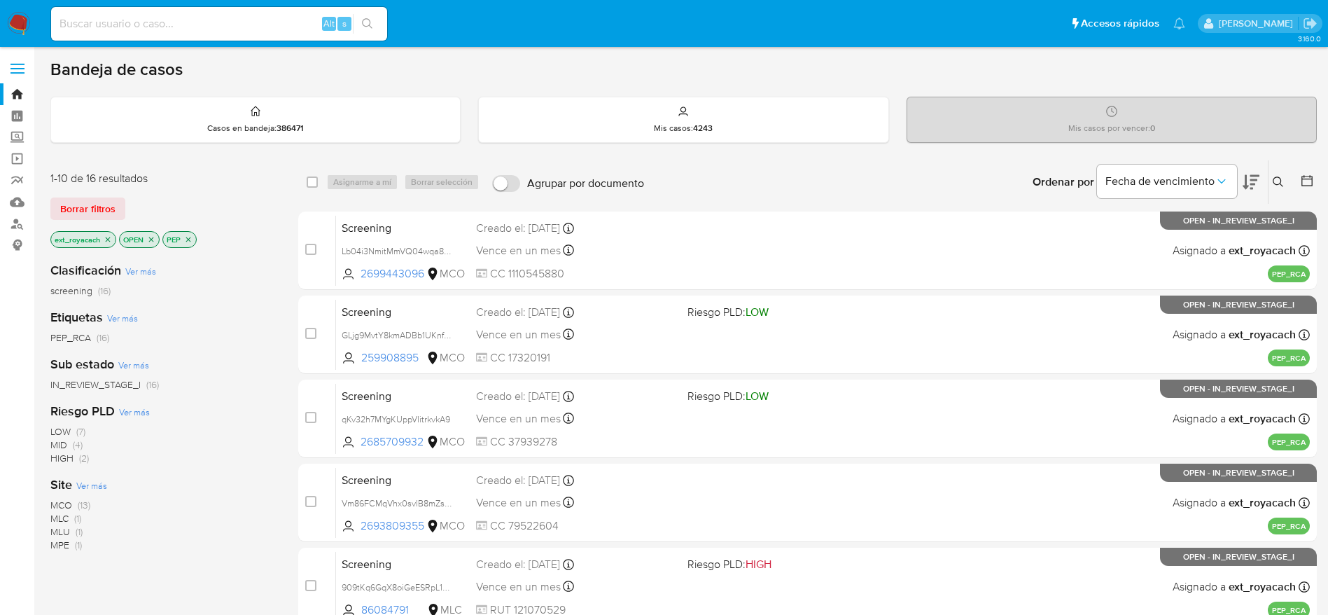
scroll to position [121, 0]
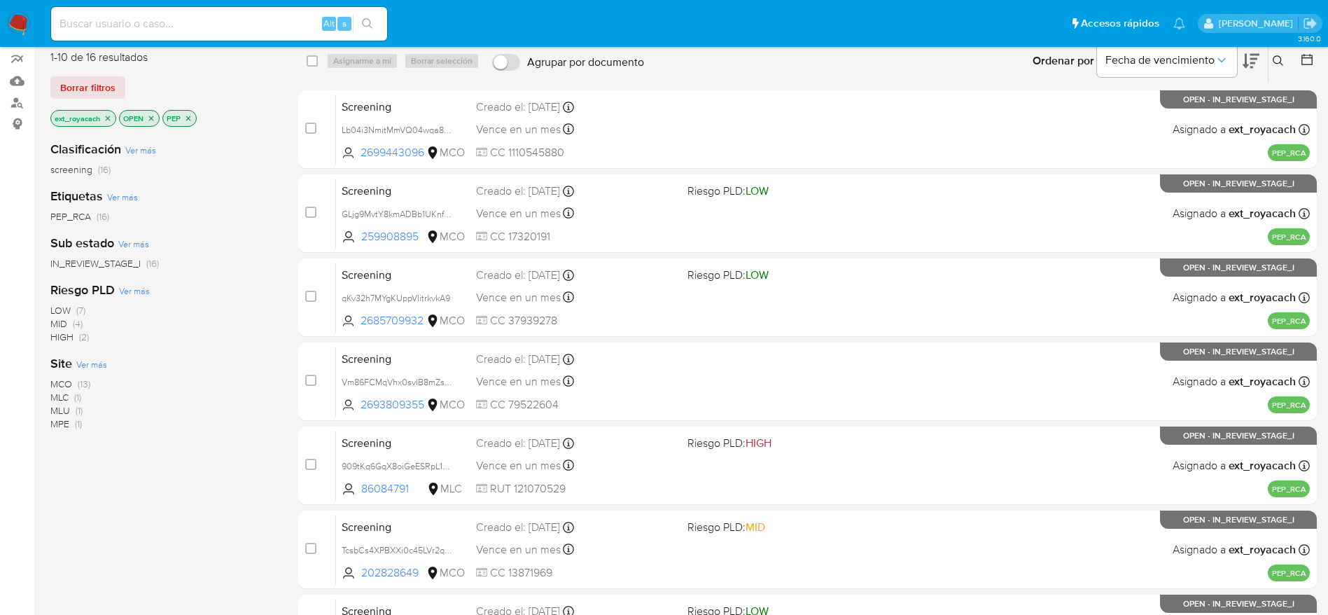
drag, startPoint x: 0, startPoint y: 0, endPoint x: 29, endPoint y: 33, distance: 44.1
click at [29, 36] on nav "Pausado Ver notificaciones Alt s Accesos rápidos Presiona las siguientes teclas…" at bounding box center [664, 23] width 1328 height 47
click at [29, 24] on img at bounding box center [19, 24] width 24 height 24
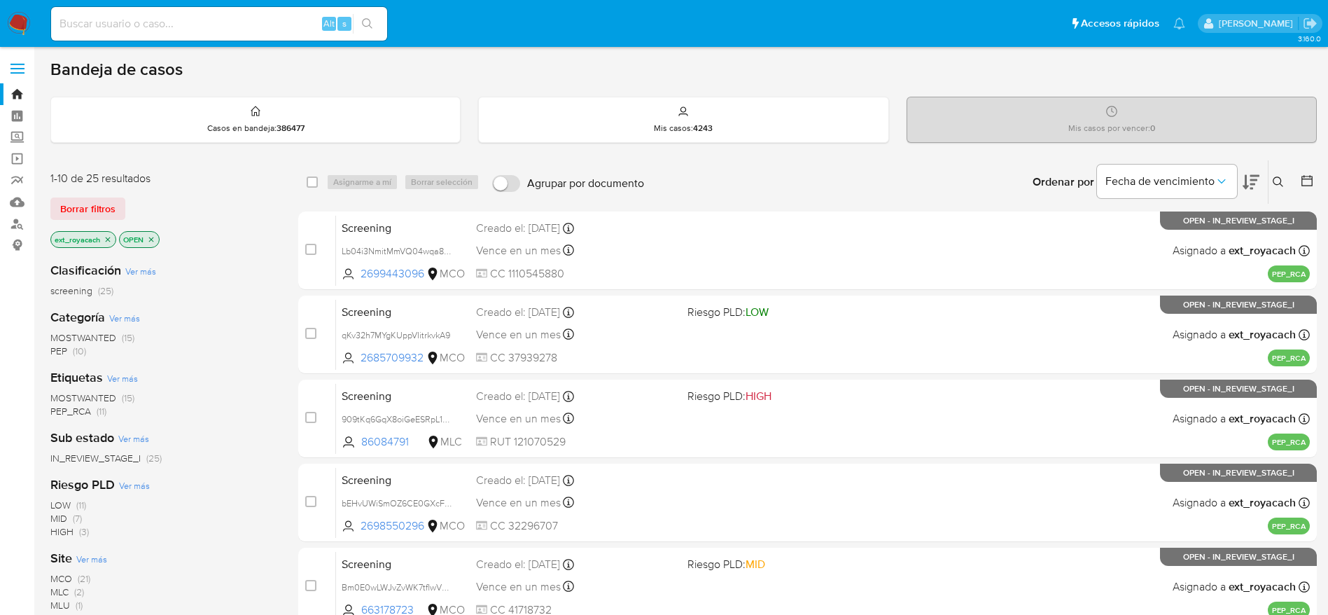
click at [20, 12] on img at bounding box center [19, 24] width 24 height 24
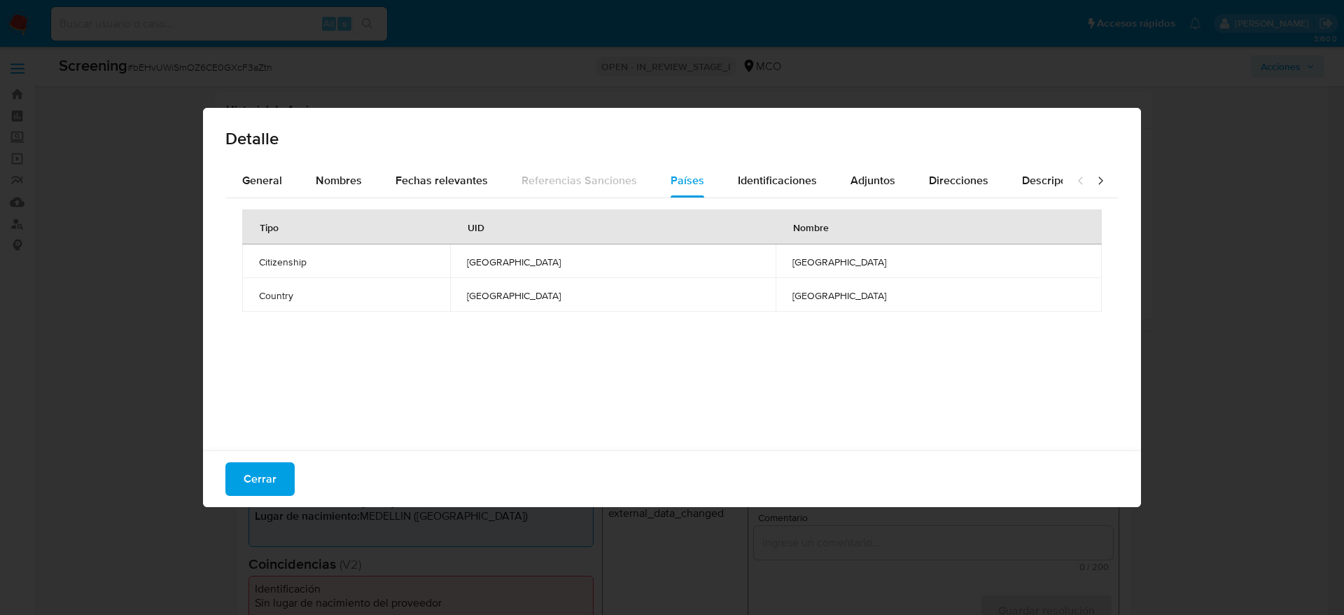
select select "10"
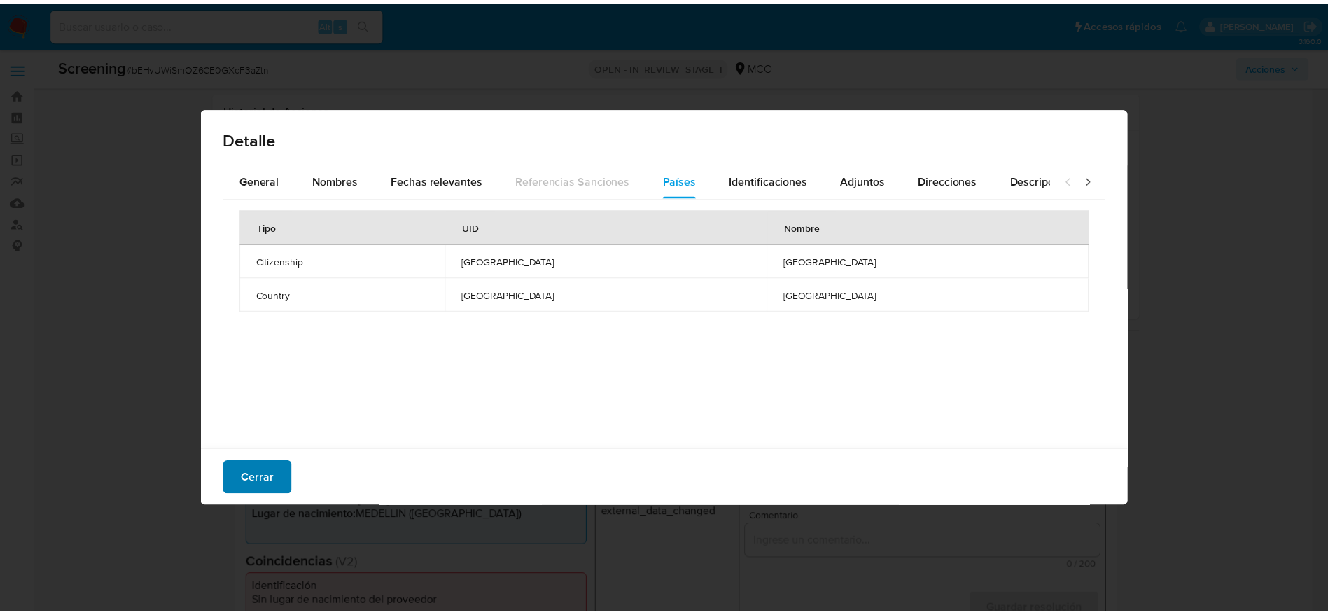
scroll to position [105, 0]
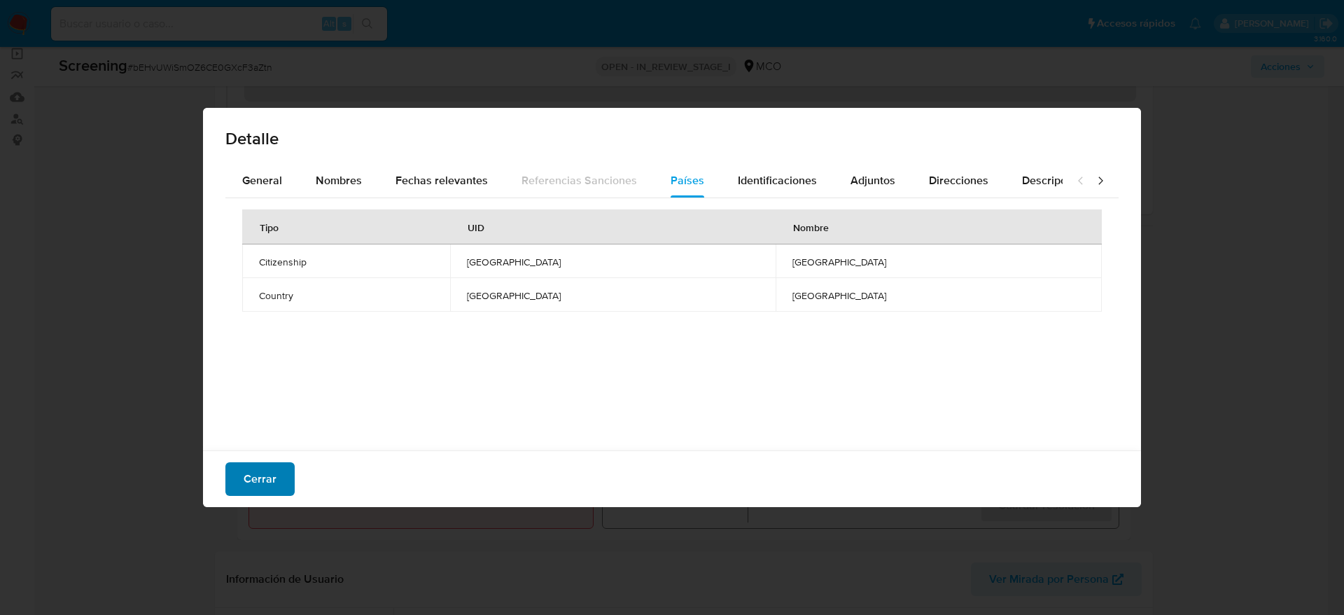
click at [282, 486] on button "Cerrar" at bounding box center [259, 479] width 69 height 34
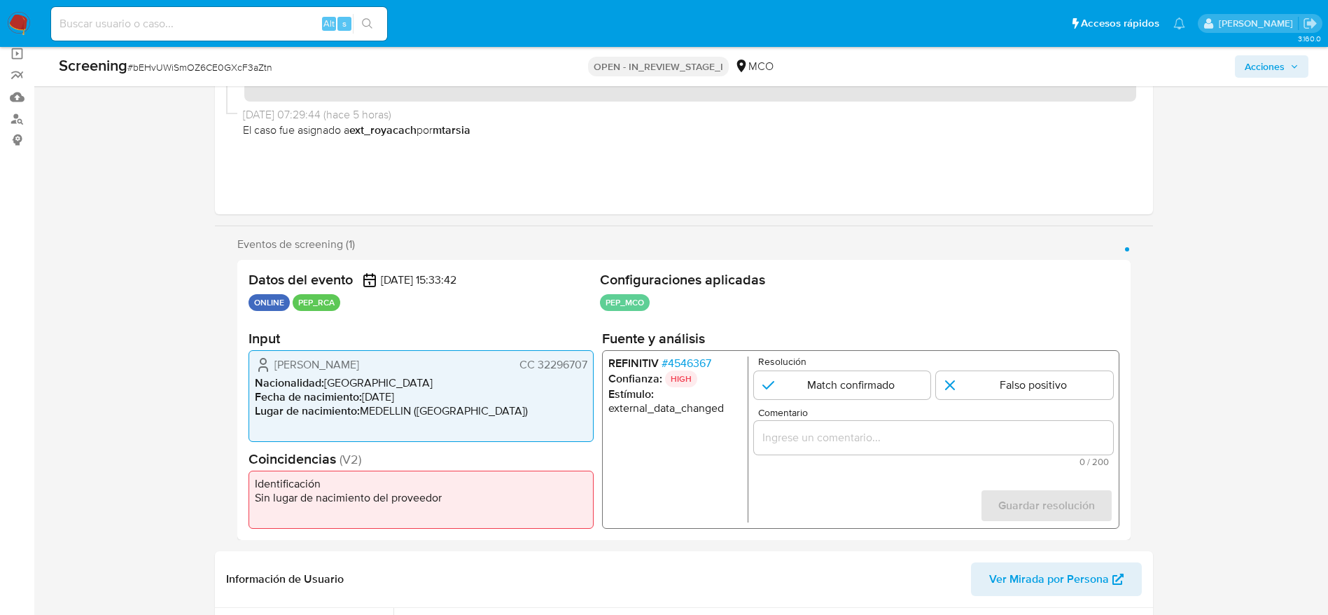
click at [210, 76] on div "Screening # bEHvUWiSmOZ6CE0GXcF3aZtn" at bounding box center [265, 65] width 412 height 21
copy span "bEHvUWiSmOZ6CE0GXcF3aZtn"
drag, startPoint x: 277, startPoint y: 365, endPoint x: 593, endPoint y: 363, distance: 315.8
click at [593, 363] on div "Diony Susana Ramirez Villegas CC 32296707 Nacionalidad : Colombia Fecha de naci…" at bounding box center [421, 396] width 345 height 92
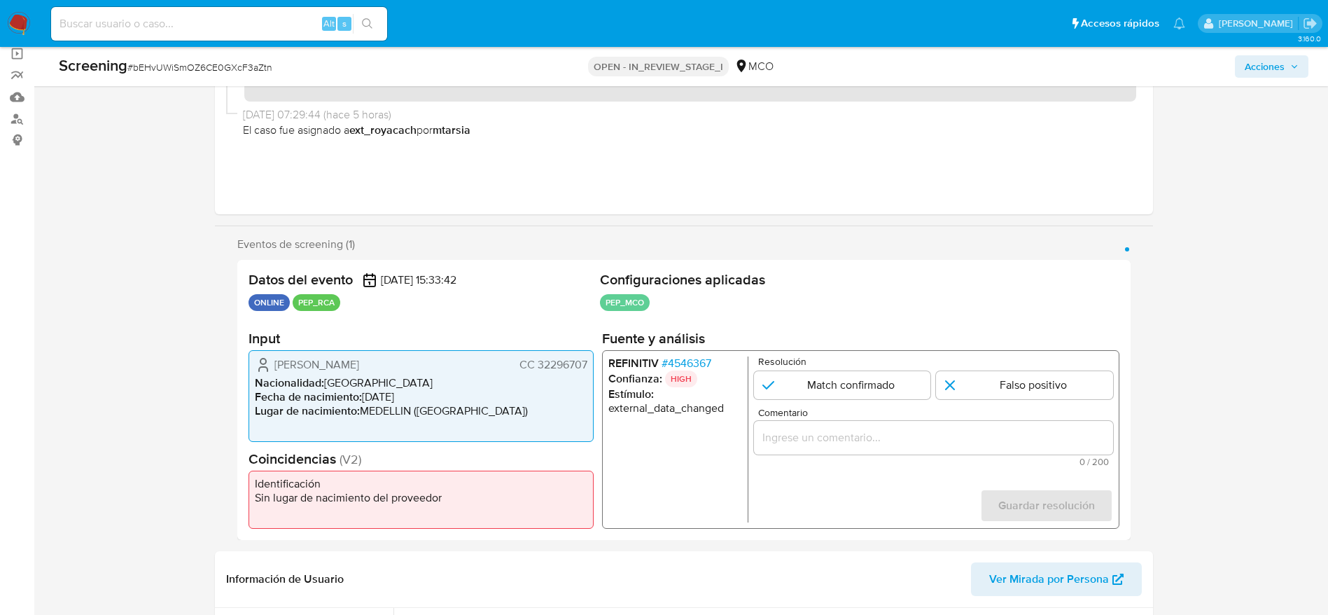
click at [662, 366] on span "# 4546367" at bounding box center [686, 363] width 50 height 14
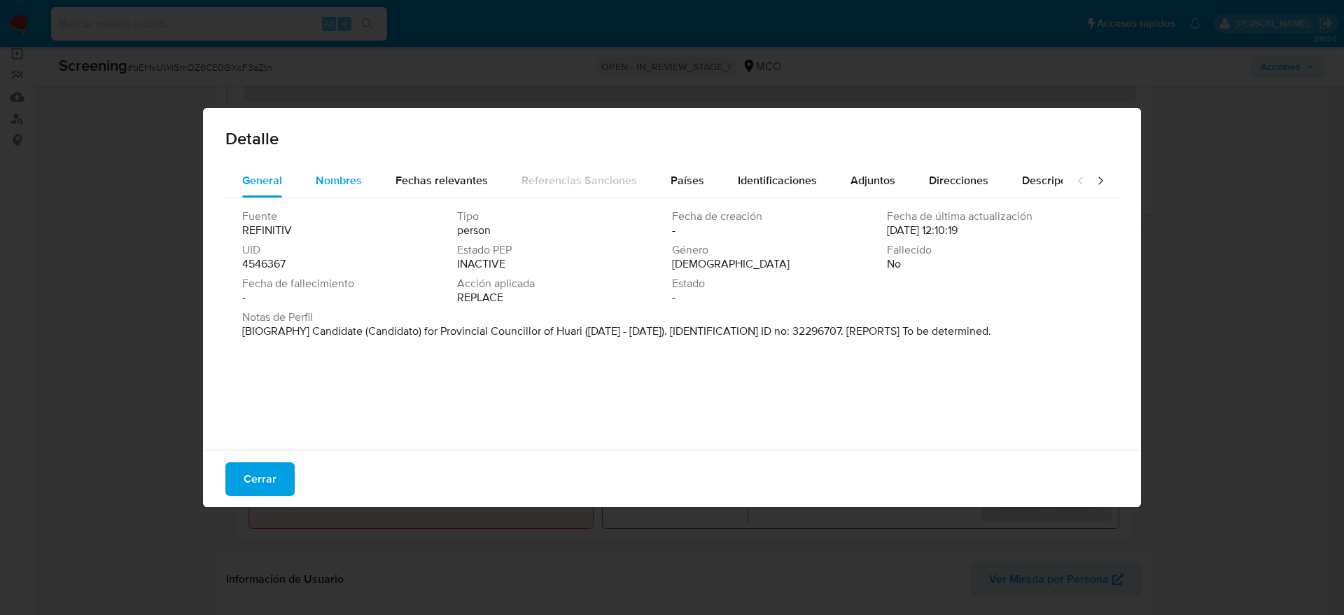
click at [320, 186] on span "Nombres" at bounding box center [339, 180] width 46 height 16
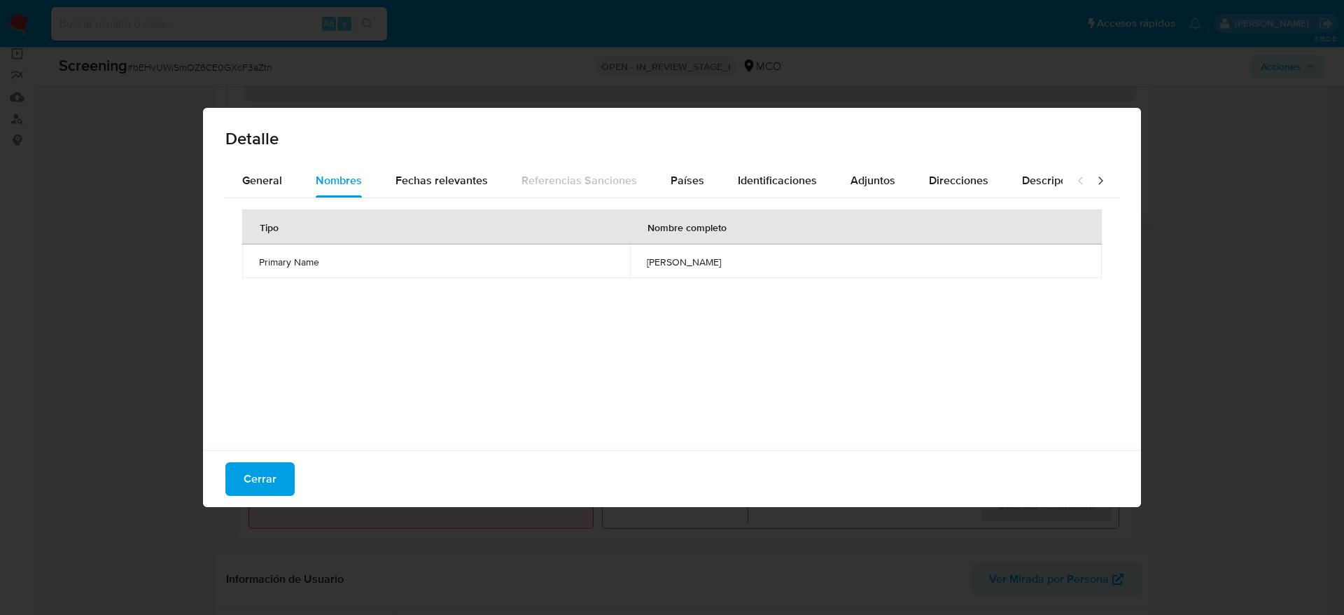
click at [674, 258] on span "andres pablo huerta rosario" at bounding box center [866, 262] width 438 height 13
click at [694, 157] on div "Detalle" at bounding box center [672, 136] width 938 height 56
click at [691, 178] on span "Países" at bounding box center [688, 180] width 34 height 16
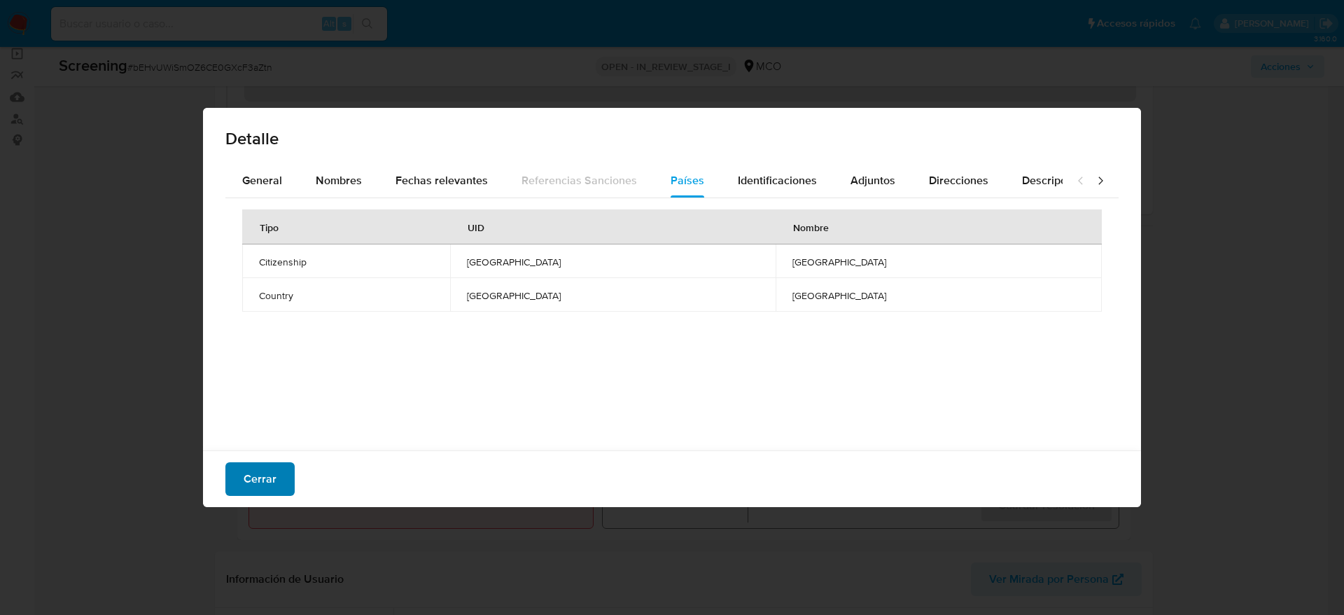
click at [263, 482] on span "Cerrar" at bounding box center [260, 479] width 33 height 31
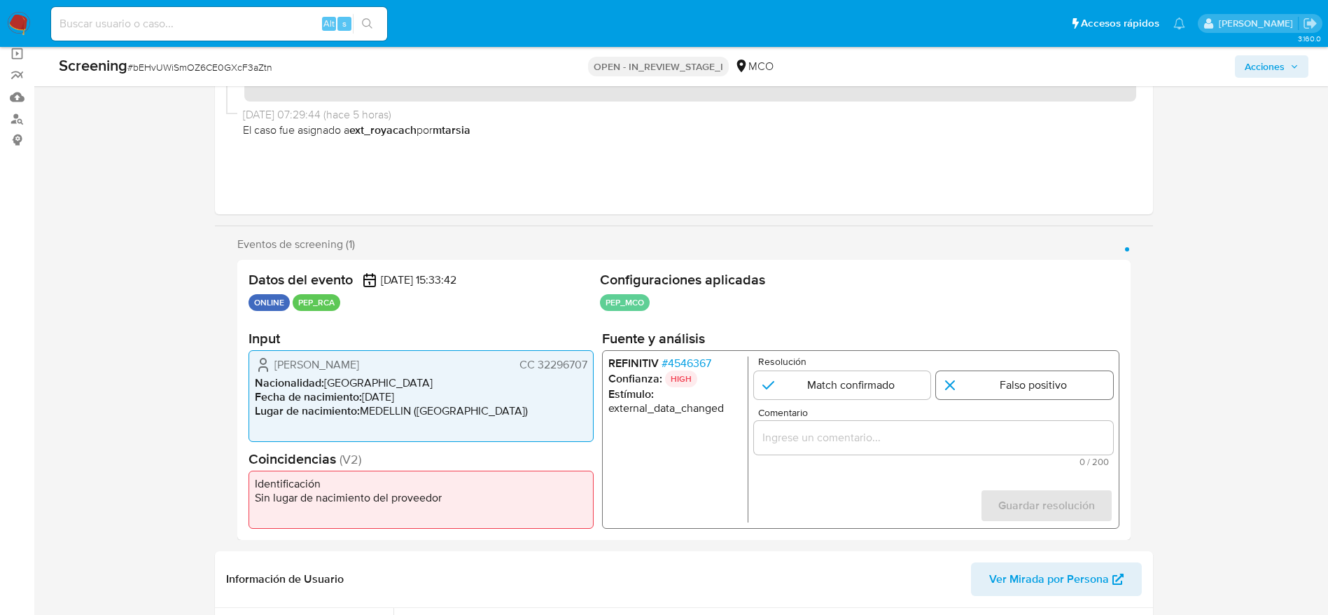
click at [970, 372] on input "1 de 1" at bounding box center [1024, 385] width 177 height 28
radio input "true"
click at [965, 437] on input "Comentario" at bounding box center [932, 438] width 359 height 18
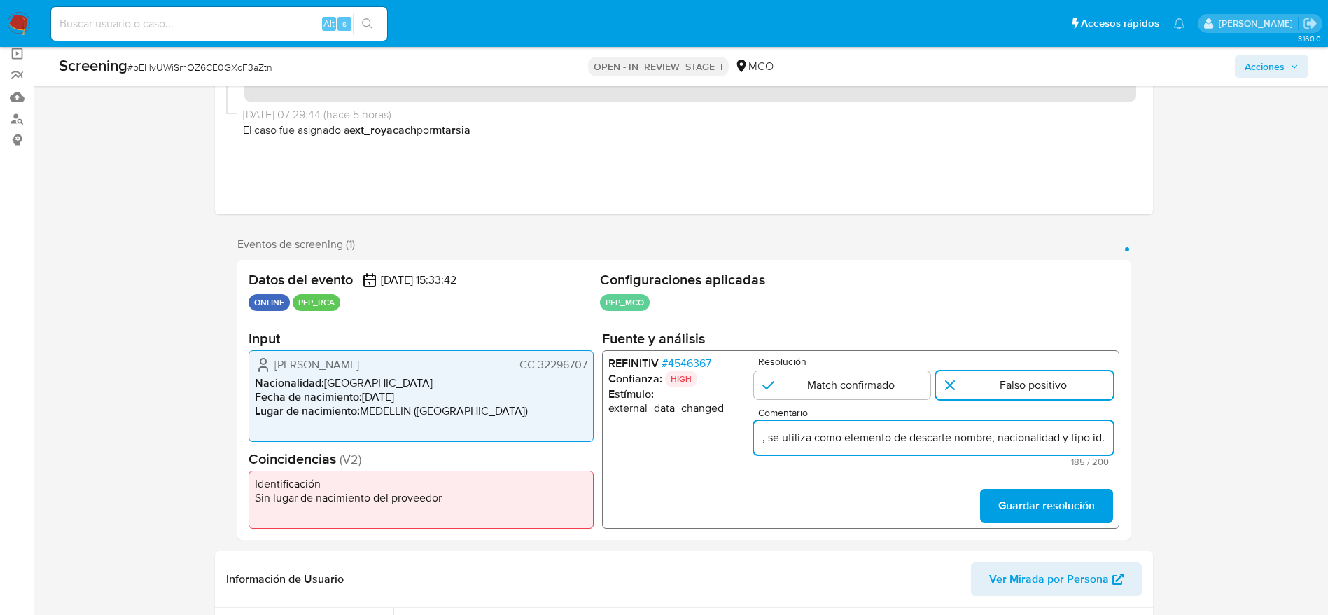
scroll to position [0, 584]
type input "Compara al usuario Diony Susana Ramirez Villegas CC 32296707 con el PEP "andres…"
click at [1026, 493] on span "Guardar resolución" at bounding box center [1046, 505] width 97 height 31
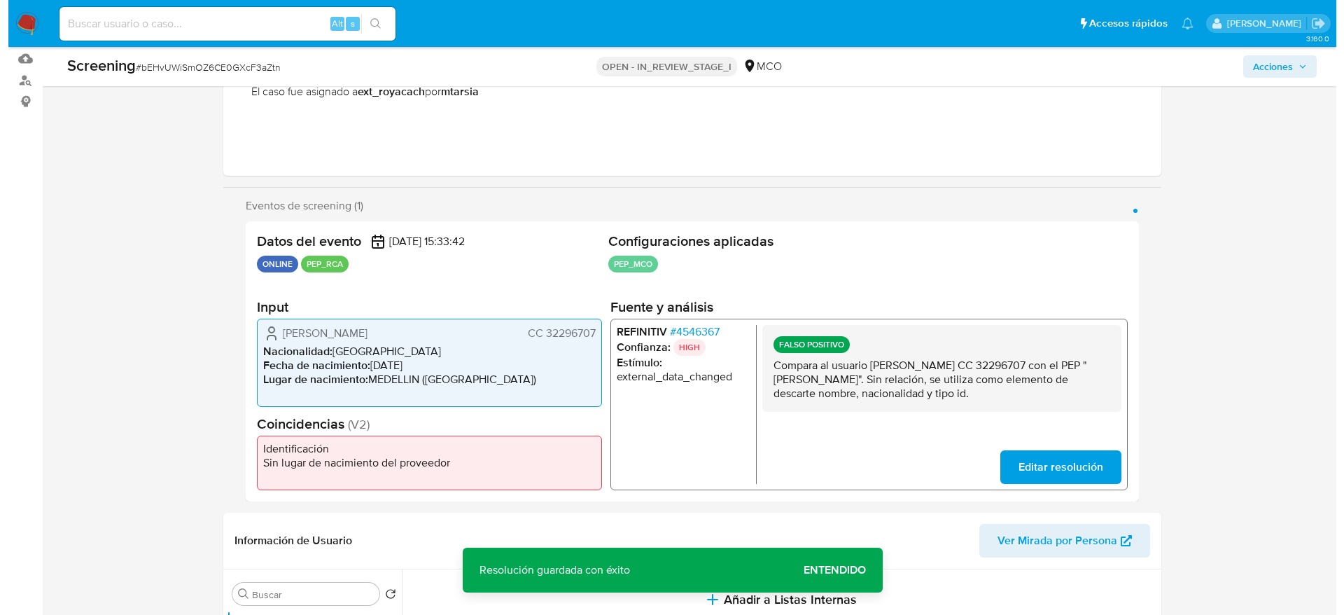
scroll to position [315, 0]
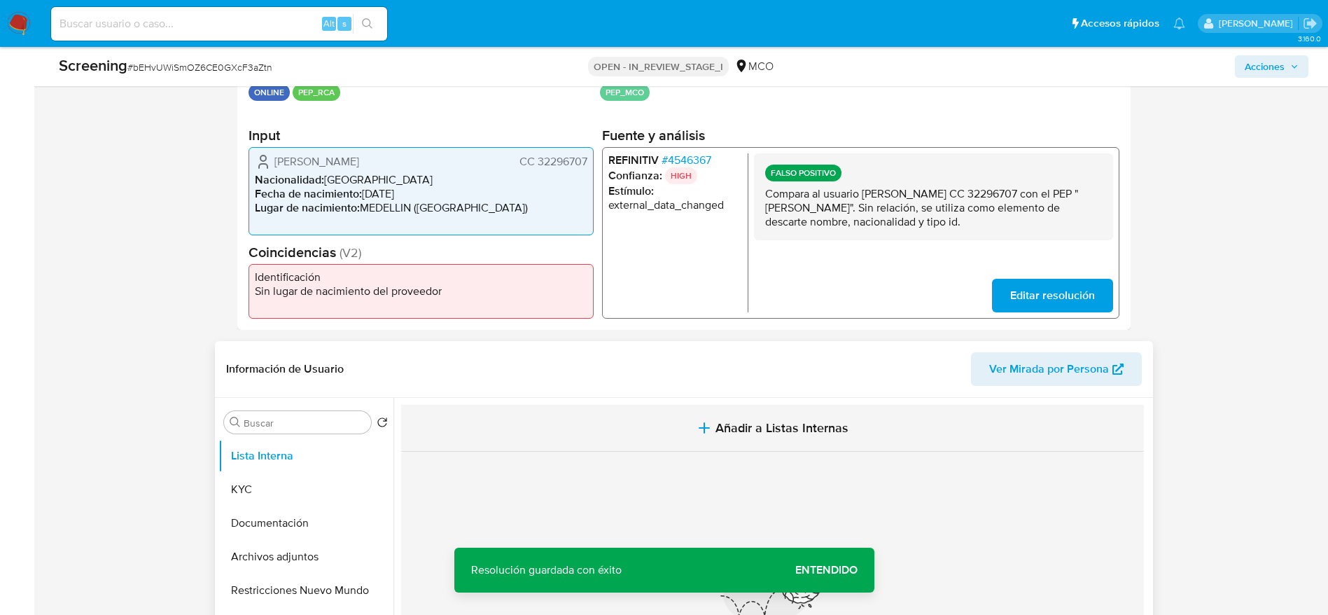
click at [566, 444] on button "Añadir a Listas Internas" at bounding box center [772, 428] width 743 height 47
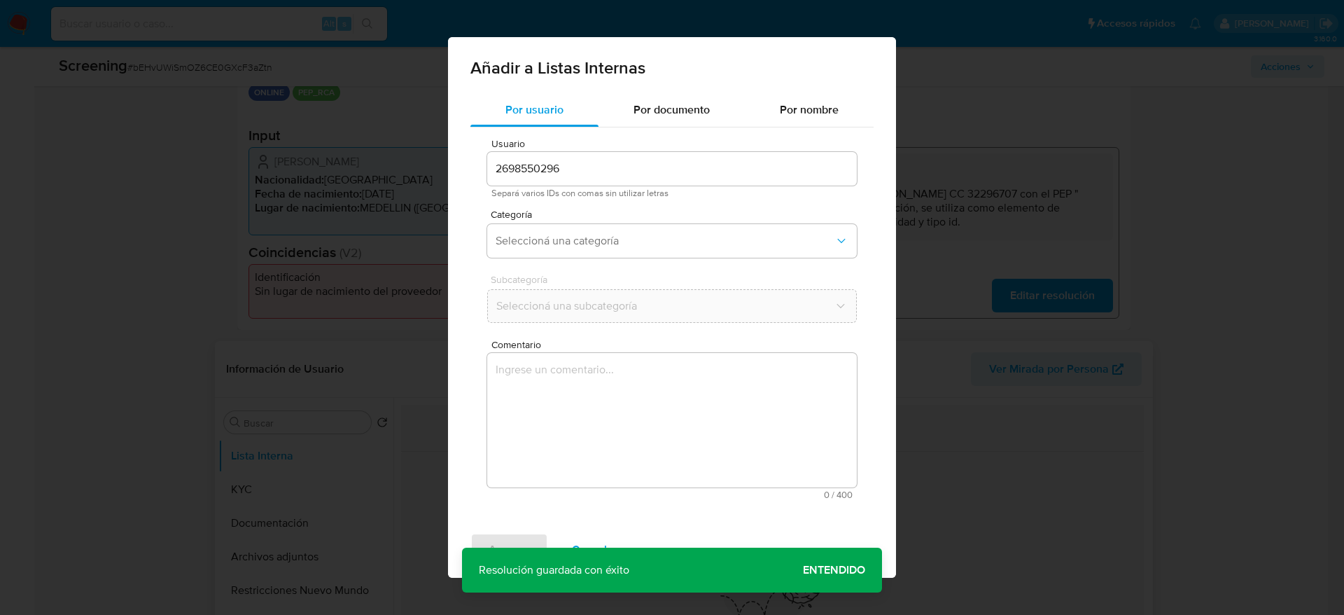
click at [566, 451] on textarea "Comentario" at bounding box center [672, 420] width 370 height 134
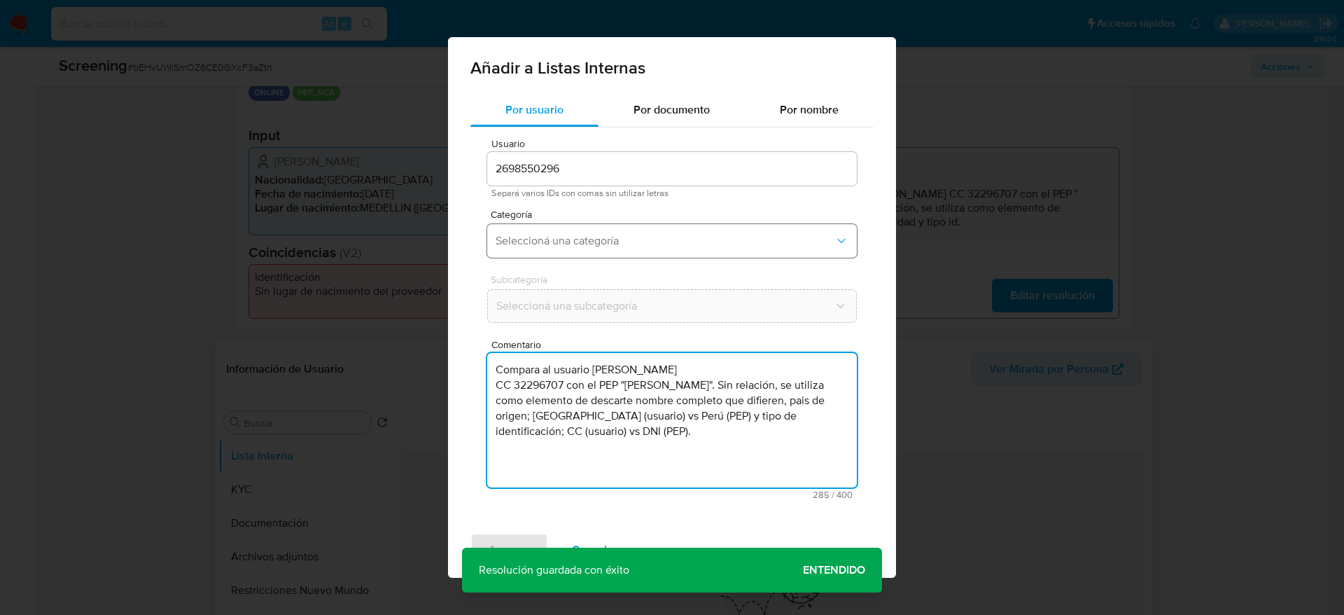
type textarea "Compara al usuario Diony Susana Ramirez Villegas CC 32296707 con el PEP "andres…"
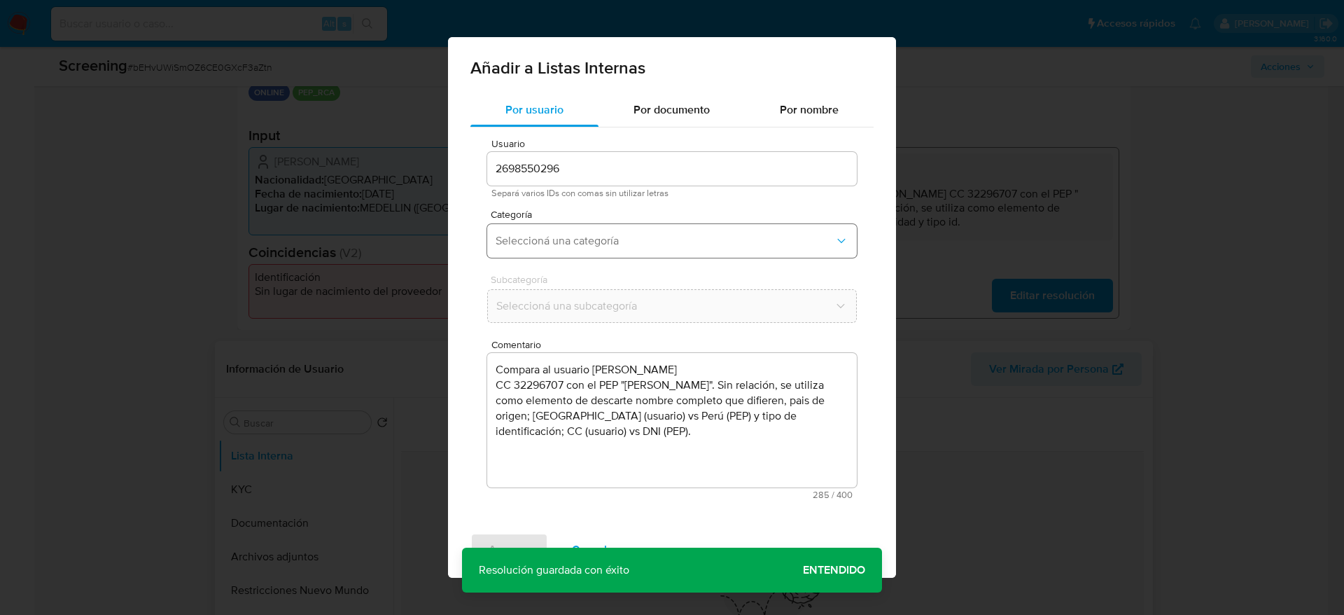
click at [596, 239] on span "Seleccioná una categoría" at bounding box center [665, 241] width 339 height 14
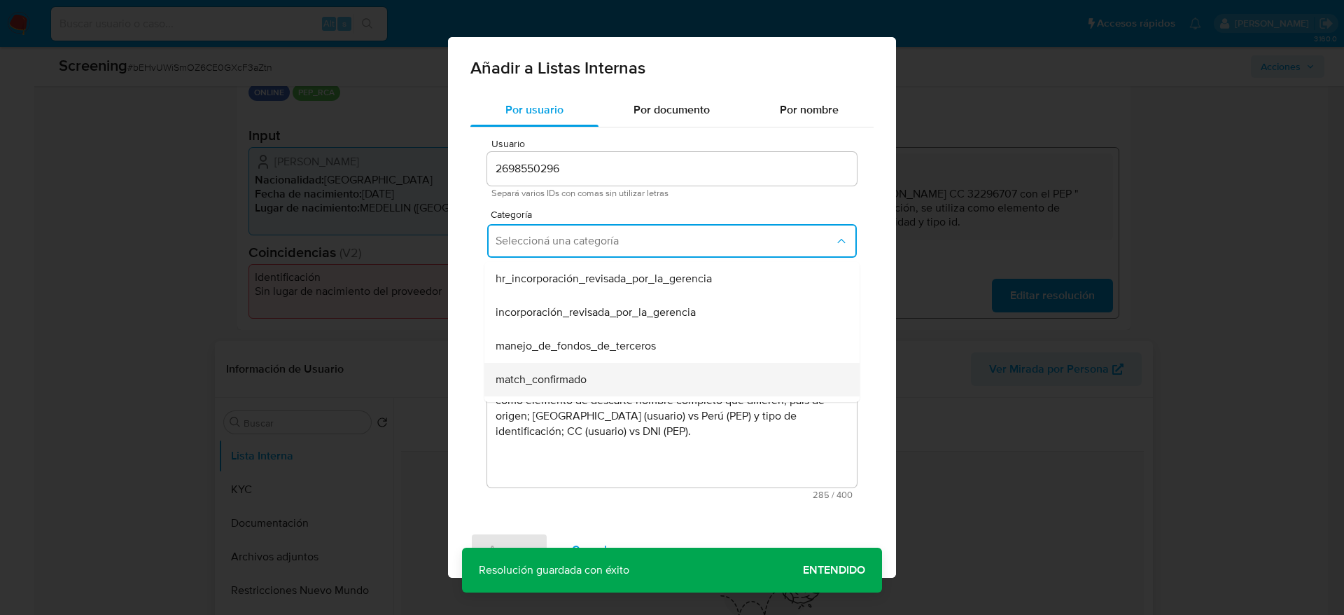
scroll to position [105, 0]
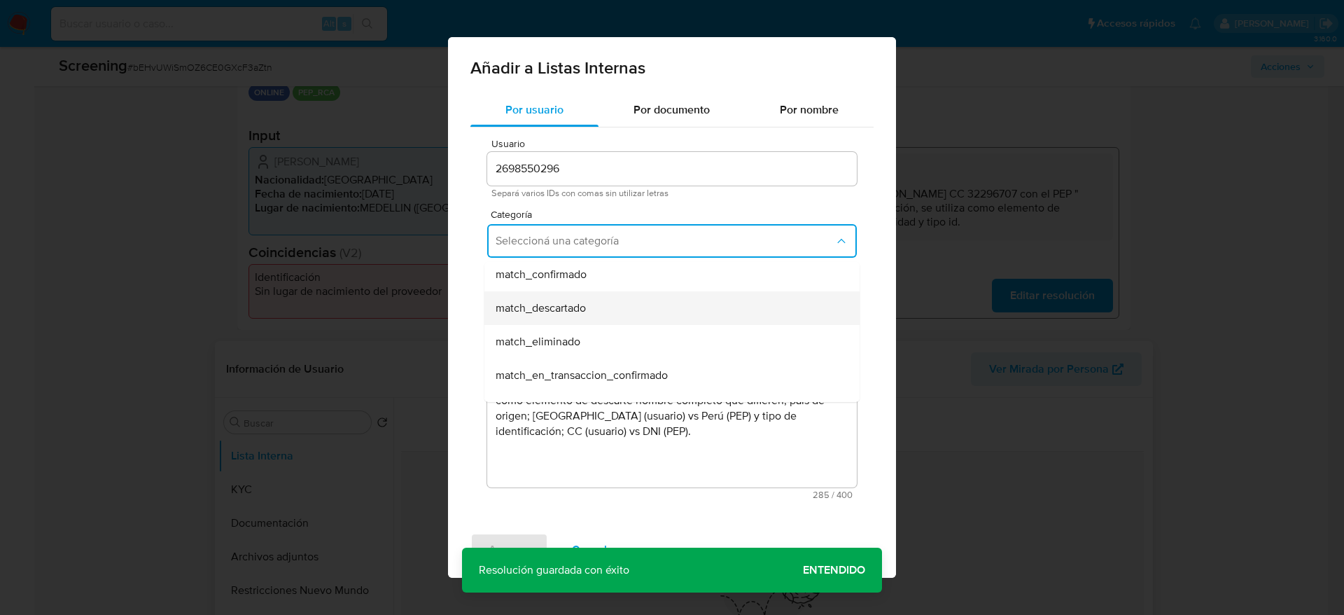
click at [593, 303] on div "match_descartado" at bounding box center [668, 308] width 344 height 34
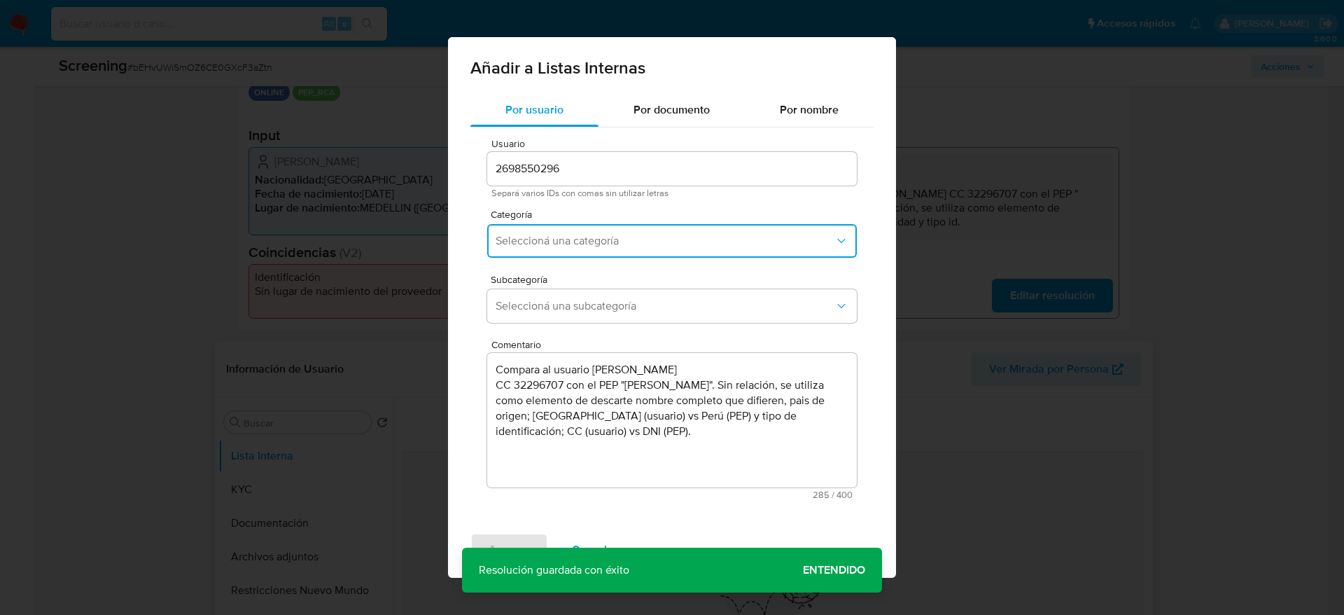
click at [593, 303] on span "Seleccioná una subcategoría" at bounding box center [665, 306] width 339 height 14
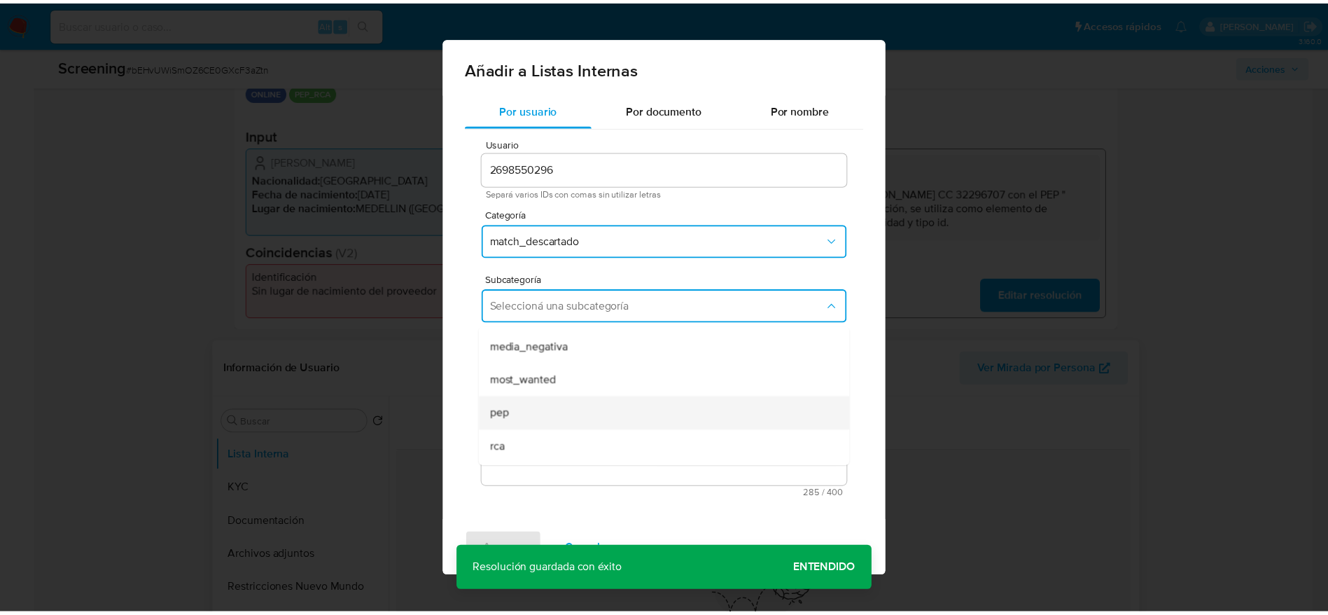
scroll to position [95, 0]
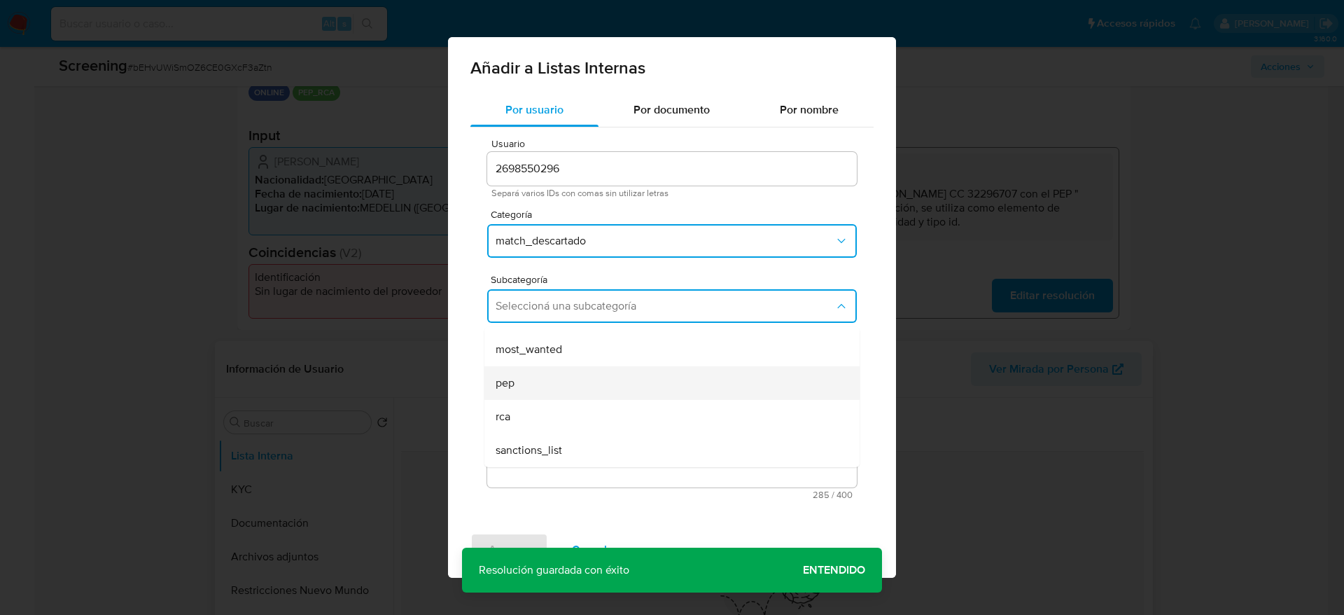
click at [543, 375] on div "pep" at bounding box center [668, 383] width 344 height 34
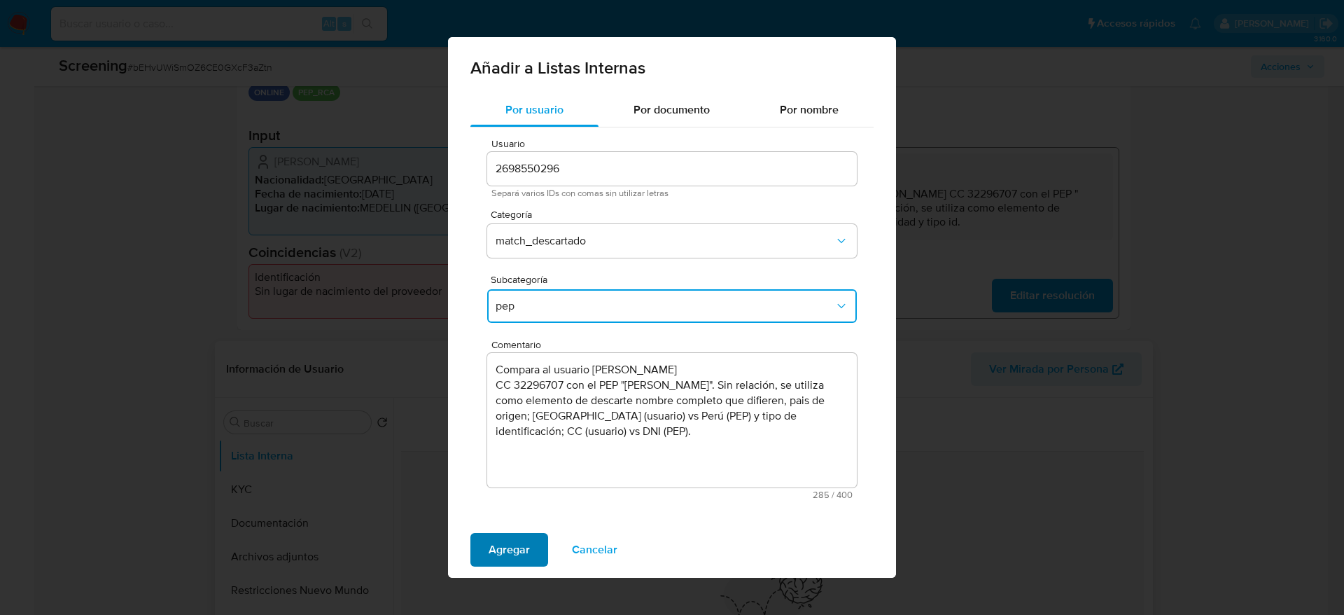
click at [496, 547] on span "Agregar" at bounding box center [509, 549] width 41 height 31
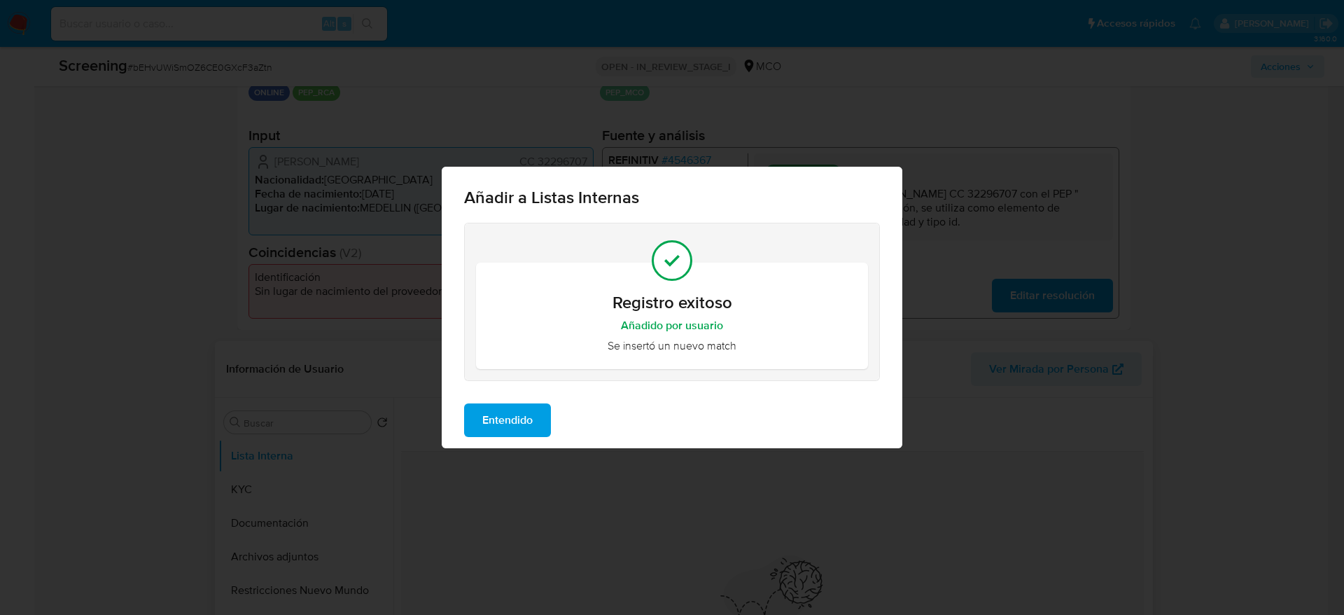
click at [462, 395] on div "Entendido" at bounding box center [672, 420] width 461 height 56
click at [466, 406] on button "Entendido" at bounding box center [507, 420] width 87 height 34
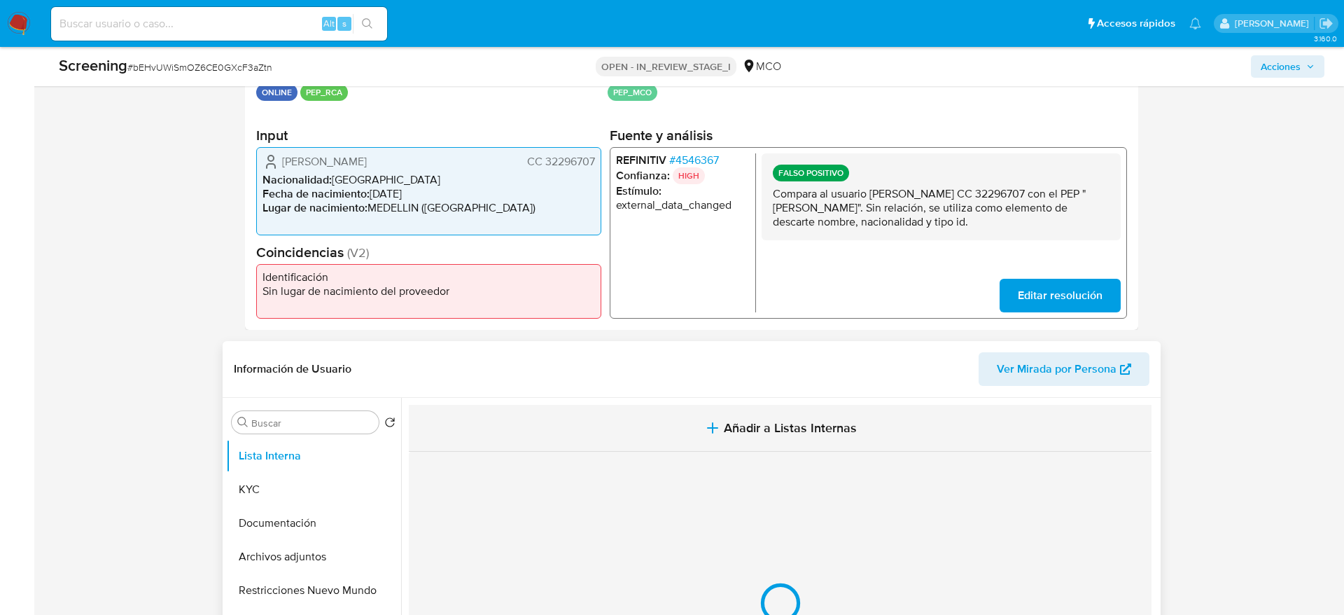
click at [475, 412] on button "Añadir a Listas Internas" at bounding box center [780, 428] width 743 height 47
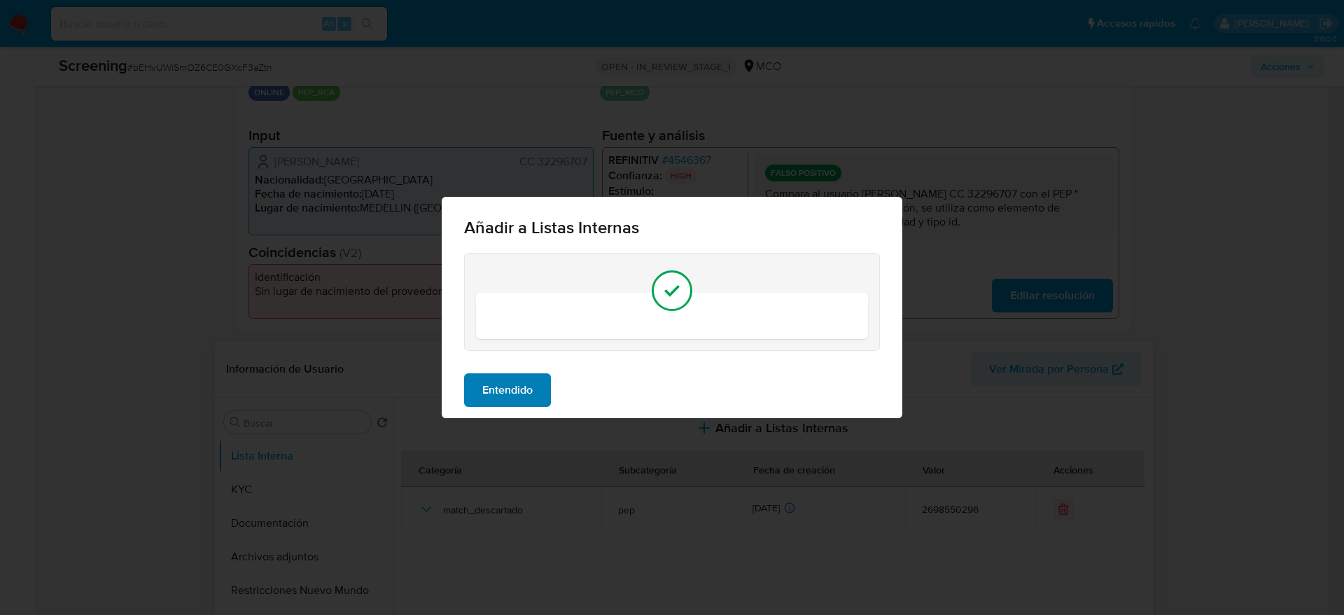
click at [503, 398] on span "Entendido" at bounding box center [507, 390] width 50 height 31
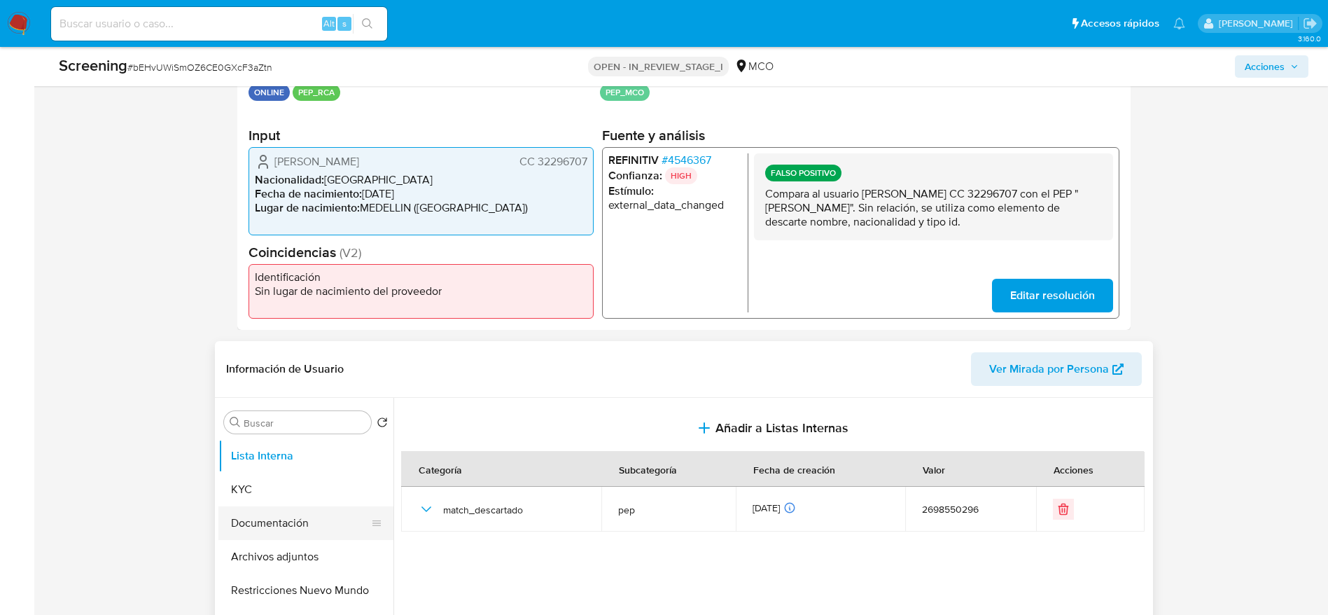
click at [319, 532] on button "Documentación" at bounding box center [300, 523] width 164 height 34
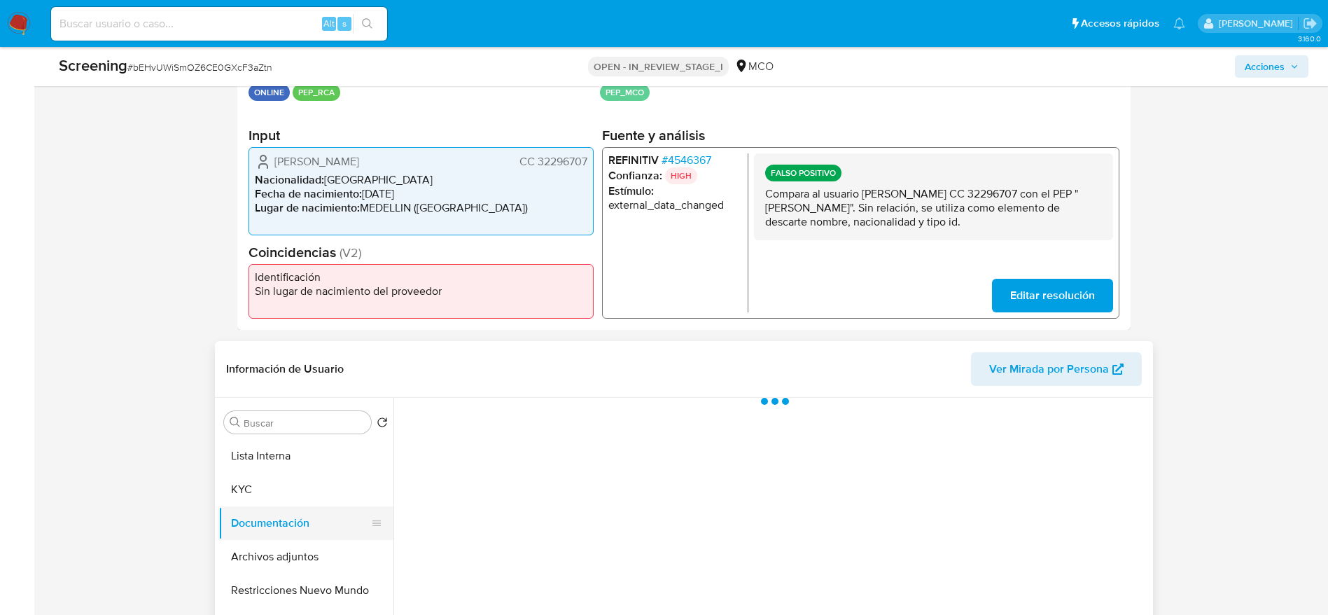
click at [314, 538] on button "Documentación" at bounding box center [300, 523] width 164 height 34
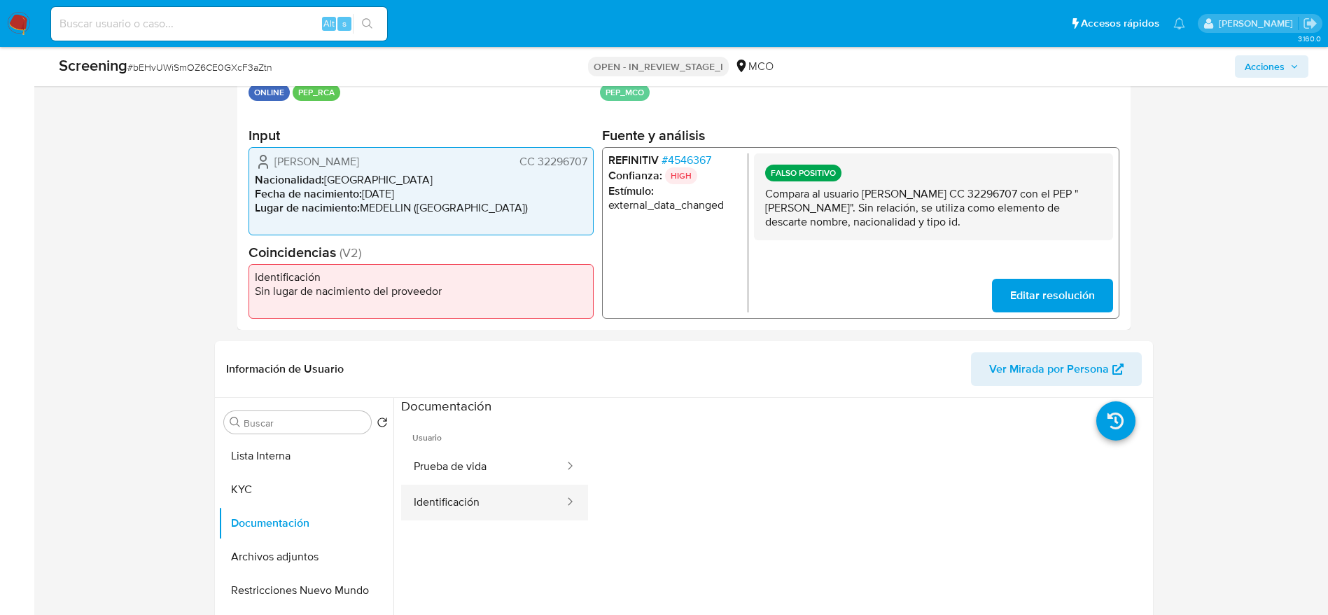
click at [471, 503] on button "Identificación" at bounding box center [483, 503] width 165 height 36
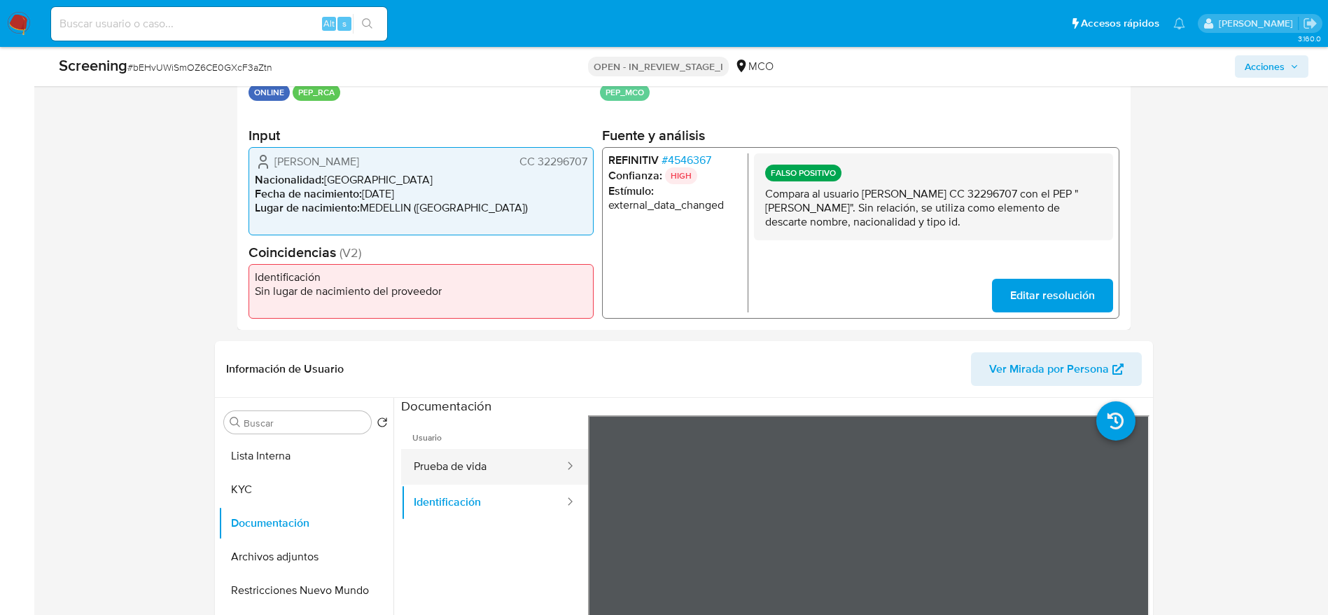
click at [468, 467] on button "Prueba de vida" at bounding box center [483, 467] width 165 height 36
click at [318, 454] on button "Lista Interna" at bounding box center [300, 456] width 164 height 34
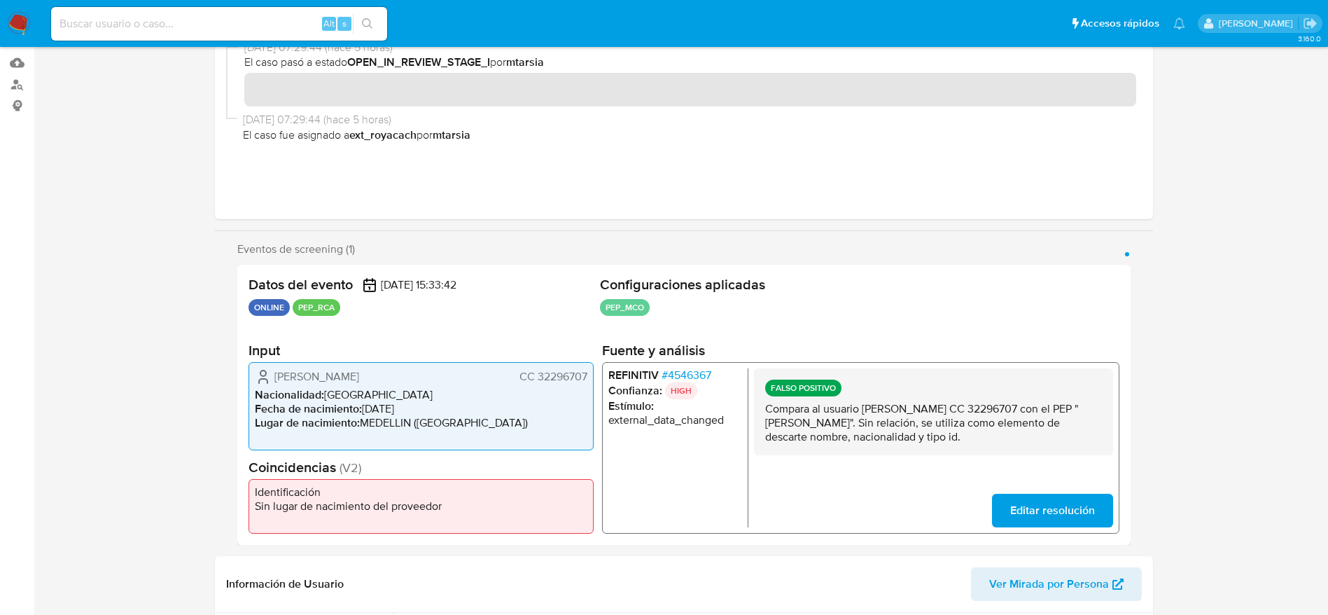
scroll to position [0, 0]
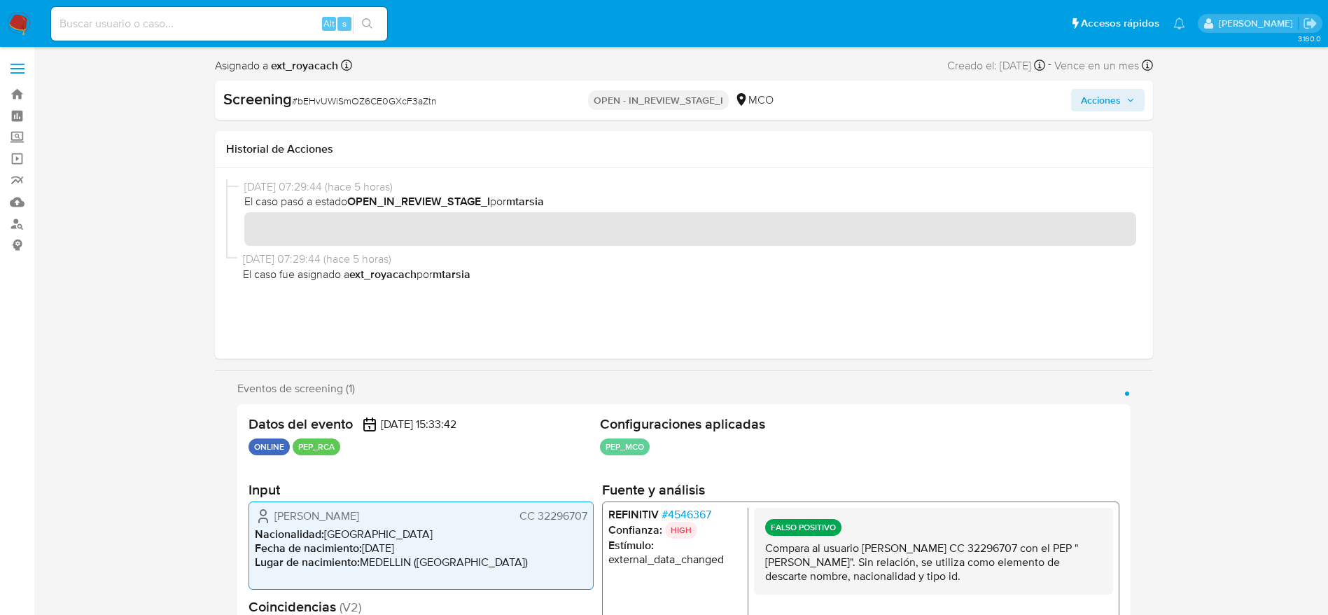
click at [1077, 91] on button "Acciones" at bounding box center [1108, 100] width 74 height 22
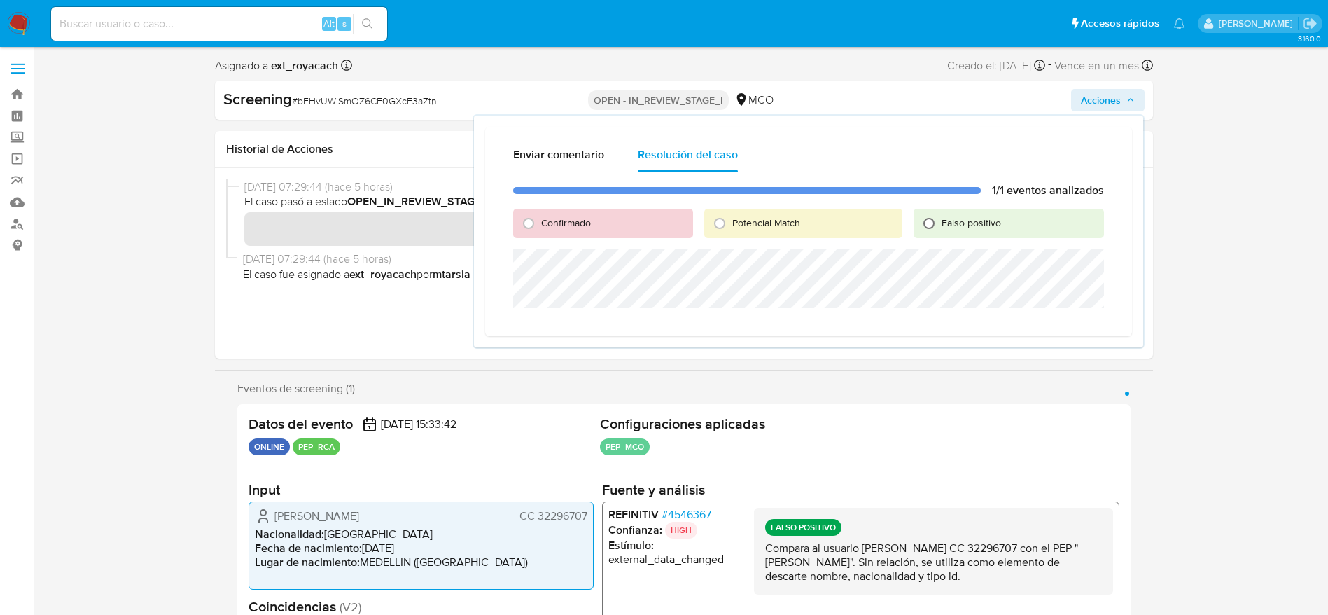
click at [934, 221] on input "Falso positivo" at bounding box center [929, 223] width 22 height 22
radio input "true"
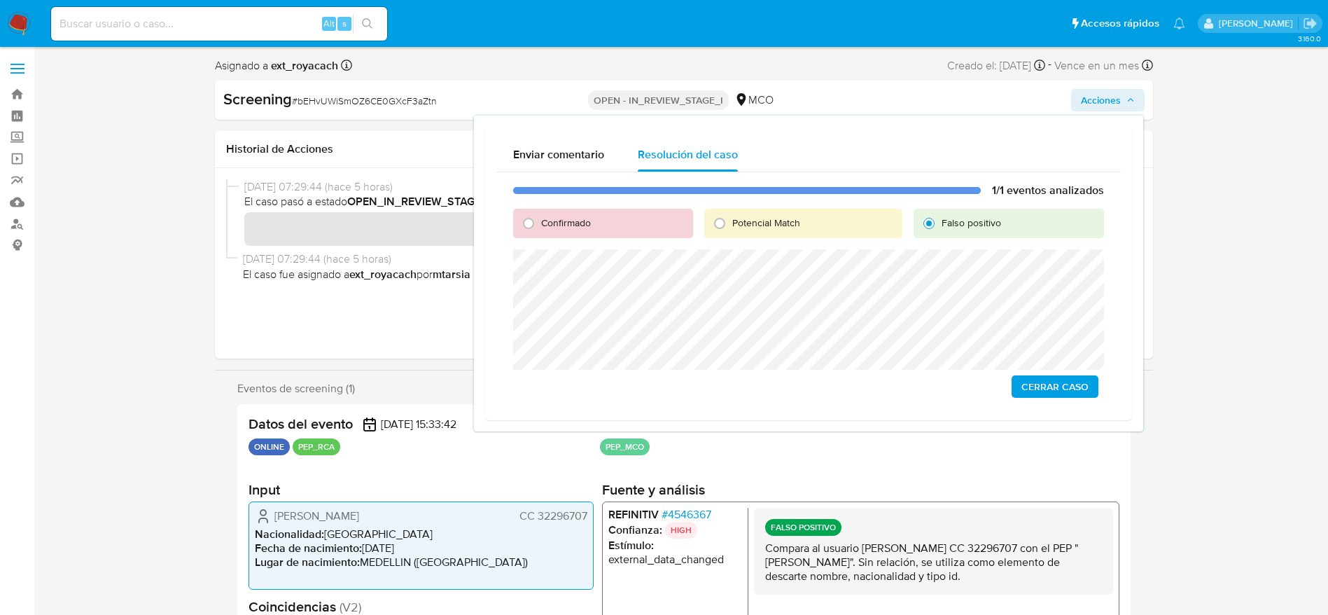
click at [1068, 388] on span "Cerrar Caso" at bounding box center [1055, 387] width 67 height 20
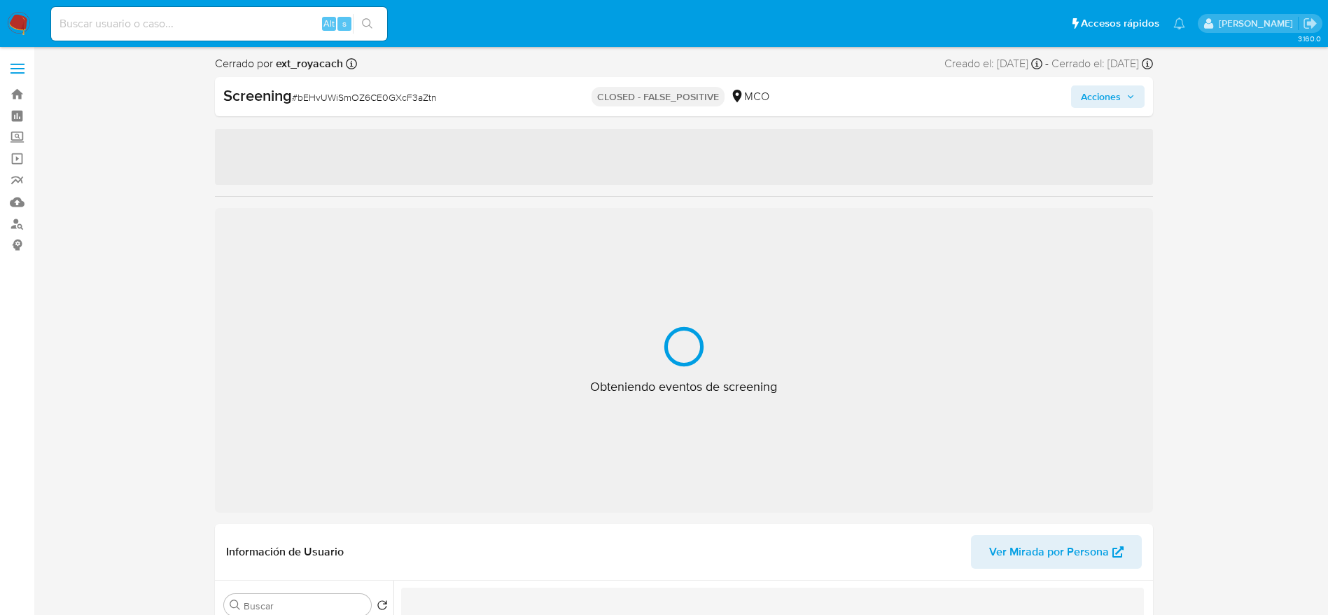
select select "10"
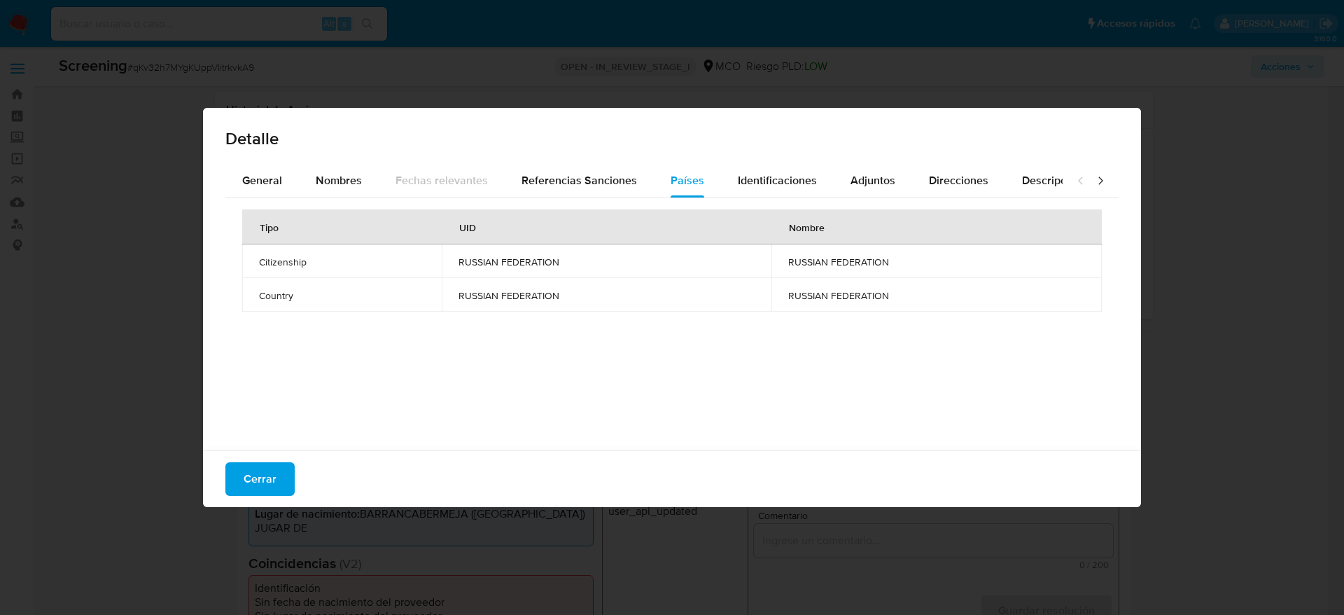
select select "10"
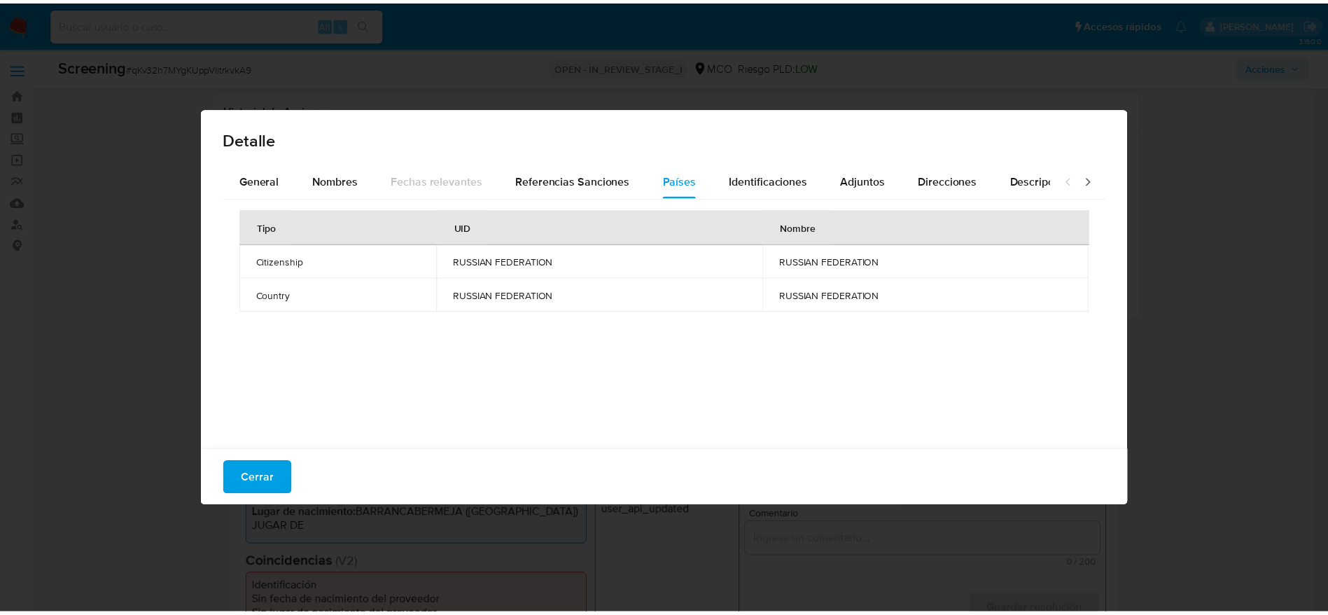
scroll to position [210, 0]
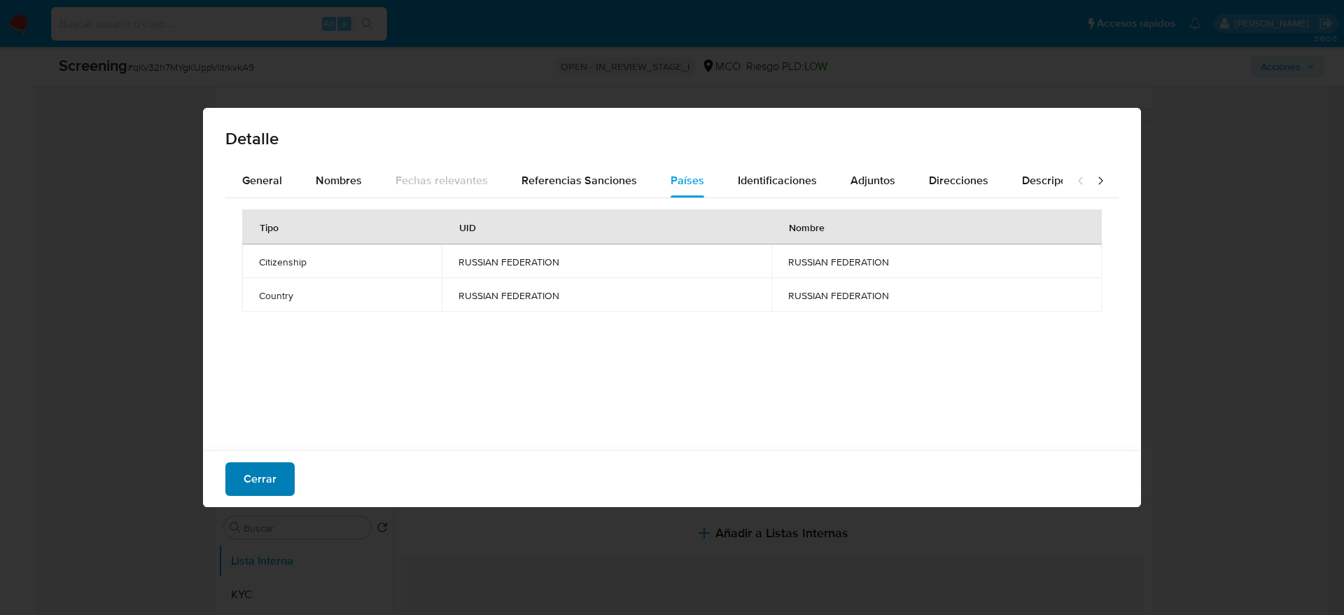
click at [286, 485] on button "Cerrar" at bounding box center [259, 479] width 69 height 34
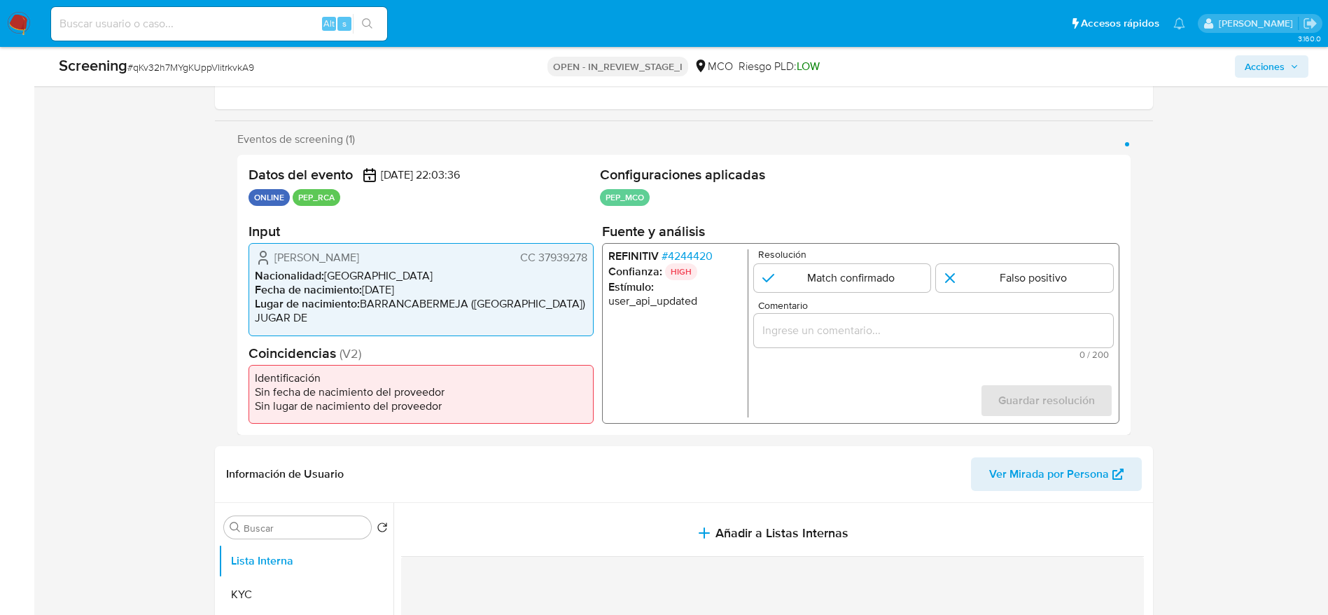
click at [221, 83] on div "Screening # qKv32h7MYgKUppVIitrkvkA9 OPEN - IN_REVIEW_STAGE_I MCO Riesgo PLD: L…" at bounding box center [683, 66] width 1267 height 39
copy span "qKv32h7MYgKUppVIitrkvkA9"
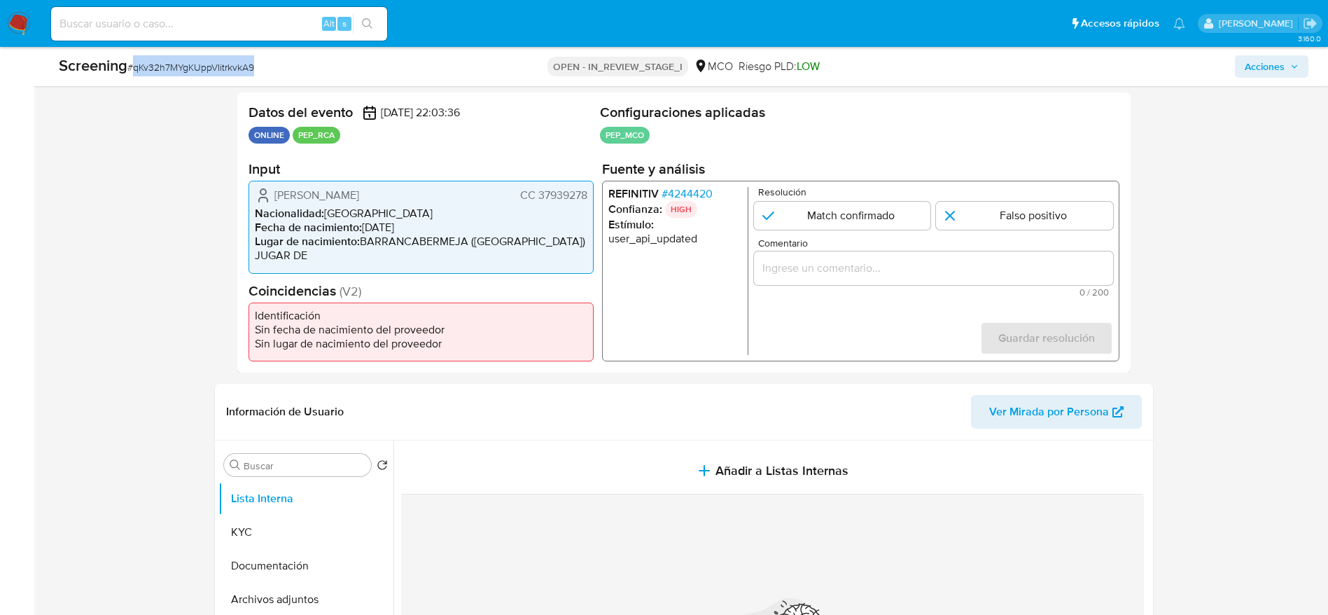
scroll to position [315, 0]
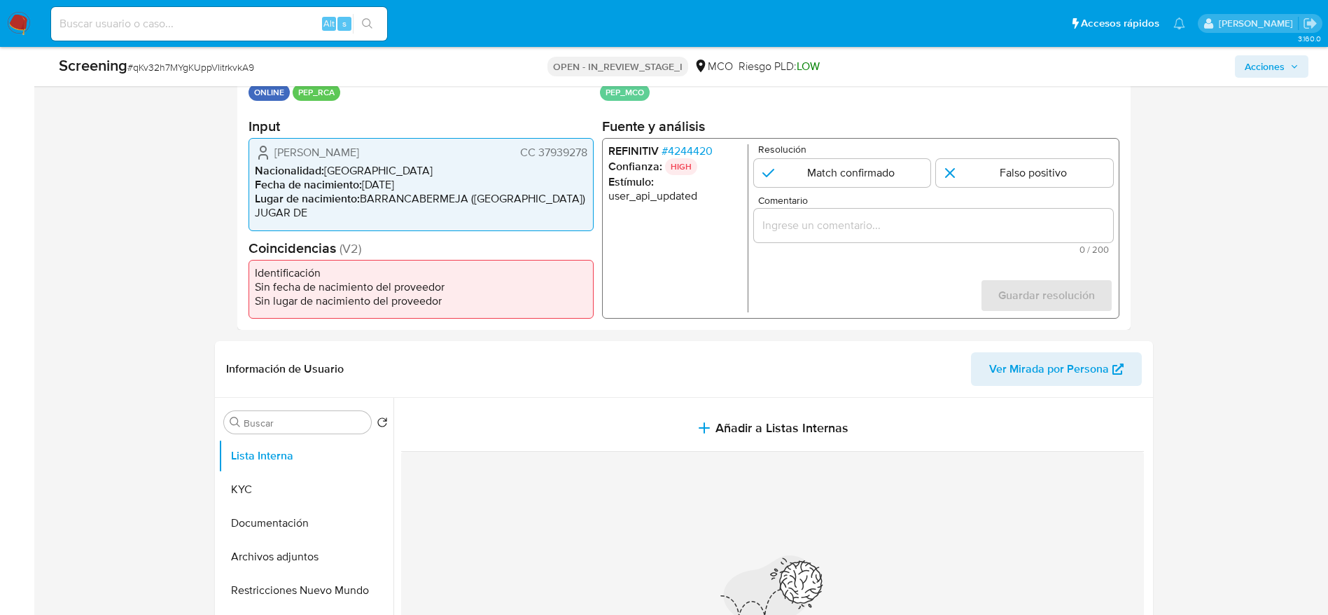
drag, startPoint x: 265, startPoint y: 150, endPoint x: 590, endPoint y: 152, distance: 325.6
click at [590, 152] on div "Sandra Cristina Turriago Camargo CC 37939278 Nacionalidad : Colombia Fecha de n…" at bounding box center [421, 184] width 345 height 92
click at [670, 153] on span "# 4244420" at bounding box center [686, 151] width 51 height 14
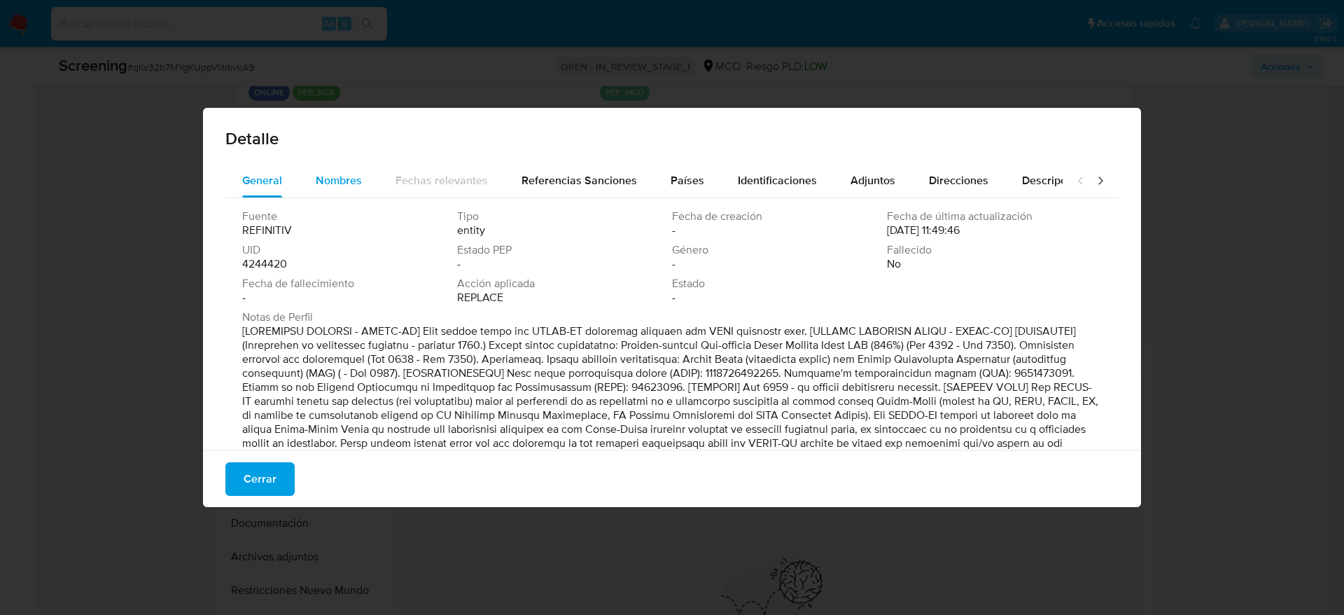
click at [354, 182] on span "Nombres" at bounding box center [339, 180] width 46 height 16
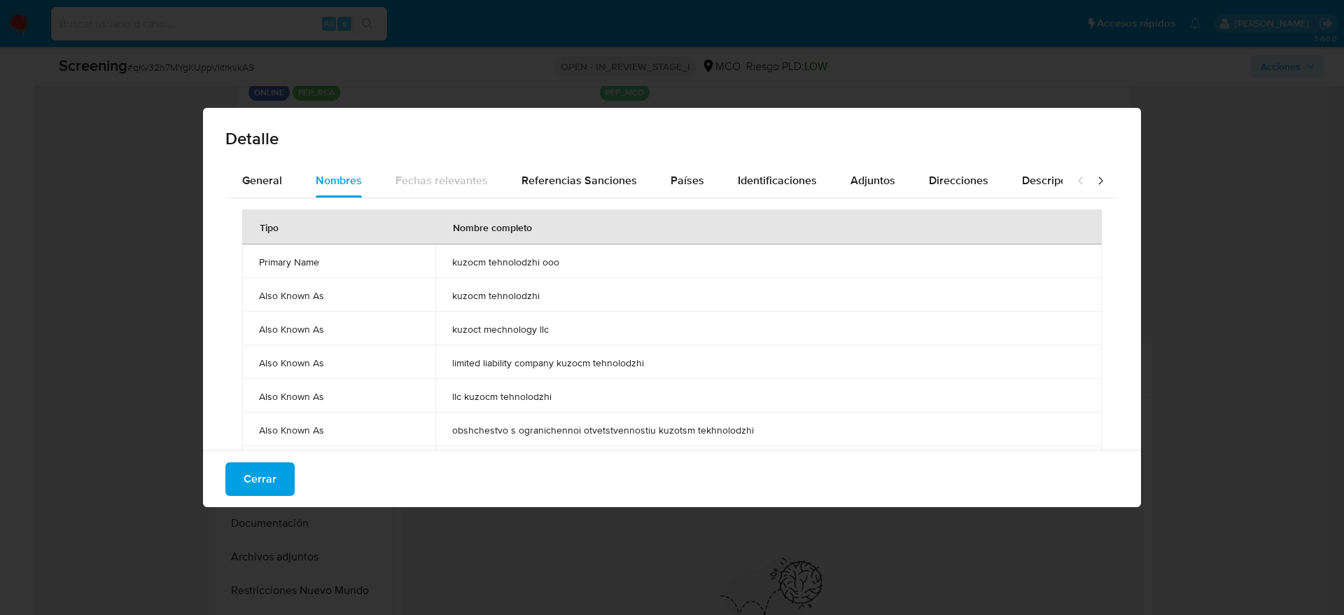
click at [492, 249] on td "kuzocm tehnolodzhi ooo" at bounding box center [769, 261] width 667 height 34
click at [738, 190] on div "Identificaciones" at bounding box center [777, 181] width 79 height 34
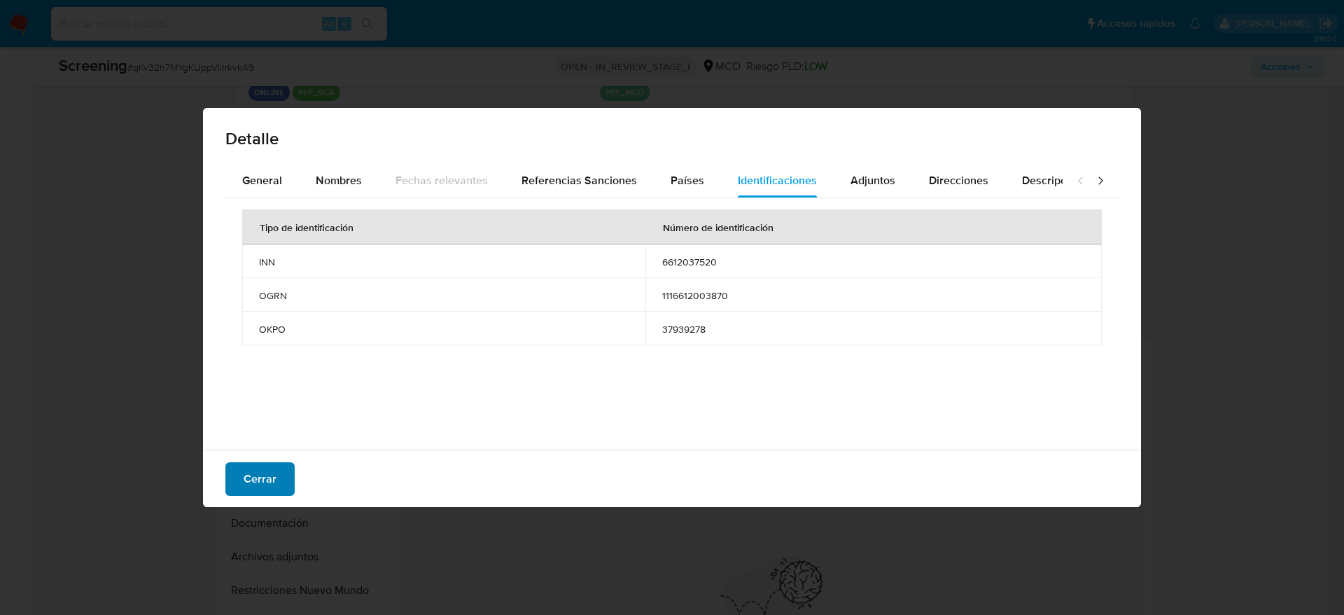
click at [249, 474] on span "Cerrar" at bounding box center [260, 479] width 33 height 31
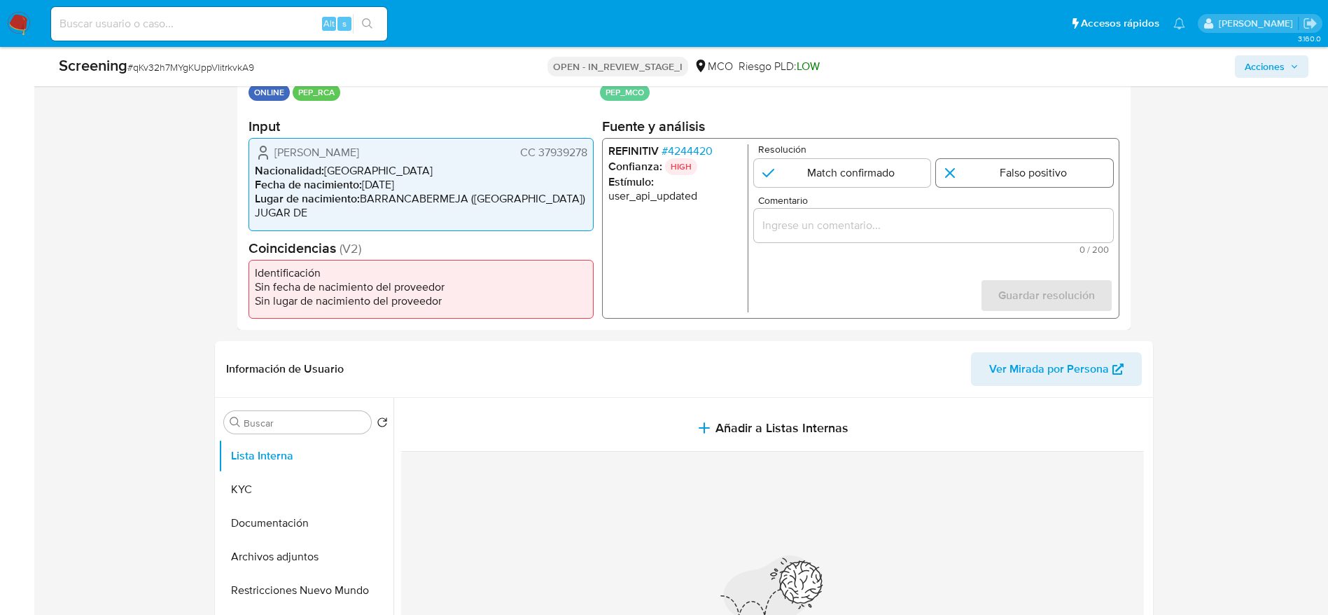
click at [994, 180] on input "1 de 1" at bounding box center [1024, 173] width 177 height 28
radio input "true"
click at [972, 239] on div "1 de 1" at bounding box center [932, 226] width 359 height 34
click at [972, 223] on input "Comentario" at bounding box center [932, 225] width 359 height 18
paste input "Compara al usuario Sandra Cristina Turriago Camargo CC 37939278 con el PEP "kuz…"
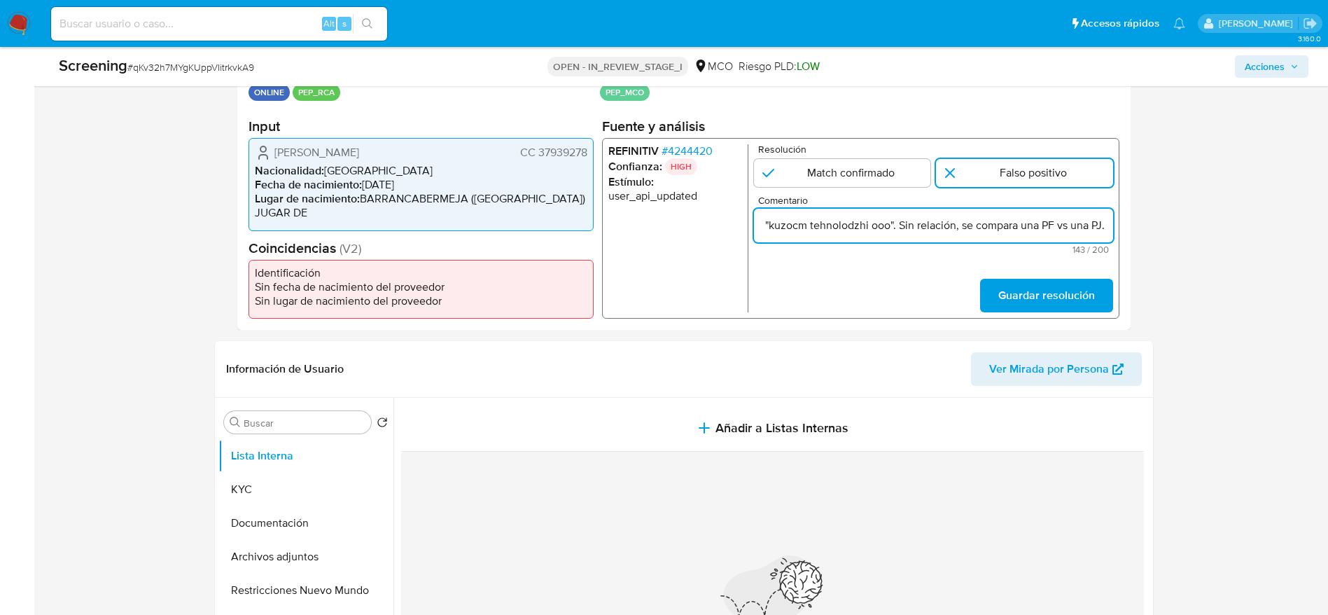
scroll to position [0, 391]
type input "Compara al usuario Sandra Cristina Turriago Camargo CC 37939278 con el PEP "kuz…"
click at [1008, 285] on span "Guardar resolución" at bounding box center [1046, 295] width 97 height 31
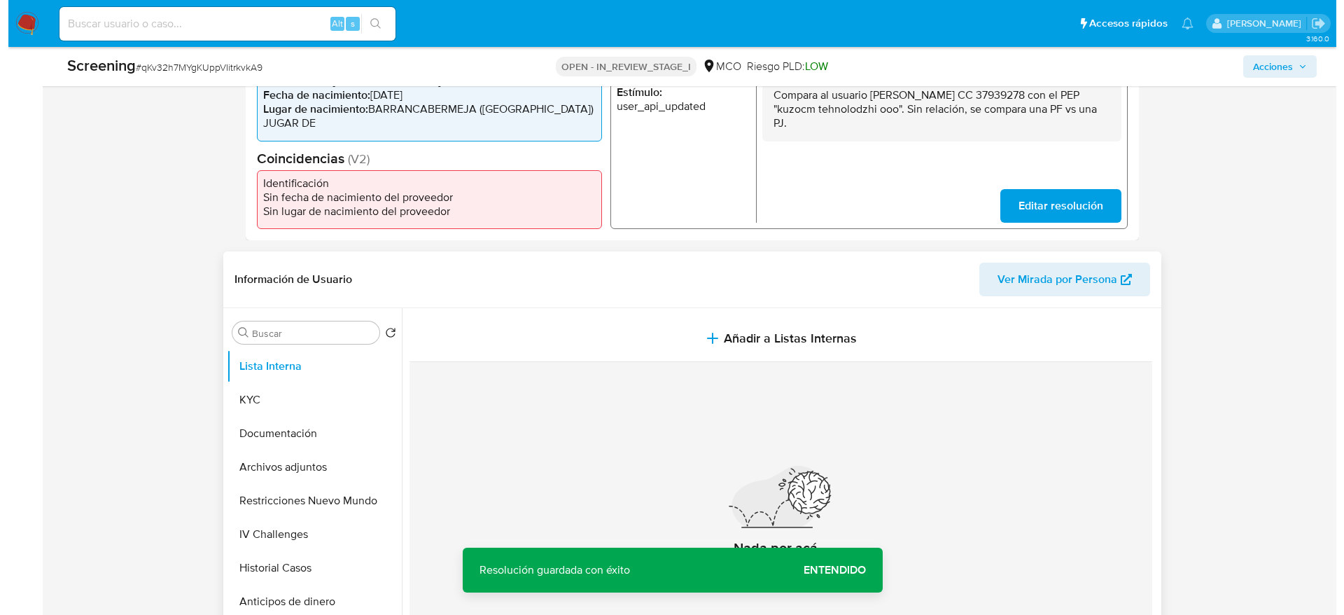
scroll to position [525, 0]
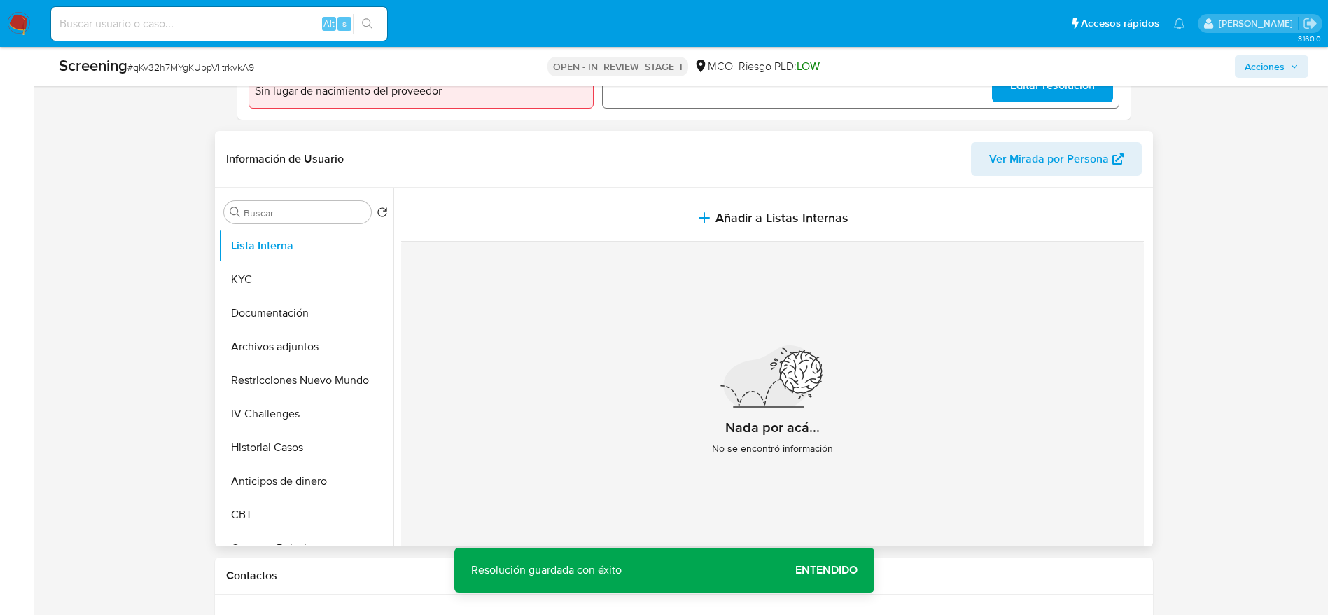
click at [648, 250] on div "Nada por acá... No se encontró información" at bounding box center [772, 406] width 743 height 329
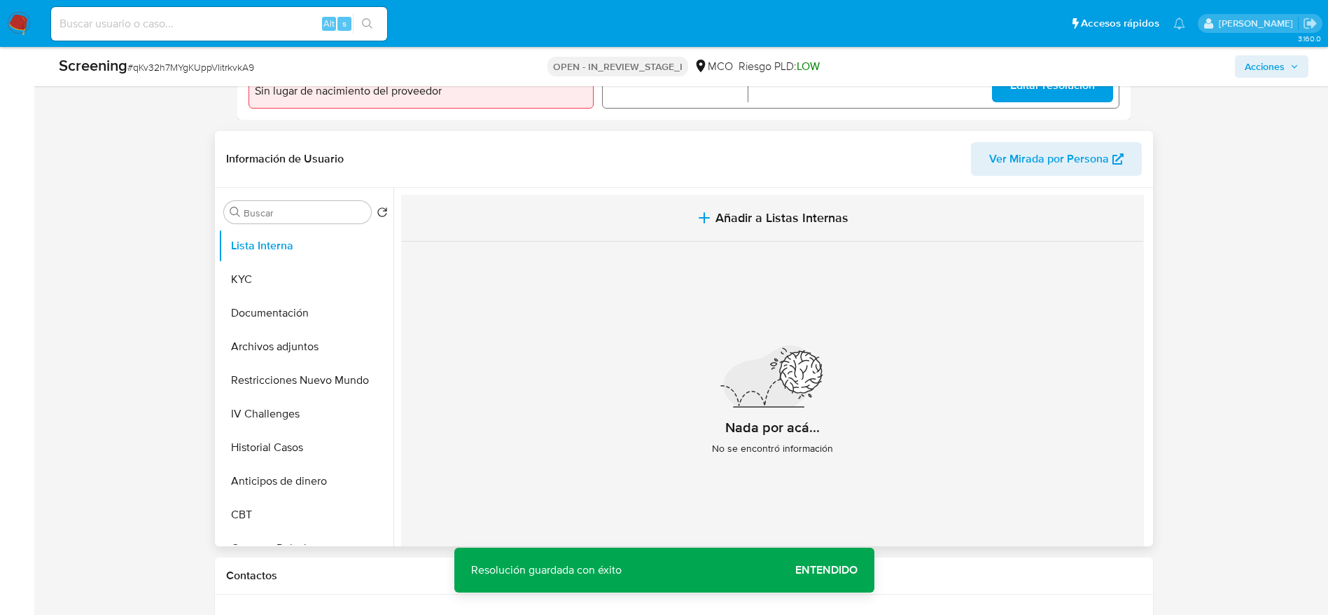
click at [648, 240] on button "Añadir a Listas Internas" at bounding box center [772, 218] width 743 height 47
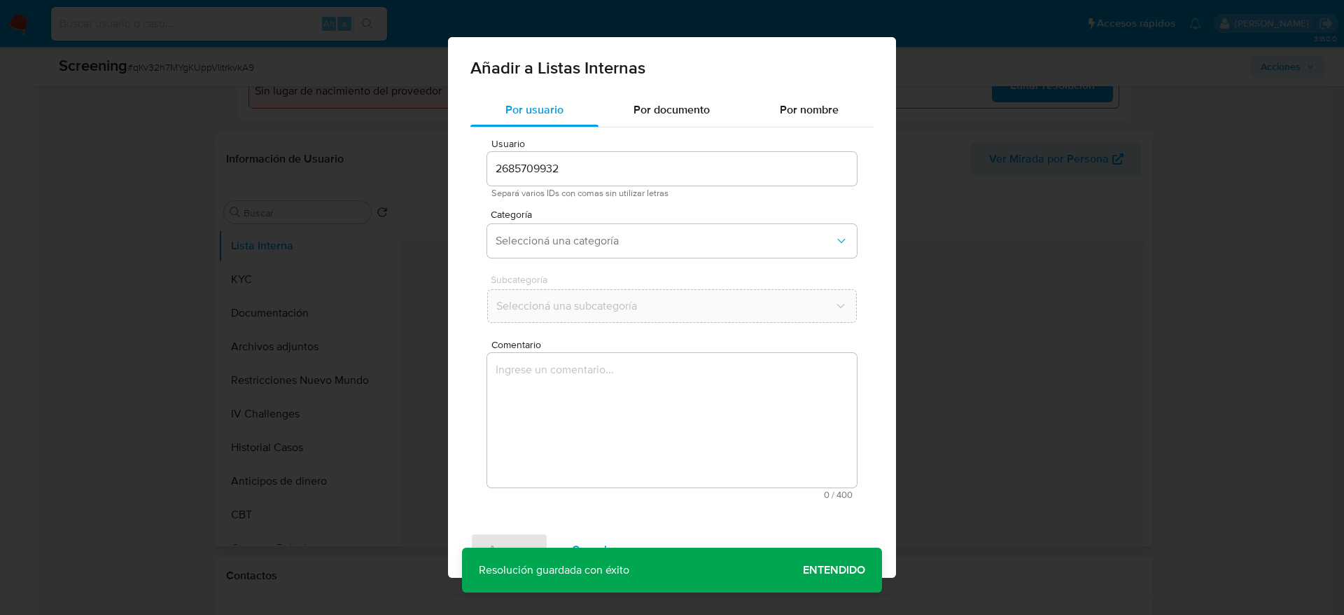
click at [637, 412] on textarea "Comentario" at bounding box center [672, 420] width 370 height 134
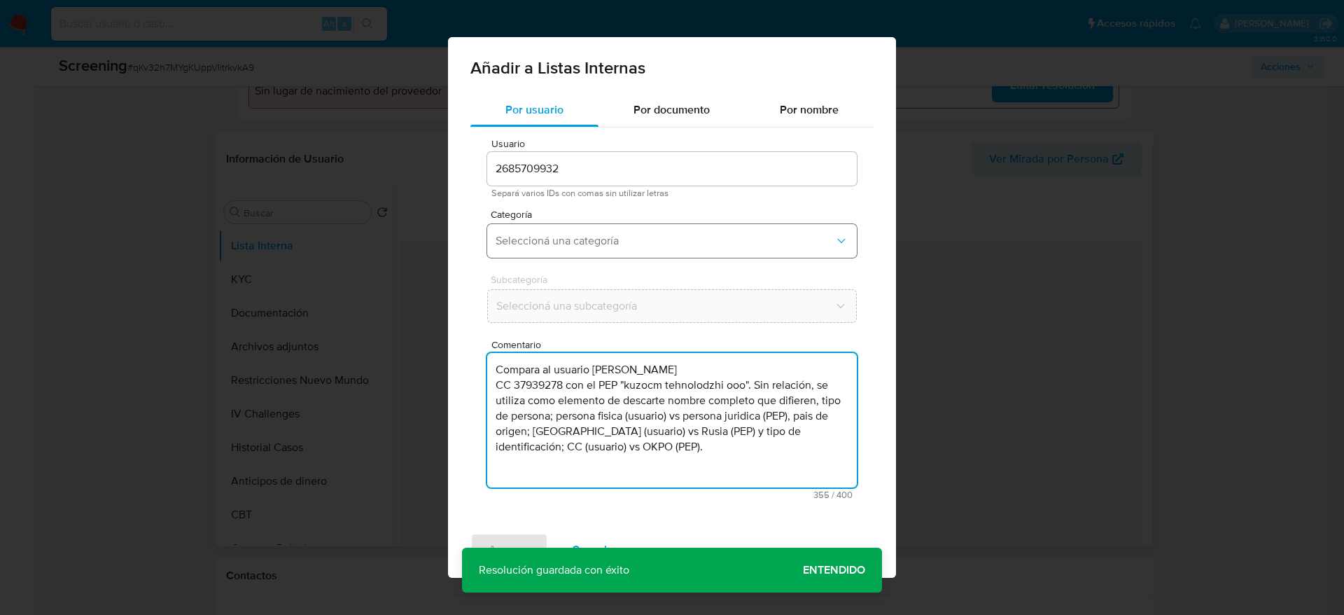
click at [605, 251] on button "Seleccioná una categoría" at bounding box center [672, 241] width 370 height 34
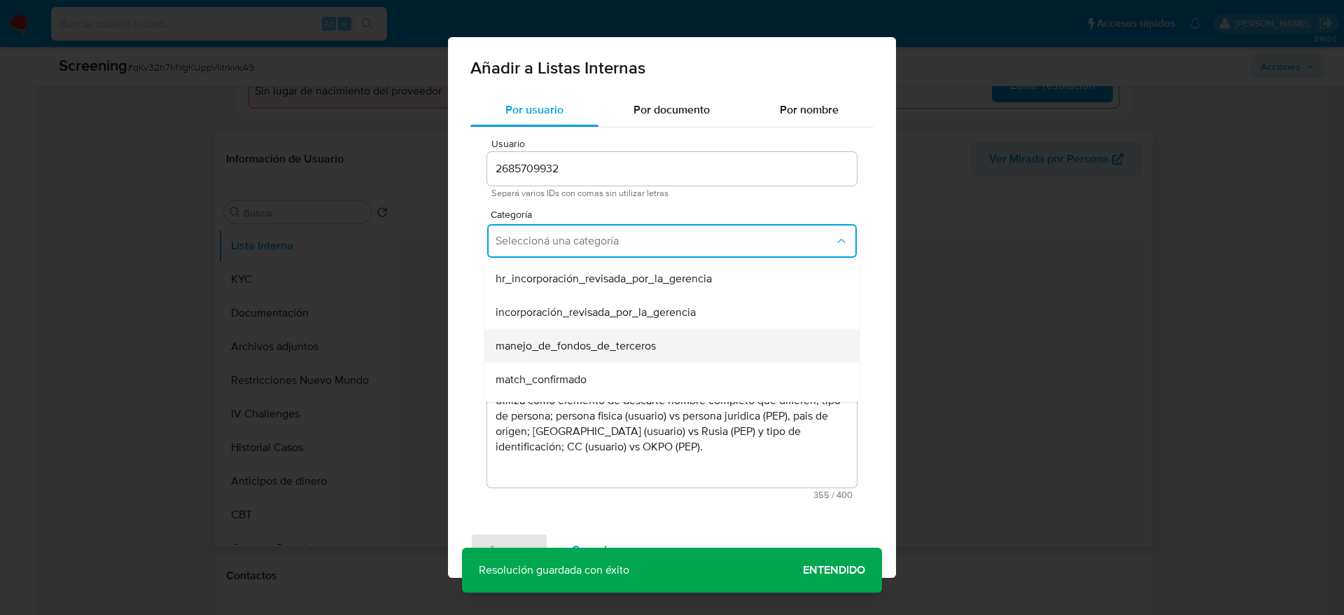
scroll to position [105, 0]
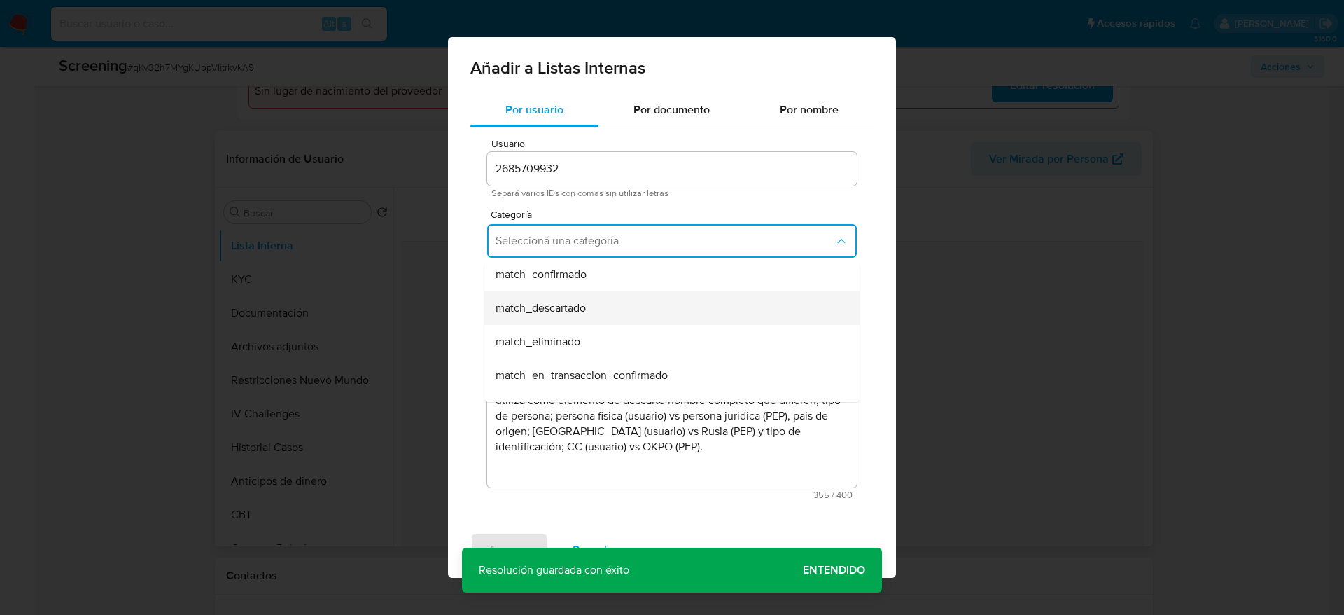
click at [605, 321] on div "match_descartado" at bounding box center [668, 308] width 344 height 34
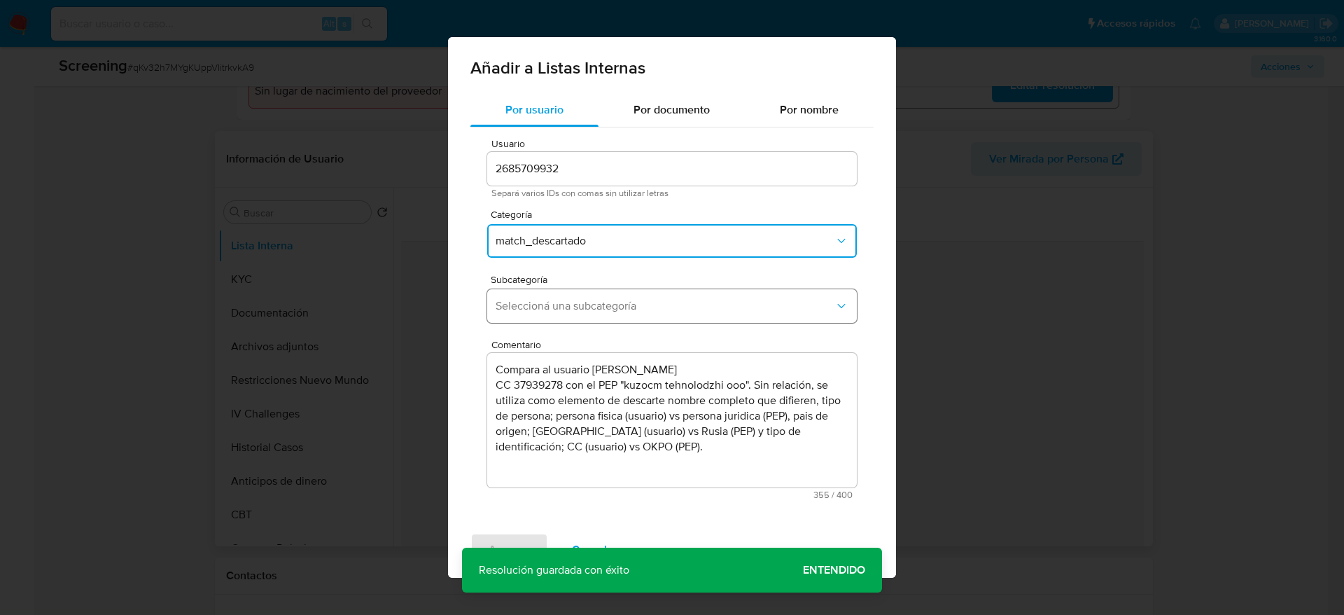
click at [605, 308] on span "Seleccioná una subcategoría" at bounding box center [665, 306] width 339 height 14
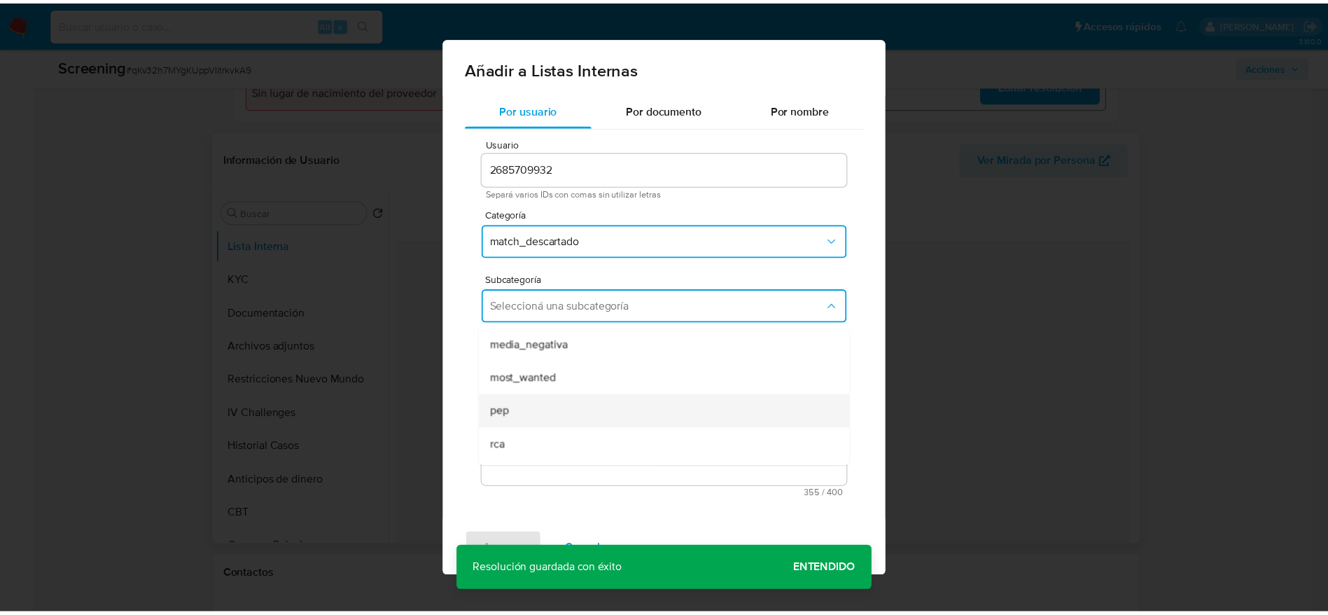
scroll to position [95, 0]
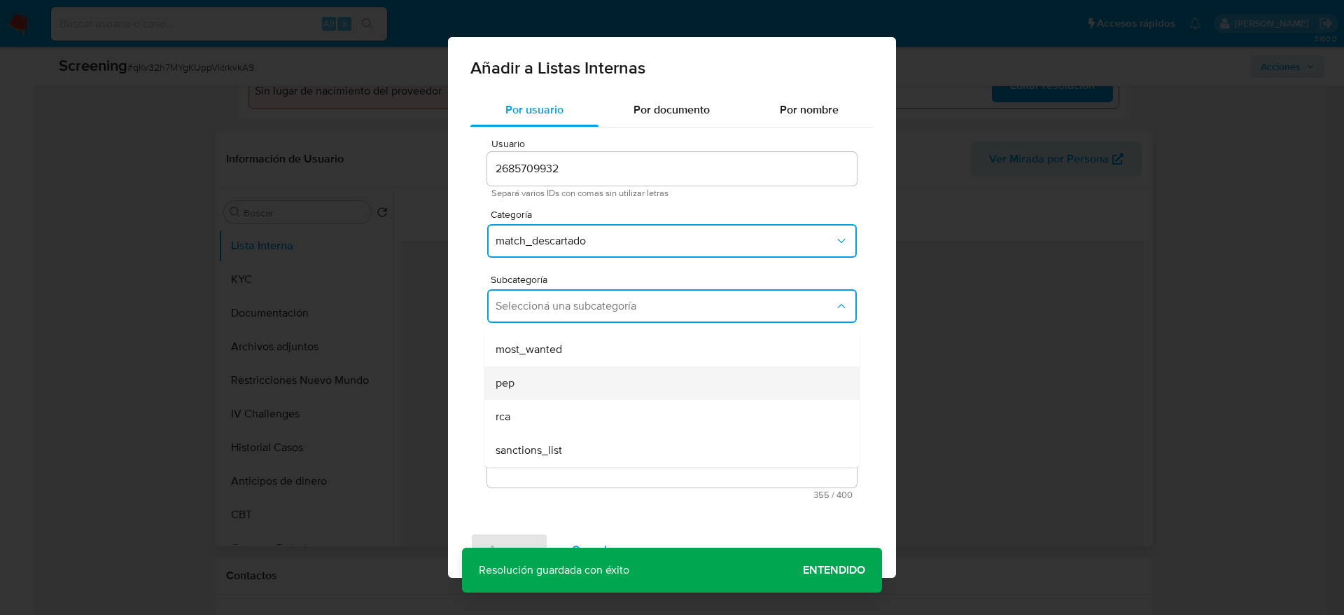
drag, startPoint x: 534, startPoint y: 363, endPoint x: 534, endPoint y: 371, distance: 7.7
click at [534, 371] on ul "LPB REQINFO media_negativa most_wanted pep rca sanctions_list" at bounding box center [672, 349] width 375 height 235
click at [534, 371] on div "pep" at bounding box center [668, 383] width 344 height 34
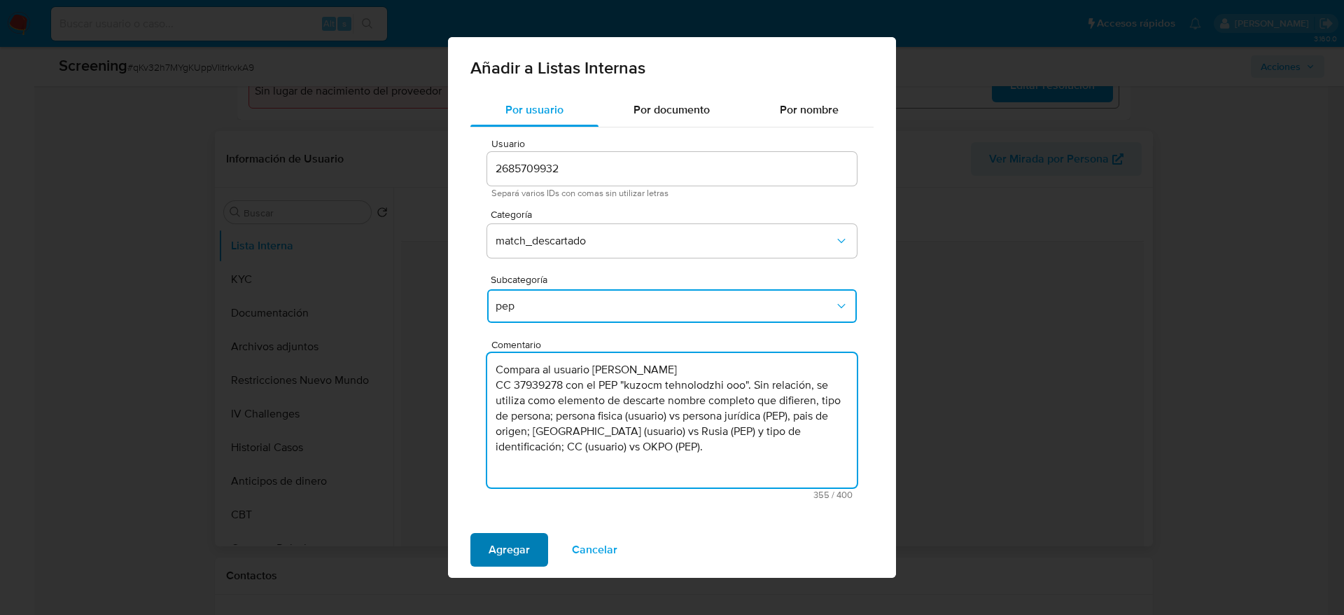
type textarea "Compara al usuario Sandra Cristina Turriago Camargo CC 37939278 con el PEP "kuz…"
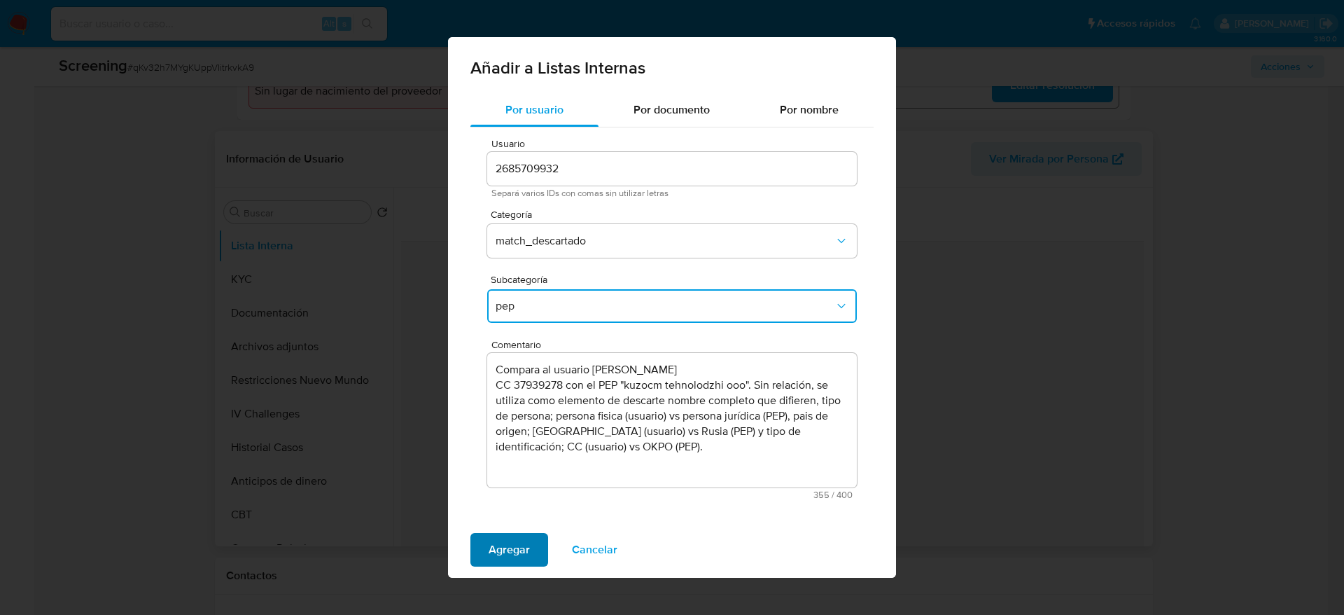
click at [500, 560] on span "Agregar" at bounding box center [509, 549] width 41 height 31
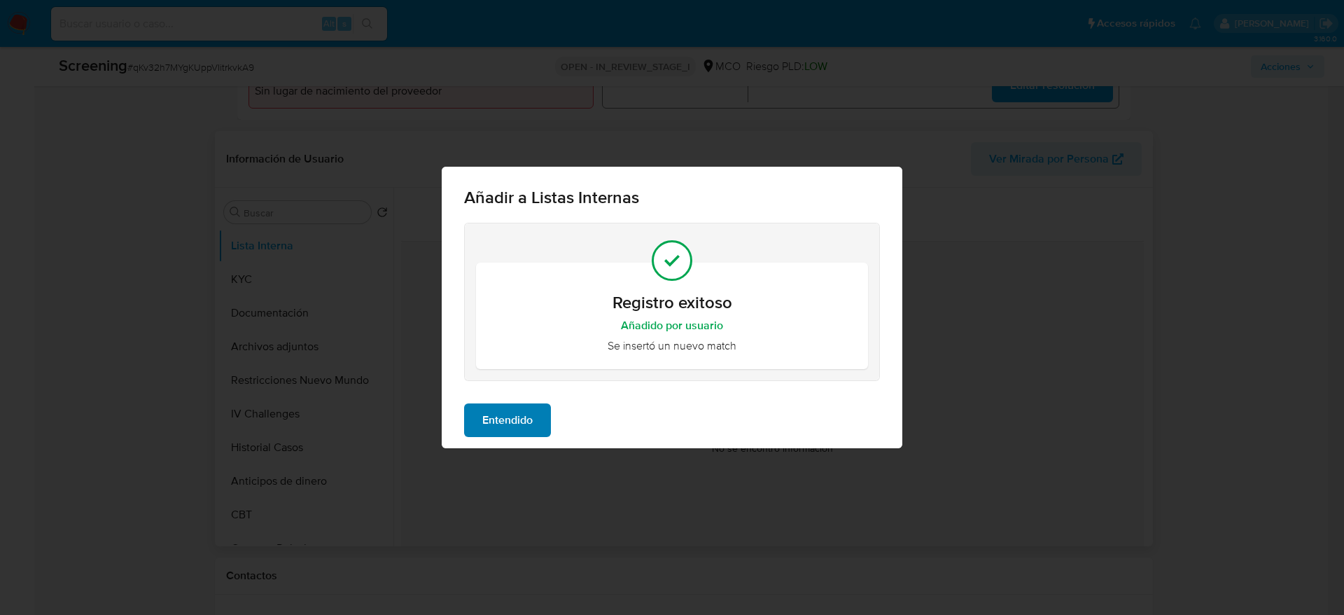
click at [541, 403] on div "Entendido" at bounding box center [672, 420] width 461 height 56
click at [529, 423] on span "Entendido" at bounding box center [507, 420] width 50 height 31
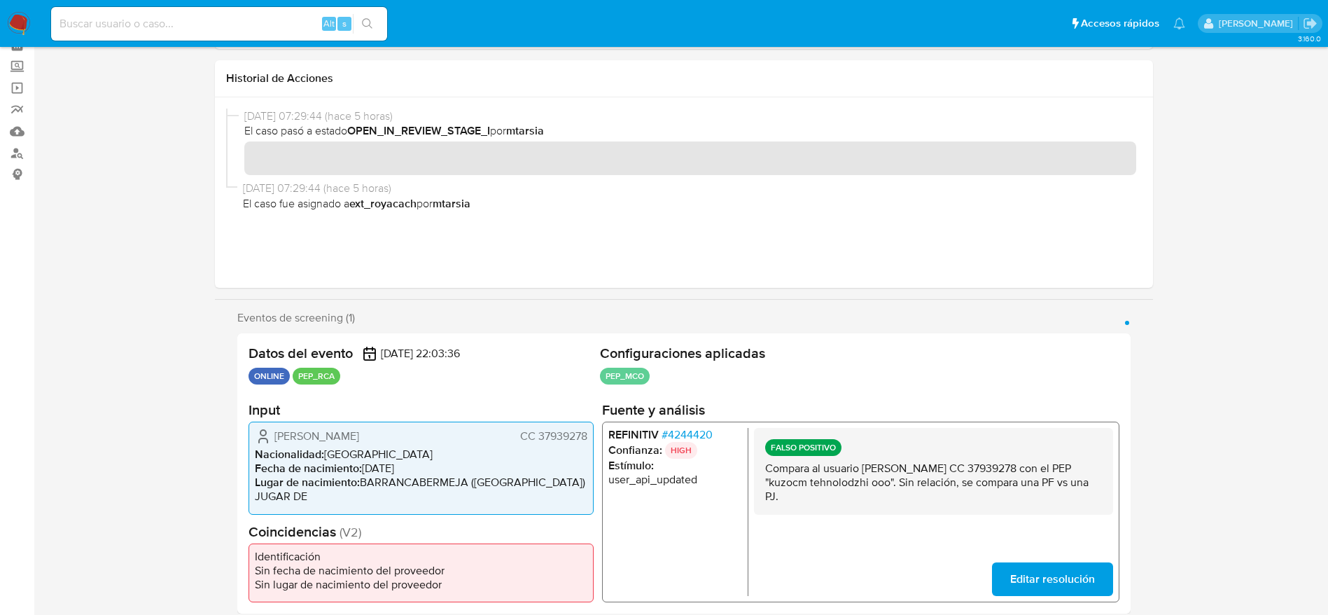
scroll to position [0, 0]
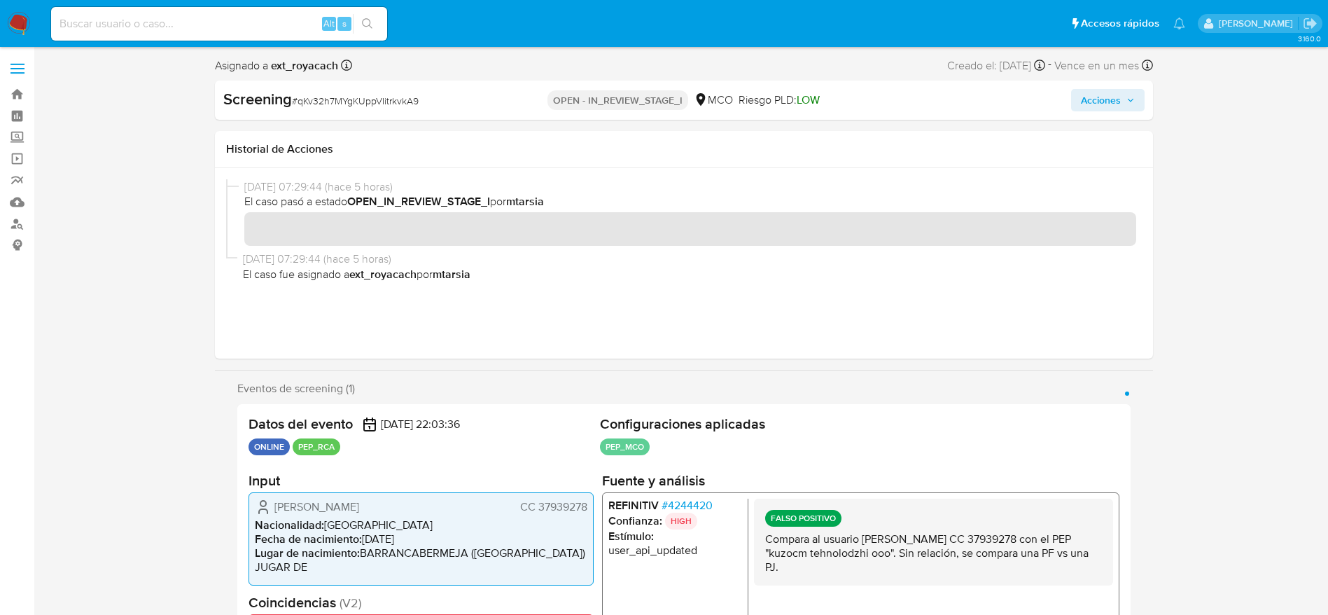
click at [1087, 95] on span "Acciones" at bounding box center [1101, 100] width 40 height 22
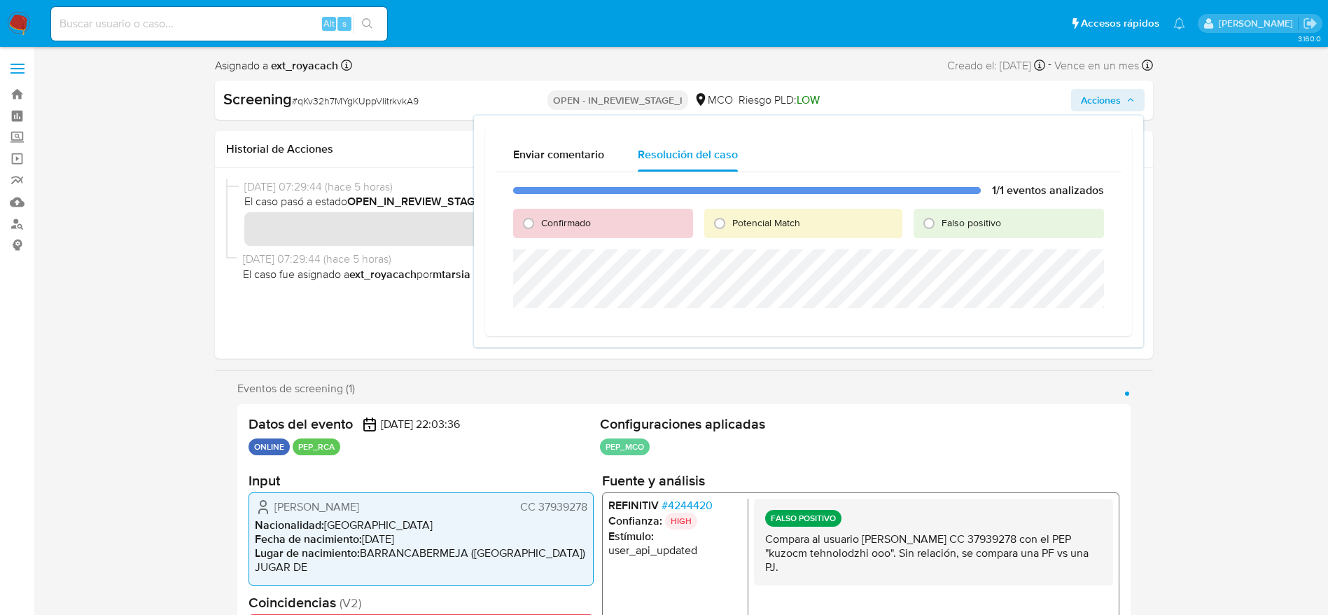
drag, startPoint x: 949, startPoint y: 223, endPoint x: 949, endPoint y: 244, distance: 21.7
click at [949, 224] on span "Falso positivo" at bounding box center [972, 223] width 60 height 14
click at [940, 224] on input "Falso positivo" at bounding box center [929, 223] width 22 height 22
radio input "true"
click at [949, 248] on div "1/1 eventos analizados Confirmado Potencial Match Falso positivo Cerrar Caso" at bounding box center [808, 259] width 625 height 175
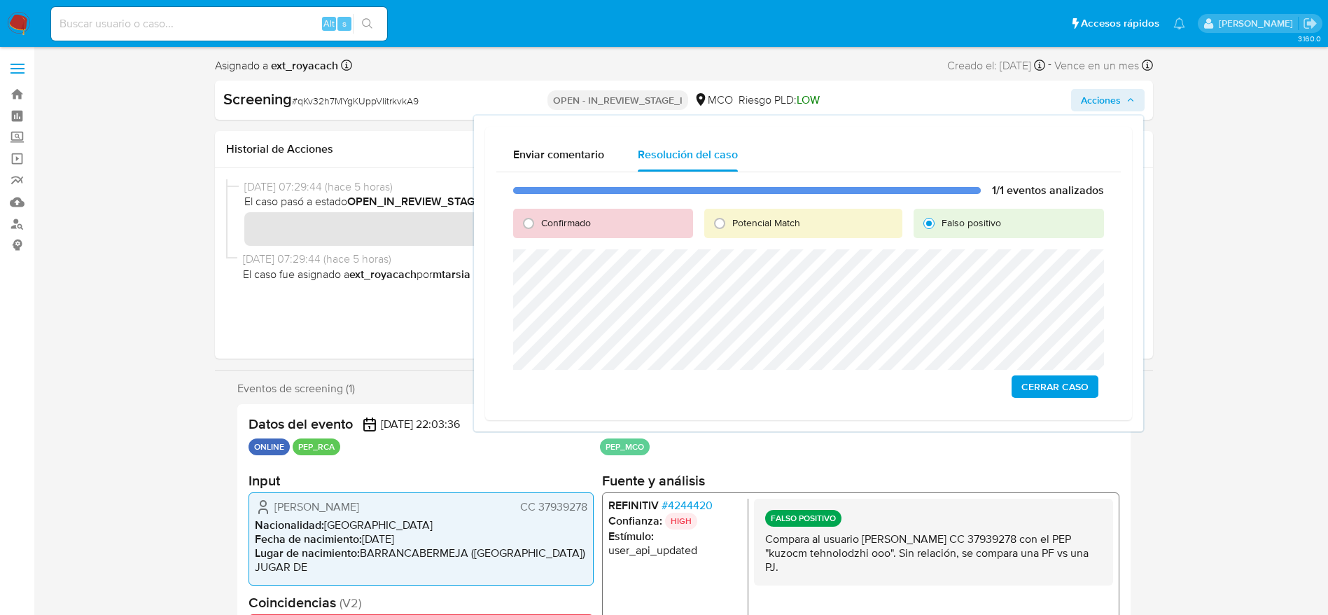
click at [1041, 380] on span "Cerrar Caso" at bounding box center [1055, 387] width 67 height 20
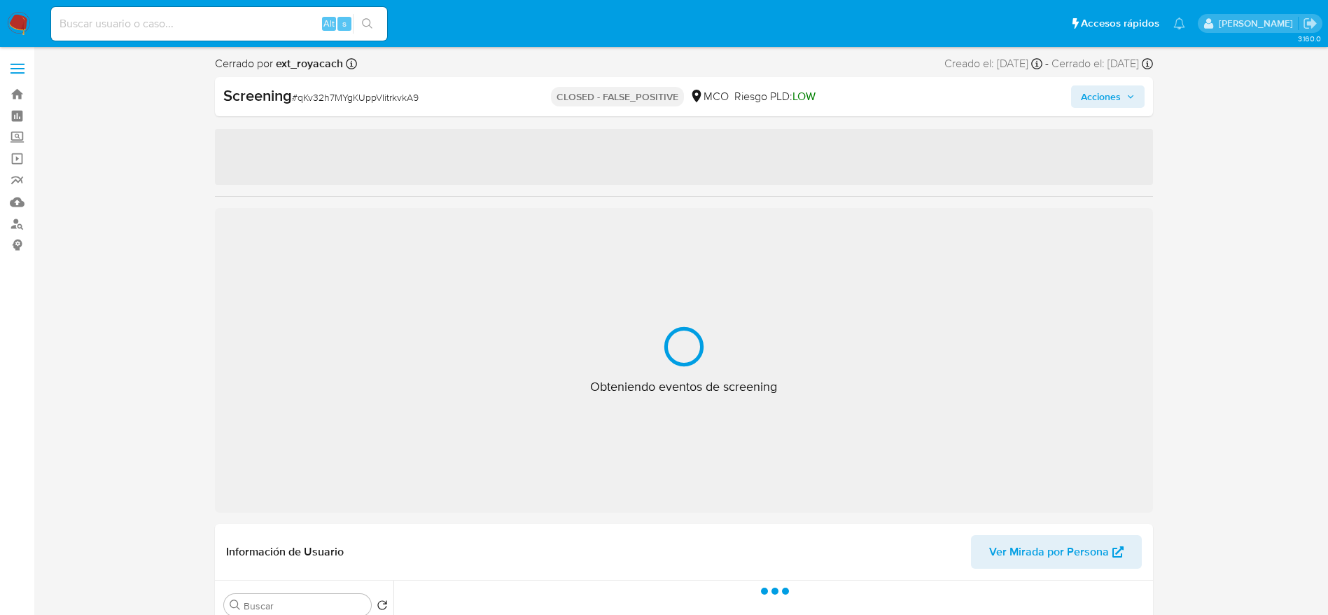
select select "10"
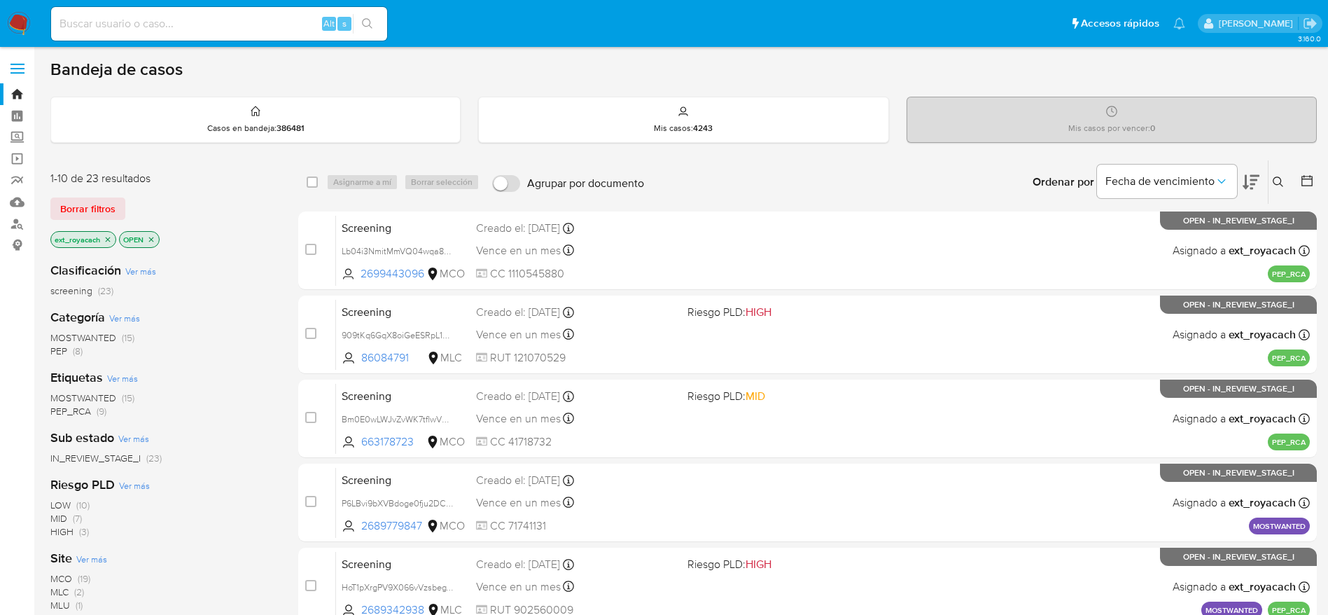
click at [88, 336] on span "MOSTWANTED" at bounding box center [83, 337] width 66 height 14
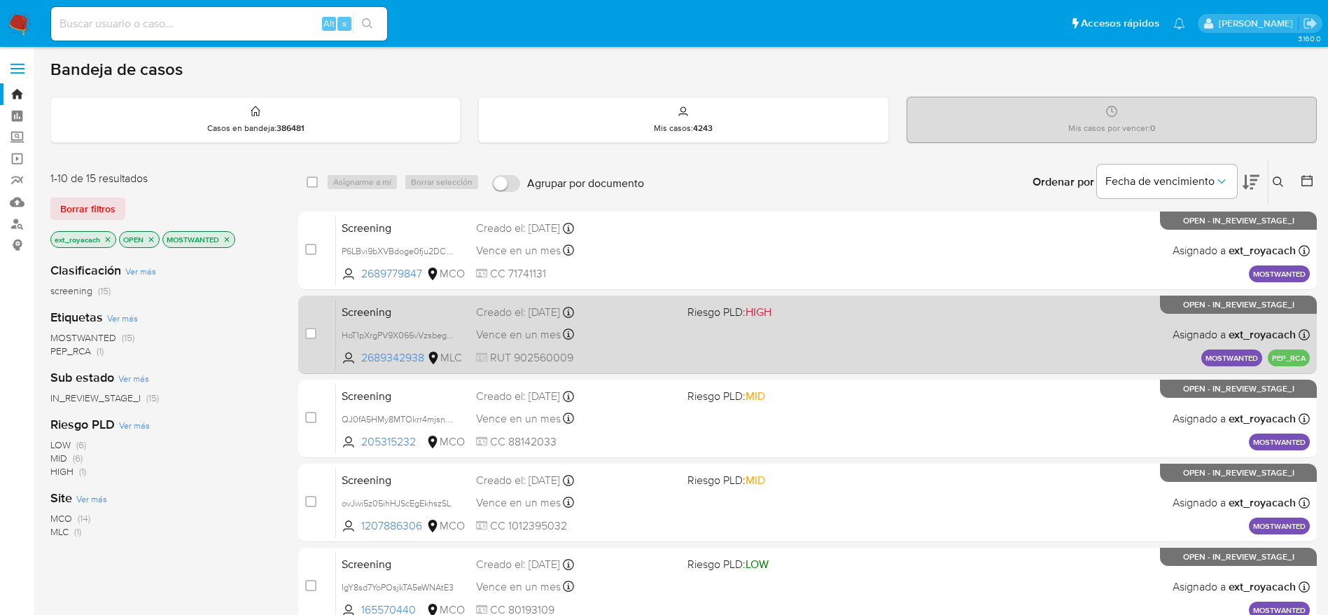
click at [760, 334] on span at bounding box center [788, 334] width 200 height 3
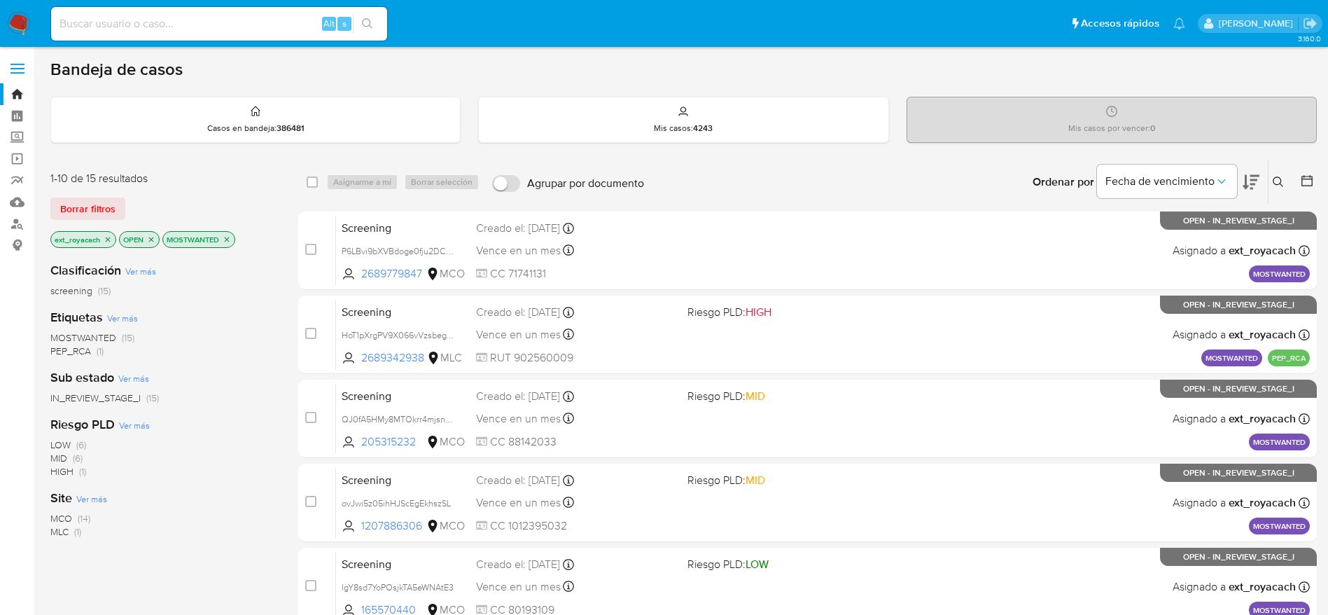
click at [151, 243] on icon "close-filter" at bounding box center [151, 239] width 8 height 8
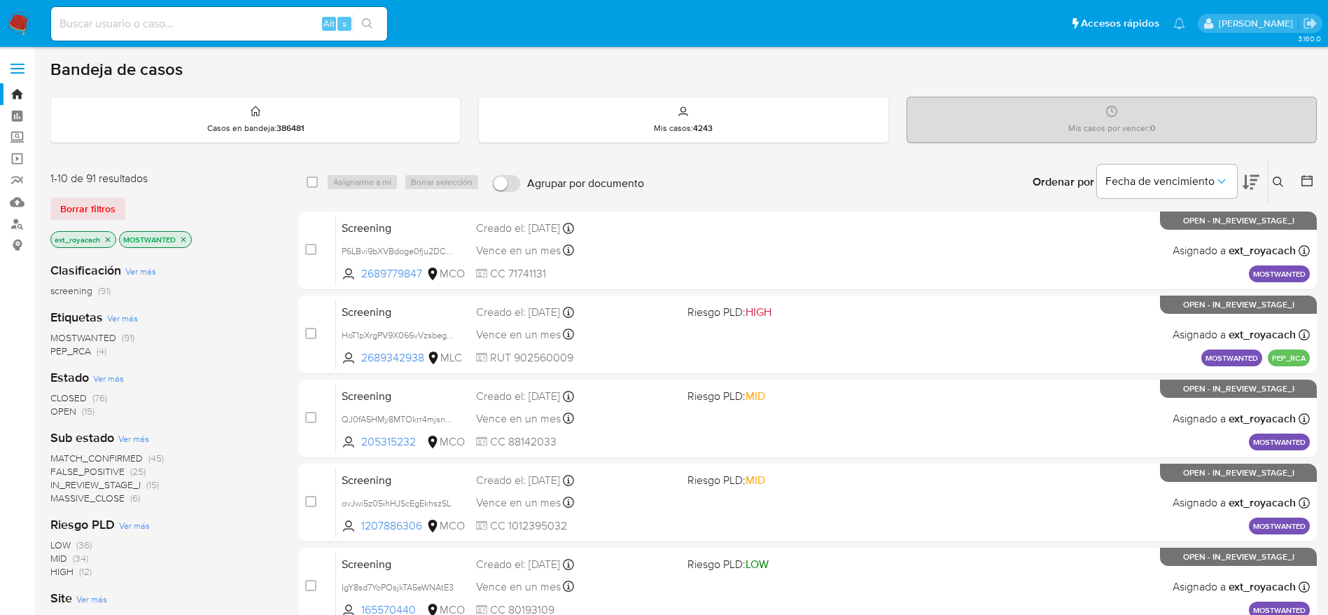
click at [82, 398] on span "CLOSED" at bounding box center [68, 398] width 36 height 14
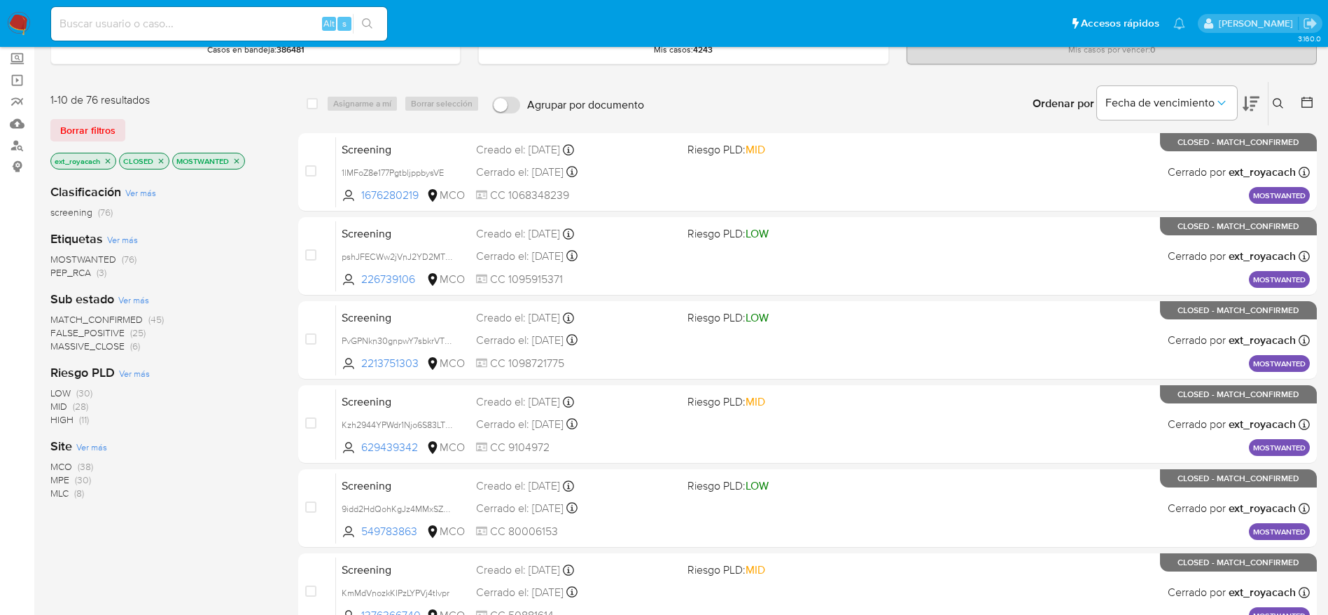
scroll to position [105, 0]
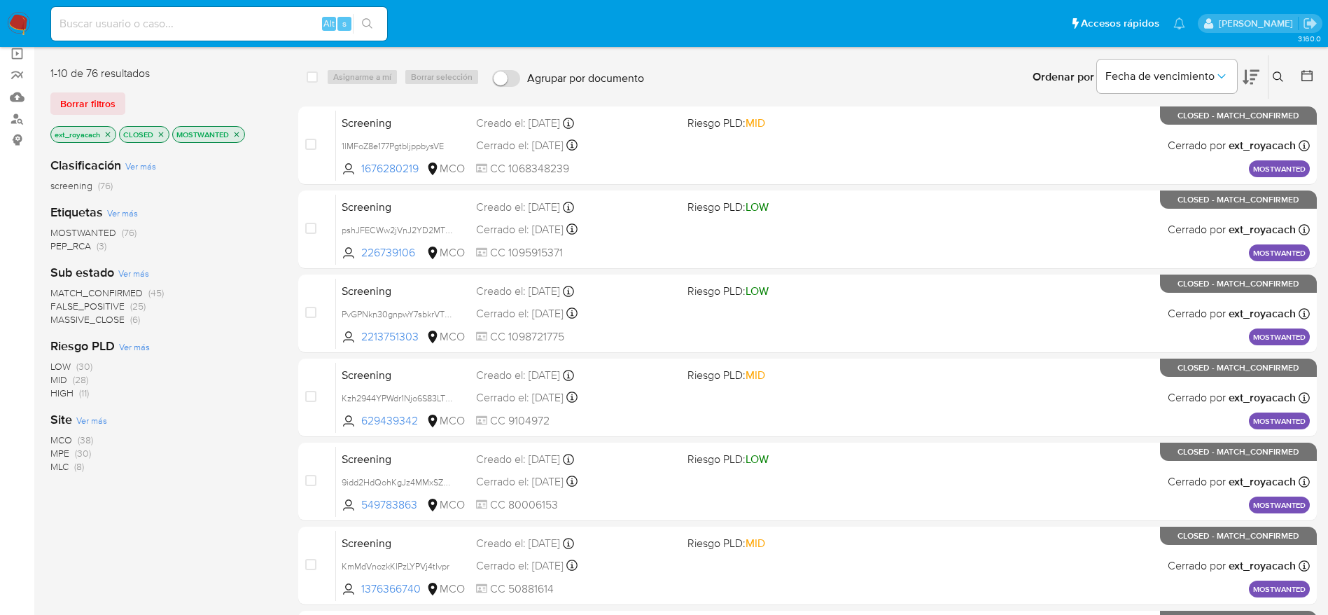
click at [76, 465] on span "(8)" at bounding box center [79, 466] width 10 height 14
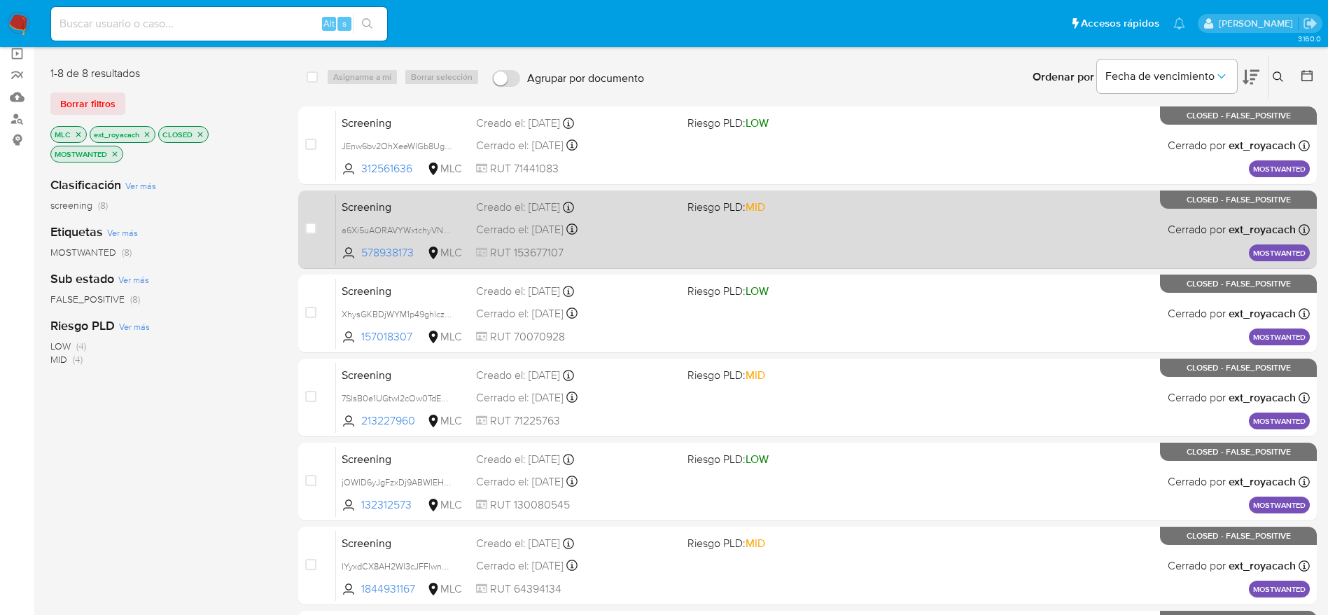
click at [582, 213] on div "Creado el: [DATE] Creado el: [DATE] 07:07:24" at bounding box center [576, 207] width 200 height 15
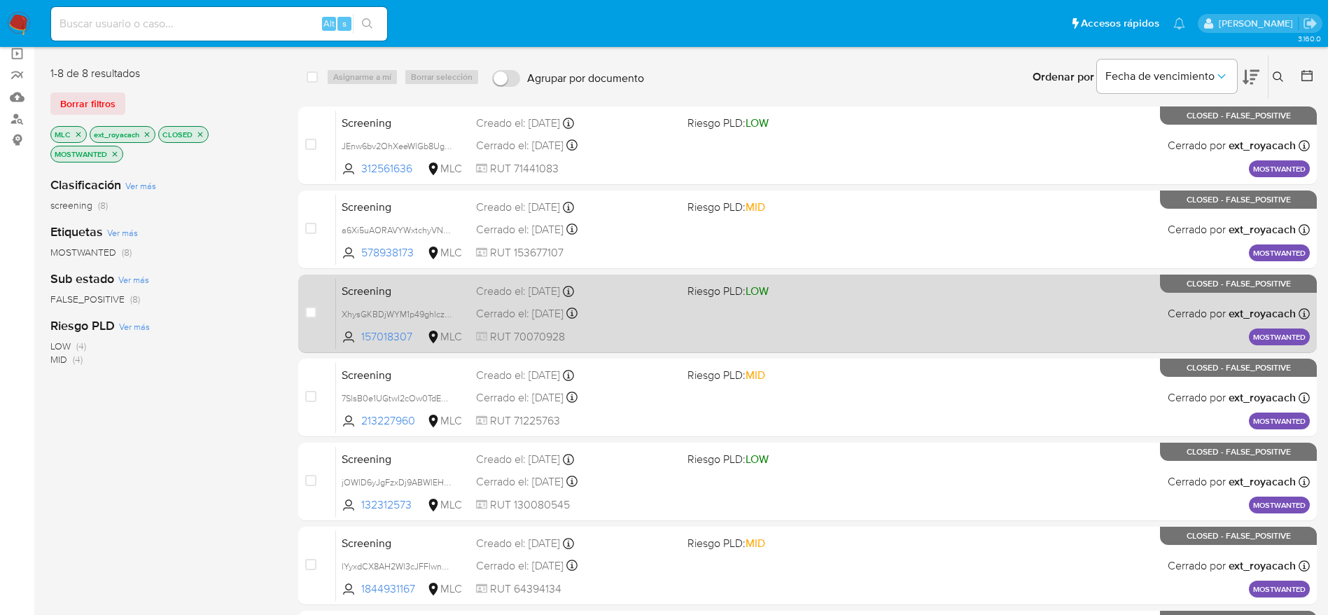
click at [650, 329] on span "RUT 70070928" at bounding box center [576, 336] width 200 height 15
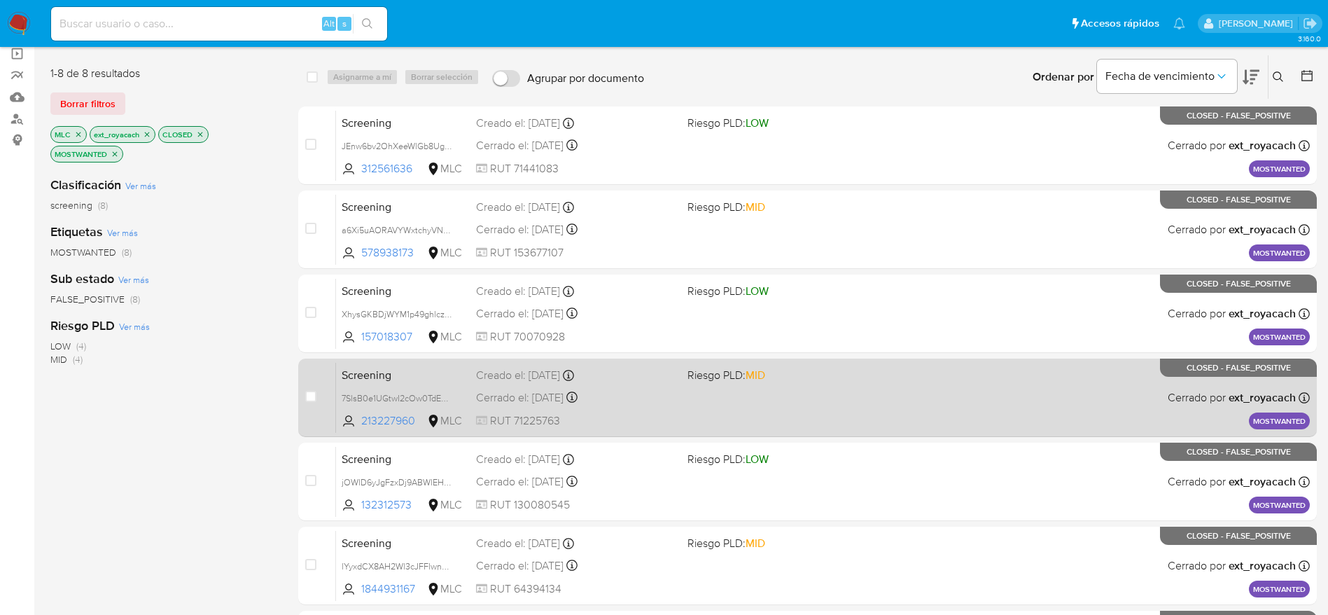
click at [622, 380] on div "Creado el: [DATE] Creado el: [DATE] 12:29:05" at bounding box center [576, 375] width 200 height 15
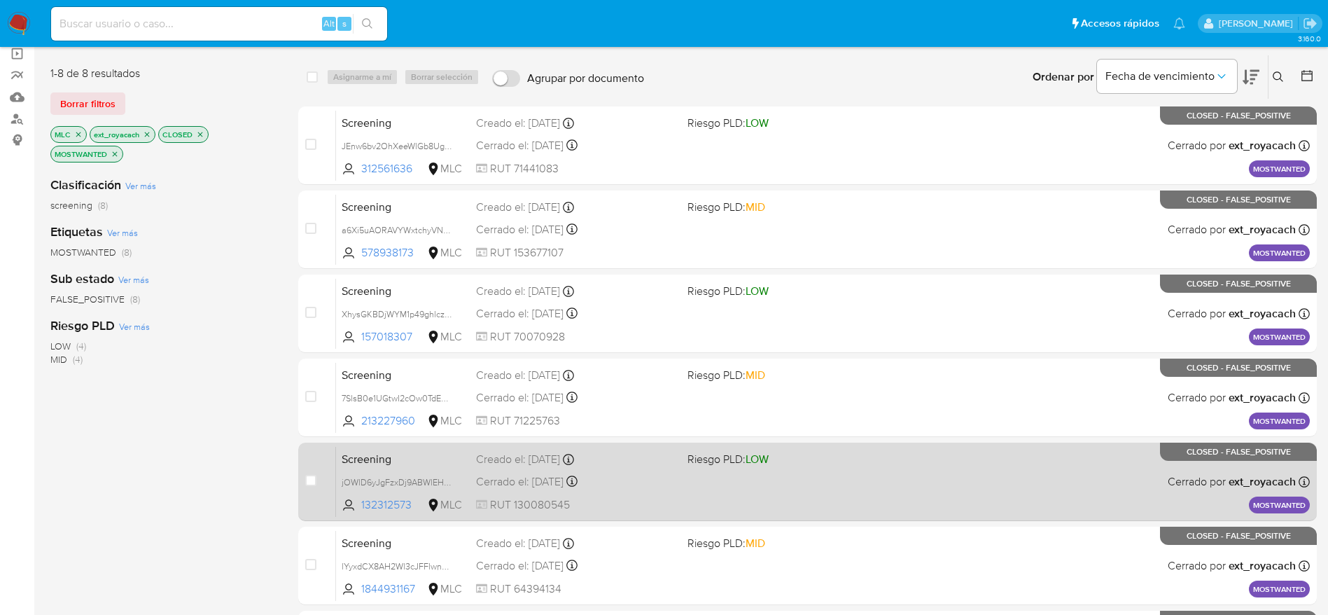
click at [574, 464] on div "Creado el: [DATE] 12:44:24" at bounding box center [567, 459] width 14 height 11
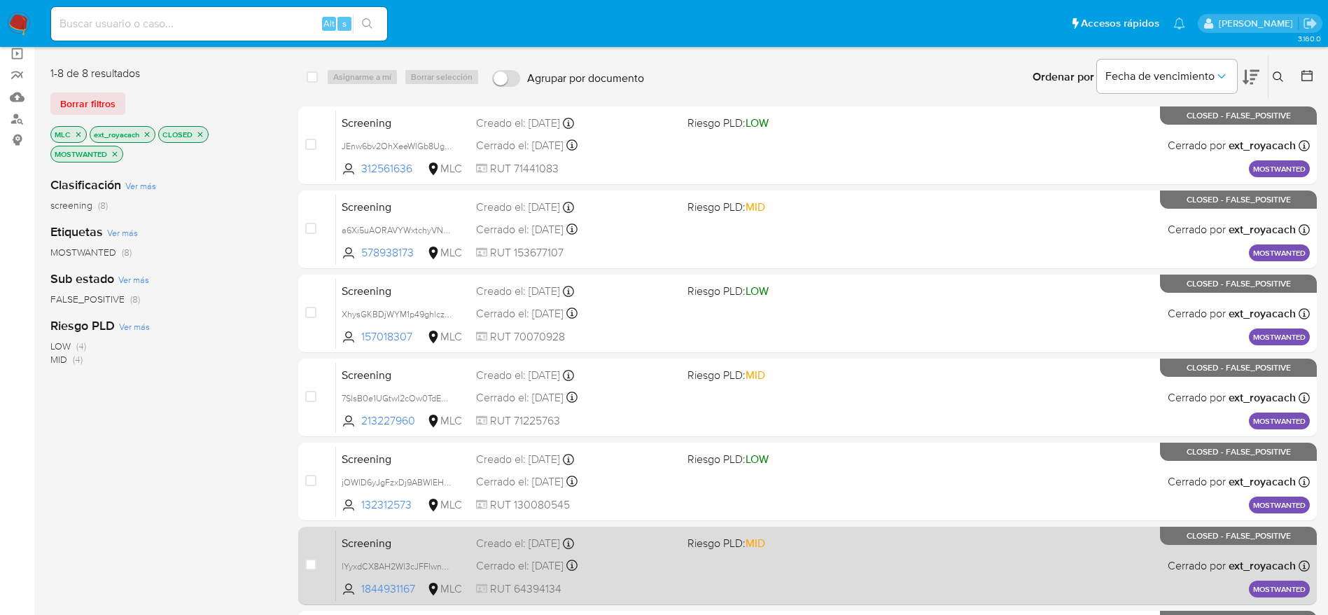
click at [700, 577] on div "Screening lYyxdCX8AH2Wl3cJFFlwnRN0 1844931167 MLC Riesgo PLD: MID Creado el: [D…" at bounding box center [823, 565] width 974 height 71
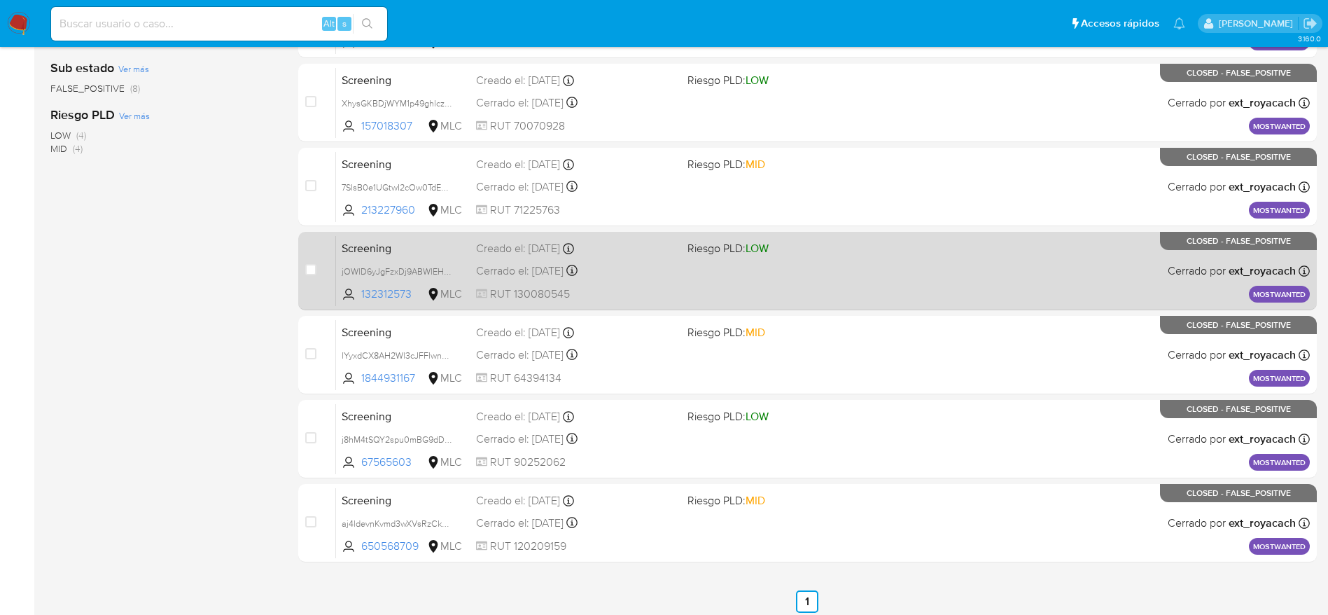
scroll to position [373, 0]
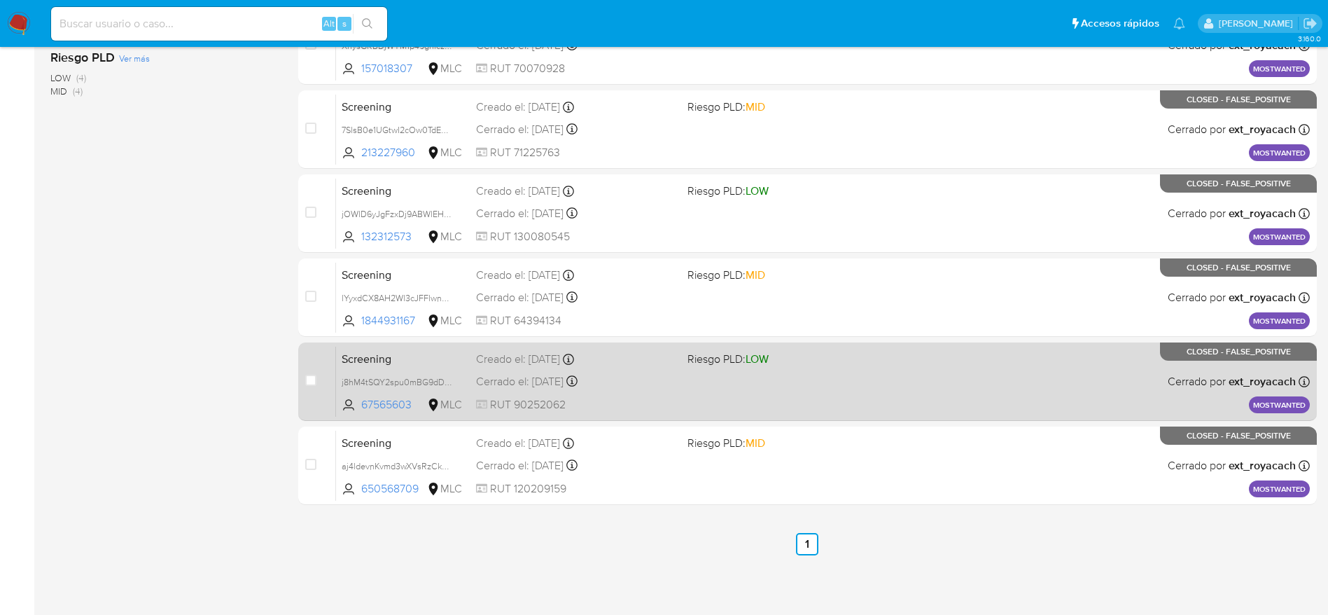
click at [627, 398] on span "RUT 90252062" at bounding box center [576, 404] width 200 height 15
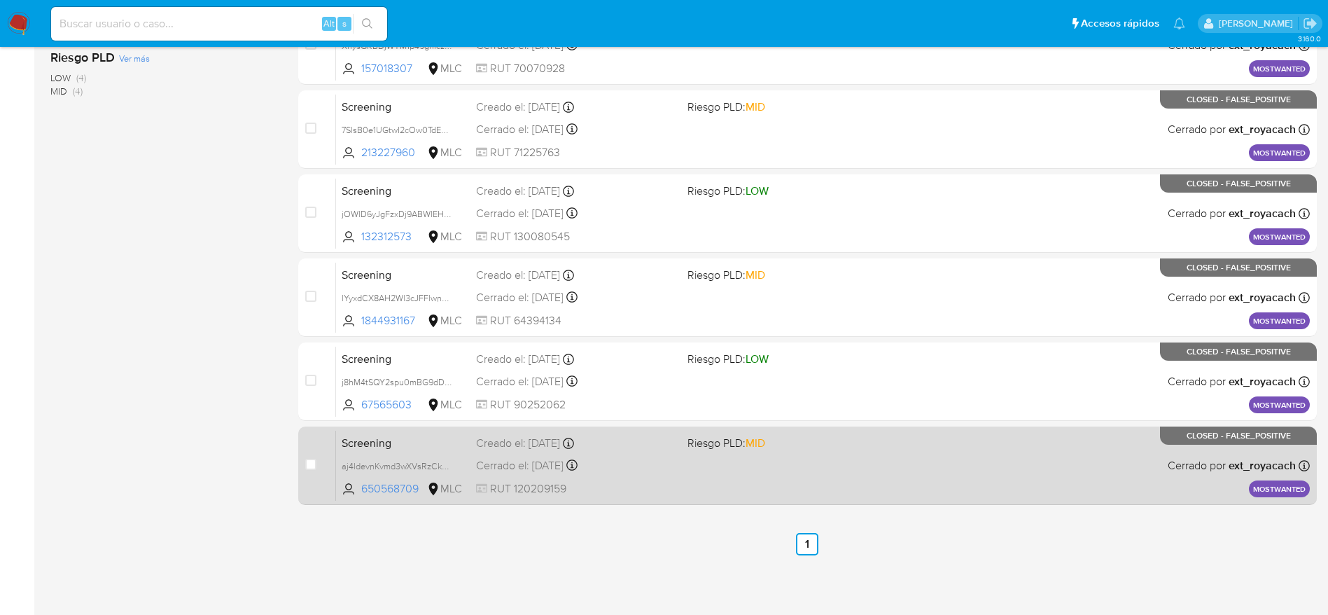
click at [713, 461] on div "Screening aj4ldevnKvmd3wXVsRzCkRMp 650568709 MLC Riesgo PLD: MID Creado el: [DA…" at bounding box center [823, 465] width 974 height 71
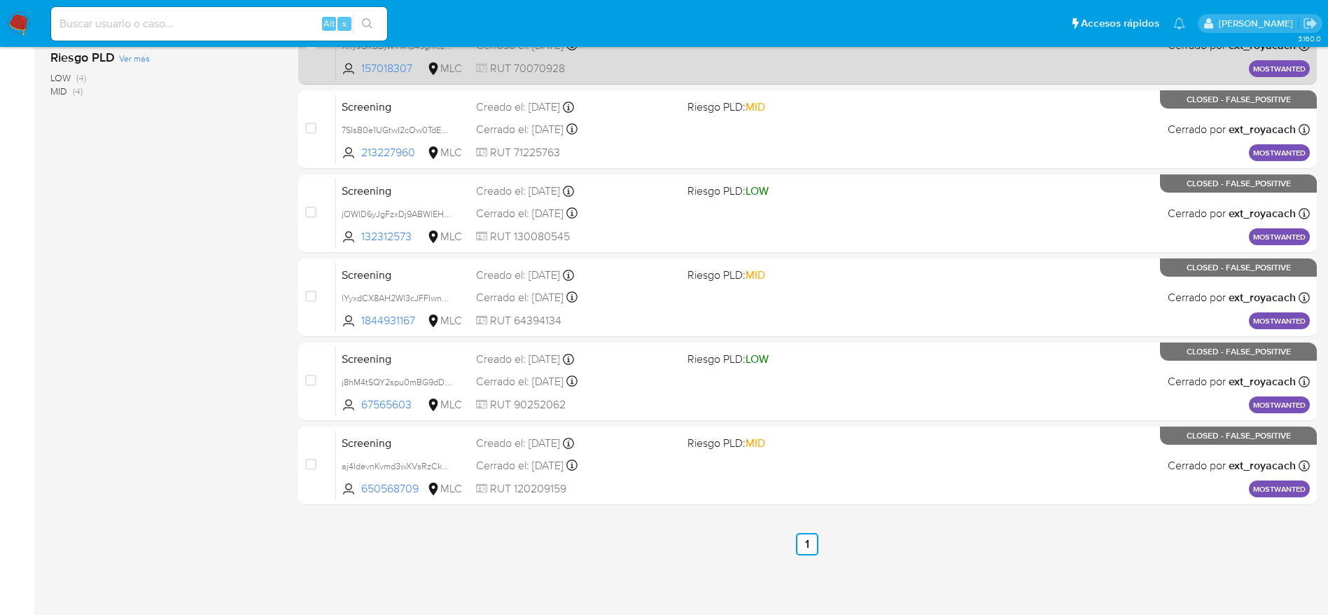
scroll to position [0, 0]
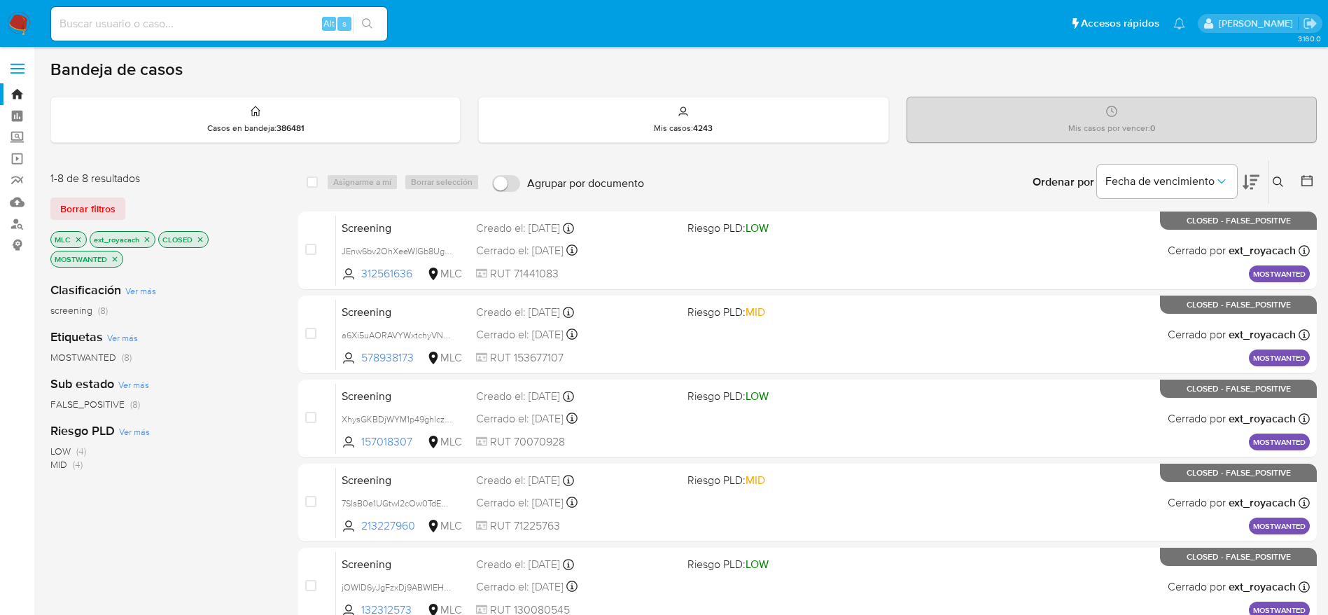
click at [23, 15] on img at bounding box center [19, 24] width 24 height 24
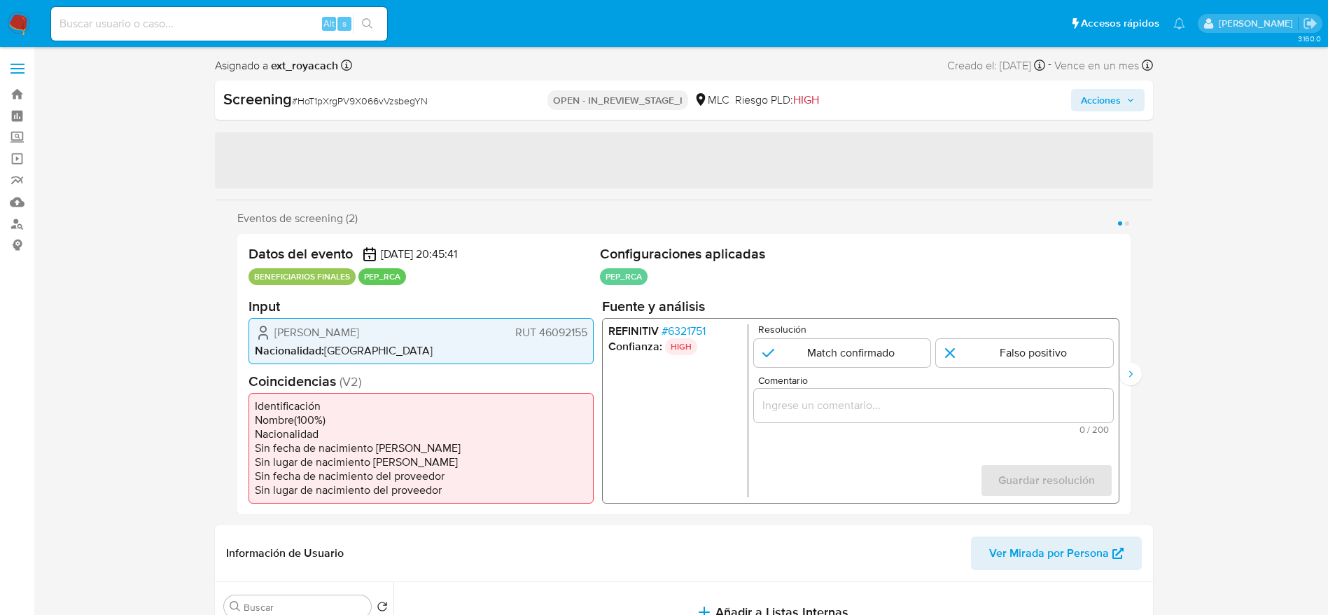
select select "10"
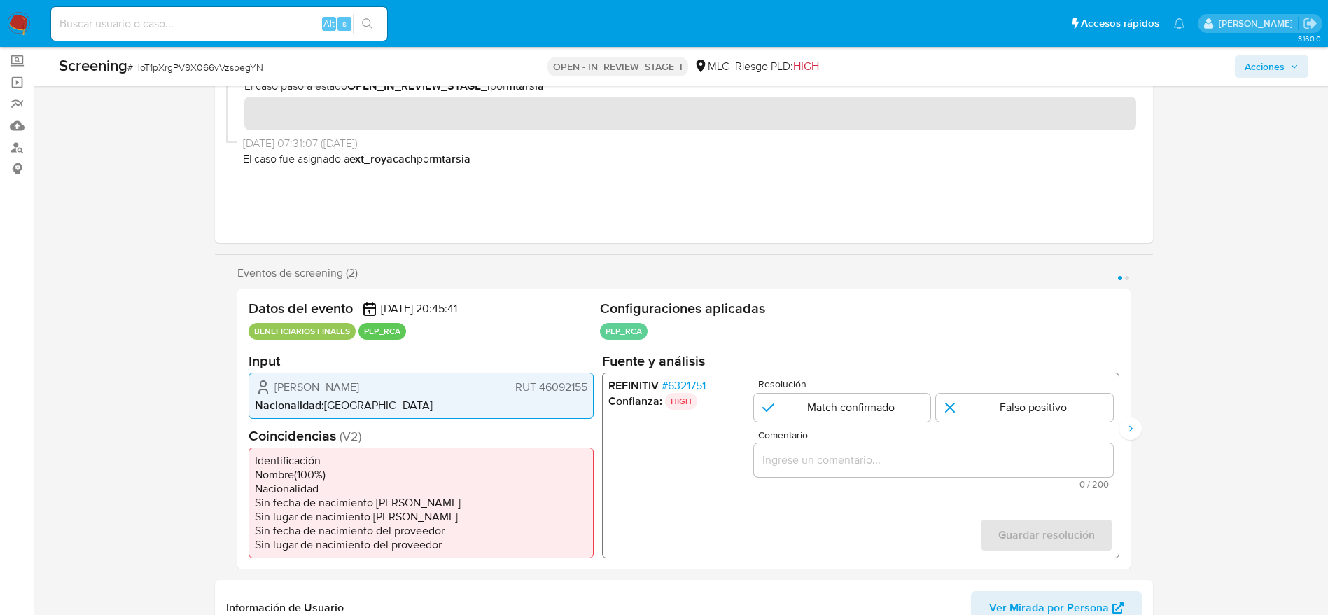
scroll to position [105, 0]
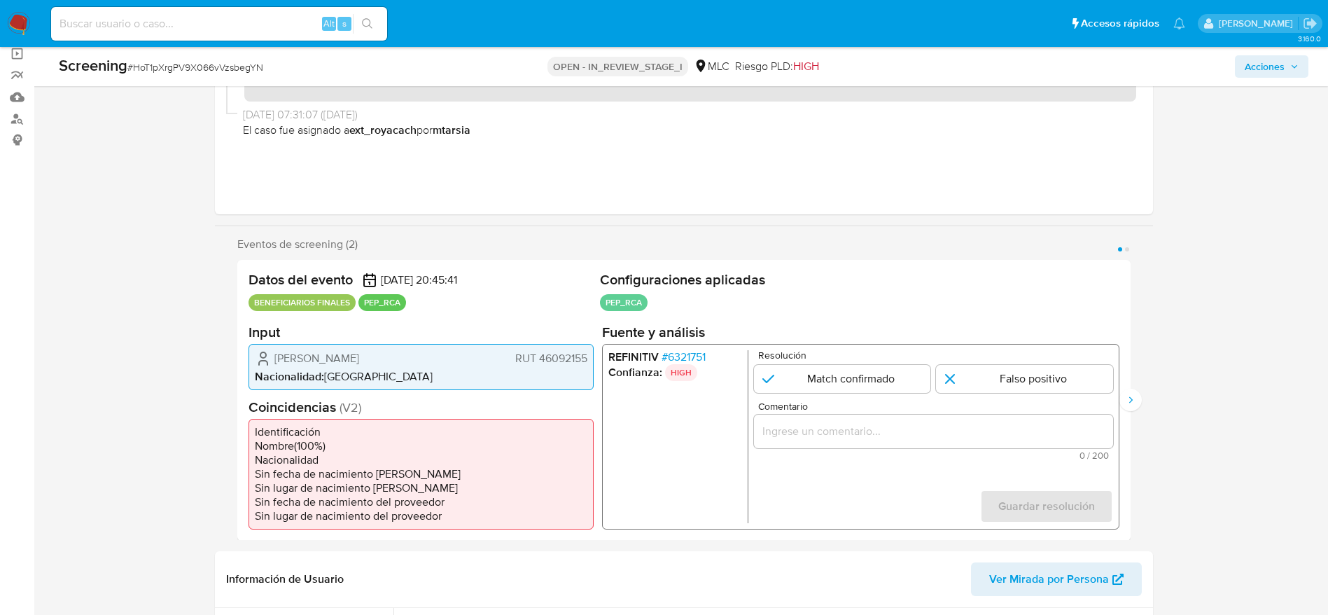
click at [253, 302] on p "BENEFICIARIOS FINALES" at bounding box center [302, 302] width 107 height 17
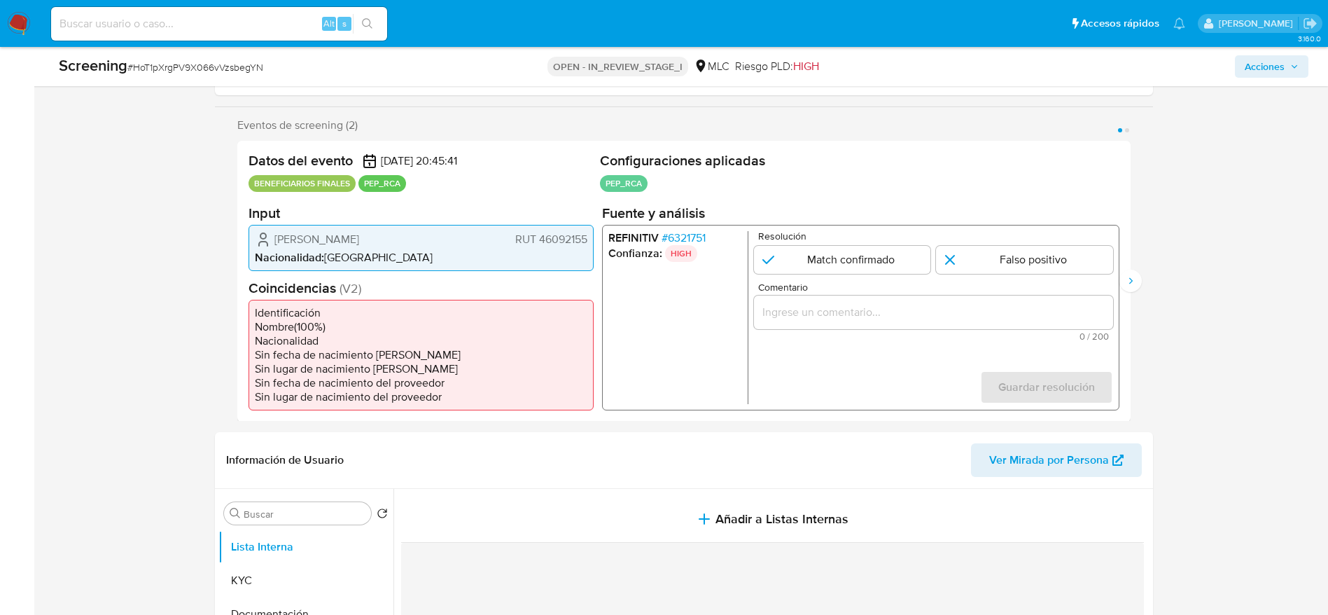
scroll to position [315, 0]
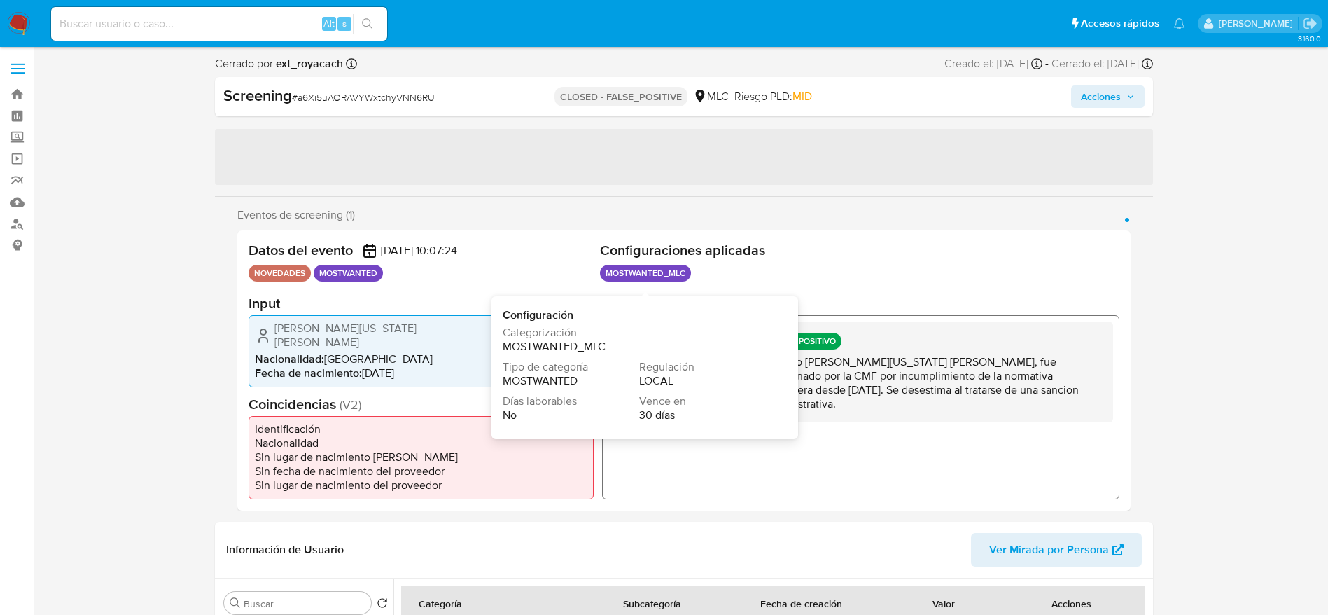
select select "10"
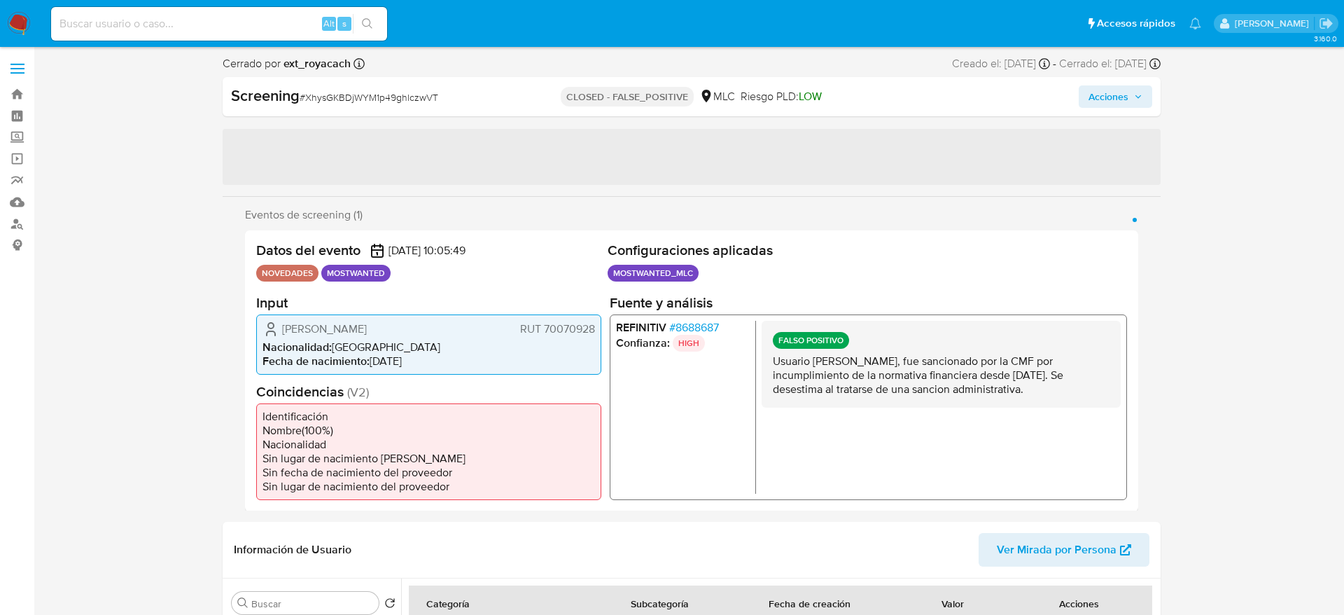
select select "10"
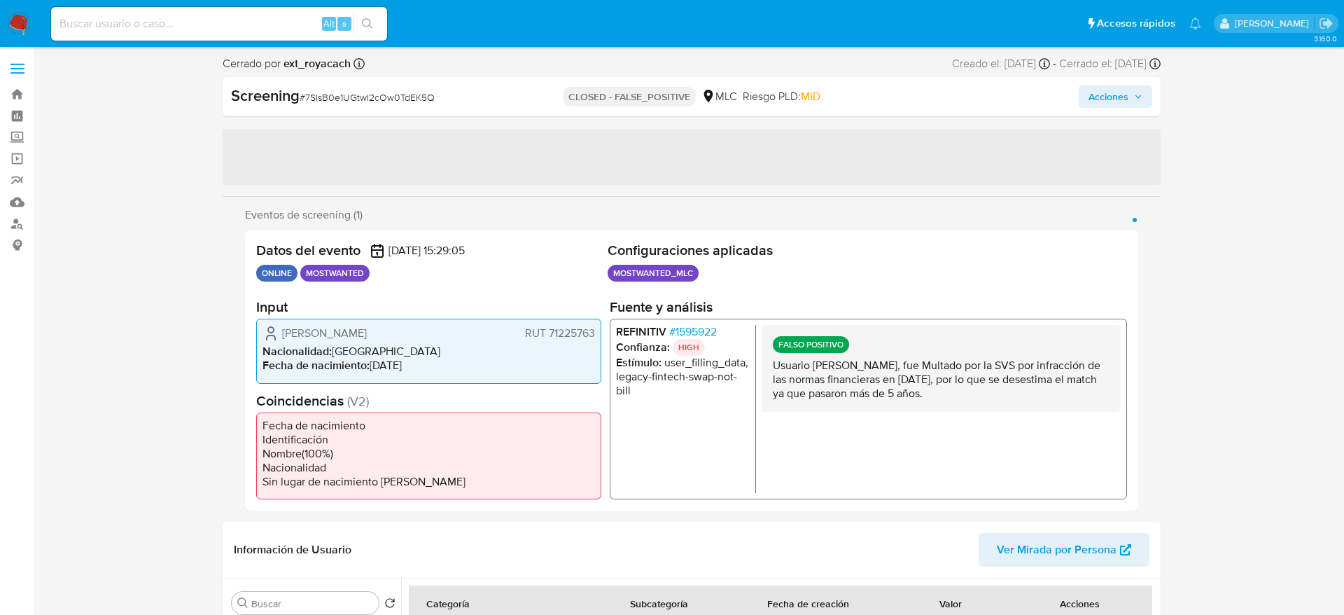
select select "10"
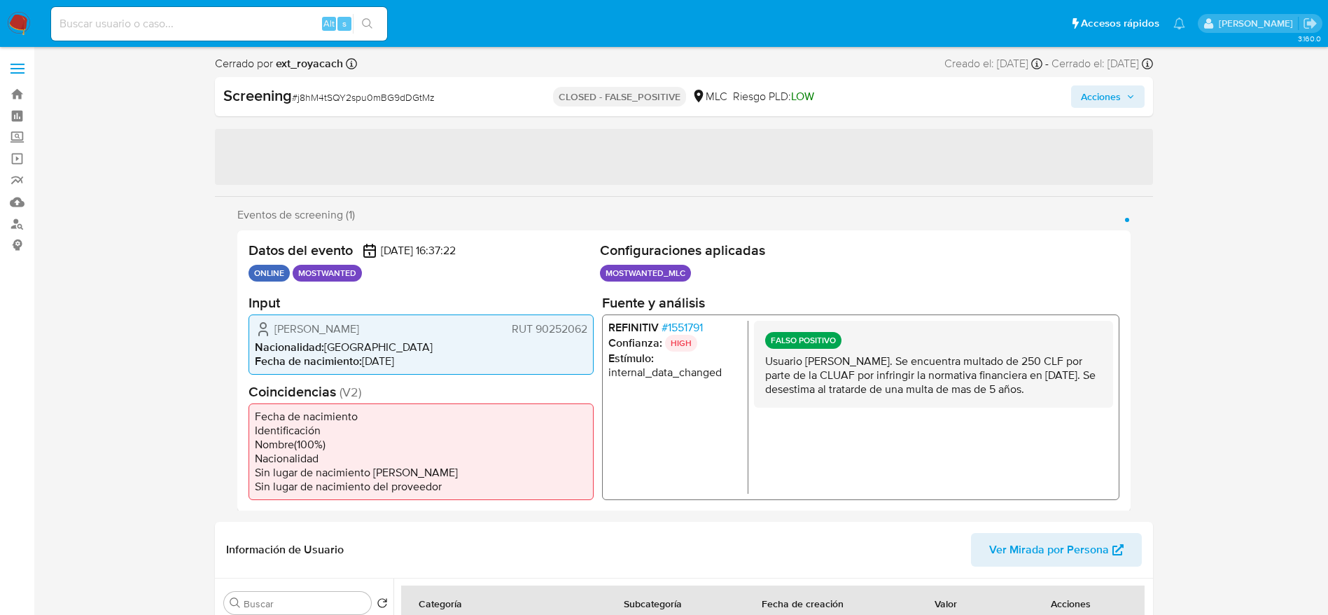
select select "10"
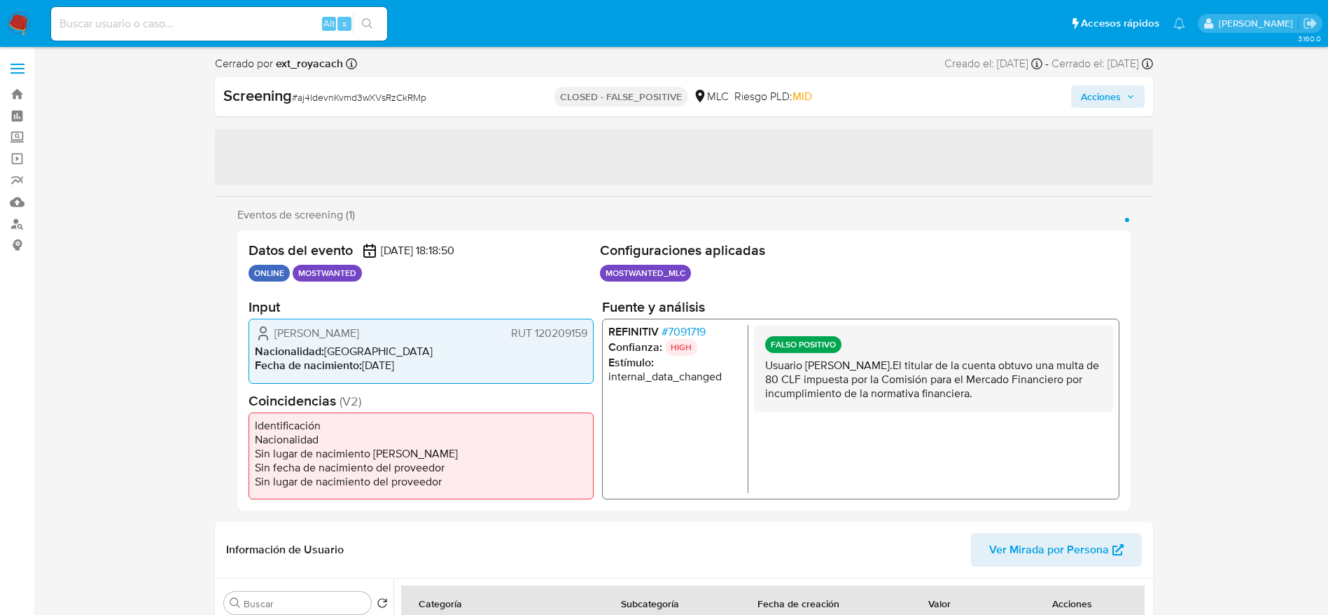
select select "10"
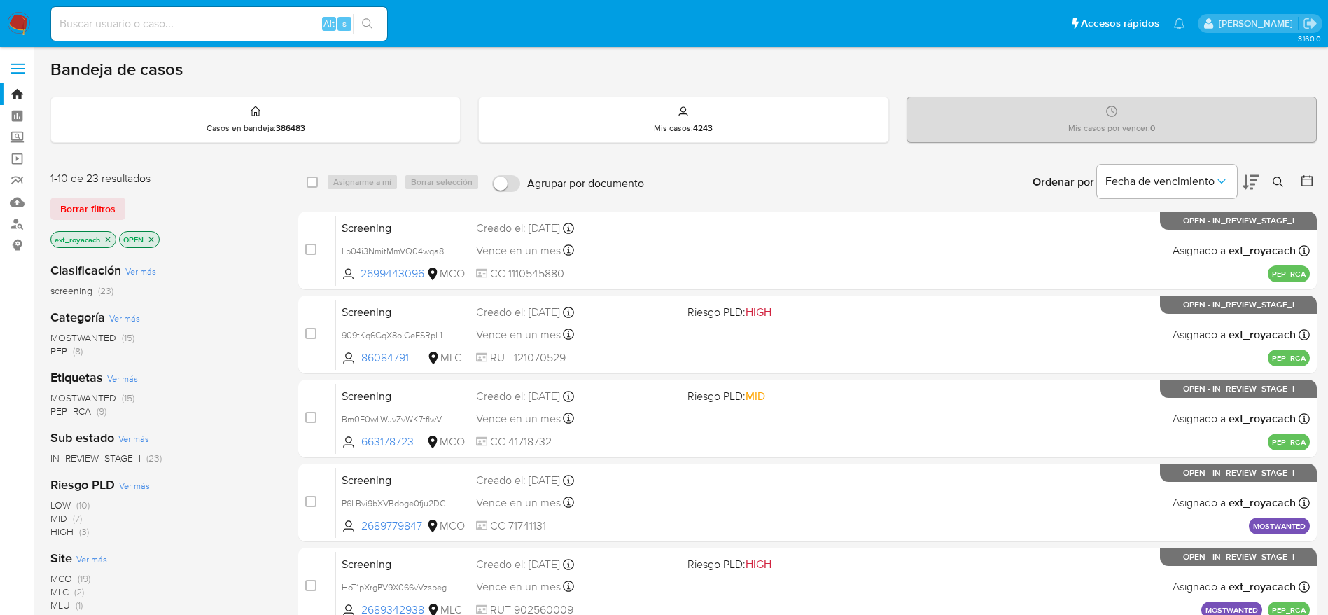
click at [102, 340] on span "MOSTWANTED" at bounding box center [83, 337] width 66 height 14
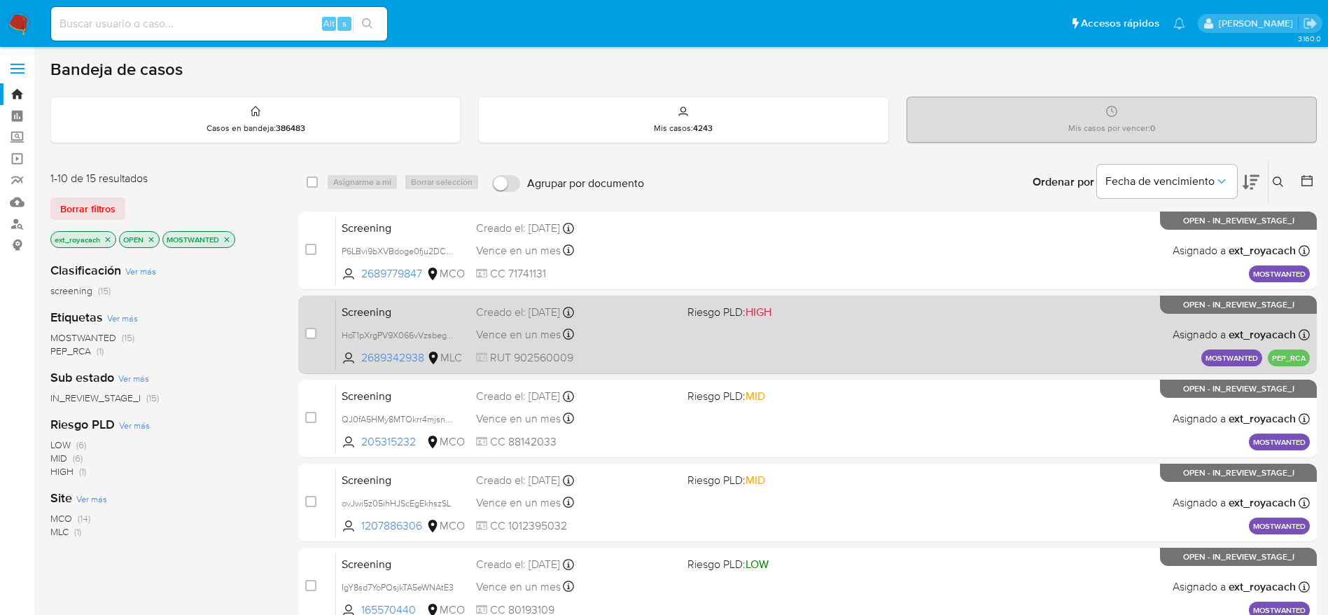
click at [738, 313] on span "Riesgo PLD: HIGH" at bounding box center [730, 311] width 84 height 15
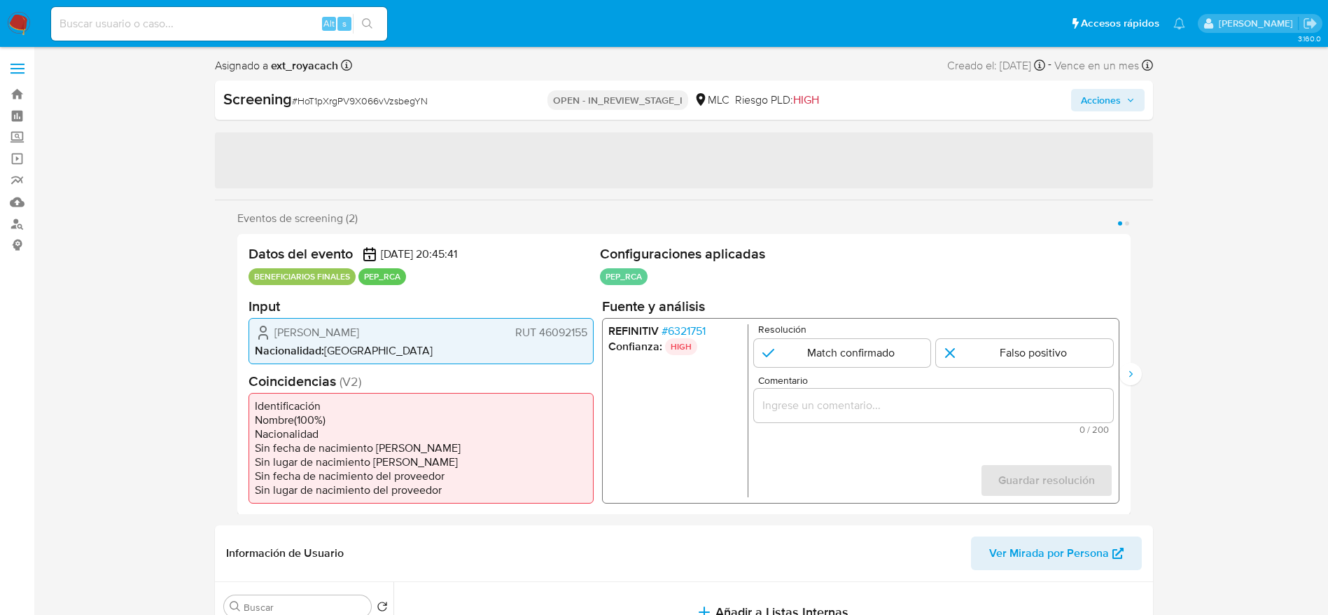
select select "10"
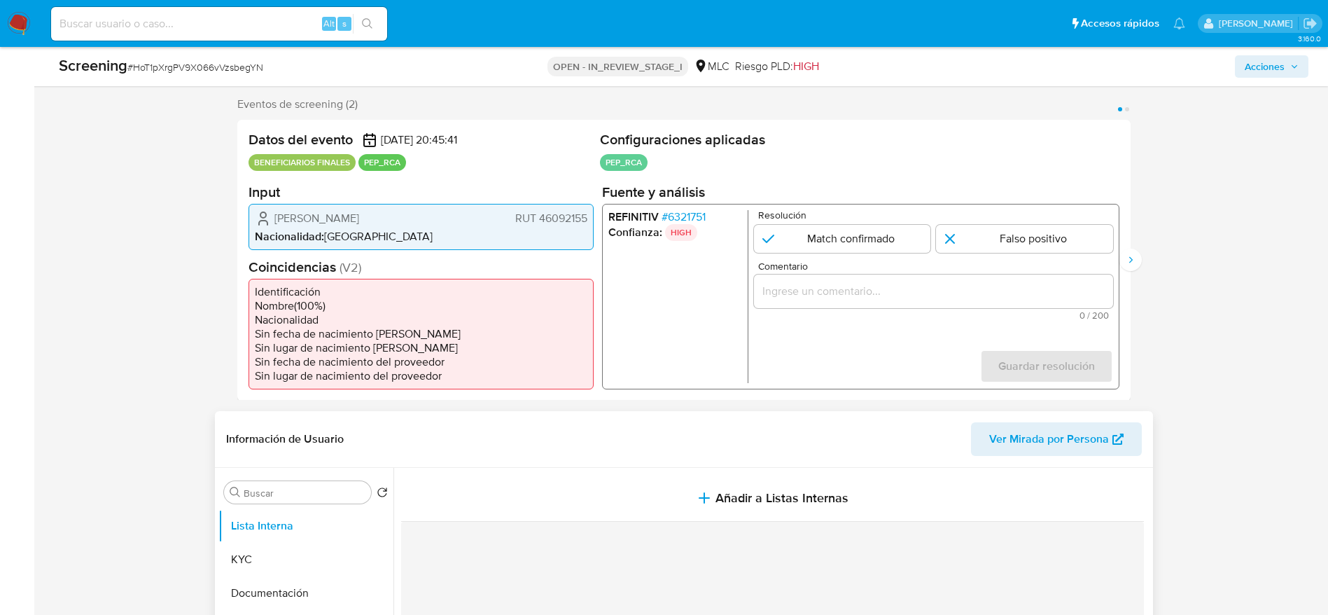
scroll to position [420, 0]
